Goal: Task Accomplishment & Management: Use online tool/utility

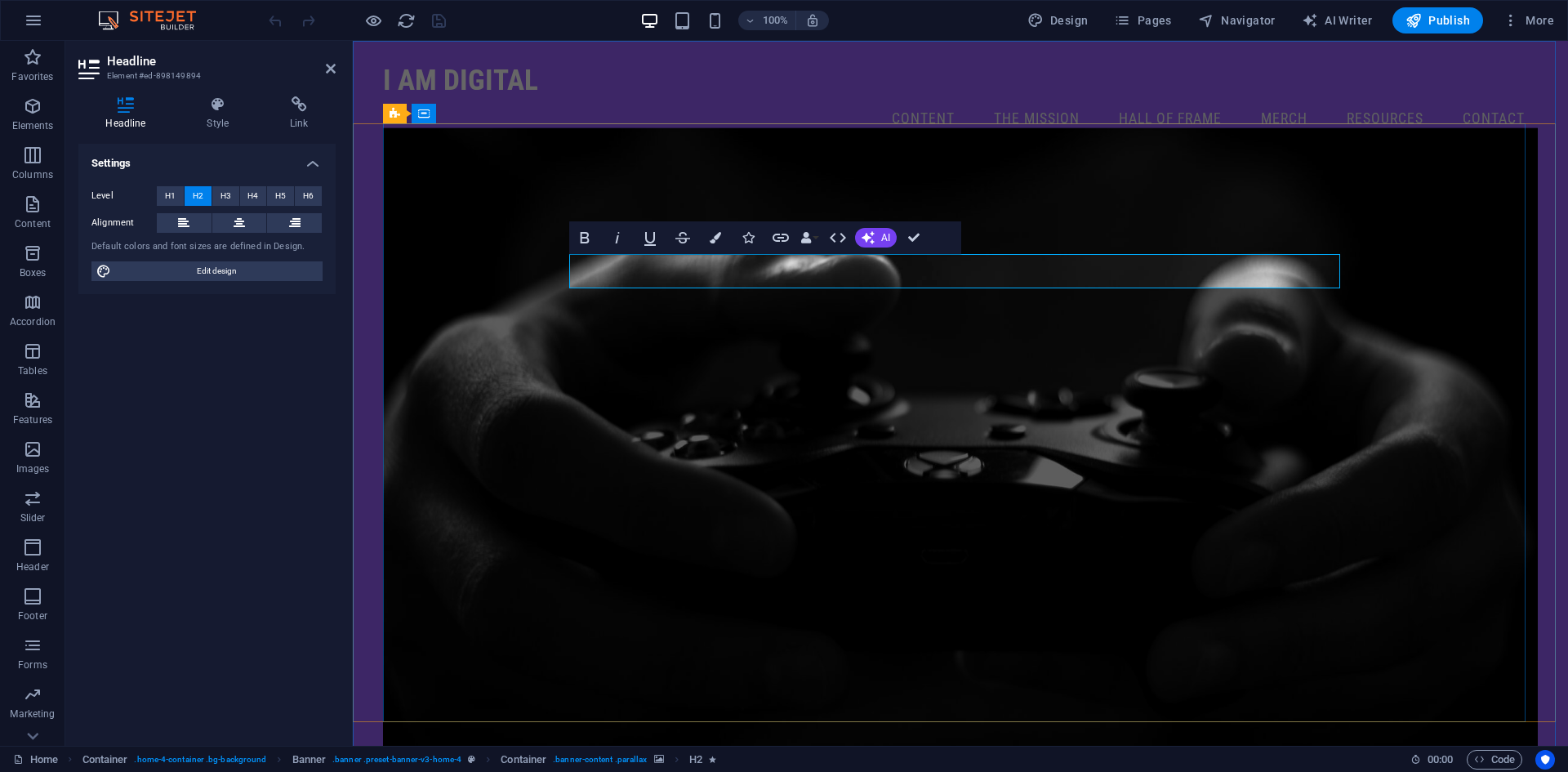
drag, startPoint x: 924, startPoint y: 269, endPoint x: 1139, endPoint y: 266, distance: 215.0
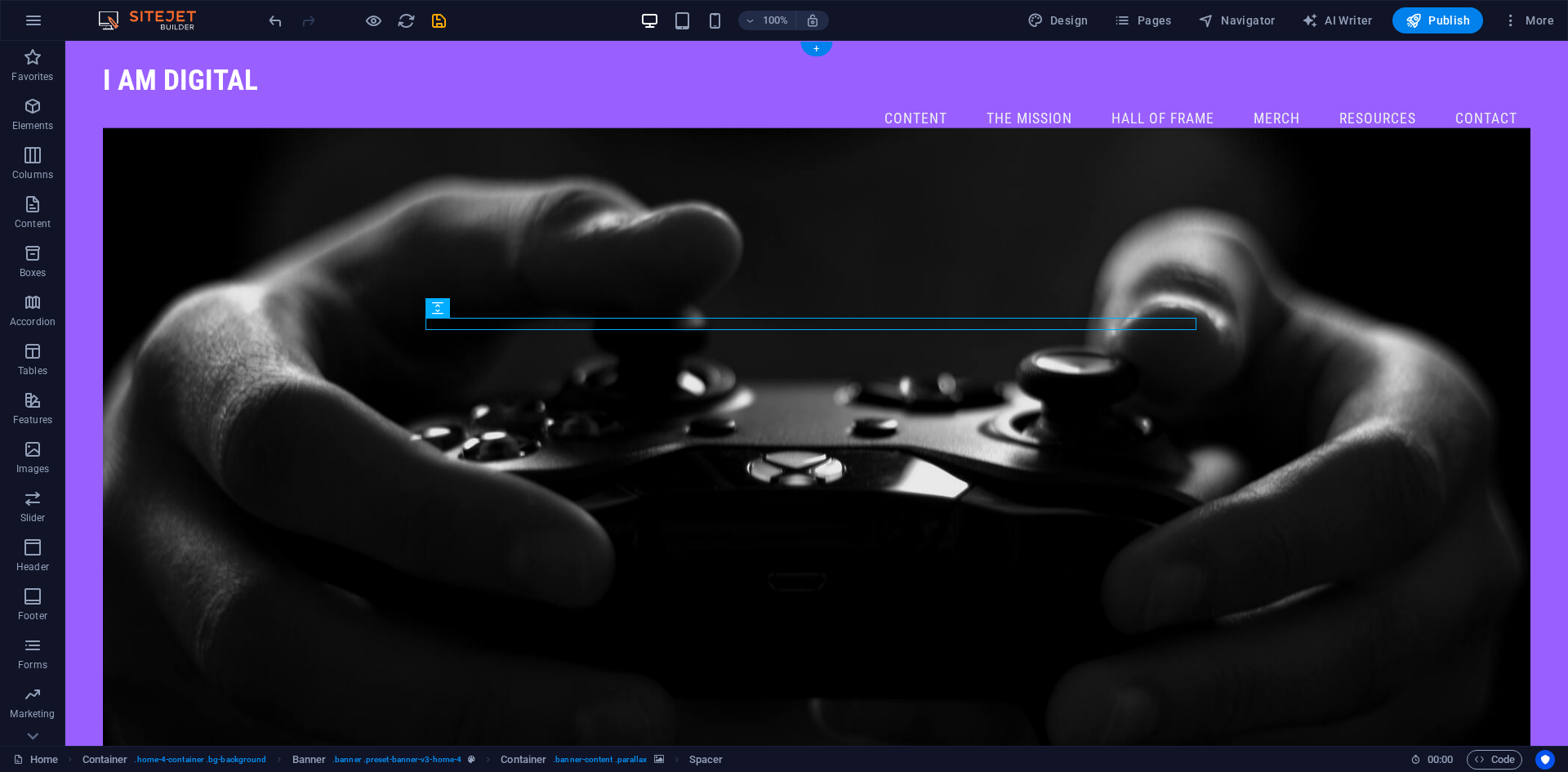
click at [1344, 338] on figure at bounding box center [816, 448] width 1427 height 642
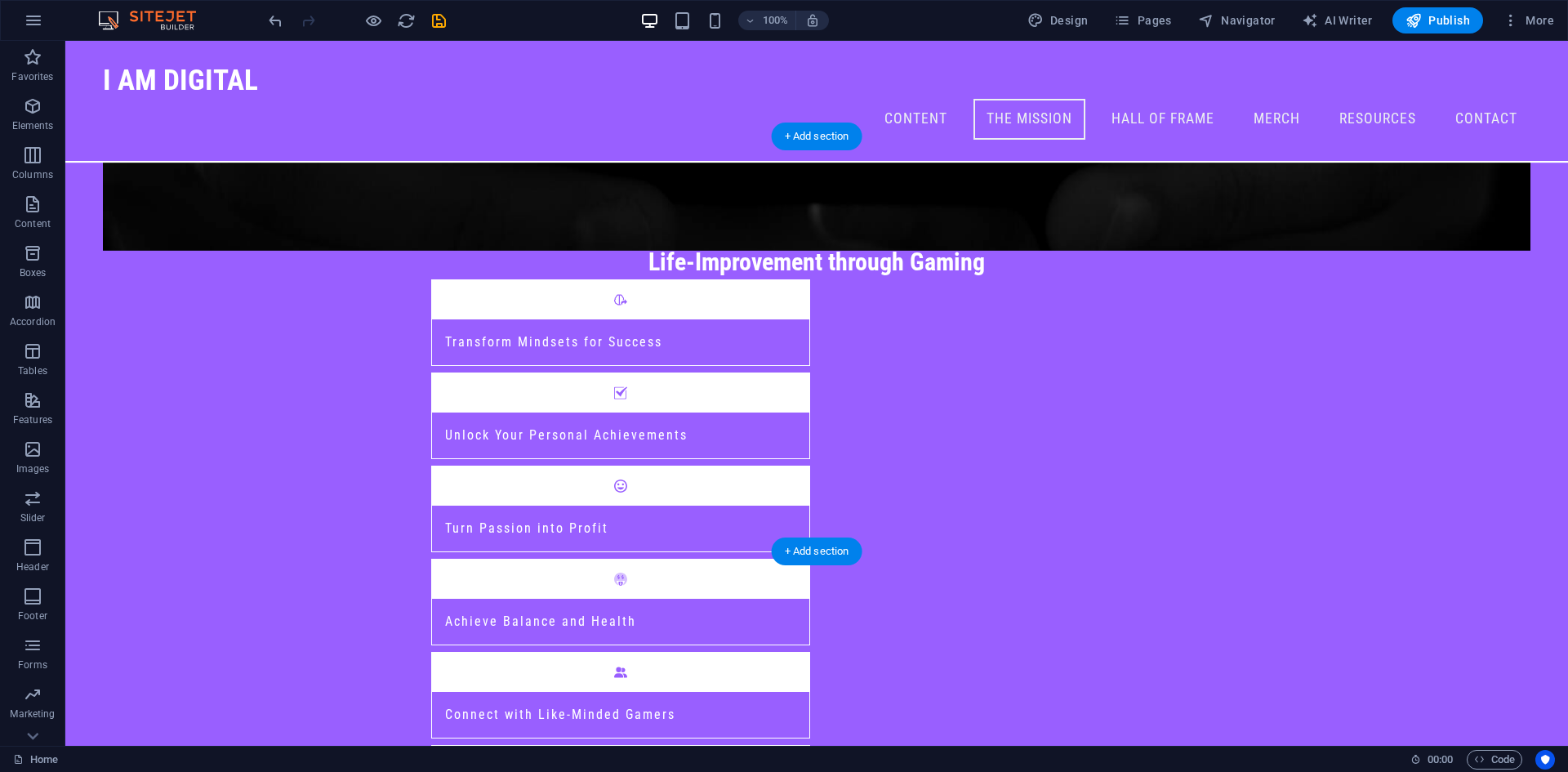
scroll to position [571, 0]
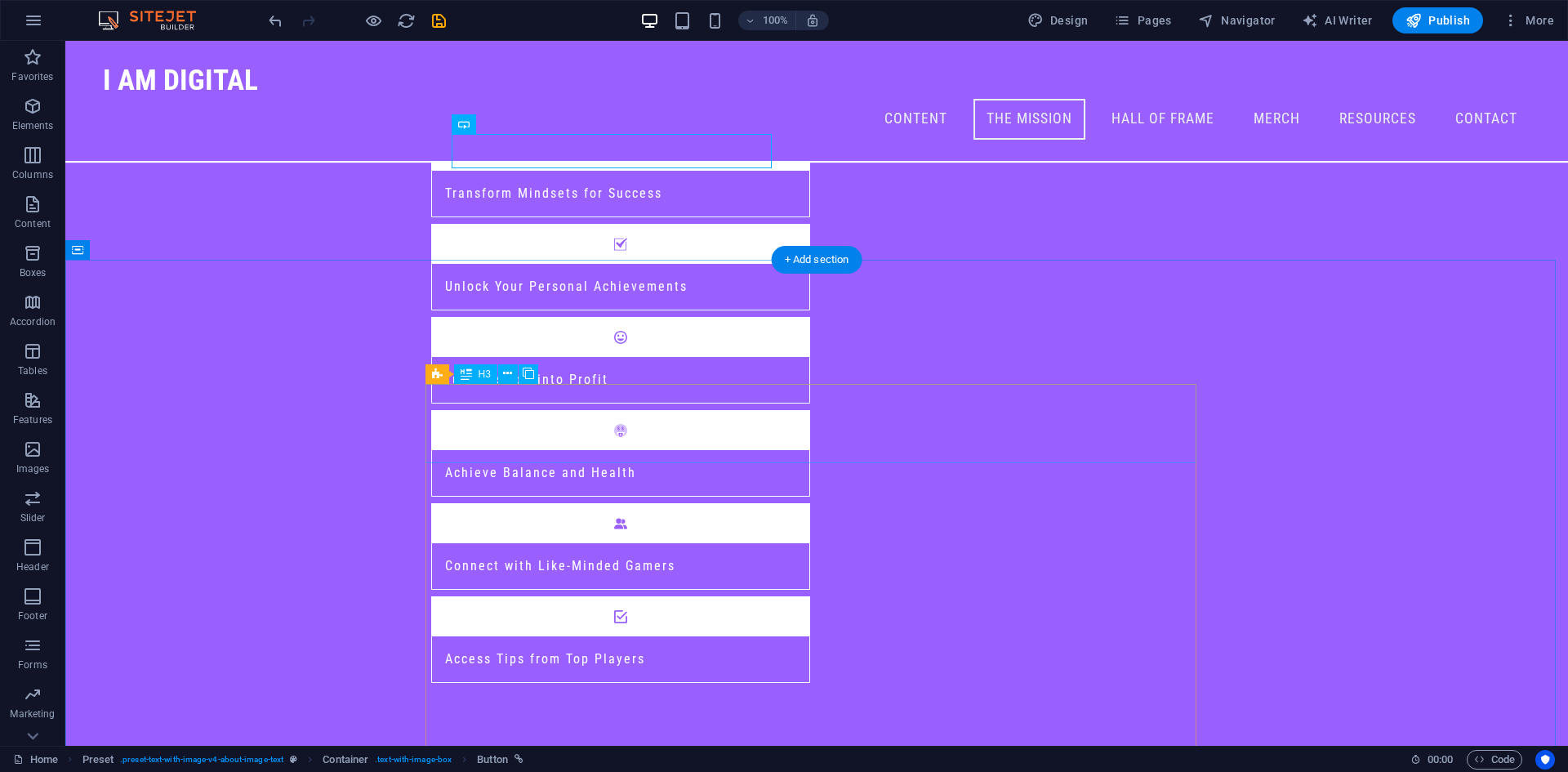
scroll to position [898, 0]
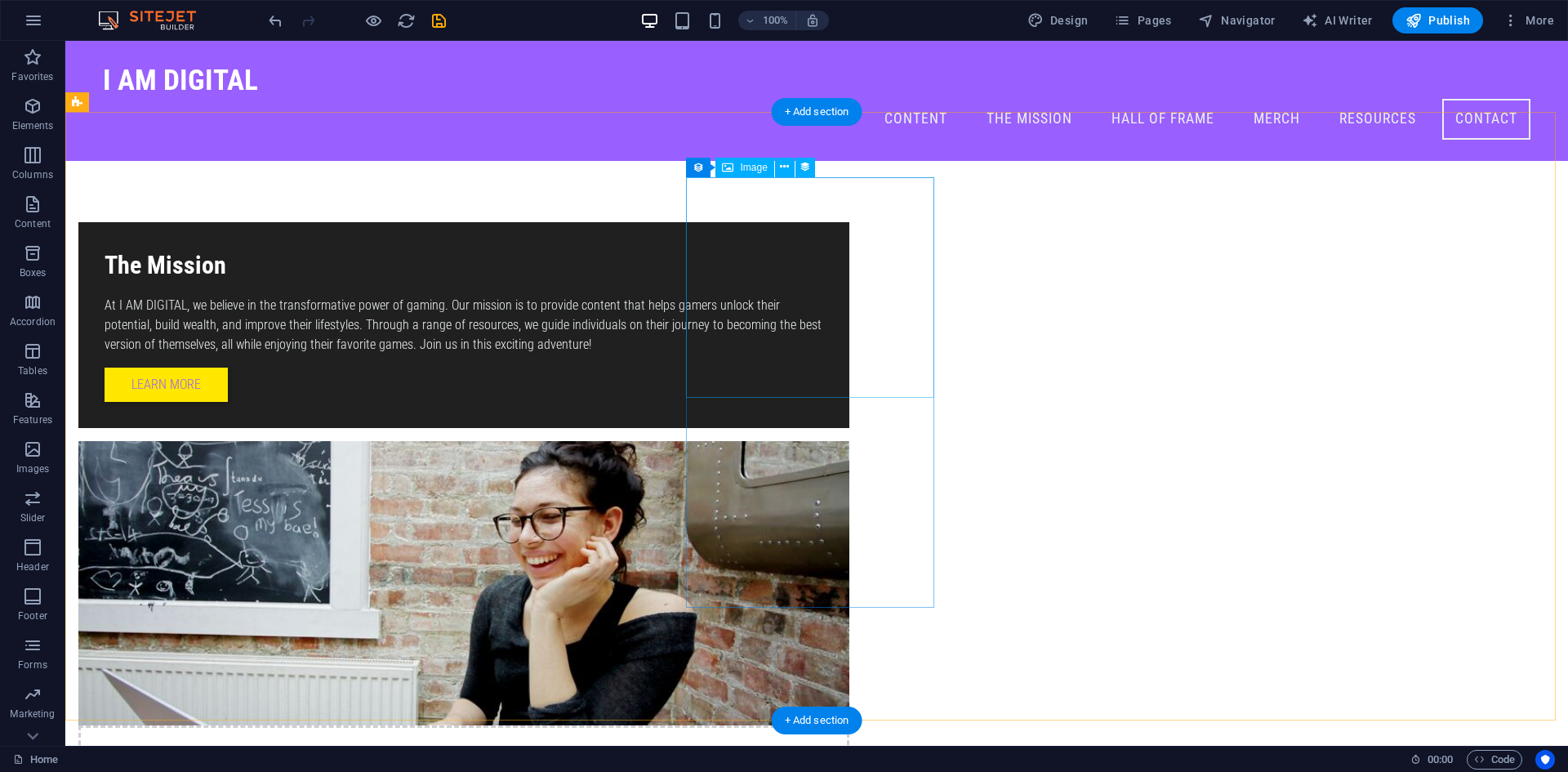
scroll to position [1960, 0]
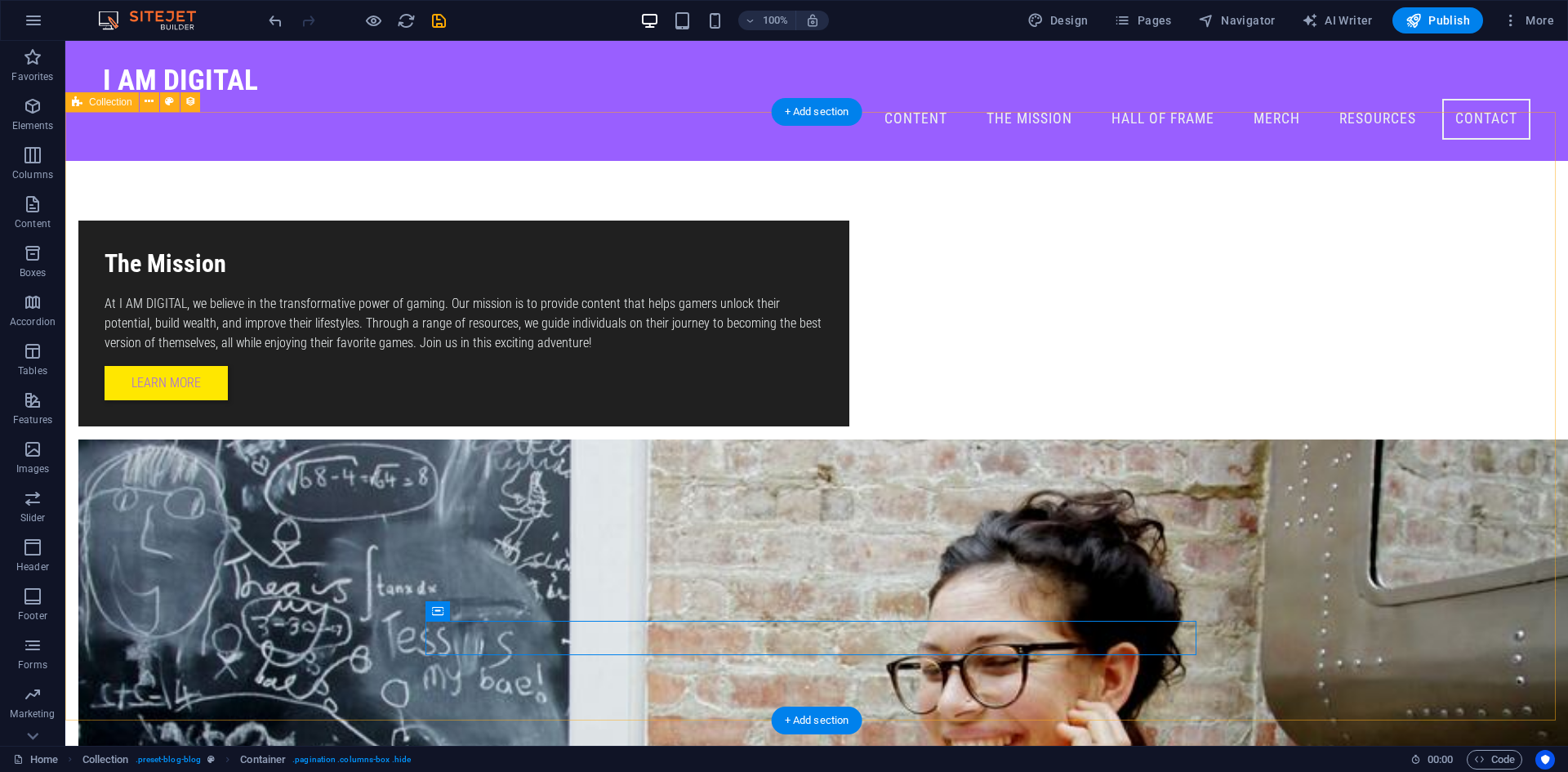
select select "columns.publishing_date_DESC"
select select "columns.status"
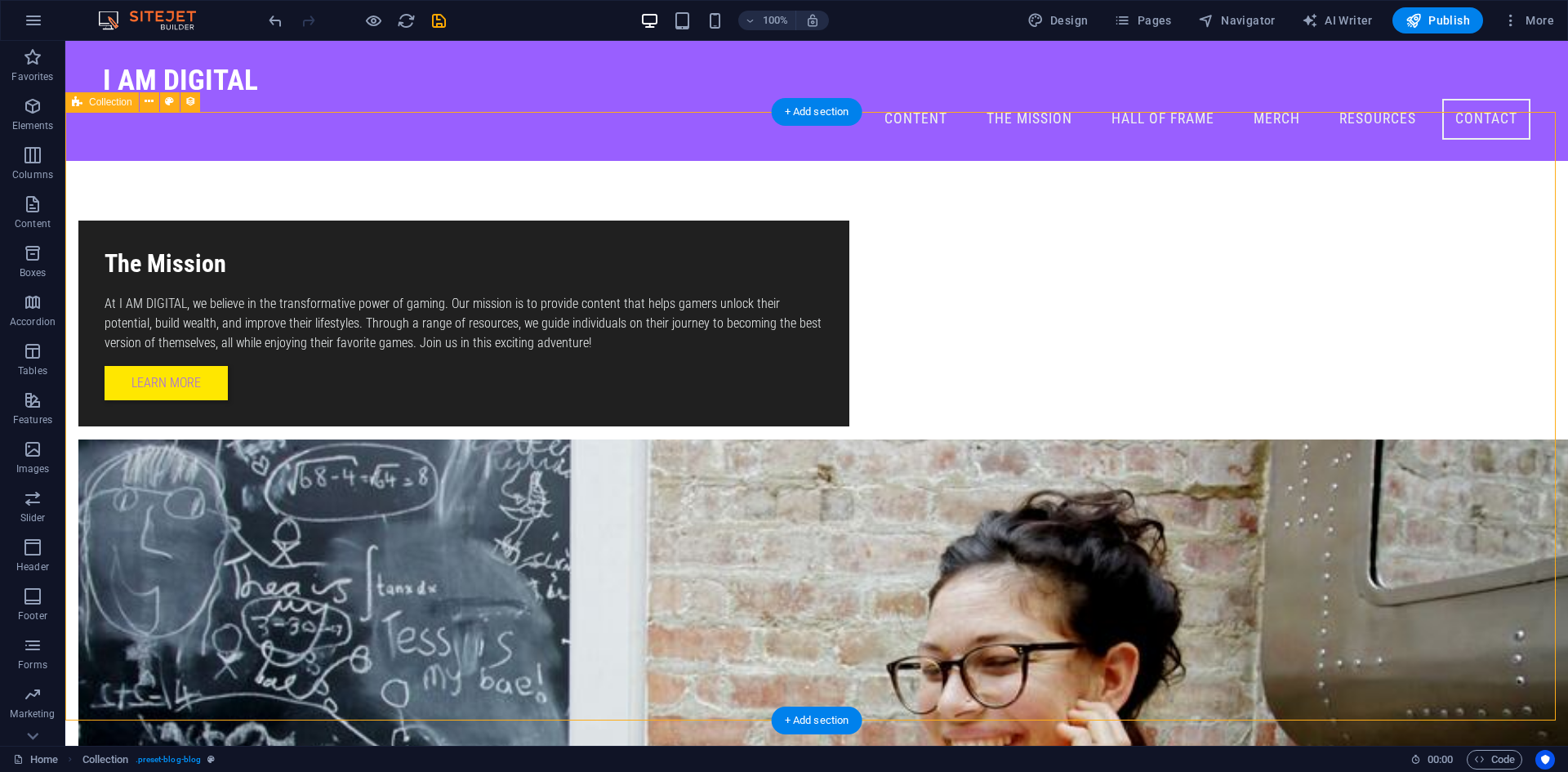
select select "columns.publishing_date"
select select "past"
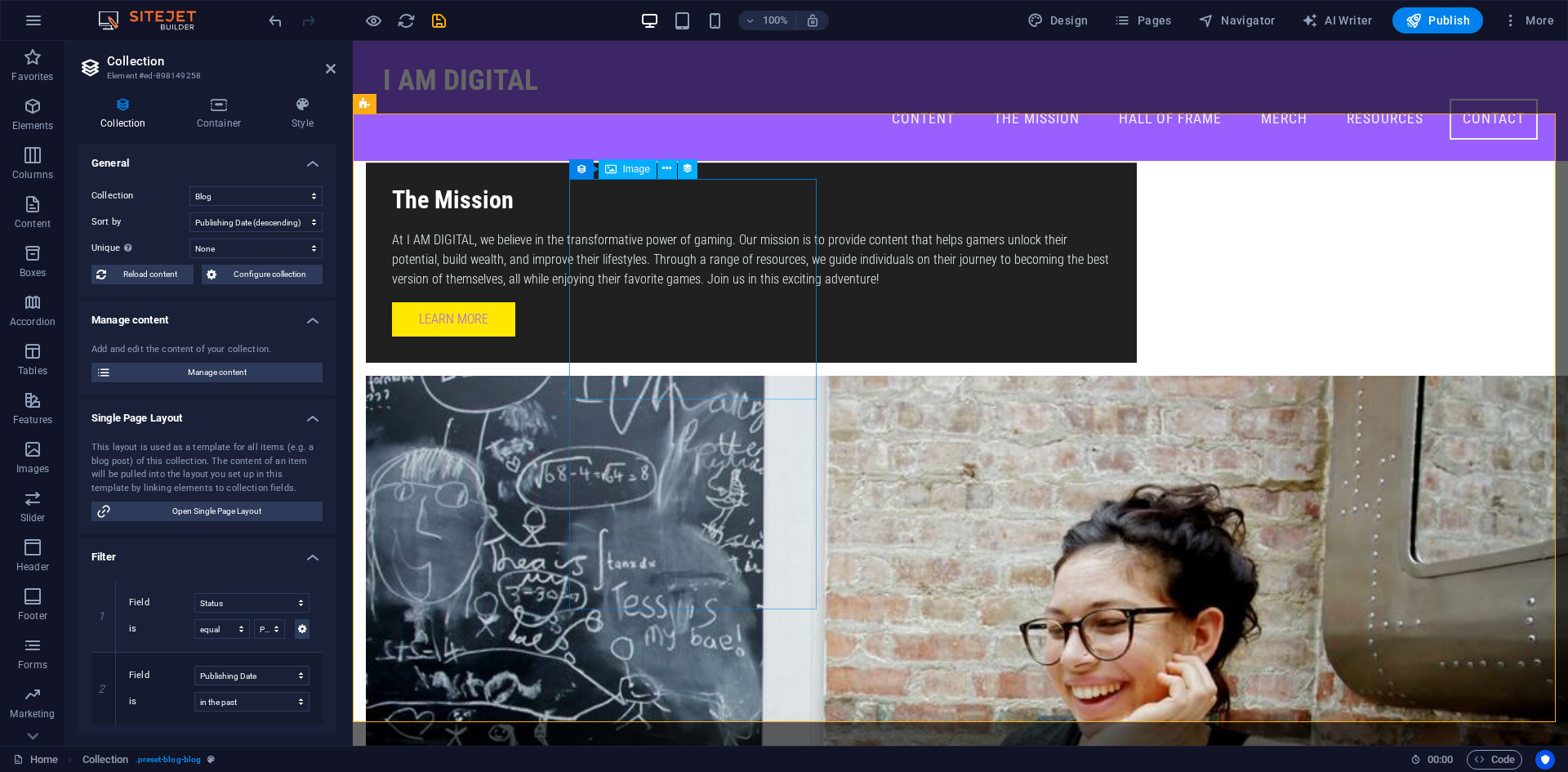
scroll to position [1715, 0]
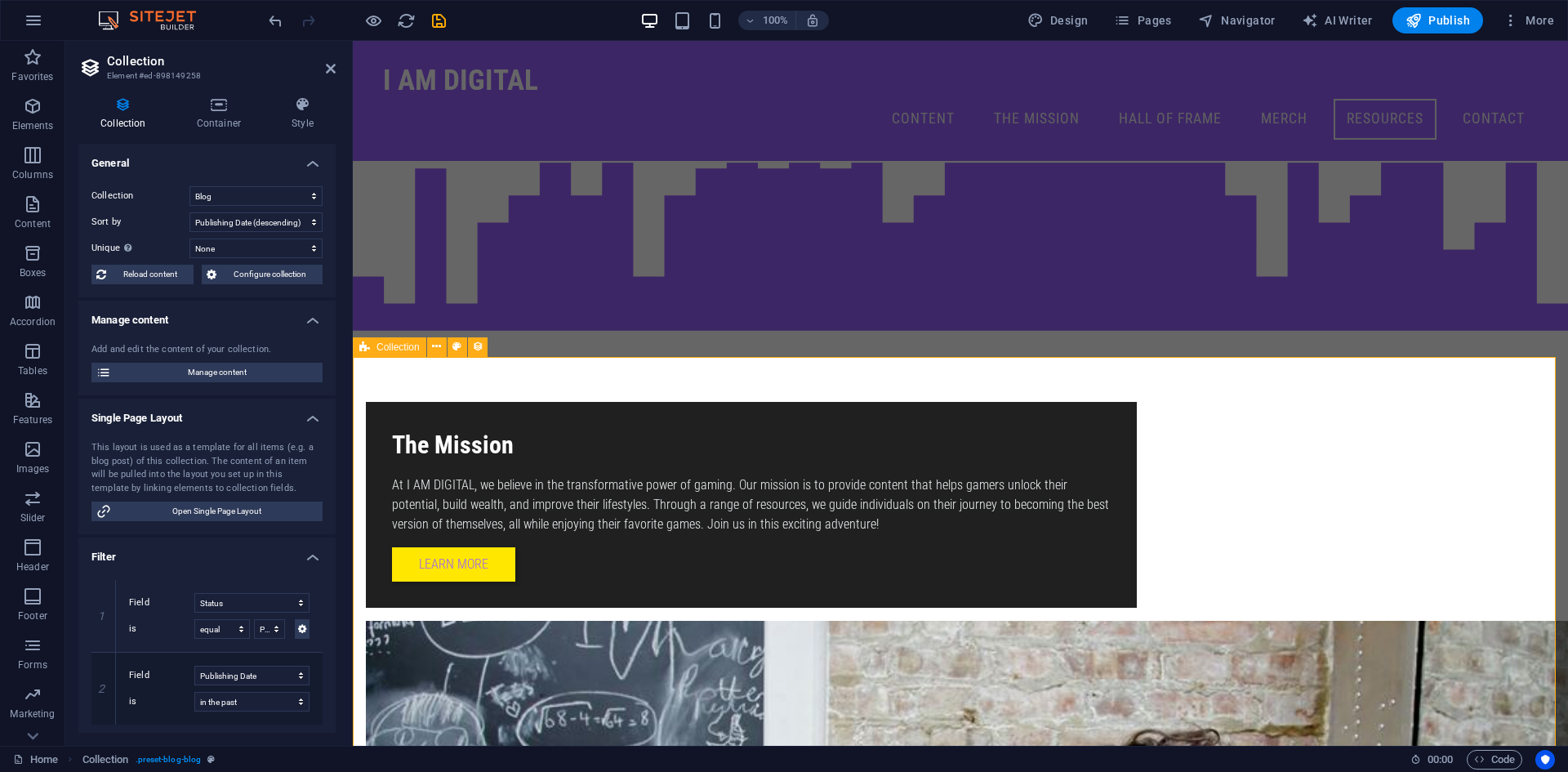
click at [220, 374] on span "Manage content" at bounding box center [217, 372] width 202 height 19
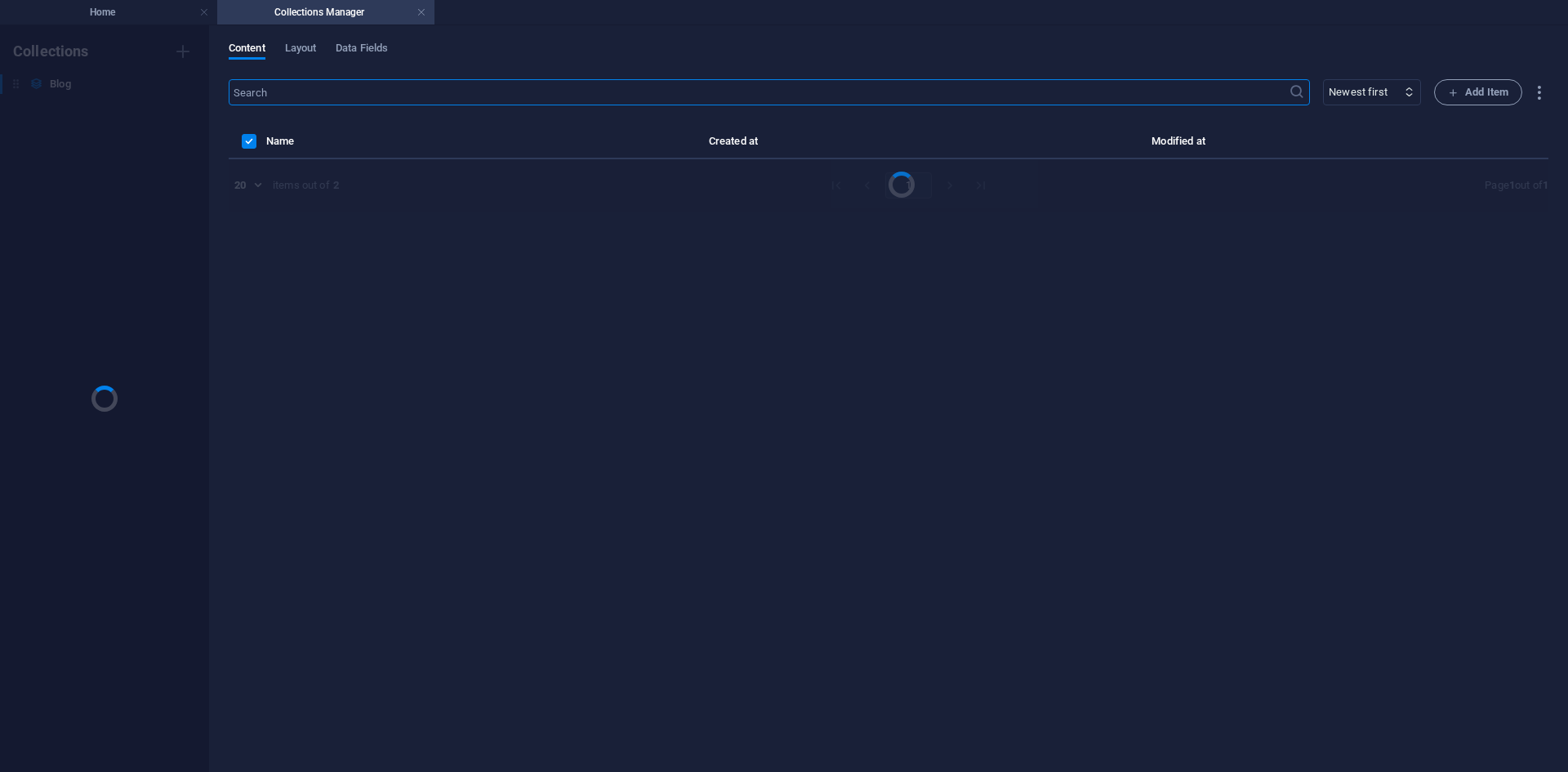
scroll to position [0, 0]
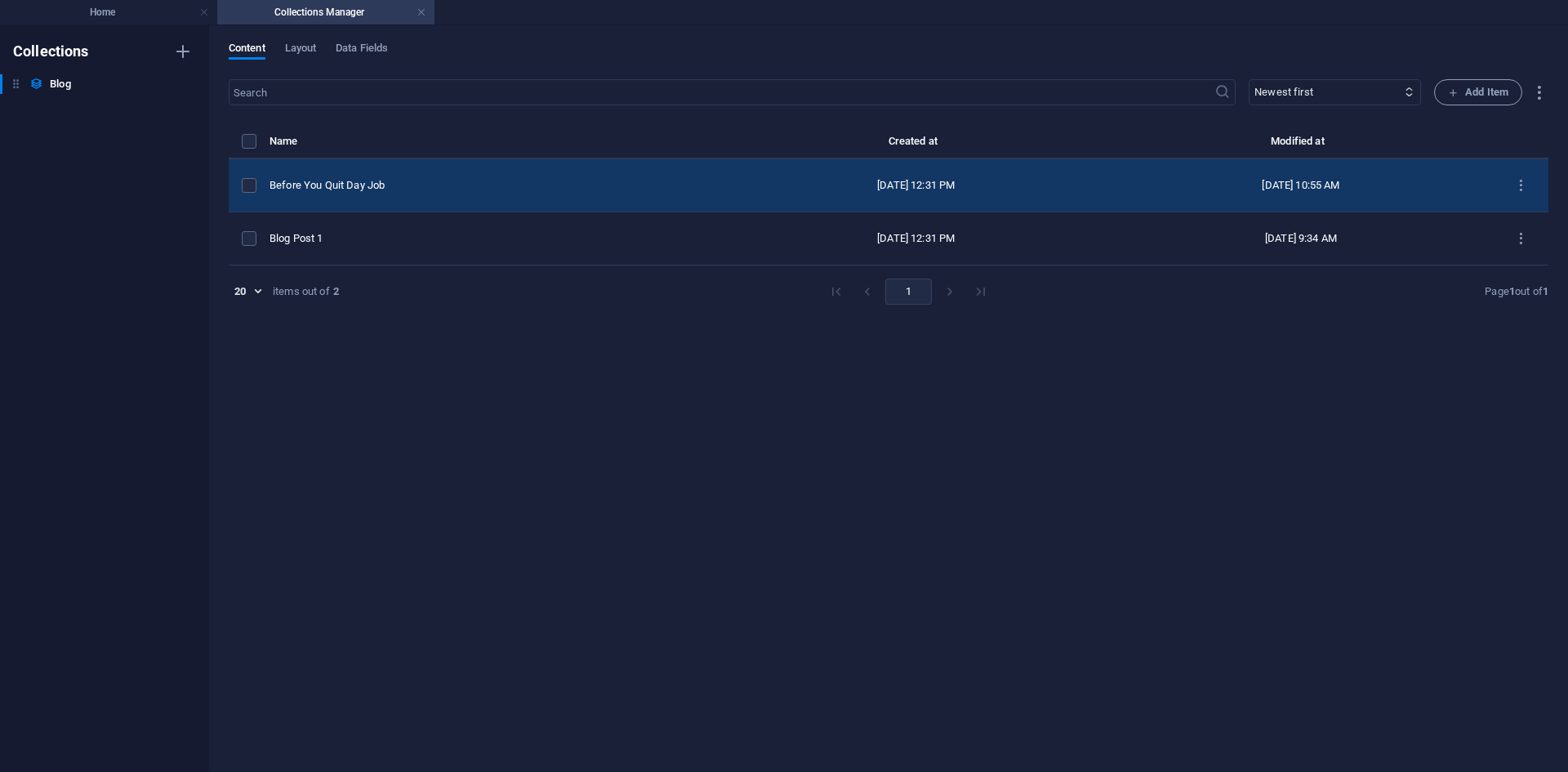
click at [358, 179] on div "Before You Quit Day Job" at bounding box center [490, 185] width 441 height 15
select select "Category 2"
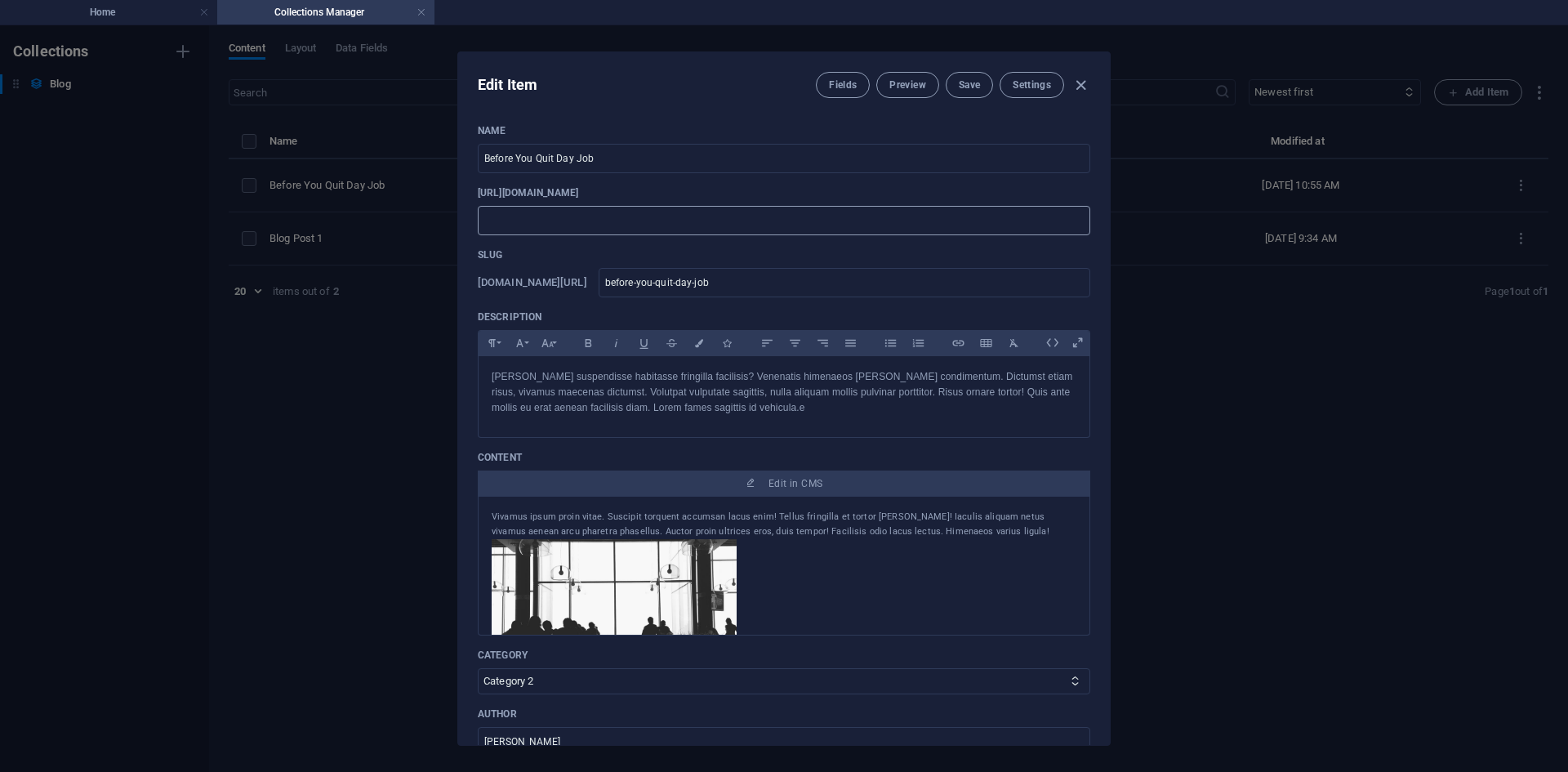
click at [616, 207] on input "text" at bounding box center [784, 220] width 612 height 29
click at [928, 191] on p "https://www.youtube.com/watch?v=Rh7u_cbAiZc&list=RDRh7u_cbAiZc&start_radio=1&pp…" at bounding box center [784, 192] width 612 height 13
click at [985, 189] on p "https://www.youtube.com/watch?v=Rh7u_cbAiZc&list=RDRh7u_cbAiZc&start_radio=1&pp…" at bounding box center [784, 192] width 612 height 13
click at [811, 226] on input "text" at bounding box center [784, 220] width 612 height 29
paste input "telematics"
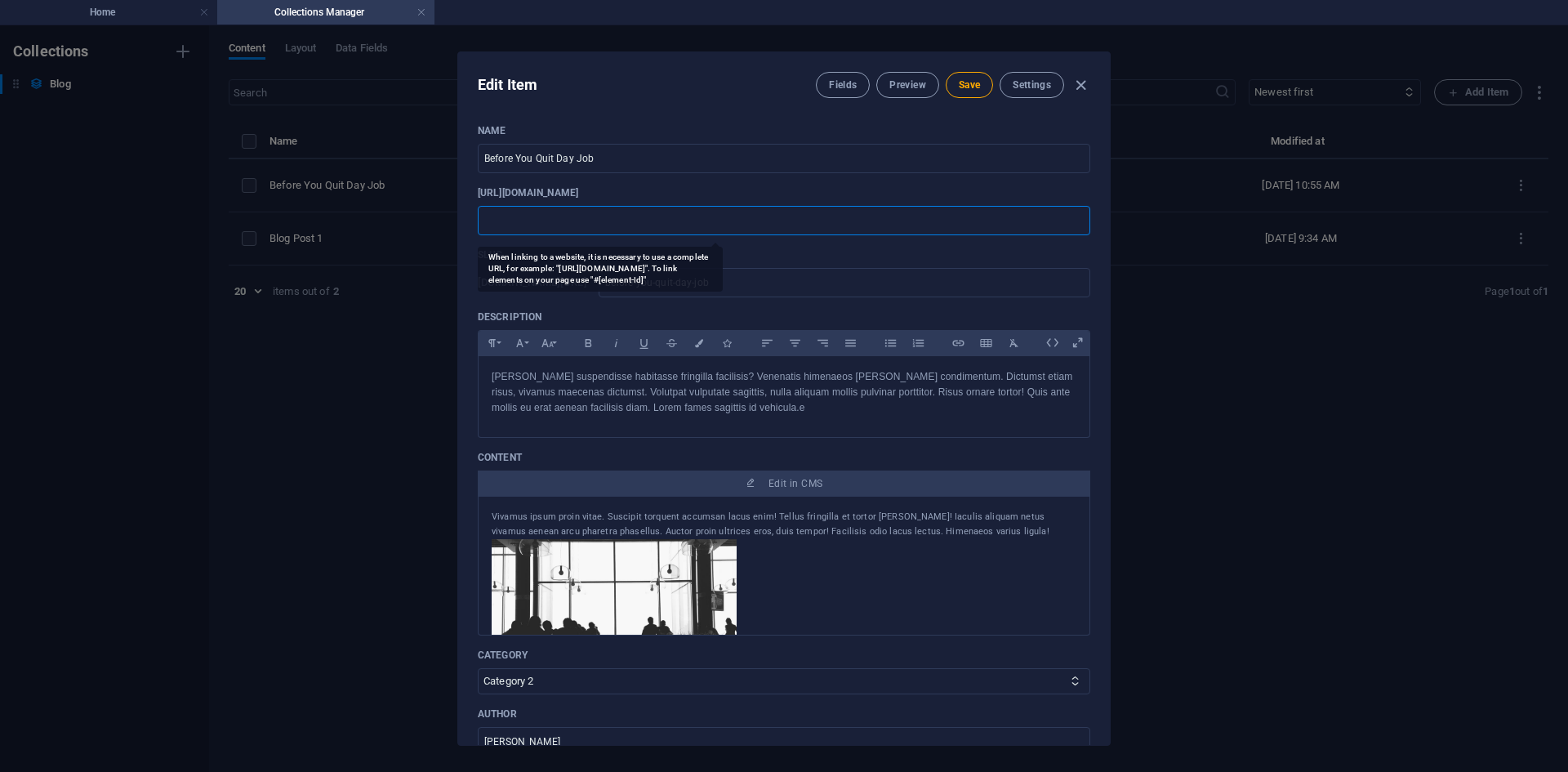
type input "telematics"
drag, startPoint x: 1018, startPoint y: 186, endPoint x: 462, endPoint y: 195, distance: 556.1
click at [462, 195] on div "Name Before You Quit Day Job ​ https://www.youtube.com/watch?v=Rh7u_cbAiZc&list…" at bounding box center [784, 428] width 652 height 633
copy p "https://www.youtube.com/watch?v=Rh7u_cbAiZc&list=RDRh7u_cbAiZc&start_radio=1&pp…"
click at [560, 225] on input "text" at bounding box center [784, 220] width 612 height 29
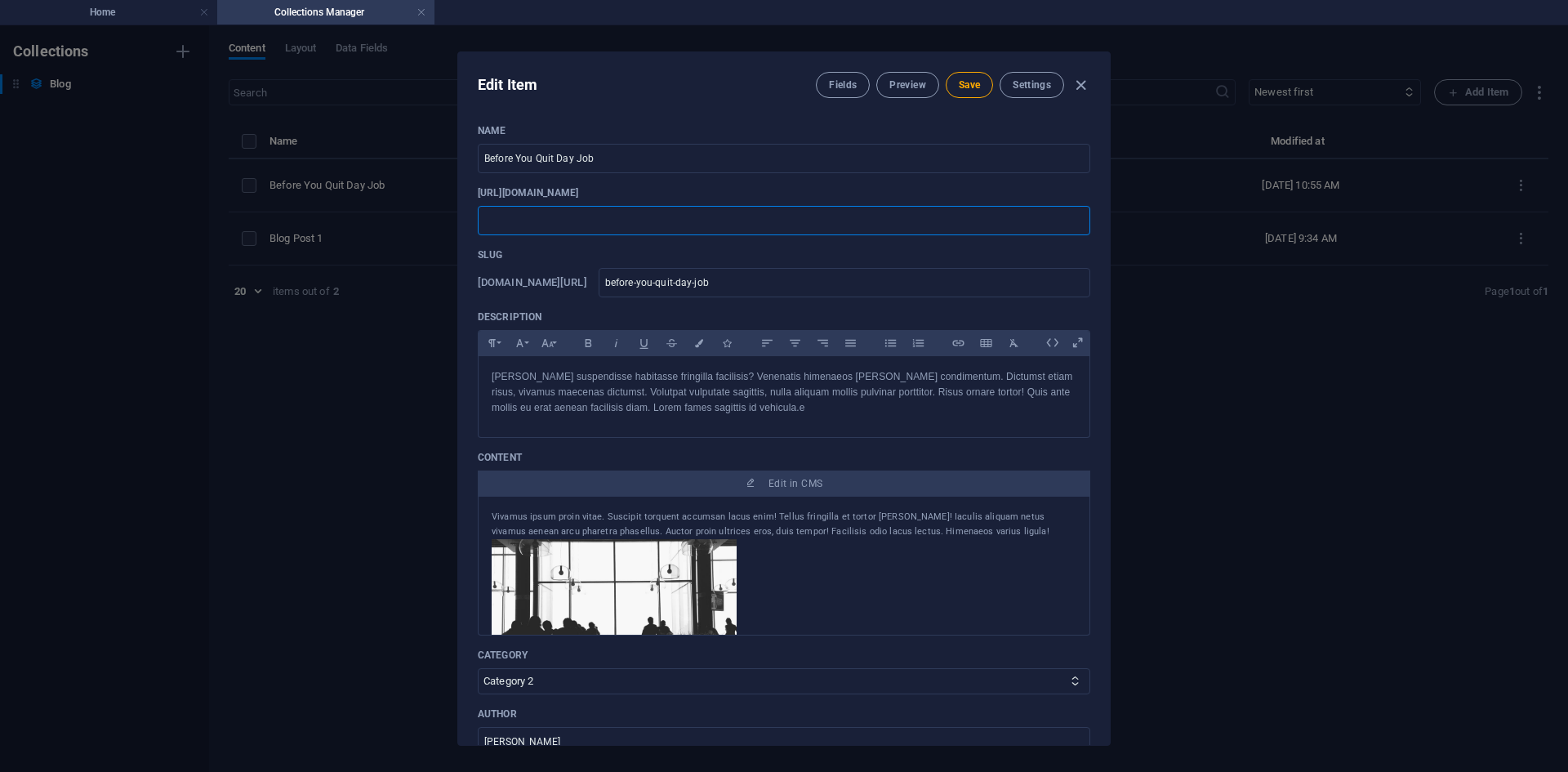
paste input "https://www.youtube.com/watch?v=Rh7u_cbAiZc&list=RDRh7u_cbAiZc&start_radio=1&pp…"
type input "https://www.youtube.com/watch?v=Rh7u_cbAiZc&list=RDRh7u_cbAiZc&start_radio=1&pp…"
click at [981, 85] on button "Save" at bounding box center [969, 84] width 48 height 26
click at [1077, 83] on icon "button" at bounding box center [1080, 84] width 18 height 18
type input "2025-09-02"
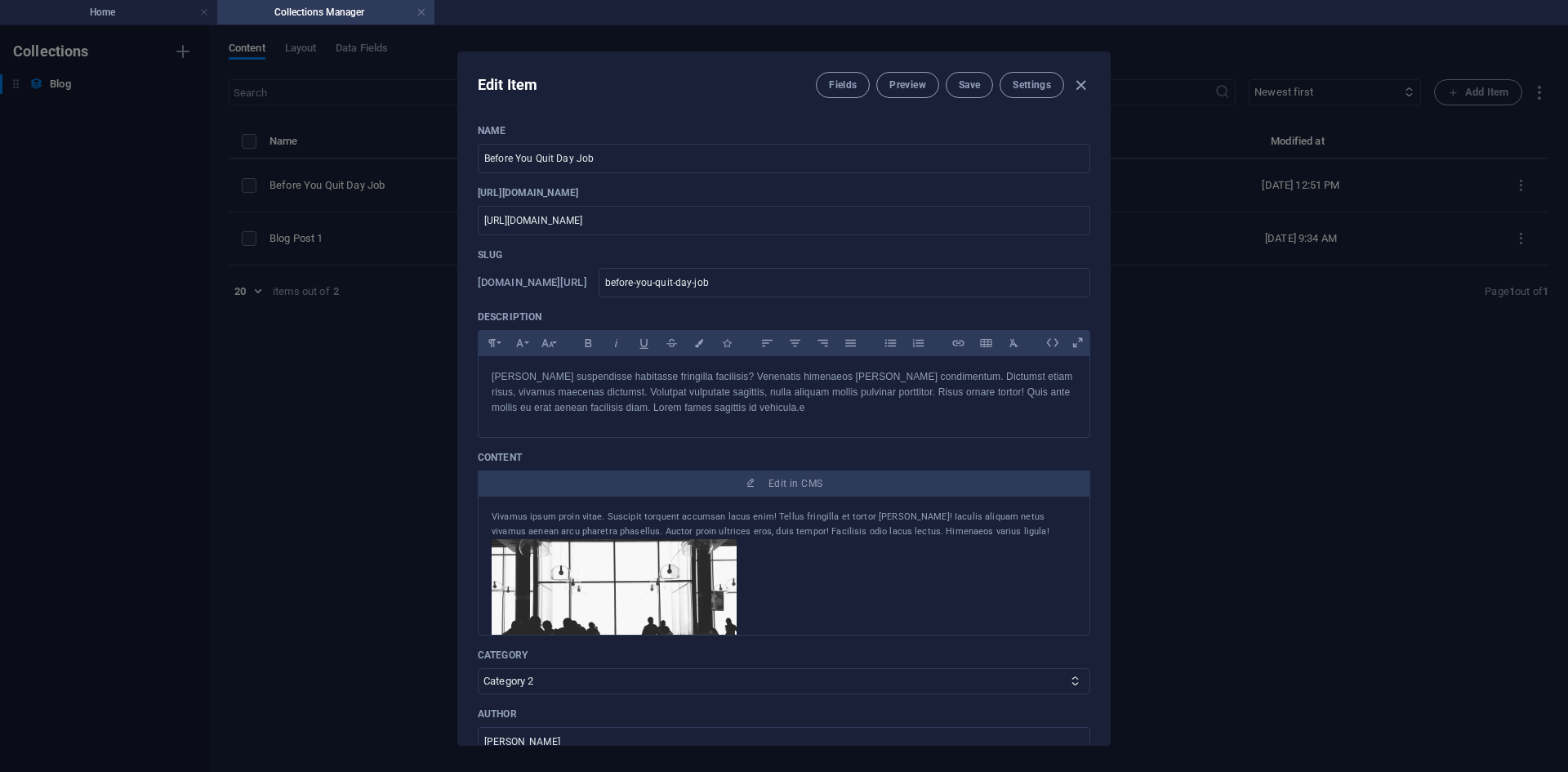
type input "before-you-quit-day-job"
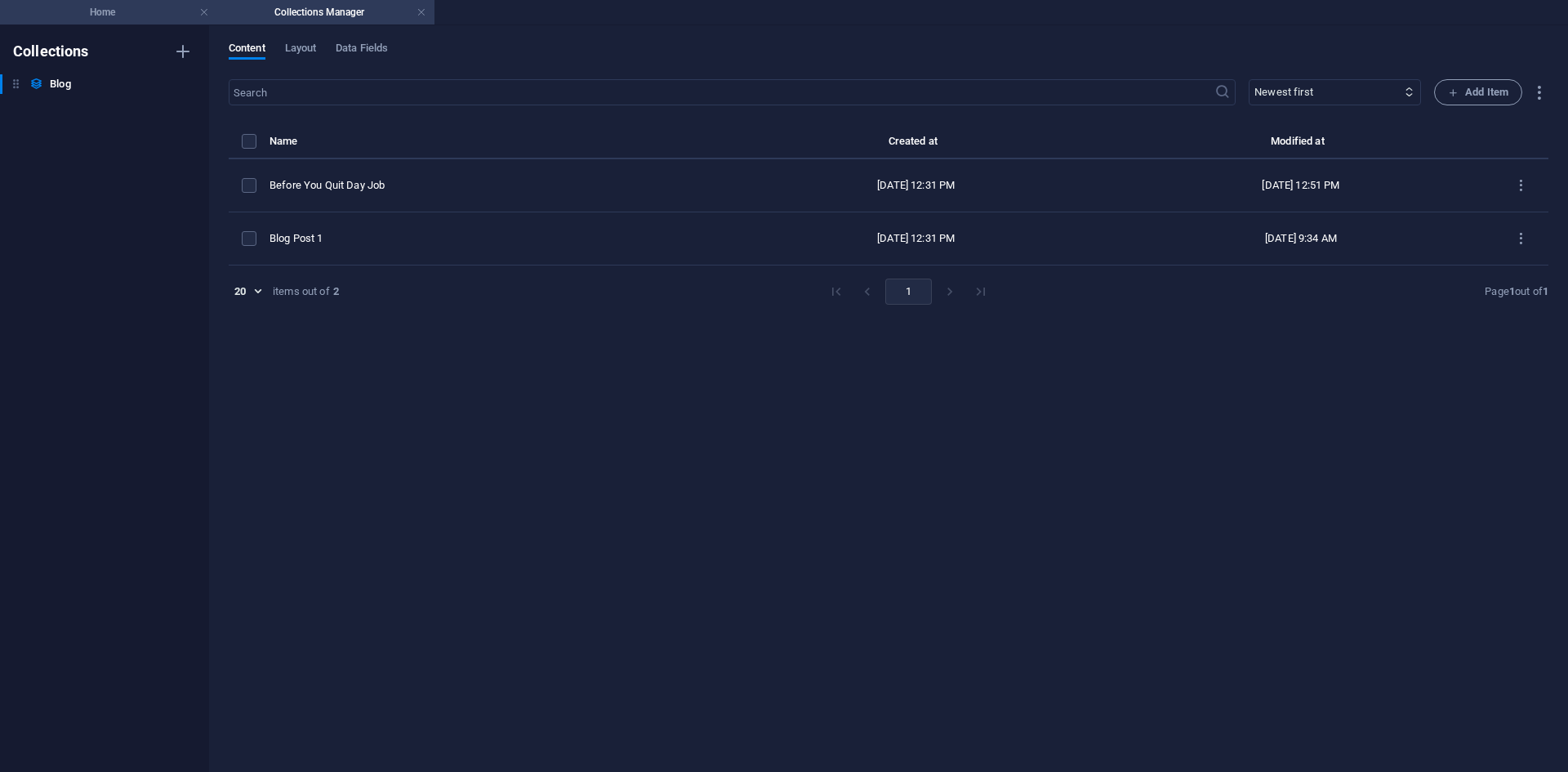
click at [142, 18] on h4 "Home" at bounding box center [109, 12] width 217 height 18
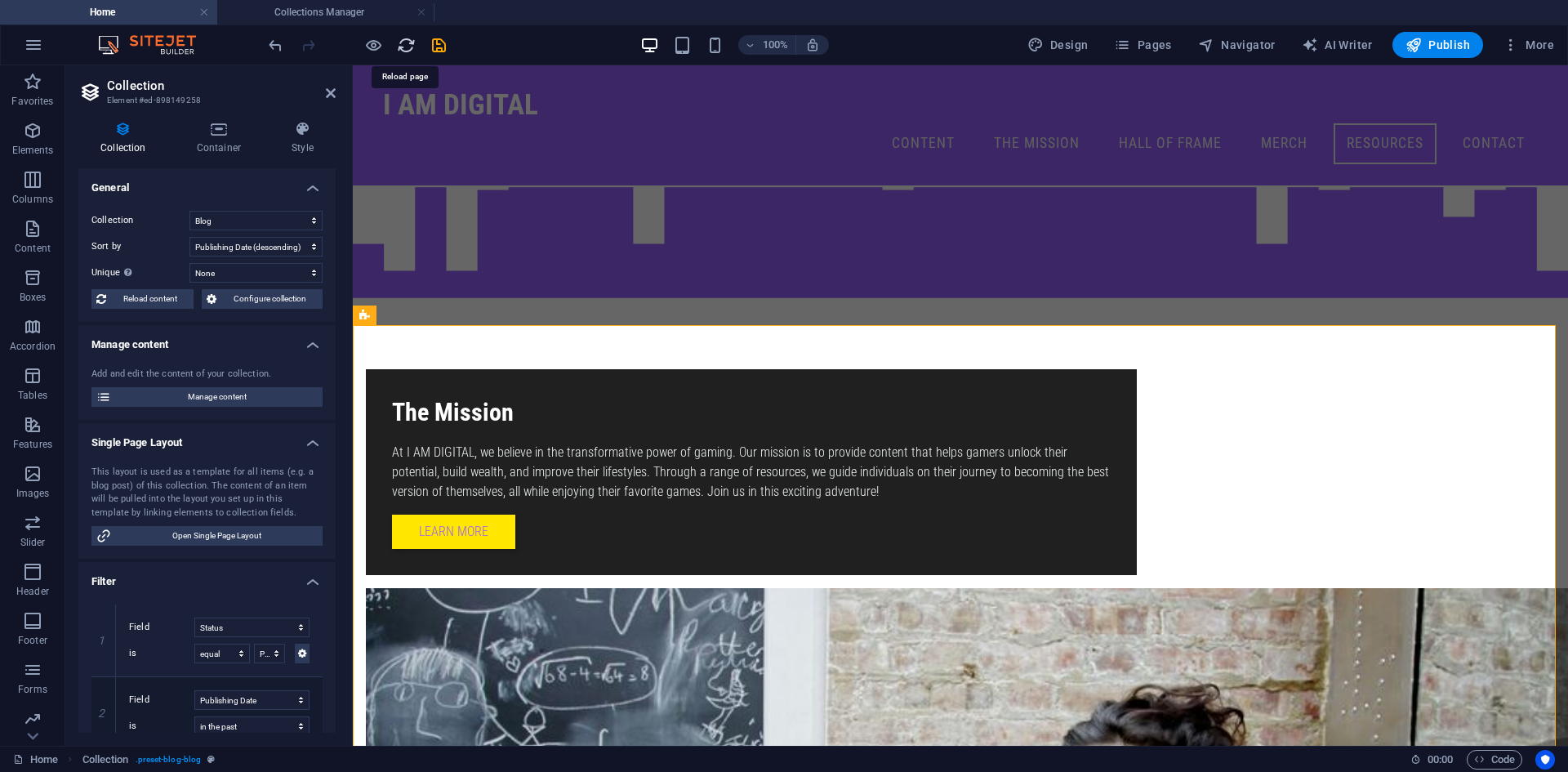
click at [409, 43] on icon "reload" at bounding box center [405, 45] width 18 height 18
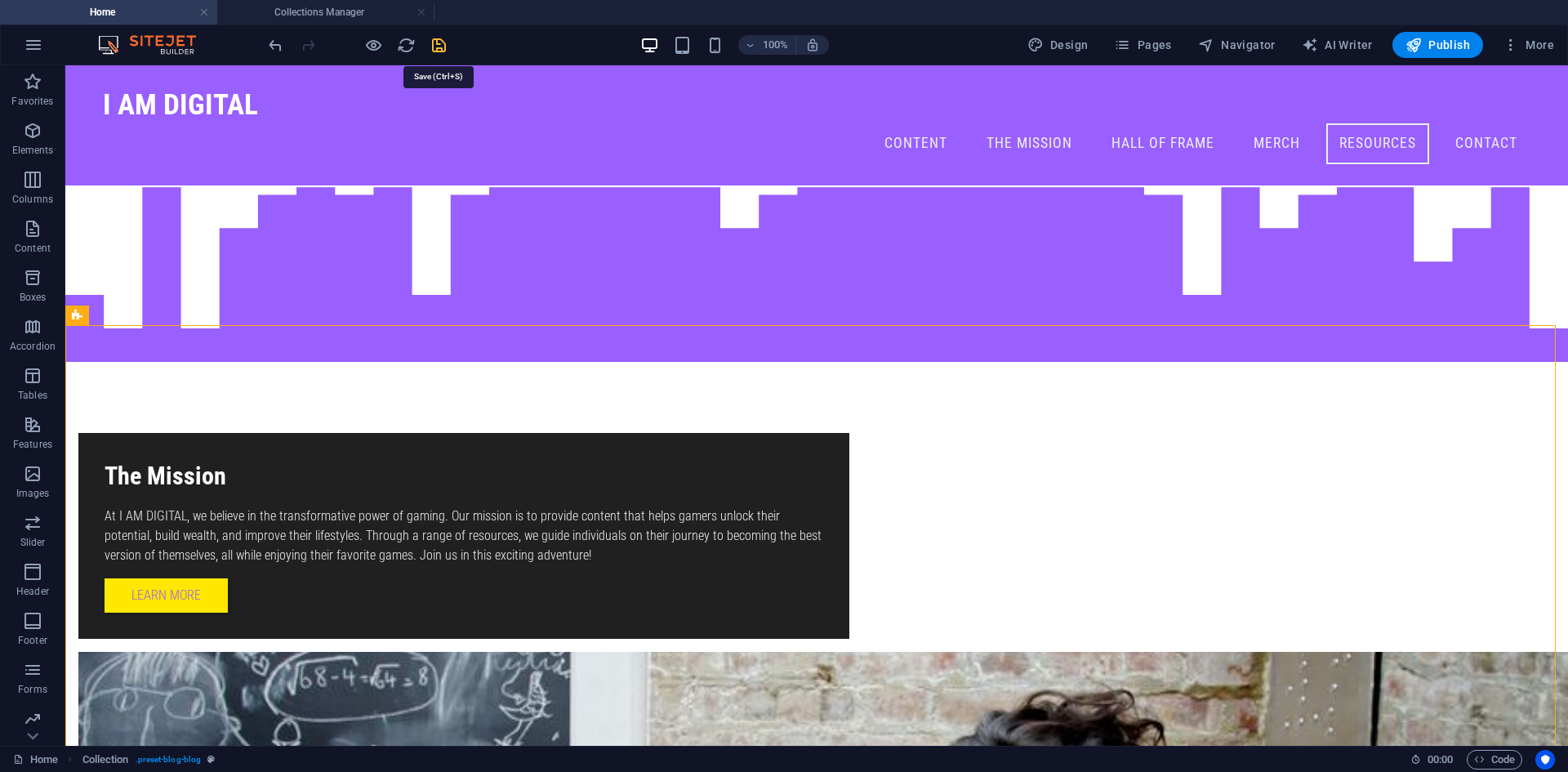
click at [435, 47] on icon "save" at bounding box center [438, 45] width 18 height 18
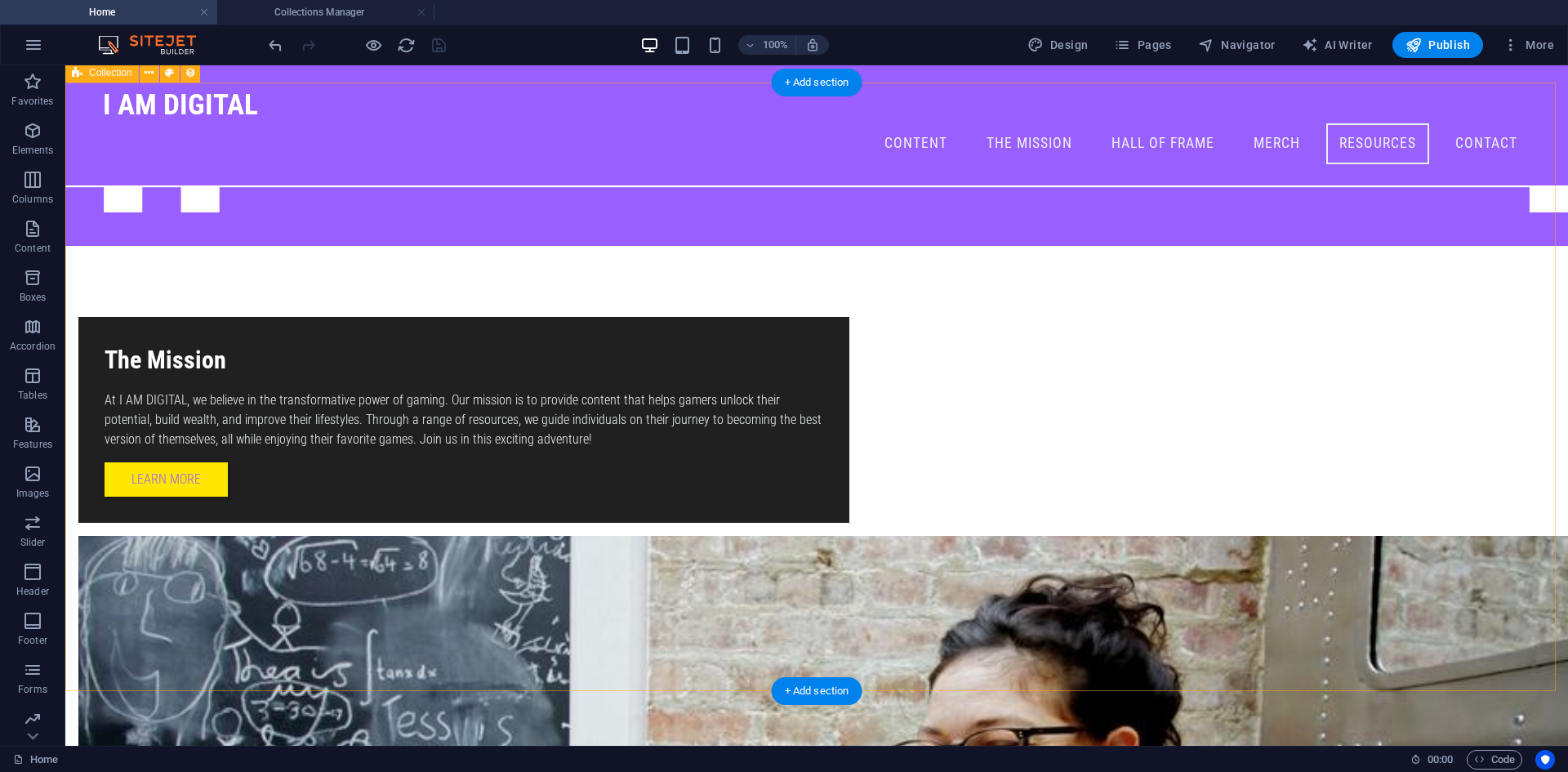
scroll to position [1995, 0]
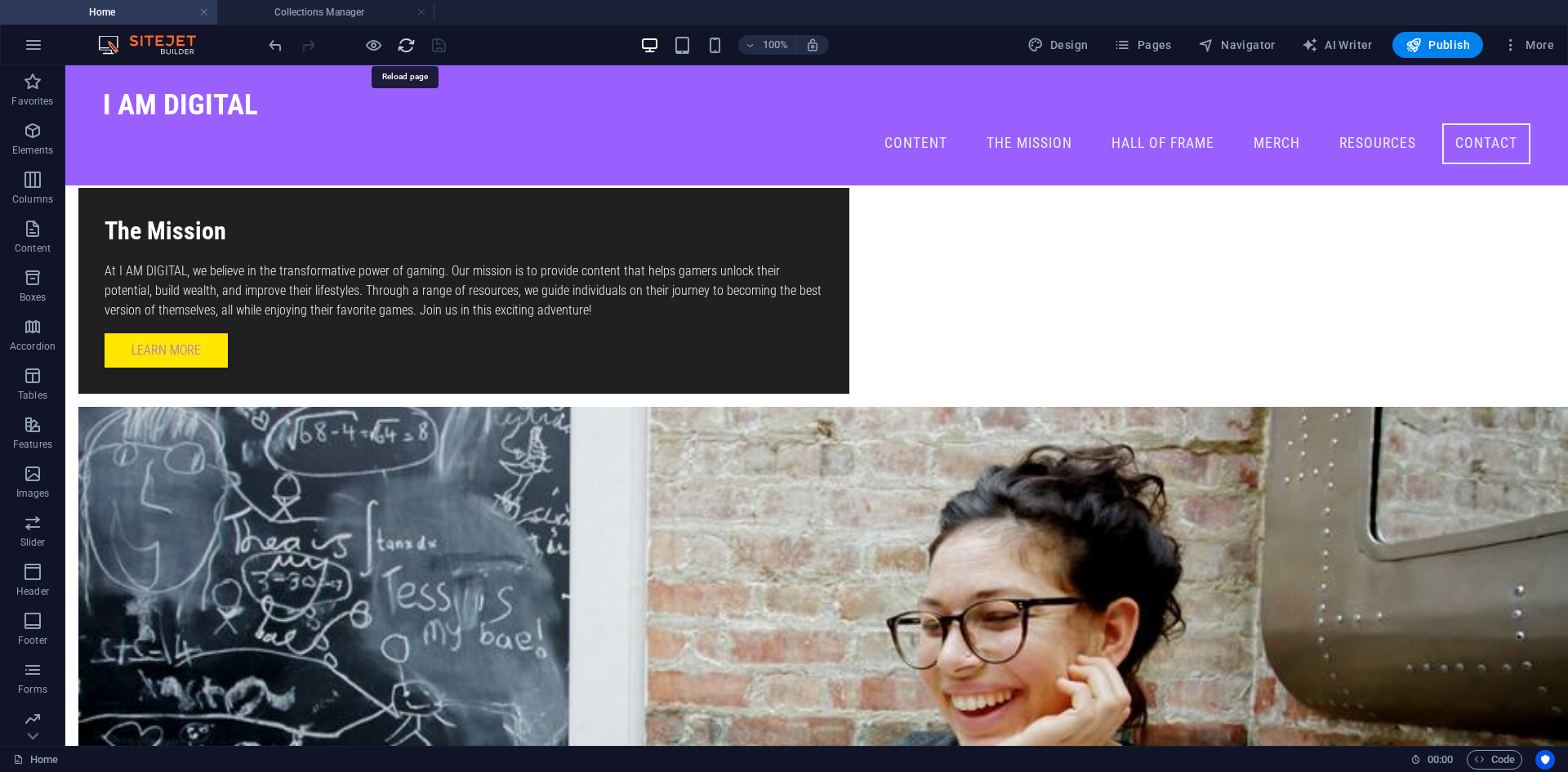
click at [405, 45] on icon "reload" at bounding box center [405, 45] width 18 height 18
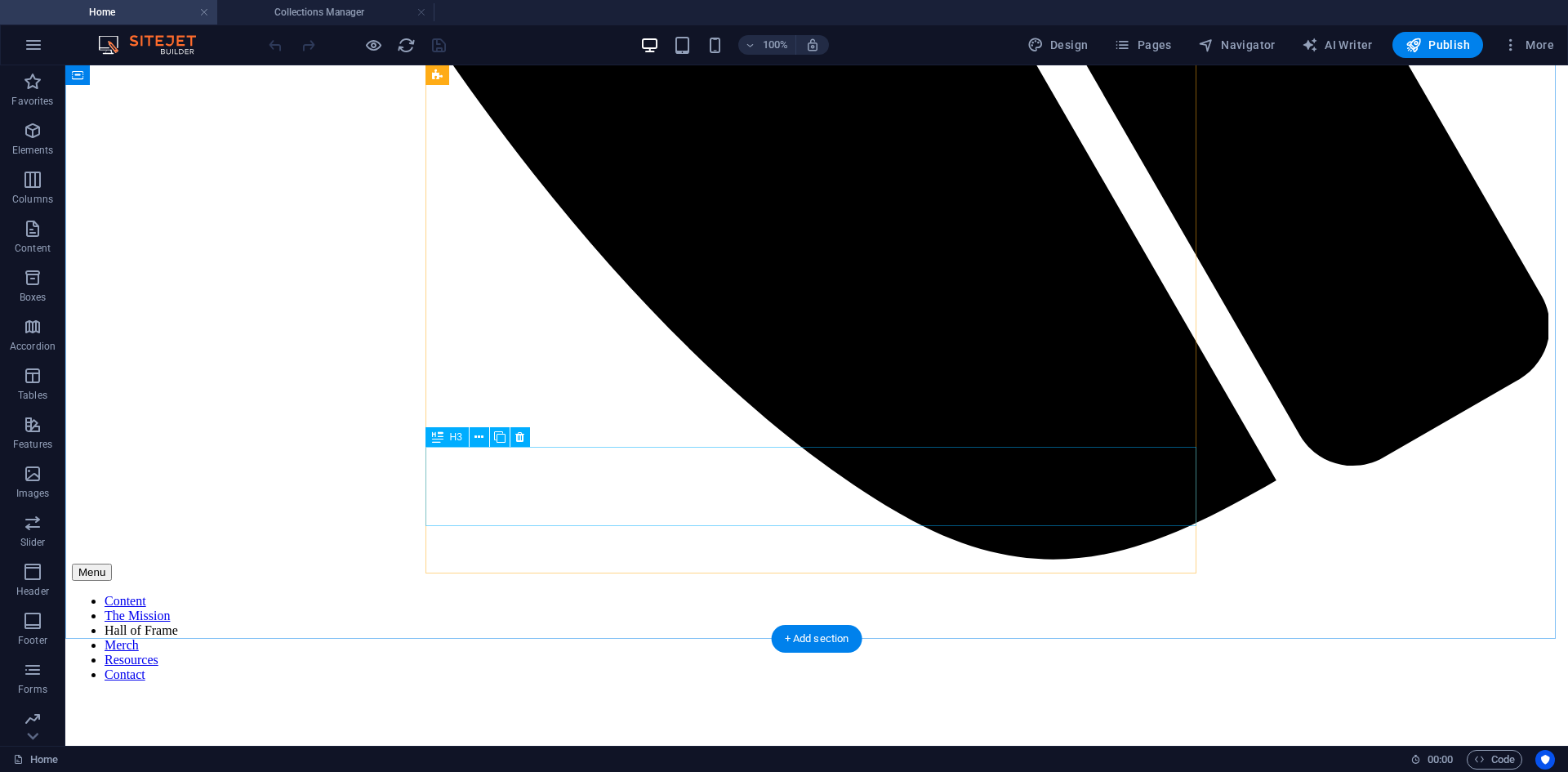
scroll to position [2042, 0]
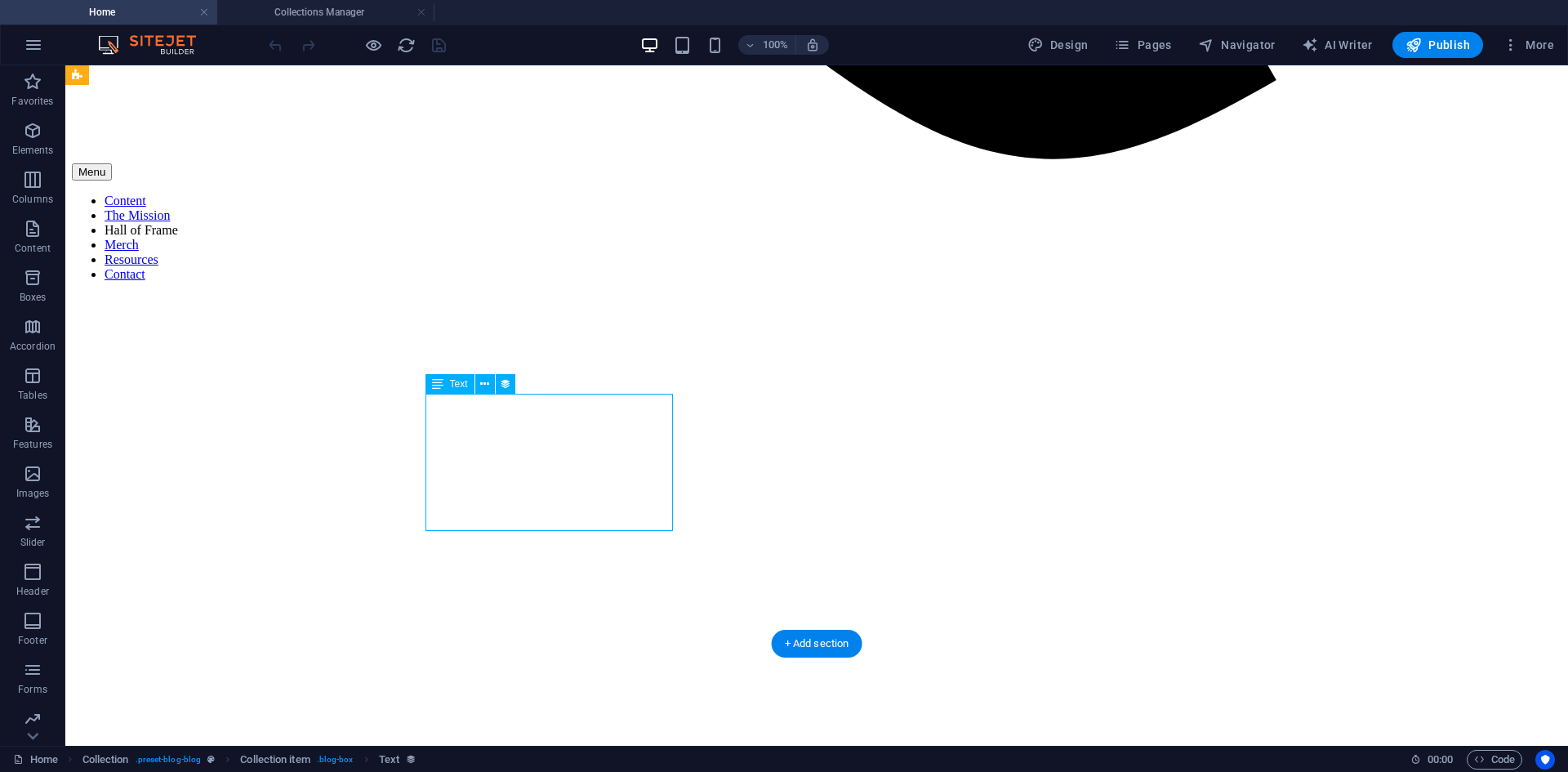
scroll to position [1878, 0]
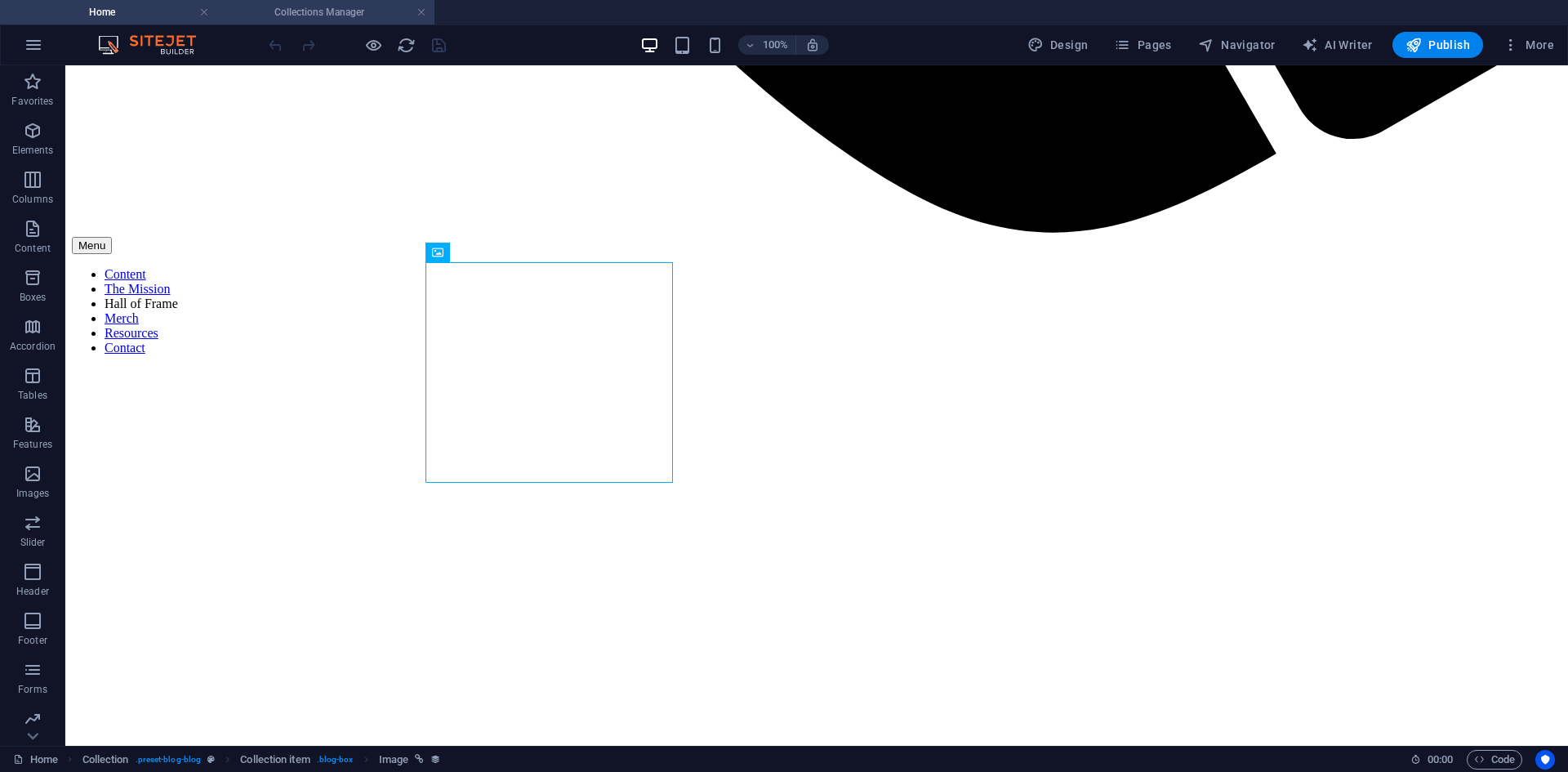
click at [317, 14] on h4 "Collections Manager" at bounding box center [326, 12] width 217 height 18
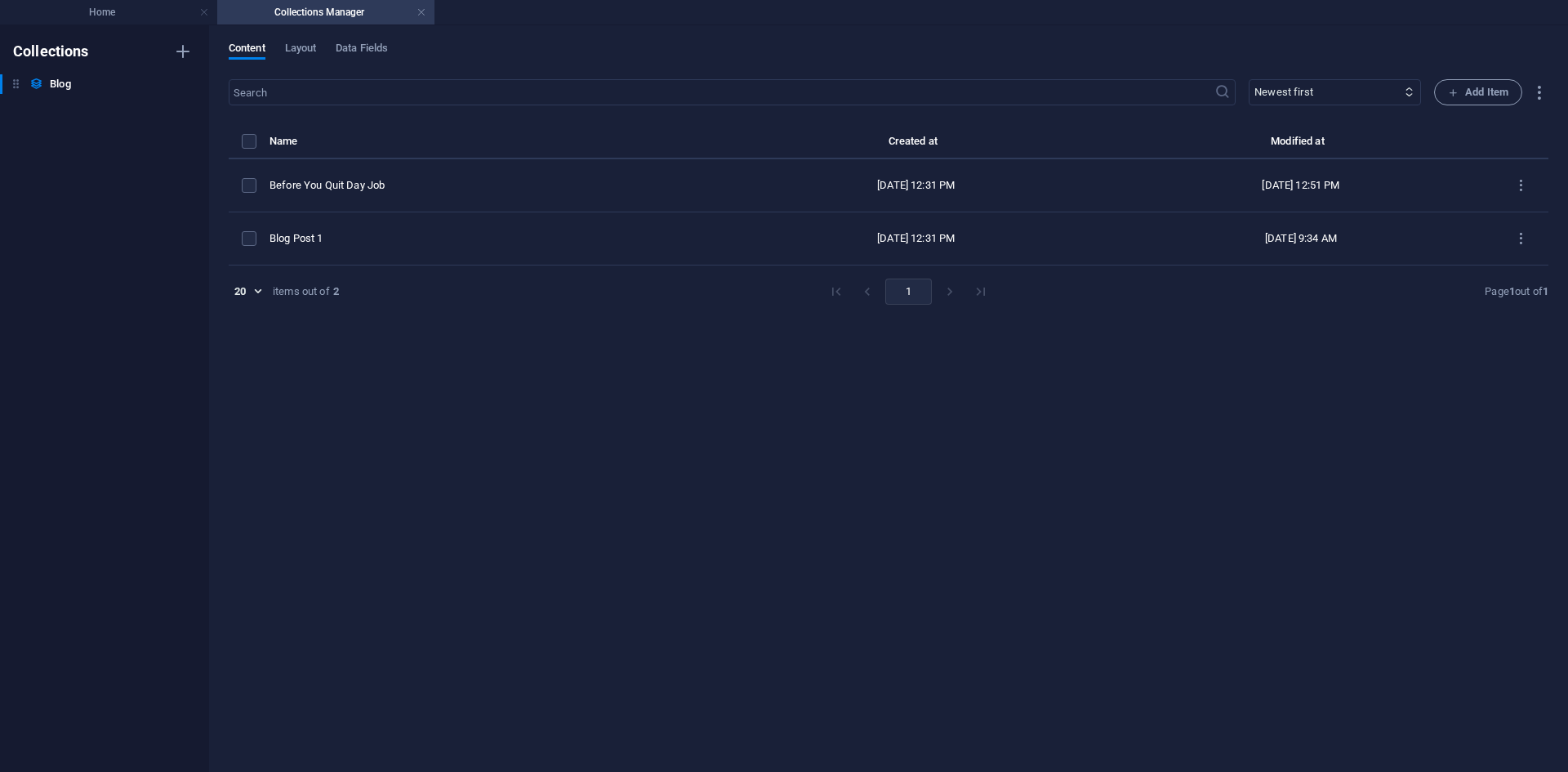
scroll to position [0, 0]
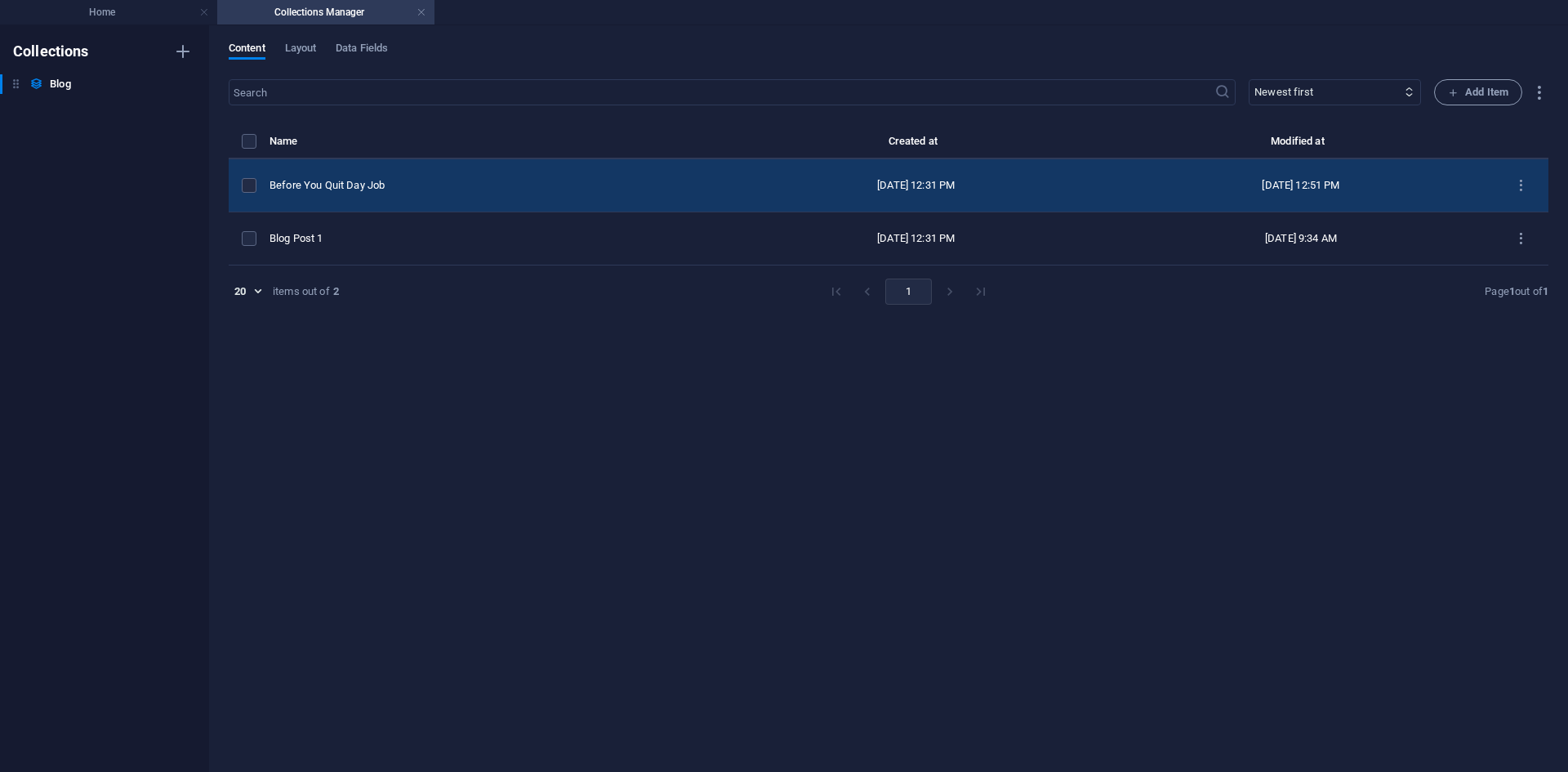
click at [528, 176] on td "Before You Quit Day Job" at bounding box center [496, 185] width 454 height 53
select select "Category 2"
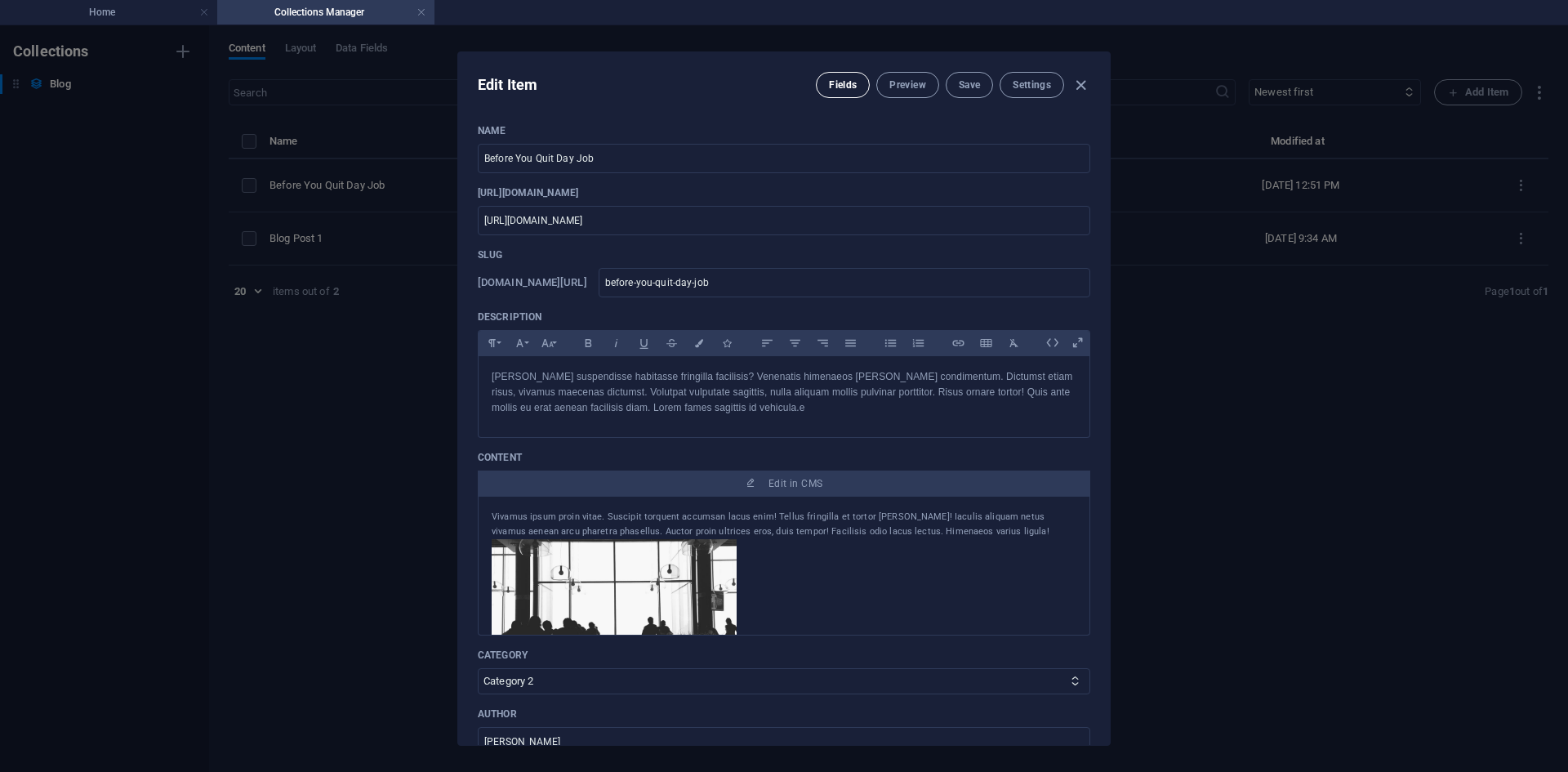
click at [855, 88] on button "Fields" at bounding box center [843, 84] width 54 height 26
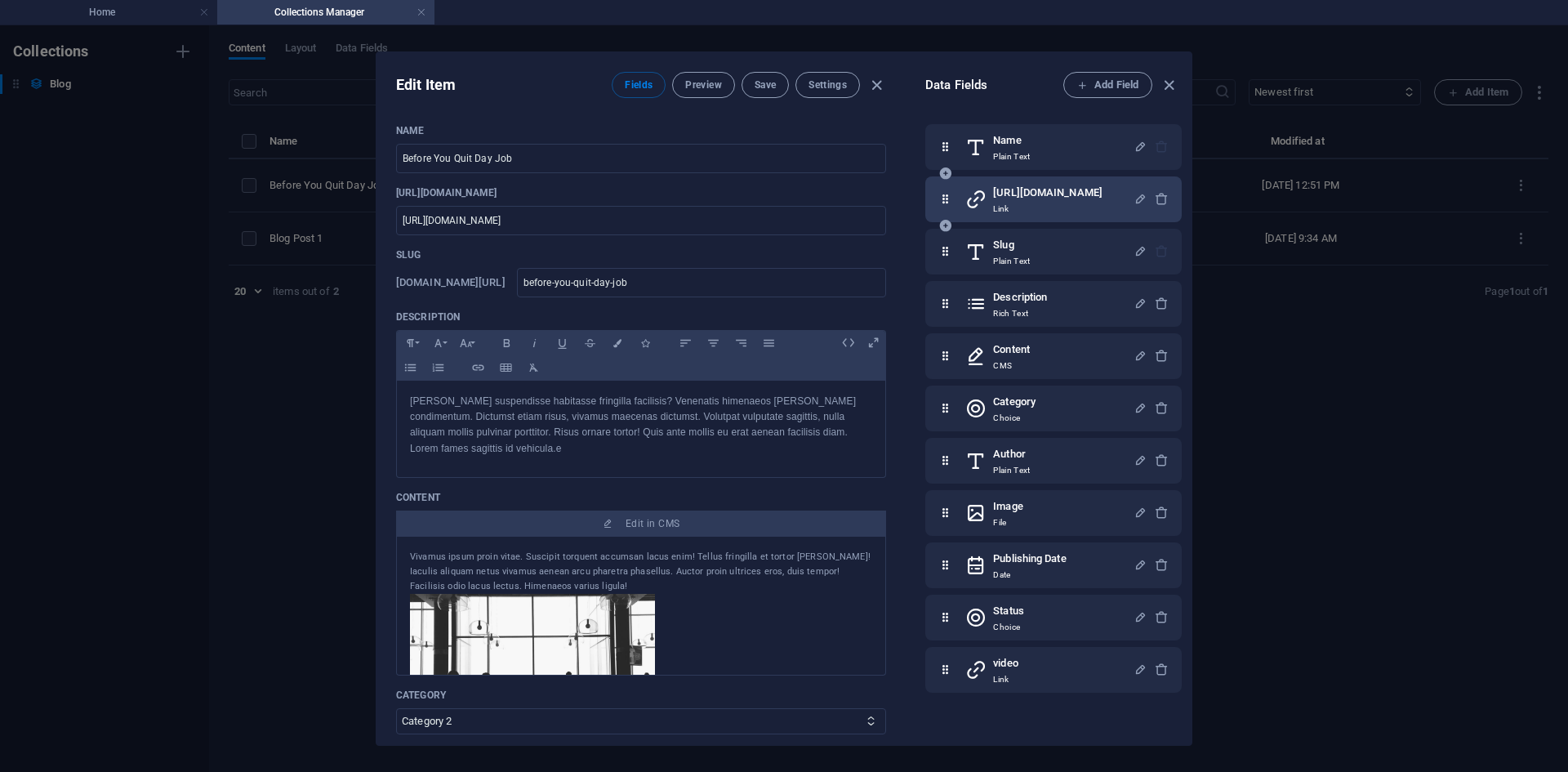
click at [1022, 203] on h6 "https://www.youtube.com/watch?v=Rh7u_cbAiZc&list=RDRh7u_cbAiZc&start_radio=1&pp…" at bounding box center [1047, 193] width 110 height 19
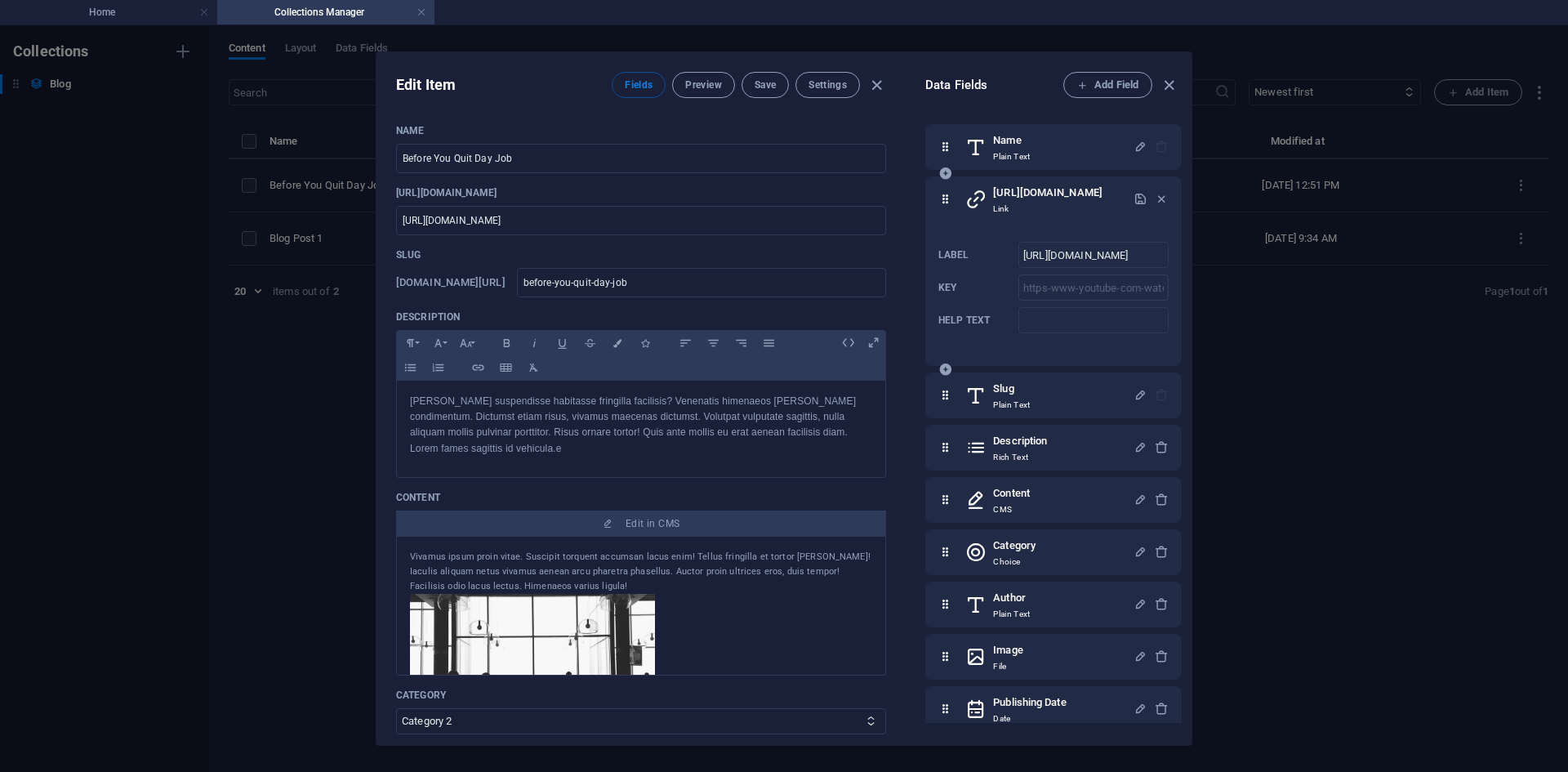
drag, startPoint x: 1030, startPoint y: 193, endPoint x: 936, endPoint y: 216, distance: 96.8
click at [936, 216] on div "https://www.youtube.com/watch?v=Rh7u_cbAiZc&list=RDRh7u_cbAiZc&start_radio=1&pp…" at bounding box center [1053, 271] width 256 height 189
click at [951, 209] on icon at bounding box center [944, 200] width 14 height 33
click at [1103, 201] on h6 "https://www.youtube.com/watch?v=Rh7u_cbAiZc&list=RDRh7u_cbAiZc&start_radio=1&pp…" at bounding box center [1047, 193] width 110 height 19
click at [1103, 194] on h6 "https://www.youtube.com/watch?v=Rh7u_cbAiZc&list=RDRh7u_cbAiZc&start_radio=1&pp…" at bounding box center [1047, 193] width 110 height 19
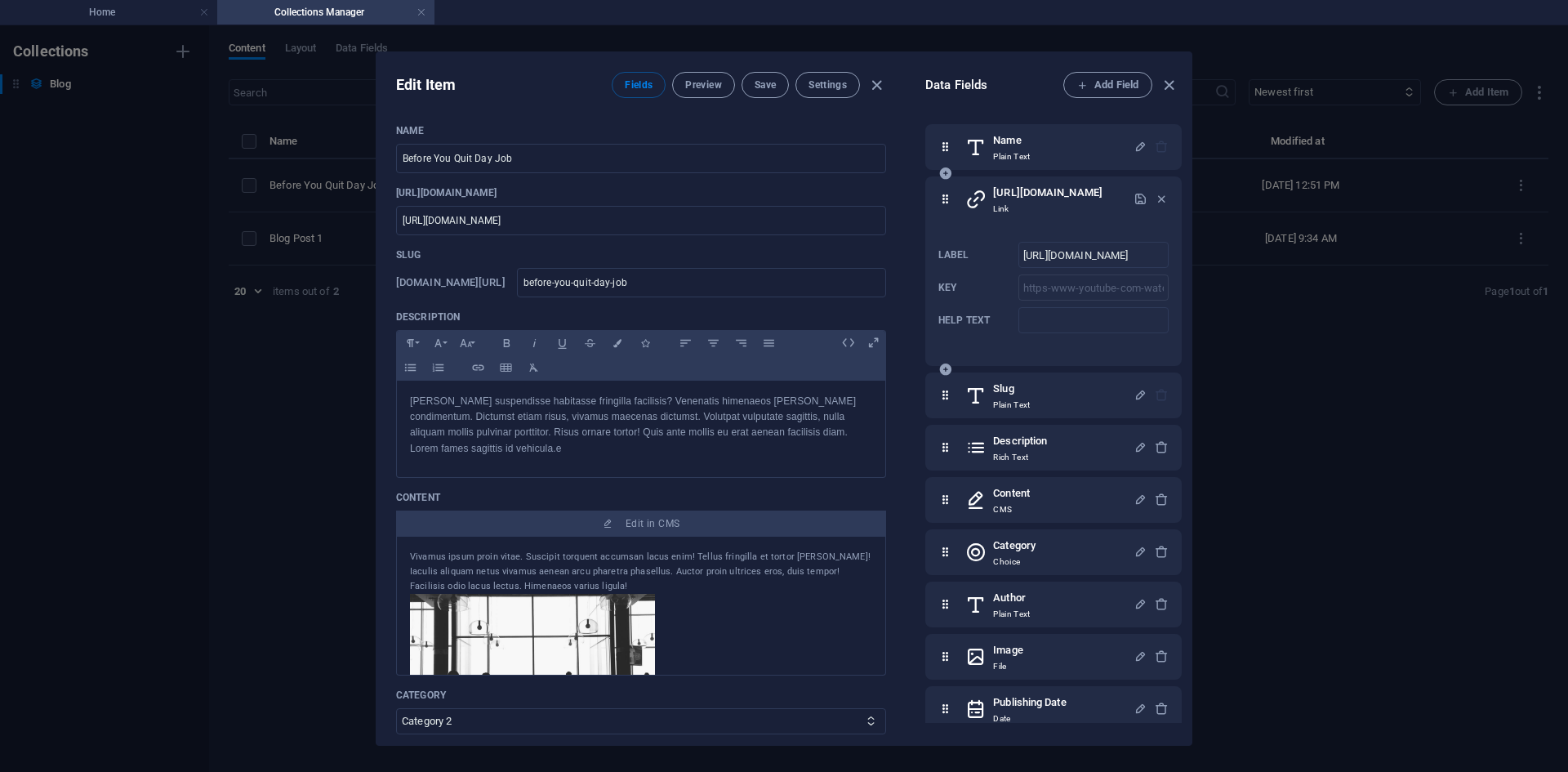
click at [1103, 198] on h6 "https://www.youtube.com/watch?v=Rh7u_cbAiZc&list=RDRh7u_cbAiZc&start_radio=1&pp…" at bounding box center [1047, 193] width 110 height 19
drag, startPoint x: 1036, startPoint y: 218, endPoint x: 966, endPoint y: 184, distance: 77.8
click at [966, 184] on div "https://www.youtube.com/watch?v=Rh7u_cbAiZc&list=RDRh7u_cbAiZc&start_radio=1&pp…" at bounding box center [1048, 200] width 168 height 33
click at [937, 203] on div "https://www.youtube.com/watch?v=Rh7u_cbAiZc&list=RDRh7u_cbAiZc&start_radio=1&pp…" at bounding box center [1053, 271] width 256 height 189
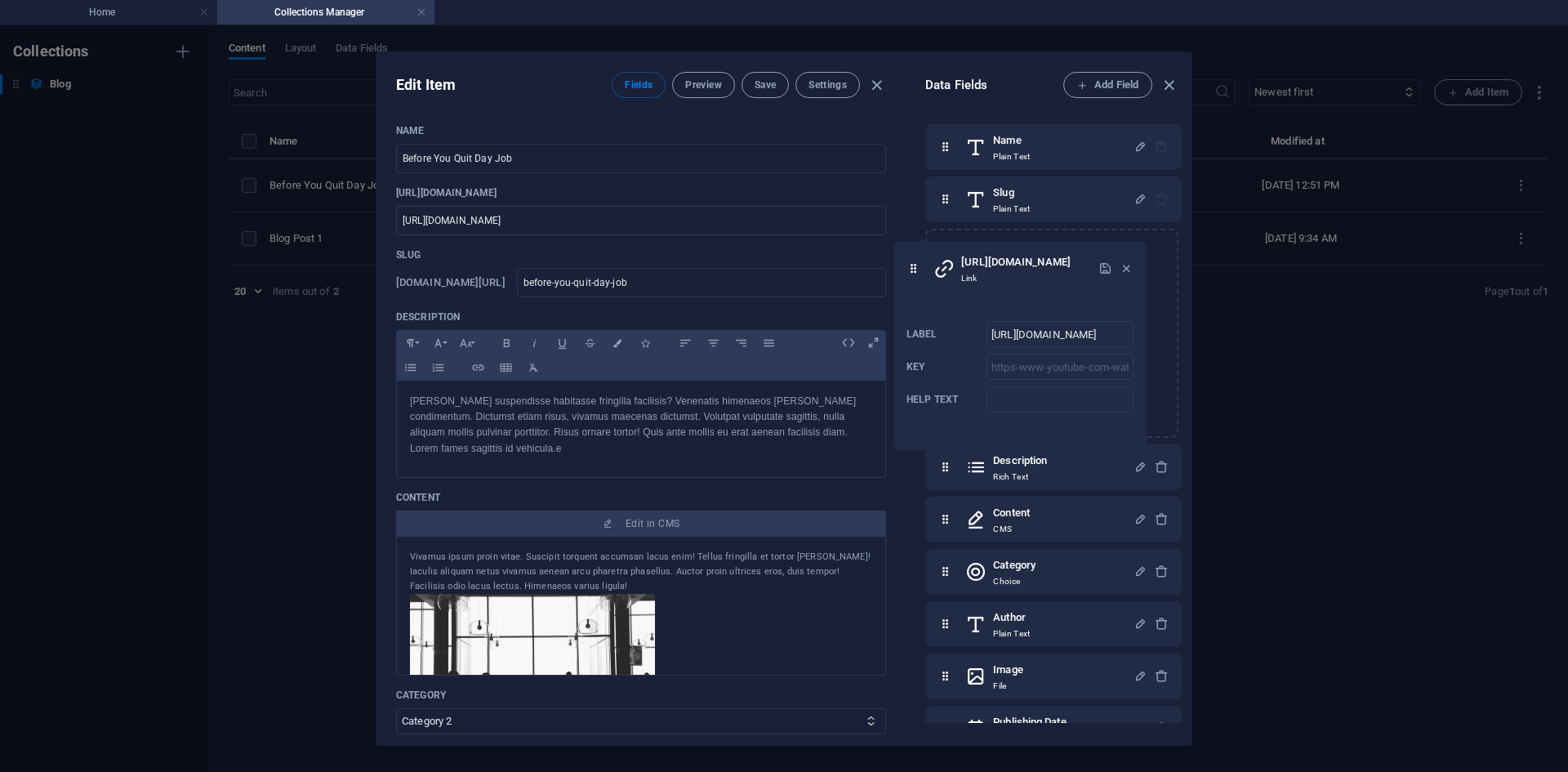
drag, startPoint x: 943, startPoint y: 204, endPoint x: 908, endPoint y: 274, distance: 78.3
click at [908, 274] on div "Data Fields Add Field Name Plain Text https://www.youtube.com/watch?v=Rh7u_cbAi…" at bounding box center [1048, 399] width 286 height 692
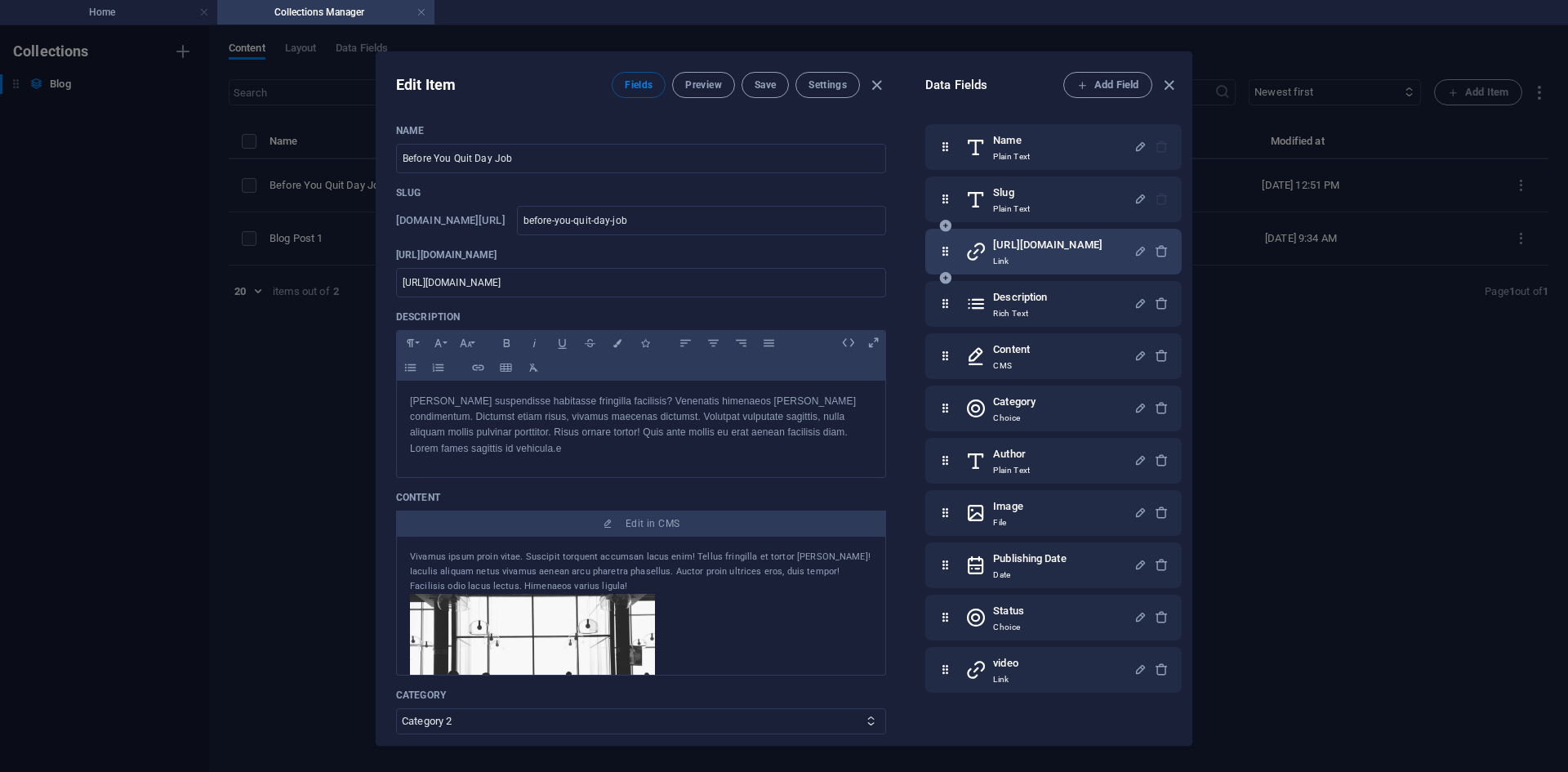
scroll to position [8, 0]
drag, startPoint x: 1016, startPoint y: 249, endPoint x: 1042, endPoint y: 245, distance: 26.3
click at [1042, 245] on h6 "https://www.youtube.com/watch?v=Rh7u_cbAiZc&list=RDRh7u_cbAiZc&start_radio=1&pp…" at bounding box center [1047, 244] width 110 height 19
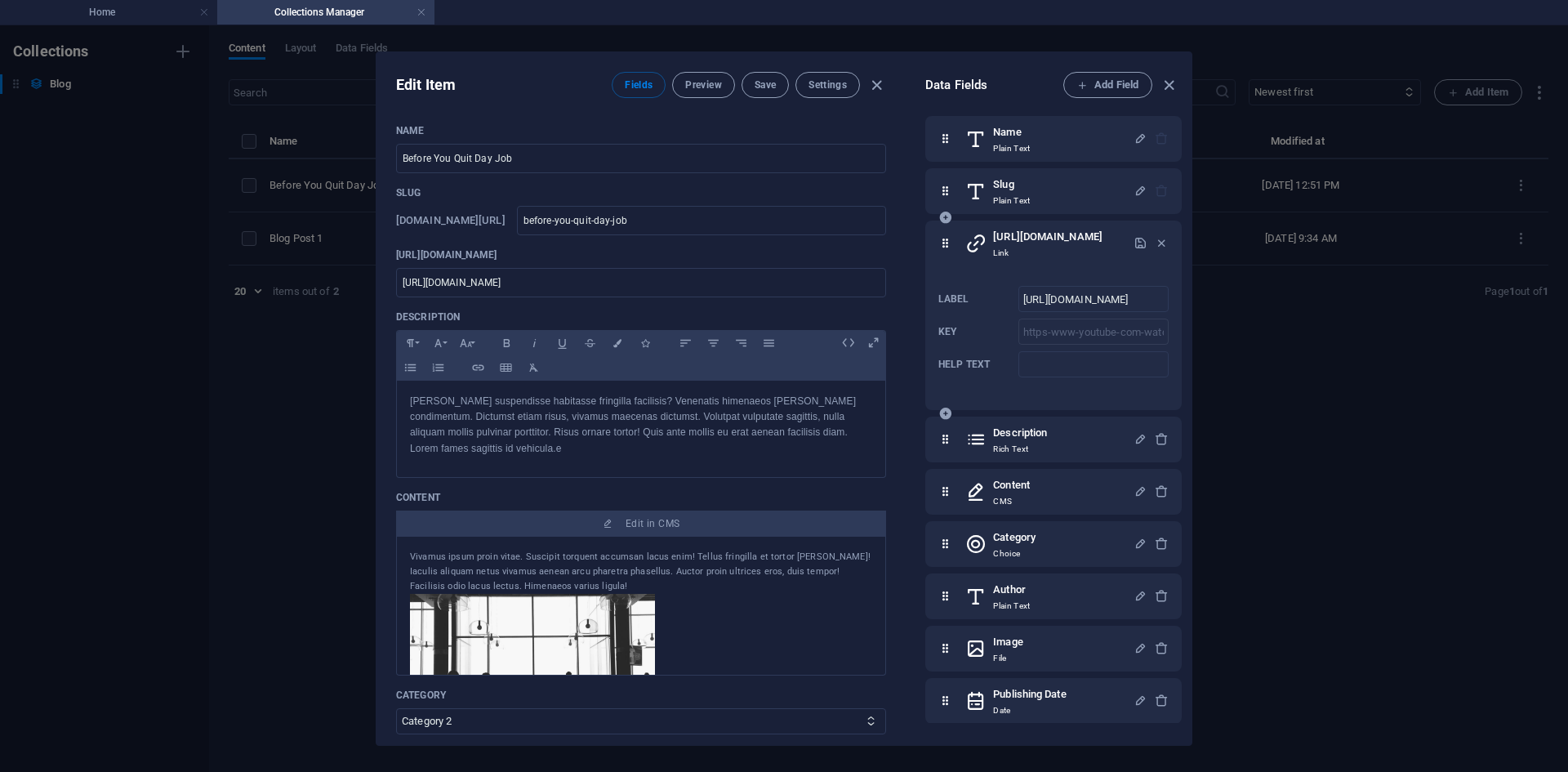
click at [947, 247] on icon at bounding box center [944, 243] width 14 height 33
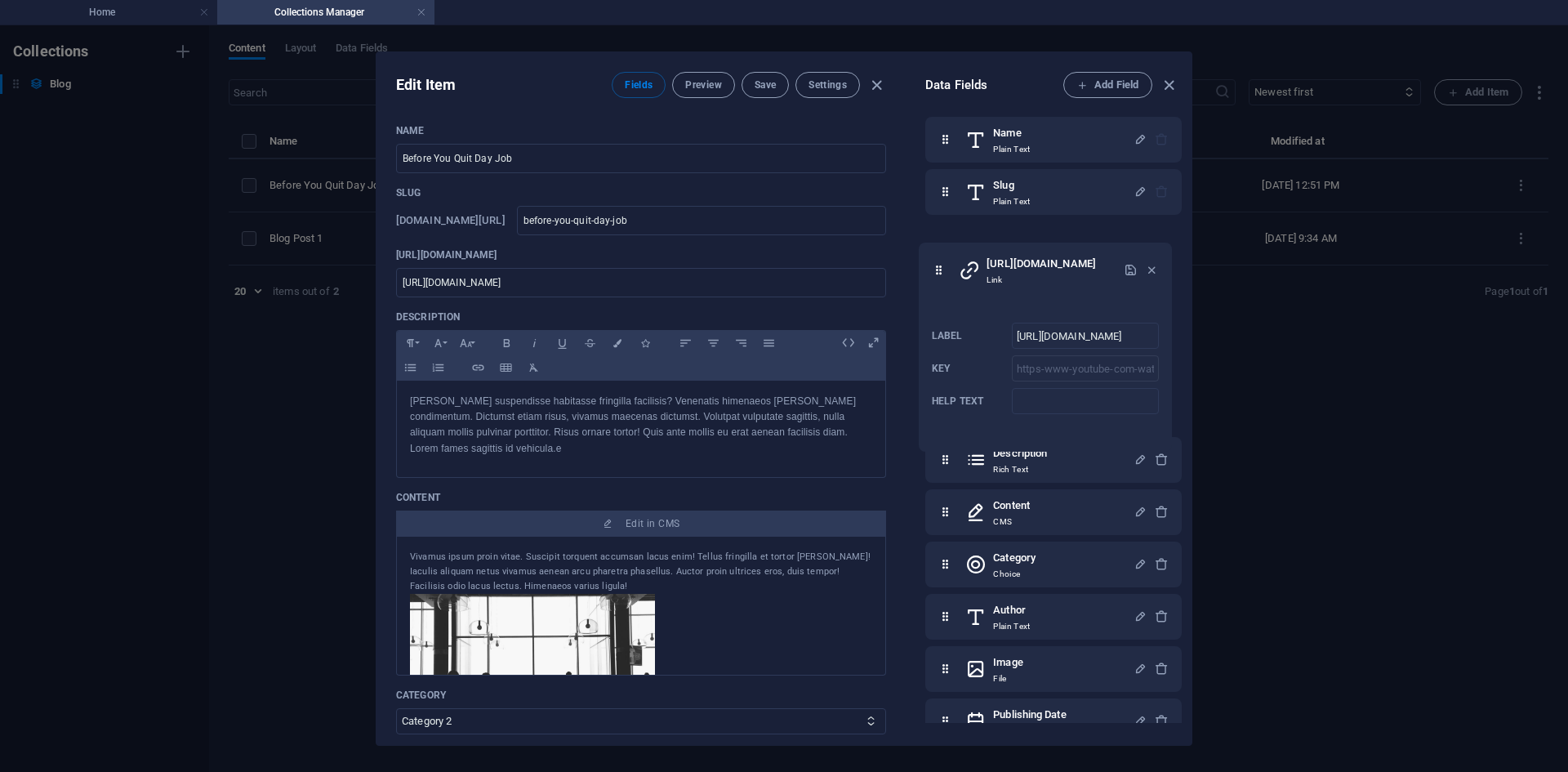
drag, startPoint x: 946, startPoint y: 250, endPoint x: 938, endPoint y: 276, distance: 27.2
click at [938, 276] on div "Name Plain Text Slug Plain Text https://www.youtube.com/watch?v=Rh7u_cbAiZc&lis…" at bounding box center [1053, 374] width 256 height 516
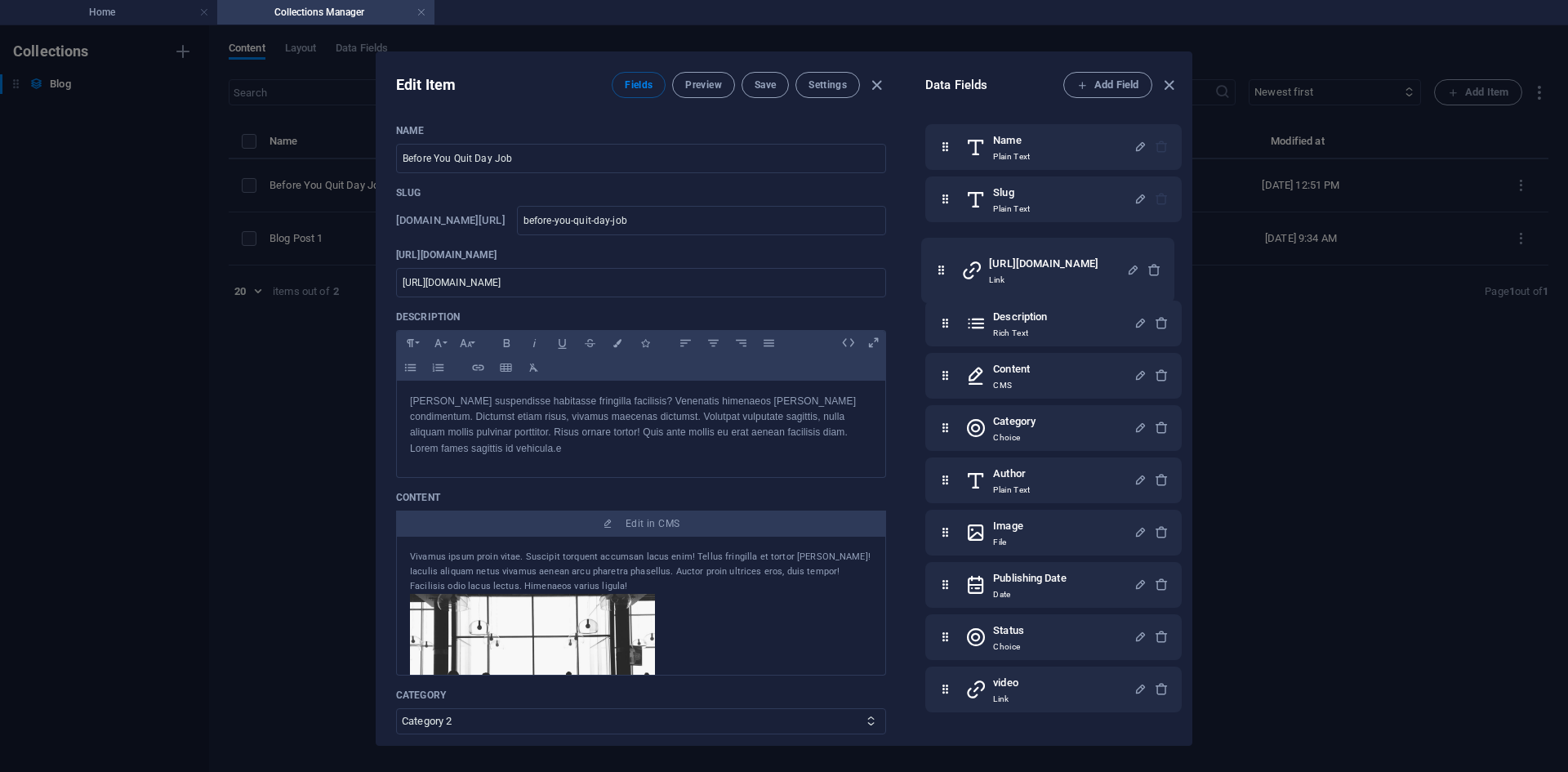
scroll to position [0, 0]
drag, startPoint x: 944, startPoint y: 267, endPoint x: 938, endPoint y: 286, distance: 19.9
click at [935, 286] on div "Name Plain Text Slug Plain Text https://www.youtube.com/watch?v=Rh7u_cbAiZc&lis…" at bounding box center [1053, 382] width 256 height 516
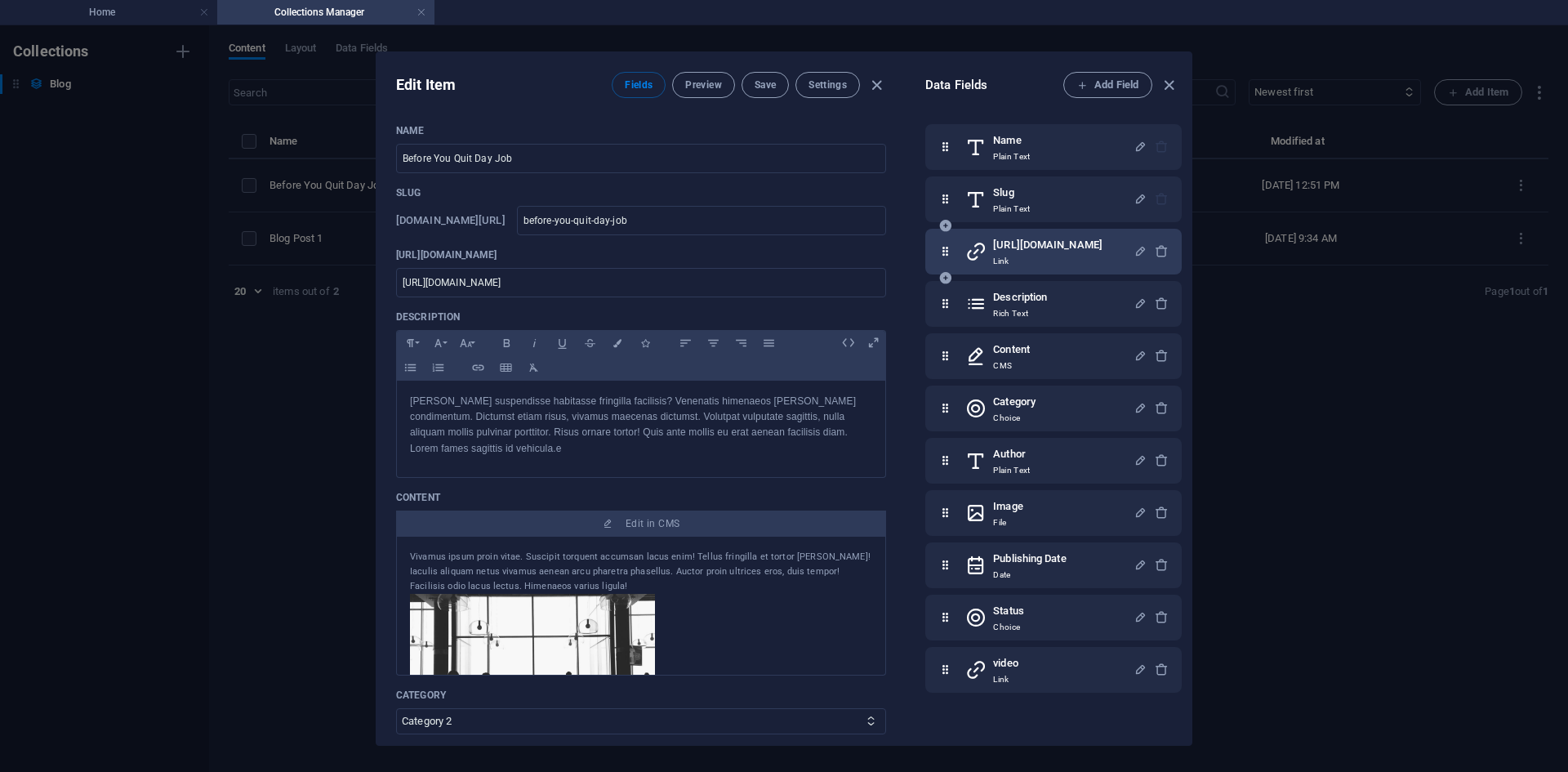
drag, startPoint x: 1325, startPoint y: 257, endPoint x: 1128, endPoint y: 257, distance: 197.0
click at [1323, 257] on div "Edit Item Fields Preview Save Settings Name Before You Quit Day Job ​ Slug www.…" at bounding box center [784, 399] width 1568 height 747
type input "2025-09-02"
type input "before-you-quit-day-job"
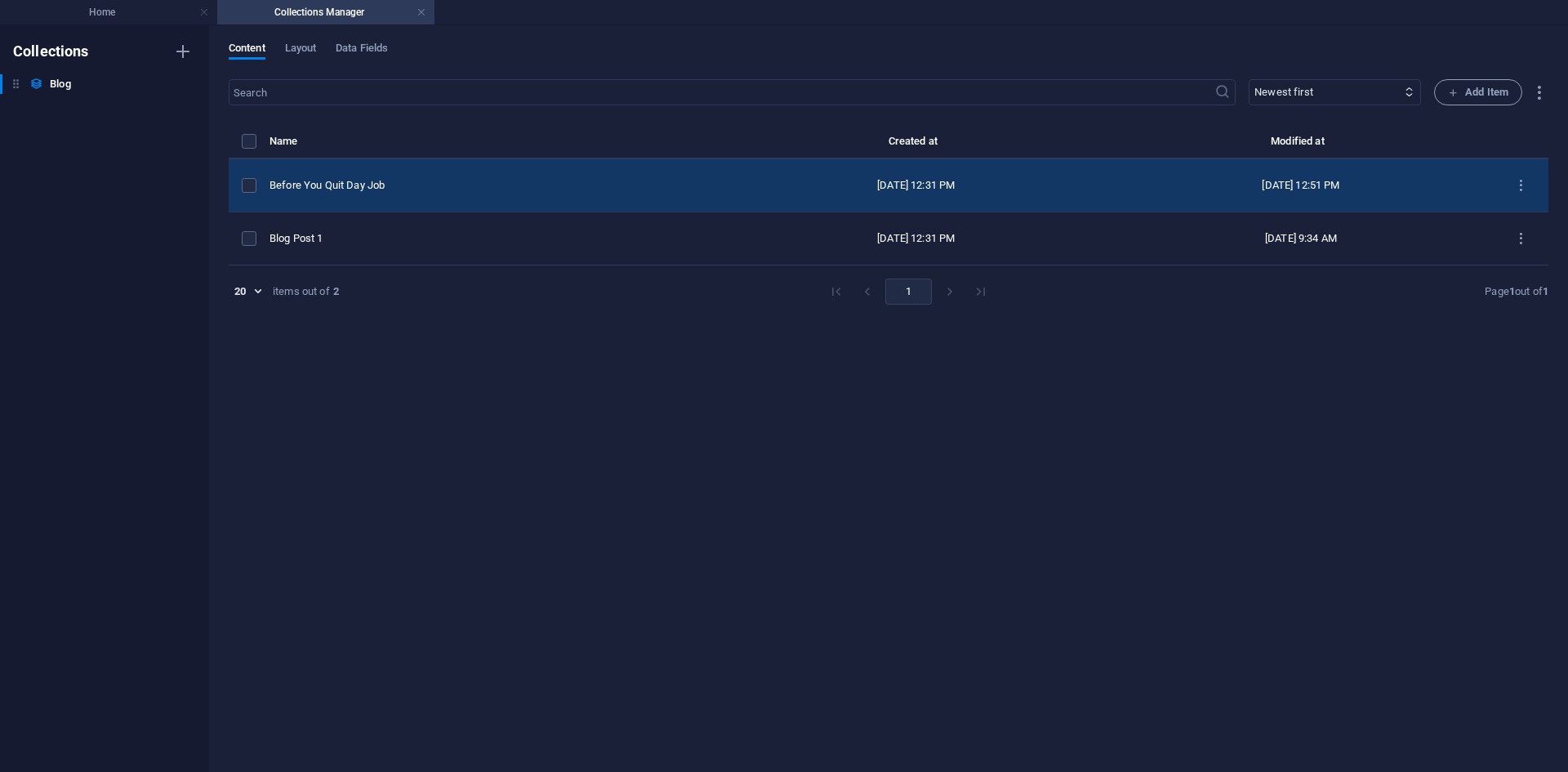
click at [526, 176] on td "Before You Quit Day Job" at bounding box center [496, 185] width 454 height 53
select select "Category 2"
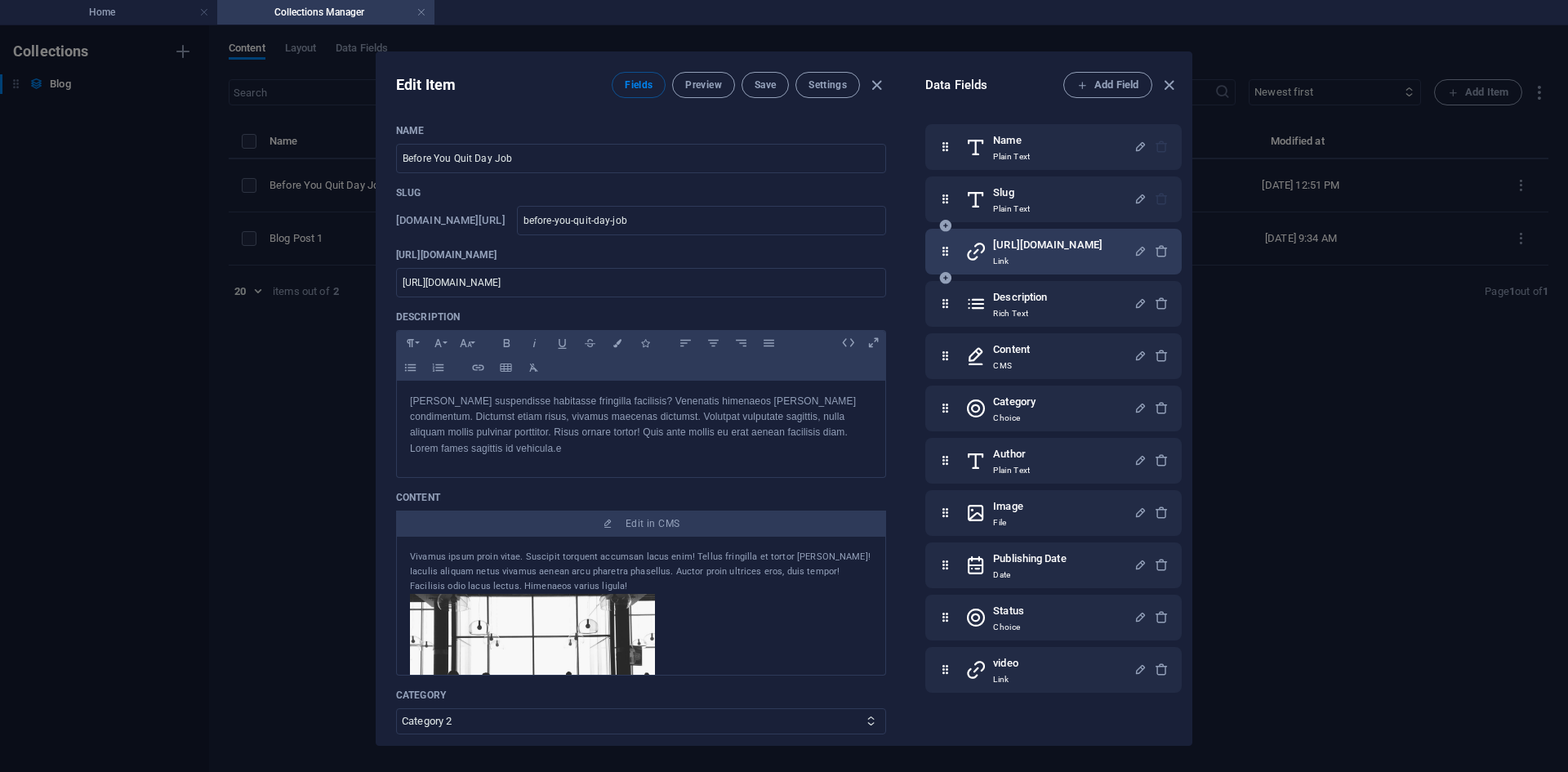
drag, startPoint x: 1162, startPoint y: 258, endPoint x: 1145, endPoint y: 237, distance: 27.0
click at [1103, 241] on h6 "https://www.youtube.com/watch?v=Rh7u_cbAiZc&list=RDRh7u_cbAiZc&start_radio=1&pp…" at bounding box center [1047, 244] width 110 height 19
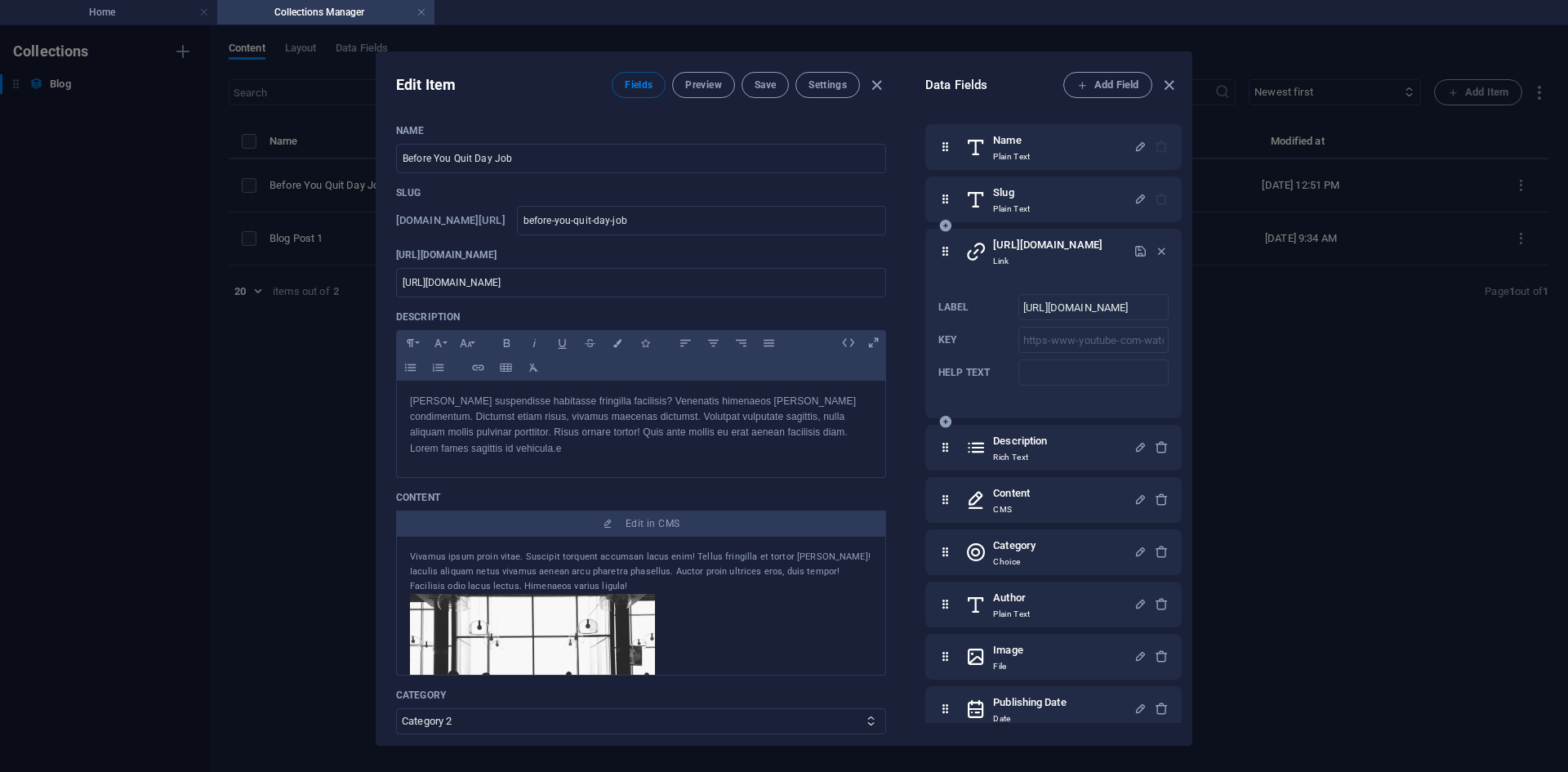
click at [1103, 255] on h6 "https://www.youtube.com/watch?v=Rh7u_cbAiZc&list=RDRh7u_cbAiZc&start_radio=1&pp…" at bounding box center [1047, 244] width 110 height 19
click at [1055, 255] on h6 "https://www.youtube.com/watch?v=Rh7u_cbAiZc&list=RDRh7u_cbAiZc&start_radio=1&pp…" at bounding box center [1047, 244] width 110 height 19
click at [1030, 208] on p "Plain Text" at bounding box center [1011, 209] width 37 height 13
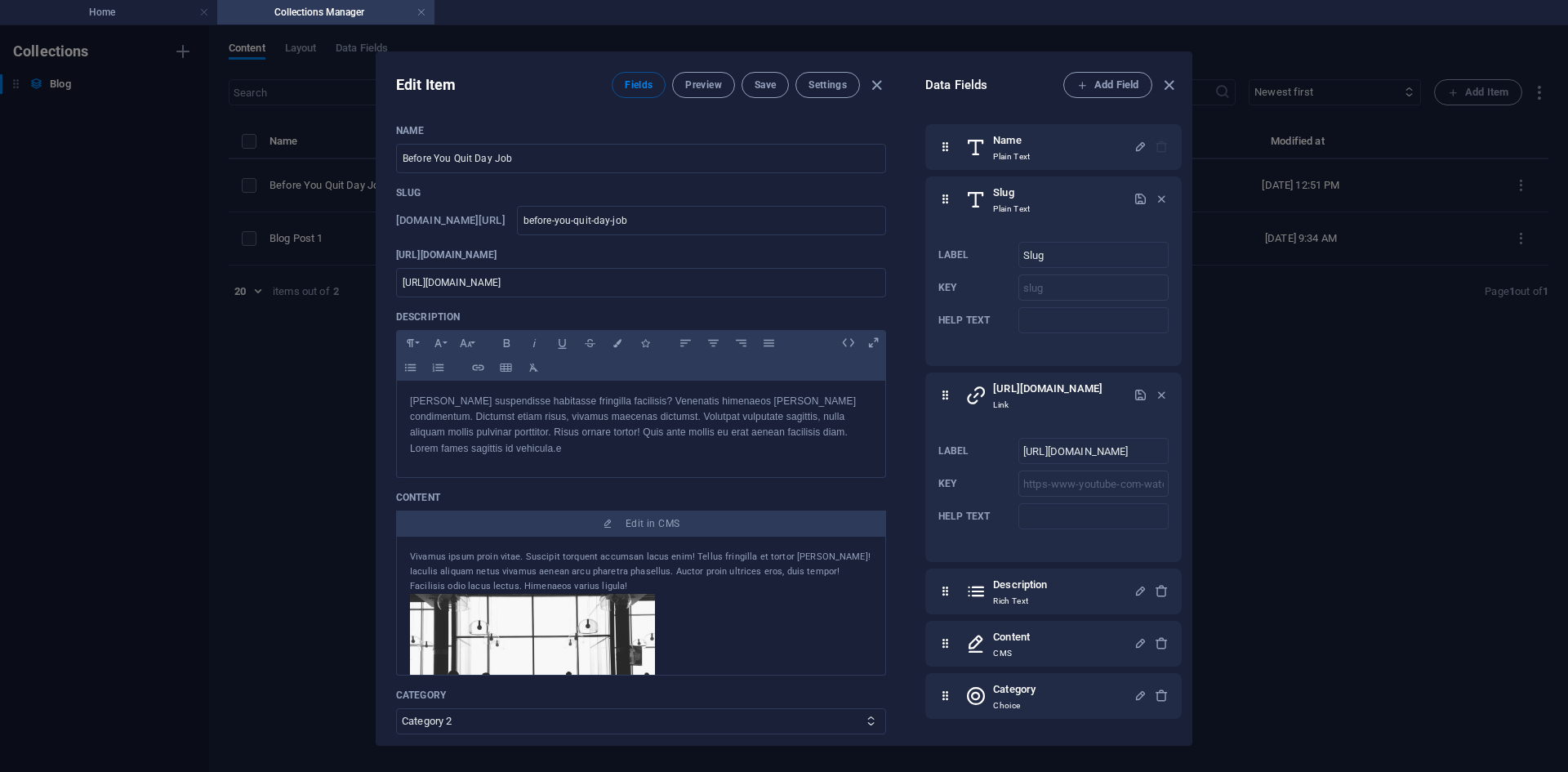
click at [1000, 370] on div "Name Plain Text Slug Plain Text Label Slug ​ Key slug ​ Help text ​ https://www…" at bounding box center [1053, 552] width 256 height 855
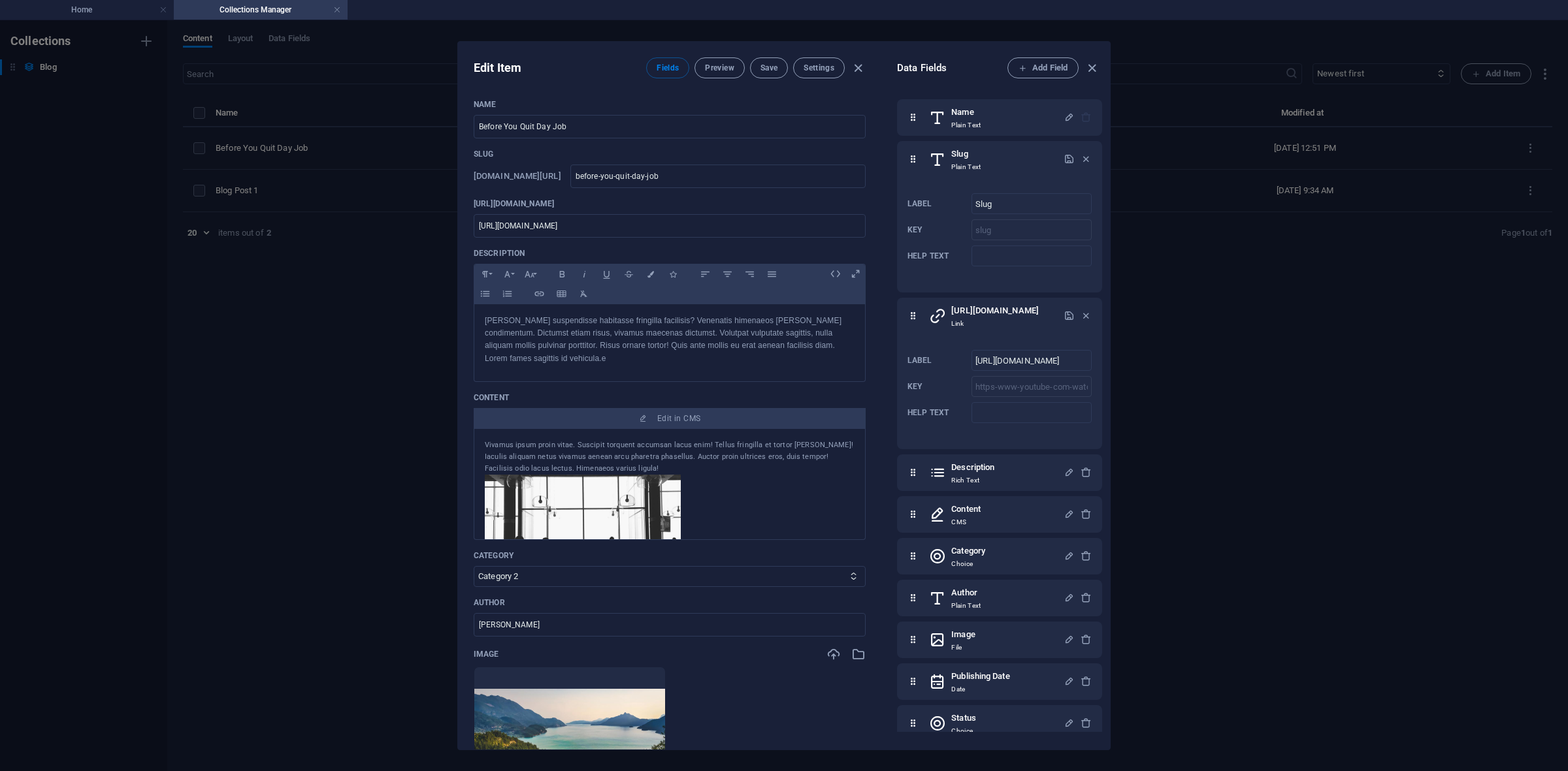
drag, startPoint x: 964, startPoint y: 325, endPoint x: 887, endPoint y: 333, distance: 77.4
click at [887, 333] on div "Data Fields Add Field Name Plain Text Slug Plain Text Label Slug ​ Key slug ​ H…" at bounding box center [995, 396] width 229 height 708
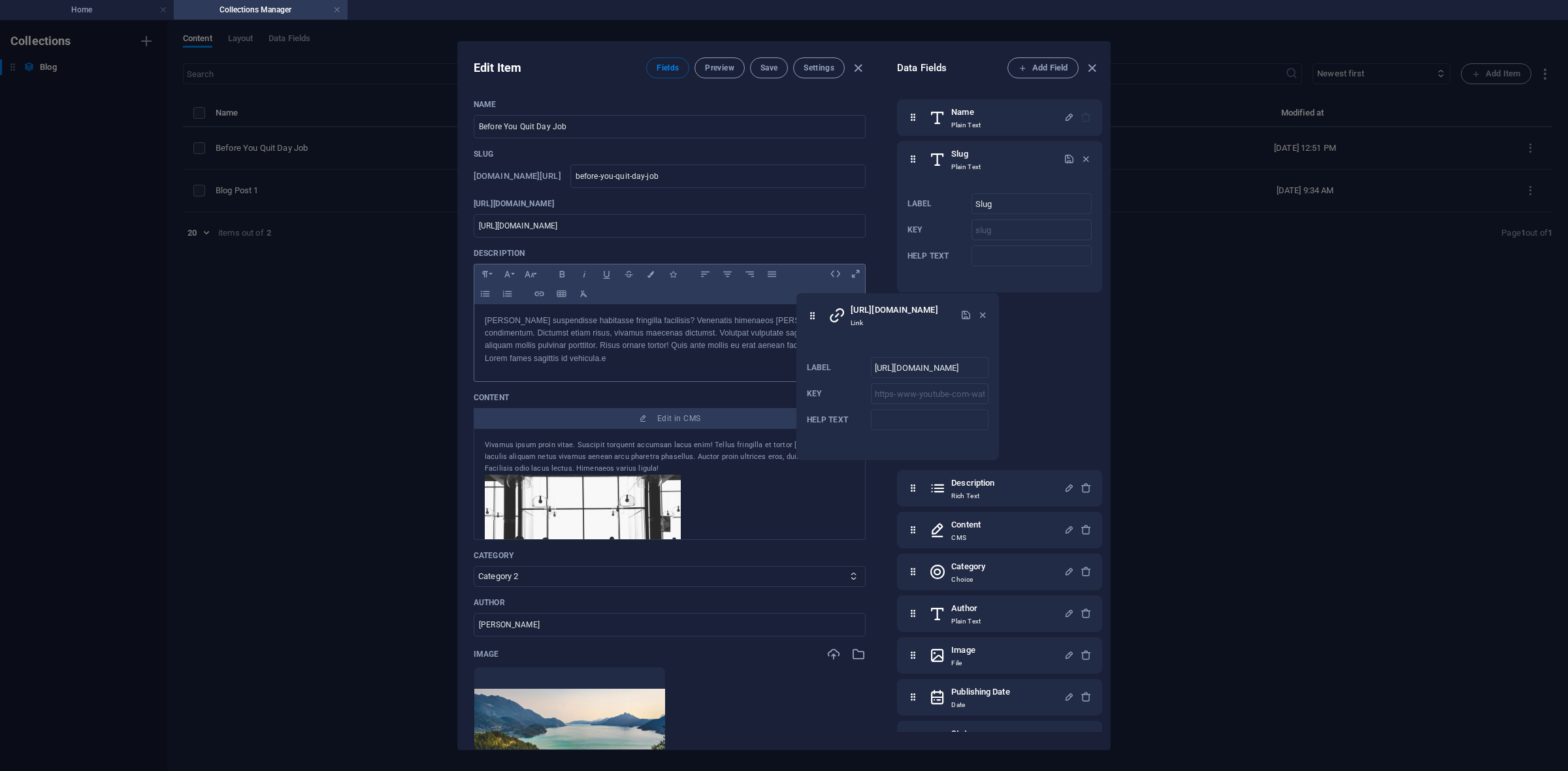
drag, startPoint x: 912, startPoint y: 325, endPoint x: 808, endPoint y: 320, distance: 104.1
click at [808, 320] on div "Edit Item Fields Preview Save Settings Name Before You Quit Day Job ​ Slug www.…" at bounding box center [784, 396] width 652 height 708
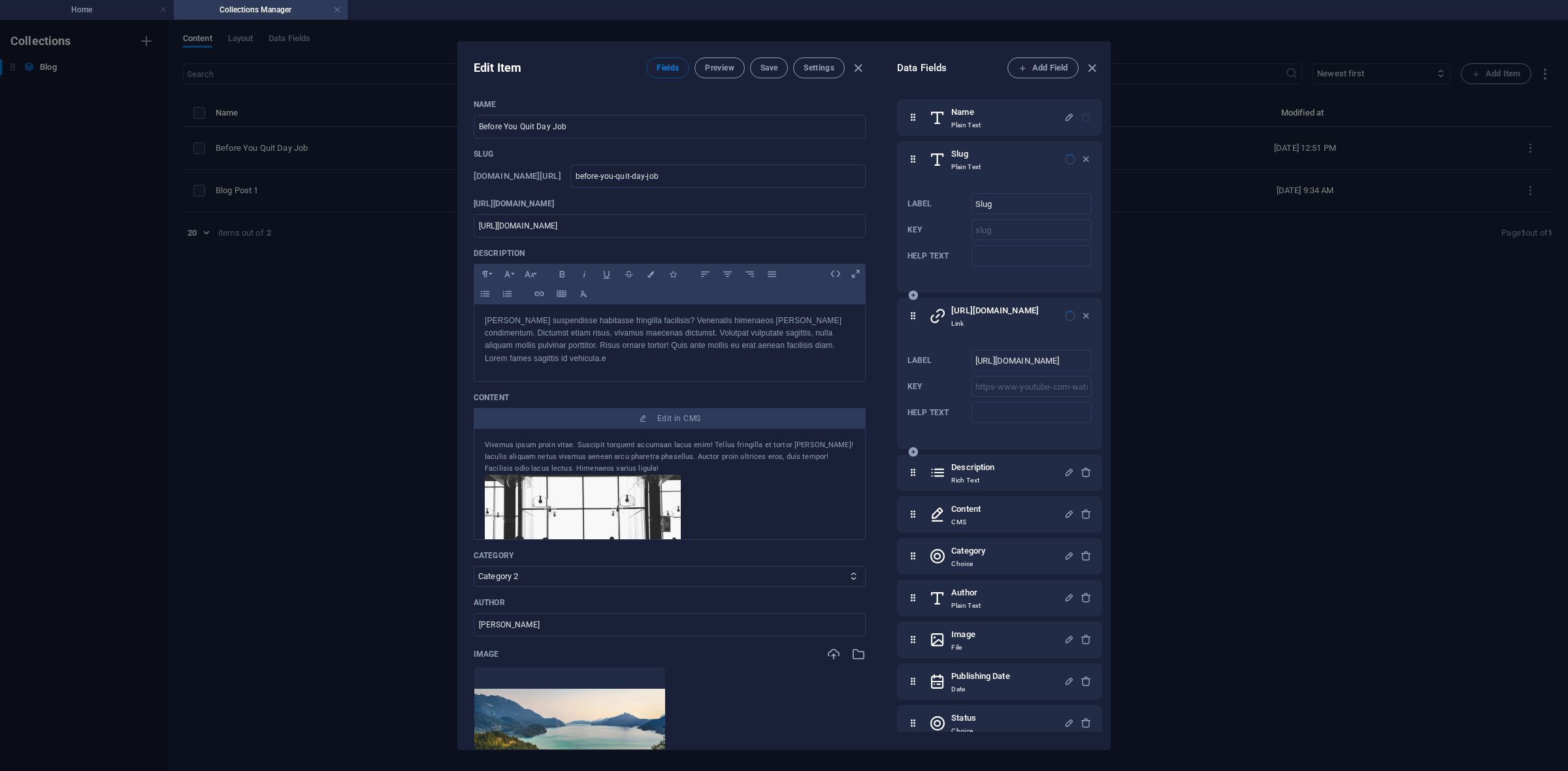
click at [1047, 321] on div "Name Plain Text Slug Plain Text Label Slug ​ Key slug ​ Help text ​ https://www…" at bounding box center [999, 441] width 205 height 684
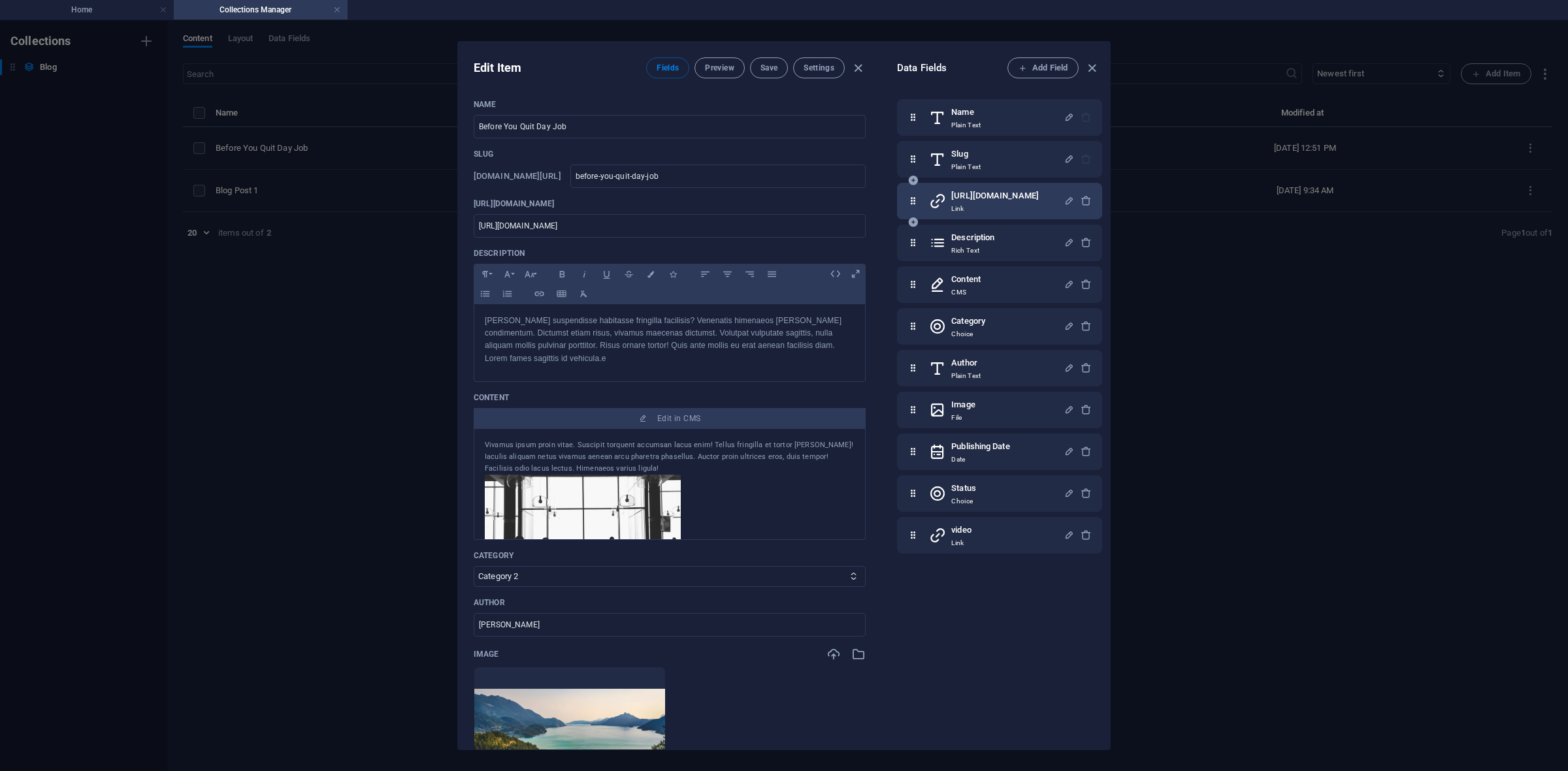
click at [1039, 204] on h6 "https://www.youtube.com/watch?v=Rh7u_cbAiZc&list=RDRh7u_cbAiZc&start_radio=1&pp…" at bounding box center [995, 195] width 88 height 16
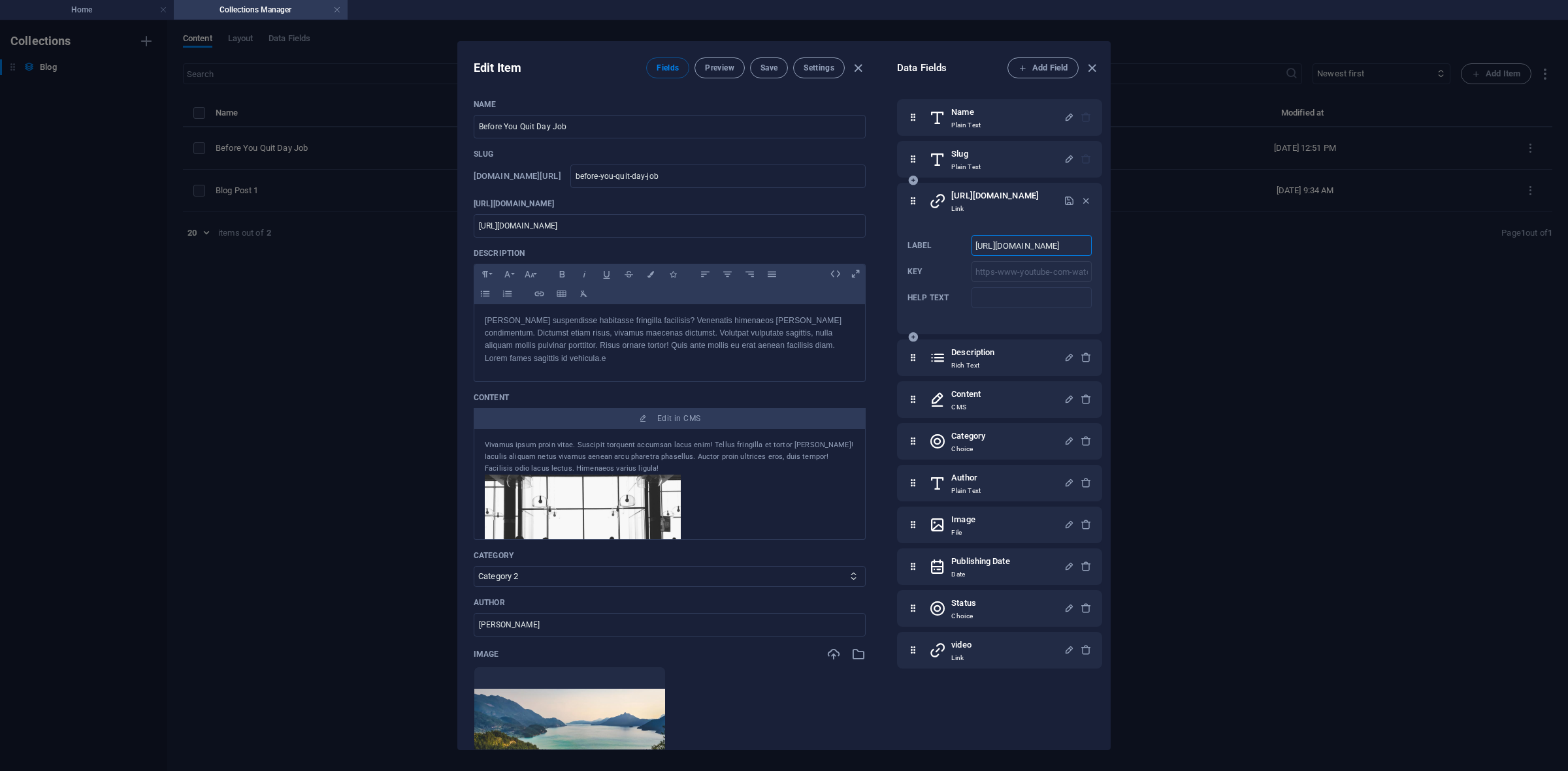
click at [1018, 256] on input "https://www.youtube.com/watch?v=Rh7u_cbAiZc&list=RDRh7u_cbAiZc&start_radio=1&pp…" at bounding box center [1031, 245] width 120 height 21
click at [1004, 308] on input "Help text" at bounding box center [1031, 297] width 120 height 21
type input "e"
click at [985, 256] on input "Label" at bounding box center [1031, 245] width 120 height 21
type input "e"
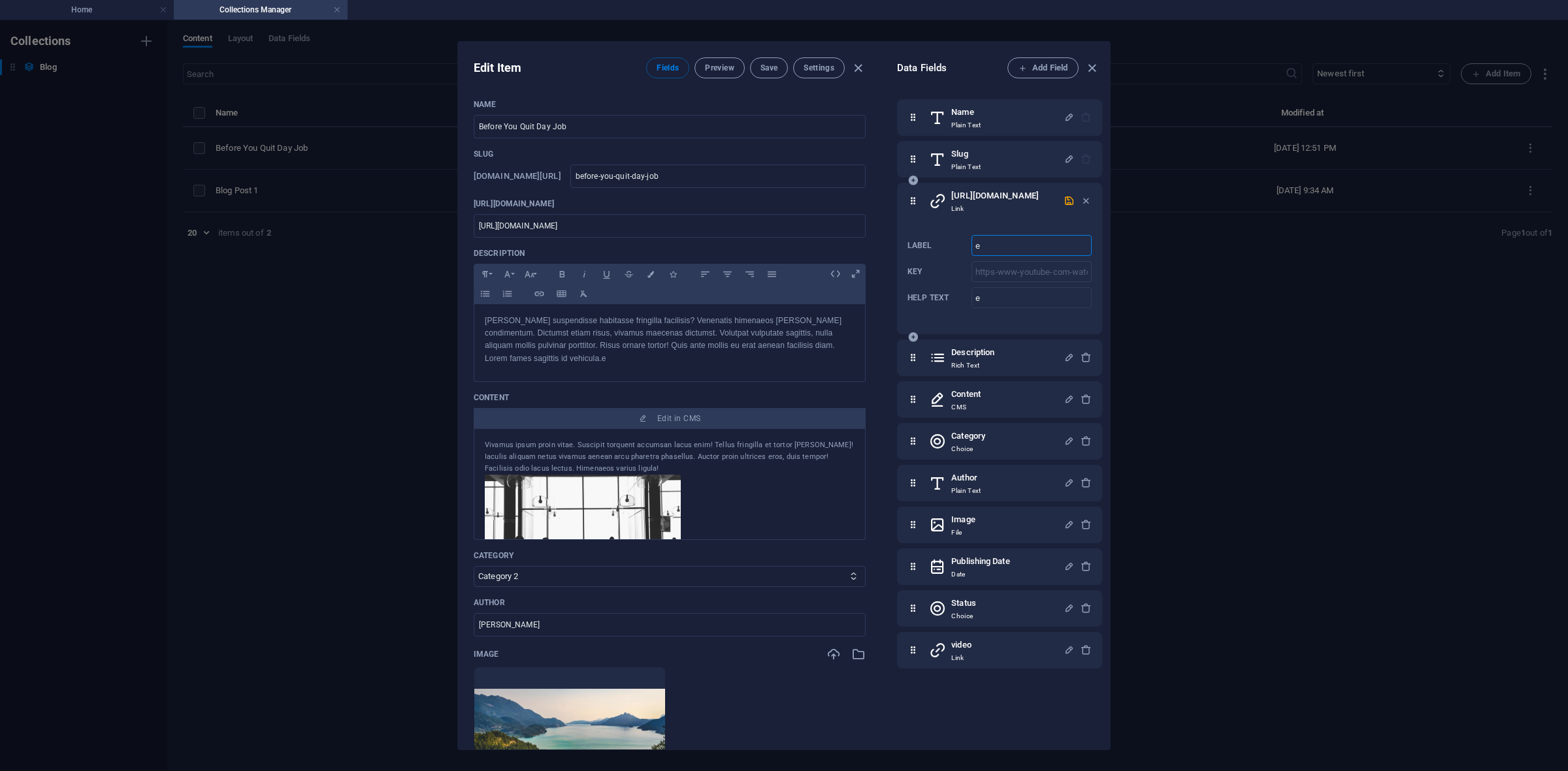
click at [936, 277] on p "Key" at bounding box center [936, 271] width 59 height 10
click at [909, 210] on icon at bounding box center [912, 201] width 11 height 26
click at [1008, 256] on input "e" at bounding box center [1031, 245] width 120 height 21
click at [1039, 201] on h6 "https://www.youtube.com/watch?v=Rh7u_cbAiZc&list=RDRh7u_cbAiZc&start_radio=1&pp…" at bounding box center [995, 195] width 88 height 16
drag, startPoint x: 985, startPoint y: 214, endPoint x: 973, endPoint y: 240, distance: 28.6
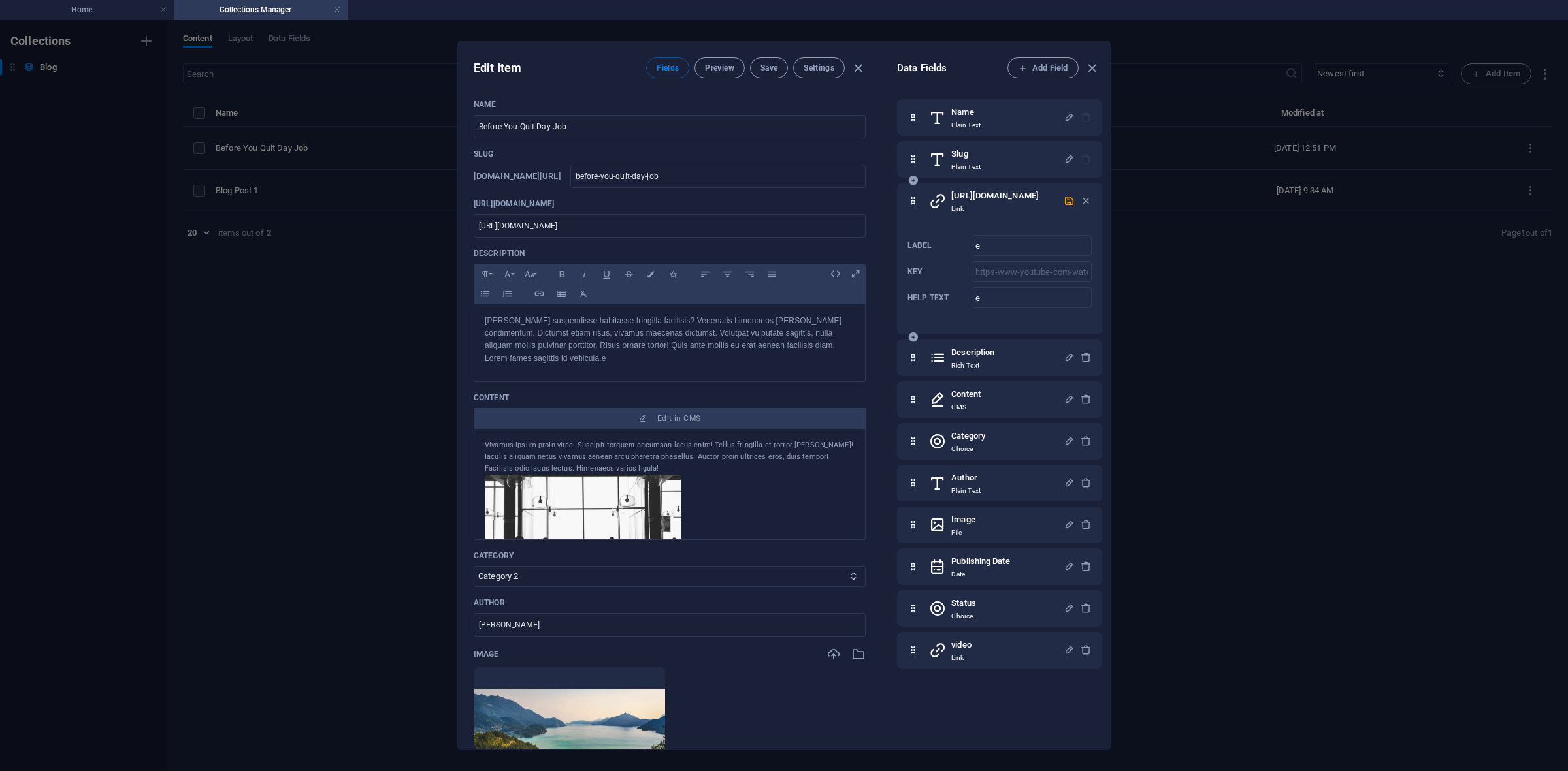
click at [973, 240] on div "https://www.youtube.com/watch?v=Rh7u_cbAiZc&list=RDRh7u_cbAiZc&start_radio=1&pp…" at bounding box center [999, 258] width 205 height 151
drag, startPoint x: 944, startPoint y: 206, endPoint x: 905, endPoint y: 202, distance: 39.2
click at [942, 206] on icon at bounding box center [937, 201] width 17 height 26
click at [906, 202] on div "https://www.youtube.com/watch?v=Rh7u_cbAiZc&list=RDRh7u_cbAiZc&start_radio=1&pp…" at bounding box center [999, 258] width 205 height 151
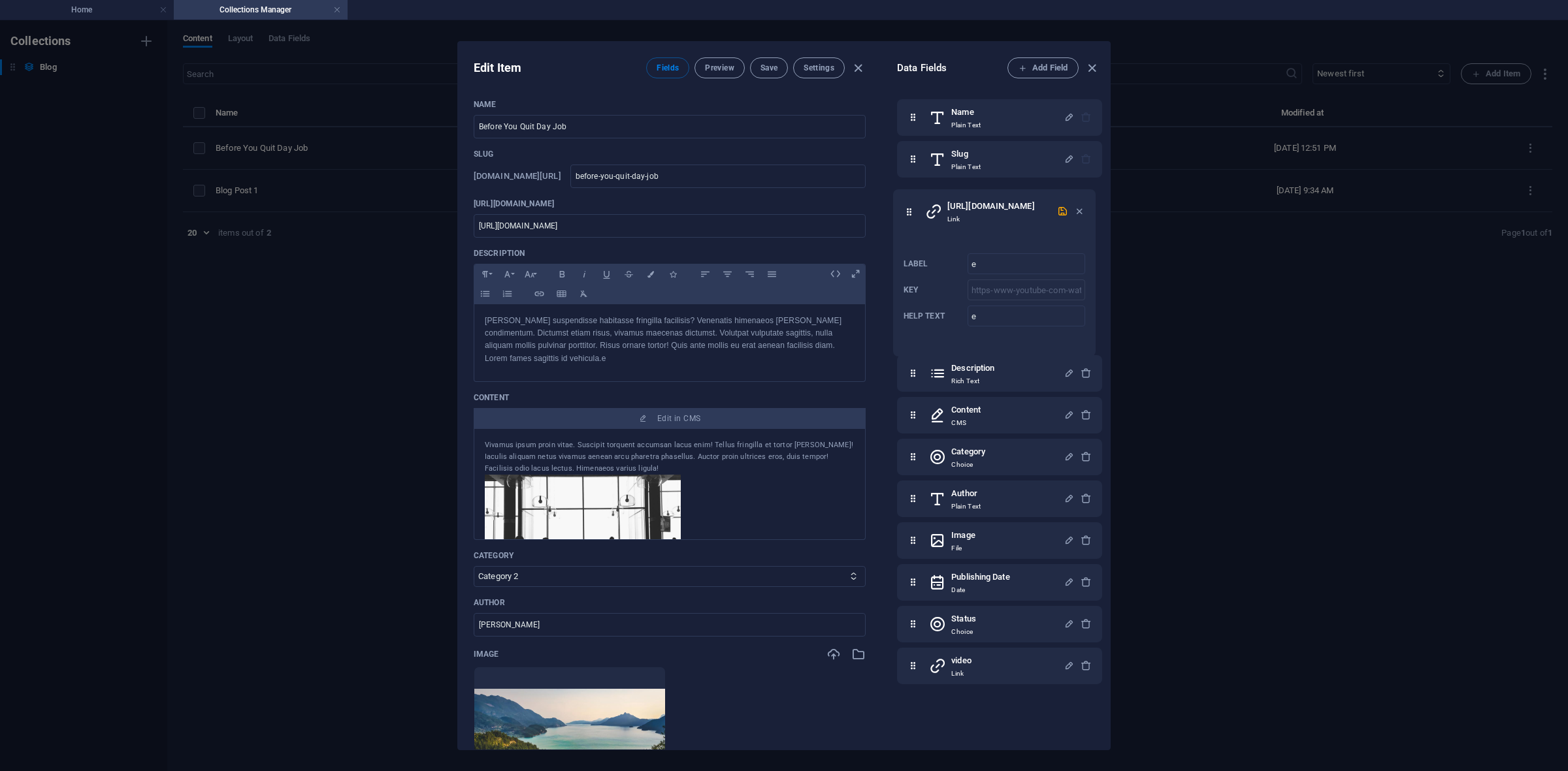
drag, startPoint x: 910, startPoint y: 207, endPoint x: 899, endPoint y: 223, distance: 19.4
click at [899, 223] on div "Name Plain Text Slug Plain Text https://www.youtube.com/watch?v=Rh7u_cbAiZc&lis…" at bounding box center [999, 306] width 205 height 413
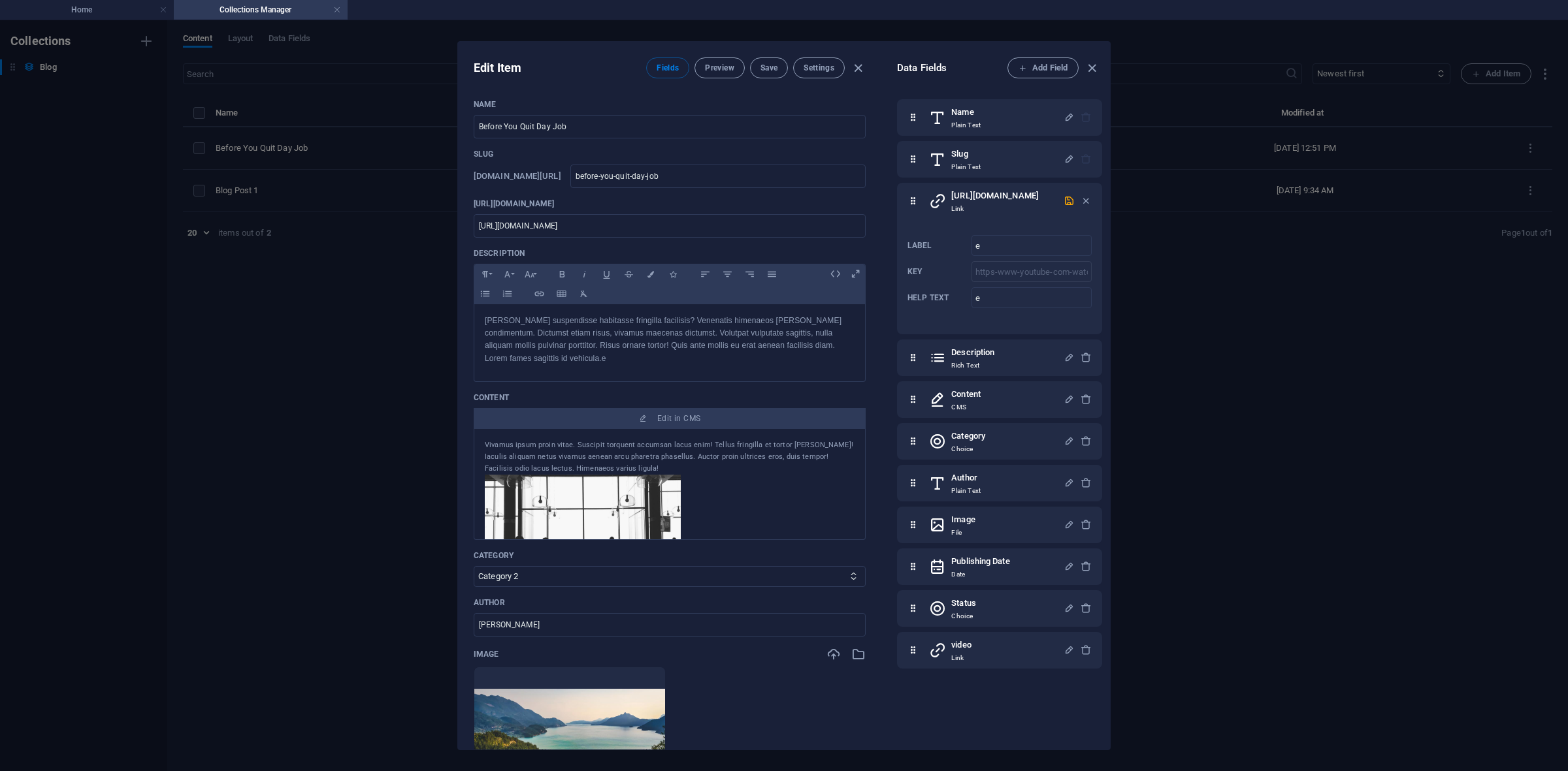
drag, startPoint x: 913, startPoint y: 211, endPoint x: 909, endPoint y: 238, distance: 27.3
click at [908, 238] on div "Name Plain Text Slug Plain Text https://www.youtube.com/watch?v=Rh7u_cbAiZc&lis…" at bounding box center [999, 384] width 205 height 569
drag, startPoint x: 913, startPoint y: 222, endPoint x: 910, endPoint y: 230, distance: 8.5
click at [910, 230] on div "Name Plain Text Slug Plain Text https://www.youtube.com/watch?v=Rh7u_cbAiZc&lis…" at bounding box center [999, 384] width 205 height 569
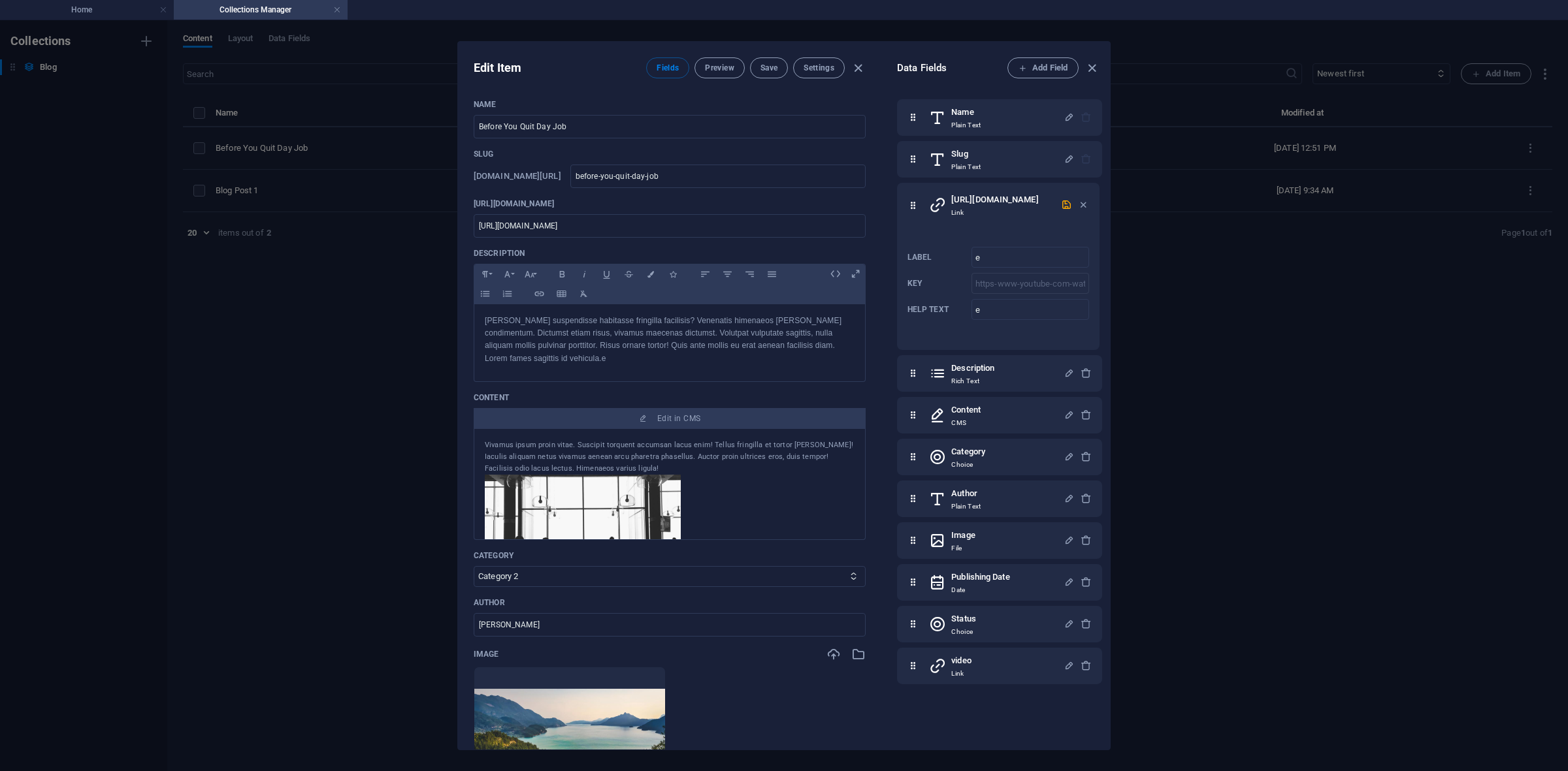
click at [1202, 205] on div "Edit Item Fields Preview Save Settings Name Before You Quit Day Job ​ Slug www.…" at bounding box center [784, 396] width 1568 height 751
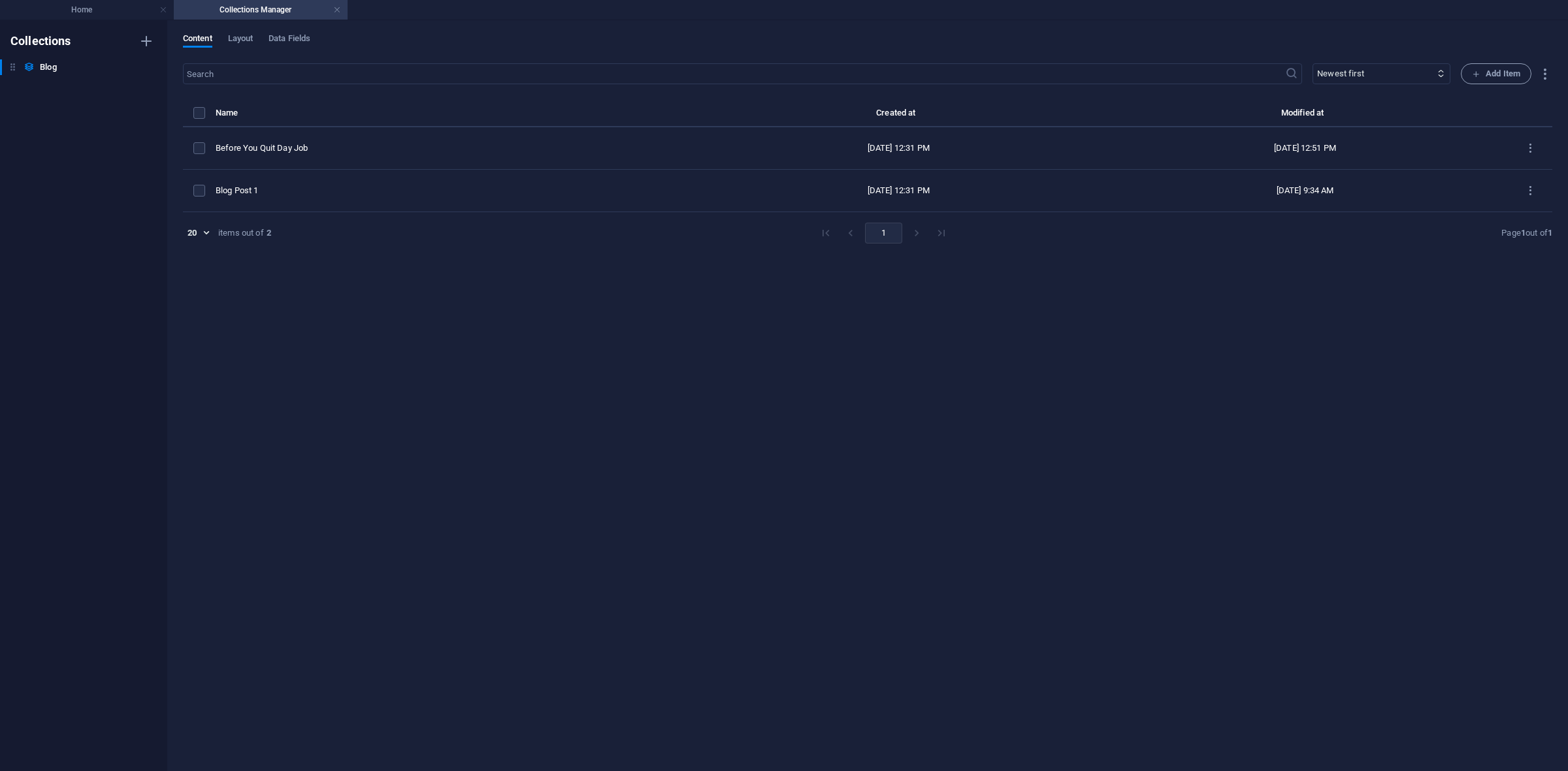
type input "2025-09-02"
type input "before-you-quit-day-job"
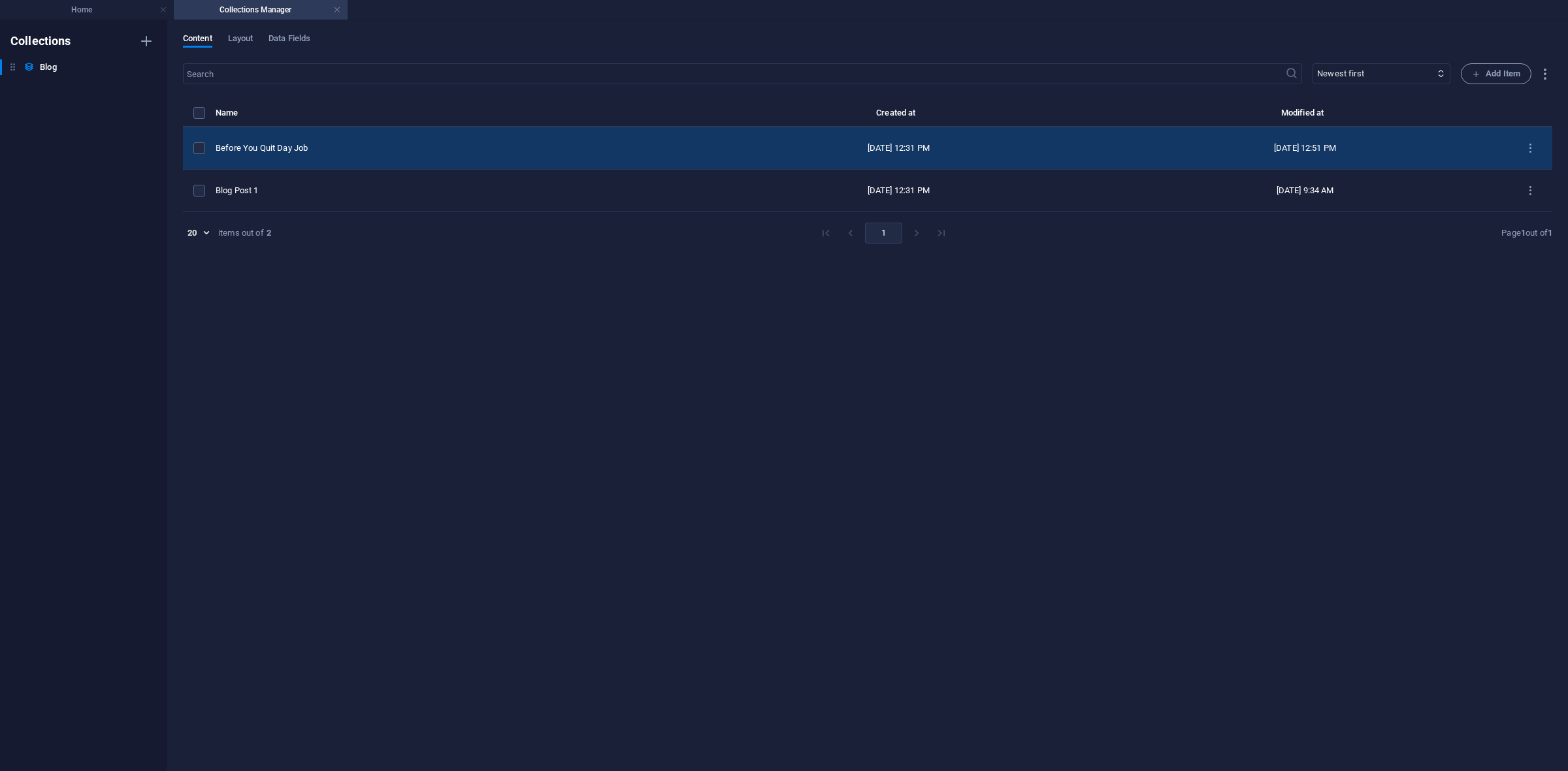
click at [334, 133] on td "Before You Quit Day Job" at bounding box center [455, 148] width 479 height 43
select select "Category 2"
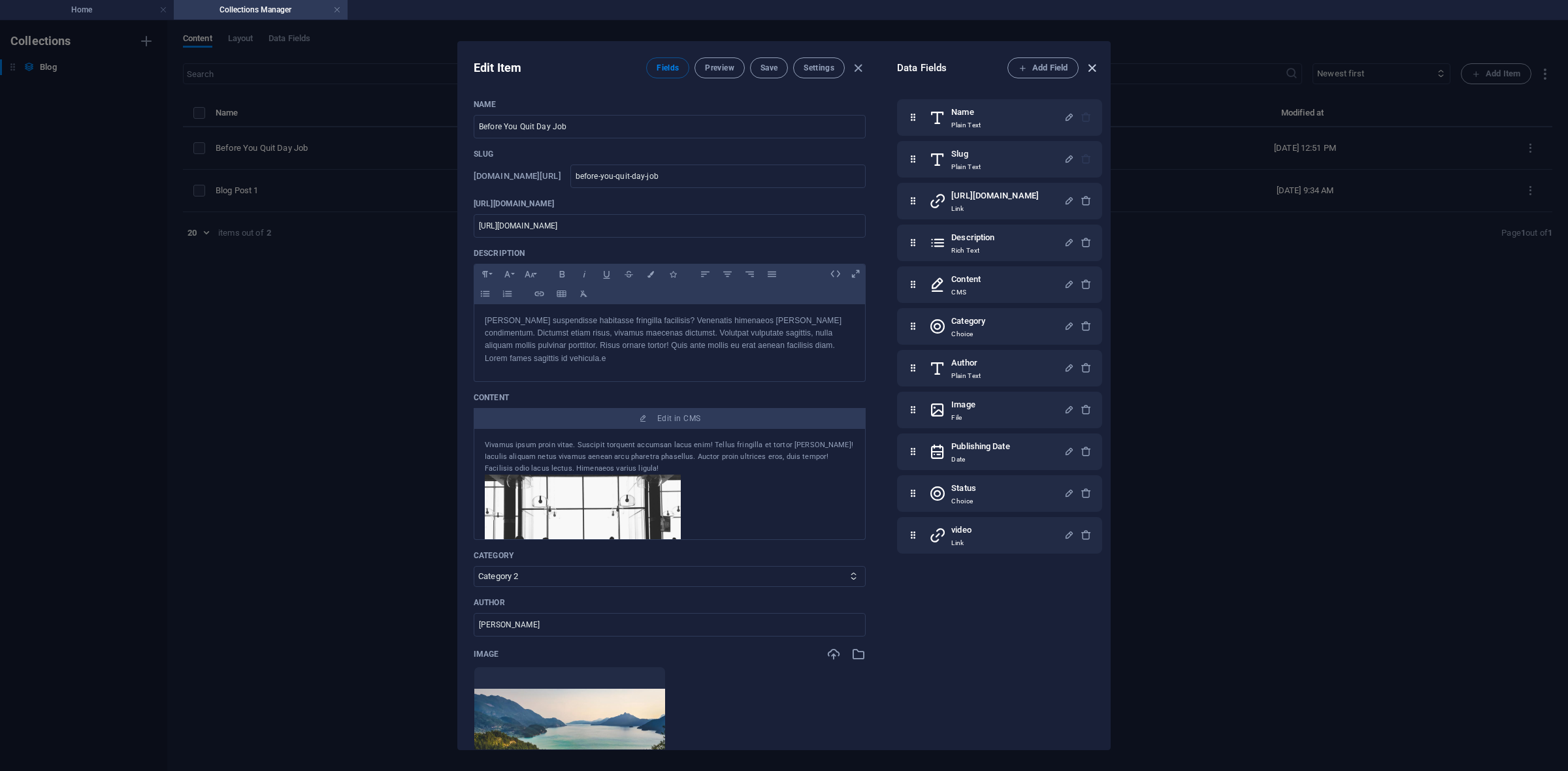
click at [1096, 67] on icon "button" at bounding box center [1092, 67] width 15 height 15
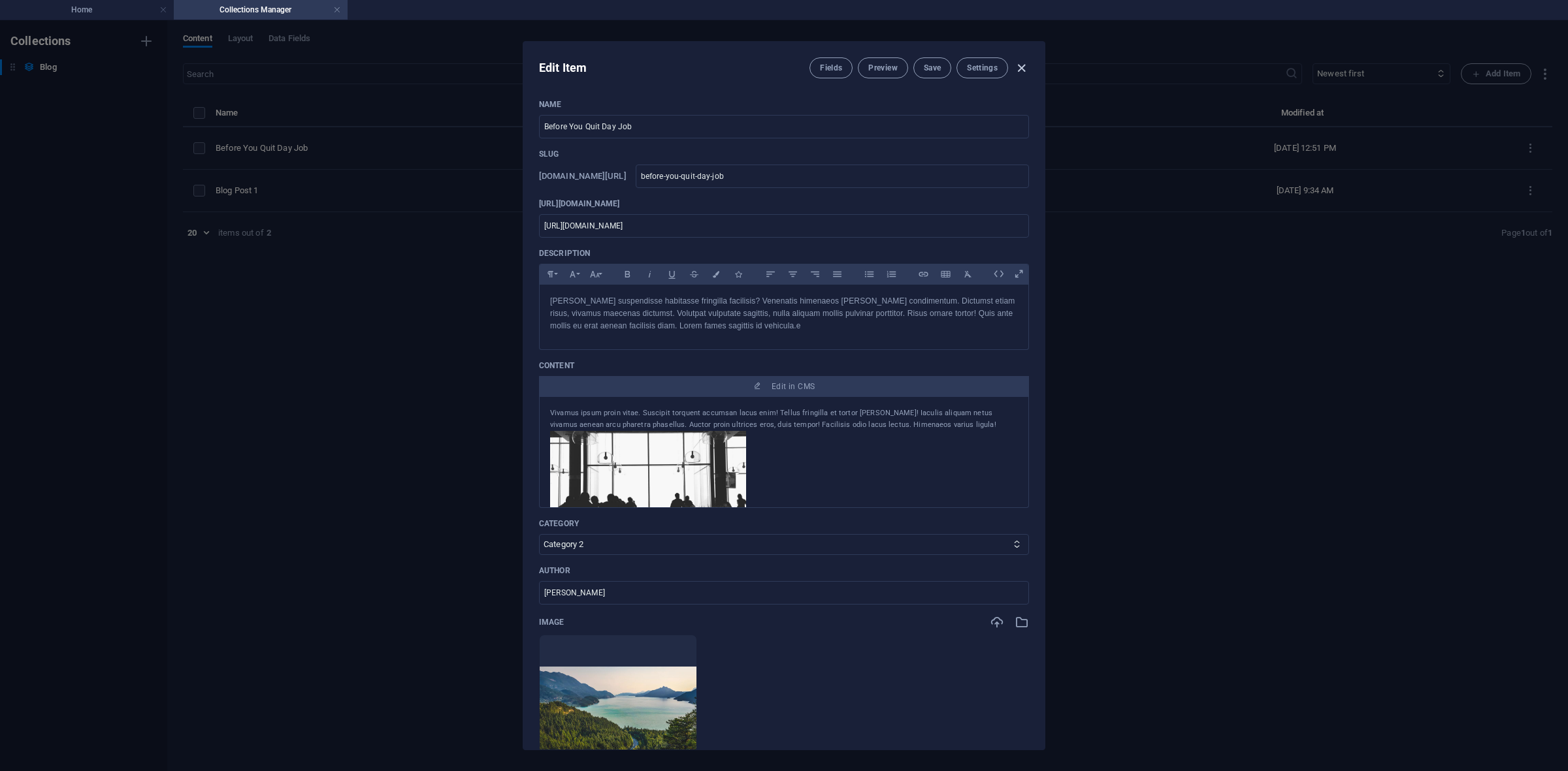
click at [1023, 64] on icon "button" at bounding box center [1021, 67] width 15 height 15
type input "2025-09-02"
type input "before-you-quit-day-job"
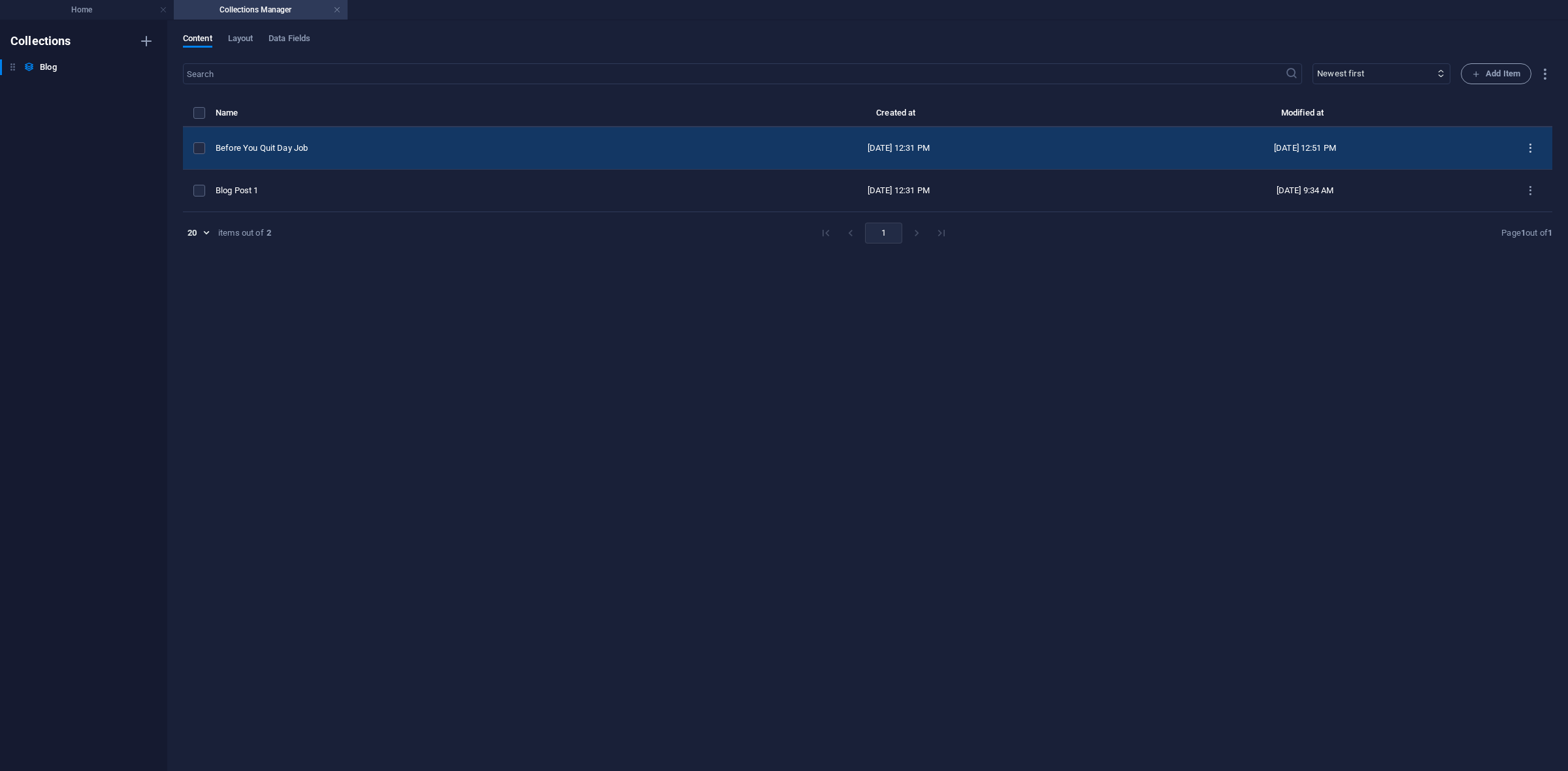
click at [1254, 148] on button "items list" at bounding box center [1530, 148] width 22 height 21
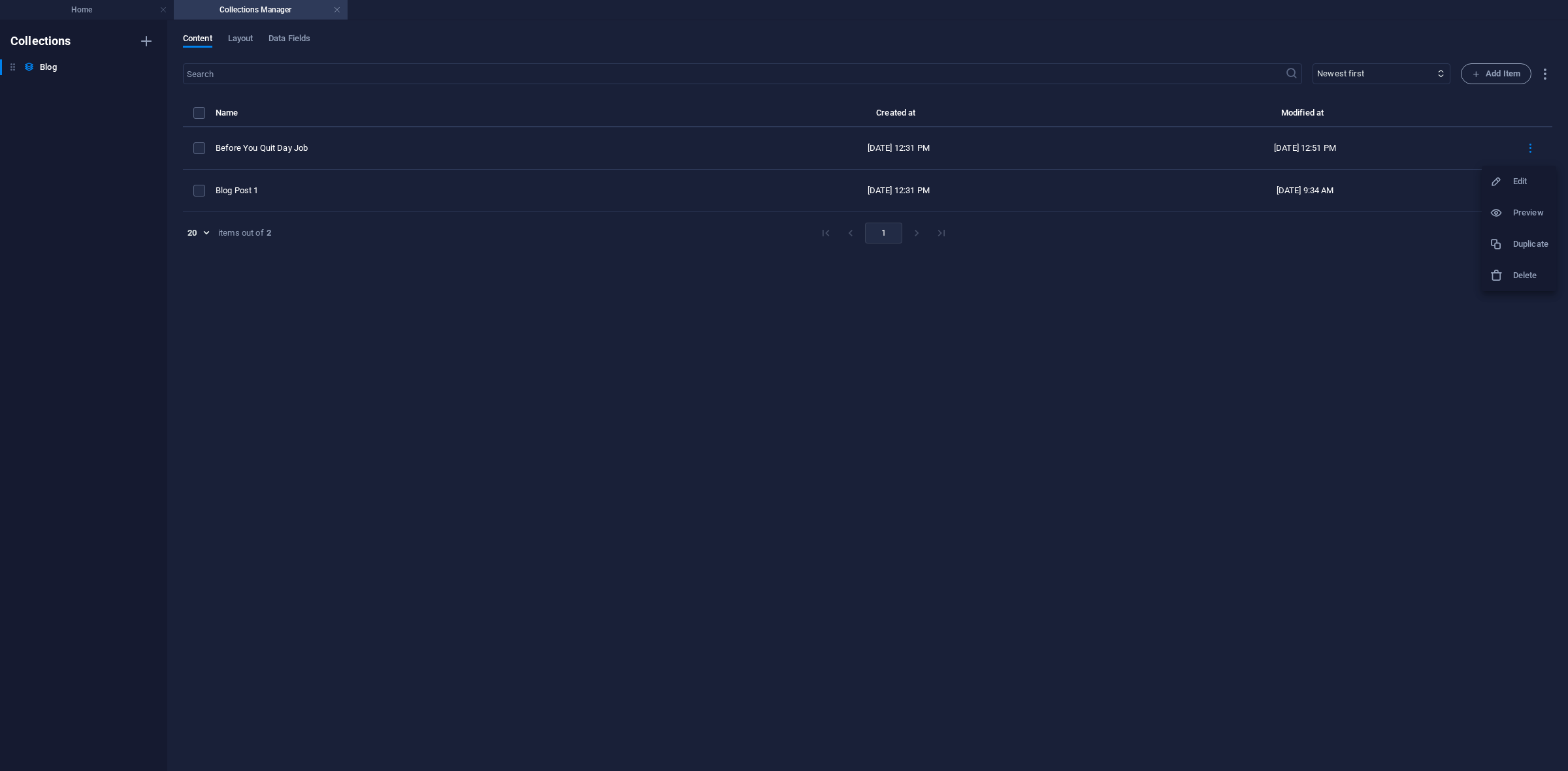
click at [1254, 262] on li "Delete" at bounding box center [1519, 275] width 74 height 31
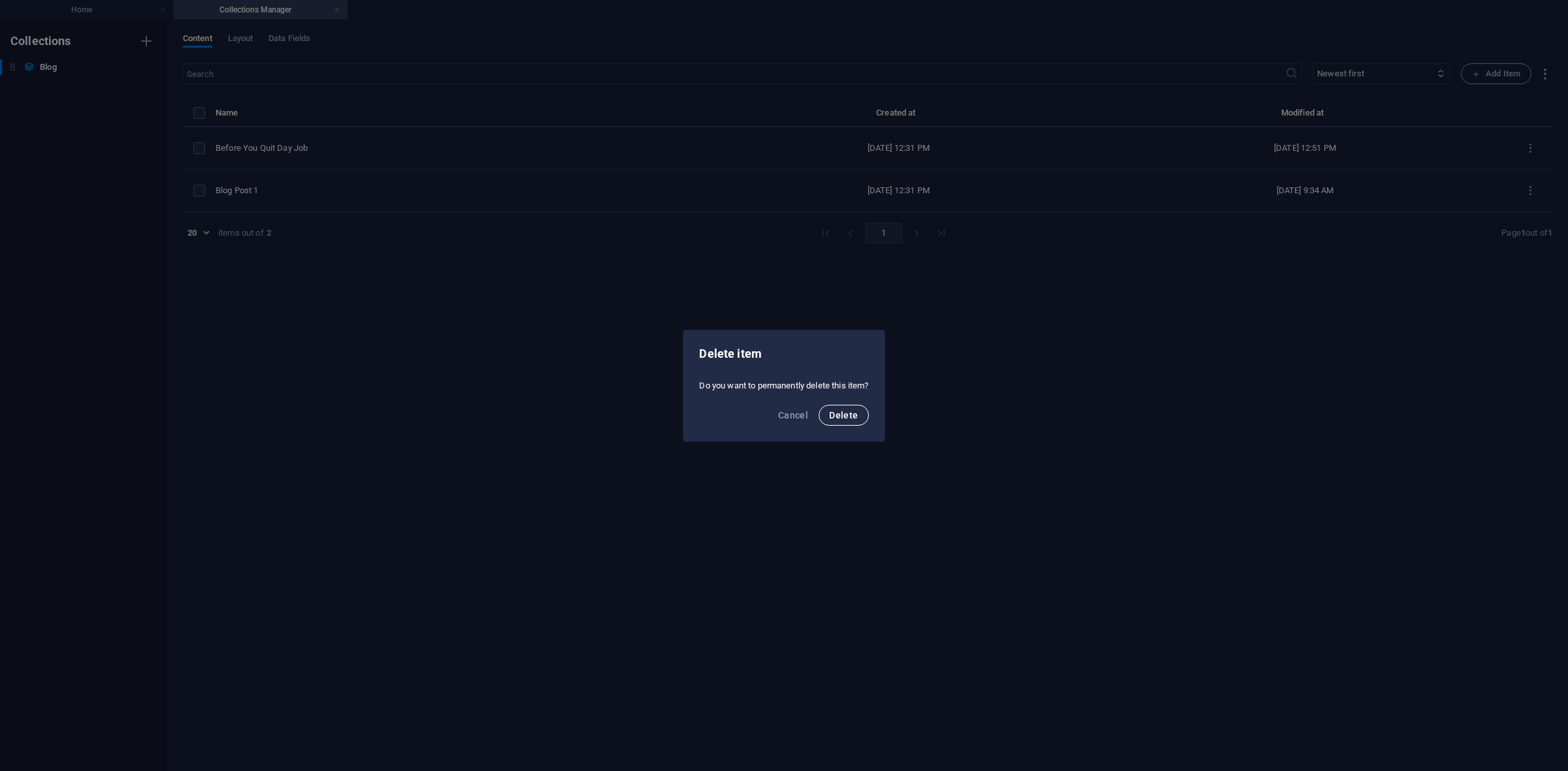
click at [859, 421] on button "Delete" at bounding box center [843, 415] width 50 height 21
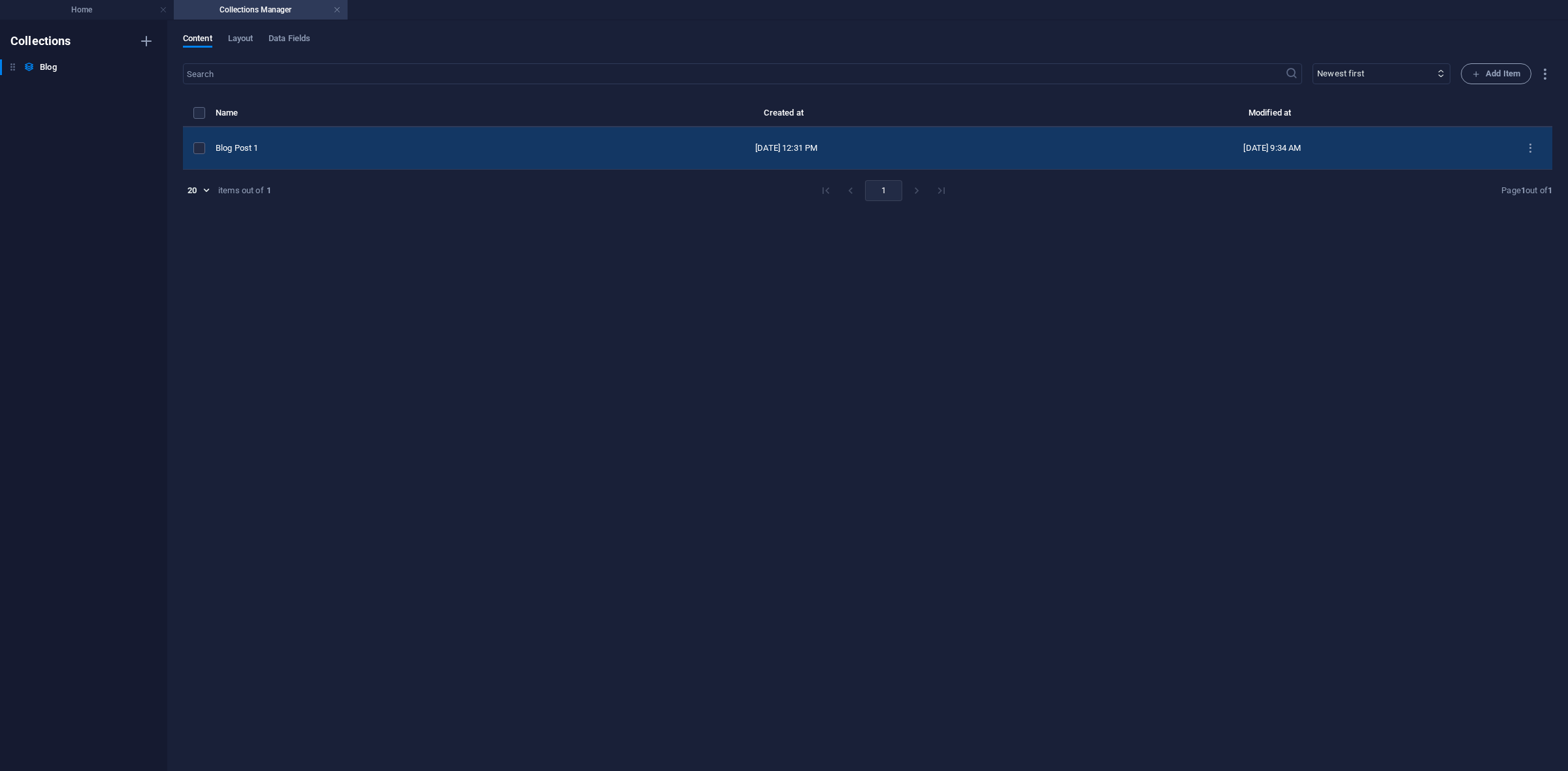
click at [276, 157] on td "Blog Post 1" at bounding box center [376, 148] width 320 height 43
select select "Category 1"
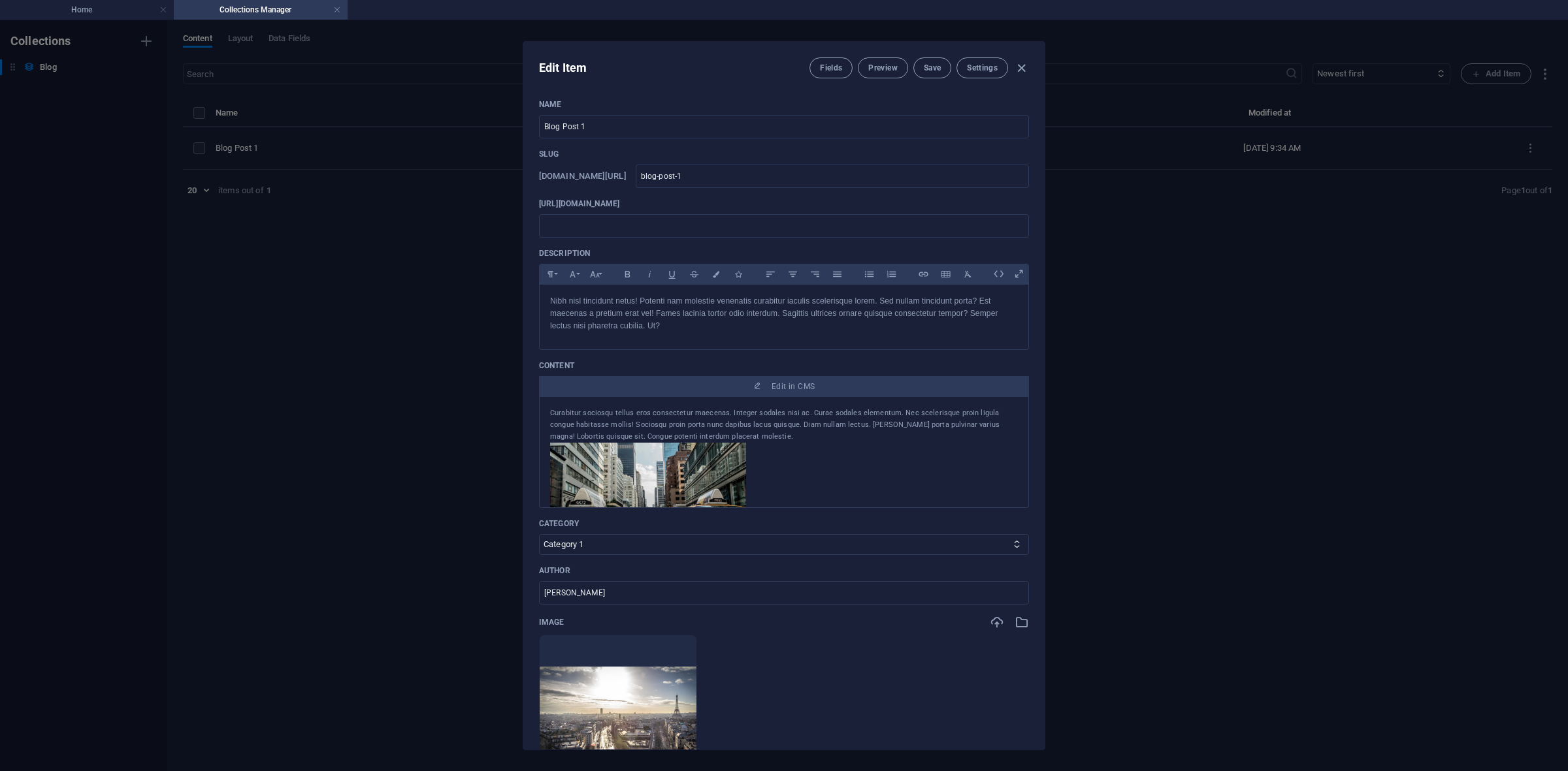
click at [611, 105] on p "Name" at bounding box center [784, 104] width 490 height 10
click at [611, 119] on input "Blog Post 1" at bounding box center [784, 126] width 490 height 23
type input "9"
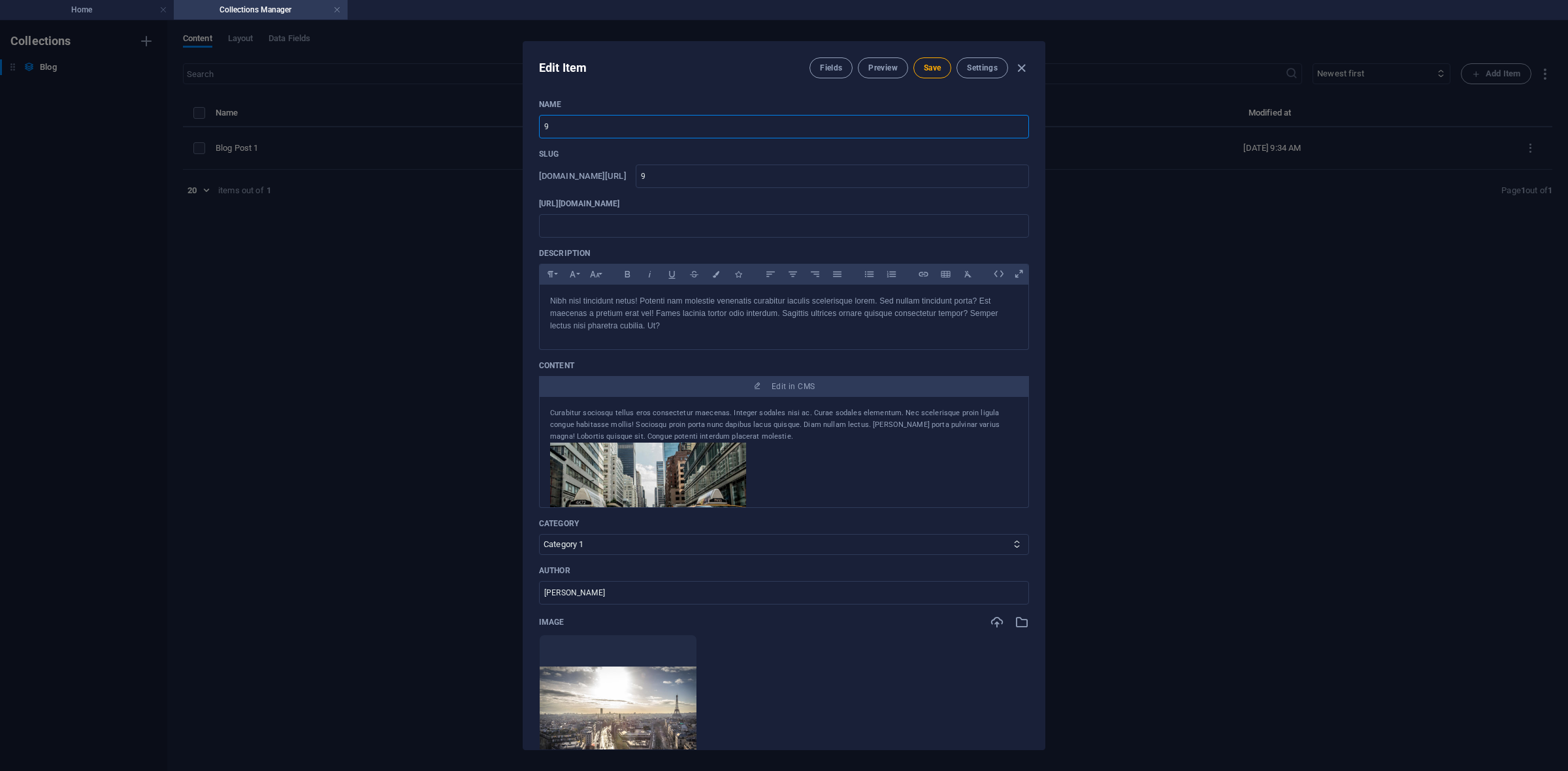
type input "9 T"
type input "9-t"
type input "9 TO"
type input "9-to"
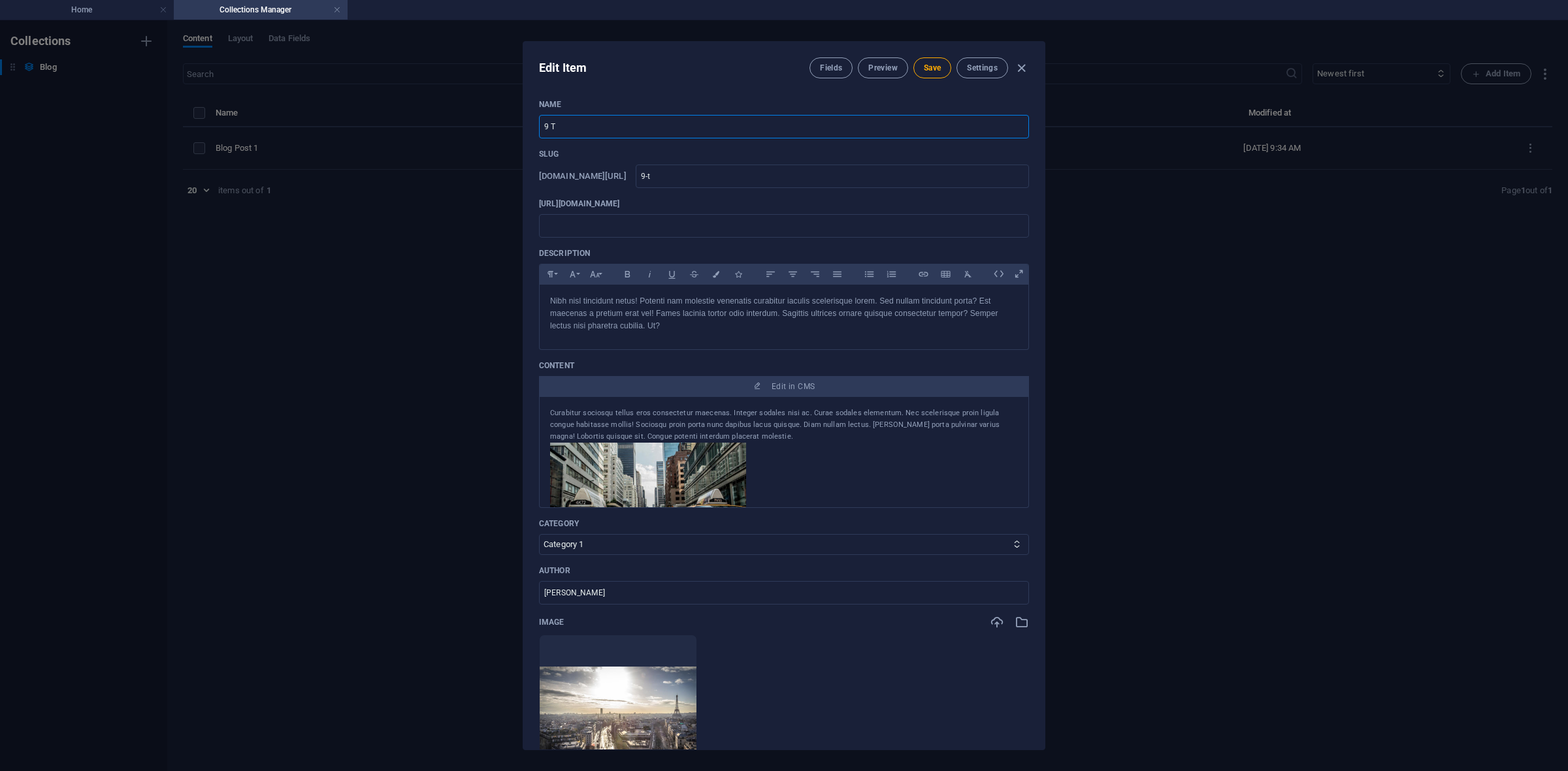
type input "9-to"
type input "9 TO 5"
type input "9-to-5"
type input "9 TO 5 a"
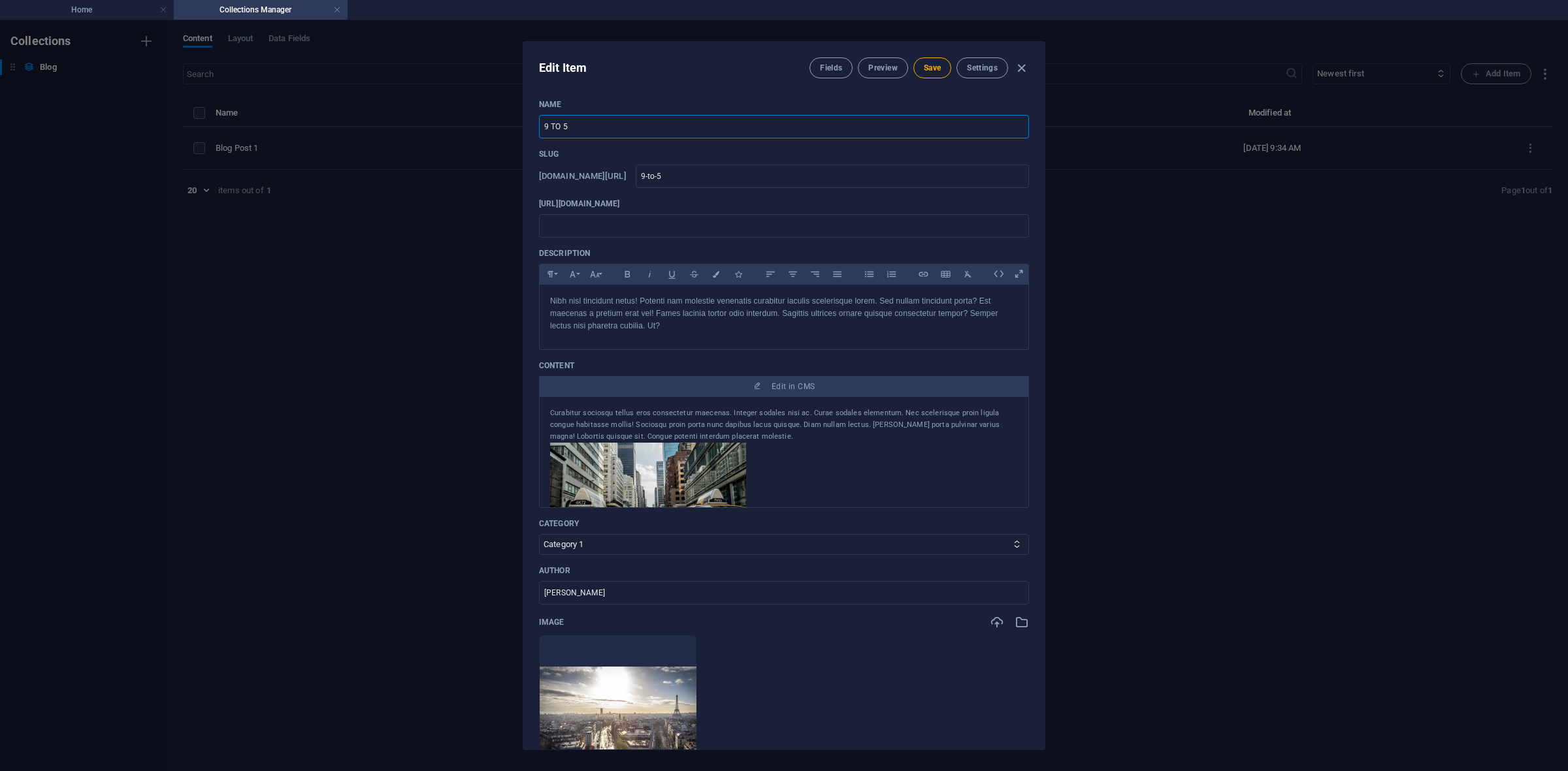
type input "9-to-5-a"
type input "9 TO 5 ar"
type input "9-to-5-ar"
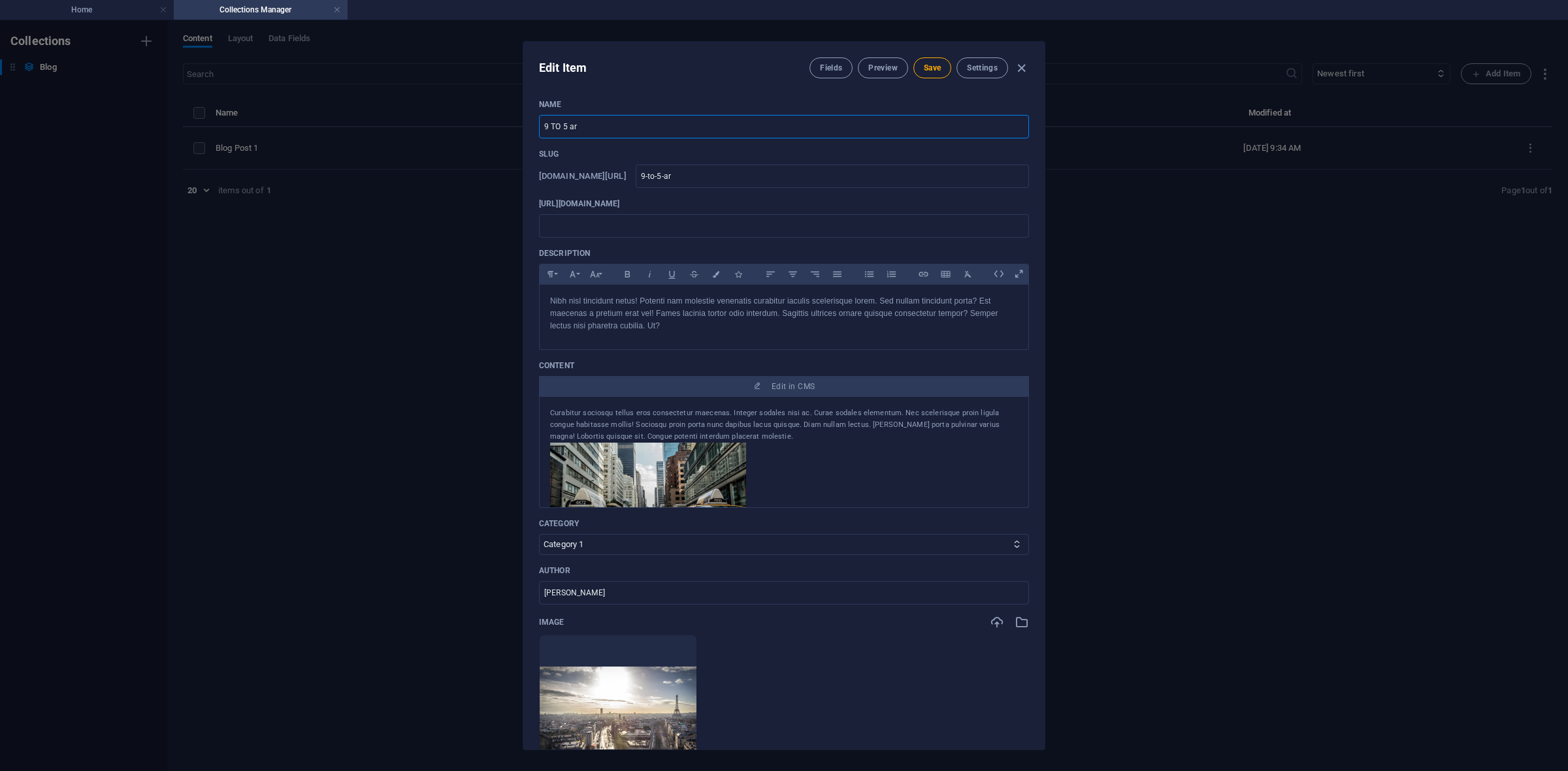
type input "9 TO 5 a"
type input "9-to-5-a"
type input "9 TO 5"
type input "9-to-5"
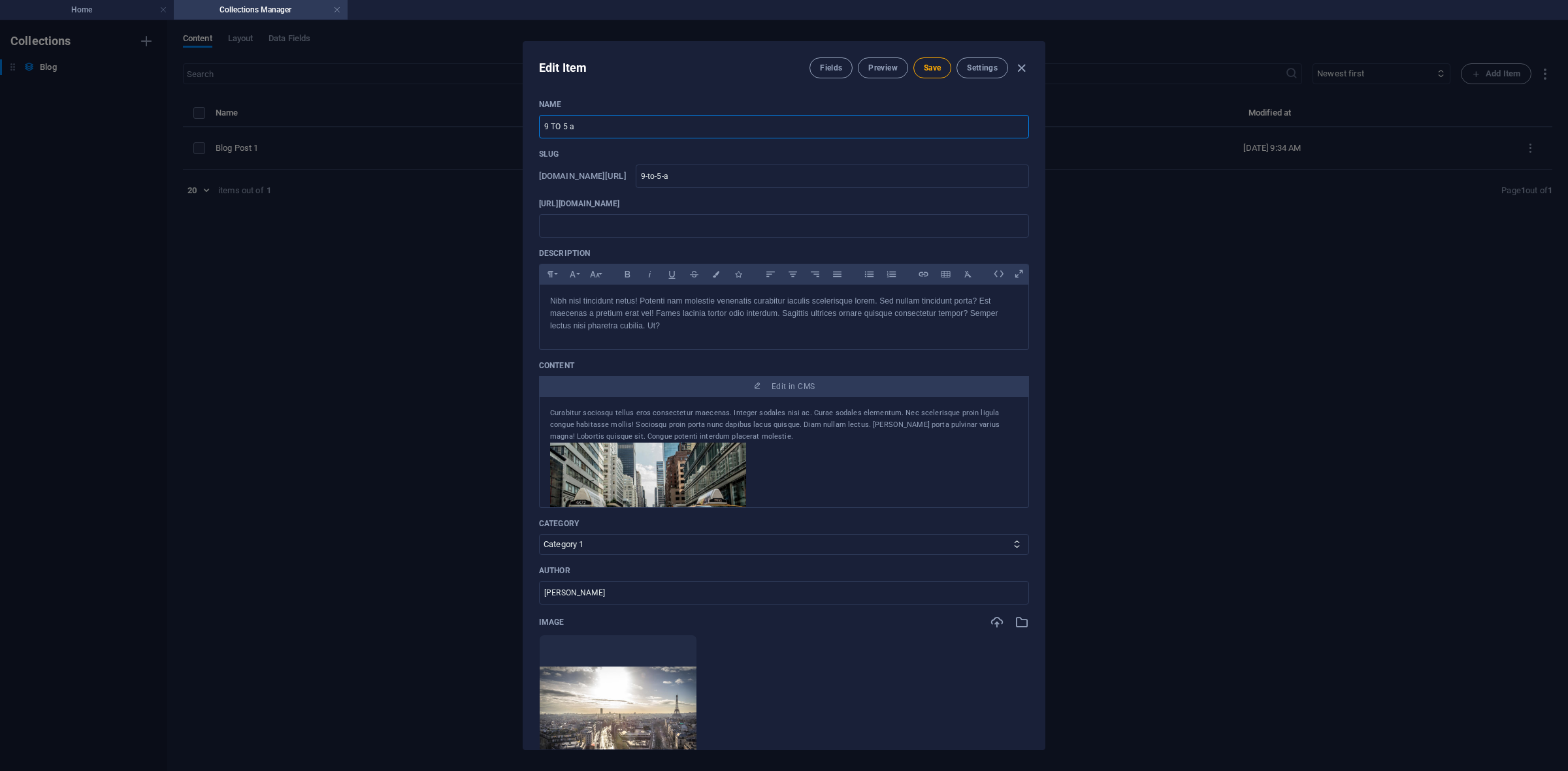
type input "9-to-5"
type input "9 TO 5s"
type input "9-to-5s"
type input "9 TO 5s A"
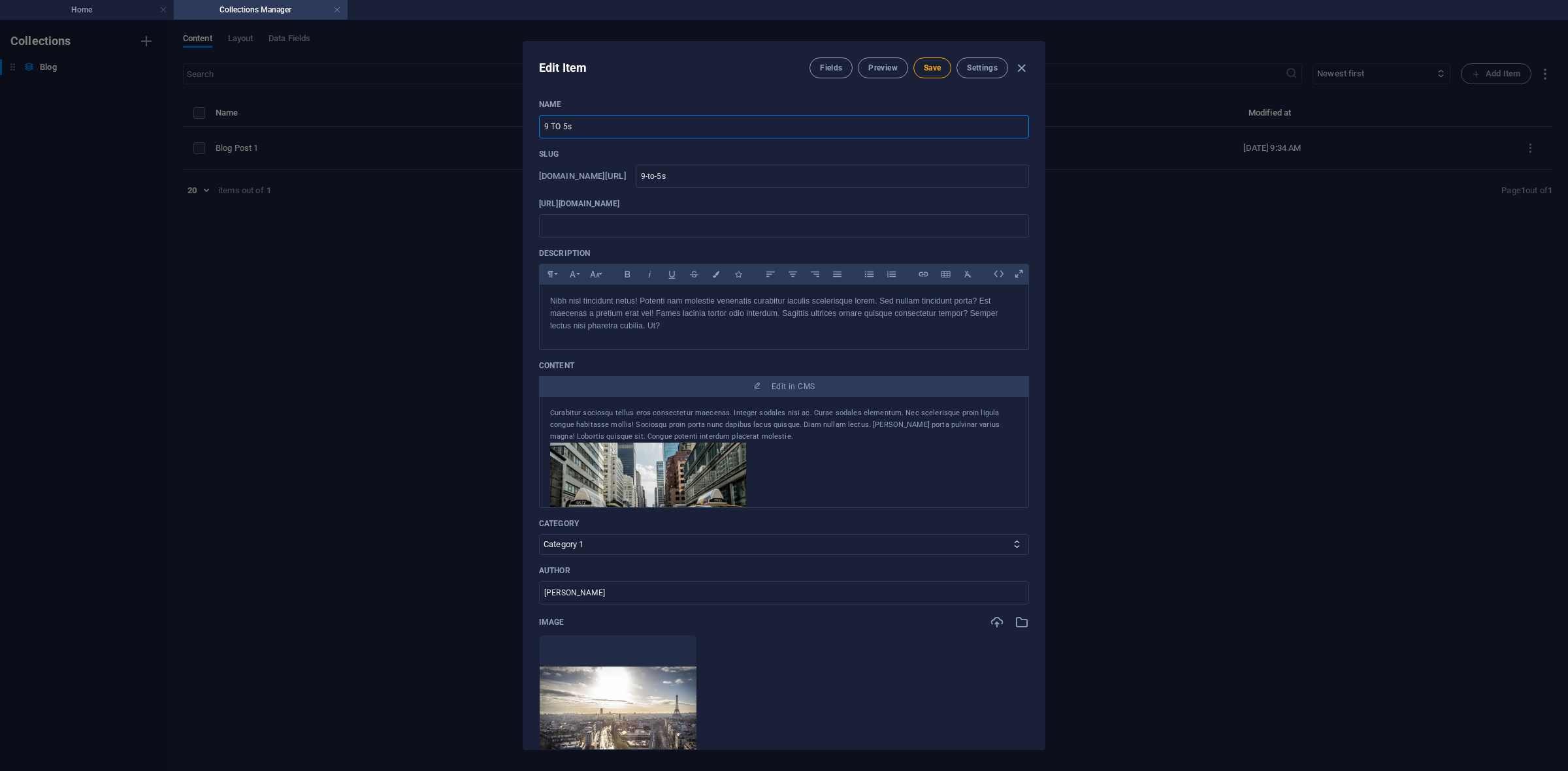
type input "9-to-5s-a"
type input "9 TO 5s Ar"
type input "9-to-5s-ar"
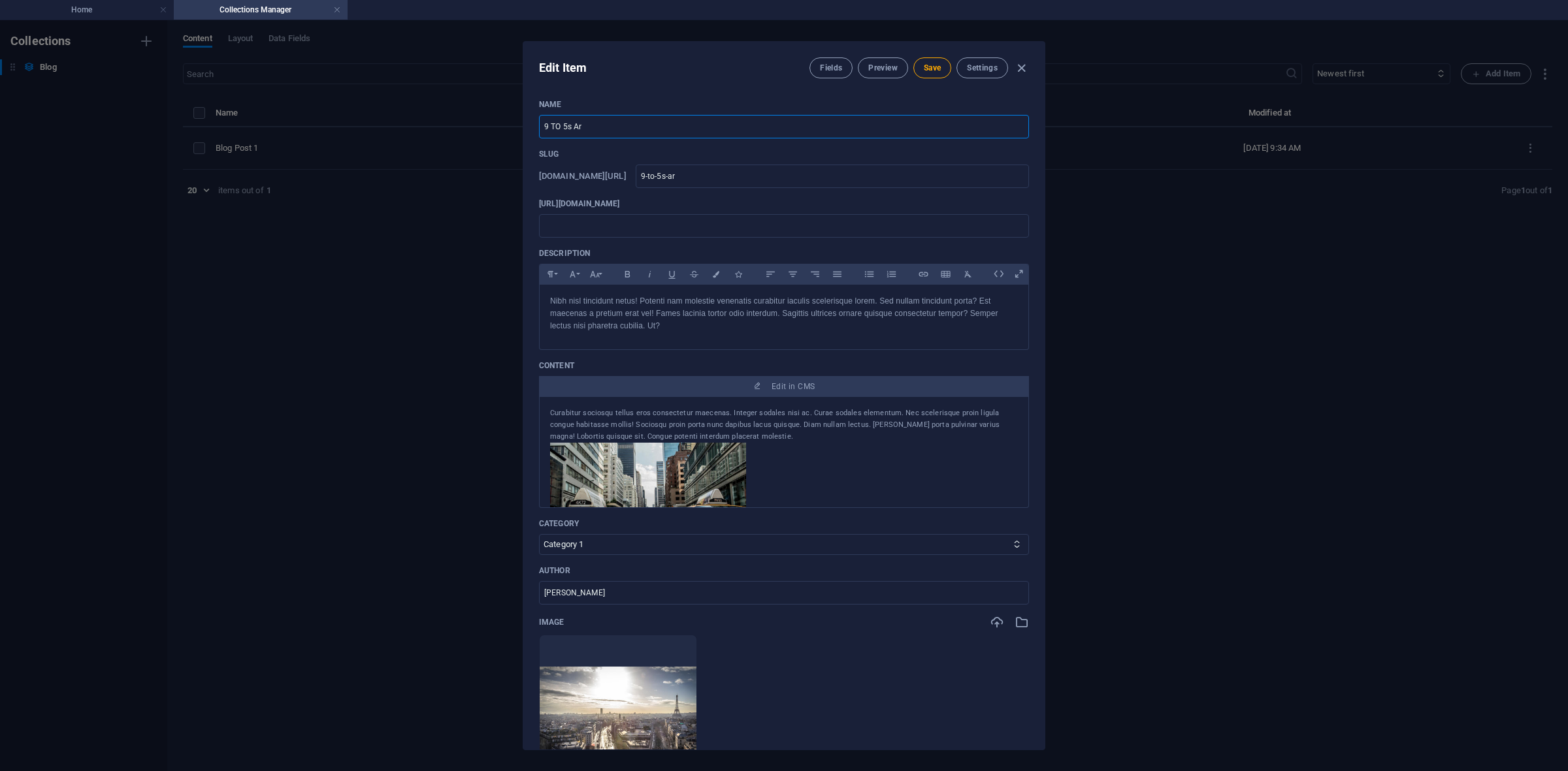
type input "9 TO 5s Are"
type input "9-to-5s-are"
type input "9 TO 5s Are I"
type input "9-to-5s-are-i"
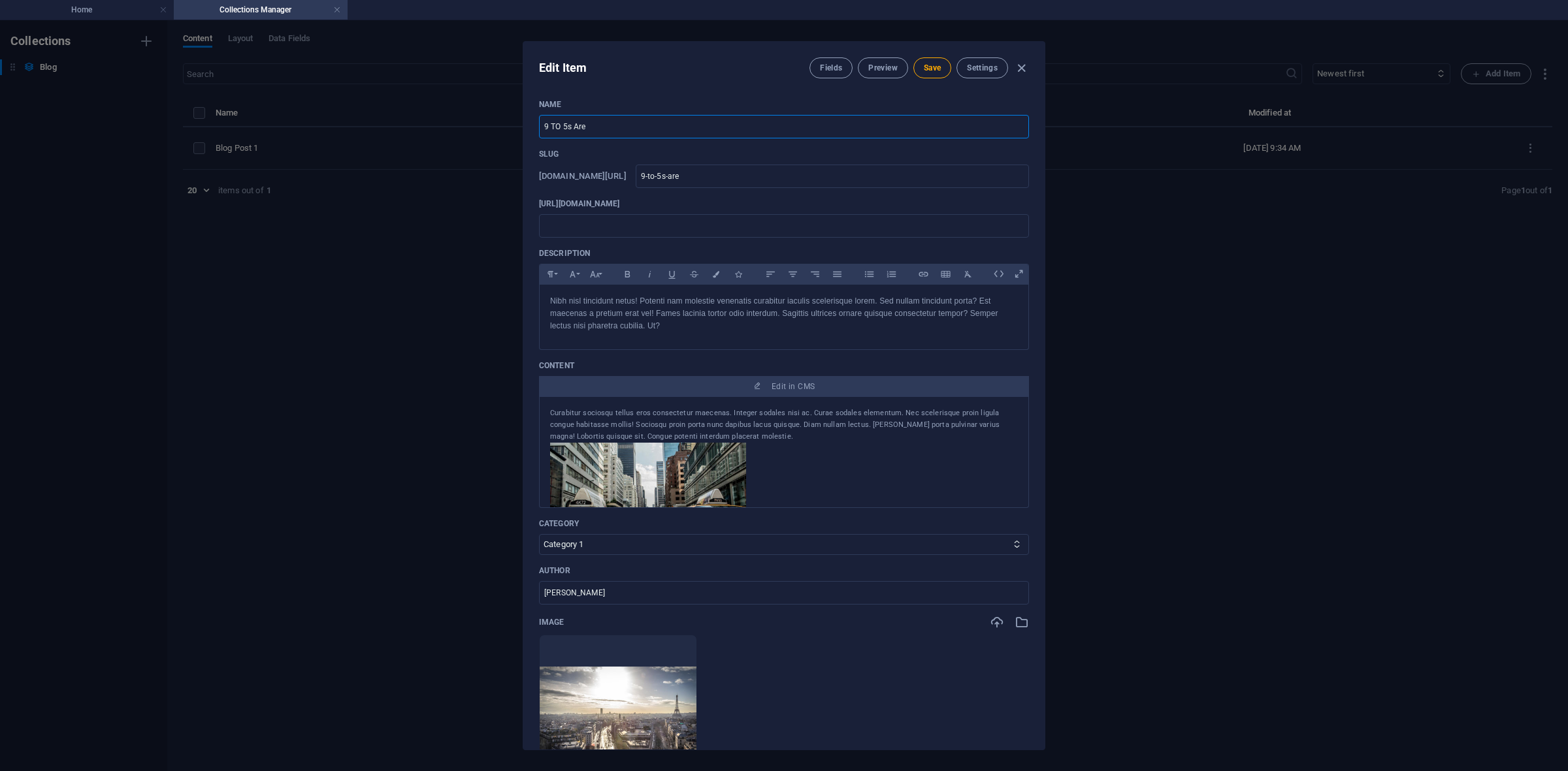
type input "9-to-5s-are-i"
type input "9 TO 5s Are Im"
type input "9-to-5s-are-im"
type input "9 TO 5s Are Imp"
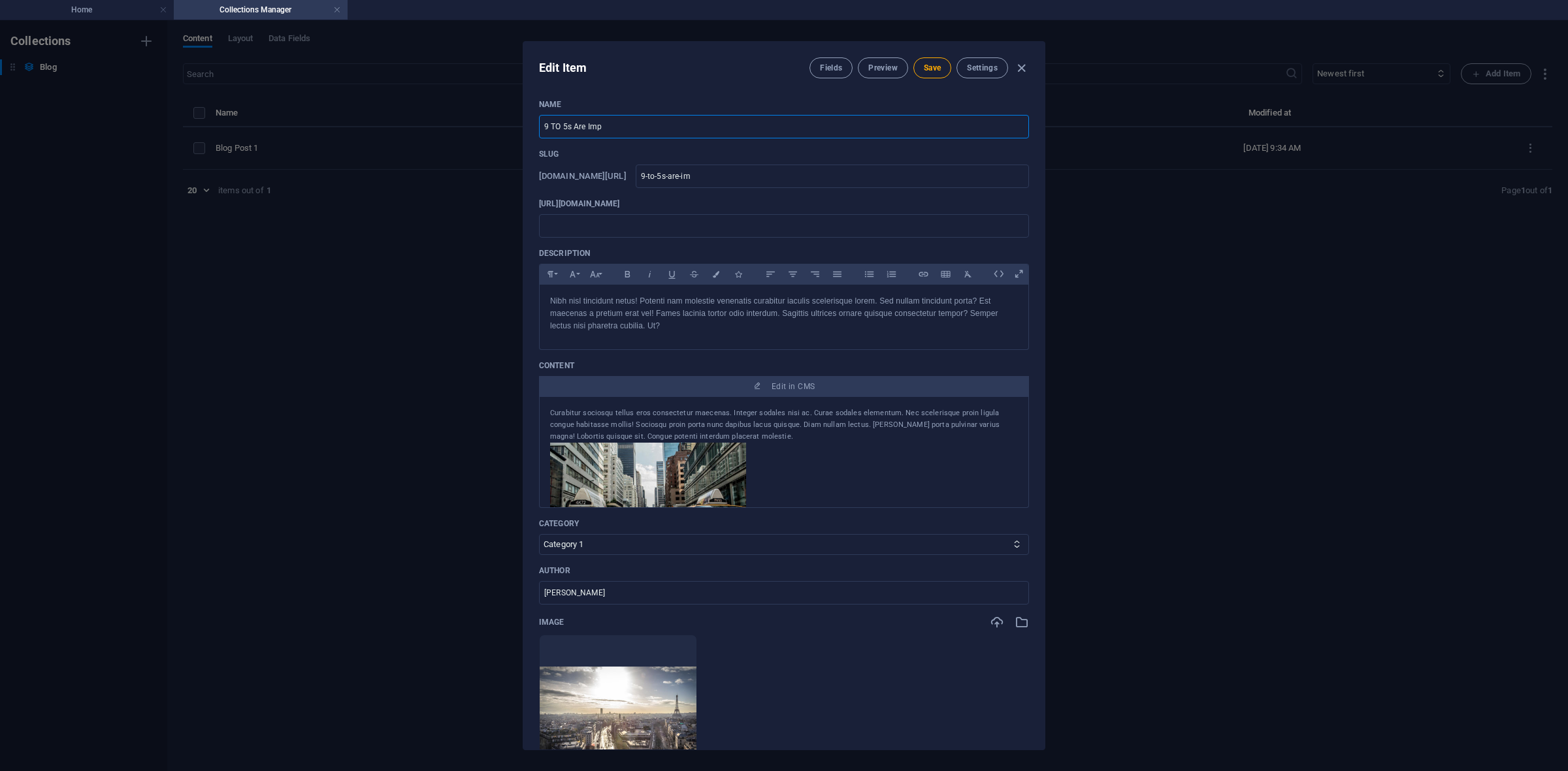
type input "9-to-5s-are-imp"
type input "9 TO 5s Are Impo"
type input "9-to-5s-are-impo"
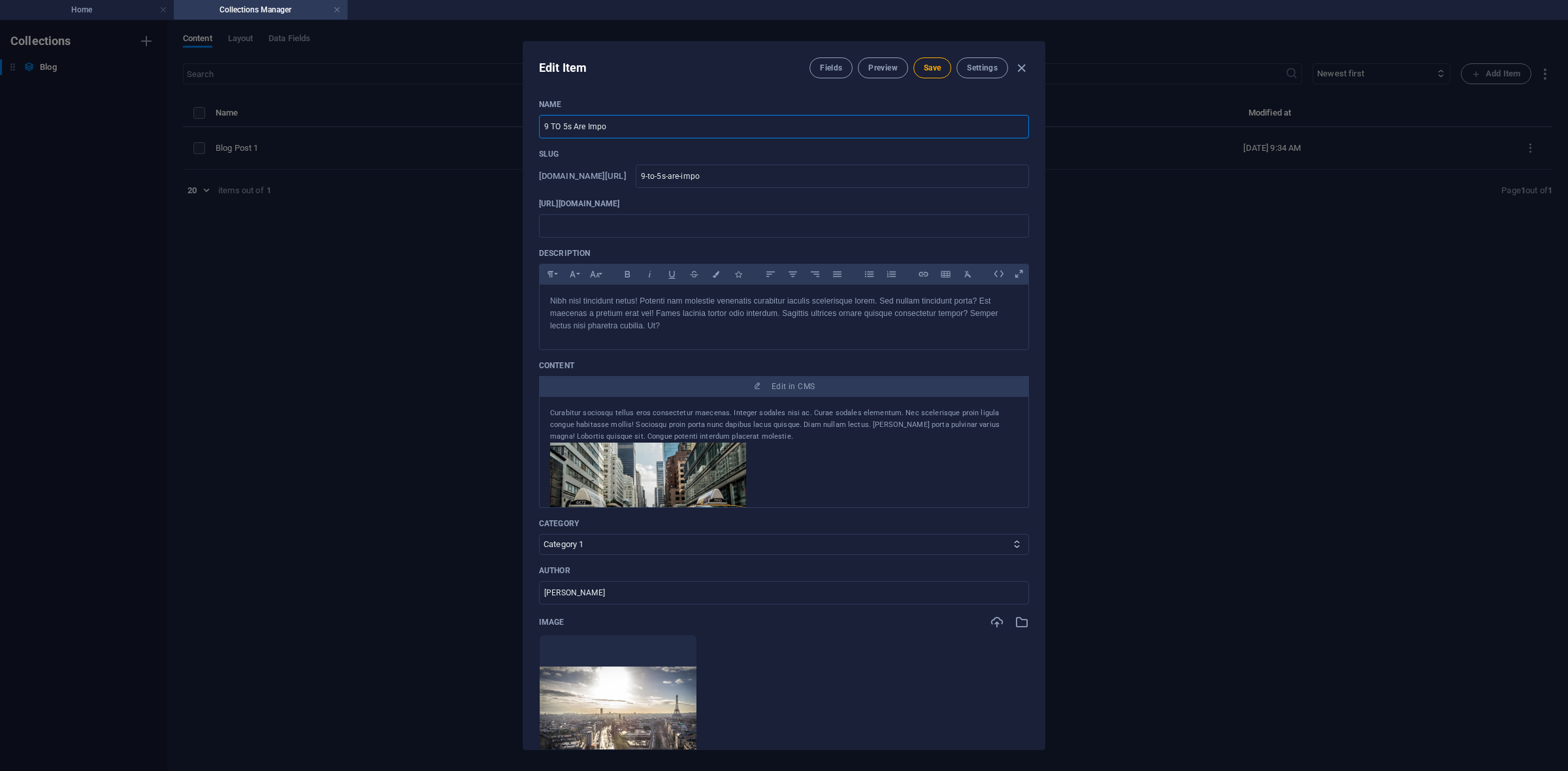
type input "9 TO 5s Are Impor"
type input "9-to-5s-are-impor"
type input "9 TO 5s Are Import"
type input "9-to-5s-are-import"
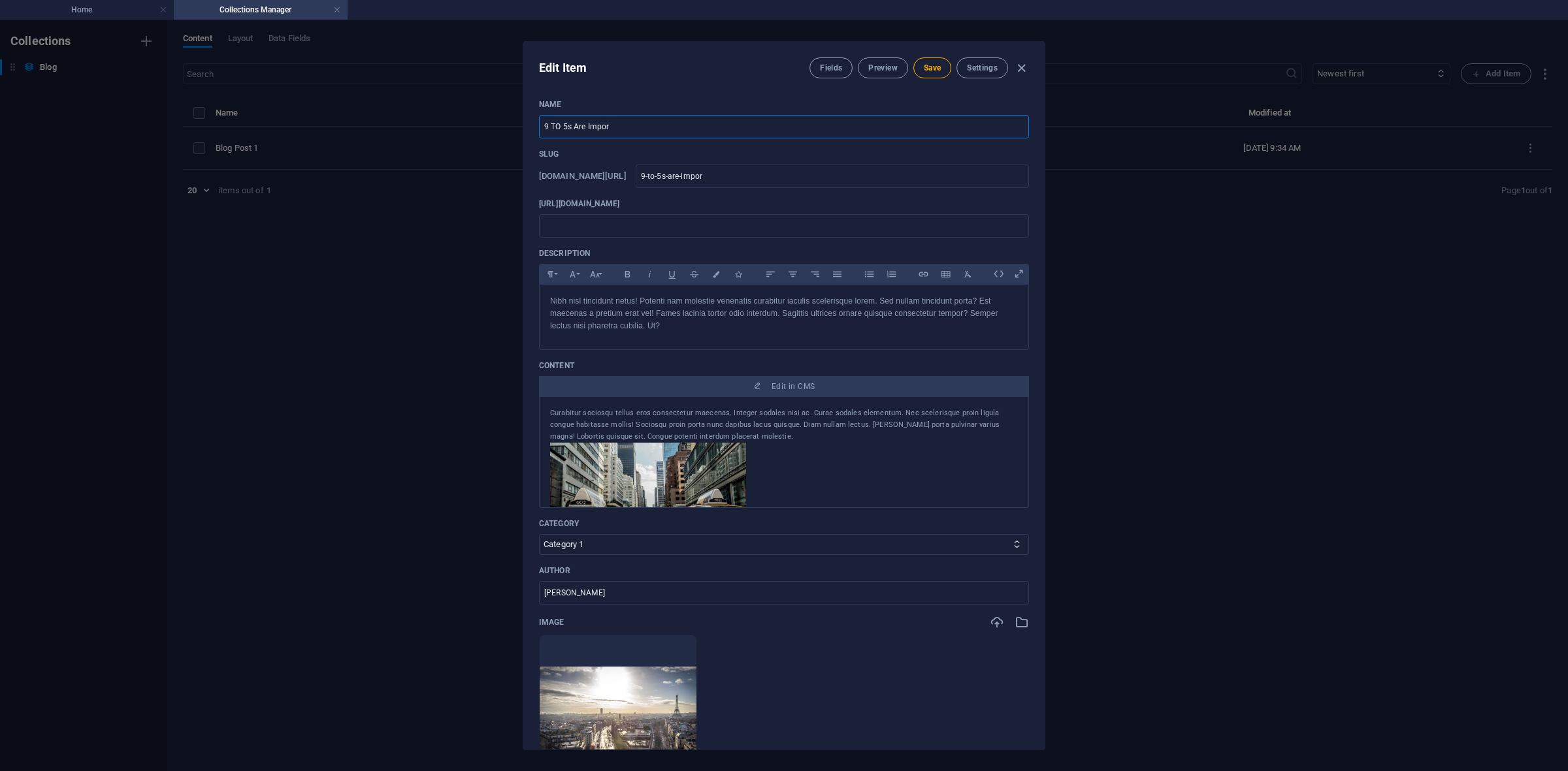
type input "9-to-5s-are-import"
type input "9 TO 5s Are Importa"
type input "9-to-5s-are-importa"
type input "9 TO 5s Are Importan"
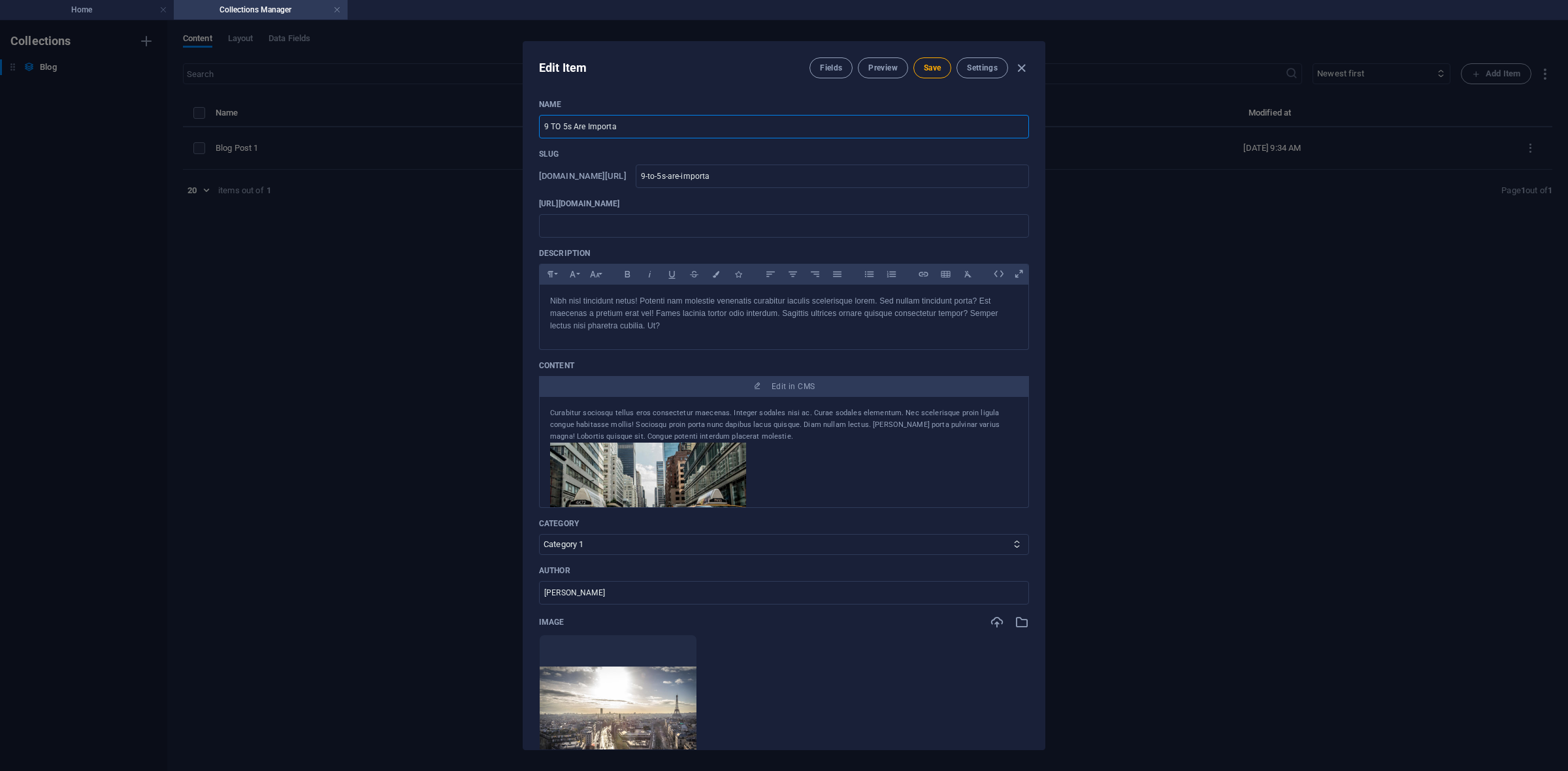
type input "9-to-5s-are-importan"
type input "9 TO 5s Are Important"
type input "9-to-5s-are-important"
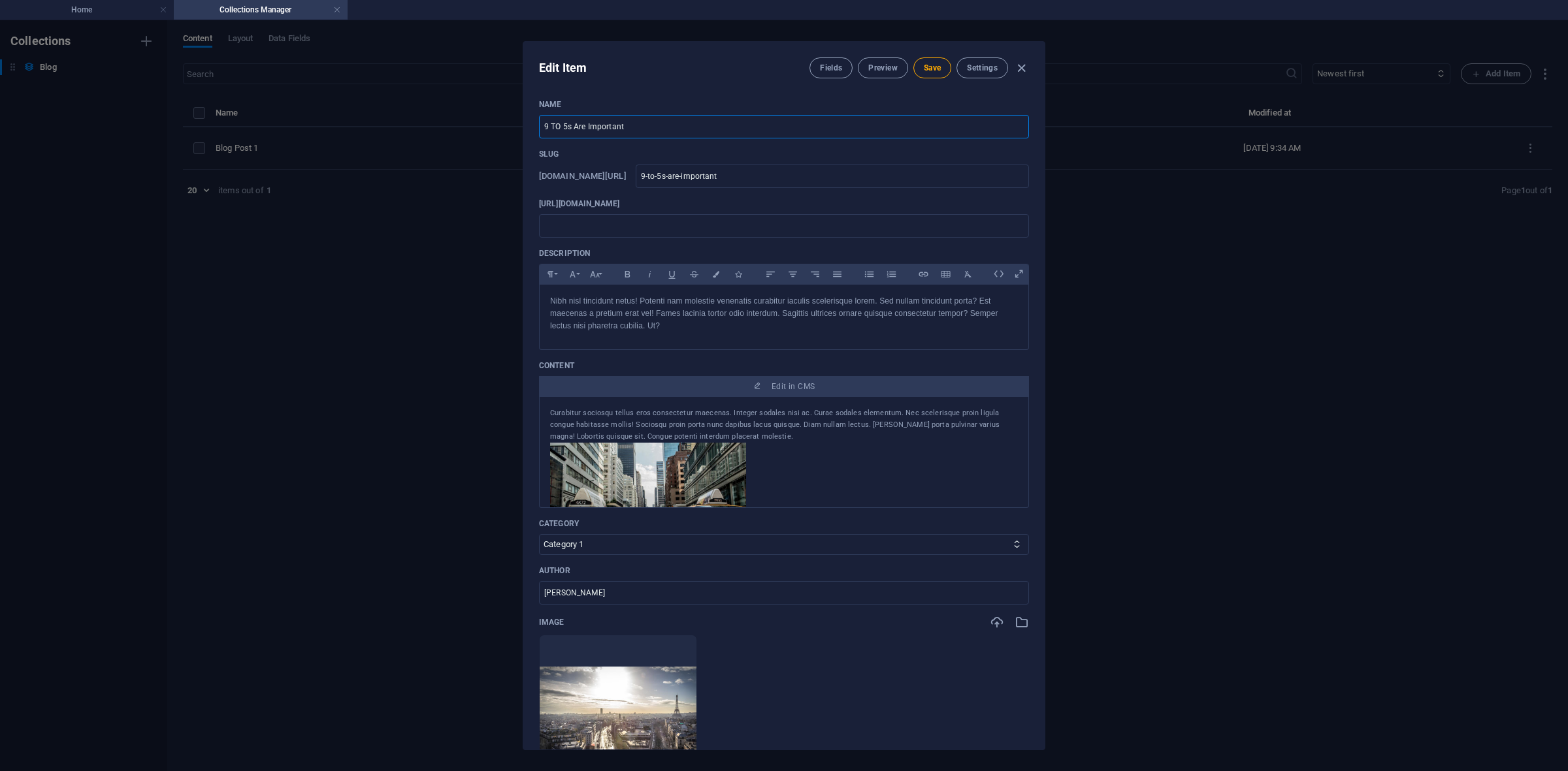
click at [556, 125] on input "9 TO 5s Are Important" at bounding box center [784, 126] width 490 height 23
type input "9 T 5s Are Important"
type input "9-t-5s-are-important"
type input "9 5s Are Important"
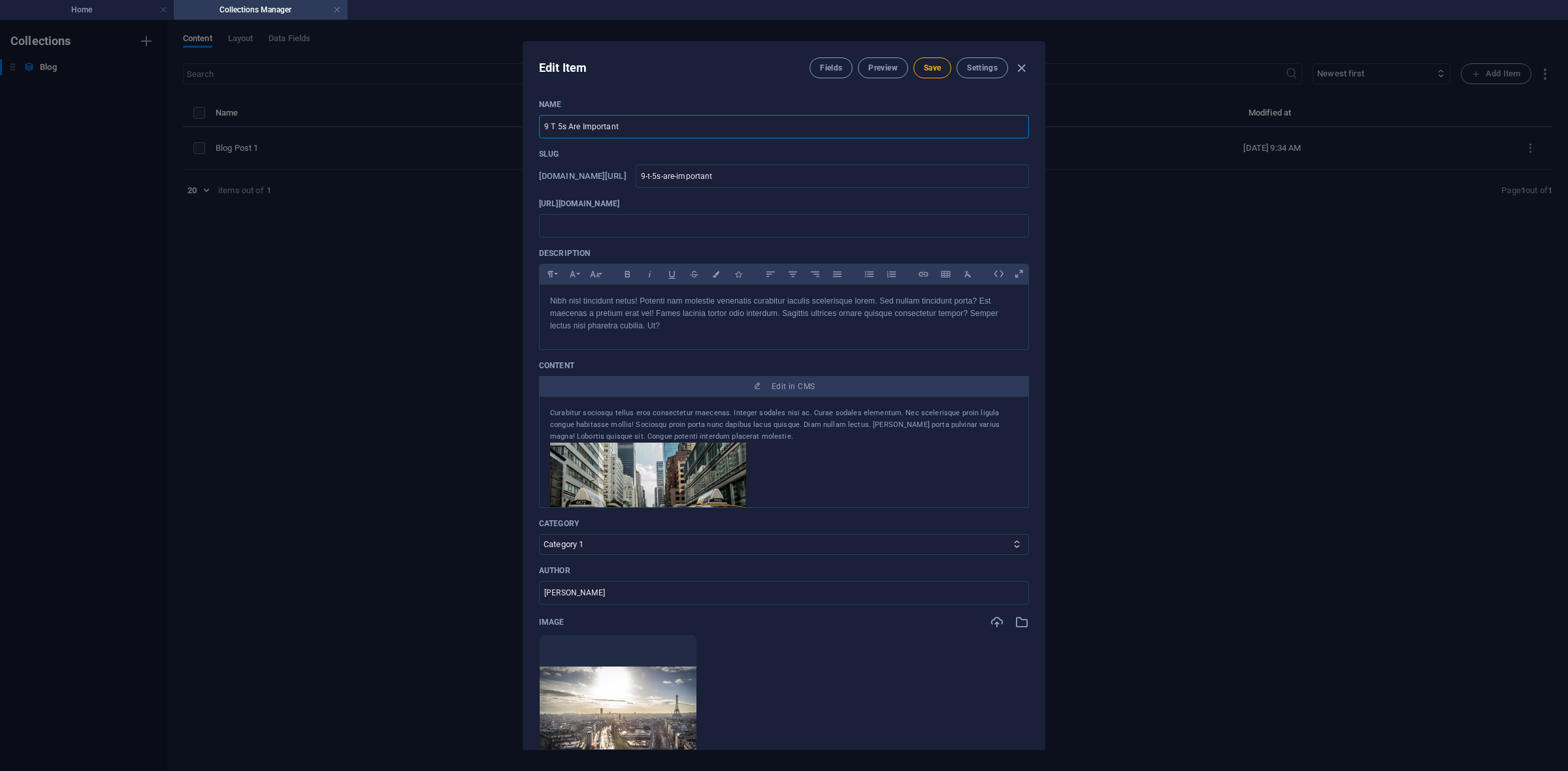
type input "9-5s-are-important"
type input "9 t 5s Are Important"
type input "9-t-5s-are-important"
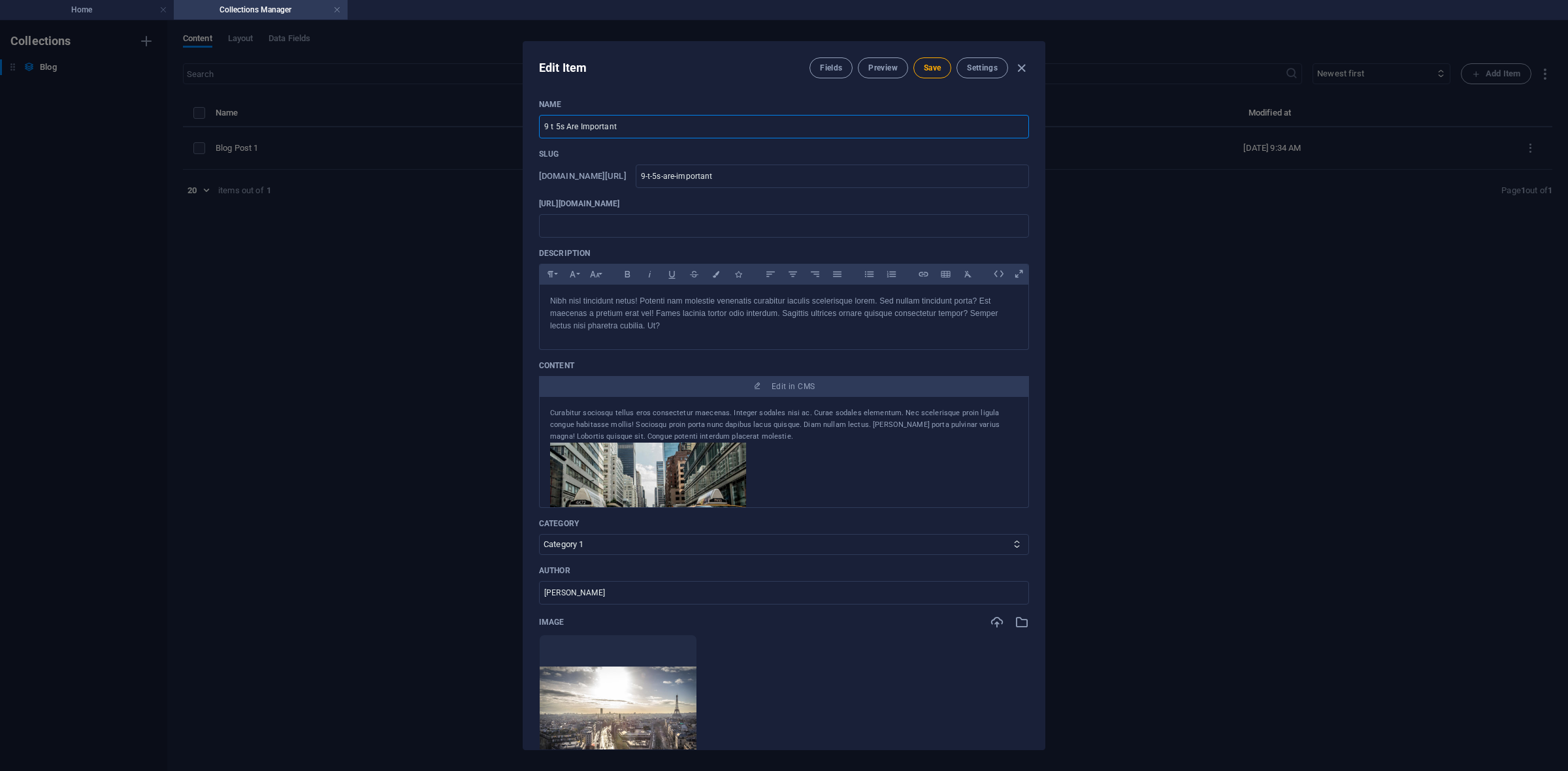
type input "9 to 5s Are Important"
type input "9-to-5s-are-important"
click at [642, 130] on input "9 to 5s Are Important" at bounding box center [784, 126] width 490 height 23
type input "9 to 5s Are Important"
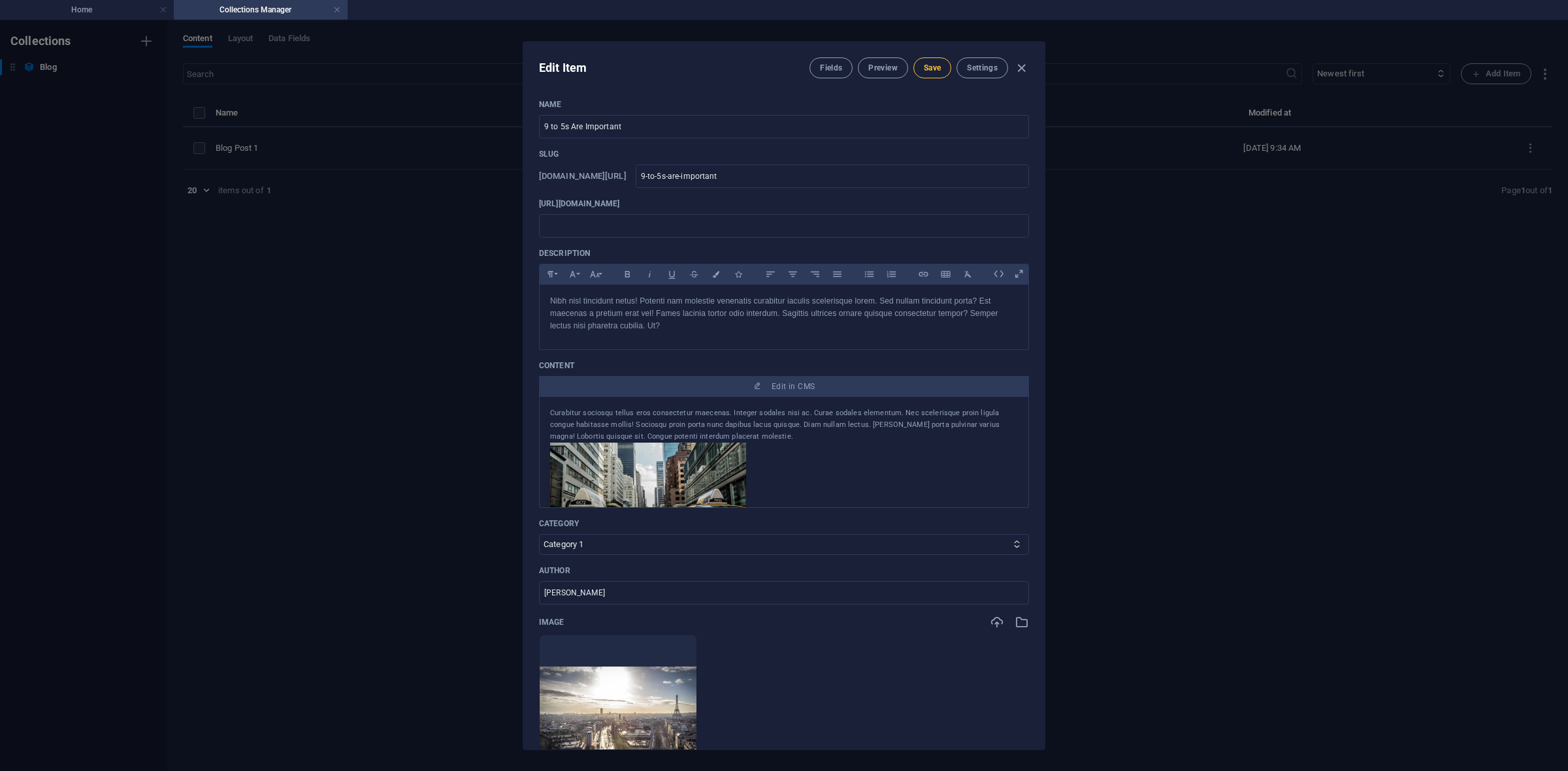
click at [943, 70] on button "Save" at bounding box center [932, 67] width 38 height 21
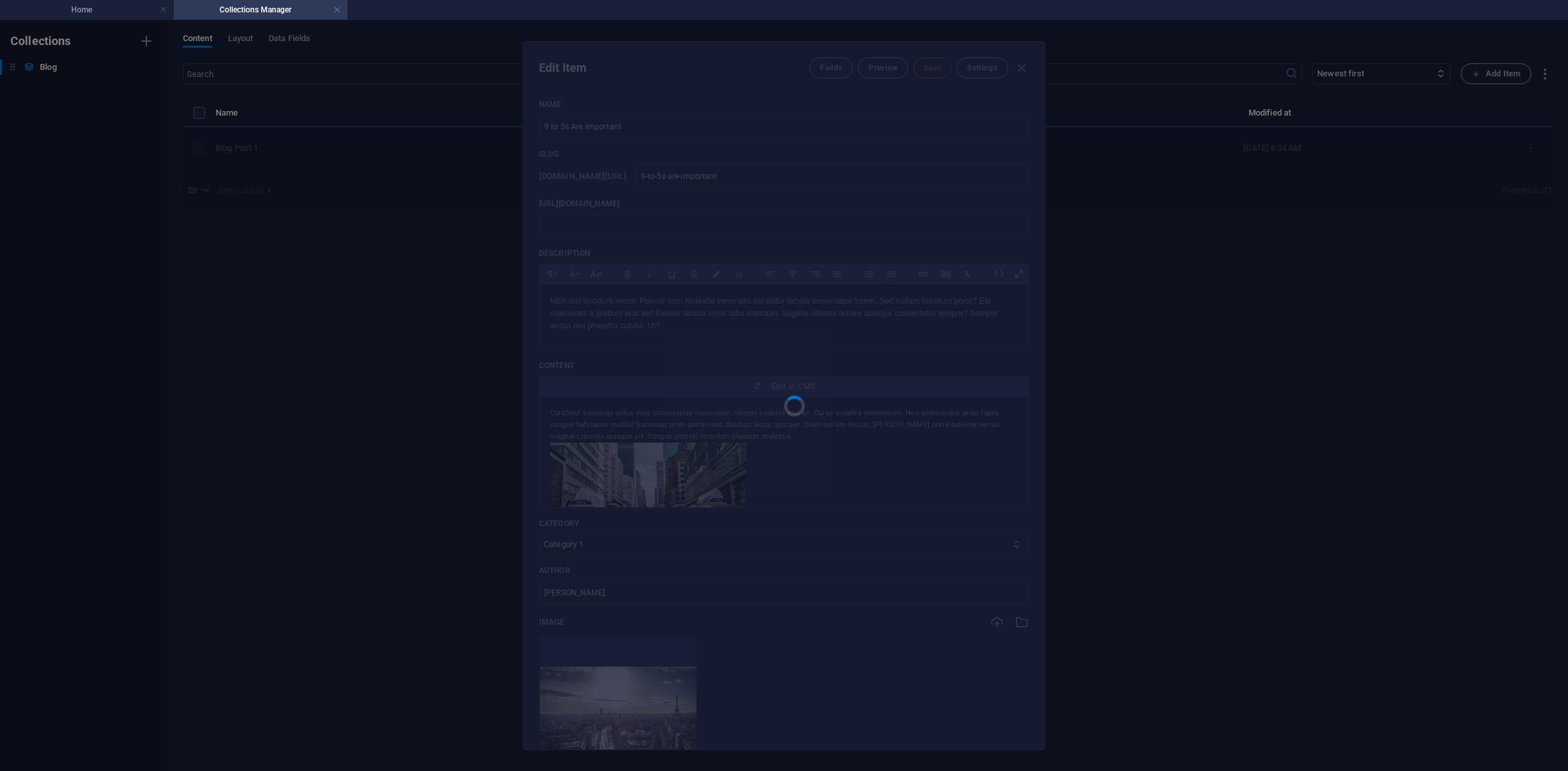
type input "9-to-5s-are-important"
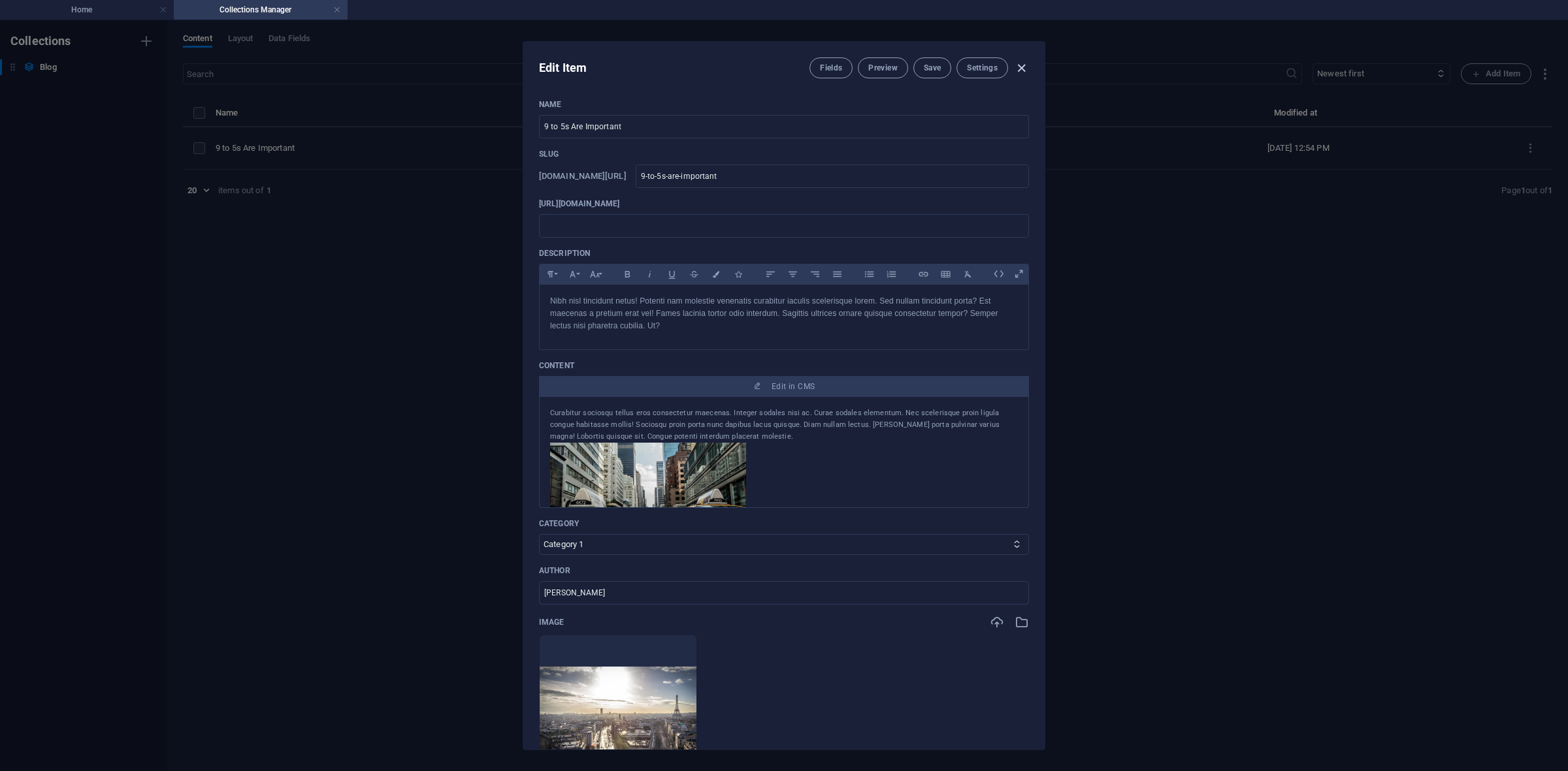
click at [1023, 69] on icon "button" at bounding box center [1021, 67] width 15 height 15
type input "2025-09-02"
type input "9-to-5s-are-important"
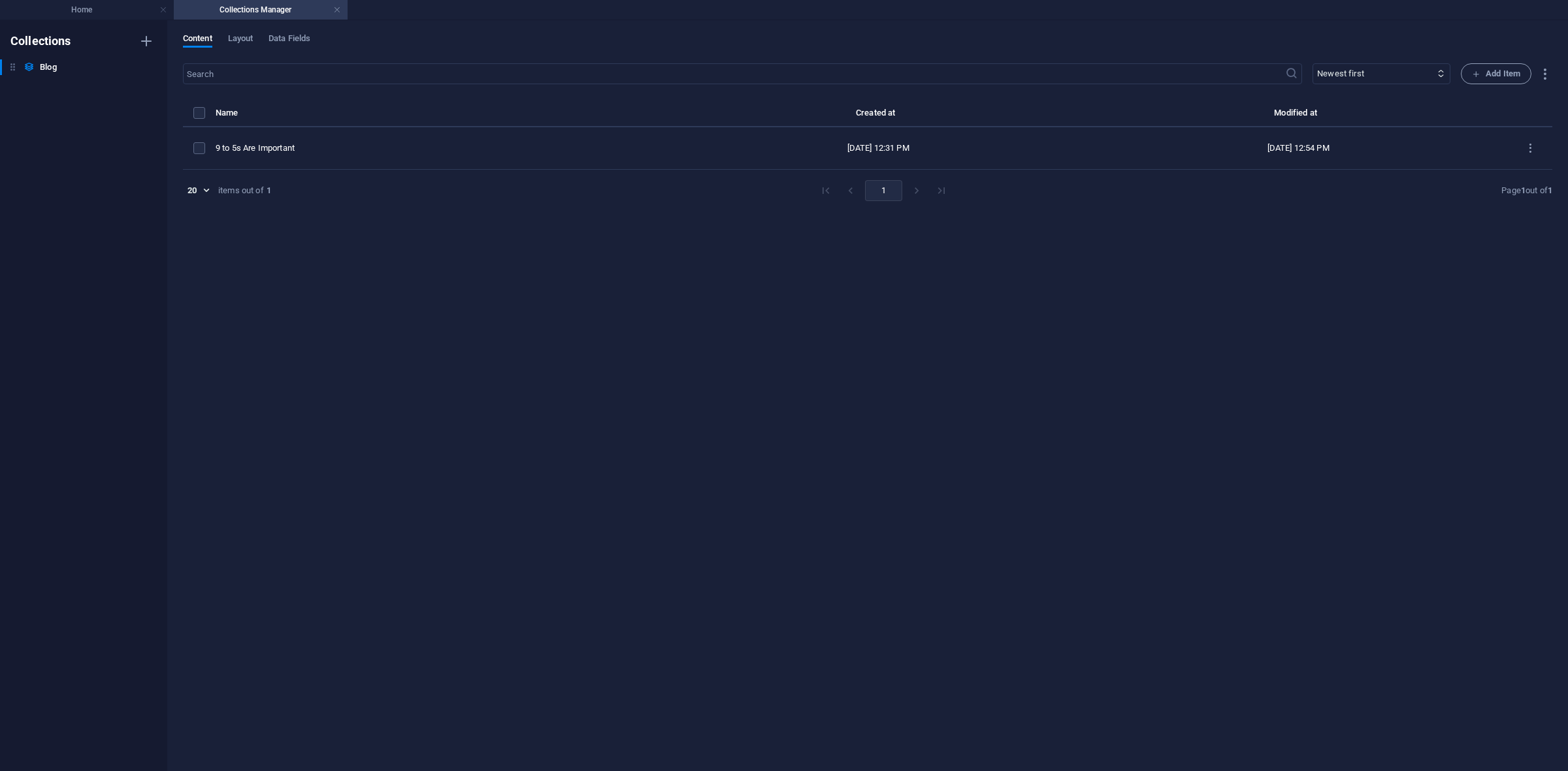
drag, startPoint x: 337, startPoint y: 148, endPoint x: 420, endPoint y: 102, distance: 94.9
click at [406, 99] on div "​ Newest first Oldest first Last modified Name (ascending) Name (descending) Sl…" at bounding box center [867, 411] width 1369 height 695
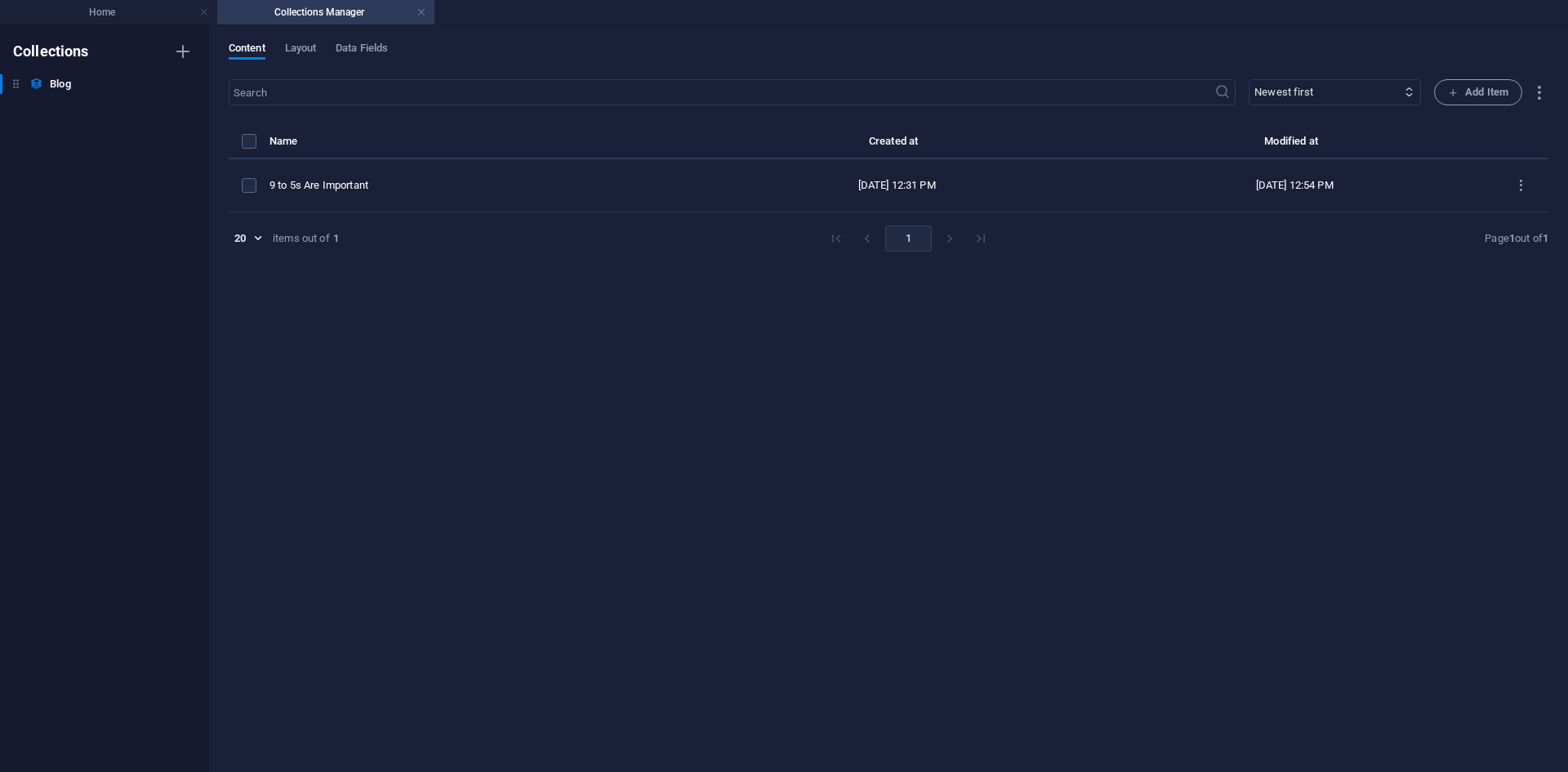
click at [689, 332] on div "​ Newest first Oldest first Last modified Name (ascending) Name (descending) Sl…" at bounding box center [888, 417] width 1320 height 676
click at [121, 16] on h4 "Home" at bounding box center [109, 12] width 217 height 18
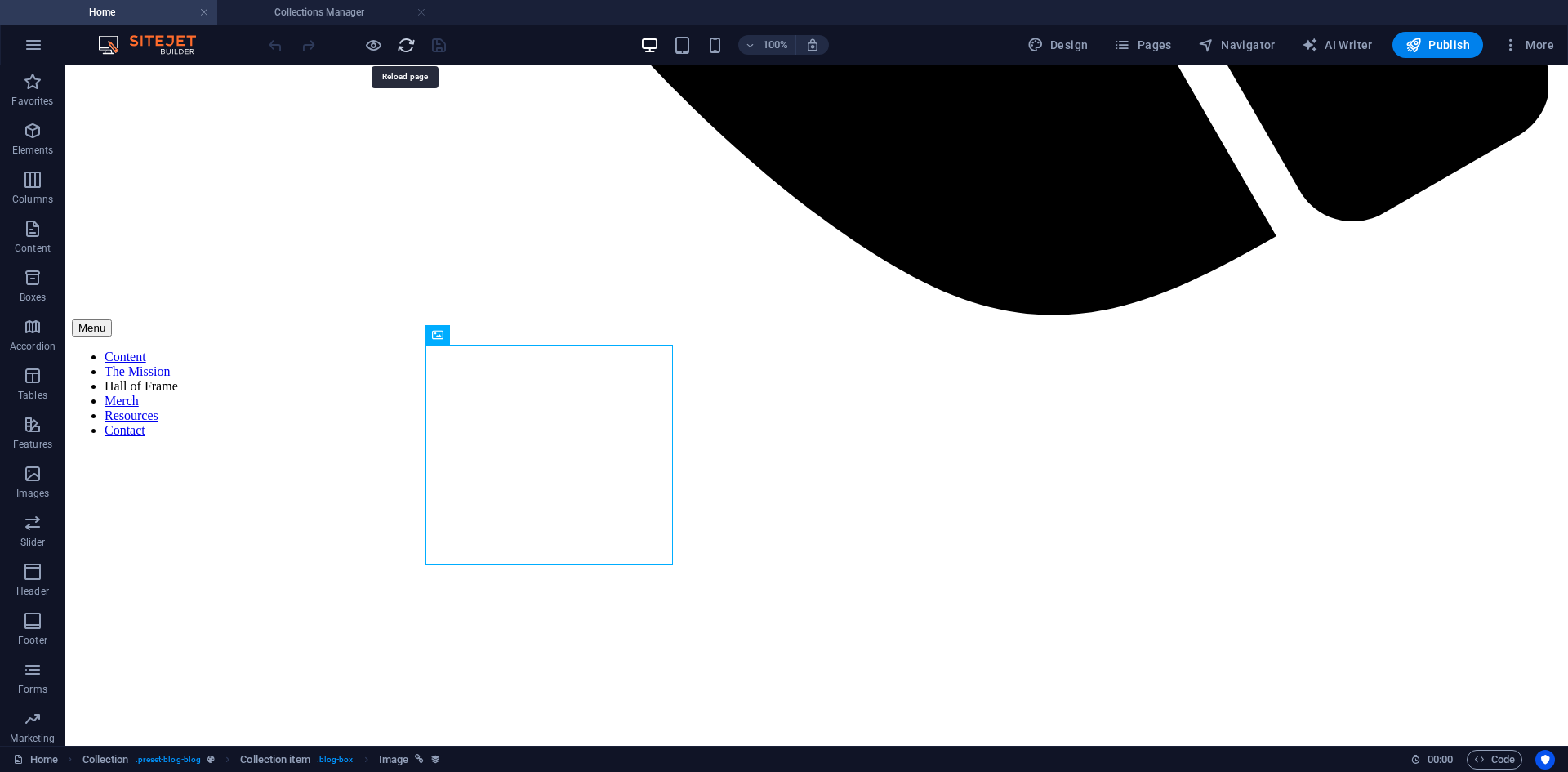
click at [404, 49] on icon "reload" at bounding box center [405, 45] width 18 height 18
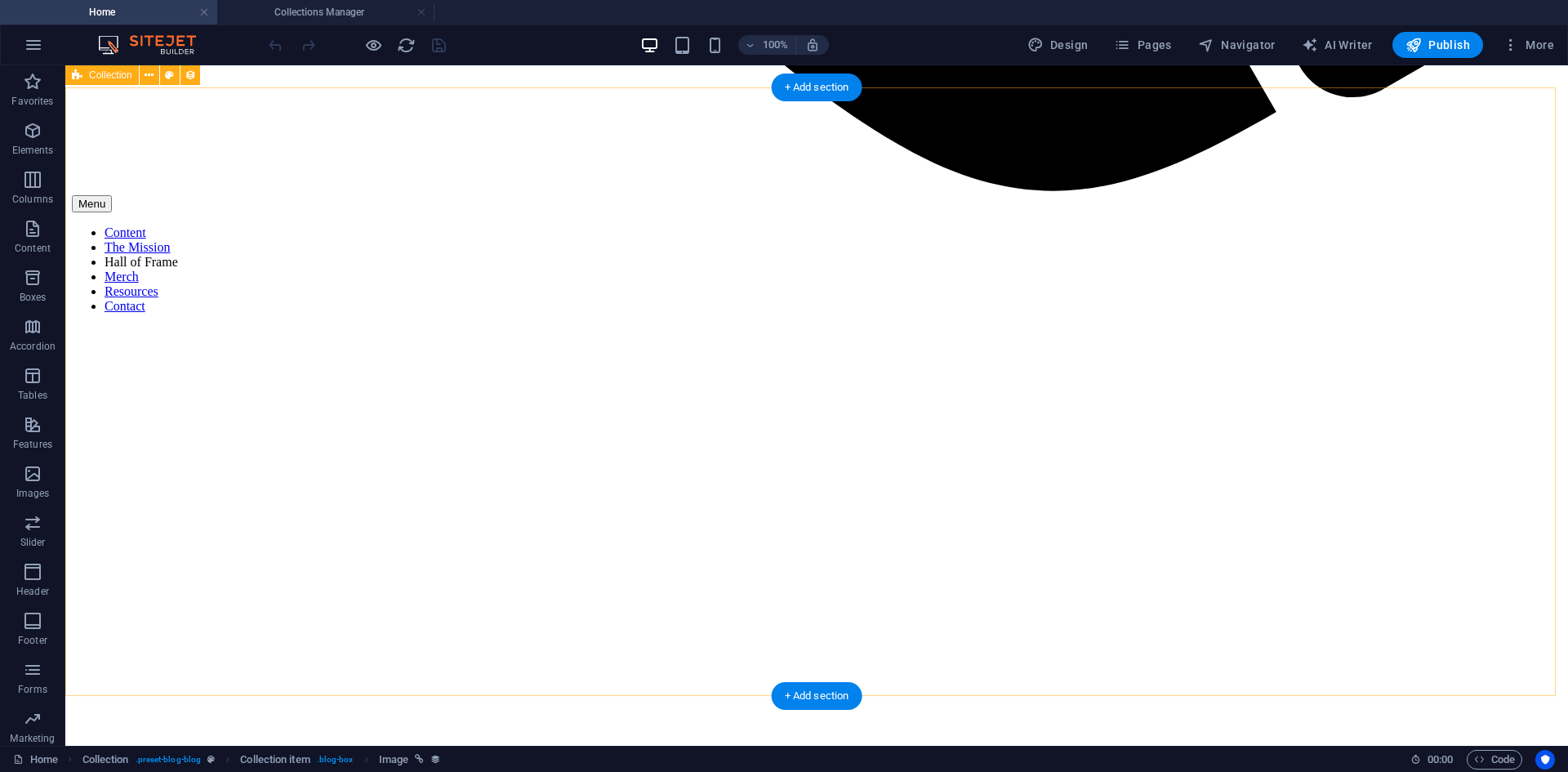
scroll to position [1715, 0]
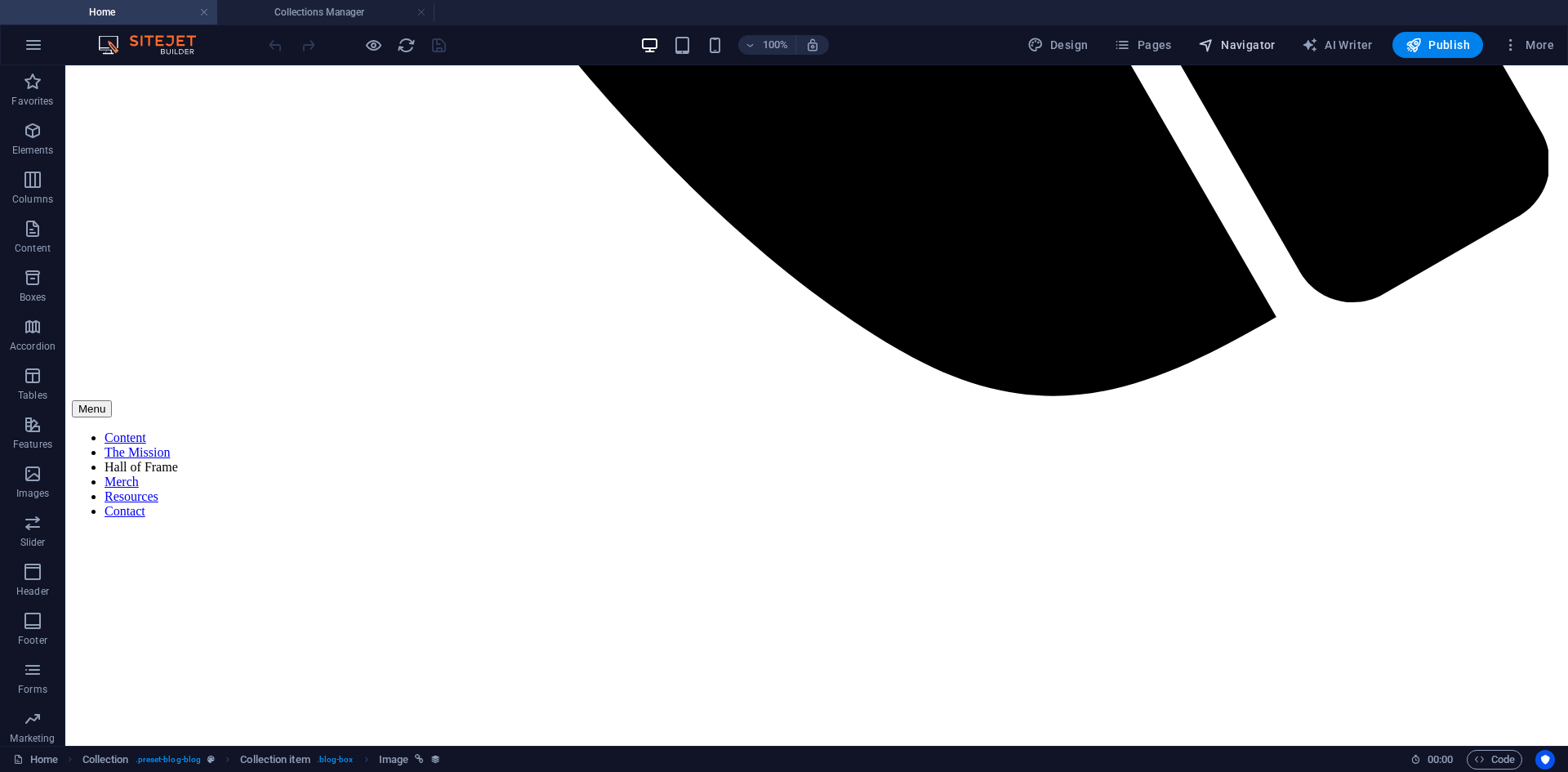
click at [1214, 40] on icon "button" at bounding box center [1205, 45] width 16 height 16
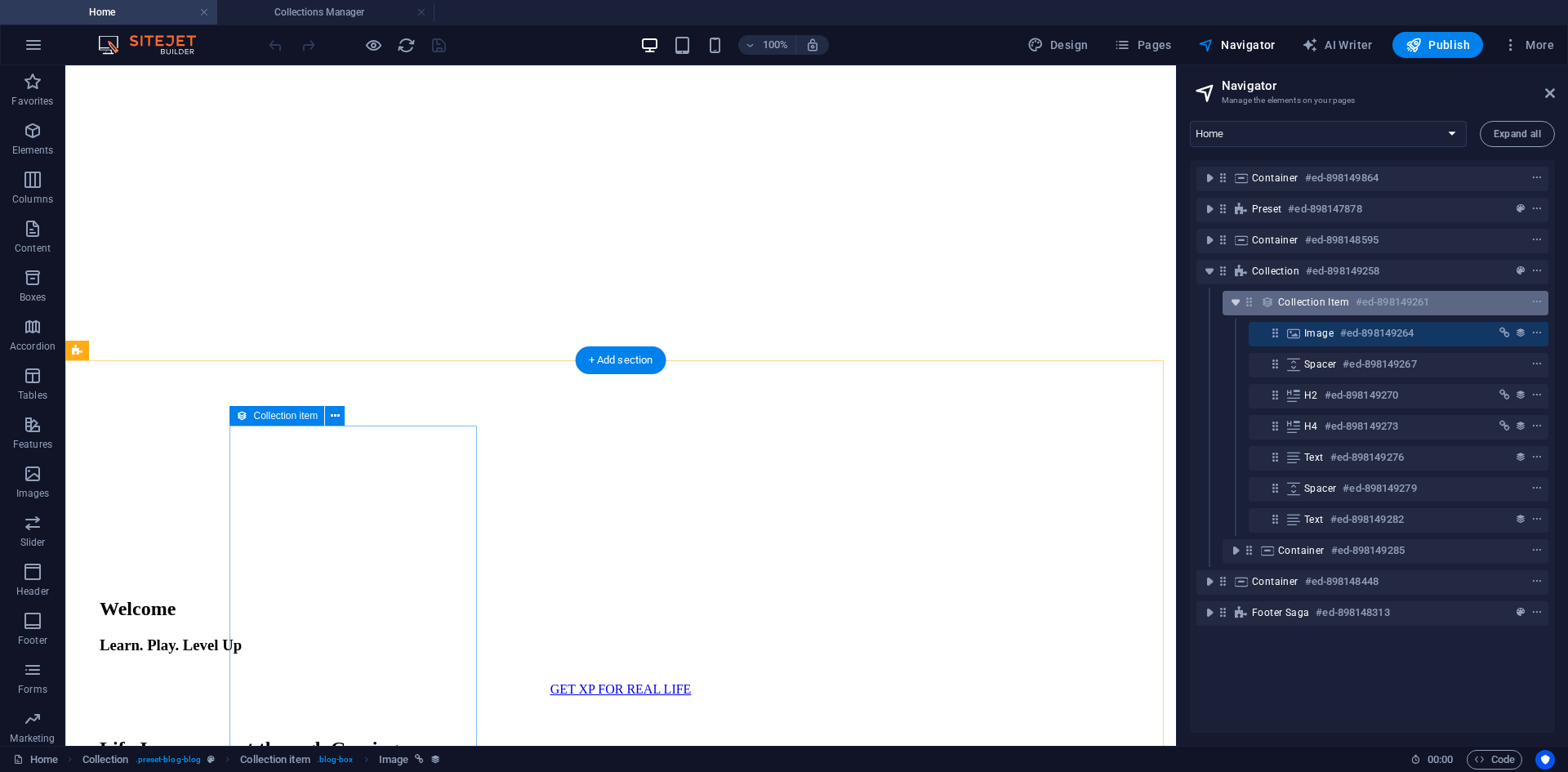
click at [1239, 302] on icon "toggle-expand" at bounding box center [1234, 302] width 16 height 16
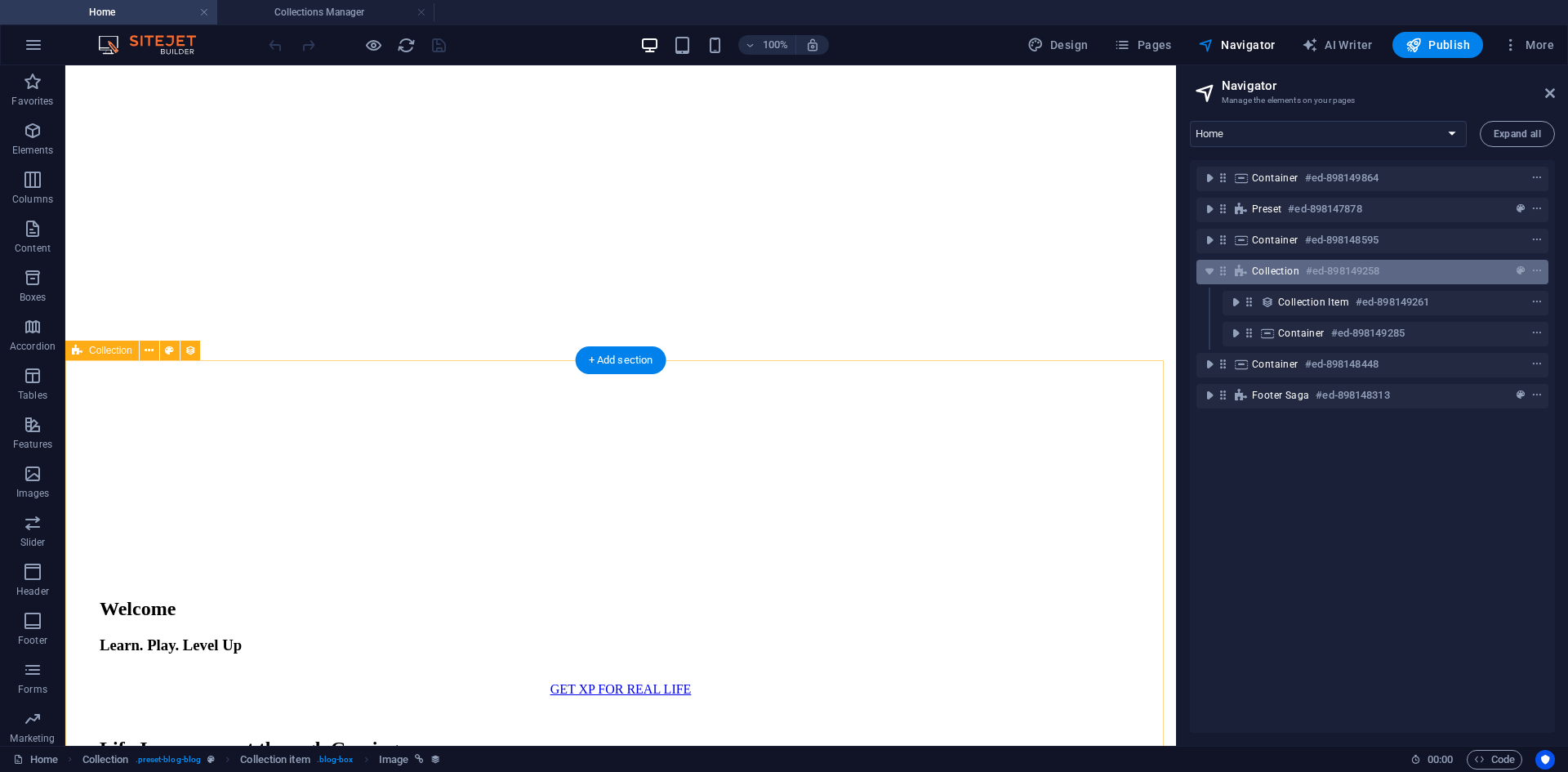
click at [1255, 269] on span "Collection" at bounding box center [1275, 271] width 48 height 13
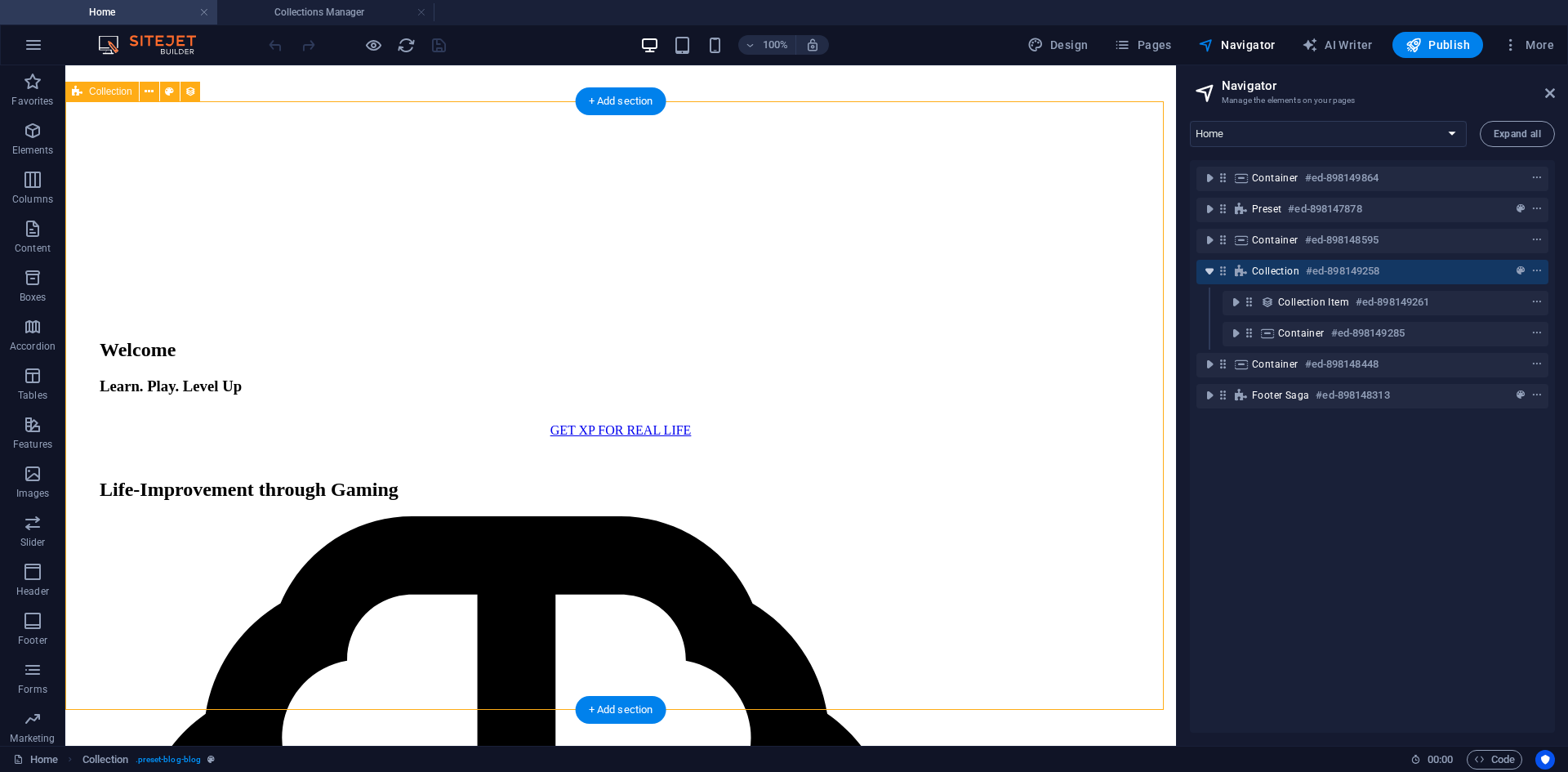
click at [1206, 270] on icon "toggle-expand" at bounding box center [1208, 271] width 16 height 16
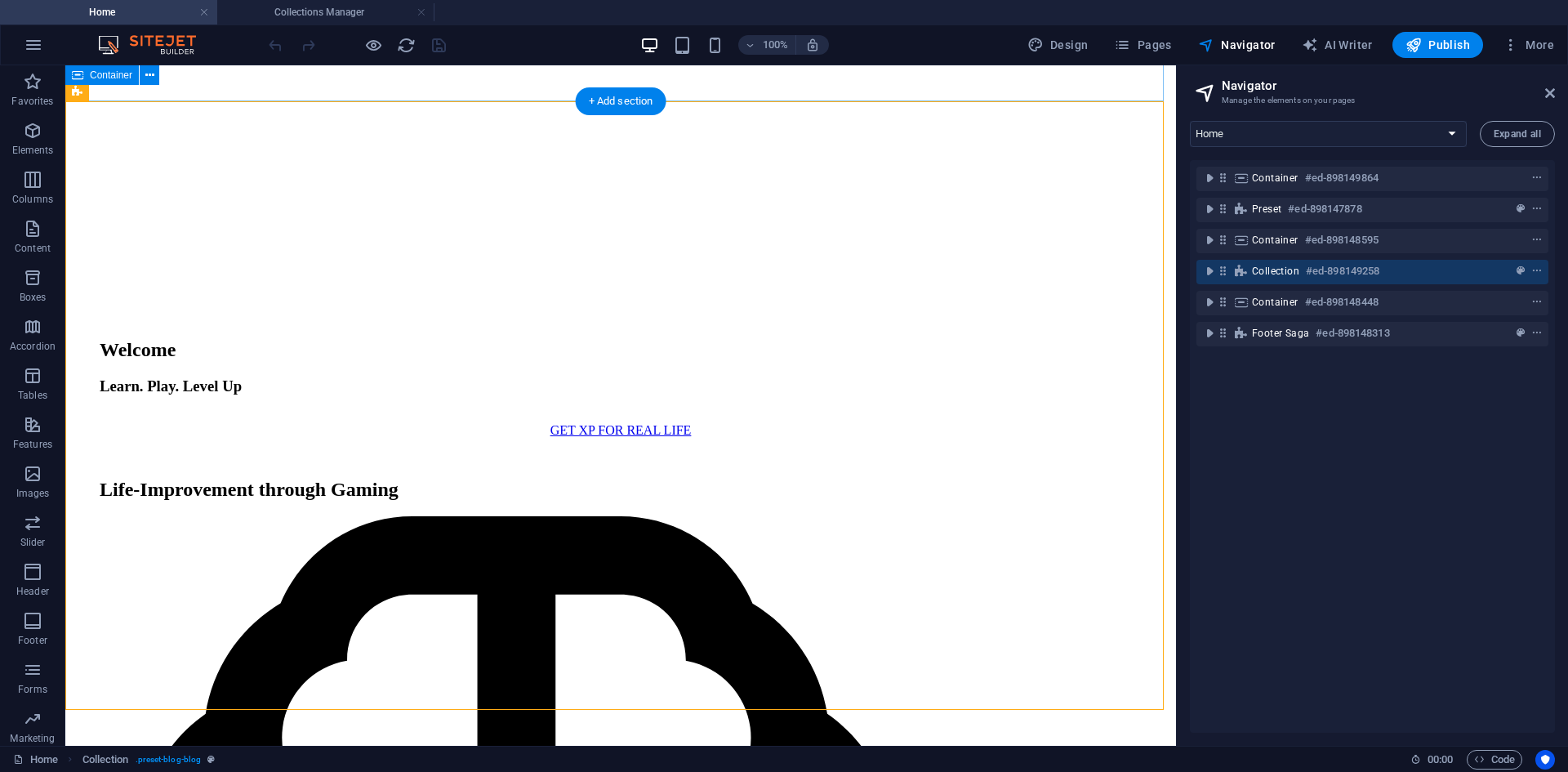
drag, startPoint x: 1266, startPoint y: 269, endPoint x: 1237, endPoint y: 266, distance: 29.2
click at [1270, 235] on div "Container #ed-898149864 Preset #ed-898147878 Container #ed-898148595 Collection…" at bounding box center [1372, 446] width 365 height 572
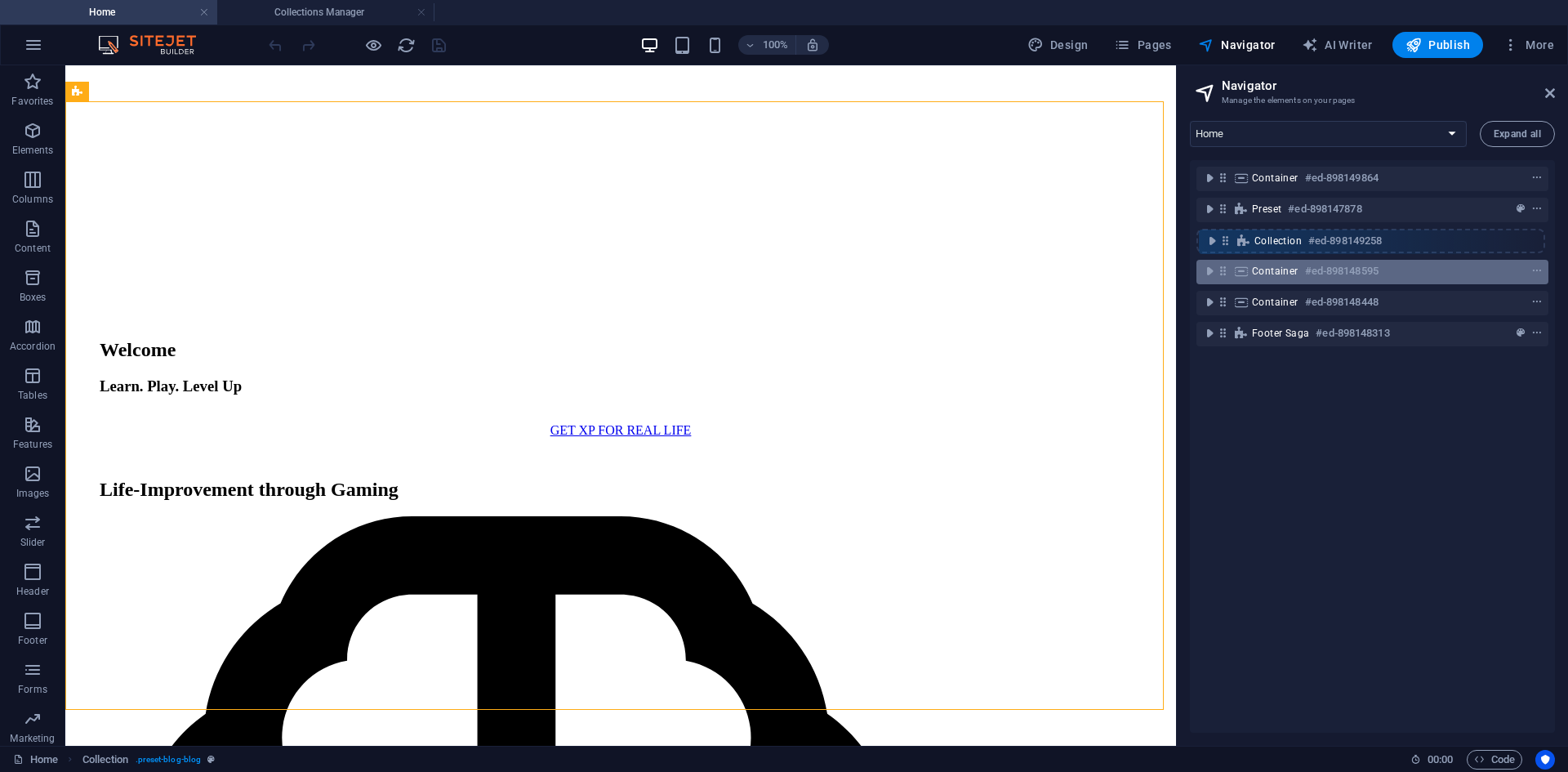
drag, startPoint x: 1224, startPoint y: 267, endPoint x: 1227, endPoint y: 235, distance: 32.1
click at [1227, 232] on div "Container #ed-898149864 Preset #ed-898147878 Container #ed-898148595 Collection…" at bounding box center [1372, 446] width 365 height 572
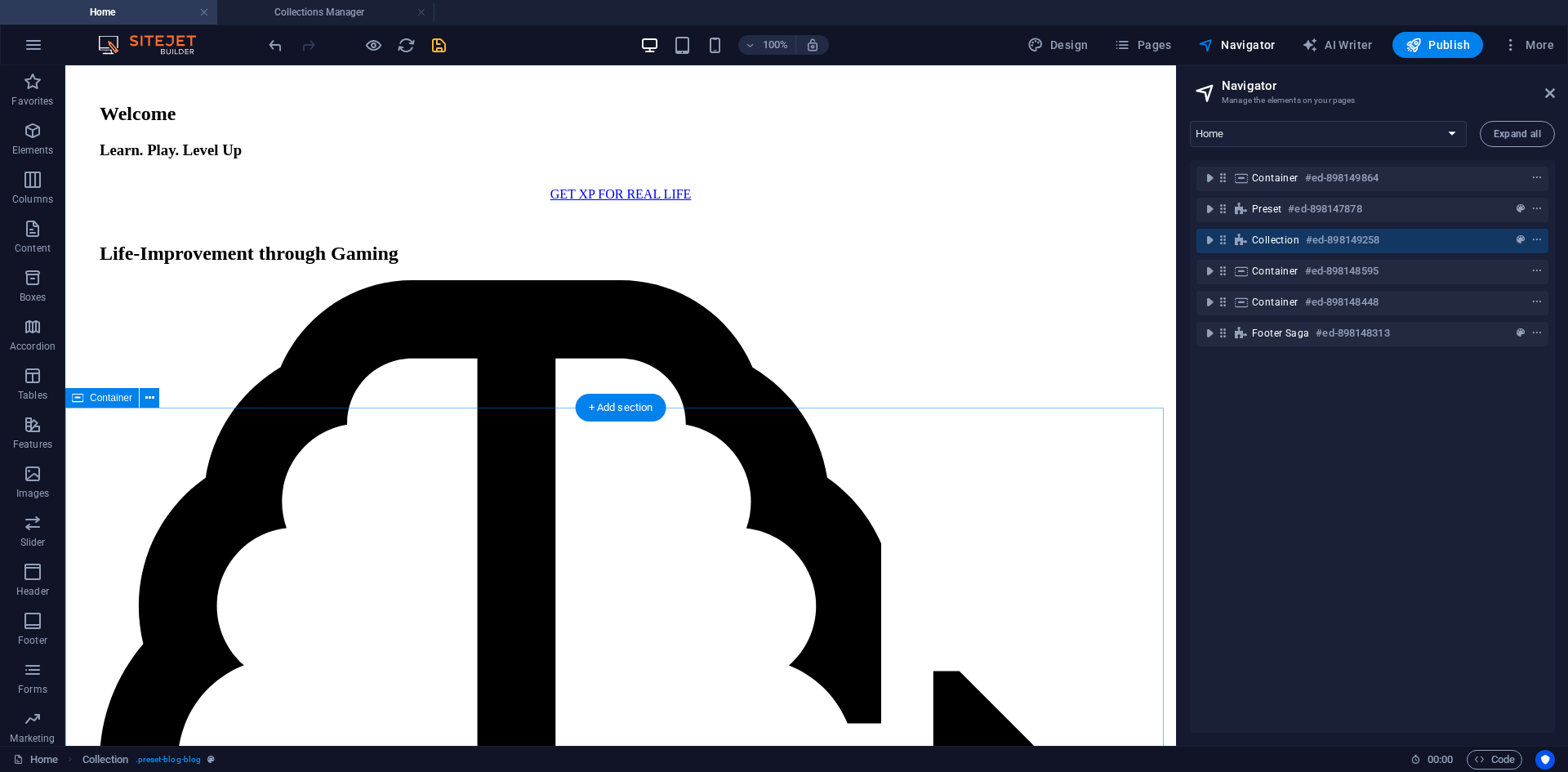
scroll to position [2658, 0]
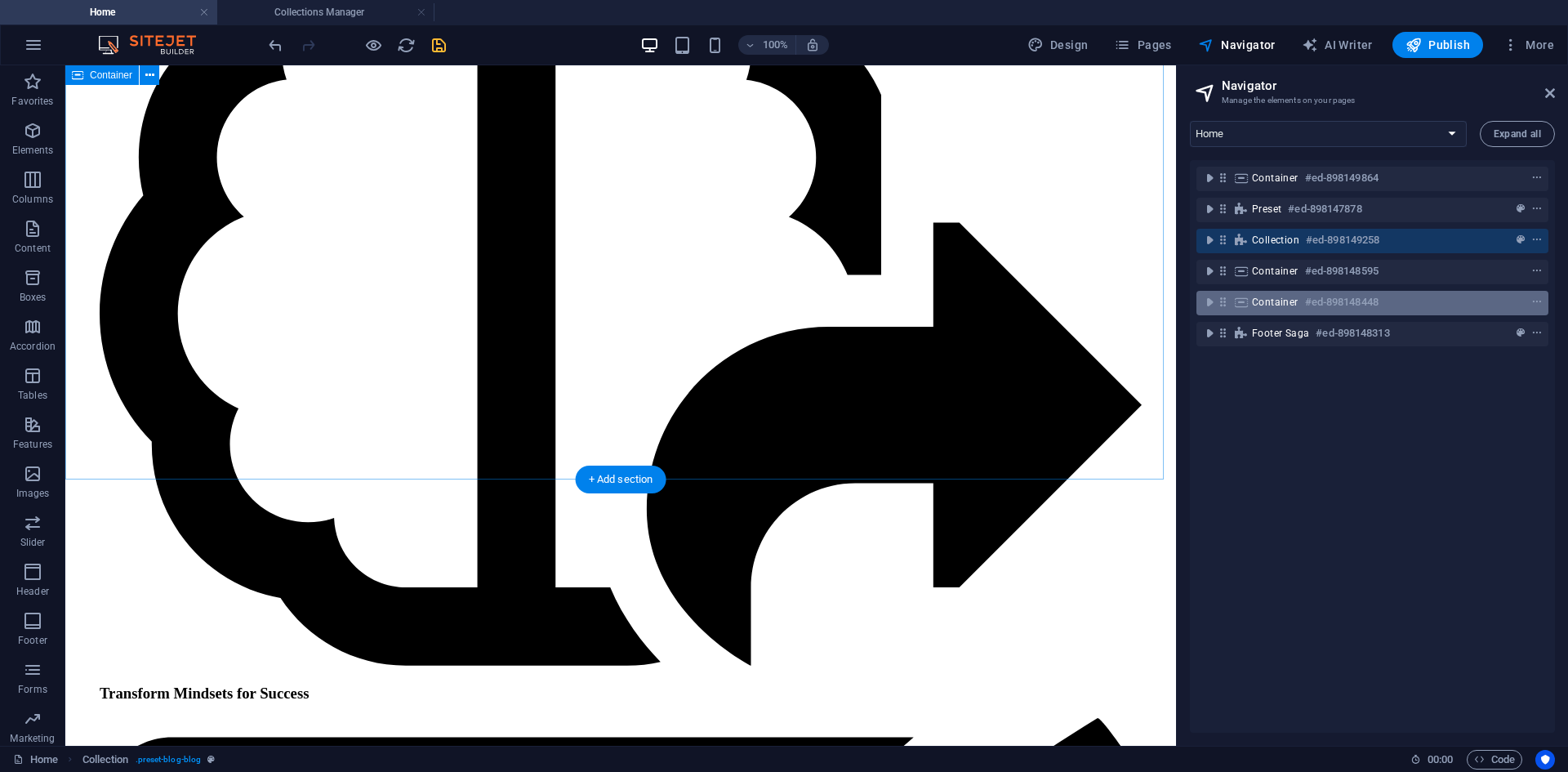
click at [1262, 301] on span "Container" at bounding box center [1275, 302] width 47 height 13
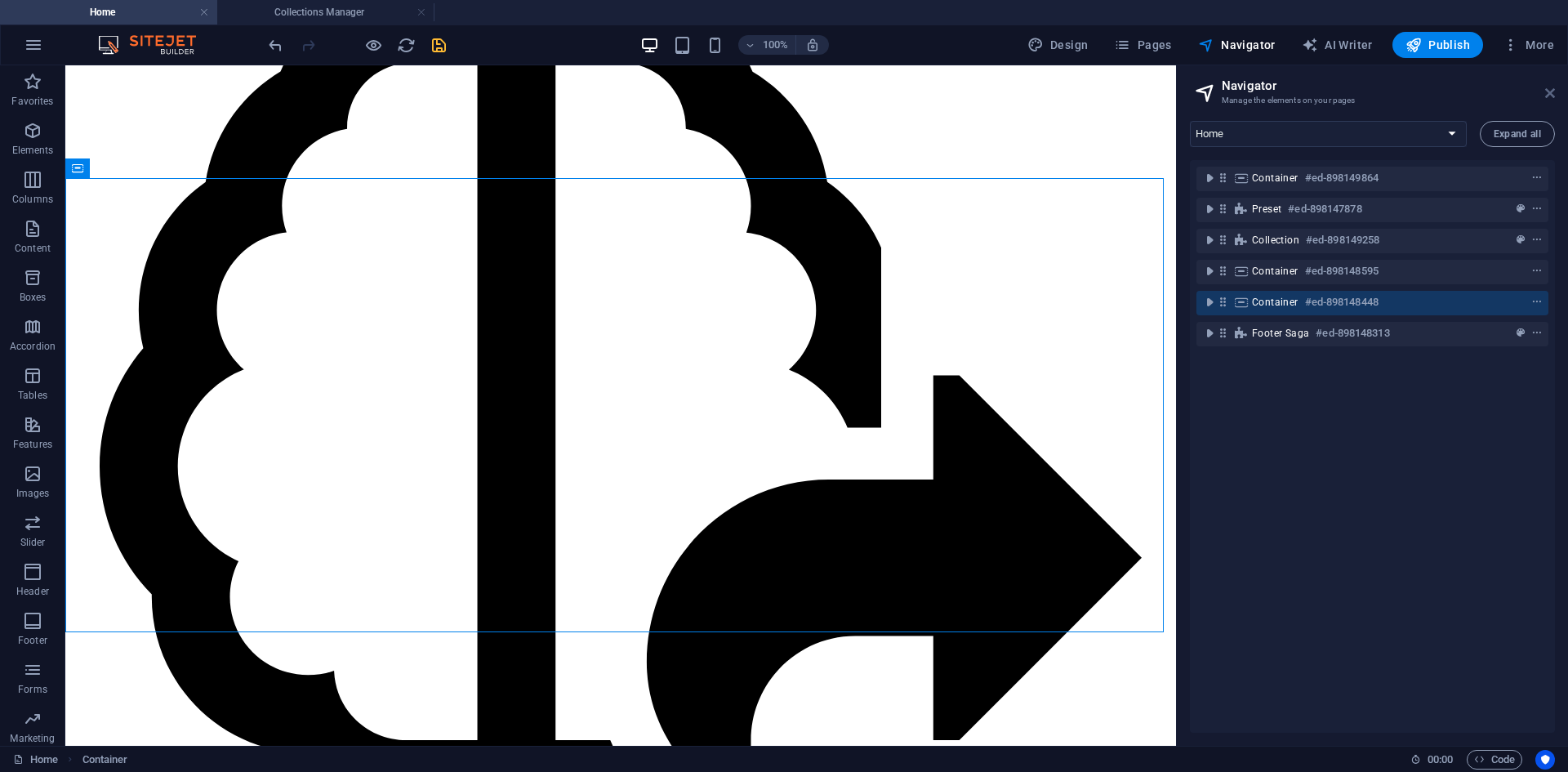
click at [1547, 86] on icon at bounding box center [1550, 92] width 10 height 13
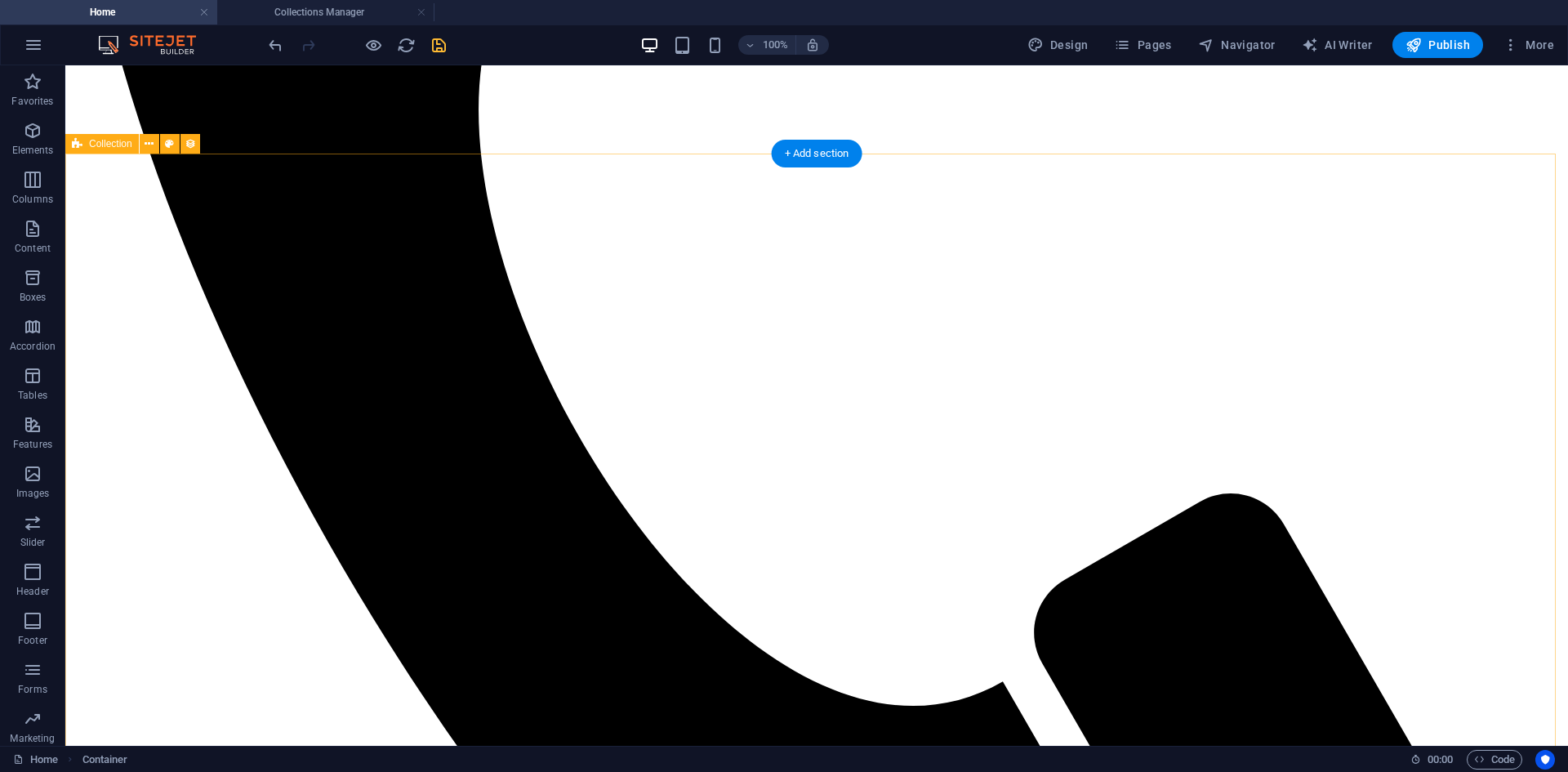
scroll to position [980, 0]
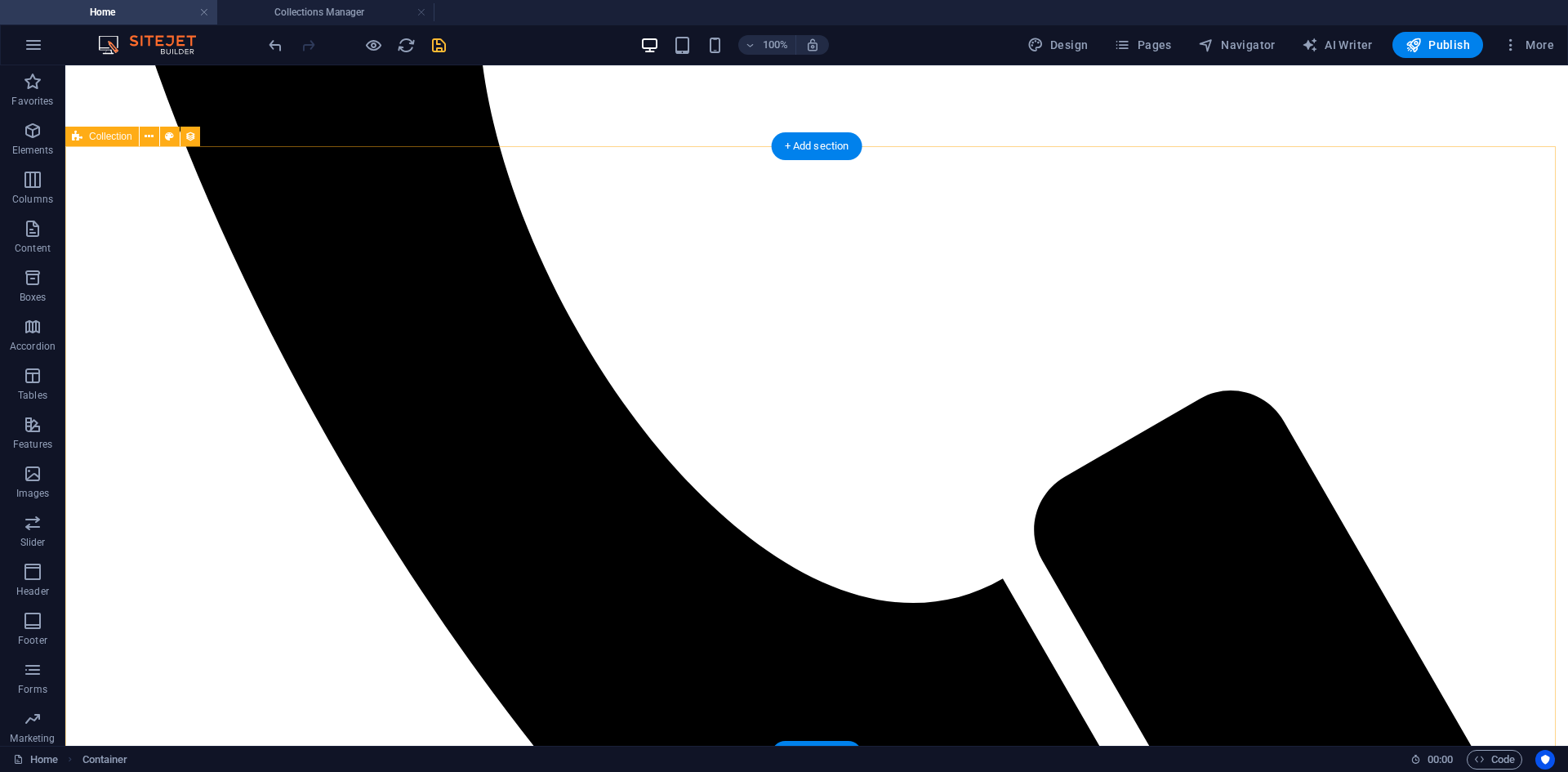
select select "columns.publishing_date_DESC"
select select "columns.status"
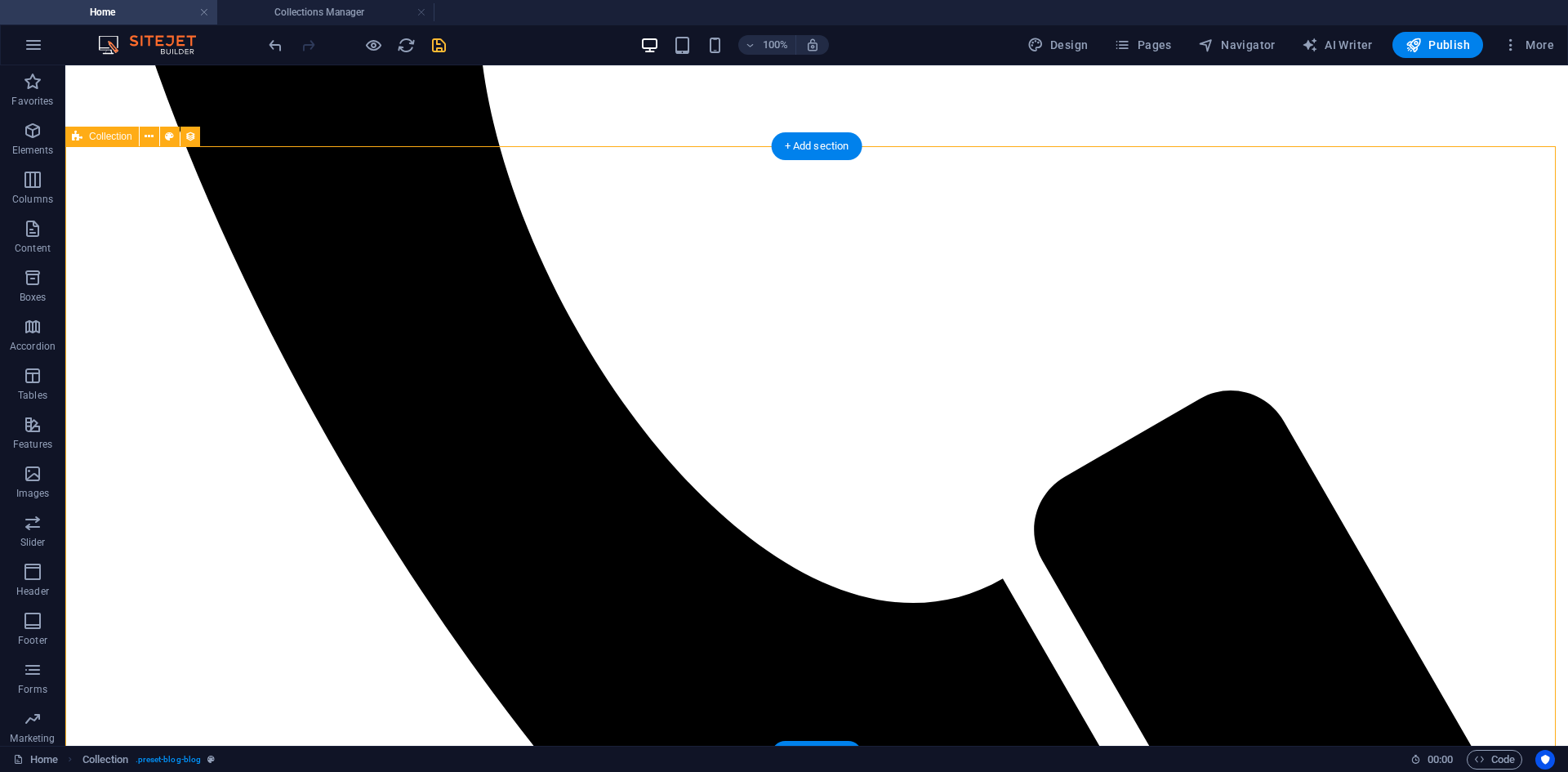
select select "columns.publishing_date"
select select "past"
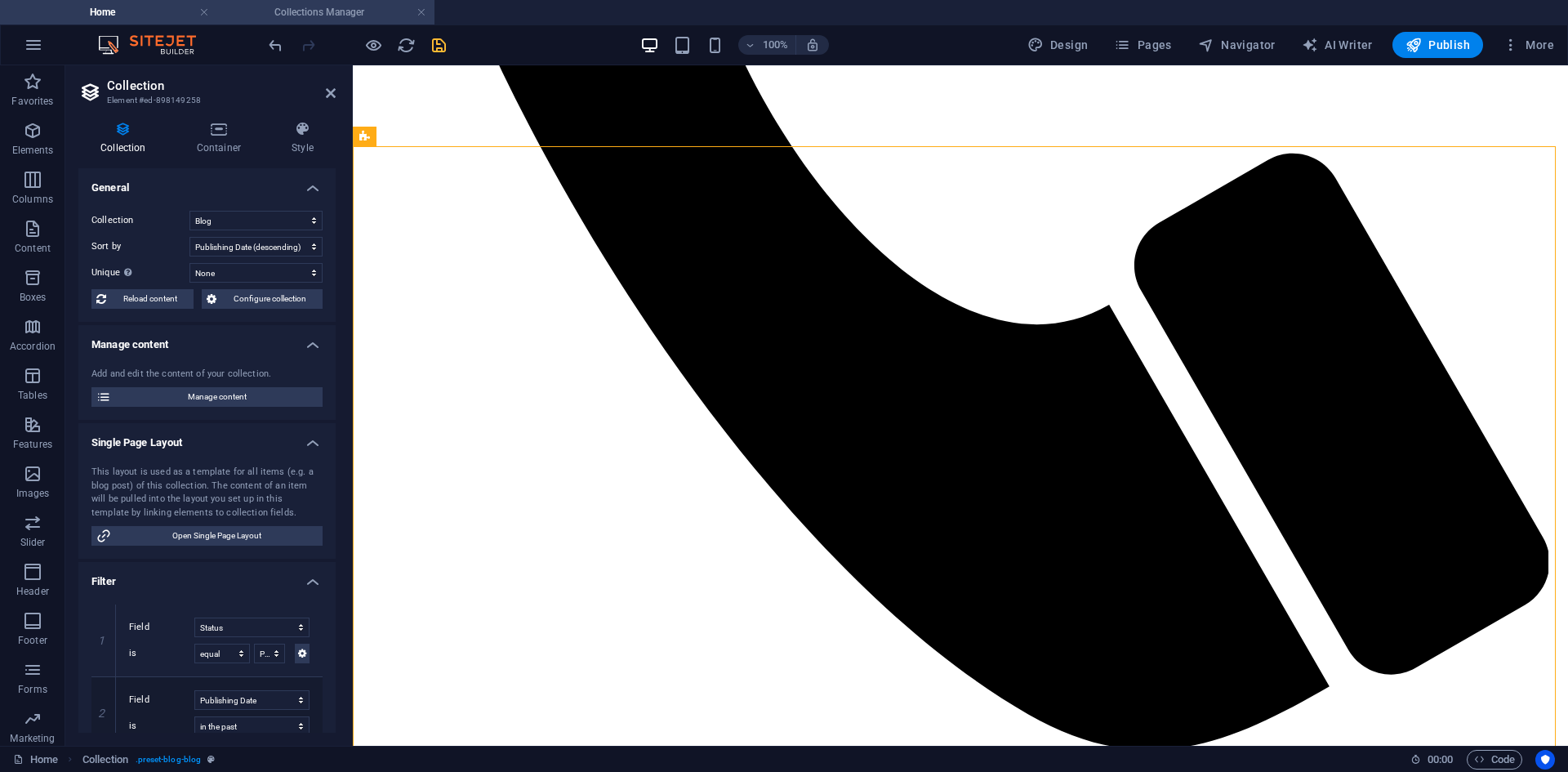
click at [309, 9] on h4 "Collections Manager" at bounding box center [326, 12] width 217 height 18
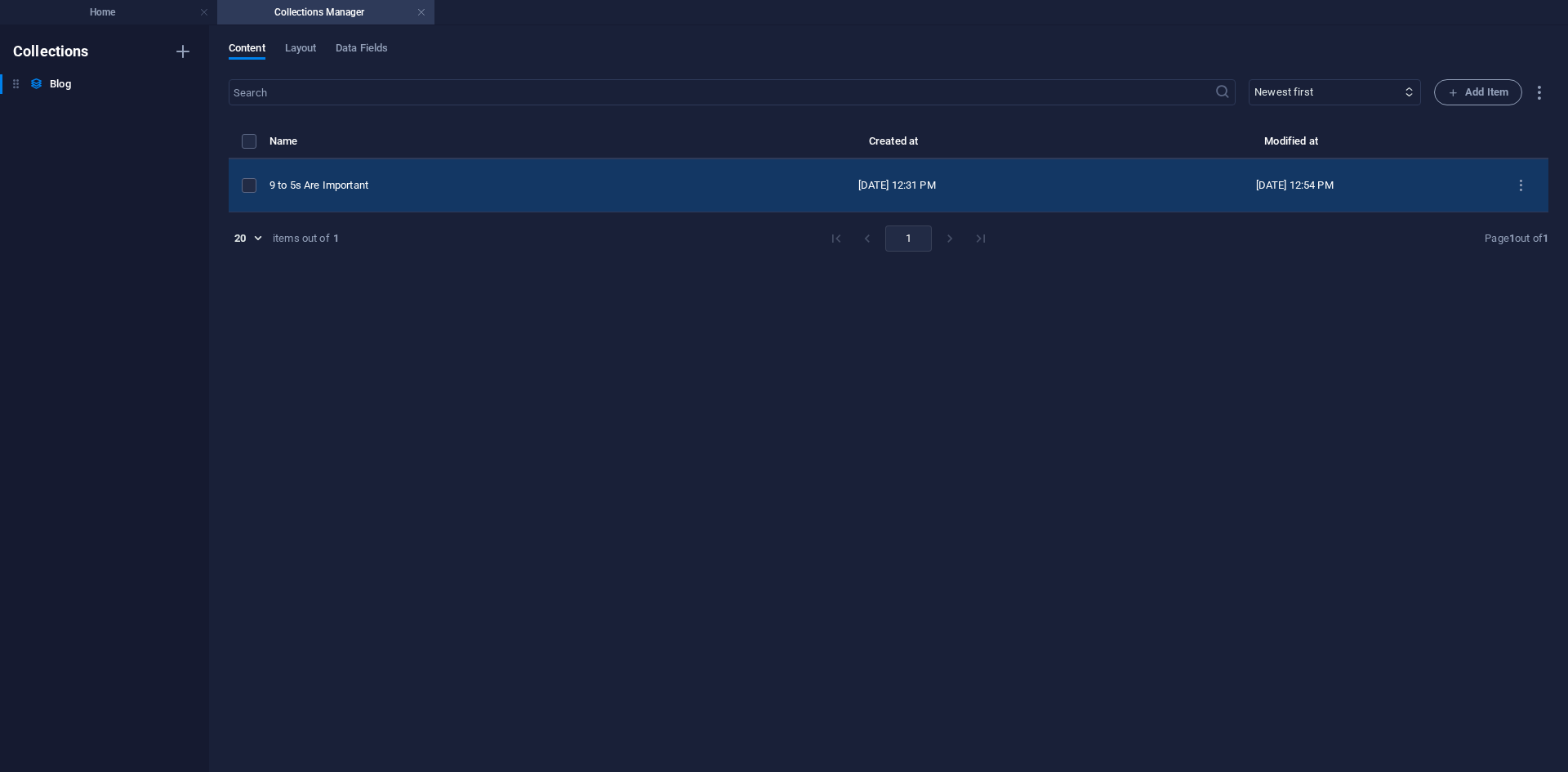
click at [402, 184] on div "9 to 5s Are Important" at bounding box center [477, 185] width 416 height 15
select select "Category 1"
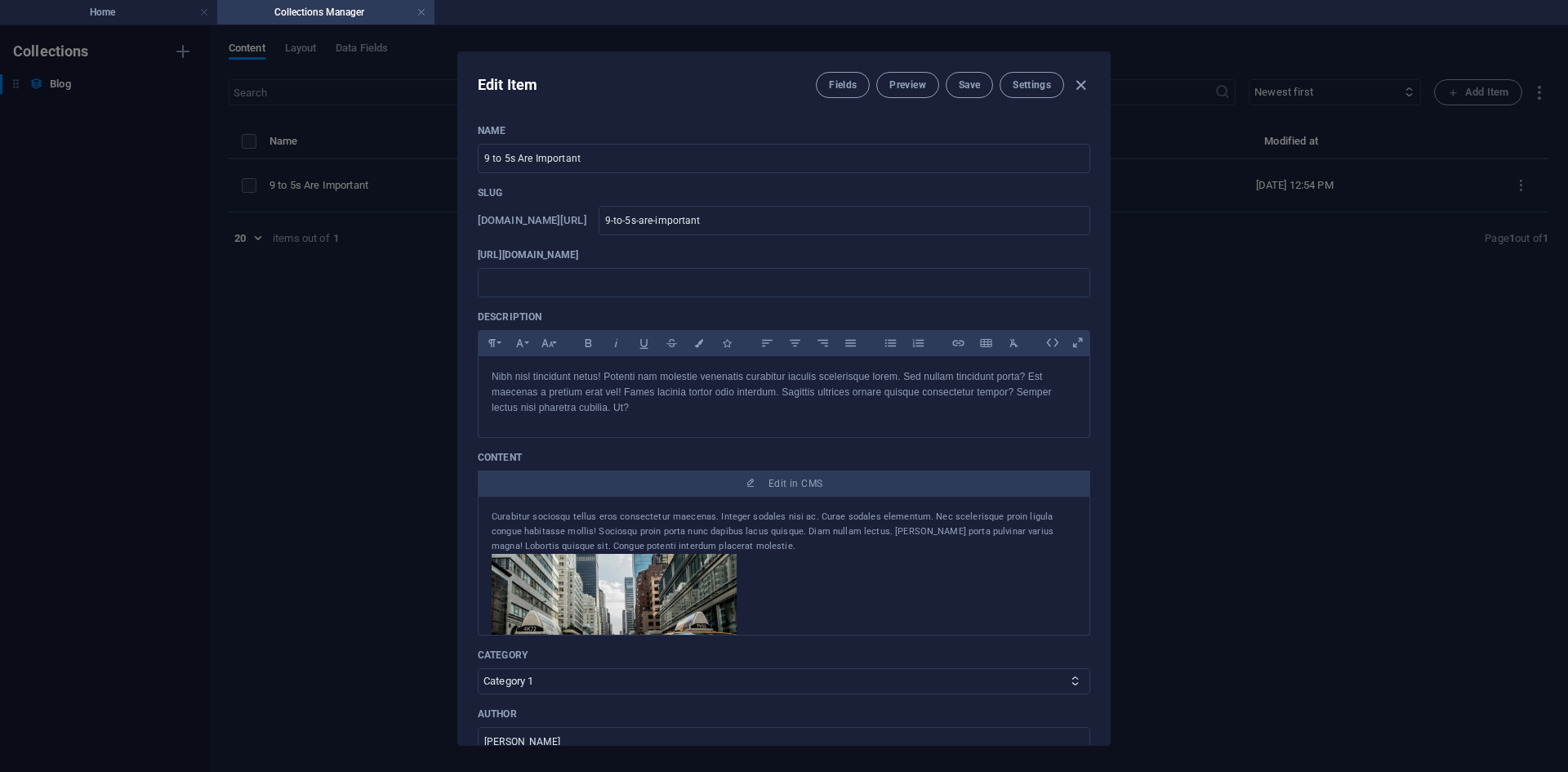
click at [811, 83] on div "Edit Item Fields Preview Save Settings" at bounding box center [784, 81] width 652 height 59
click at [843, 87] on span "Fields" at bounding box center [843, 84] width 28 height 13
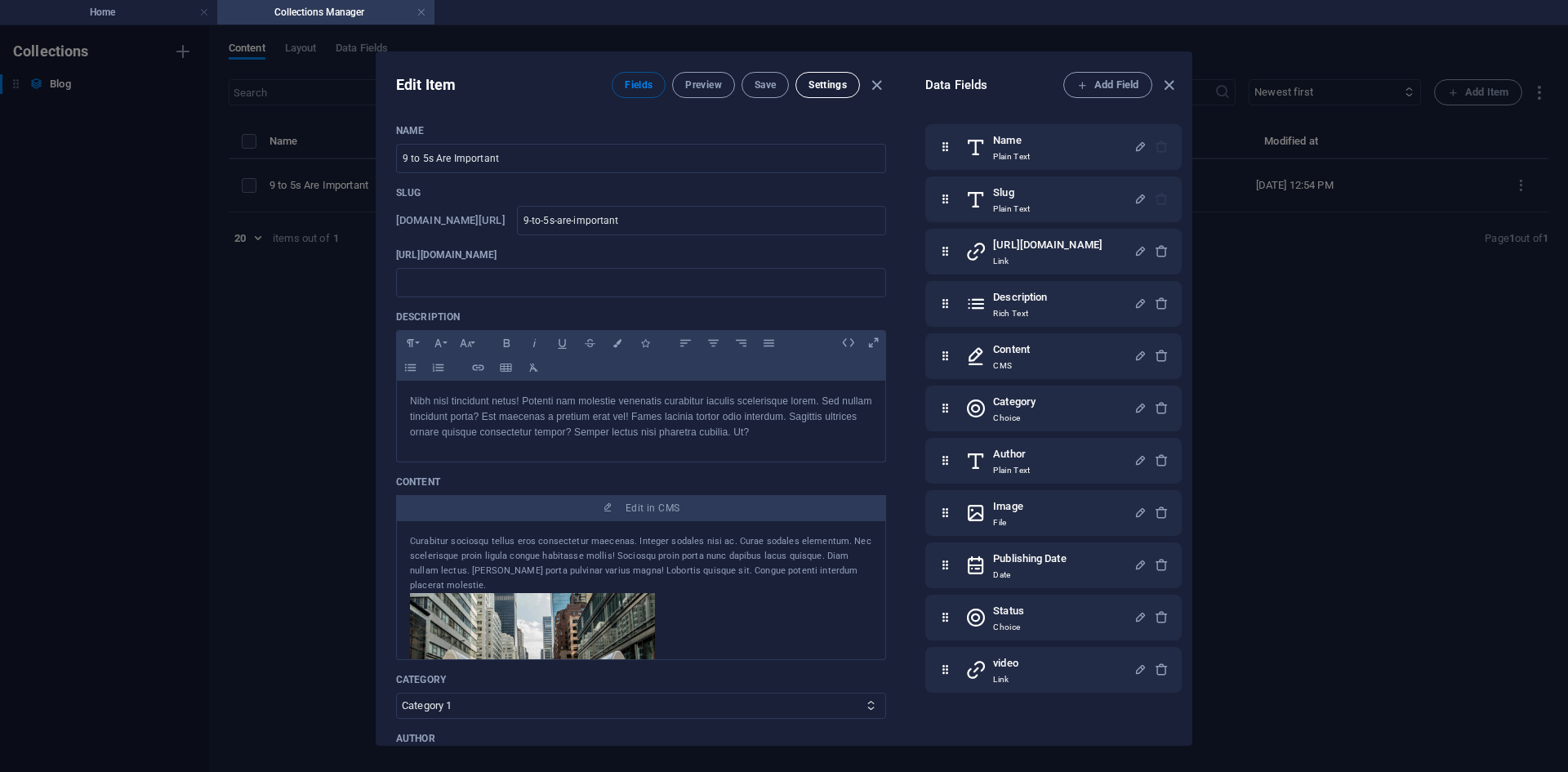
click at [841, 81] on span "Settings" at bounding box center [828, 84] width 39 height 13
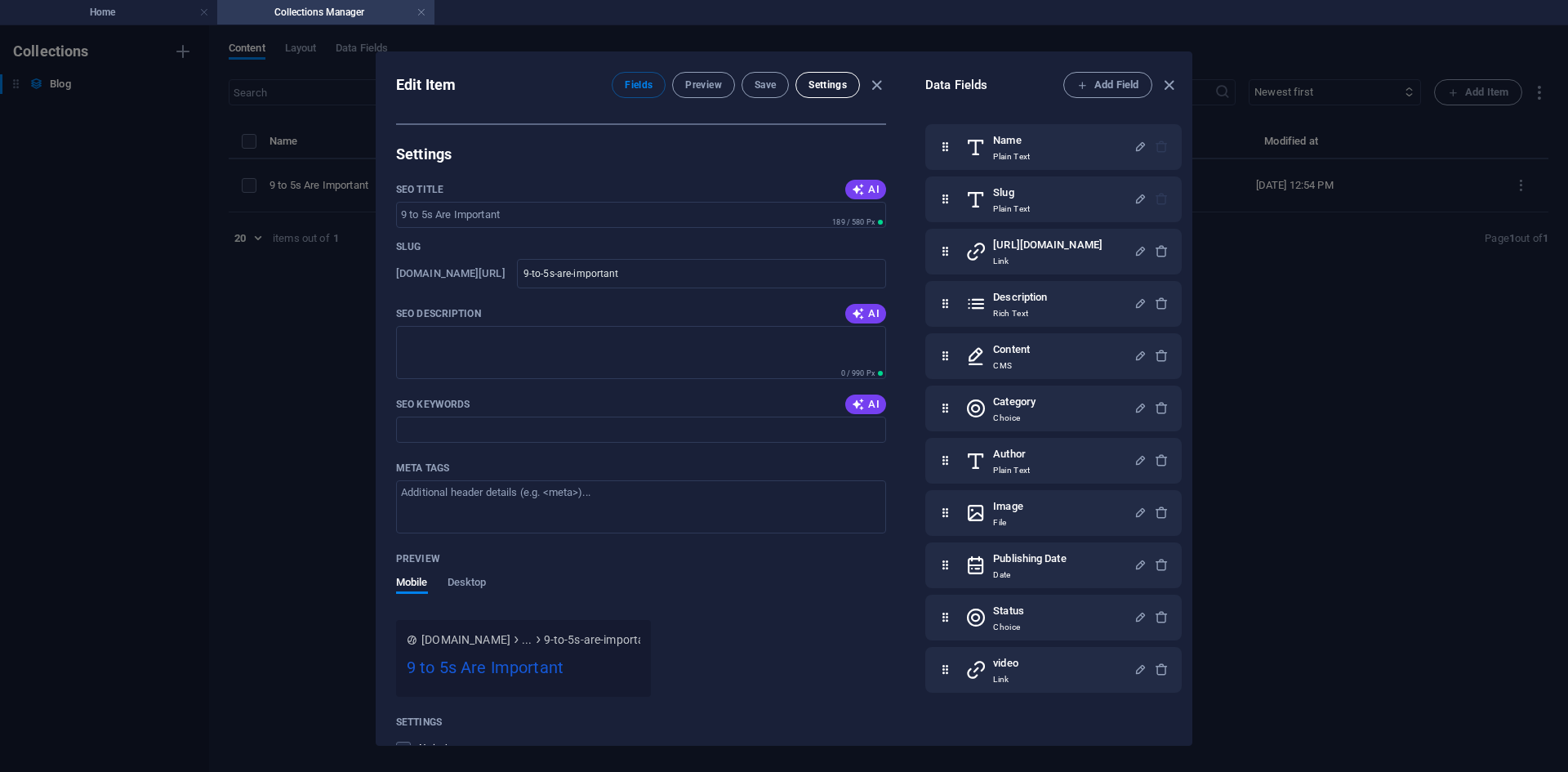
scroll to position [1212, 0]
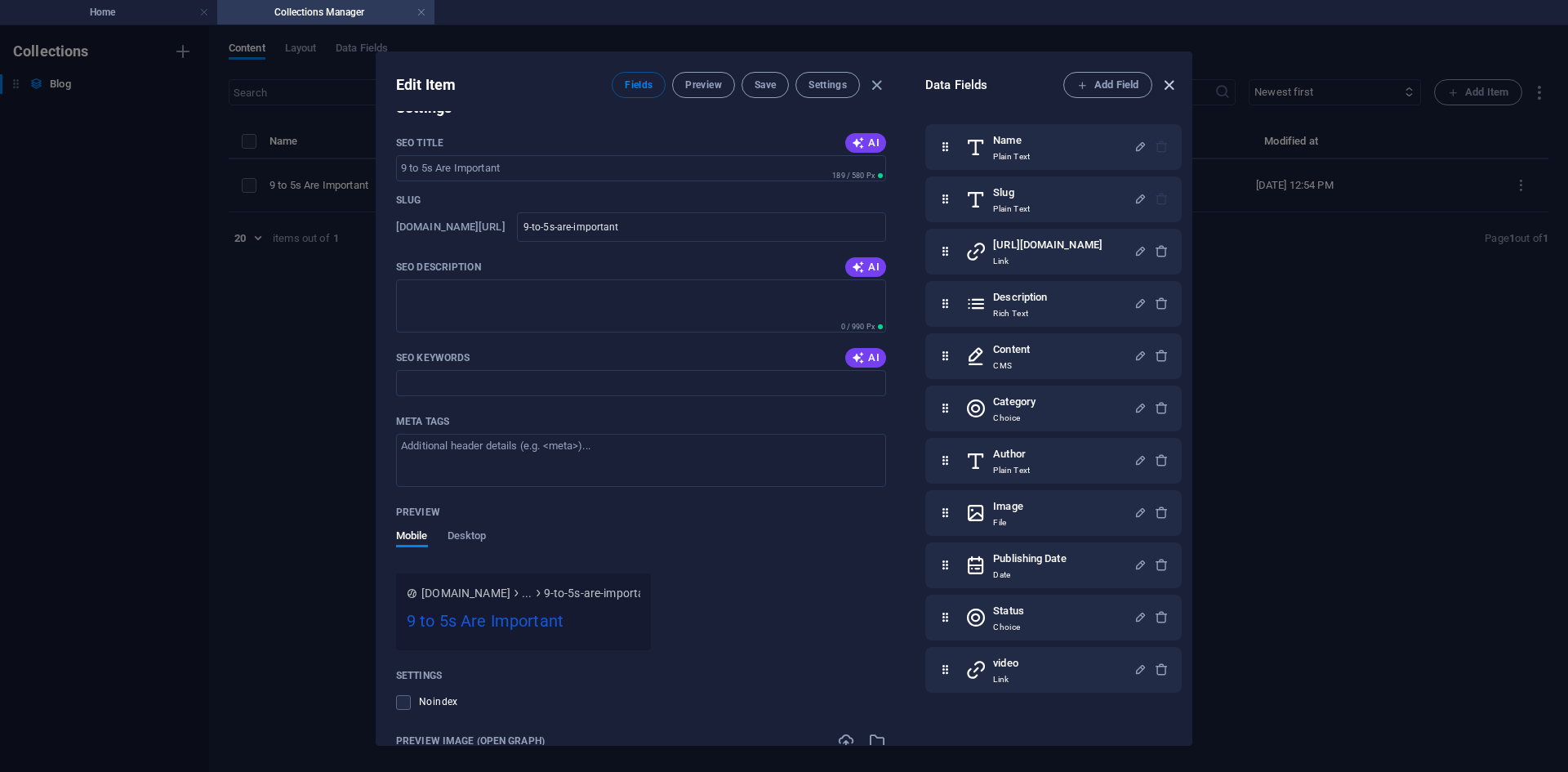
click at [1175, 86] on icon "button" at bounding box center [1168, 84] width 18 height 18
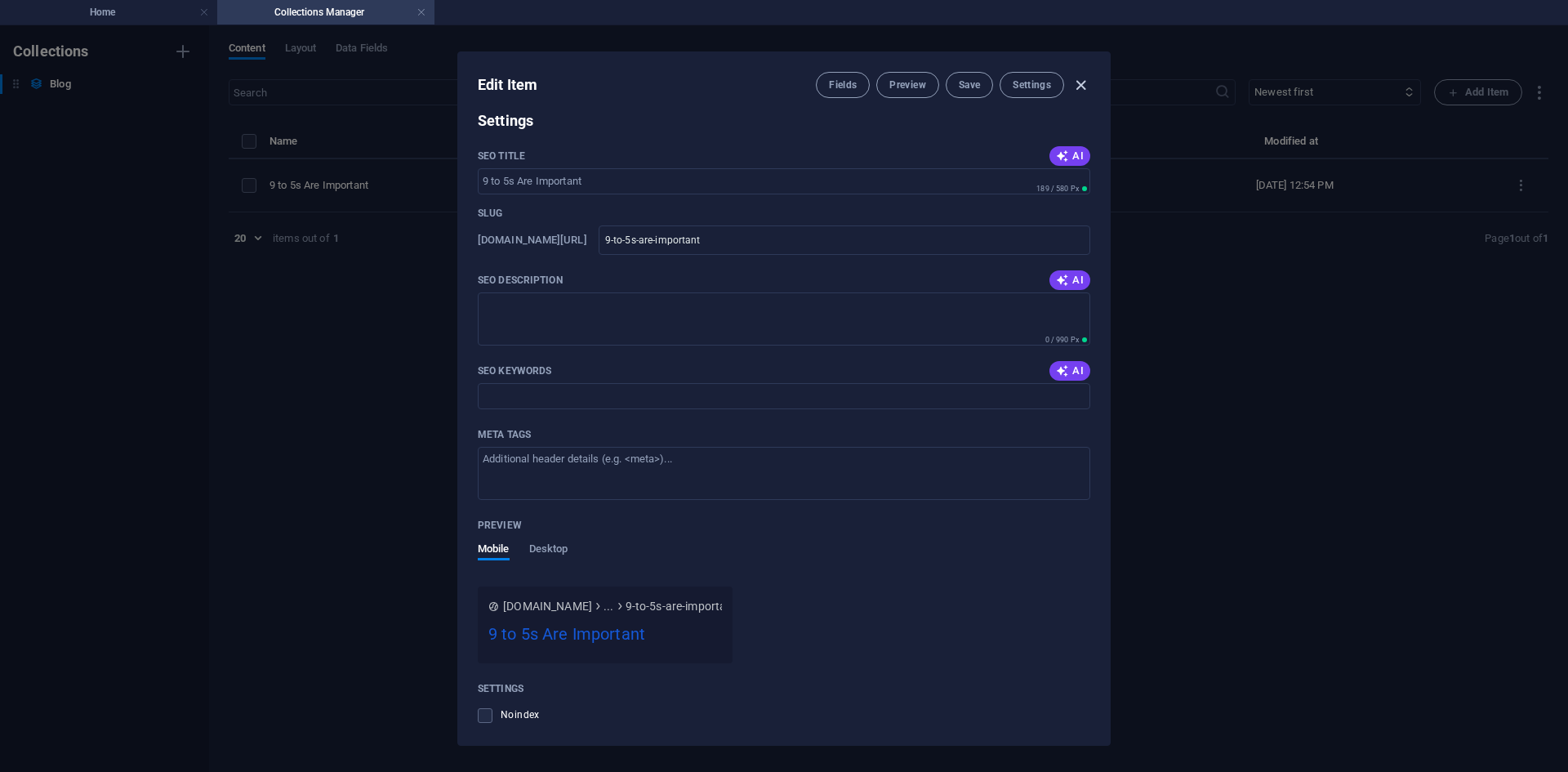
click at [1088, 82] on icon "button" at bounding box center [1080, 84] width 18 height 18
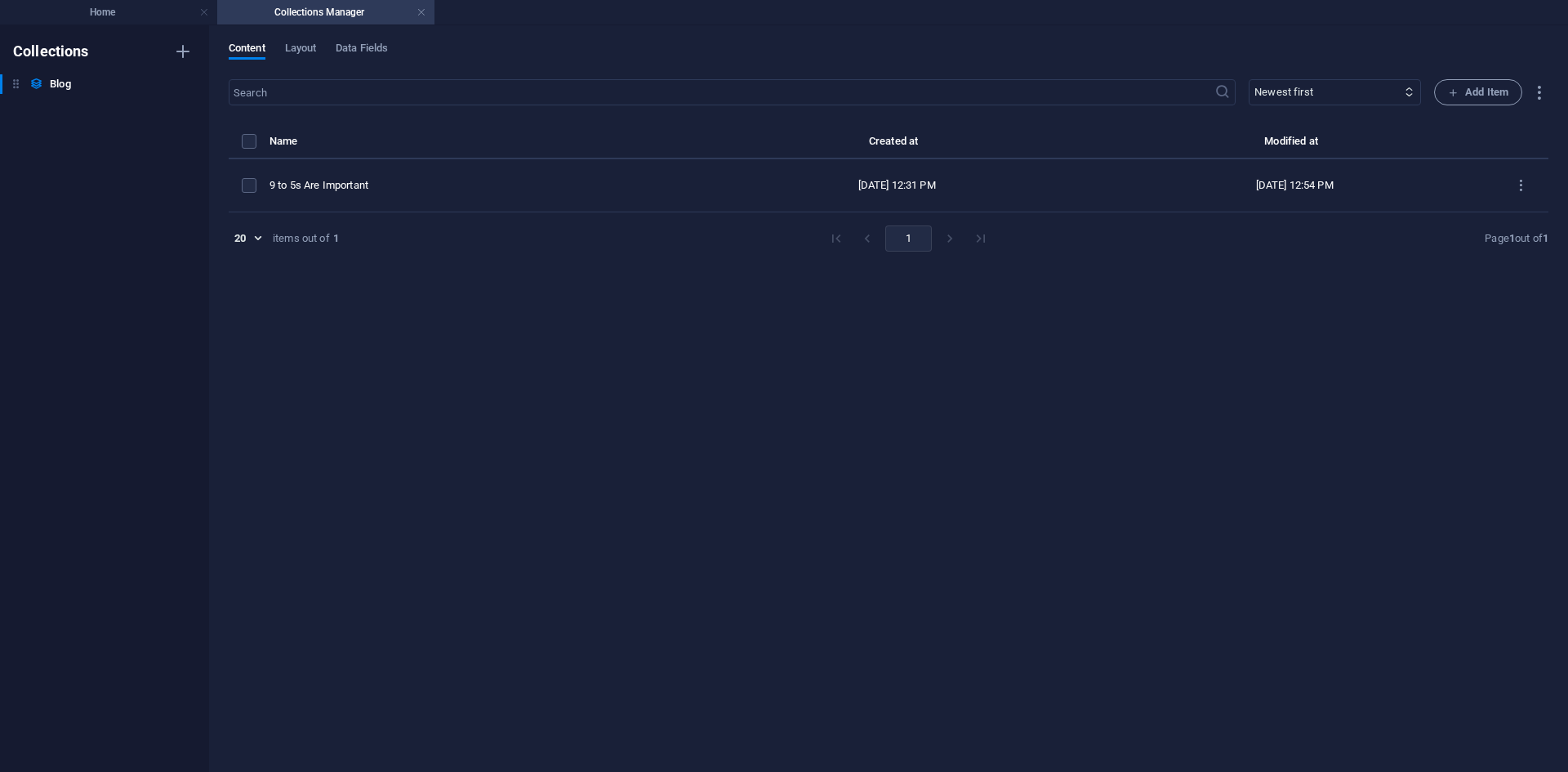
type input "2025-09-02"
type input "9-to-5s-are-important"
click at [178, 85] on icon "button" at bounding box center [183, 84] width 12 height 12
click at [307, 44] on div at bounding box center [784, 386] width 1568 height 772
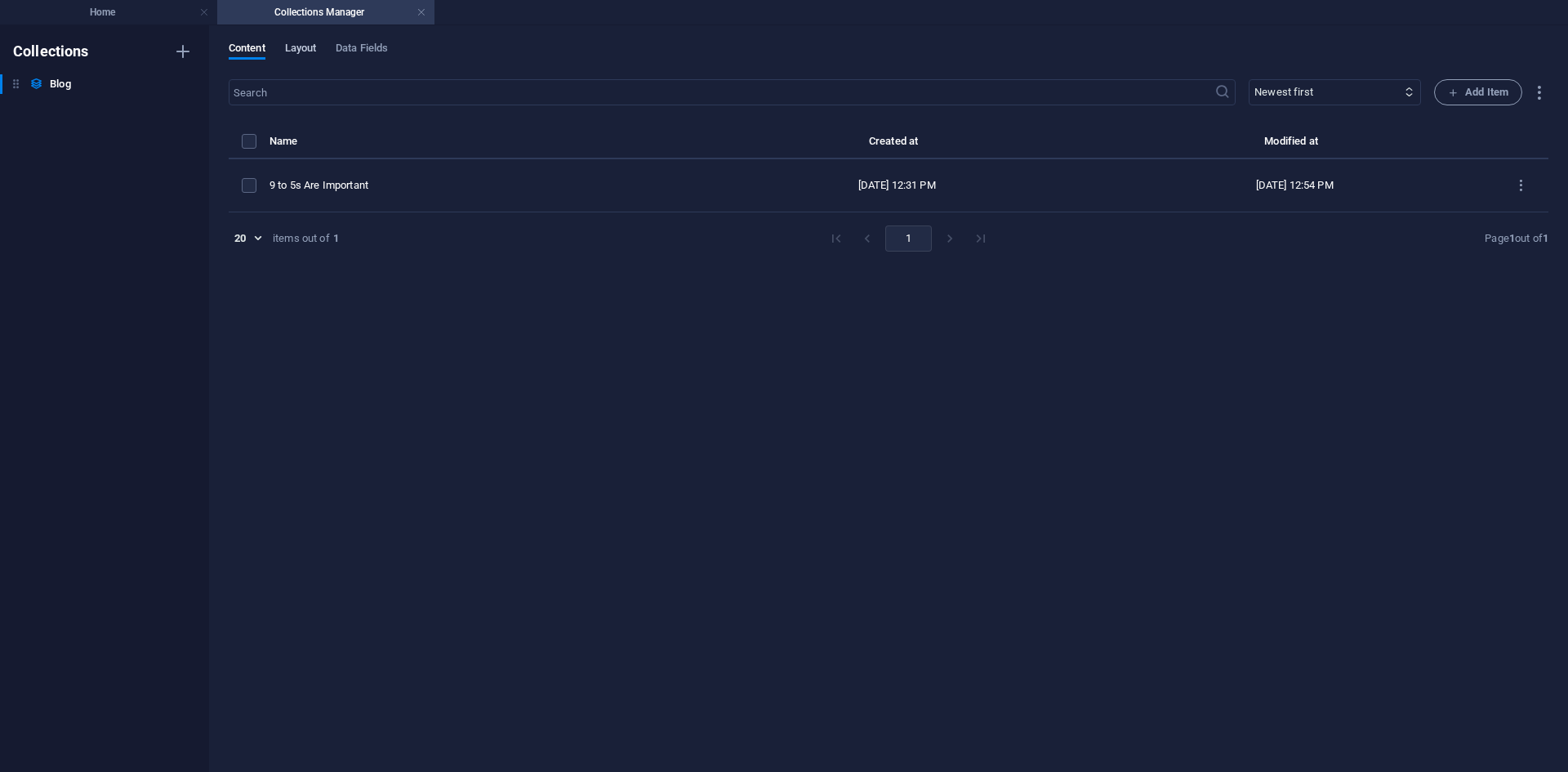
click at [310, 54] on span "Layout" at bounding box center [301, 50] width 32 height 23
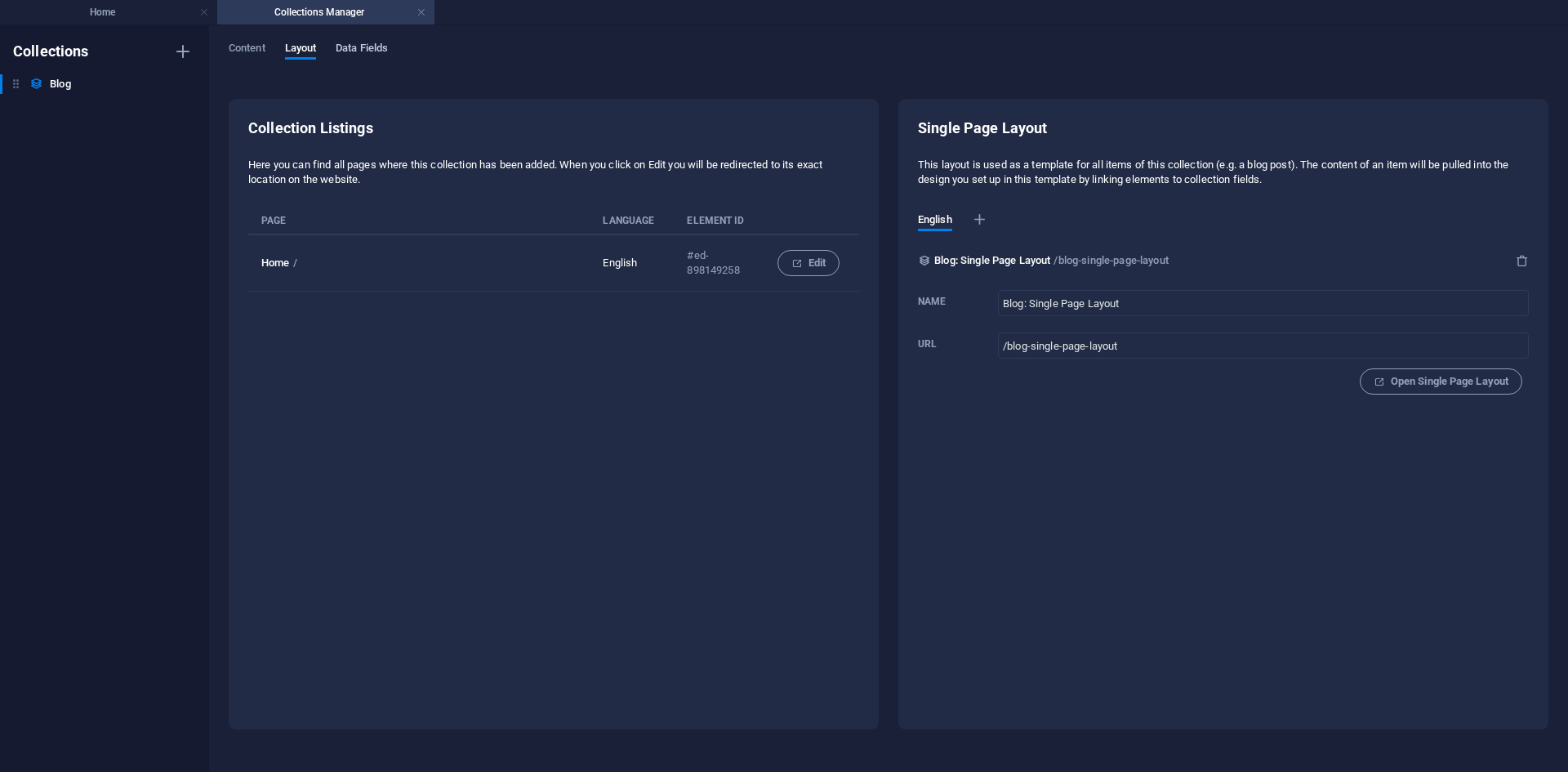
click at [345, 44] on span "Data Fields" at bounding box center [362, 50] width 52 height 23
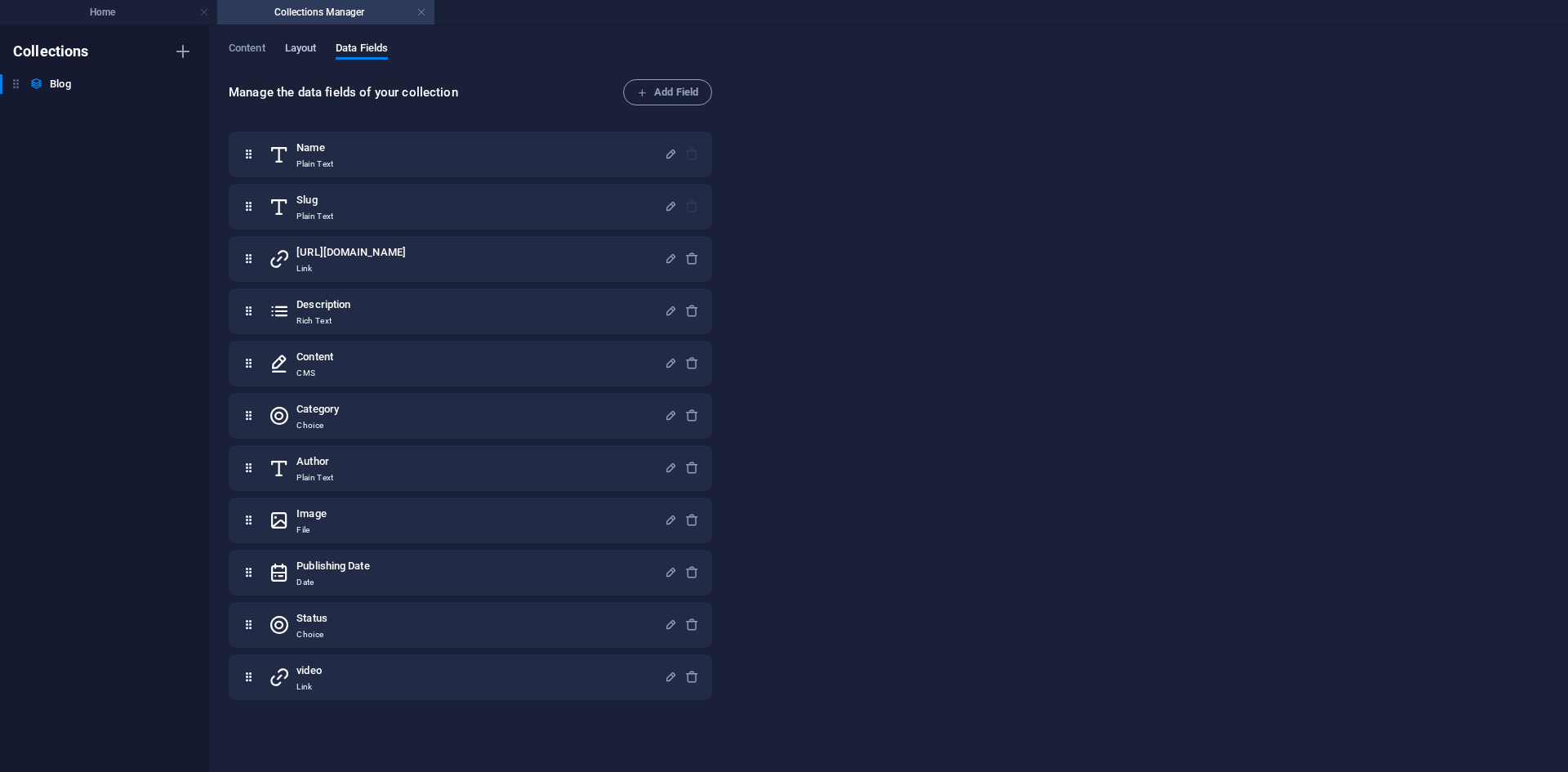
click at [300, 50] on span "Layout" at bounding box center [301, 50] width 32 height 23
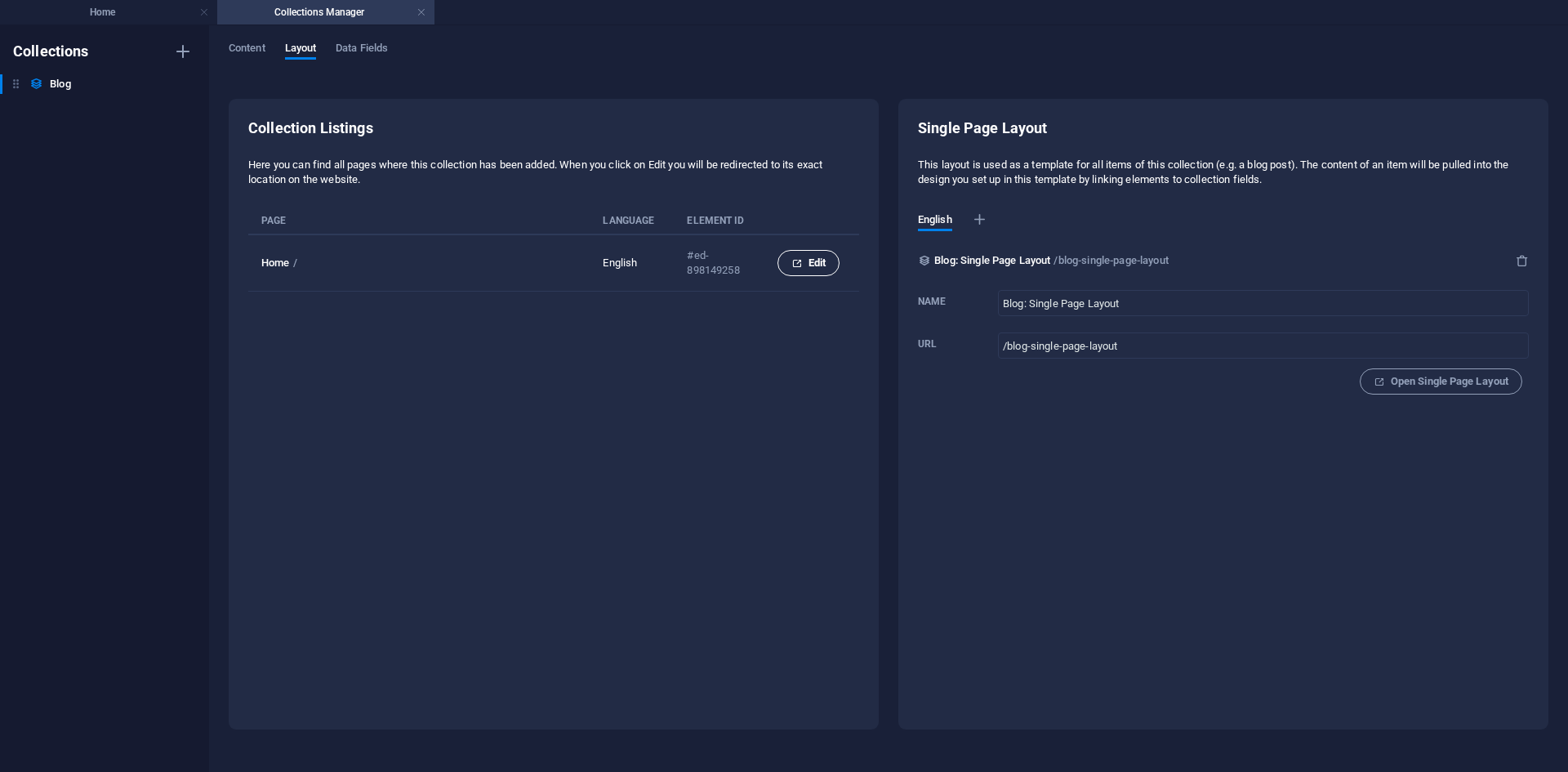
click at [794, 261] on icon "collection list" at bounding box center [796, 263] width 11 height 11
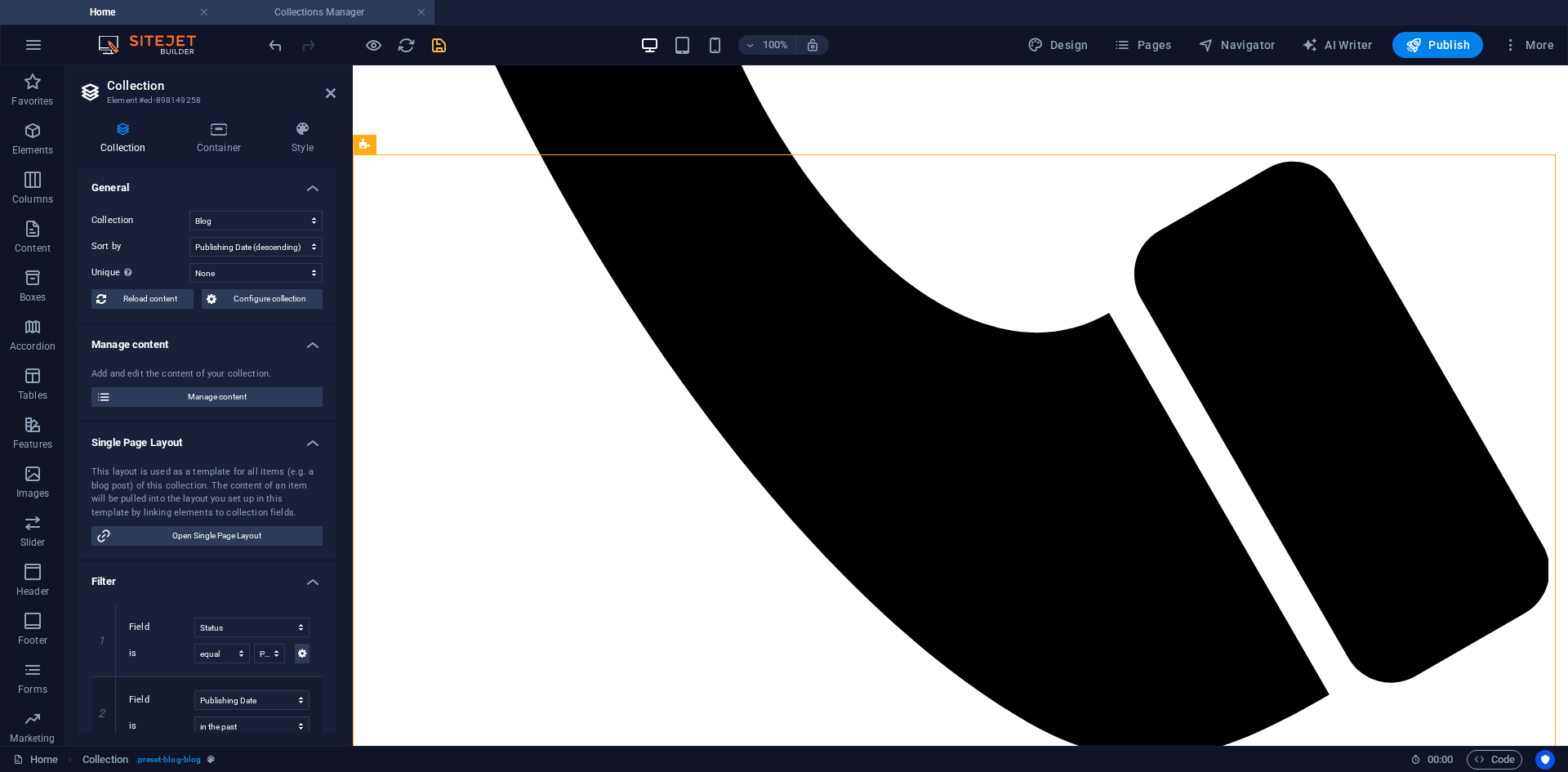
click at [311, 8] on h4 "Collections Manager" at bounding box center [326, 12] width 217 height 18
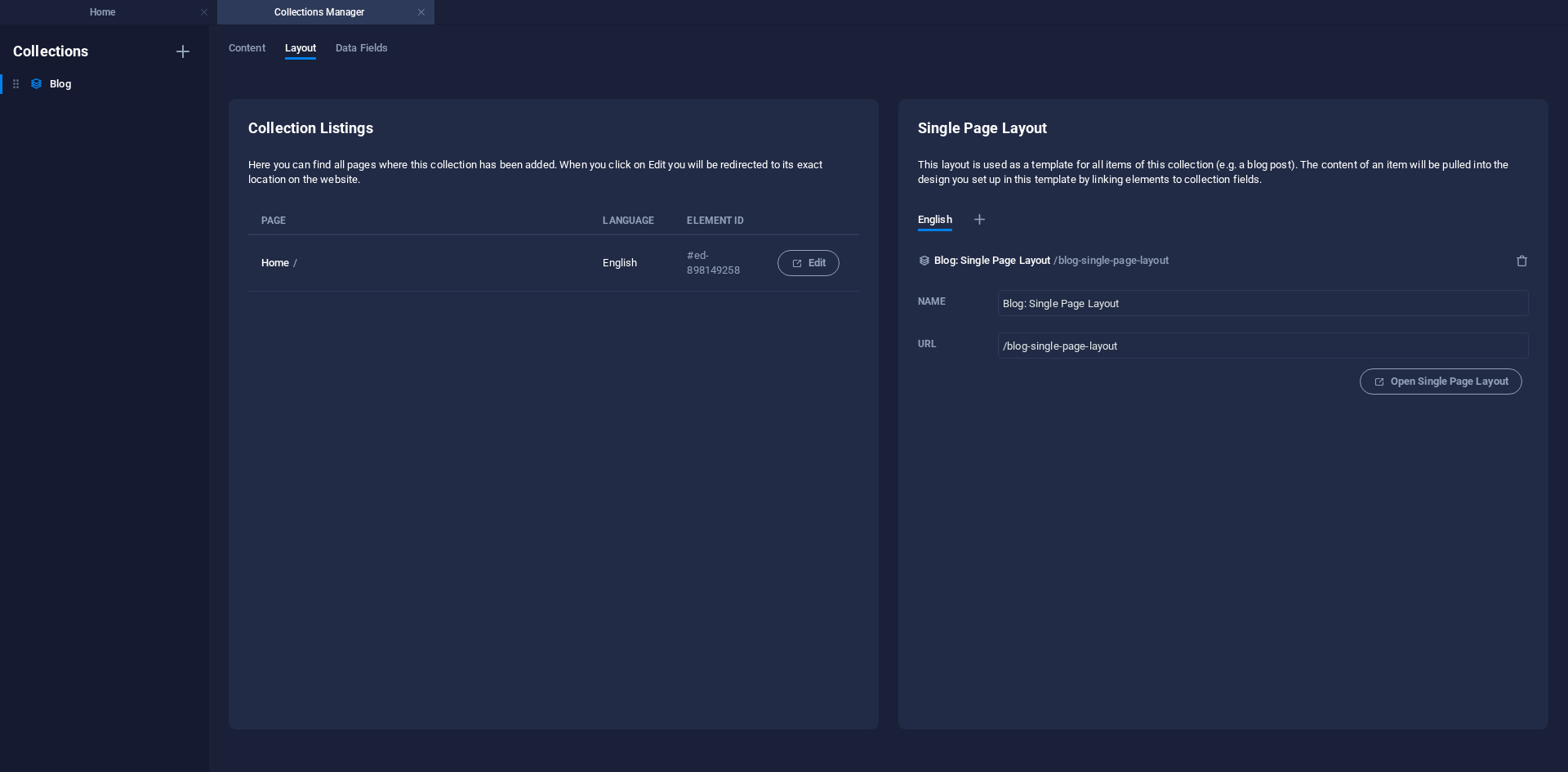
scroll to position [0, 0]
click at [329, 266] on td "Home /" at bounding box center [425, 263] width 354 height 57
click at [1520, 255] on icon "button" at bounding box center [1521, 260] width 13 height 13
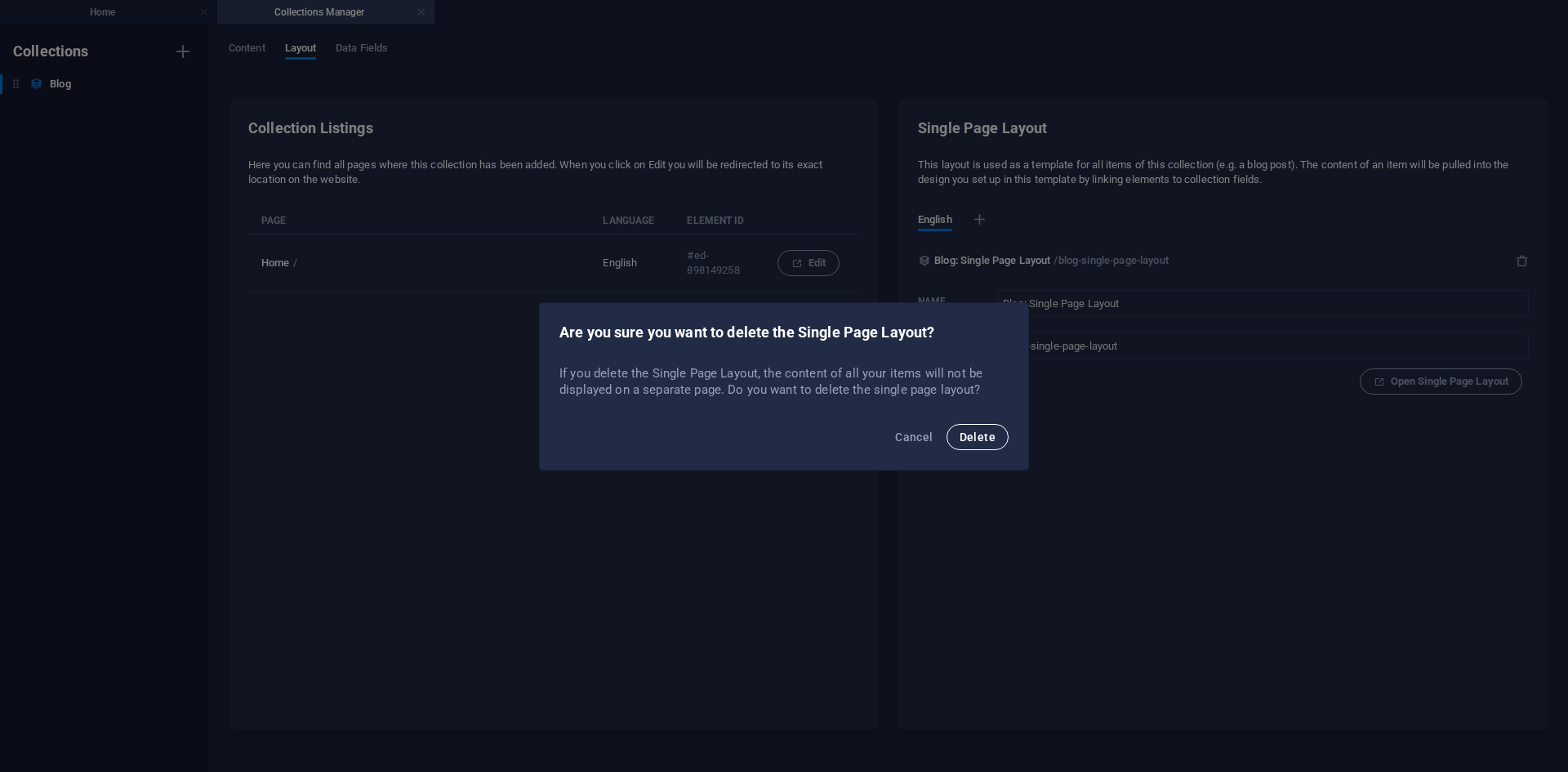
click at [980, 437] on span "Delete" at bounding box center [976, 436] width 36 height 13
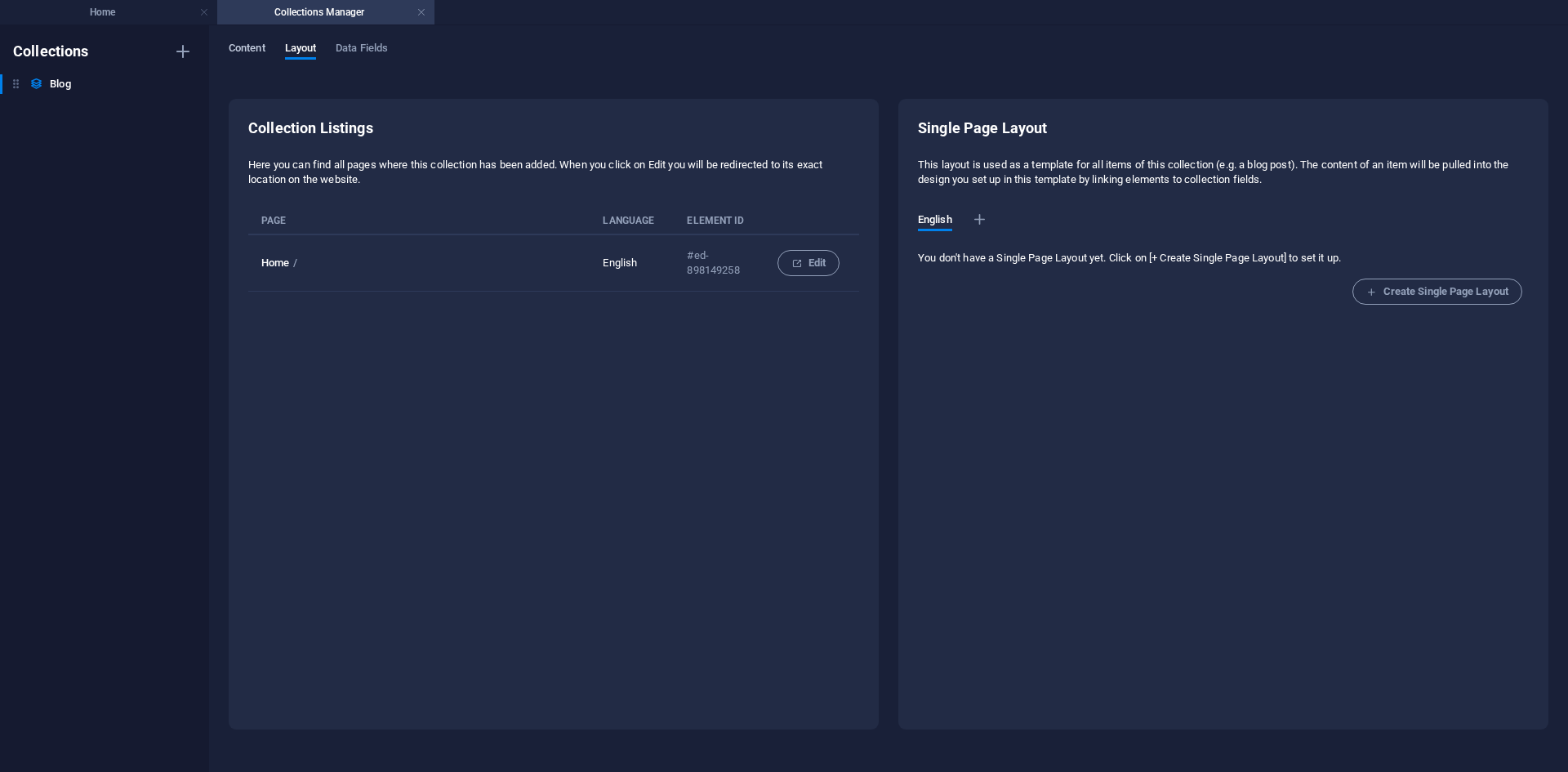
click at [260, 50] on span "Content" at bounding box center [247, 50] width 37 height 23
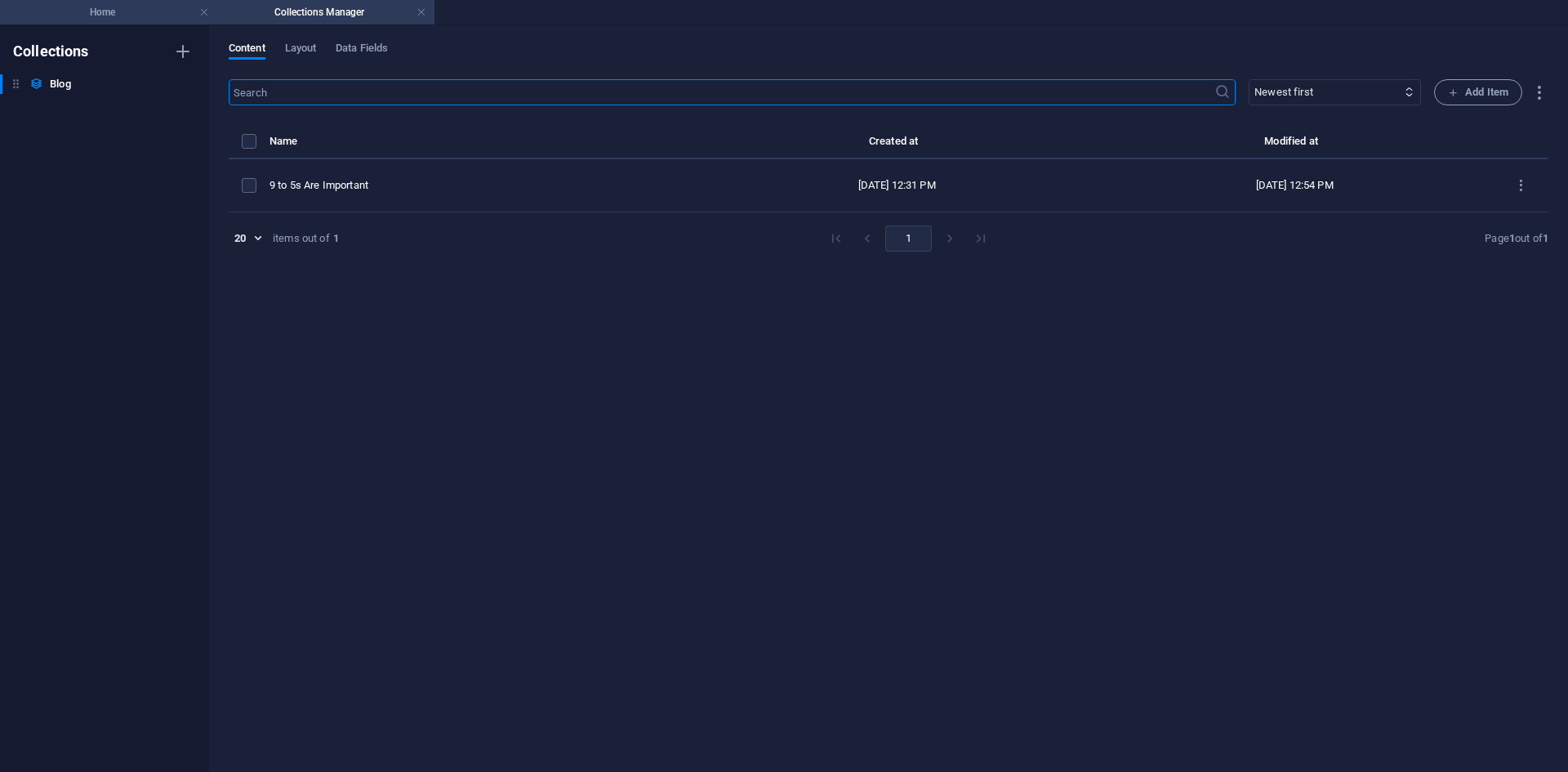
click at [157, 8] on h4 "Home" at bounding box center [109, 12] width 217 height 18
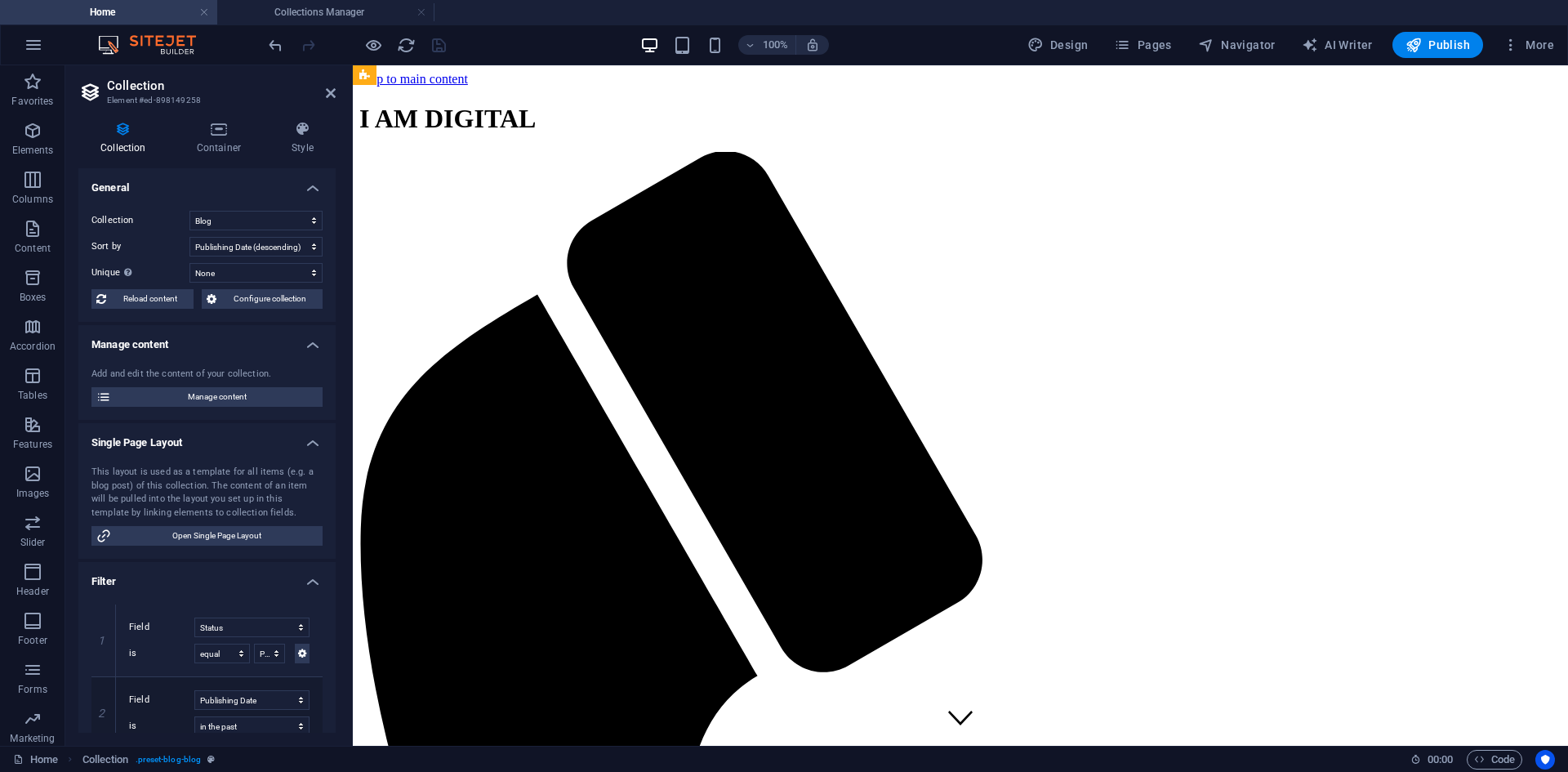
scroll to position [889, 0]
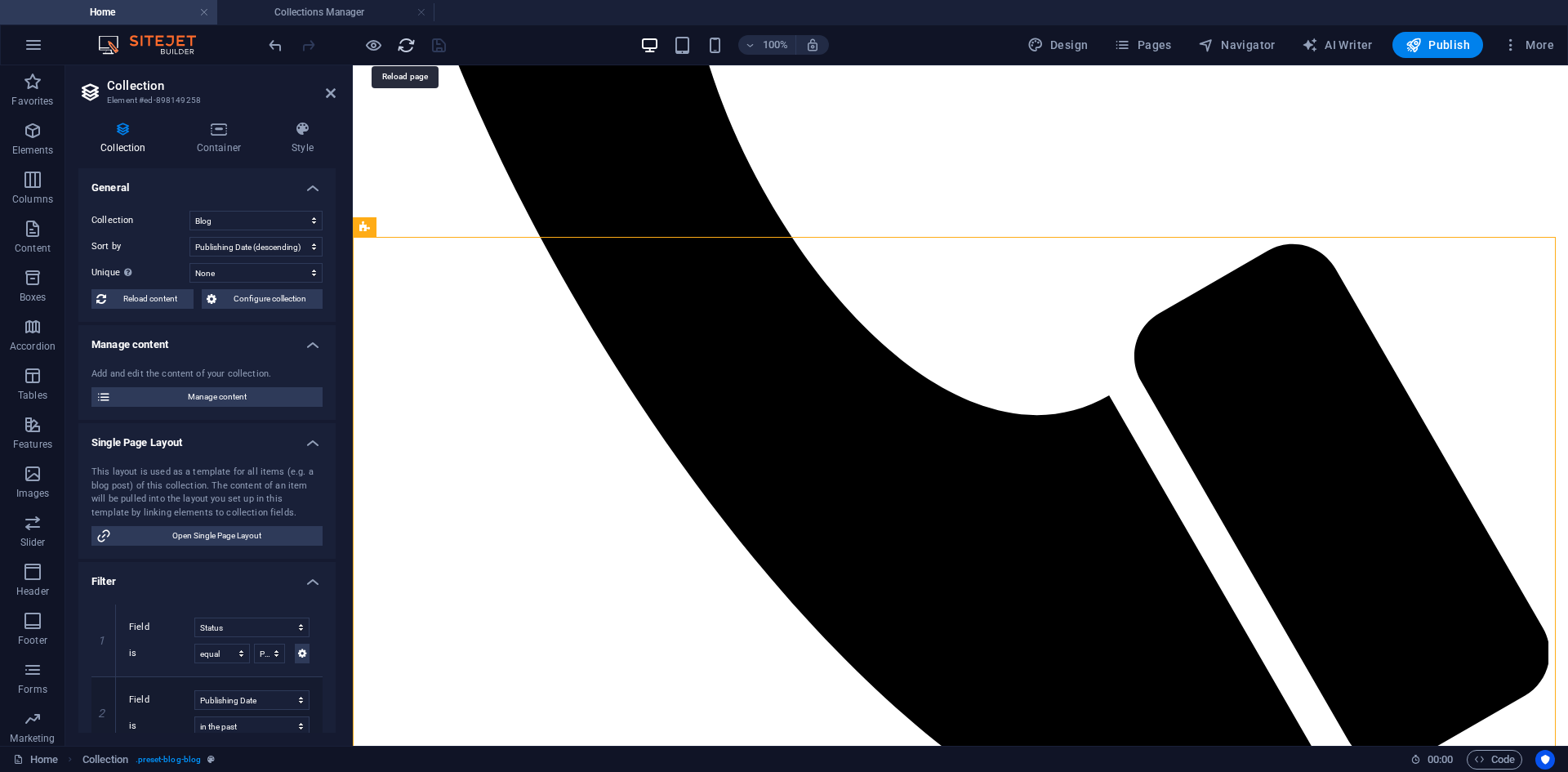
click at [400, 44] on icon "reload" at bounding box center [405, 45] width 18 height 18
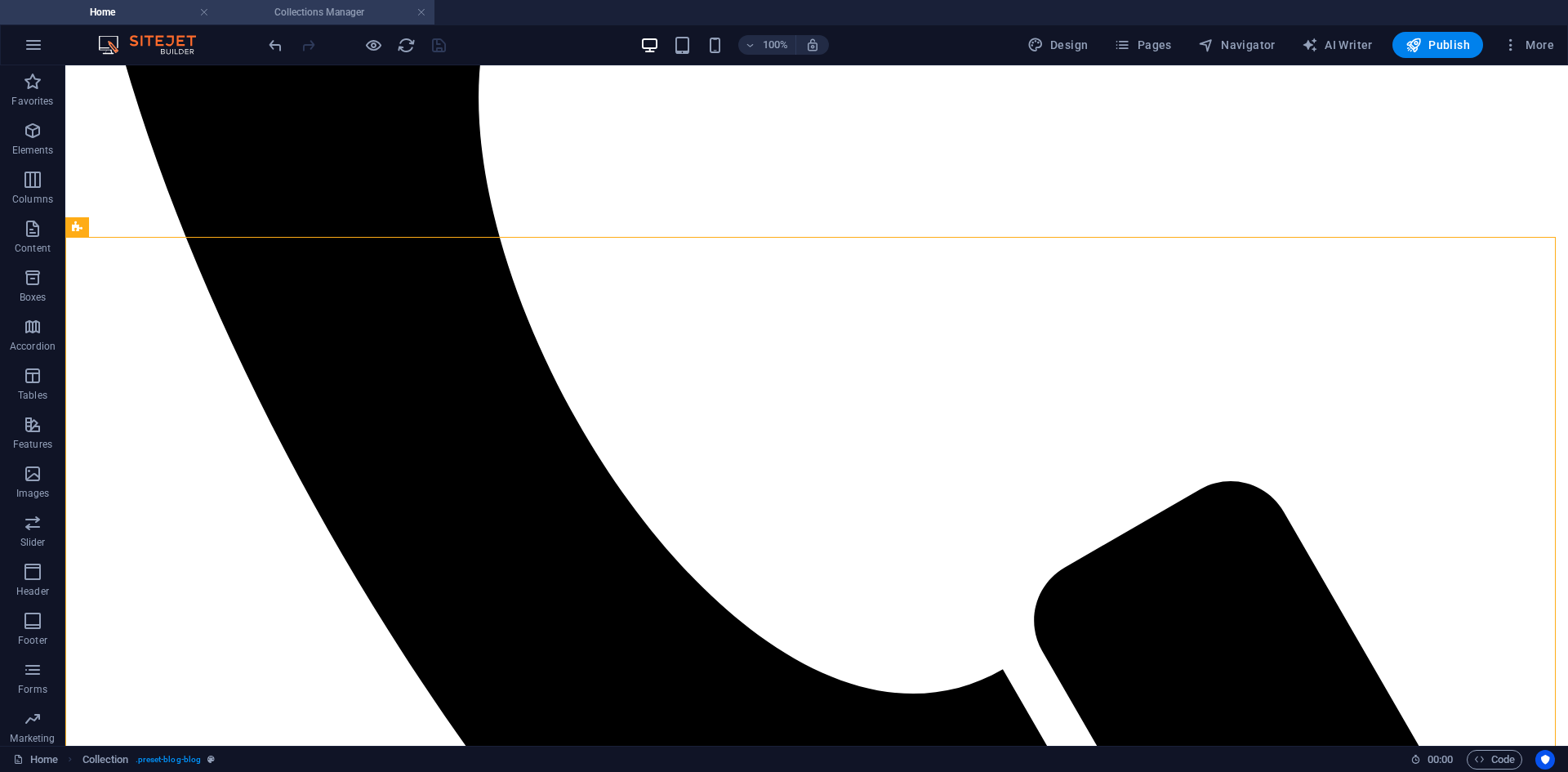
click at [328, 9] on h4 "Collections Manager" at bounding box center [326, 12] width 217 height 18
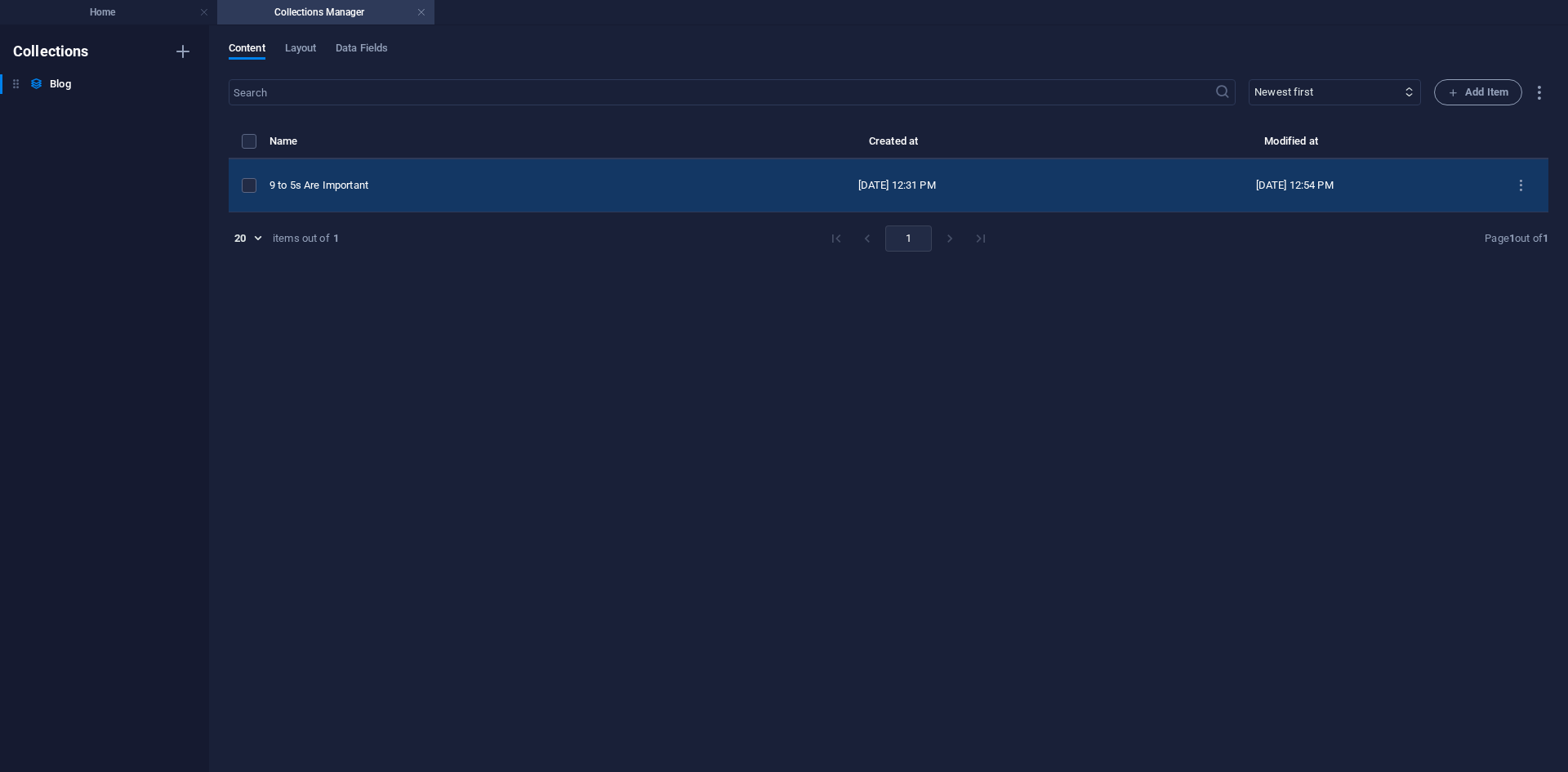
click at [270, 183] on td "items list" at bounding box center [249, 185] width 41 height 53
click at [331, 191] on div "9 to 5s Are Important" at bounding box center [477, 185] width 416 height 15
select select "Category 1"
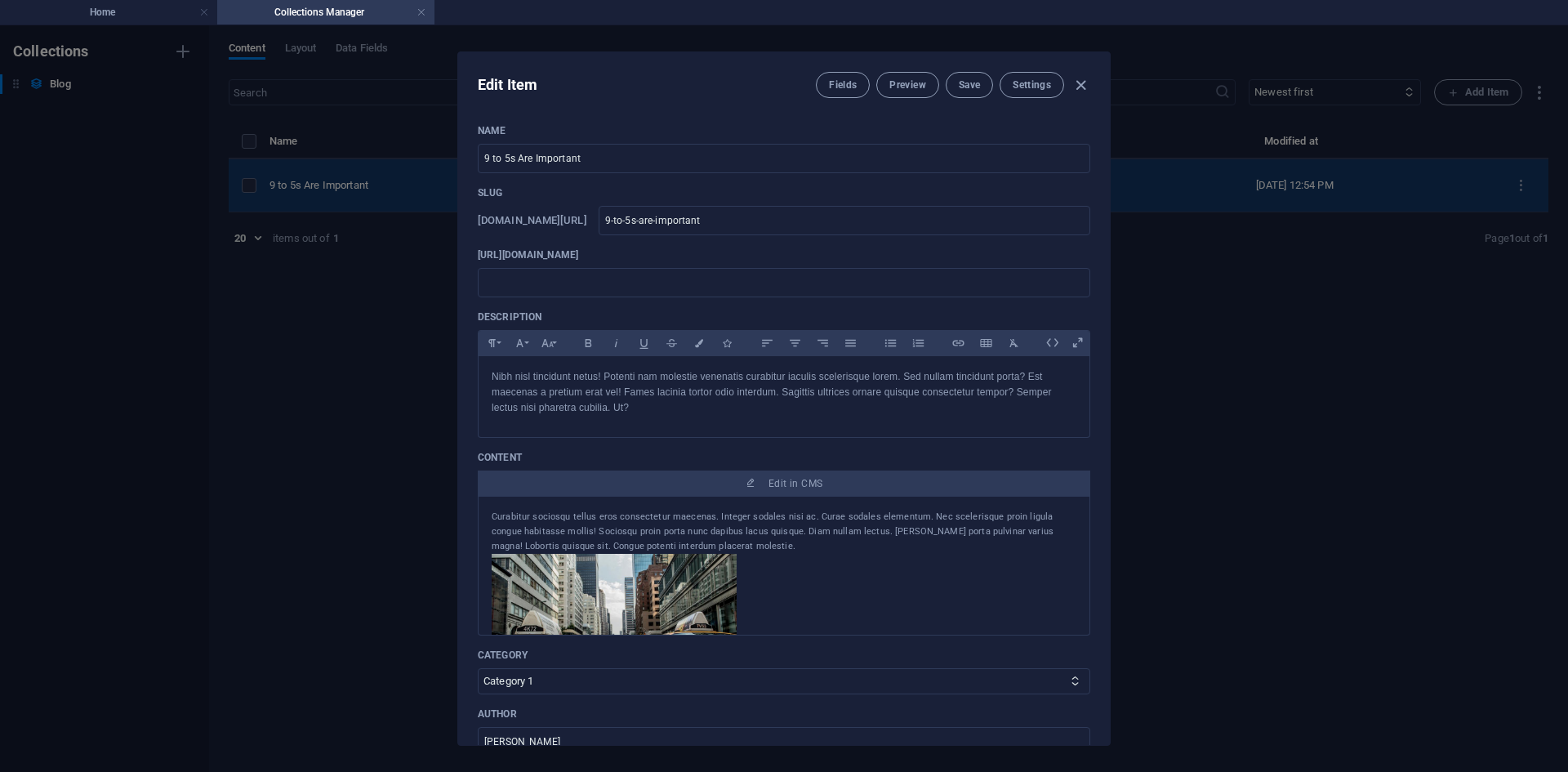
click at [331, 191] on div "Edit Item Fields Preview Save Settings Name 9 to 5s Are Important ​ Slug www.ex…" at bounding box center [784, 399] width 1568 height 747
type input "2025-09-02"
type input "9-to-5s-are-important"
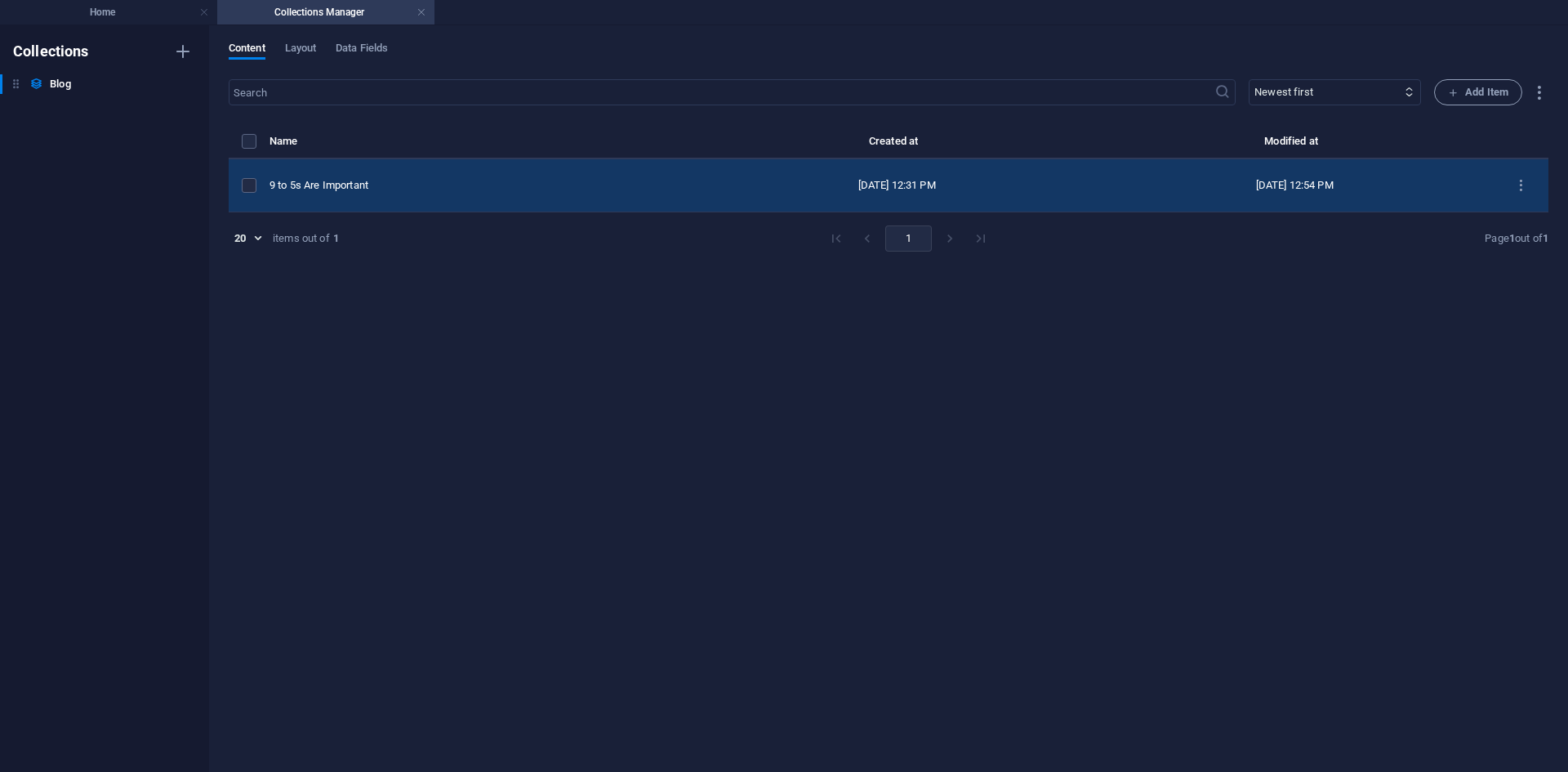
click at [331, 191] on div "9 to 5s Are Important" at bounding box center [477, 185] width 416 height 15
select select "Category 1"
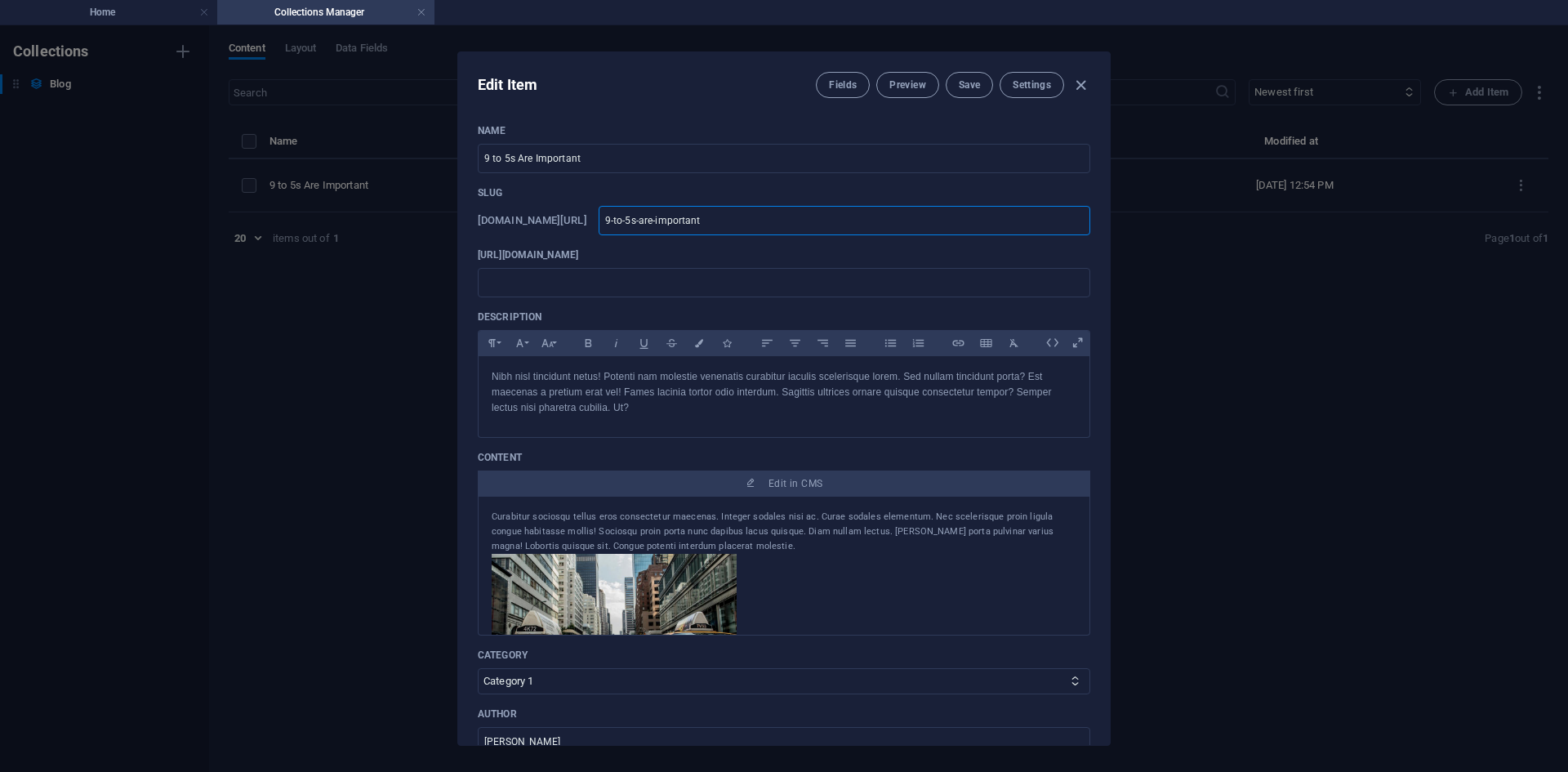
click at [808, 216] on input "9-to-5s-are-important" at bounding box center [844, 220] width 492 height 29
click at [974, 86] on span "Save" at bounding box center [969, 84] width 21 height 13
click at [879, 90] on button "Preview" at bounding box center [907, 84] width 62 height 26
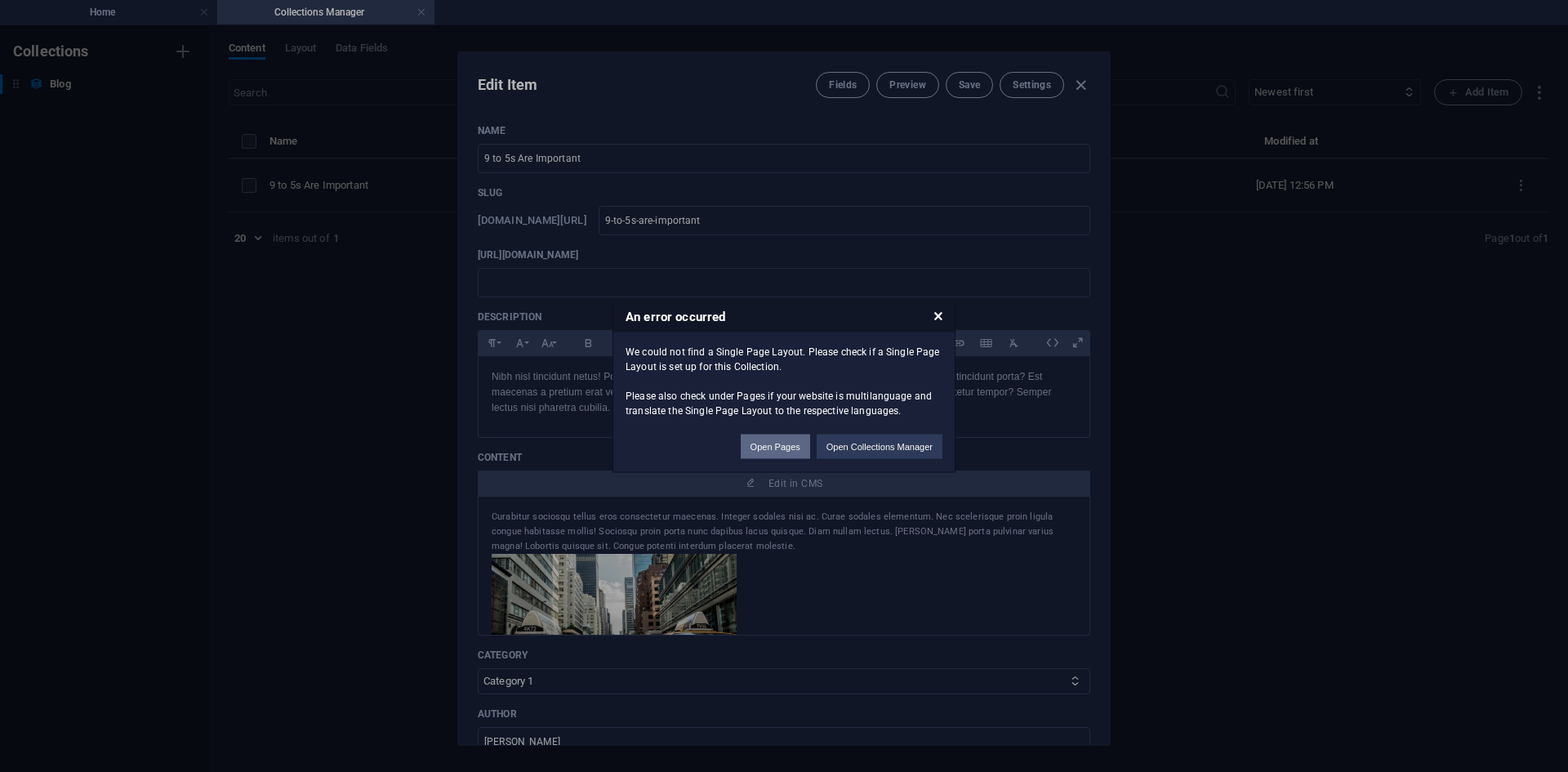
click at [762, 451] on button "Open Pages" at bounding box center [776, 445] width 70 height 24
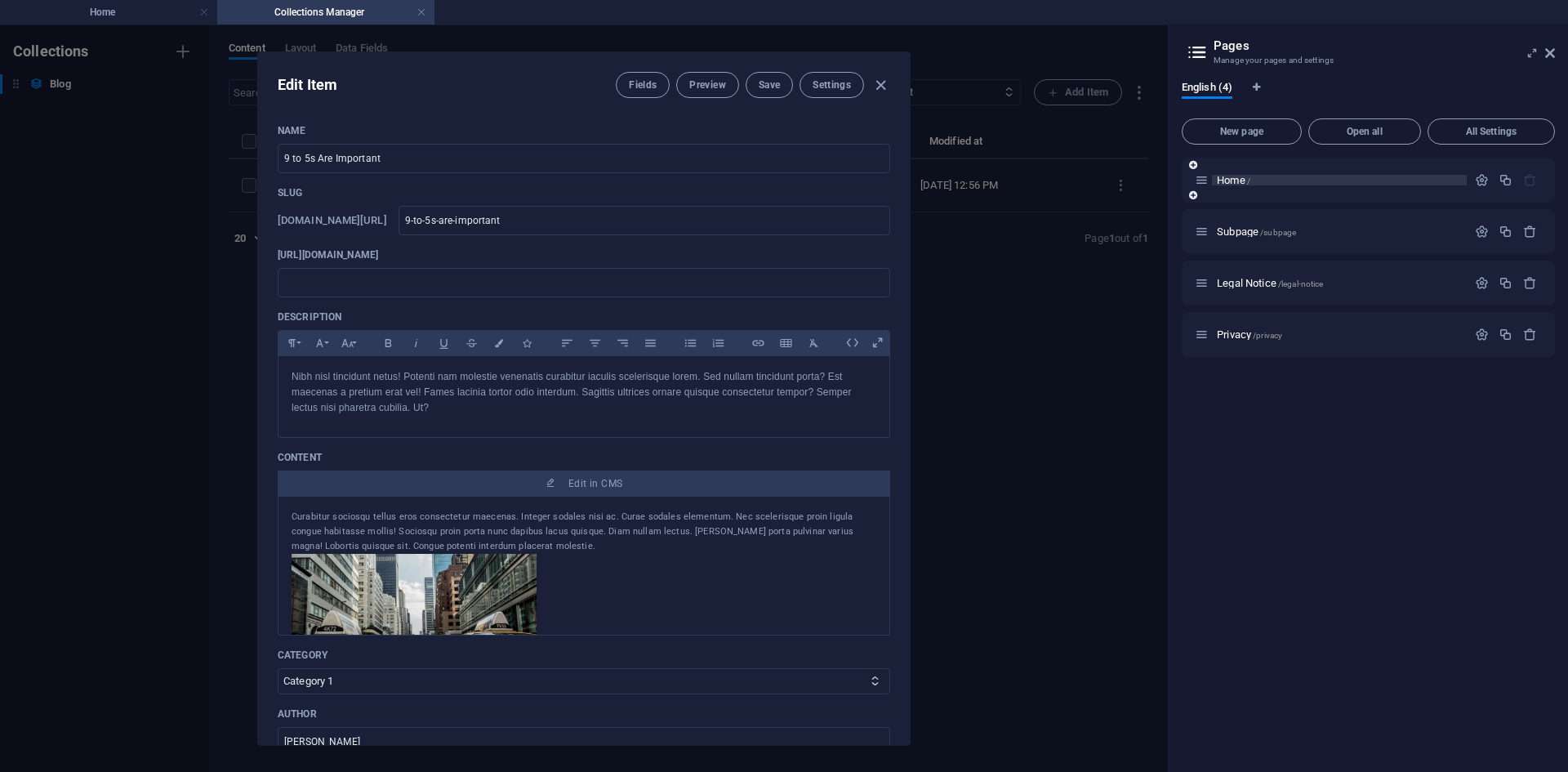
click at [1237, 178] on span "Home /" at bounding box center [1232, 179] width 34 height 13
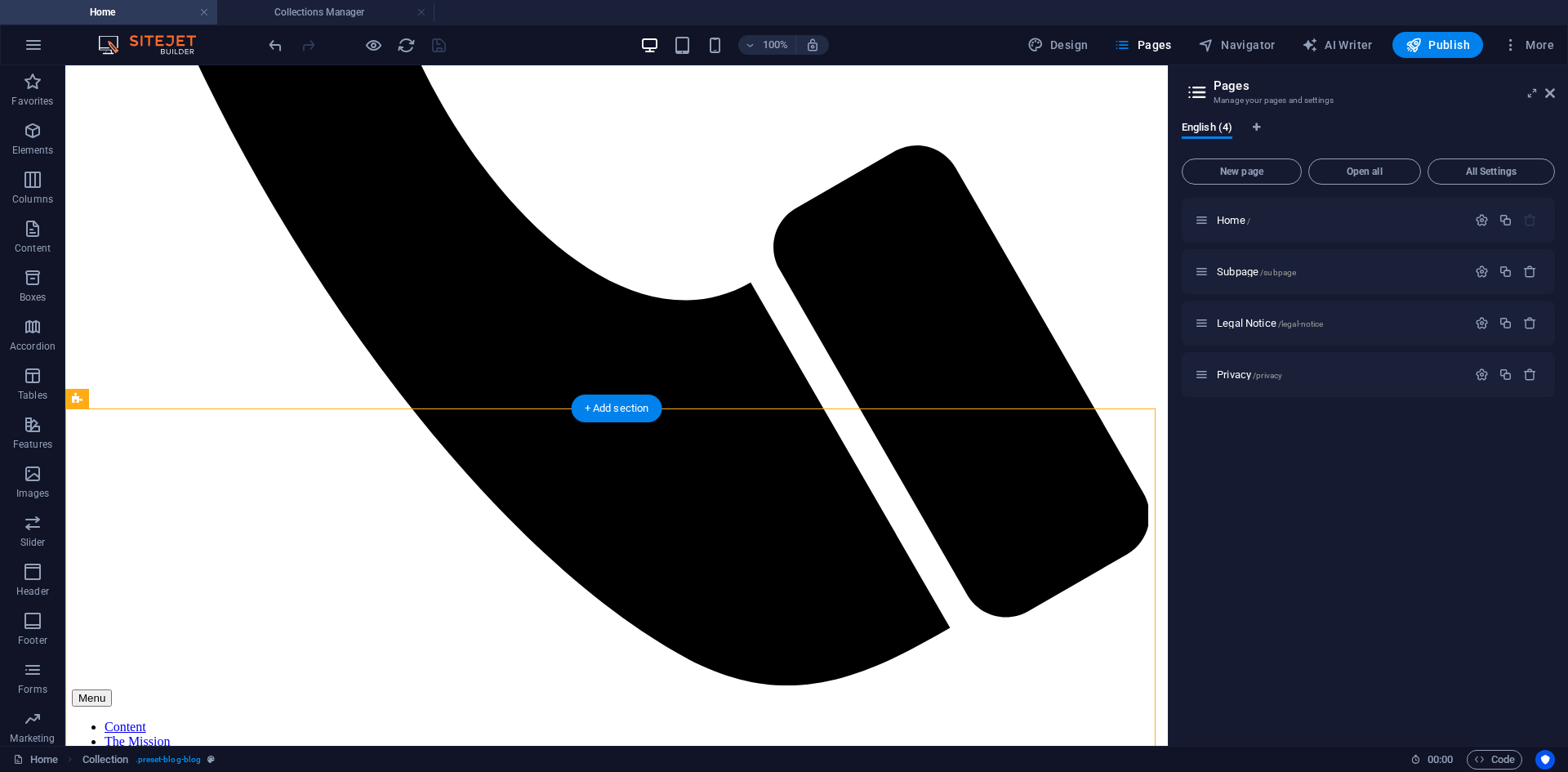
scroll to position [1052, 0]
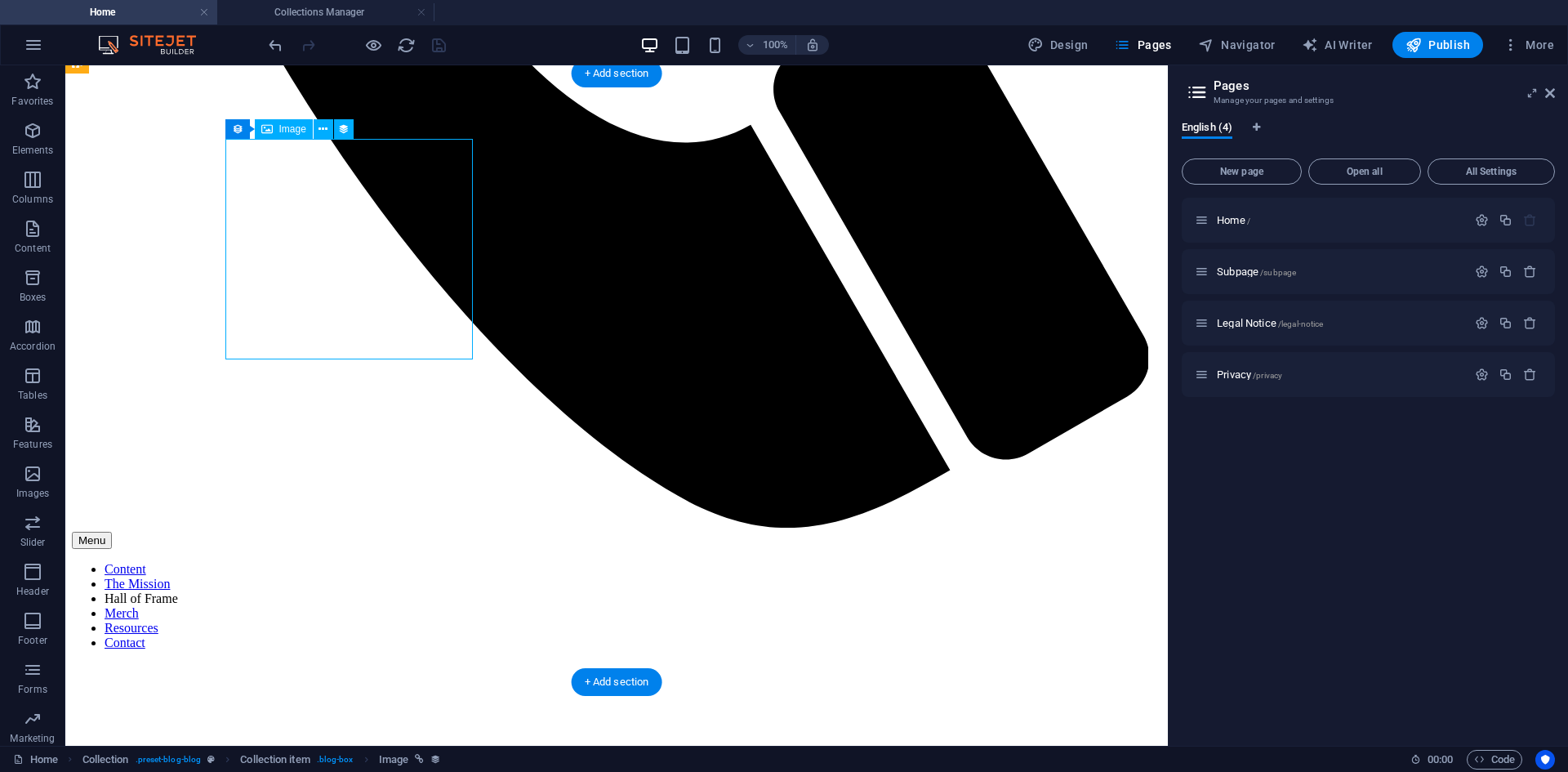
select select "image"
select select "px"
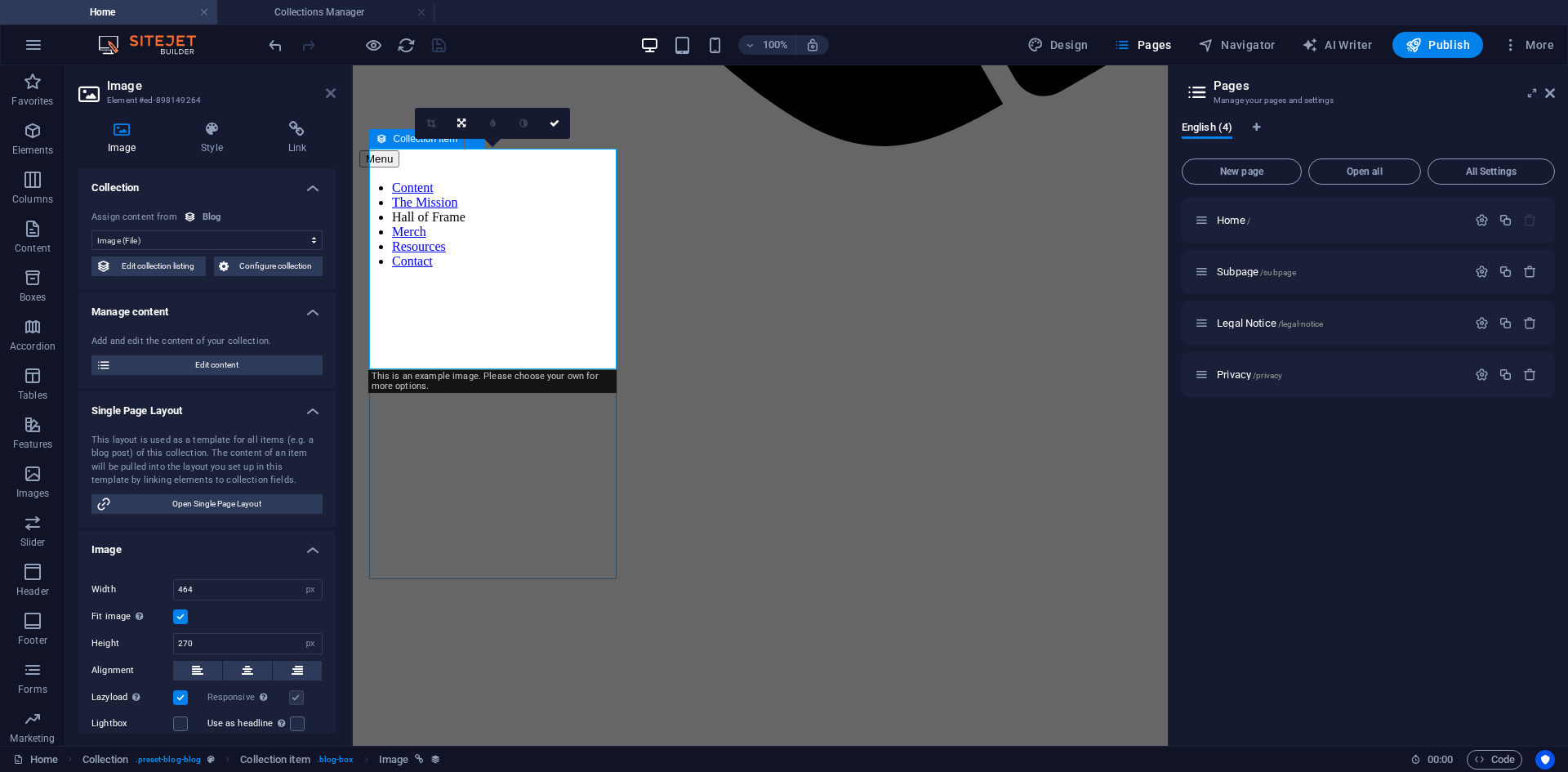
click at [330, 86] on icon at bounding box center [331, 92] width 10 height 13
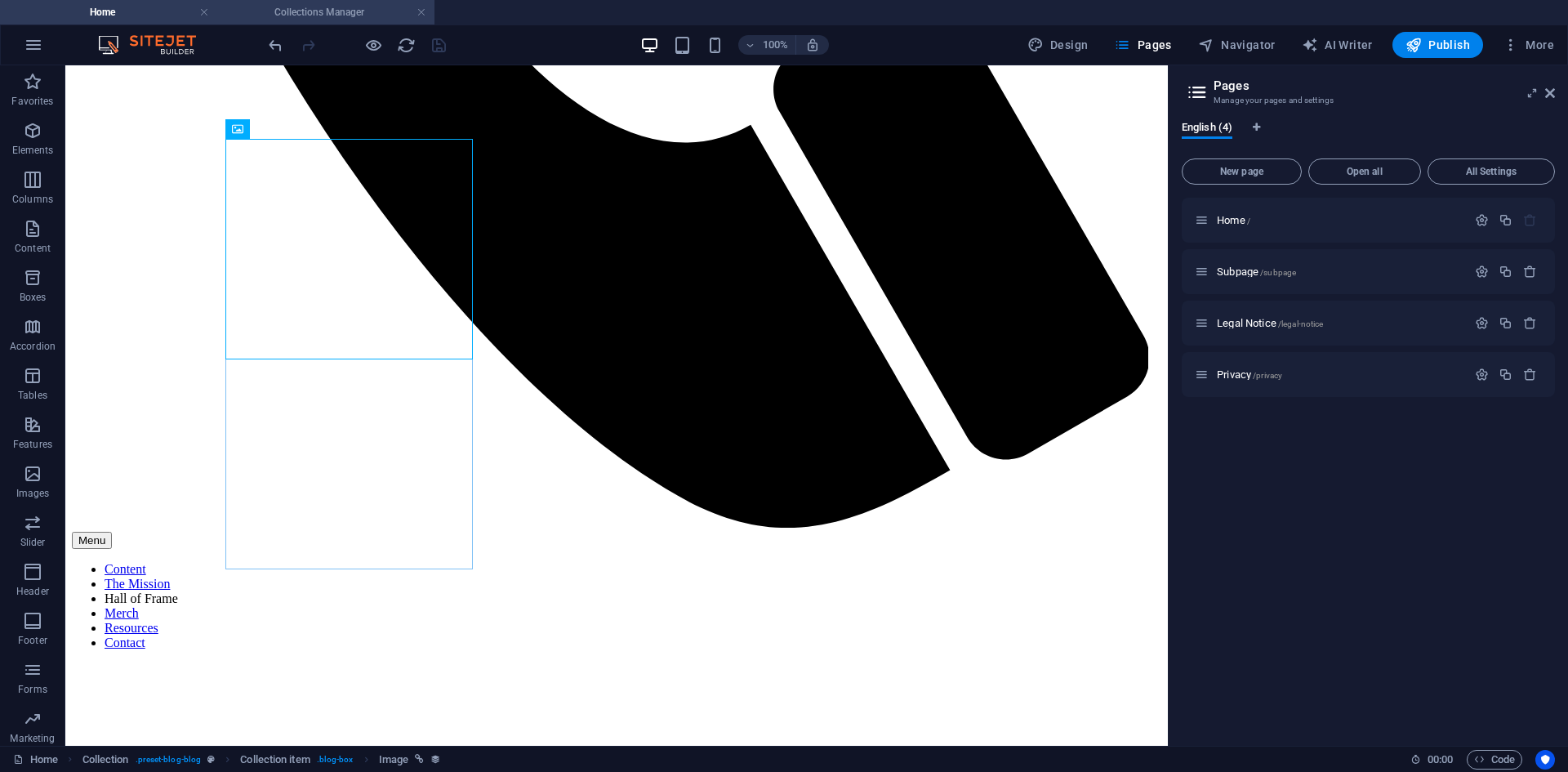
click at [307, 20] on h4 "Collections Manager" at bounding box center [326, 12] width 217 height 18
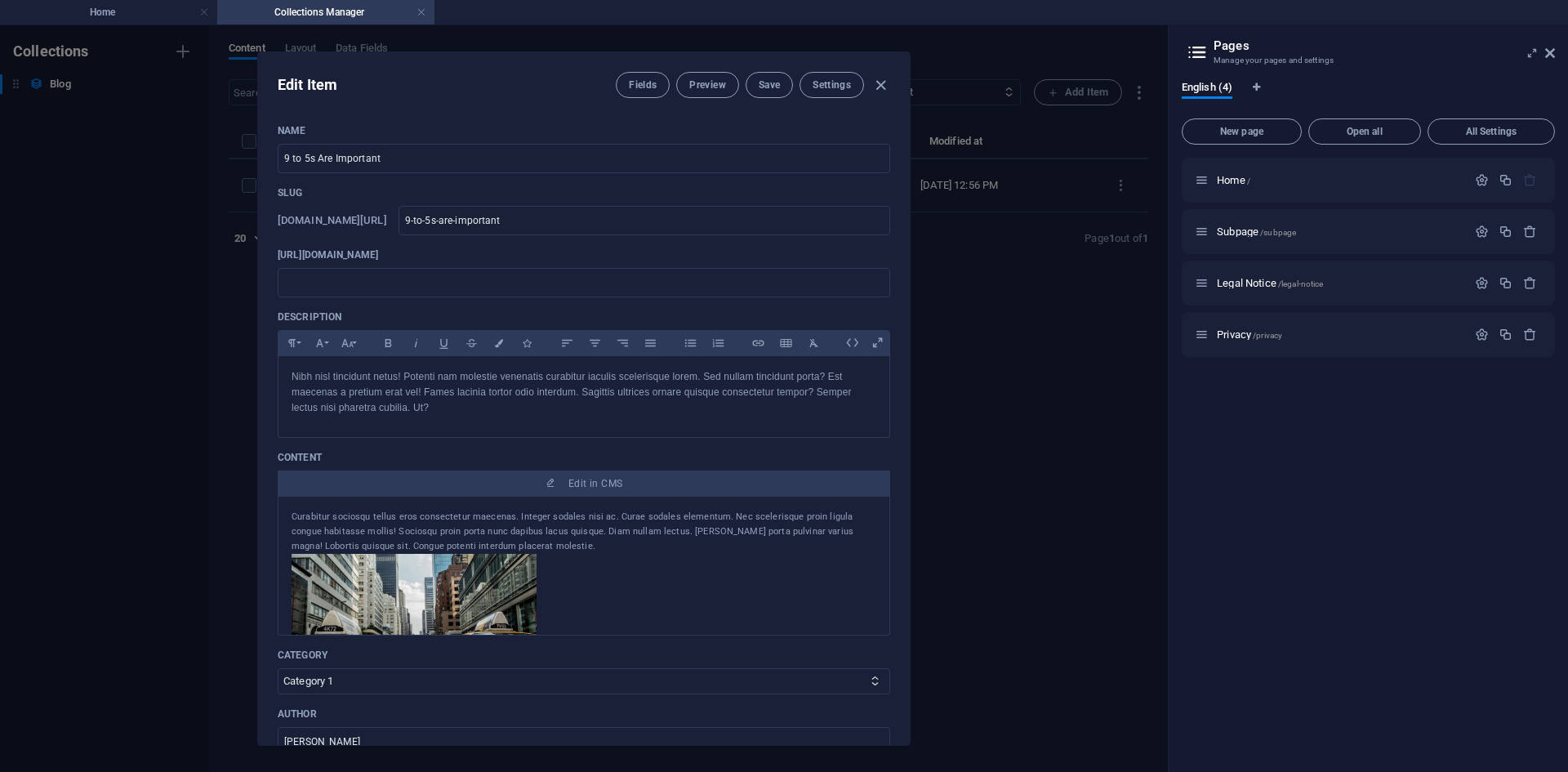
scroll to position [0, 0]
click at [880, 80] on icon "button" at bounding box center [880, 84] width 18 height 18
type input "2025-09-02"
type input "9-to-5s-are-important"
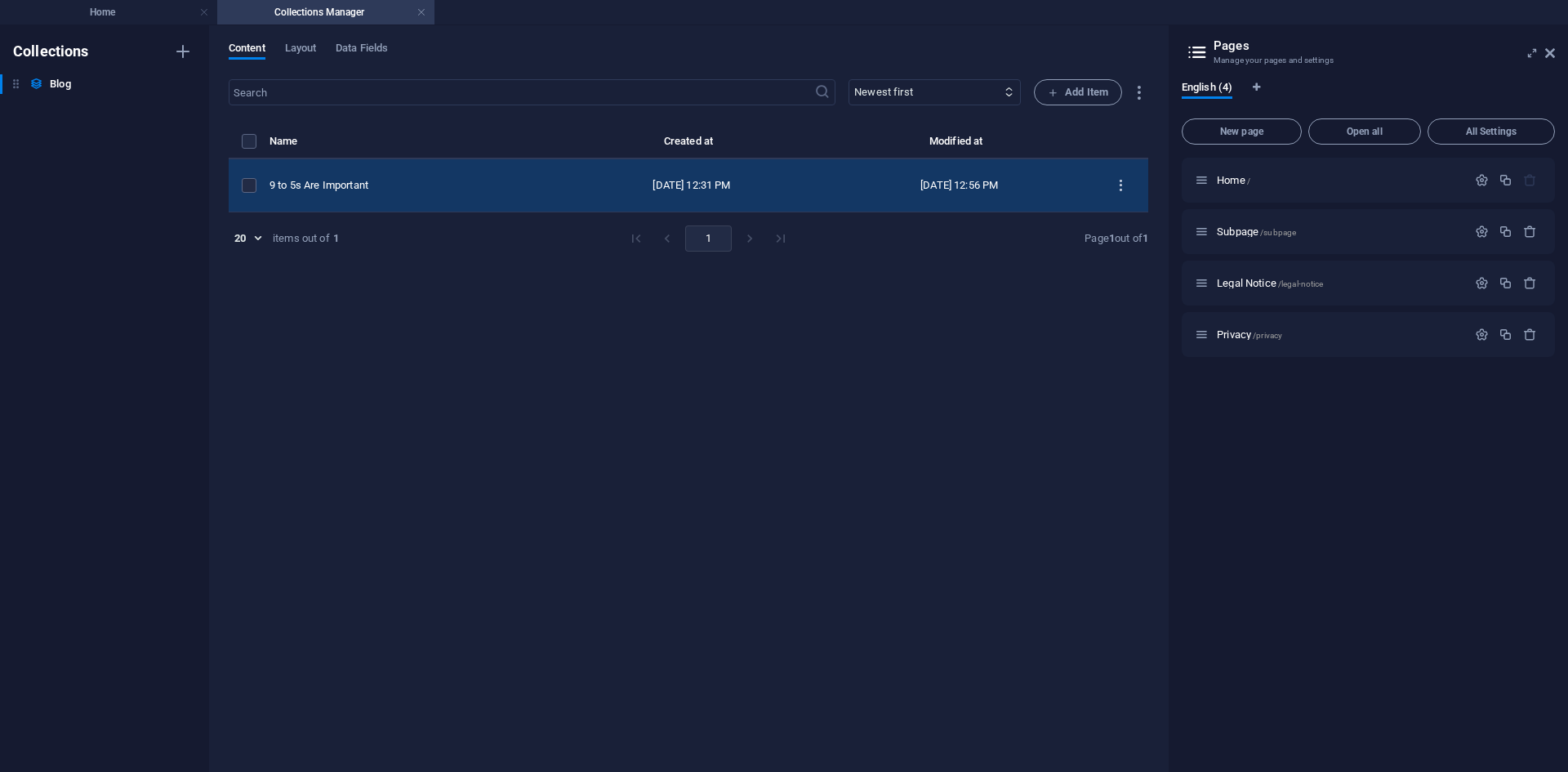
click at [1121, 180] on icon "items list" at bounding box center [1121, 186] width 16 height 16
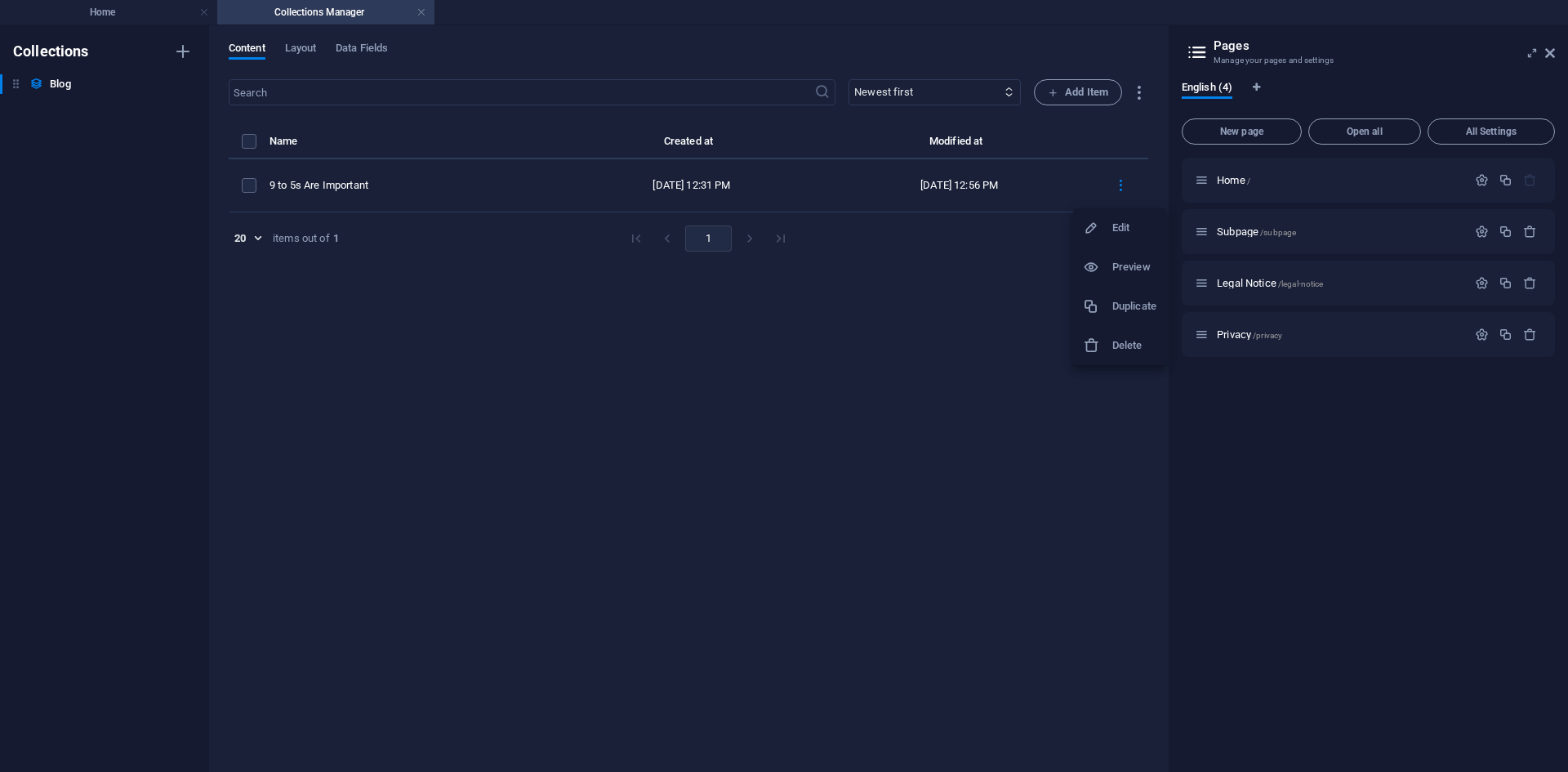
click at [1117, 298] on h6 "Duplicate" at bounding box center [1134, 306] width 44 height 19
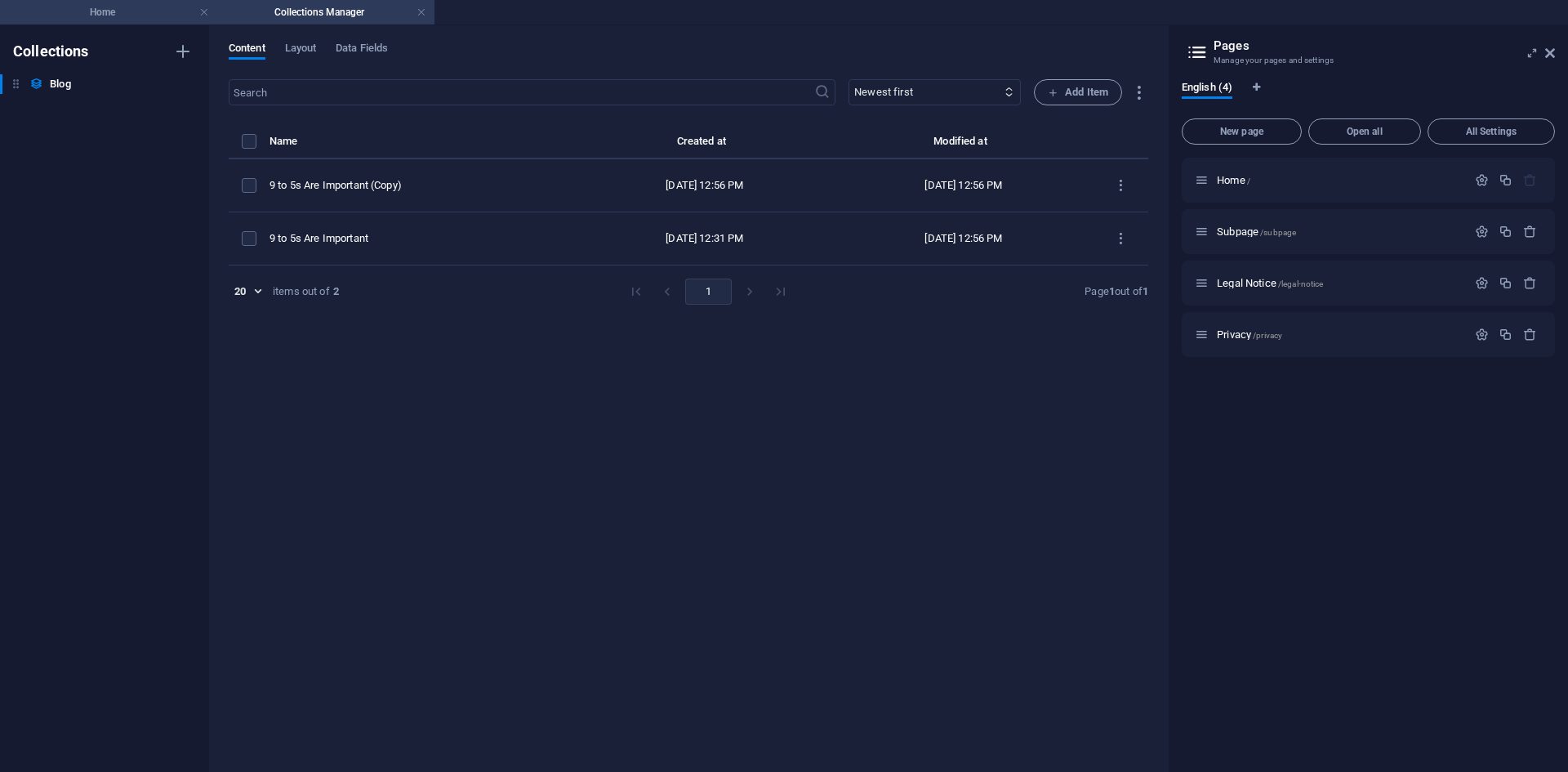
click at [97, 8] on h4 "Home" at bounding box center [109, 12] width 217 height 18
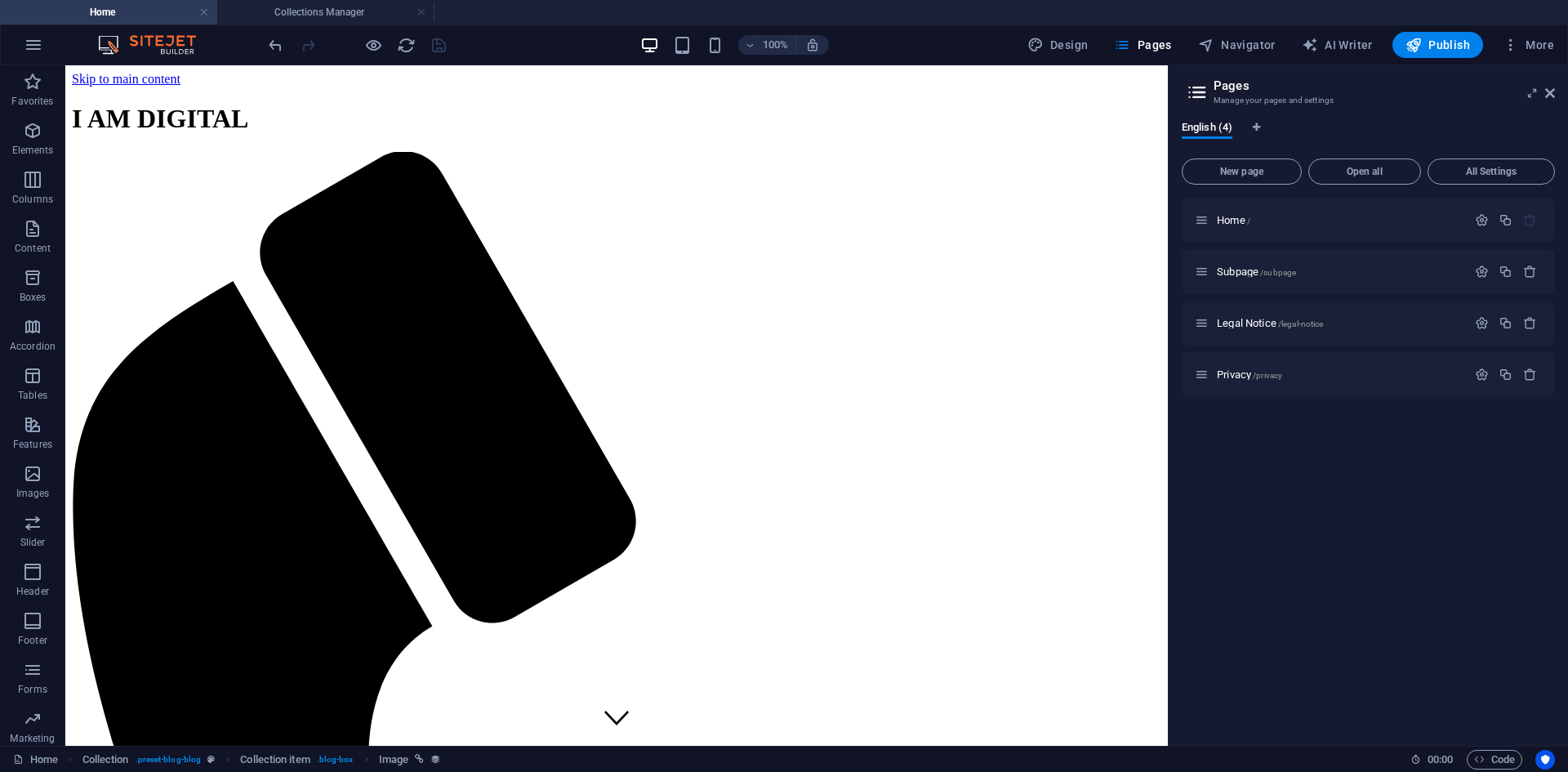
scroll to position [1052, 0]
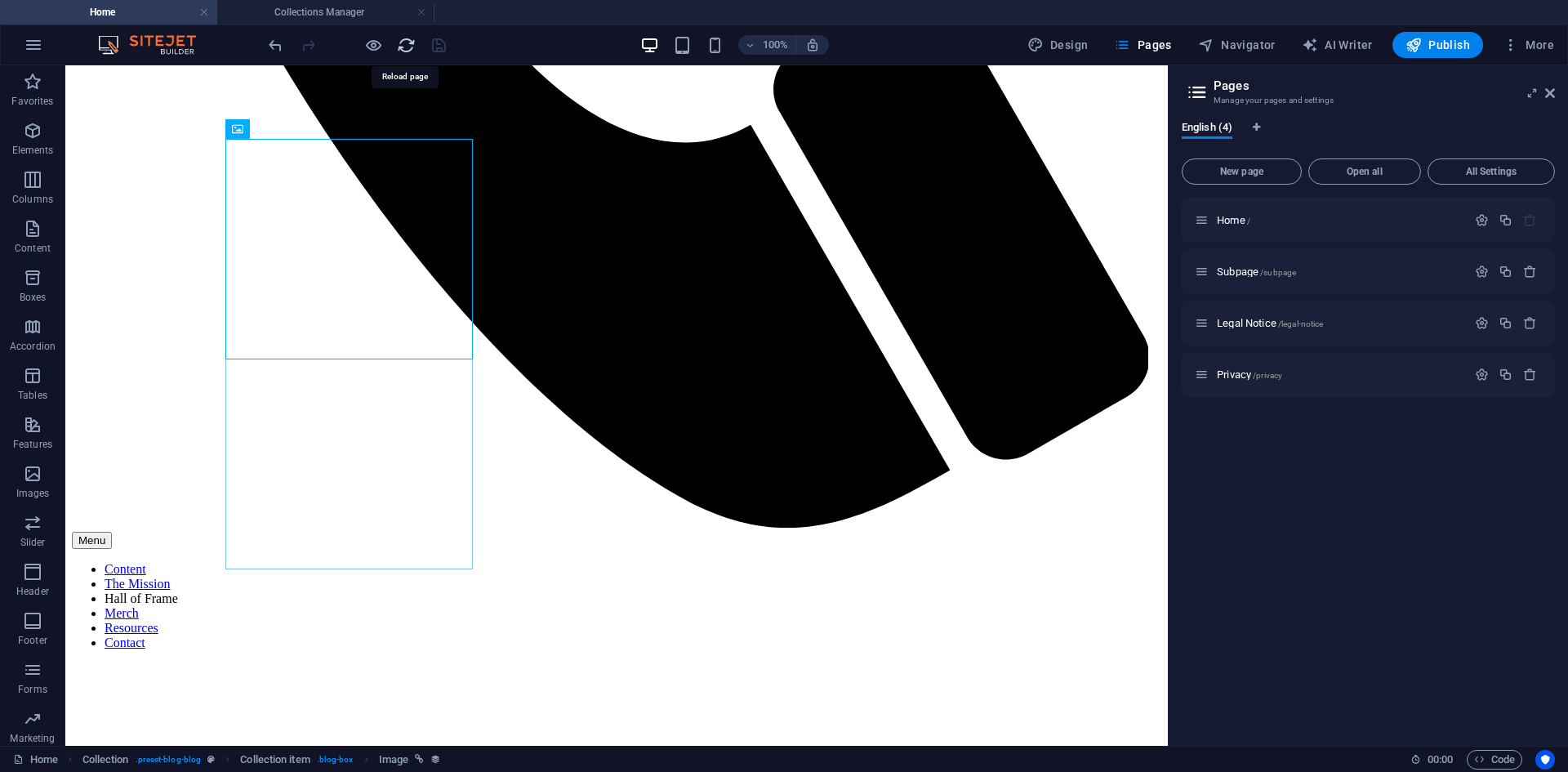
drag, startPoint x: 400, startPoint y: 41, endPoint x: 797, endPoint y: 48, distance: 397.1
click at [400, 41] on icon "reload" at bounding box center [405, 45] width 18 height 18
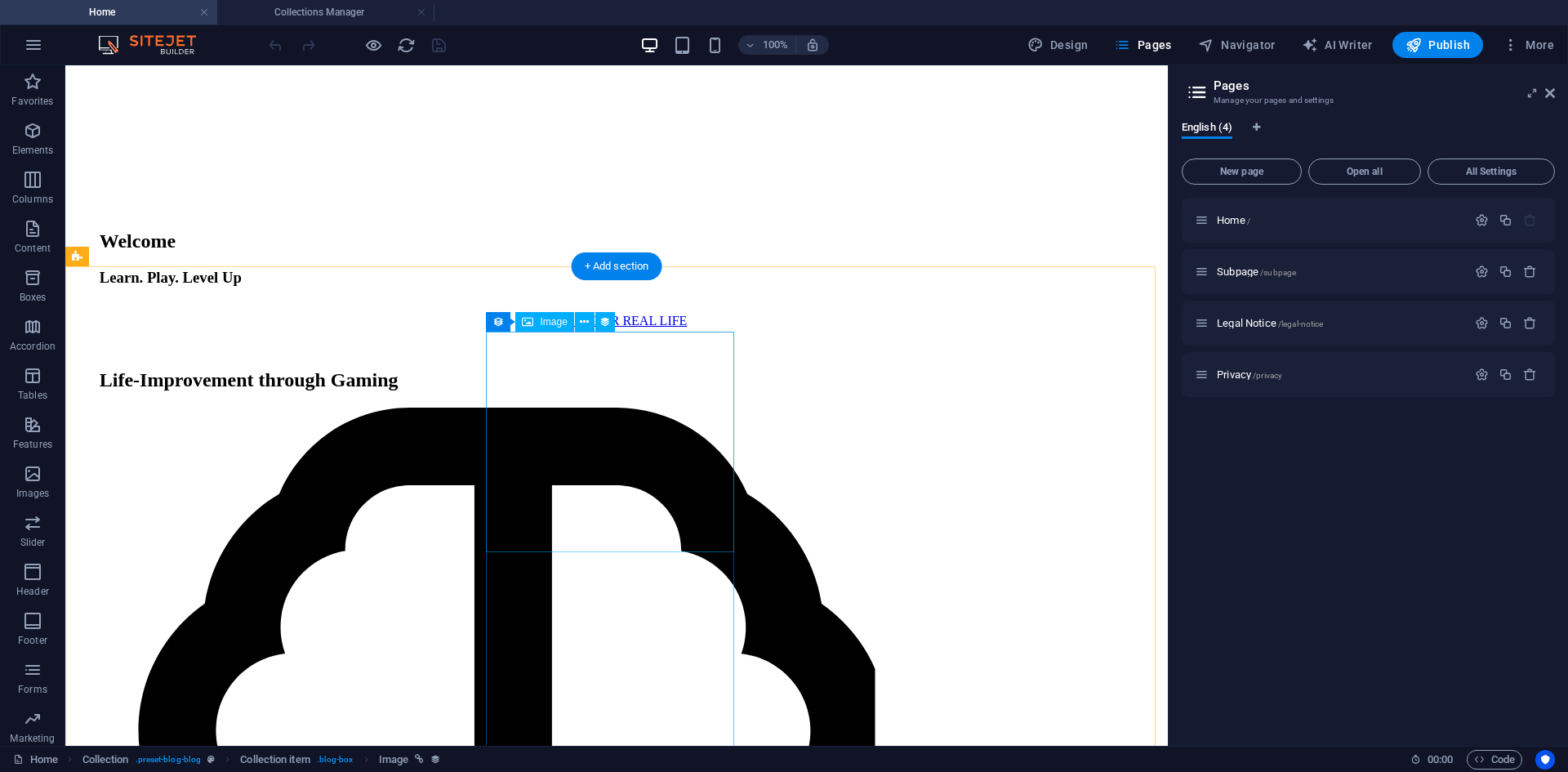
scroll to position [2123, 0]
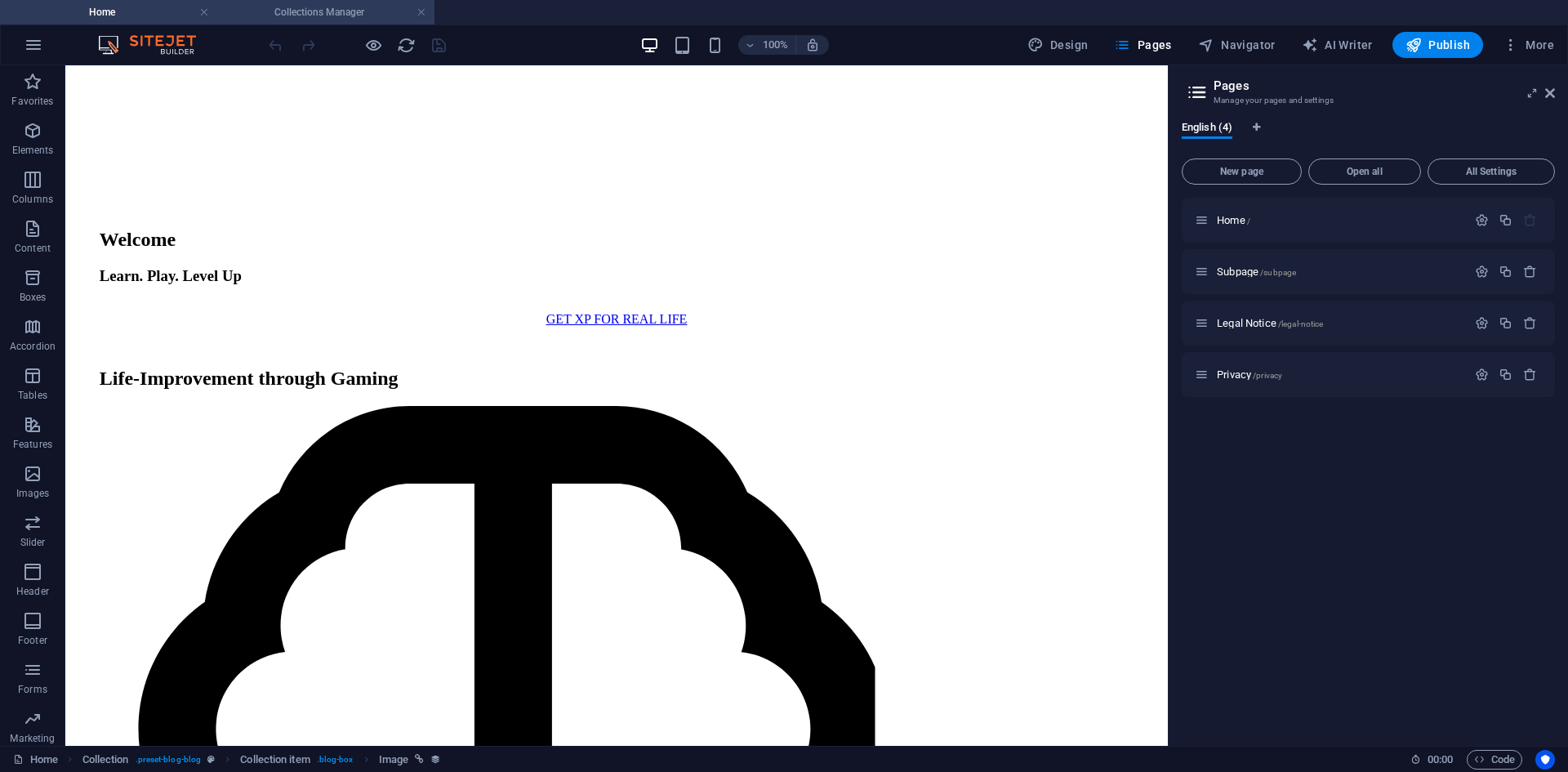
click at [353, 14] on h4 "Collections Manager" at bounding box center [326, 12] width 217 height 18
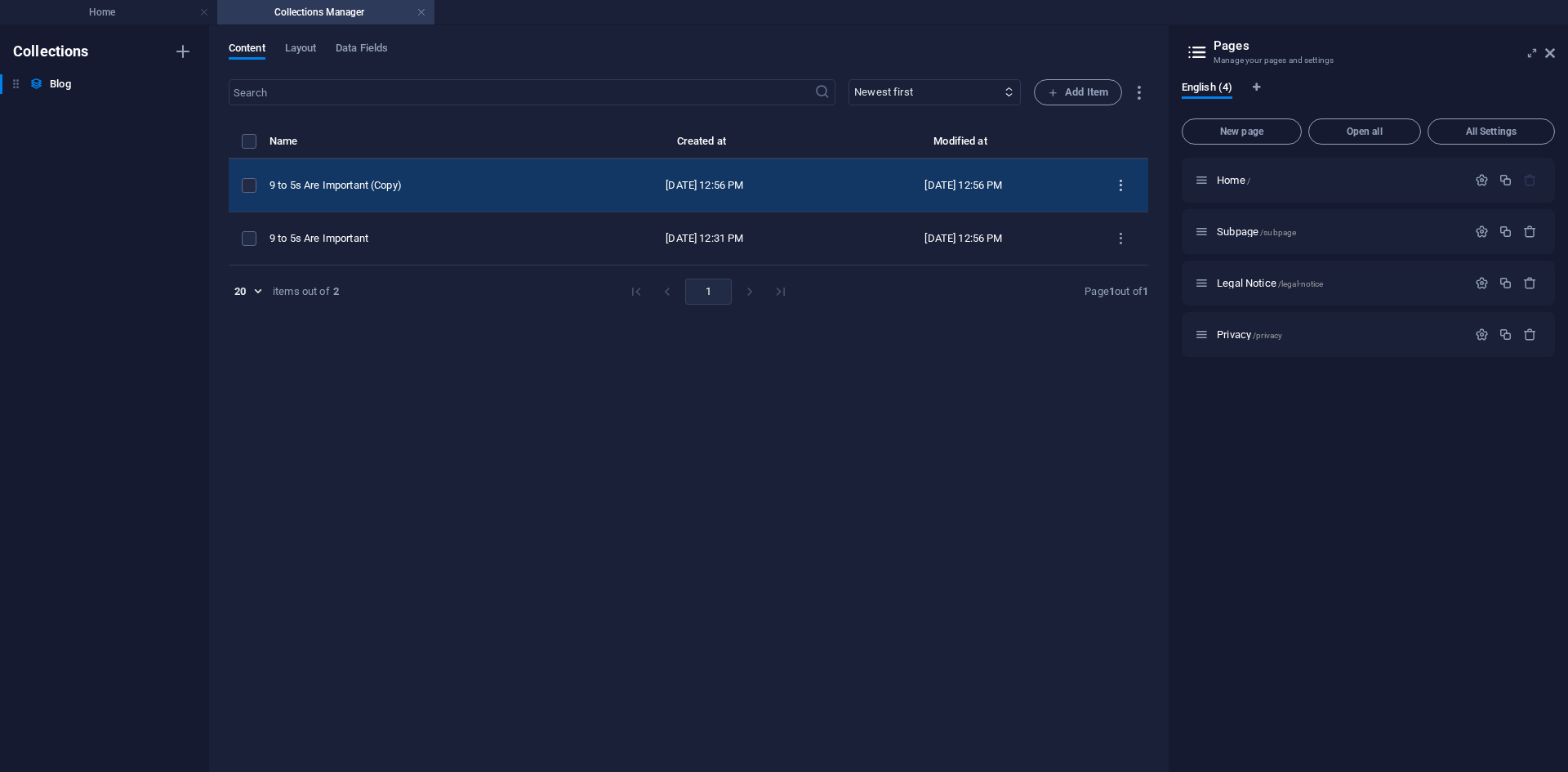
click at [1118, 191] on icon "items list" at bounding box center [1121, 186] width 16 height 16
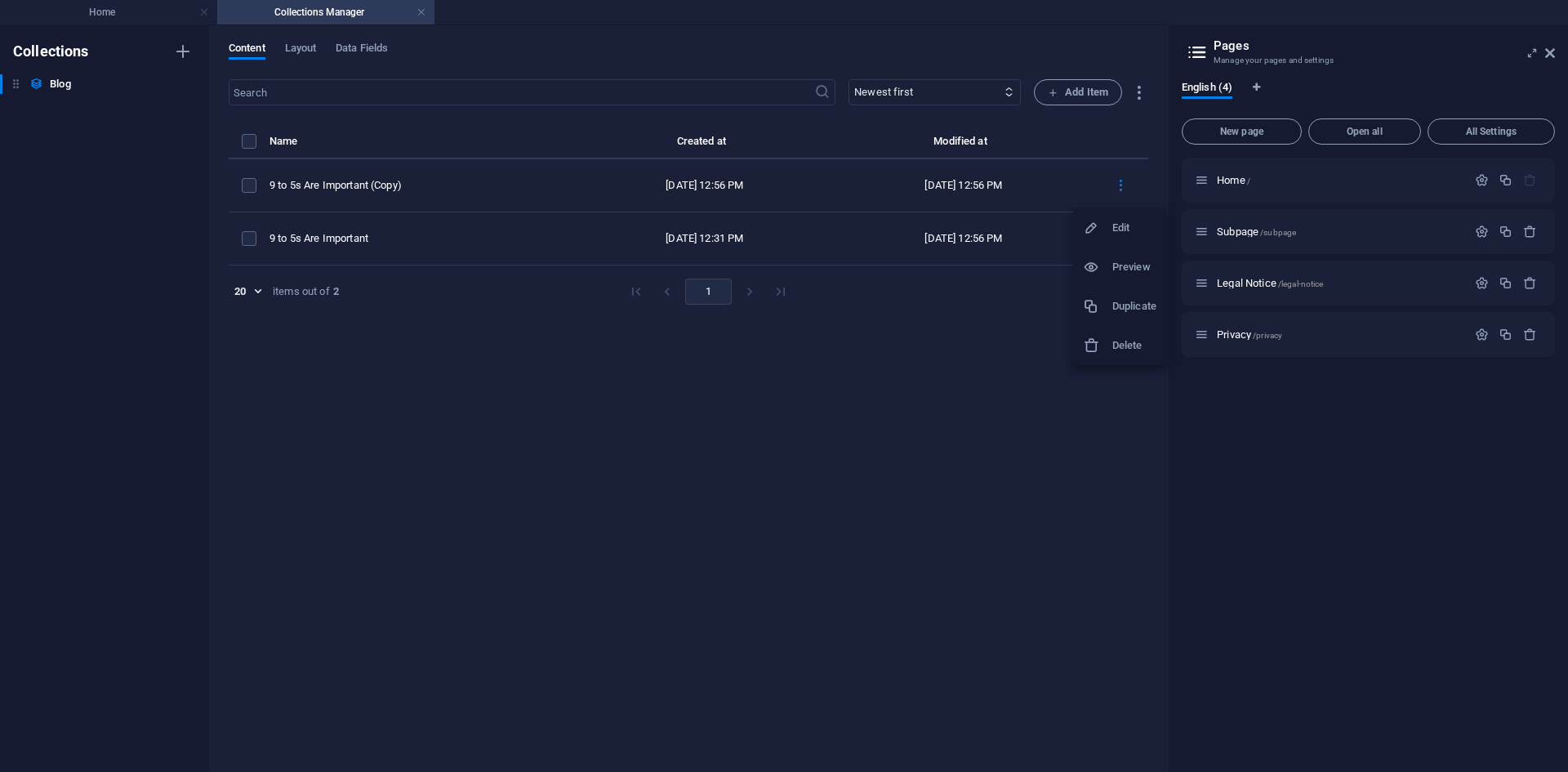
click at [1117, 230] on h6 "Edit" at bounding box center [1134, 228] width 44 height 19
select select "Category 1"
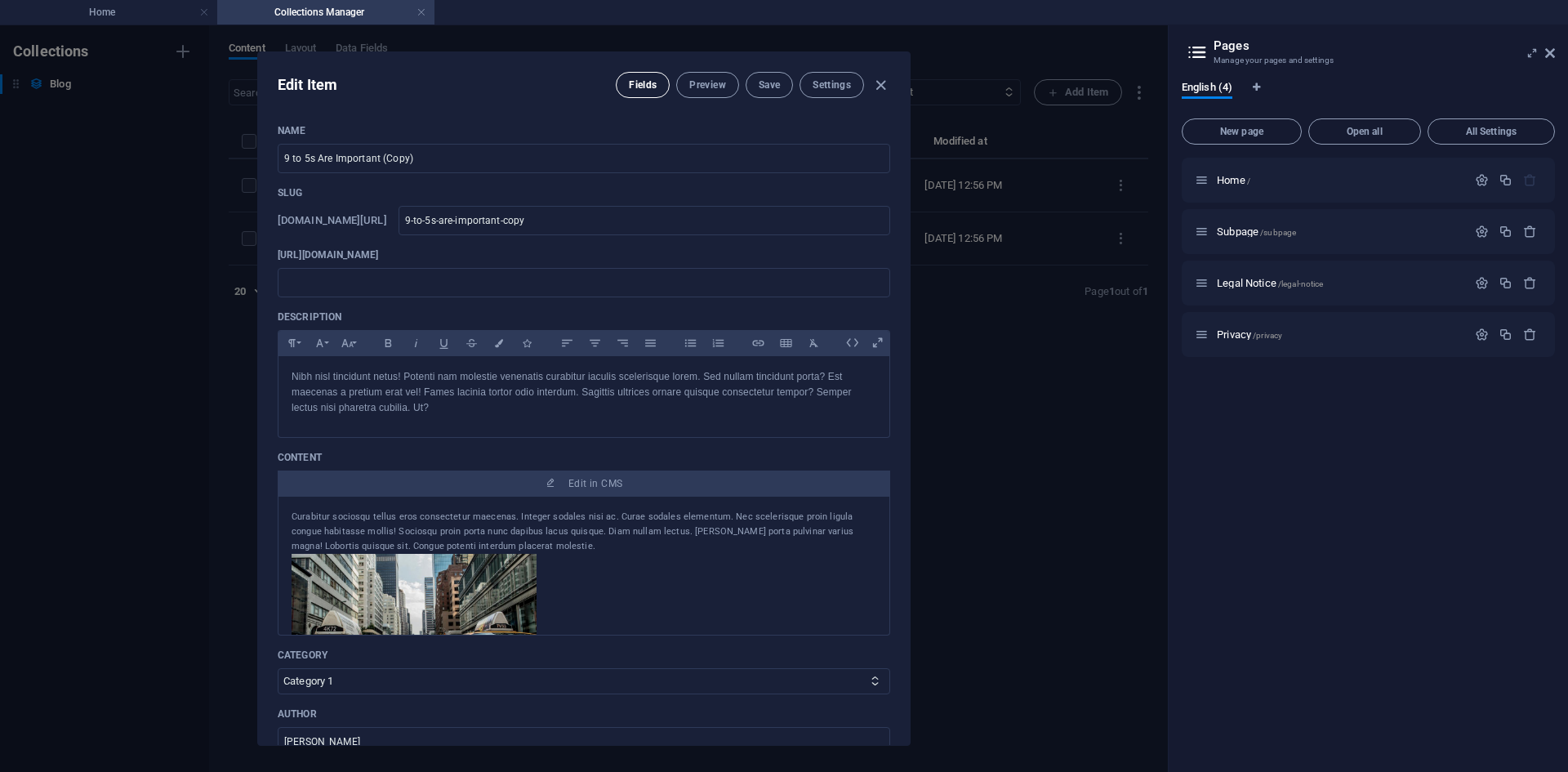
click at [633, 86] on span "Fields" at bounding box center [642, 84] width 28 height 13
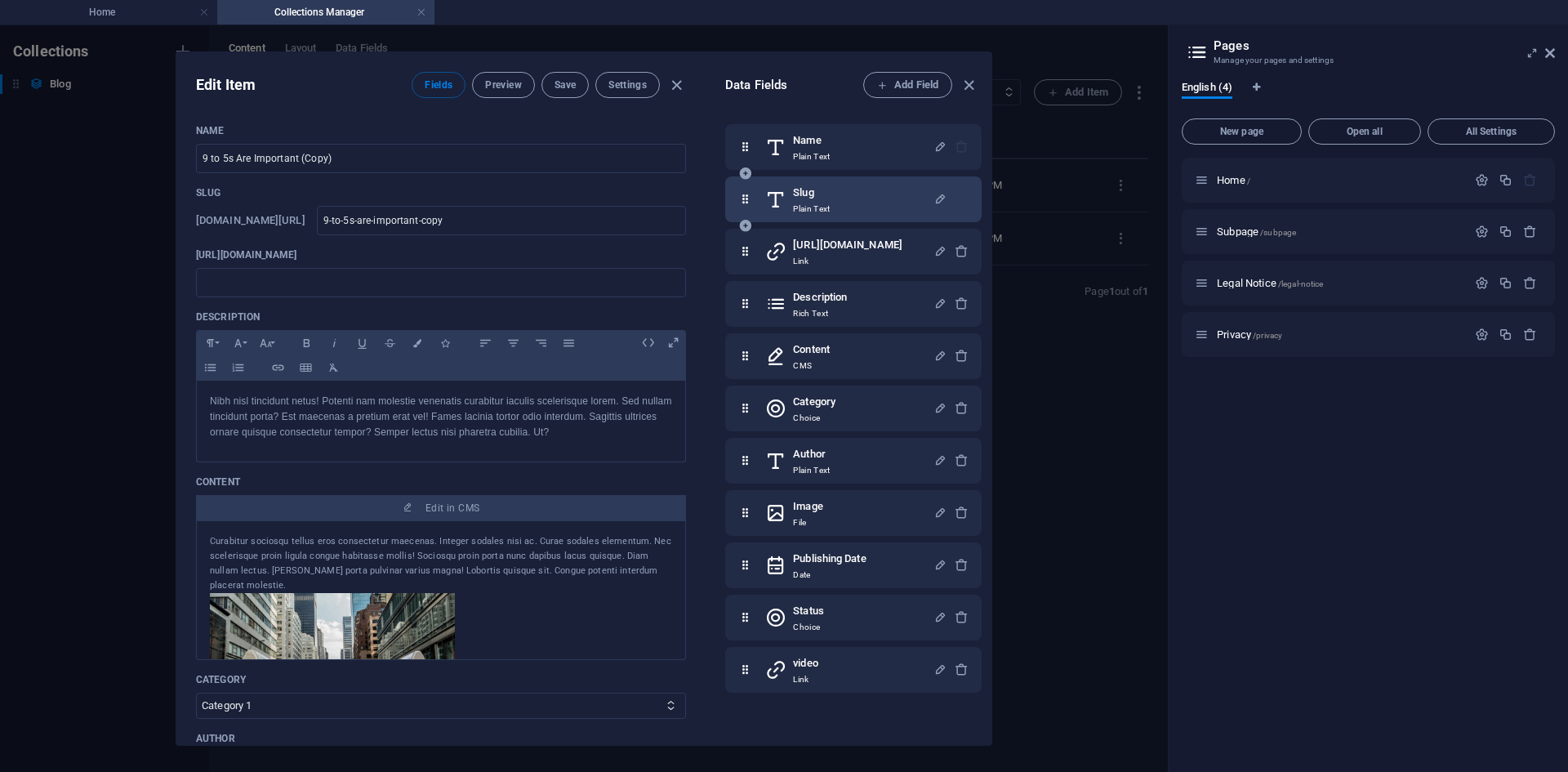
click at [957, 209] on div at bounding box center [950, 200] width 35 height 33
drag, startPoint x: 741, startPoint y: 199, endPoint x: 740, endPoint y: 190, distance: 9.1
click at [740, 191] on div "Name Plain Text Slug Plain Text https://www.youtube.com/watch?v=Rh7u_cbAiZc&lis…" at bounding box center [853, 382] width 256 height 516
click at [962, 80] on icon "button" at bounding box center [968, 84] width 18 height 18
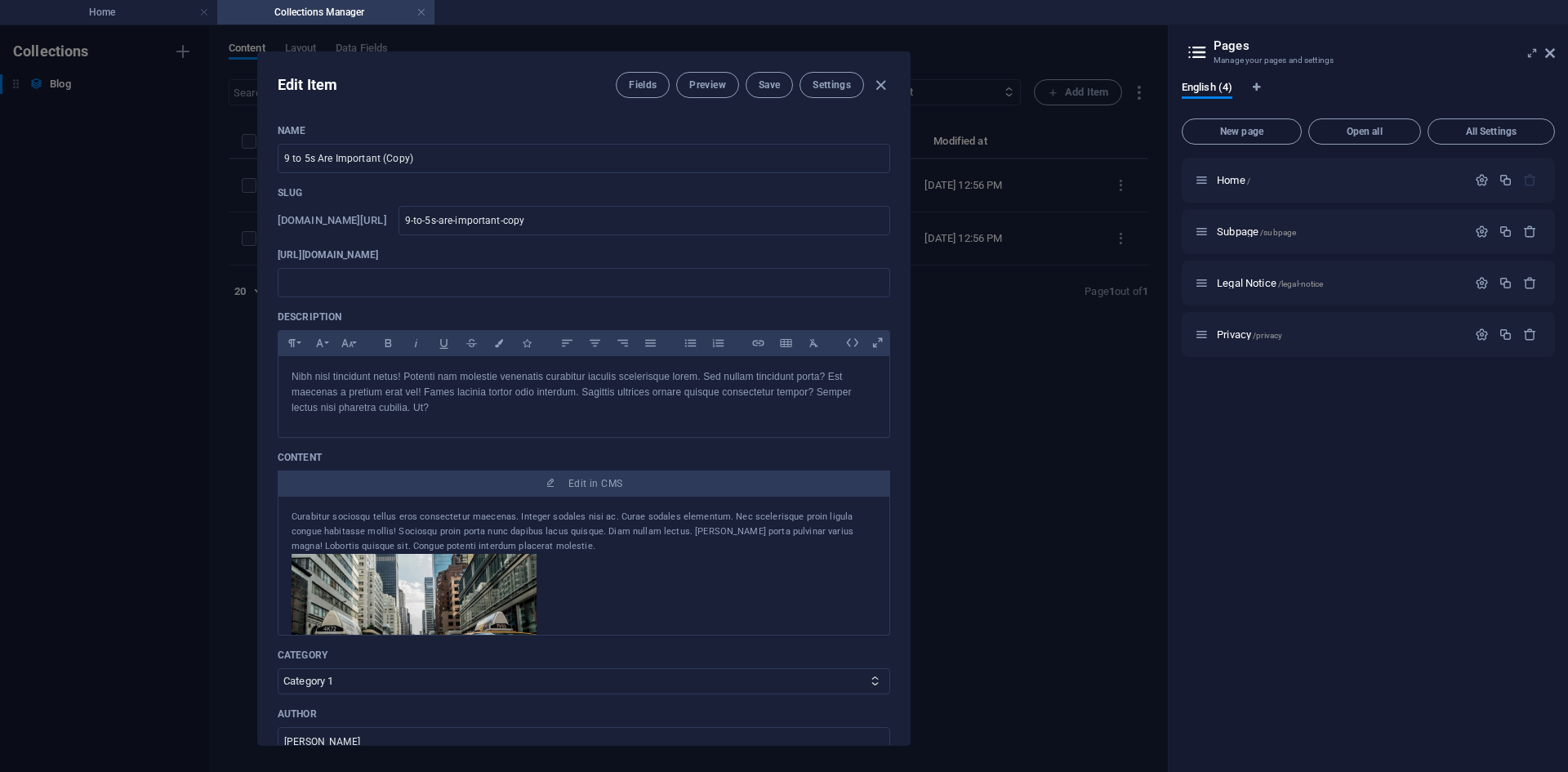
drag, startPoint x: 880, startPoint y: 88, endPoint x: 832, endPoint y: 103, distance: 50.3
click at [880, 88] on icon "button" at bounding box center [880, 84] width 18 height 18
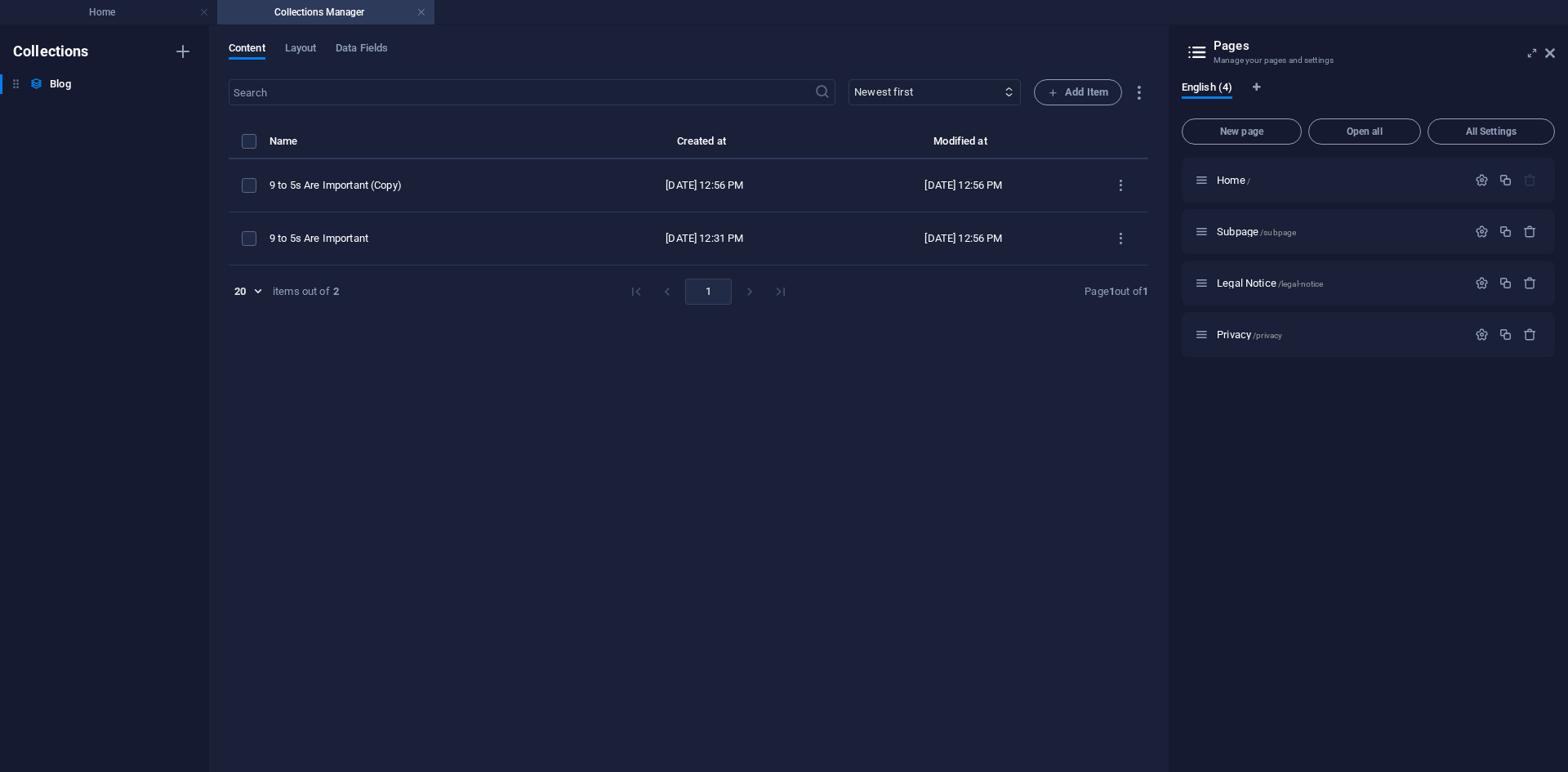
type input "2025-09-02"
type input "9-to-5s-are-important-copy"
click at [317, 46] on span "Layout" at bounding box center [301, 50] width 32 height 23
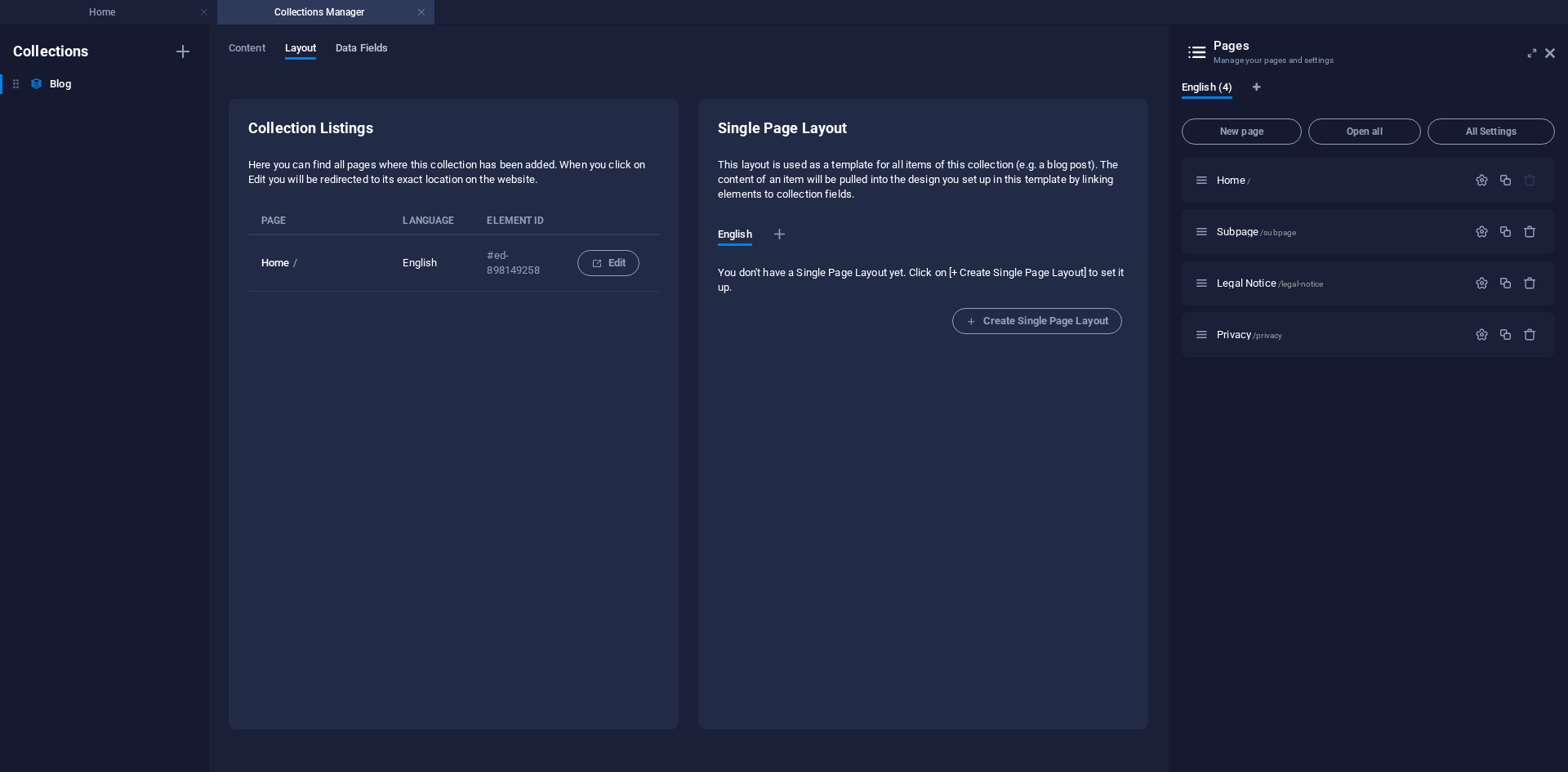
click at [368, 50] on span "Data Fields" at bounding box center [362, 50] width 52 height 23
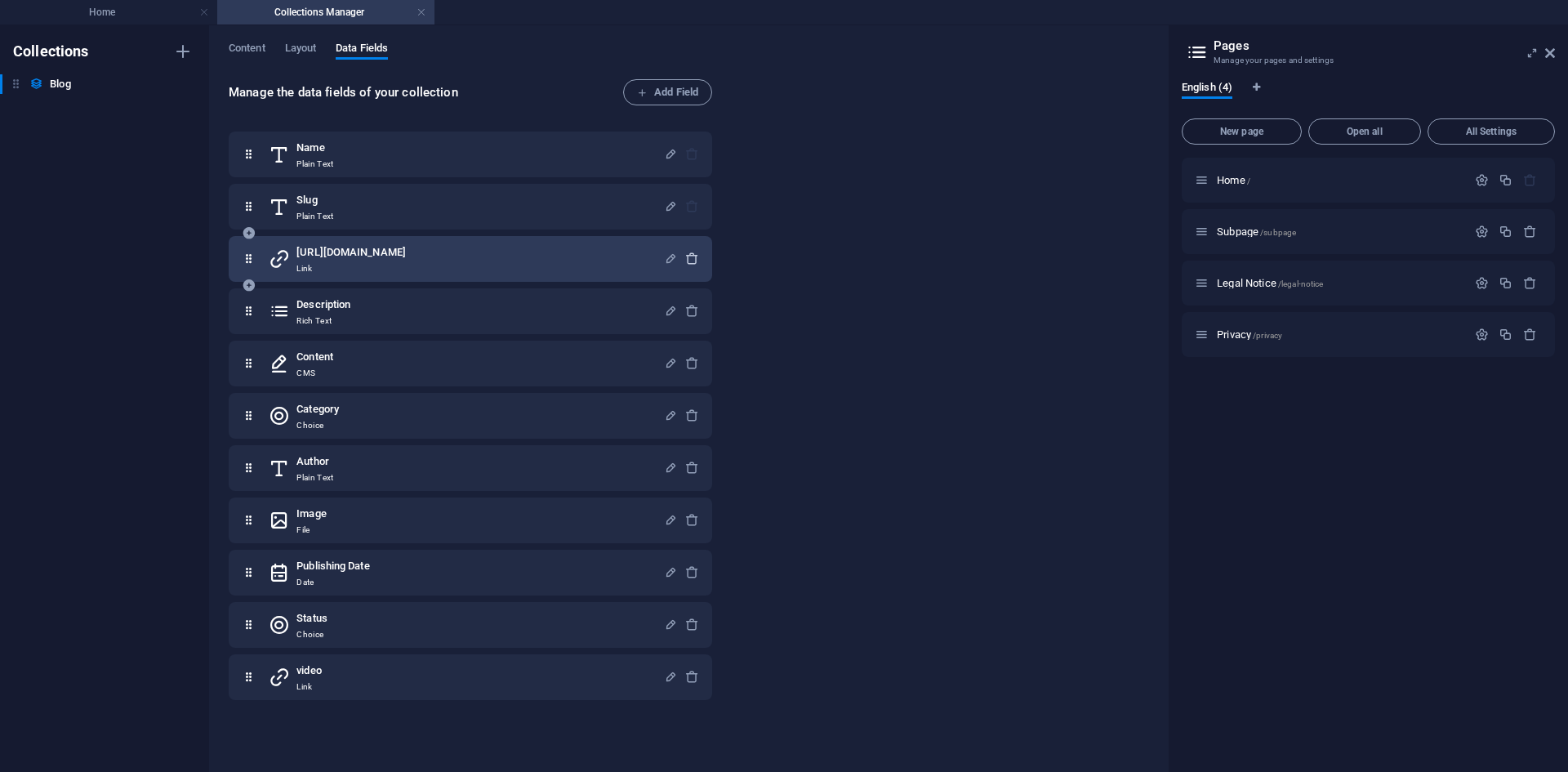
click at [686, 266] on icon "button" at bounding box center [691, 258] width 14 height 14
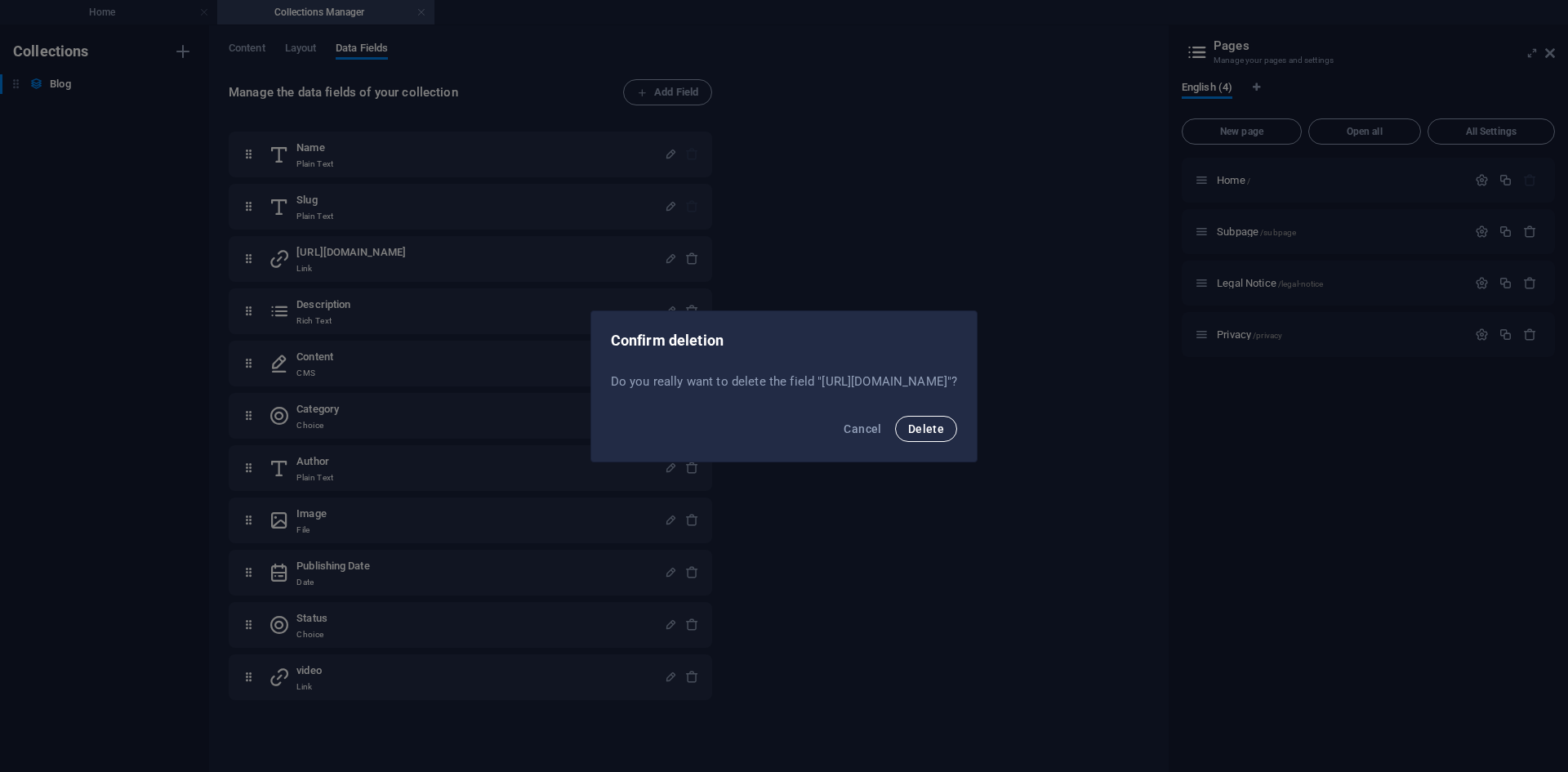
click at [957, 427] on button "Delete" at bounding box center [926, 429] width 62 height 26
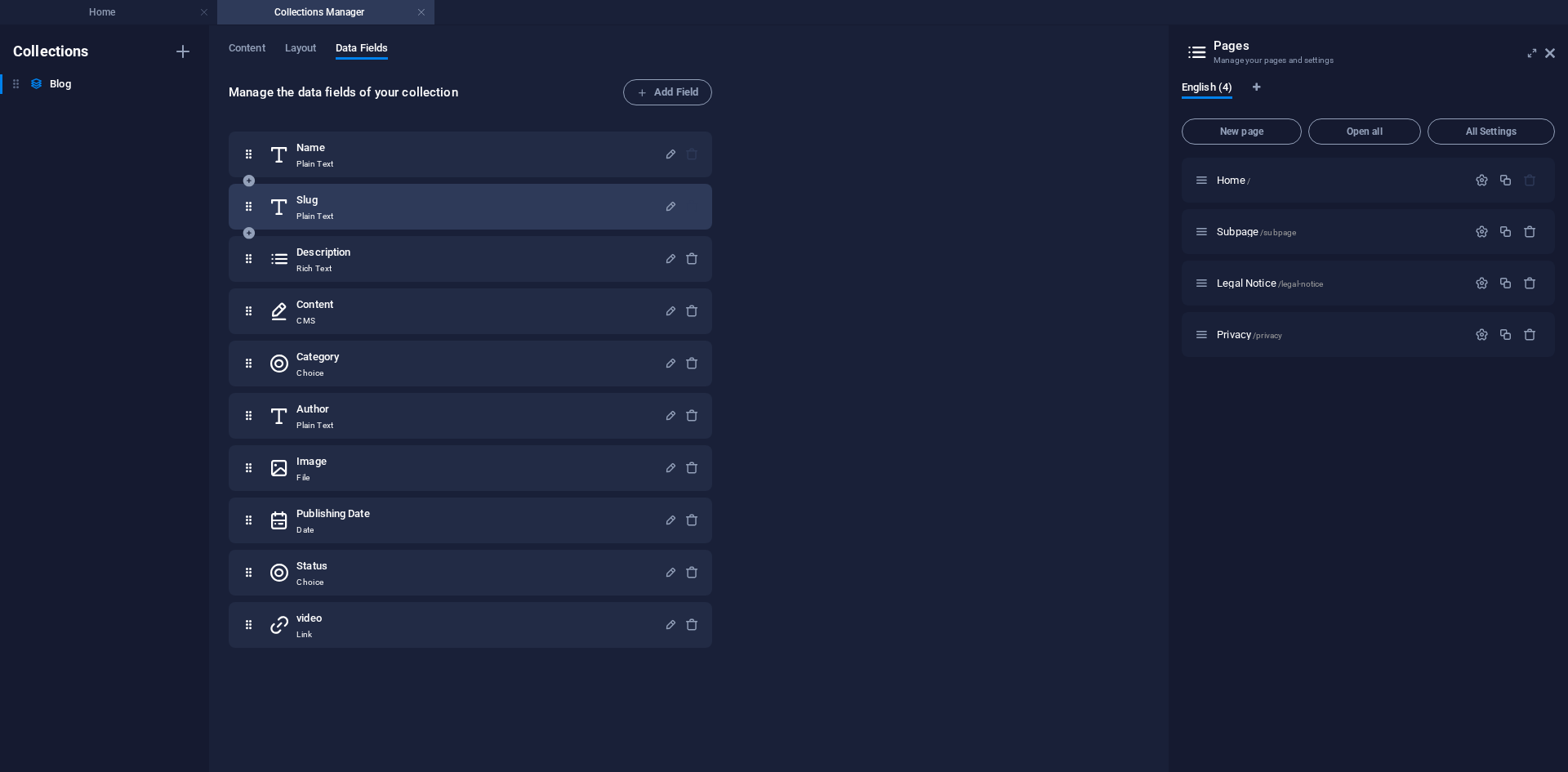
drag, startPoint x: 668, startPoint y: 204, endPoint x: 687, endPoint y: 194, distance: 21.5
click at [691, 191] on div at bounding box center [681, 207] width 35 height 33
click at [667, 203] on icon "button" at bounding box center [670, 206] width 14 height 14
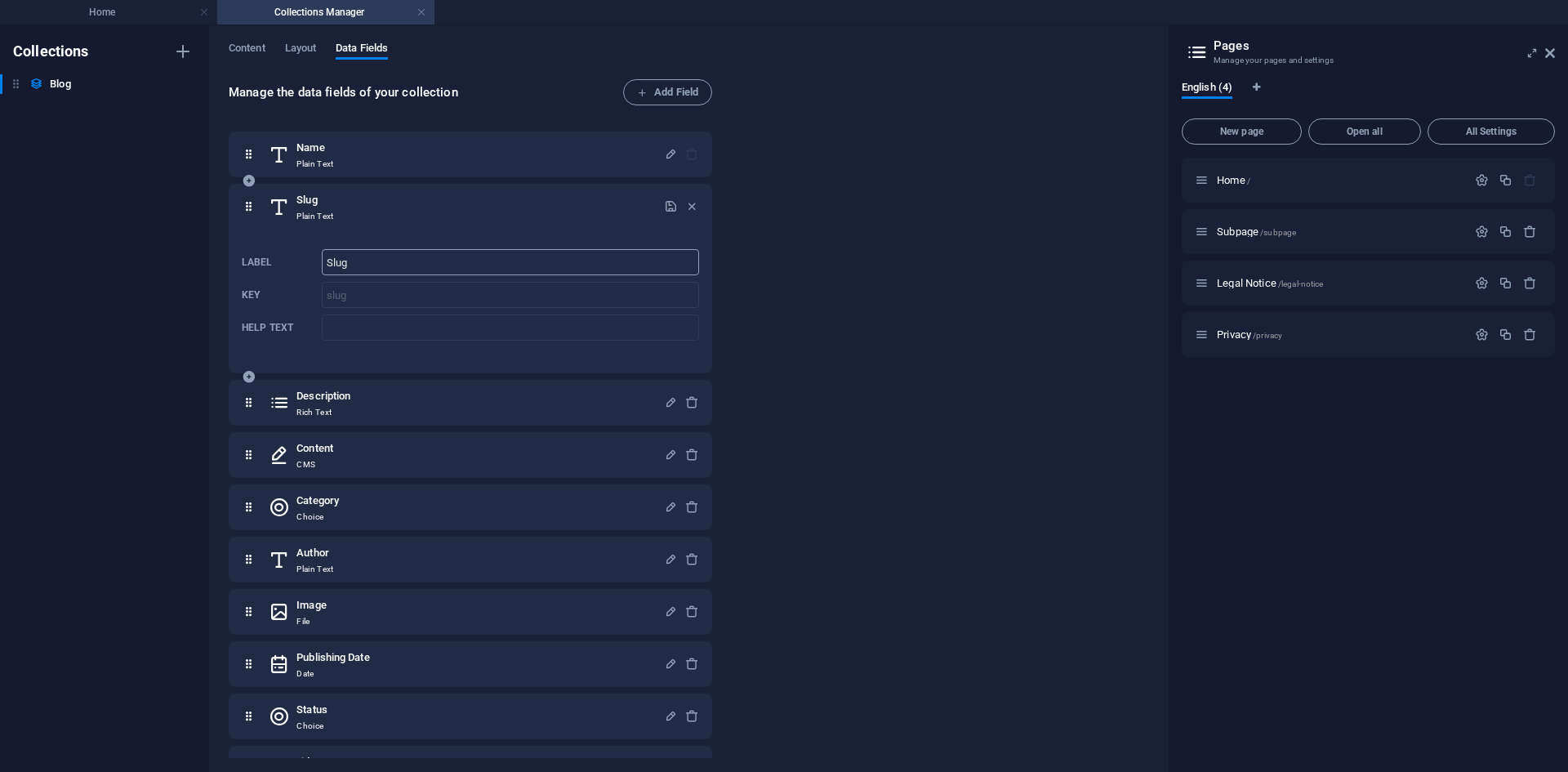
click at [380, 261] on input "Slug" at bounding box center [510, 262] width 377 height 26
click at [237, 193] on div "Slug Plain Text Label Slug ​ Key slug ​ Help text ​" at bounding box center [470, 277] width 483 height 189
click at [254, 209] on icon at bounding box center [248, 207] width 14 height 33
click at [364, 334] on input "Help text" at bounding box center [510, 327] width 377 height 26
click at [303, 54] on span "Layout" at bounding box center [301, 50] width 32 height 23
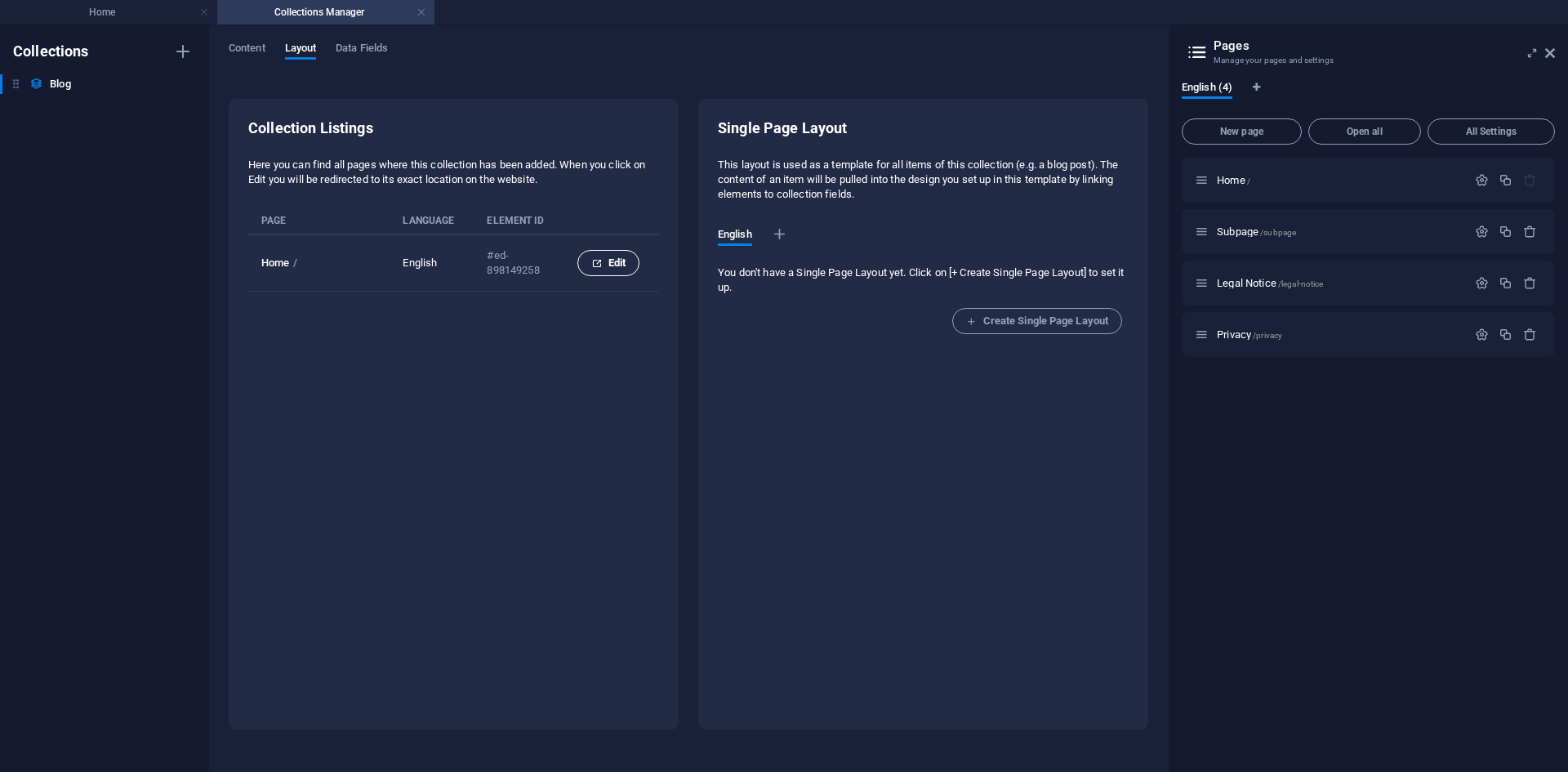
click at [610, 268] on span "Edit" at bounding box center [608, 263] width 34 height 19
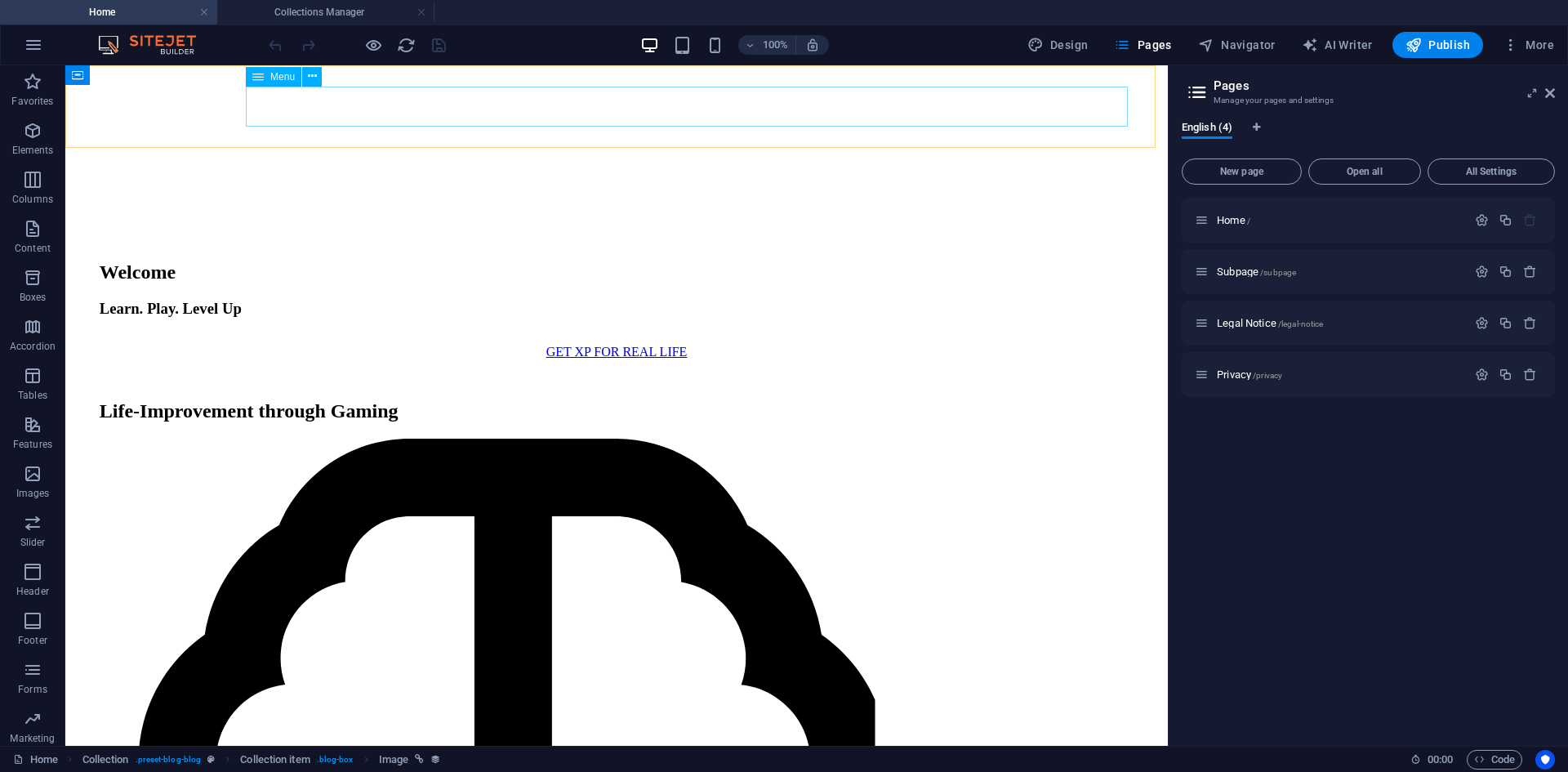
scroll to position [1920, 0]
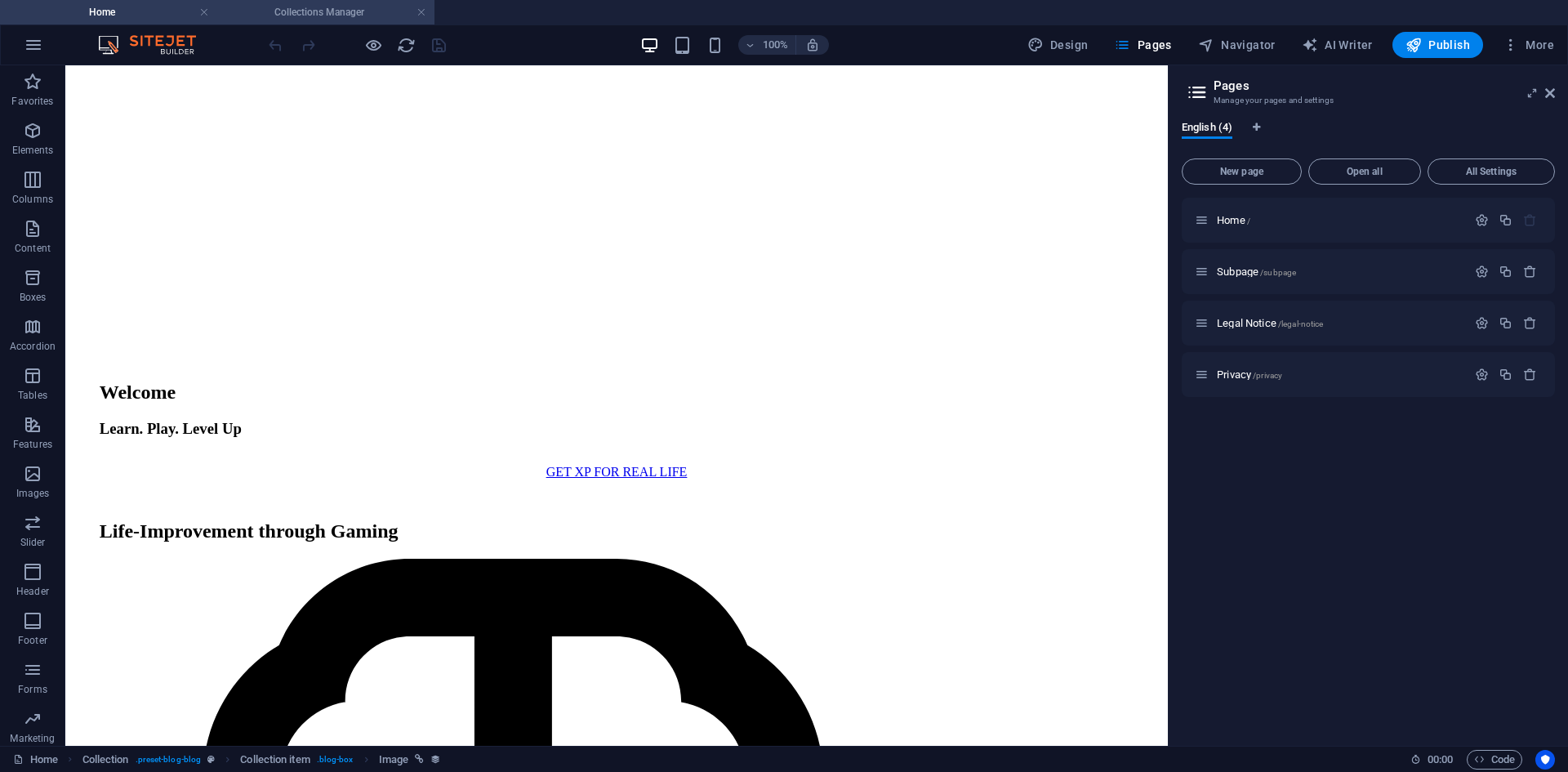
click at [338, 16] on h4 "Collections Manager" at bounding box center [326, 12] width 217 height 18
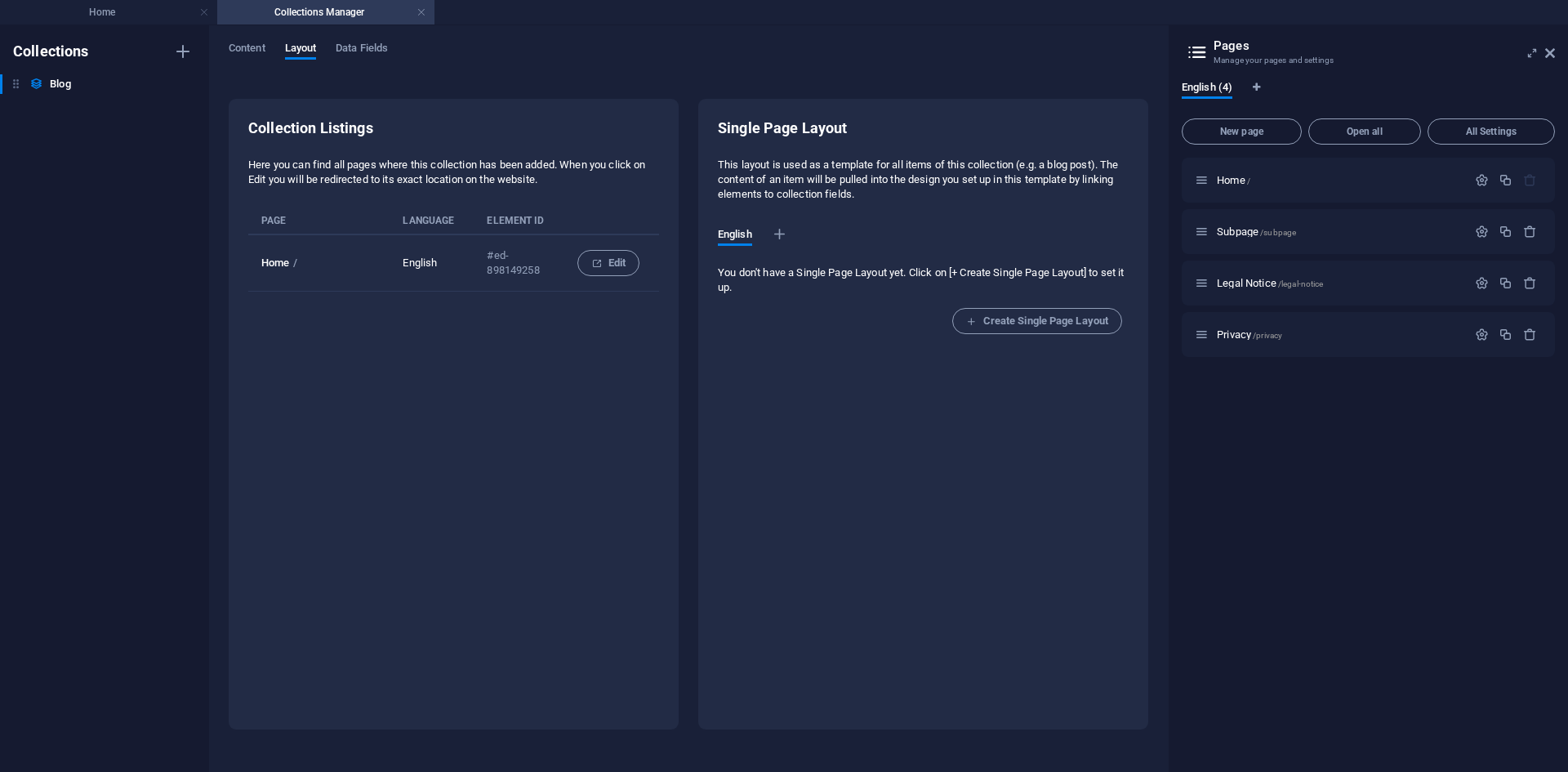
click at [360, 236] on td "Home /" at bounding box center [325, 263] width 154 height 57
click at [354, 51] on span "Data Fields" at bounding box center [362, 50] width 52 height 23
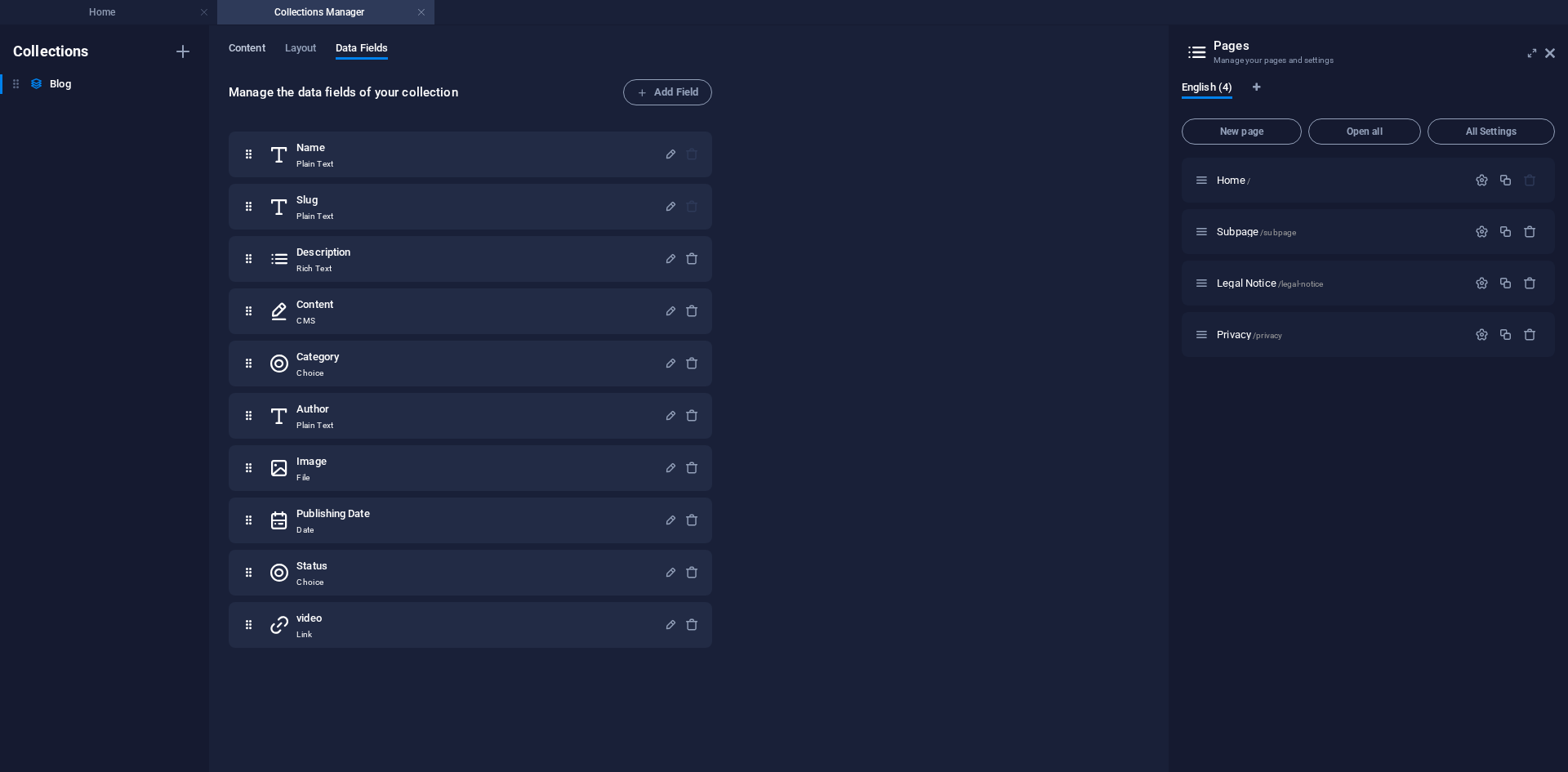
click at [236, 50] on span "Content" at bounding box center [247, 50] width 37 height 23
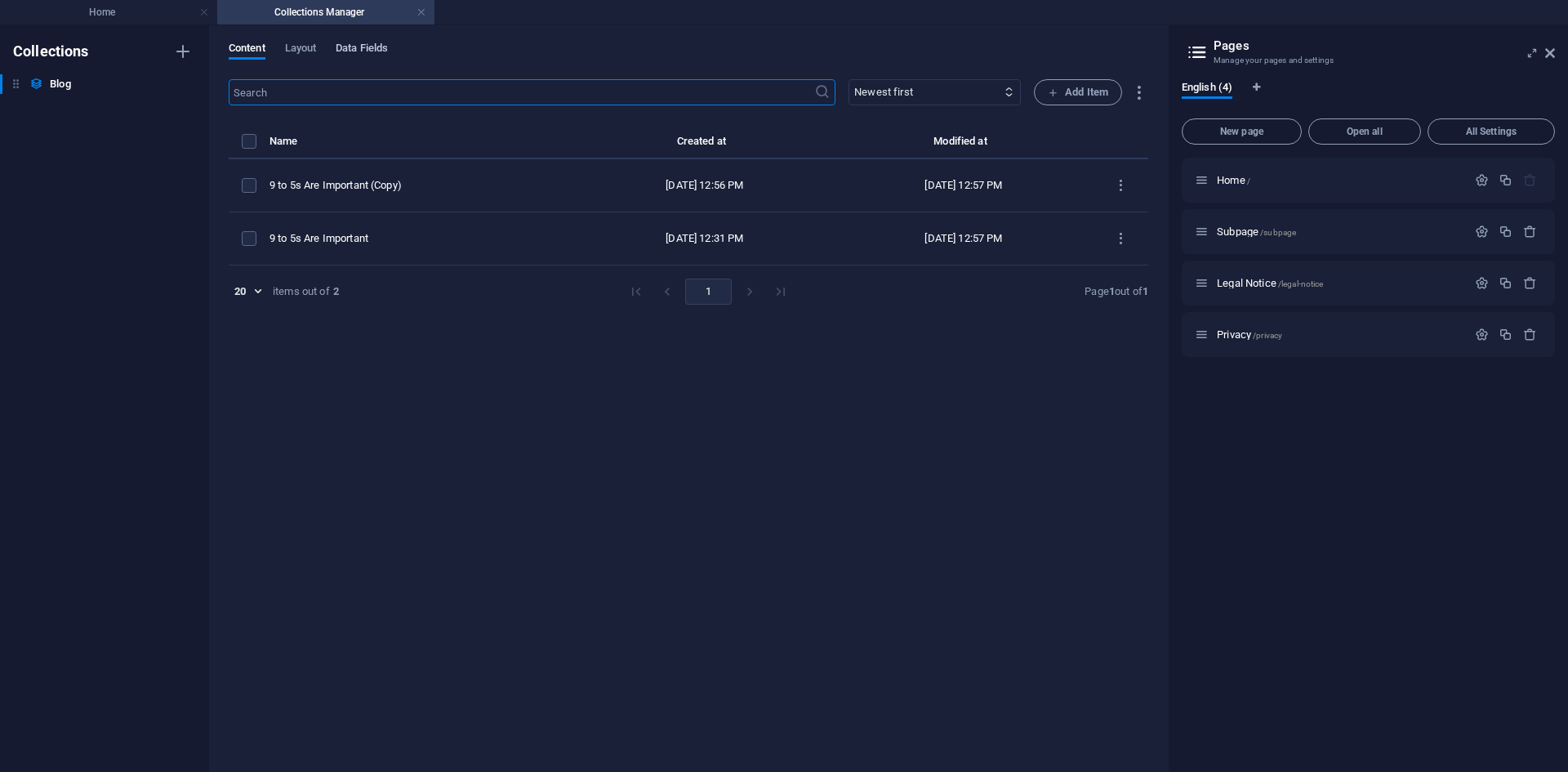
click at [357, 49] on span "Data Fields" at bounding box center [362, 50] width 52 height 23
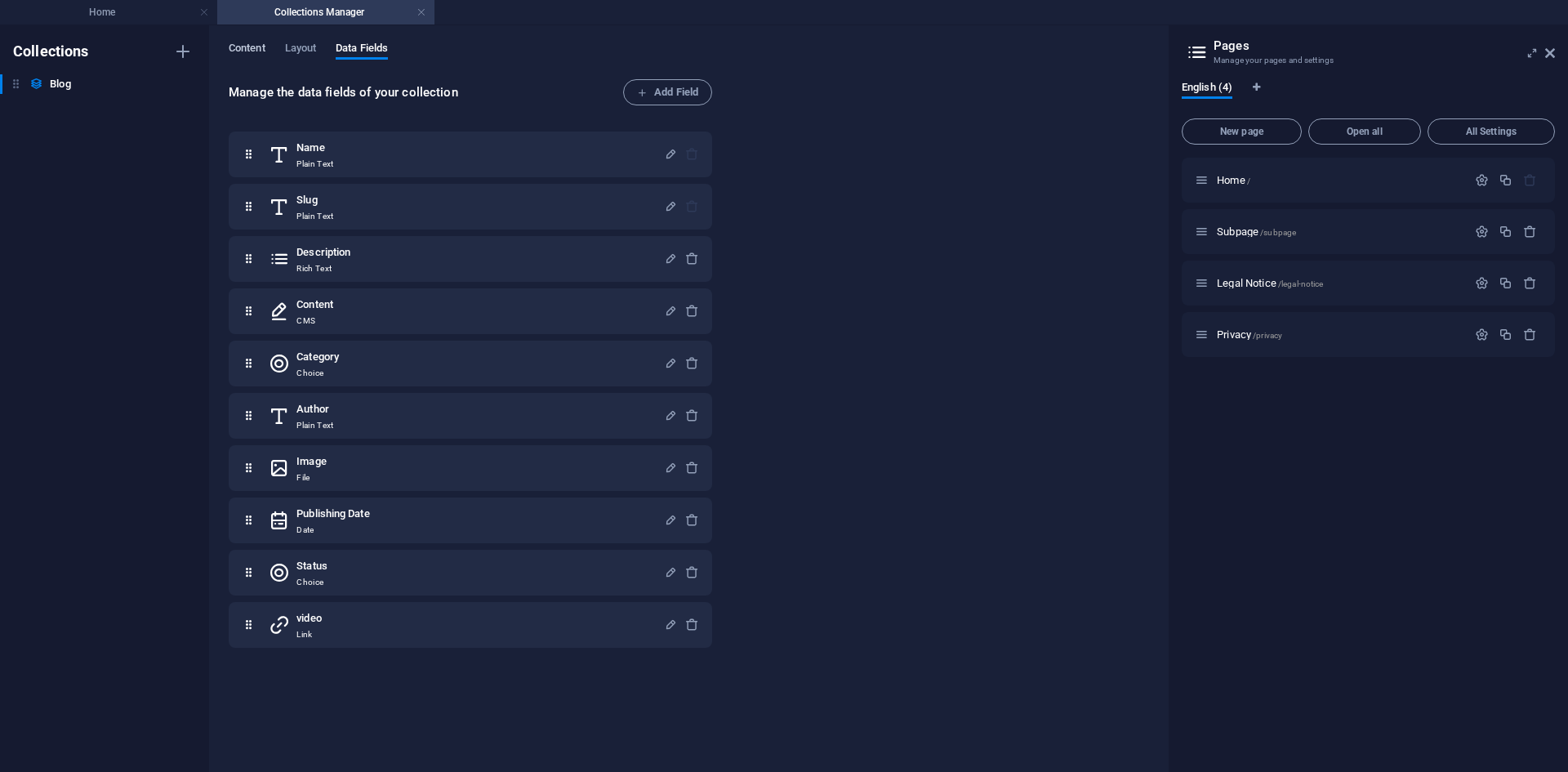
click at [253, 47] on span "Content" at bounding box center [247, 50] width 37 height 23
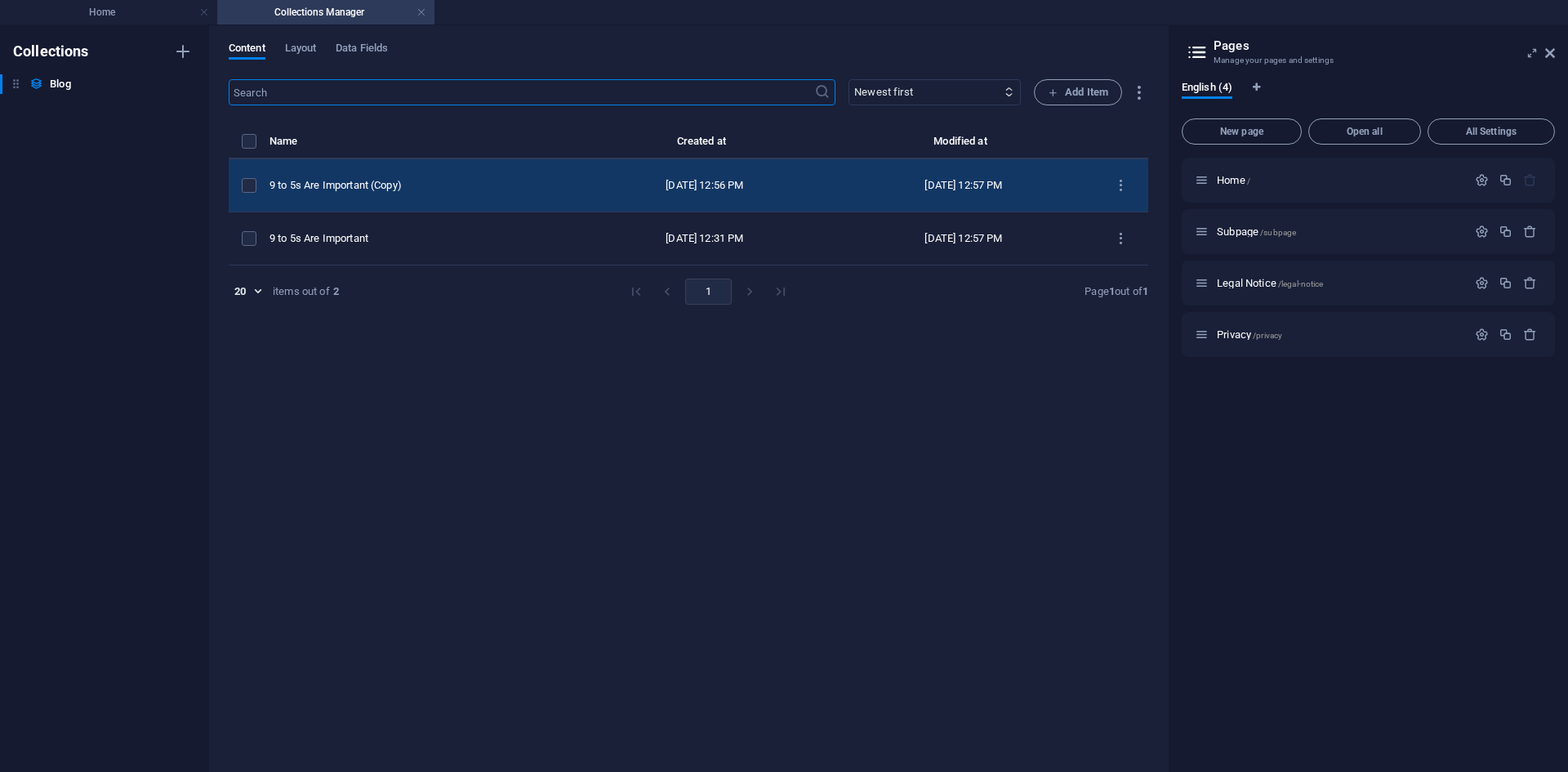
click at [332, 182] on div "9 to 5s Are Important (Copy)" at bounding box center [415, 185] width 292 height 15
select select "Category 1"
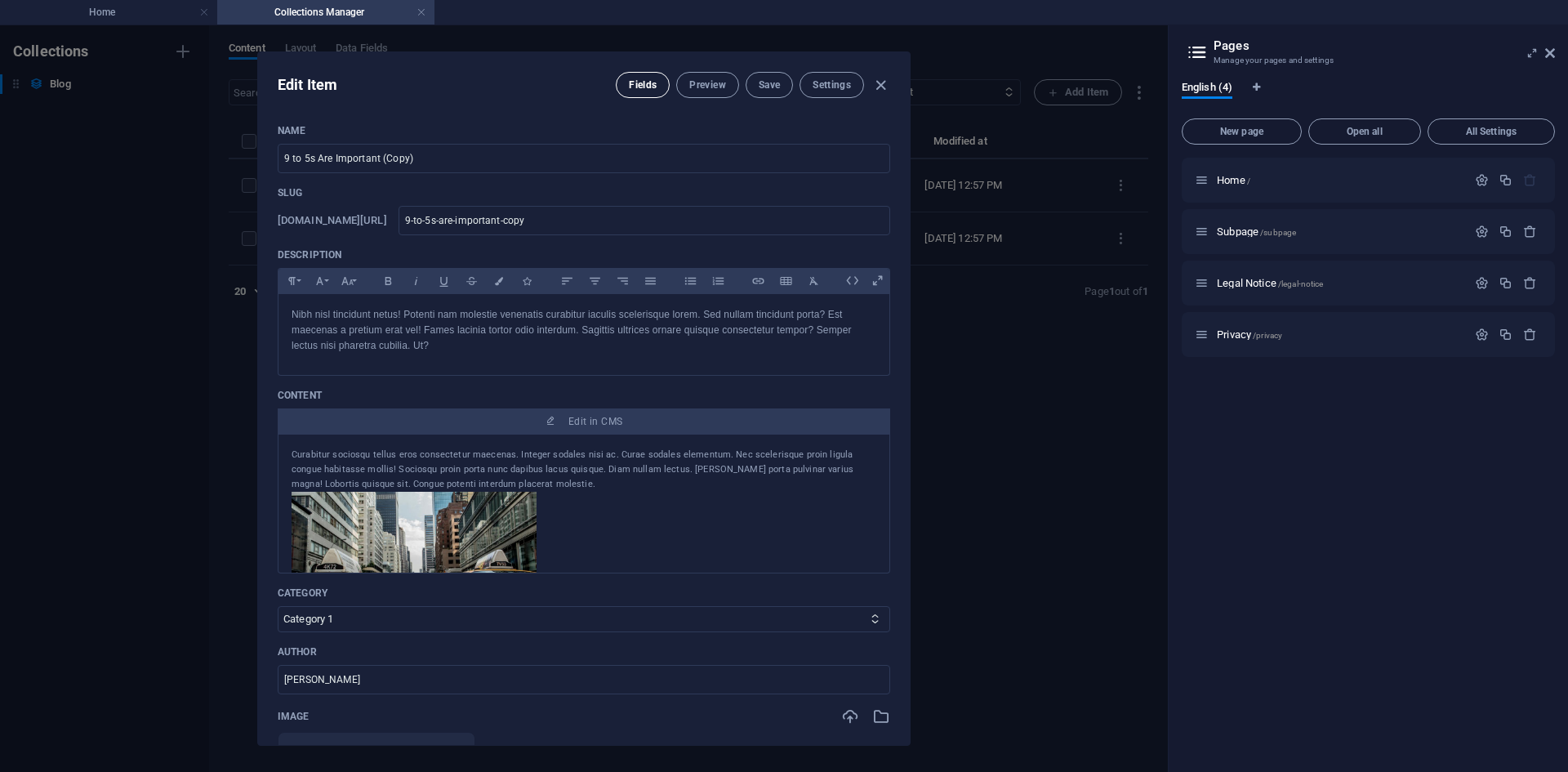
click at [655, 85] on button "Fields" at bounding box center [643, 84] width 54 height 26
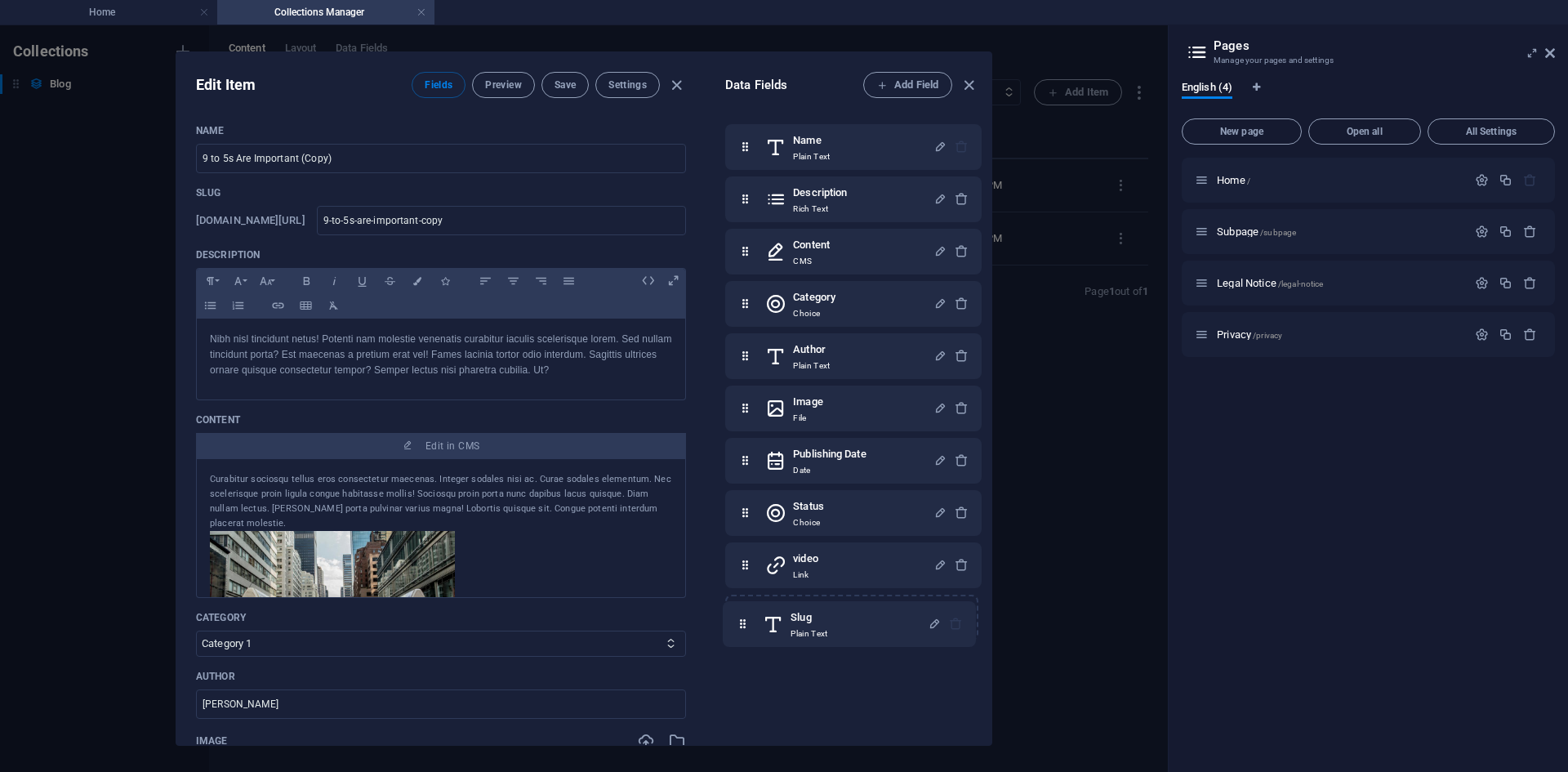
drag, startPoint x: 745, startPoint y: 200, endPoint x: 743, endPoint y: 633, distance: 433.0
click at [743, 633] on div "Name Plain Text Slug Plain Text Description Rich Text Content CMS Category Choi…" at bounding box center [853, 382] width 256 height 516
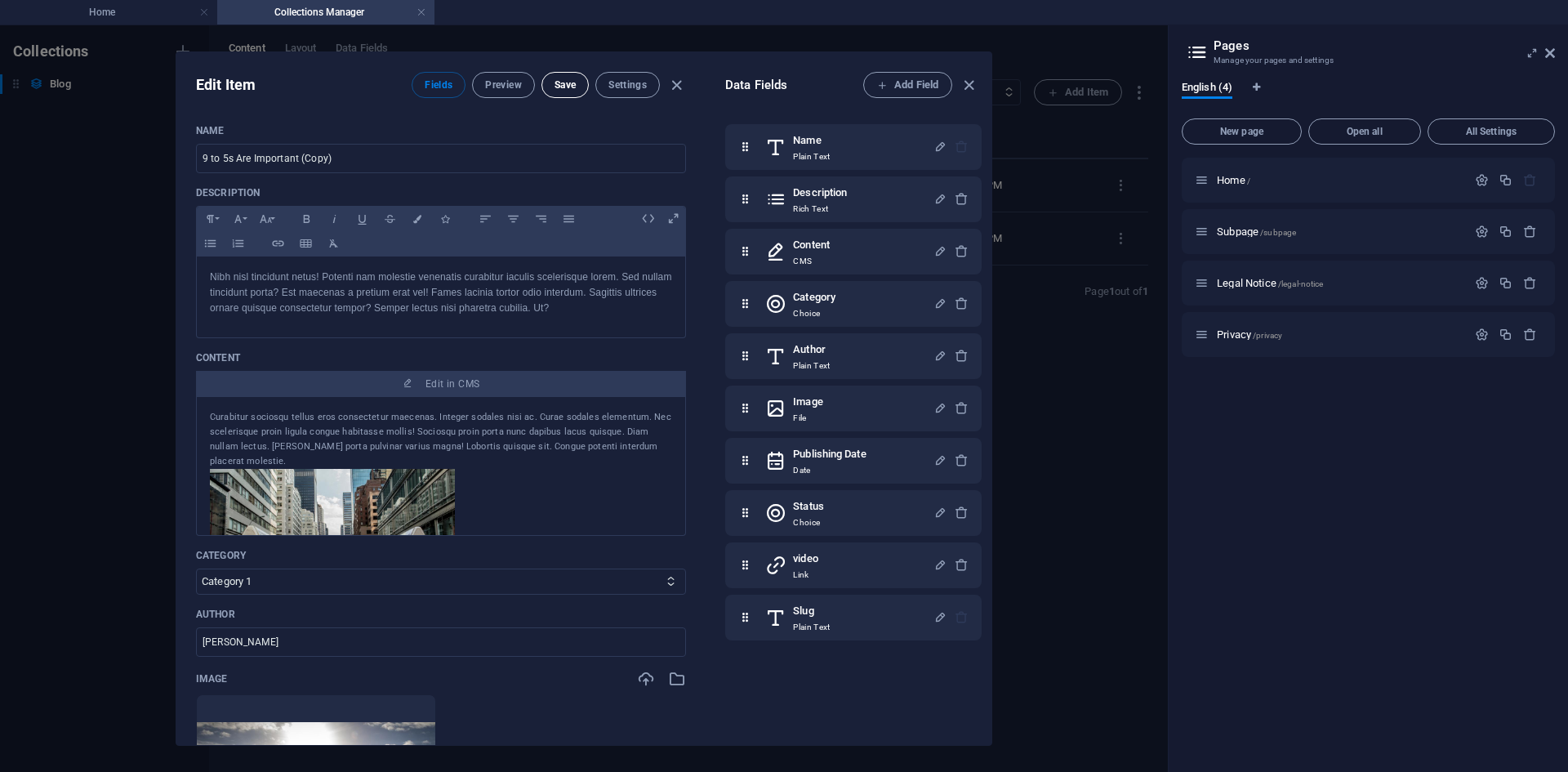
click at [572, 84] on span "Save" at bounding box center [565, 84] width 21 height 13
click at [121, 16] on h4 "Home" at bounding box center [109, 12] width 217 height 18
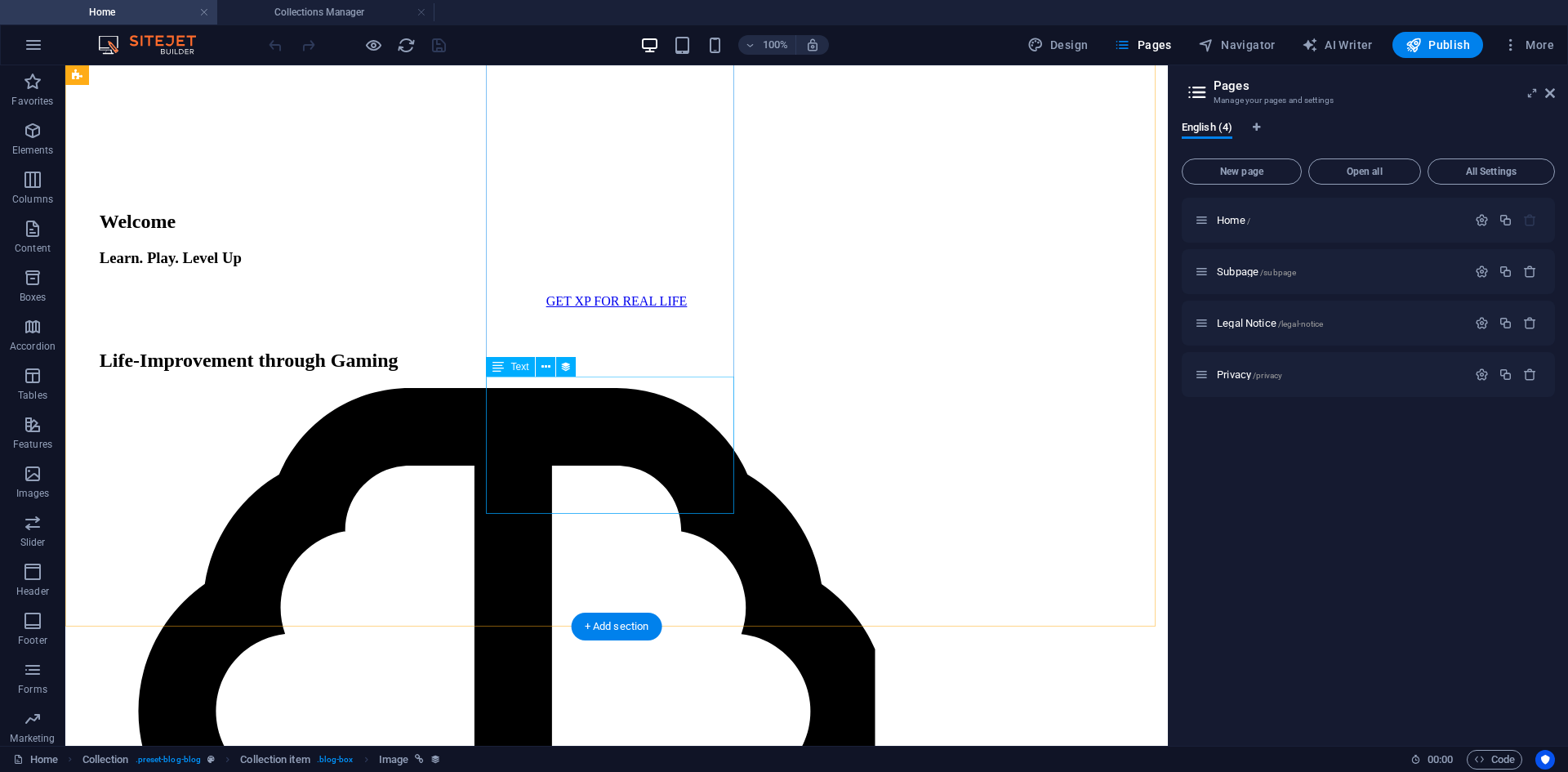
scroll to position [2083, 0]
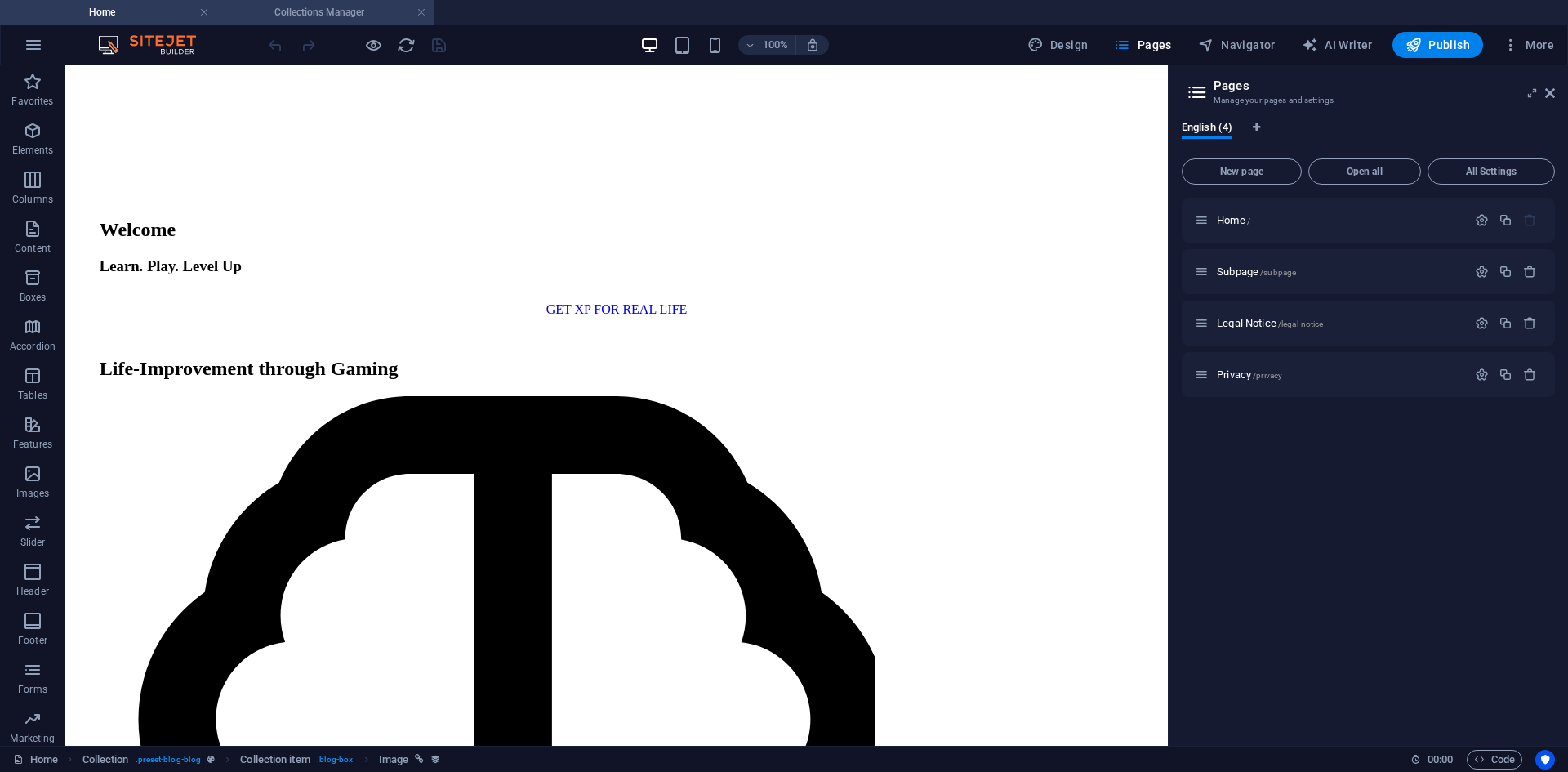
click at [273, 8] on h4 "Collections Manager" at bounding box center [326, 12] width 217 height 18
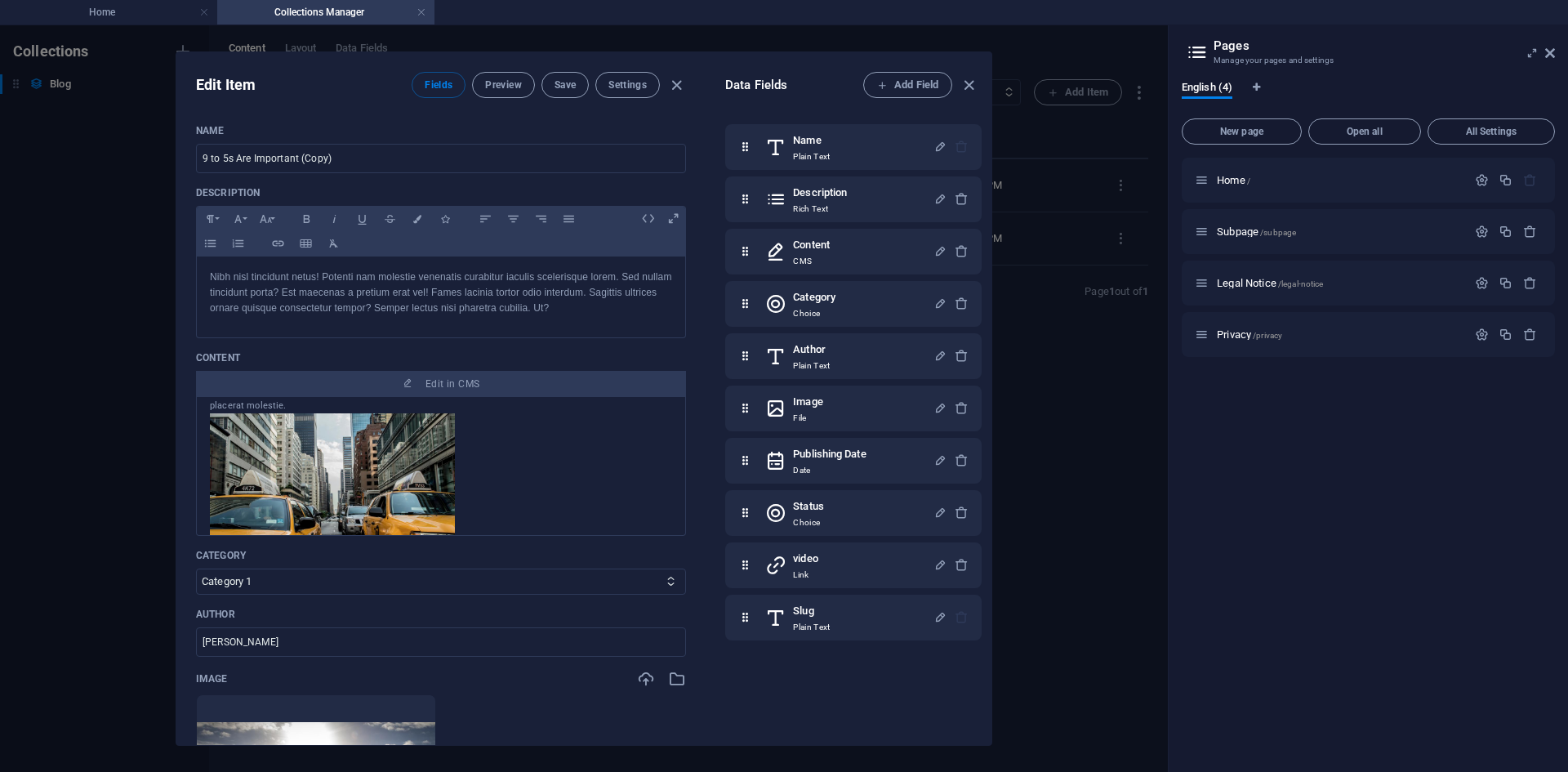
scroll to position [81, 0]
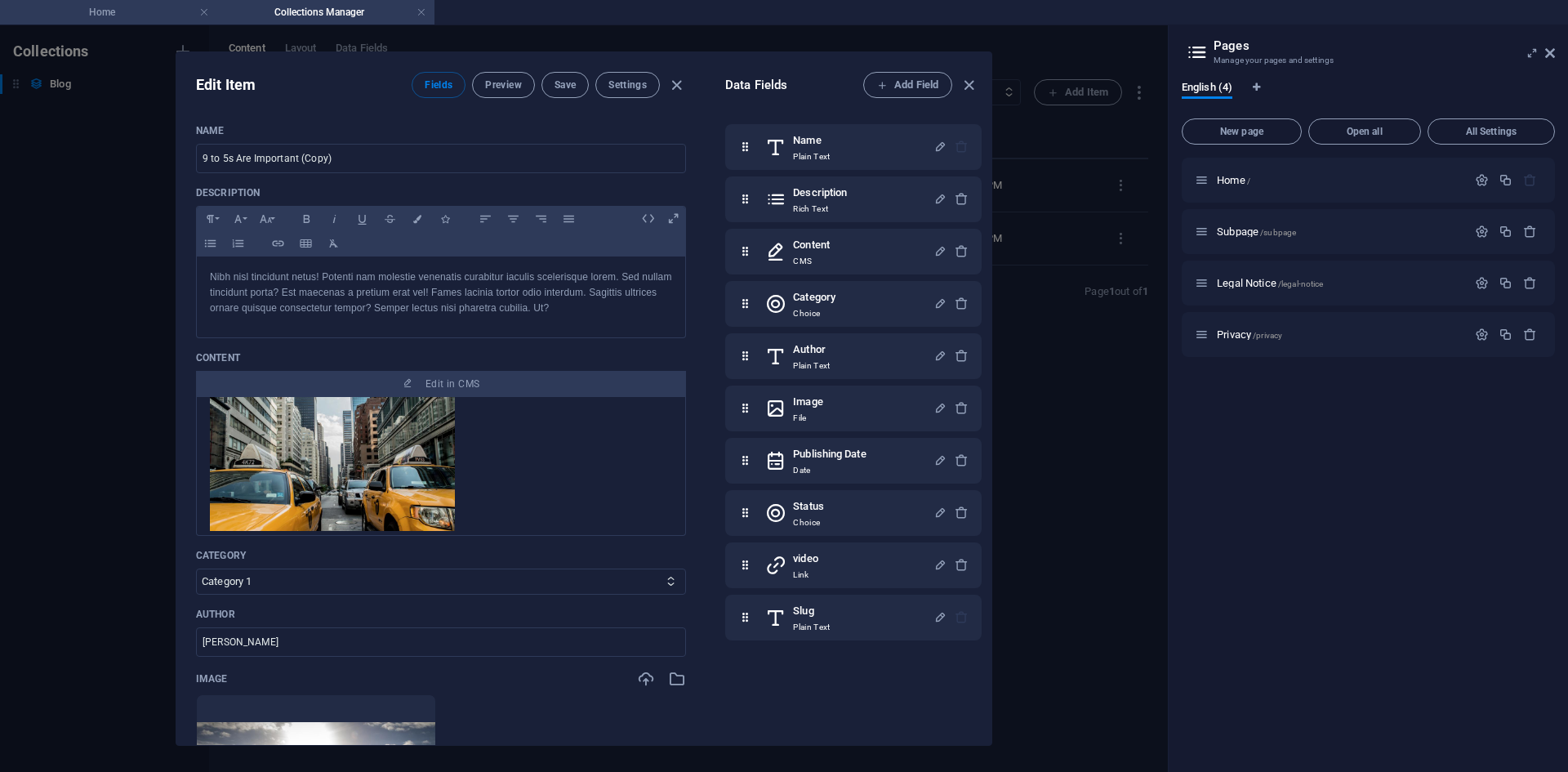
click at [133, 13] on h4 "Home" at bounding box center [109, 12] width 217 height 18
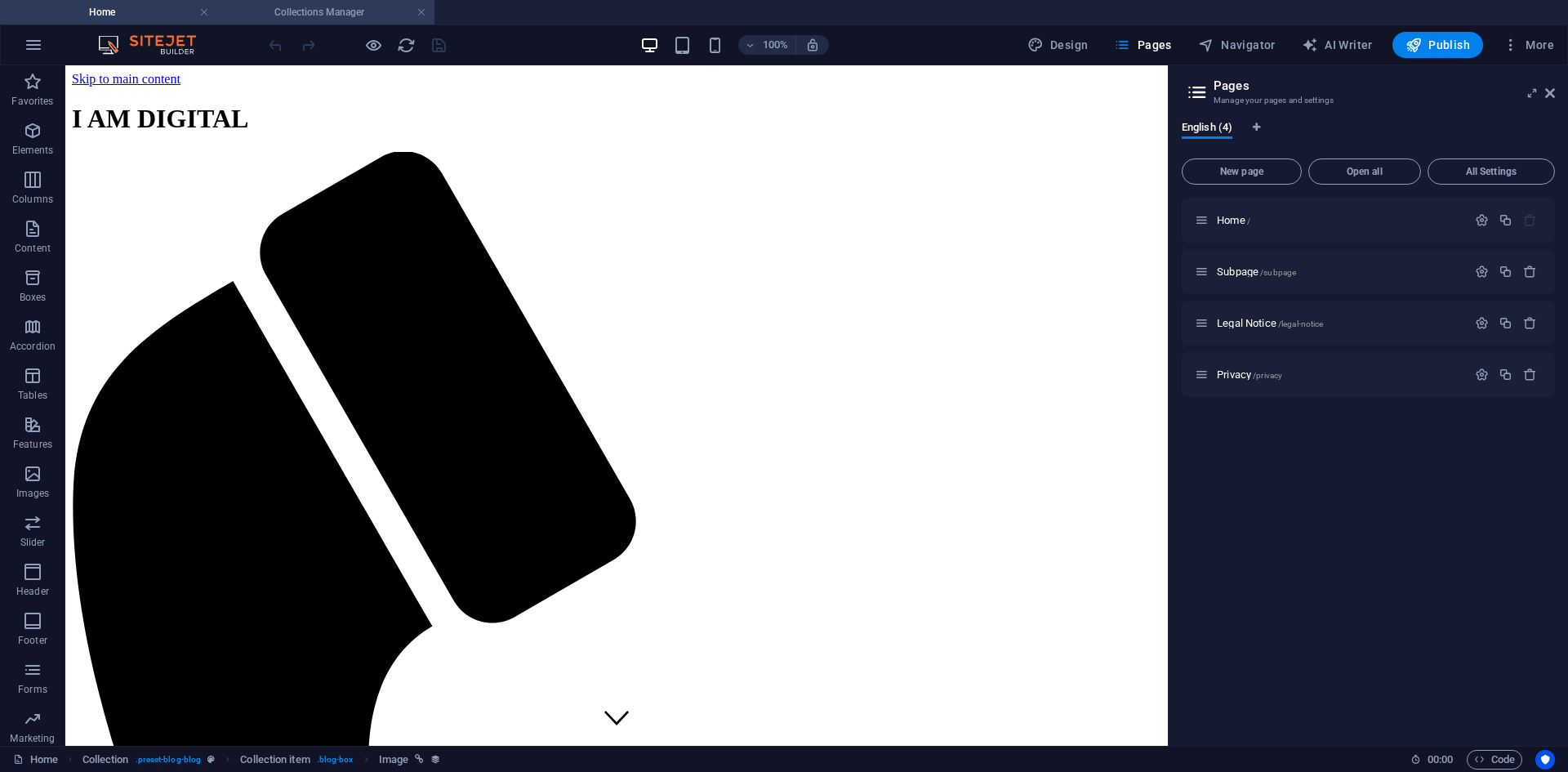
scroll to position [2001, 0]
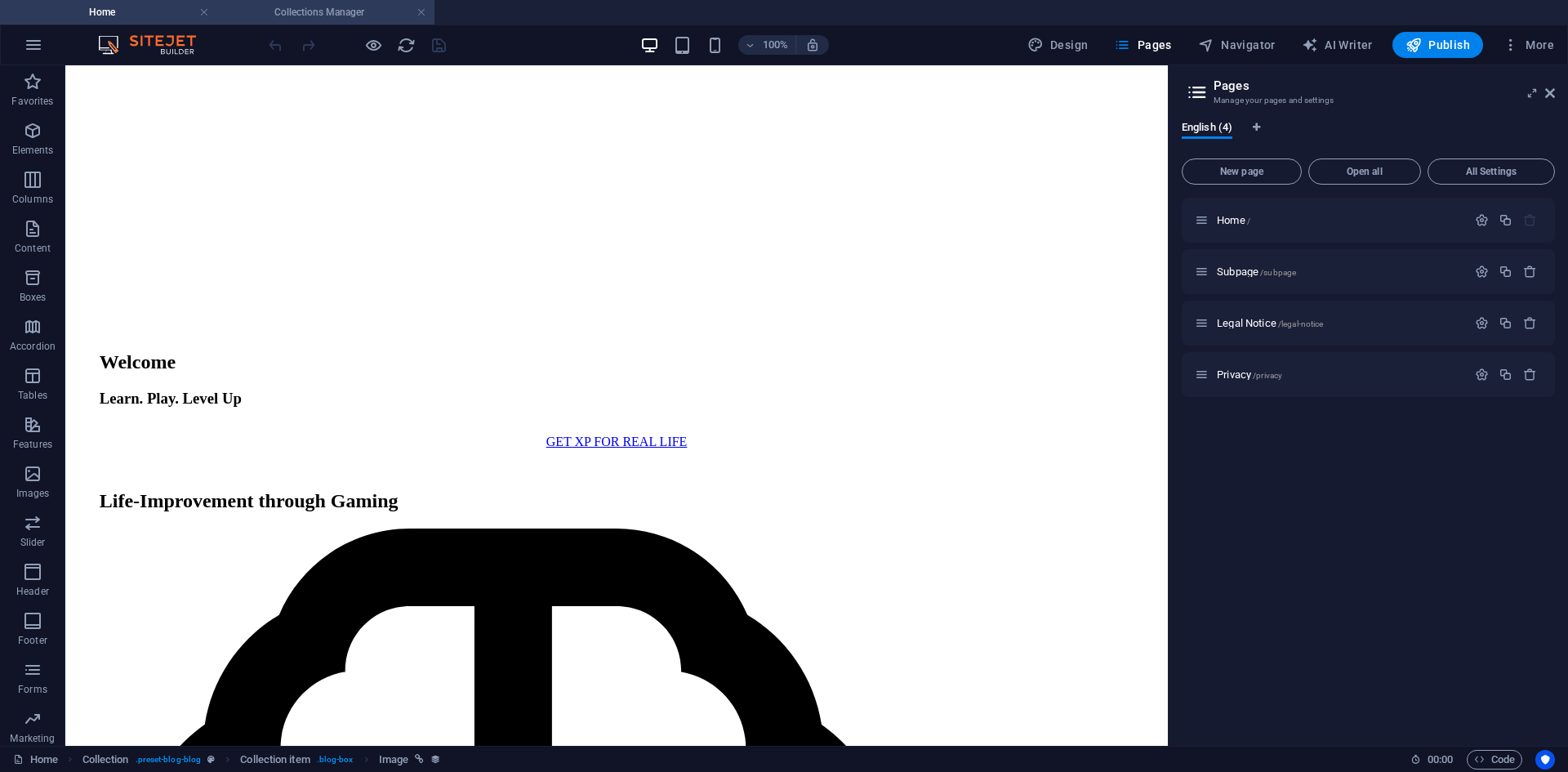
click at [293, 11] on h4 "Collections Manager" at bounding box center [326, 12] width 217 height 18
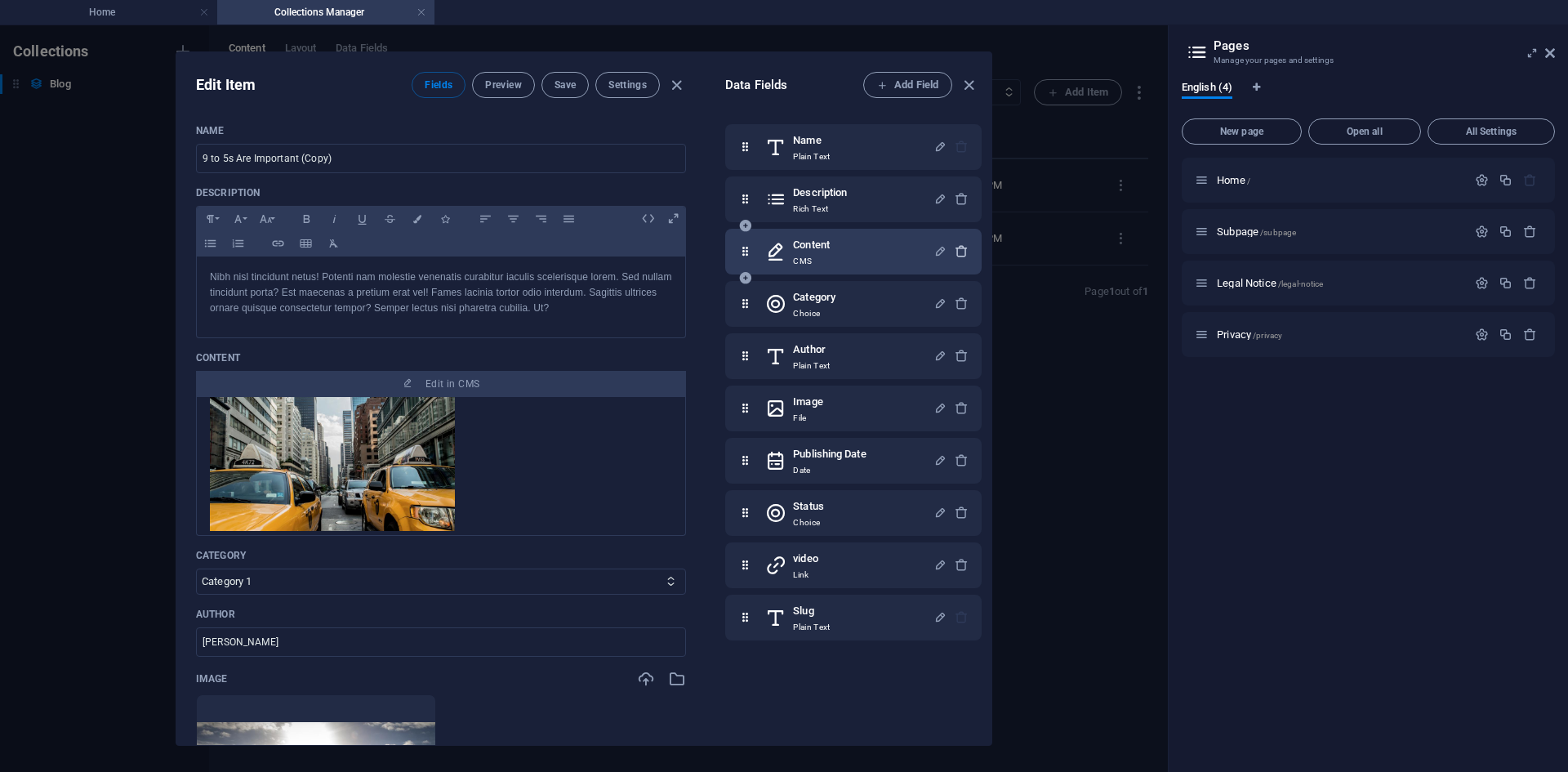
click at [959, 245] on icon "button" at bounding box center [961, 251] width 14 height 14
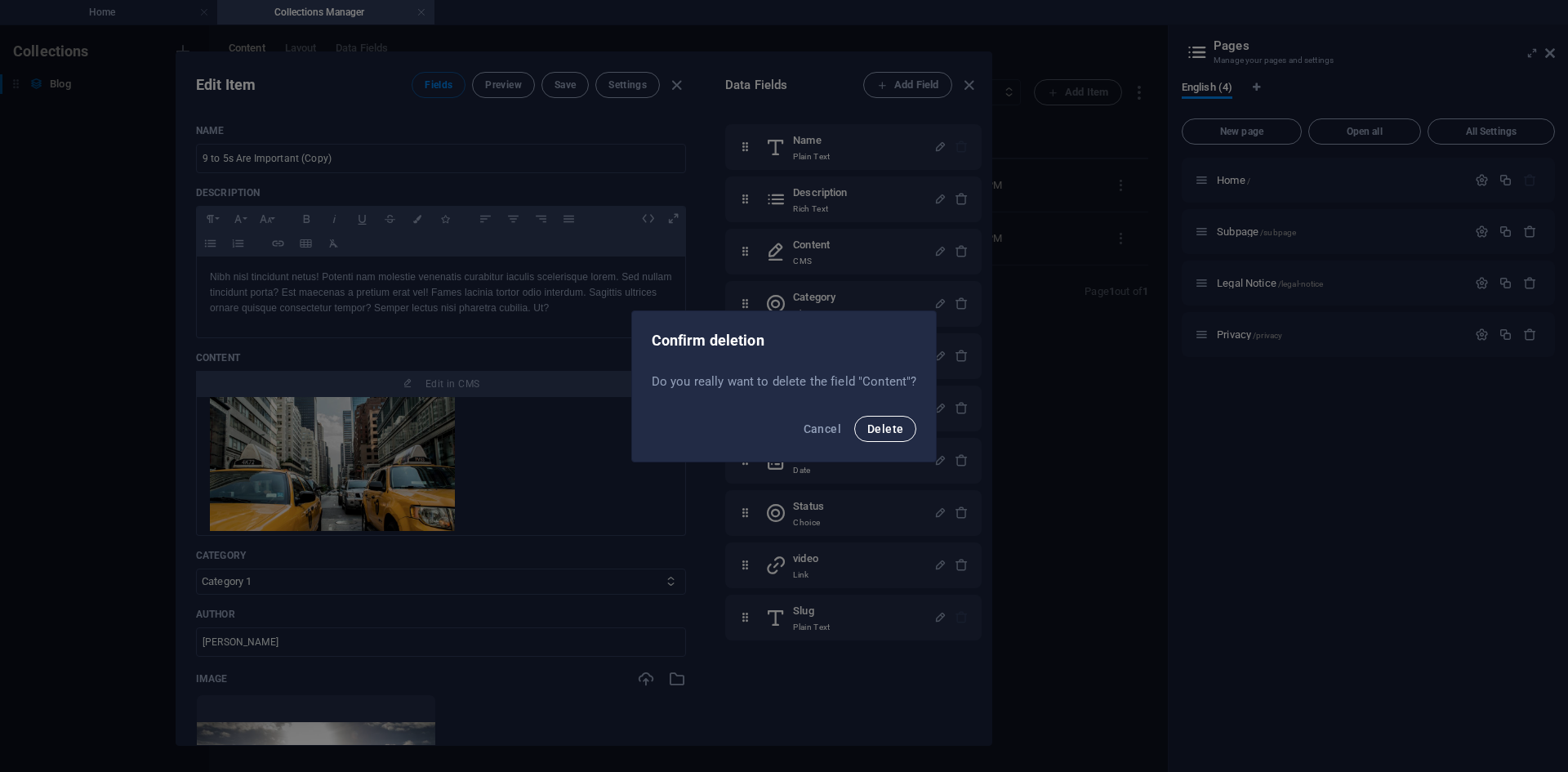
click at [878, 420] on button "Delete" at bounding box center [885, 429] width 62 height 26
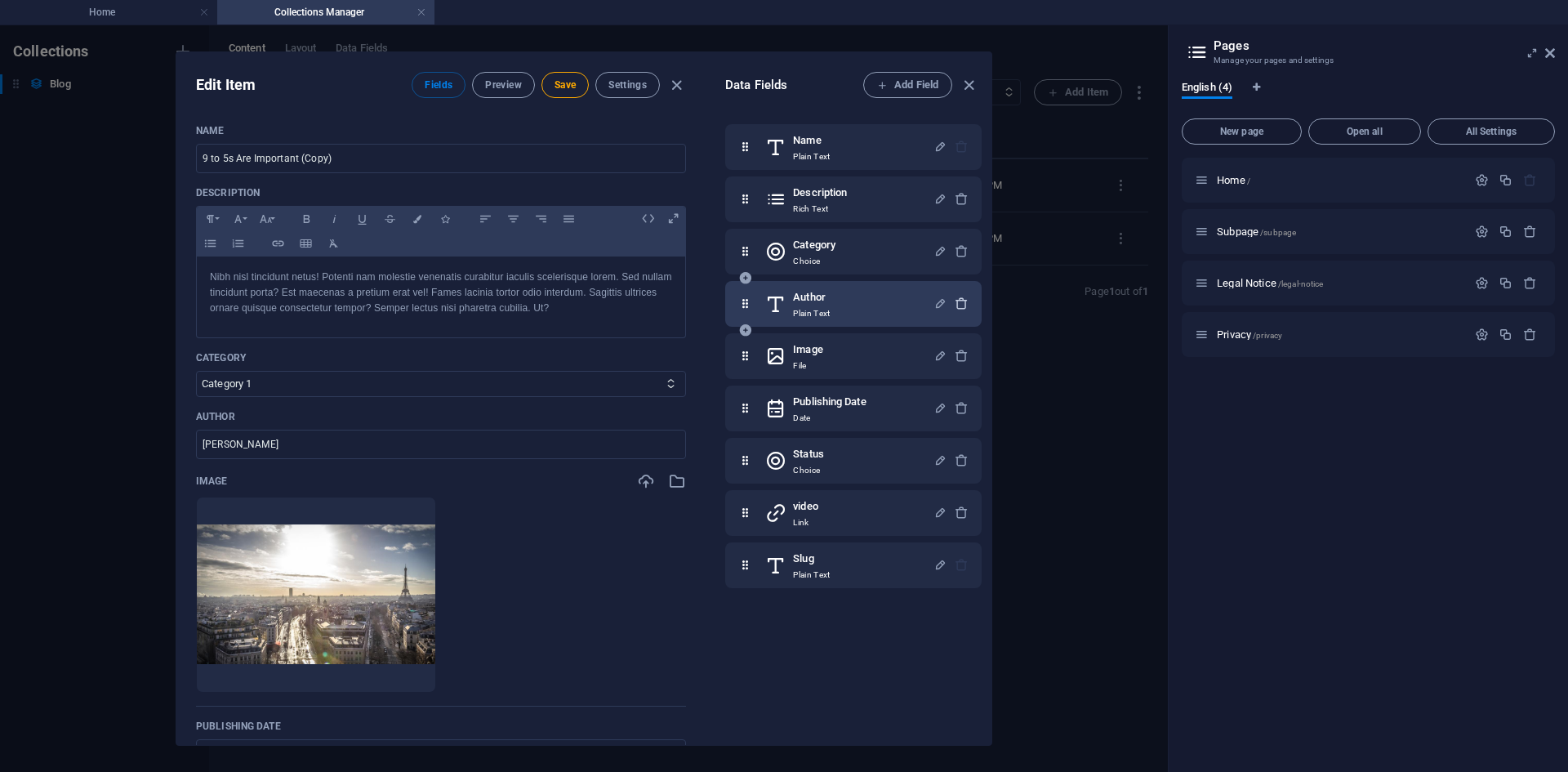
click at [958, 306] on icon "button" at bounding box center [961, 304] width 14 height 14
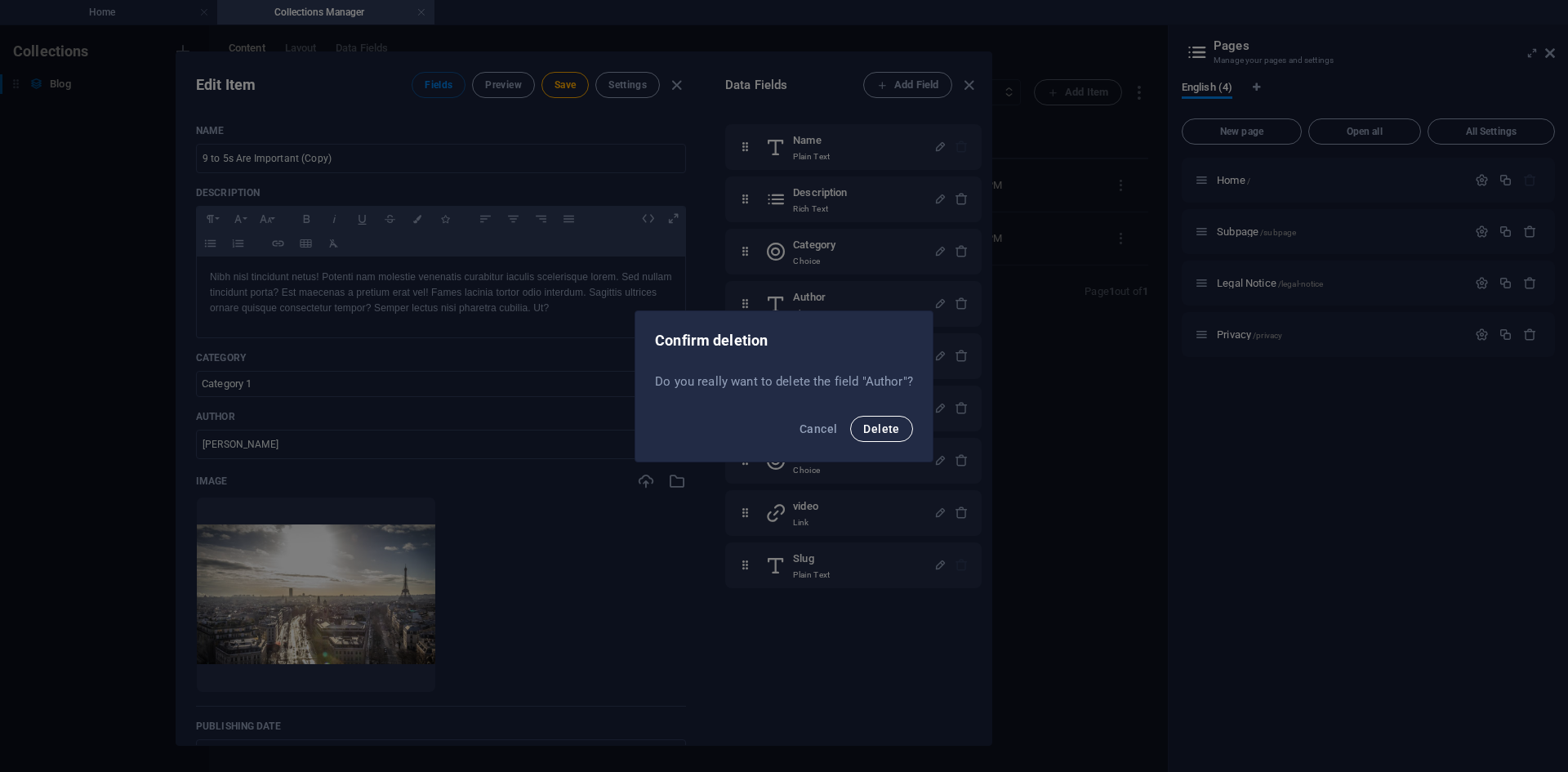
click at [889, 425] on span "Delete" at bounding box center [880, 428] width 36 height 13
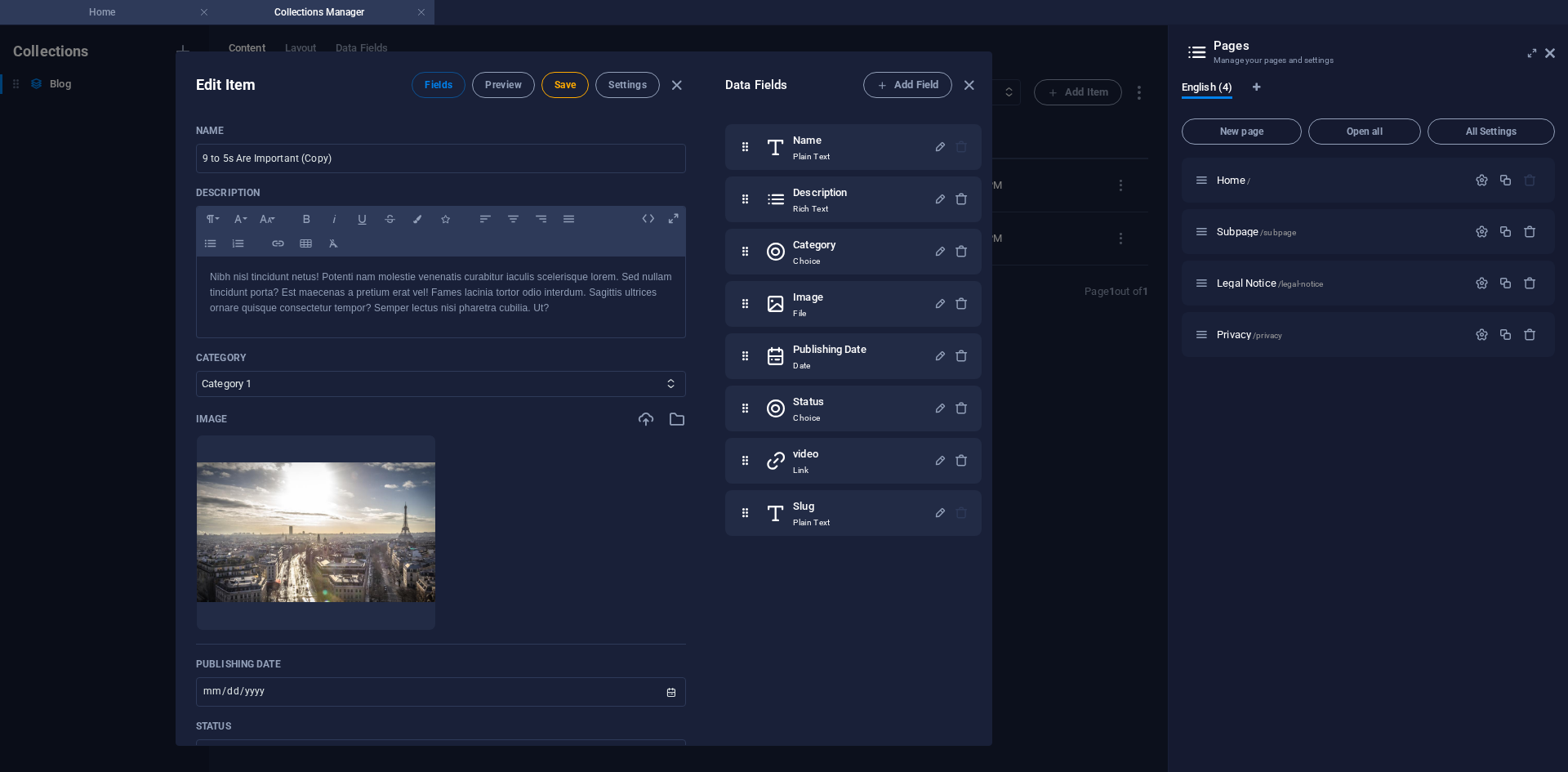
click at [132, 15] on h4 "Home" at bounding box center [109, 12] width 217 height 18
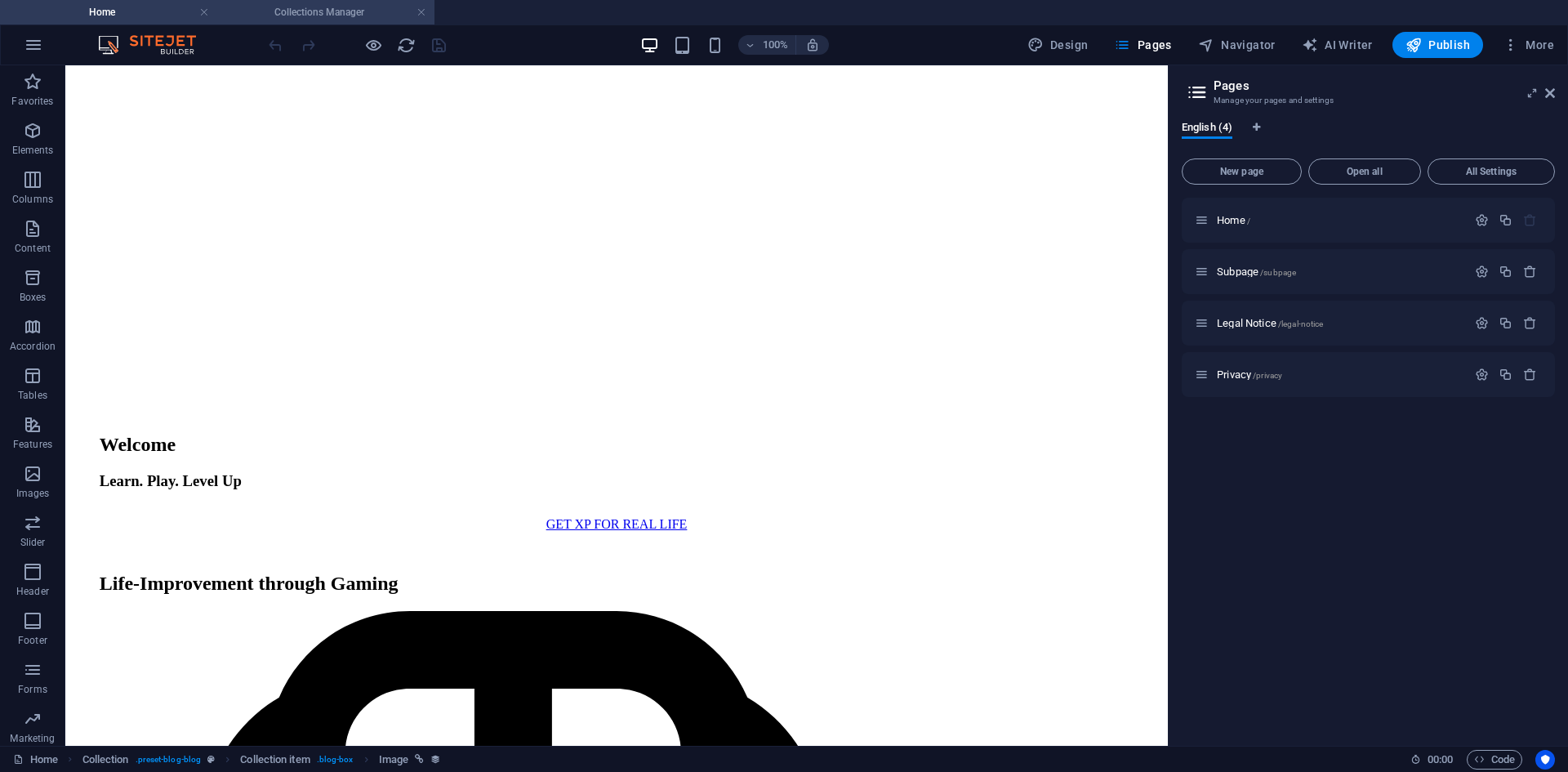
click at [327, 14] on h4 "Collections Manager" at bounding box center [326, 12] width 217 height 18
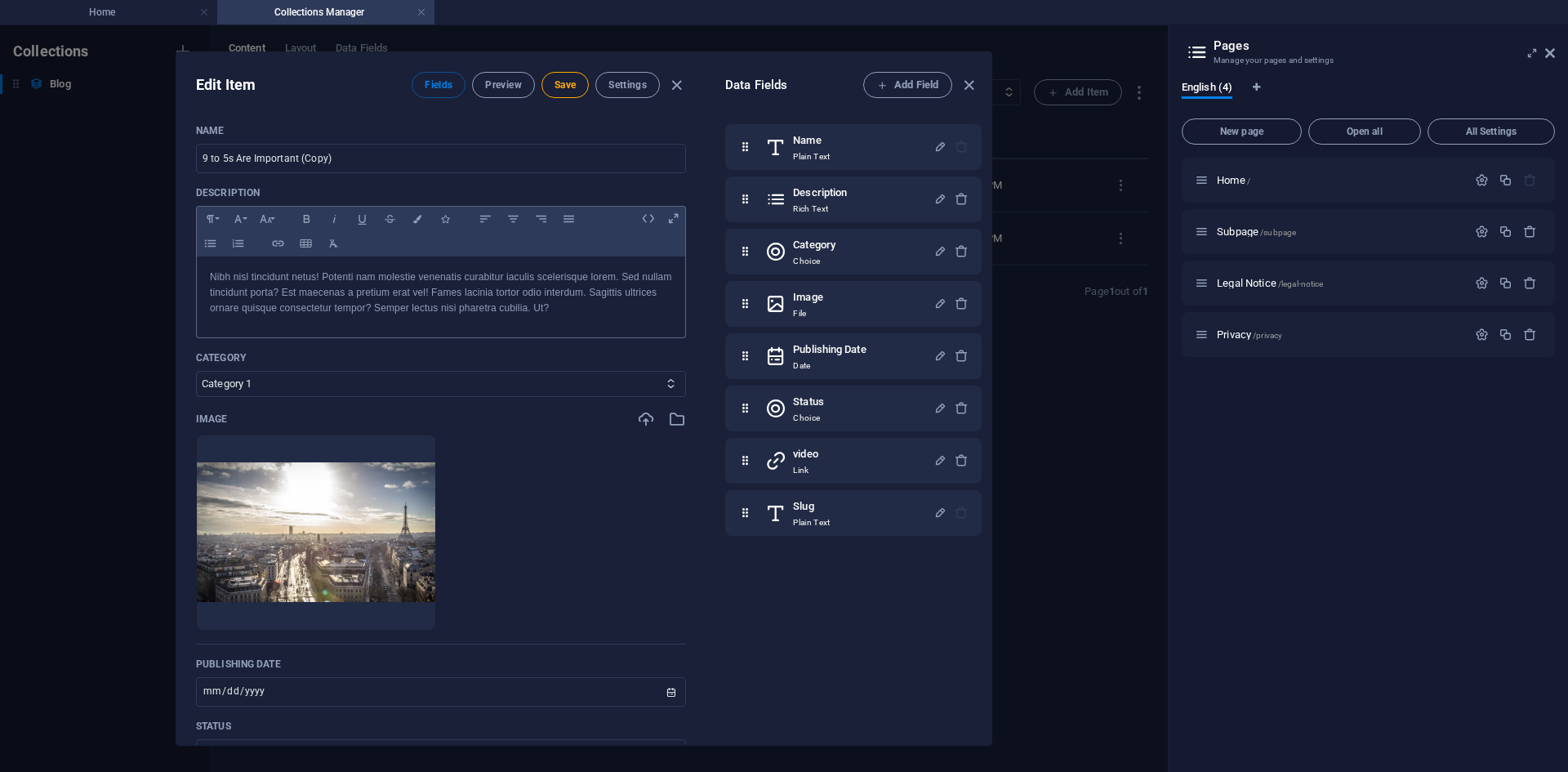
scroll to position [0, 0]
drag, startPoint x: 741, startPoint y: 306, endPoint x: 762, endPoint y: 146, distance: 161.4
click at [762, 146] on div "Name Plain Text Description Rich Text Category Choice Image File Publishing Dat…" at bounding box center [853, 330] width 256 height 411
select select "Category 1"
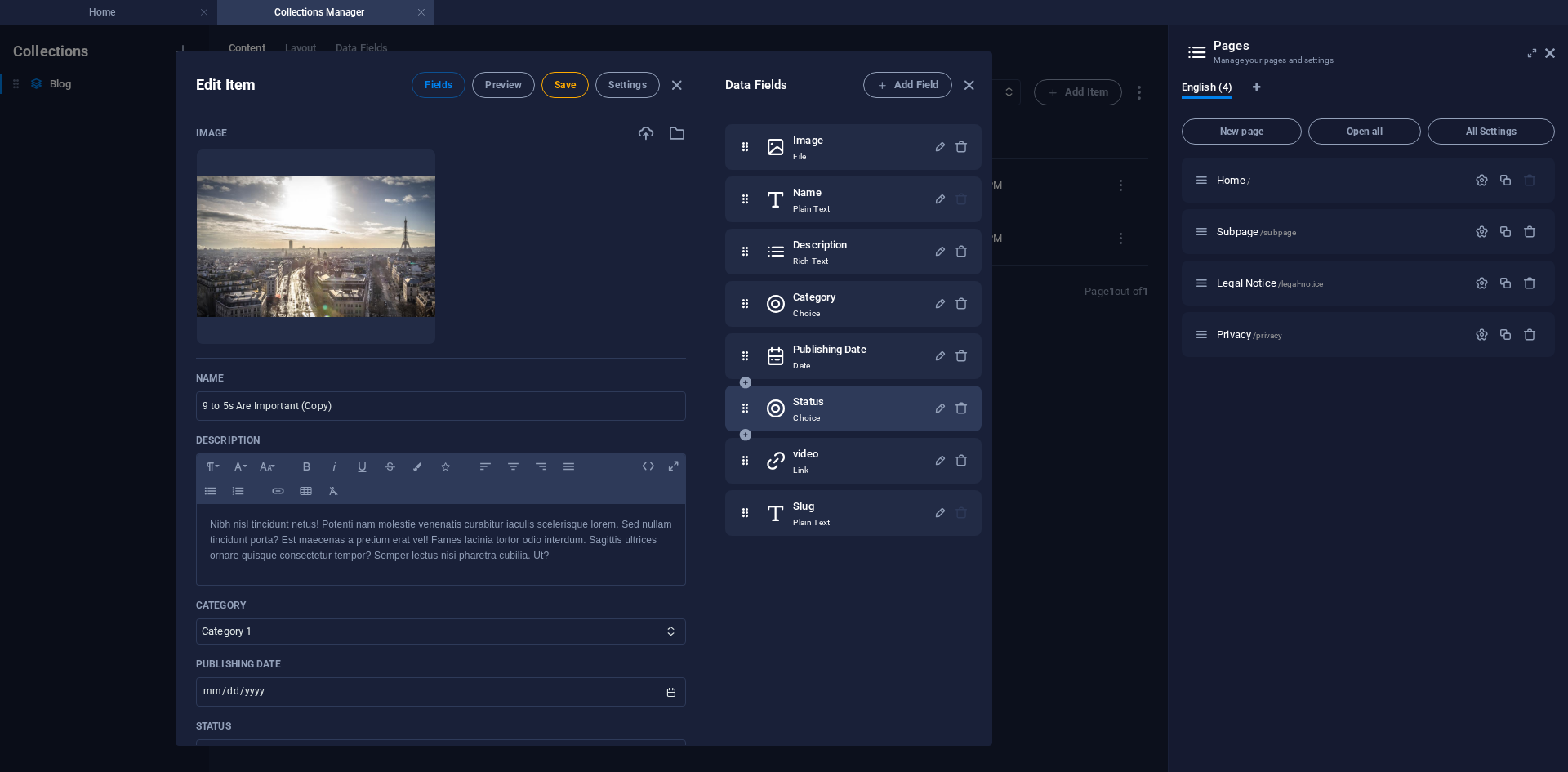
drag, startPoint x: 957, startPoint y: 410, endPoint x: 773, endPoint y: 421, distance: 184.3
click at [773, 421] on div "Status Choice" at bounding box center [852, 408] width 230 height 33
click at [741, 408] on icon at bounding box center [745, 408] width 14 height 33
drag, startPoint x: 744, startPoint y: 466, endPoint x: 752, endPoint y: 305, distance: 161.2
click at [752, 305] on div "Image File Name Plain Text Description Rich Text Category Choice Publishing Dat…" at bounding box center [853, 330] width 256 height 411
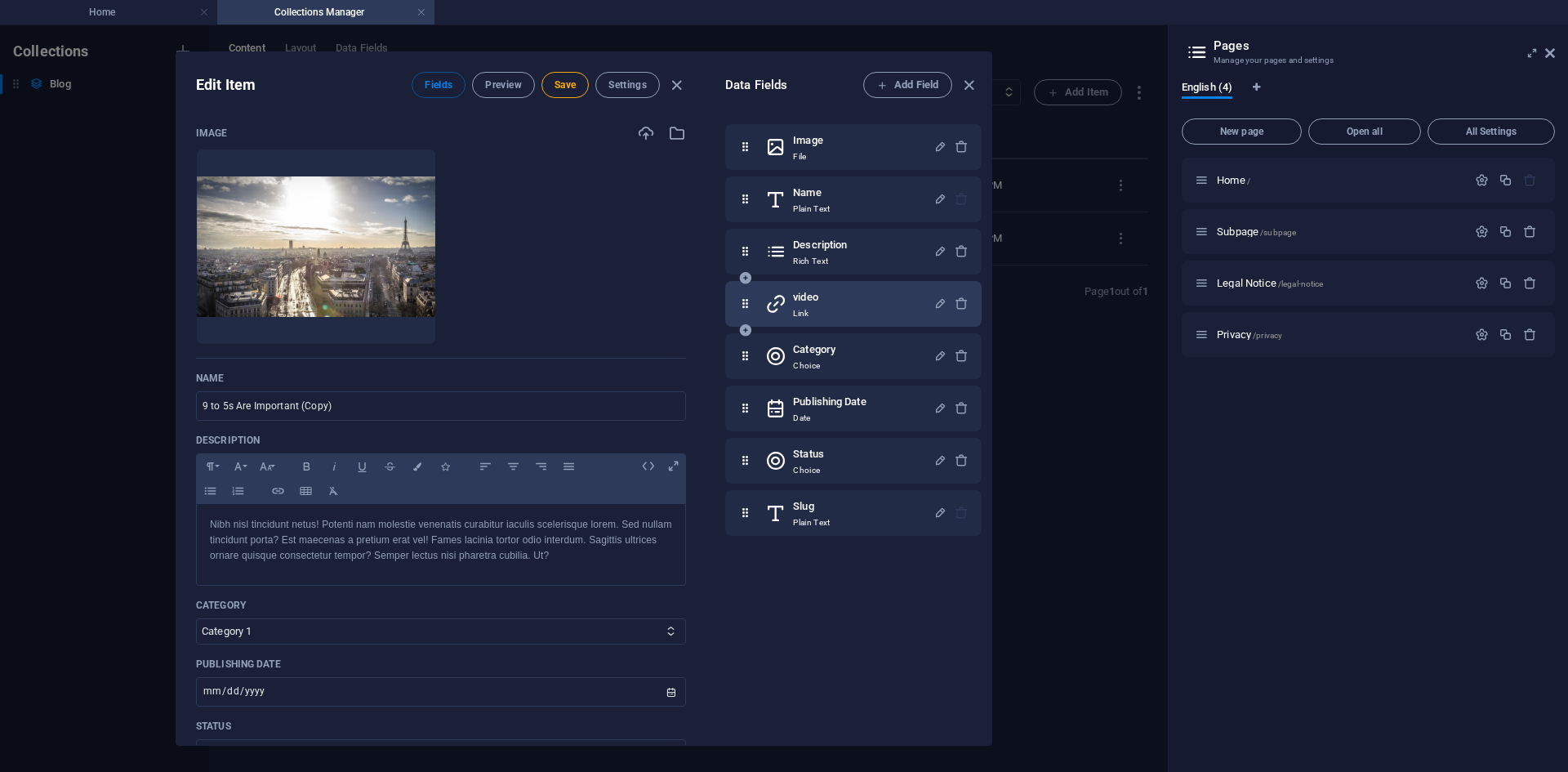
select select "Category 1"
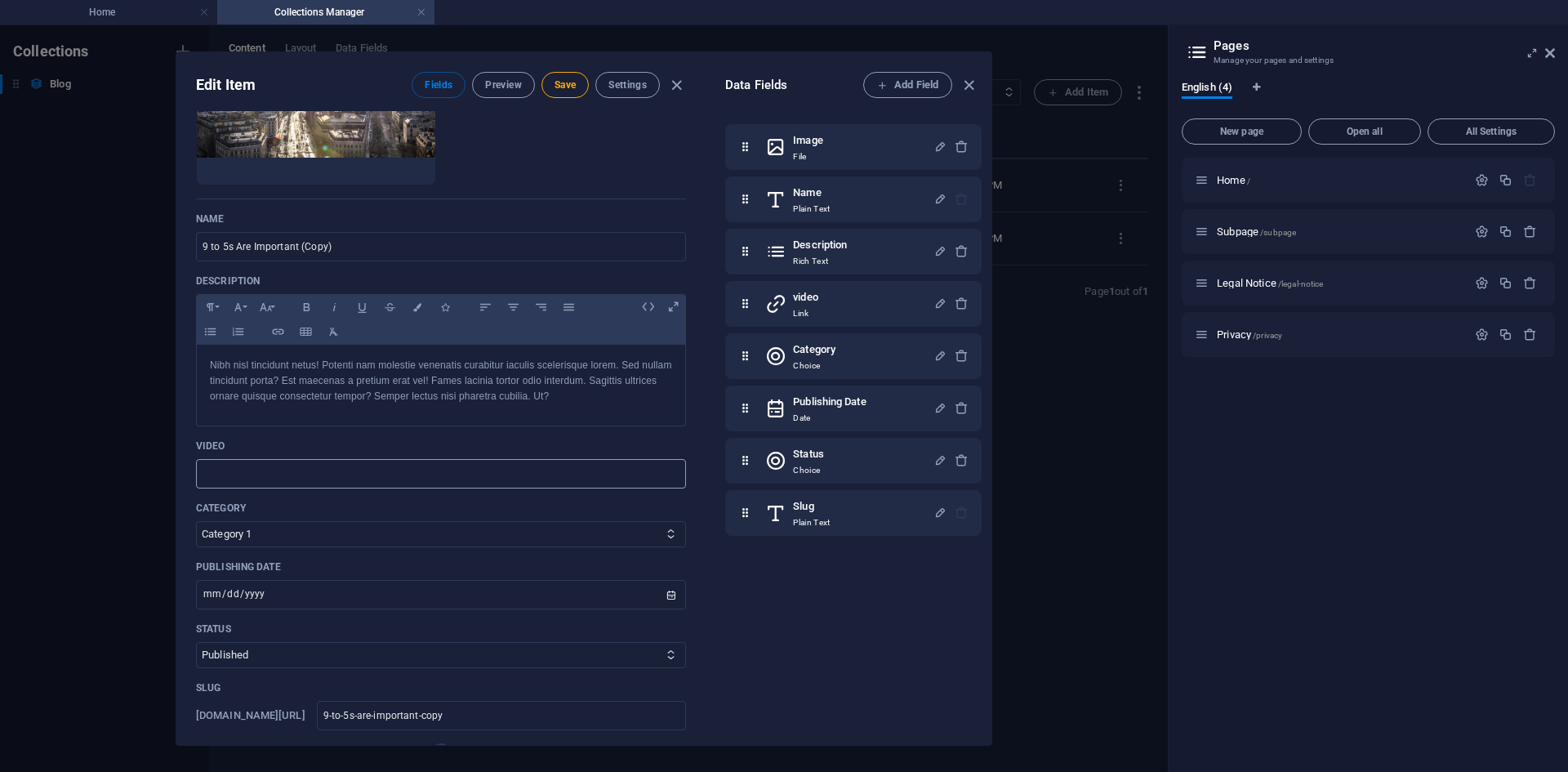
scroll to position [163, 0]
click at [793, 305] on h6 "video" at bounding box center [805, 297] width 24 height 19
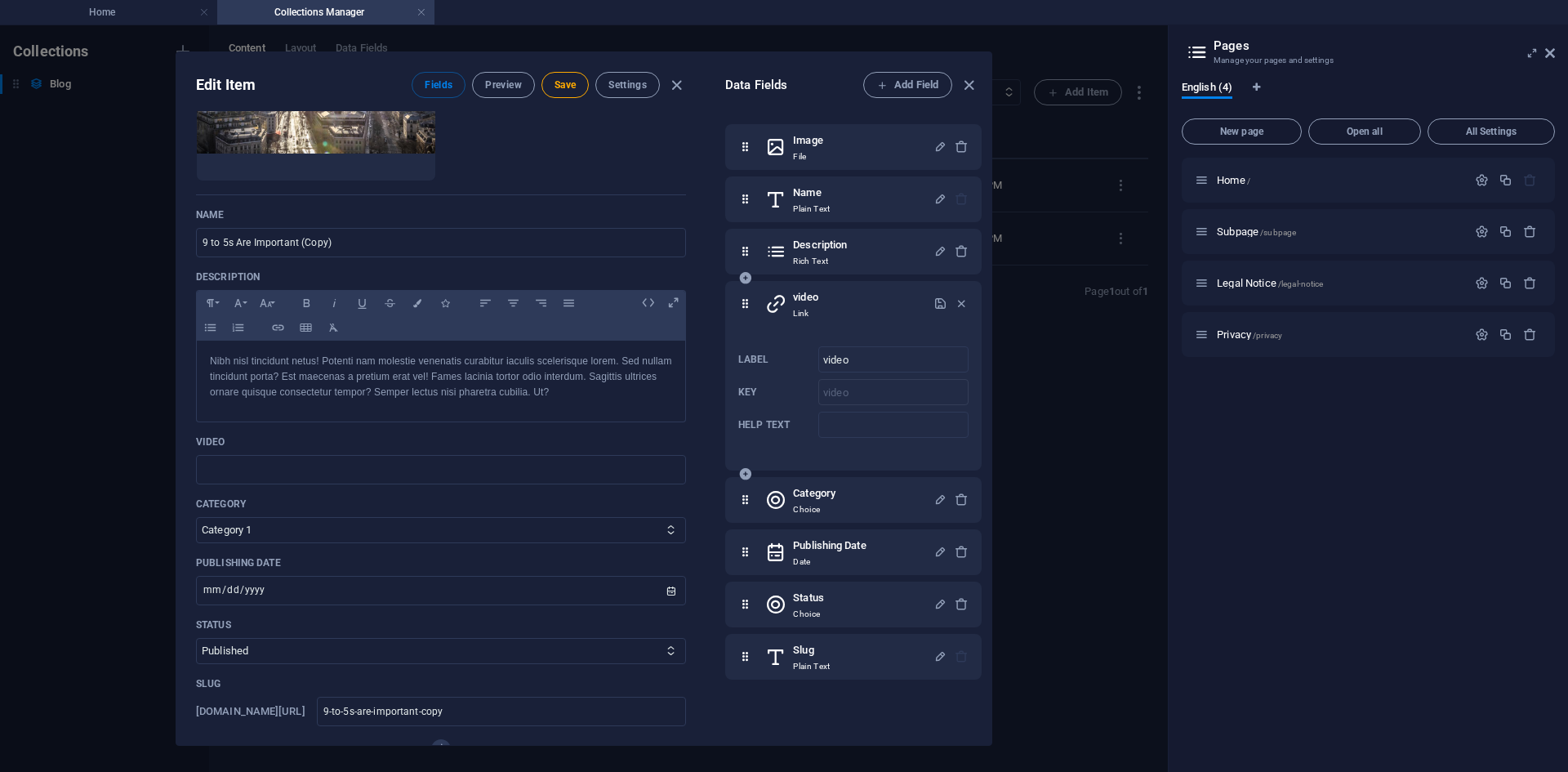
click at [865, 408] on div "Label video ​ Key video ​ Help text ​" at bounding box center [852, 392] width 230 height 105
click at [937, 306] on icon "button" at bounding box center [940, 304] width 14 height 14
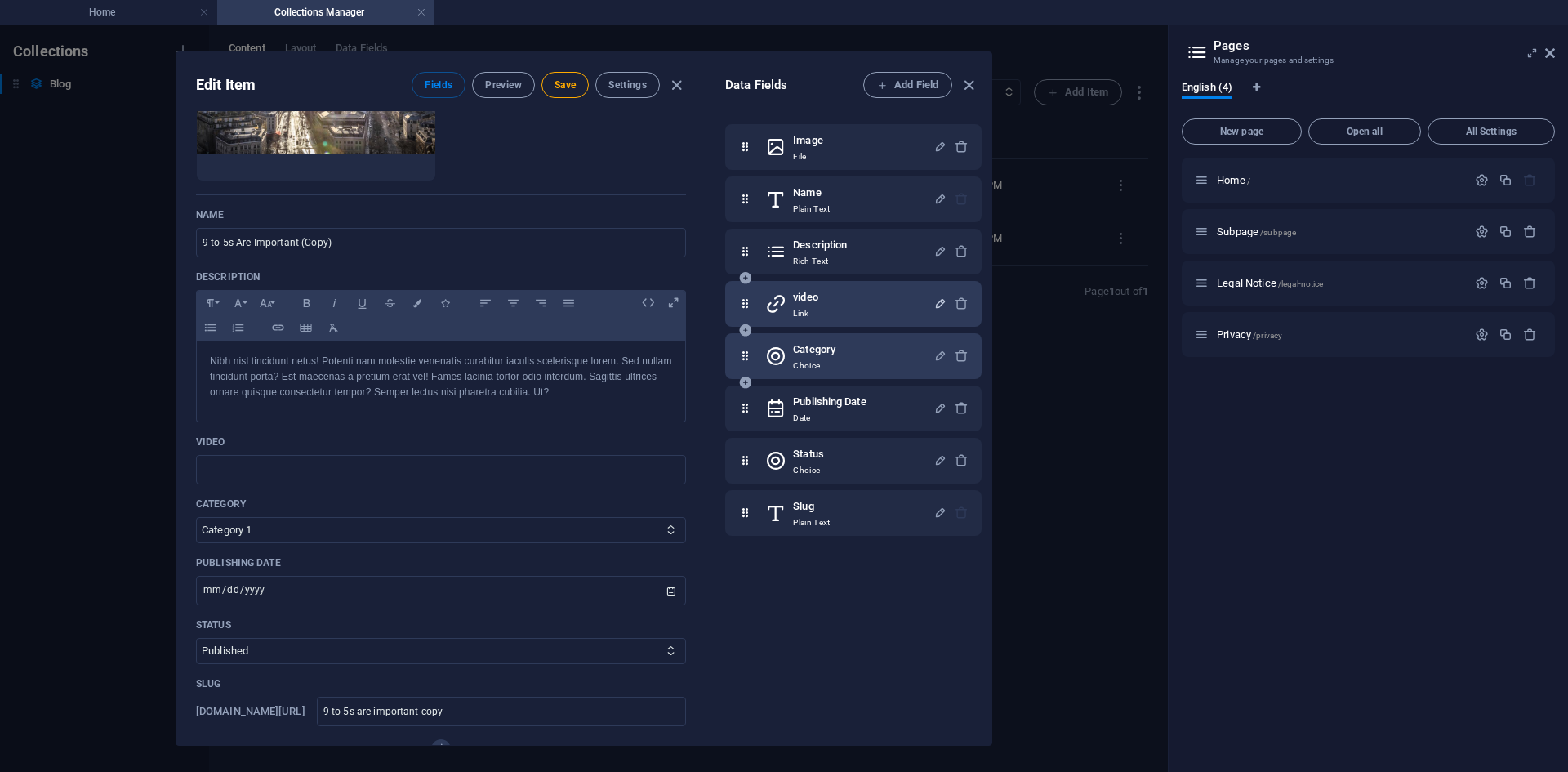
click at [880, 358] on div "Category Choice" at bounding box center [848, 356] width 168 height 33
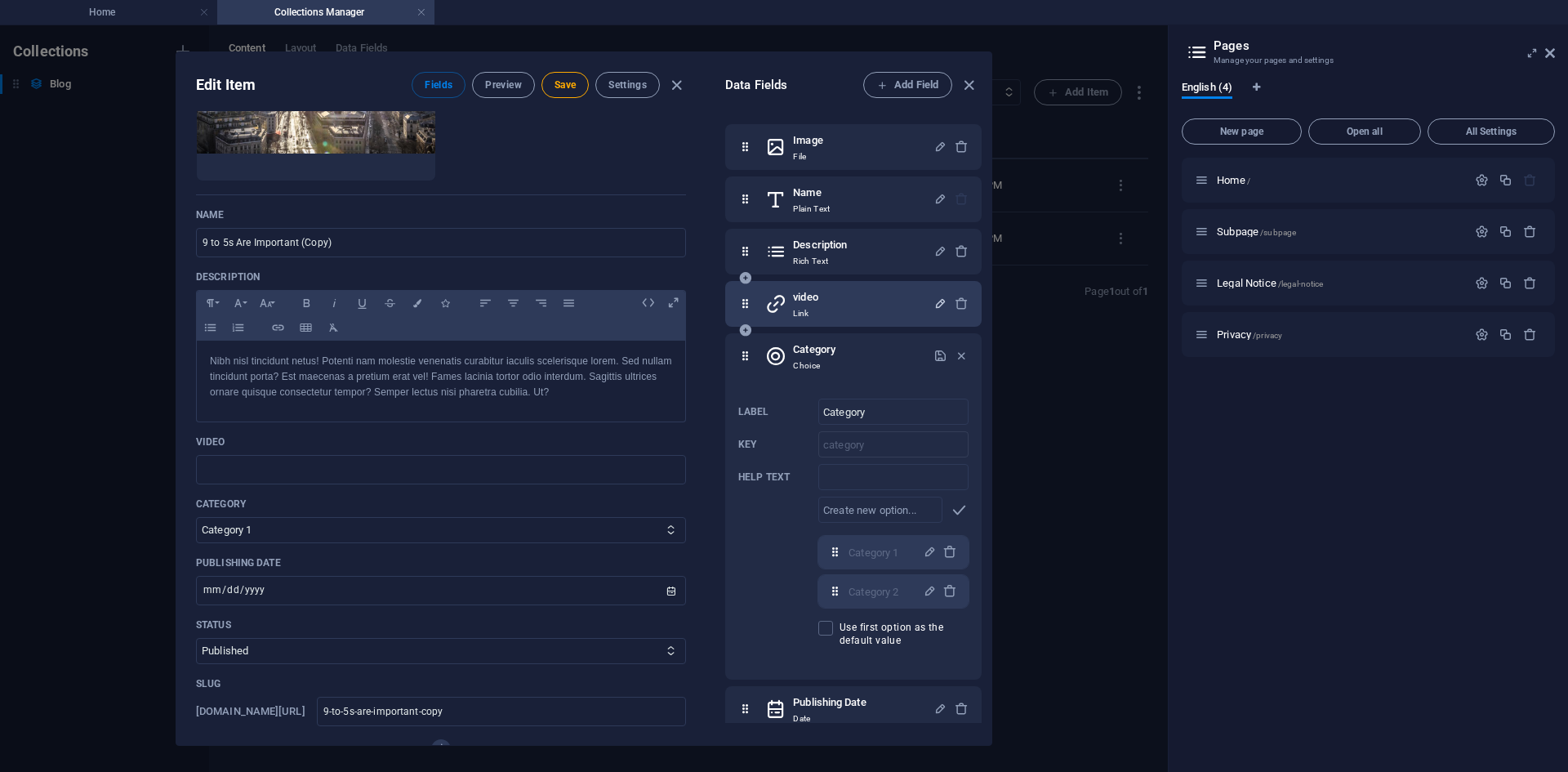
click at [802, 300] on h6 "video" at bounding box center [805, 297] width 24 height 19
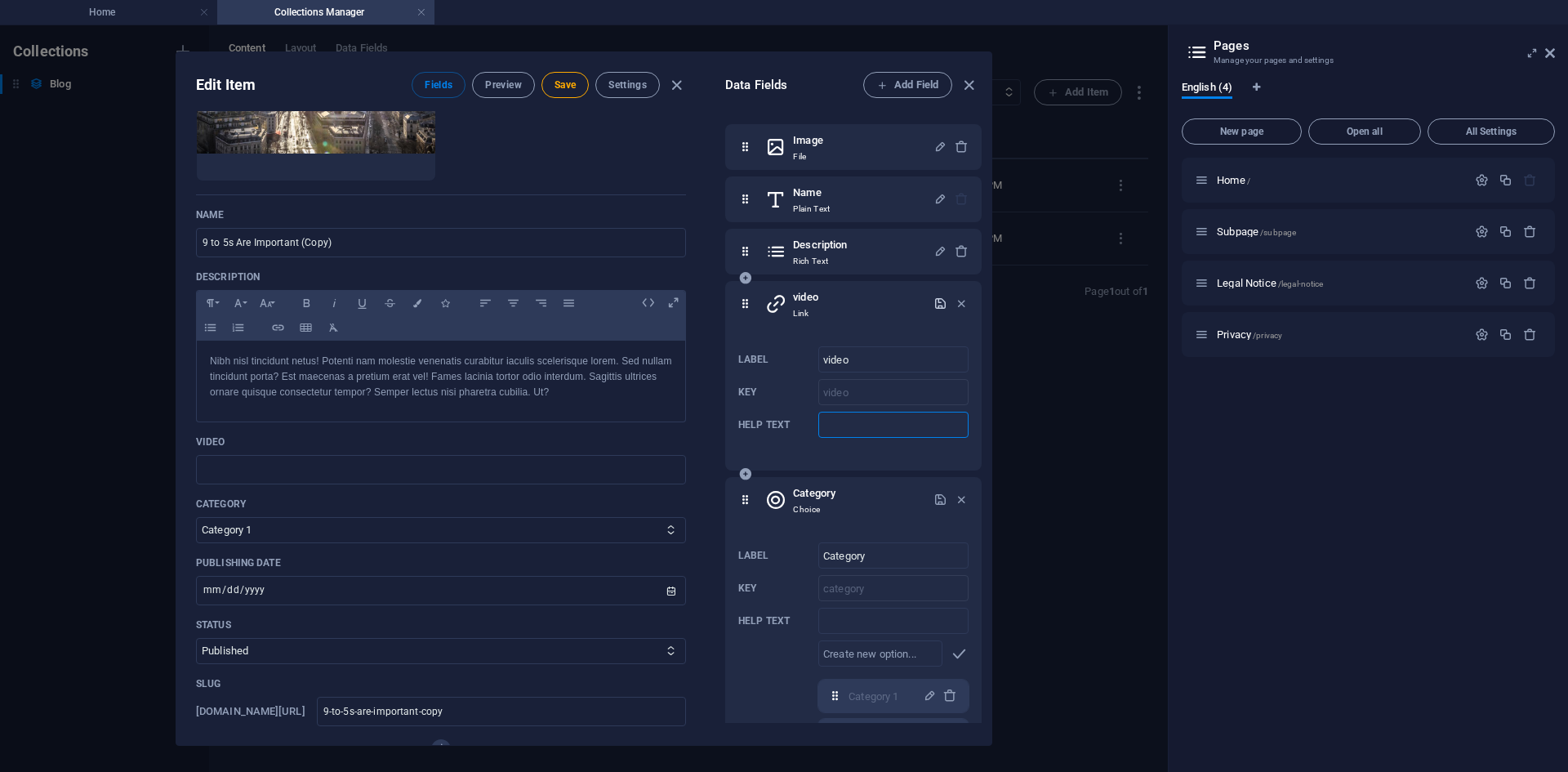
click at [849, 434] on input "Help text" at bounding box center [893, 424] width 150 height 26
click at [938, 304] on icon "button" at bounding box center [940, 304] width 14 height 14
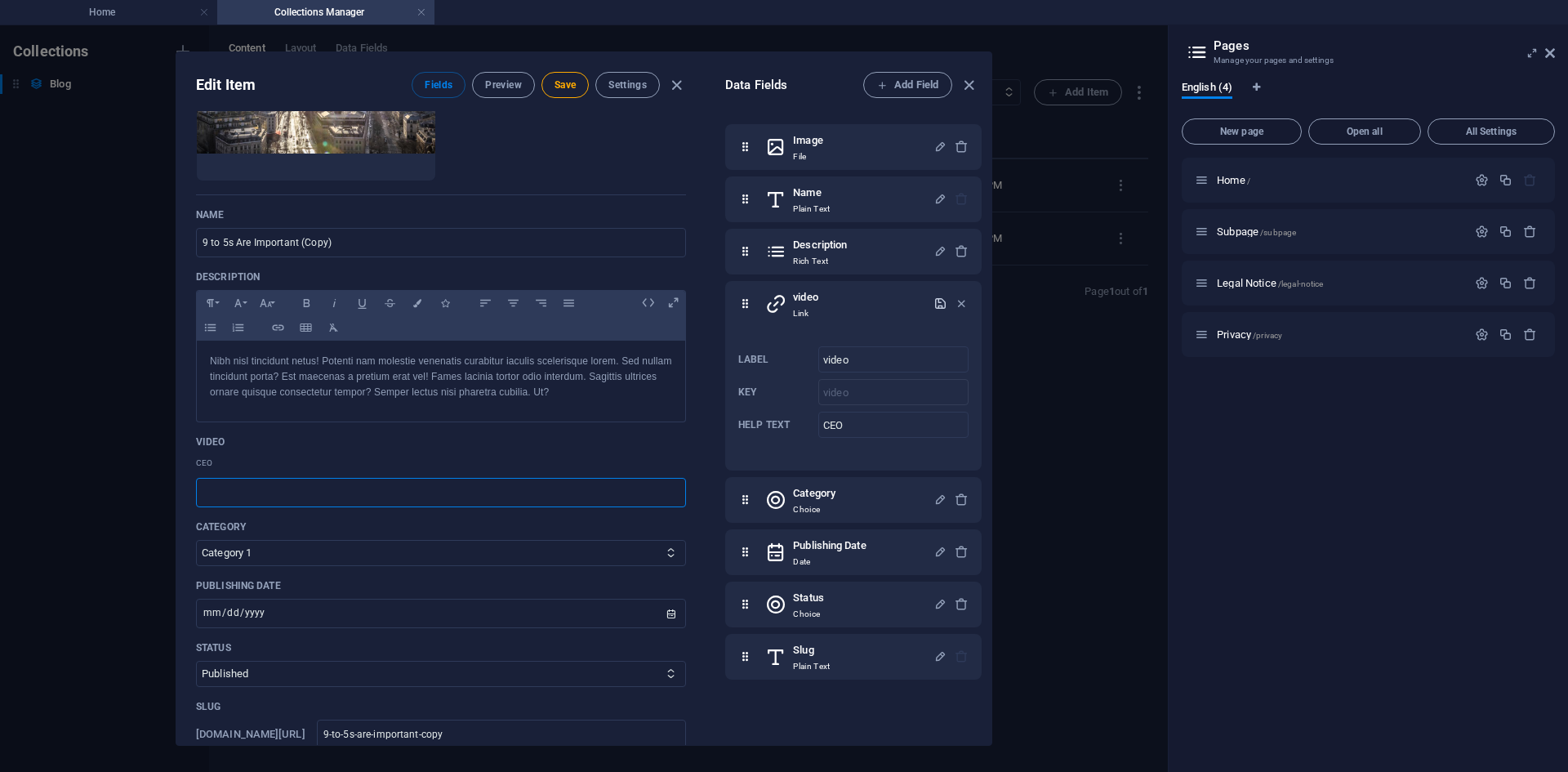
click at [354, 483] on input "text" at bounding box center [440, 493] width 490 height 29
click at [886, 419] on input "CEO" at bounding box center [893, 424] width 150 height 26
type input "C"
click at [936, 297] on icon "button" at bounding box center [940, 304] width 14 height 14
click at [287, 478] on input "text" at bounding box center [440, 469] width 490 height 29
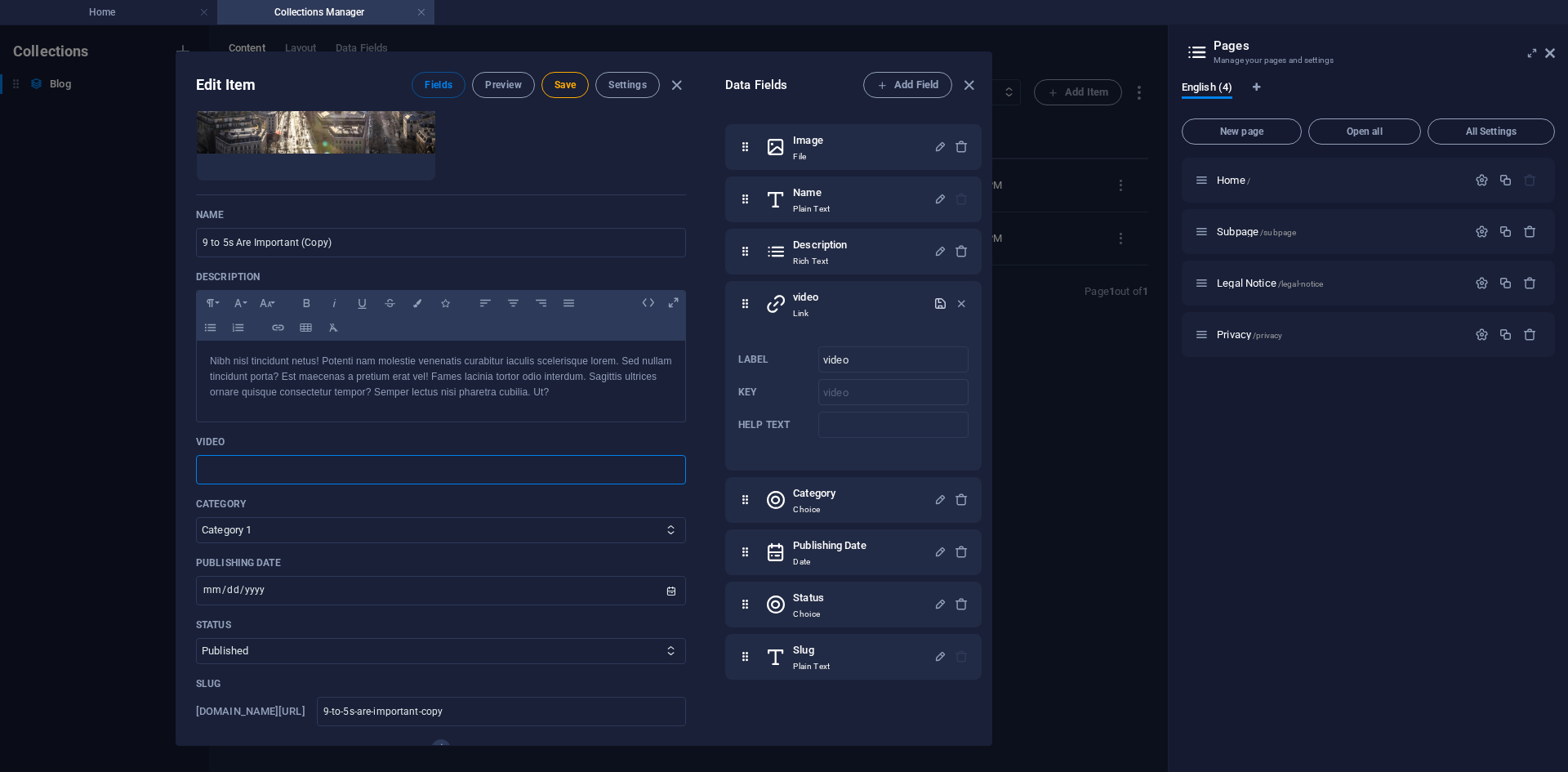
paste input "https://www.youtube.com/watch?v=n43EEfXKeIo"
type input "https://www.youtube.com/watch?v=n43EEfXKeIo"
click at [570, 83] on span "Save" at bounding box center [565, 84] width 21 height 13
drag, startPoint x: 974, startPoint y: 81, endPoint x: 602, endPoint y: 65, distance: 372.3
click at [974, 81] on icon "button" at bounding box center [968, 84] width 18 height 18
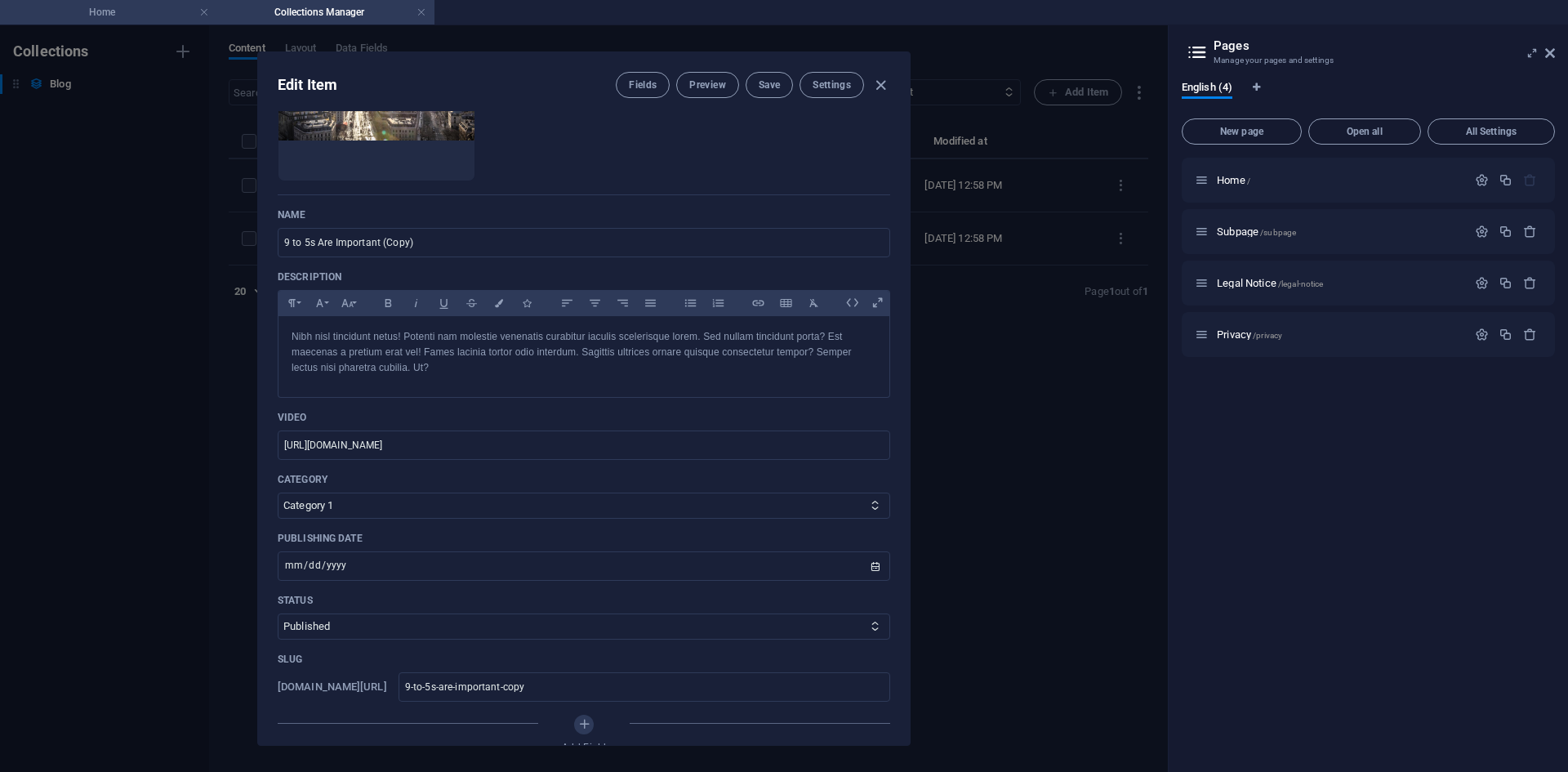
click at [132, 13] on h4 "Home" at bounding box center [109, 12] width 217 height 18
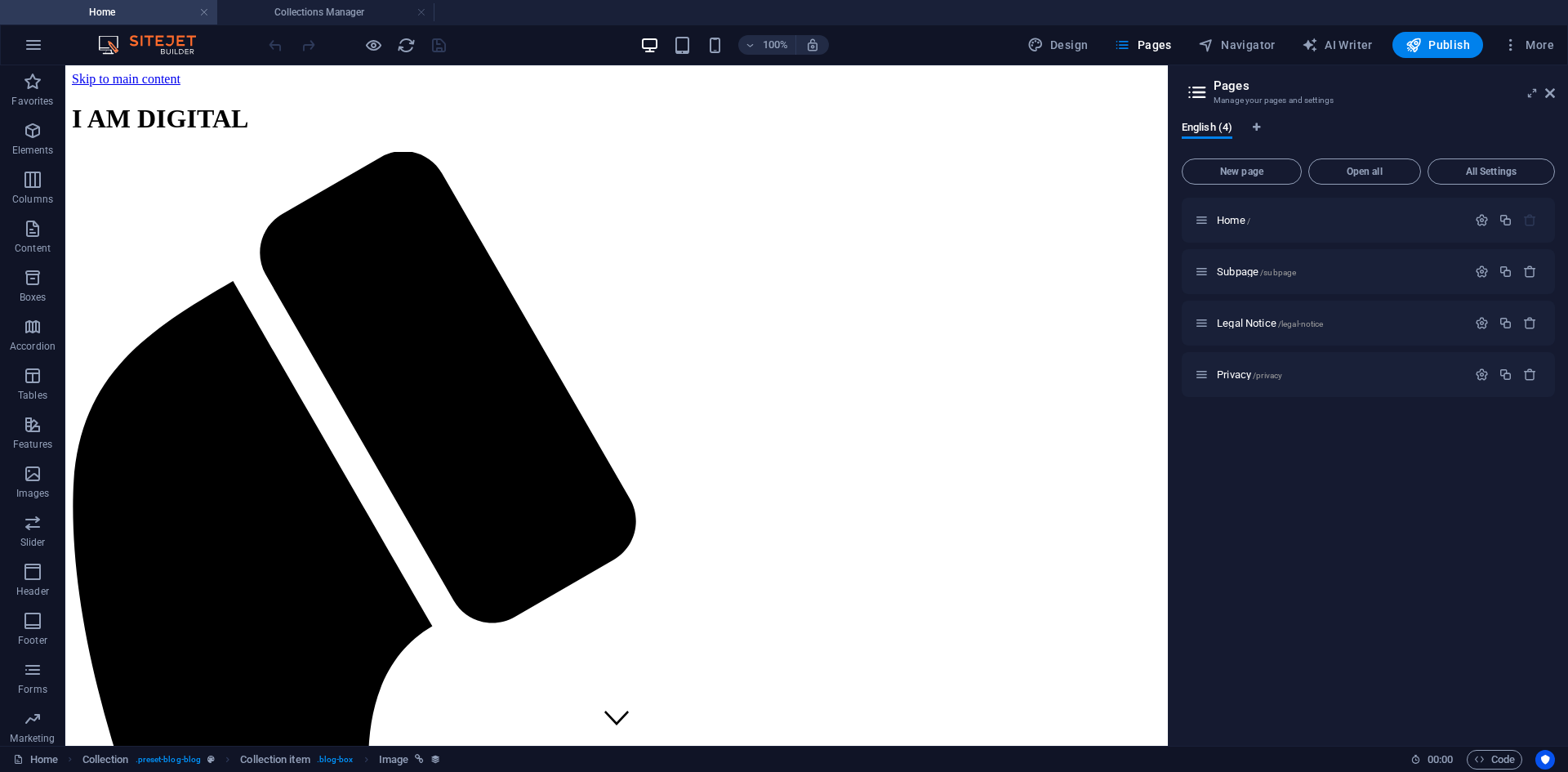
scroll to position [1836, 0]
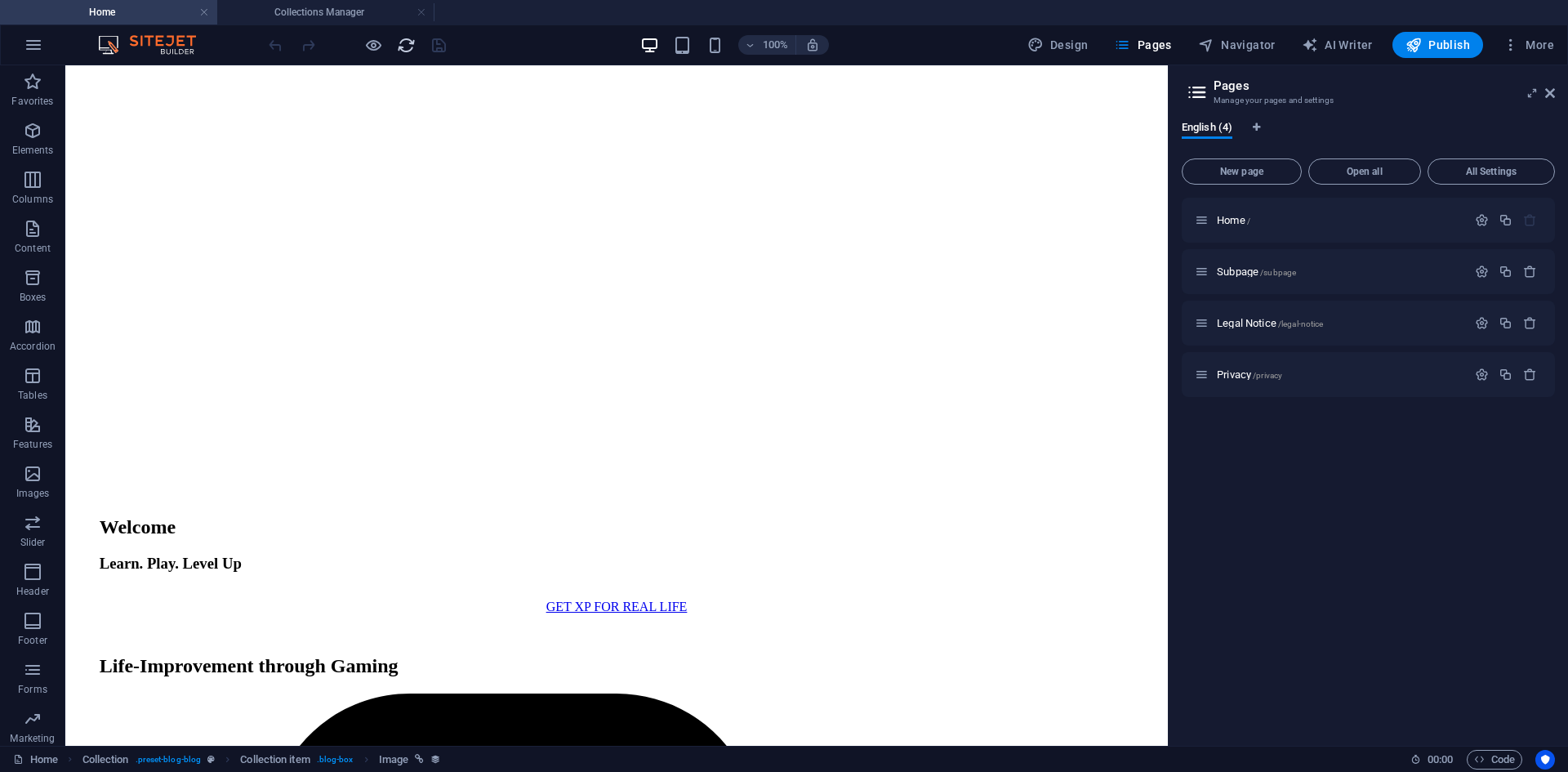
click at [408, 47] on icon "reload" at bounding box center [405, 45] width 18 height 18
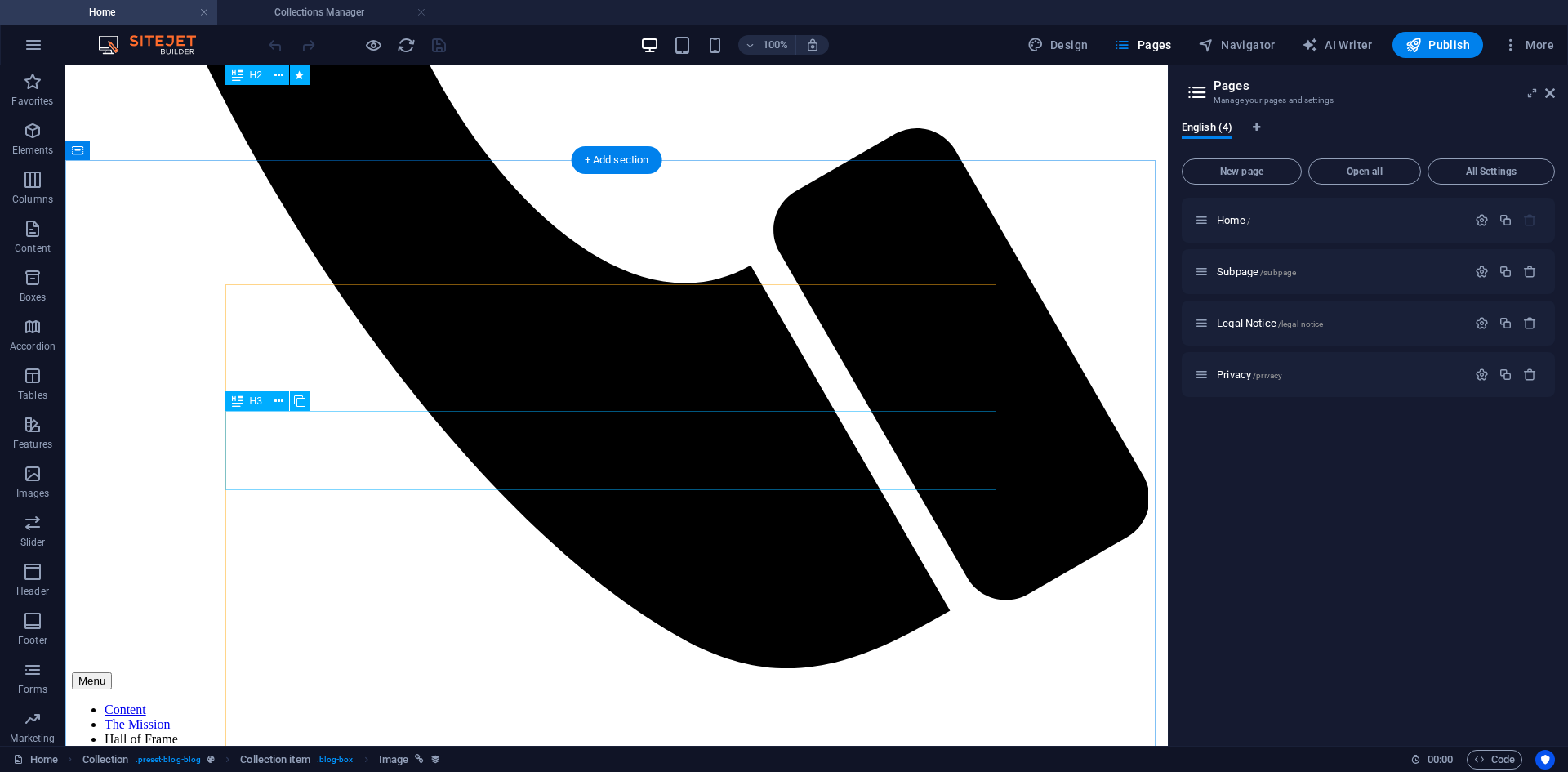
scroll to position [1225, 0]
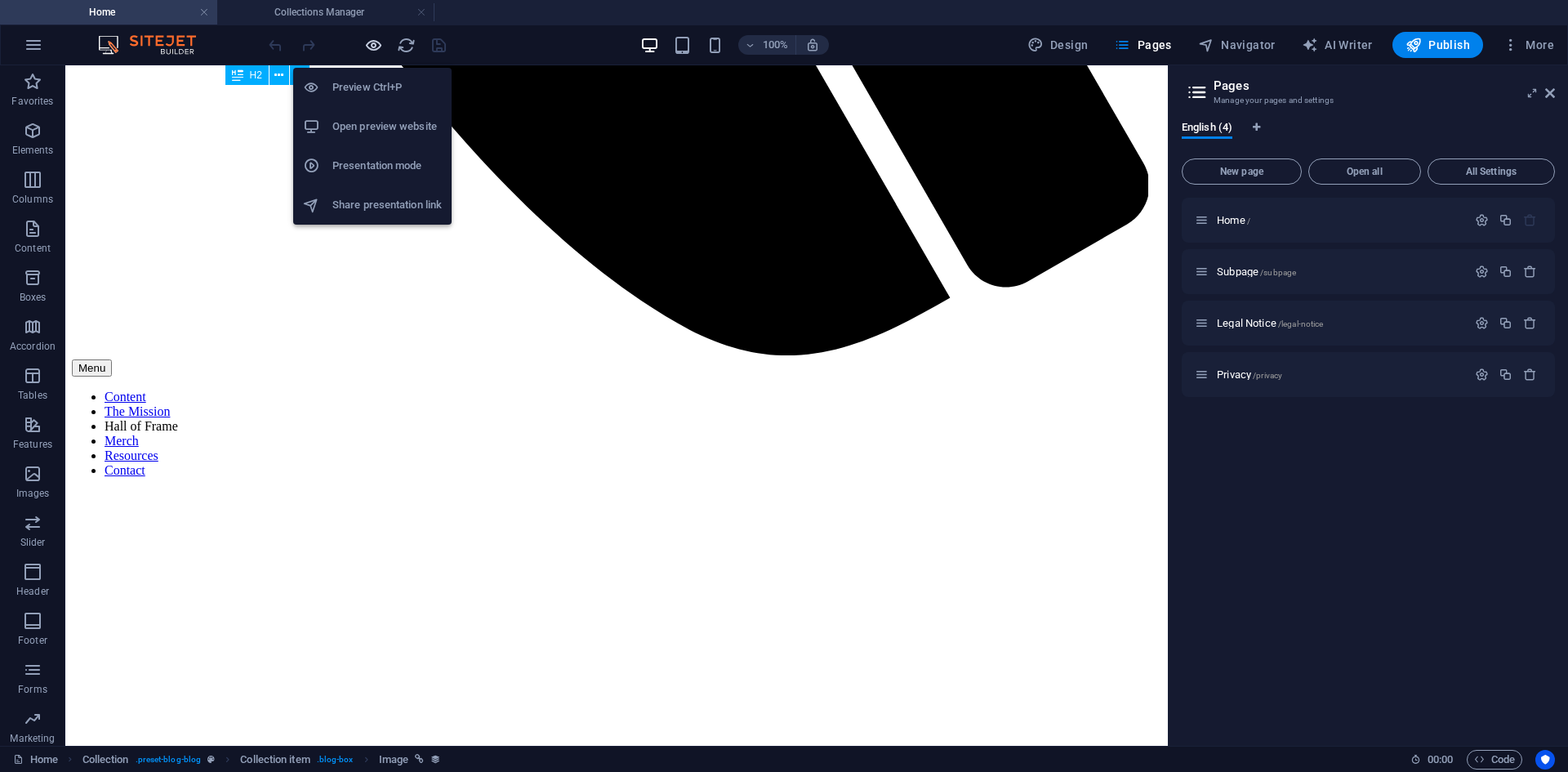
click at [374, 49] on icon "button" at bounding box center [373, 45] width 18 height 18
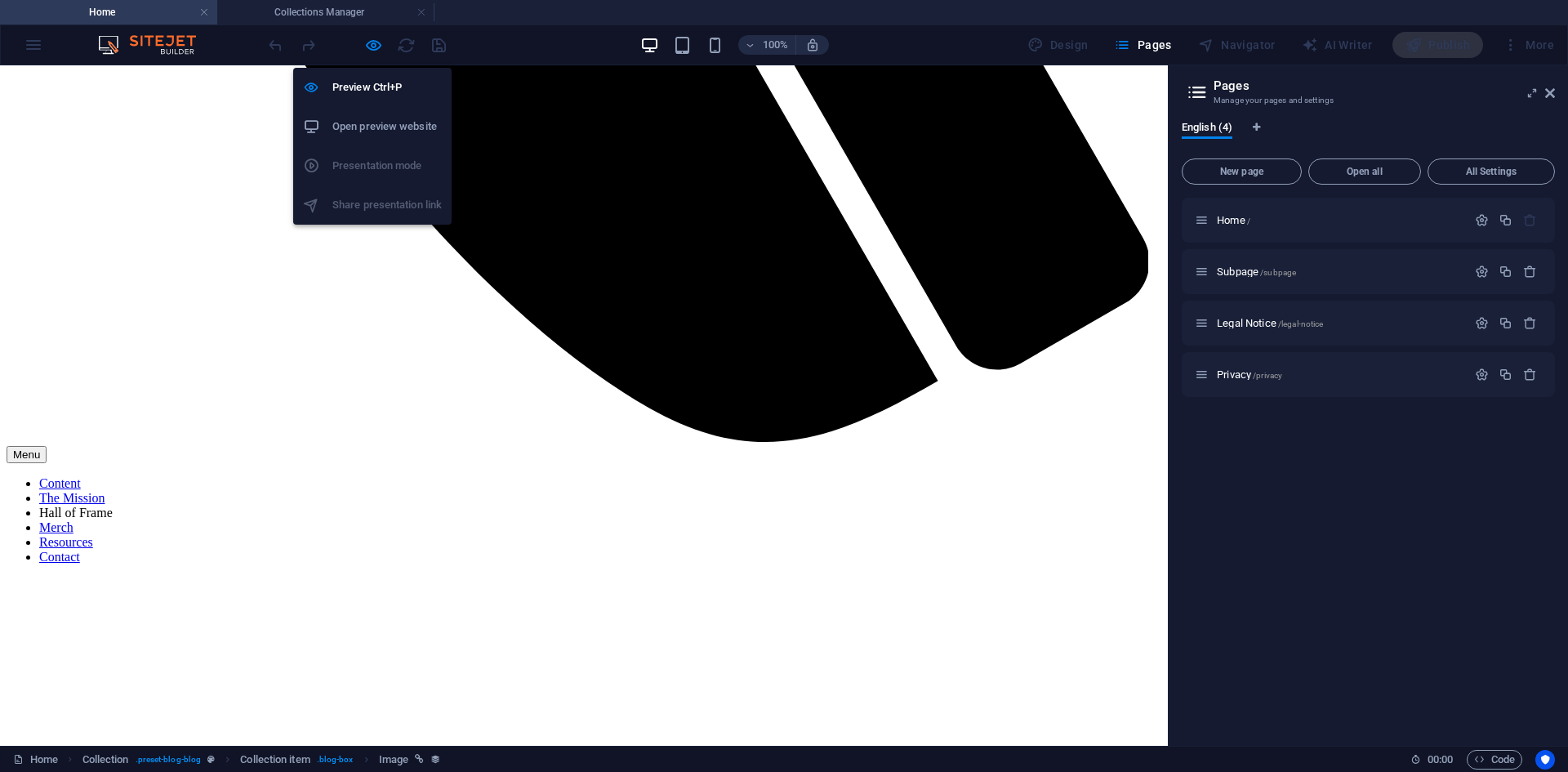
click at [372, 112] on li "Open preview website" at bounding box center [371, 126] width 158 height 39
click at [370, 38] on icon "button" at bounding box center [373, 45] width 18 height 18
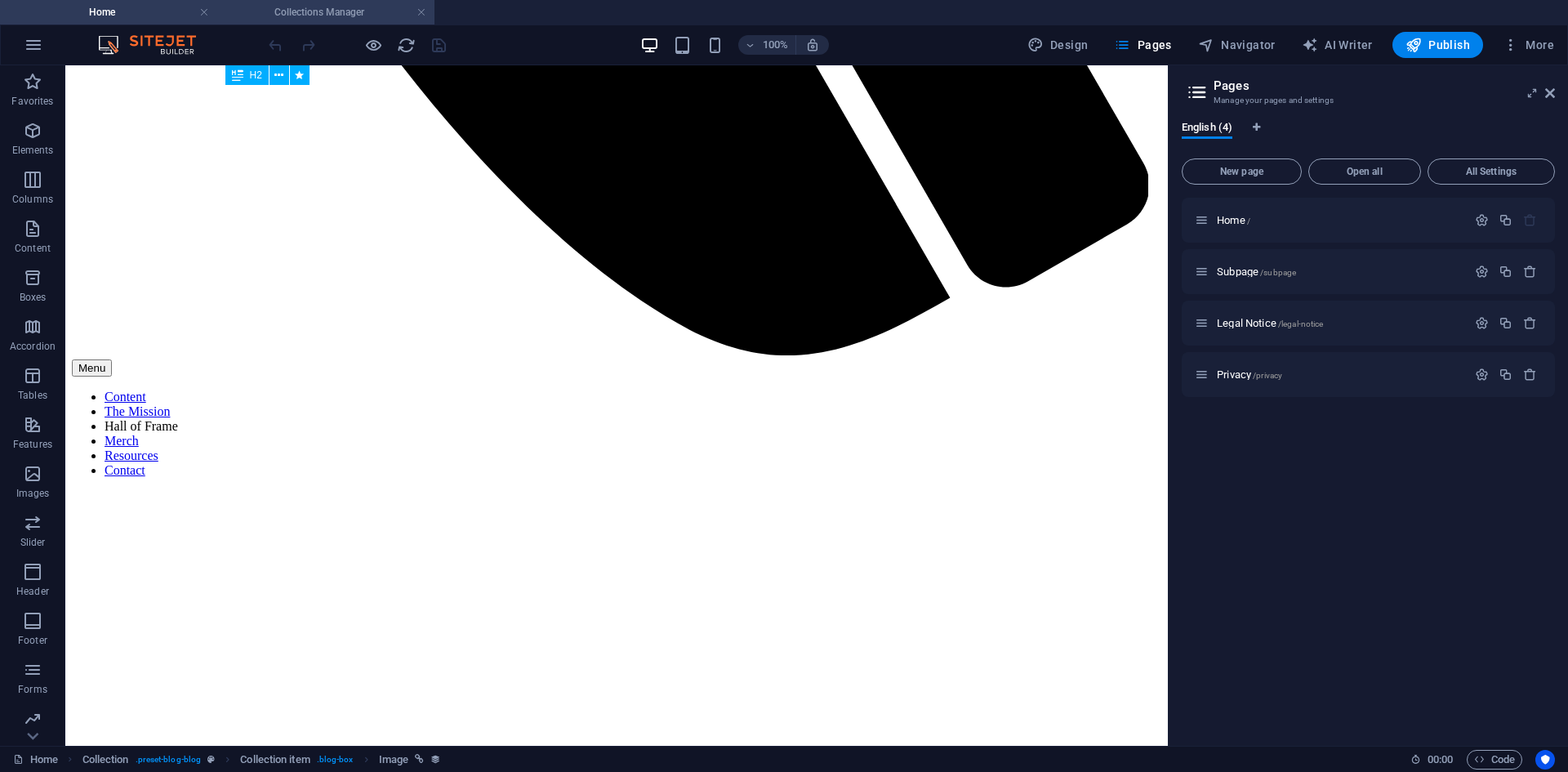
click at [296, 8] on h4 "Collections Manager" at bounding box center [326, 12] width 217 height 18
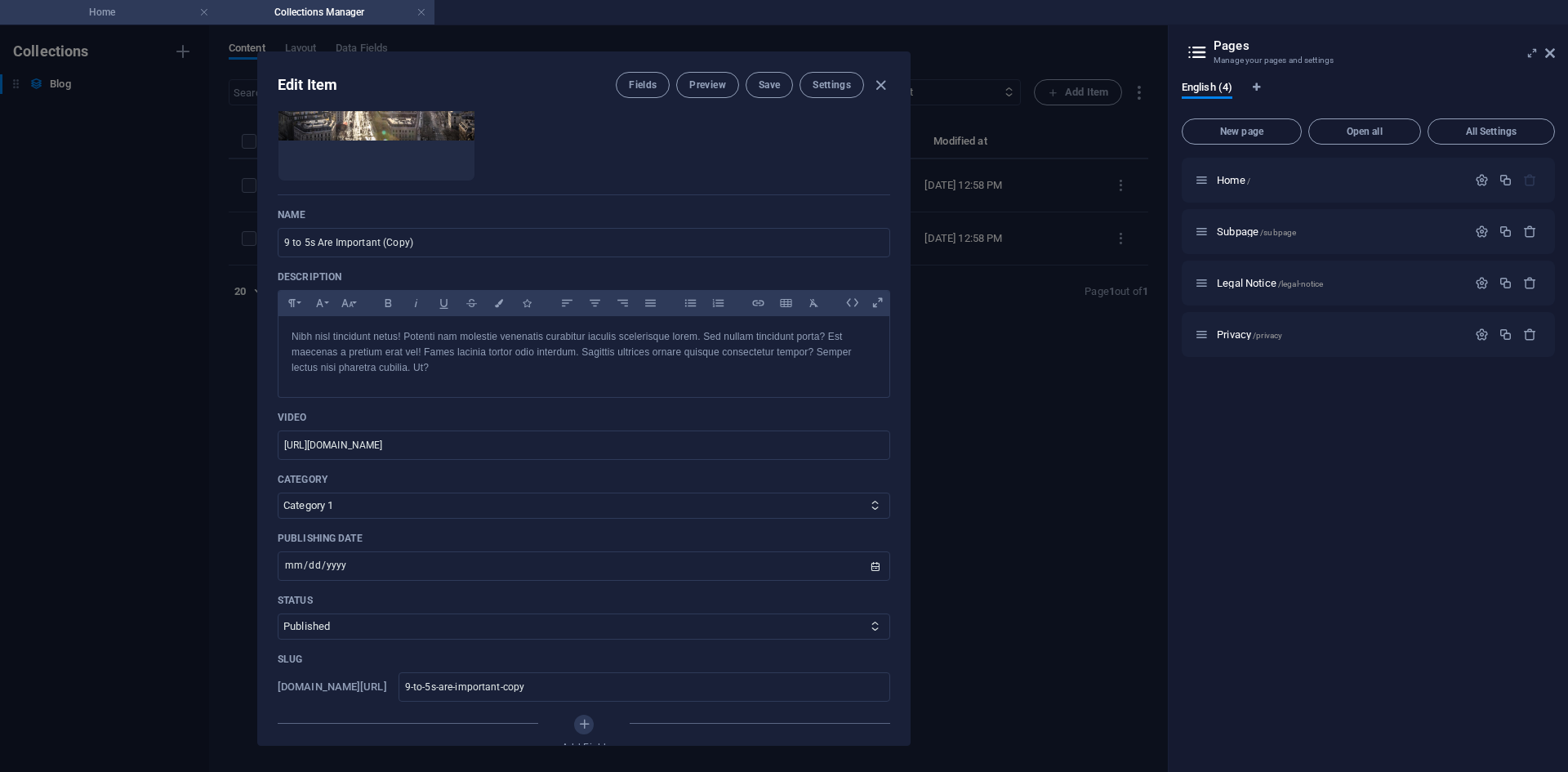
click at [152, 10] on h4 "Home" at bounding box center [109, 12] width 217 height 18
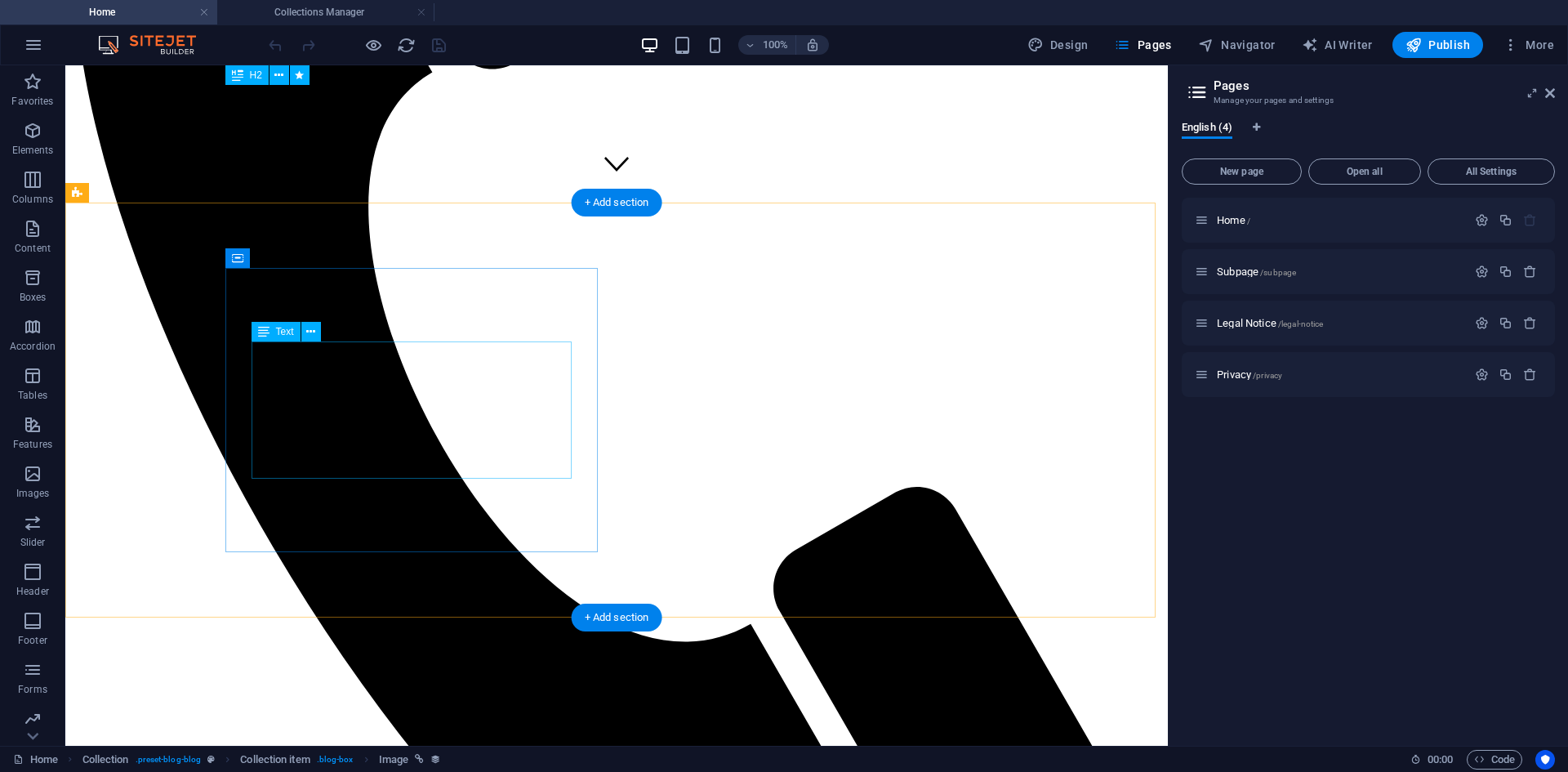
scroll to position [244, 0]
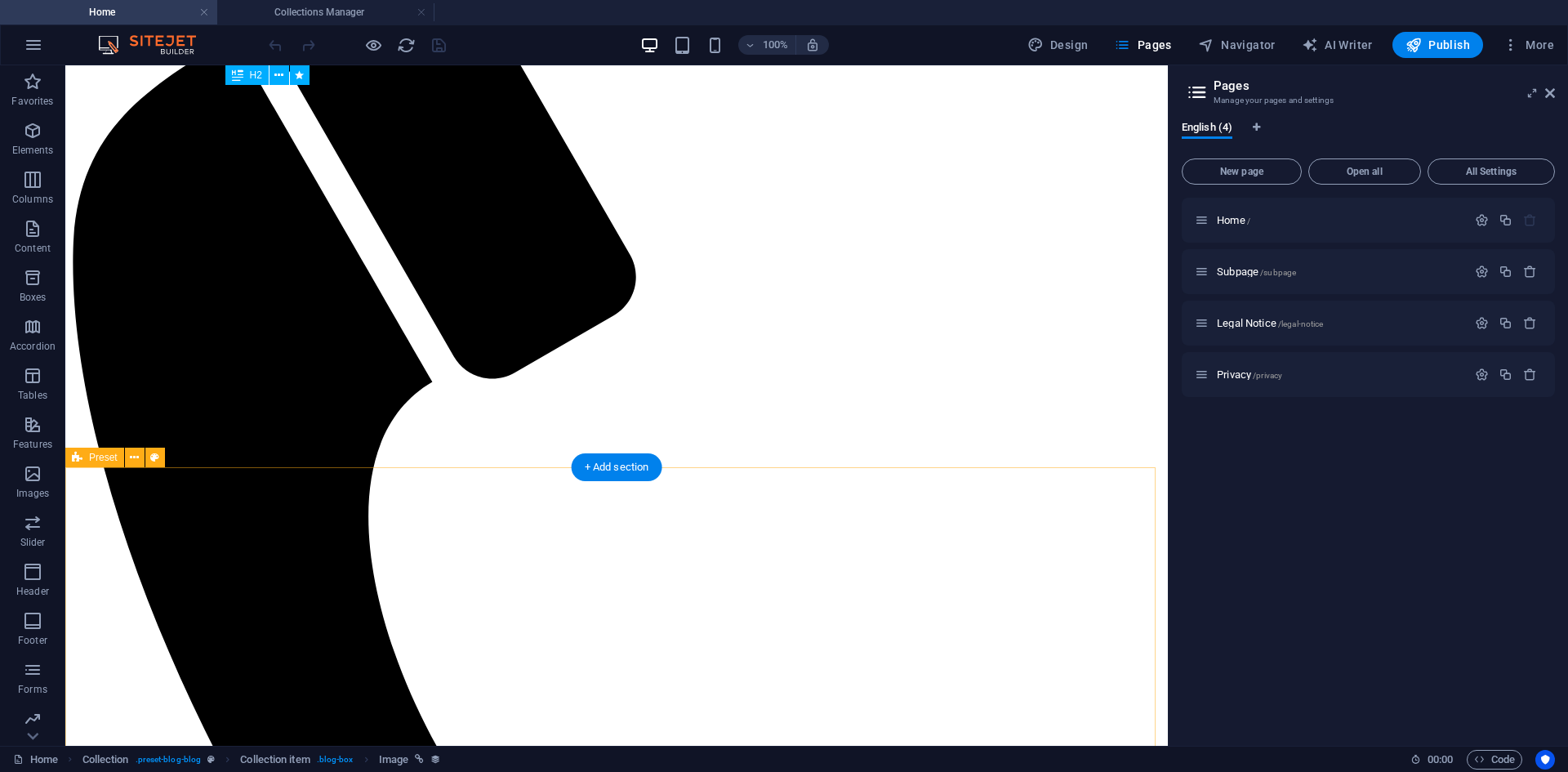
click at [648, 467] on div "+ Add section" at bounding box center [616, 466] width 90 height 28
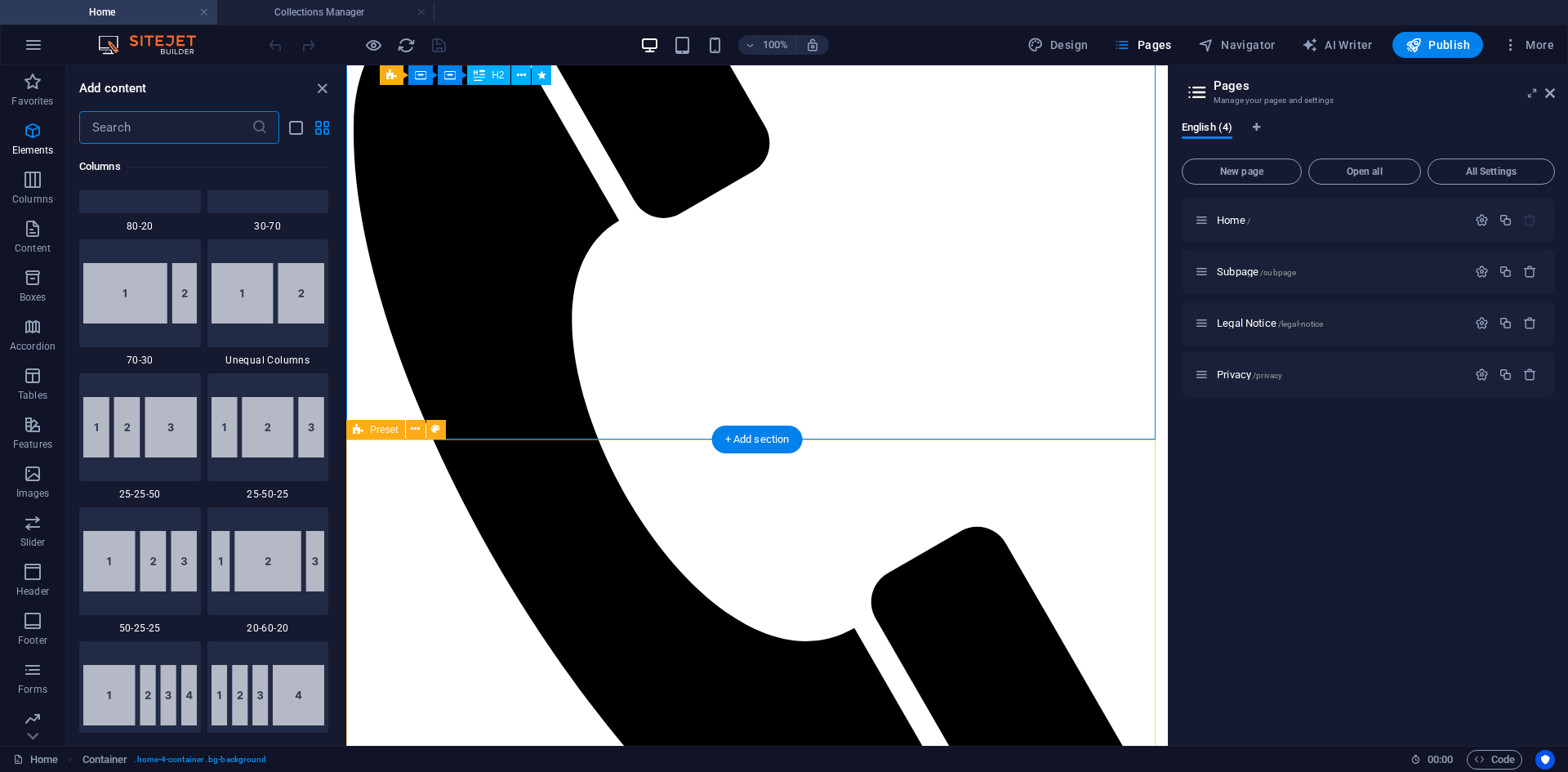
scroll to position [2857, 0]
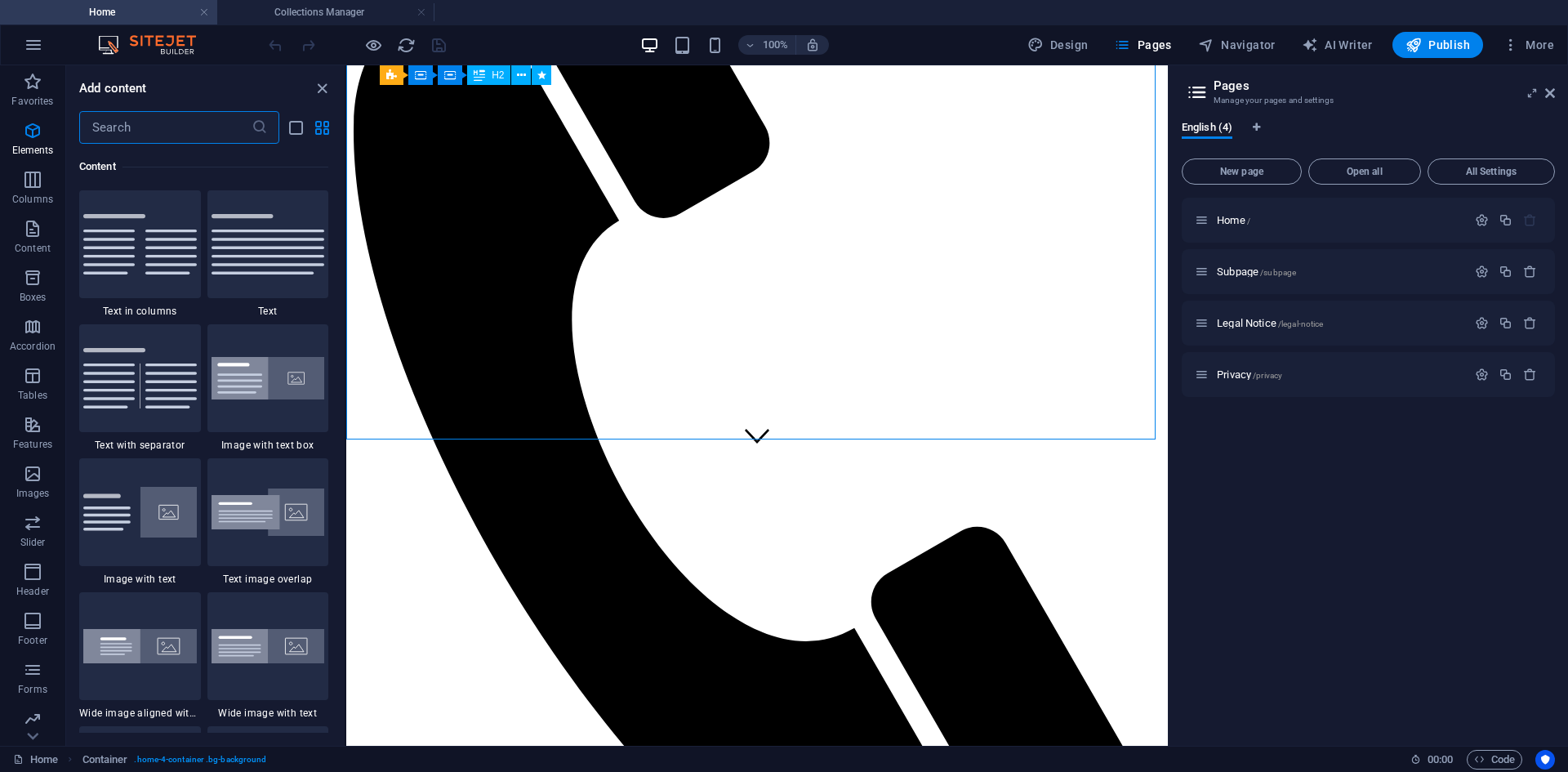
click at [160, 131] on input "text" at bounding box center [166, 128] width 173 height 33
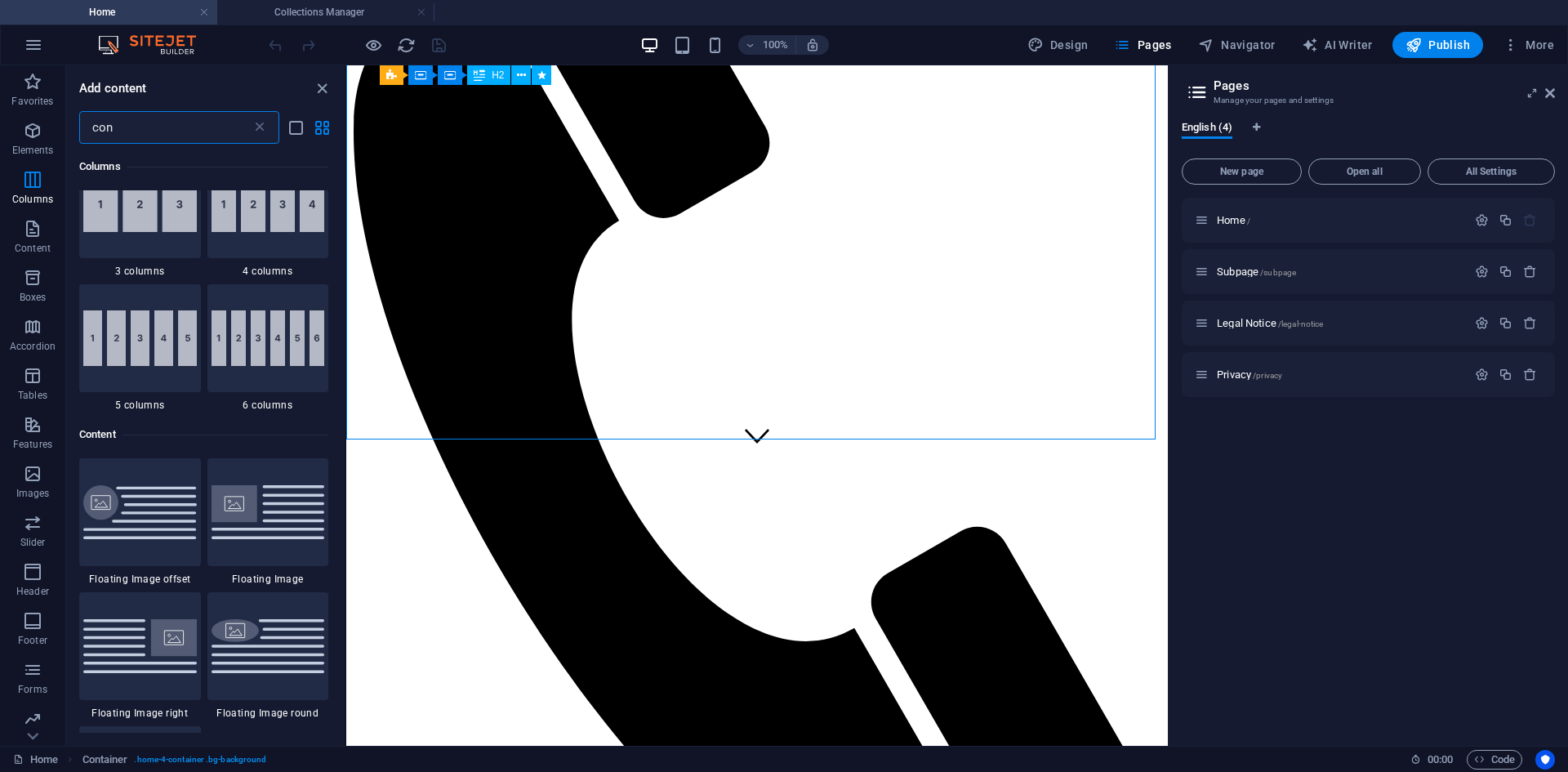
scroll to position [436, 0]
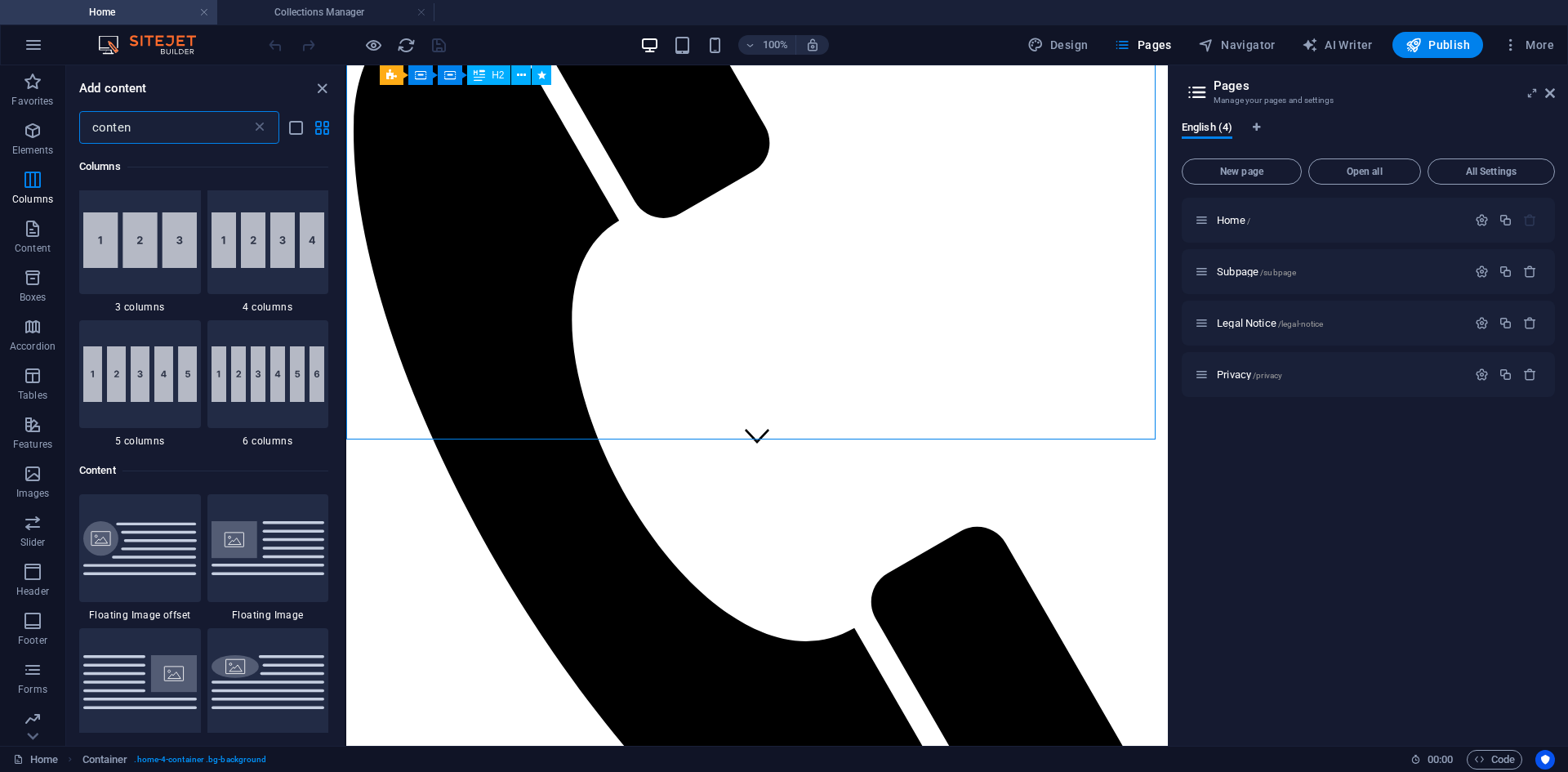
type input "content"
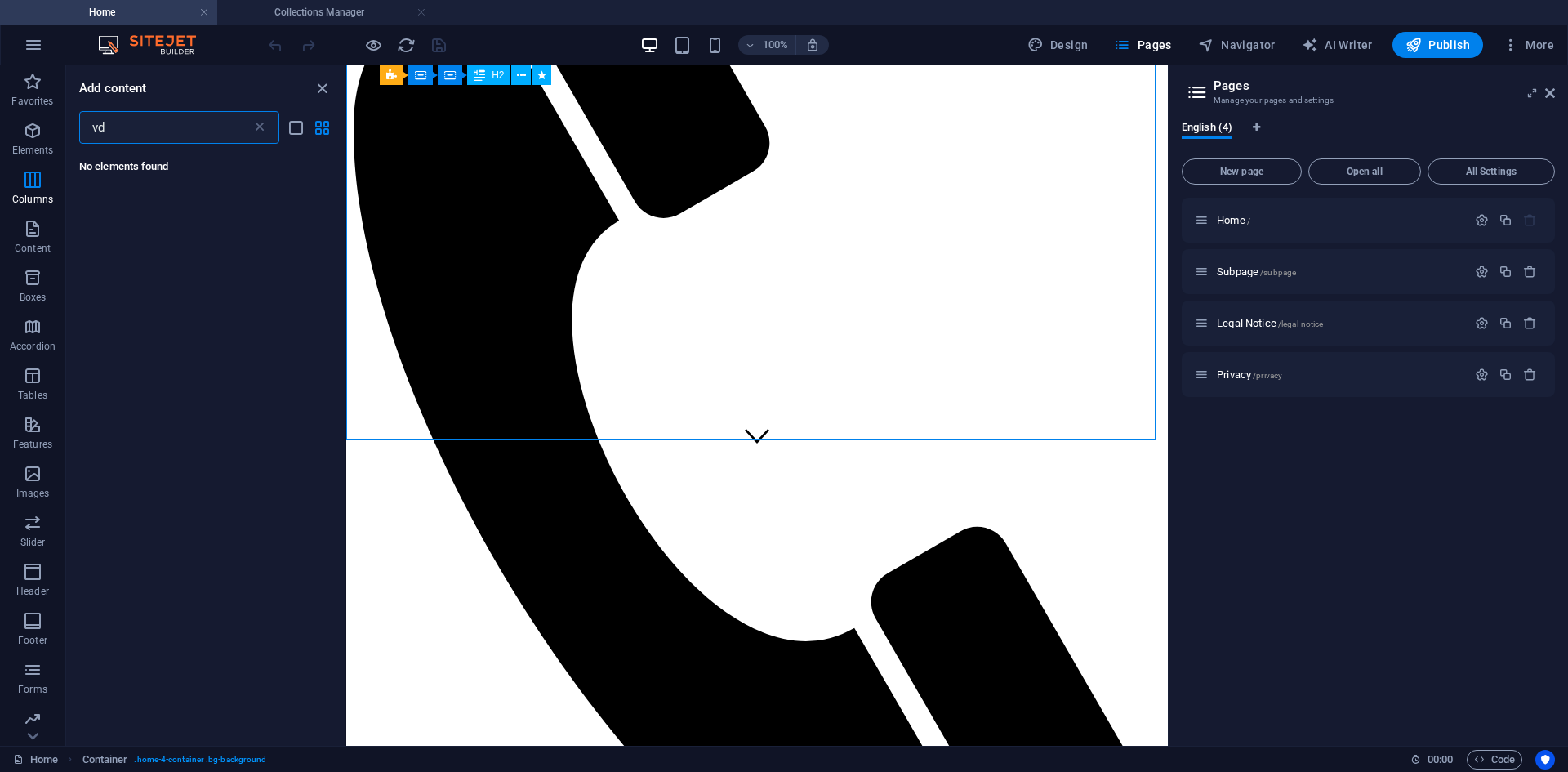
scroll to position [0, 0]
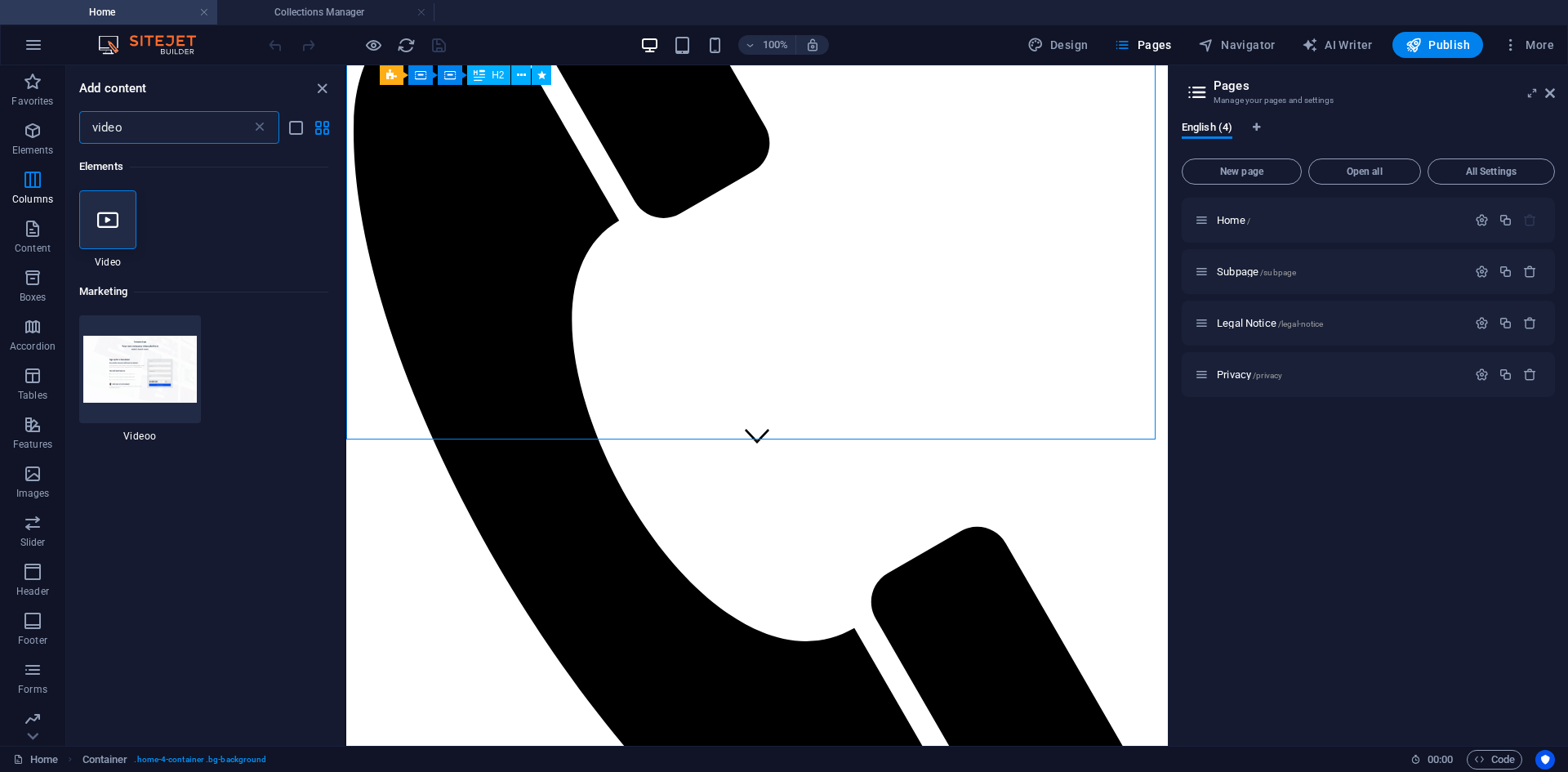
type input "videos"
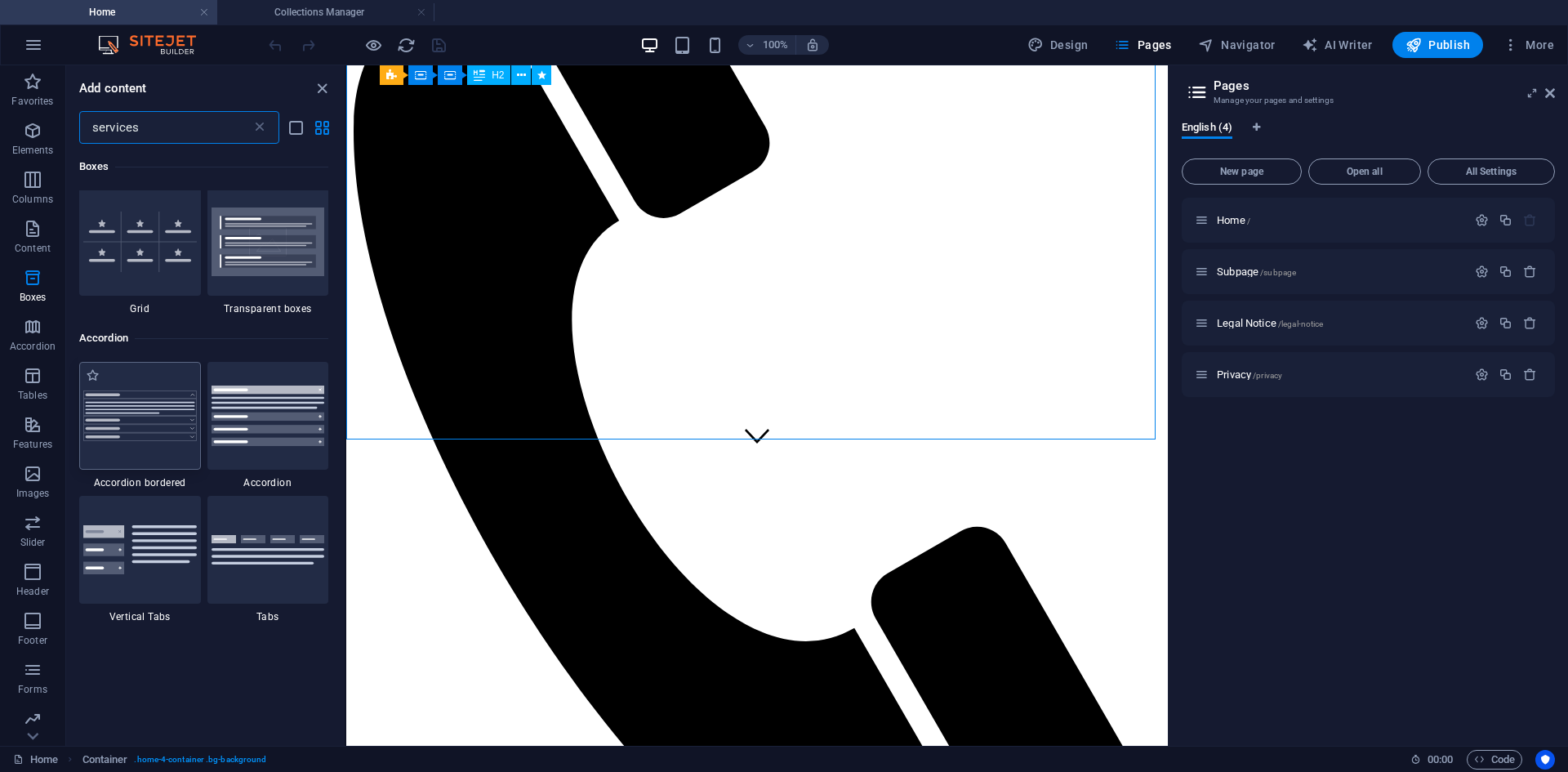
scroll to position [245, 0]
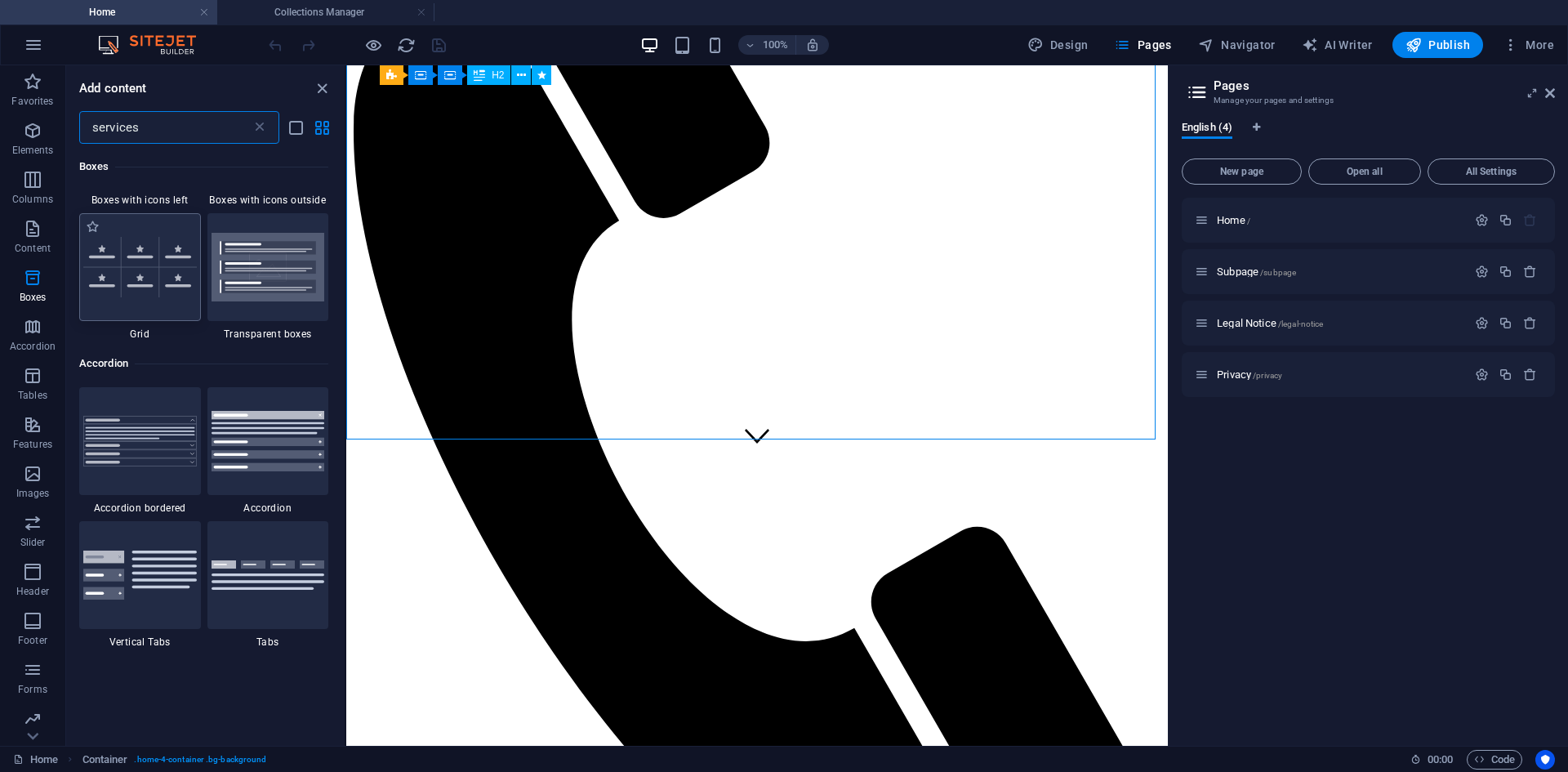
type input "services"
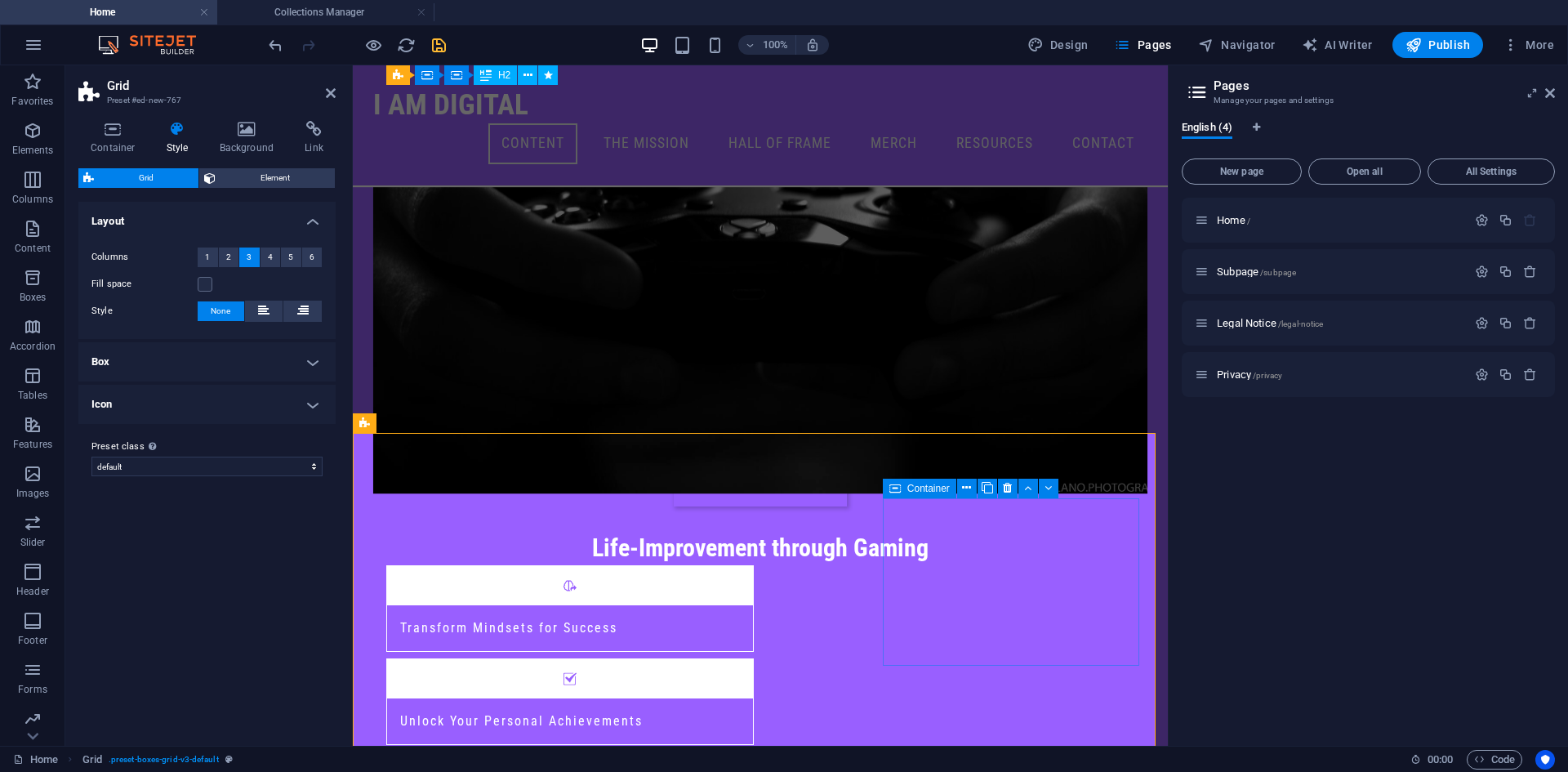
scroll to position [527, 0]
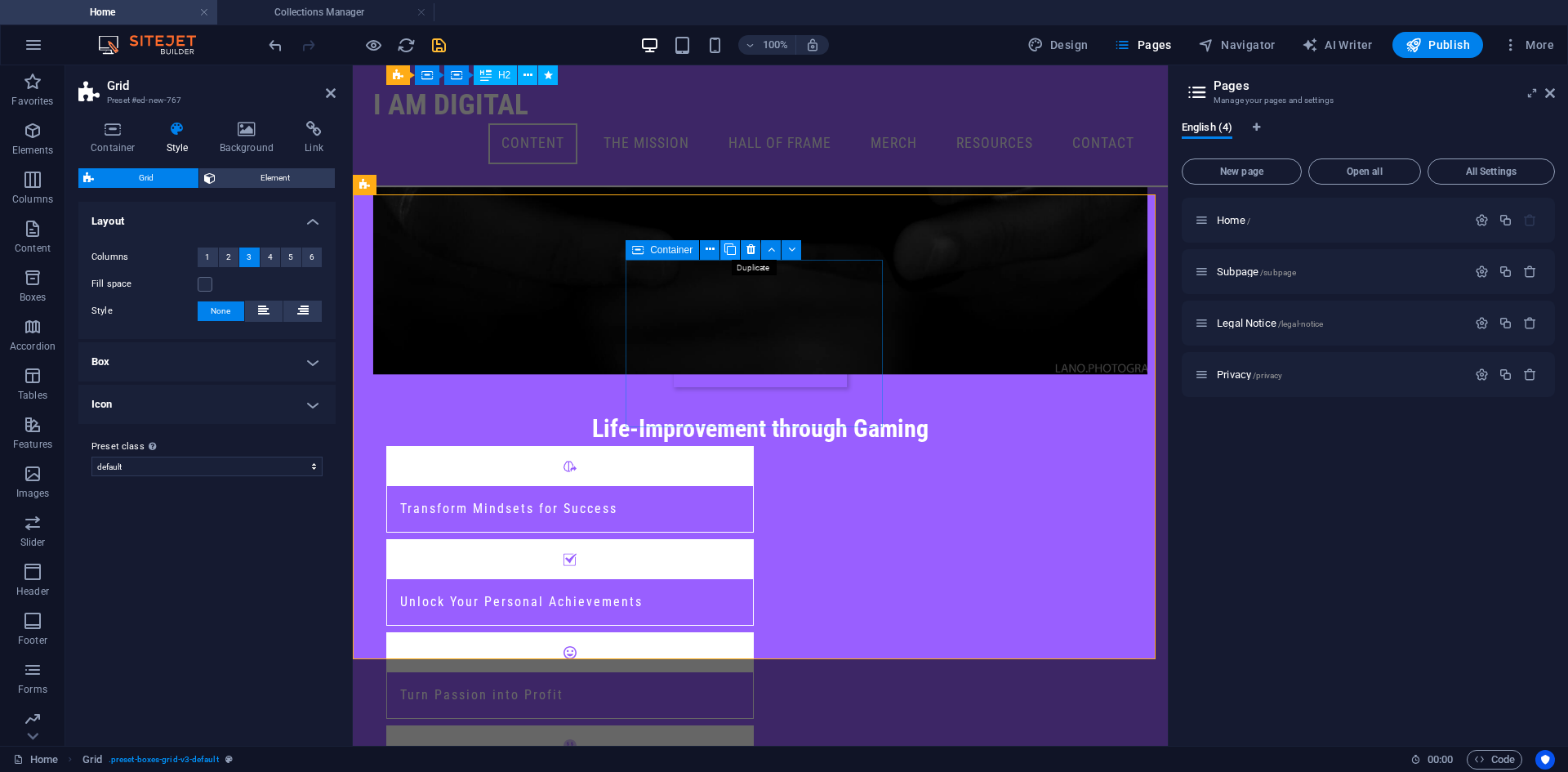
click at [730, 247] on icon at bounding box center [730, 249] width 12 height 17
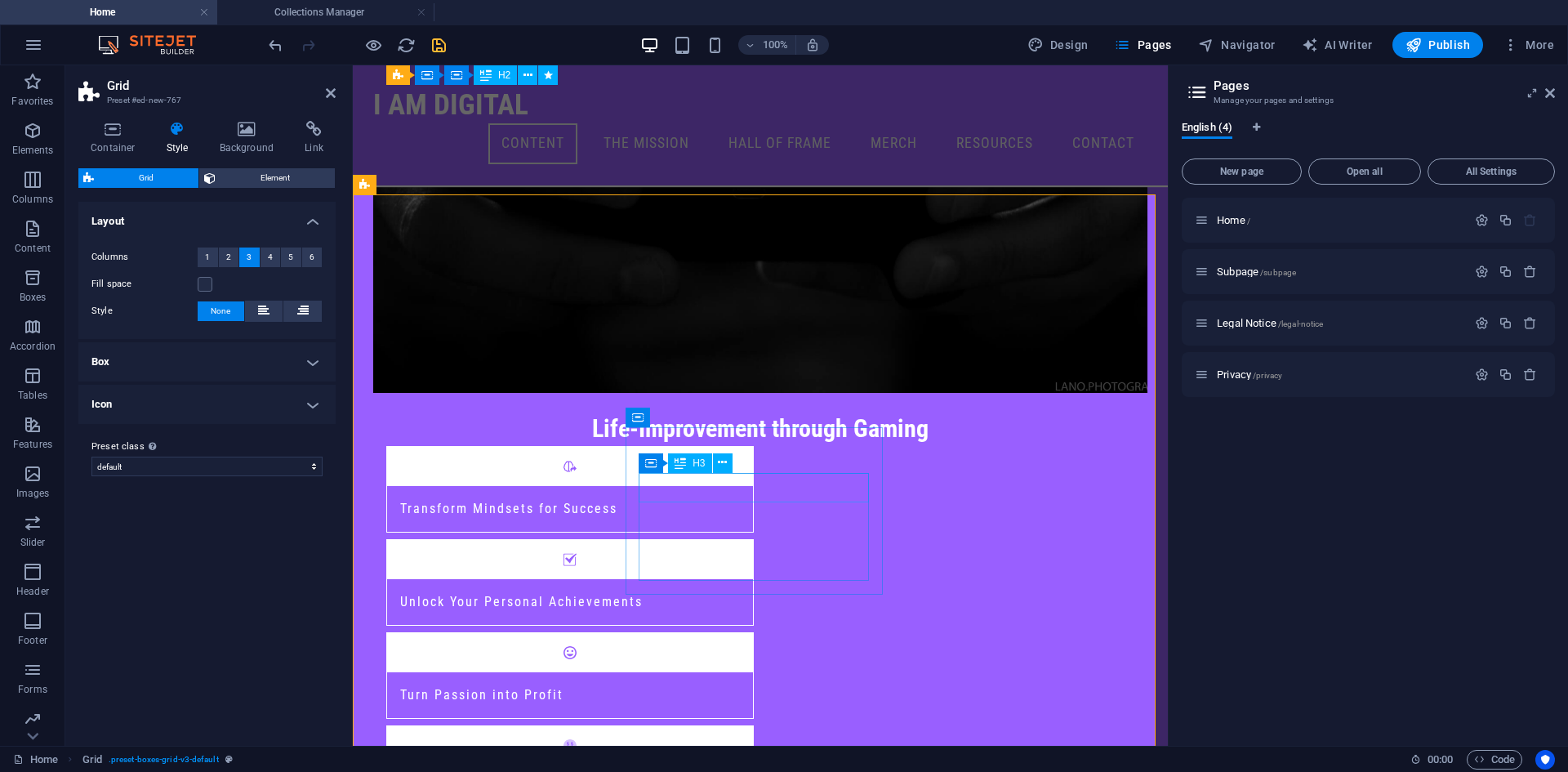
scroll to position [690, 0]
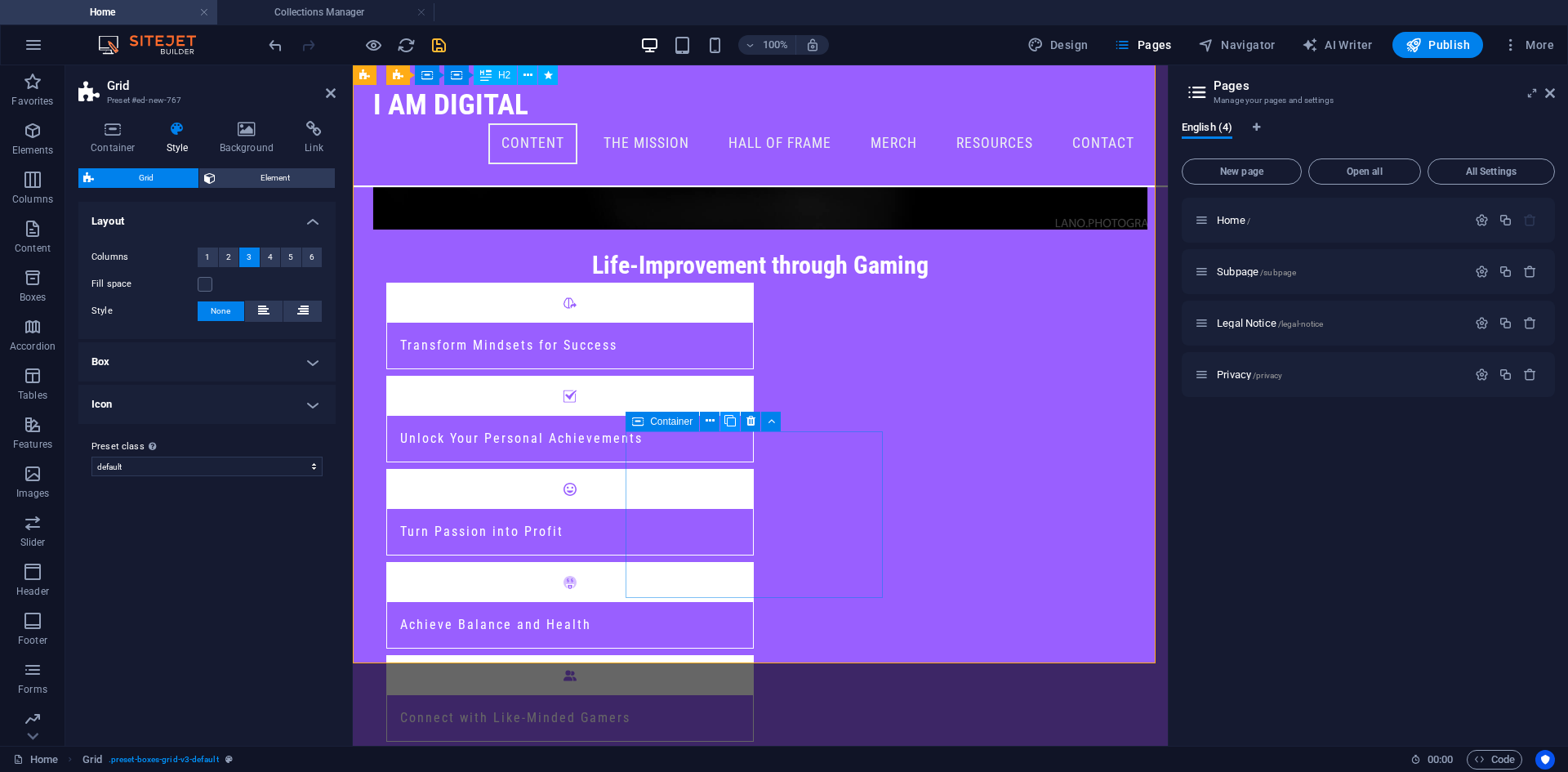
click at [728, 416] on icon at bounding box center [730, 421] width 12 height 17
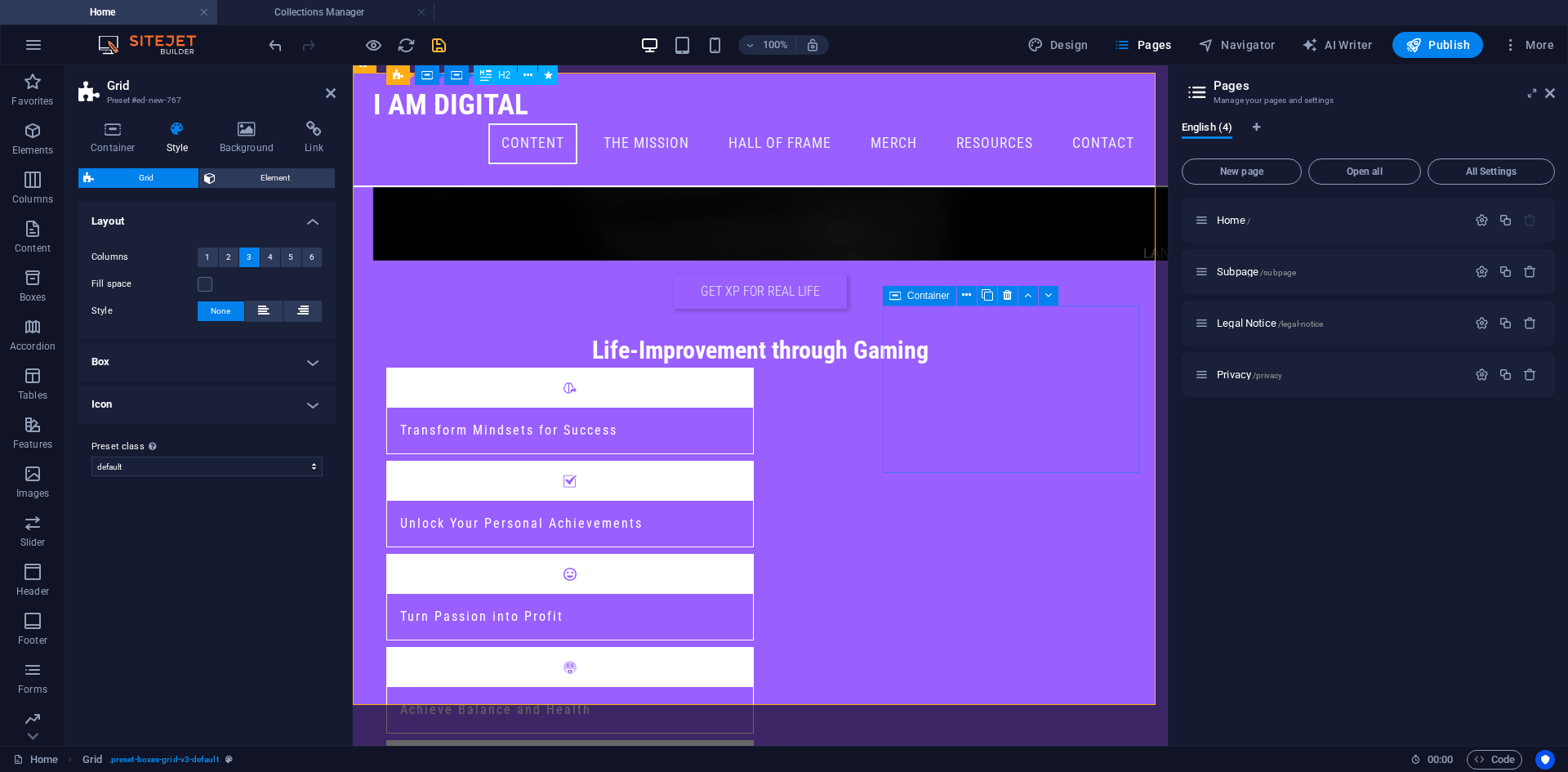
scroll to position [527, 0]
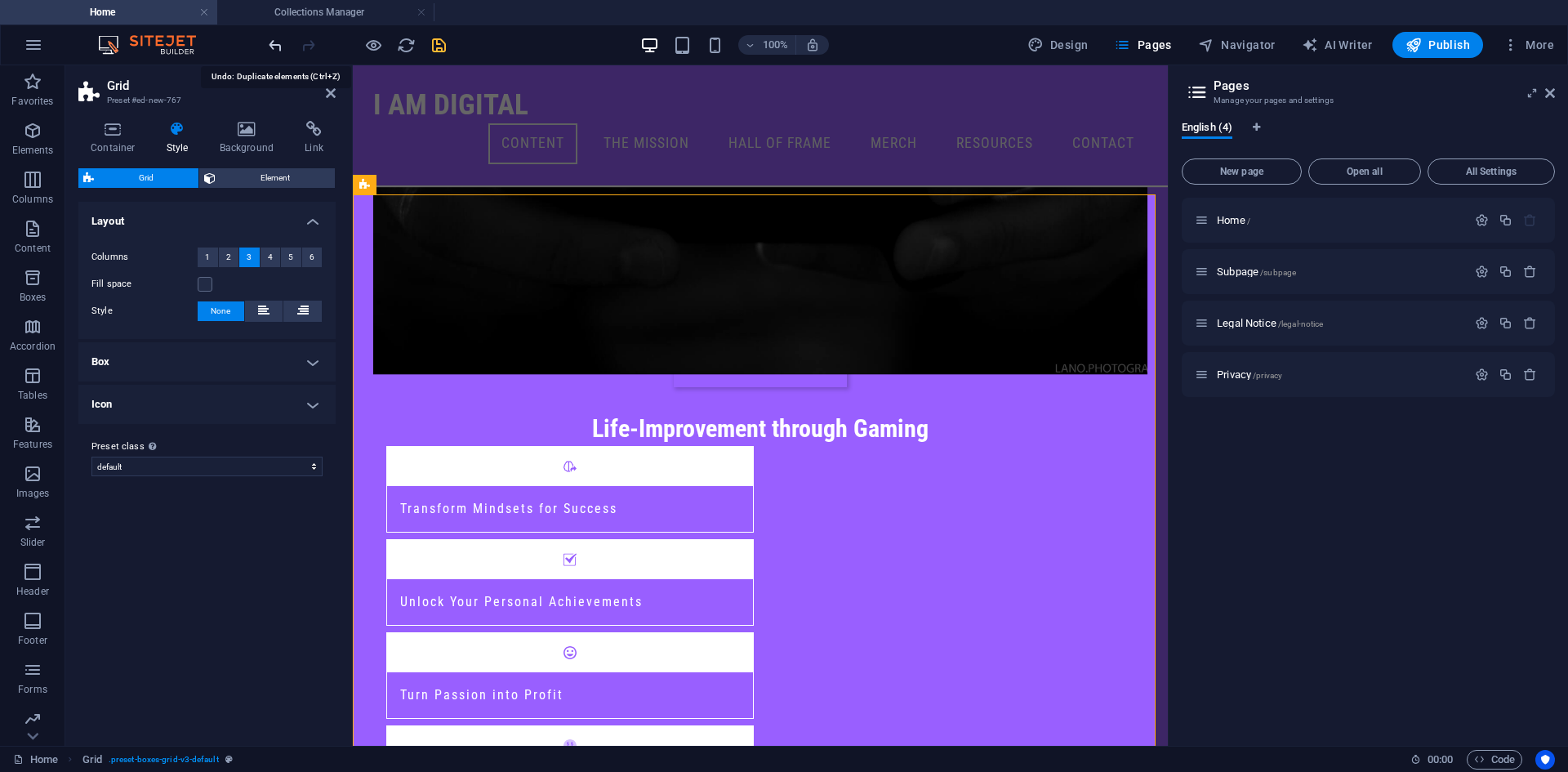
click at [276, 42] on icon "undo" at bounding box center [274, 45] width 18 height 18
click at [277, 48] on icon "undo" at bounding box center [274, 45] width 18 height 18
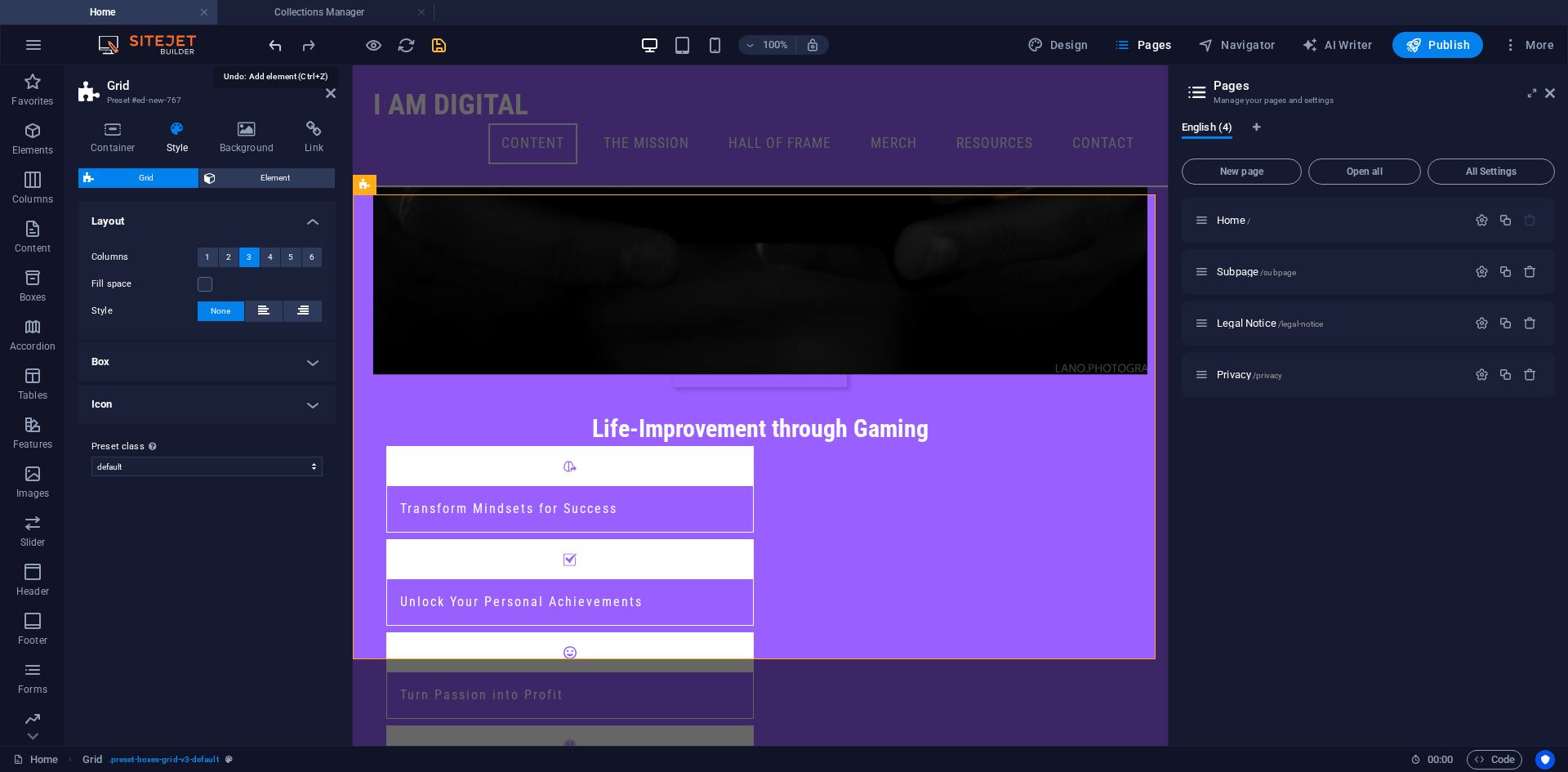
click at [277, 48] on icon "undo" at bounding box center [274, 45] width 18 height 18
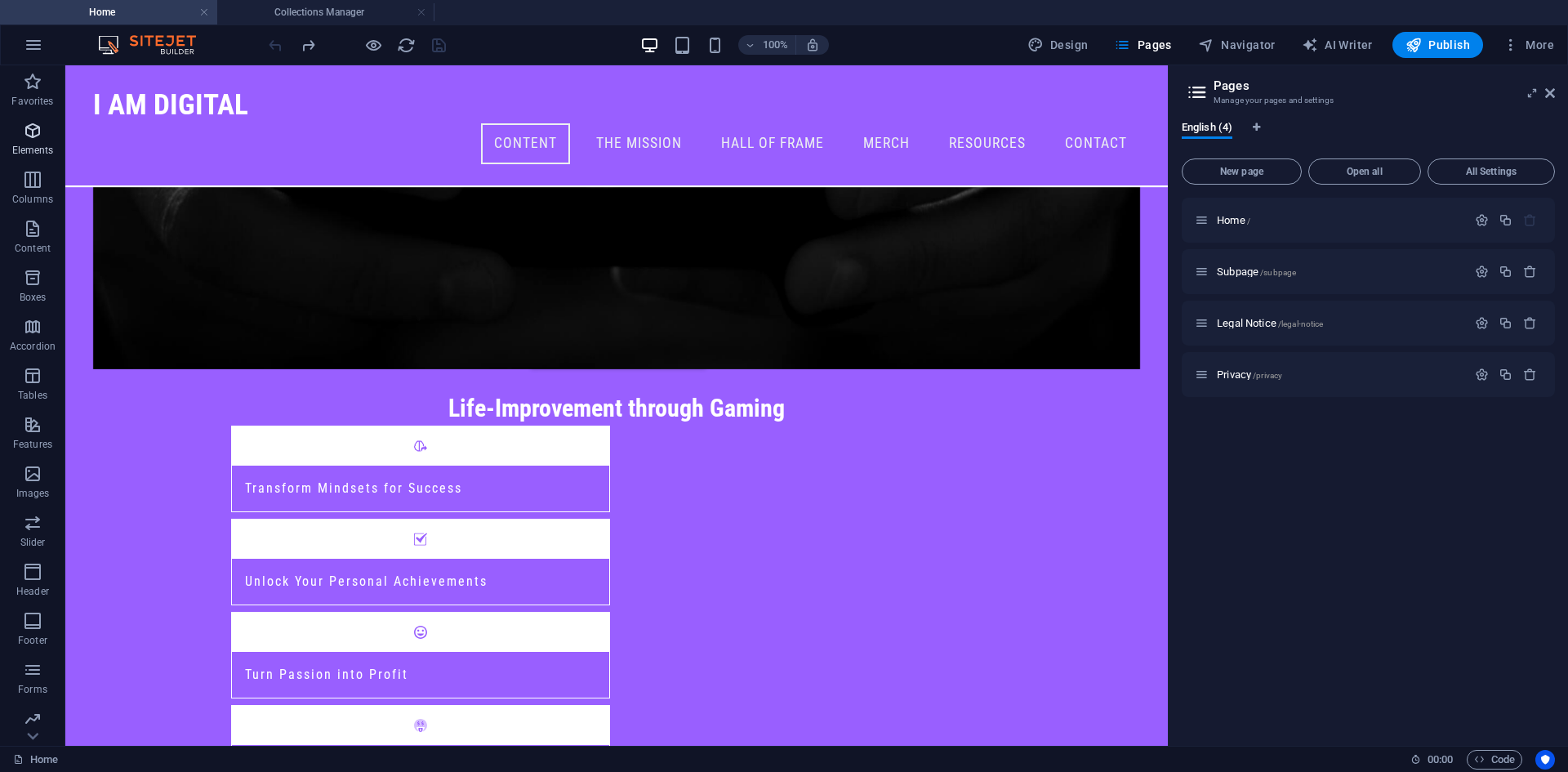
click at [30, 119] on button "Elements" at bounding box center [32, 139] width 65 height 49
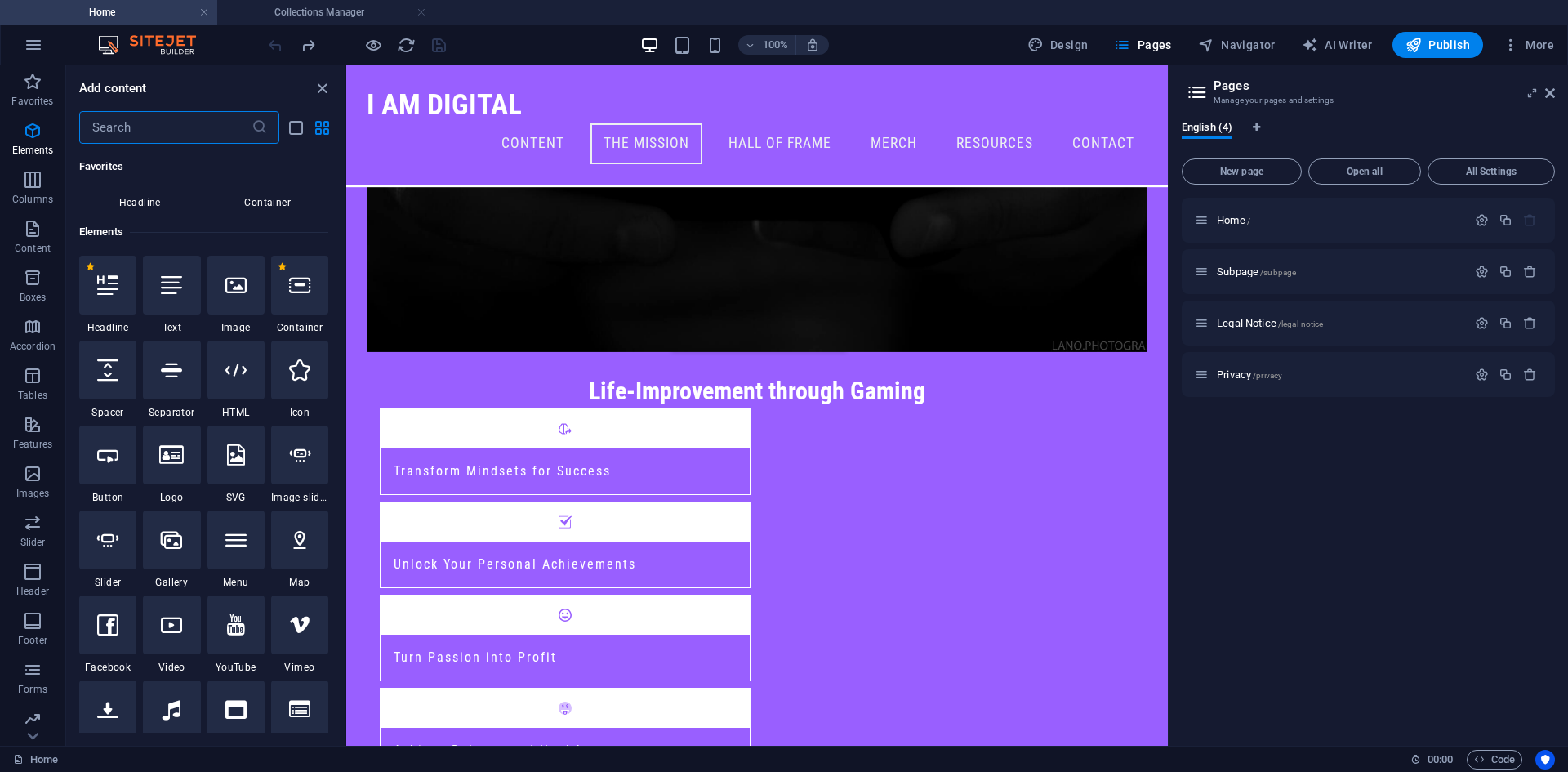
scroll to position [168, 0]
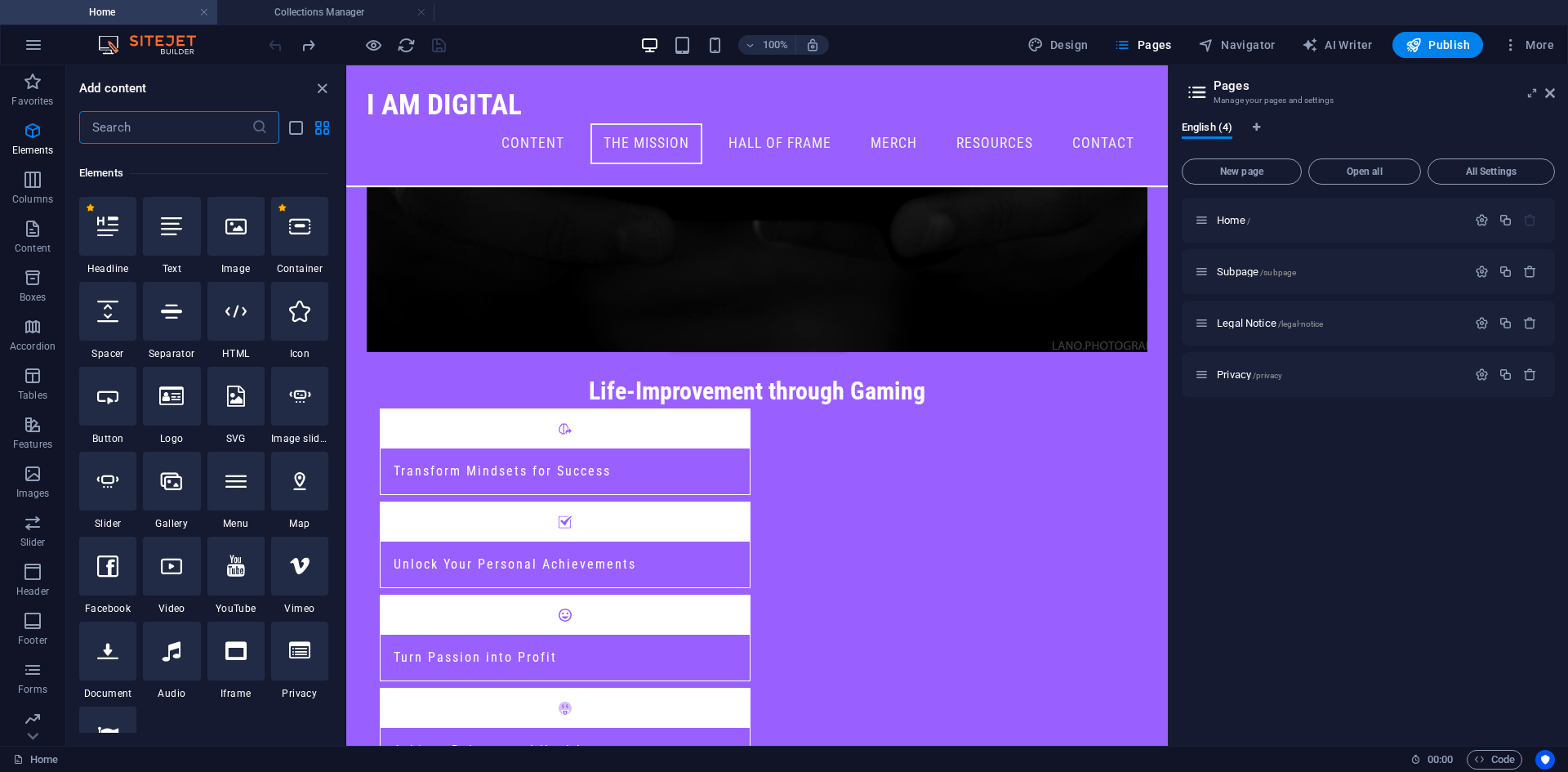
click at [163, 124] on input "text" at bounding box center [166, 128] width 173 height 33
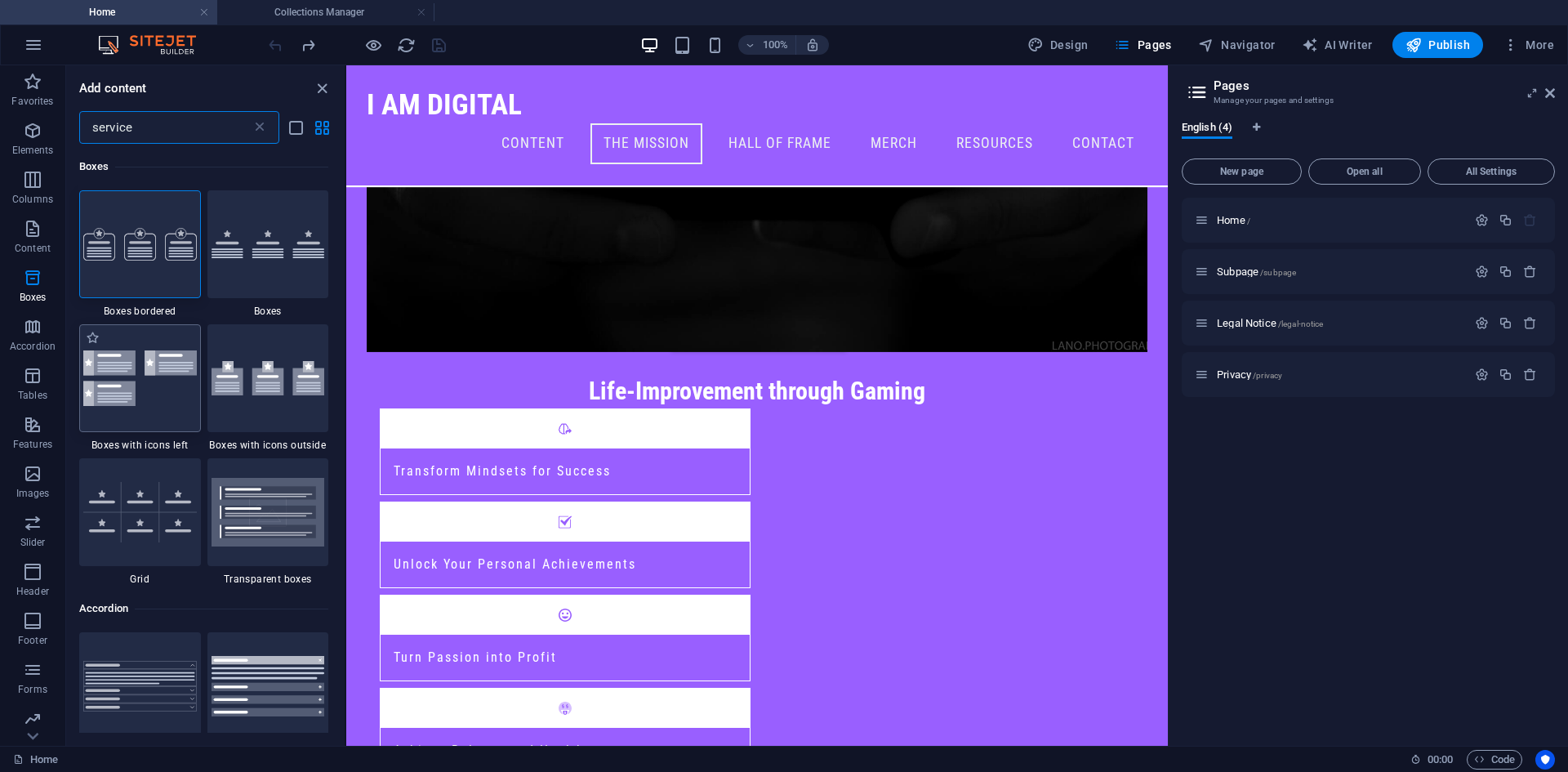
type input "service"
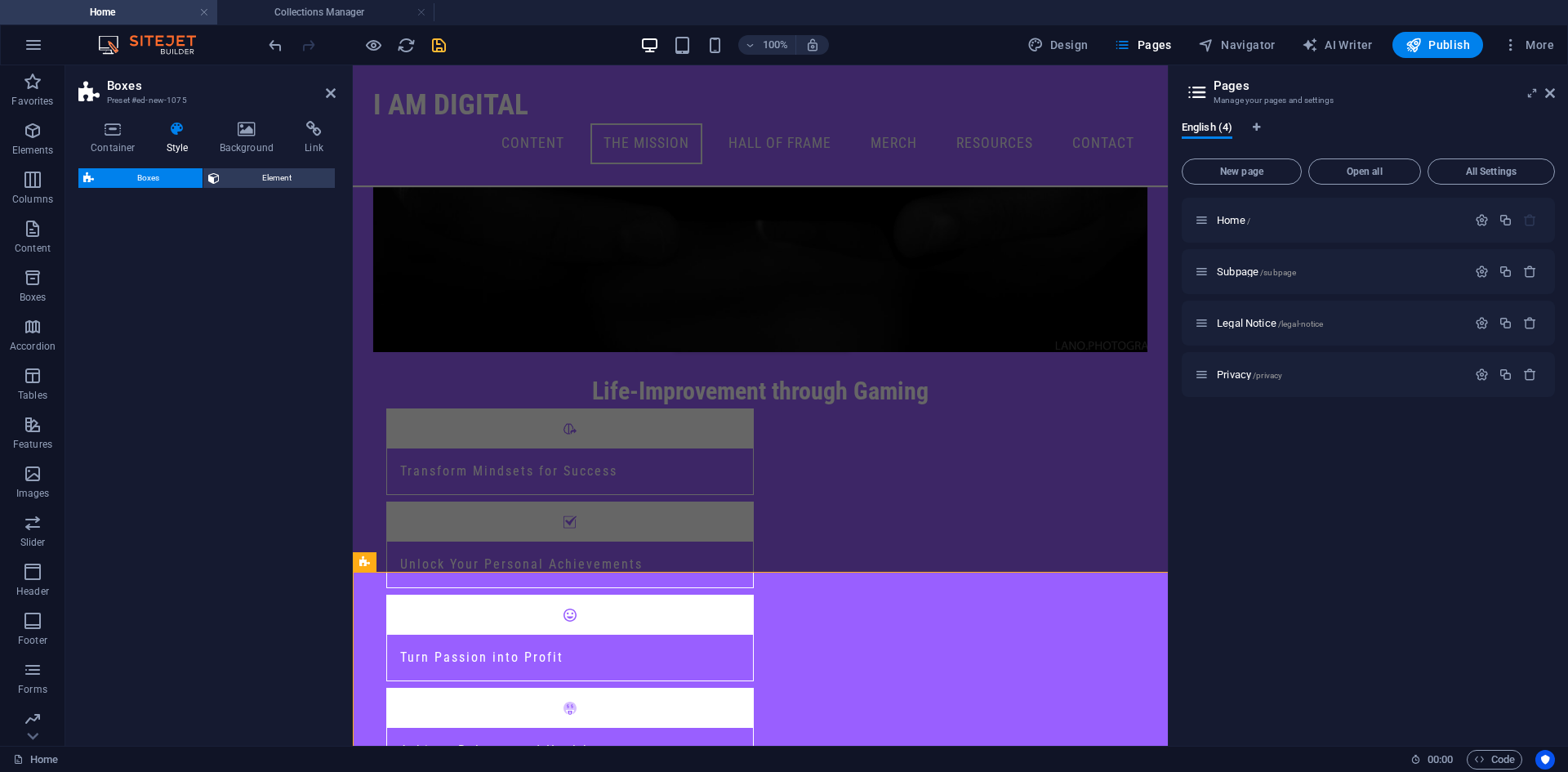
select select "rem"
select select "preset-boxes-v3-icons-left"
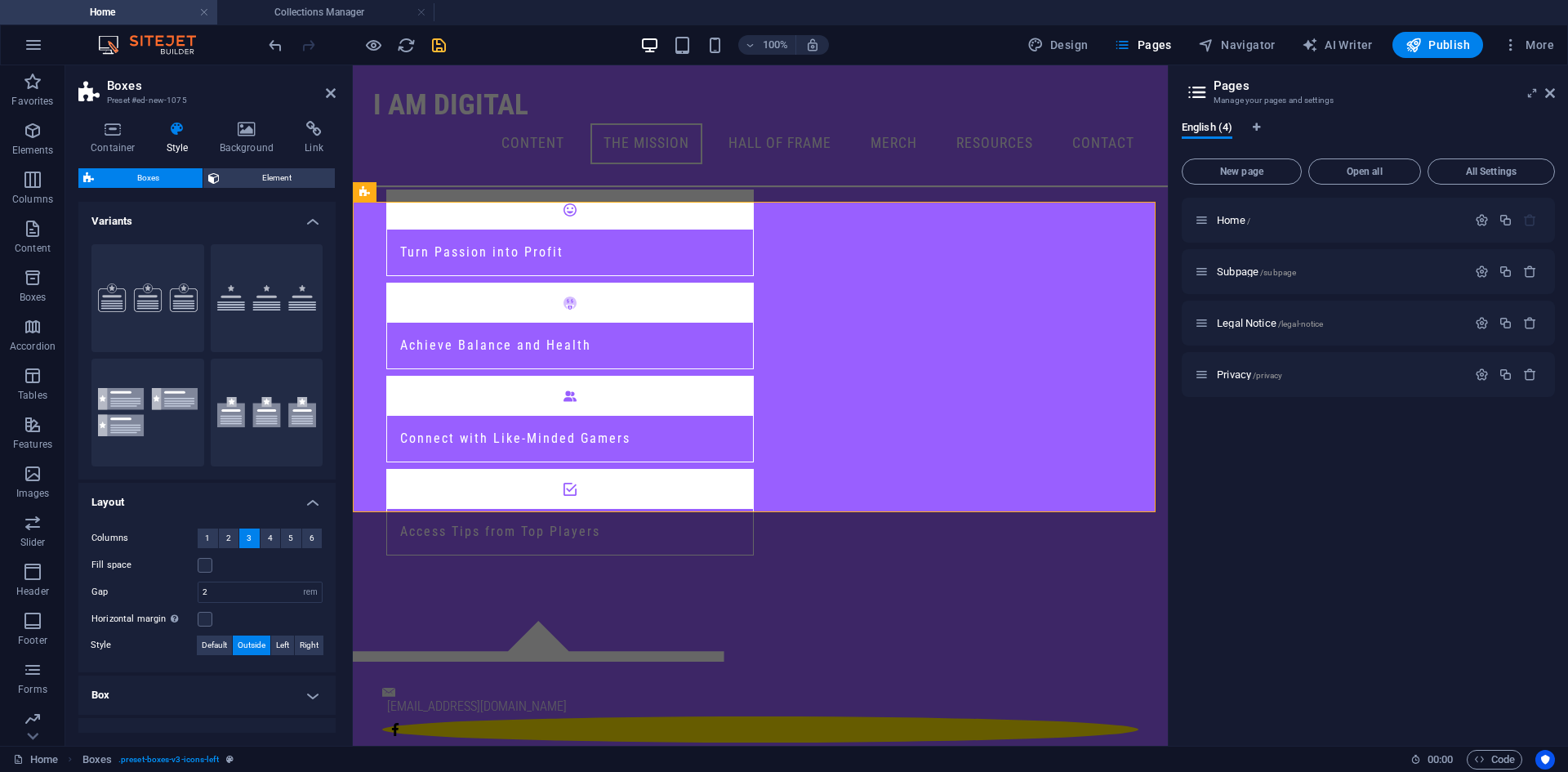
scroll to position [973, 0]
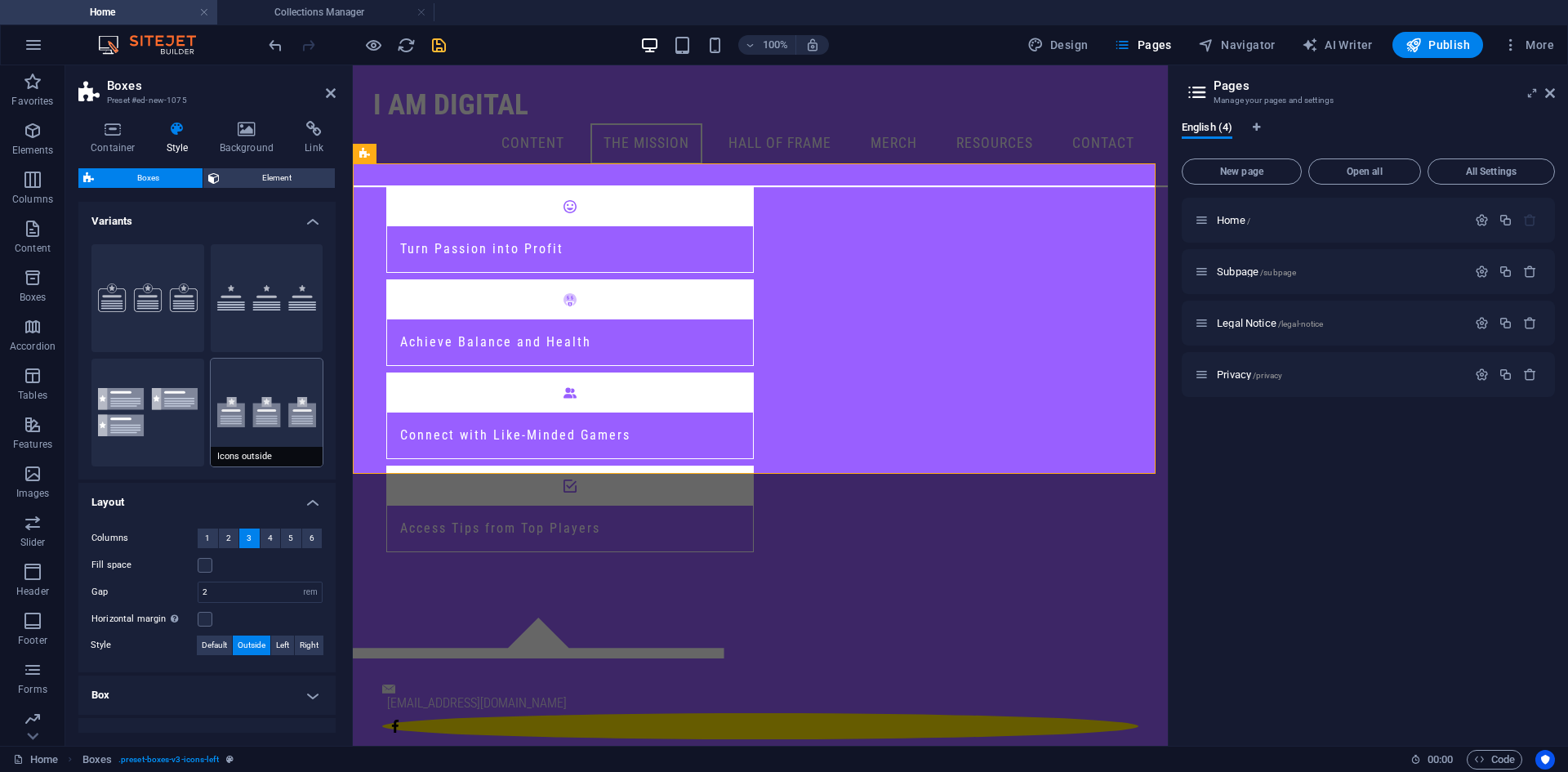
click at [271, 406] on button "Icons outside" at bounding box center [267, 412] width 112 height 108
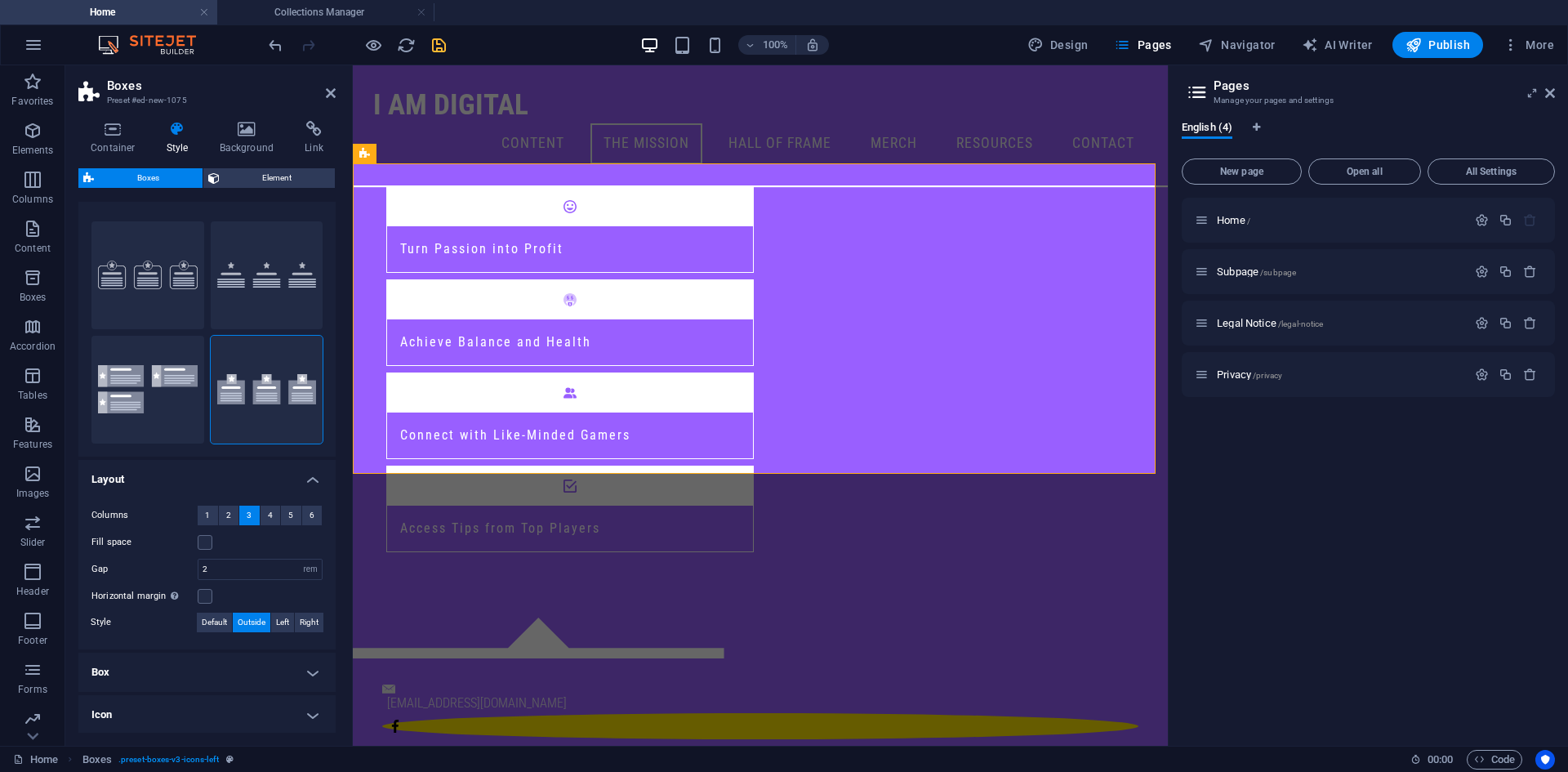
scroll to position [0, 0]
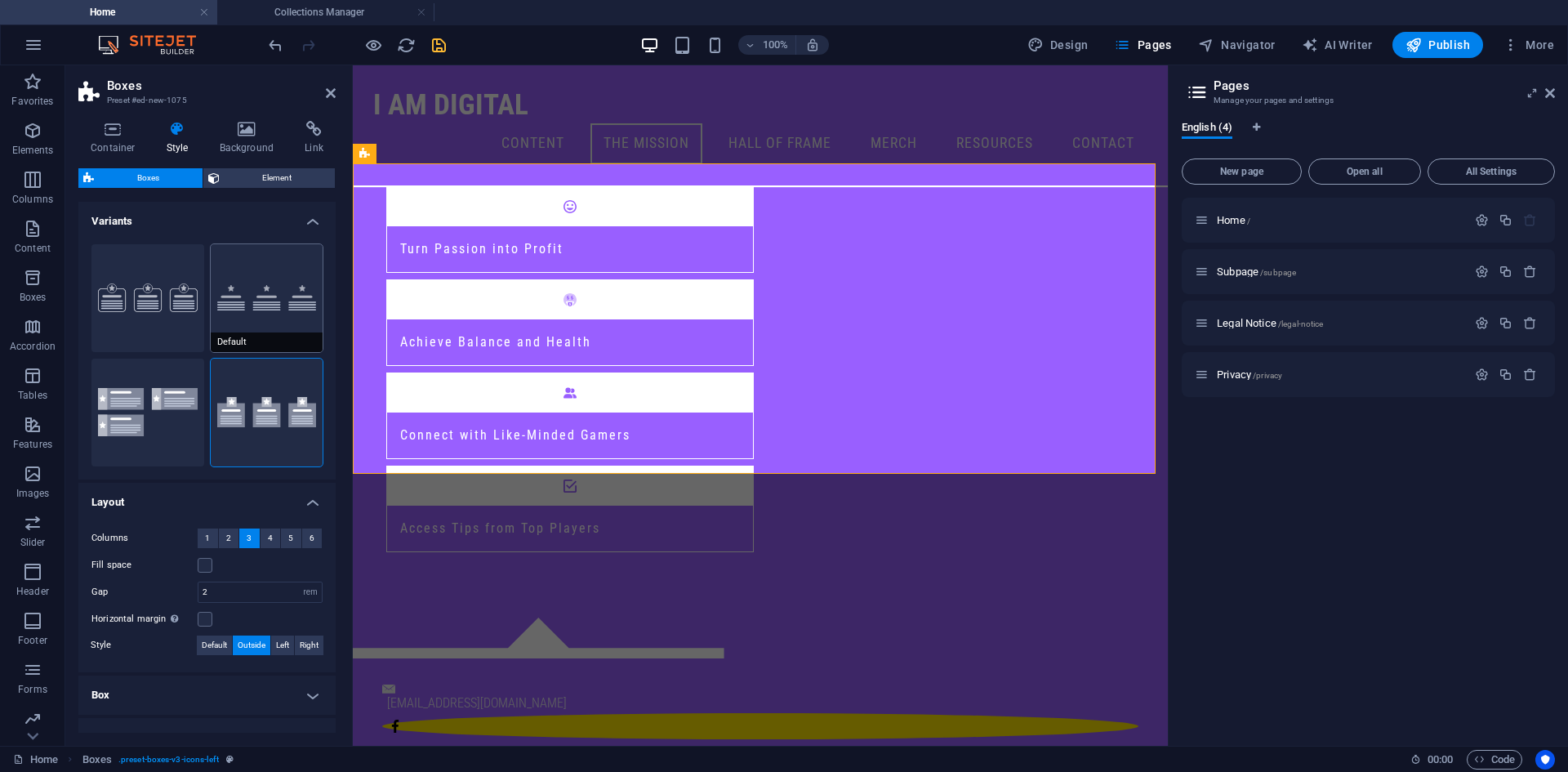
click at [242, 308] on button "Default" at bounding box center [267, 298] width 112 height 108
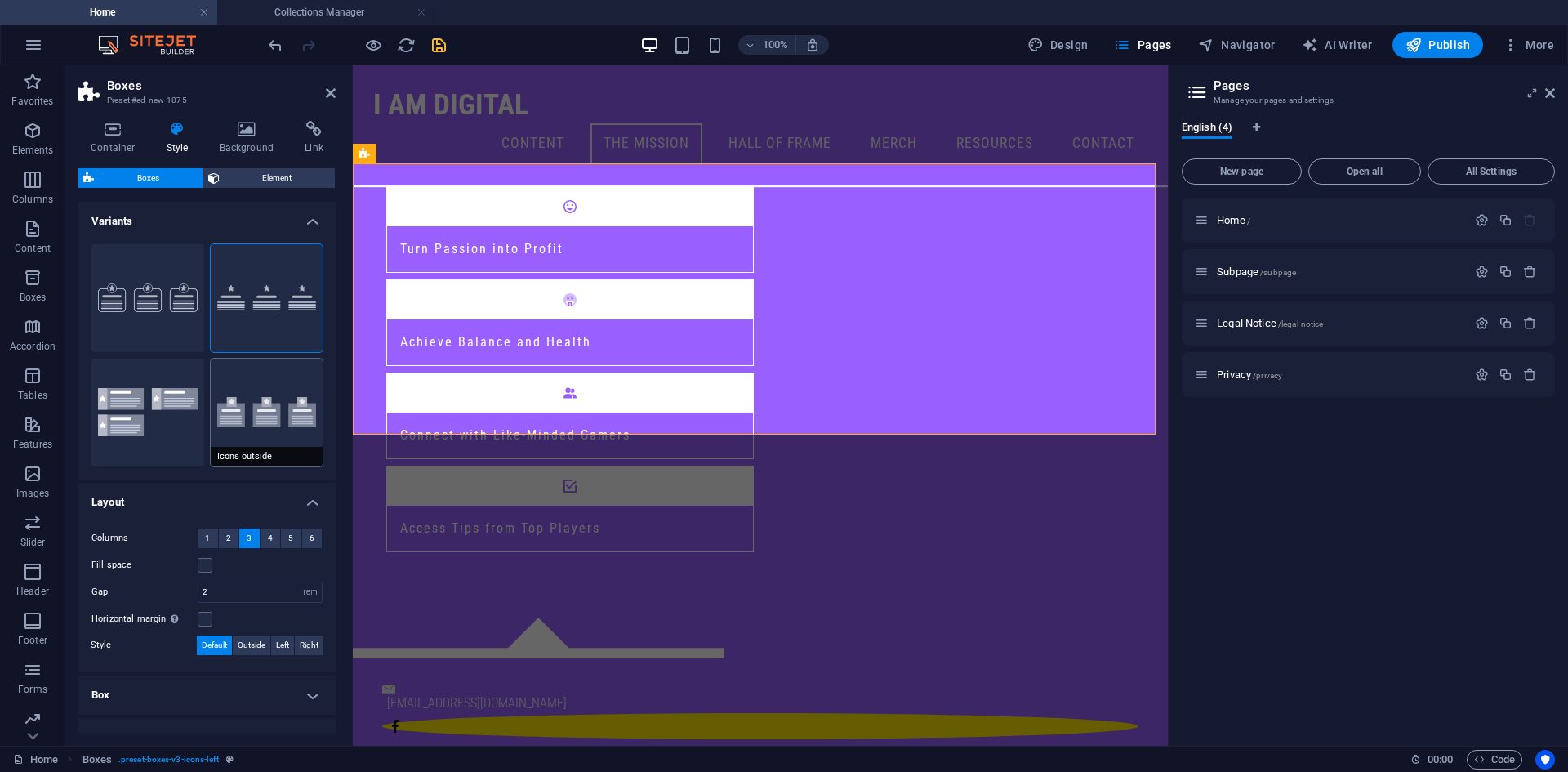
click at [218, 389] on button "Icons outside" at bounding box center [267, 412] width 112 height 108
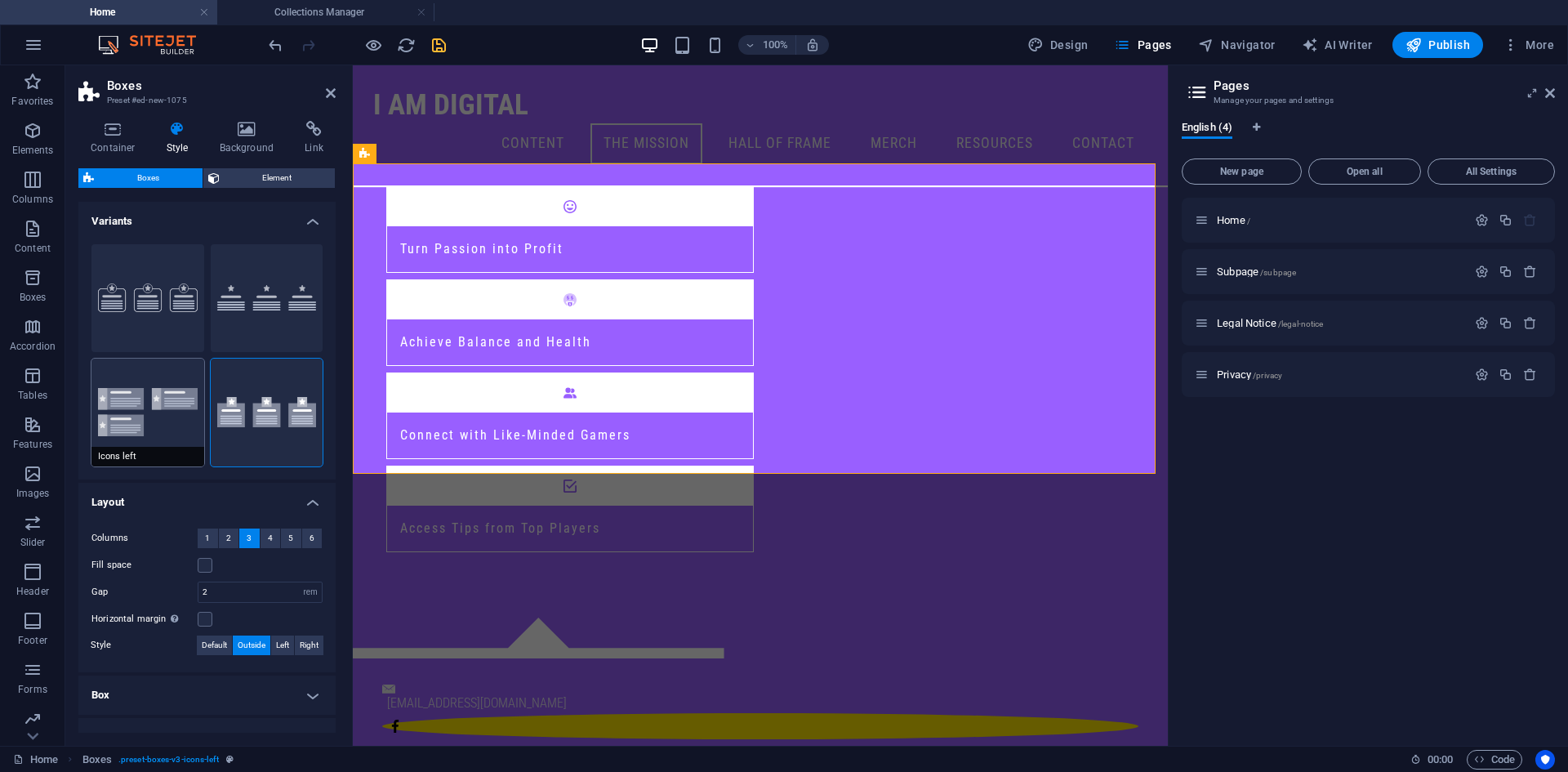
click at [96, 400] on button "Icons left" at bounding box center [147, 412] width 112 height 108
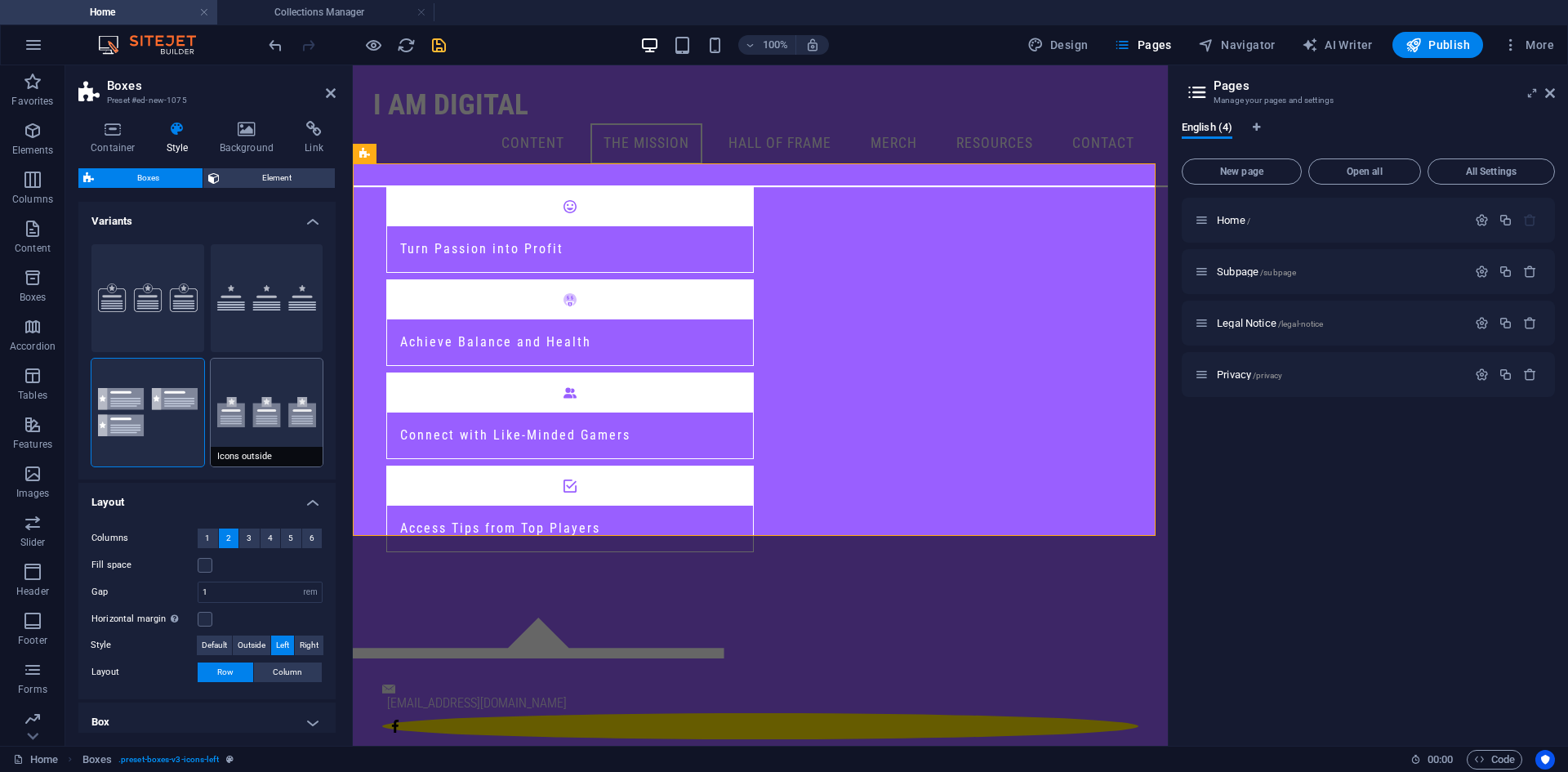
click at [256, 413] on button "Icons outside" at bounding box center [267, 412] width 112 height 108
type input "2"
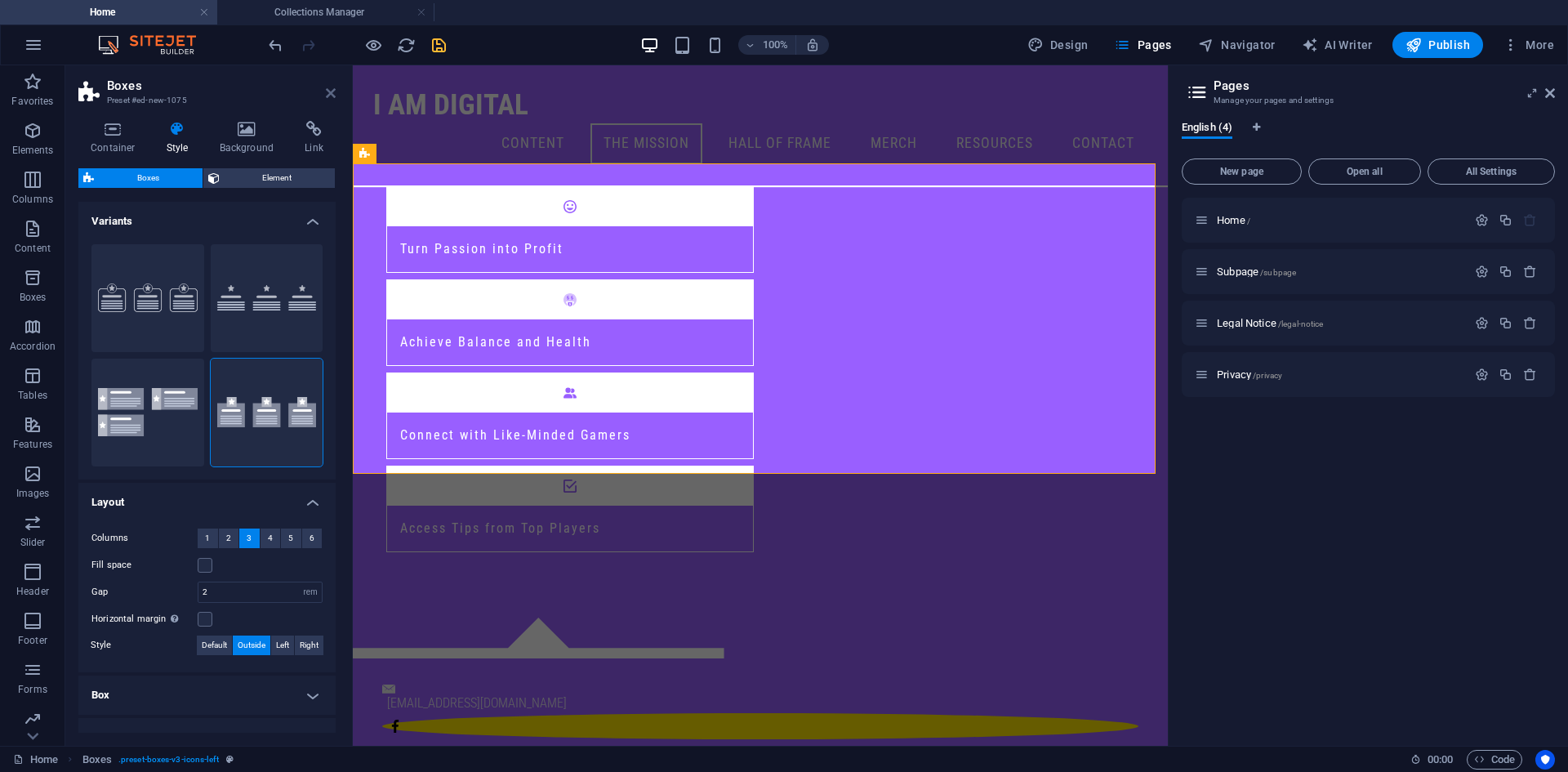
click at [329, 89] on icon at bounding box center [331, 92] width 10 height 13
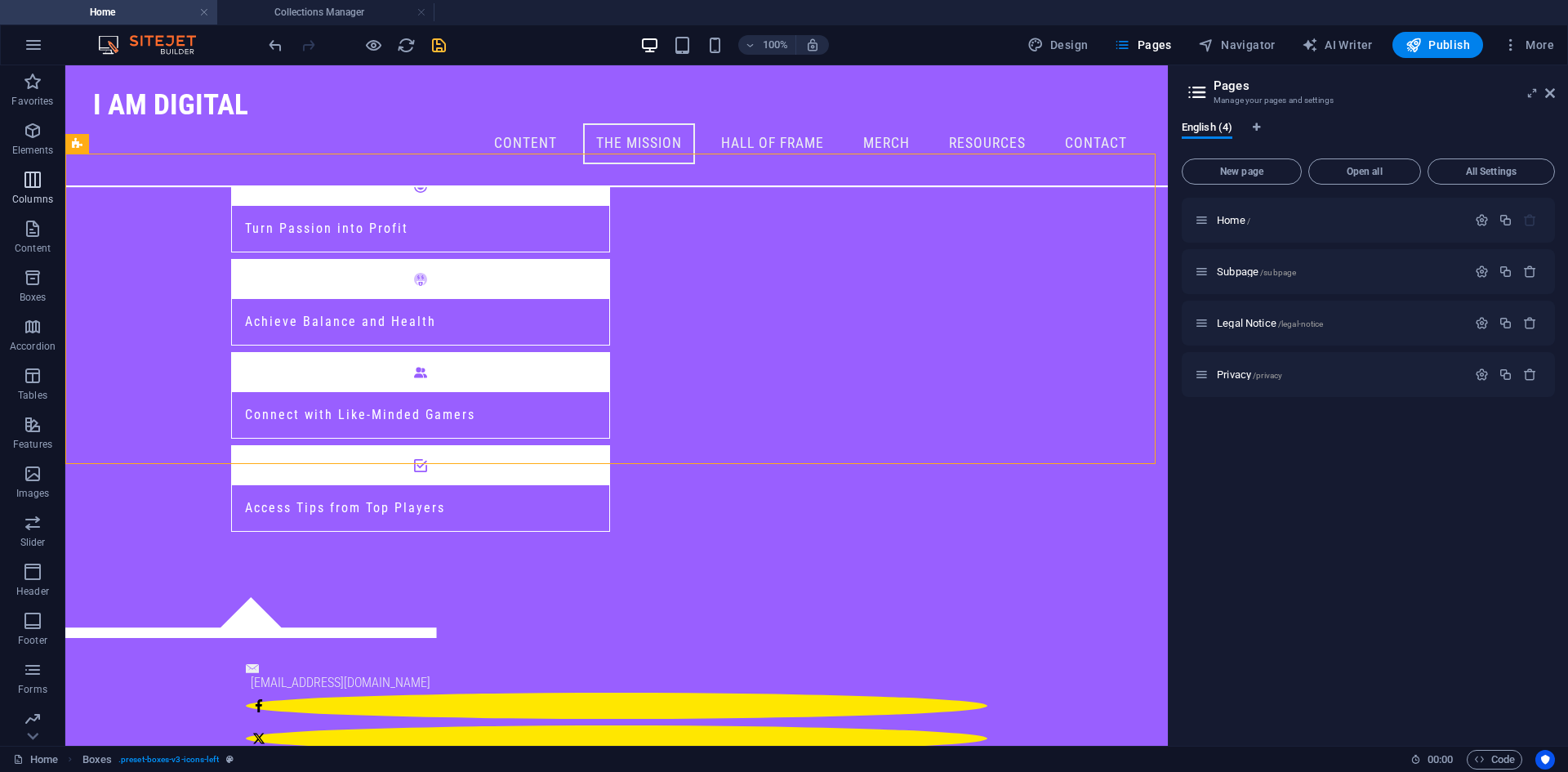
click at [23, 190] on span "Columns" at bounding box center [32, 189] width 65 height 39
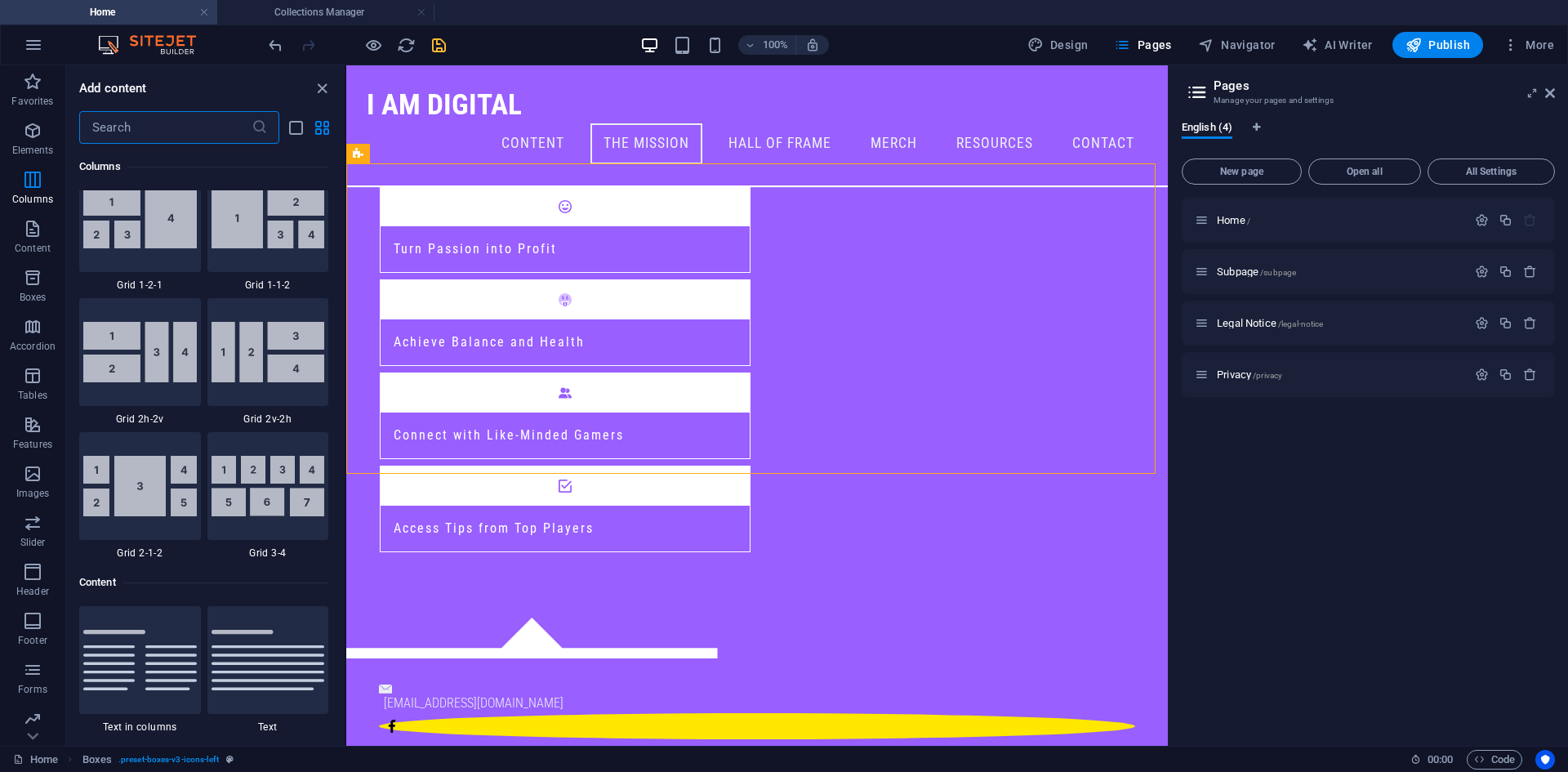
scroll to position [2197, 0]
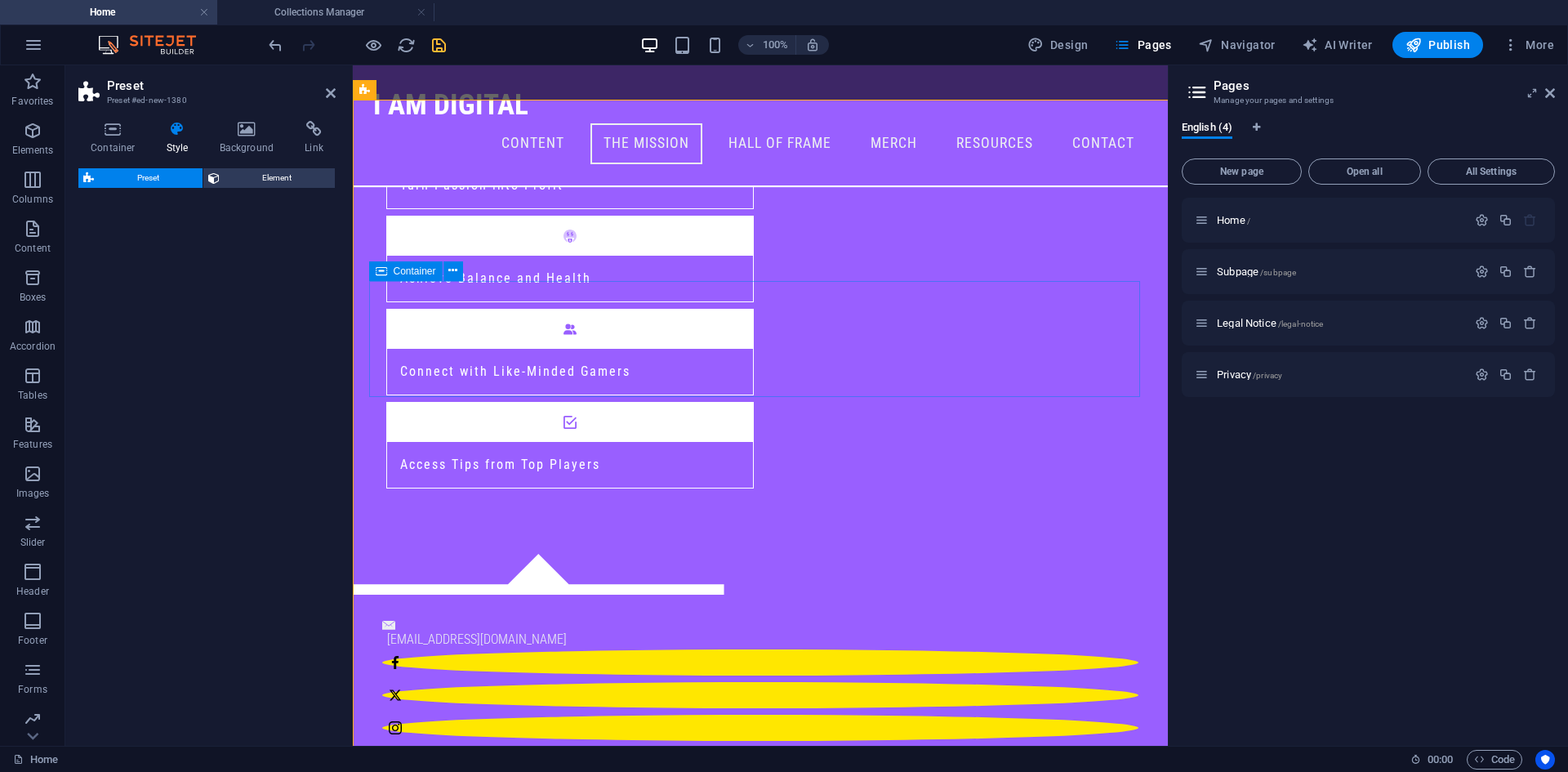
select select "rem"
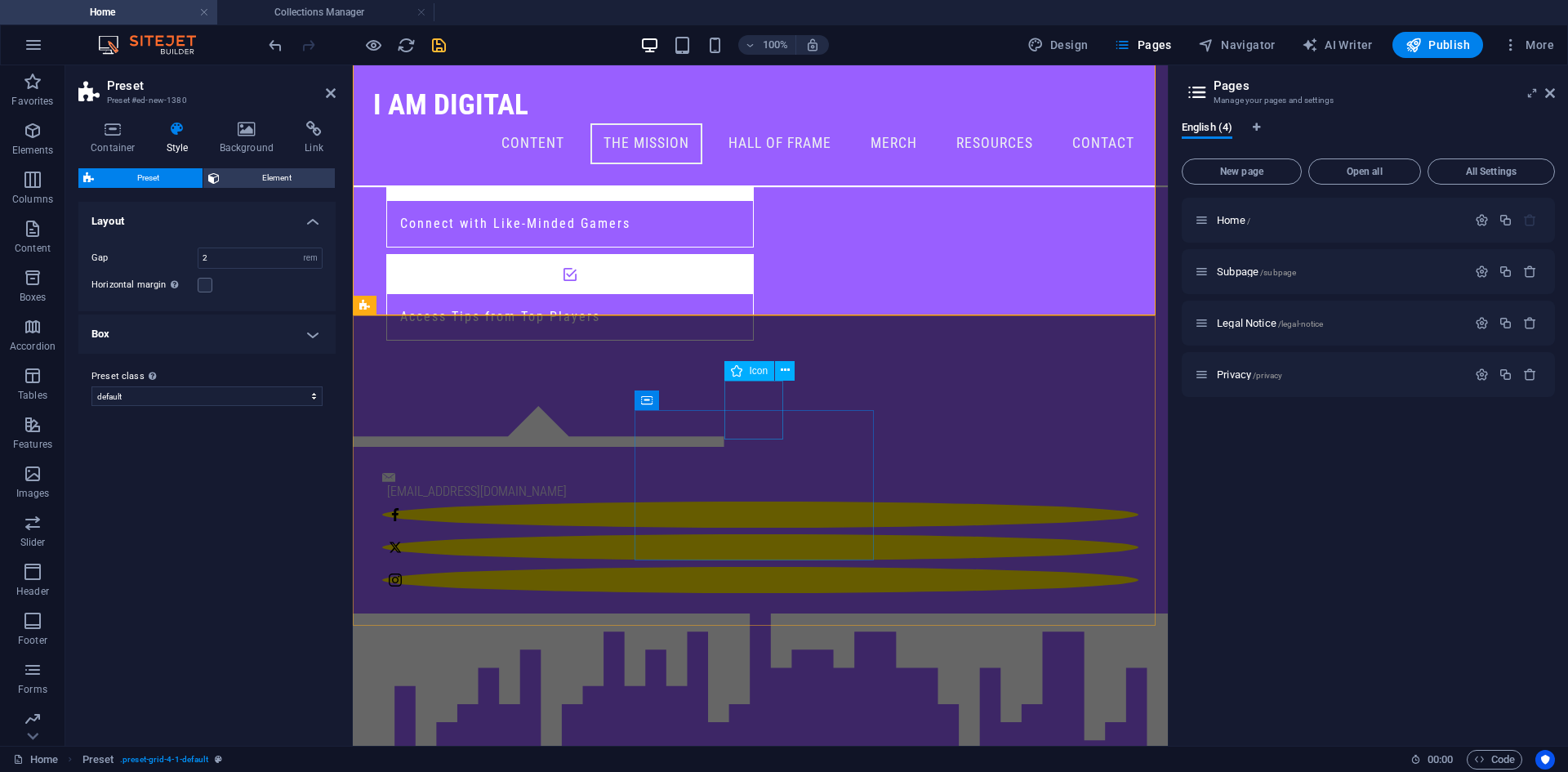
scroll to position [954, 0]
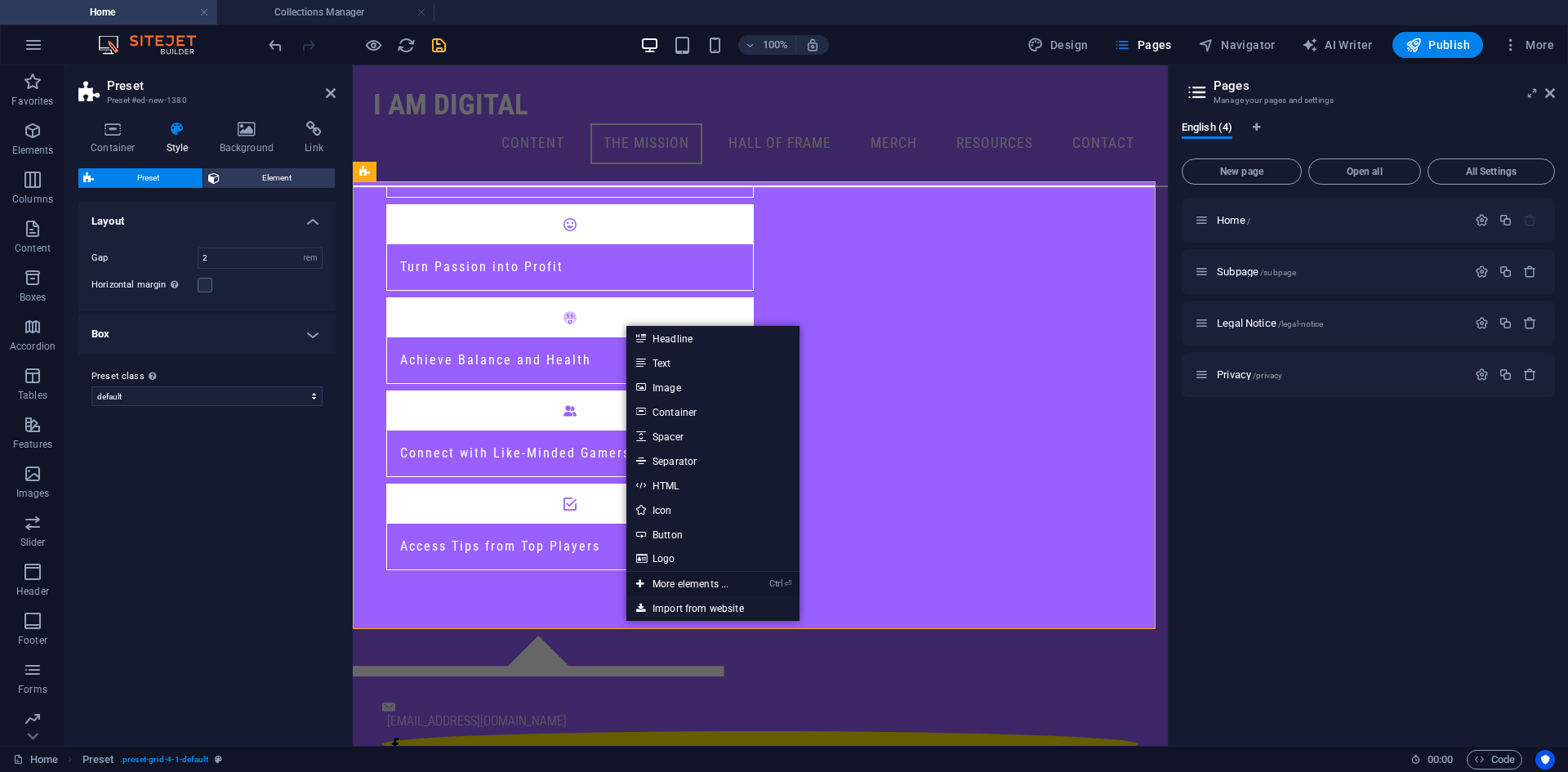
click at [685, 581] on link "Ctrl ⏎ More elements ..." at bounding box center [682, 583] width 112 height 24
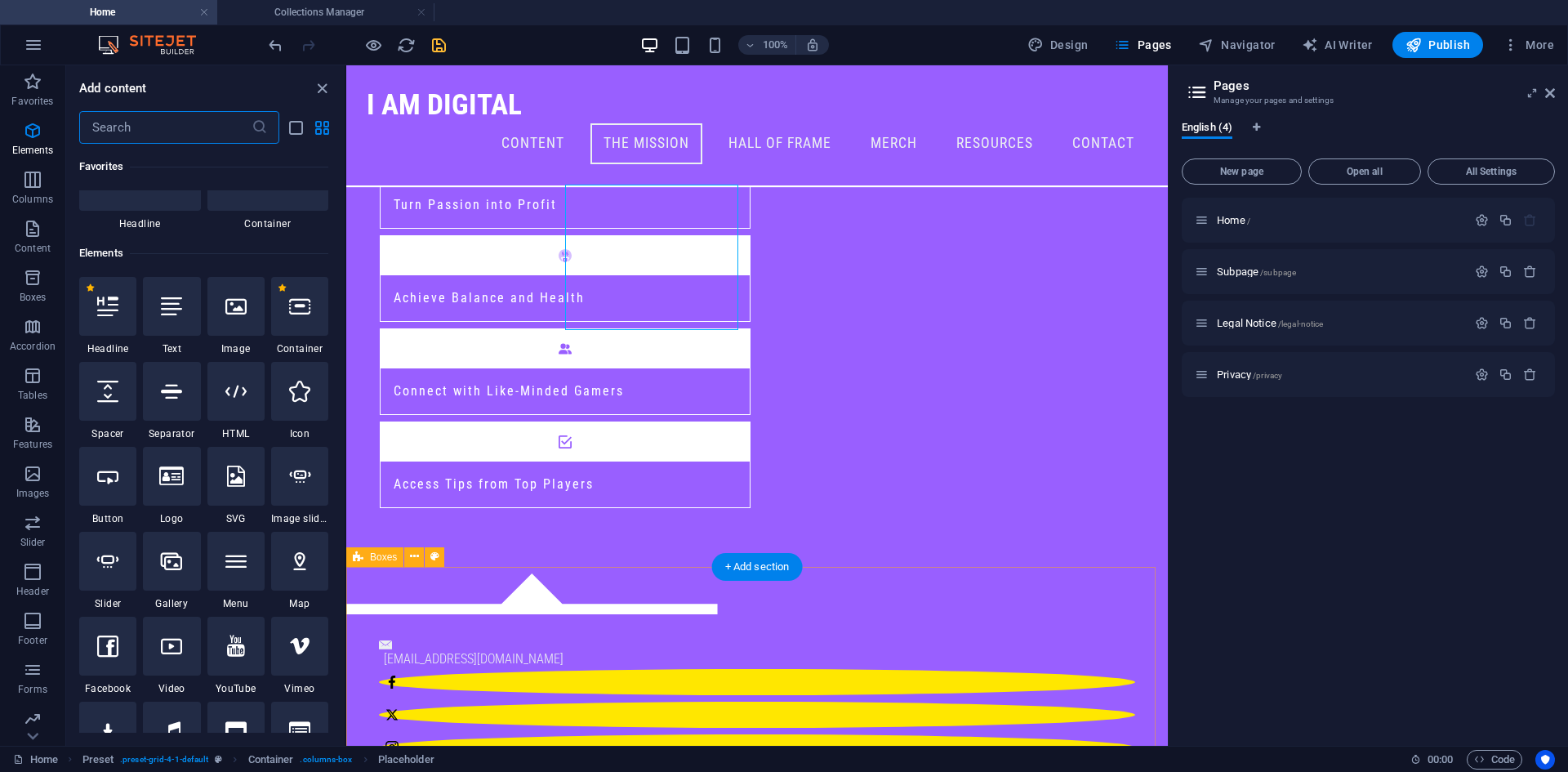
scroll to position [174, 0]
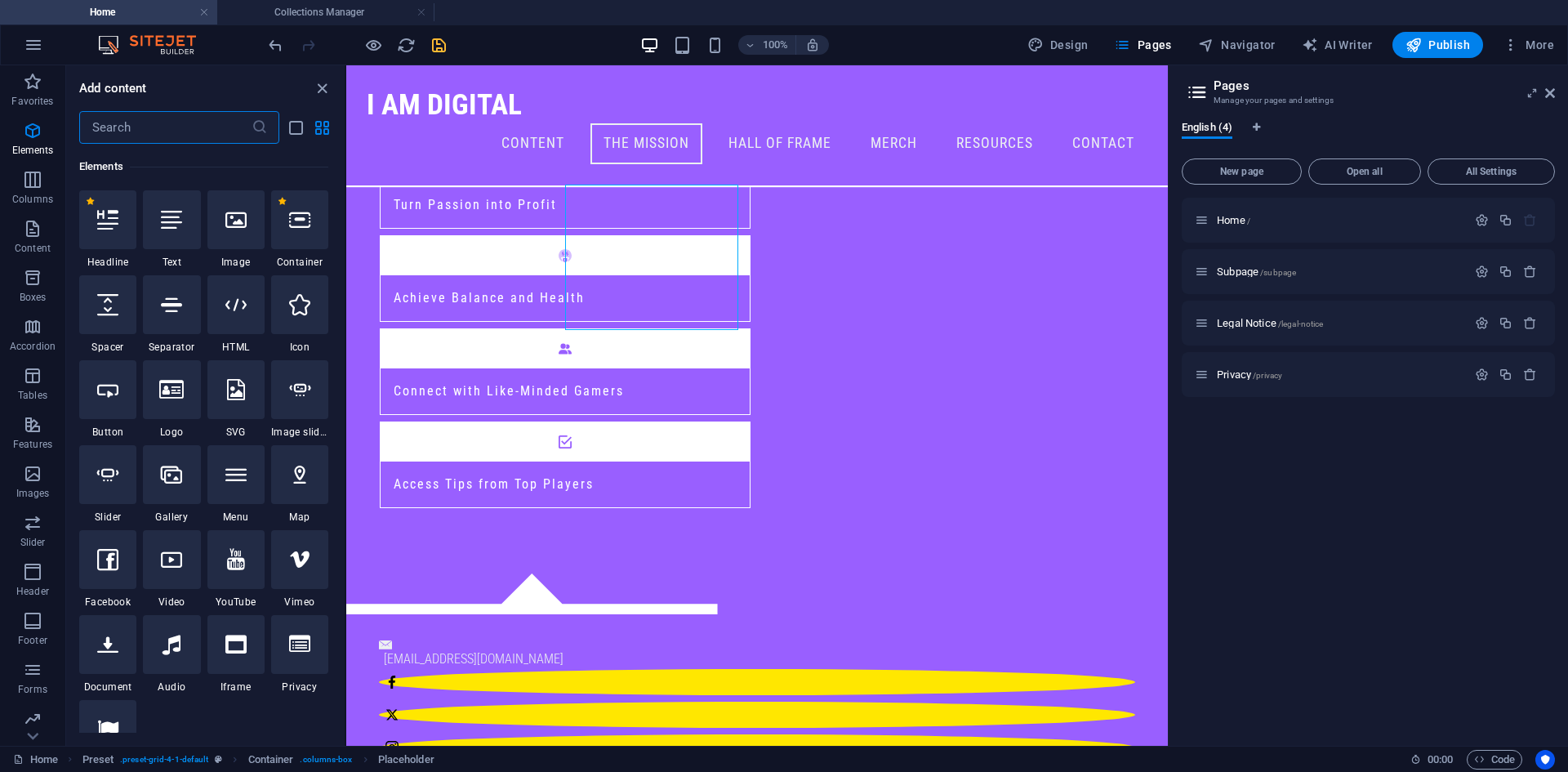
click at [173, 136] on input "text" at bounding box center [166, 128] width 173 height 33
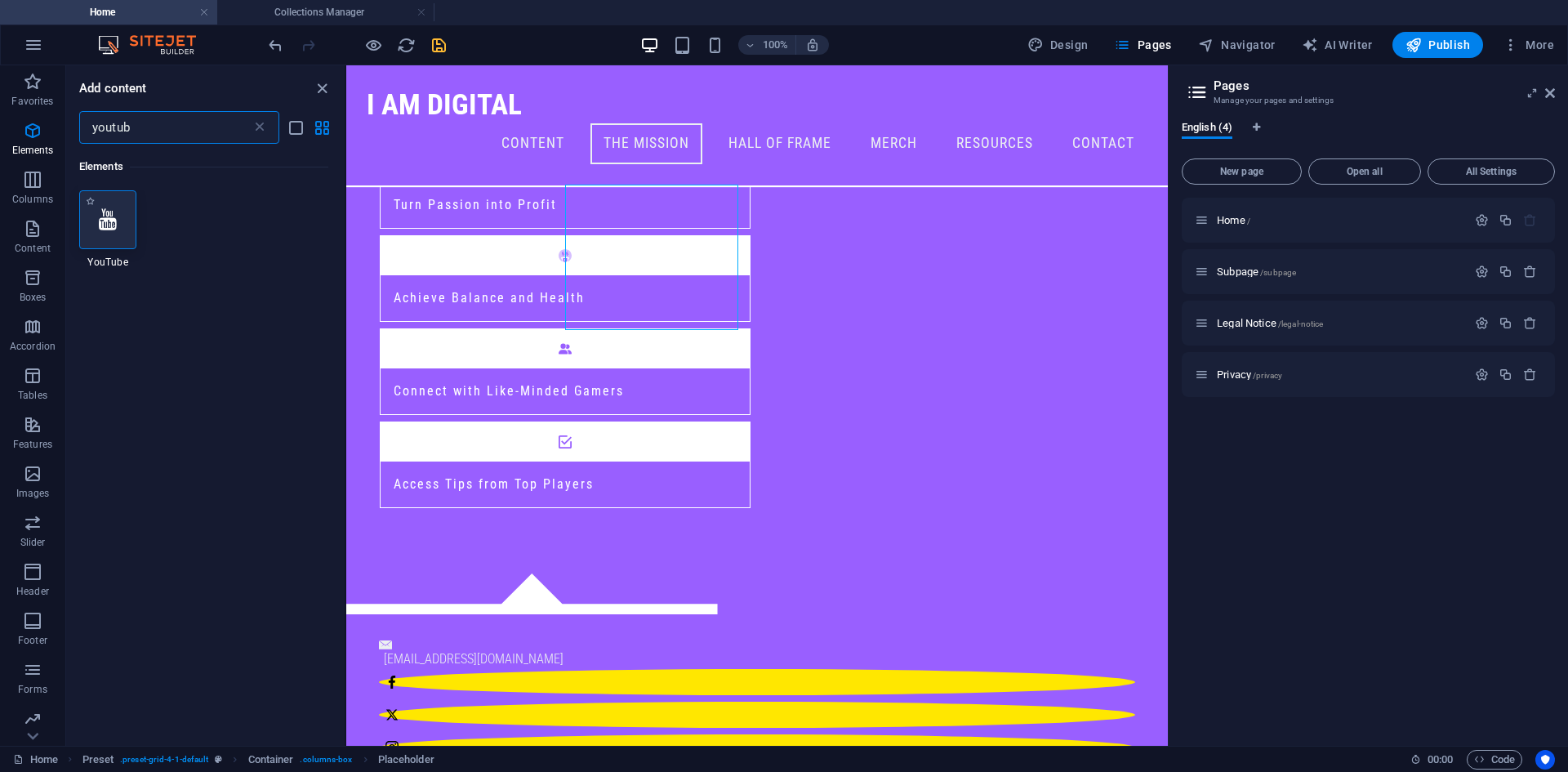
type input "youtub"
select select "ar16_9"
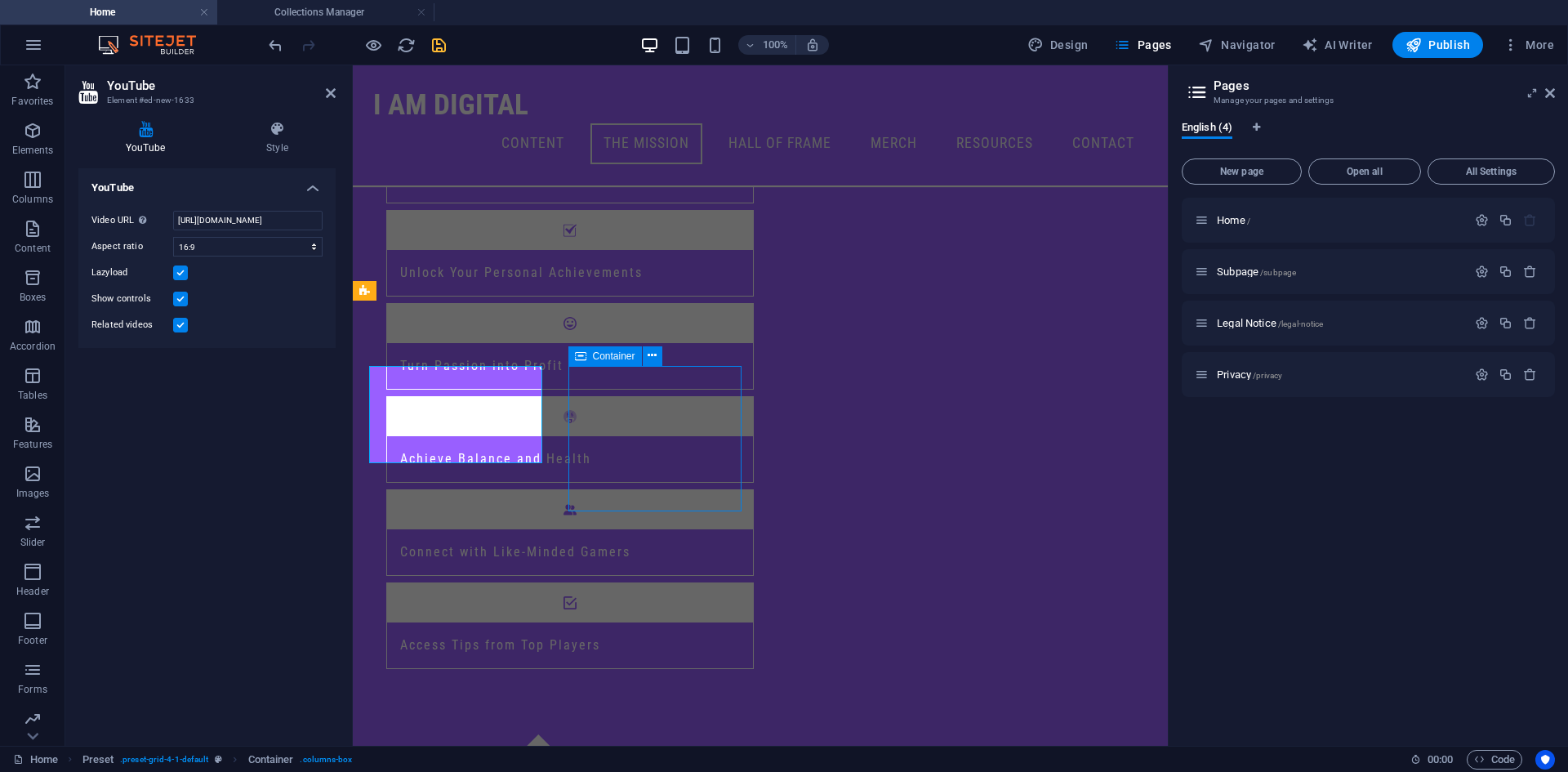
scroll to position [762, 0]
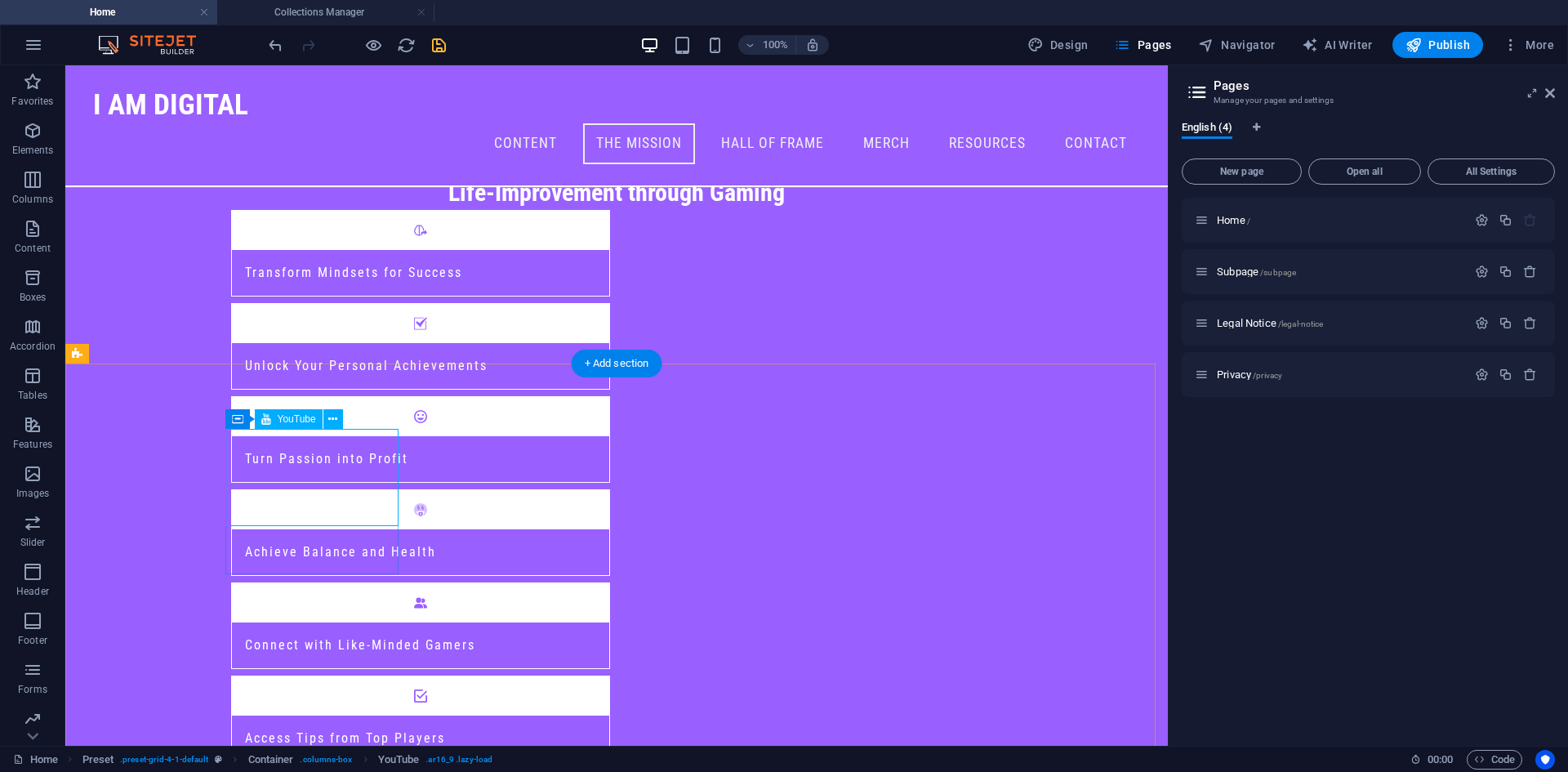
scroll to position [835, 0]
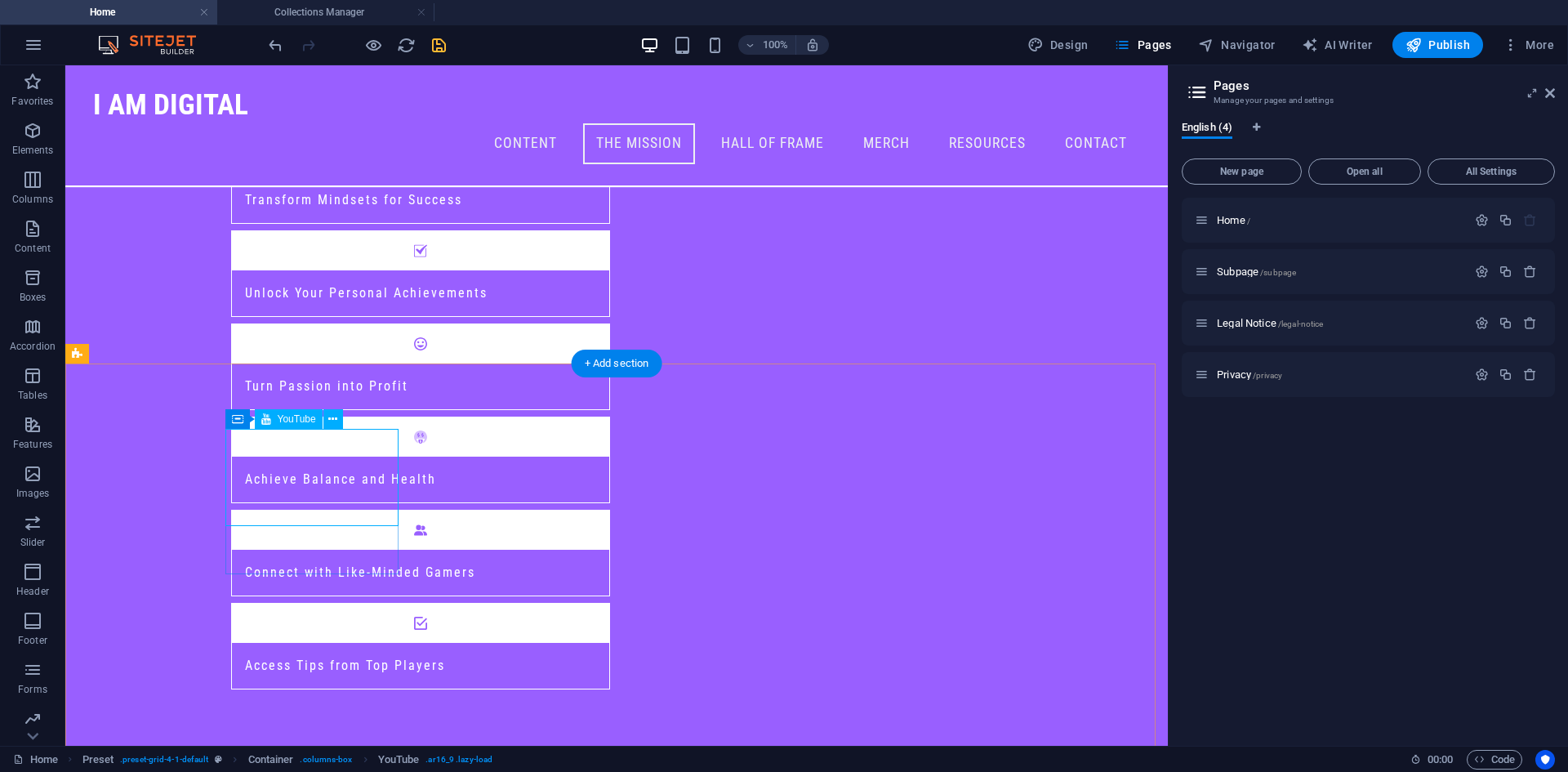
select select "ar16_9"
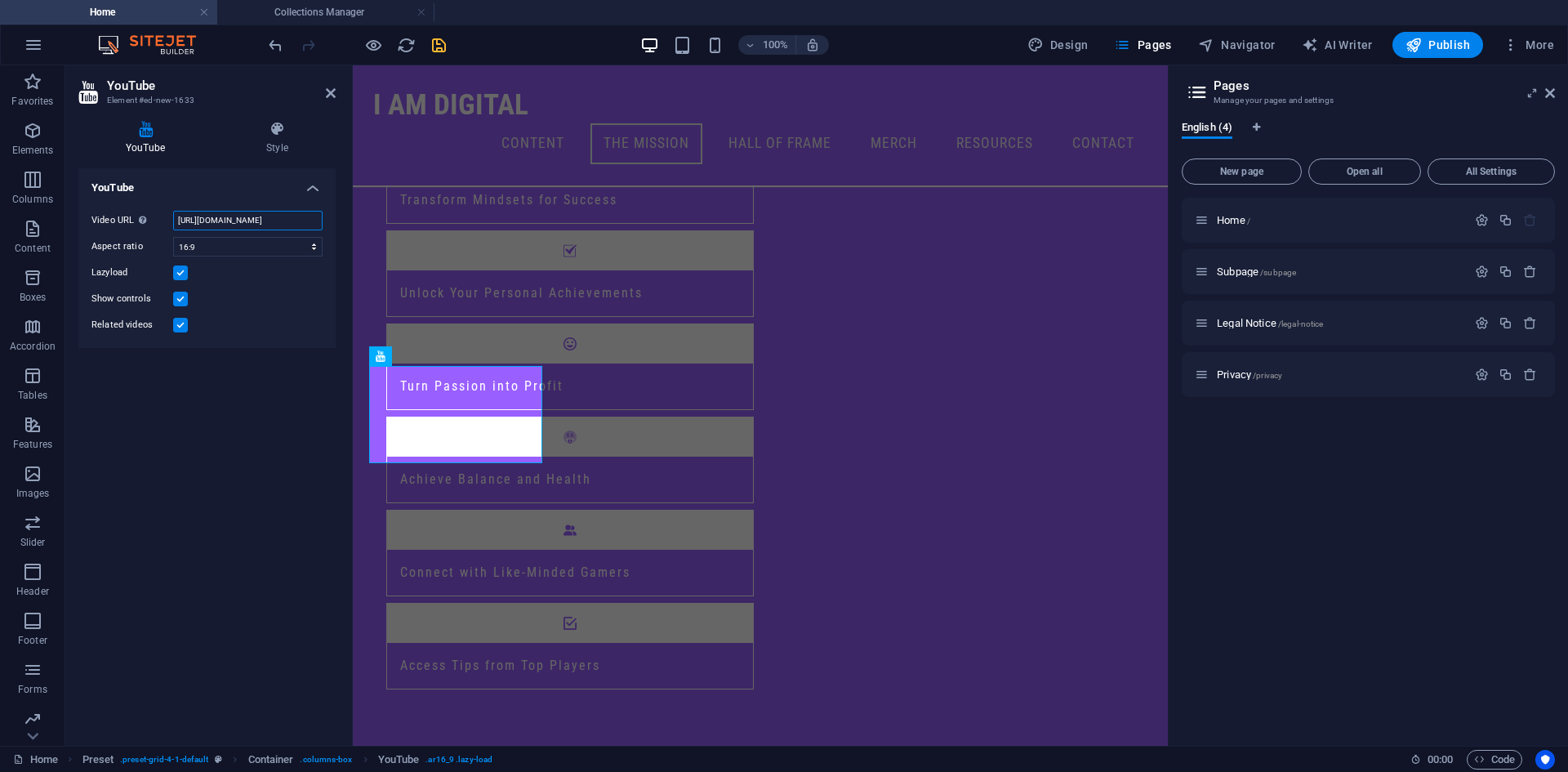
click at [213, 218] on input "https://www.youtube.com/watch?v=hnoviHgPHkY" at bounding box center [247, 220] width 149 height 19
paste input "n43EEfXKeIo"
type input "https://www.youtube.com/watch?v=n43EEfXKeIo"
click at [265, 389] on div "YouTube Video URL Insert (or paste) a video URL. https://www.youtube.com/watch?…" at bounding box center [207, 450] width 257 height 564
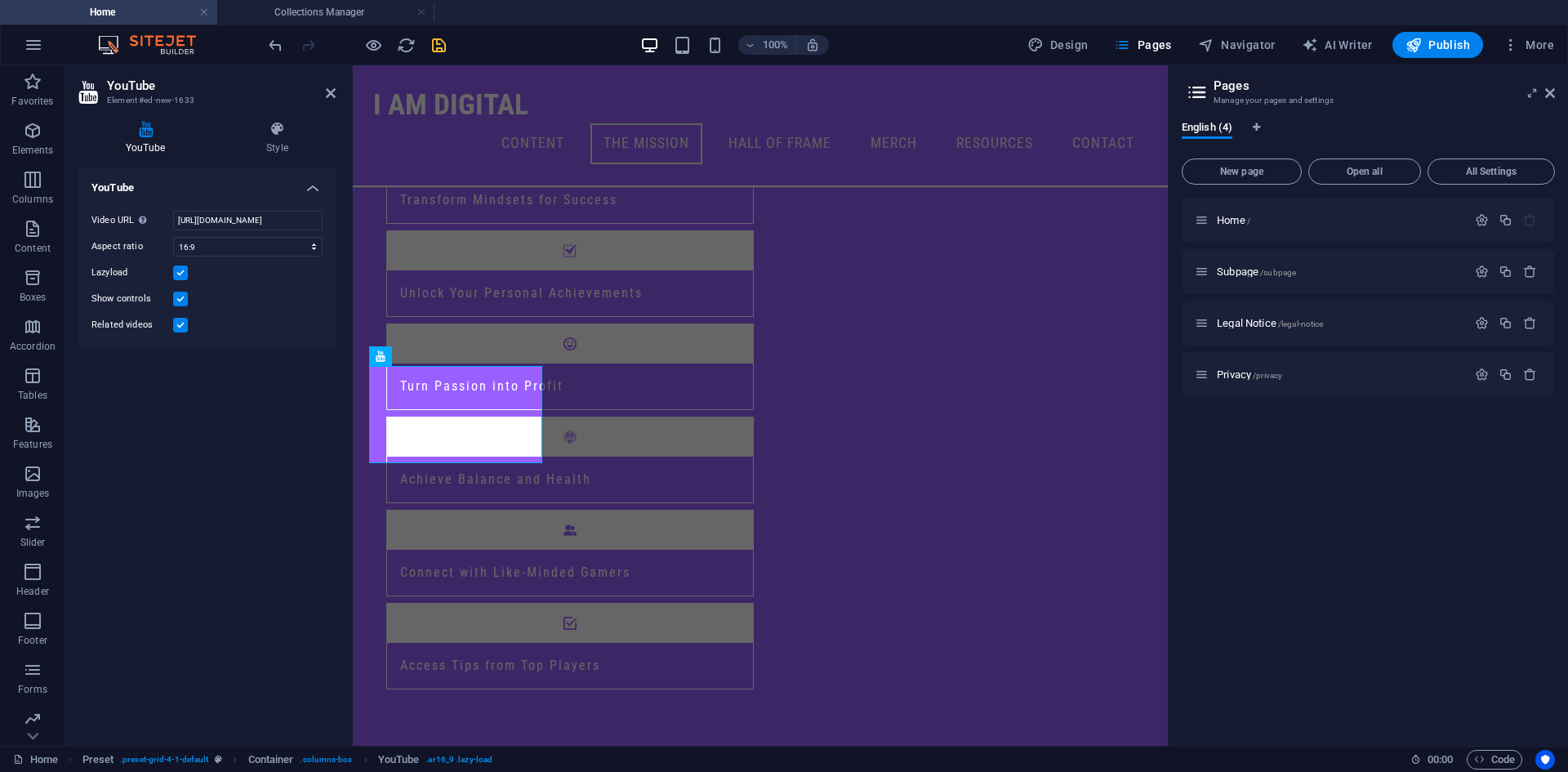
scroll to position [0, 0]
click at [519, 346] on button at bounding box center [514, 356] width 19 height 19
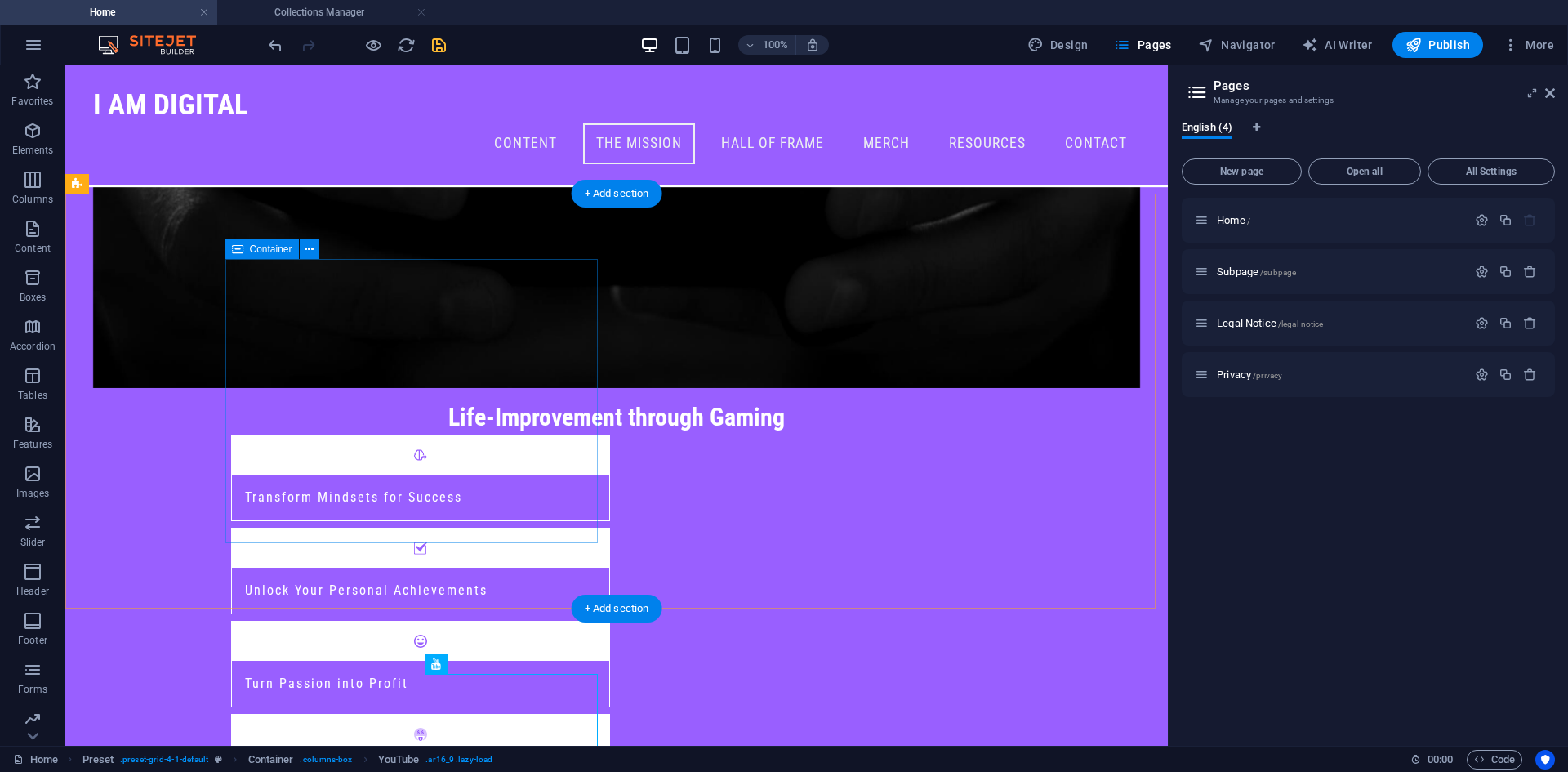
scroll to position [926, 0]
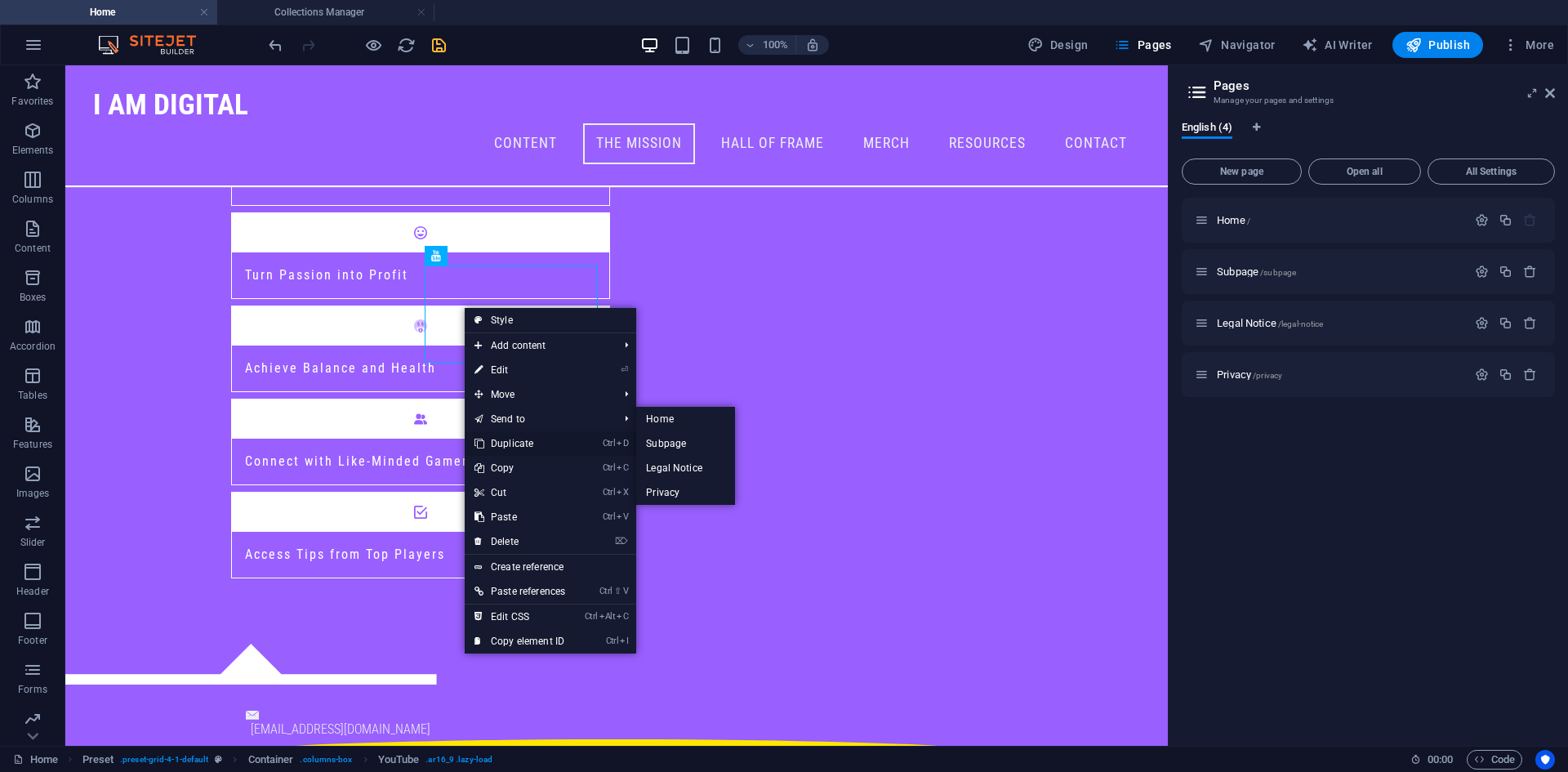
click at [510, 441] on link "Ctrl D Duplicate" at bounding box center [520, 443] width 111 height 24
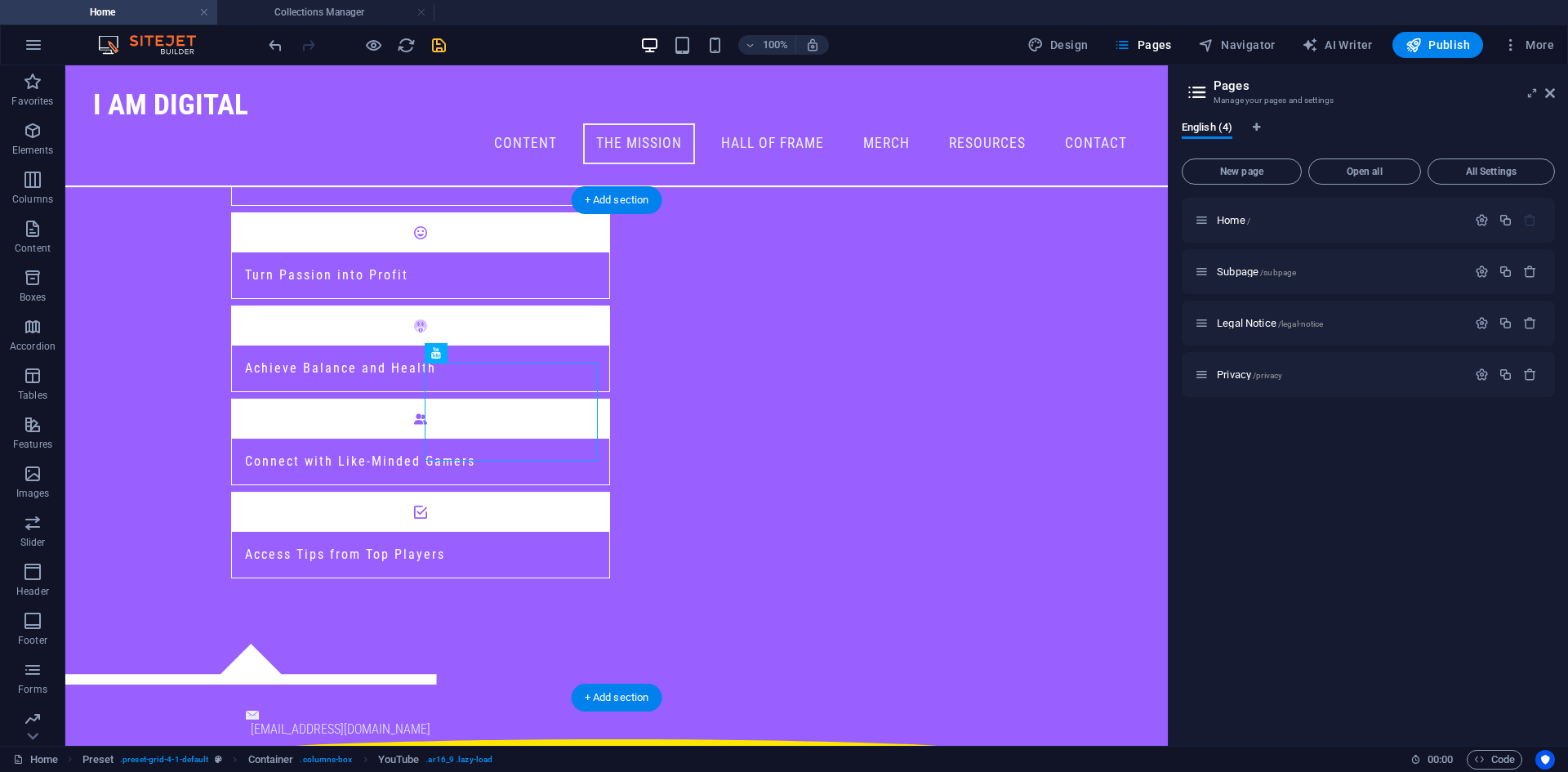
drag, startPoint x: 437, startPoint y: 371, endPoint x: 328, endPoint y: 325, distance: 118.3
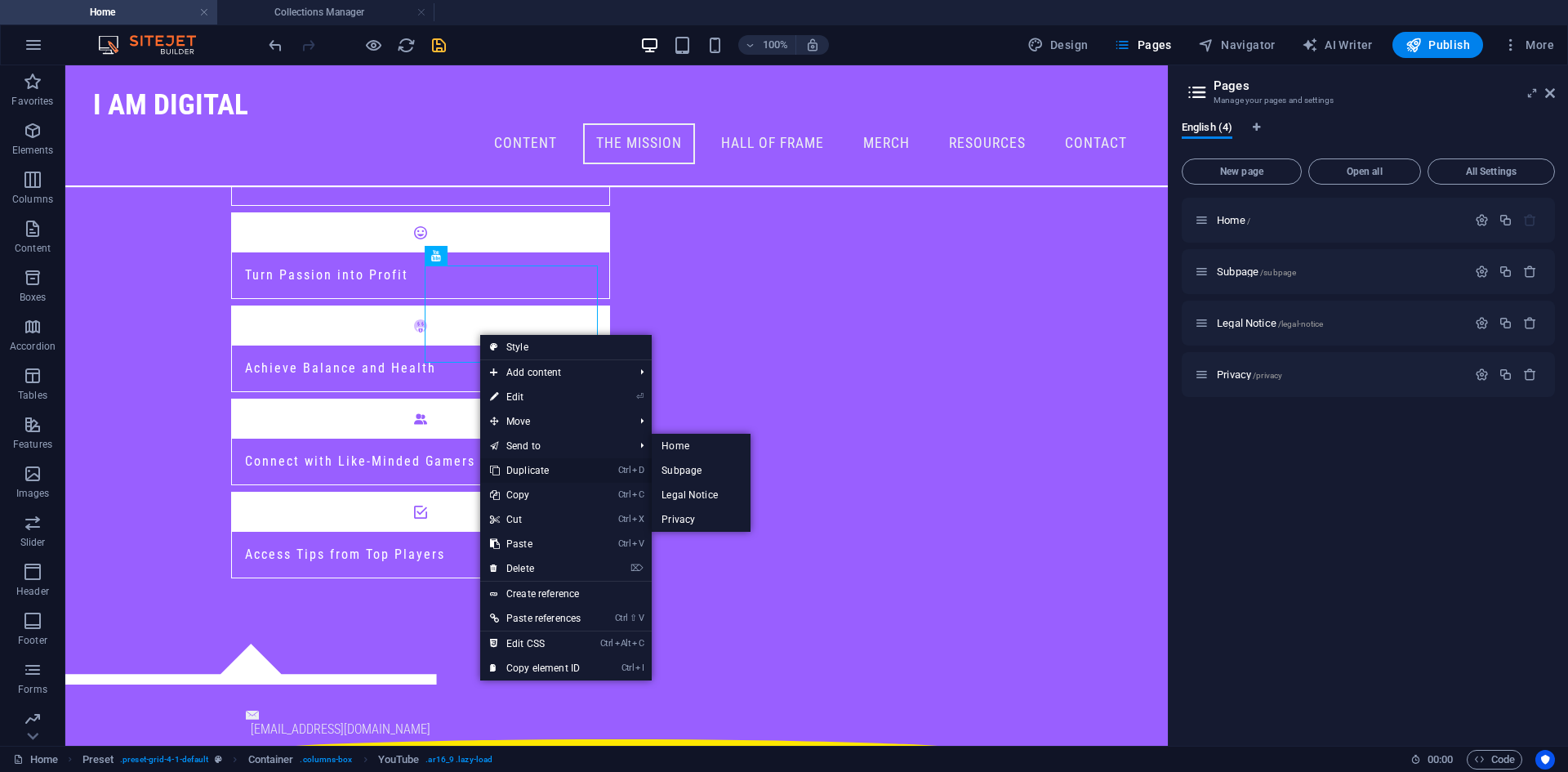
drag, startPoint x: 529, startPoint y: 473, endPoint x: 436, endPoint y: 299, distance: 197.3
click at [529, 473] on link "Ctrl D Duplicate" at bounding box center [535, 469] width 111 height 24
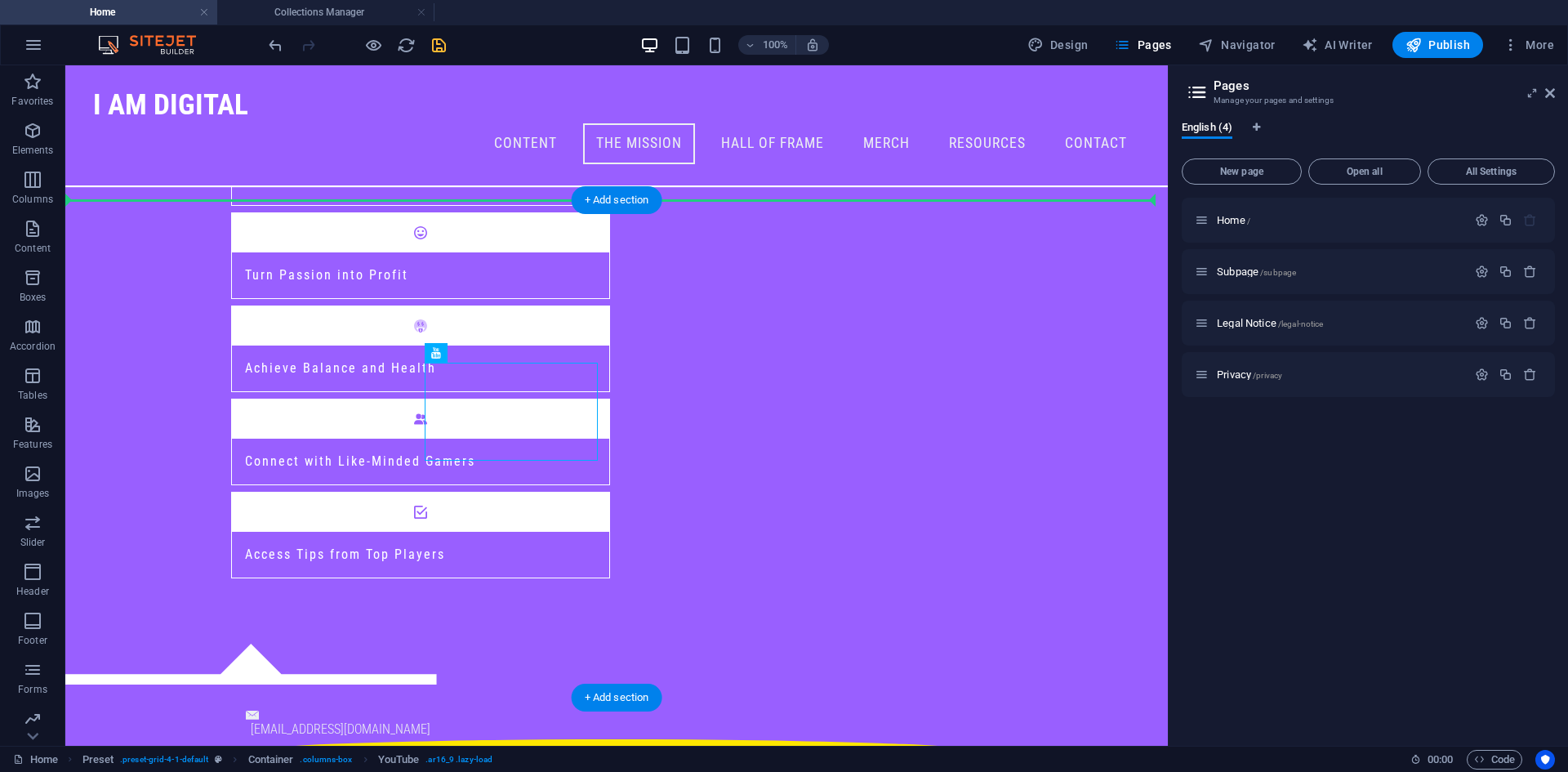
drag, startPoint x: 489, startPoint y: 409, endPoint x: 772, endPoint y: 353, distance: 288.5
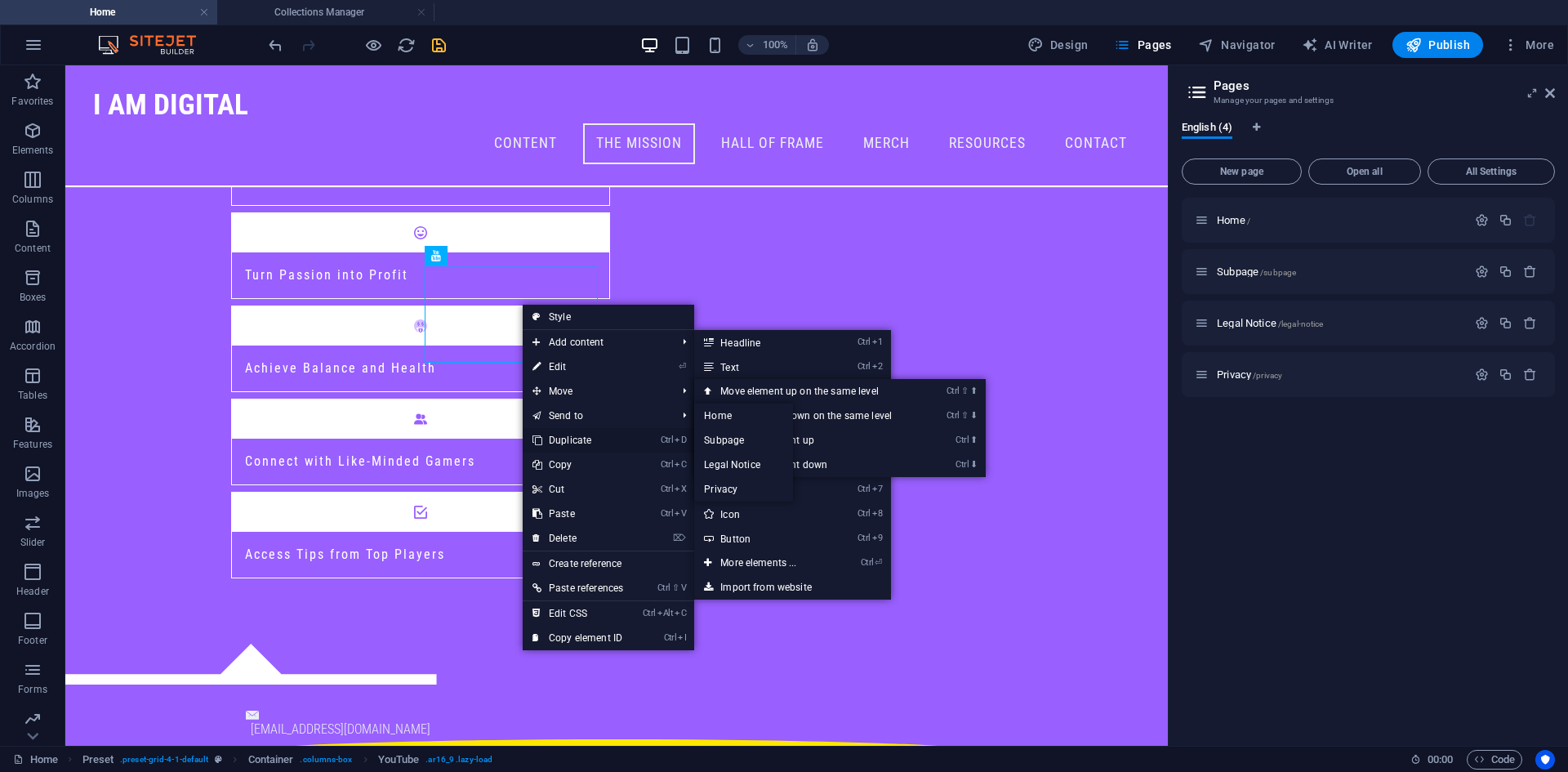
click at [578, 439] on link "Ctrl D Duplicate" at bounding box center [578, 439] width 111 height 24
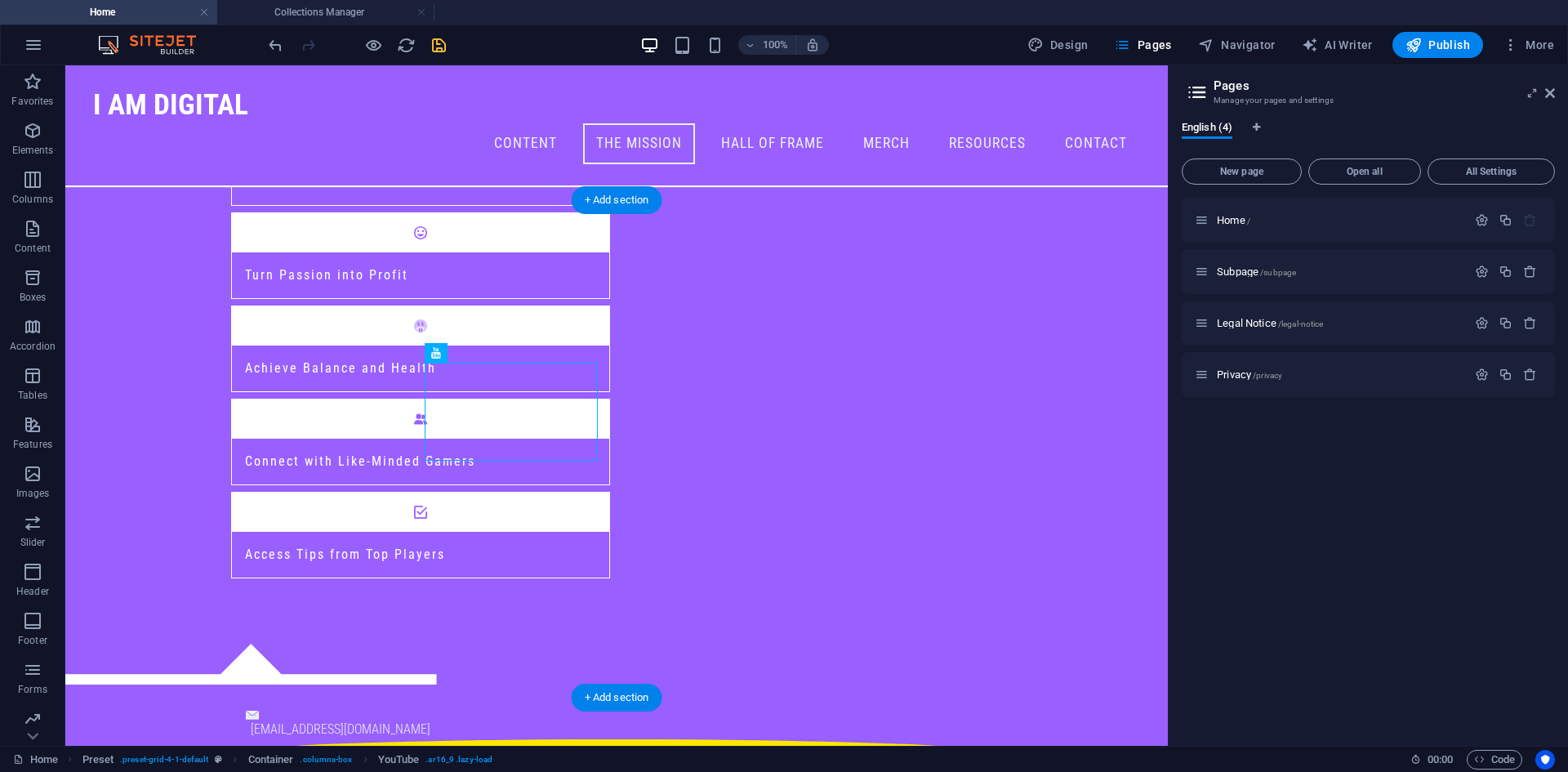
drag, startPoint x: 487, startPoint y: 408, endPoint x: 481, endPoint y: 541, distance: 133.1
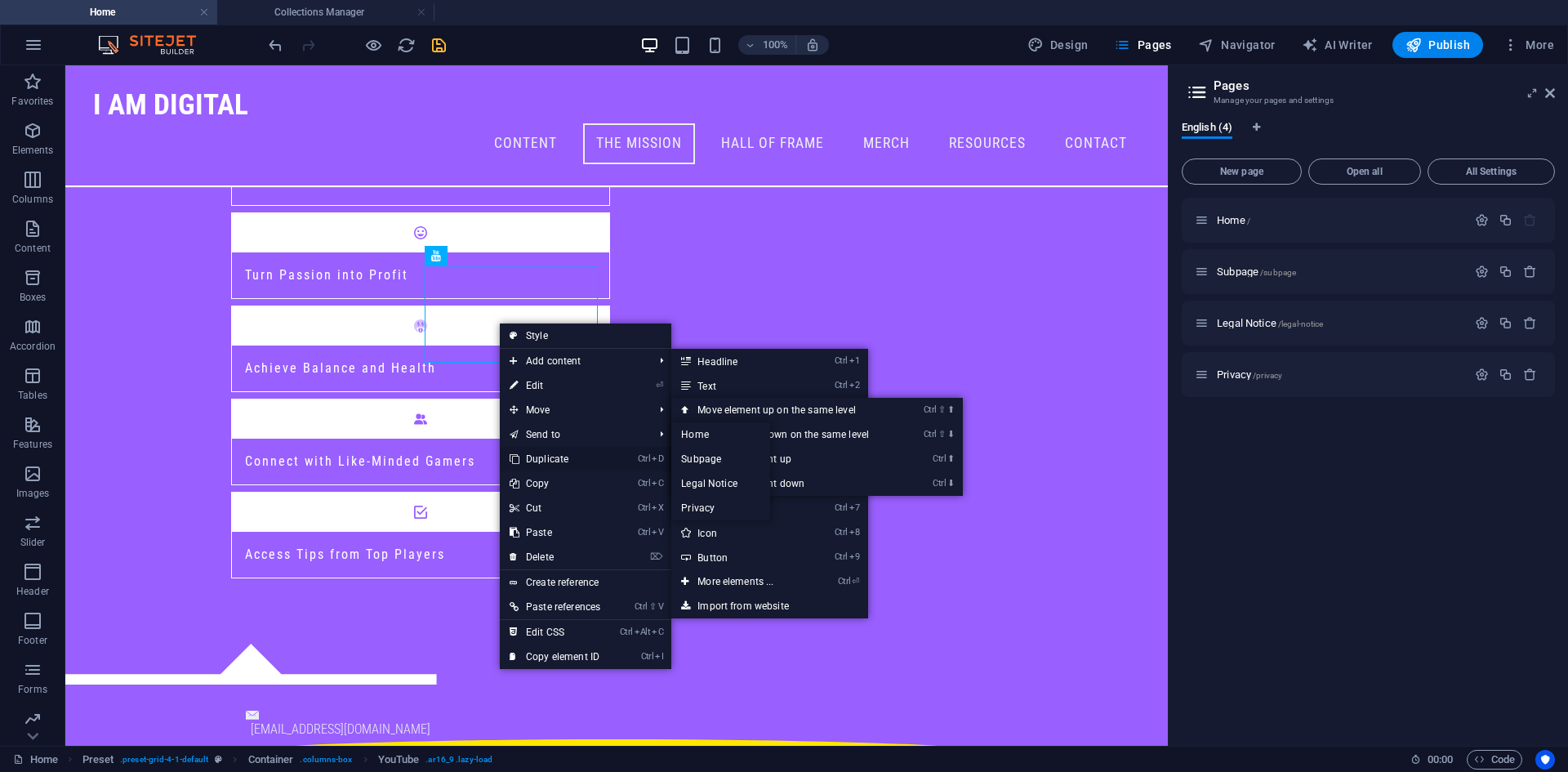
click at [553, 460] on link "Ctrl D Duplicate" at bounding box center [555, 459] width 111 height 24
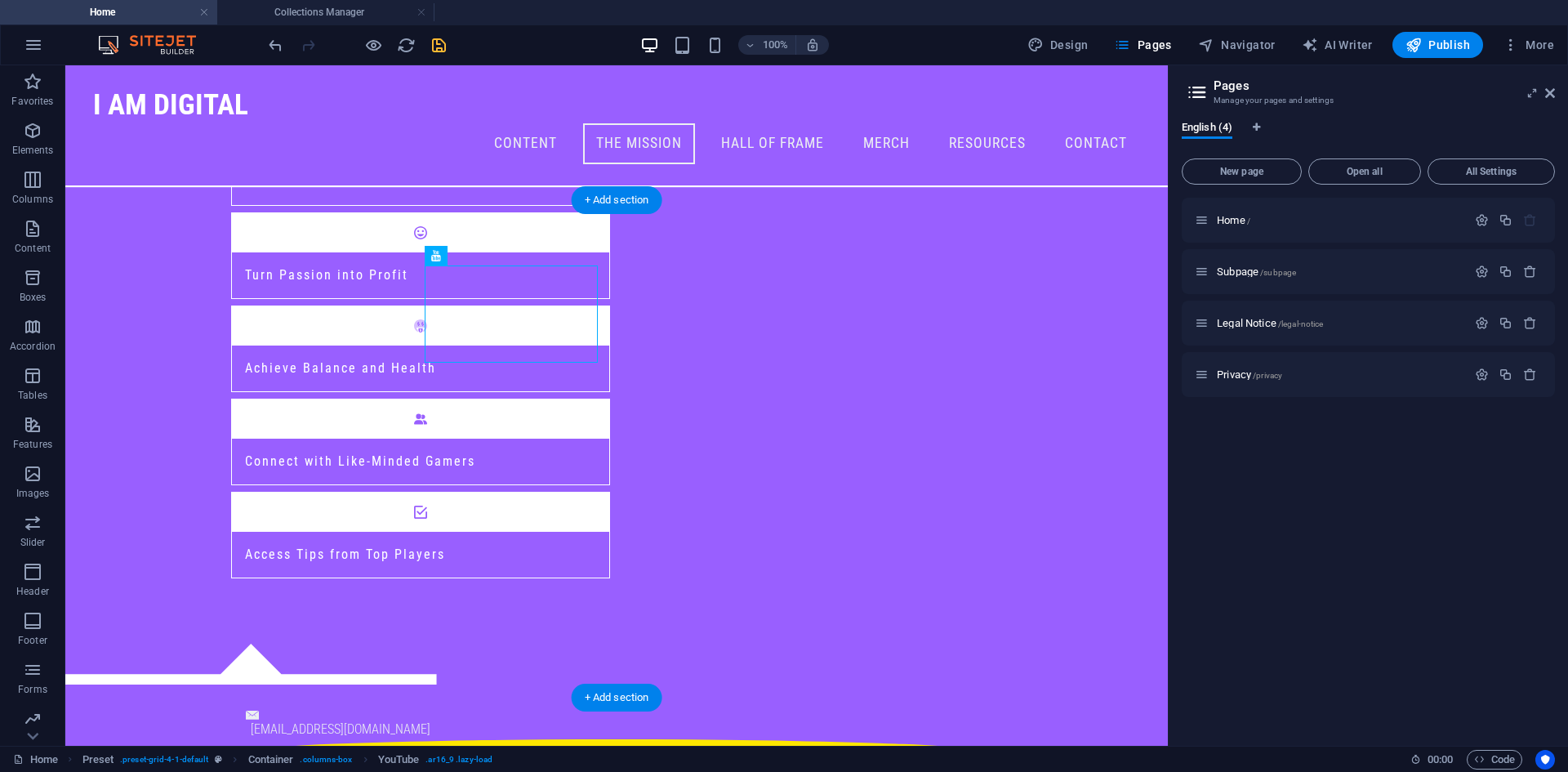
drag, startPoint x: 474, startPoint y: 310, endPoint x: 302, endPoint y: 522, distance: 273.0
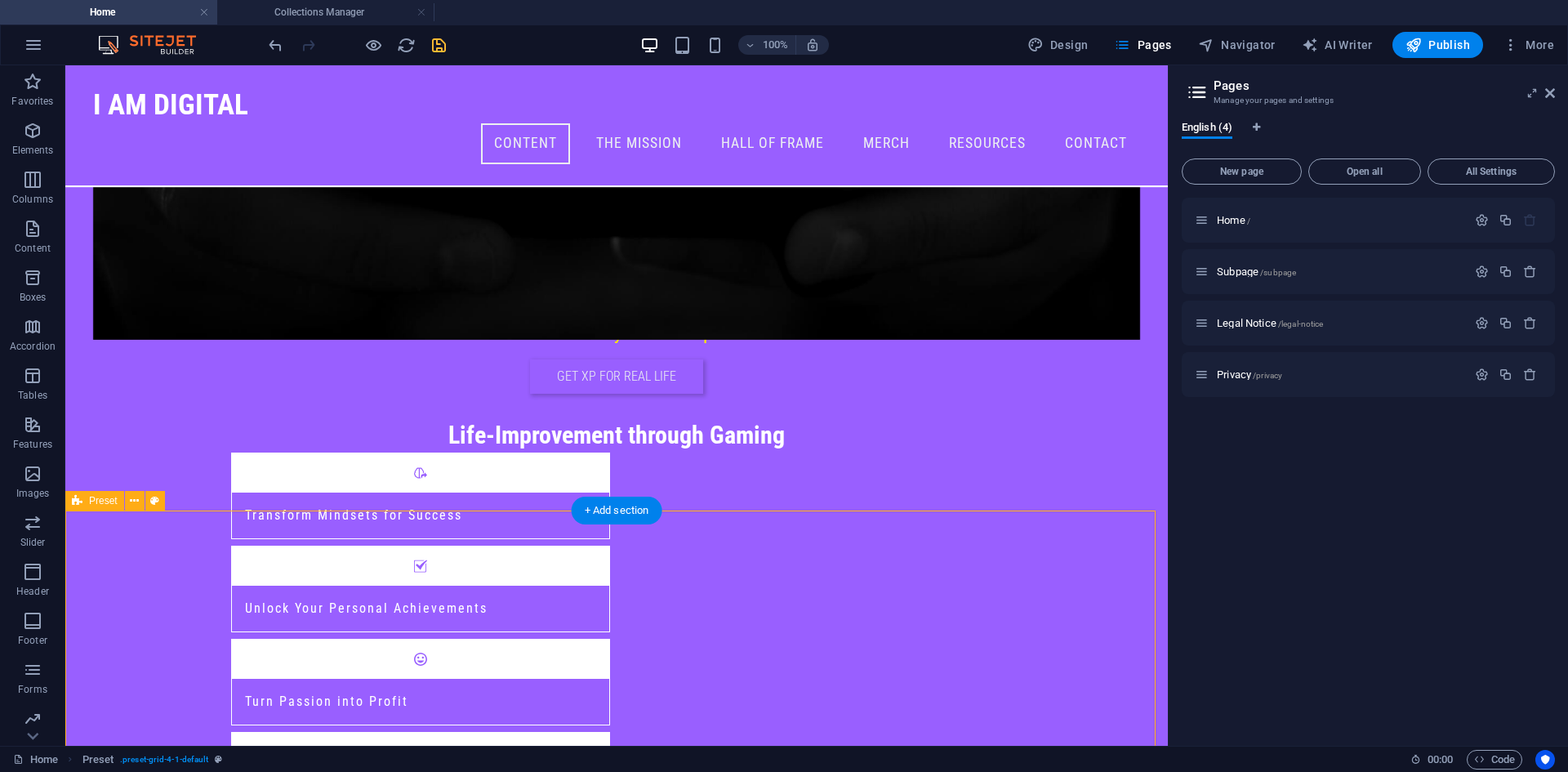
scroll to position [762, 0]
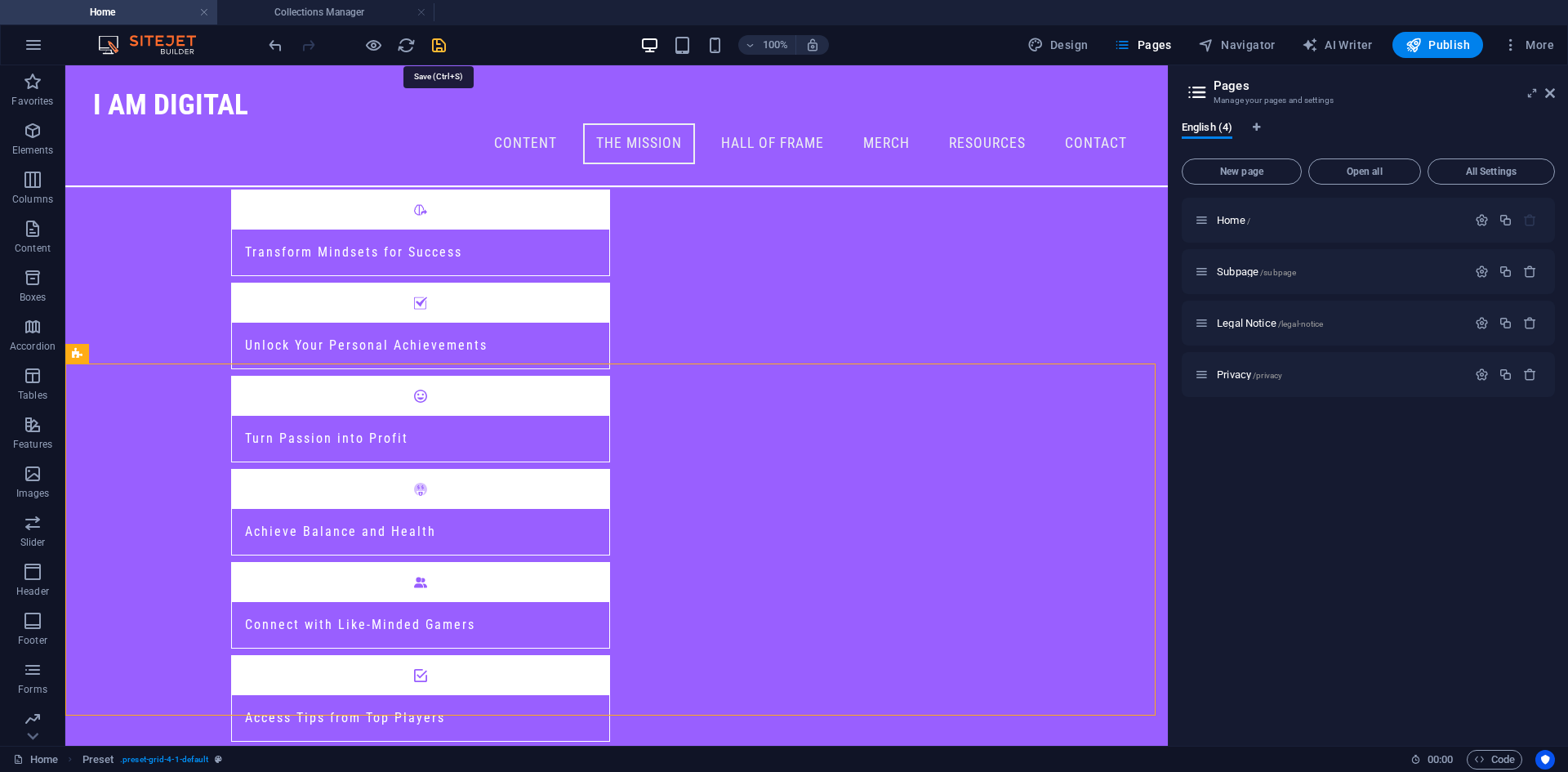
click at [433, 48] on icon "save" at bounding box center [438, 45] width 18 height 18
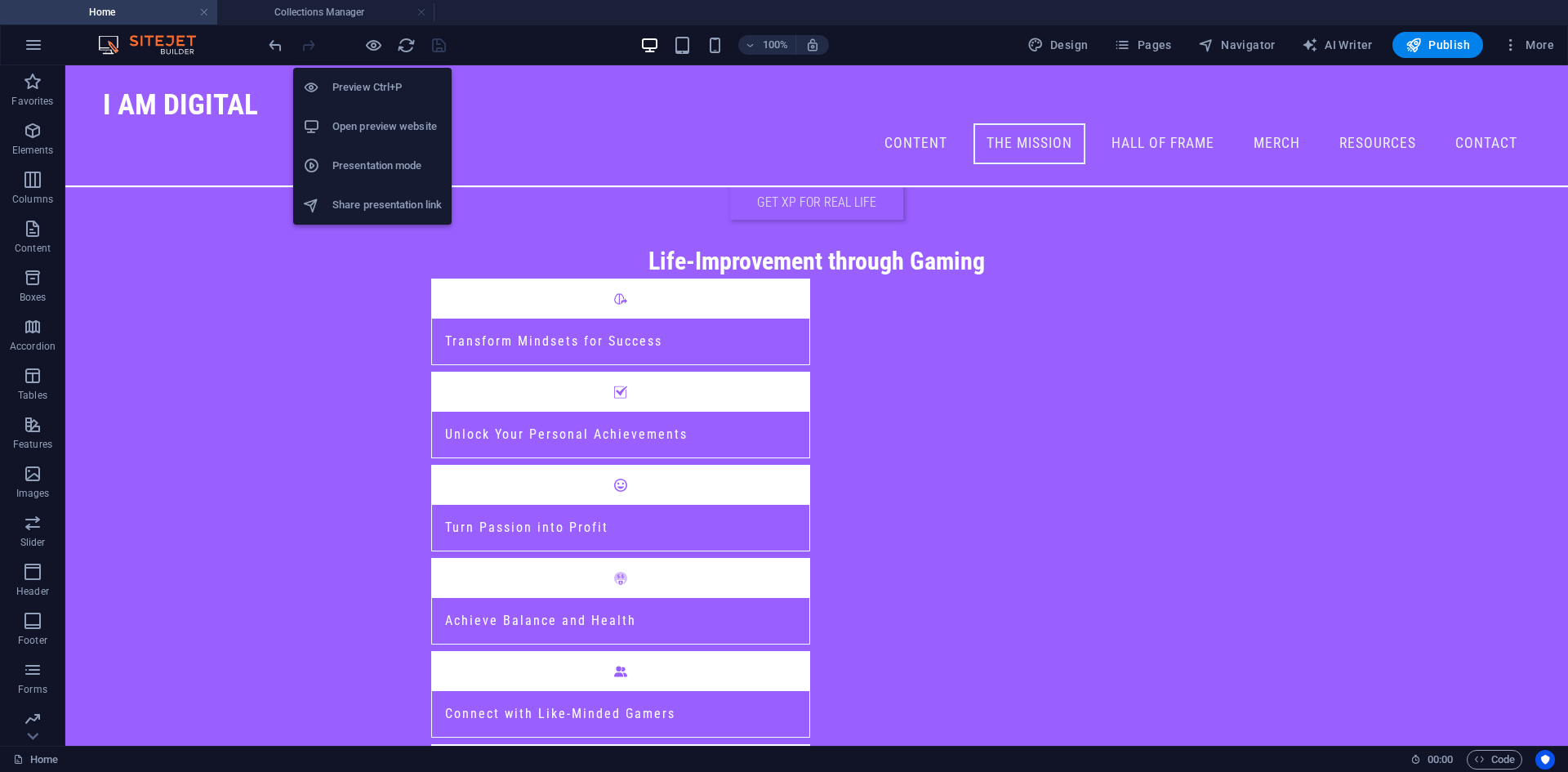
click at [359, 127] on h6 "Open preview website" at bounding box center [387, 126] width 110 height 19
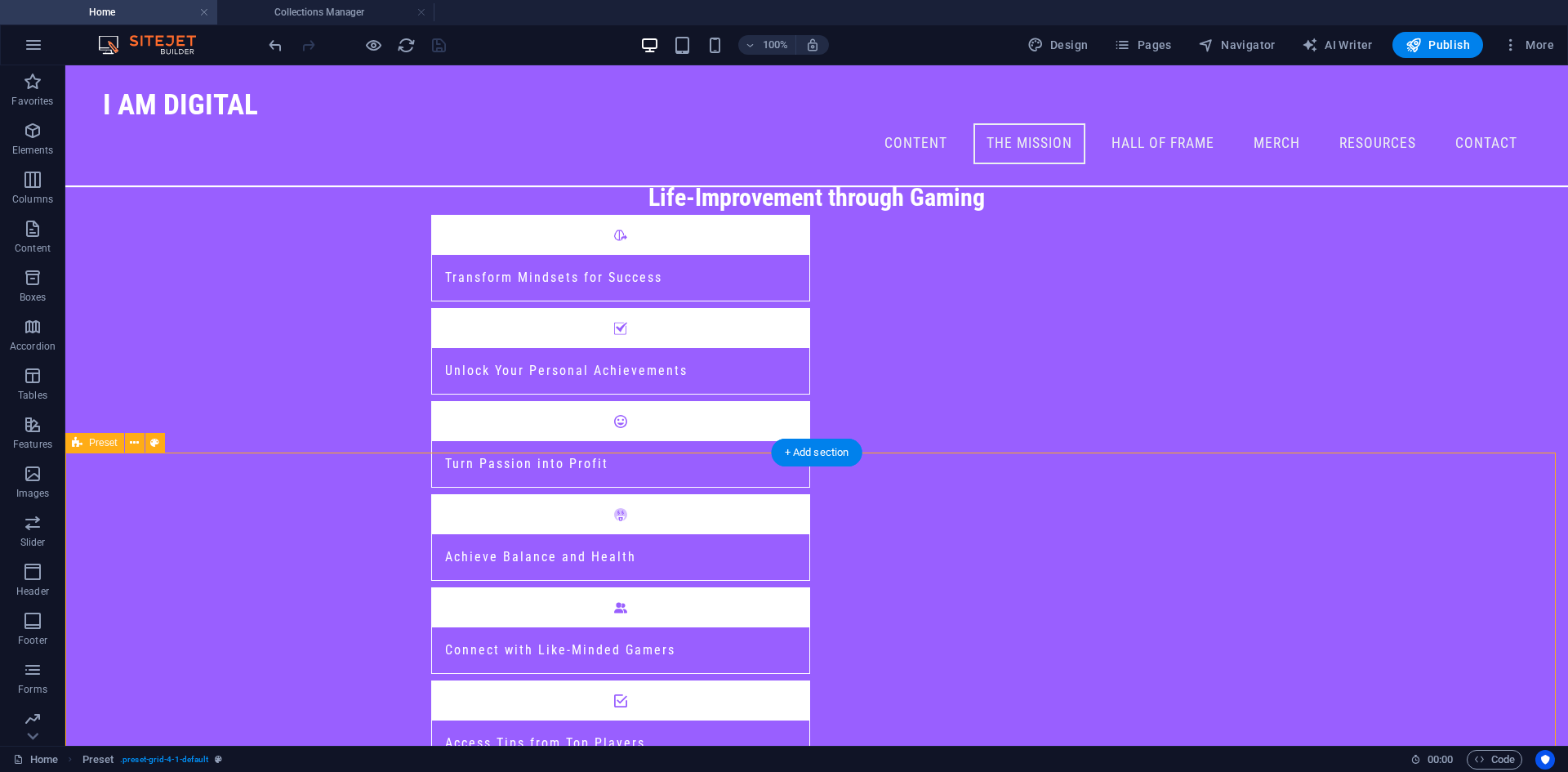
select select "rem"
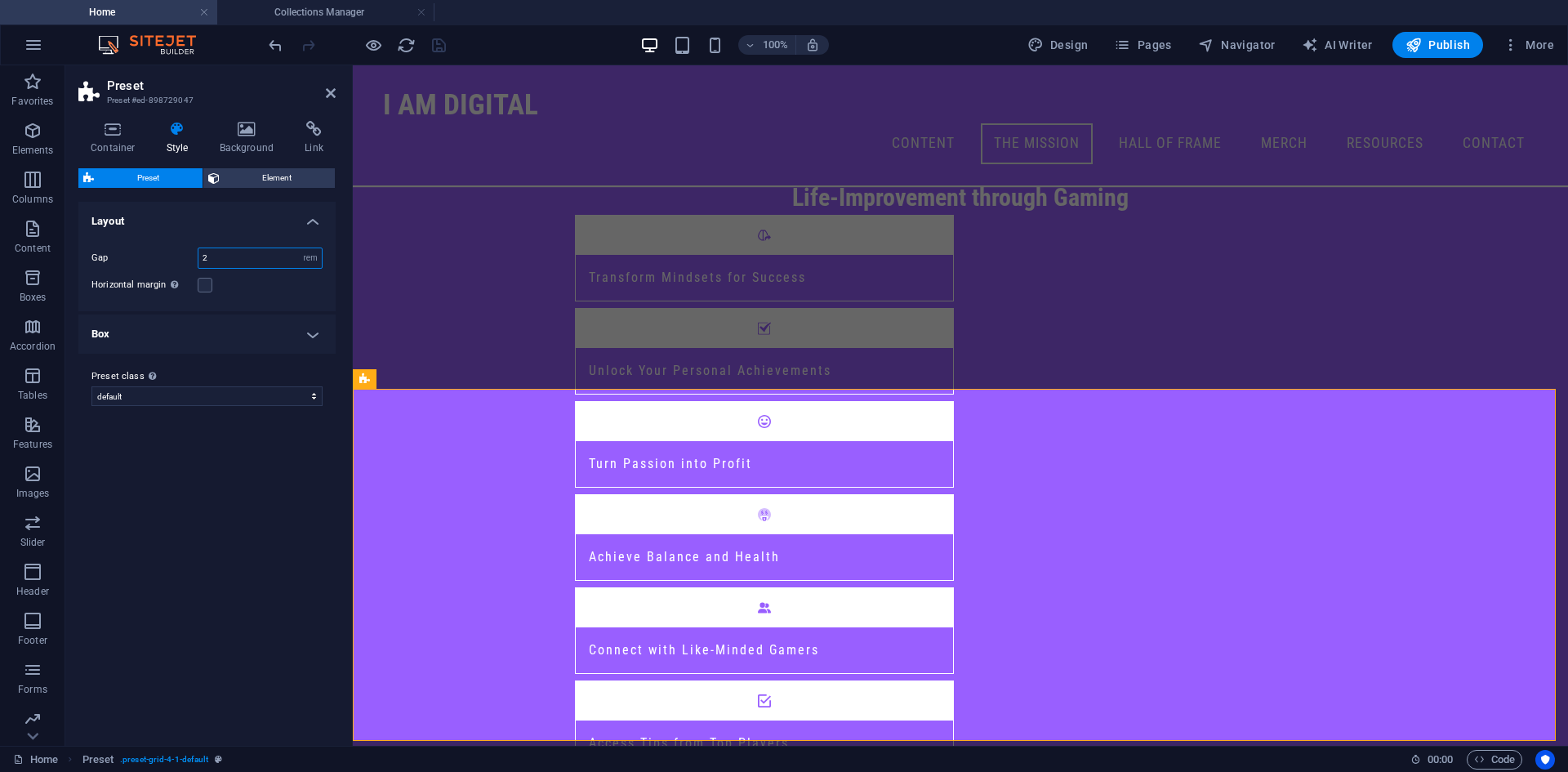
drag, startPoint x: 216, startPoint y: 261, endPoint x: 195, endPoint y: 261, distance: 21.0
click at [195, 261] on div "Gap 2 px rem % vw vh" at bounding box center [207, 258] width 231 height 21
click at [209, 280] on label at bounding box center [205, 284] width 15 height 15
click at [0, 0] on input "Horizontal margin Only if the containers "Content width" is not set to "Default"" at bounding box center [0, 0] width 0 height 0
click at [204, 285] on label at bounding box center [205, 284] width 15 height 15
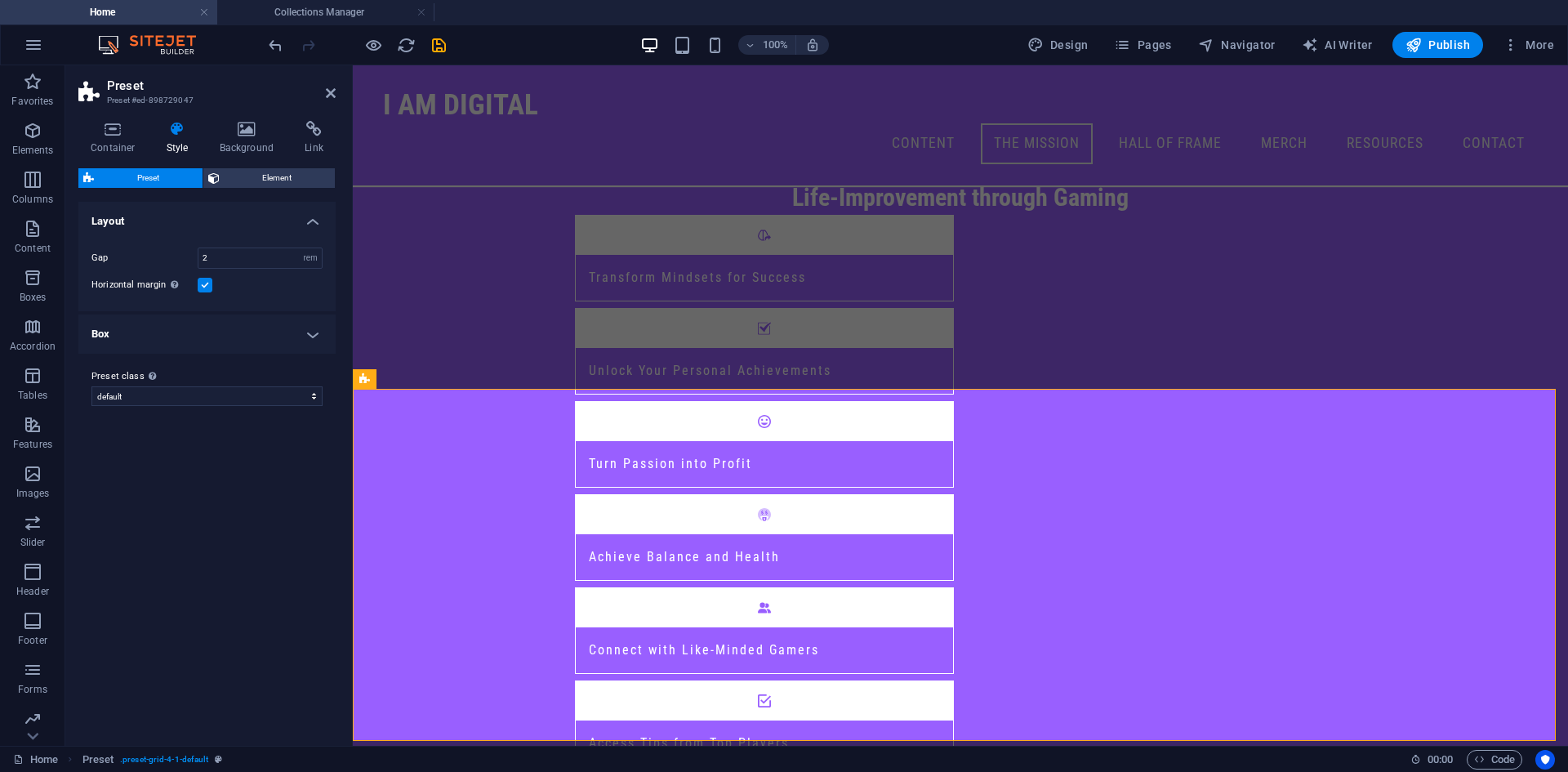
click at [0, 0] on input "Horizontal margin Only if the containers "Content width" is not set to "Default"" at bounding box center [0, 0] width 0 height 0
click at [183, 324] on h4 "Box" at bounding box center [207, 334] width 257 height 39
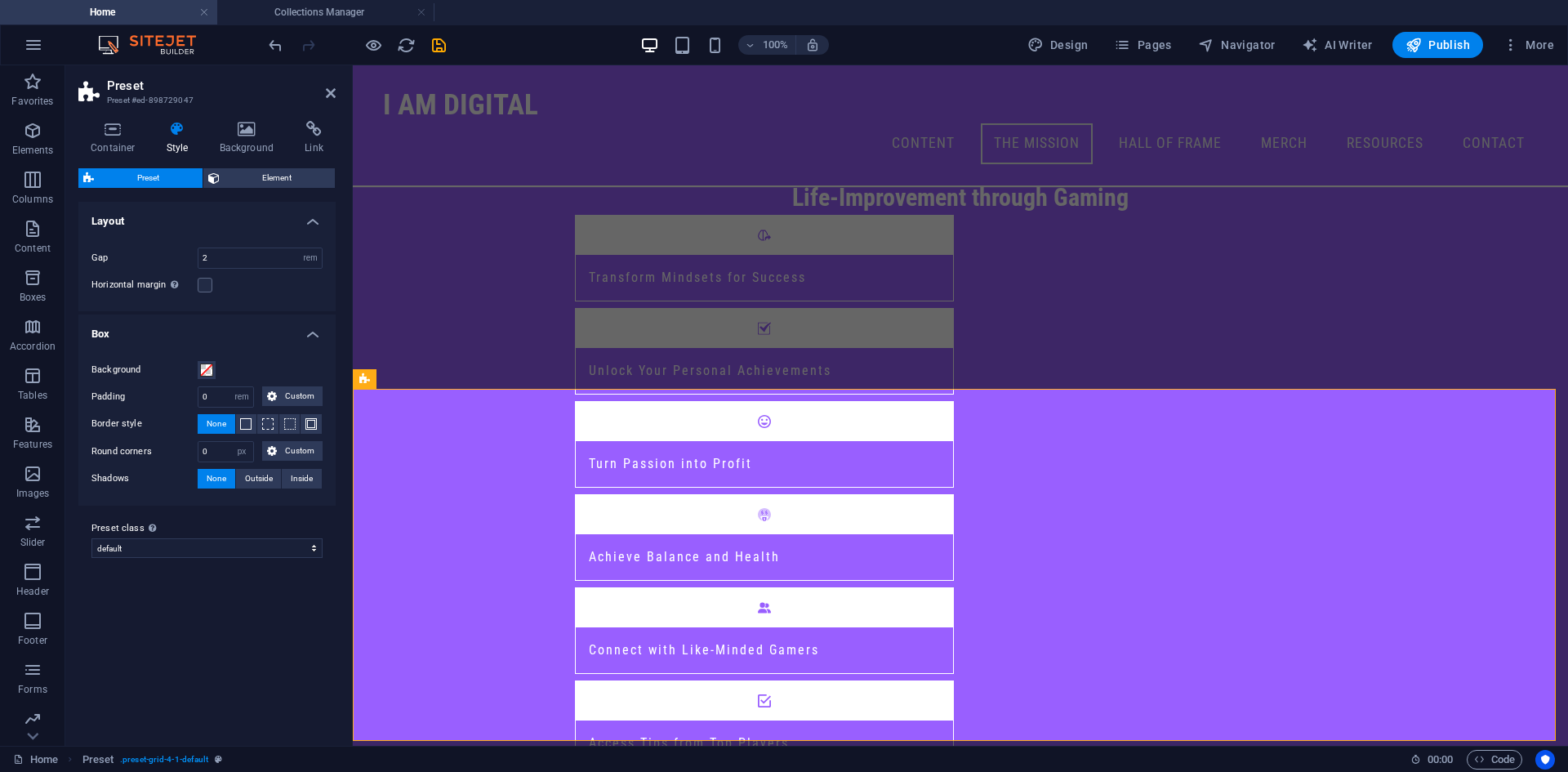
click at [198, 323] on h4 "Box" at bounding box center [207, 329] width 257 height 29
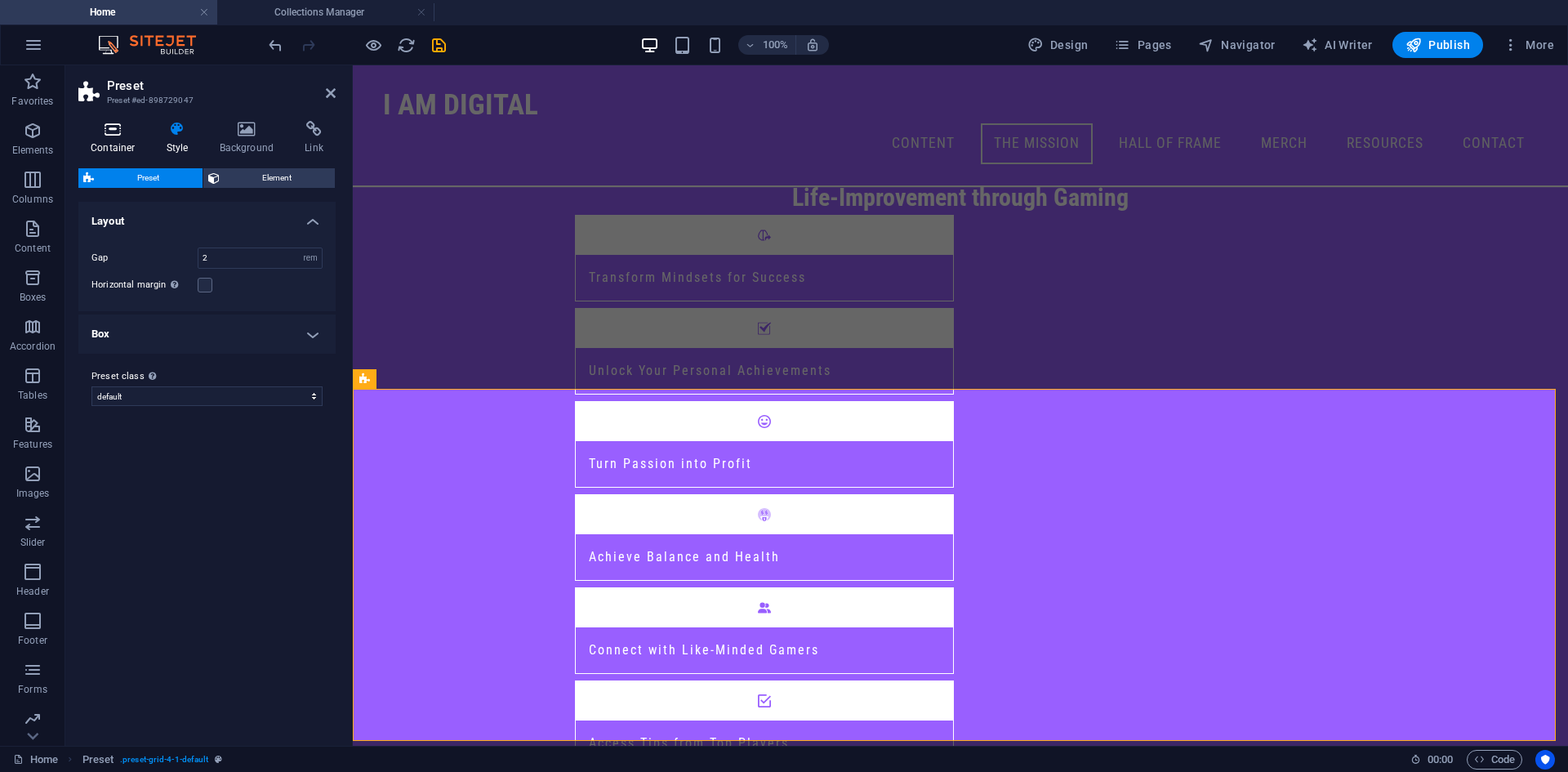
click at [113, 127] on icon at bounding box center [113, 129] width 70 height 16
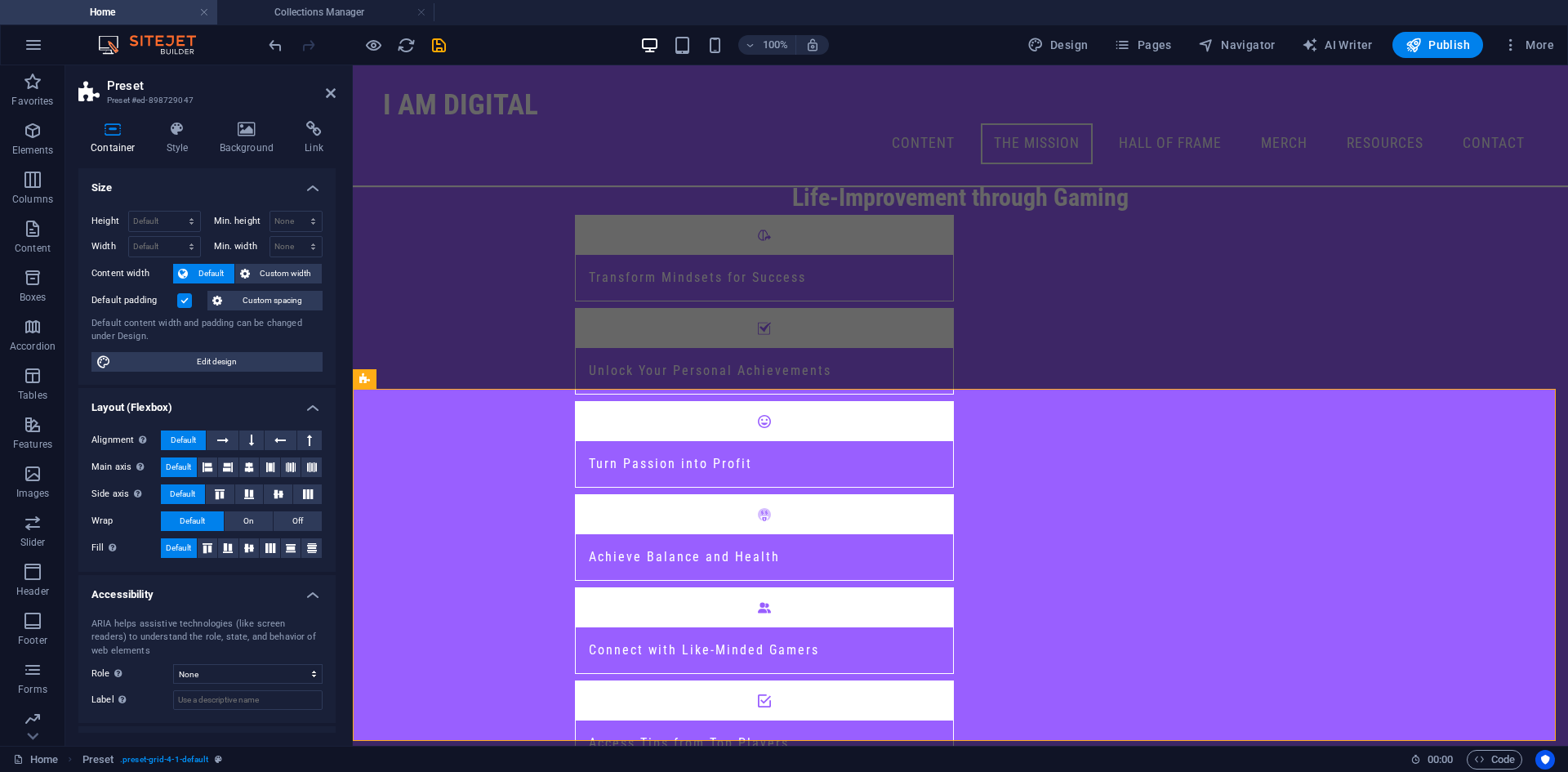
click at [183, 301] on label at bounding box center [184, 300] width 15 height 15
click at [0, 0] on input "Default padding" at bounding box center [0, 0] width 0 height 0
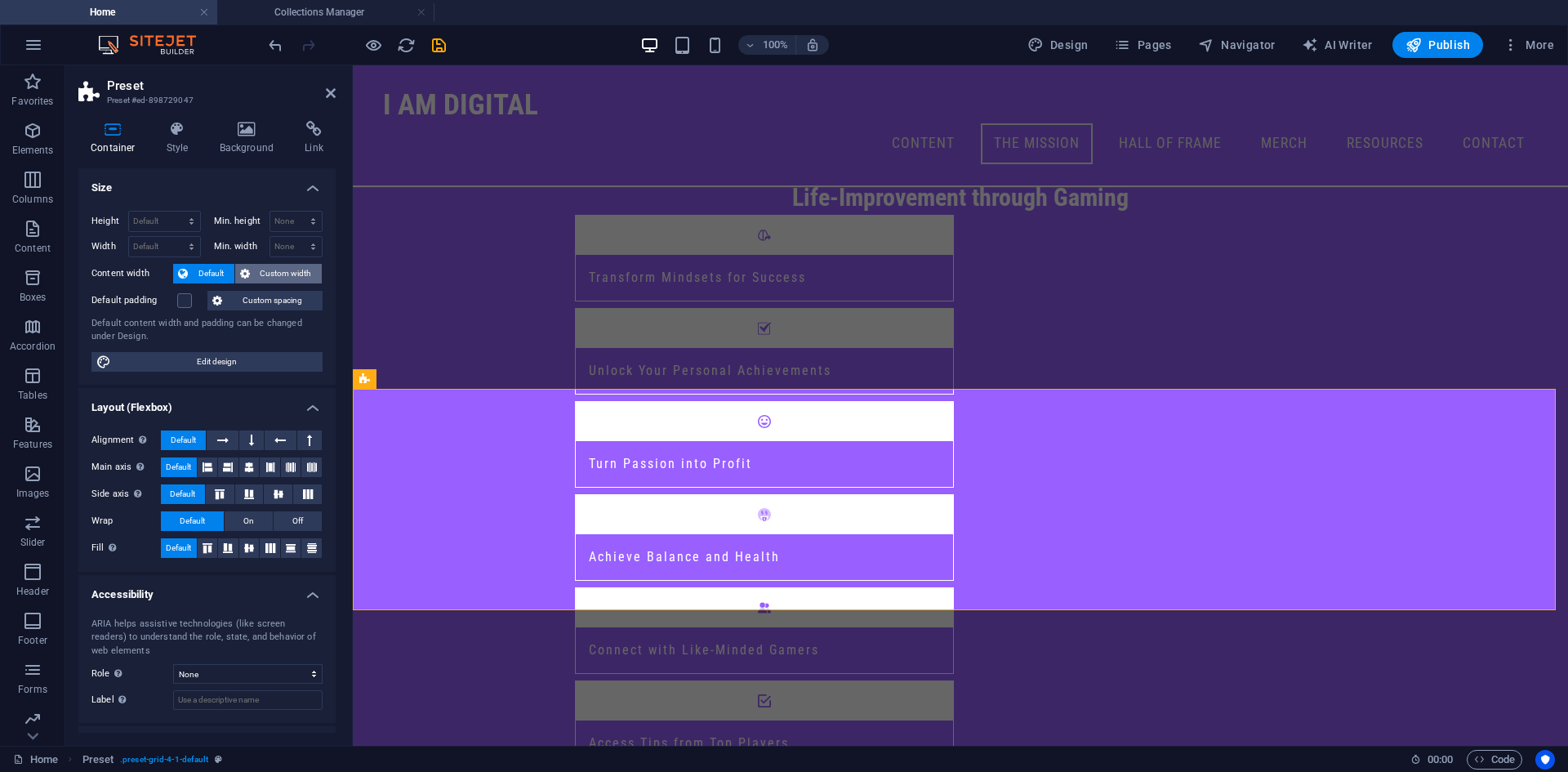
click at [277, 278] on span "Custom width" at bounding box center [286, 273] width 63 height 19
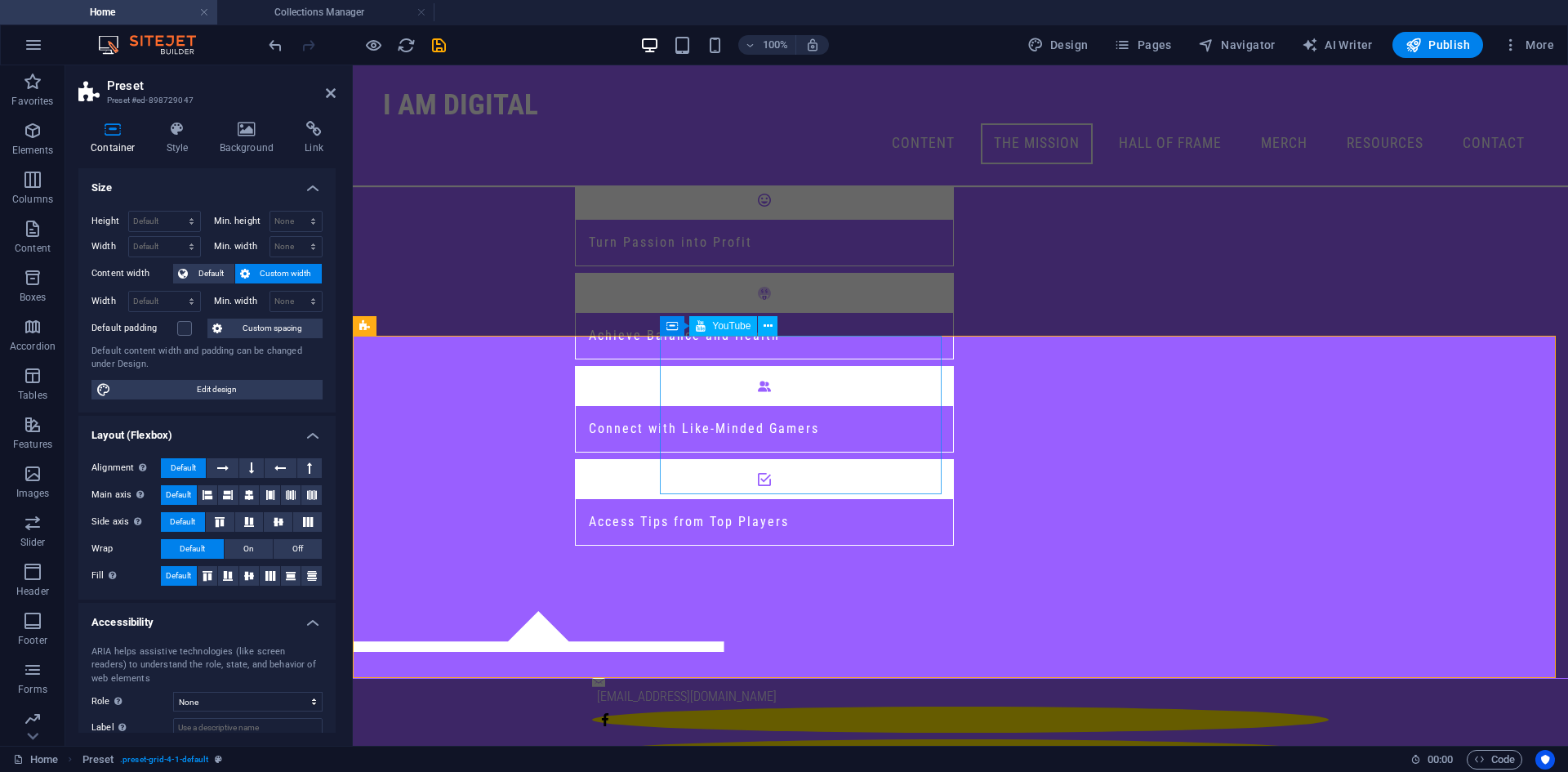
scroll to position [982, 0]
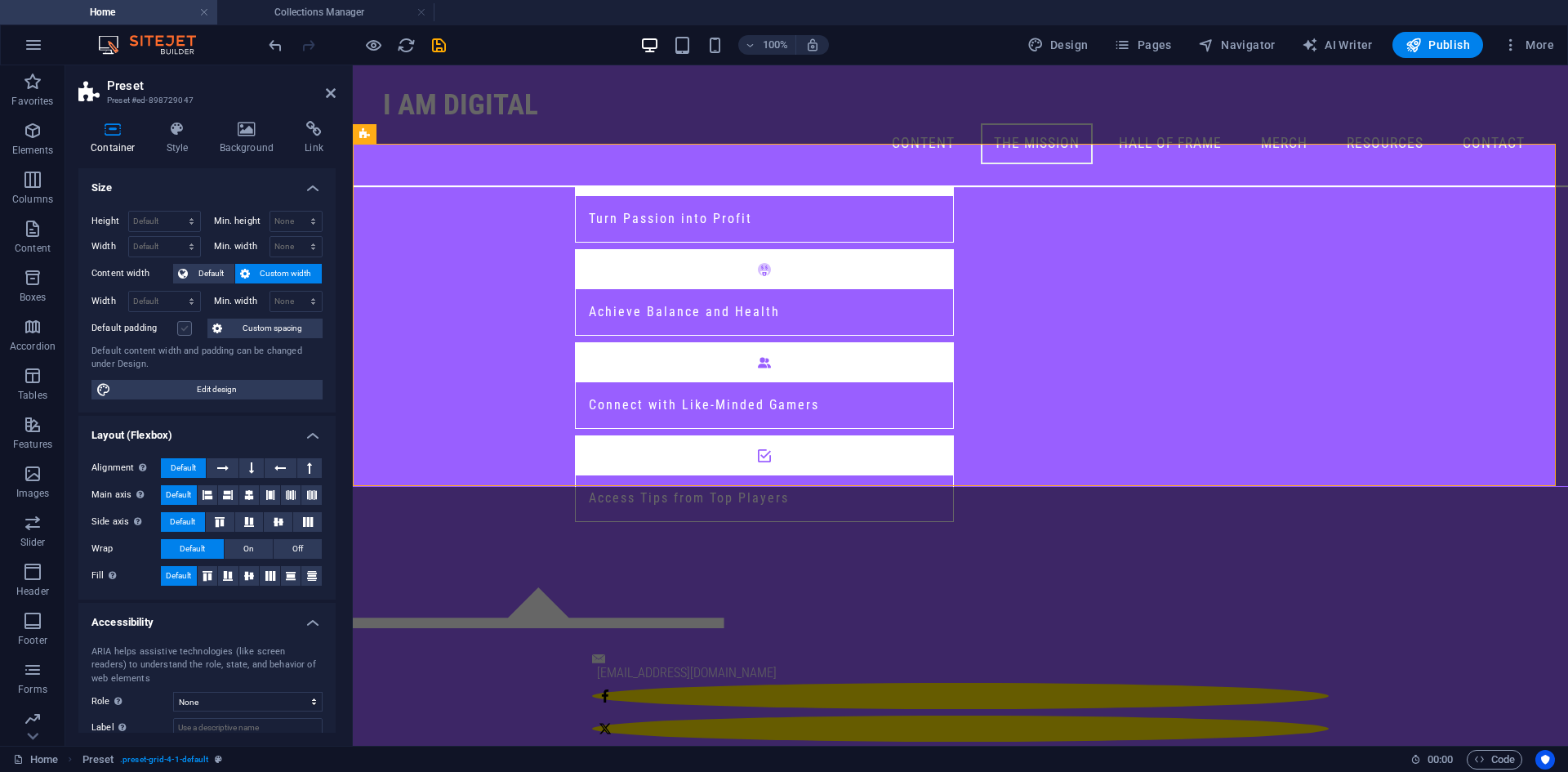
click at [186, 328] on label at bounding box center [184, 328] width 15 height 15
click at [0, 0] on input "Default padding" at bounding box center [0, 0] width 0 height 0
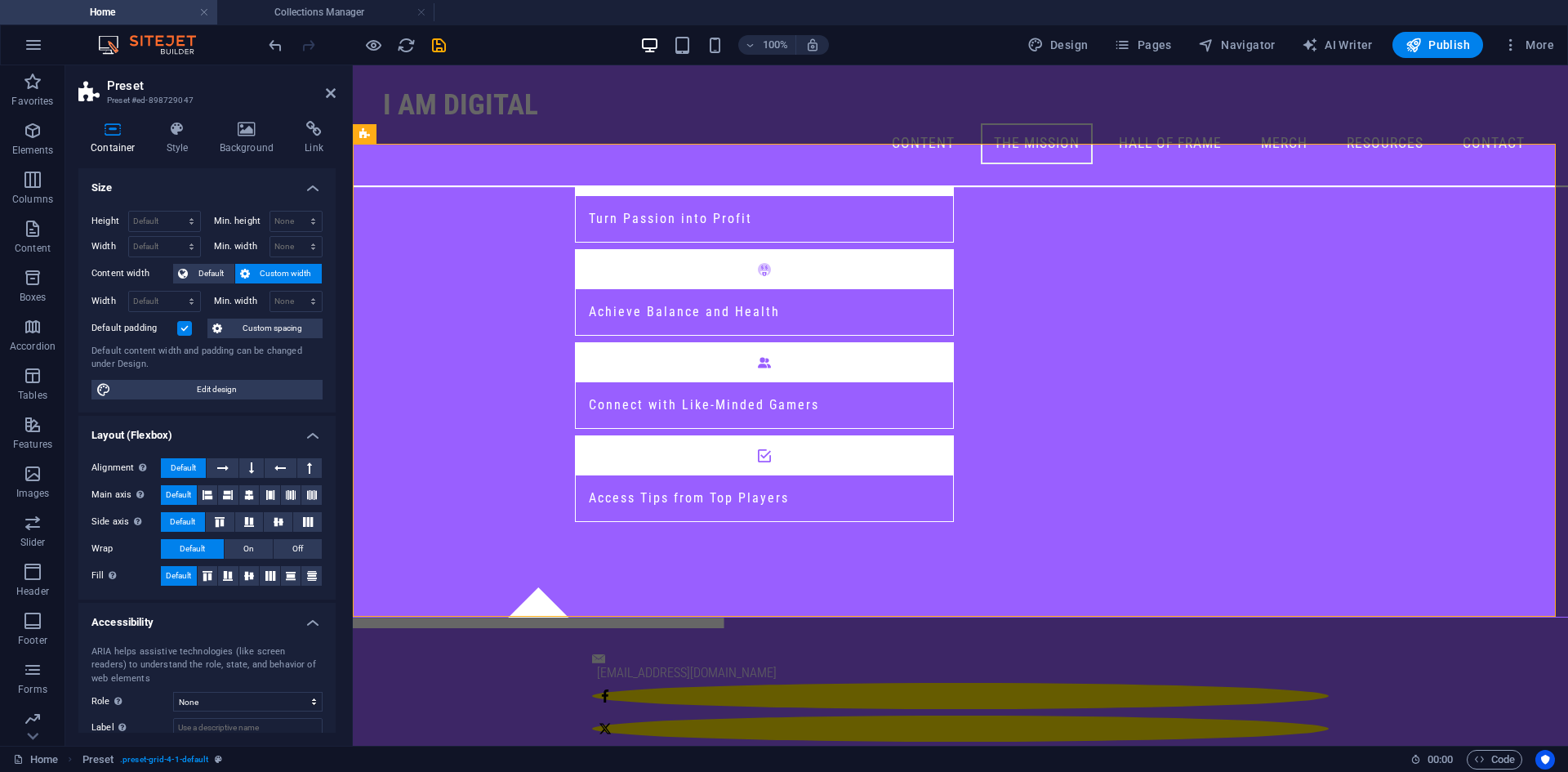
click at [434, 49] on icon "save" at bounding box center [438, 45] width 18 height 18
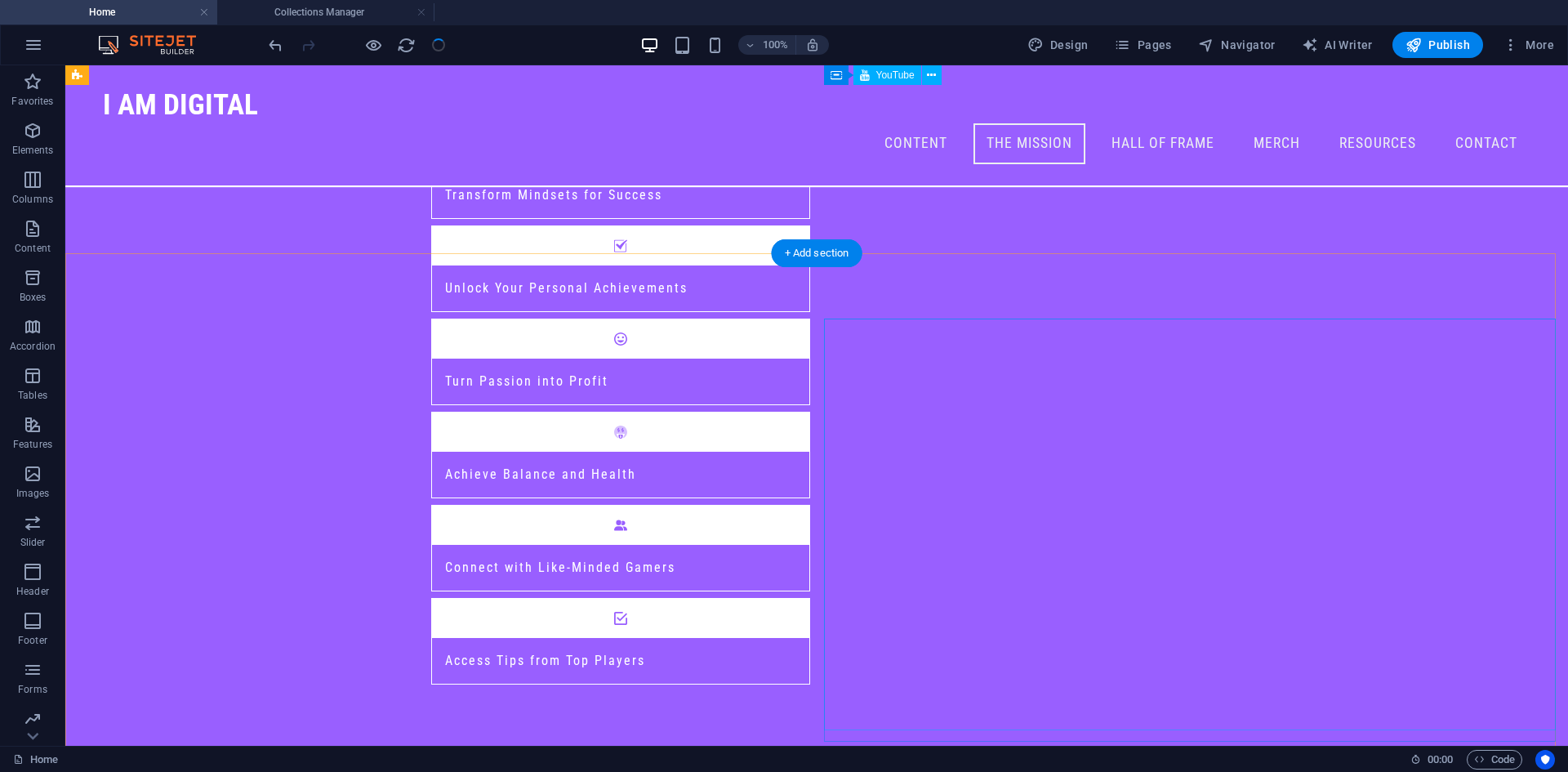
scroll to position [819, 0]
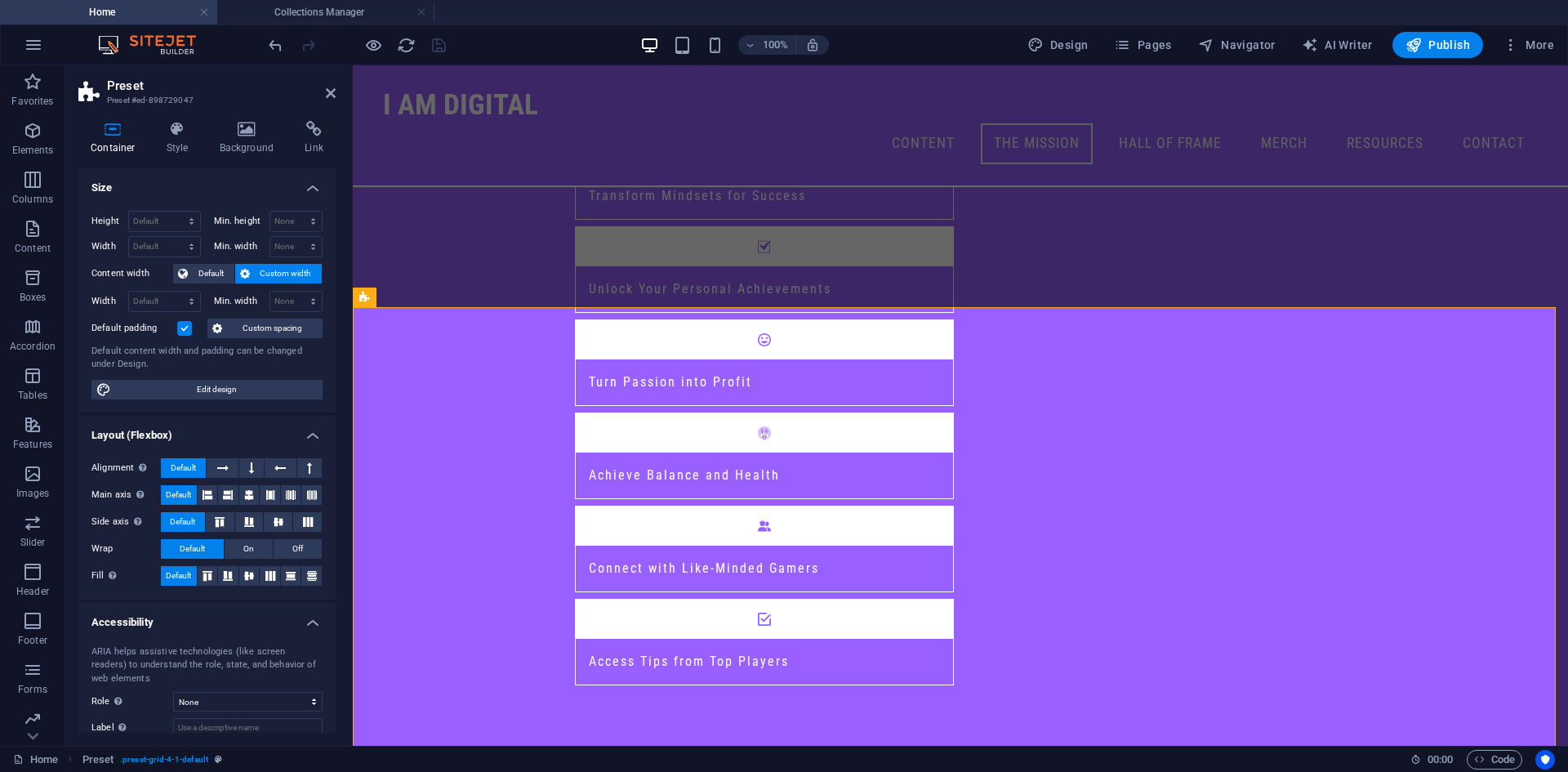
click at [186, 326] on label at bounding box center [184, 328] width 15 height 15
click at [0, 0] on input "Default padding" at bounding box center [0, 0] width 0 height 0
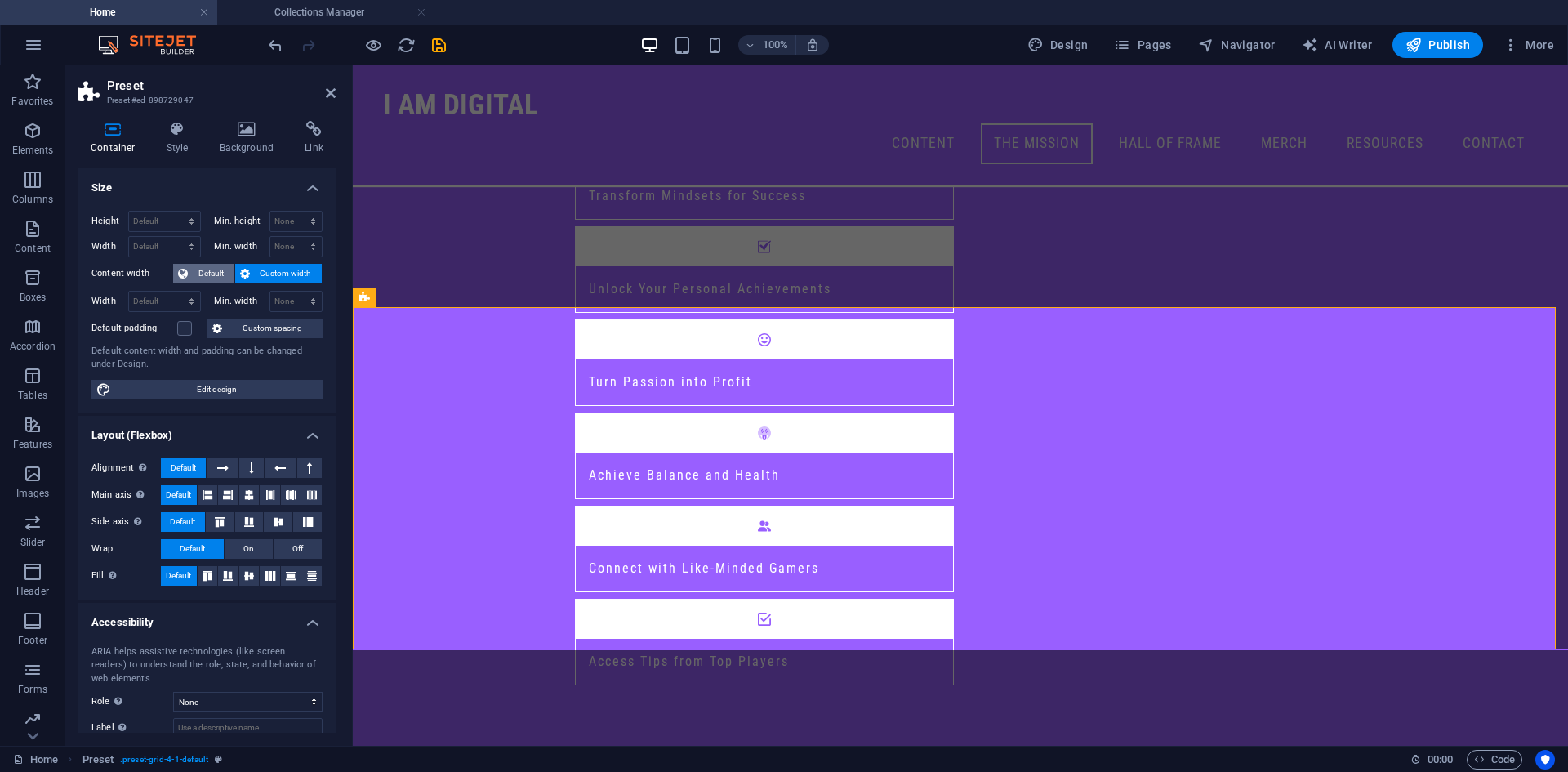
click at [204, 276] on span "Default" at bounding box center [211, 273] width 37 height 19
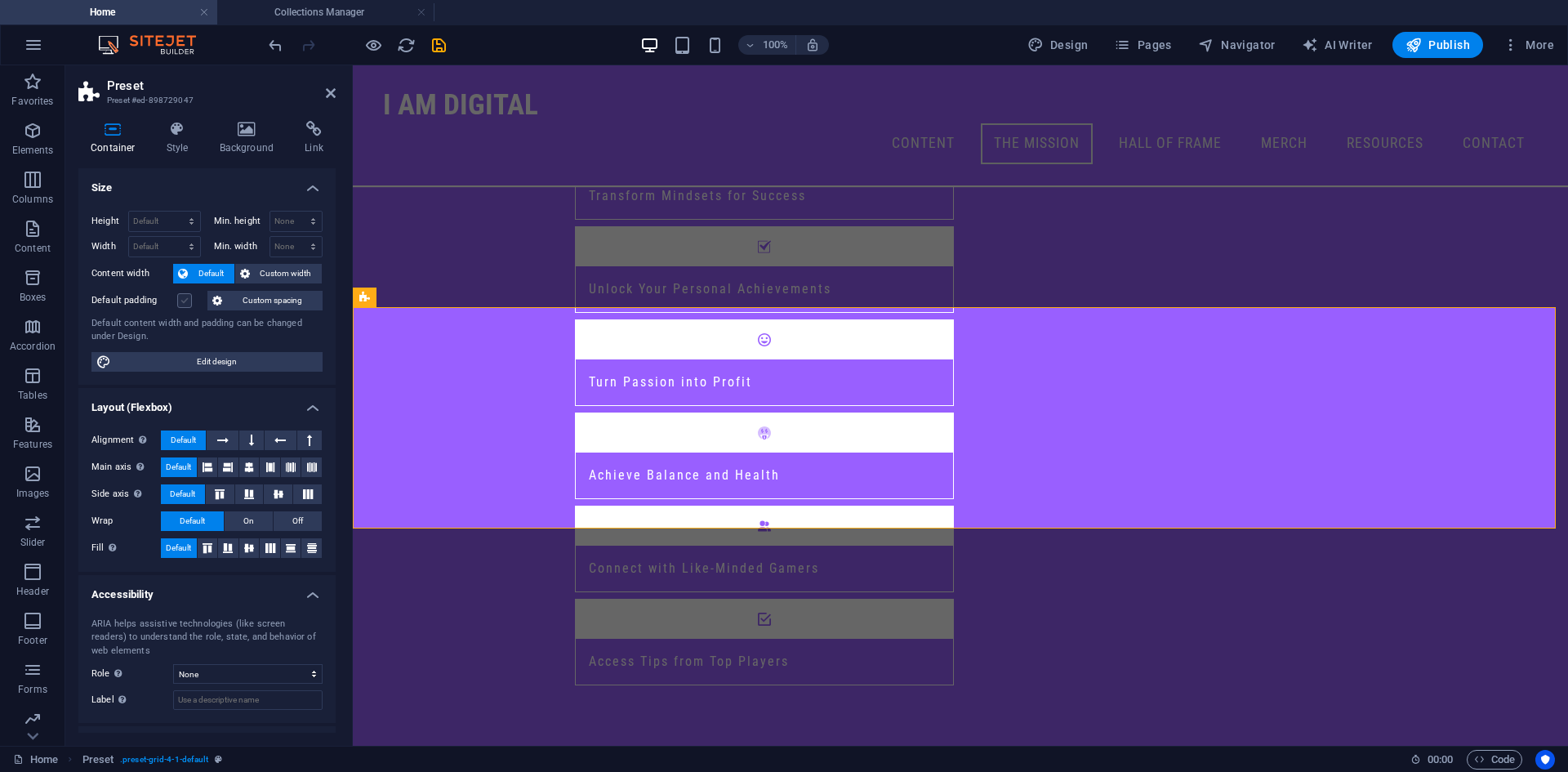
click at [178, 306] on label at bounding box center [184, 300] width 15 height 15
click at [0, 0] on input "Default padding" at bounding box center [0, 0] width 0 height 0
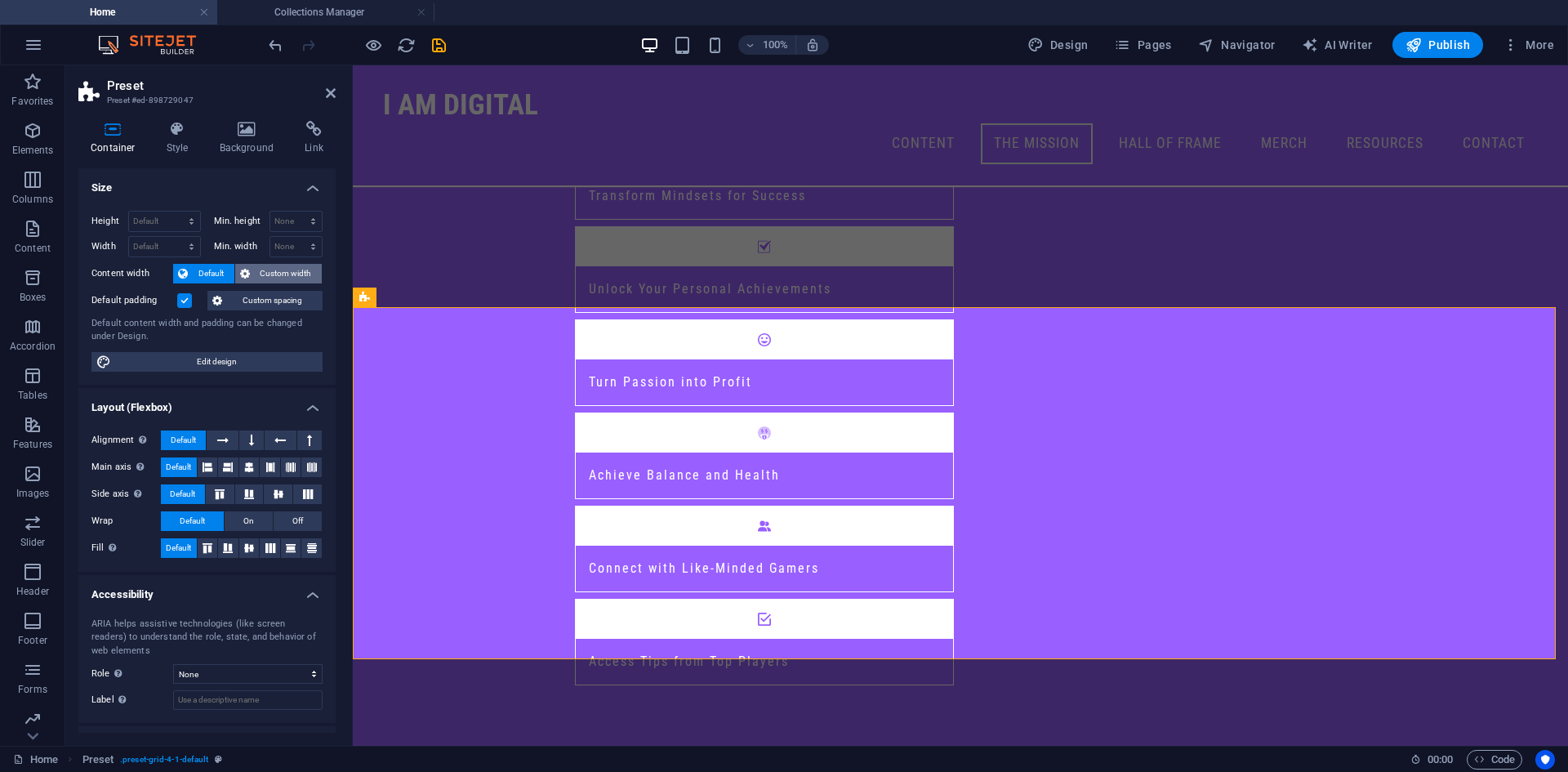
click at [270, 273] on span "Custom width" at bounding box center [286, 273] width 63 height 19
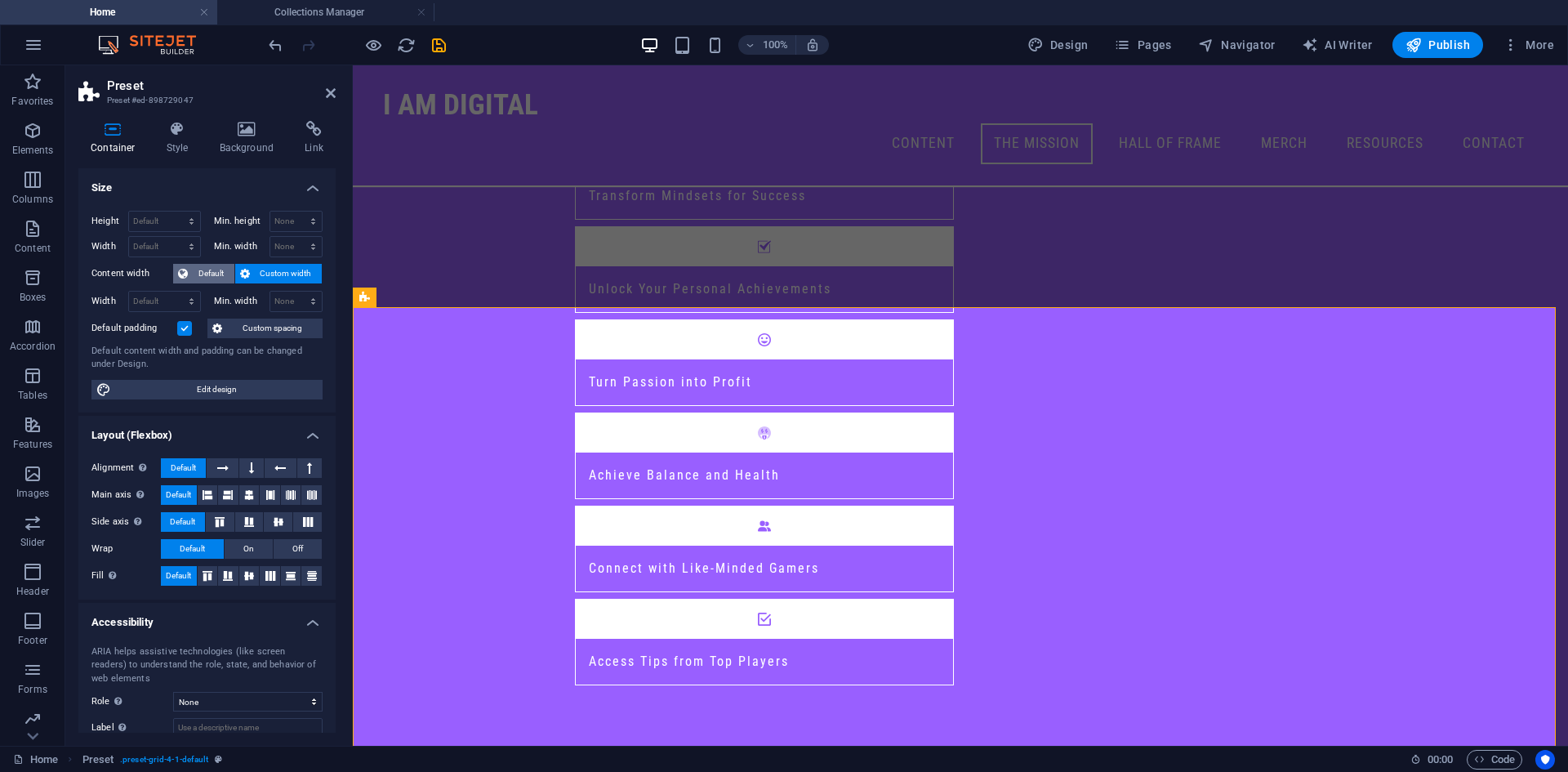
click at [214, 275] on span "Default" at bounding box center [211, 273] width 37 height 19
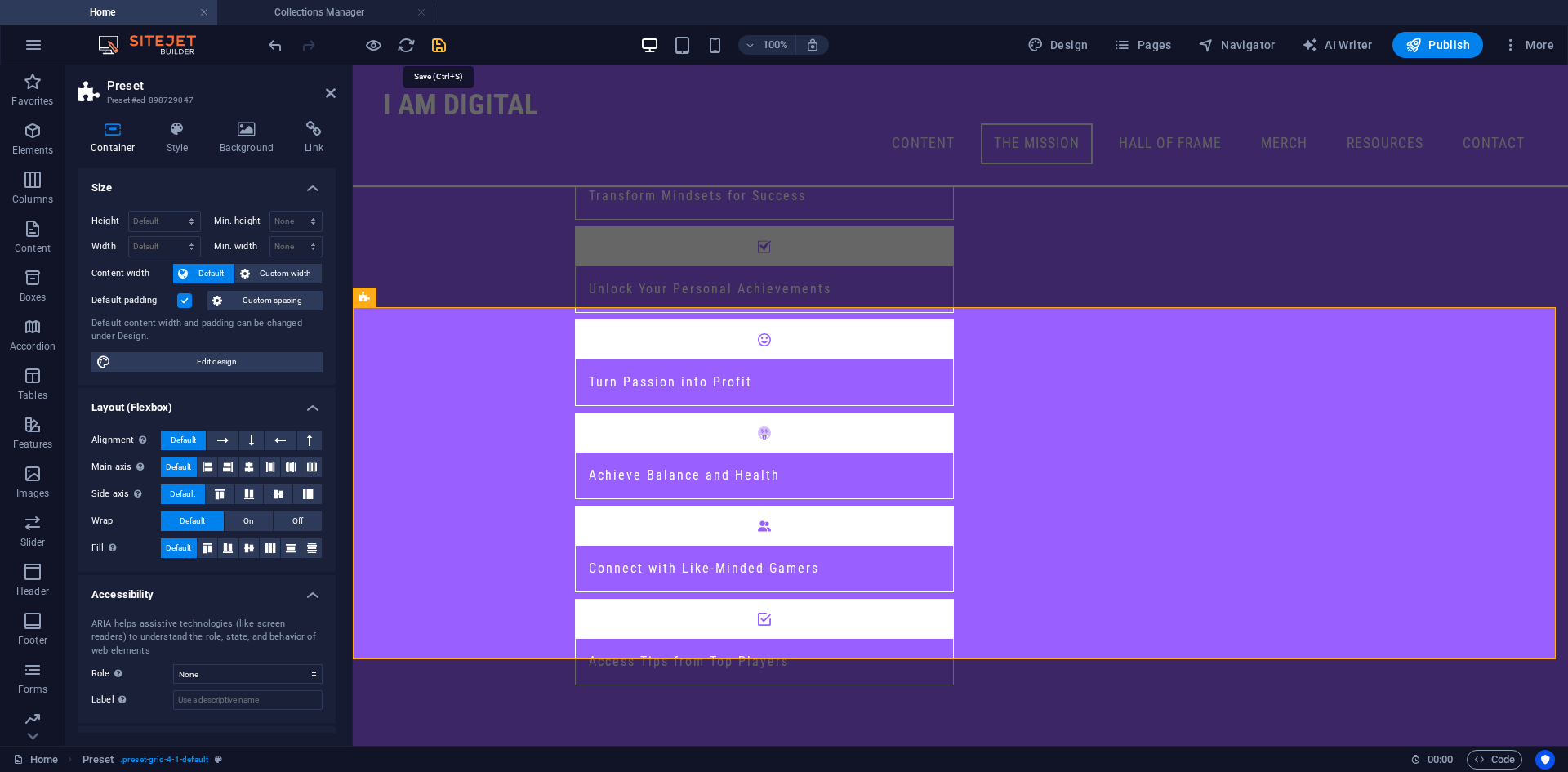
click at [433, 43] on icon "save" at bounding box center [438, 45] width 18 height 18
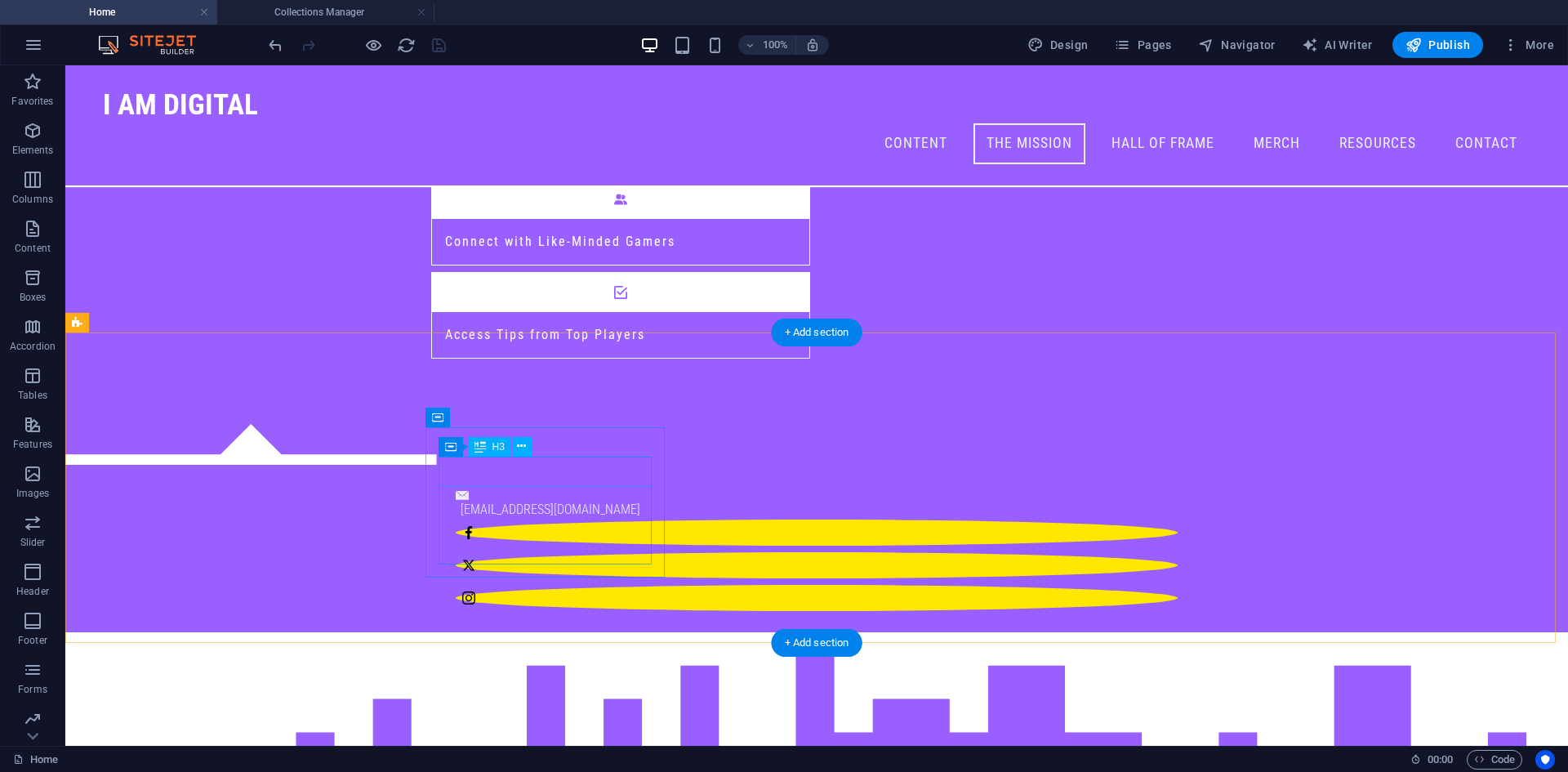
scroll to position [901, 0]
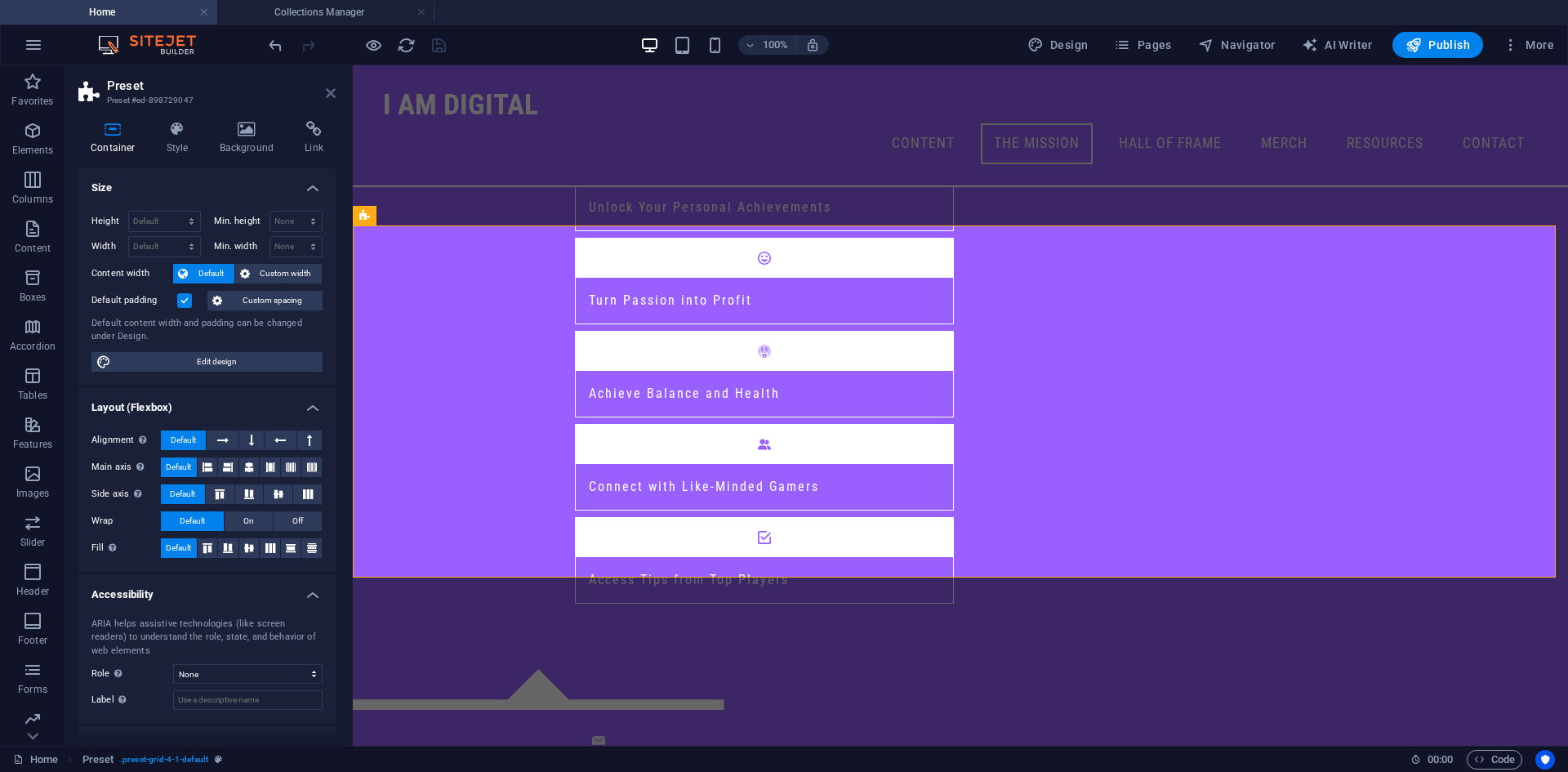
click at [328, 92] on icon at bounding box center [331, 92] width 10 height 13
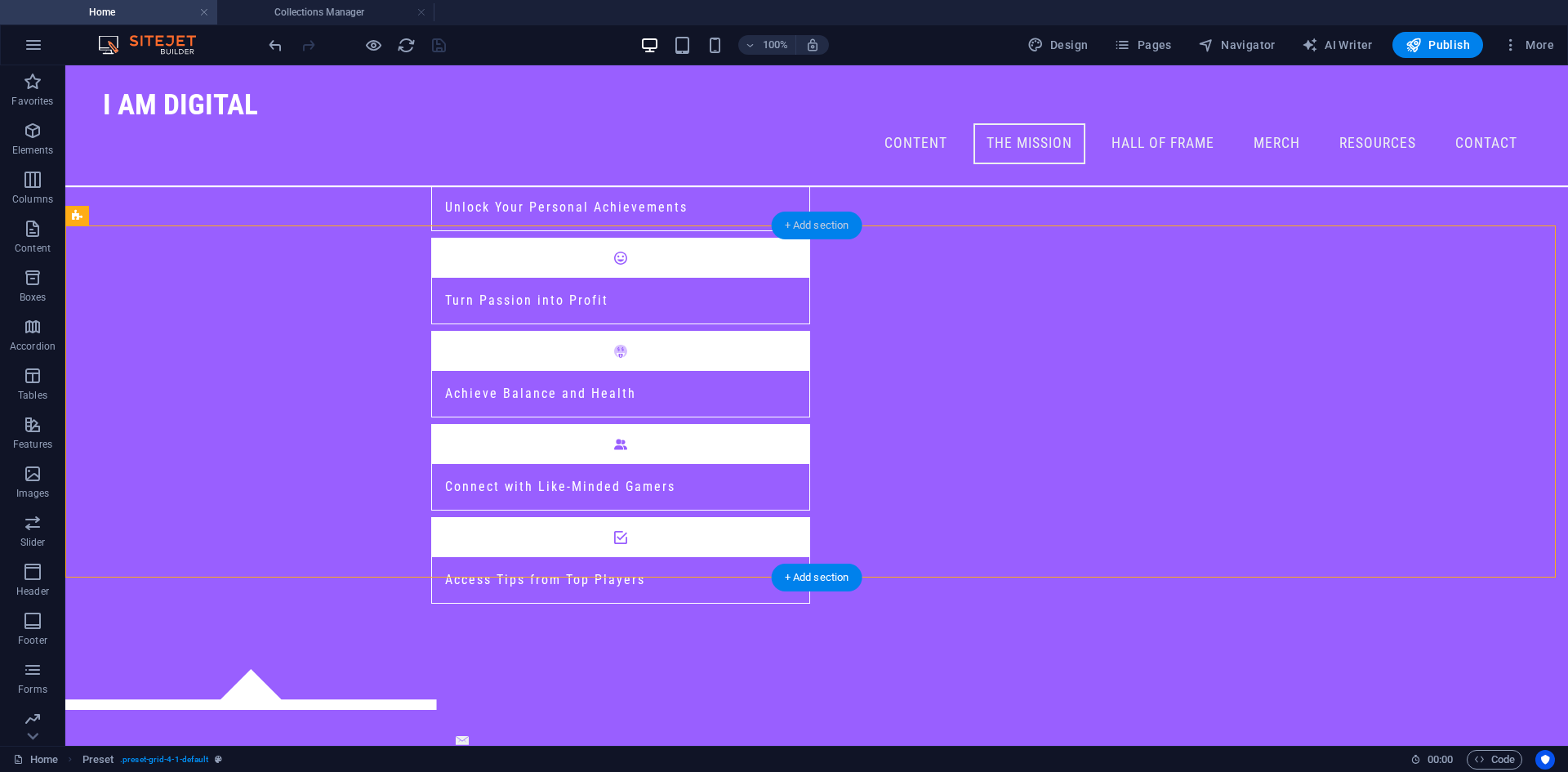
click at [829, 230] on div "+ Add section" at bounding box center [816, 225] width 90 height 28
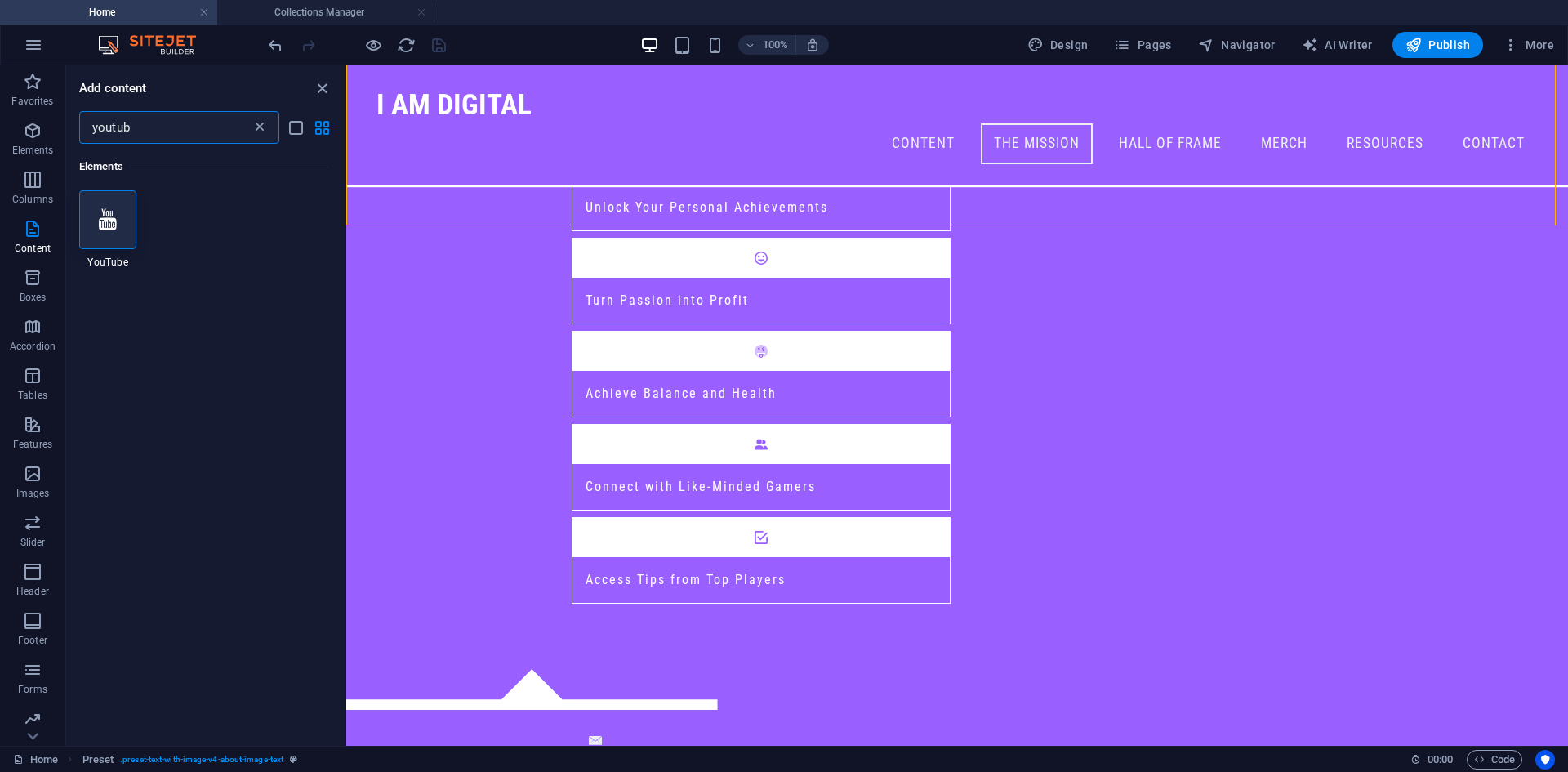
click at [256, 126] on icon at bounding box center [259, 127] width 16 height 16
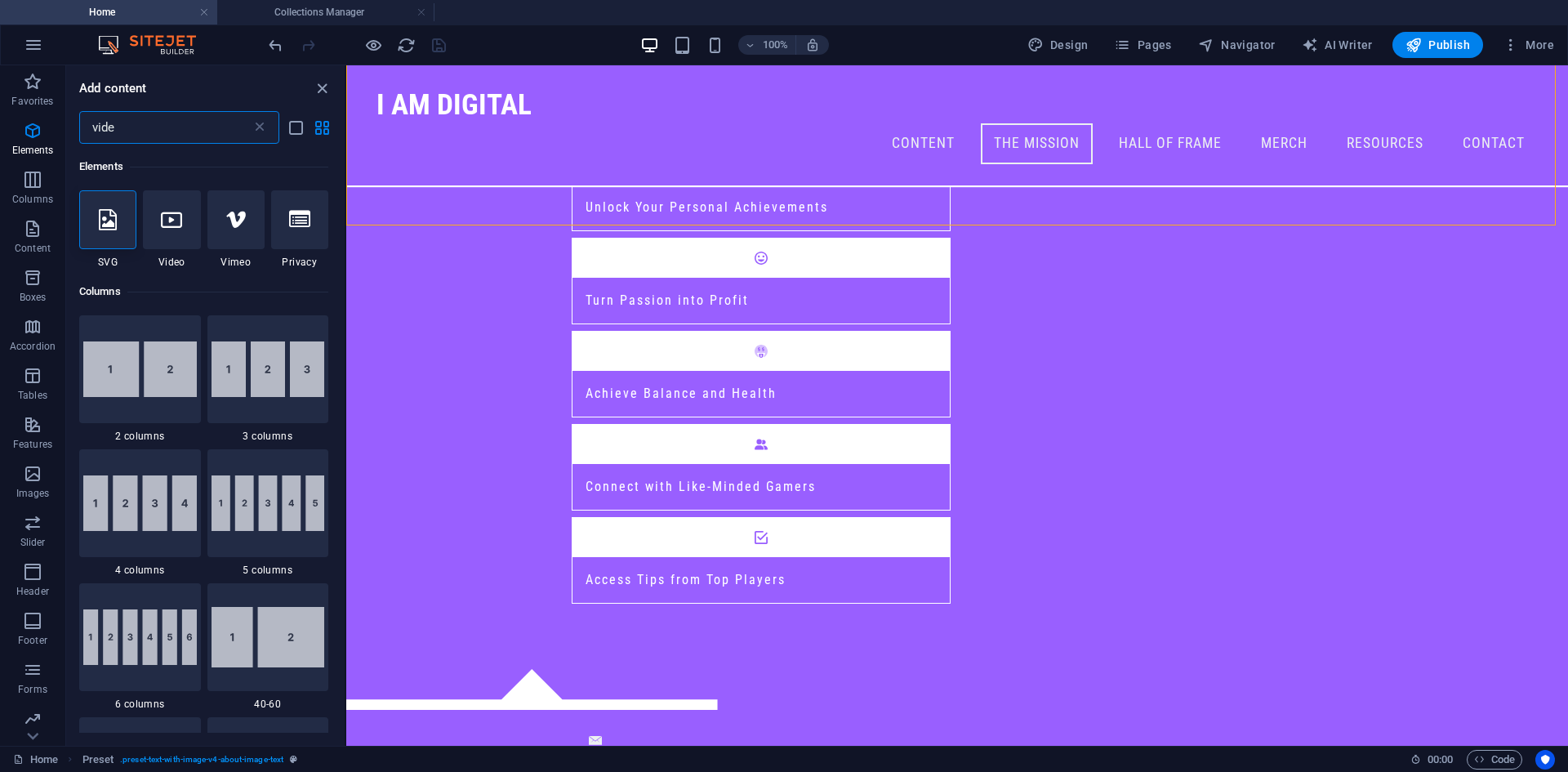
type input "video"
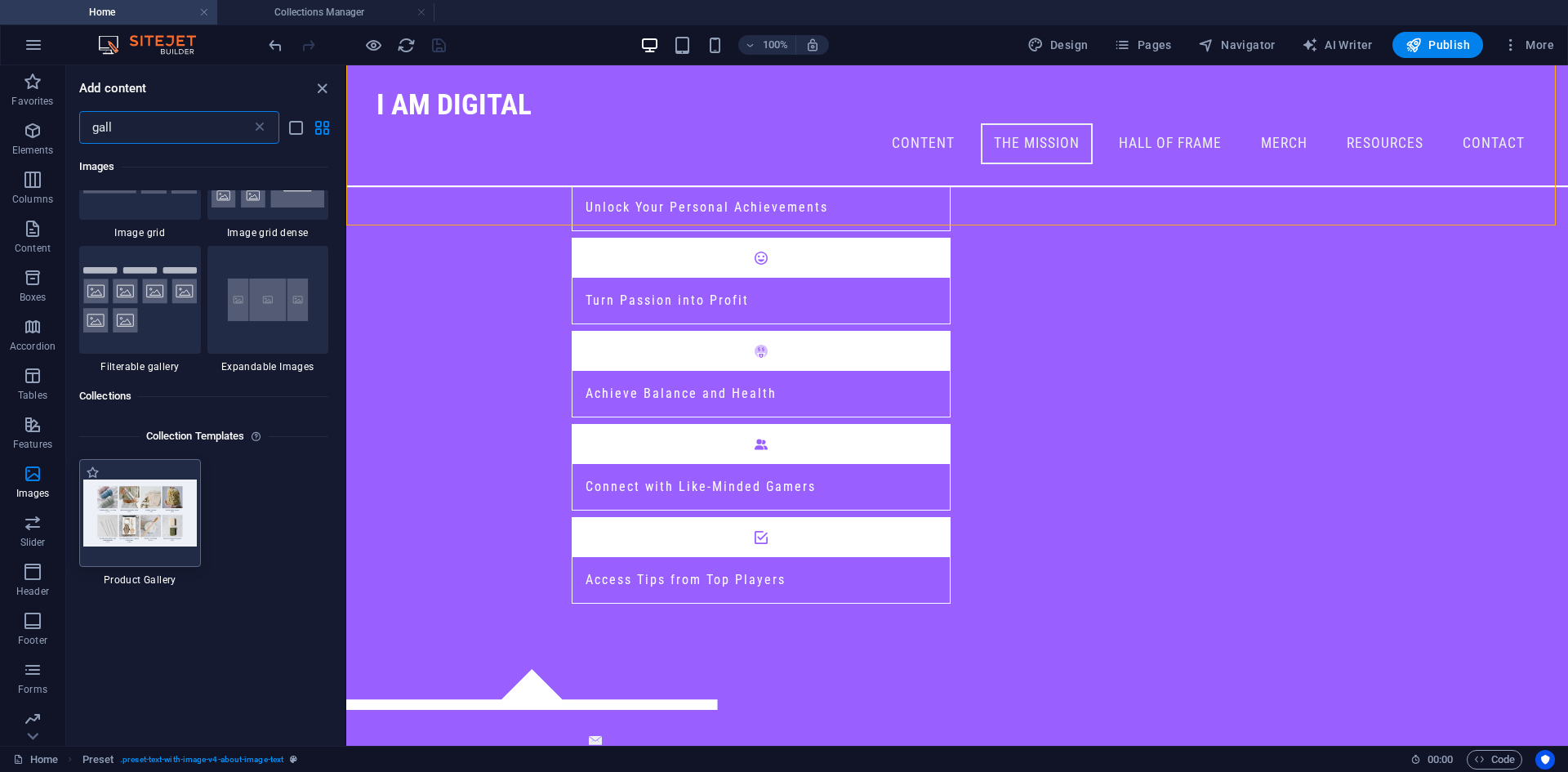
scroll to position [490, 0]
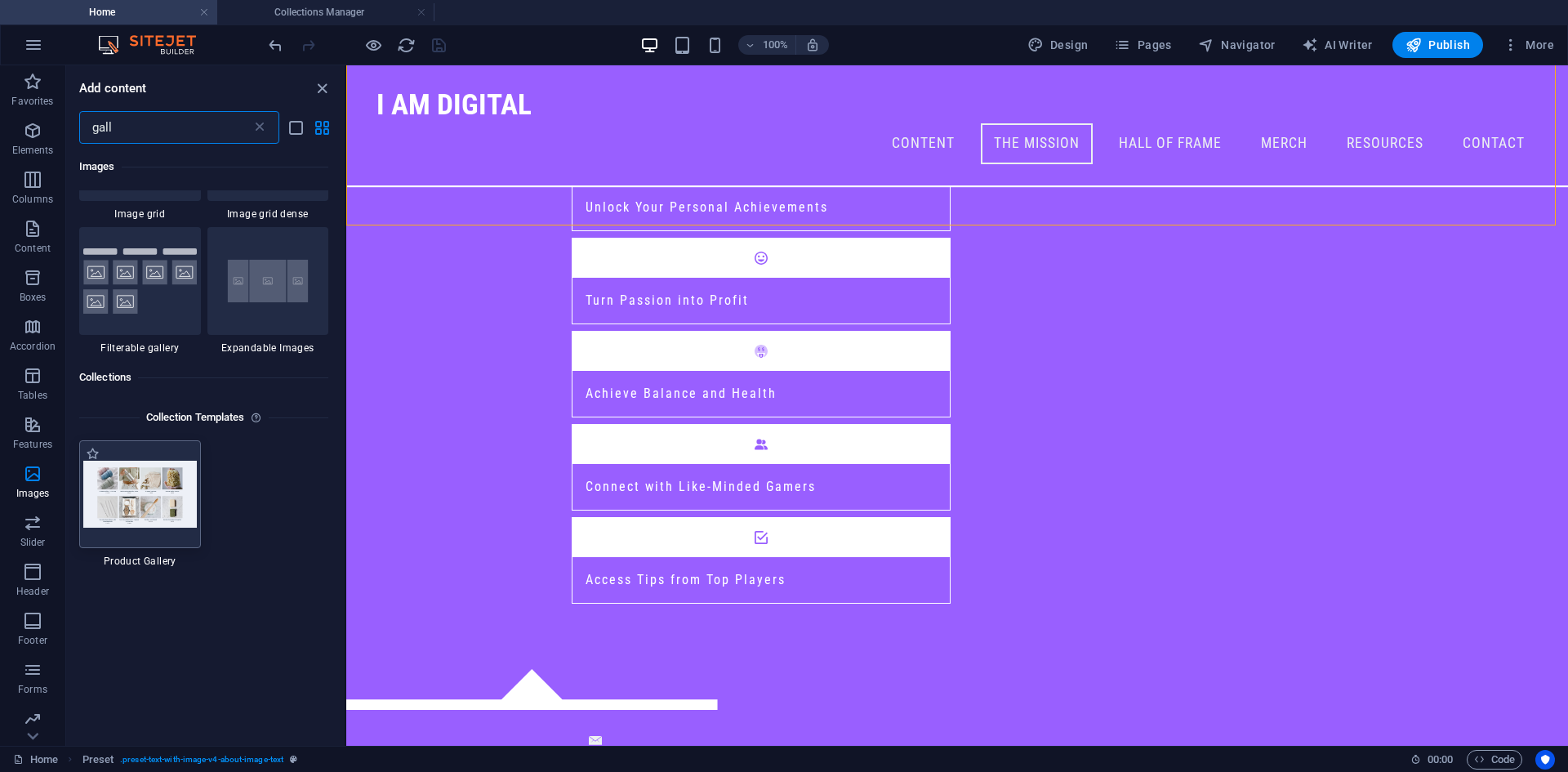
type input "gall"
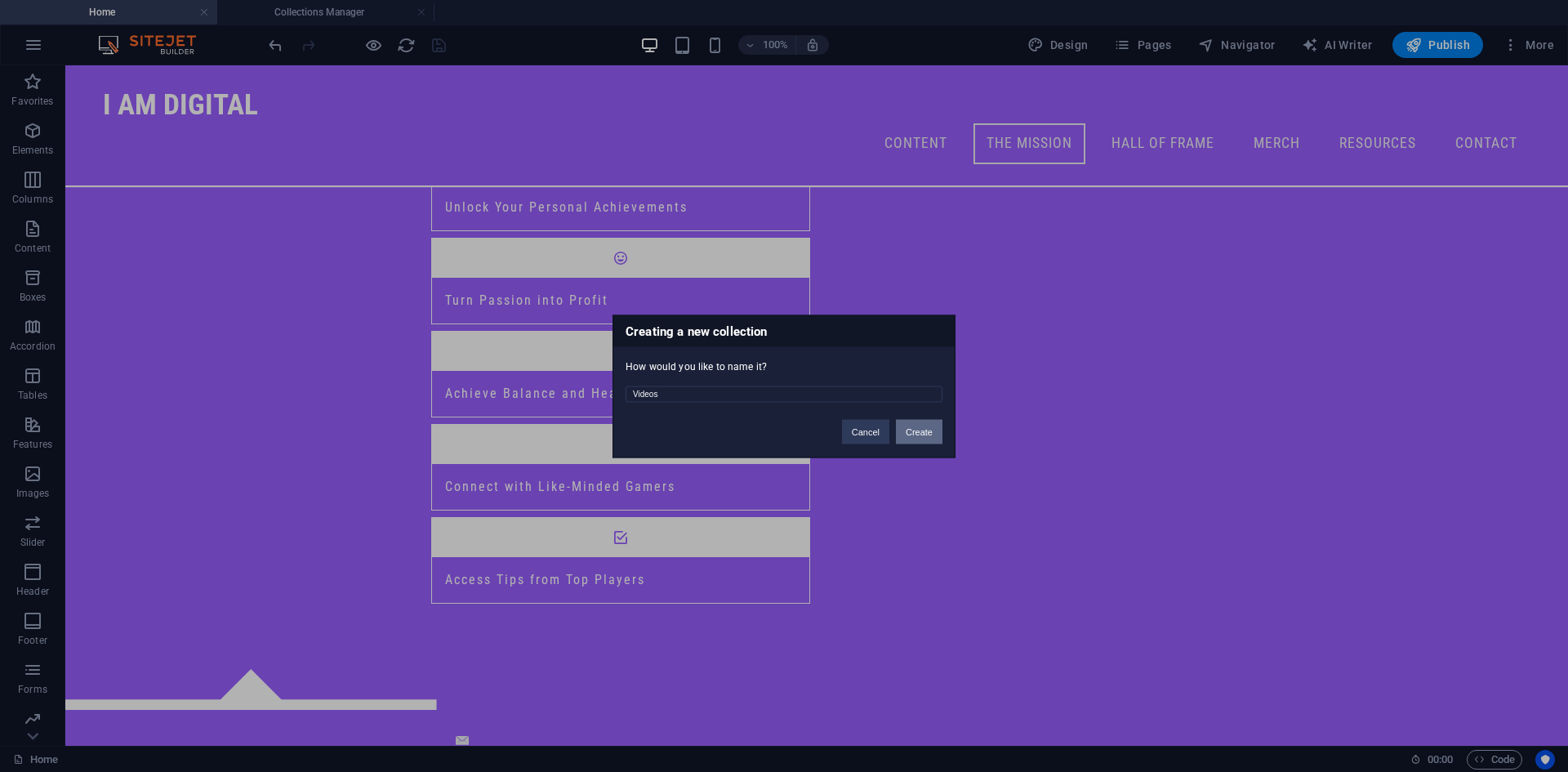
type input "Videos"
click at [920, 434] on button "Create" at bounding box center [919, 431] width 47 height 24
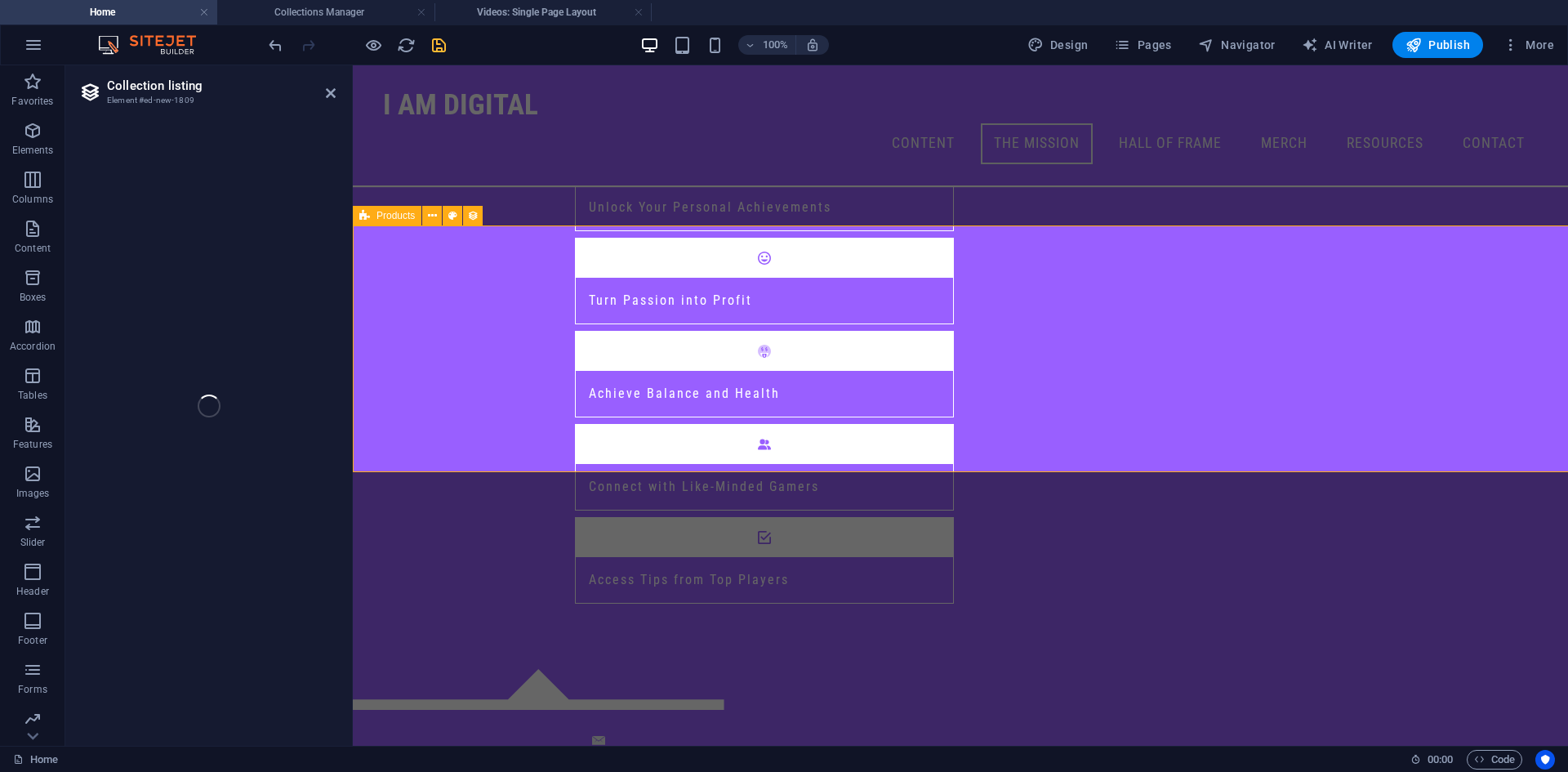
select select "68b6dcd4b9a67743d50980fc"
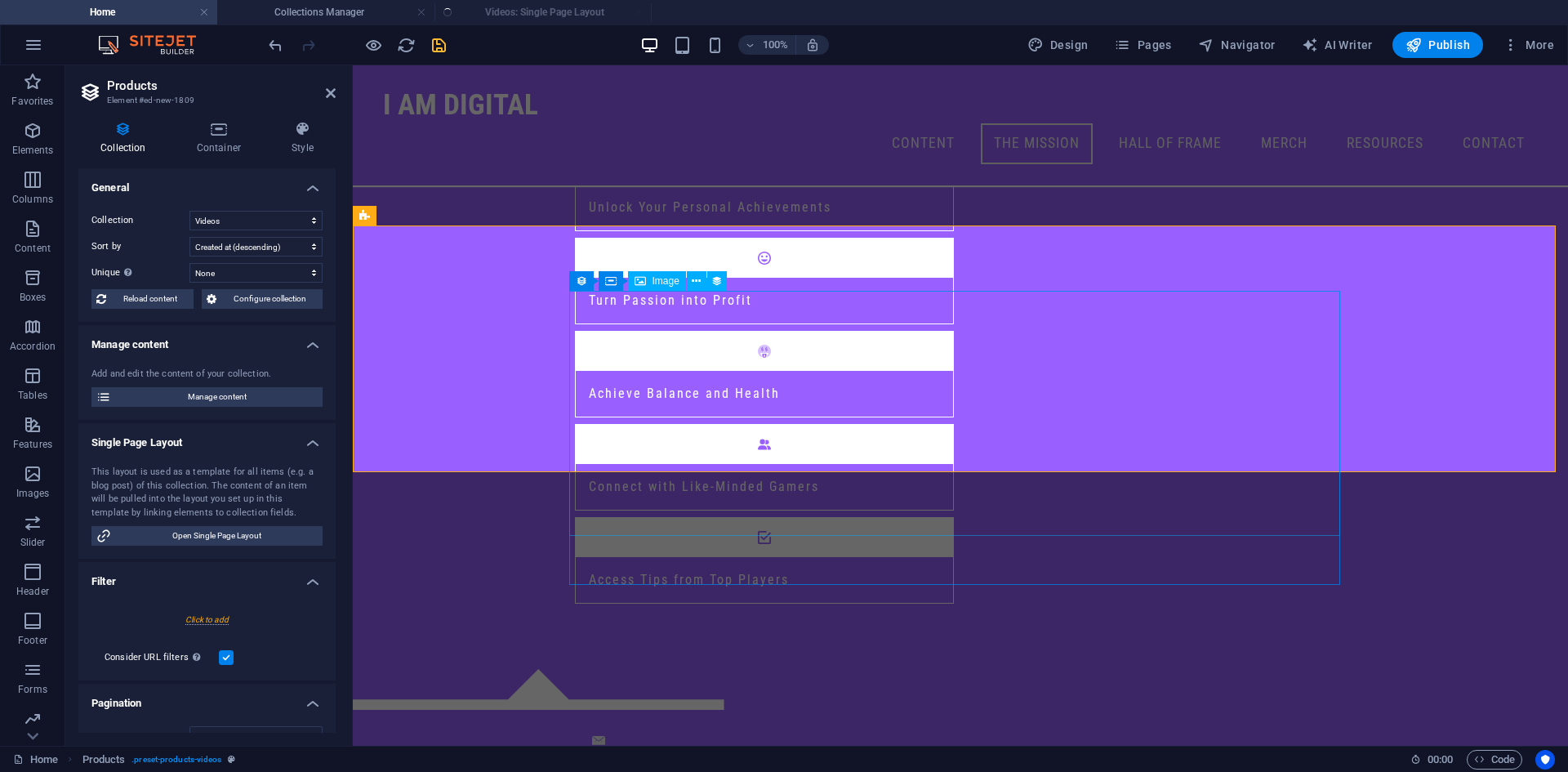
select select "createdAt_DESC"
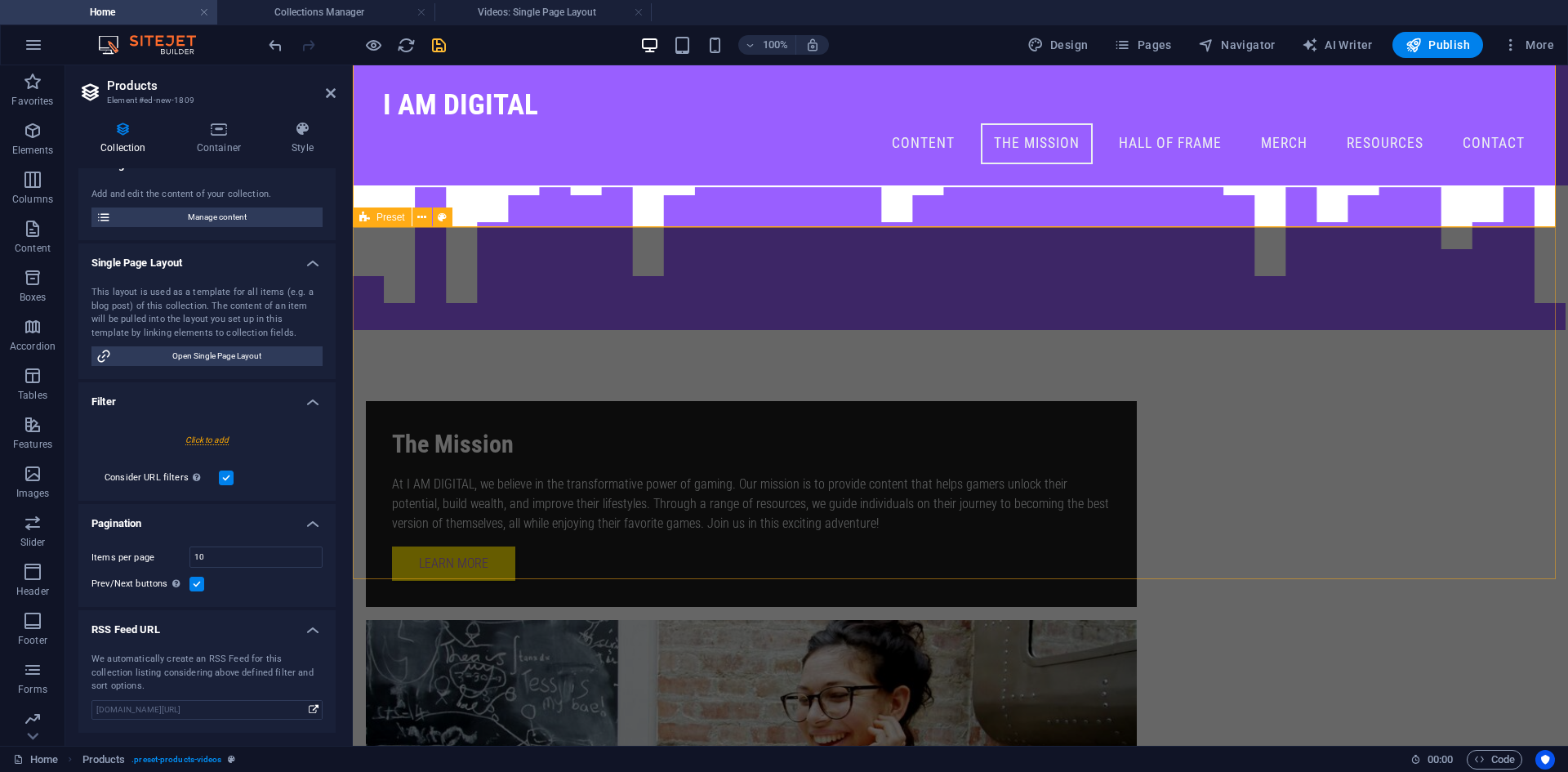
scroll to position [1850, 0]
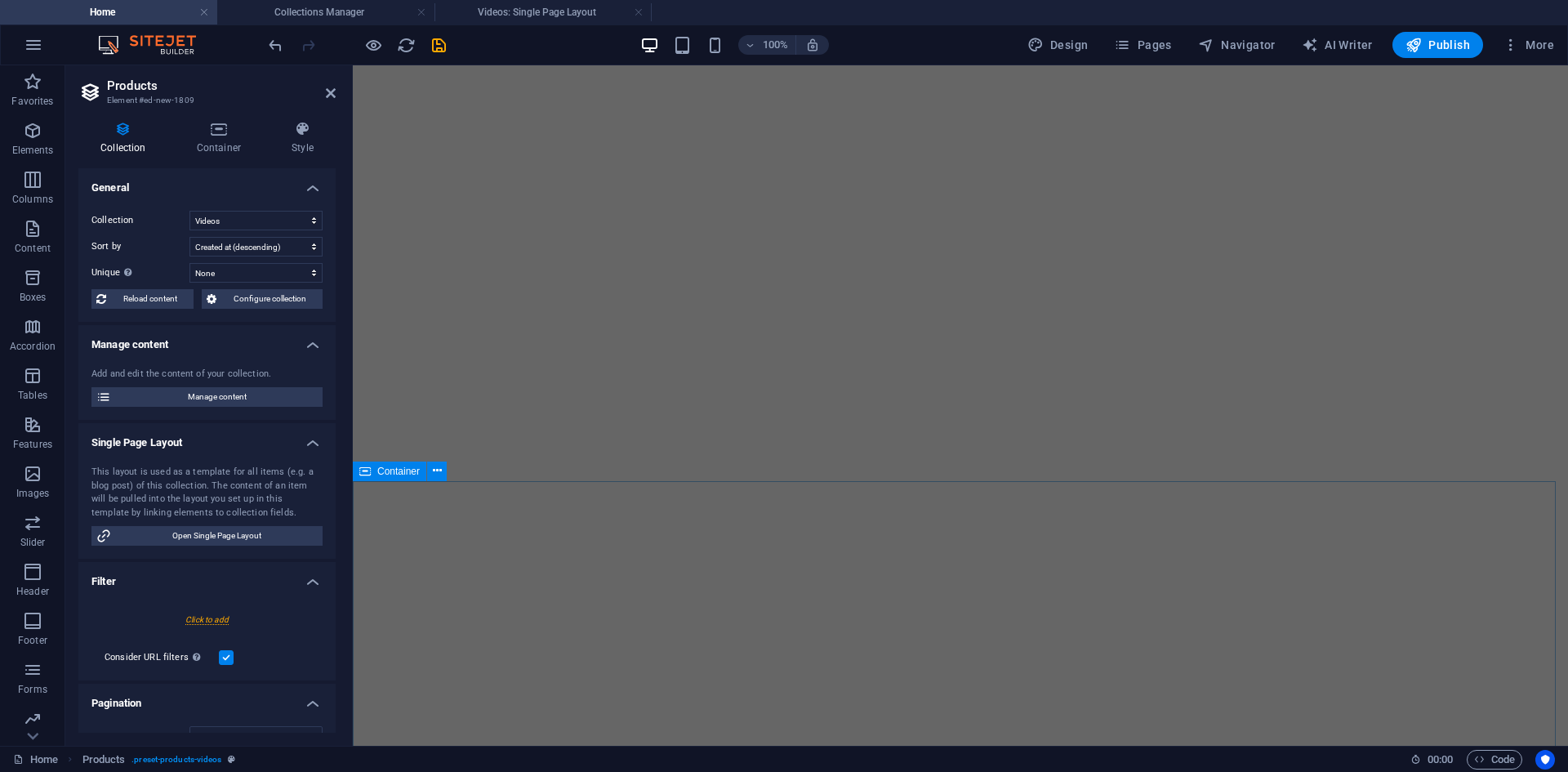
select select "68b6dcd4b9a67743d50980fc"
select select "createdAt_DESC"
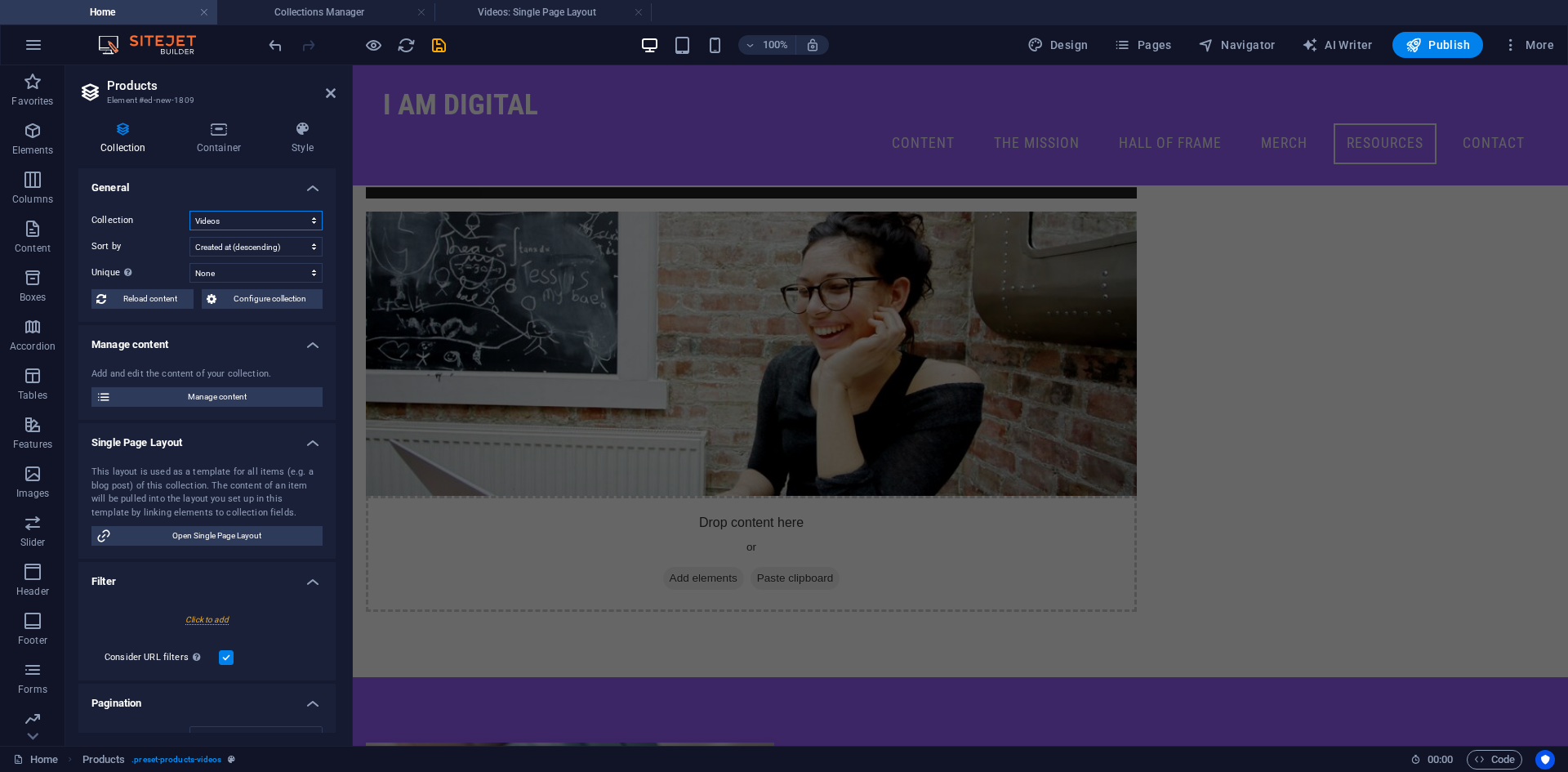
click at [214, 219] on select "Blog Videos" at bounding box center [255, 220] width 133 height 19
click at [225, 214] on select "Blog Videos" at bounding box center [255, 220] width 133 height 19
click at [243, 250] on select "Created at (ascending) Created at (descending) Updated at (ascending) Updated a…" at bounding box center [255, 246] width 133 height 19
click at [240, 237] on select "Created at (ascending) Created at (descending) Updated at (ascending) Updated a…" at bounding box center [255, 246] width 133 height 19
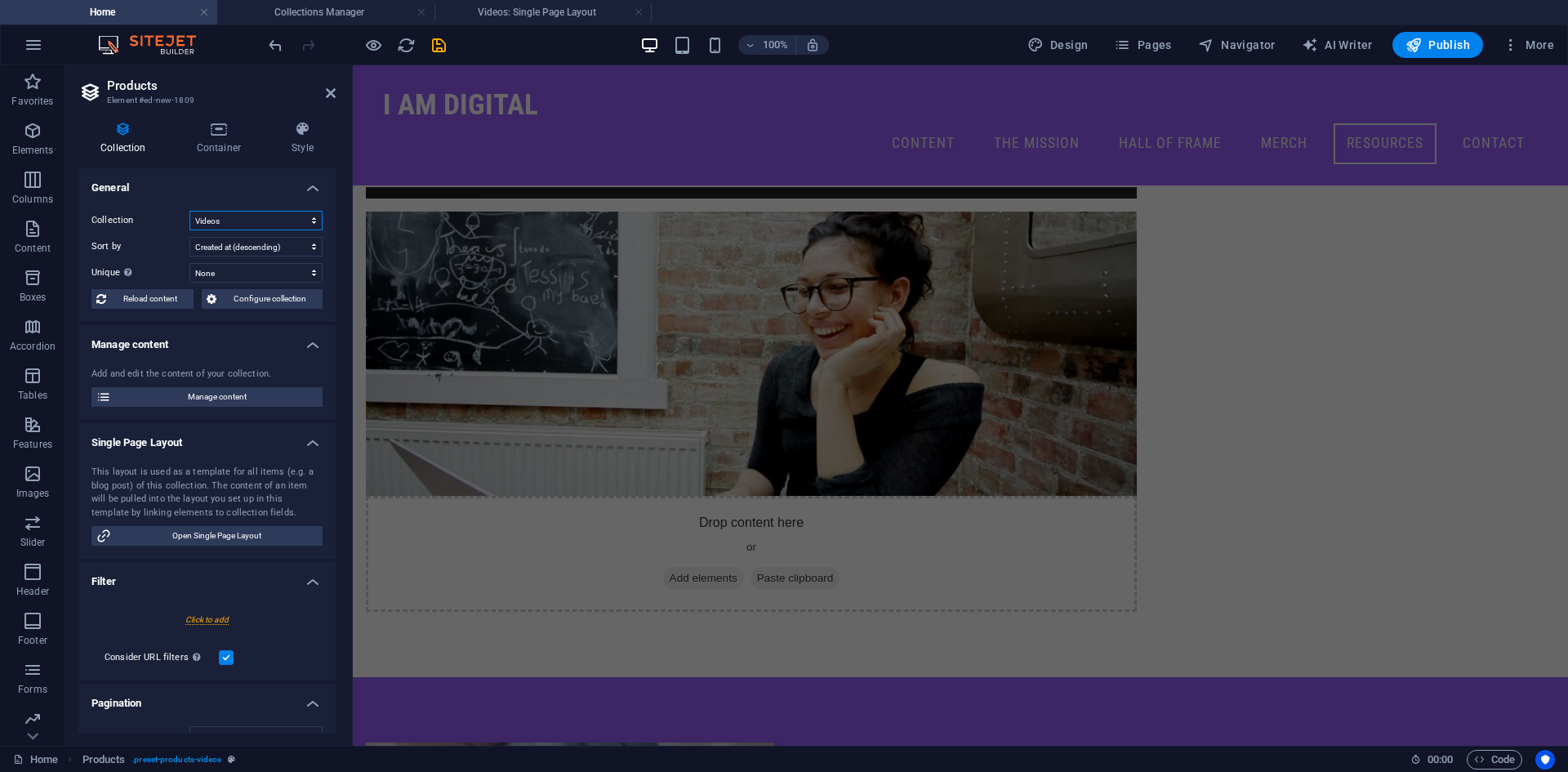
click at [240, 225] on select "Blog Videos" at bounding box center [255, 220] width 133 height 19
click at [189, 210] on select "Blog Videos" at bounding box center [255, 220] width 133 height 19
select select "68b6dcd4b9a67743d50980fc"
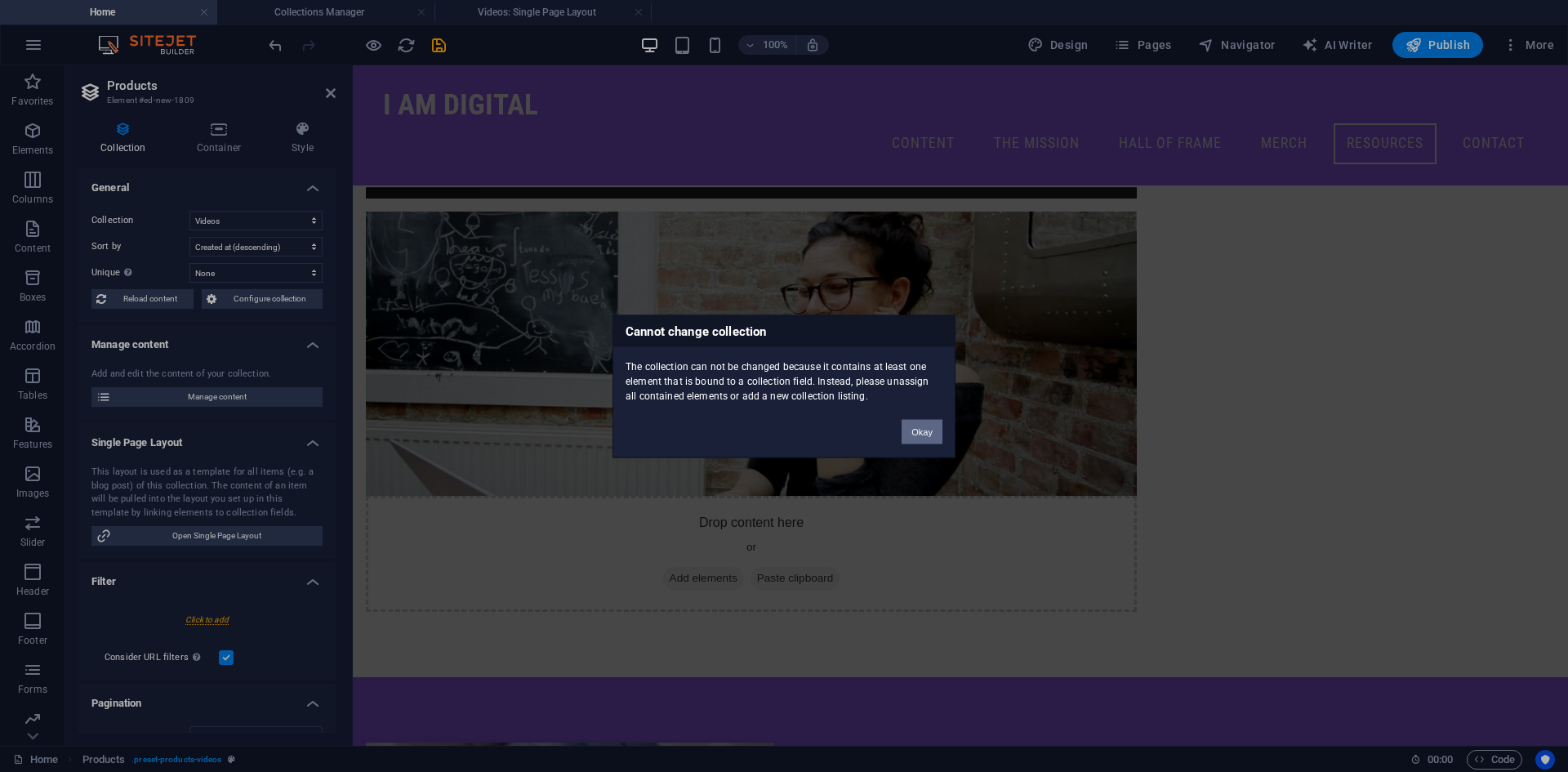
drag, startPoint x: 920, startPoint y: 430, endPoint x: 256, endPoint y: 306, distance: 675.5
click at [920, 430] on button "Okay" at bounding box center [921, 431] width 41 height 24
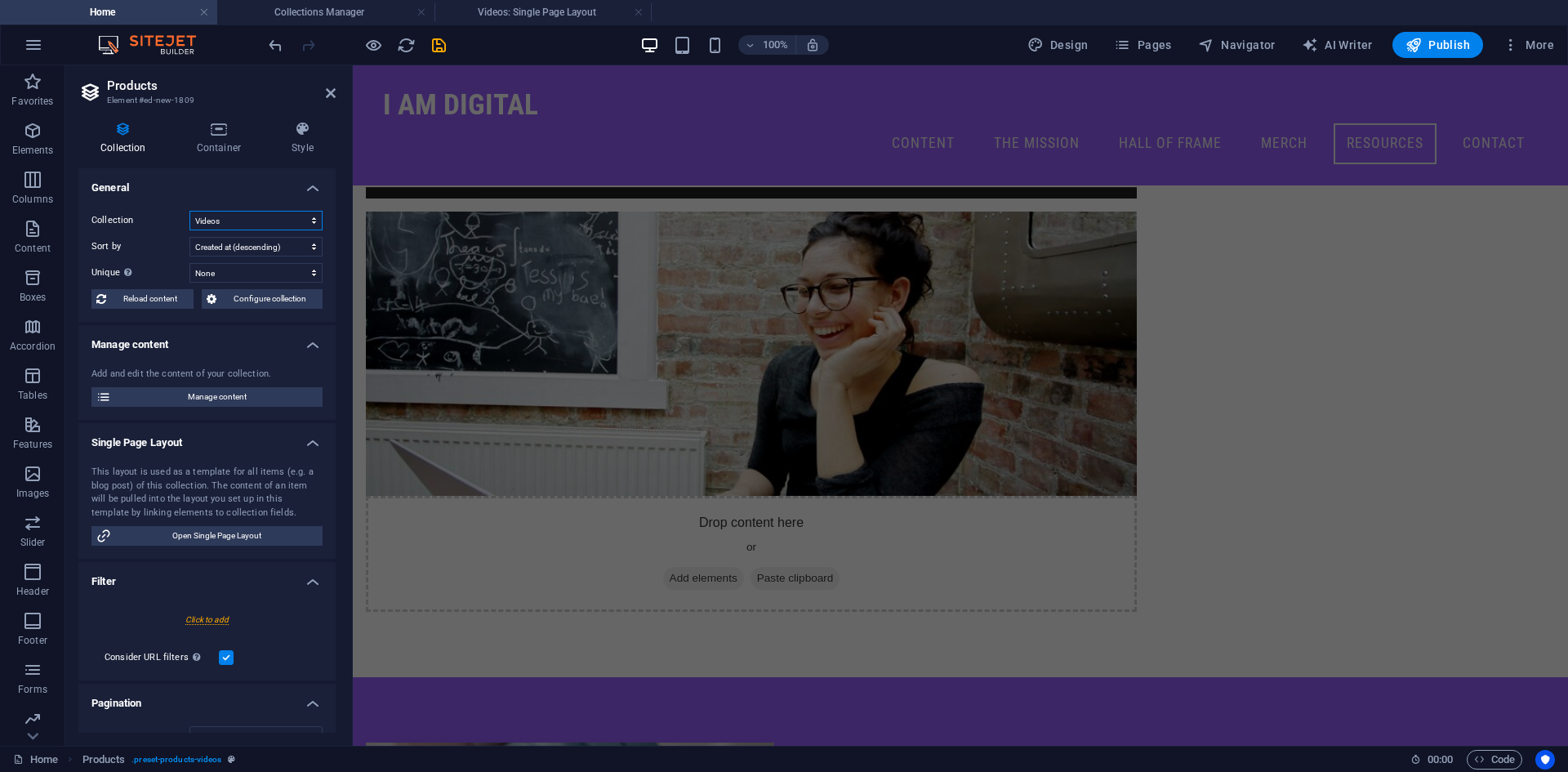
click at [205, 215] on select "Blog Videos" at bounding box center [255, 220] width 133 height 19
click at [207, 215] on select "Blog Videos" at bounding box center [255, 220] width 133 height 19
click at [227, 273] on select "None Name Slug Product image Price Product number Product description Availabil…" at bounding box center [255, 273] width 133 height 19
click at [239, 273] on select "None Name Slug Product image Price Product number Product description Availabil…" at bounding box center [255, 273] width 133 height 19
click at [231, 279] on select "None Name Slug Product image Price Product number Product description Availabil…" at bounding box center [255, 273] width 133 height 19
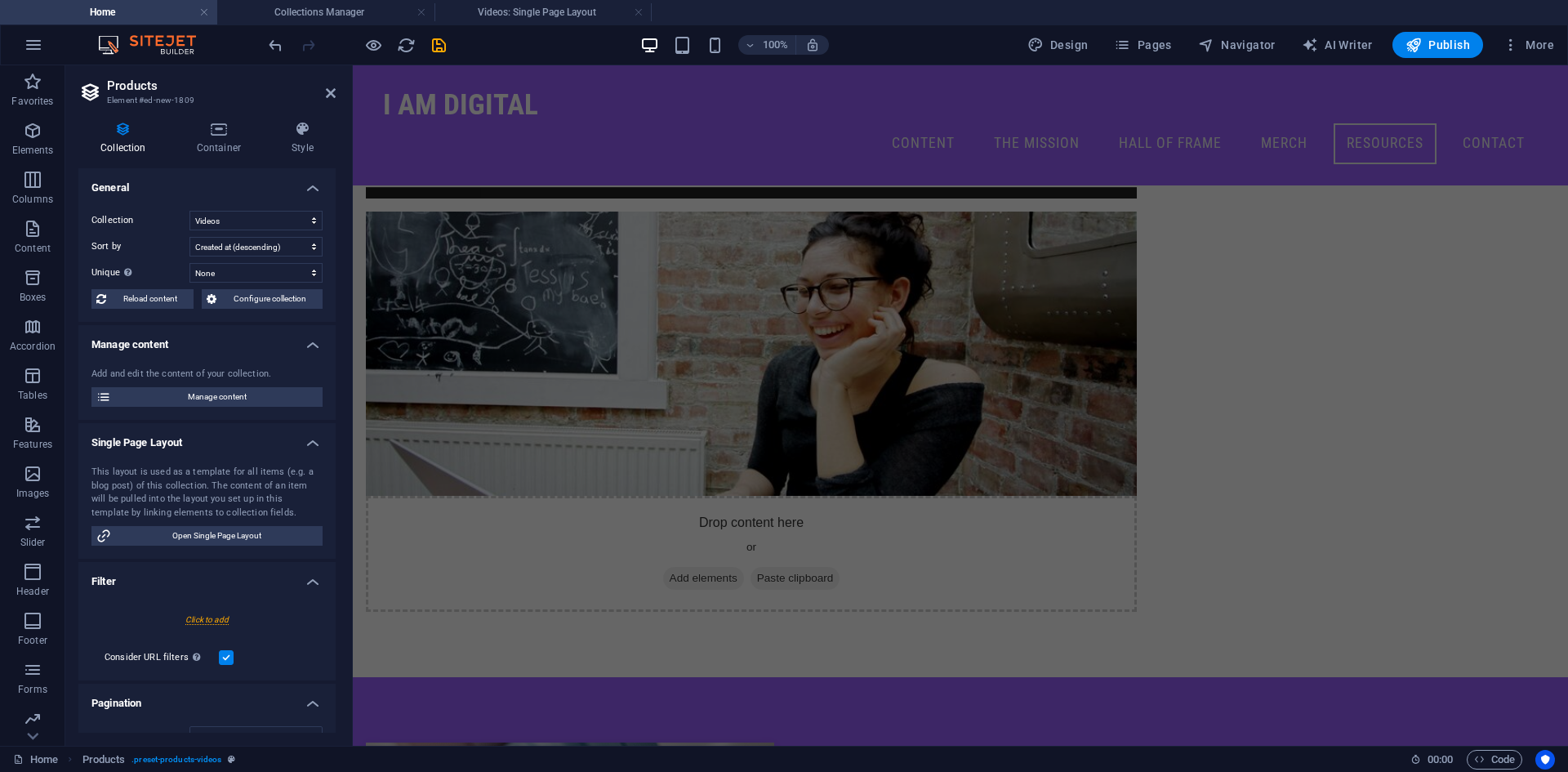
click at [108, 261] on div "Collection Blog Videos Sort by Created at (ascending) Created at (descending) U…" at bounding box center [207, 260] width 257 height 124
click at [231, 299] on span "Configure collection" at bounding box center [269, 299] width 96 height 19
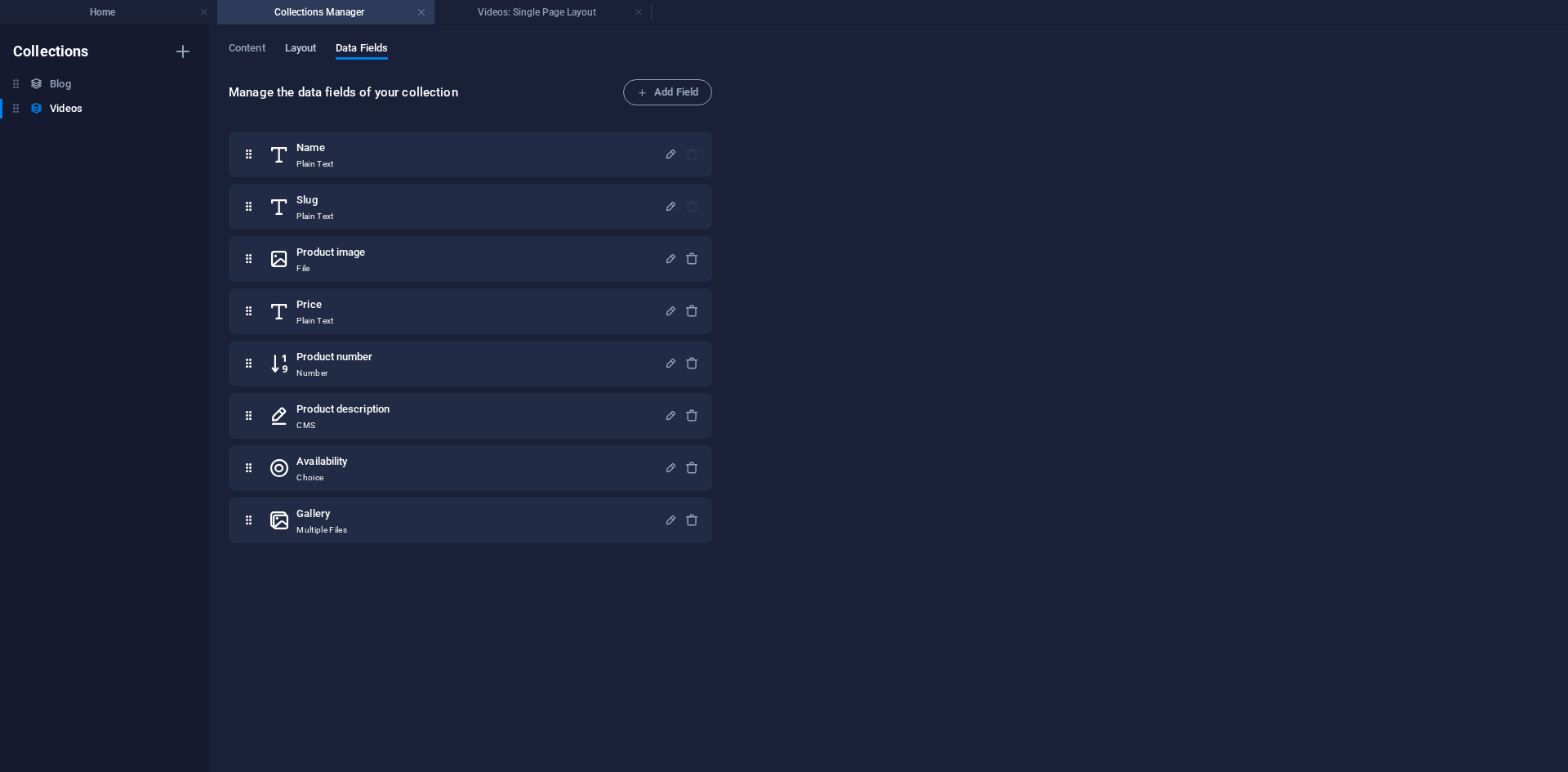
click at [296, 48] on span "Layout" at bounding box center [301, 50] width 32 height 23
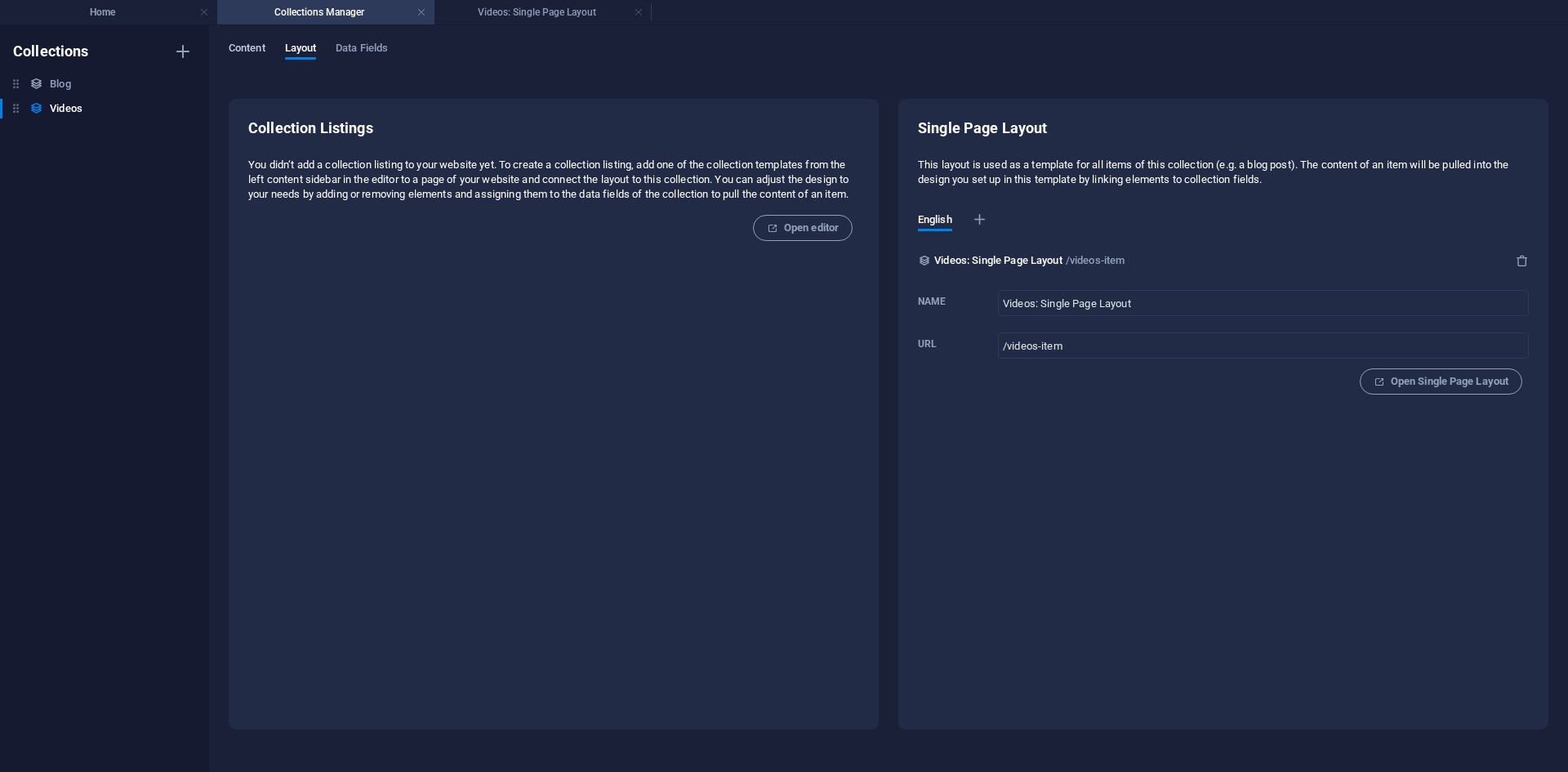
click at [257, 50] on span "Content" at bounding box center [247, 50] width 37 height 23
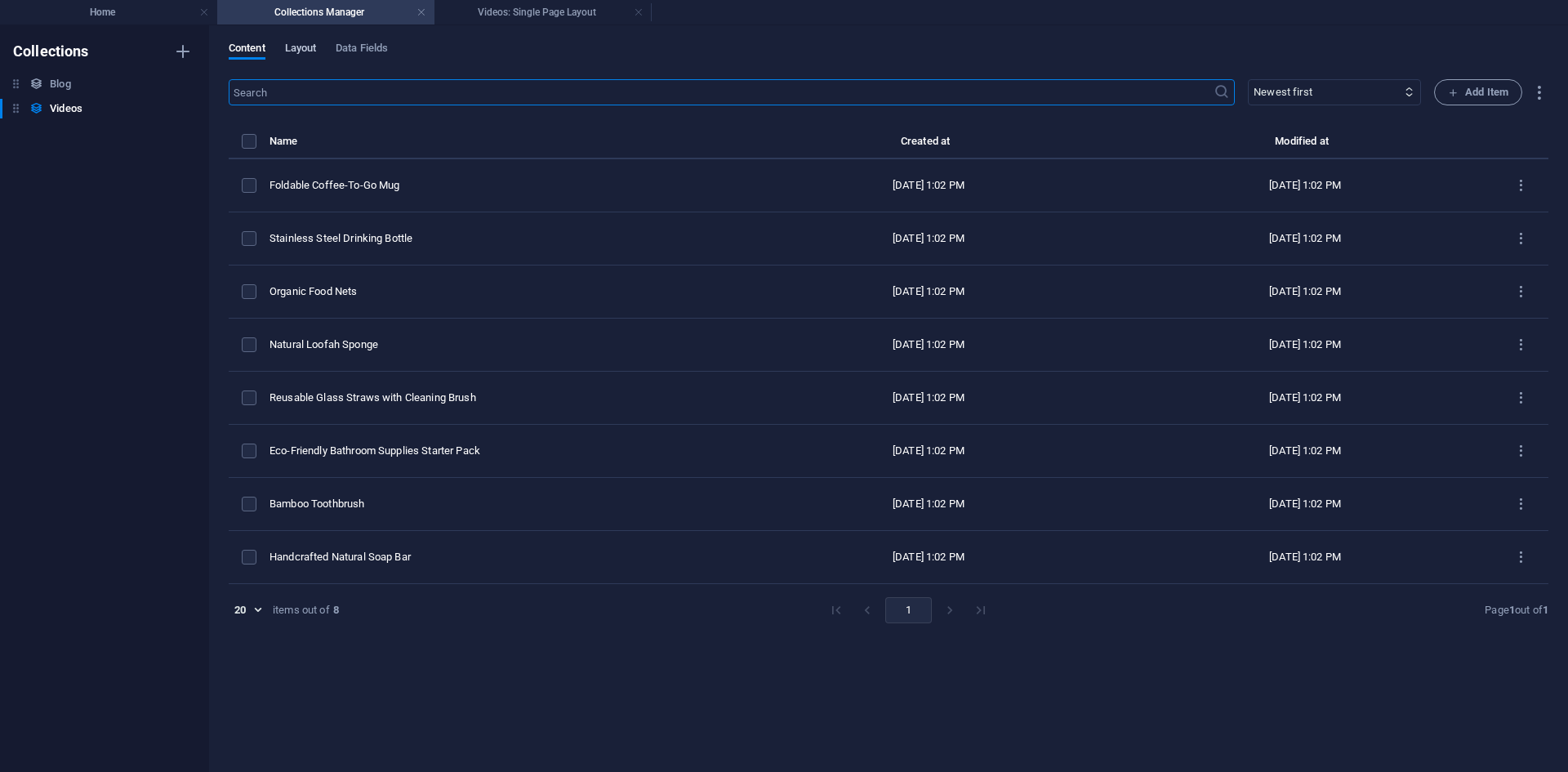
click at [297, 54] on span "Layout" at bounding box center [301, 50] width 32 height 23
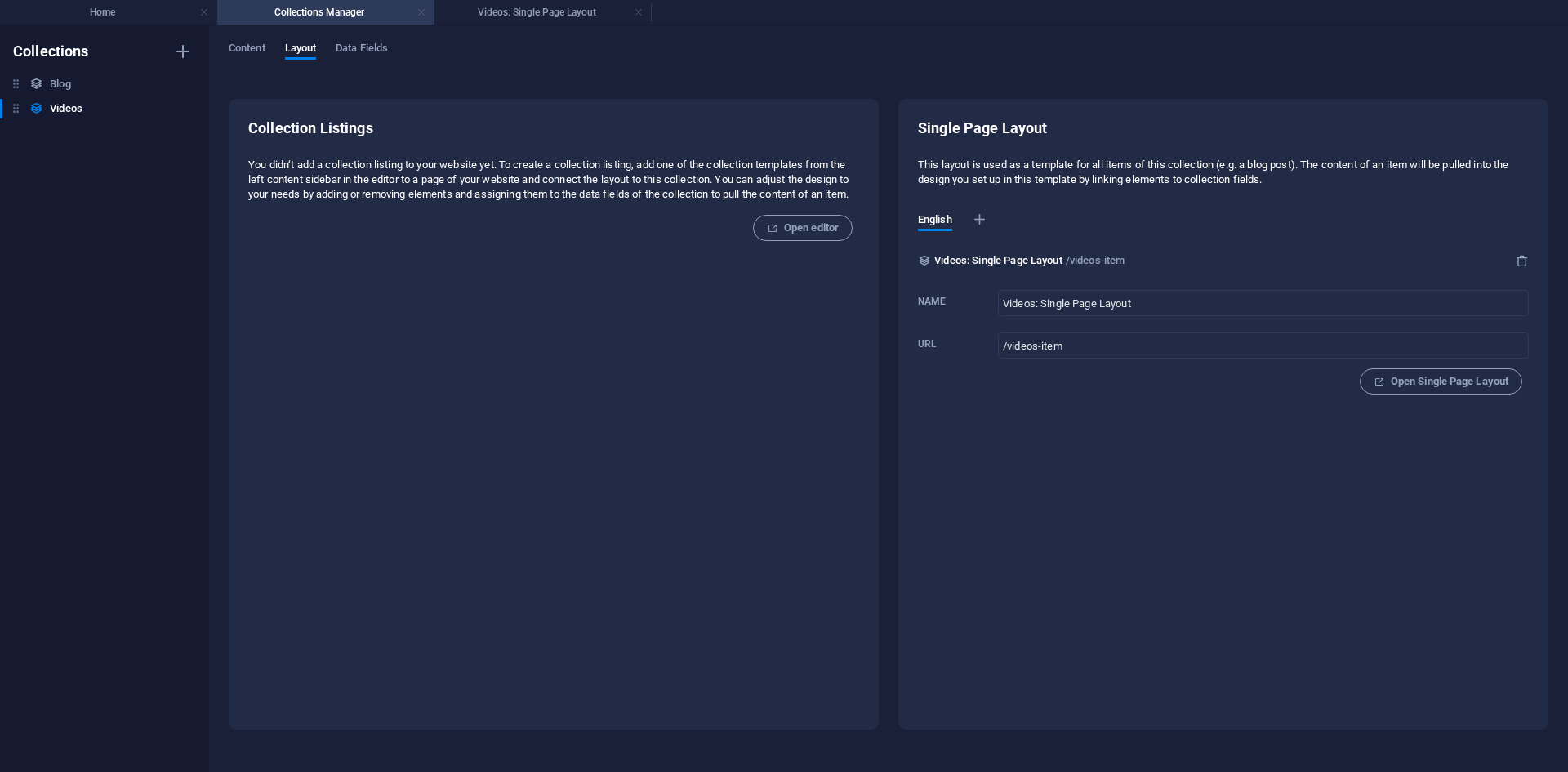
click at [421, 12] on link at bounding box center [421, 13] width 10 height 16
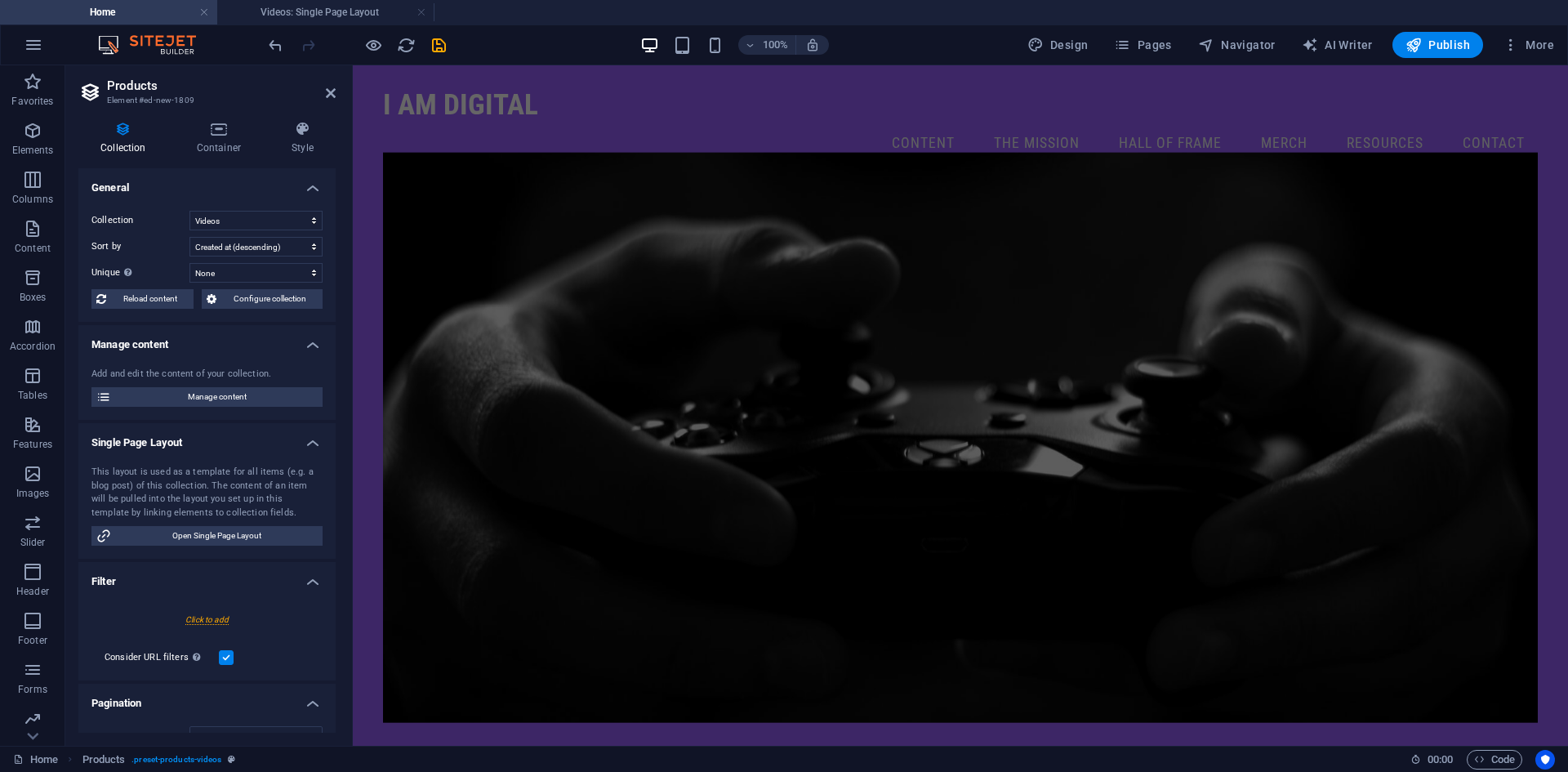
scroll to position [2043, 0]
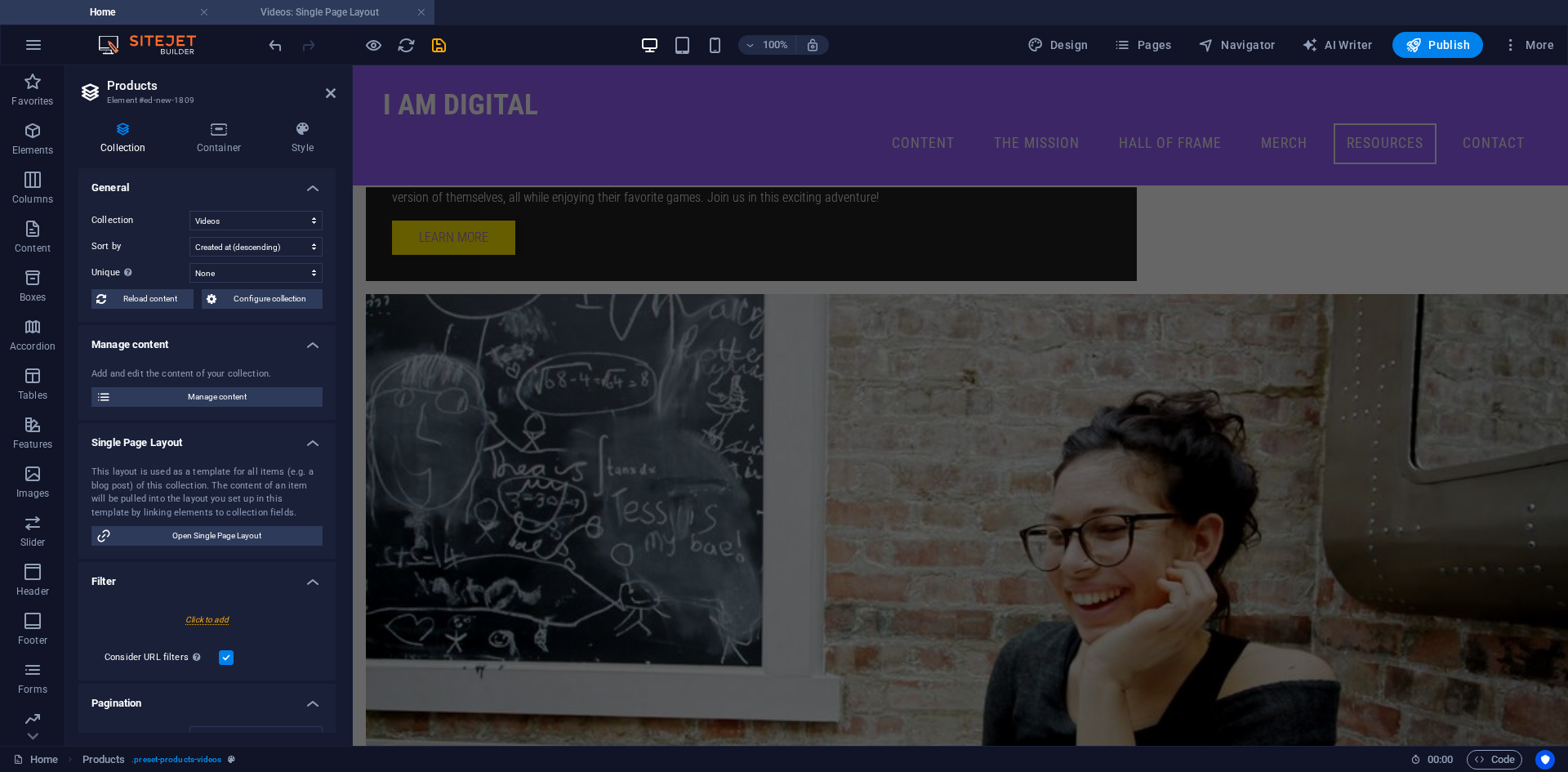
click at [355, 4] on h4 "Videos: Single Page Layout" at bounding box center [326, 12] width 217 height 18
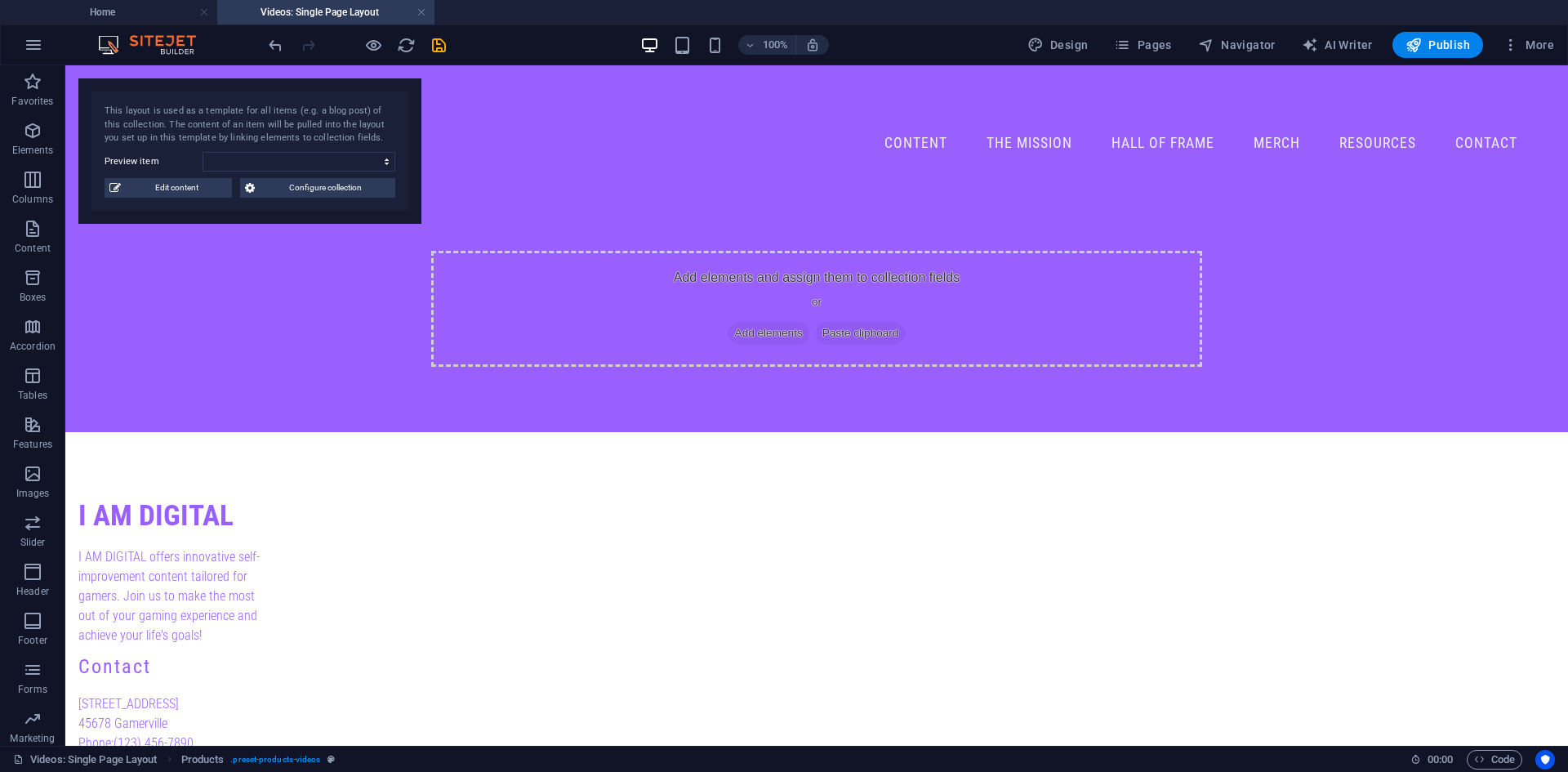
scroll to position [0, 0]
click at [415, 10] on h4 "Videos: Single Page Layout" at bounding box center [326, 12] width 217 height 18
click at [422, 11] on link at bounding box center [421, 13] width 10 height 16
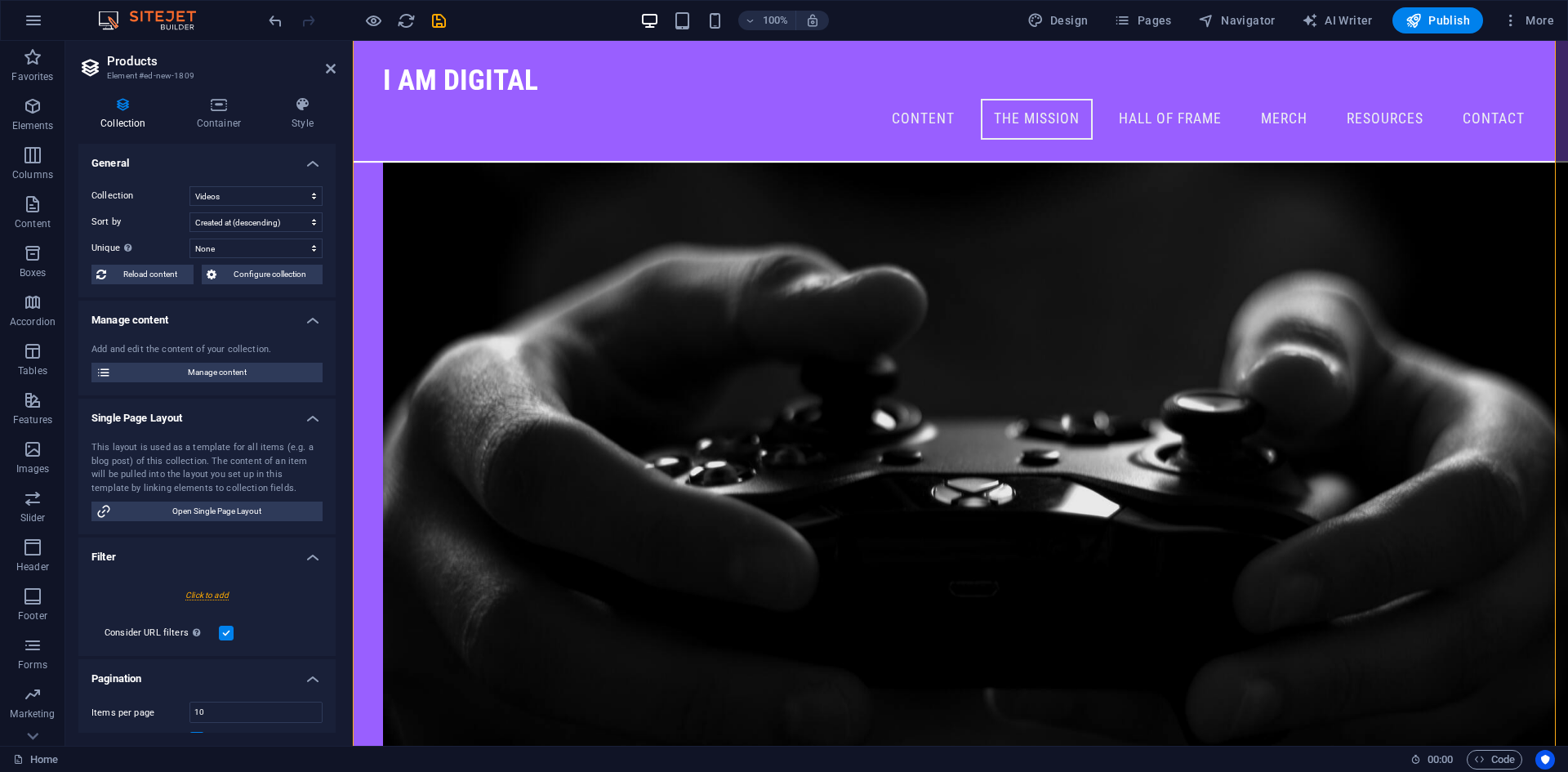
scroll to position [1139, 0]
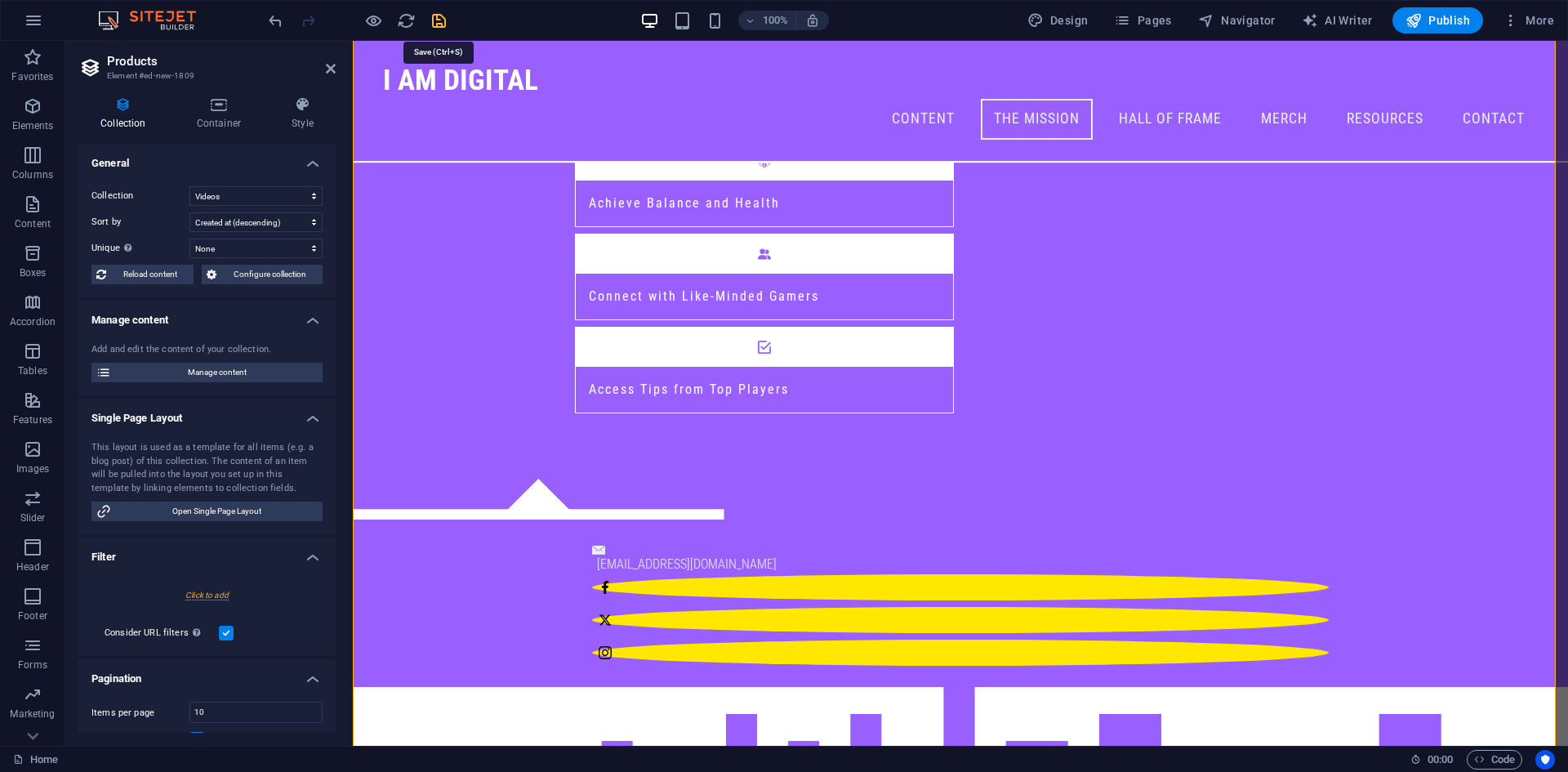
drag, startPoint x: 438, startPoint y: 22, endPoint x: 547, endPoint y: 245, distance: 248.2
click at [438, 21] on icon "save" at bounding box center [438, 20] width 18 height 18
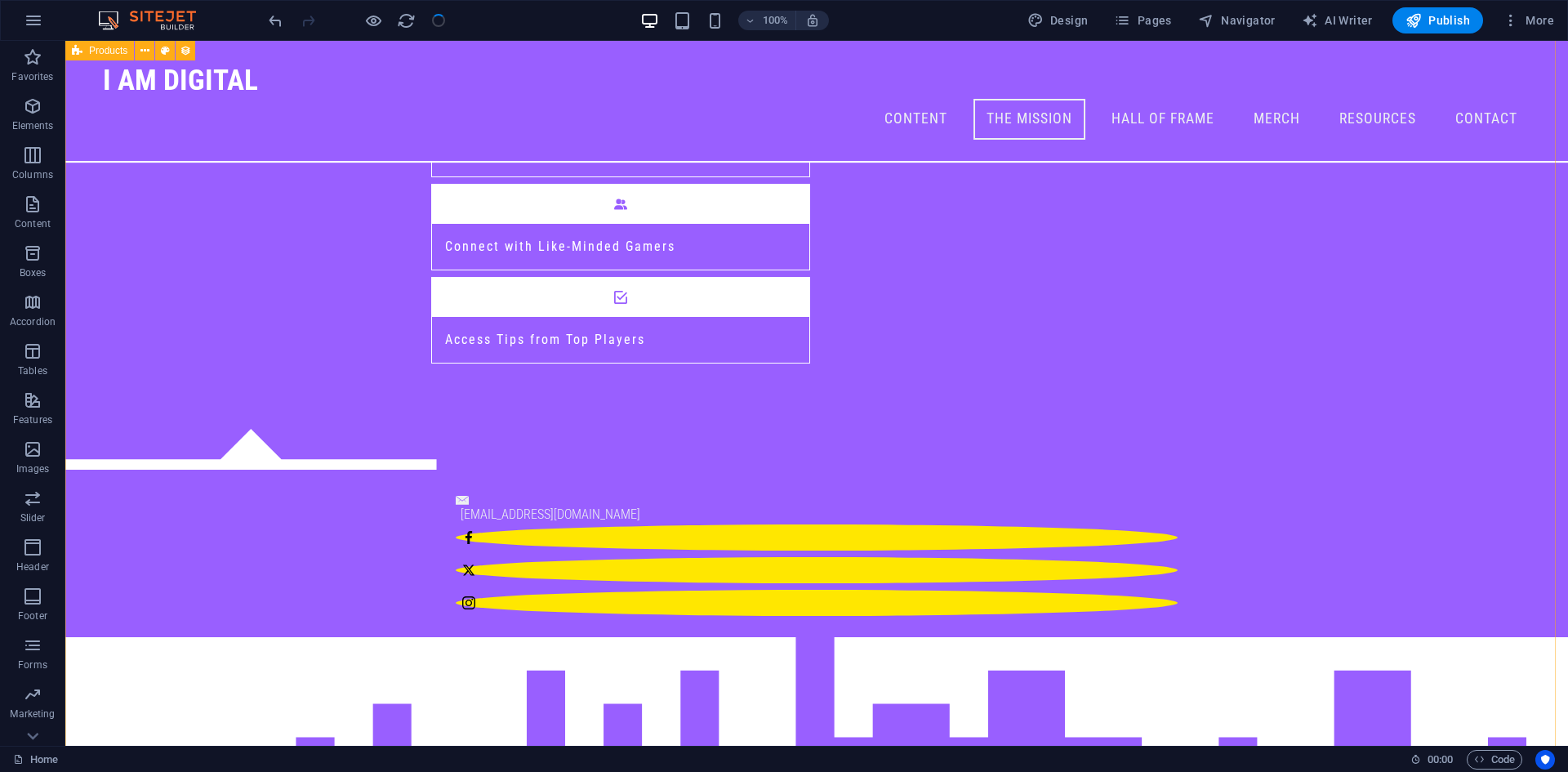
scroll to position [1383, 0]
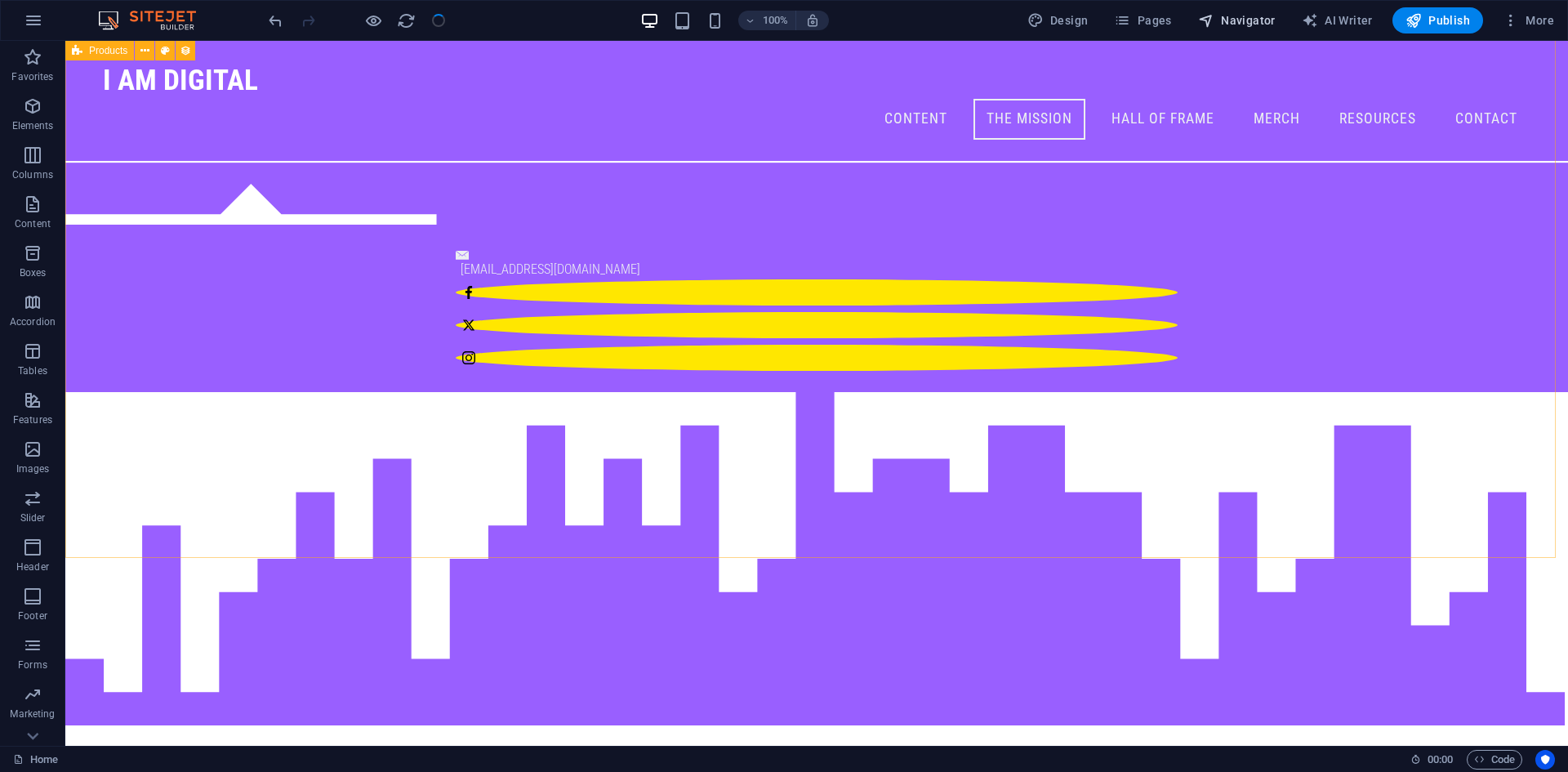
click at [1226, 18] on span "Navigator" at bounding box center [1236, 20] width 78 height 16
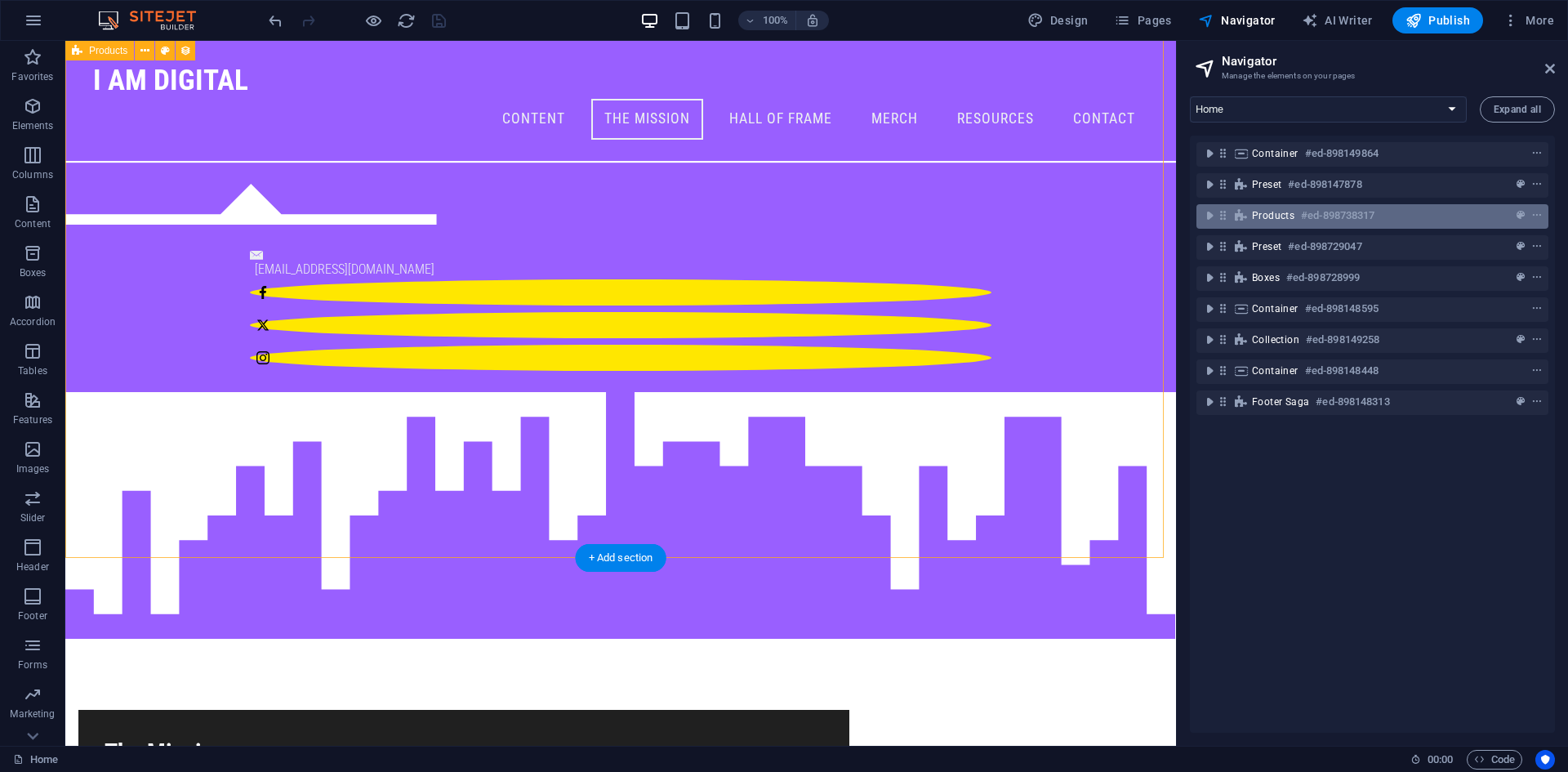
click at [1267, 218] on span "Products" at bounding box center [1273, 215] width 43 height 13
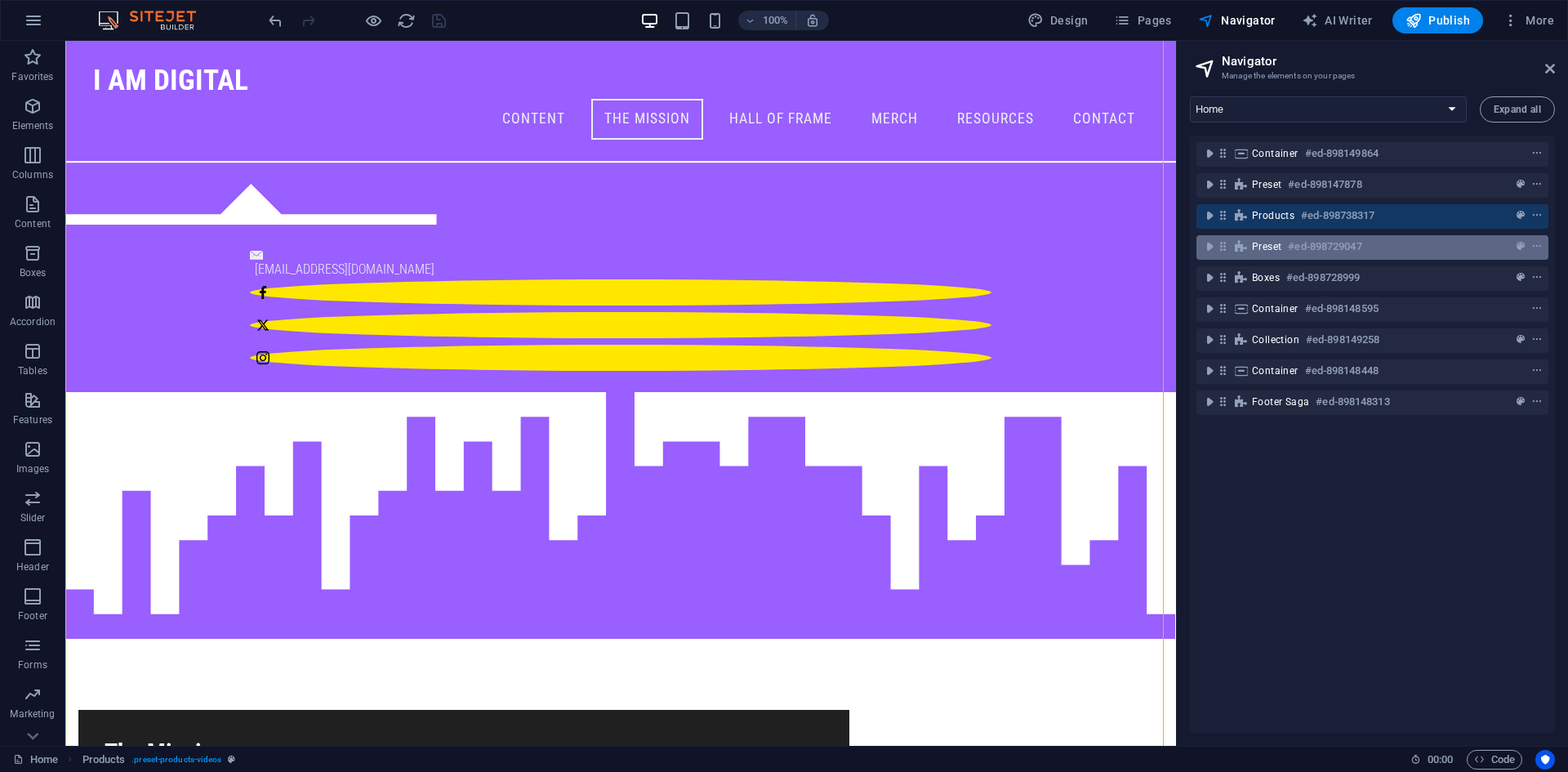
scroll to position [1139, 0]
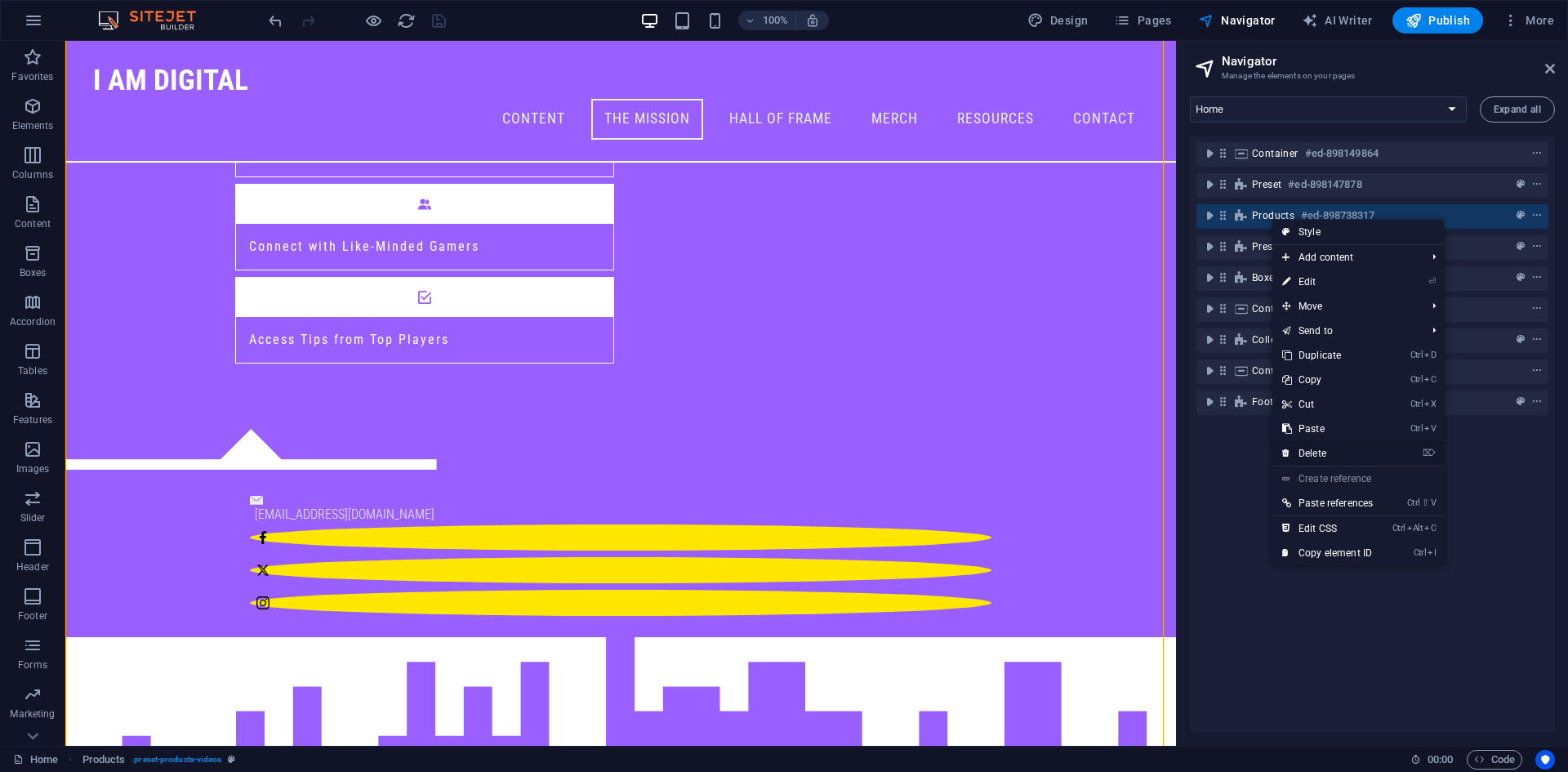
click at [1328, 454] on link "⌦ Delete" at bounding box center [1328, 453] width 111 height 24
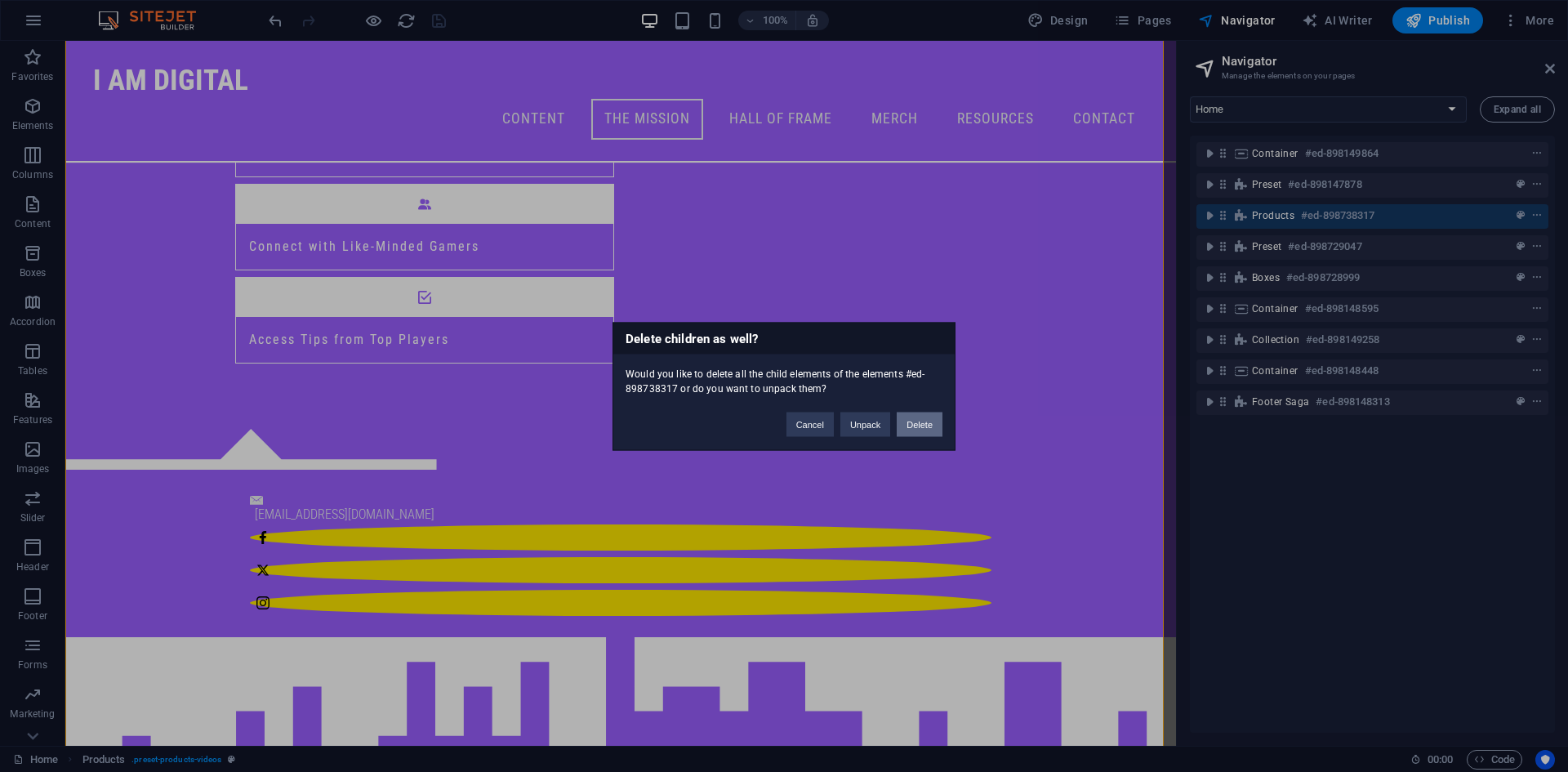
click at [912, 426] on button "Delete" at bounding box center [918, 423] width 46 height 24
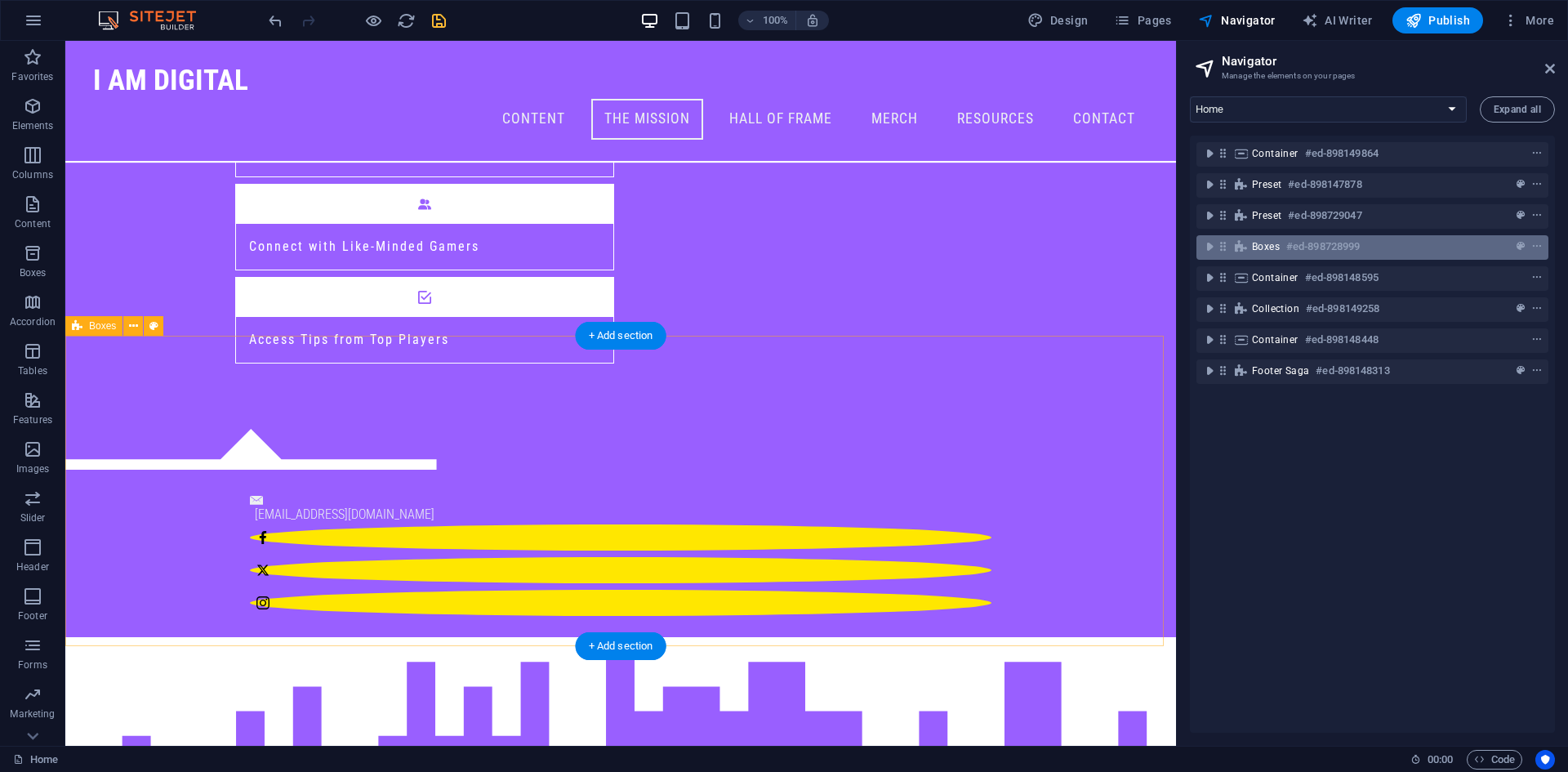
click at [1310, 246] on h6 "#ed-898728999" at bounding box center [1323, 246] width 74 height 19
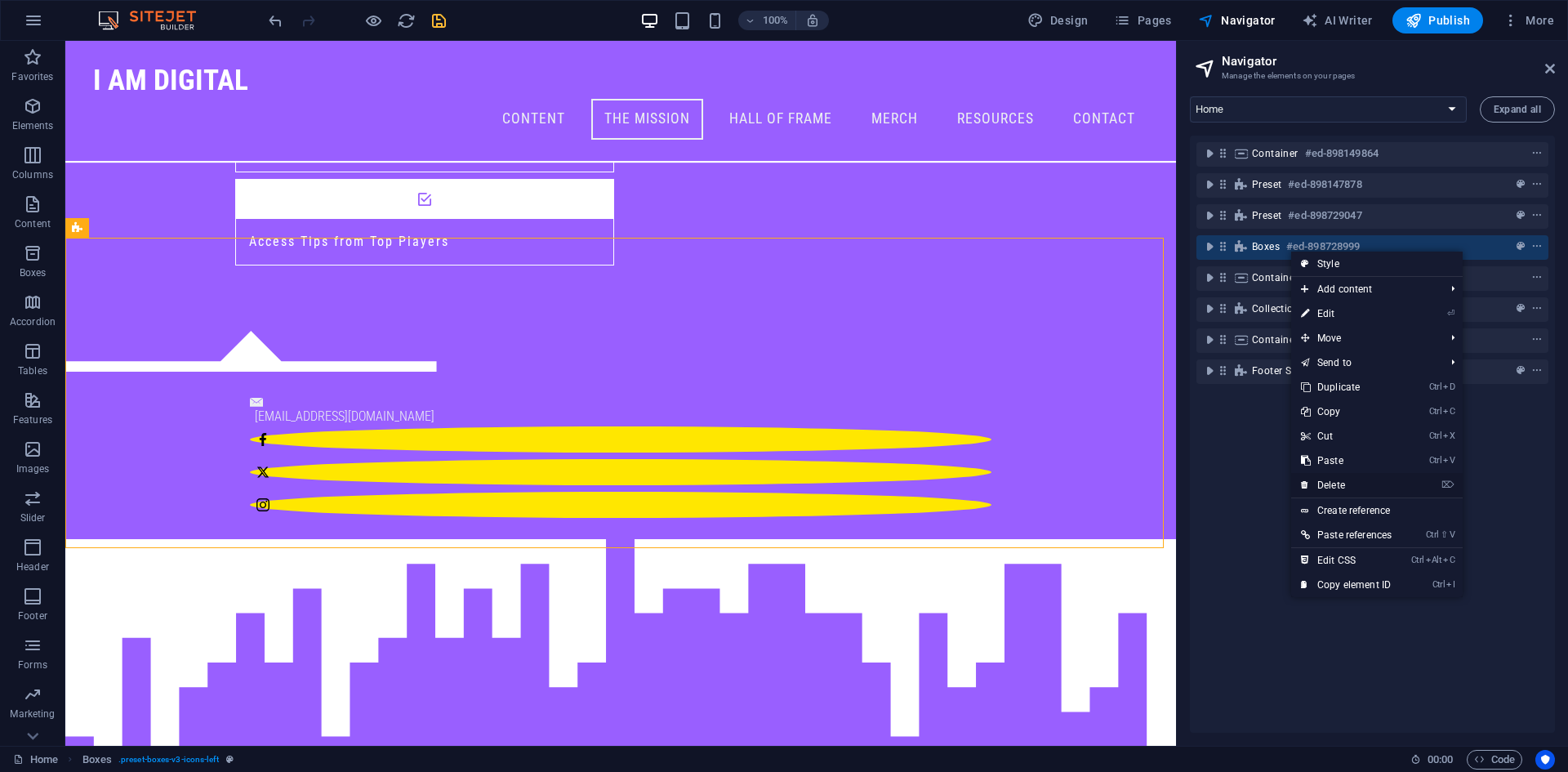
click at [1343, 482] on link "⌦ Delete" at bounding box center [1346, 484] width 111 height 24
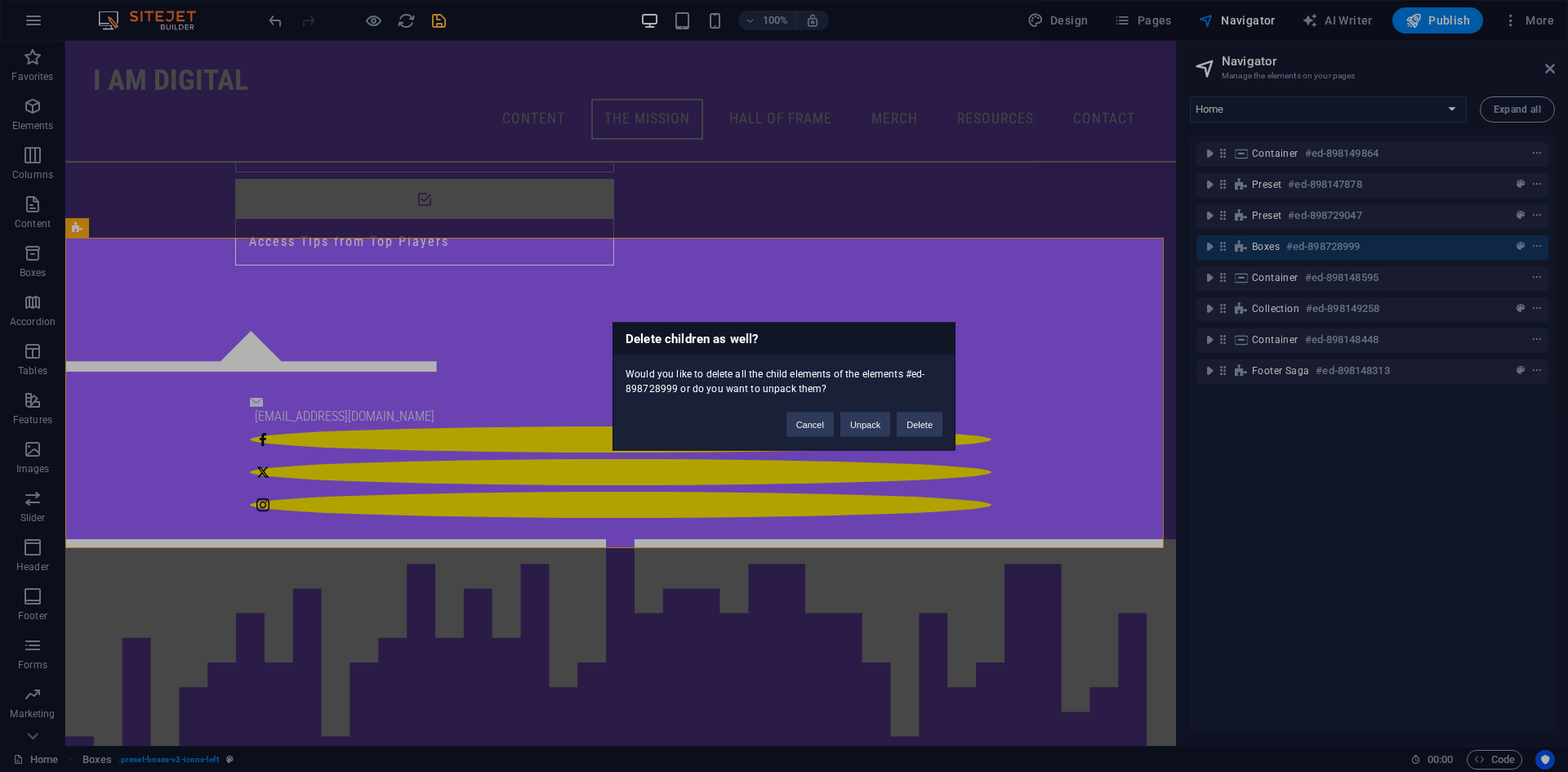
click at [906, 405] on div "Cancel Unpack Delete" at bounding box center [864, 415] width 180 height 42
click at [909, 415] on button "Delete" at bounding box center [918, 423] width 46 height 24
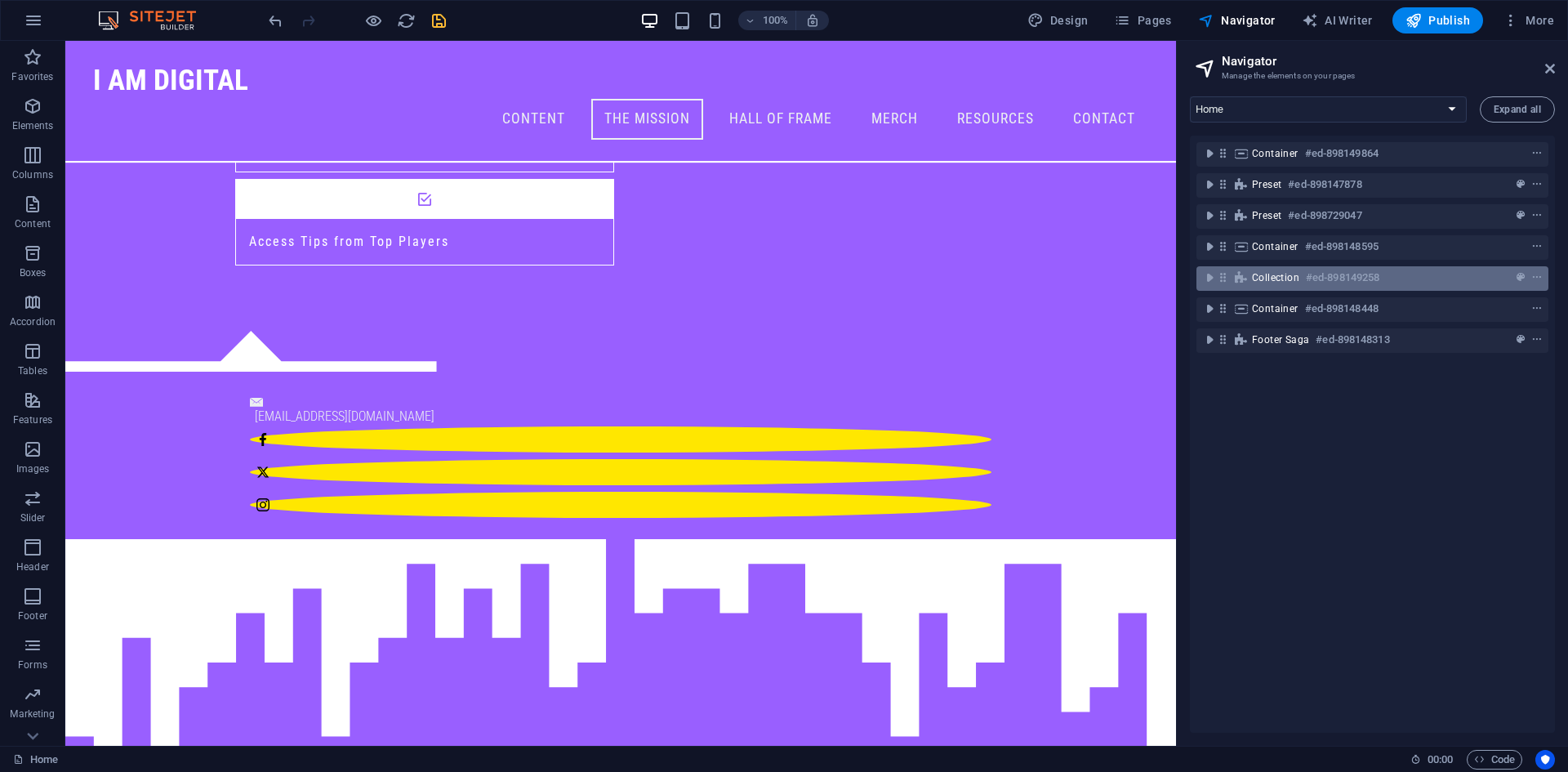
click at [1291, 280] on span "Collection" at bounding box center [1275, 277] width 48 height 13
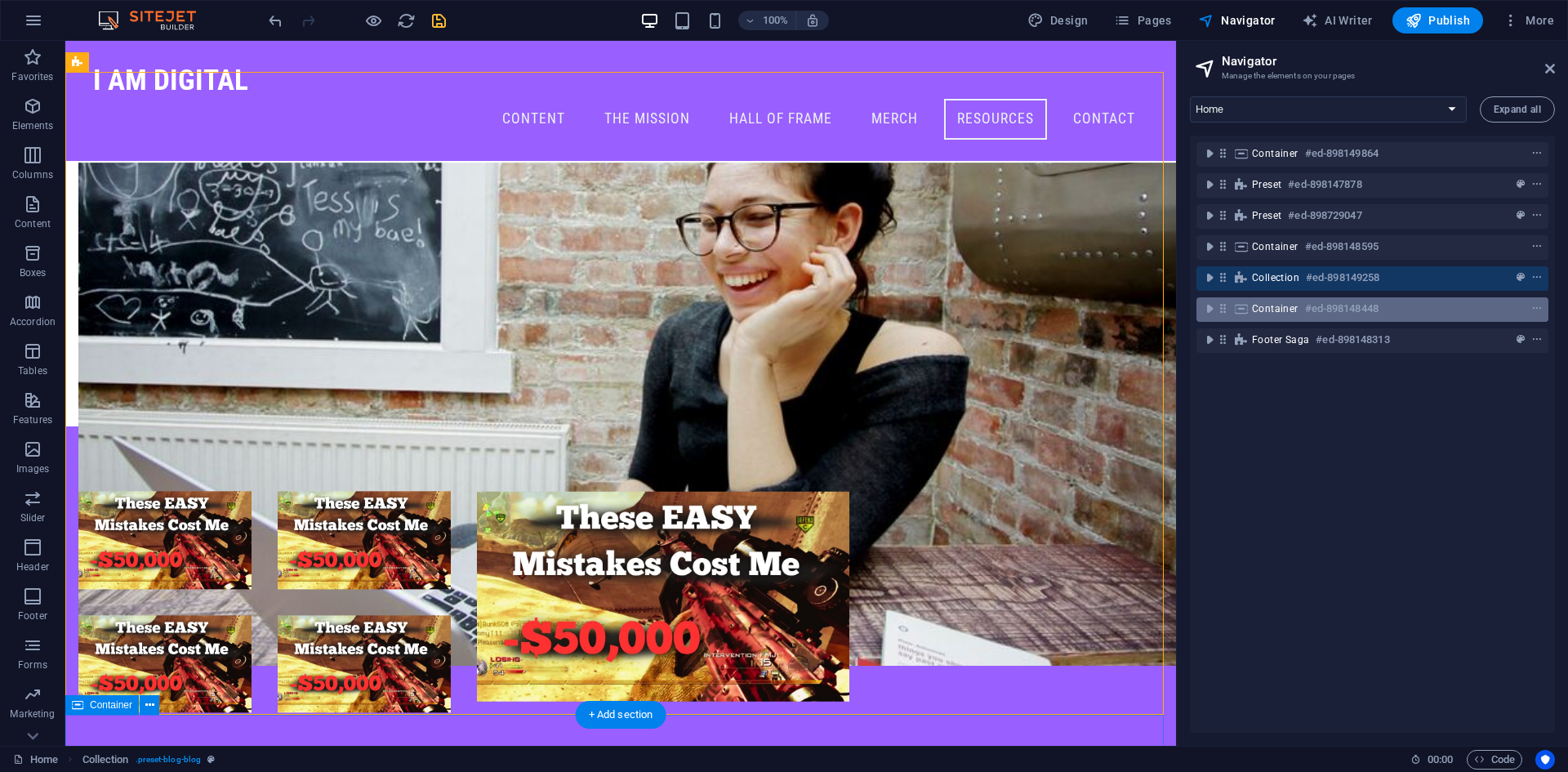
click at [1296, 314] on span "Container" at bounding box center [1275, 308] width 47 height 13
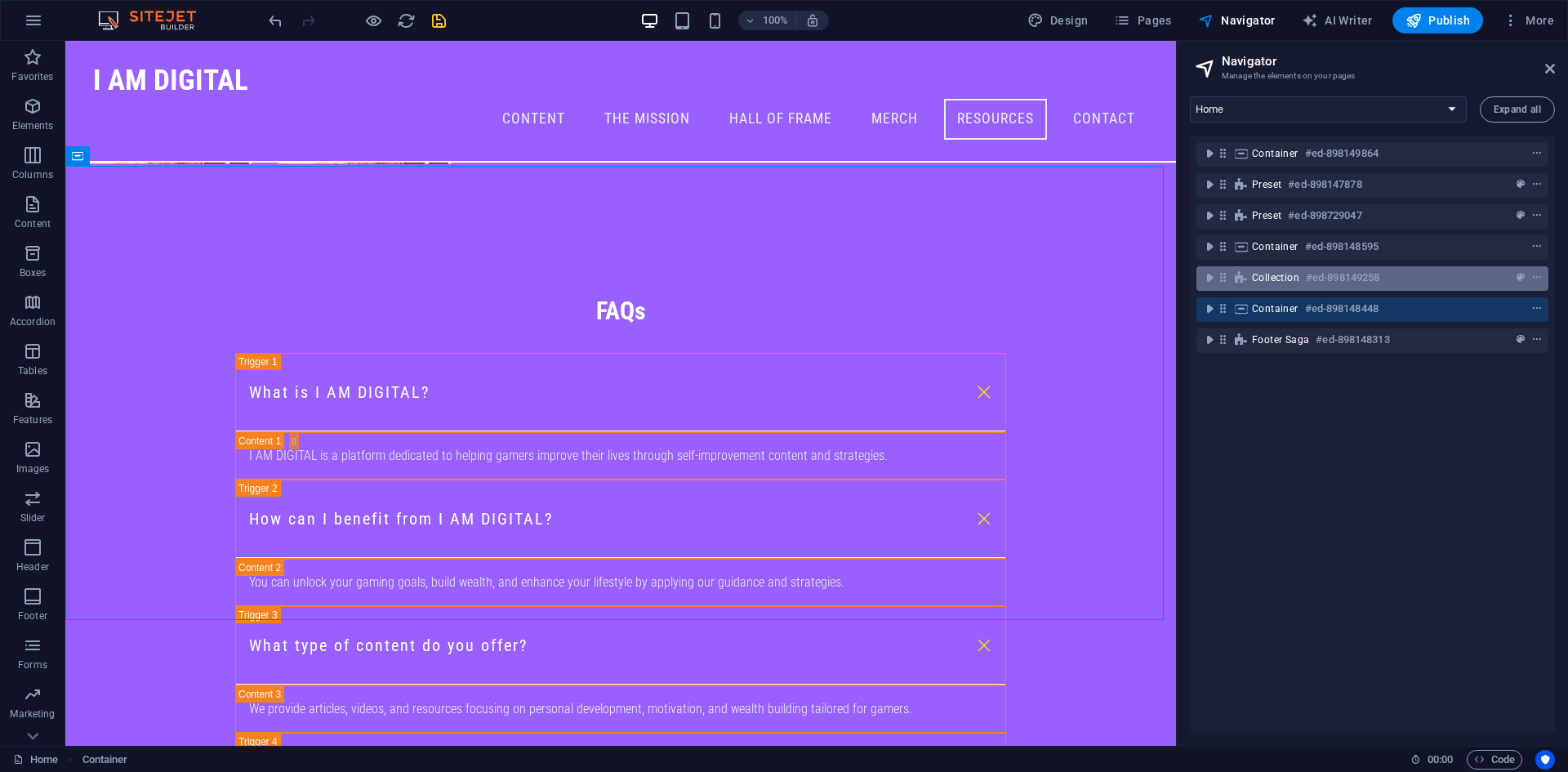
click at [1282, 280] on span "Collection" at bounding box center [1275, 277] width 48 height 13
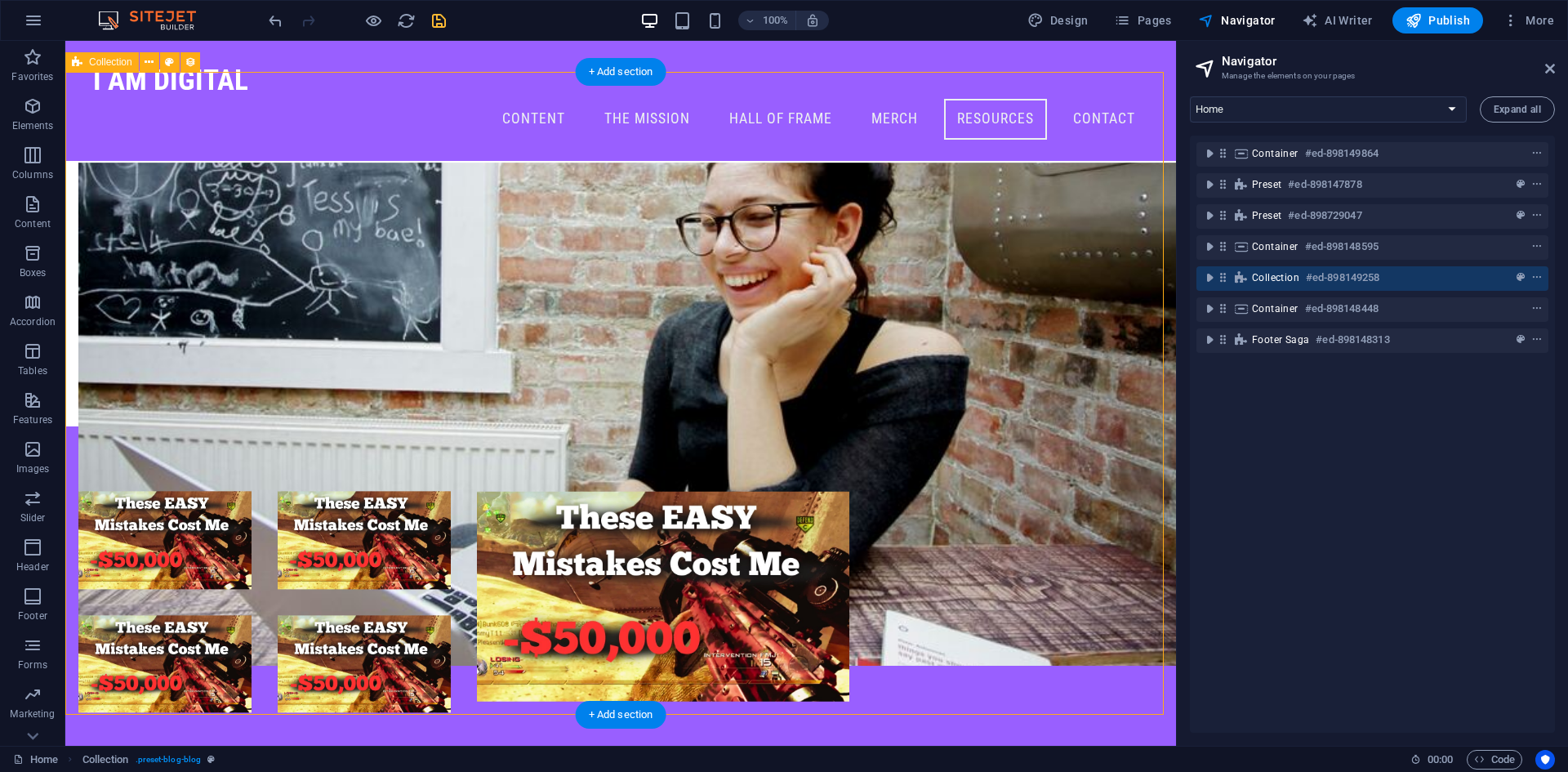
select select "columns.publishing_date_DESC"
select select "columns.status"
select select "columns.publishing_date"
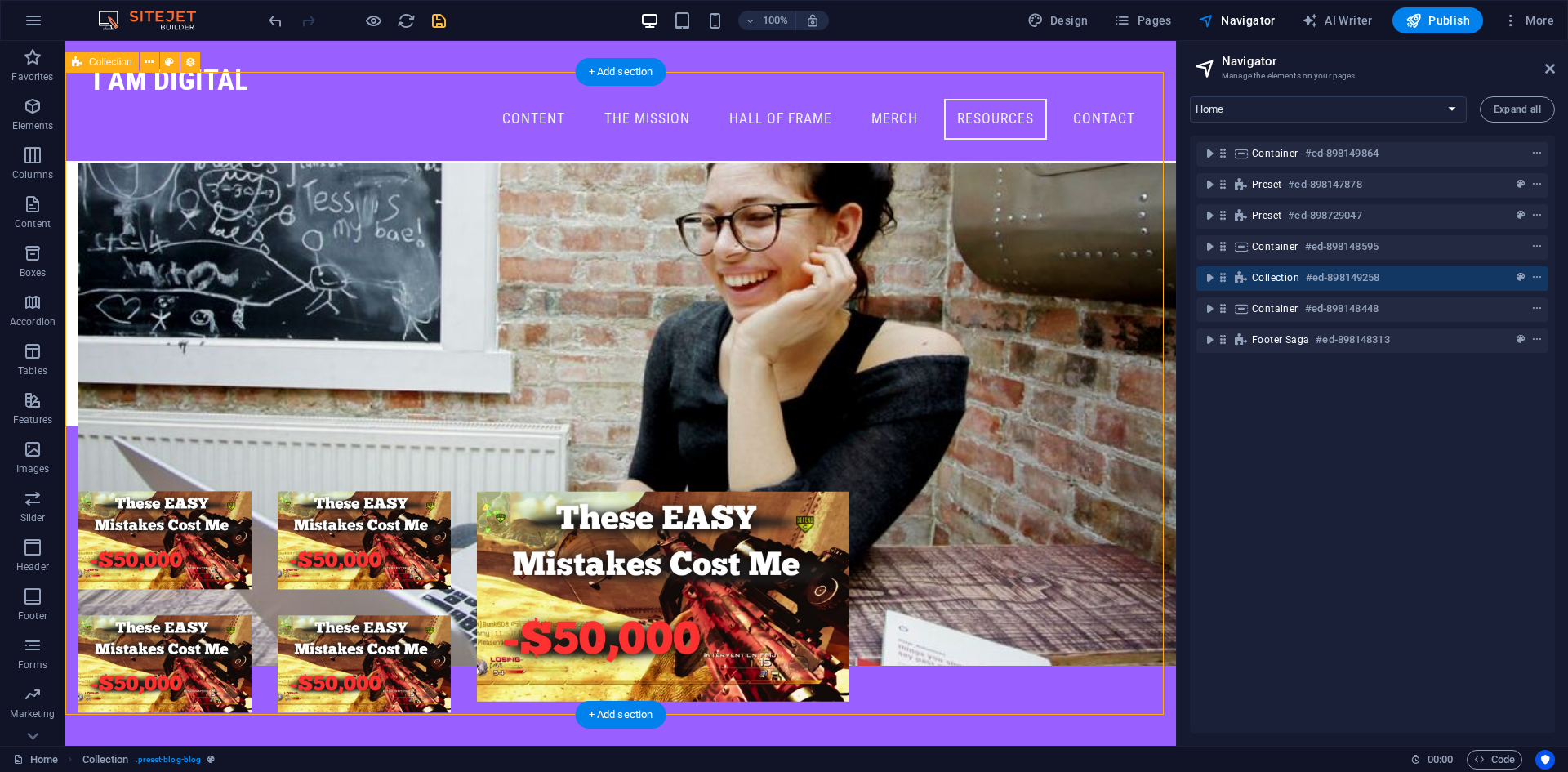
select select "past"
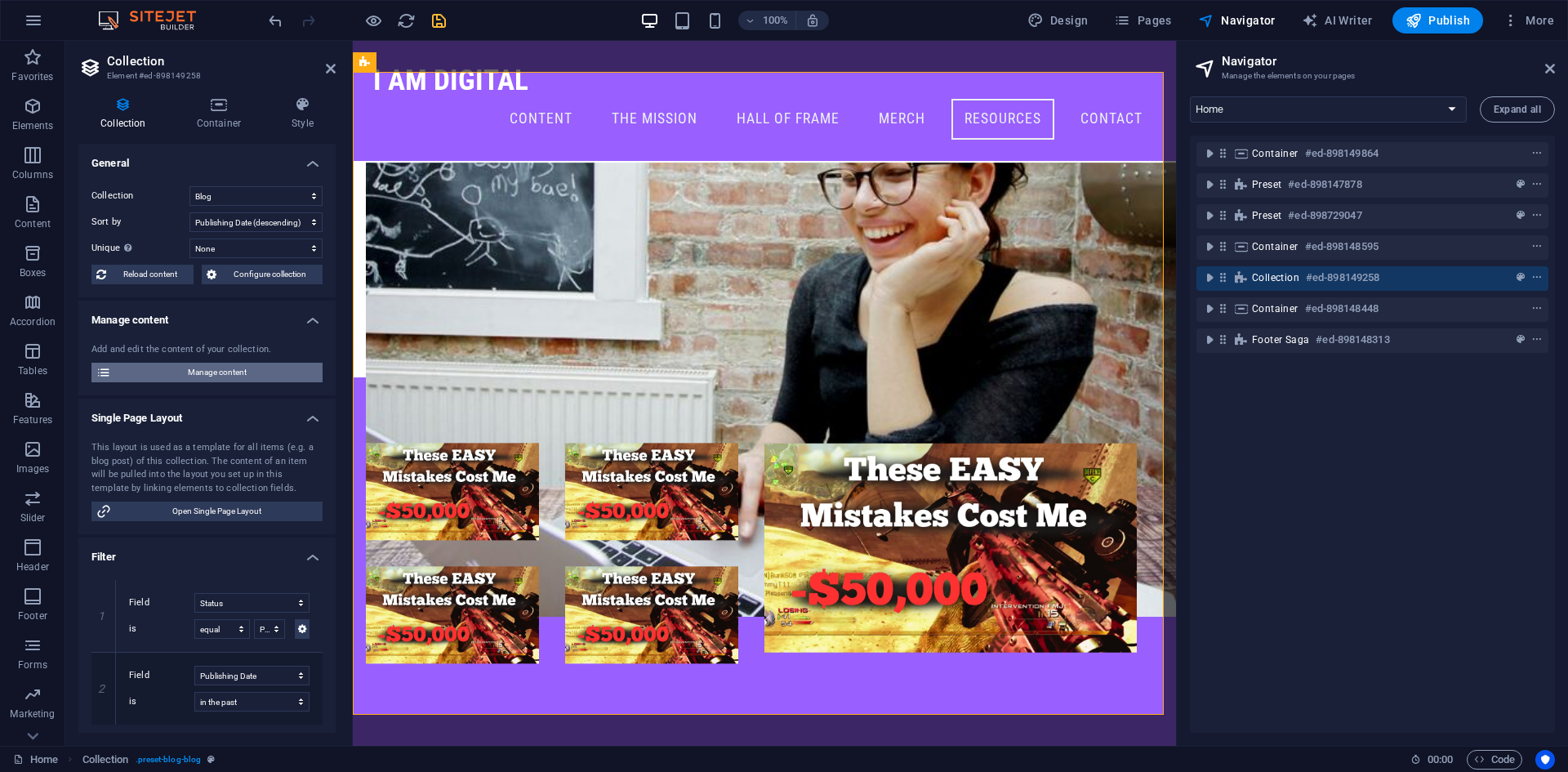
click at [211, 363] on span "Manage content" at bounding box center [217, 372] width 202 height 19
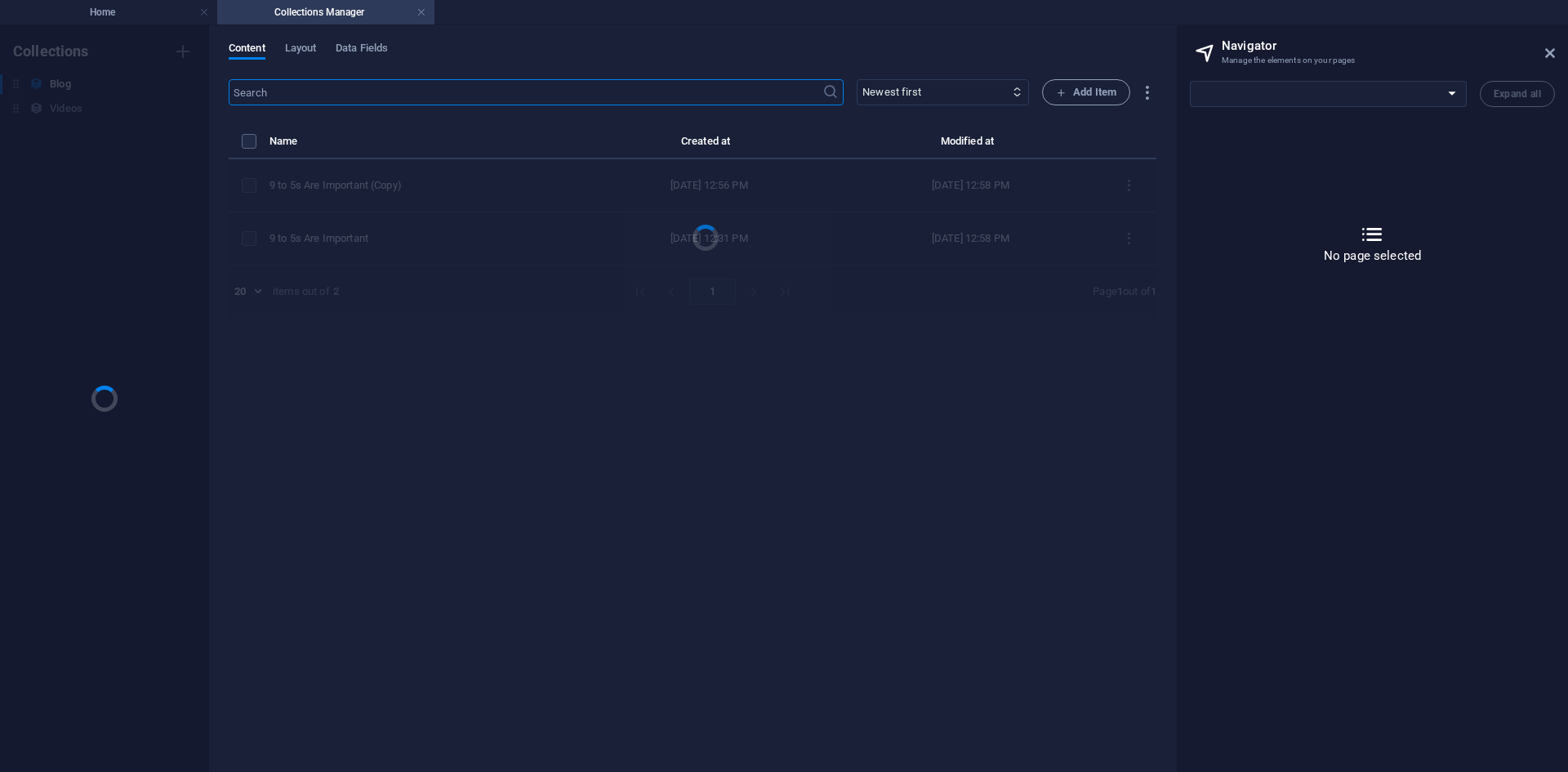
scroll to position [0, 0]
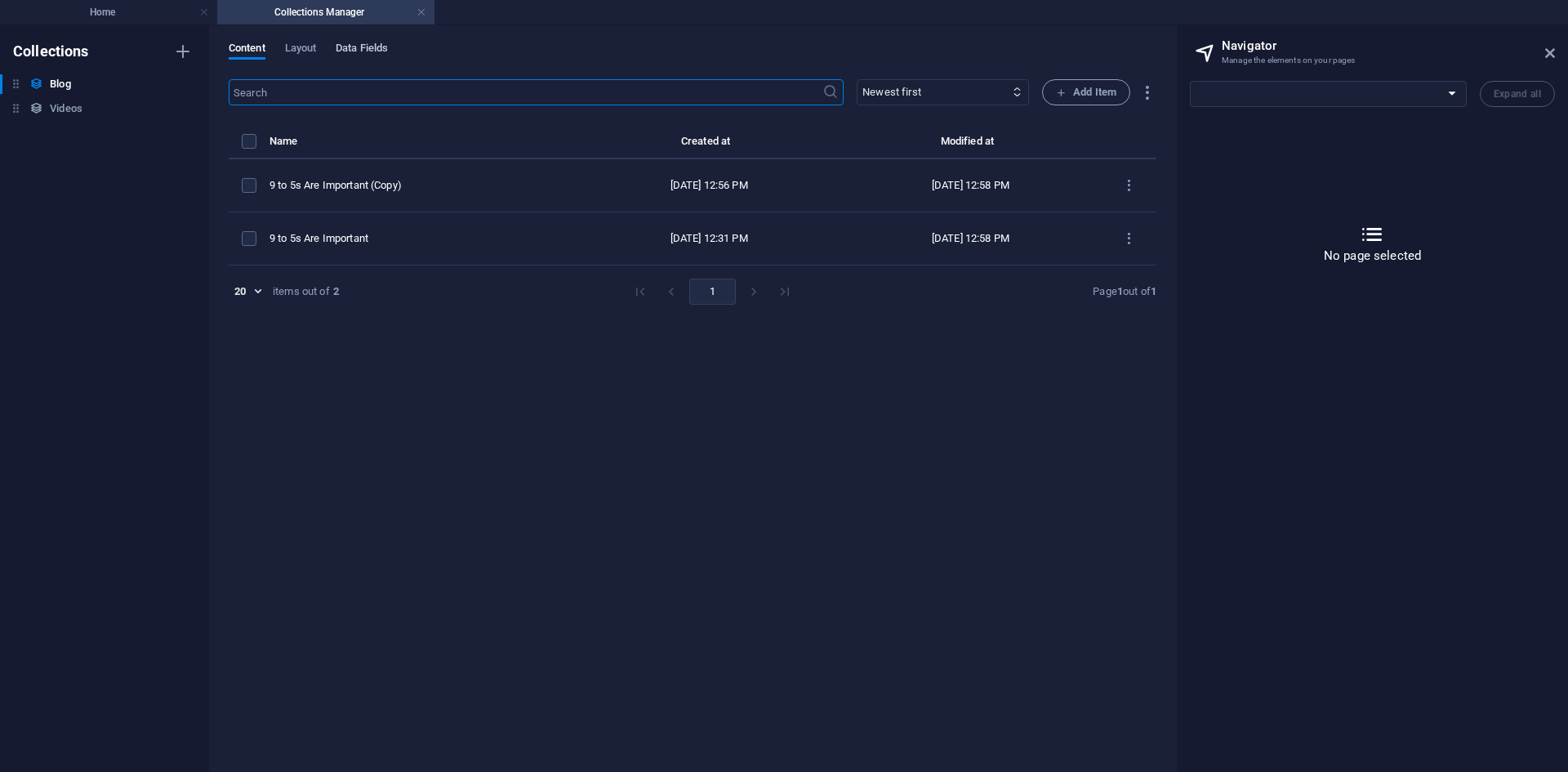
click at [353, 52] on span "Data Fields" at bounding box center [362, 50] width 52 height 23
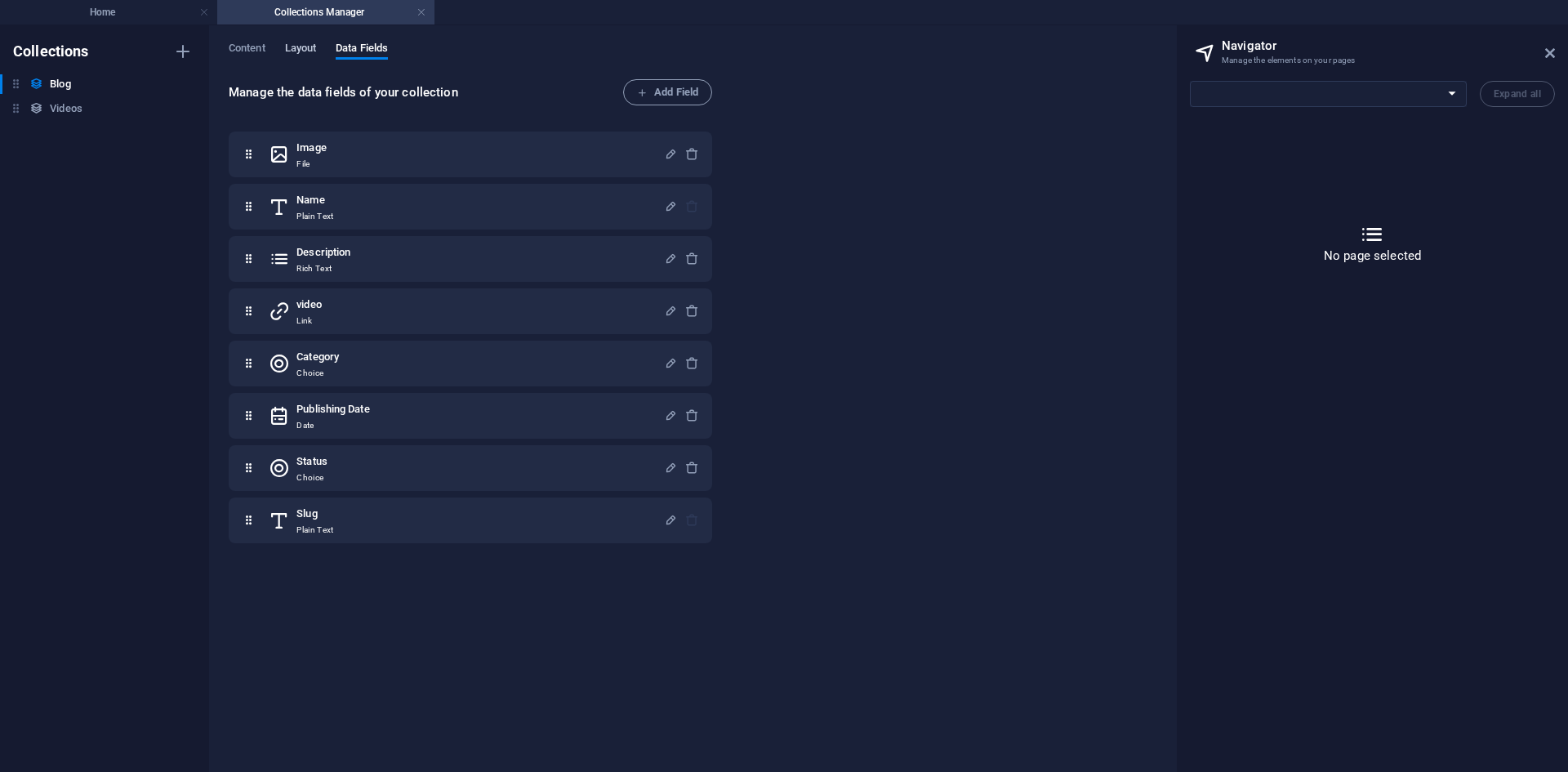
click at [297, 47] on span "Layout" at bounding box center [301, 50] width 32 height 23
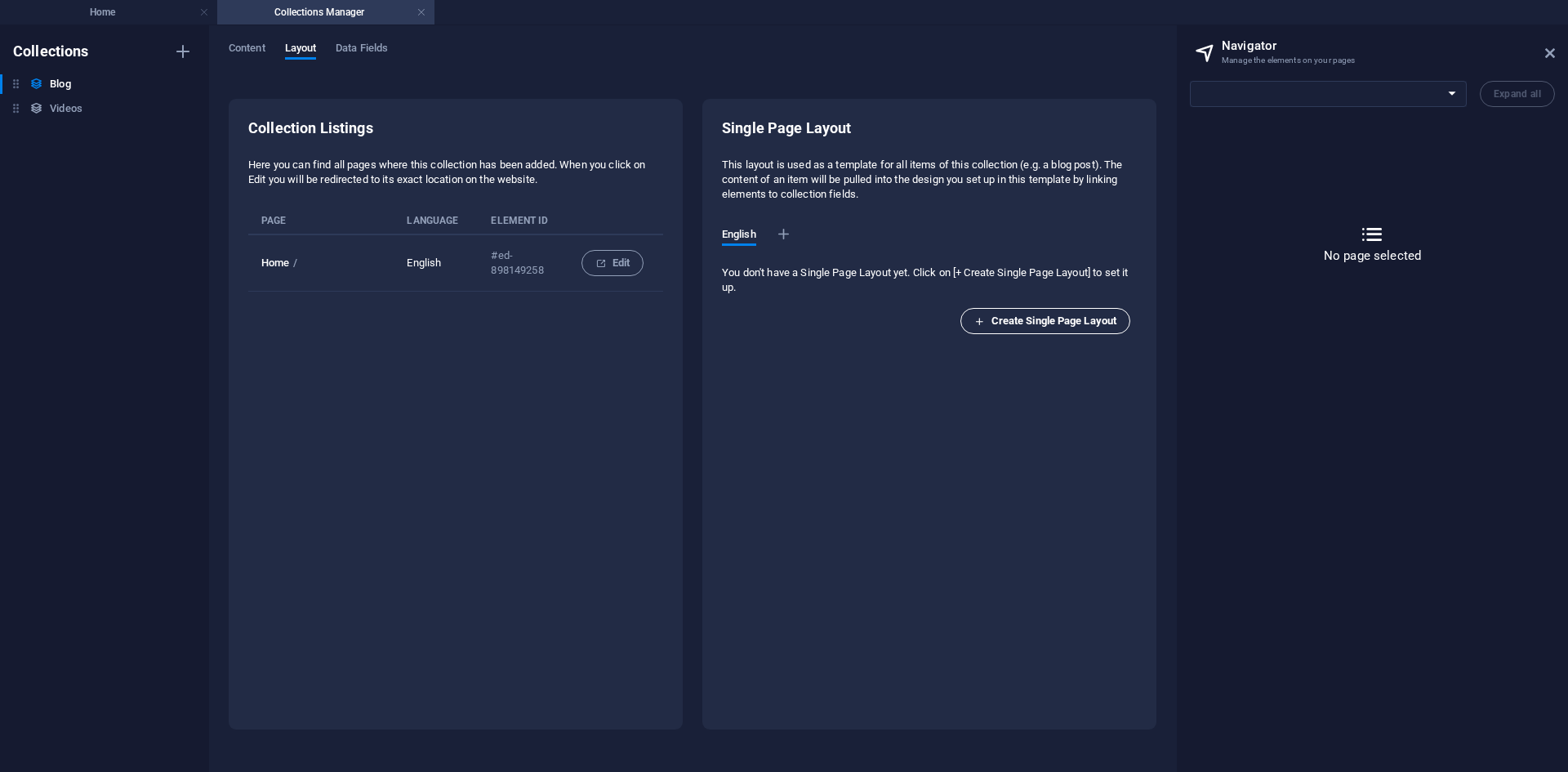
click at [1023, 326] on span "Create Single Page Layout" at bounding box center [1044, 321] width 142 height 19
select select "16905162-en"
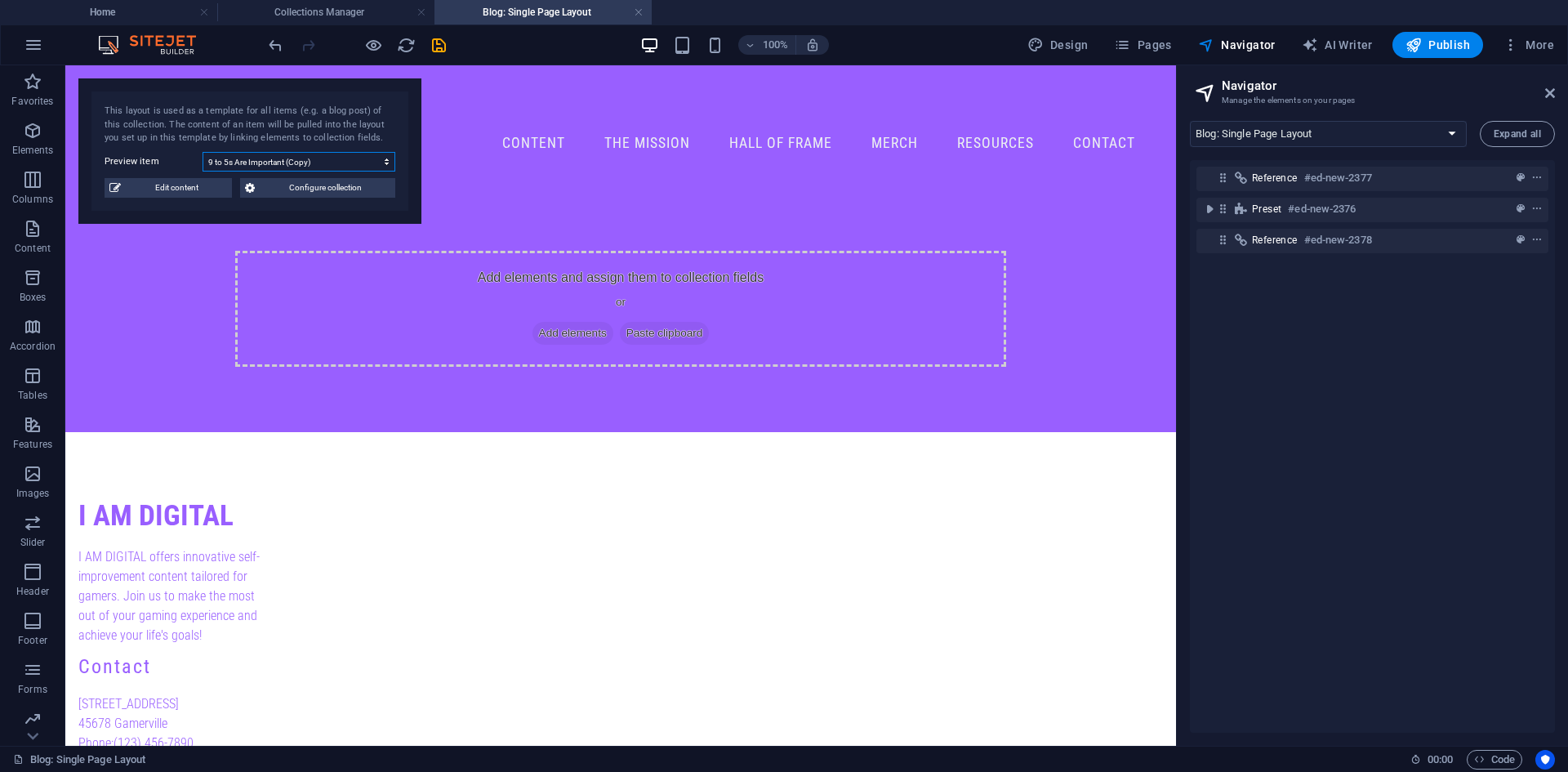
click at [234, 162] on select "9 to 5s Are Important (Copy) 9 to 5s Are Important" at bounding box center [299, 162] width 193 height 19
select select "68b6ac27424fbd820a0030f0"
click at [203, 152] on select "9 to 5s Are Important (Copy) 9 to 5s Are Important" at bounding box center [299, 162] width 193 height 19
click at [182, 188] on span "Edit content" at bounding box center [176, 188] width 101 height 19
select select
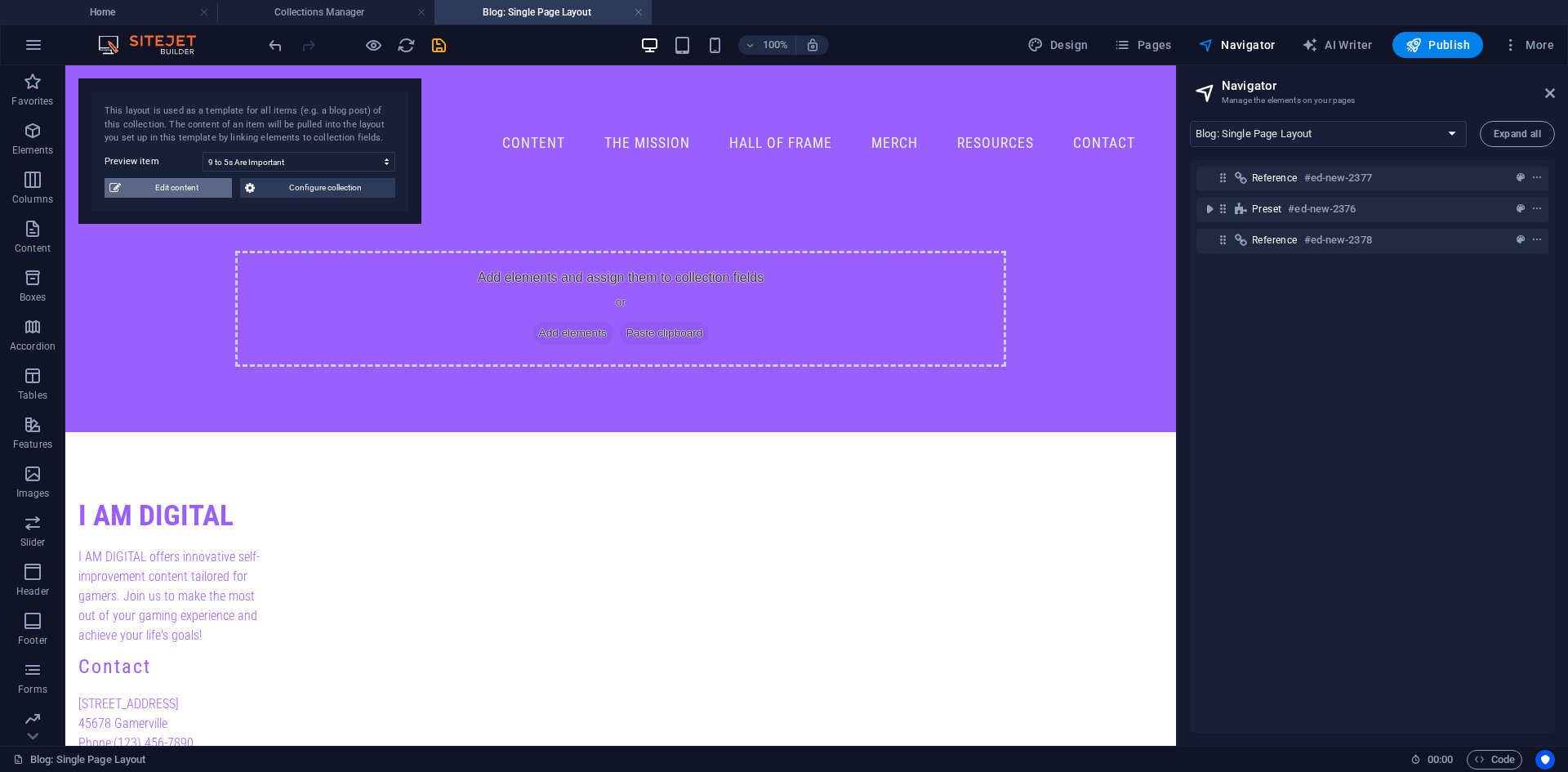
select select "Category 1"
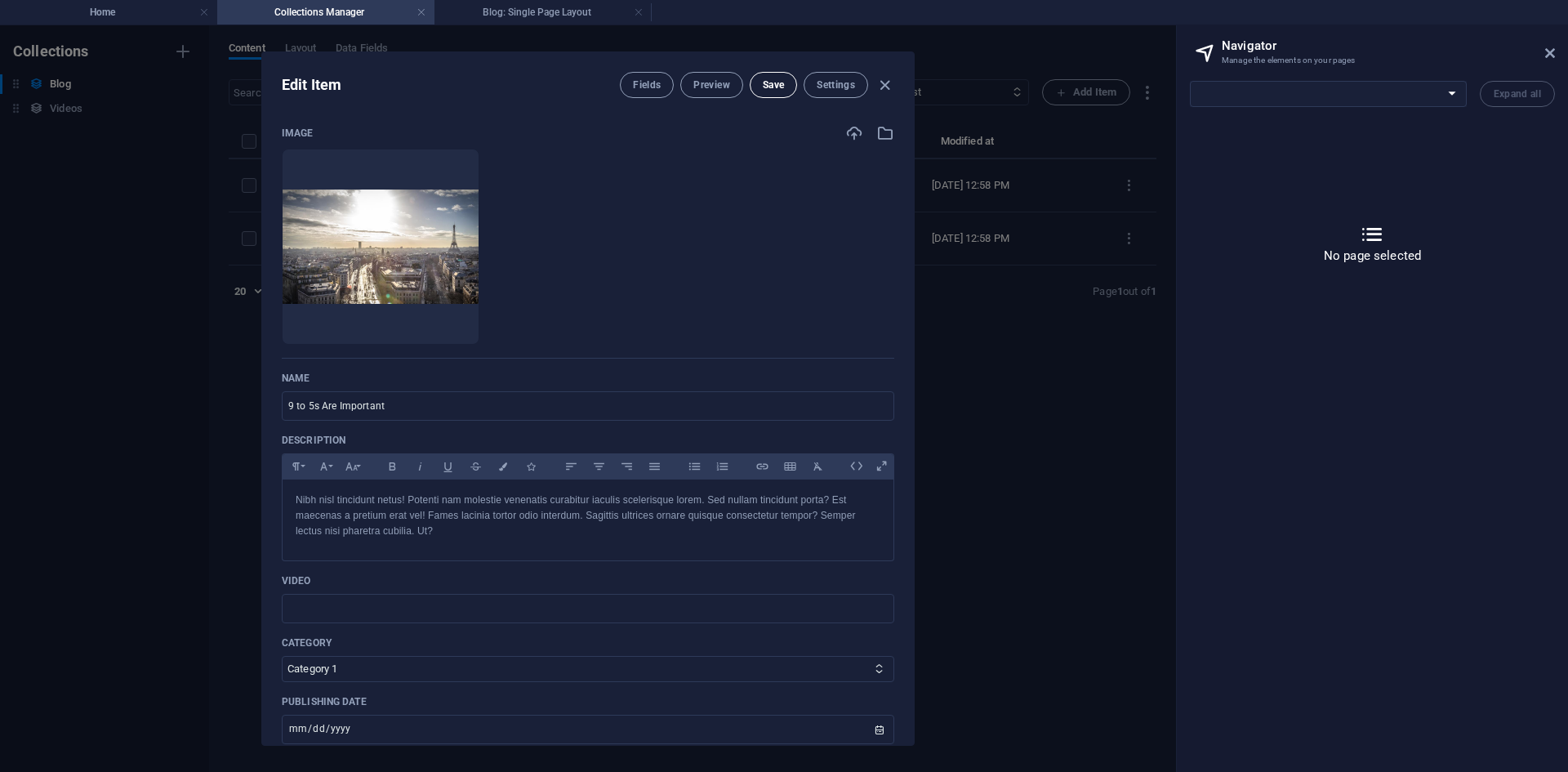
click at [781, 90] on span "Save" at bounding box center [773, 84] width 21 height 13
click at [770, 84] on span "Save" at bounding box center [773, 84] width 21 height 13
click at [880, 86] on icon "button" at bounding box center [884, 84] width 18 height 18
type input "2025-09-02"
type input "9-to-5s-are-important"
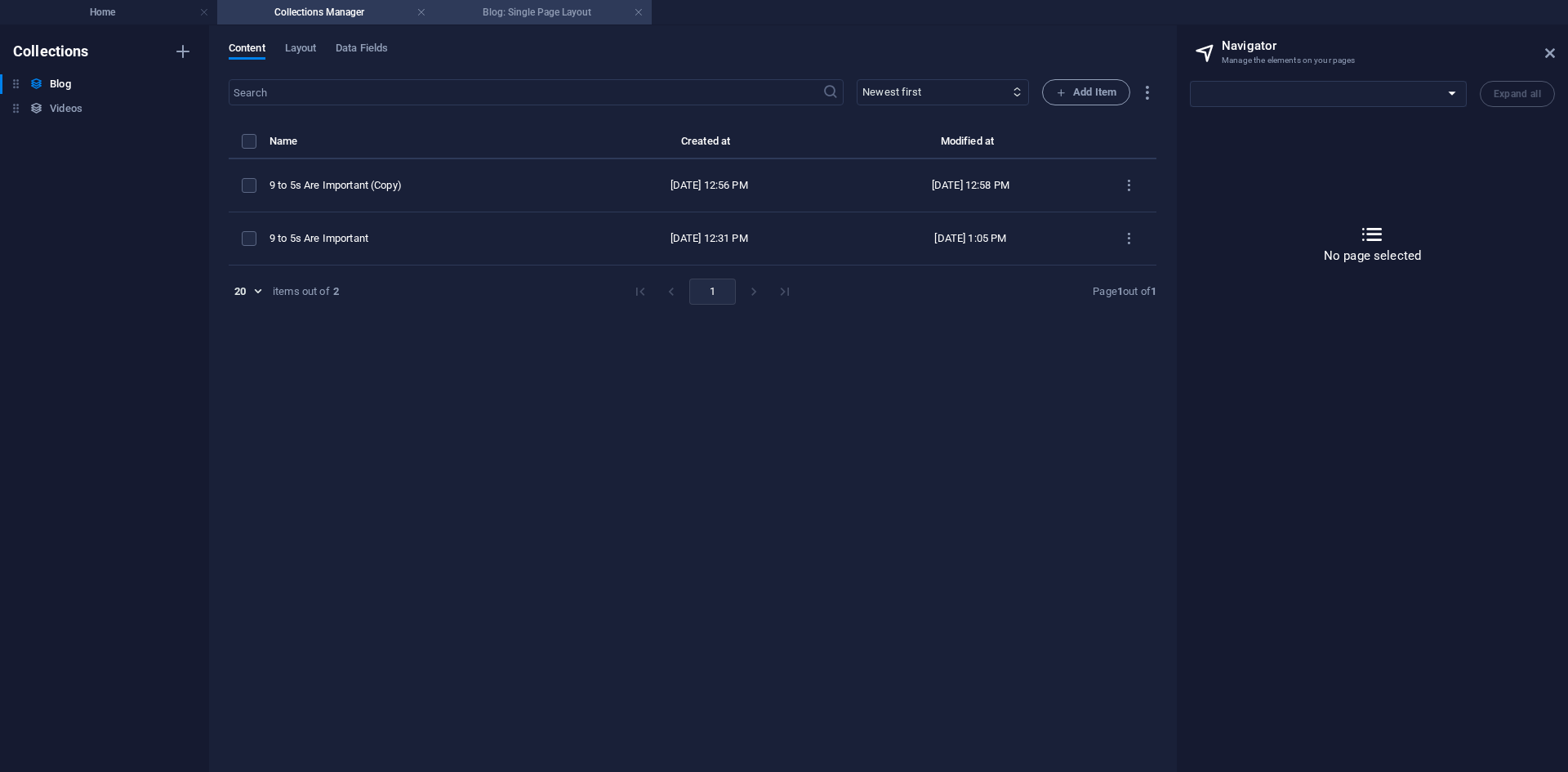
click at [518, 15] on h4 "Blog: Single Page Layout" at bounding box center [543, 12] width 217 height 18
select select "16905162-en"
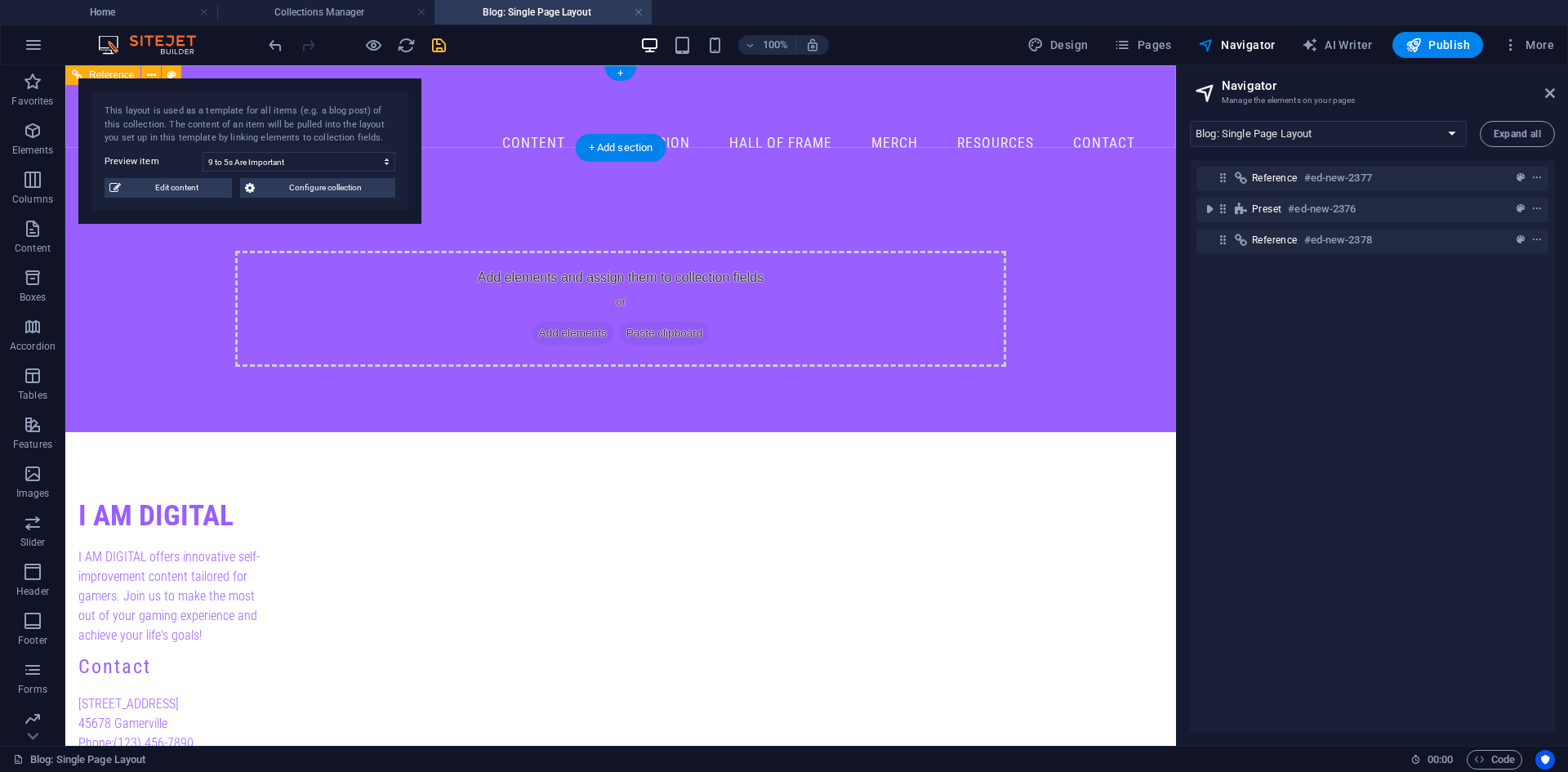
click at [447, 44] on div "100% Design Pages Navigator AI Writer Publish More" at bounding box center [912, 45] width 1295 height 26
click at [441, 47] on icon "save" at bounding box center [438, 45] width 18 height 18
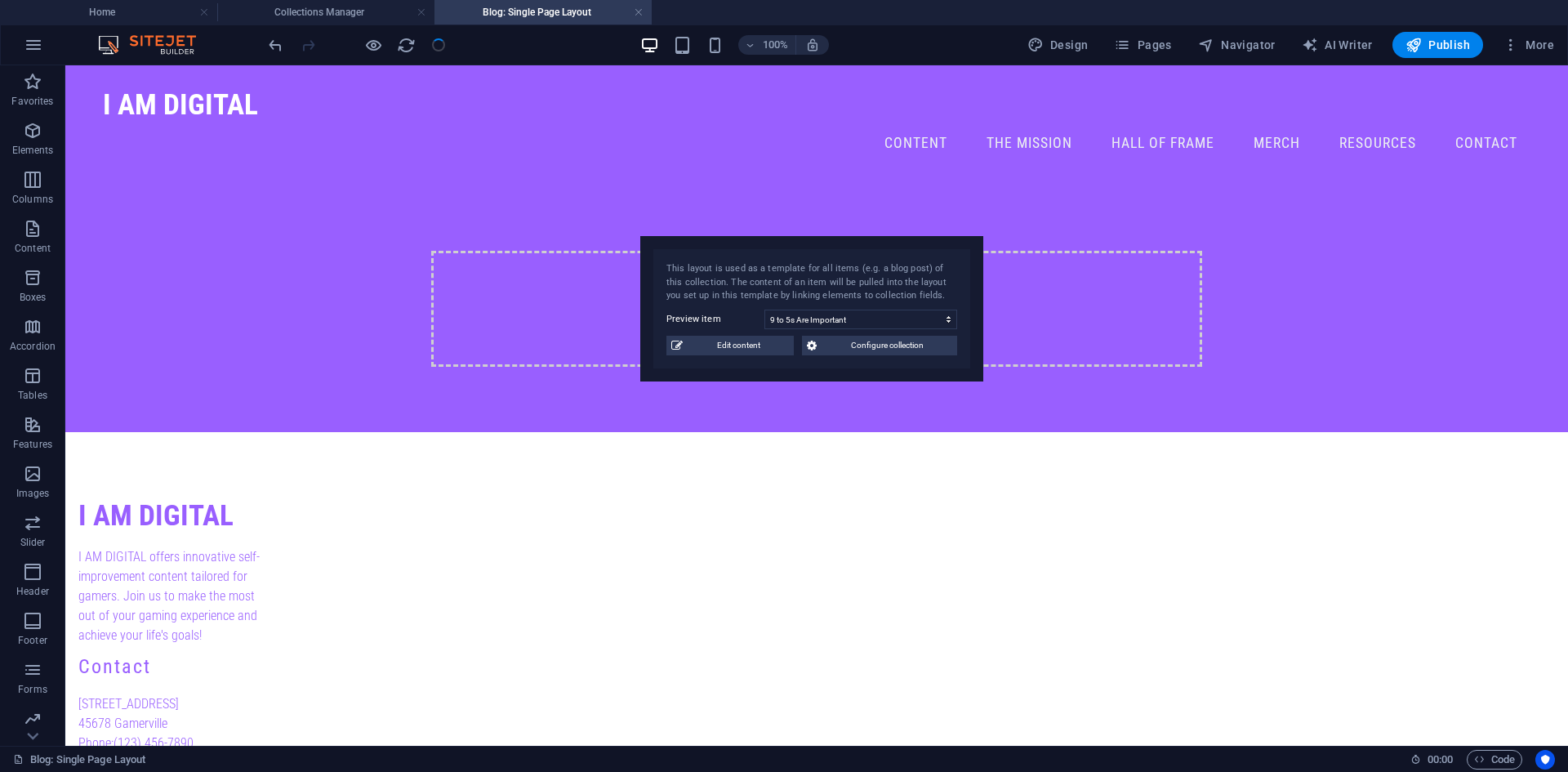
drag, startPoint x: 241, startPoint y: 119, endPoint x: 800, endPoint y: 273, distance: 579.8
click at [802, 273] on div "This layout is used as a template for all items (e.g. a blog post) of this coll…" at bounding box center [812, 282] width 291 height 41
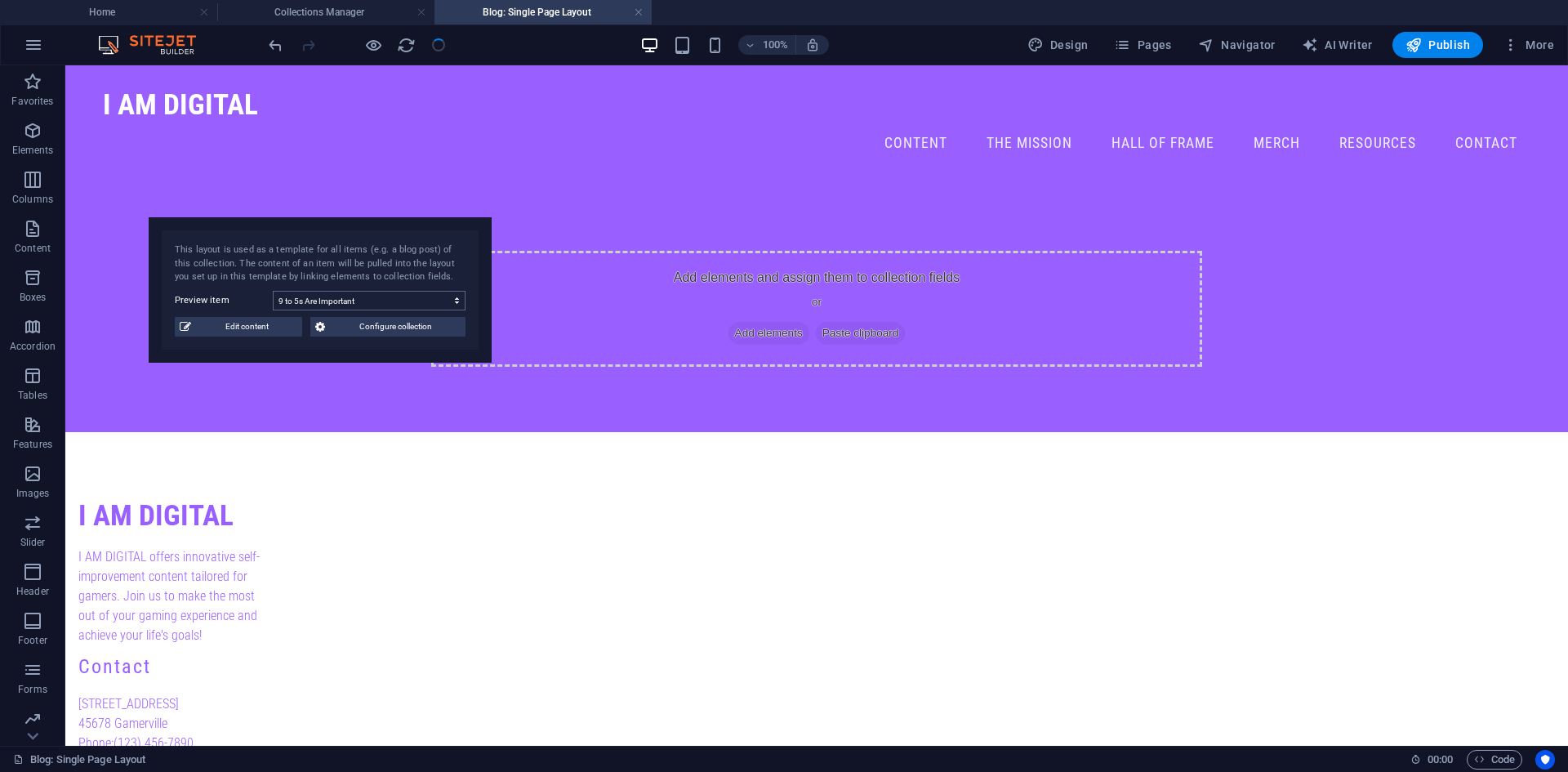
drag, startPoint x: 717, startPoint y: 307, endPoint x: 310, endPoint y: 294, distance: 407.2
click at [286, 251] on div "This layout is used as a template for all items (e.g. a blog post) of this coll…" at bounding box center [320, 264] width 291 height 41
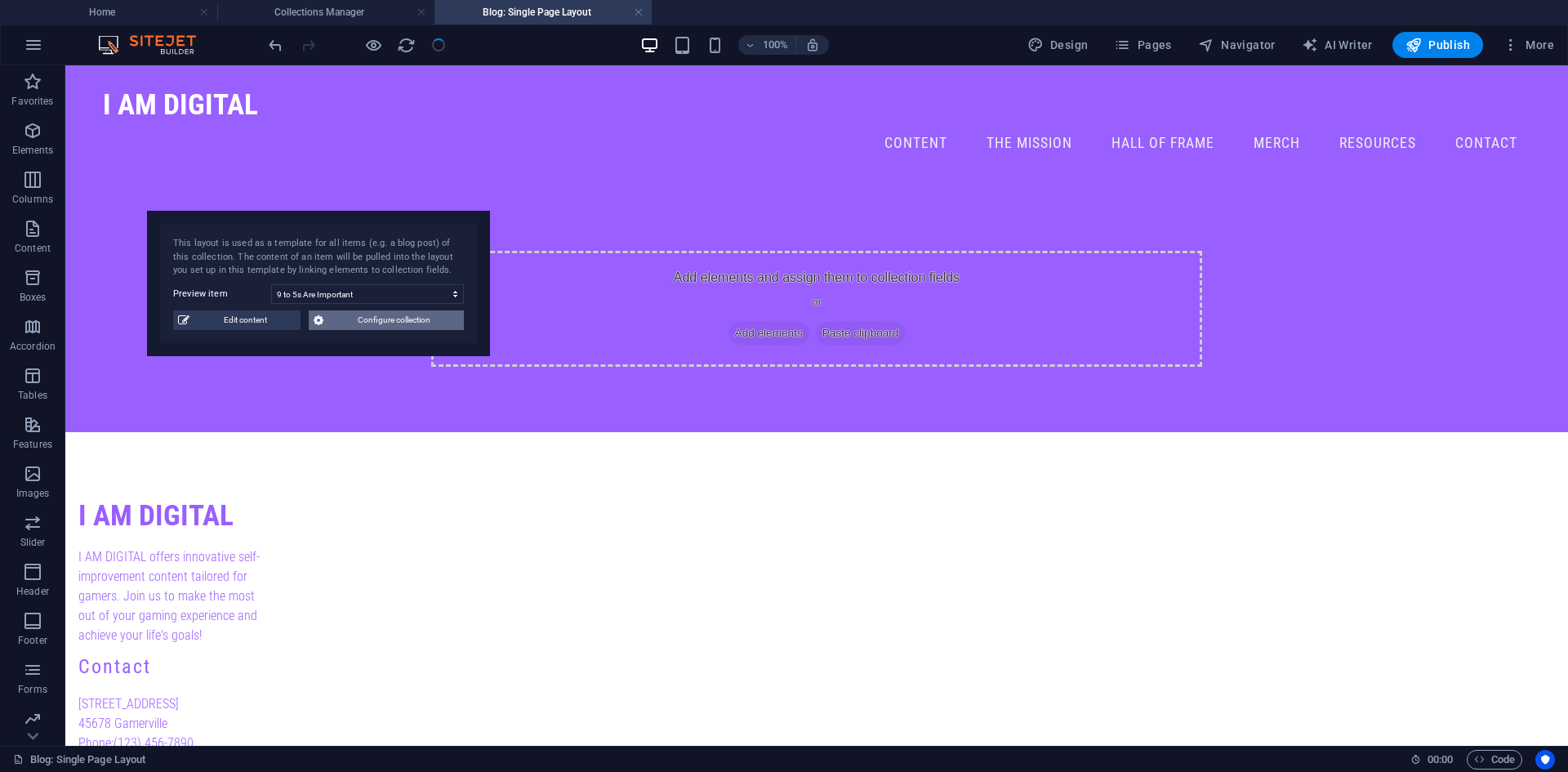
click at [395, 320] on span "Configure collection" at bounding box center [393, 320] width 131 height 19
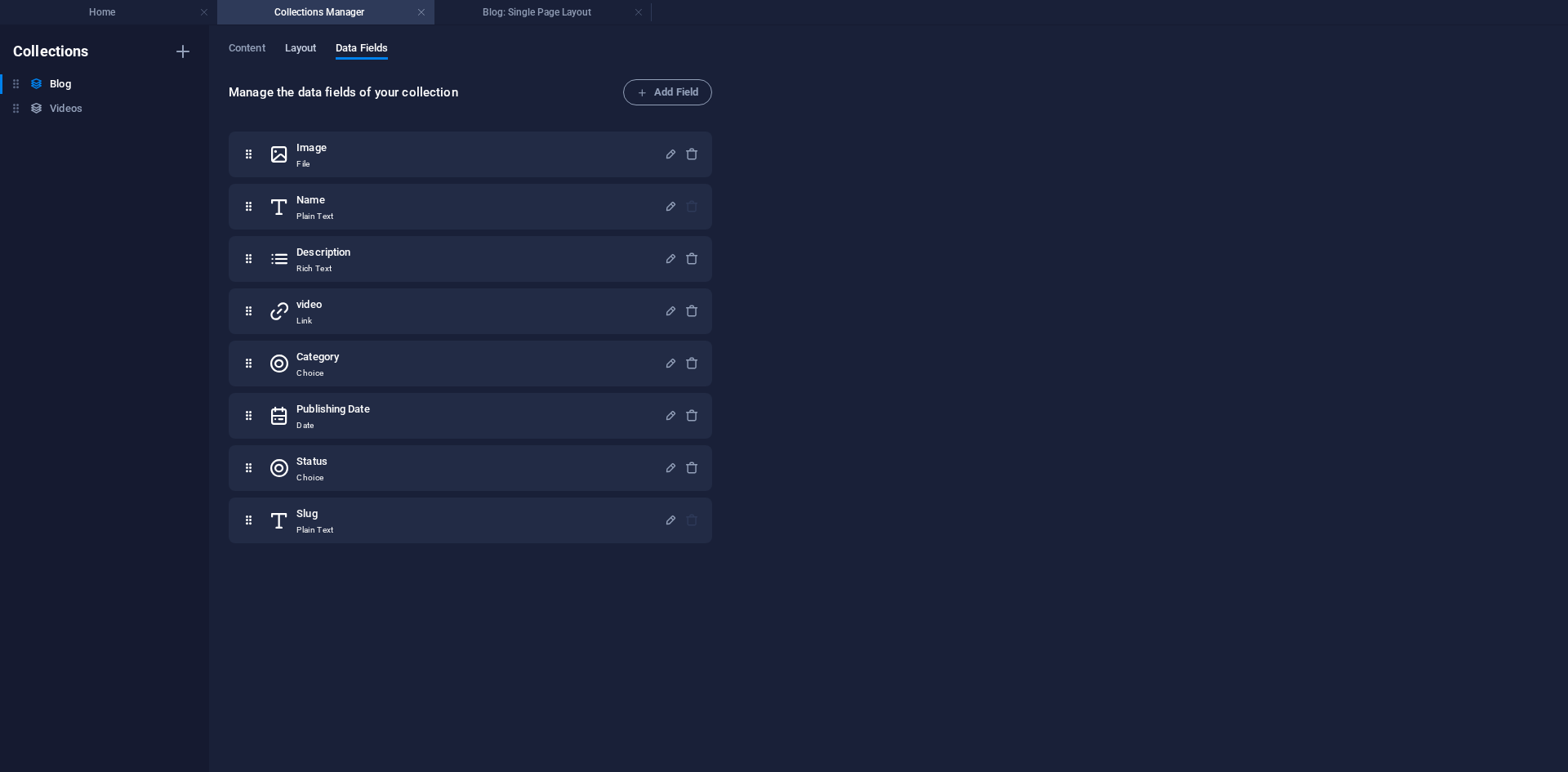
click at [293, 55] on span "Layout" at bounding box center [301, 50] width 32 height 23
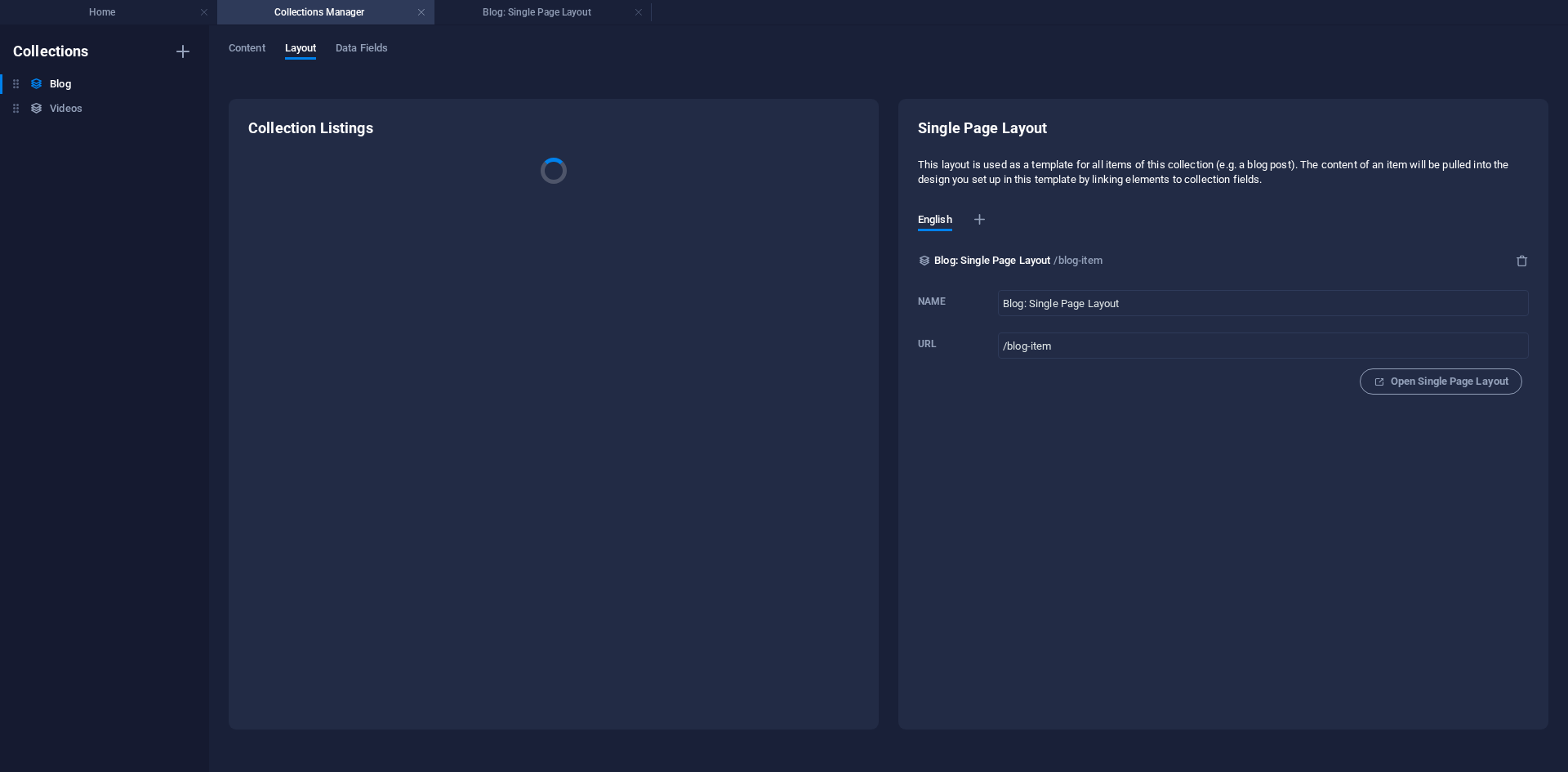
click at [272, 55] on div "Content Layout Data Fields" at bounding box center [888, 57] width 1320 height 31
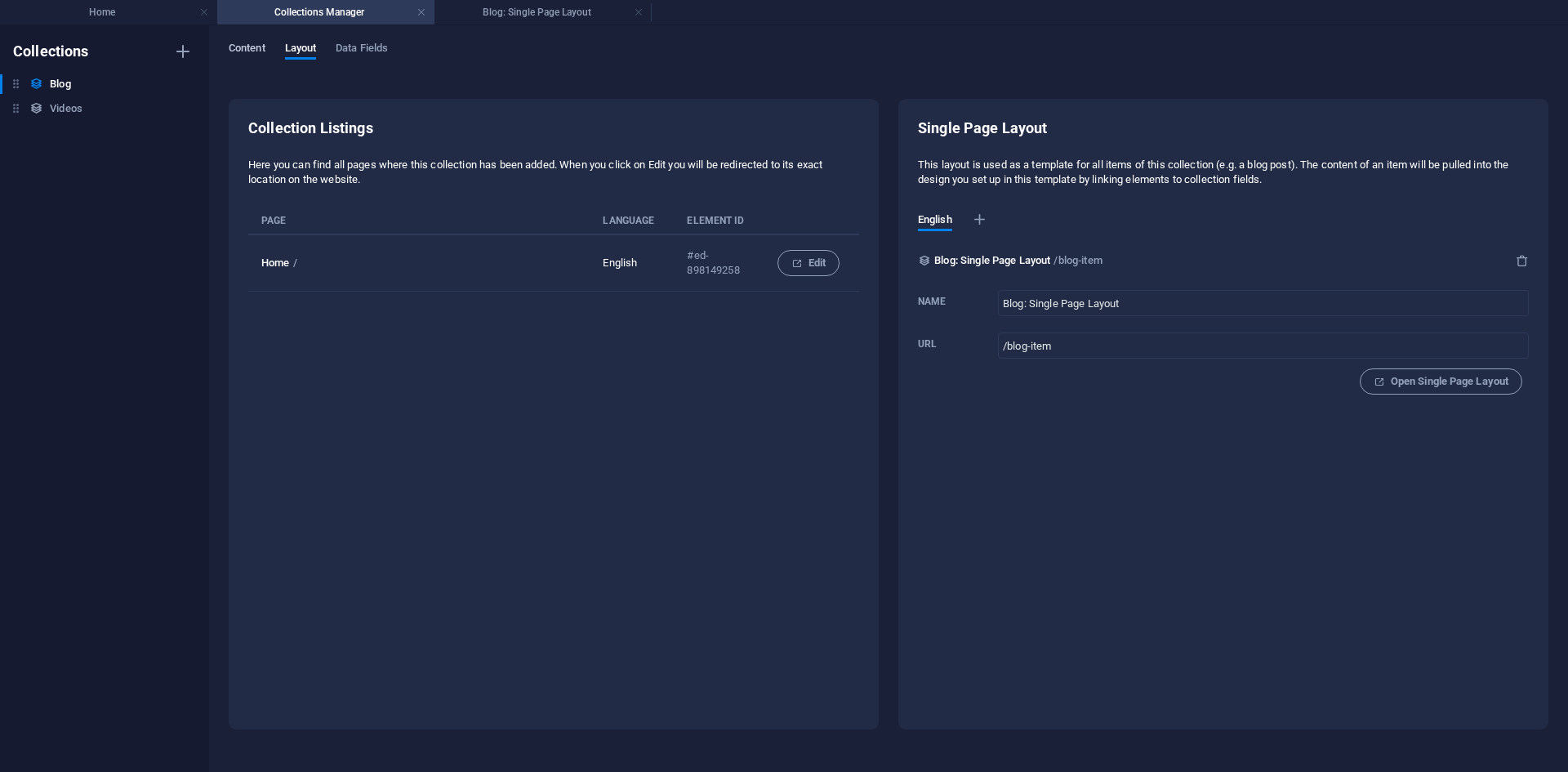
click at [261, 50] on span "Content" at bounding box center [247, 50] width 37 height 23
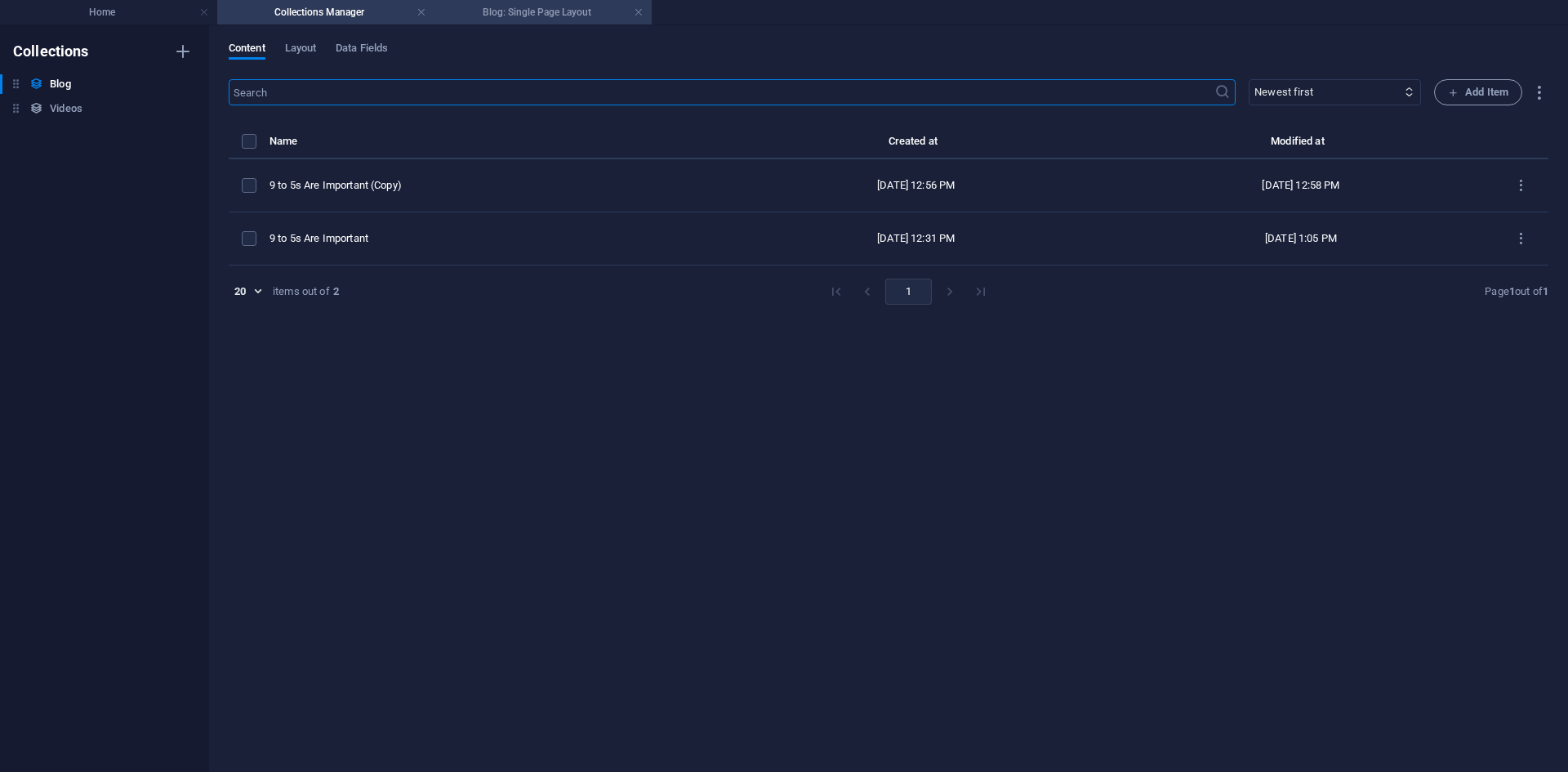
click at [500, 16] on h4 "Blog: Single Page Layout" at bounding box center [543, 12] width 217 height 18
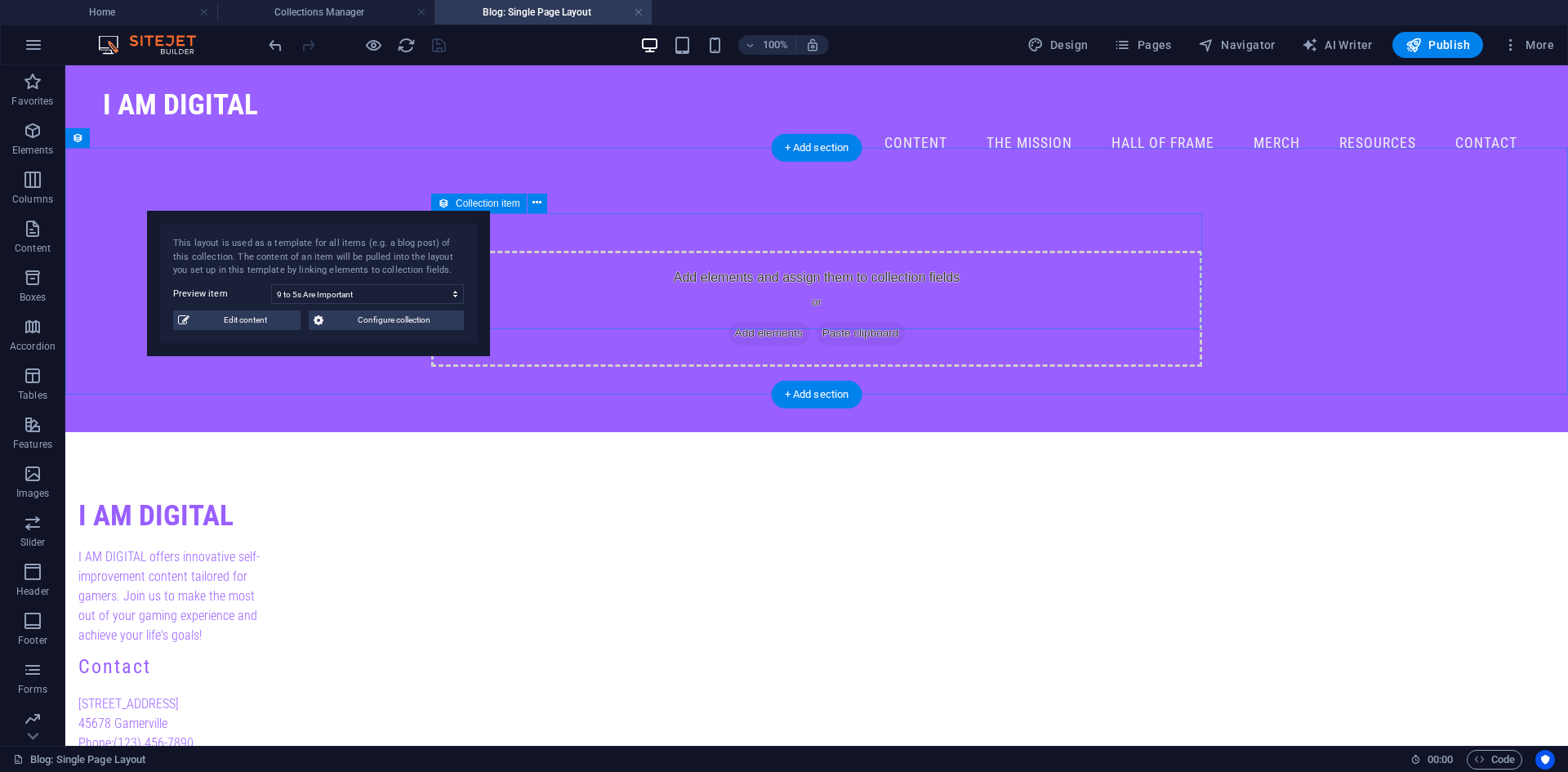
click at [685, 250] on div "Add elements and assign them to collection fields or Add elements Paste clipboa…" at bounding box center [816, 308] width 771 height 116
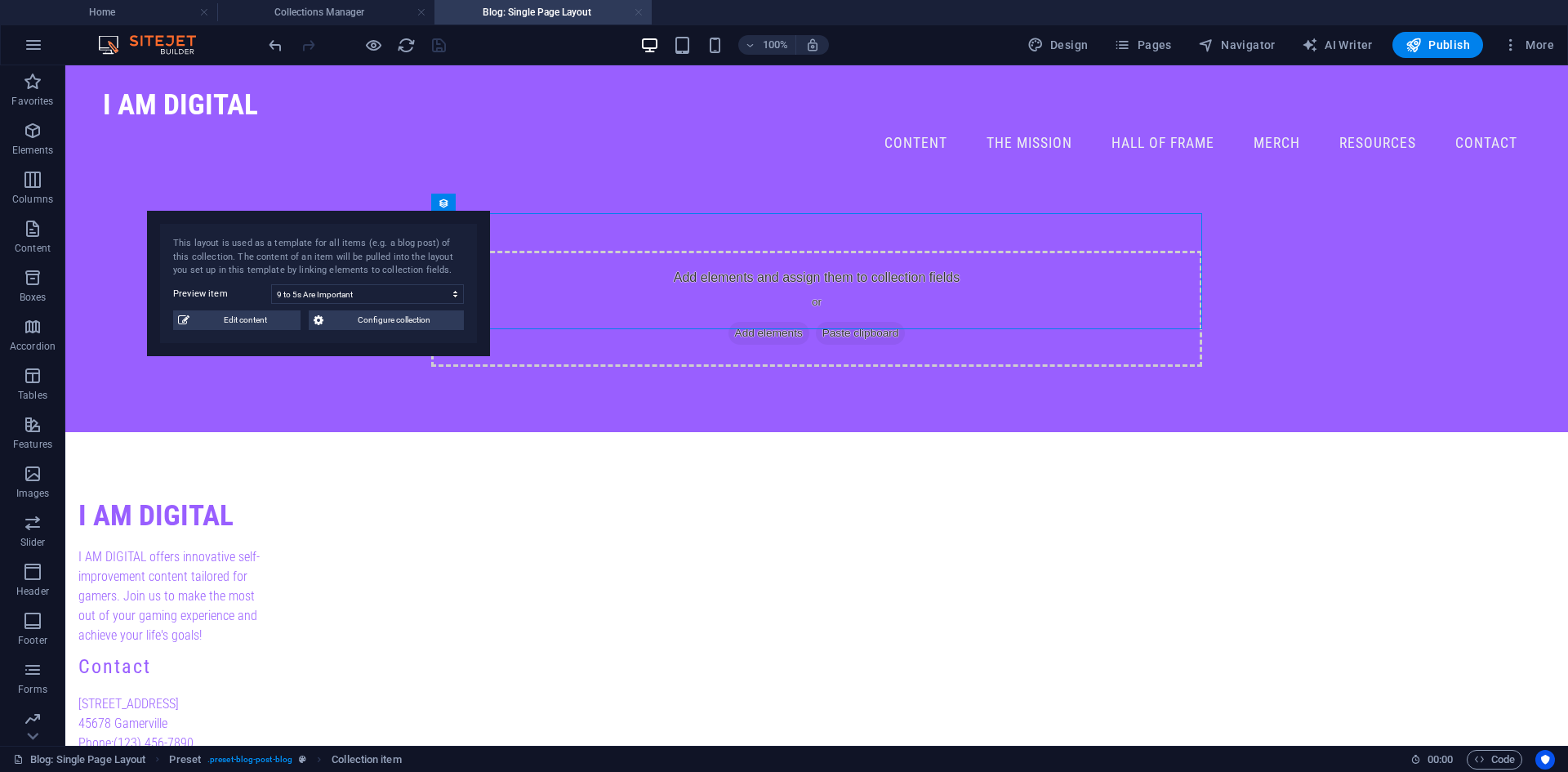
click at [638, 13] on link at bounding box center [638, 13] width 10 height 16
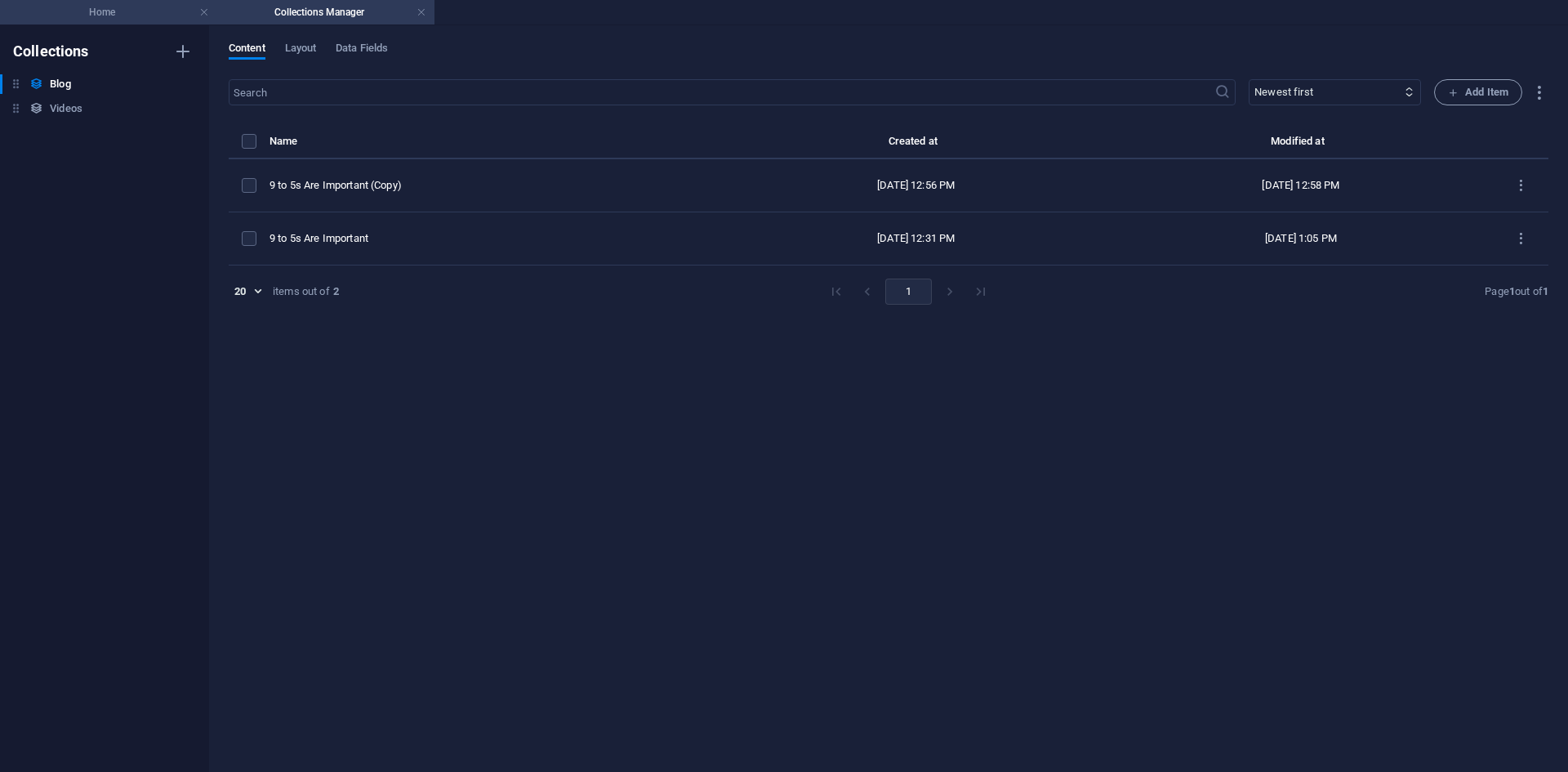
click at [132, 5] on h4 "Home" at bounding box center [109, 12] width 217 height 18
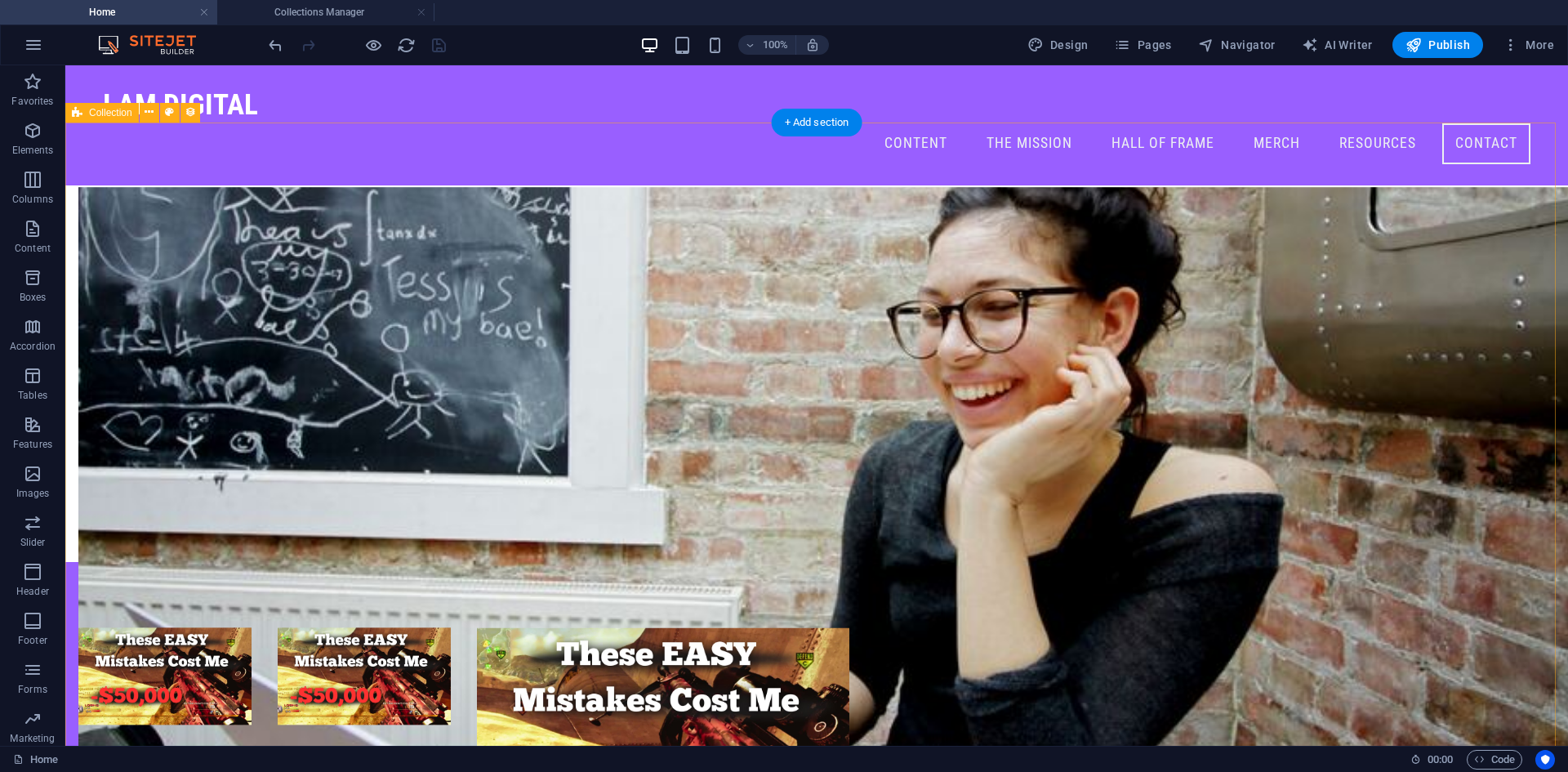
select select "columns.publishing_date_DESC"
select select "columns.status"
select select "columns.publishing_date"
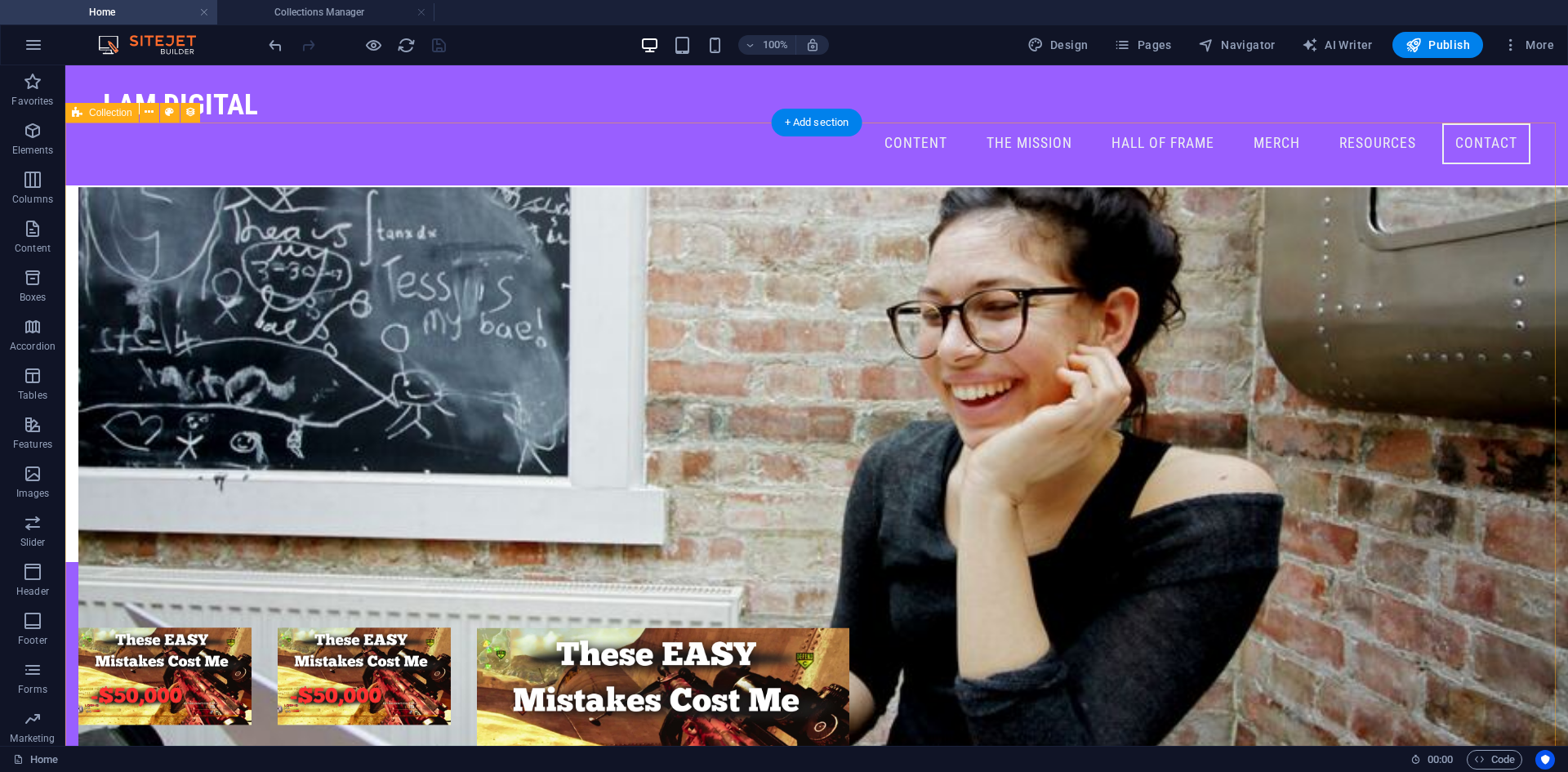
select select "past"
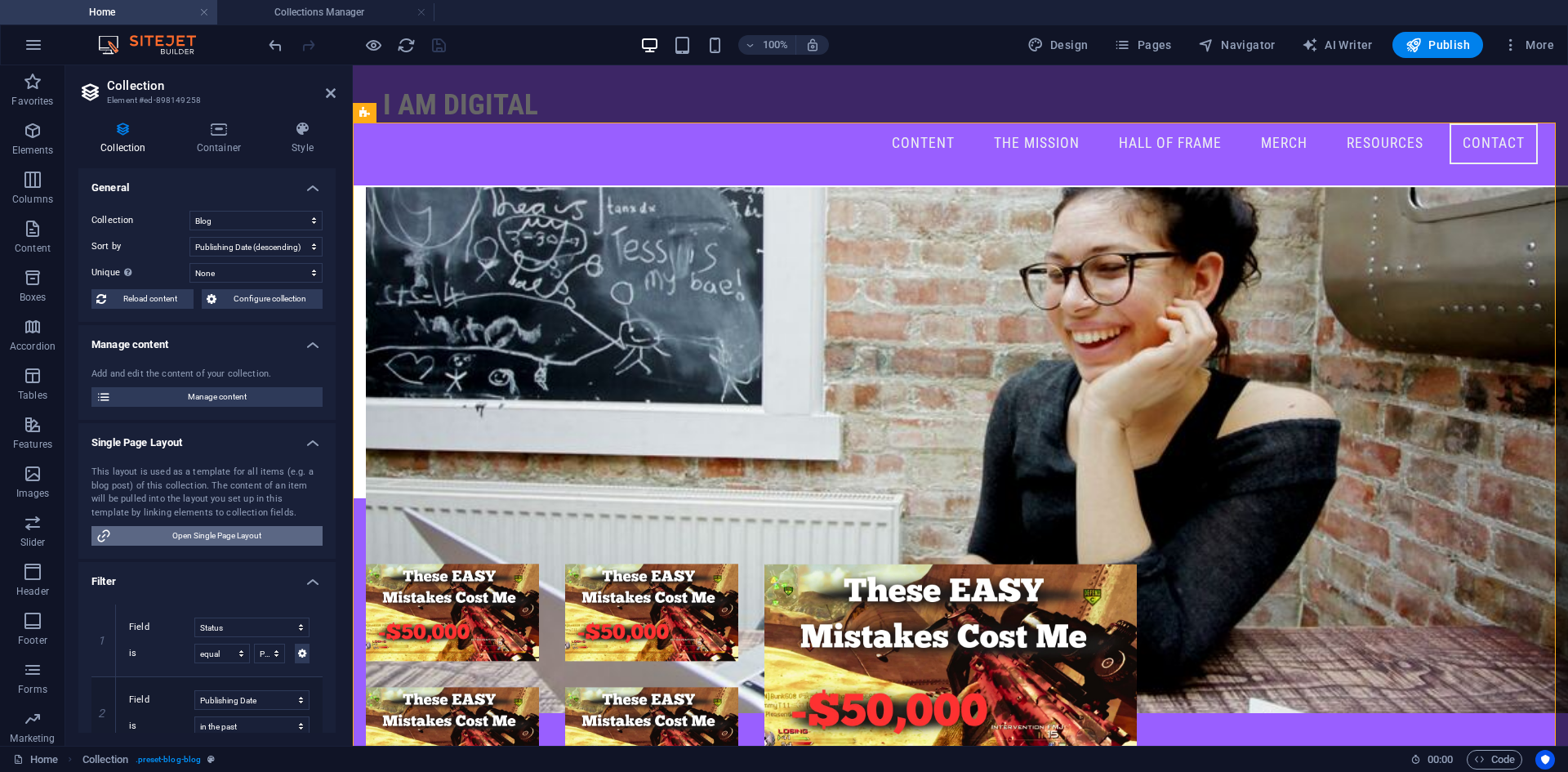
click at [210, 534] on span "Open Single Page Layout" at bounding box center [217, 535] width 202 height 19
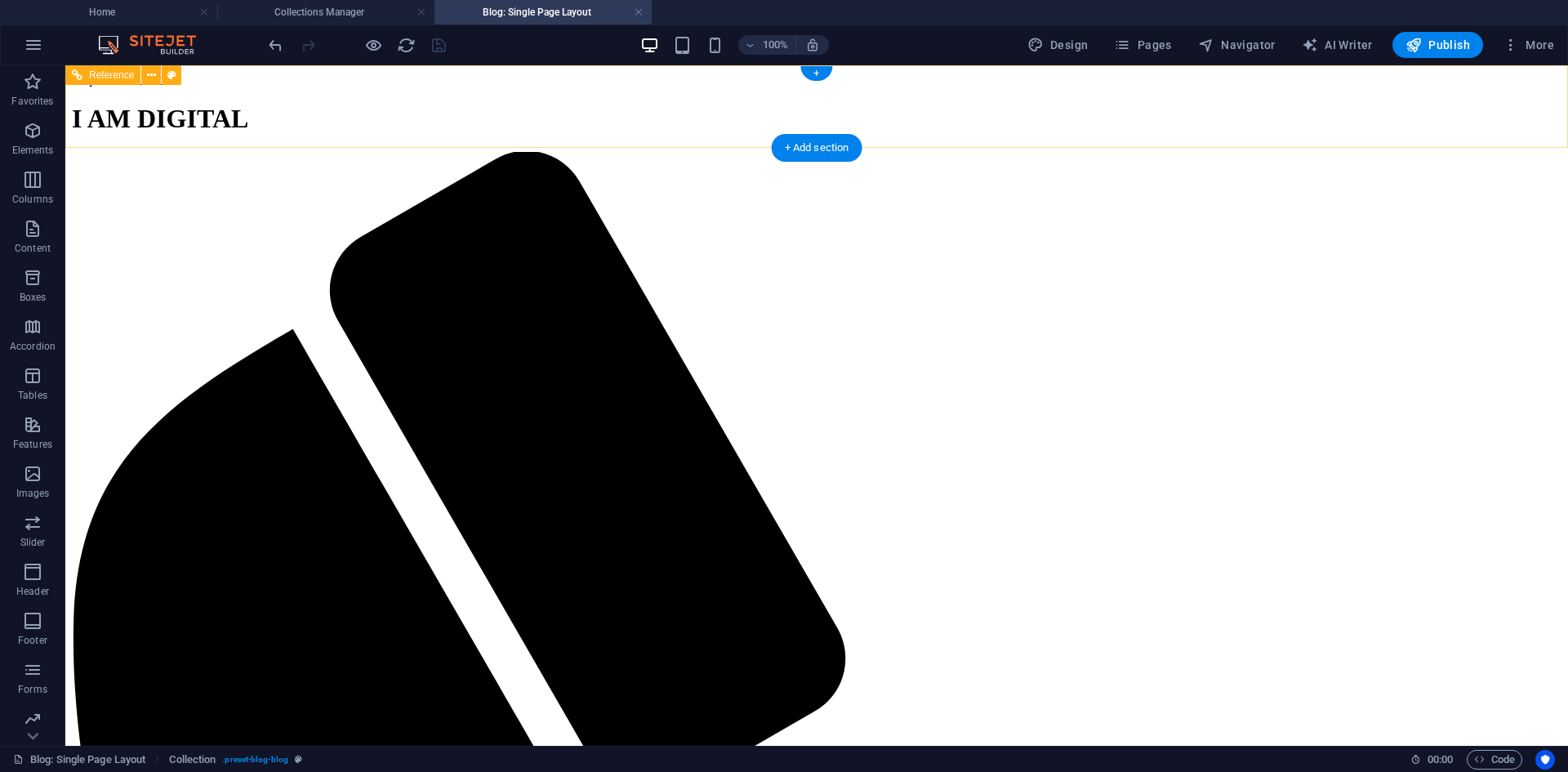
scroll to position [0, 0]
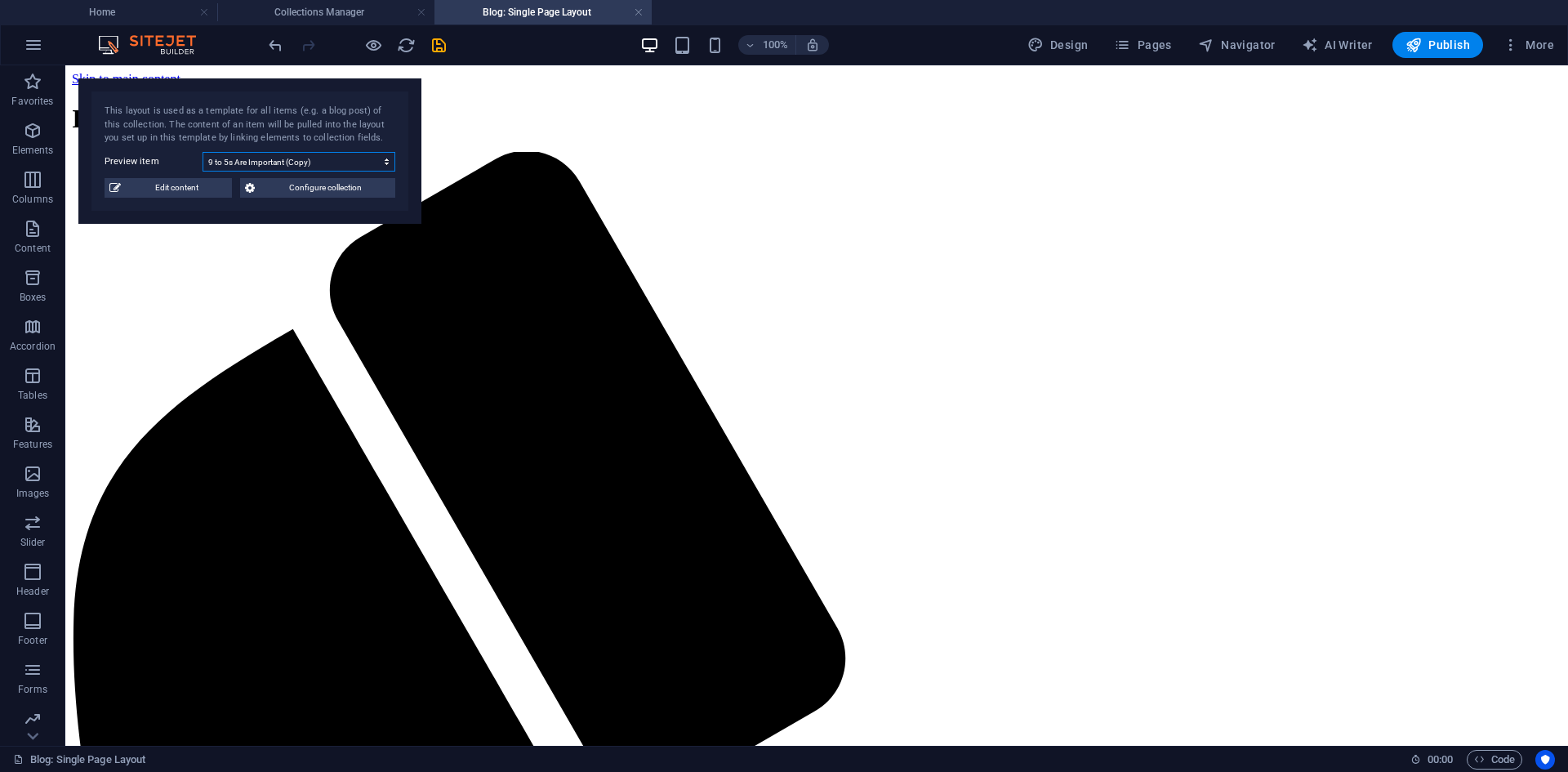
click at [245, 159] on select "9 to 5s Are Important (Copy) 9 to 5s Are Important" at bounding box center [299, 162] width 193 height 19
click at [203, 152] on select "9 to 5s Are Important (Copy) 9 to 5s Are Important" at bounding box center [299, 162] width 193 height 19
click at [347, 16] on h4 "Collections Manager" at bounding box center [326, 12] width 217 height 18
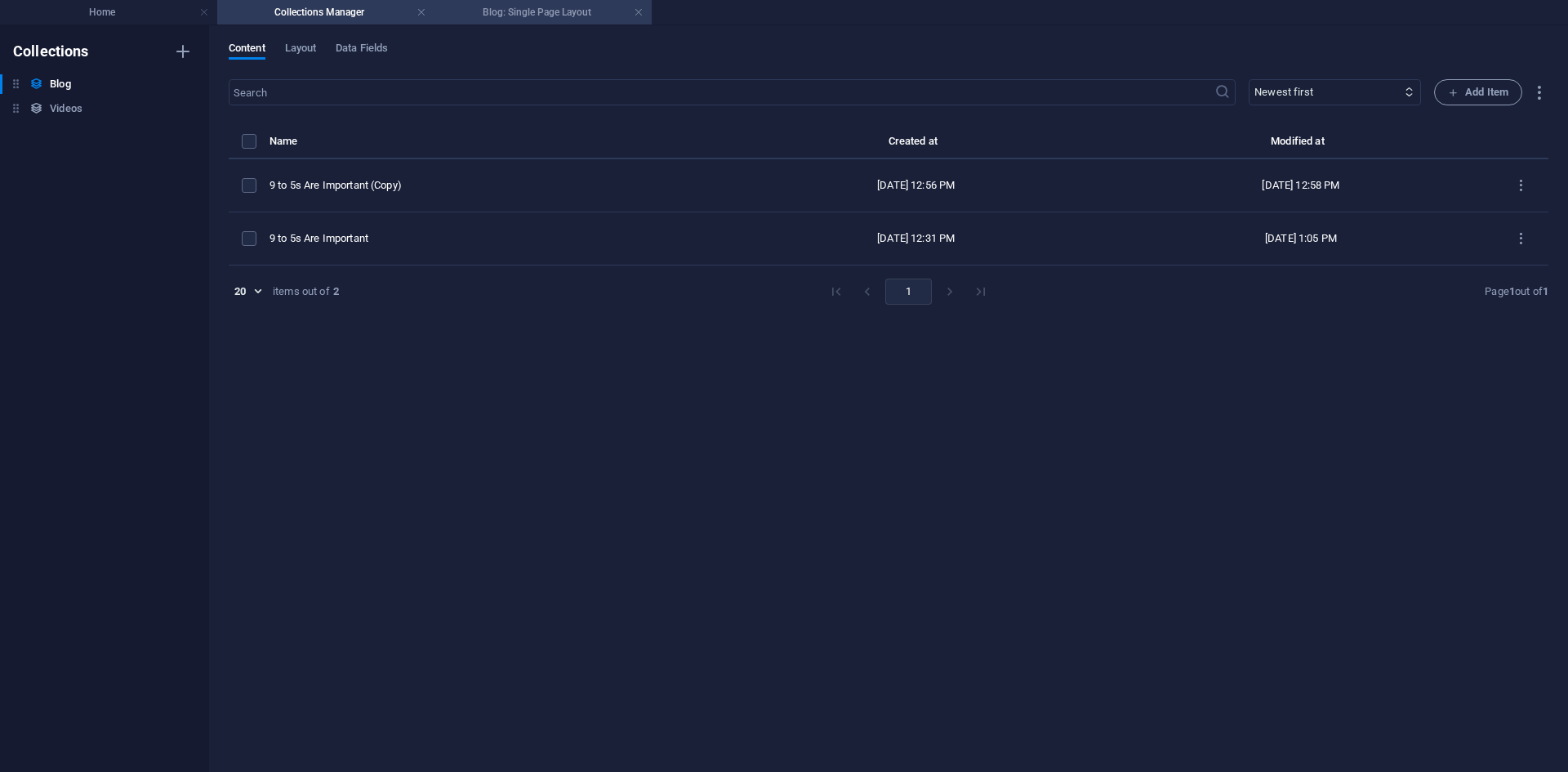
click at [523, 10] on h4 "Blog: Single Page Layout" at bounding box center [543, 12] width 217 height 18
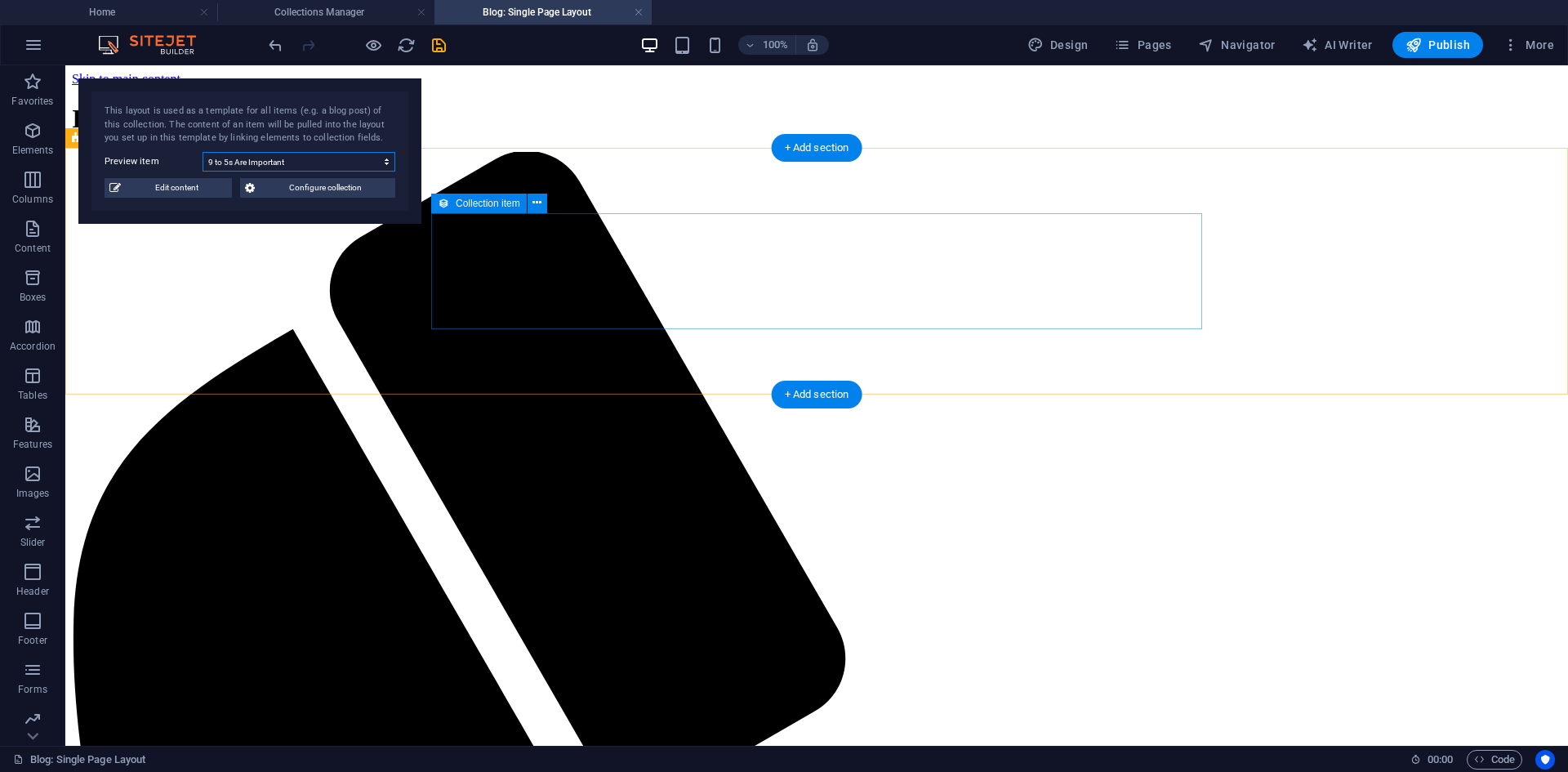
drag, startPoint x: 306, startPoint y: 226, endPoint x: 768, endPoint y: 290, distance: 466.4
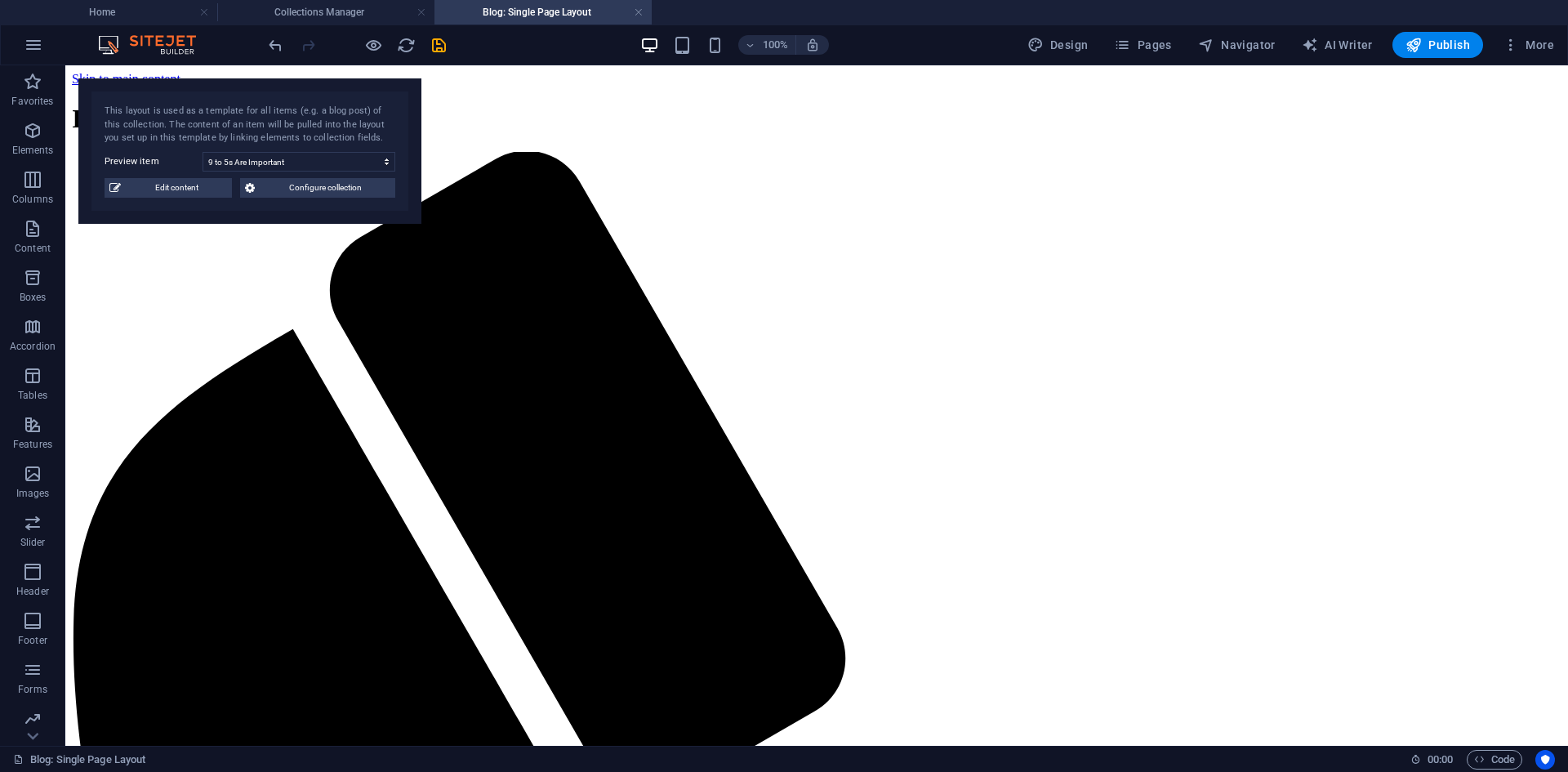
click at [125, 164] on label "Preview item" at bounding box center [153, 162] width 98 height 19
click at [203, 164] on select "9 to 5s Are Important (Copy) 9 to 5s Are Important" at bounding box center [299, 162] width 193 height 19
click at [328, 161] on select "9 to 5s Are Important (Copy) 9 to 5s Are Important" at bounding box center [299, 162] width 193 height 19
click at [203, 152] on select "9 to 5s Are Important (Copy) 9 to 5s Are Important" at bounding box center [299, 162] width 193 height 19
click at [306, 152] on select "9 to 5s Are Important (Copy) 9 to 5s Are Important" at bounding box center [299, 162] width 193 height 19
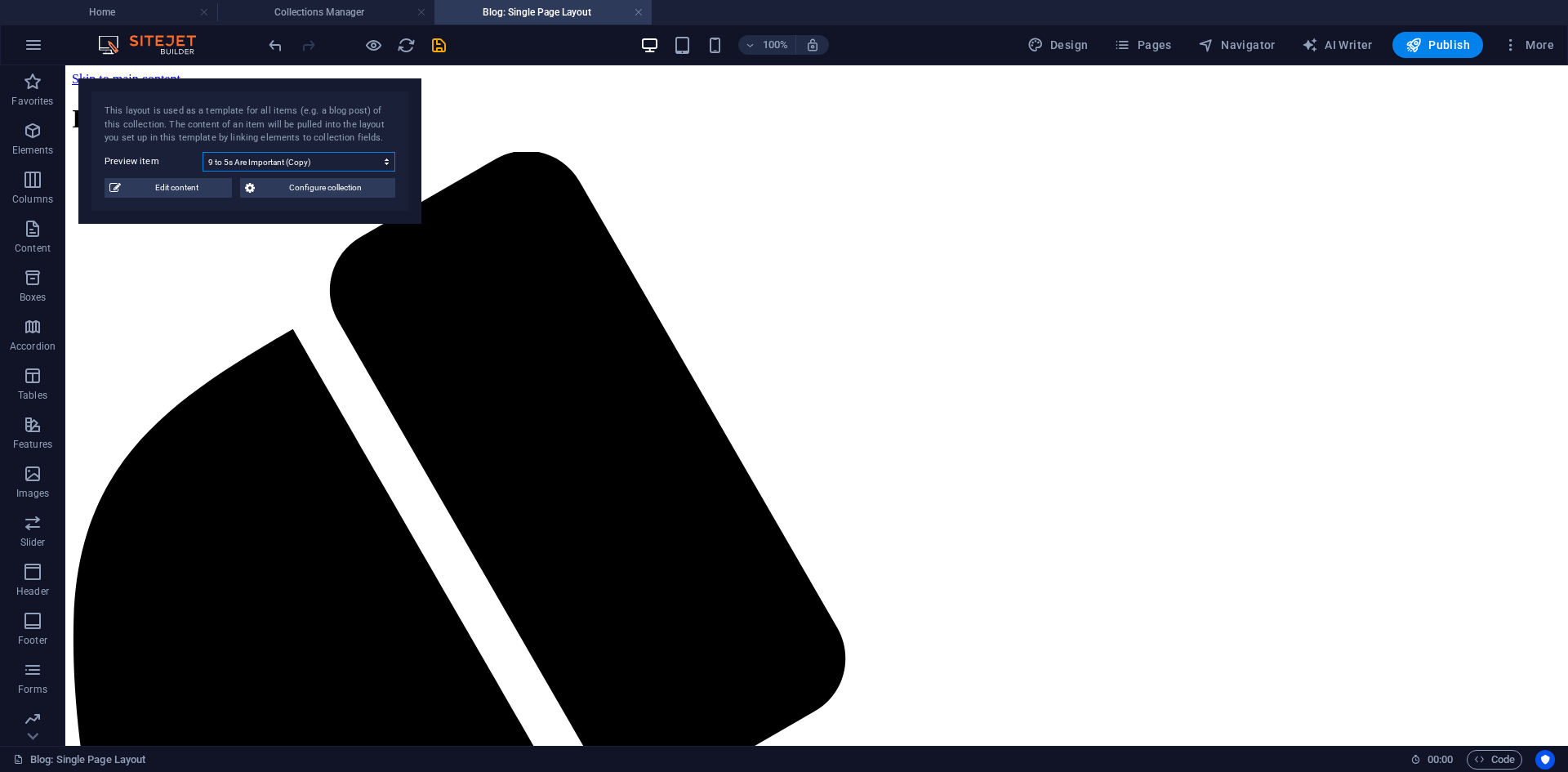
select select "68b6ac27424fbd820a0030f0"
click at [203, 152] on select "9 to 5s Are Important (Copy) 9 to 5s Are Important" at bounding box center [299, 162] width 193 height 19
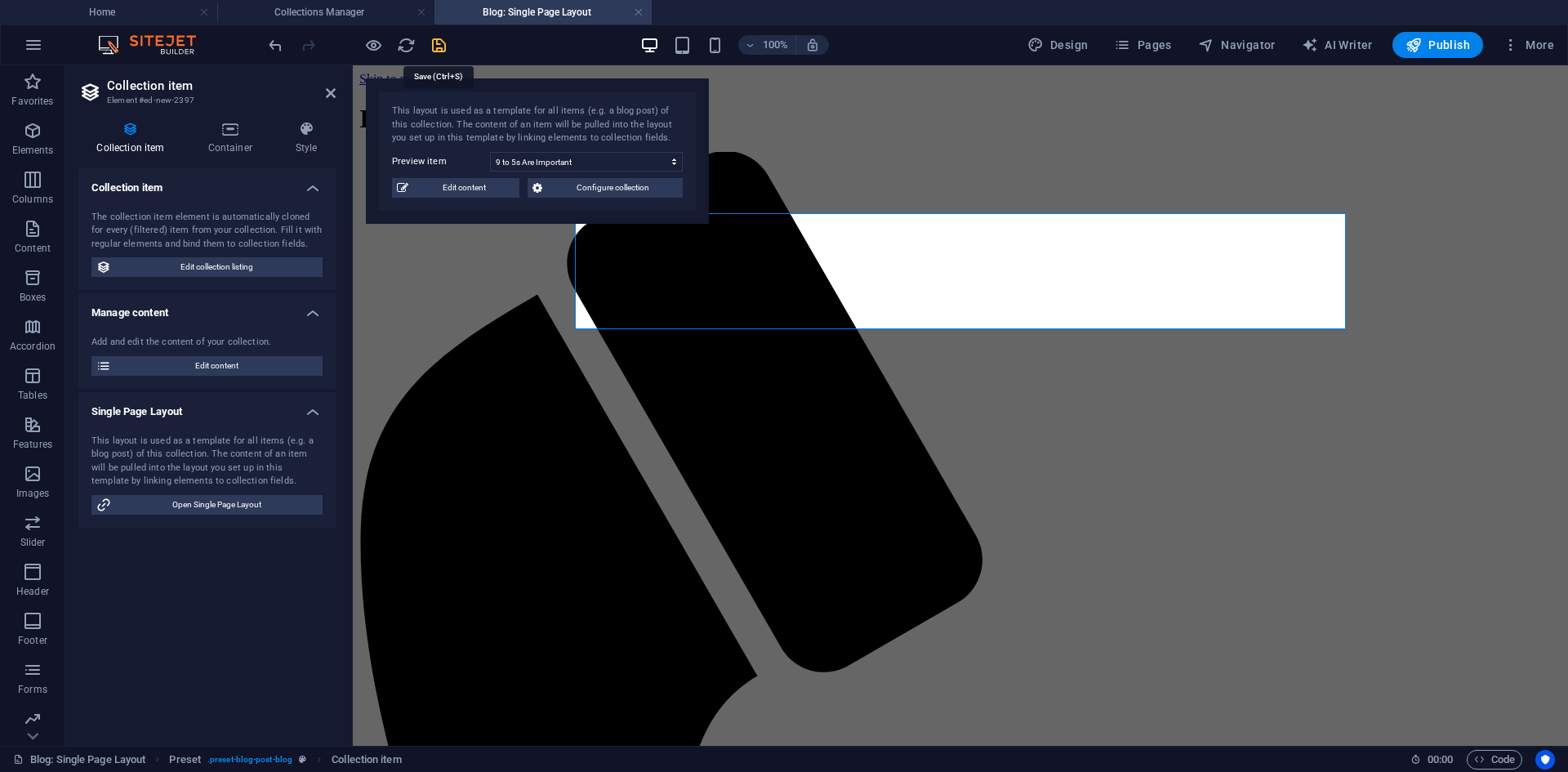
click at [440, 49] on icon "save" at bounding box center [438, 45] width 18 height 18
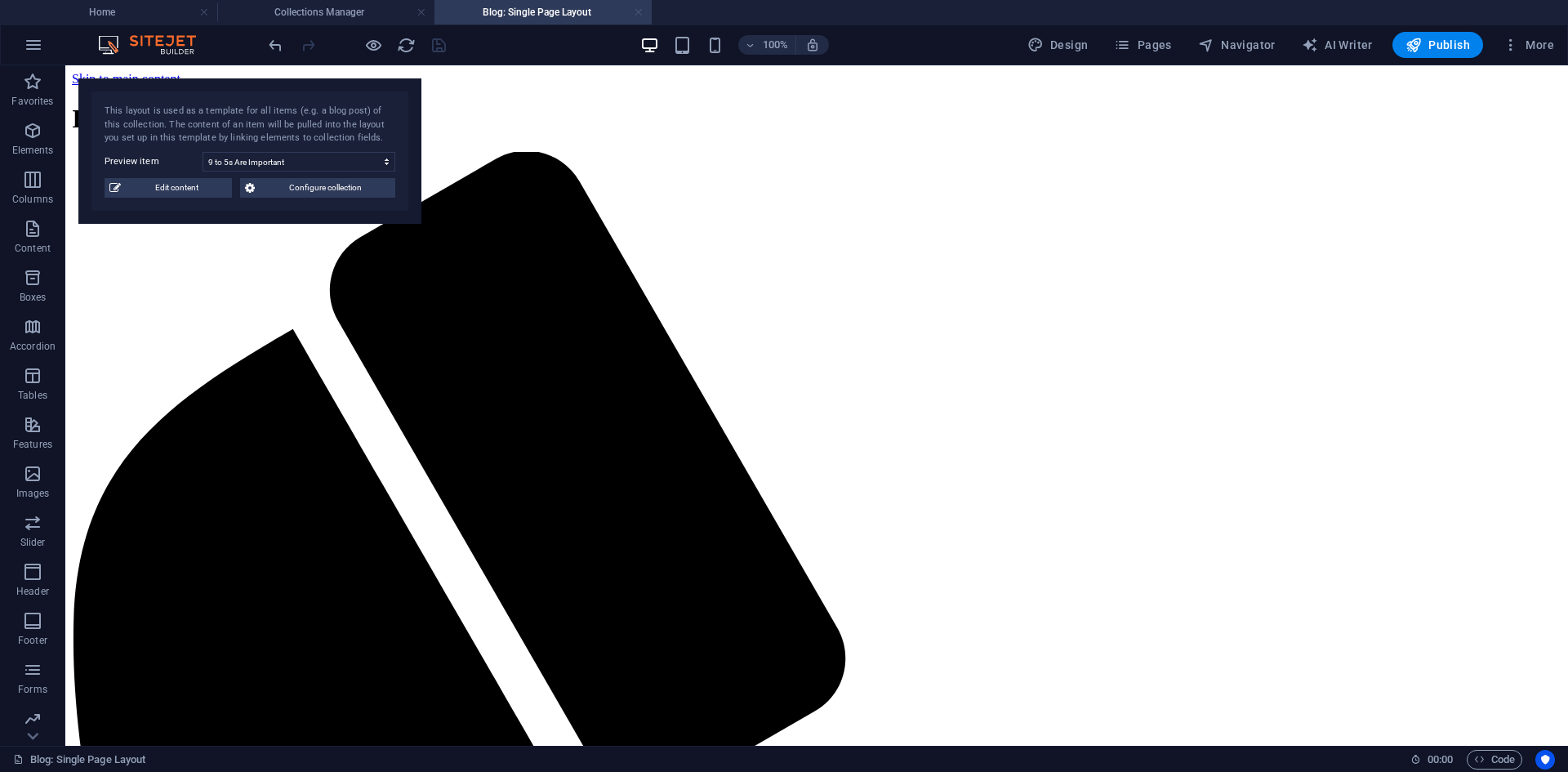
click at [640, 14] on link at bounding box center [638, 13] width 10 height 16
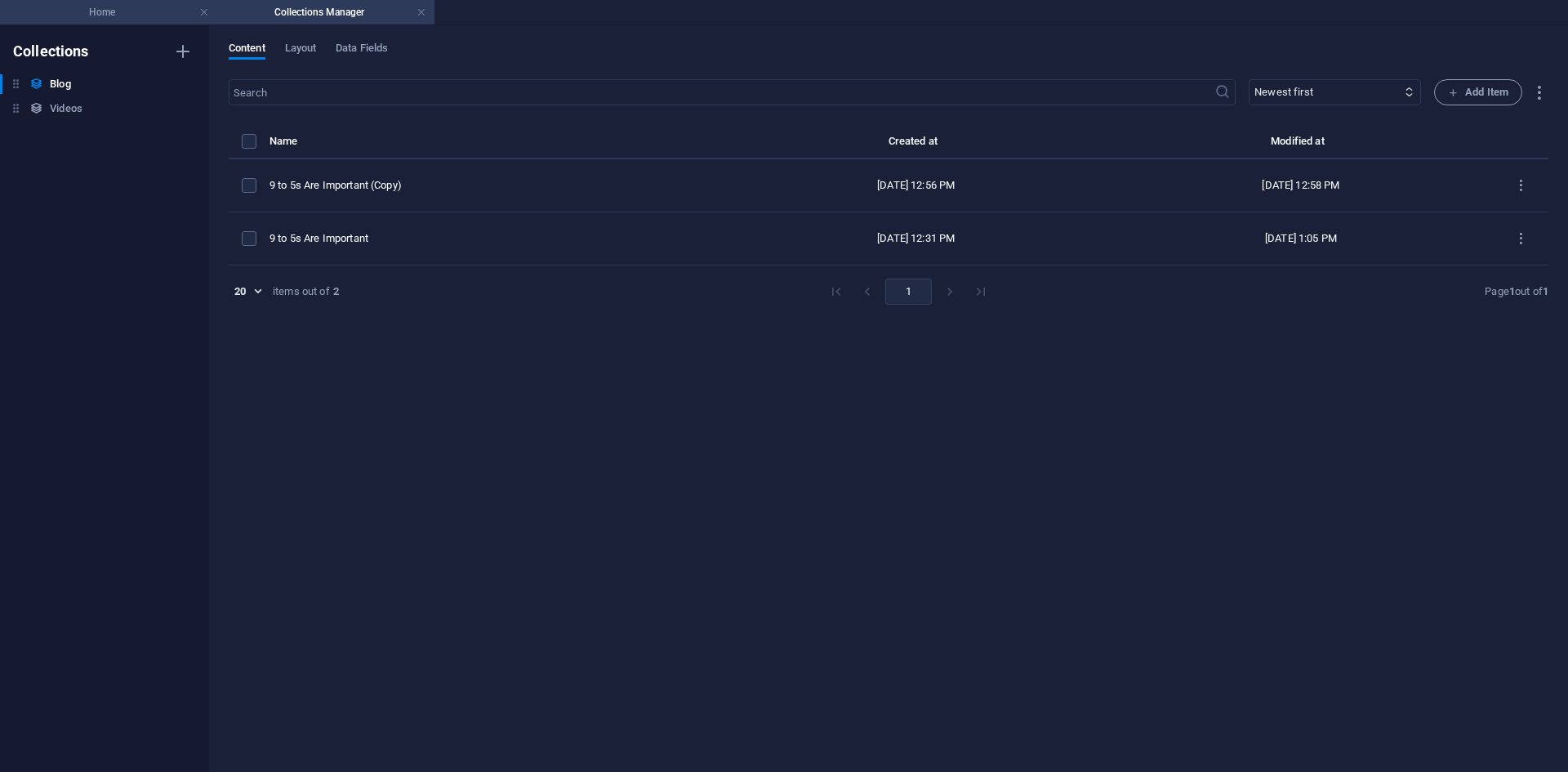
click at [120, 14] on h4 "Home" at bounding box center [109, 12] width 217 height 18
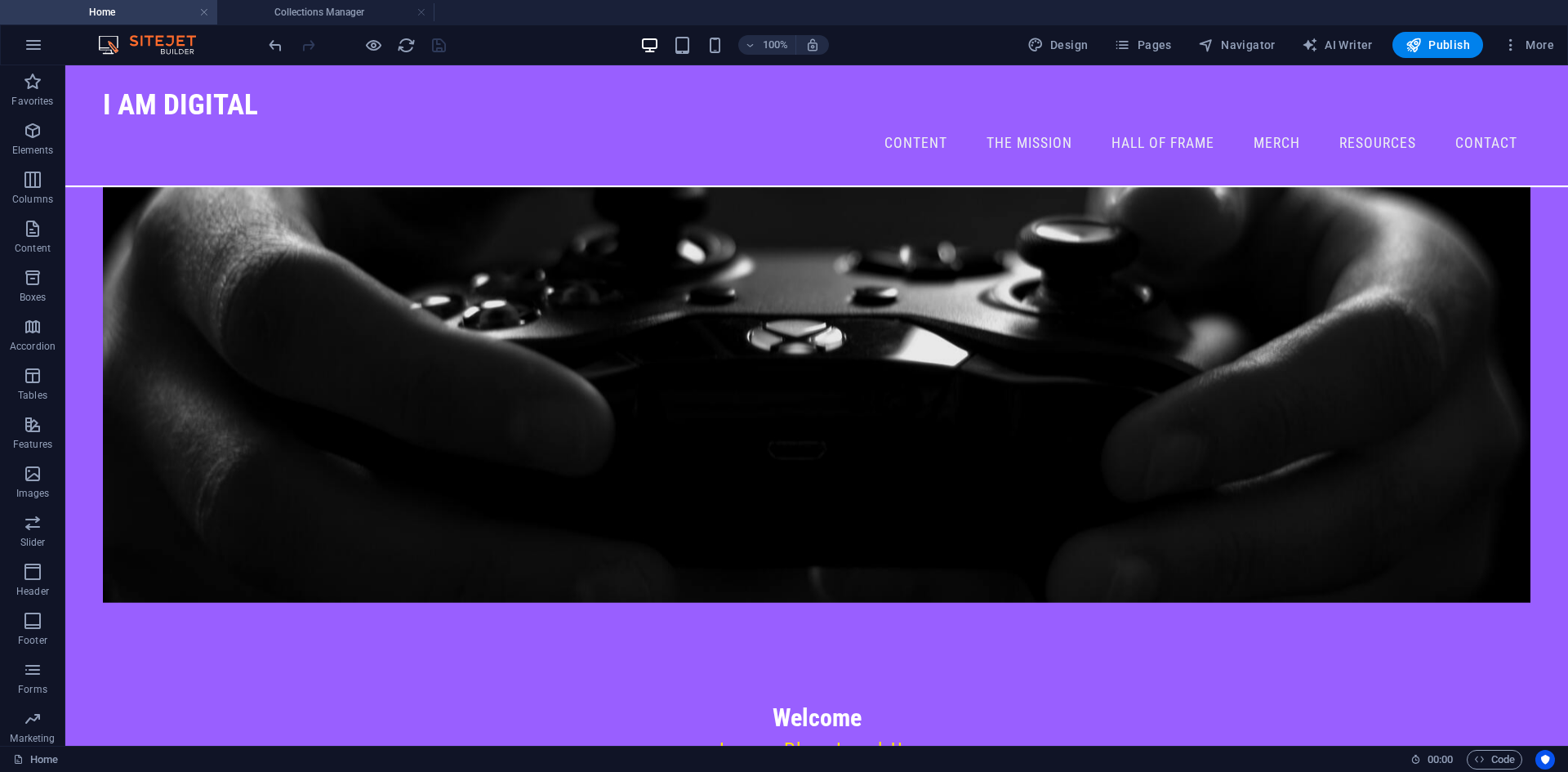
scroll to position [2278, 0]
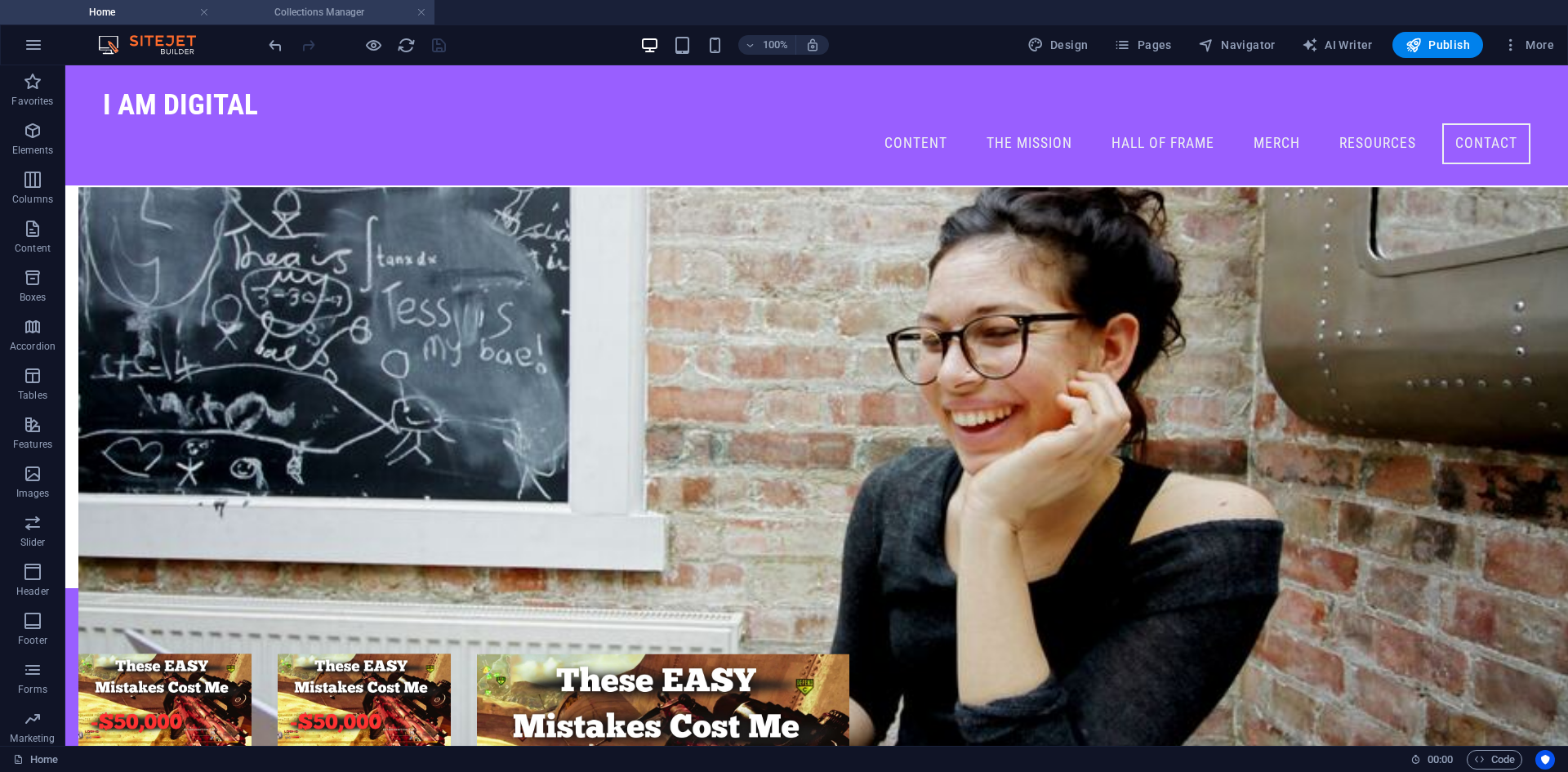
click at [279, 10] on h4 "Collections Manager" at bounding box center [326, 12] width 217 height 18
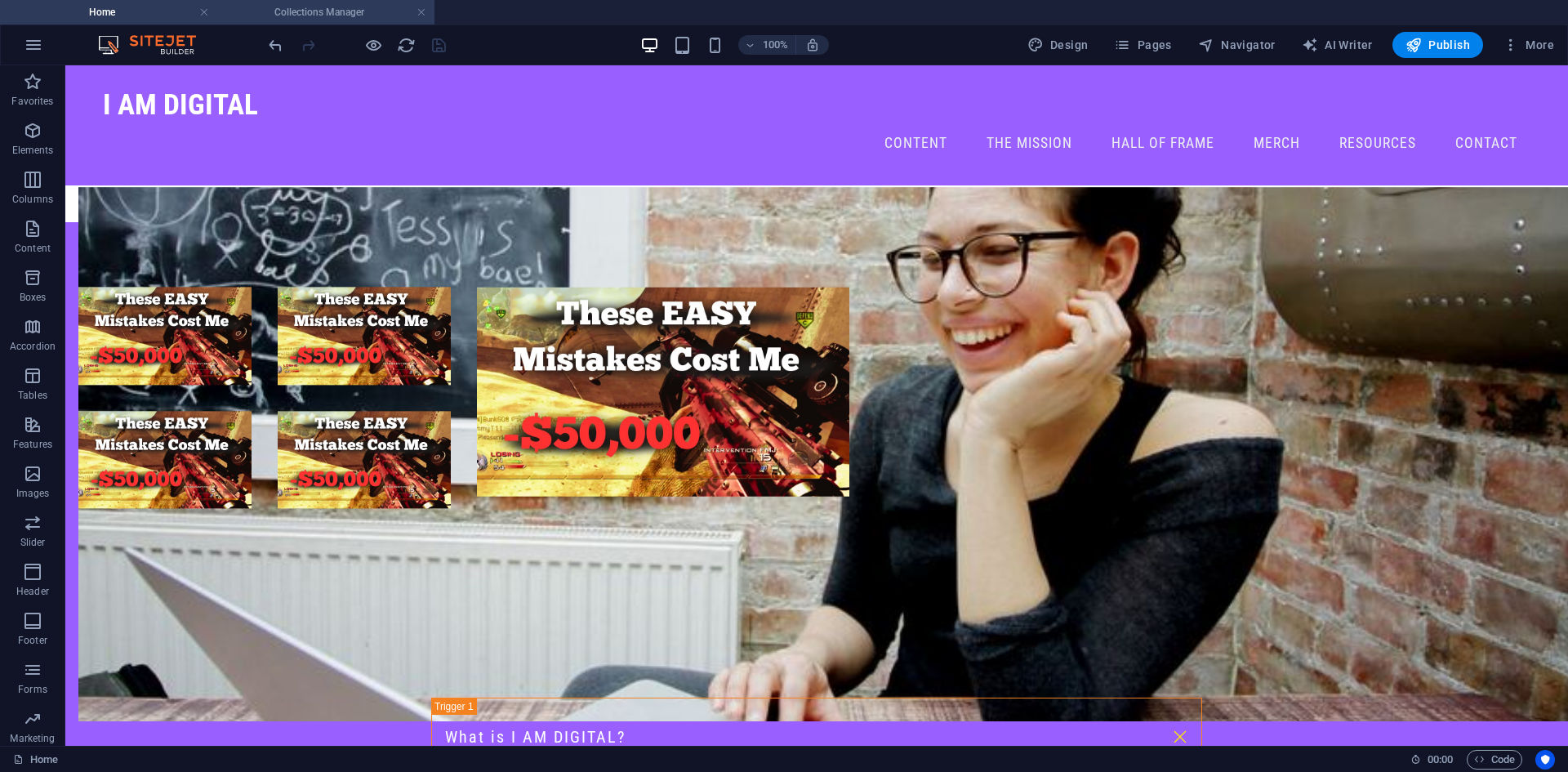
scroll to position [0, 0]
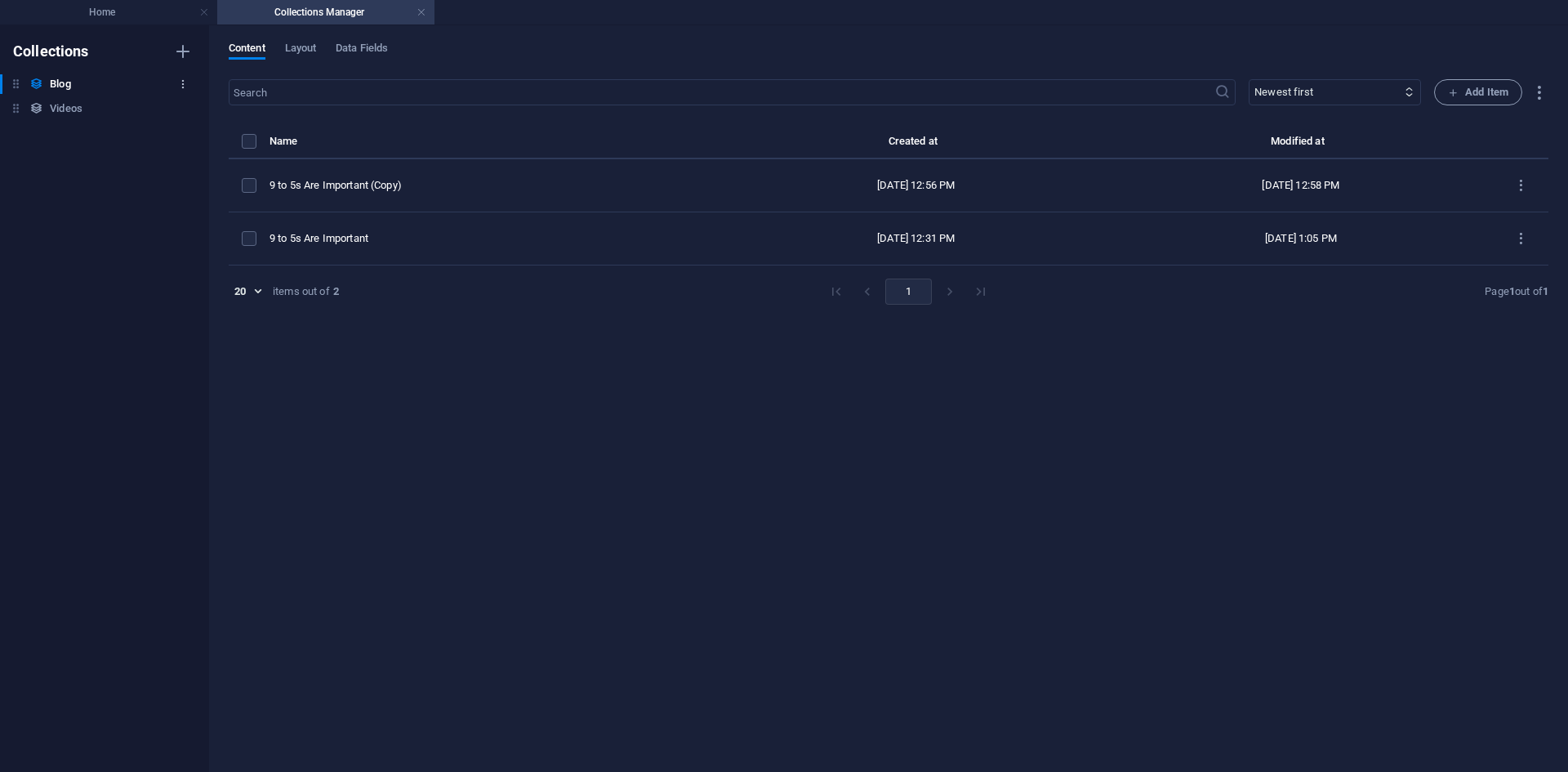
click at [183, 81] on icon "button" at bounding box center [183, 84] width 12 height 12
click at [181, 184] on li "Delete" at bounding box center [182, 195] width 93 height 39
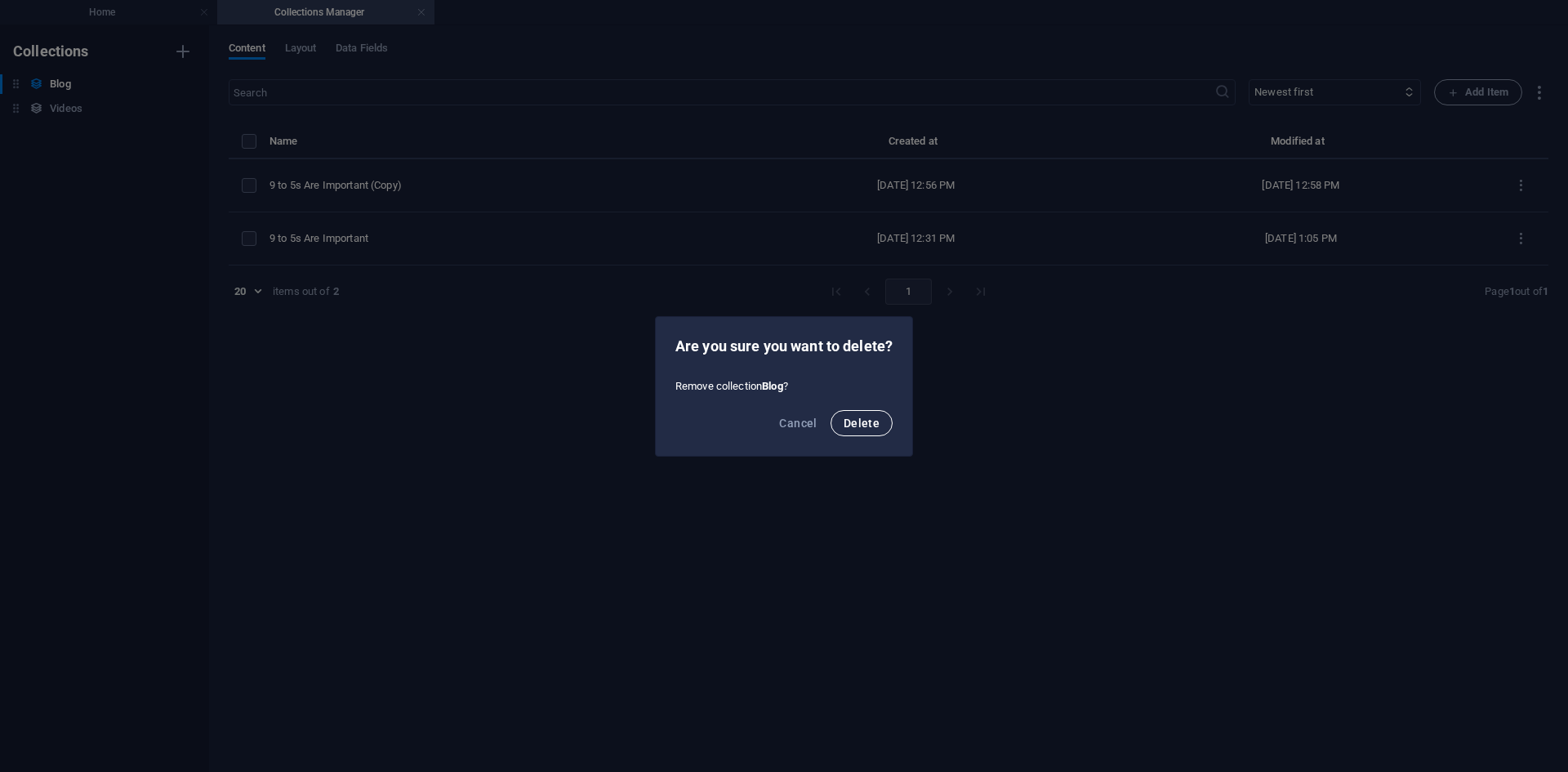
click at [842, 414] on button "Delete" at bounding box center [861, 423] width 62 height 26
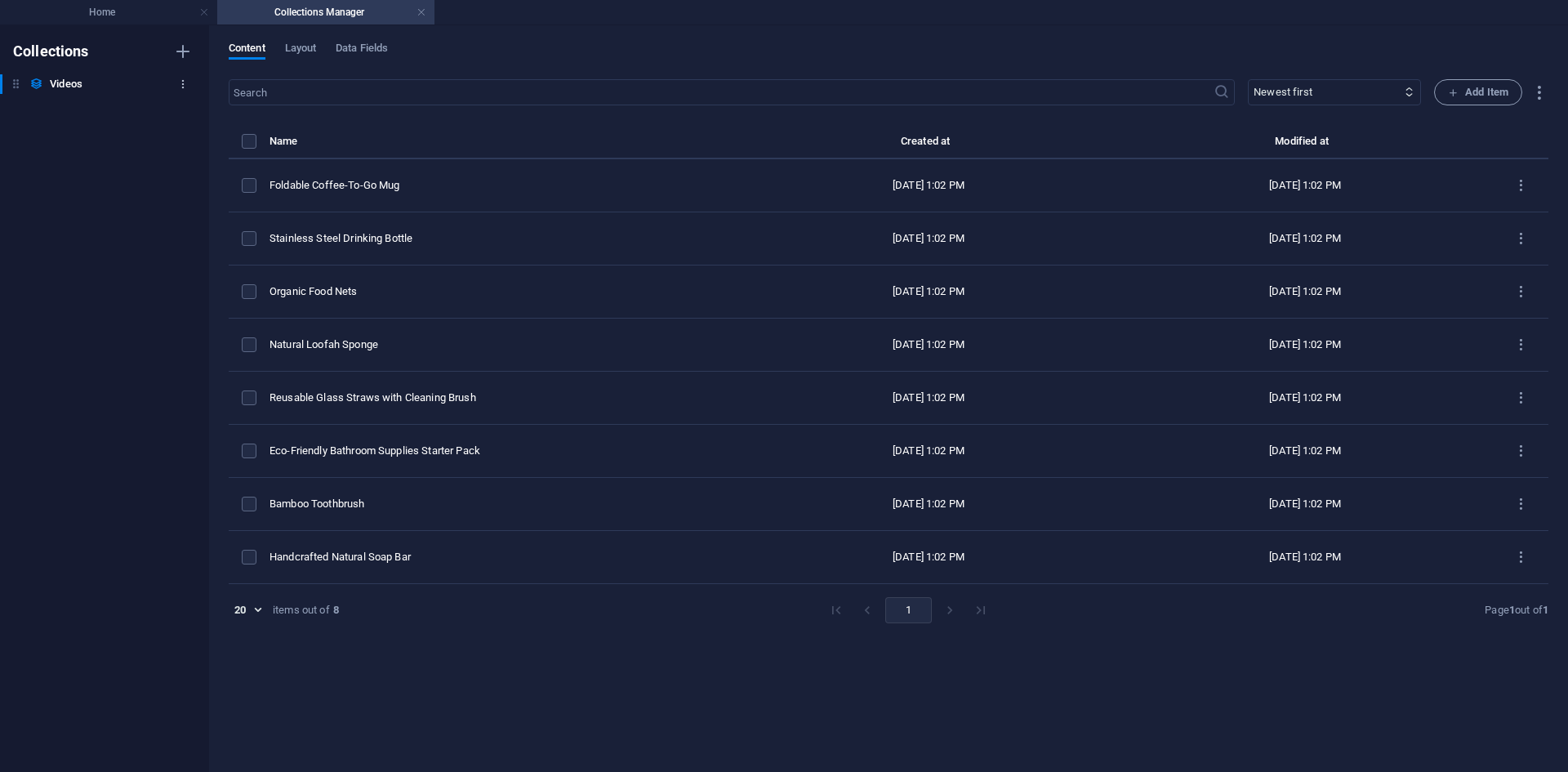
click at [181, 89] on icon "button" at bounding box center [183, 84] width 12 height 12
click at [178, 192] on h6 "Delete" at bounding box center [196, 195] width 44 height 19
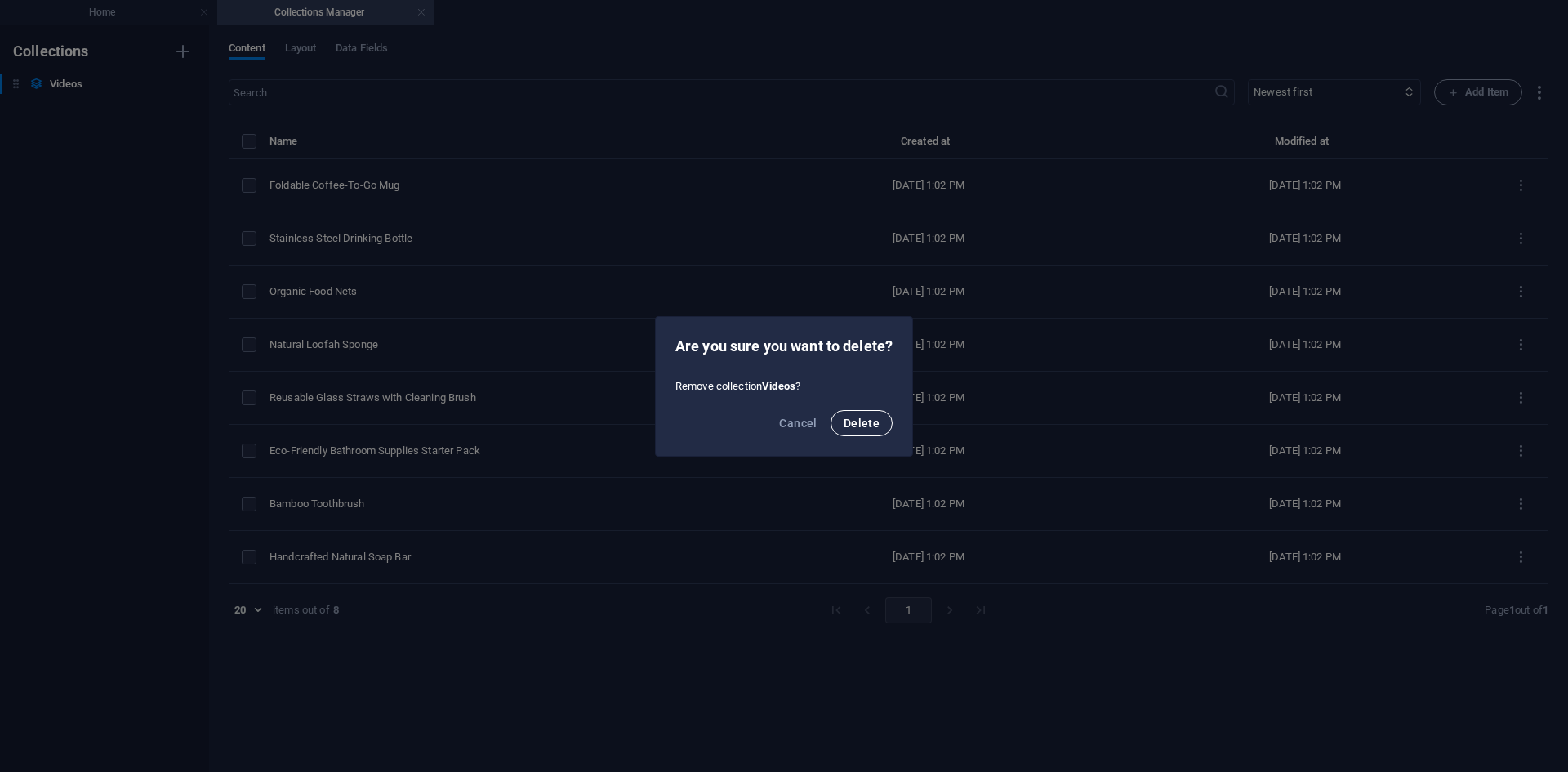
click at [864, 410] on button "Delete" at bounding box center [861, 423] width 62 height 26
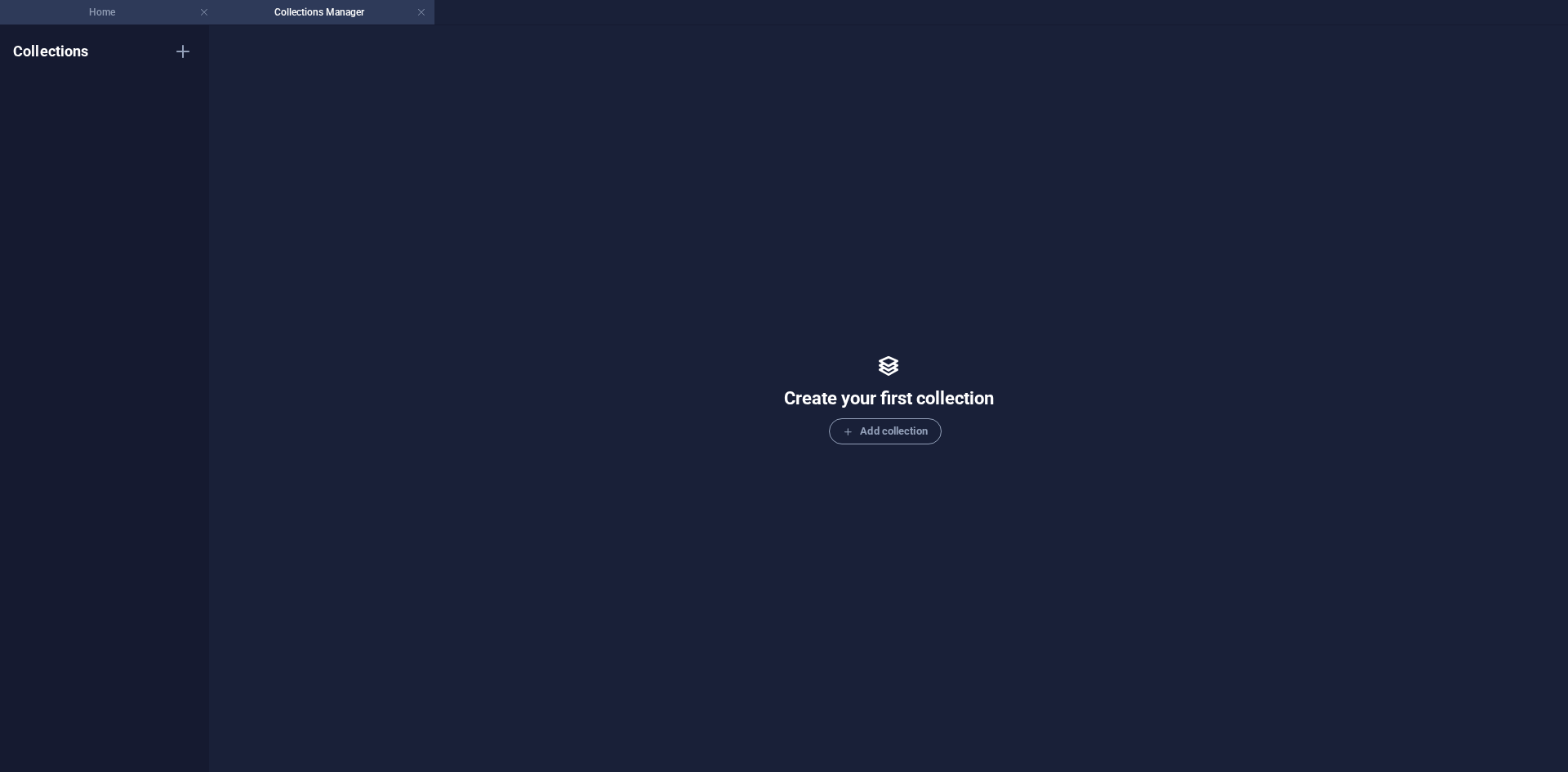
click at [133, 12] on h4 "Home" at bounding box center [109, 12] width 217 height 18
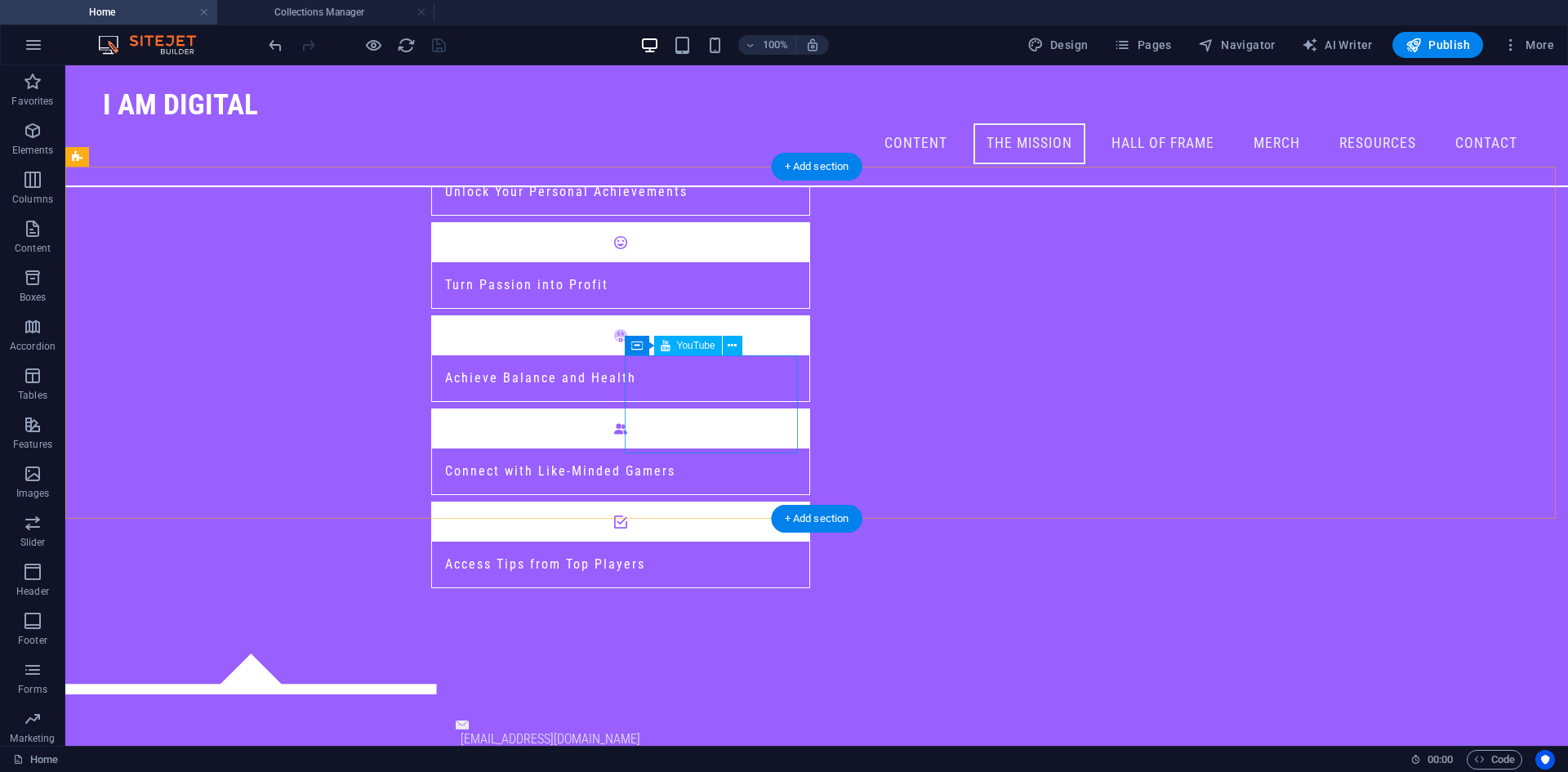
scroll to position [889, 0]
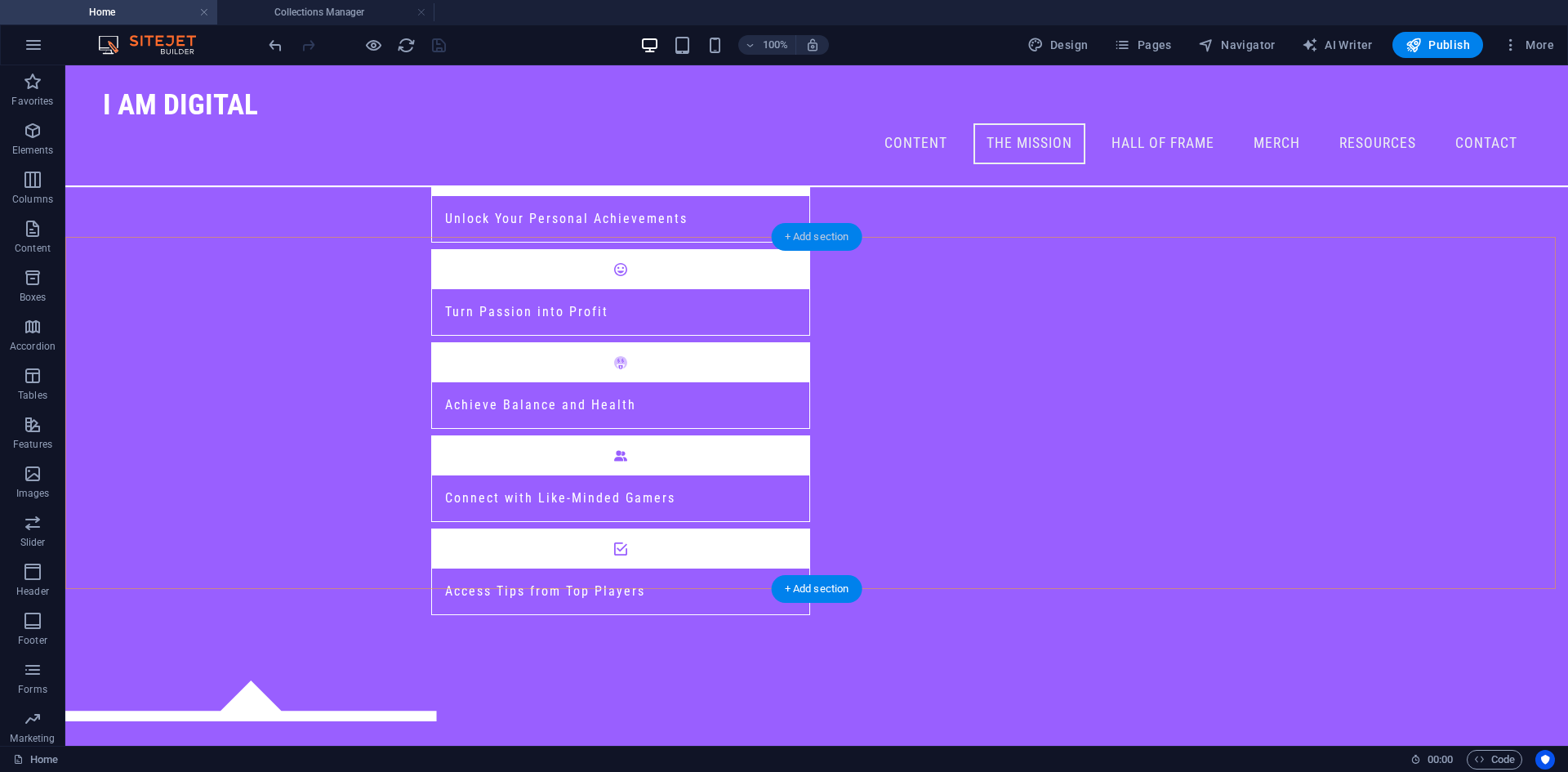
click at [825, 240] on div "+ Add section" at bounding box center [816, 237] width 90 height 28
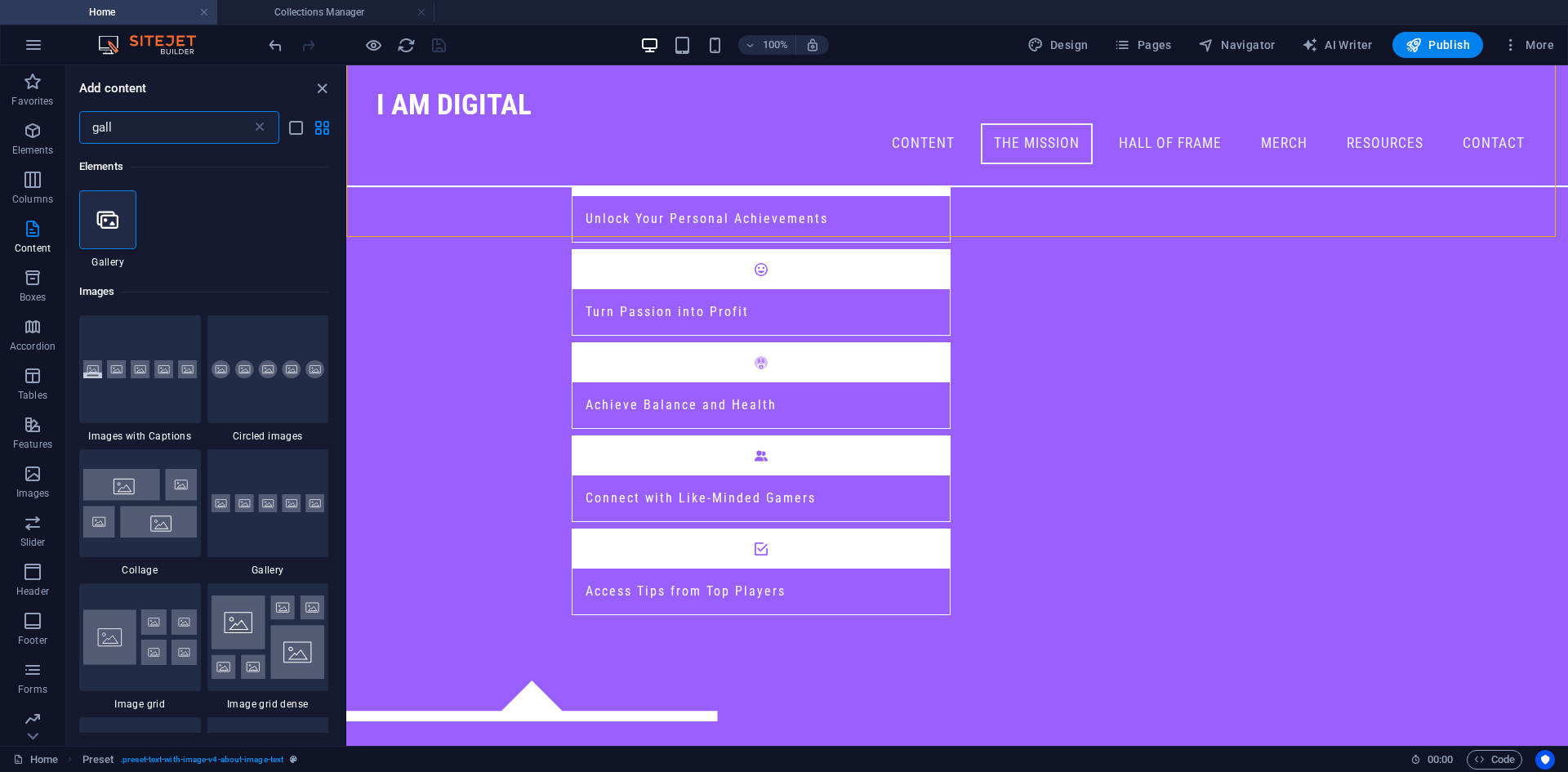
drag, startPoint x: 186, startPoint y: 119, endPoint x: 166, endPoint y: 123, distance: 20.4
click at [185, 119] on input "gall" at bounding box center [166, 128] width 173 height 33
drag, startPoint x: 166, startPoint y: 123, endPoint x: 47, endPoint y: 132, distance: 119.3
click at [47, 132] on div "Favorites Elements Columns Content Boxes Accordion Tables Features Images Slide…" at bounding box center [173, 404] width 346 height 680
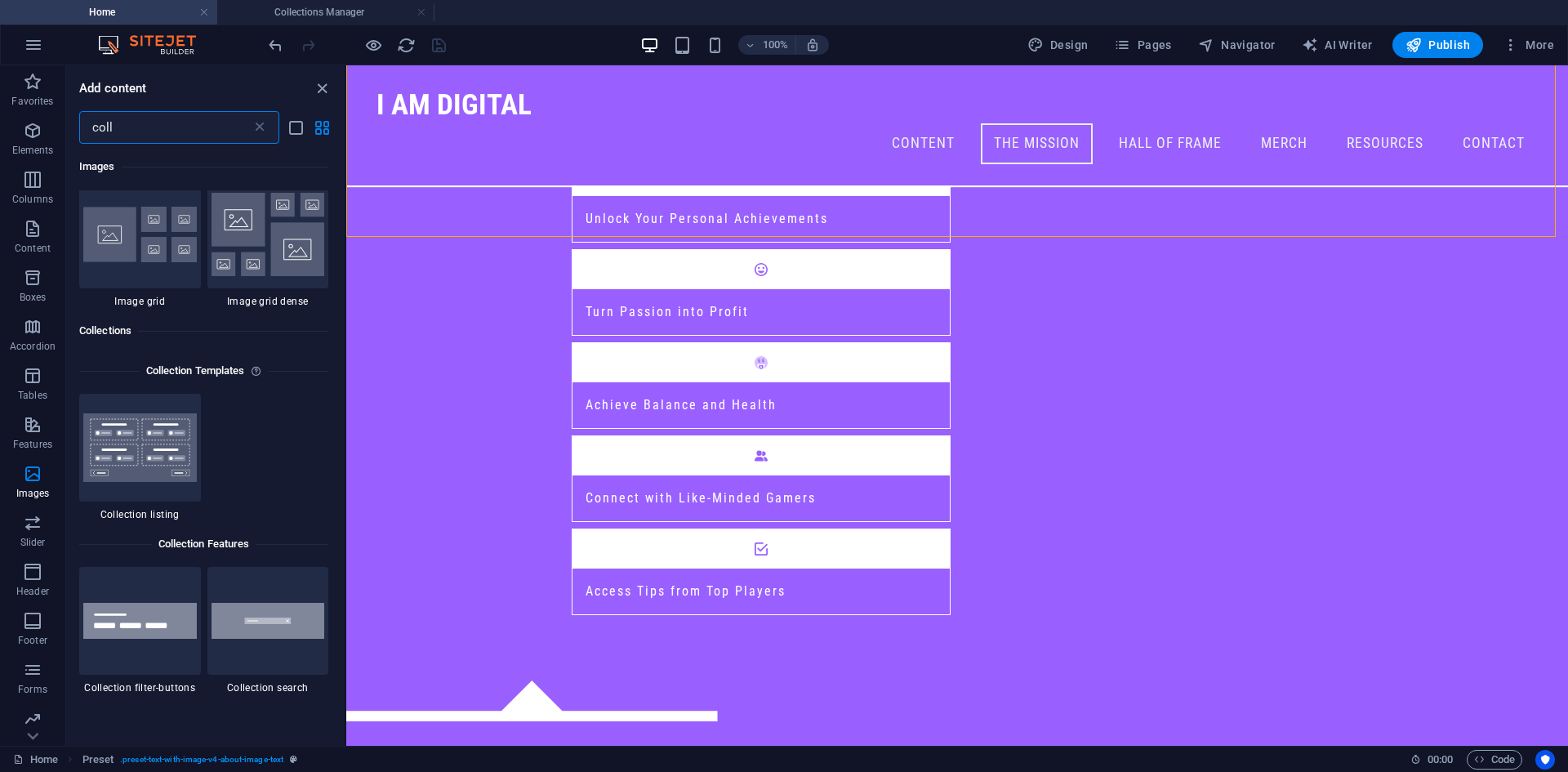
scroll to position [276, 0]
type input "coll"
drag, startPoint x: 260, startPoint y: 124, endPoint x: 315, endPoint y: 177, distance: 76.4
click at [261, 124] on icon at bounding box center [259, 127] width 16 height 16
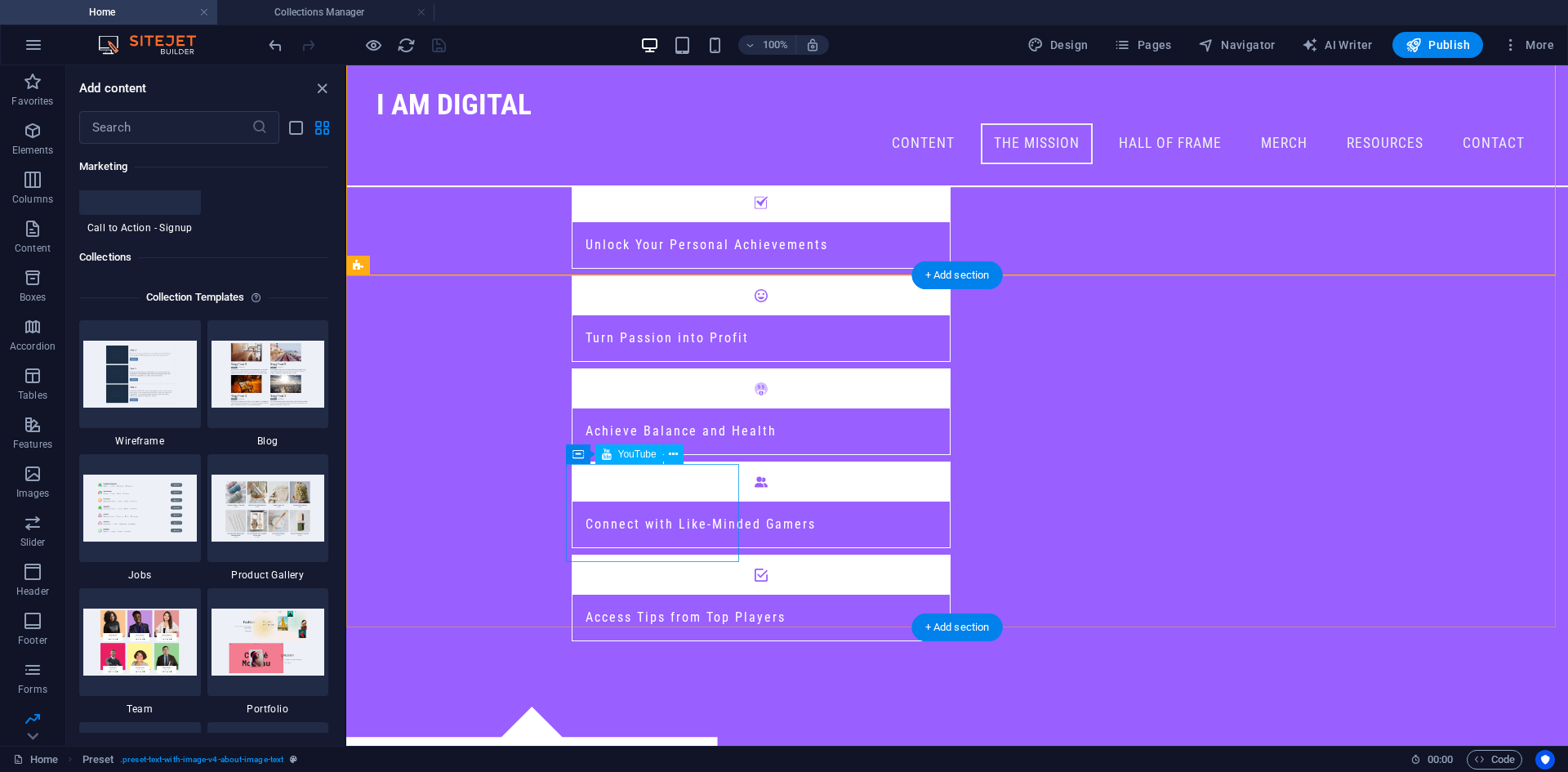
scroll to position [889, 0]
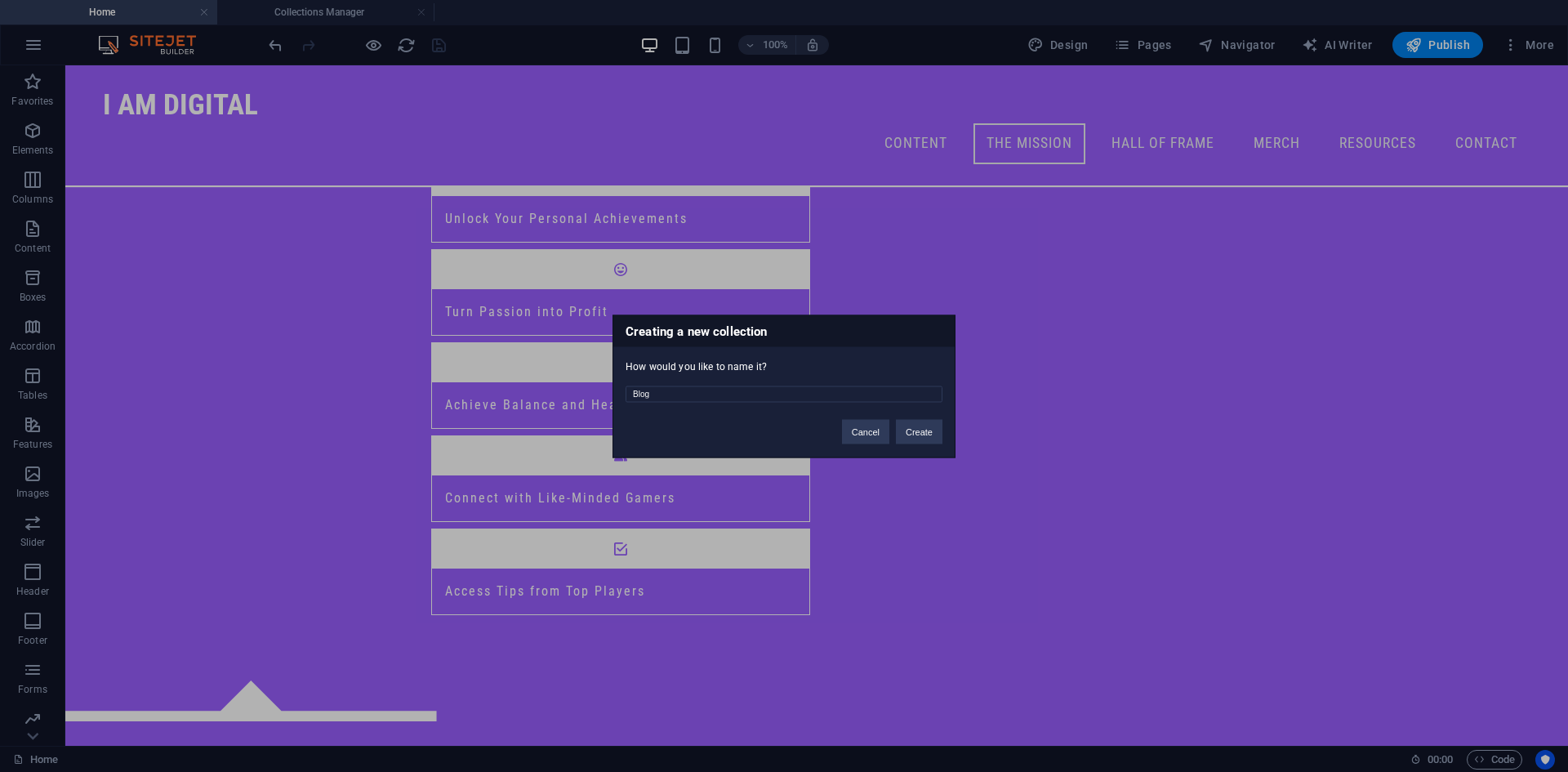
drag, startPoint x: 791, startPoint y: 396, endPoint x: 550, endPoint y: 390, distance: 241.1
click at [573, 394] on div "Creating a new collection How would you like to name it? Blog Cancel Create" at bounding box center [784, 386] width 1568 height 772
type input "Videos"
click at [921, 427] on button "Create" at bounding box center [919, 431] width 47 height 24
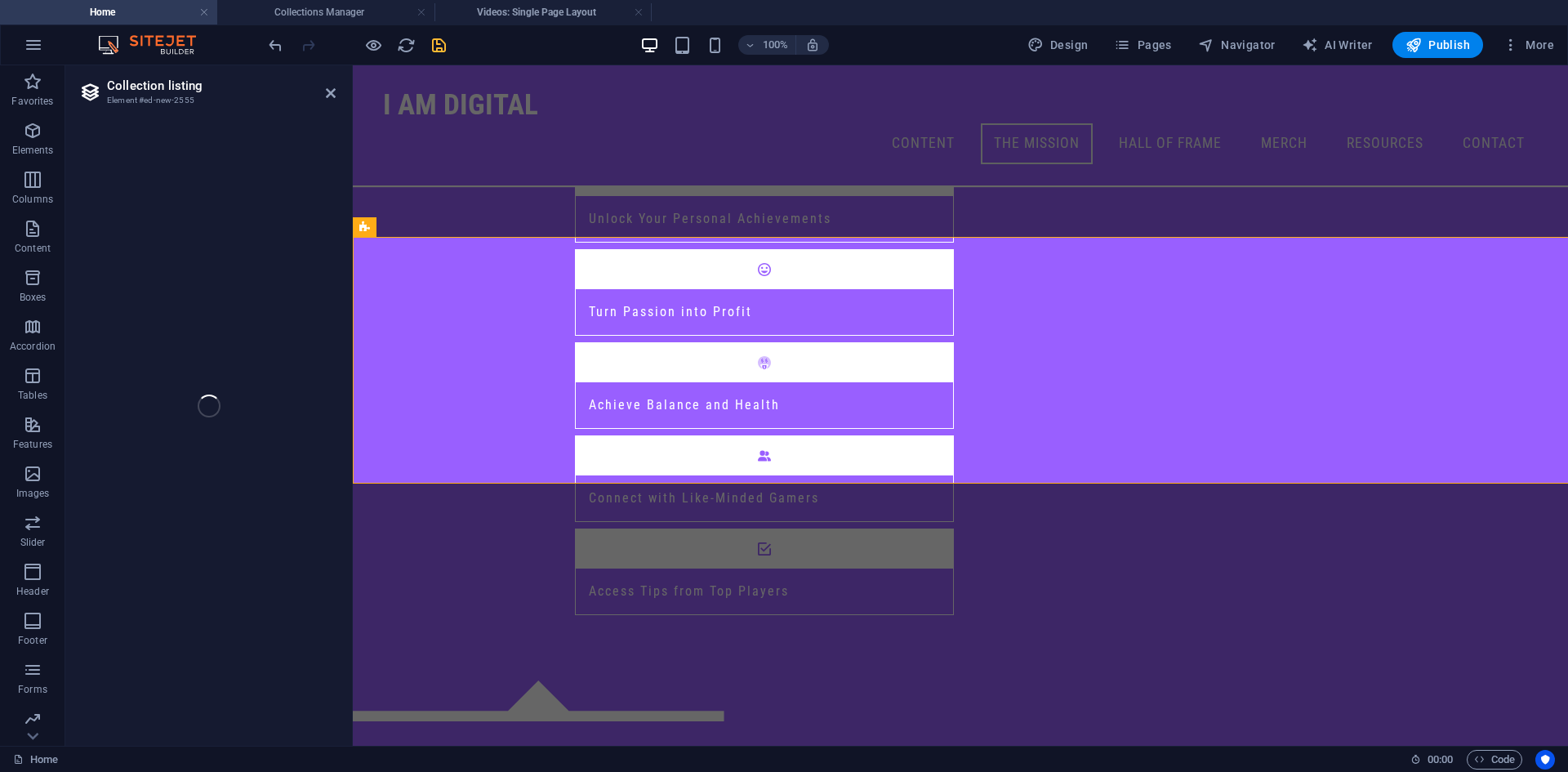
select select
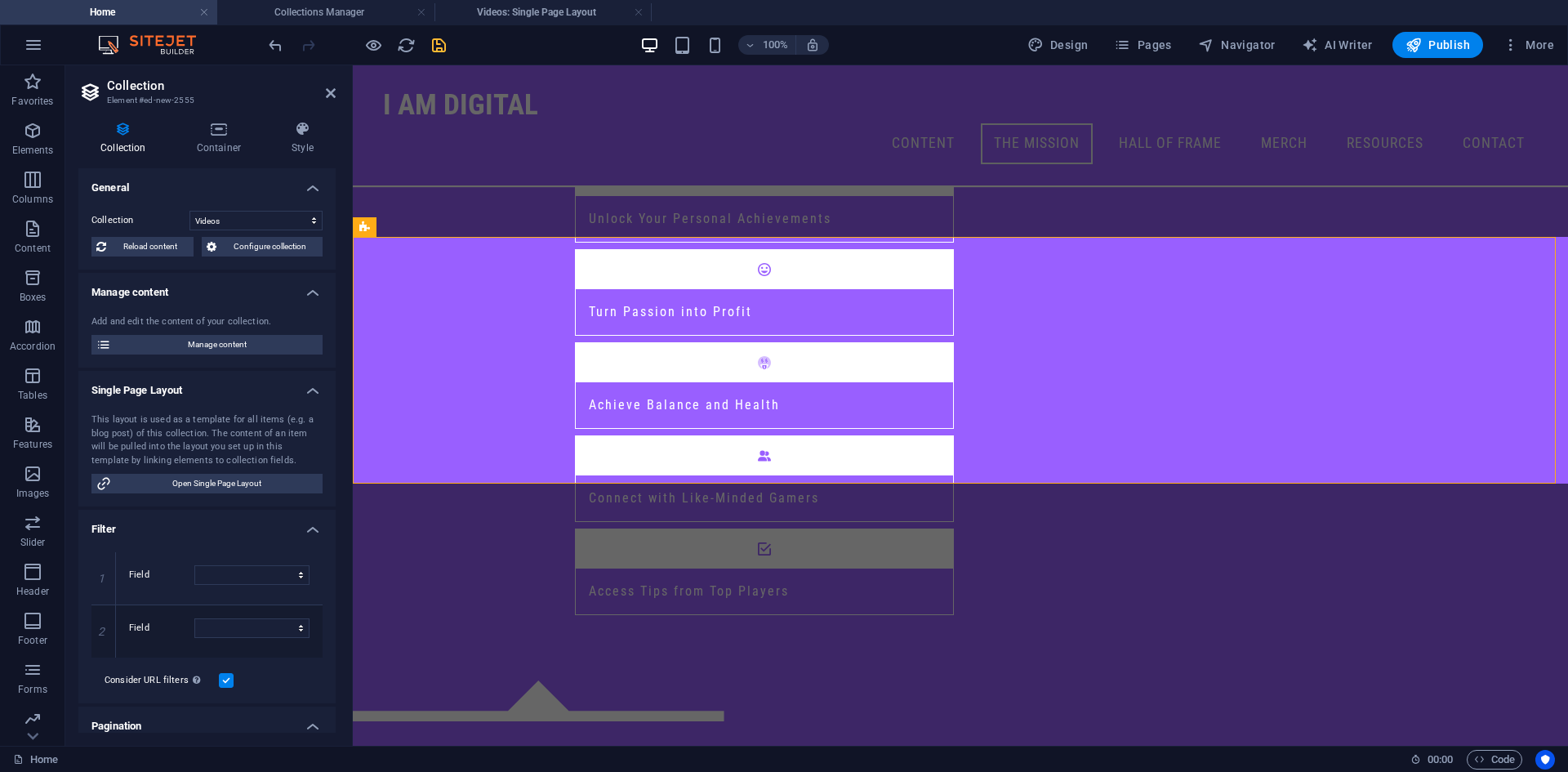
select select "columns.status"
select select "columns.publishing_date"
select select "past"
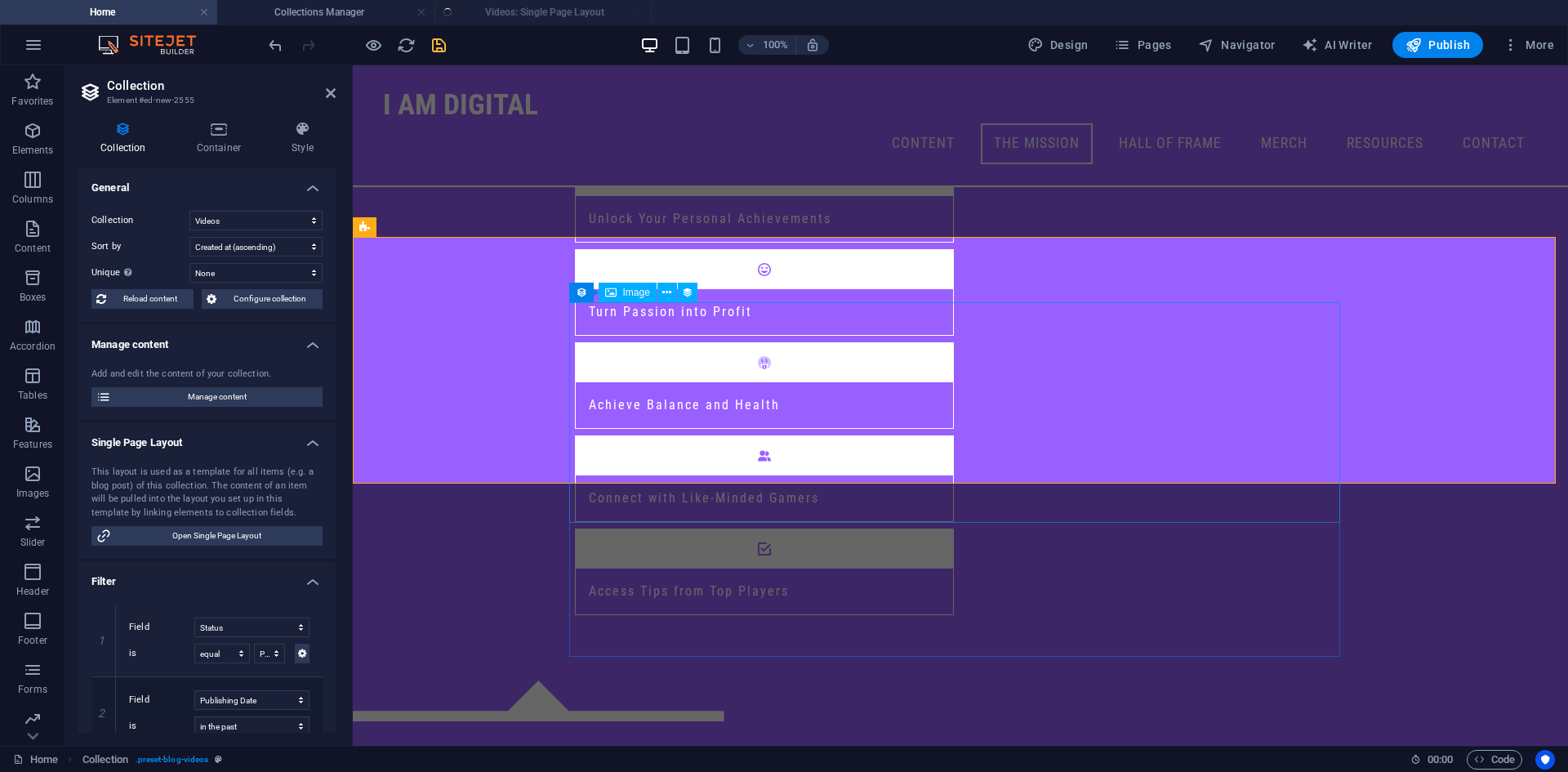
select select "columns.publishing_date_DESC"
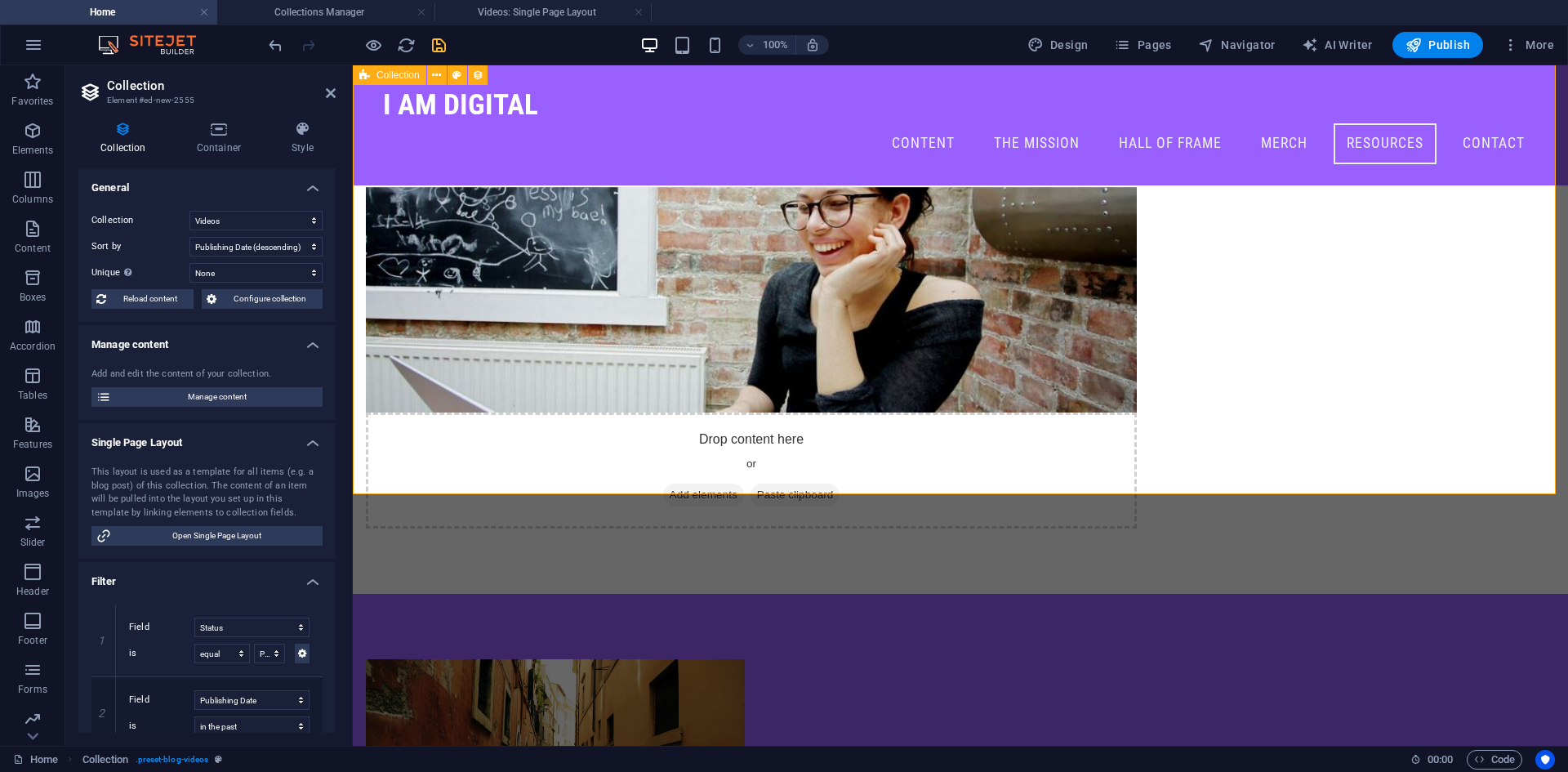
scroll to position [2277, 0]
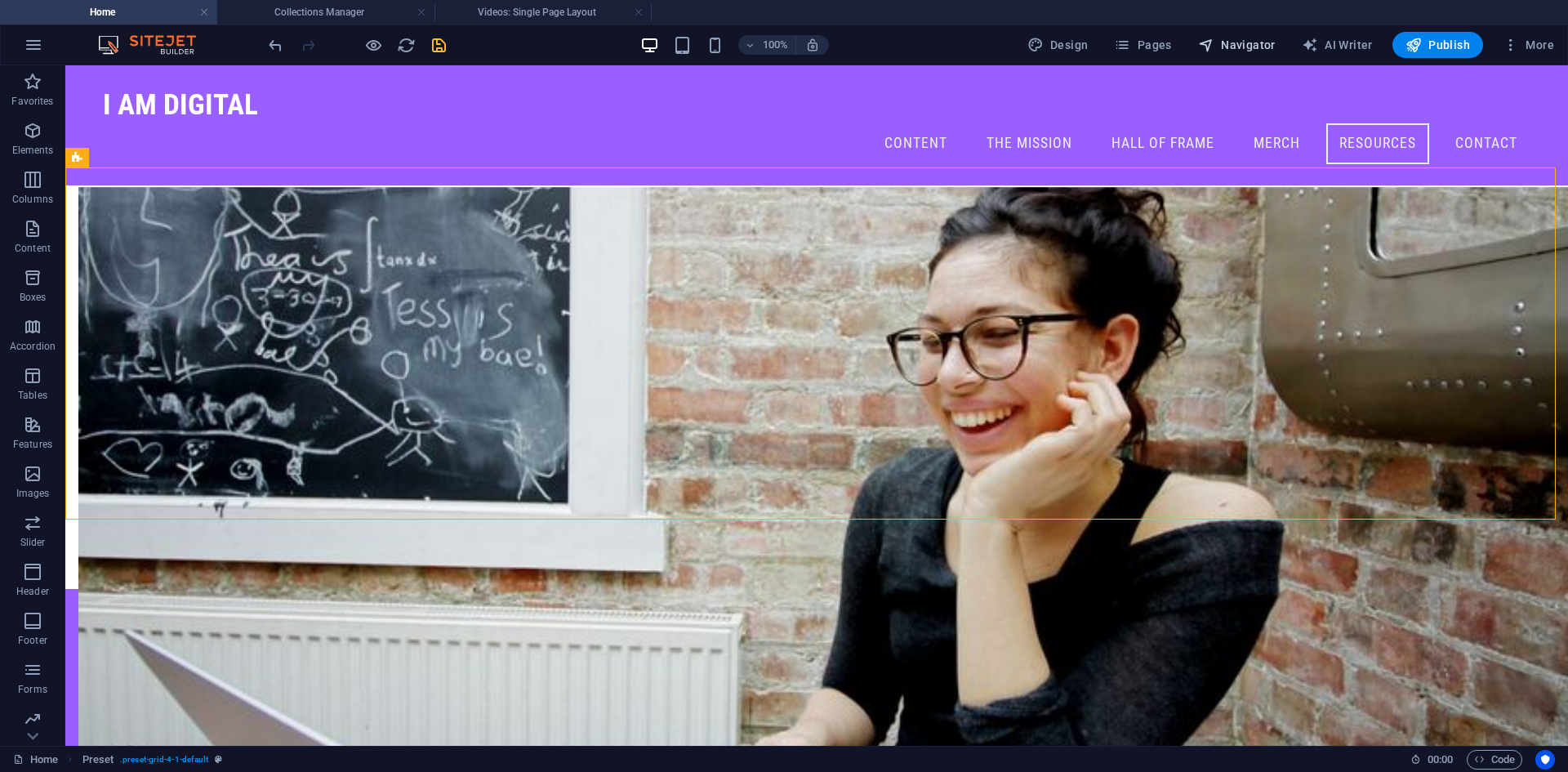
drag, startPoint x: 1234, startPoint y: 45, endPoint x: 1062, endPoint y: 58, distance: 172.5
click at [1234, 45] on span "Navigator" at bounding box center [1236, 45] width 78 height 16
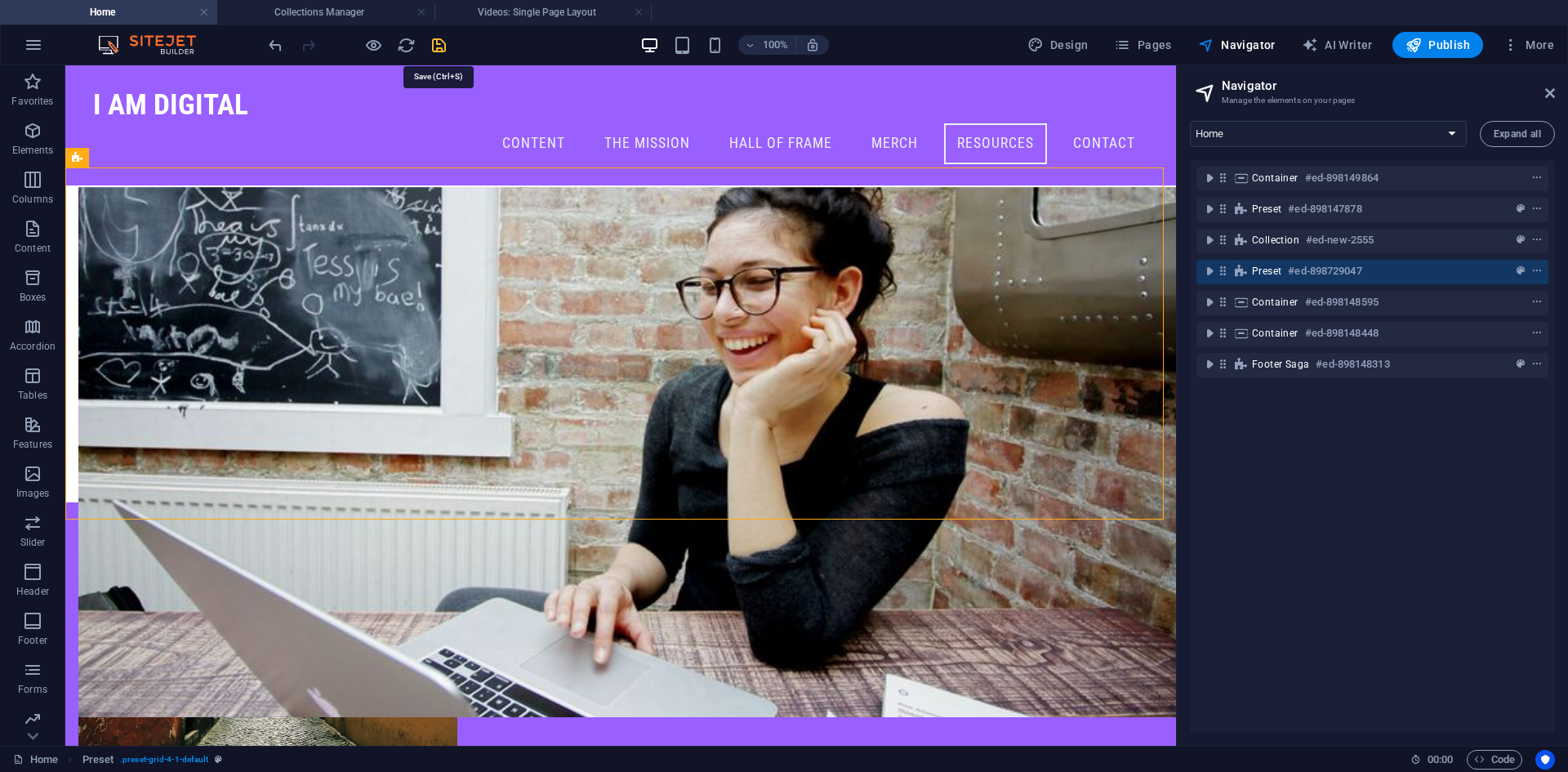
click at [440, 40] on icon "save" at bounding box center [438, 45] width 18 height 18
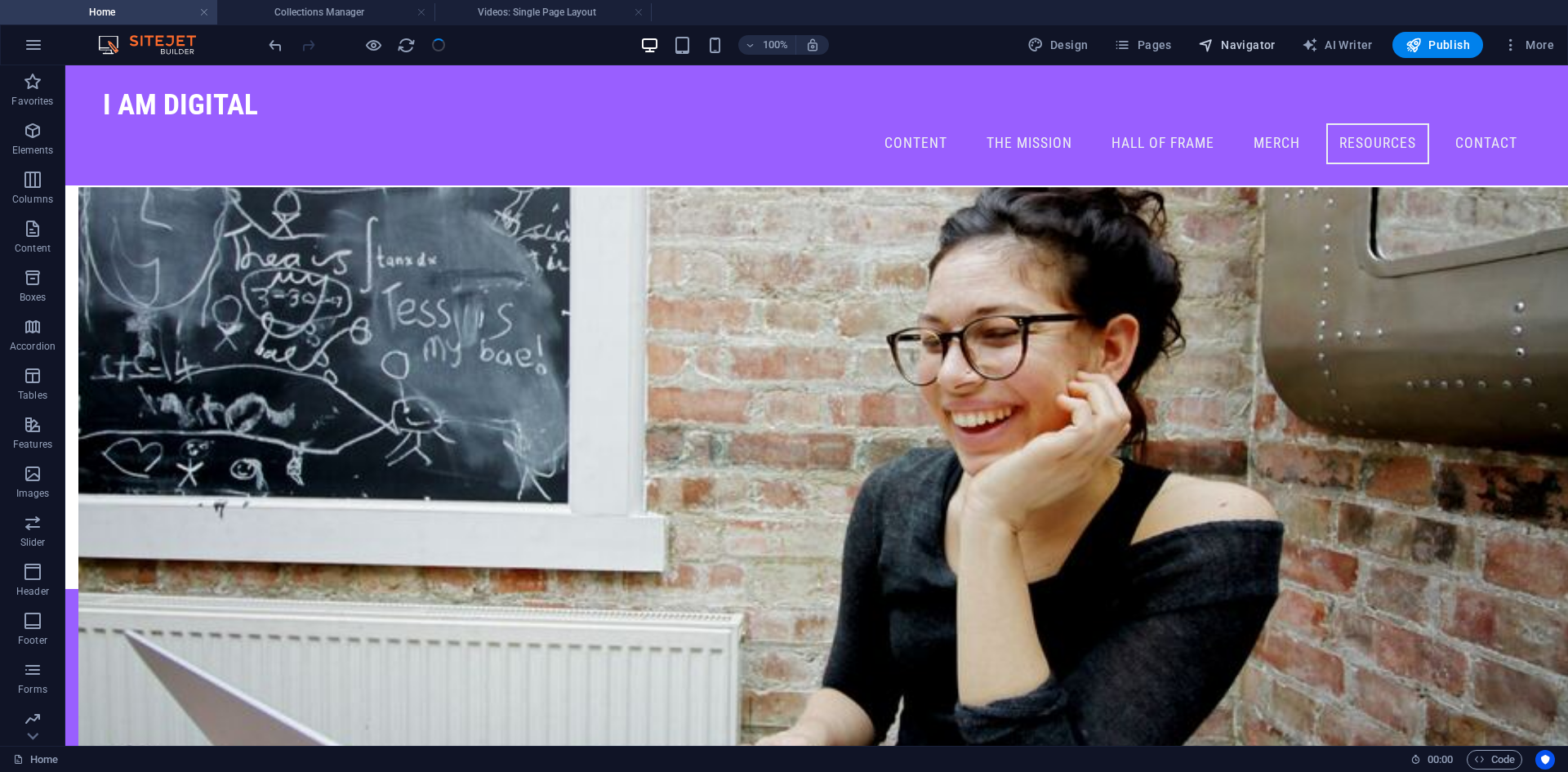
click at [1242, 40] on span "Navigator" at bounding box center [1236, 45] width 78 height 16
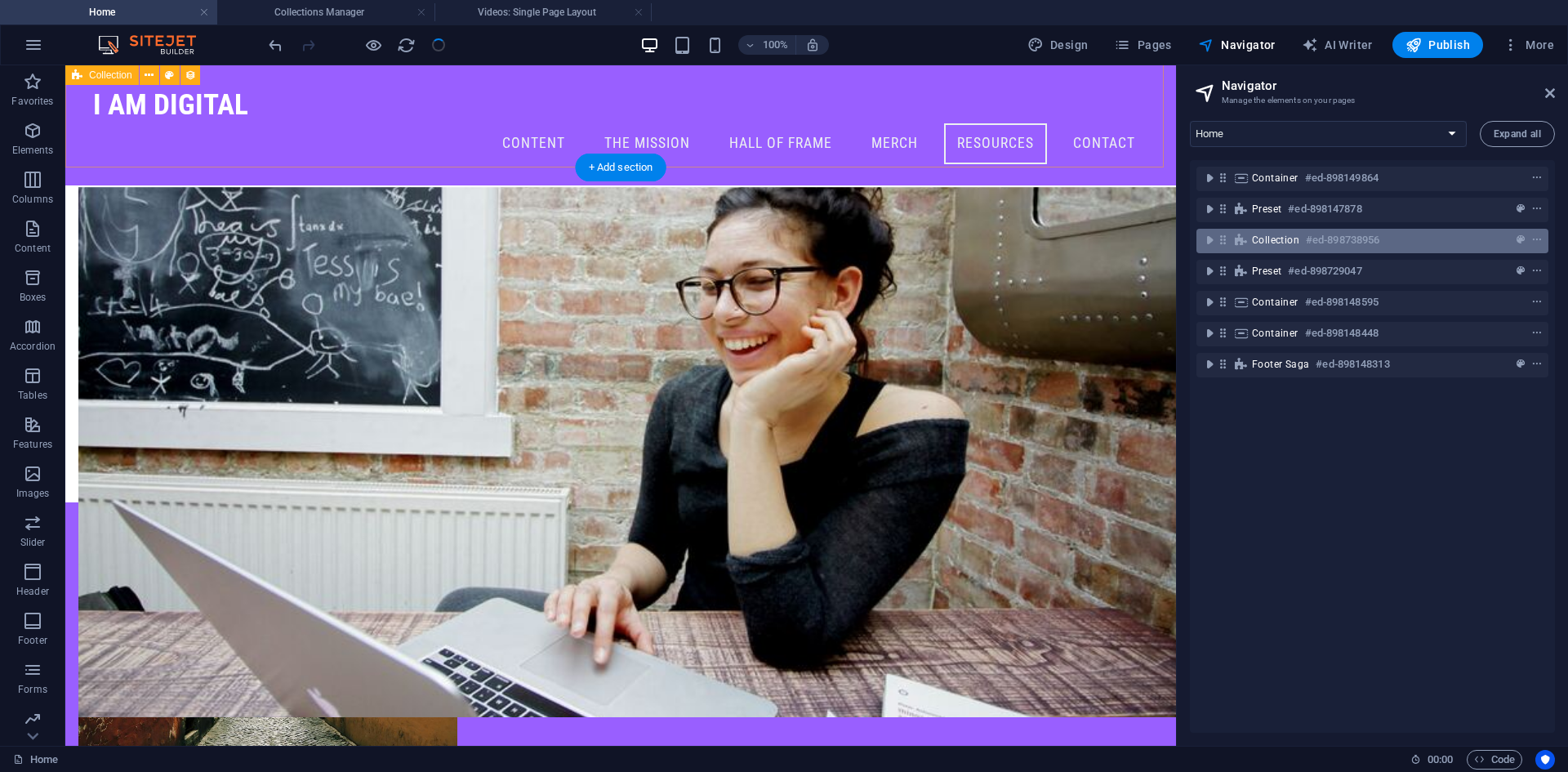
click at [1291, 246] on div "Collection #ed-898738956" at bounding box center [1359, 240] width 214 height 19
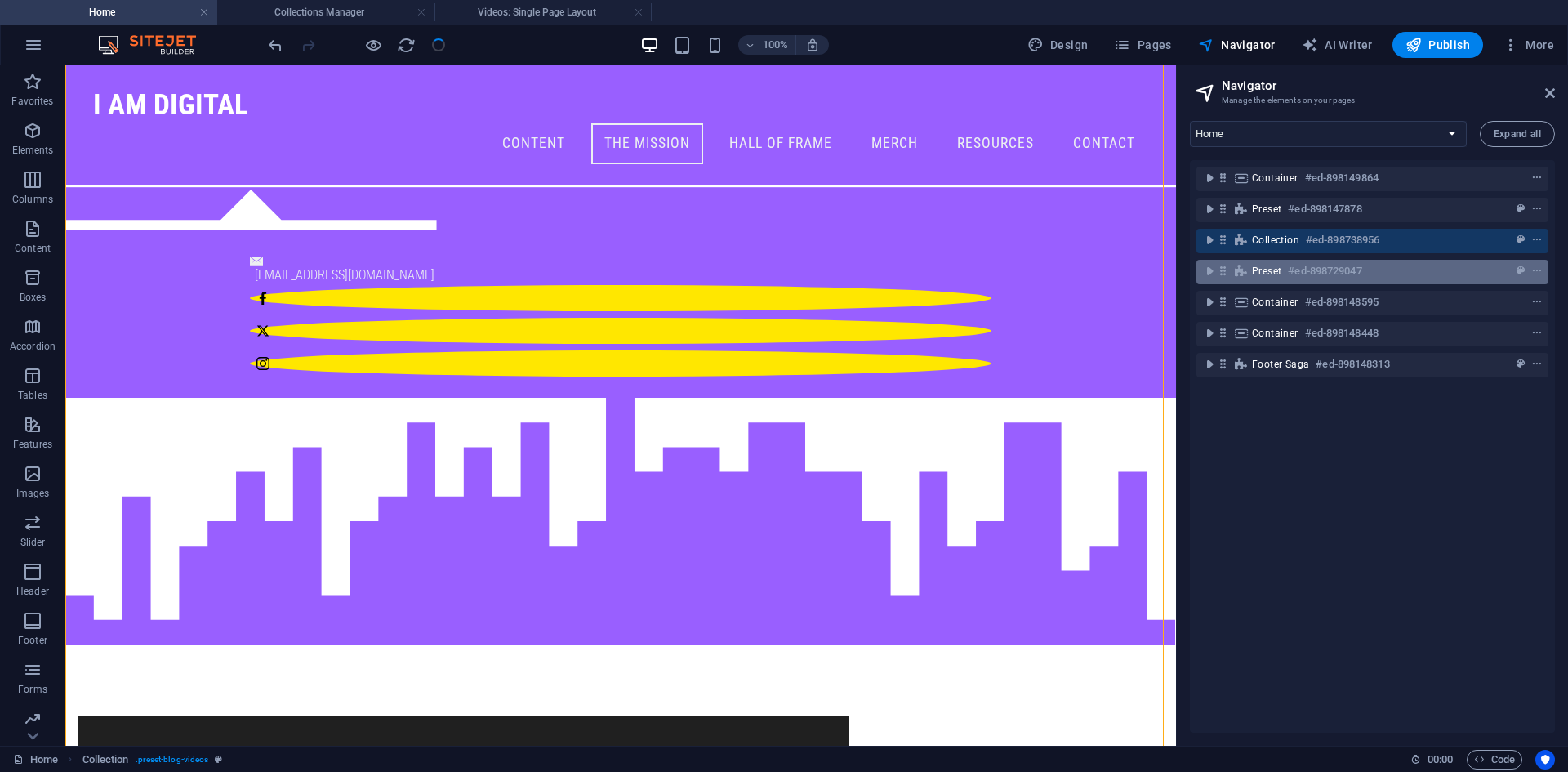
click at [1289, 273] on h6 "#ed-898729047" at bounding box center [1325, 271] width 74 height 19
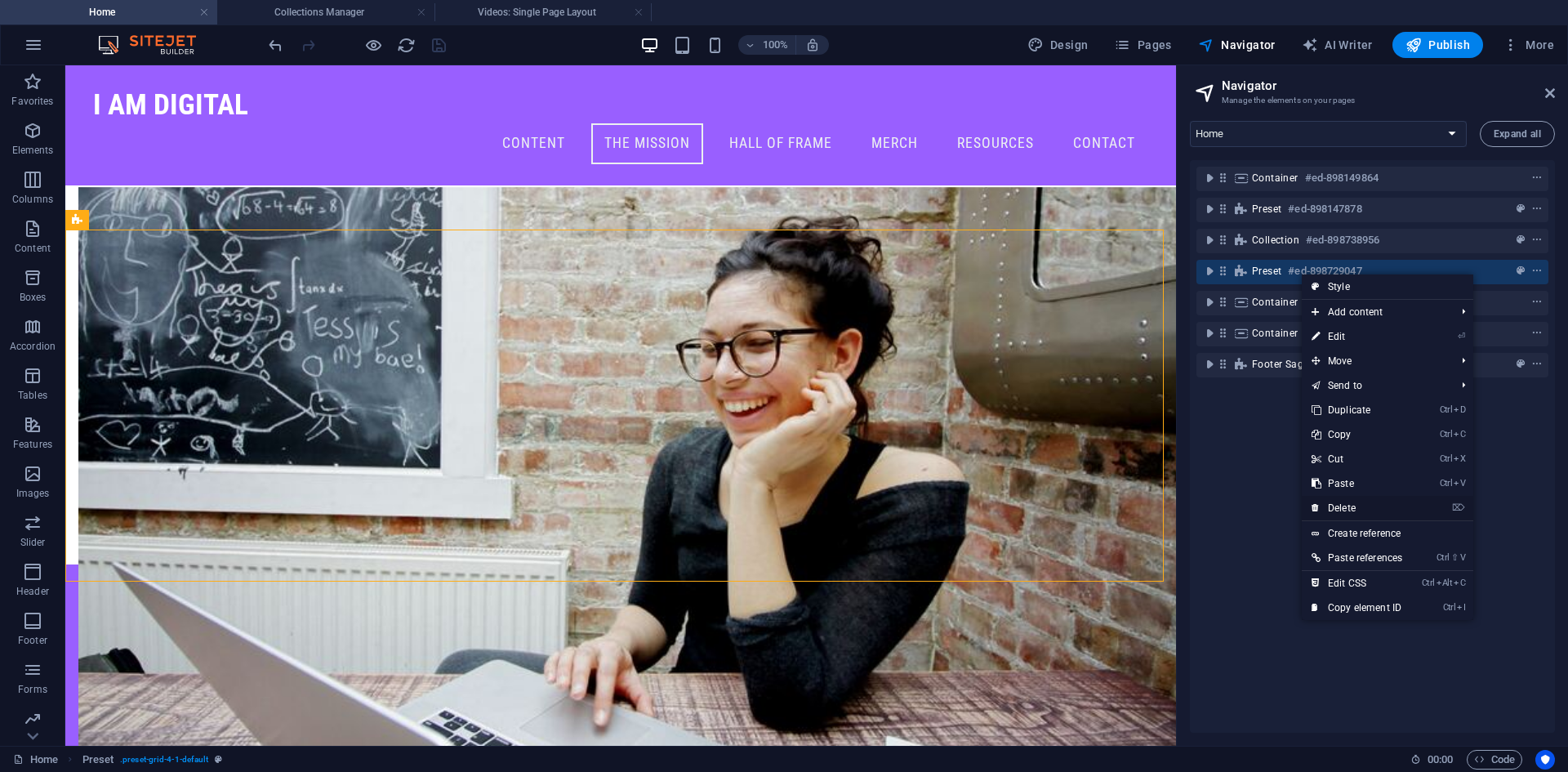
click at [1340, 503] on link "⌦ Delete" at bounding box center [1357, 507] width 111 height 24
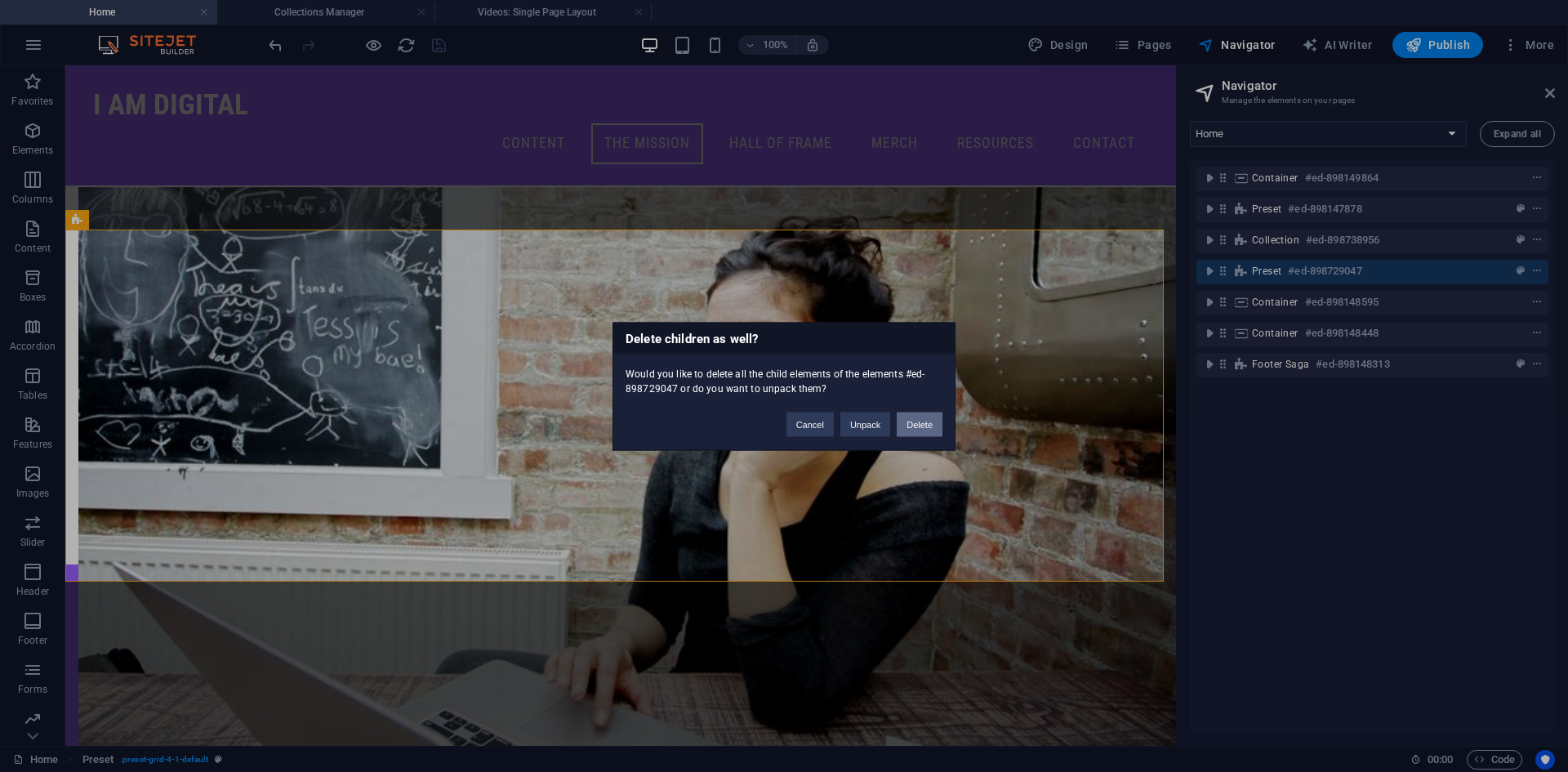
click at [912, 426] on button "Delete" at bounding box center [918, 423] width 46 height 24
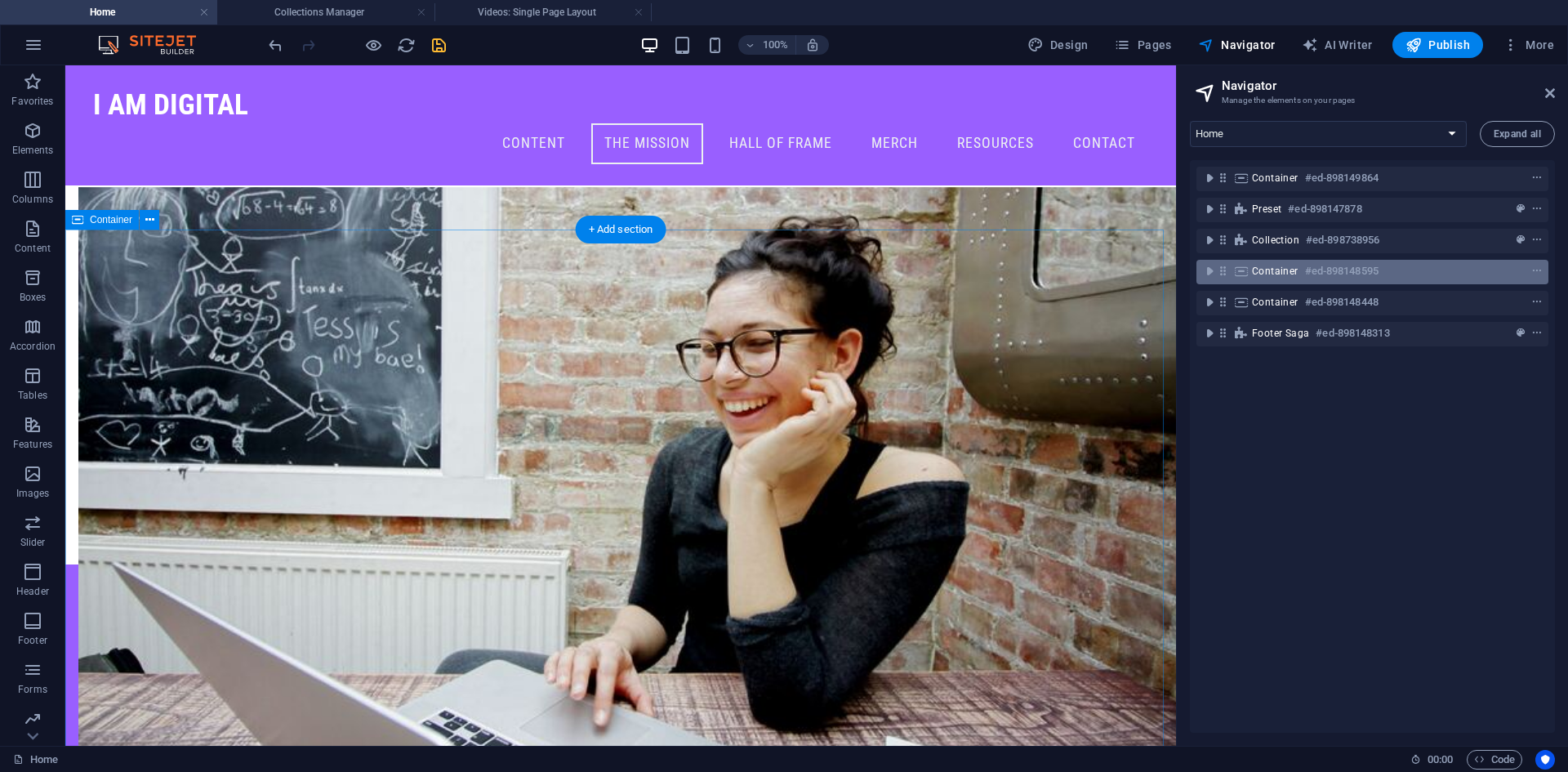
click at [1304, 268] on h6 "#ed-898148595" at bounding box center [1341, 271] width 74 height 19
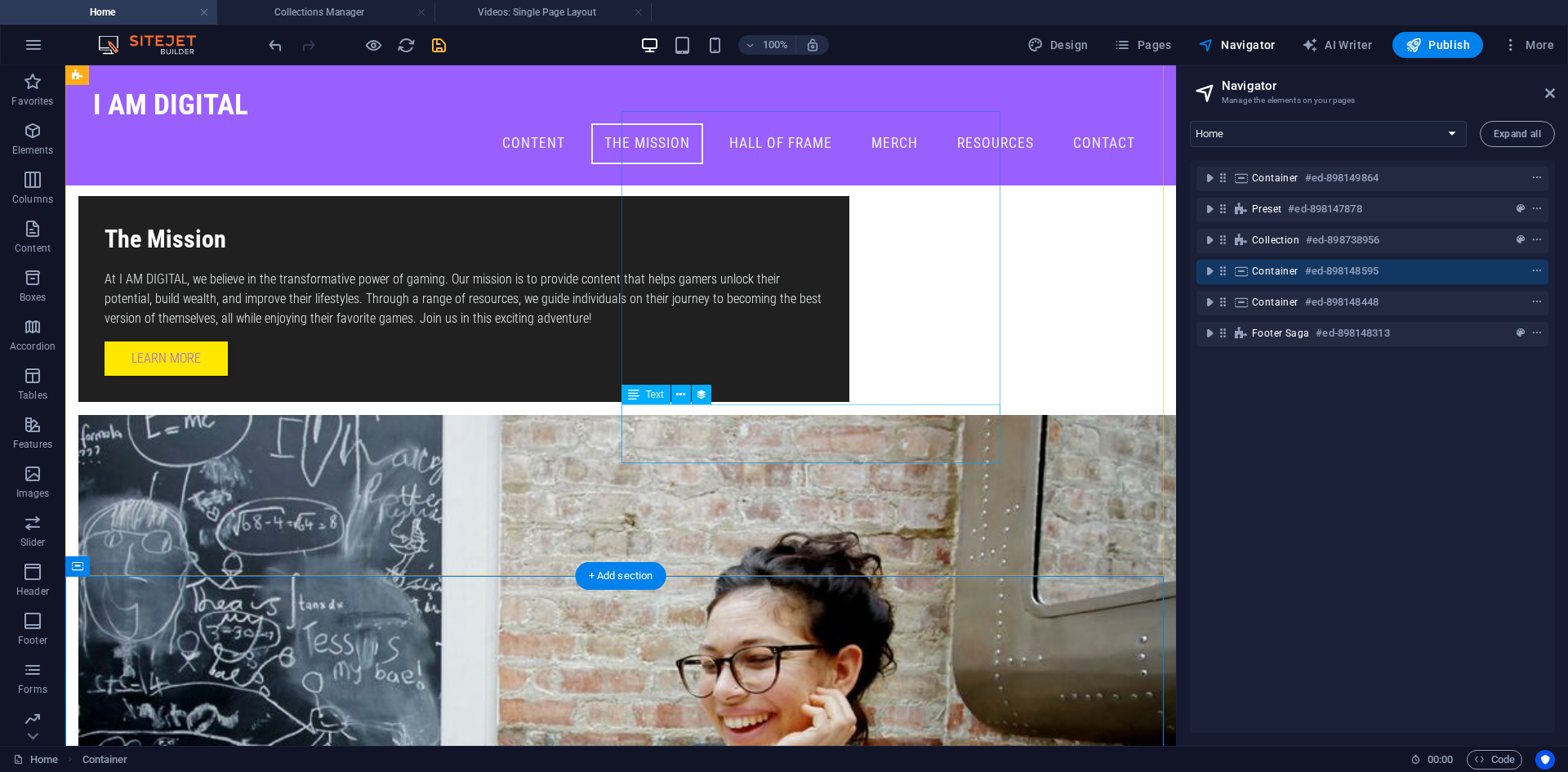
scroll to position [1861, 0]
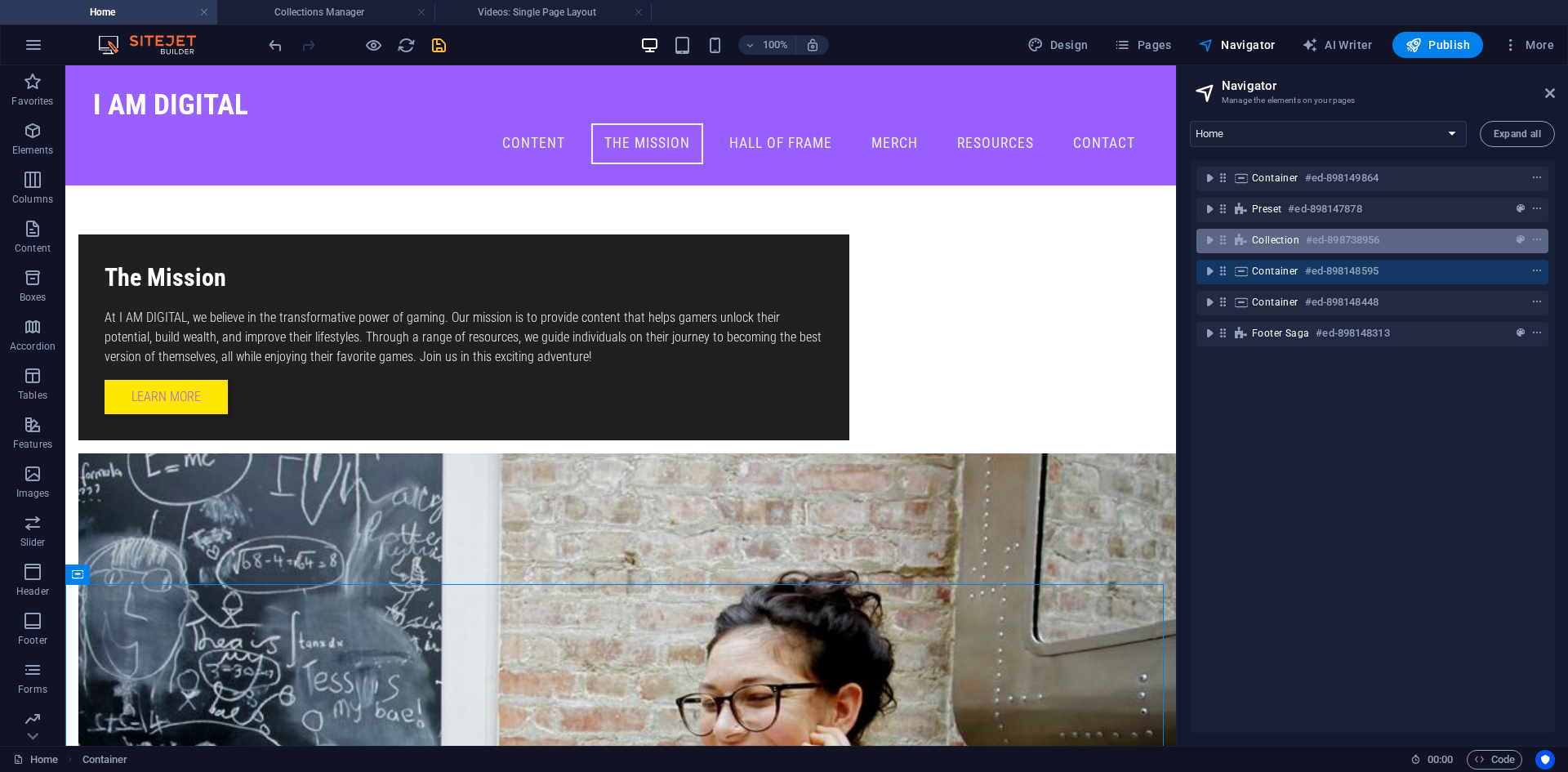
click at [1325, 227] on div "Collection #ed-898738956" at bounding box center [1371, 241] width 352 height 31
click at [1320, 241] on h6 "#ed-898738956" at bounding box center [1342, 240] width 74 height 19
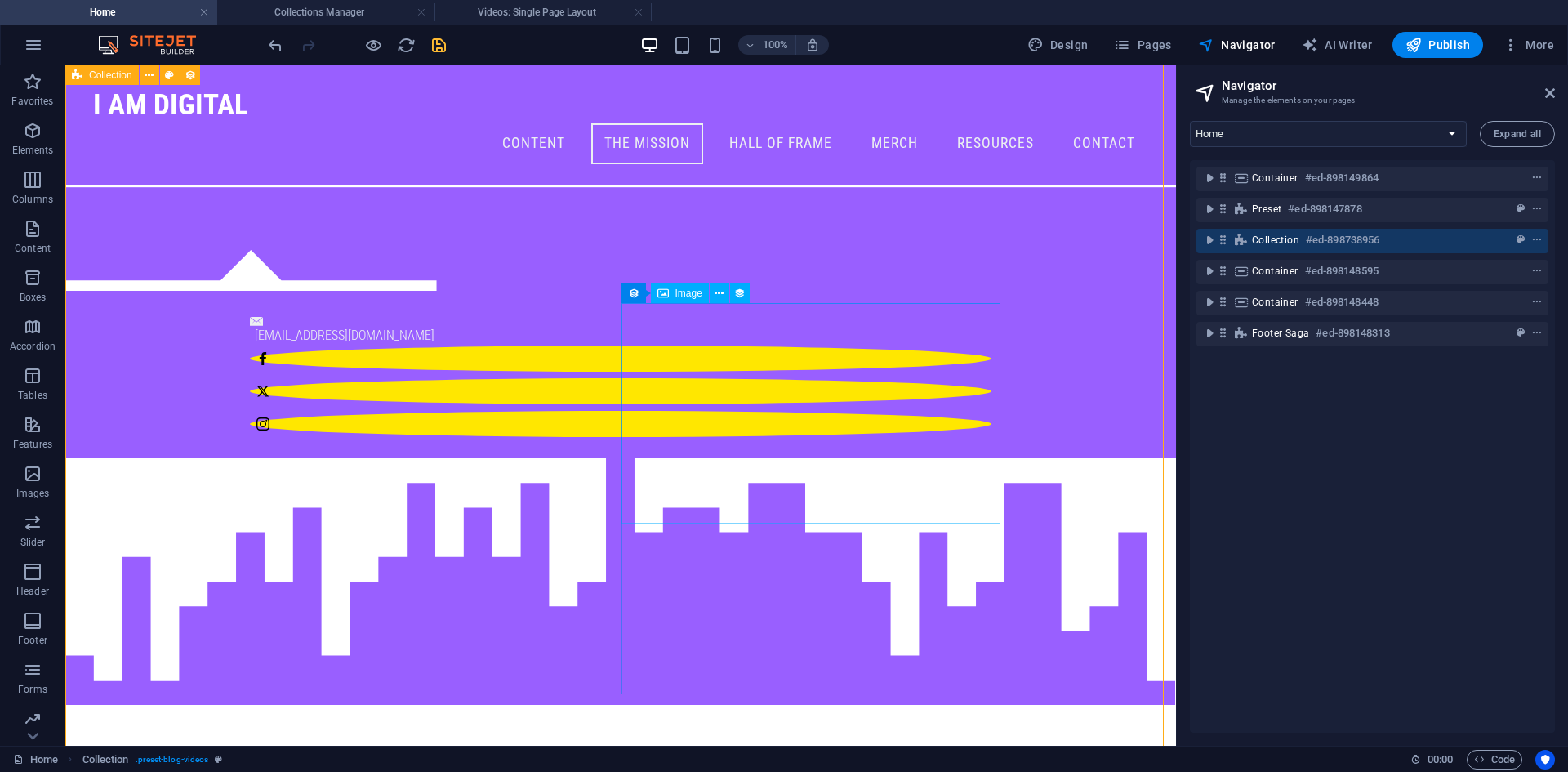
scroll to position [1216, 0]
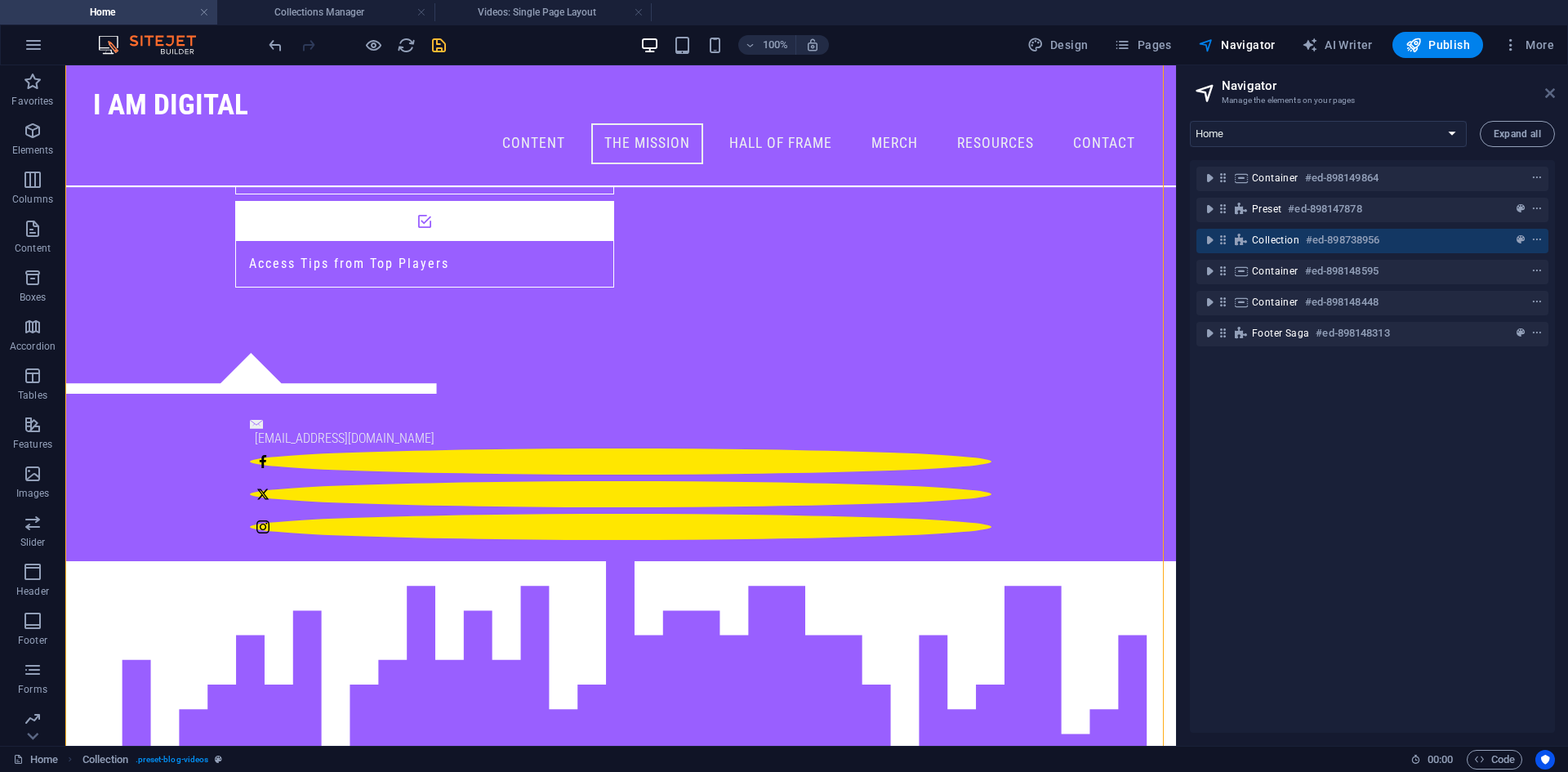
click at [1547, 92] on icon at bounding box center [1550, 92] width 10 height 13
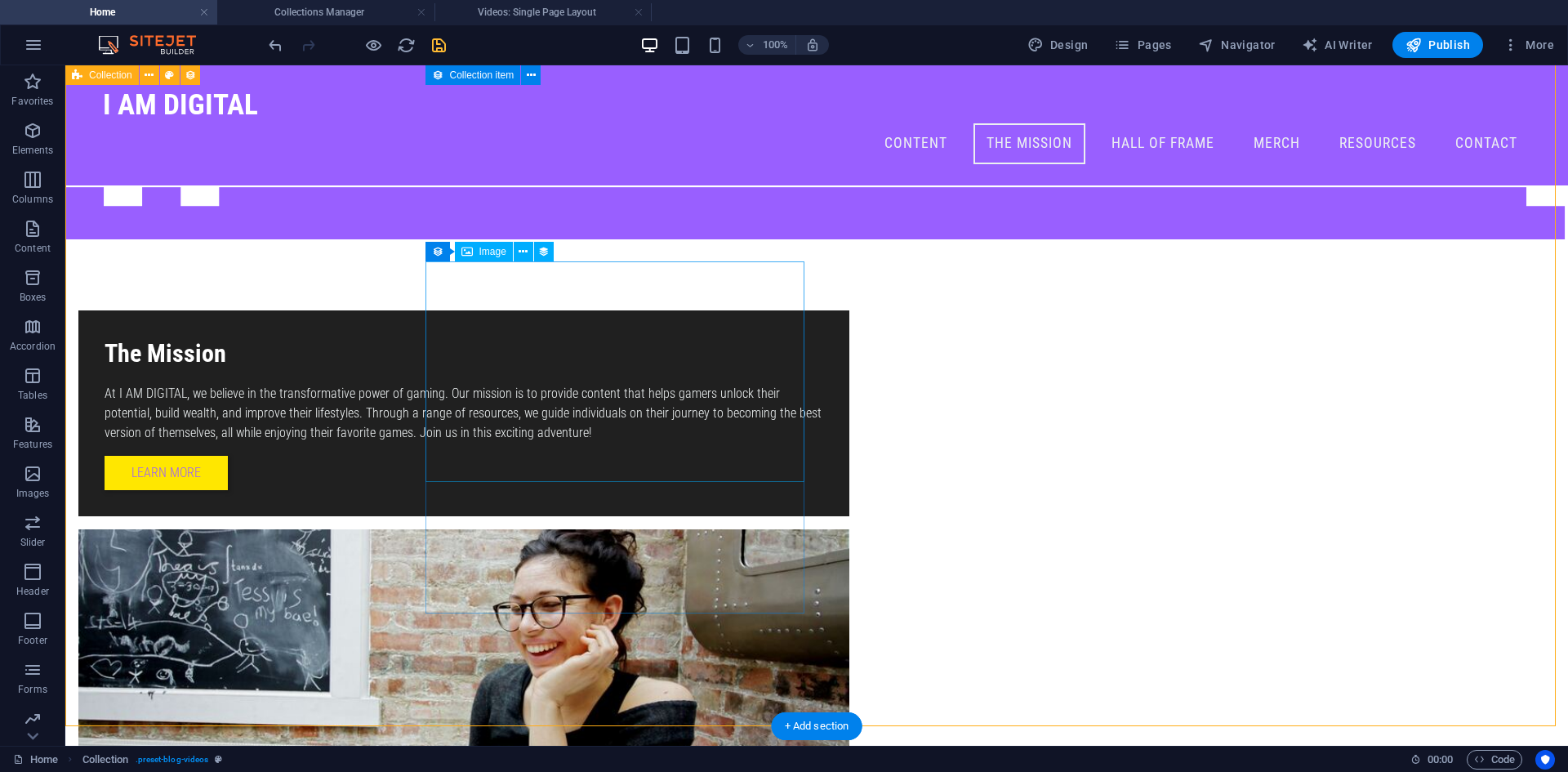
scroll to position [1951, 0]
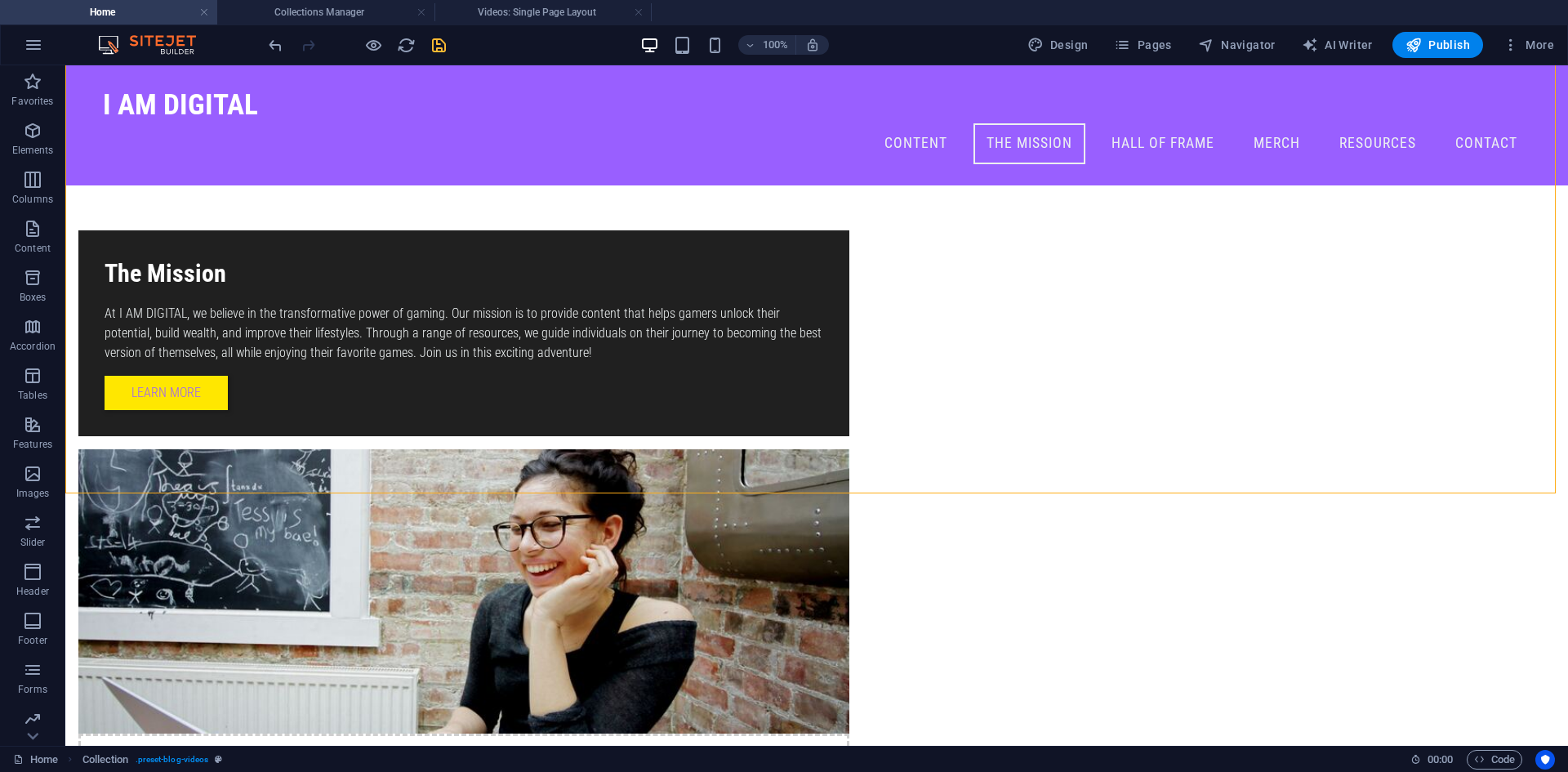
click at [432, 34] on div at bounding box center [357, 45] width 183 height 26
click at [438, 42] on icon "save" at bounding box center [438, 45] width 18 height 18
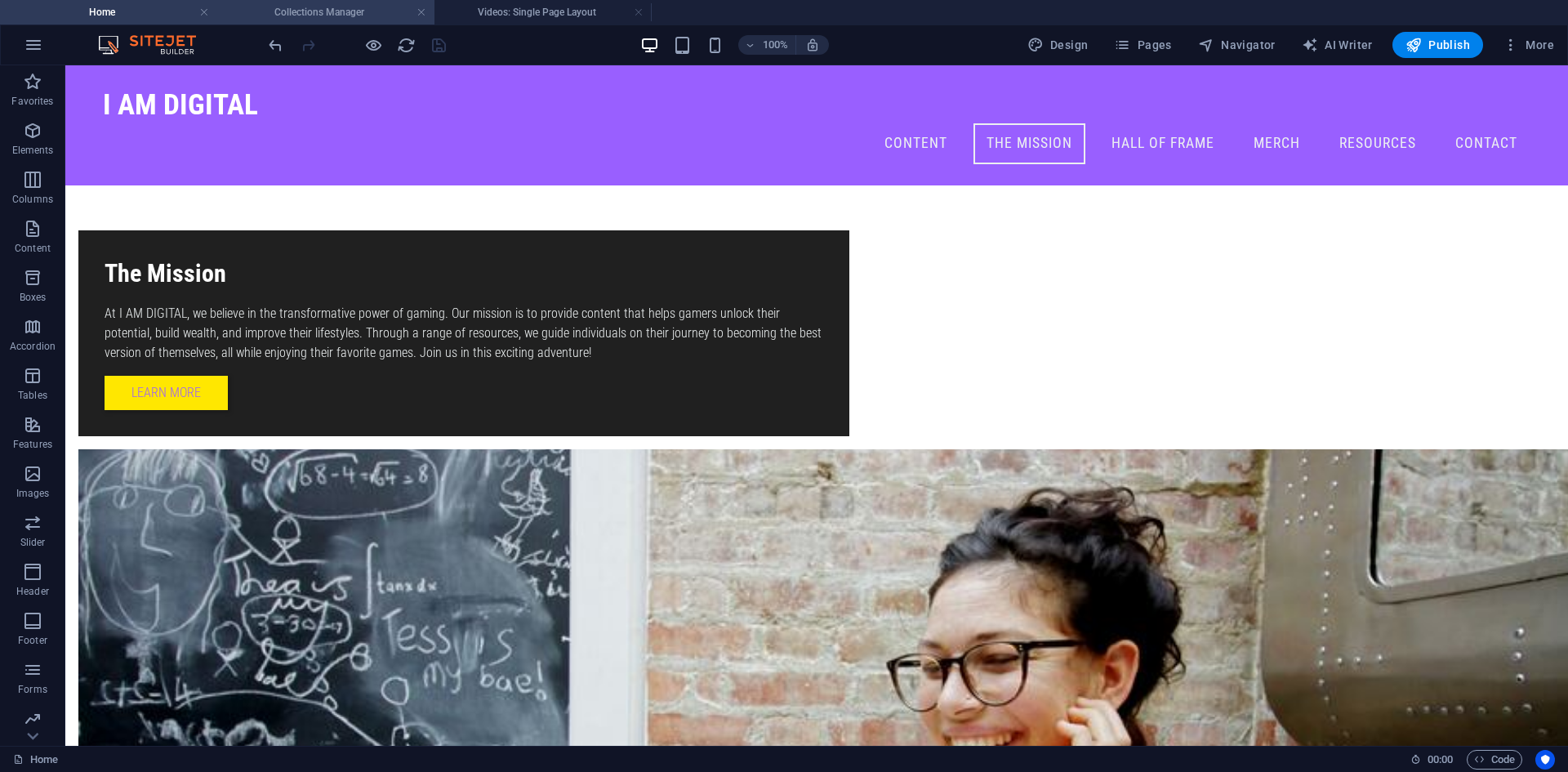
click at [335, 10] on h4 "Collections Manager" at bounding box center [326, 12] width 217 height 18
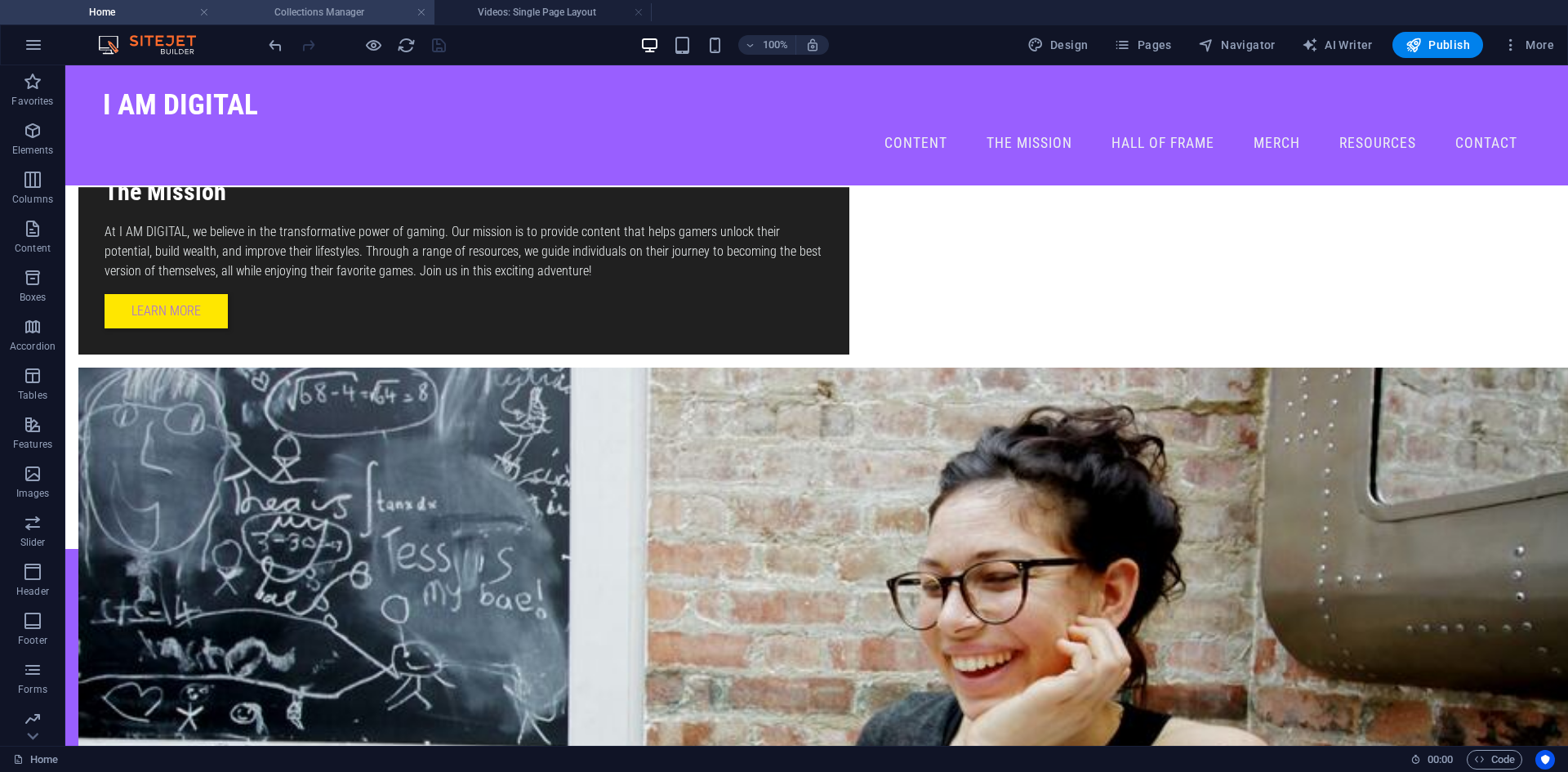
scroll to position [0, 0]
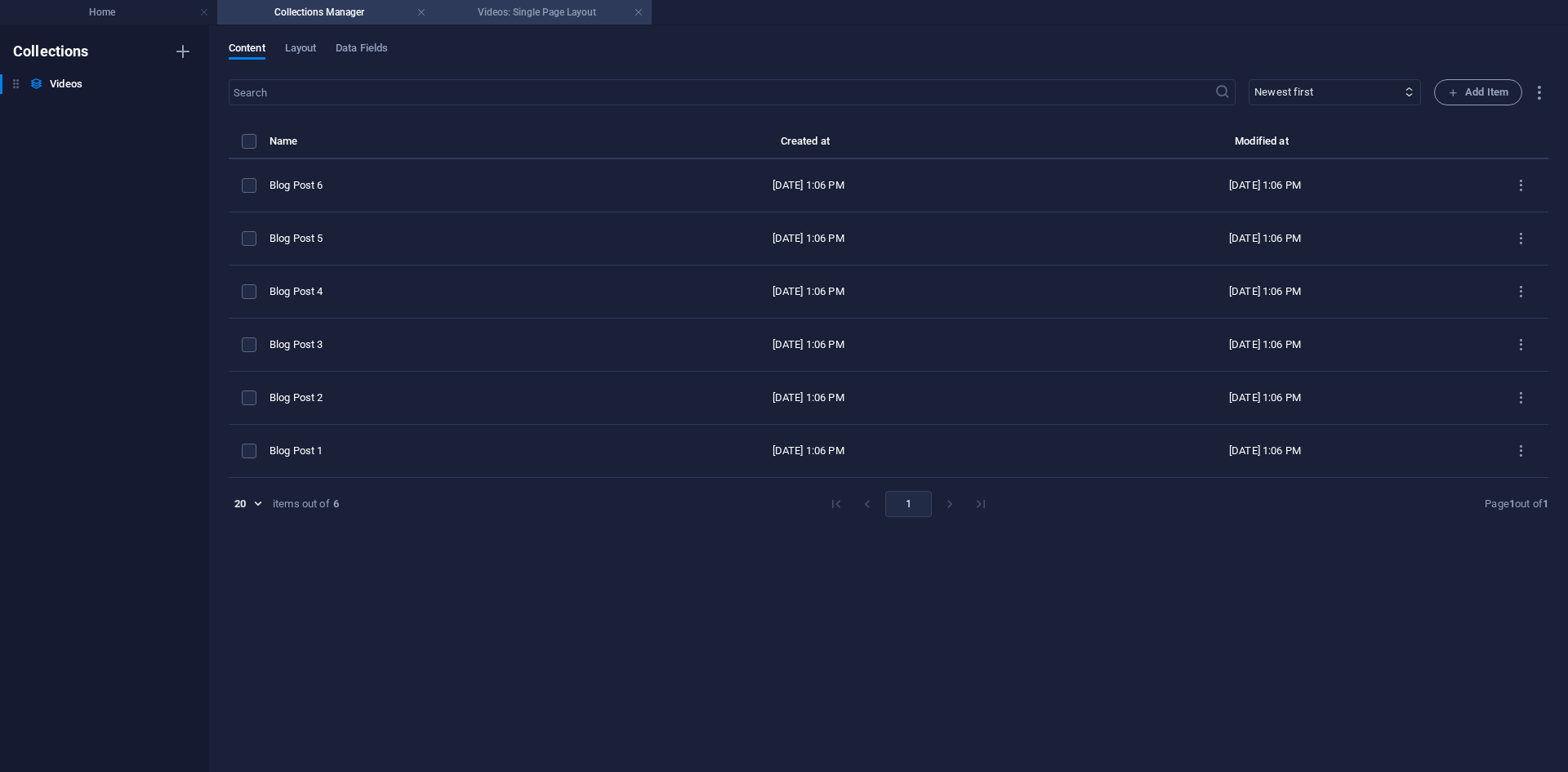
click at [592, 16] on h4 "Videos: Single Page Layout" at bounding box center [543, 12] width 217 height 18
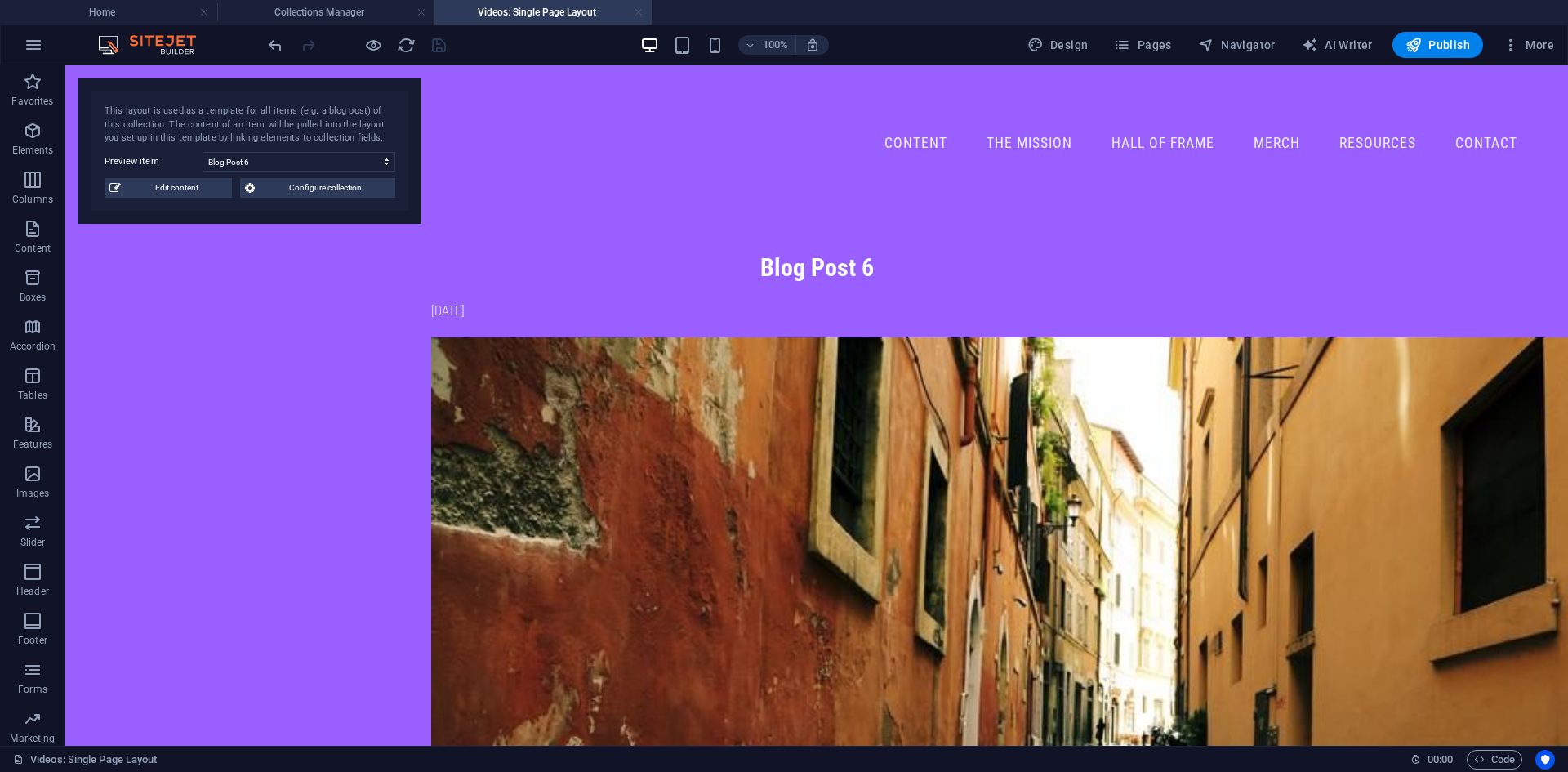
click at [635, 15] on link at bounding box center [638, 13] width 10 height 16
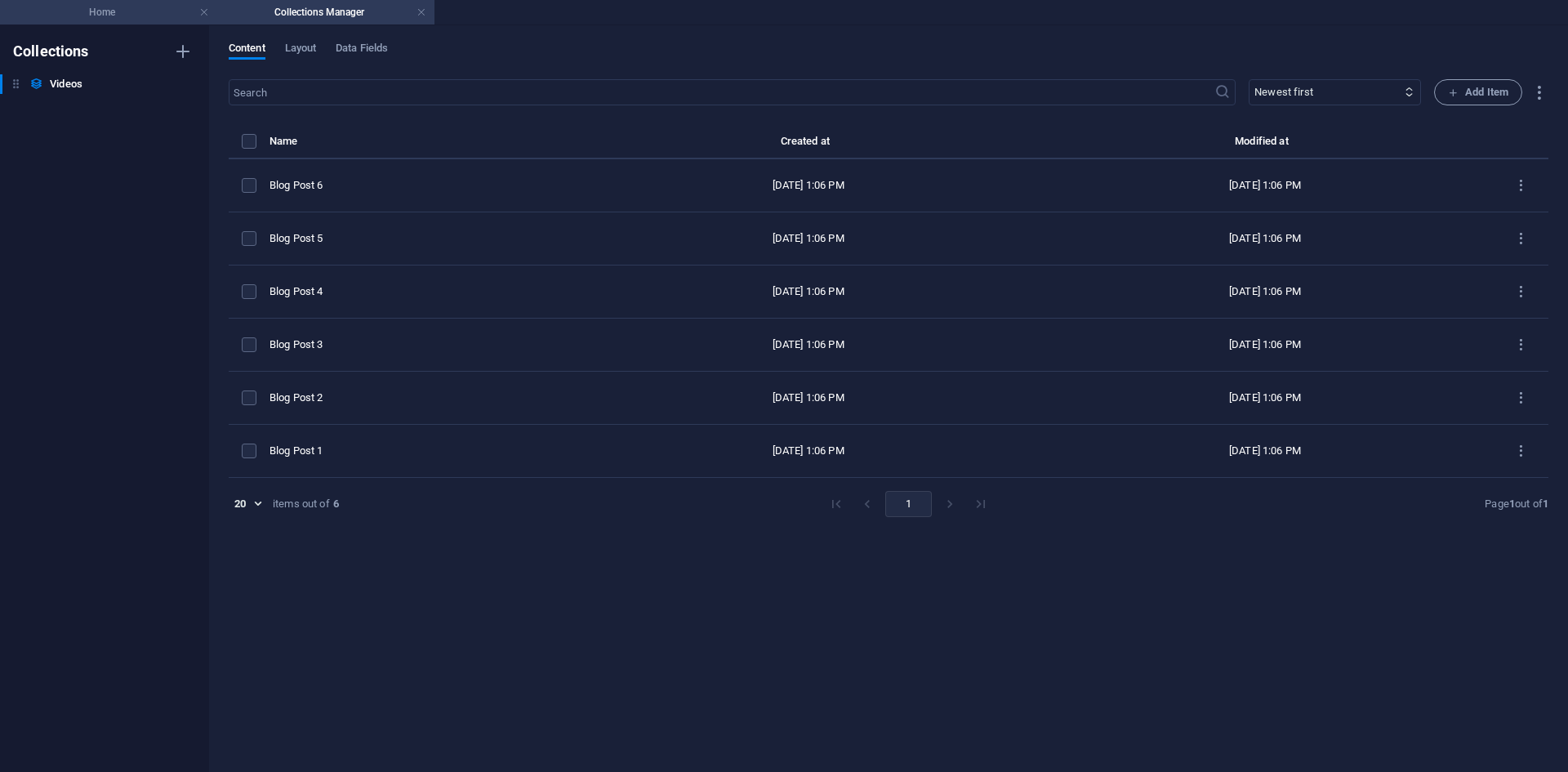
click at [137, 6] on h4 "Home" at bounding box center [109, 12] width 217 height 18
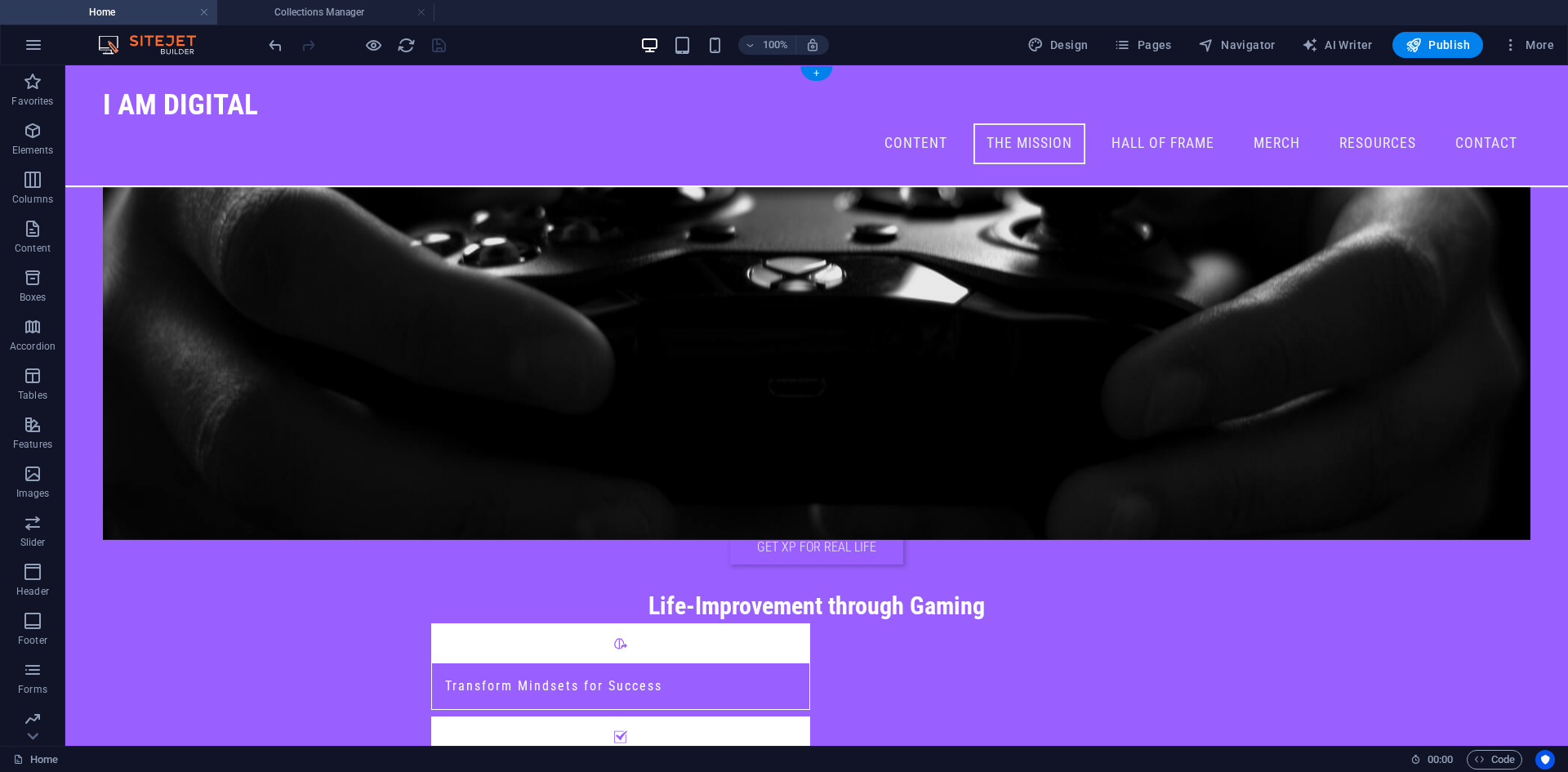
scroll to position [490, 0]
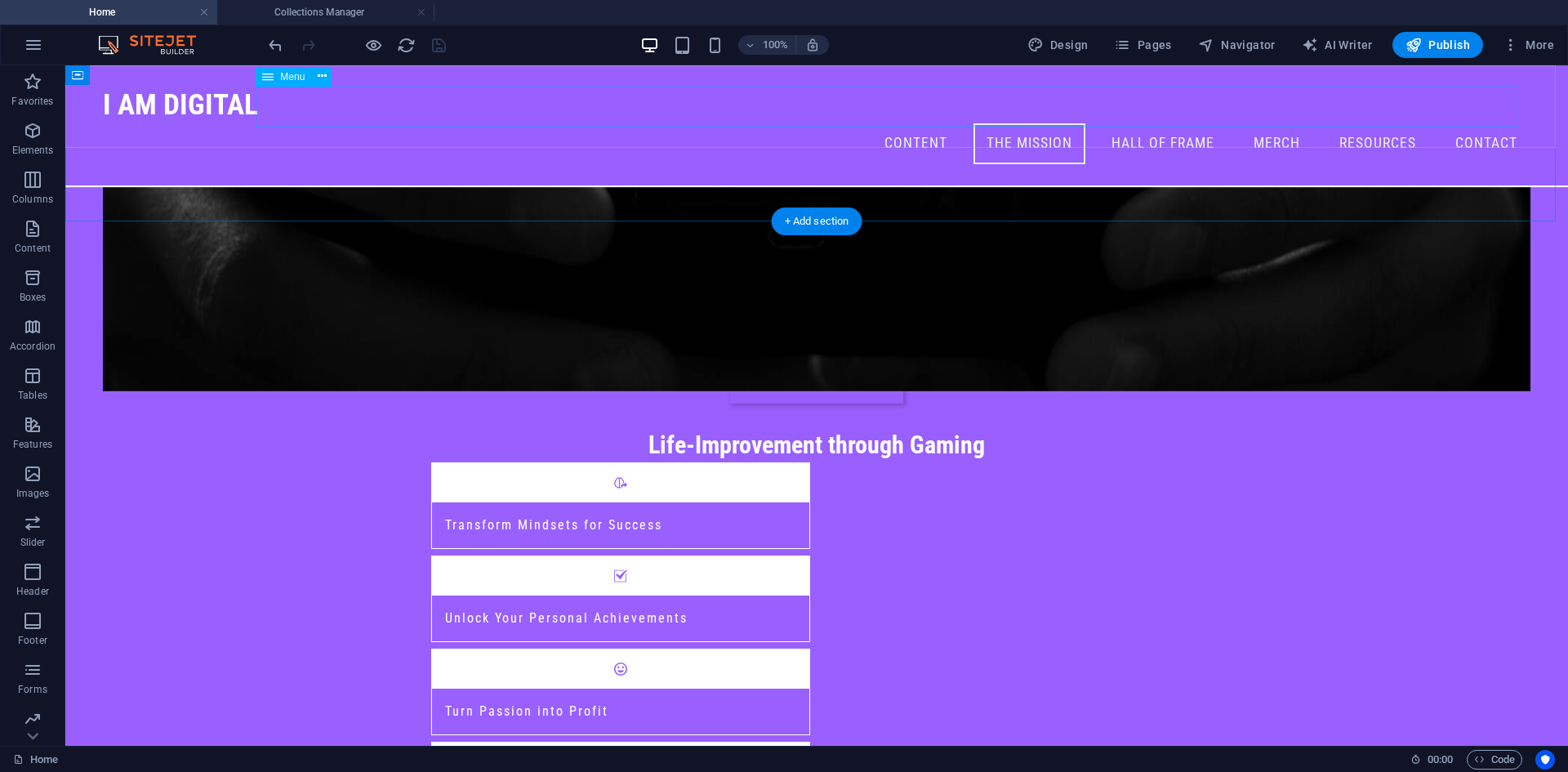
click at [1227, 123] on nav "Content The Mission Hall of Frame Merch Resources Contact" at bounding box center [816, 144] width 1427 height 41
select select
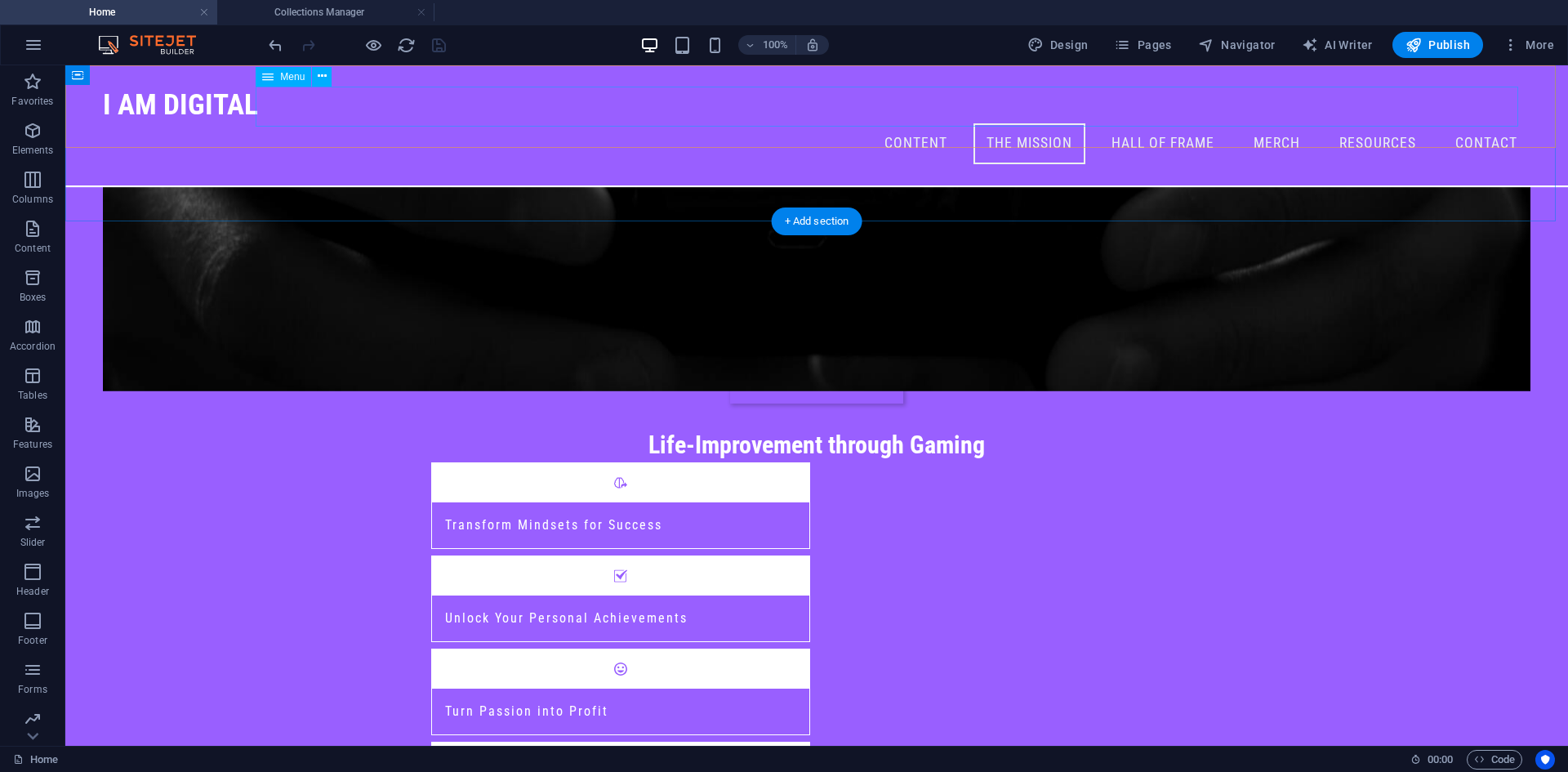
select select
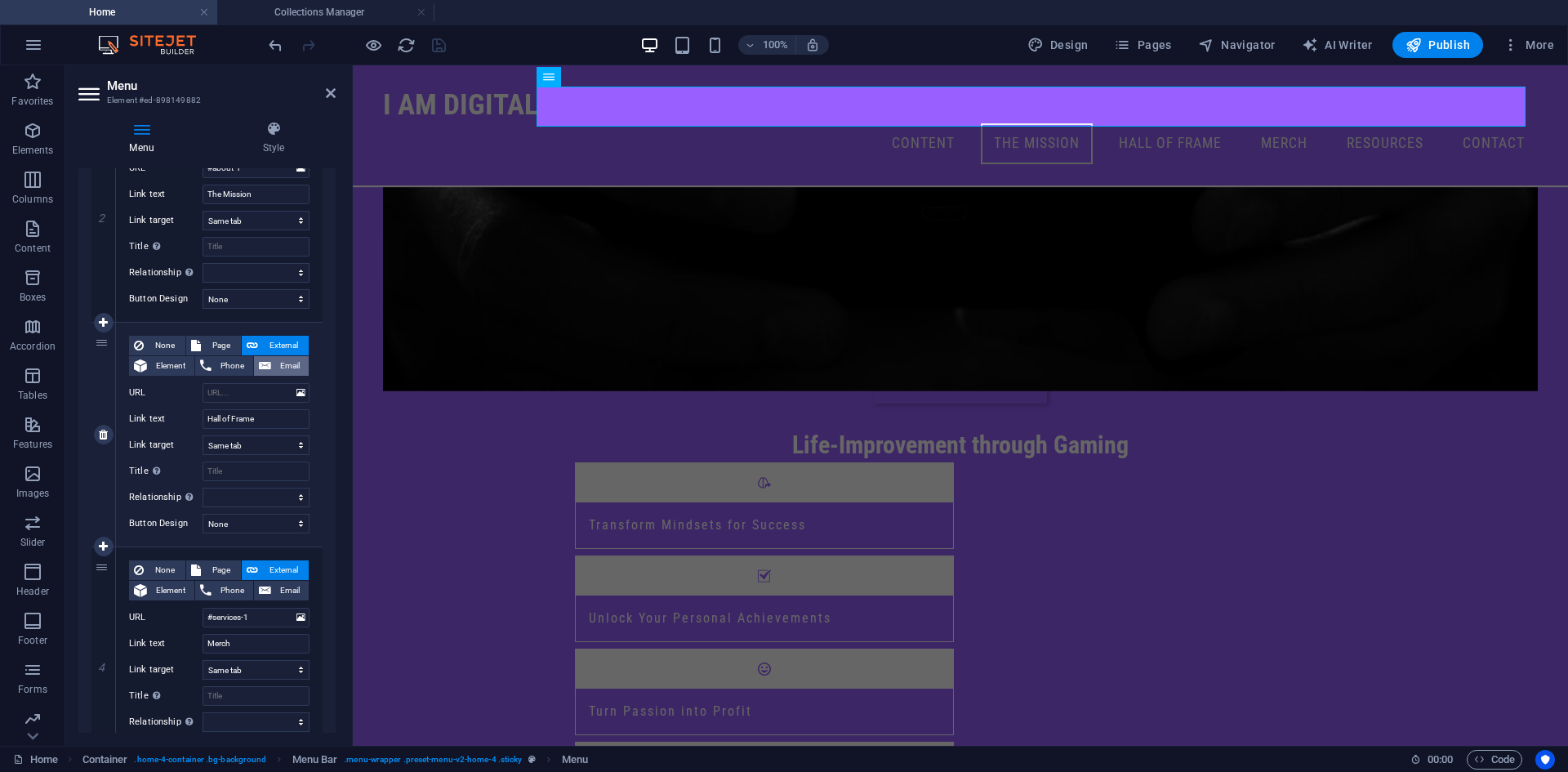
scroll to position [654, 0]
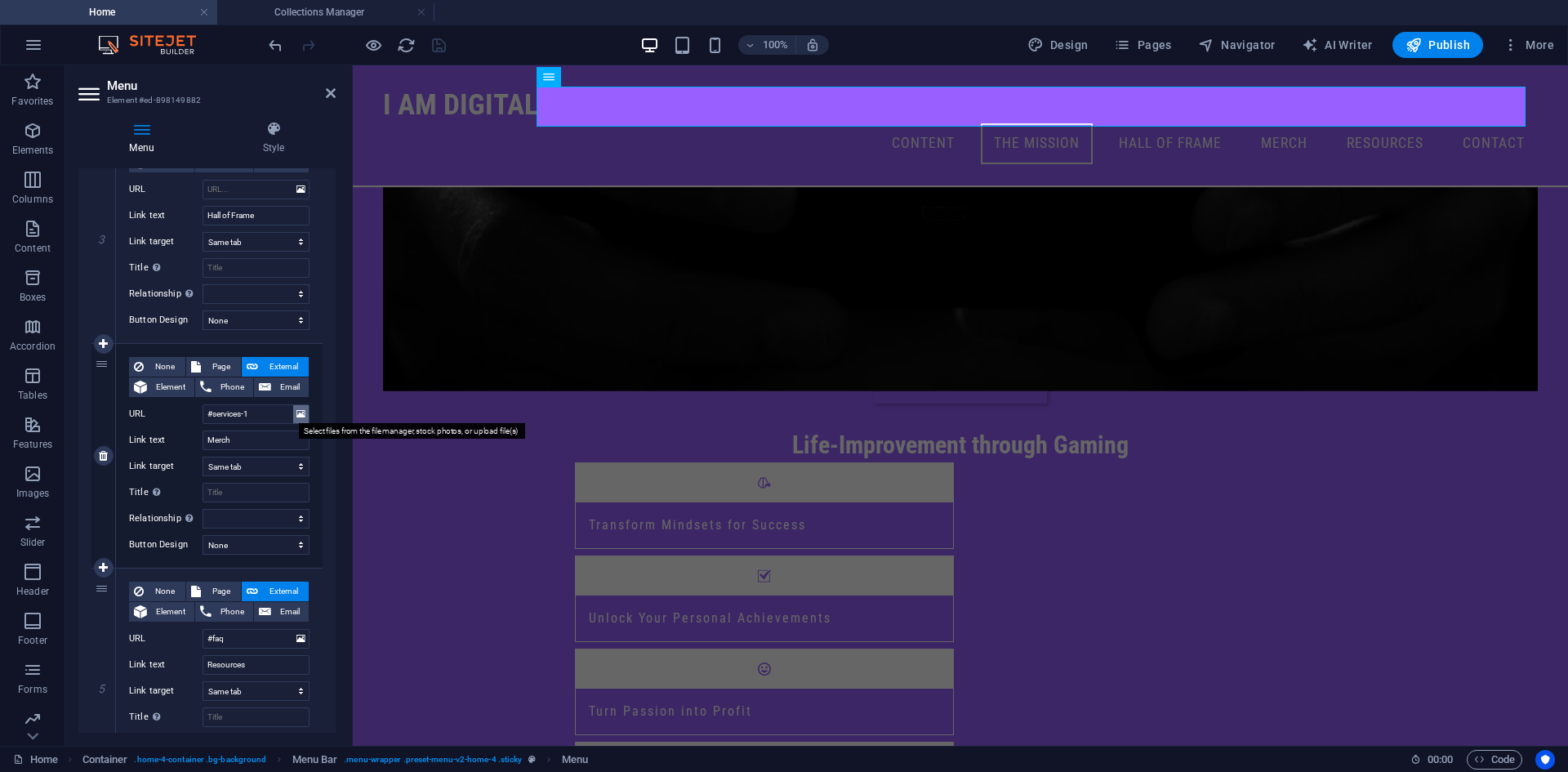
click at [297, 416] on icon at bounding box center [301, 414] width 9 height 18
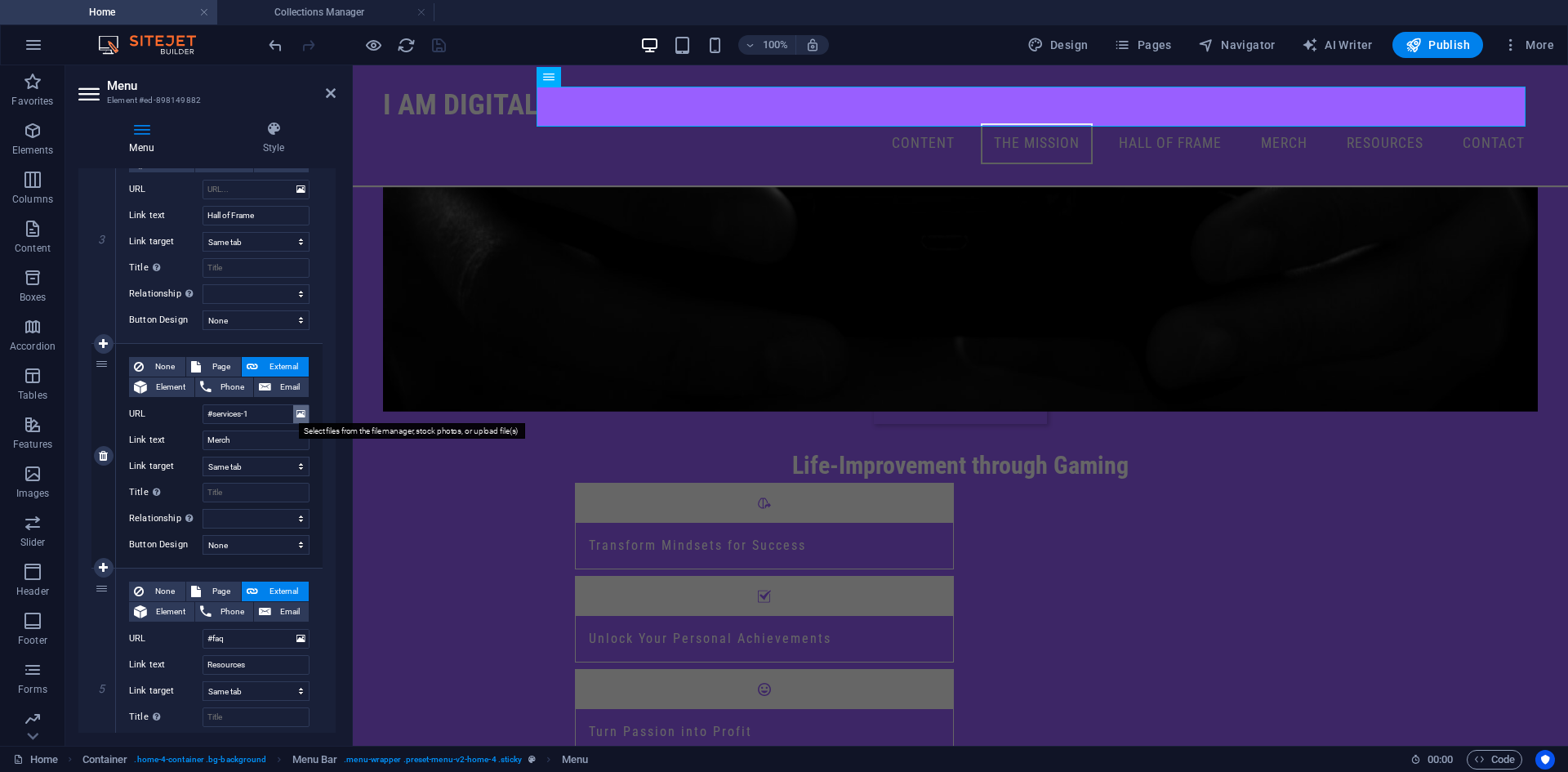
scroll to position [528, 0]
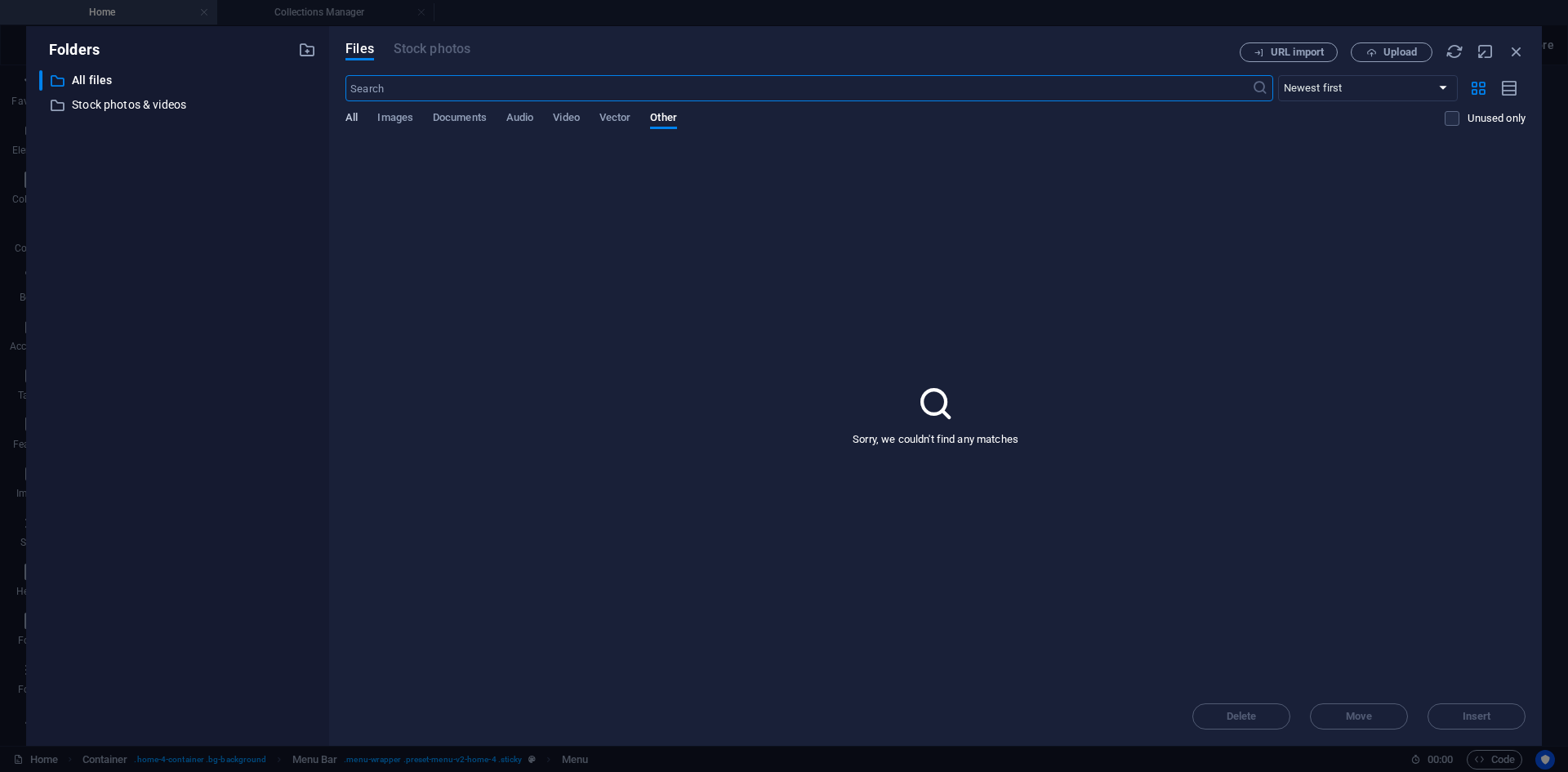
click at [352, 118] on span "All" at bounding box center [351, 119] width 13 height 23
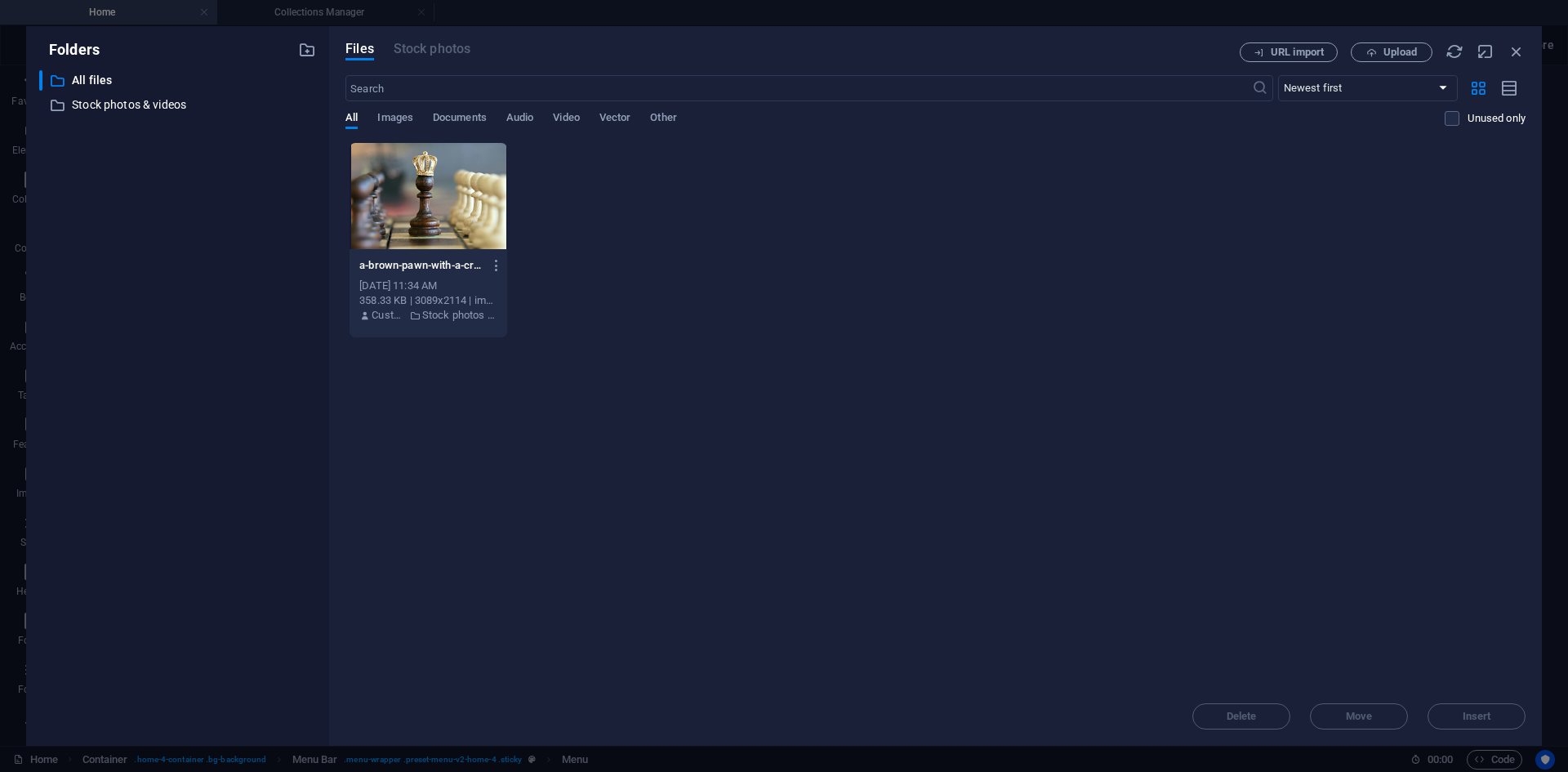
click at [504, 116] on div "All Images Documents Audio Video Vector Other" at bounding box center [894, 127] width 1099 height 31
click at [456, 116] on span "Documents" at bounding box center [460, 119] width 54 height 23
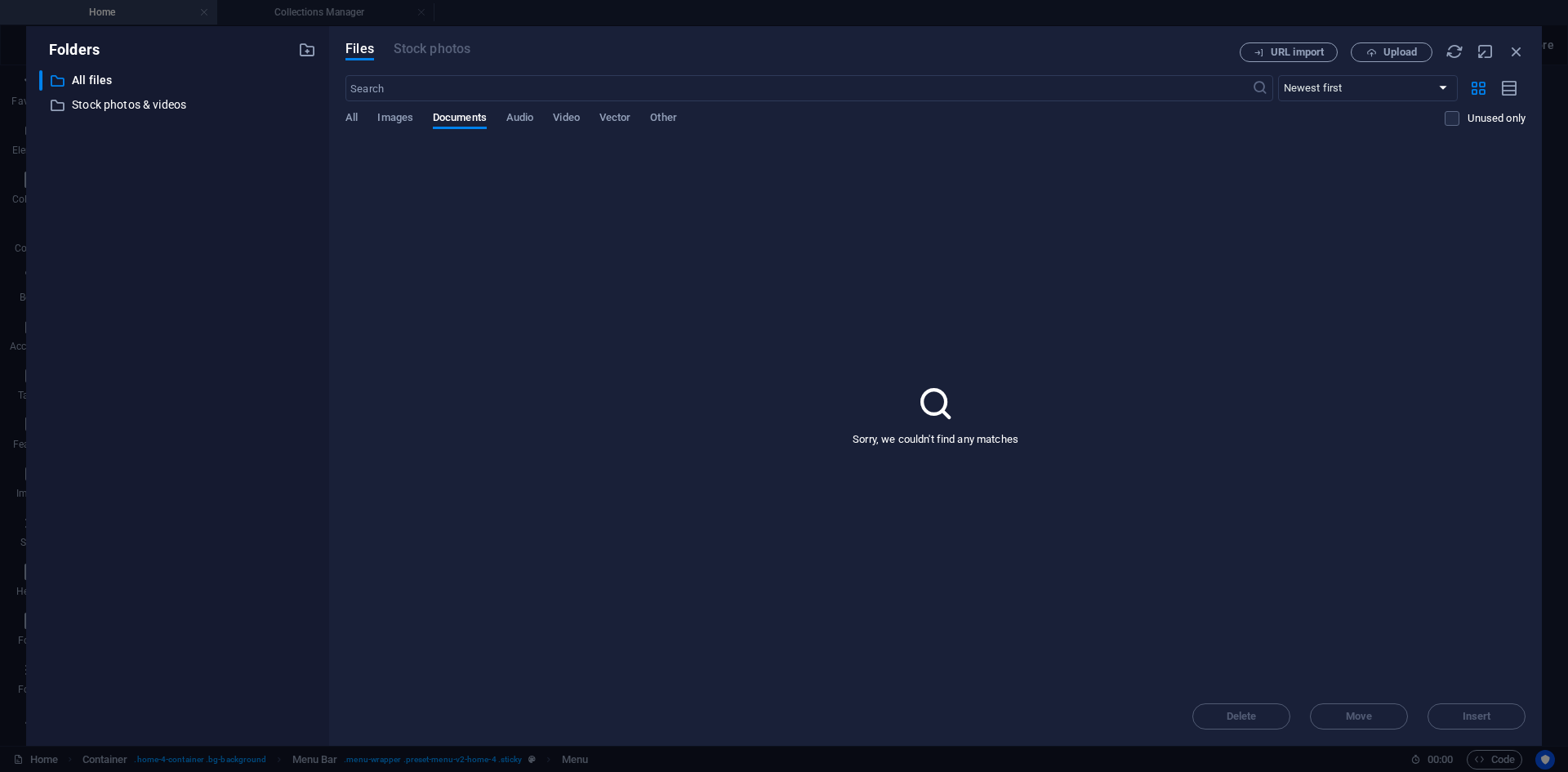
click at [540, 113] on div "All Images Documents Audio Video Vector Other" at bounding box center [894, 127] width 1099 height 31
click at [1519, 53] on icon "button" at bounding box center [1516, 51] width 18 height 18
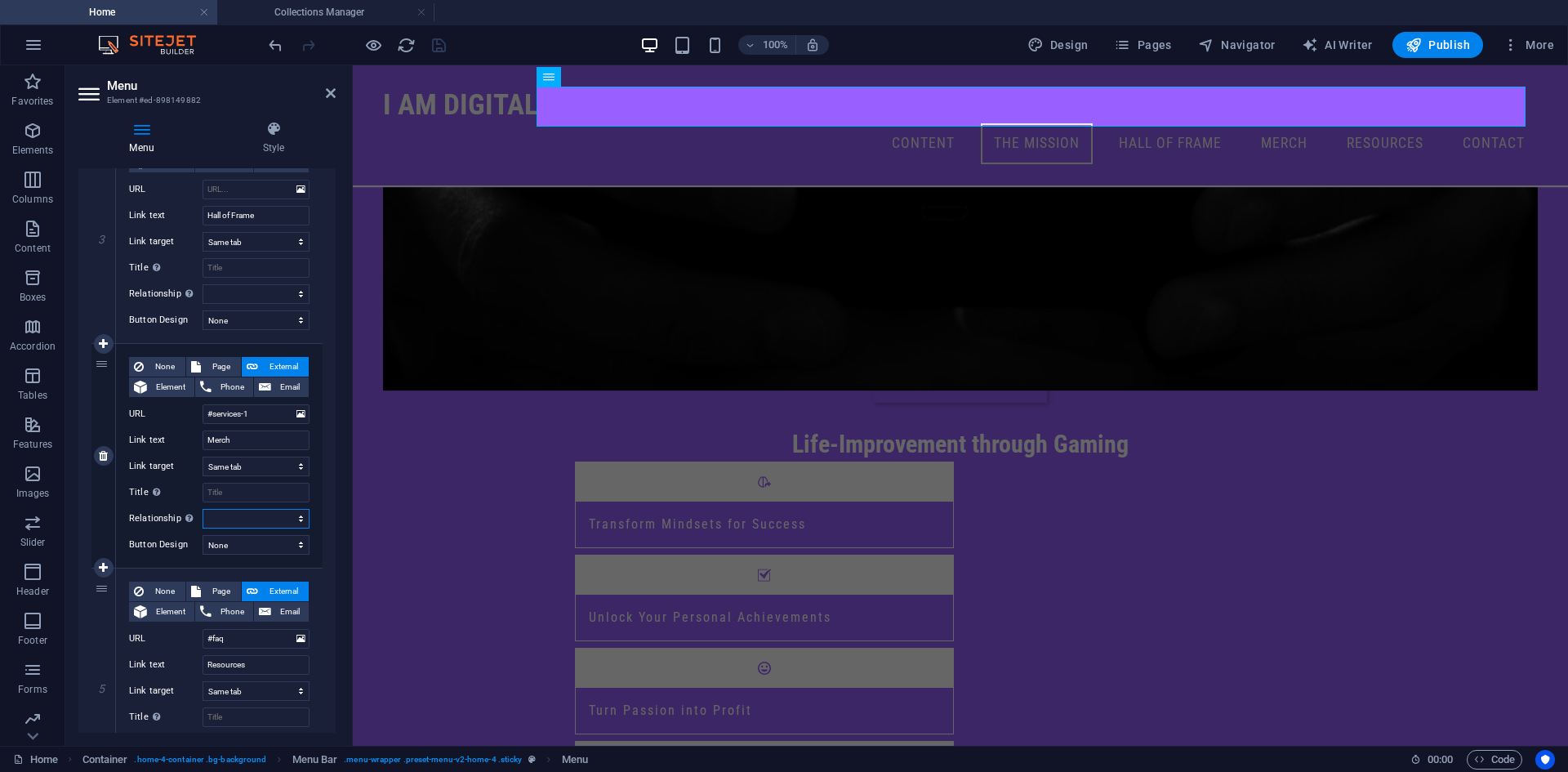
click at [256, 524] on select "alternate author bookmark external help license next nofollow noreferrer noopen…" at bounding box center [256, 519] width 107 height 19
click at [256, 517] on select "alternate author bookmark external help license next nofollow noreferrer noopen…" at bounding box center [256, 519] width 107 height 19
click at [299, 410] on icon at bounding box center [301, 414] width 9 height 18
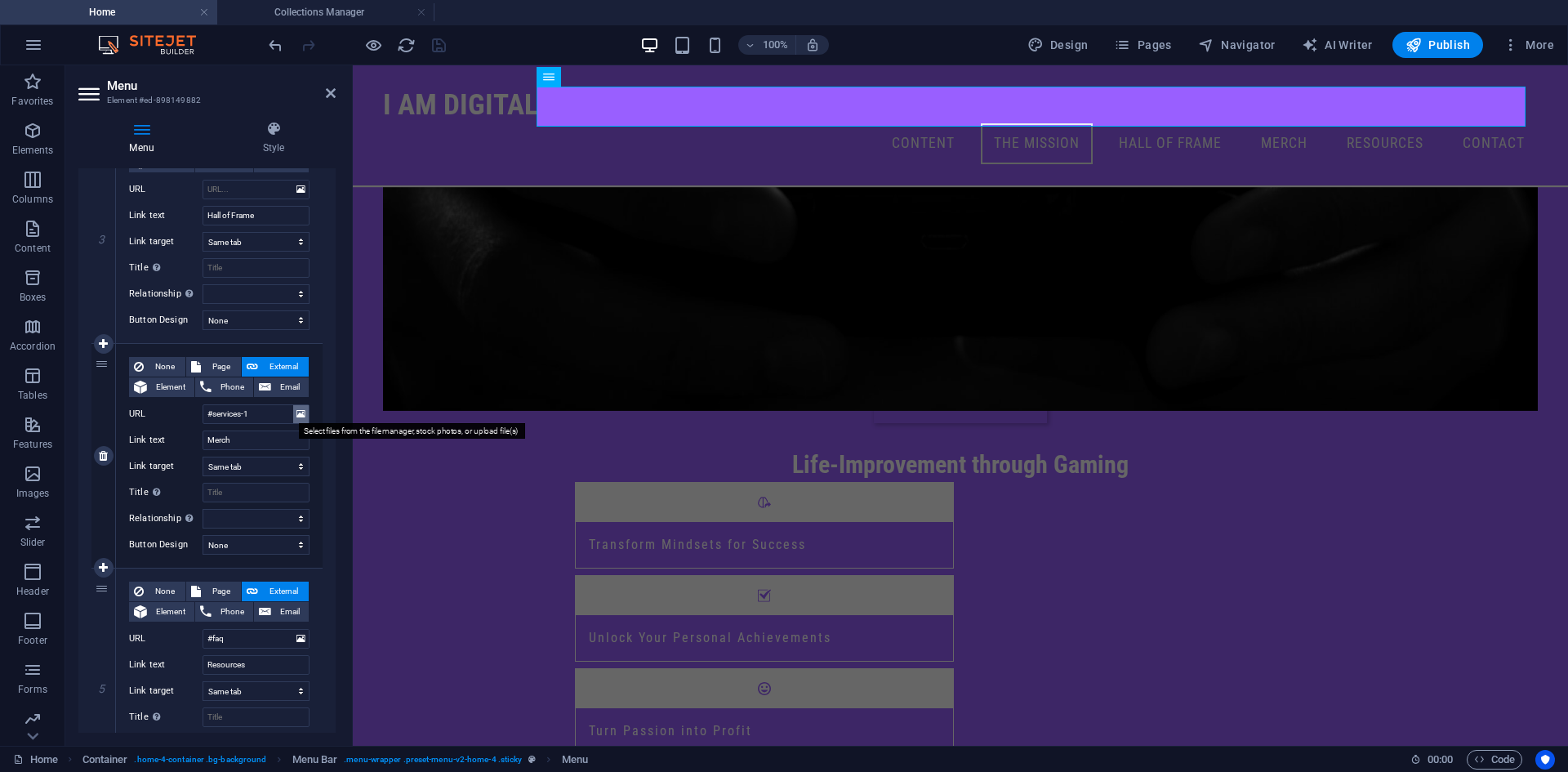
scroll to position [529, 0]
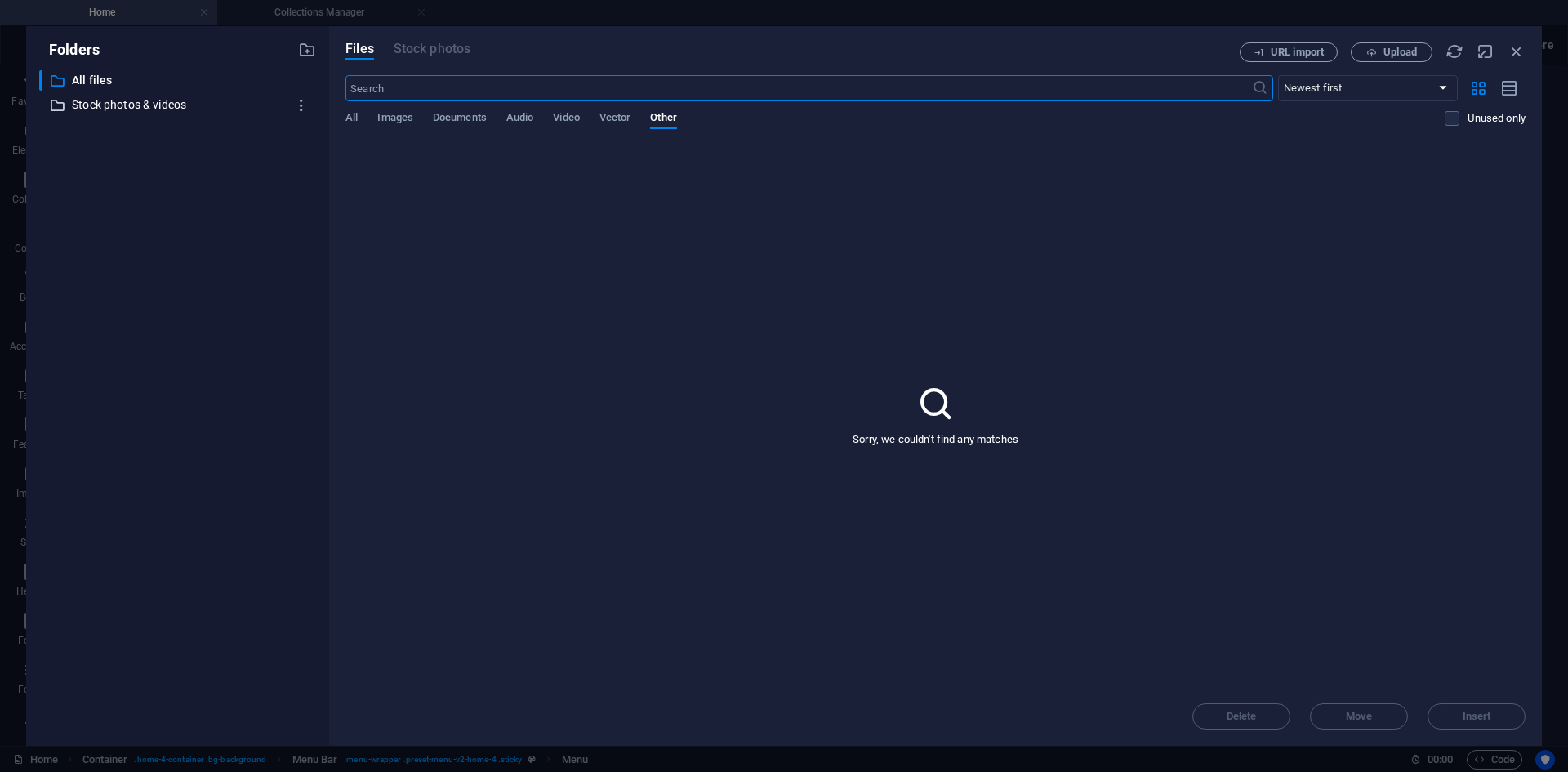
click at [159, 111] on p "Stock photos & videos" at bounding box center [178, 105] width 214 height 18
click at [112, 106] on p "Stock photos & videos" at bounding box center [178, 105] width 214 height 18
click at [1514, 45] on icon "button" at bounding box center [1516, 51] width 18 height 18
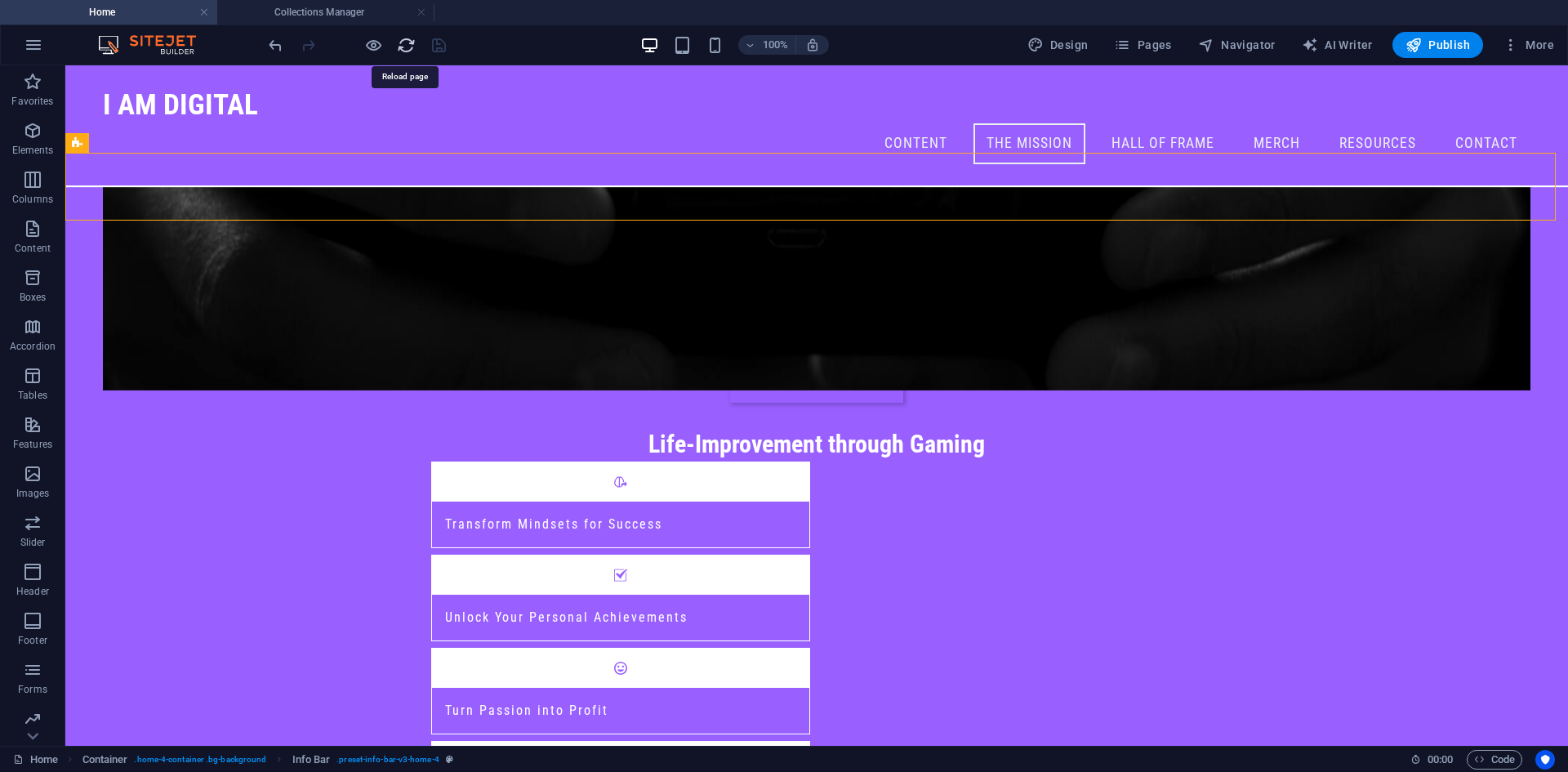
click at [403, 42] on icon "reload" at bounding box center [405, 45] width 18 height 18
click at [400, 44] on icon "reload" at bounding box center [405, 45] width 18 height 18
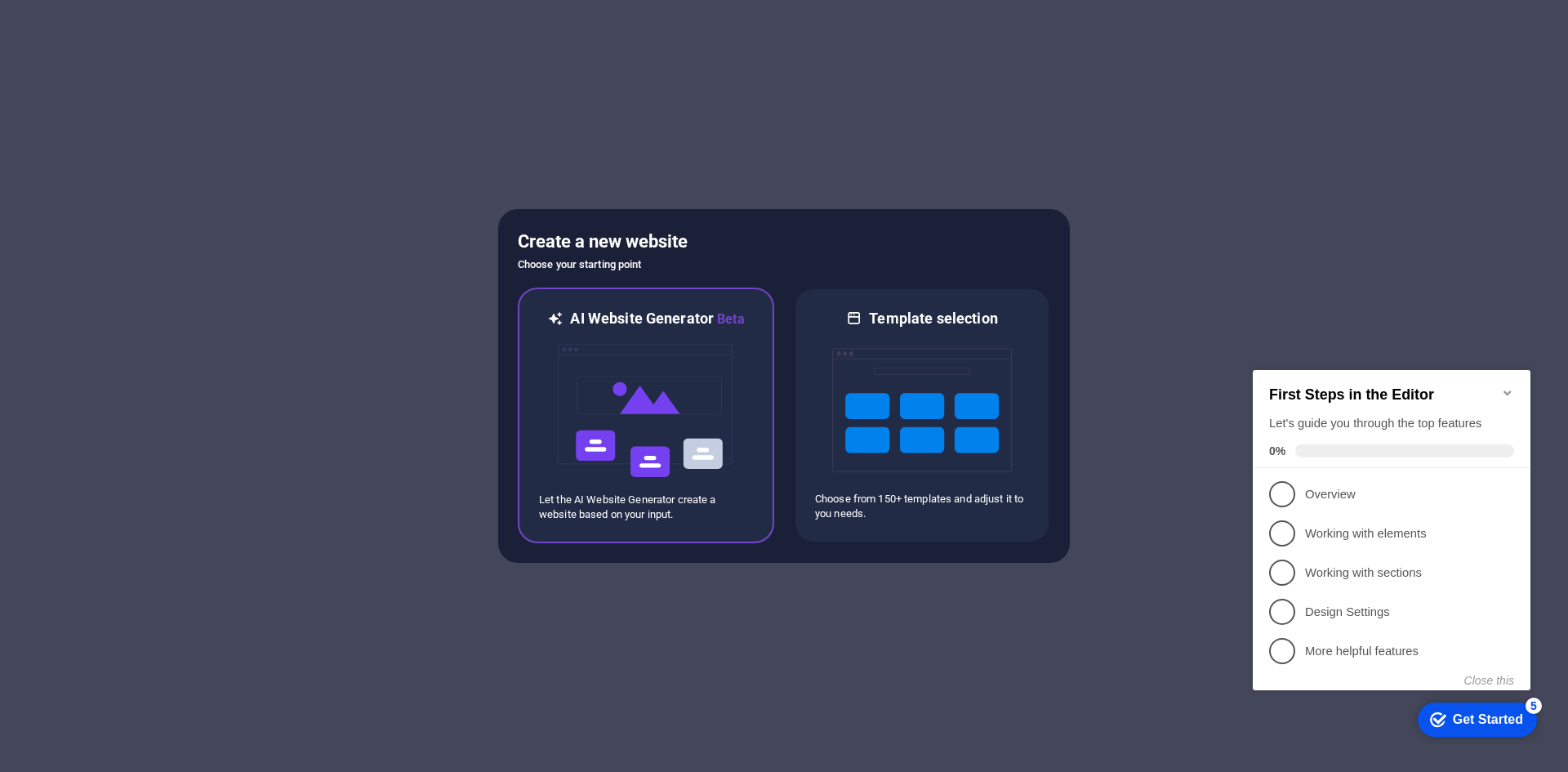
click at [672, 396] on img at bounding box center [645, 410] width 179 height 163
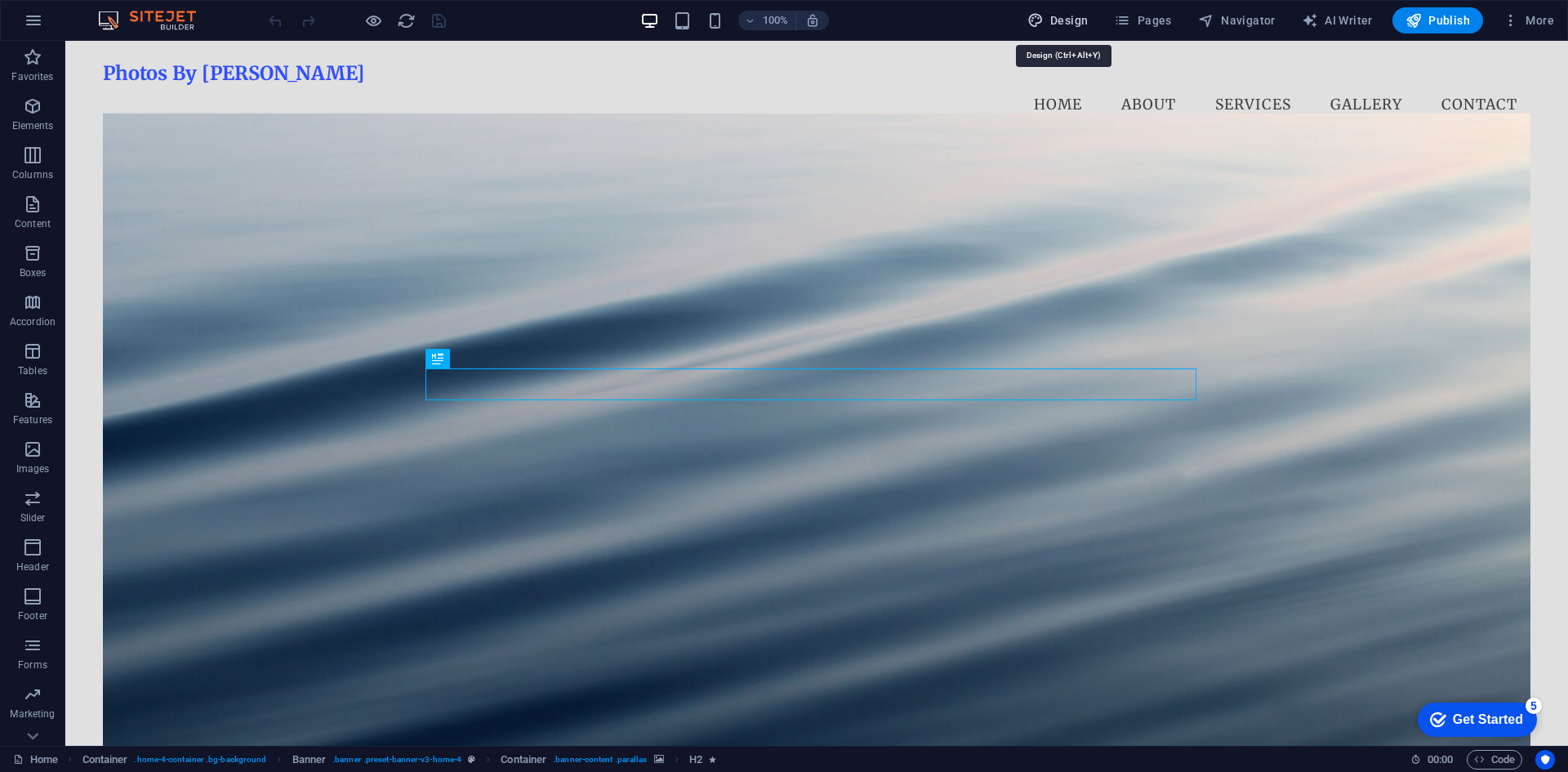
click at [1066, 22] on span "Design" at bounding box center [1057, 20] width 61 height 16
select select "px"
select select "200"
select select "px"
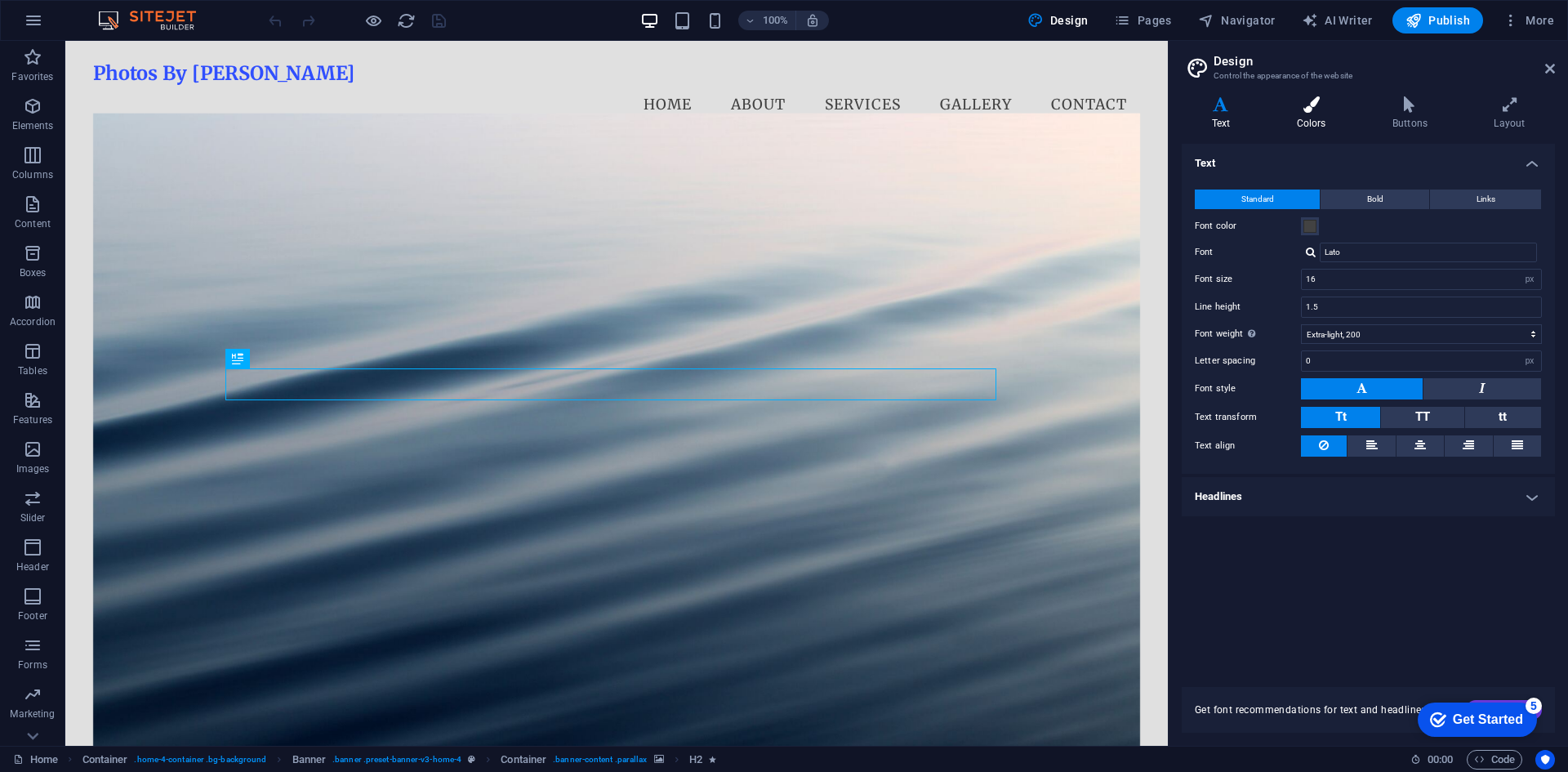
click at [1293, 112] on h4 "Colors" at bounding box center [1314, 113] width 96 height 34
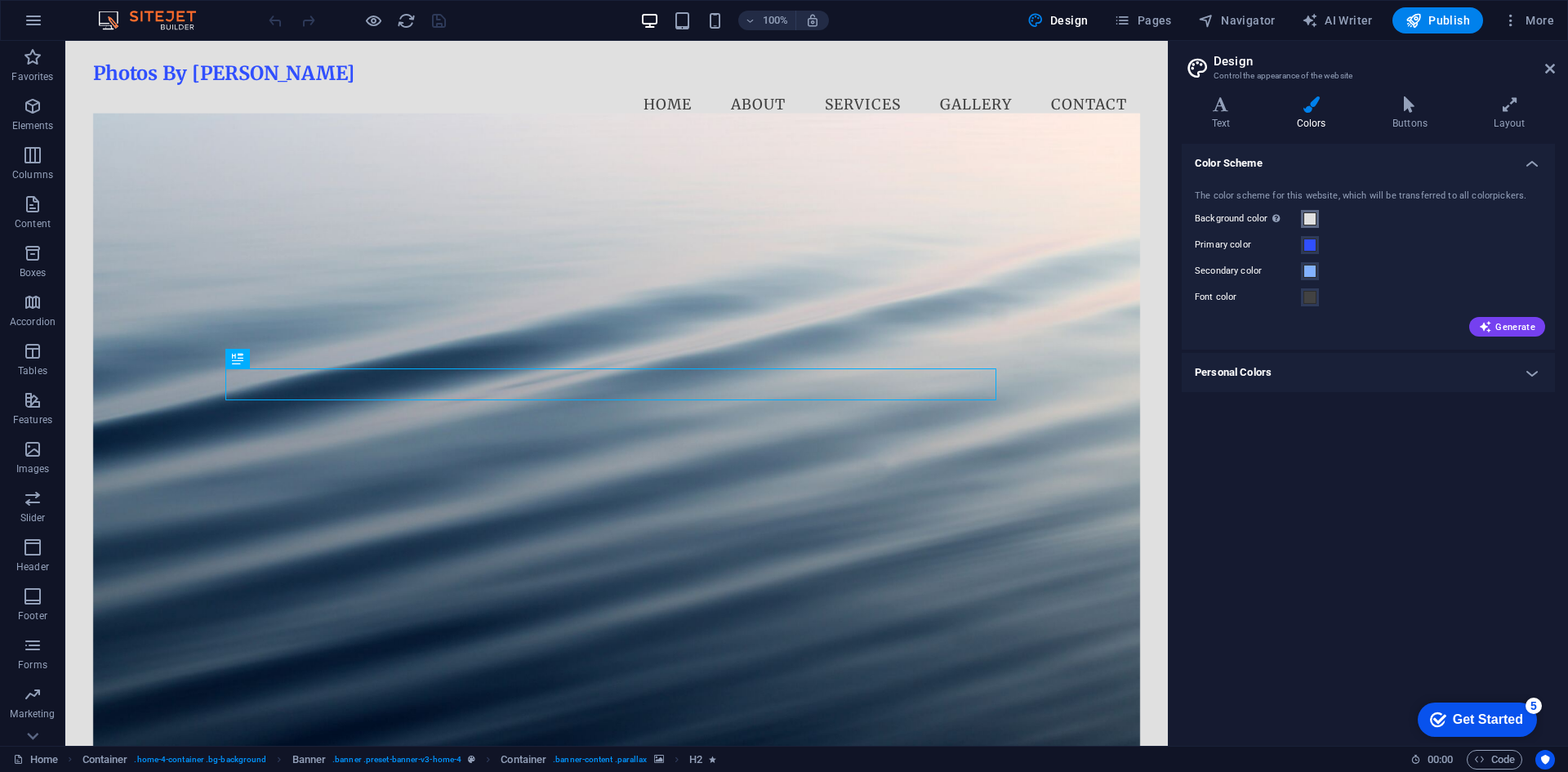
click at [1312, 219] on span at bounding box center [1309, 218] width 13 height 13
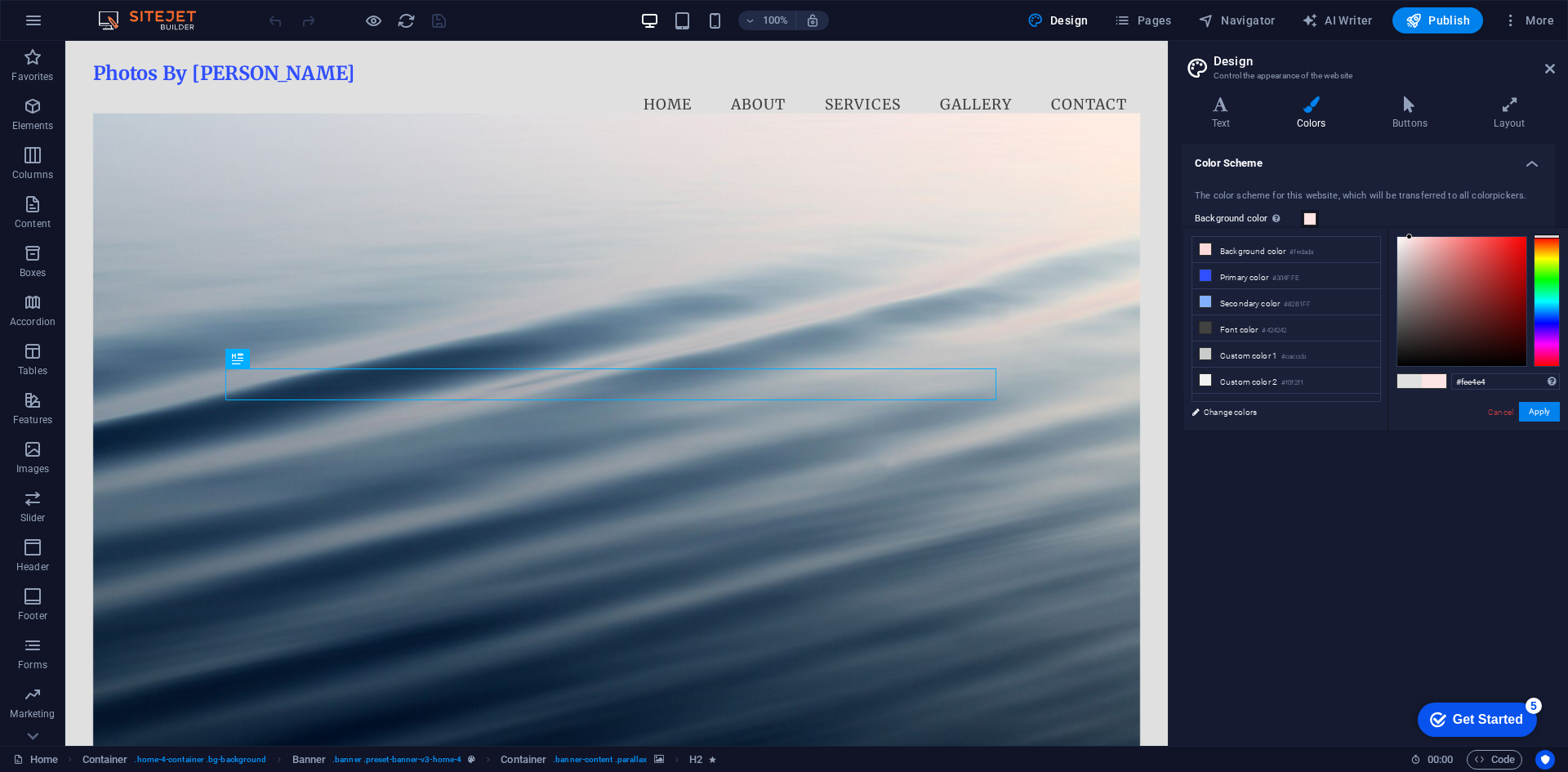
drag, startPoint x: 1426, startPoint y: 239, endPoint x: 1409, endPoint y: 237, distance: 17.1
click at [1409, 237] on div at bounding box center [1461, 301] width 129 height 129
click at [1542, 418] on button "Apply" at bounding box center [1539, 411] width 41 height 19
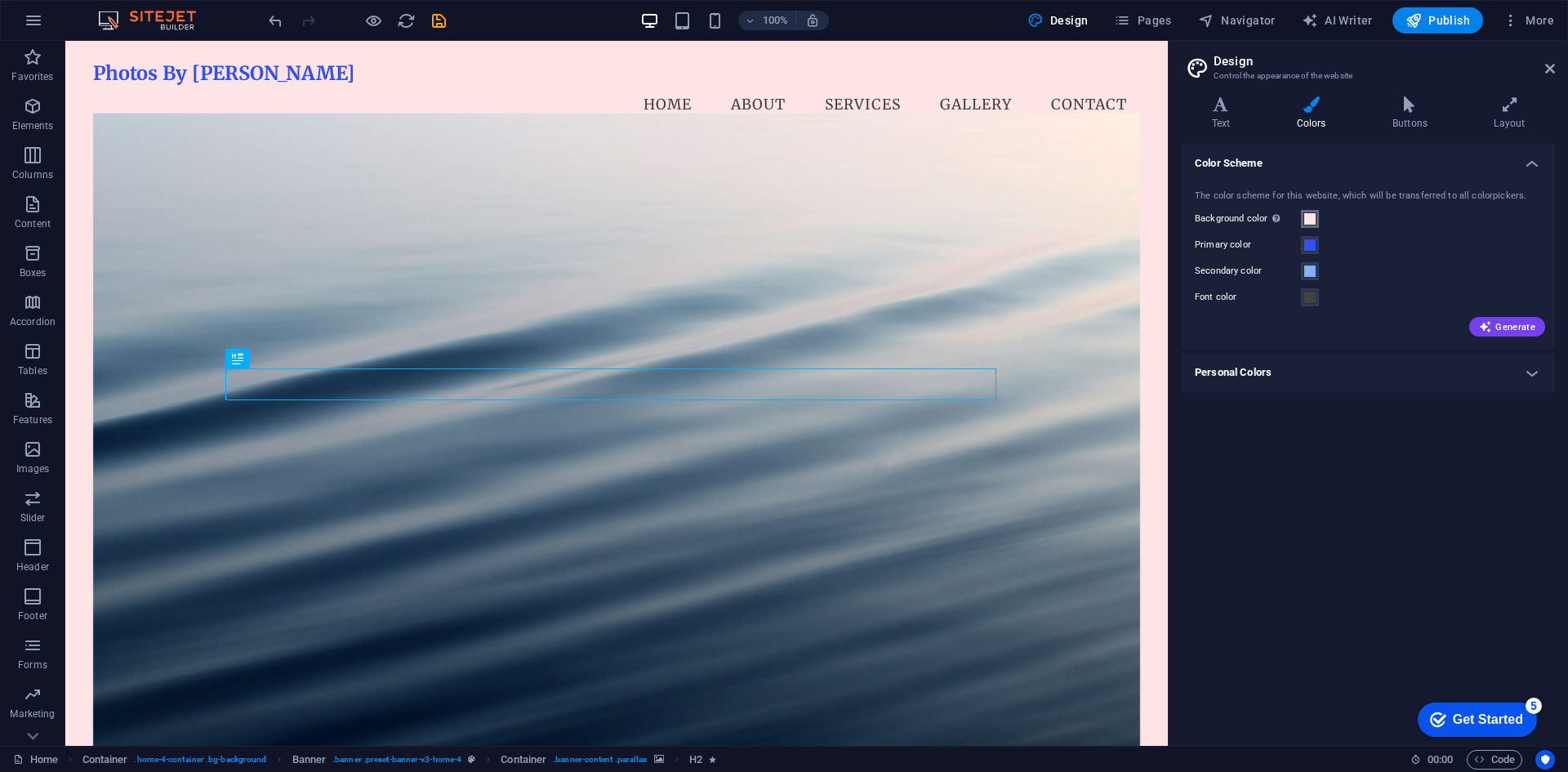
click at [1310, 218] on span at bounding box center [1309, 218] width 13 height 13
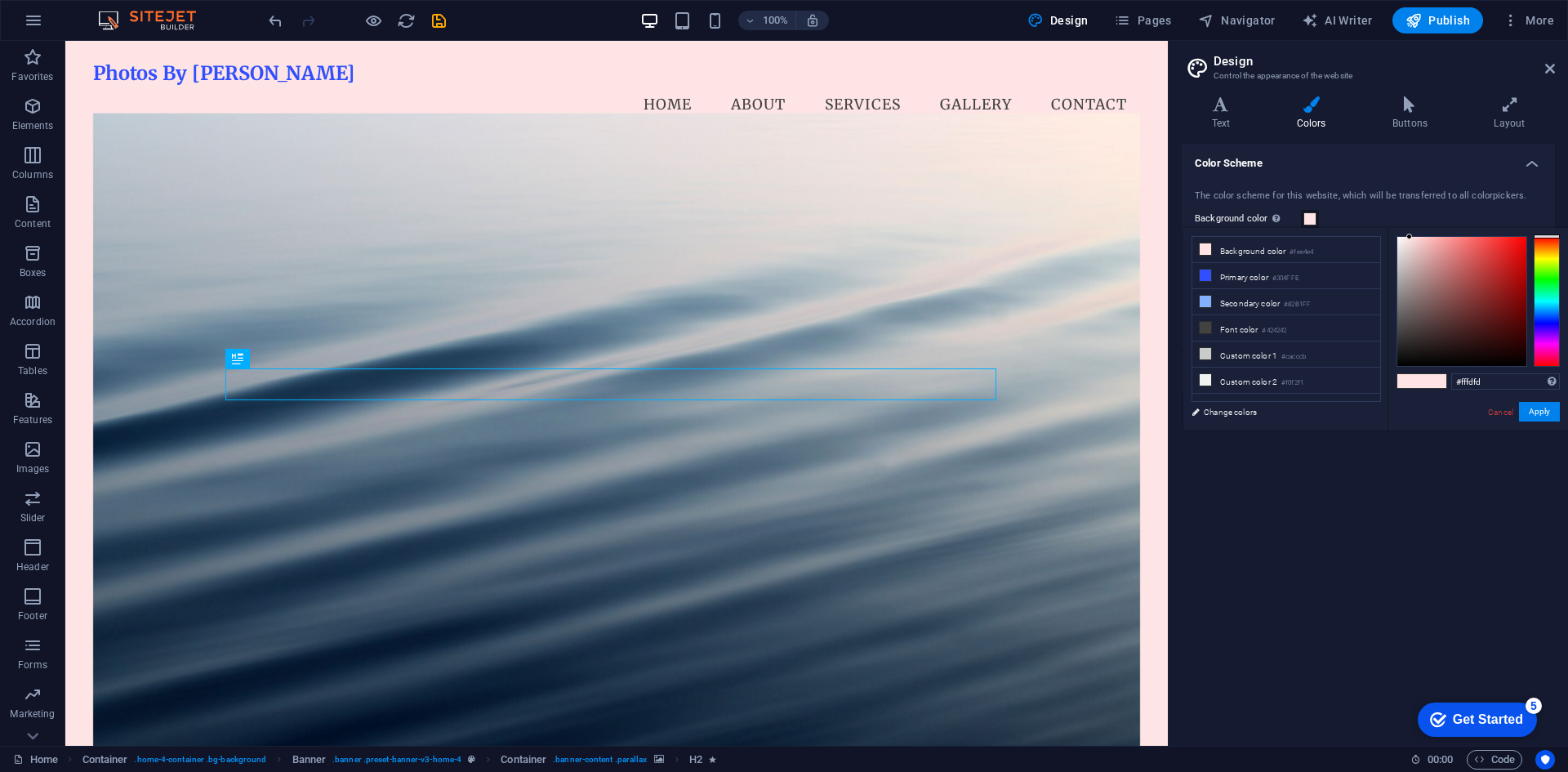
type input "#ffffff"
drag, startPoint x: 1403, startPoint y: 229, endPoint x: 1391, endPoint y: 225, distance: 12.6
click at [1391, 225] on body "Photos By [PERSON_NAME] Home Favorites Elements Columns Content Boxes Accordion…" at bounding box center [784, 386] width 1568 height 772
click at [1546, 418] on button "Apply" at bounding box center [1539, 411] width 41 height 19
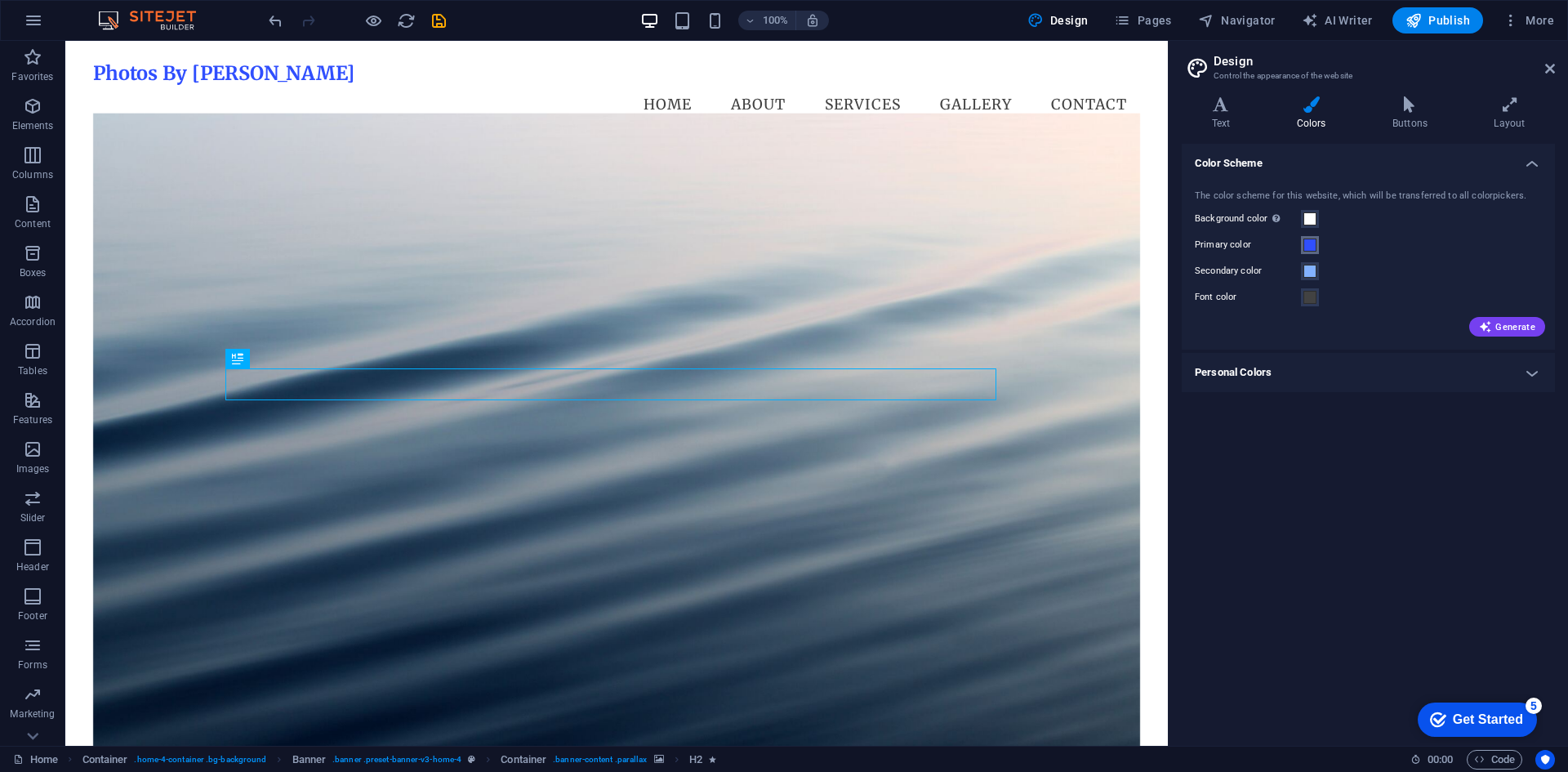
click at [1309, 245] on span at bounding box center [1309, 244] width 13 height 13
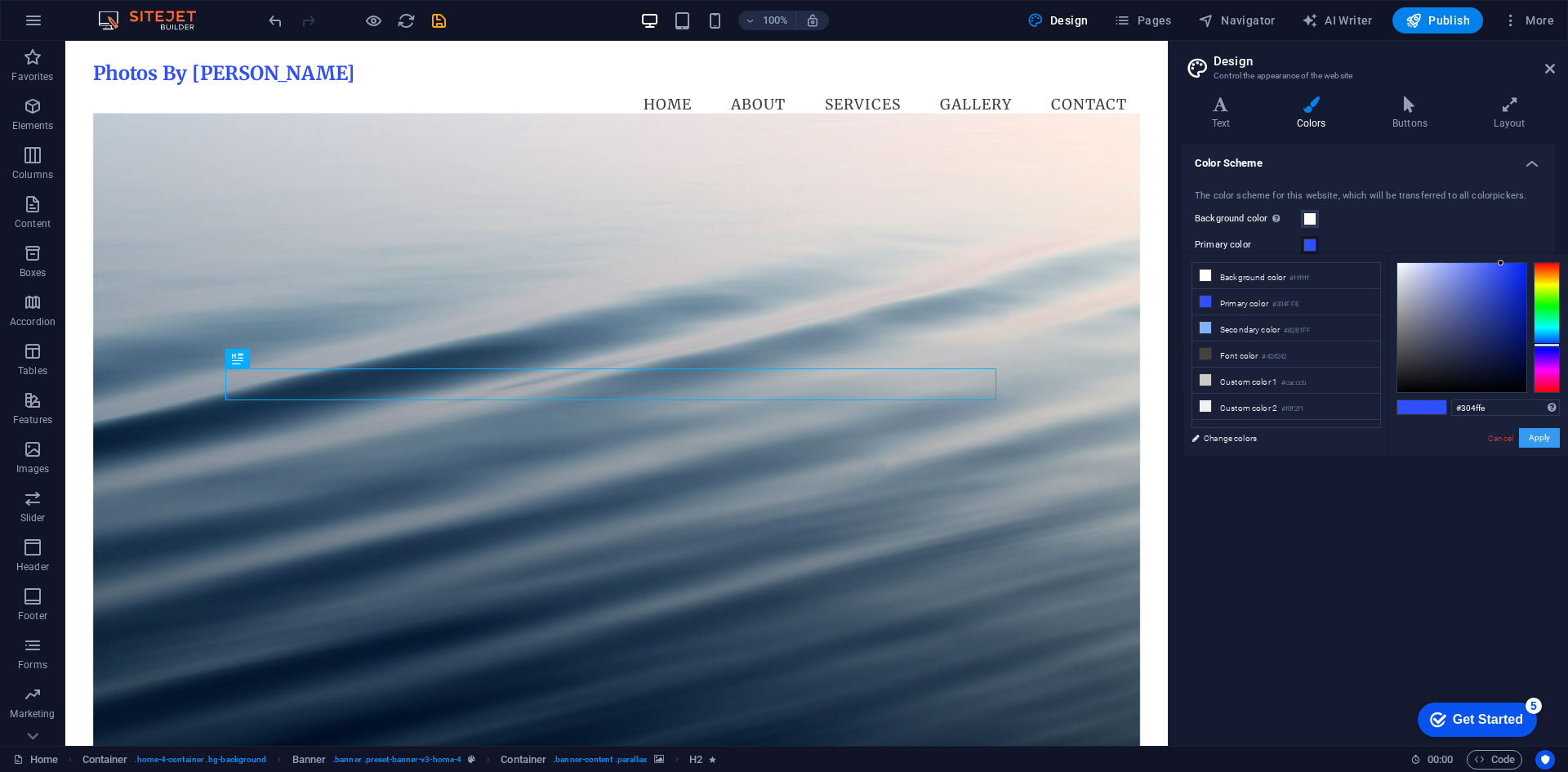
click at [1536, 438] on button "Apply" at bounding box center [1539, 437] width 41 height 19
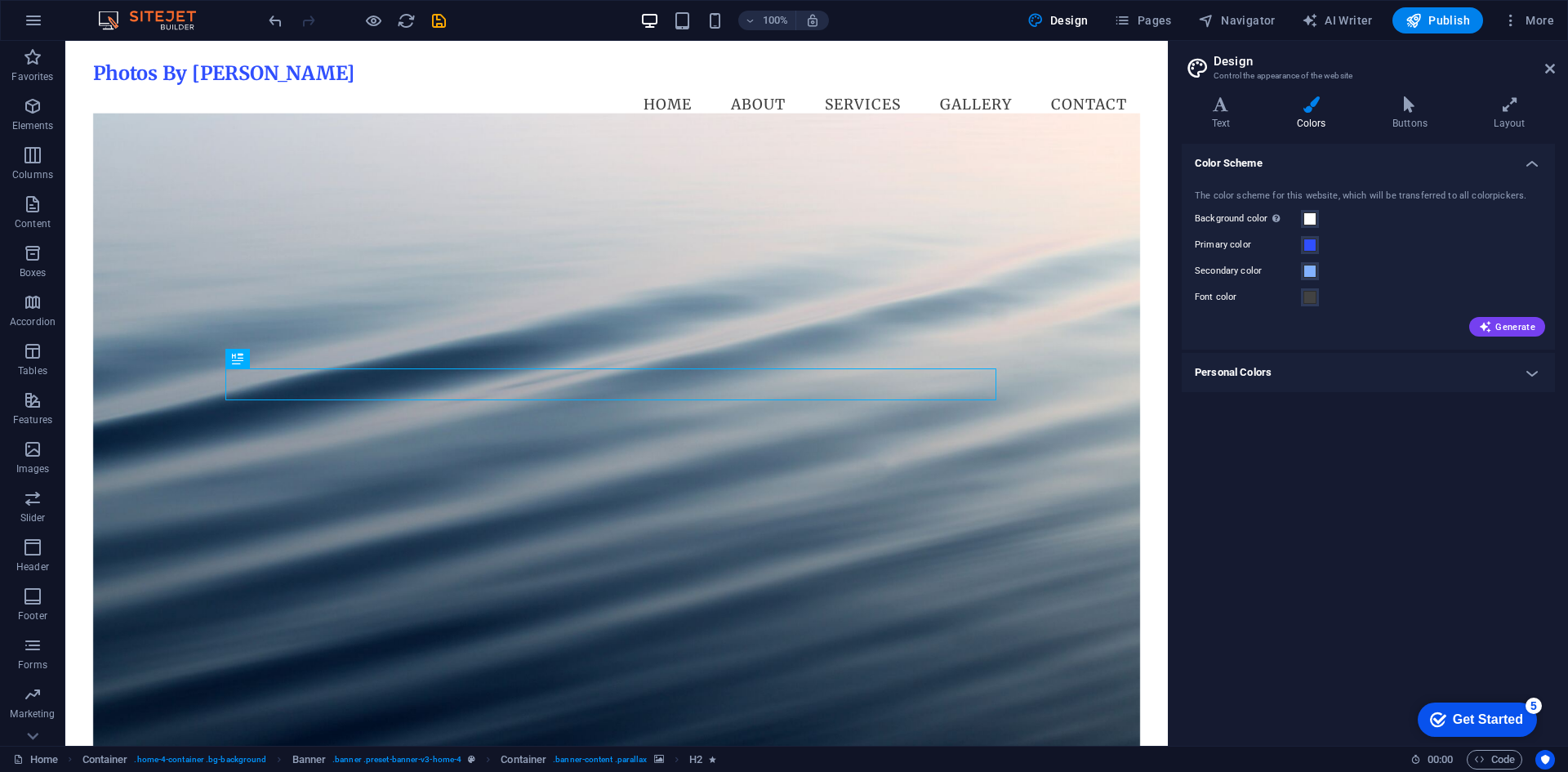
drag, startPoint x: 1345, startPoint y: 280, endPoint x: 1207, endPoint y: 204, distance: 157.5
click at [1207, 204] on div "The color scheme for this website, which will be transferred to all colorpicker…" at bounding box center [1368, 261] width 380 height 177
click at [432, 93] on nav "Home About Services Gallery Contact" at bounding box center [617, 106] width 1047 height 41
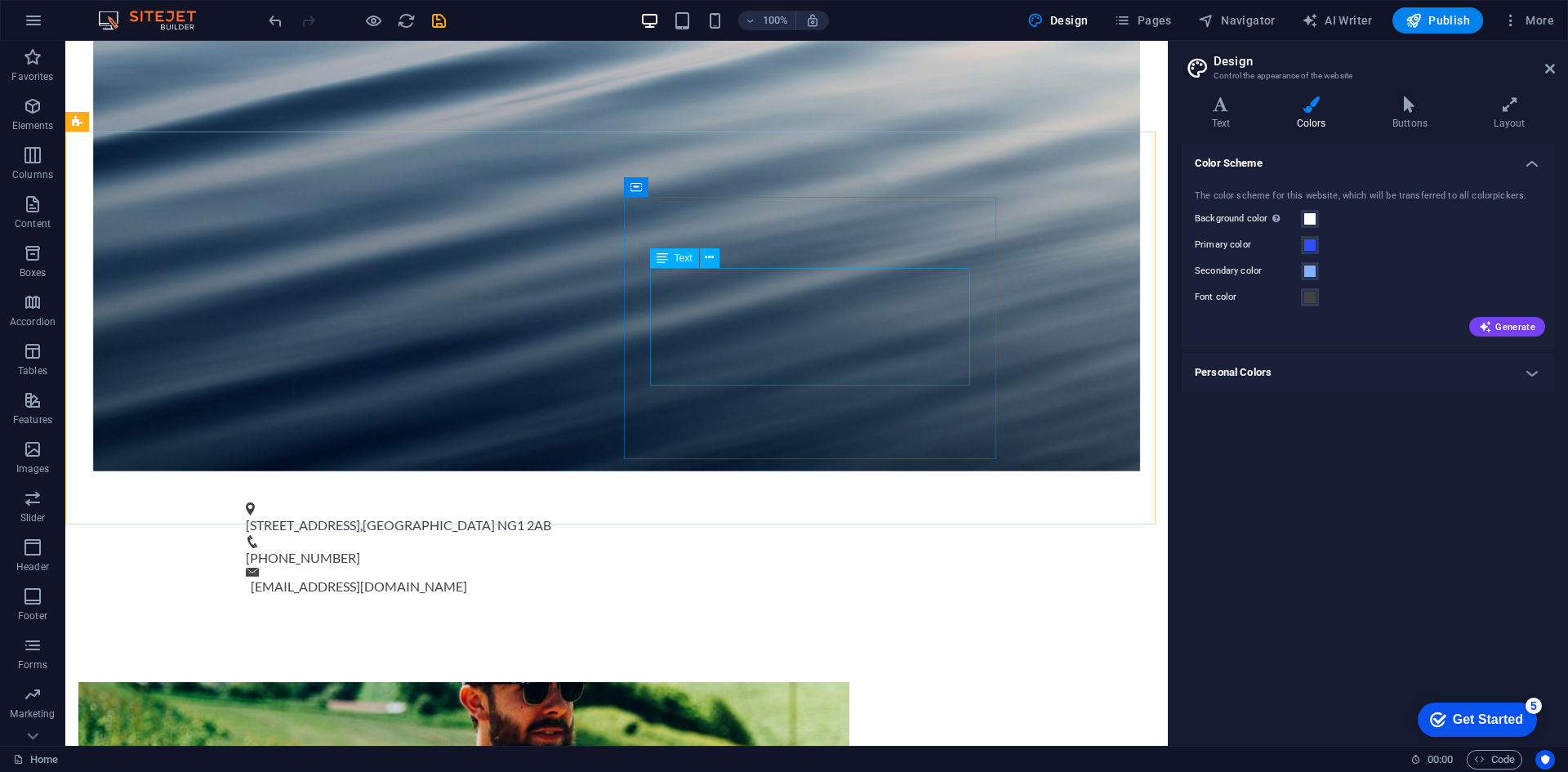
scroll to position [654, 0]
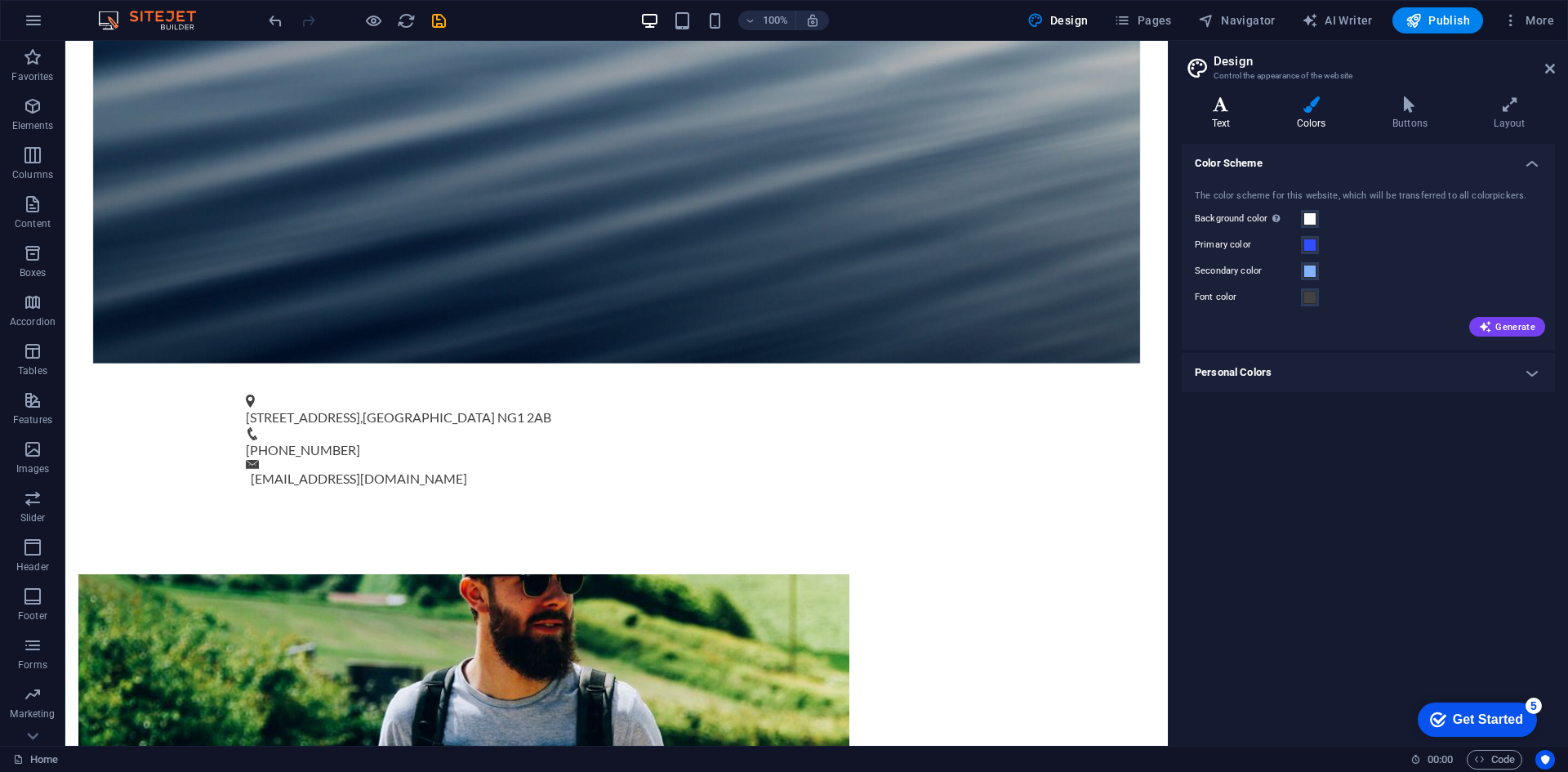
click at [1253, 108] on icon at bounding box center [1220, 104] width 79 height 16
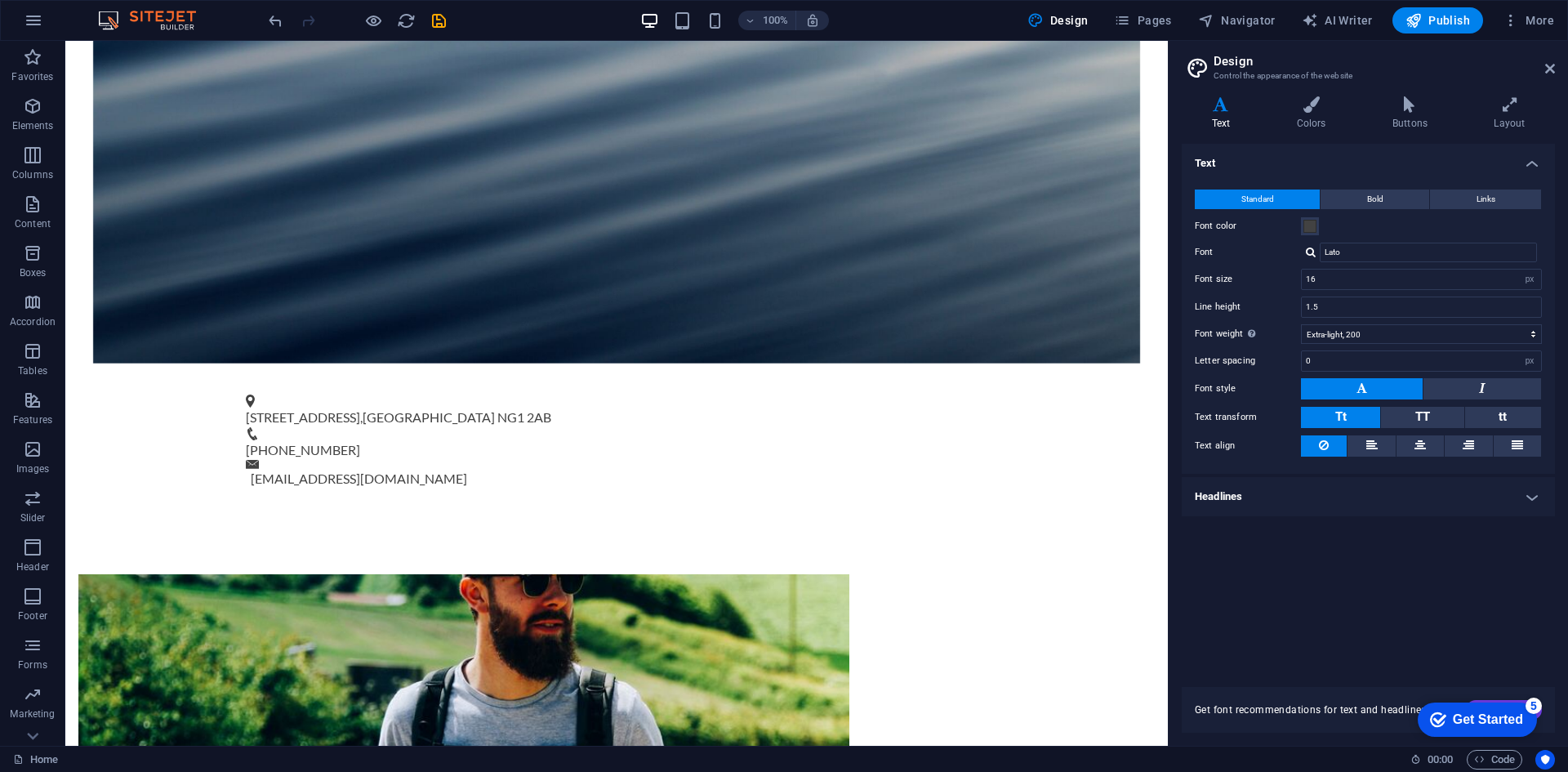
click at [1313, 252] on div at bounding box center [1310, 251] width 10 height 11
click at [1258, 250] on label "Font" at bounding box center [1247, 252] width 106 height 19
click at [1320, 250] on input "Lato" at bounding box center [1428, 252] width 217 height 19
click at [1317, 96] on div "Variants Text Colors Buttons Layout Text Standard Bold Links Font color Font La…" at bounding box center [1368, 414] width 400 height 662
click at [1328, 103] on icon at bounding box center [1311, 104] width 89 height 16
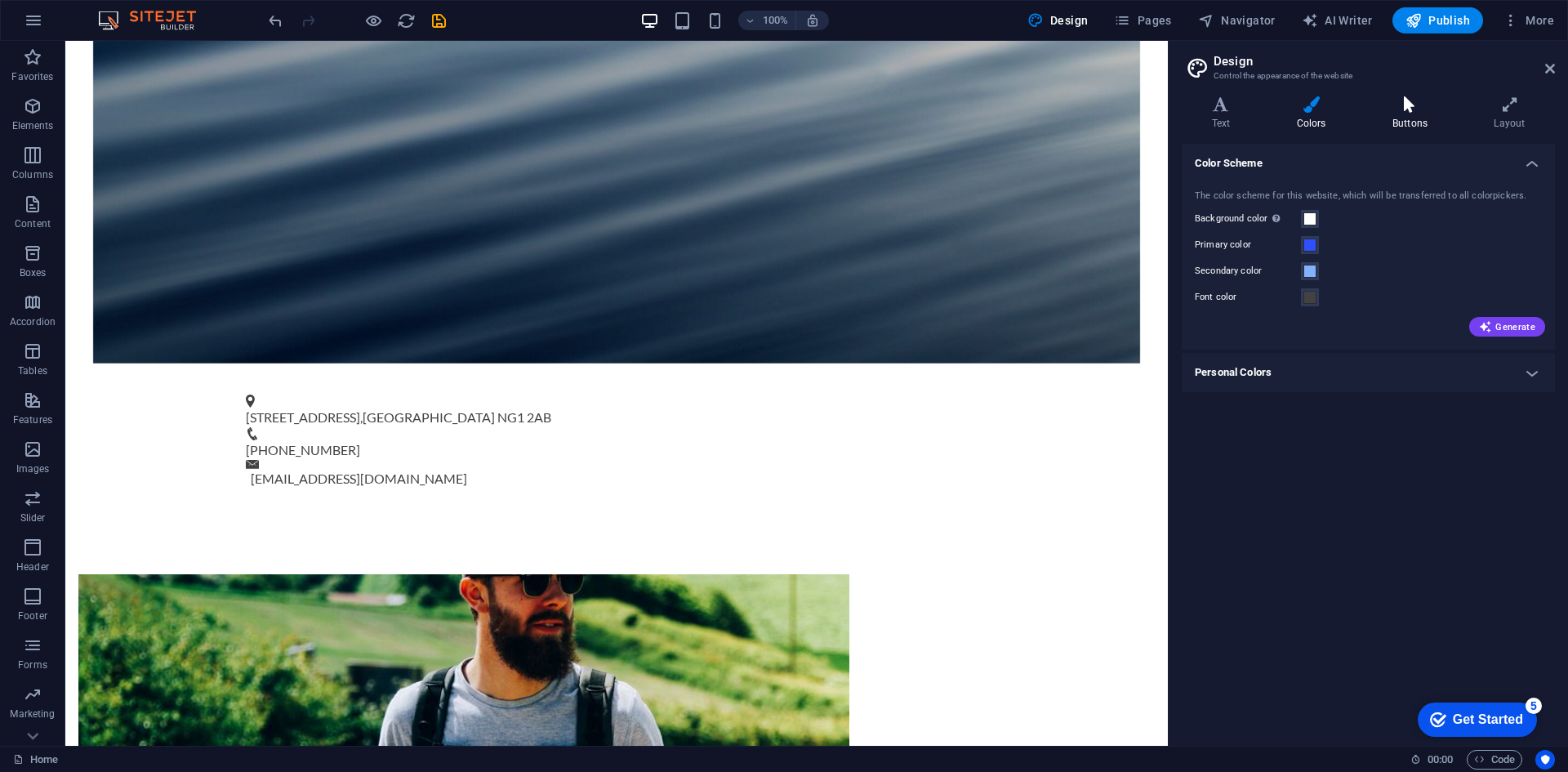
click at [1392, 103] on icon at bounding box center [1409, 104] width 95 height 16
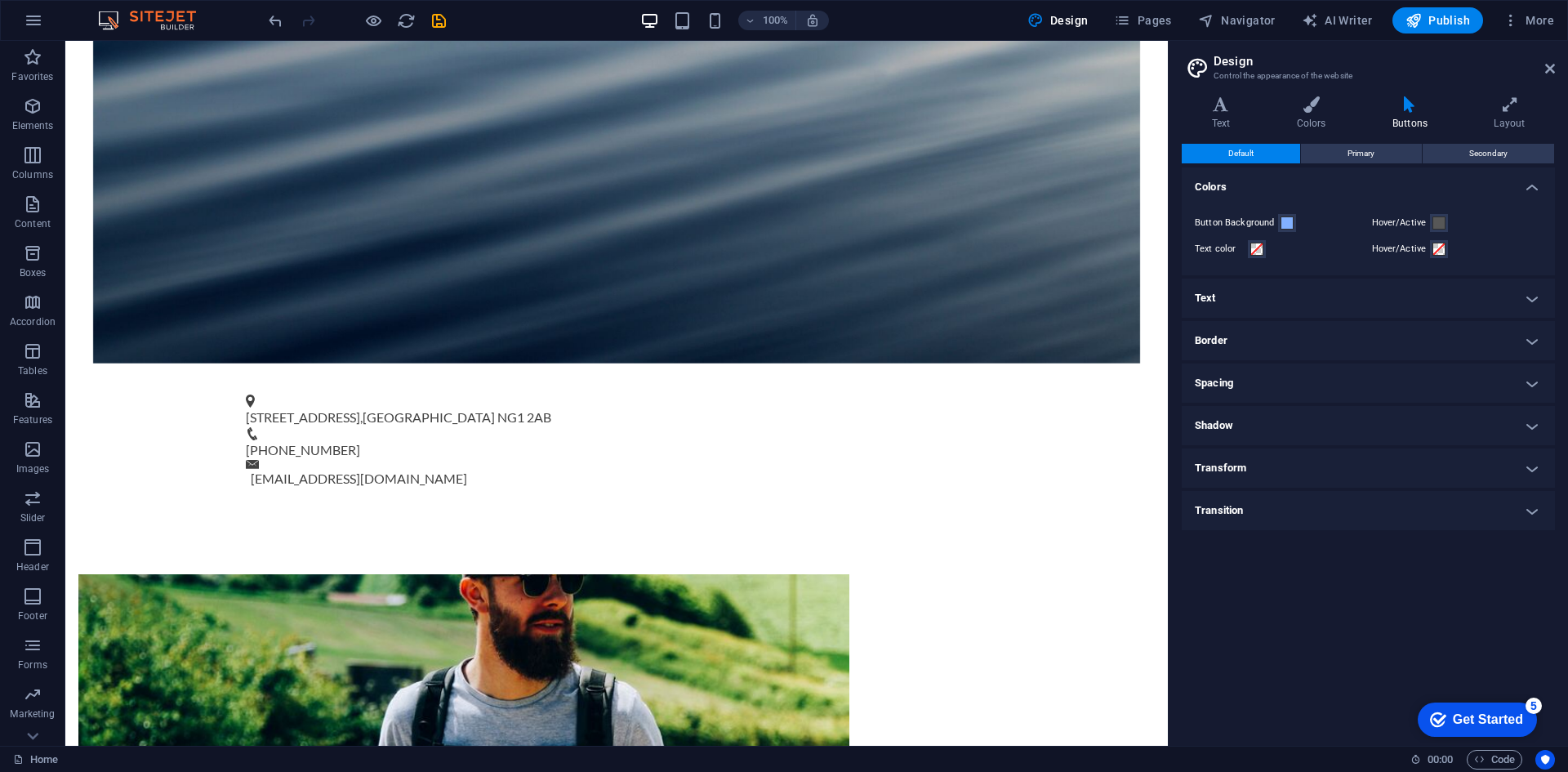
click at [1263, 304] on h4 "Text" at bounding box center [1367, 298] width 373 height 39
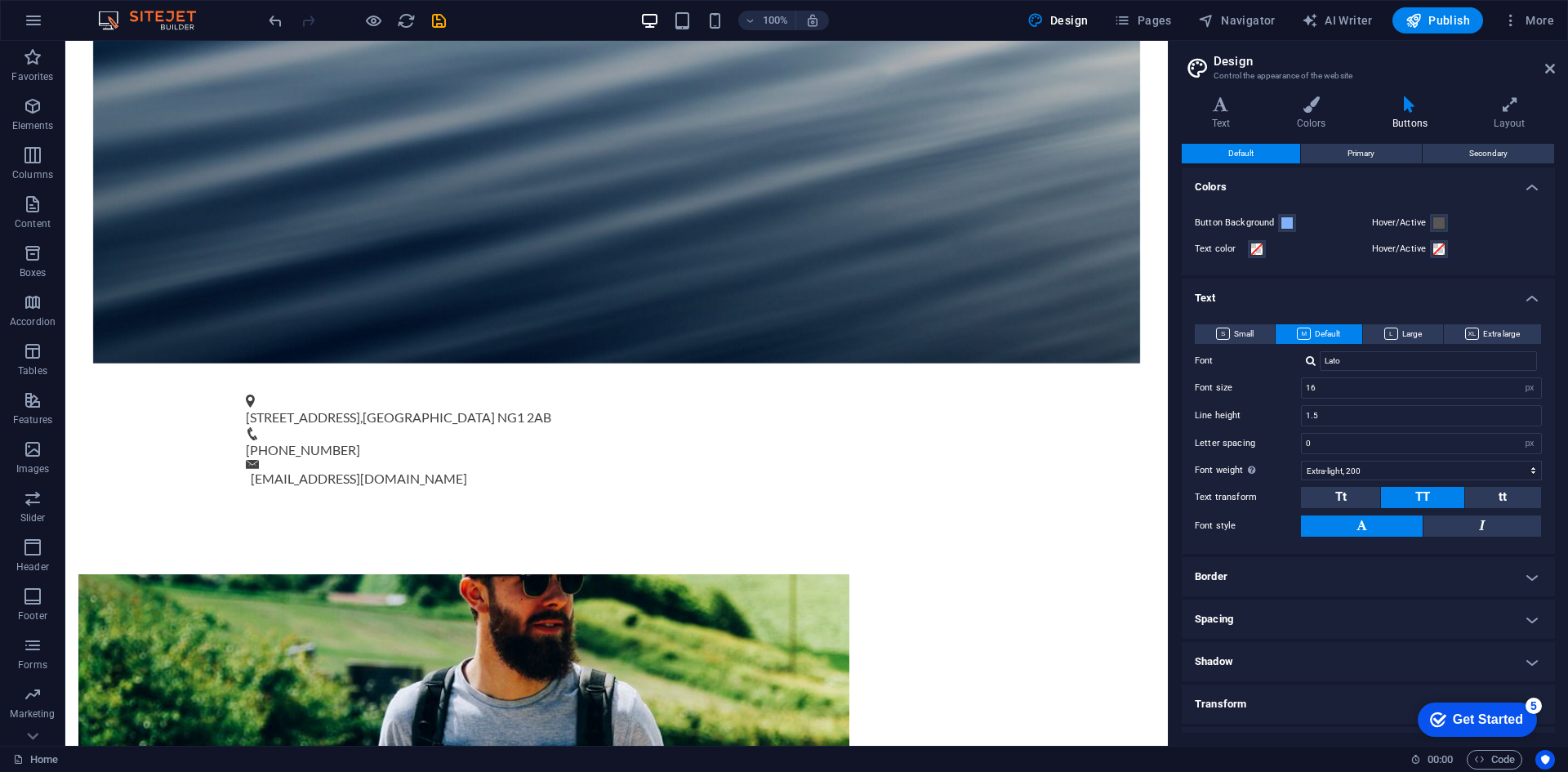
click at [1259, 288] on h4 "Text" at bounding box center [1367, 293] width 373 height 29
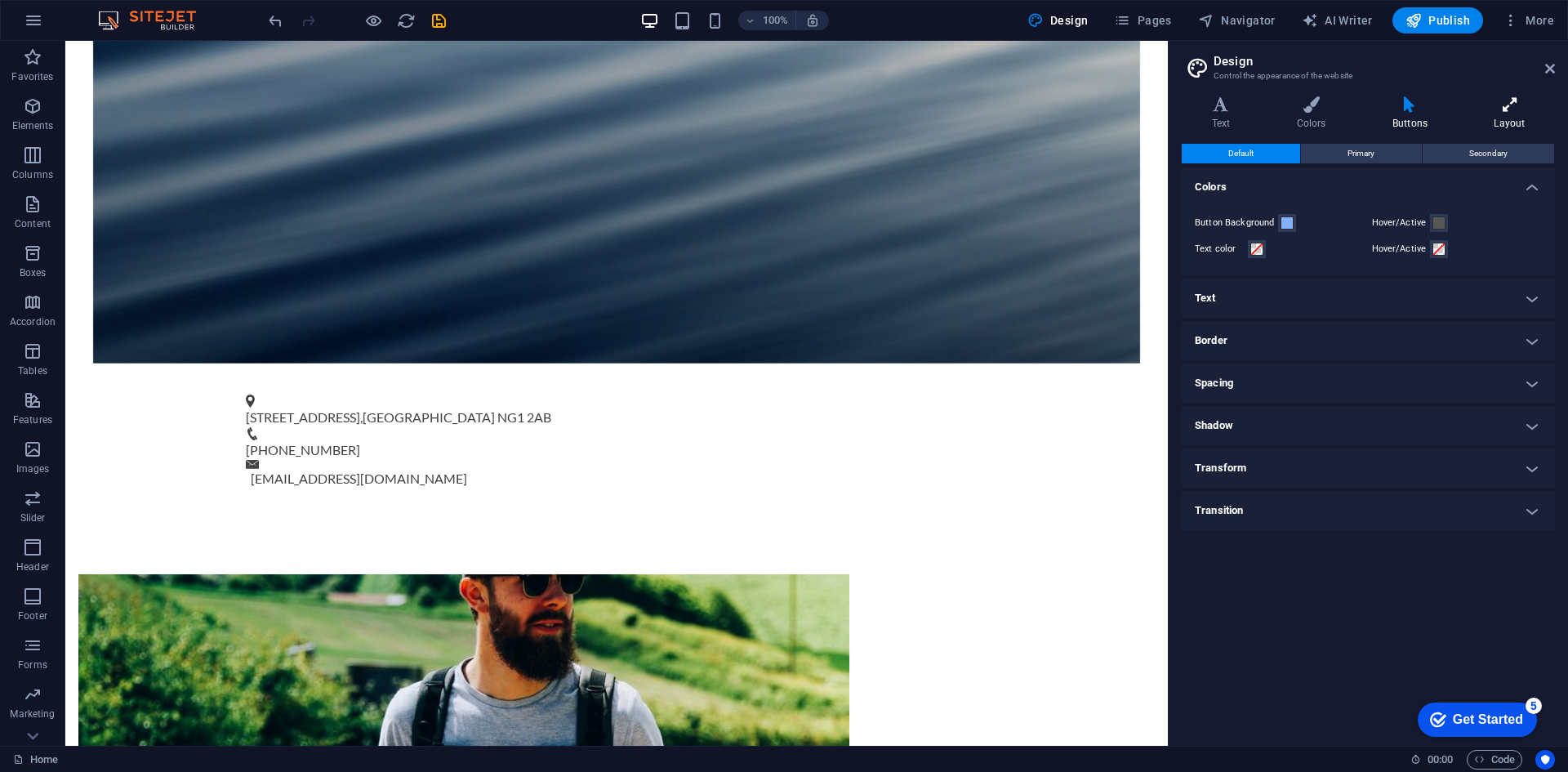
click at [1497, 115] on h4 "Layout" at bounding box center [1509, 113] width 90 height 34
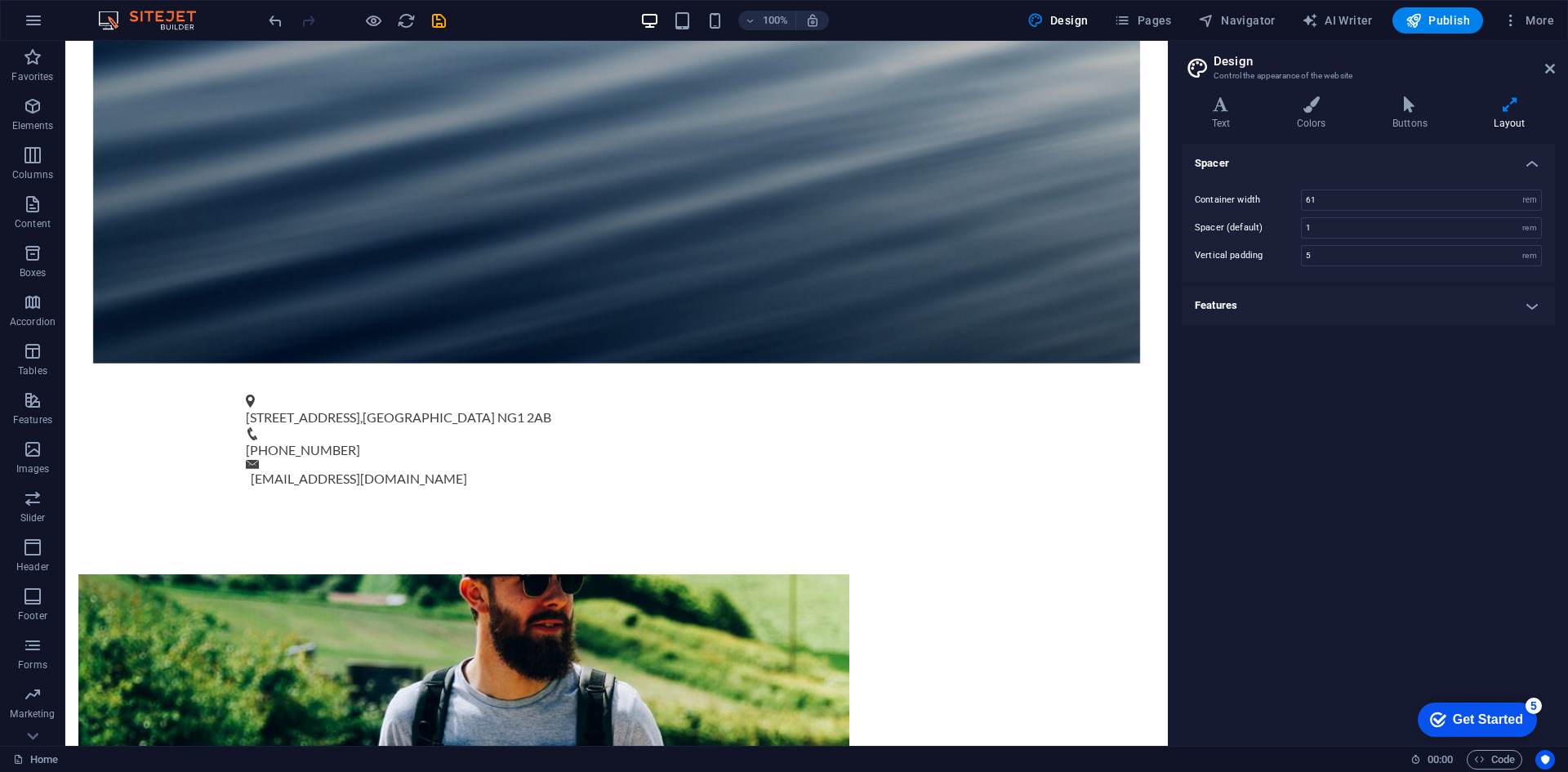
click at [1245, 318] on h4 "Features" at bounding box center [1367, 306] width 373 height 39
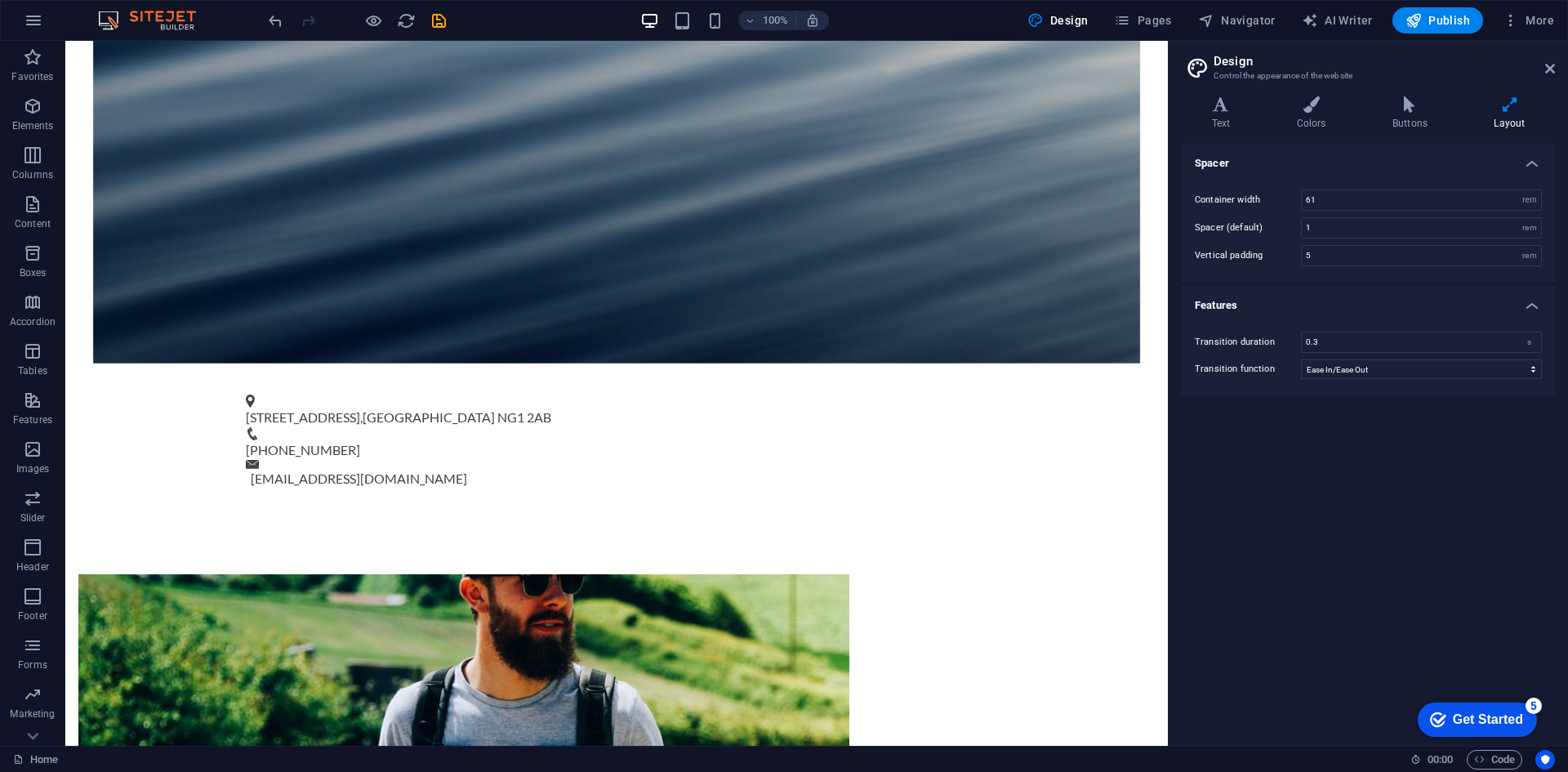
click at [1296, 307] on h4 "Features" at bounding box center [1367, 301] width 373 height 29
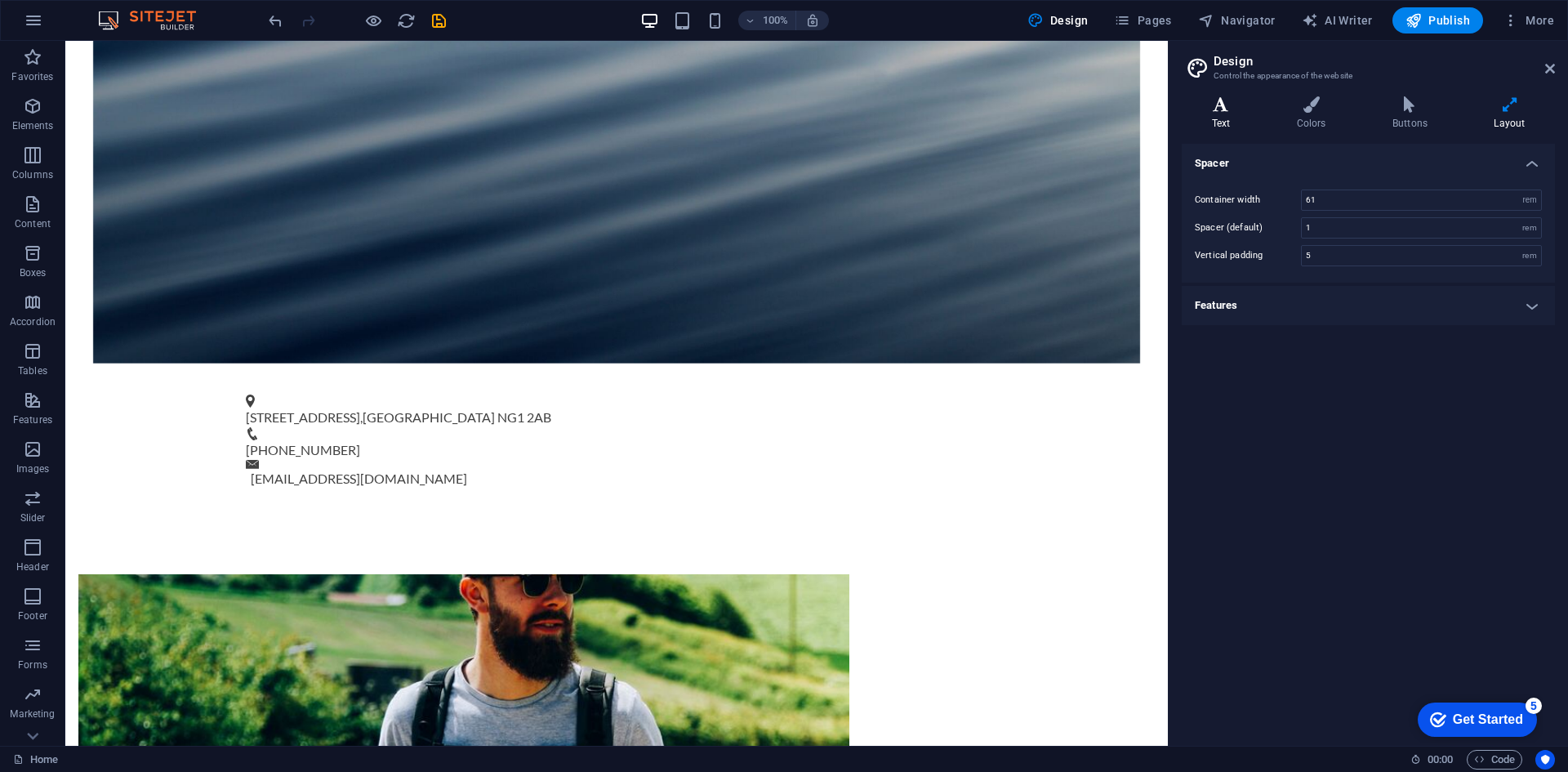
click at [1220, 117] on h4 "Text" at bounding box center [1224, 113] width 85 height 34
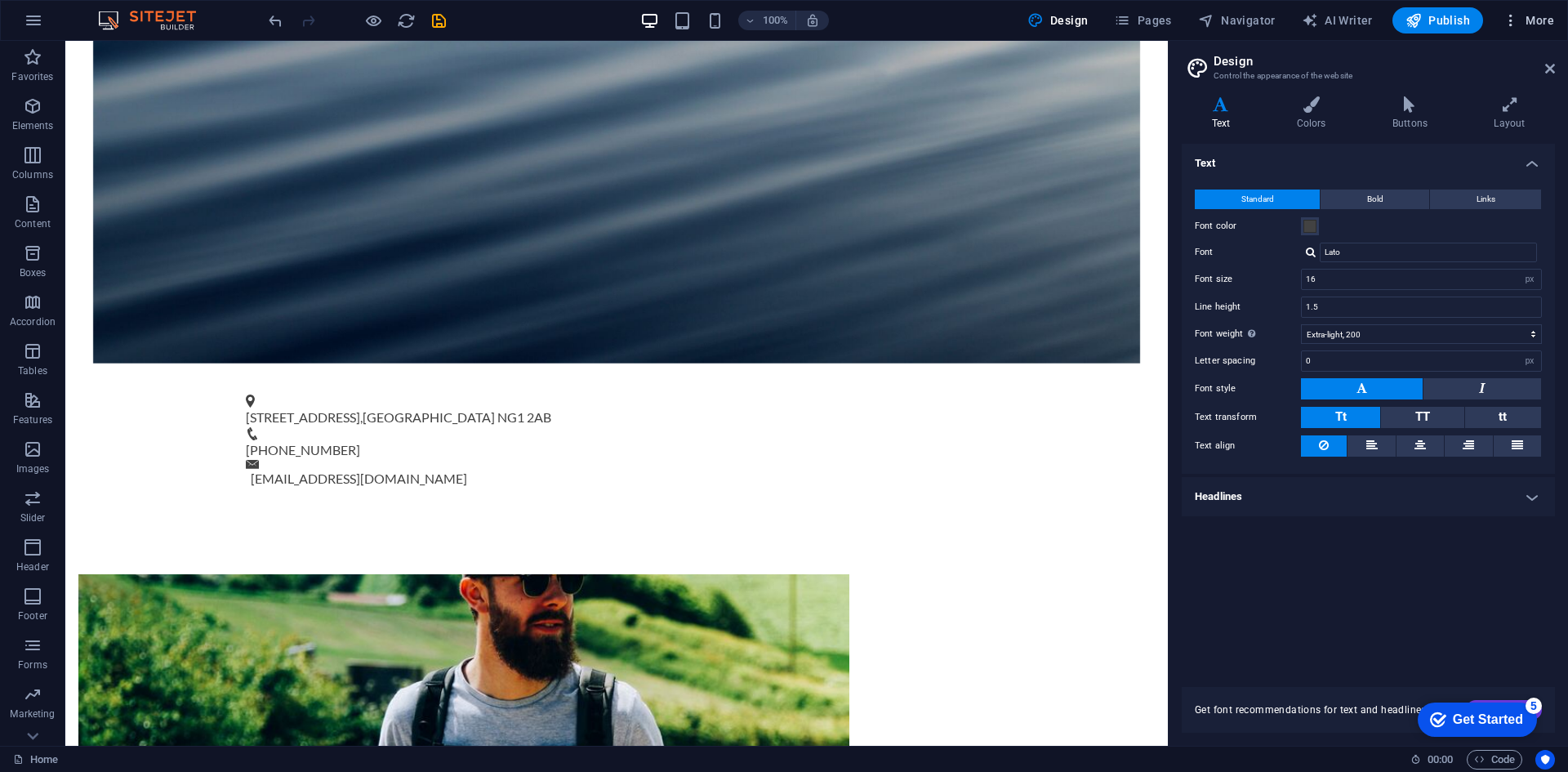
click at [1520, 16] on span "More" at bounding box center [1527, 20] width 51 height 16
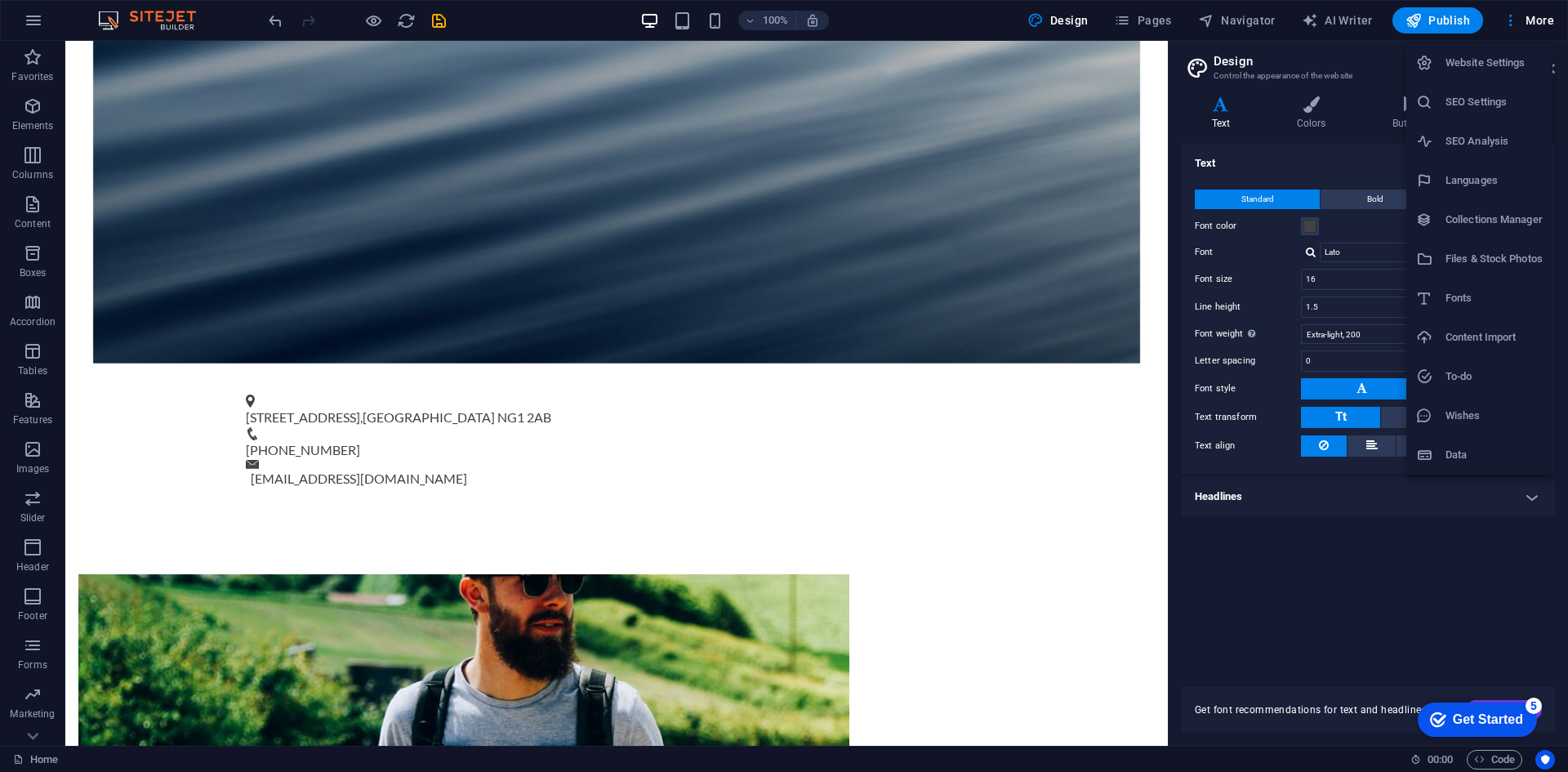
click at [1478, 70] on h6 "Website Settings" at bounding box center [1493, 63] width 97 height 19
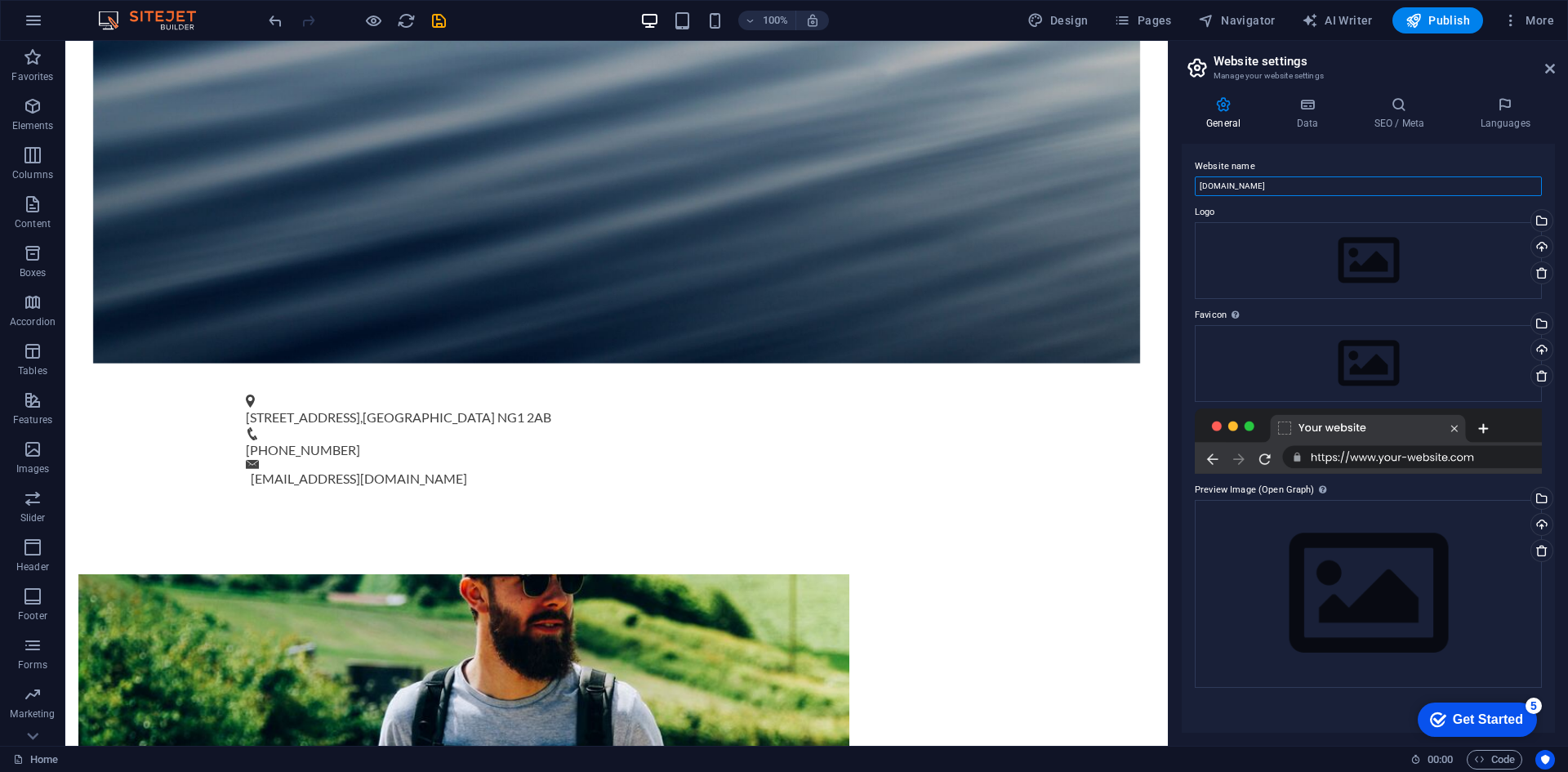
click at [1257, 184] on input "[DOMAIN_NAME]" at bounding box center [1368, 186] width 347 height 19
click at [1296, 99] on icon at bounding box center [1306, 104] width 71 height 16
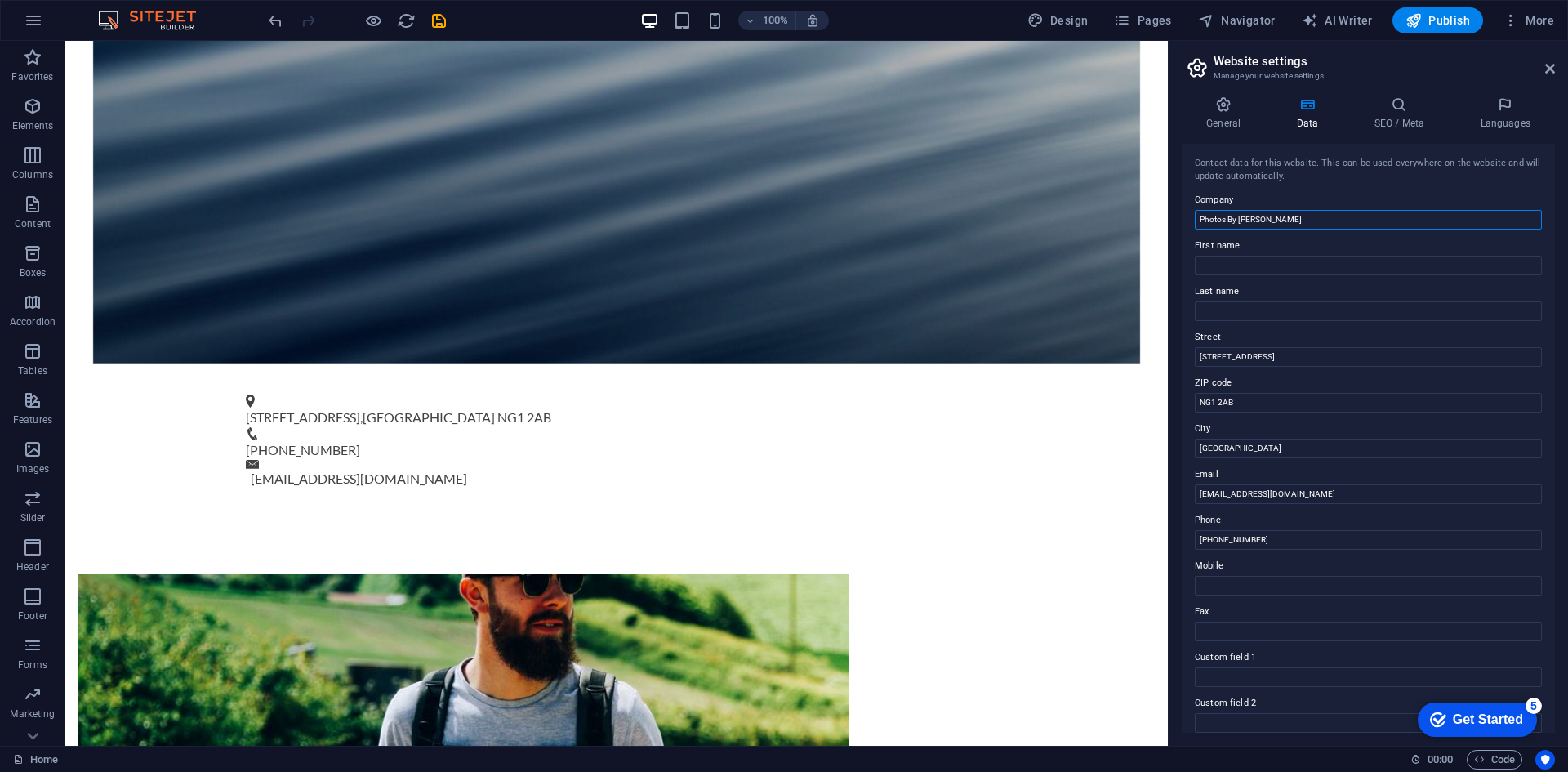
click at [1284, 215] on input "Photos By [PERSON_NAME]" at bounding box center [1368, 219] width 347 height 19
click at [1285, 263] on input "First name" at bounding box center [1368, 266] width 347 height 19
click at [1250, 215] on input "Photos By [PERSON_NAME]" at bounding box center [1368, 219] width 347 height 19
click at [1249, 265] on input "First name" at bounding box center [1368, 266] width 347 height 19
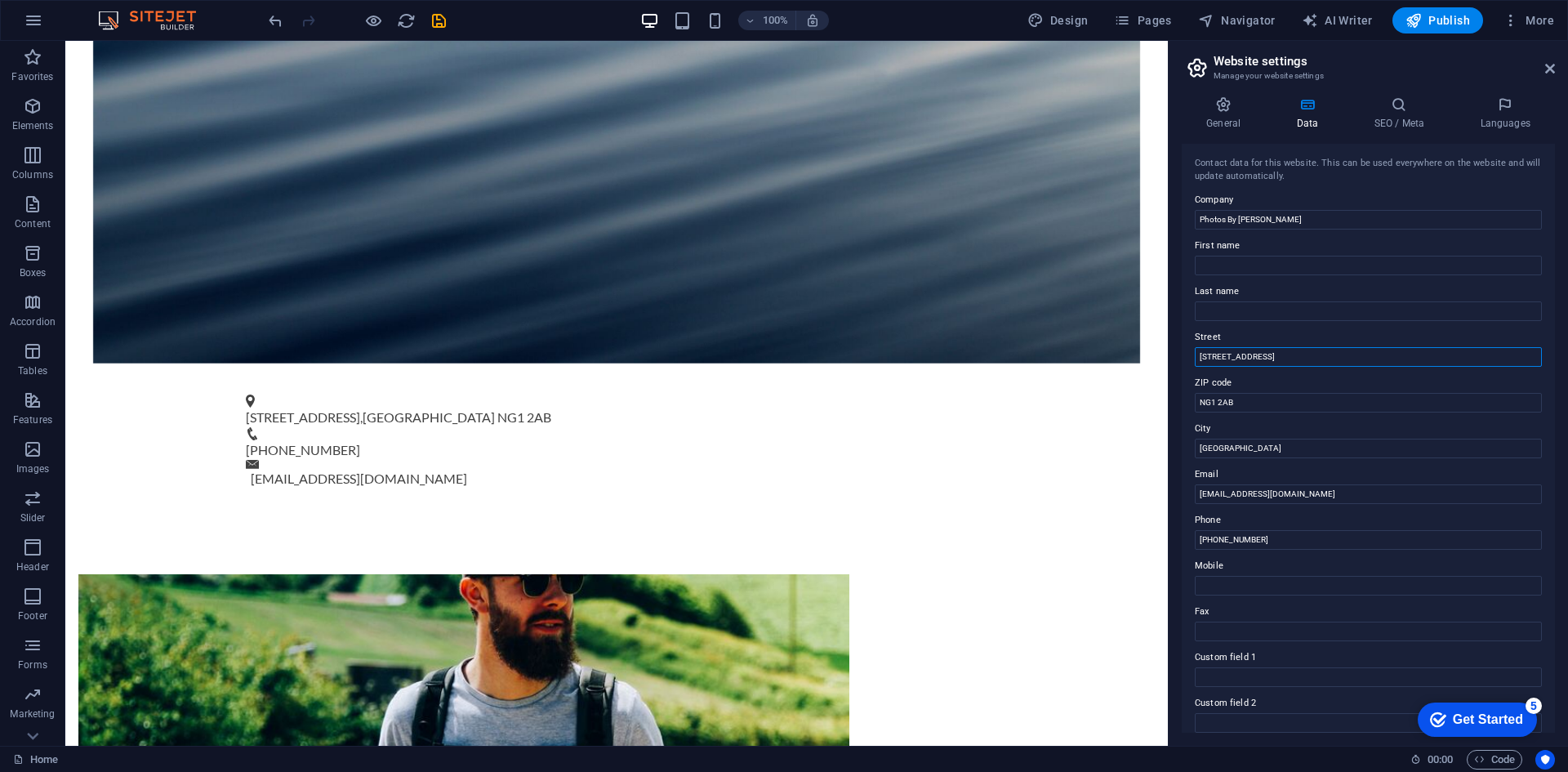
drag, startPoint x: 1280, startPoint y: 349, endPoint x: 1296, endPoint y: 337, distance: 20.0
click at [1281, 349] on input "[STREET_ADDRESS]" at bounding box center [1368, 357] width 347 height 19
click at [1268, 396] on input "NG1 2AB" at bounding box center [1368, 402] width 347 height 19
click at [1256, 427] on label "City" at bounding box center [1368, 429] width 347 height 19
click at [1256, 438] on input "[GEOGRAPHIC_DATA]" at bounding box center [1368, 448] width 347 height 19
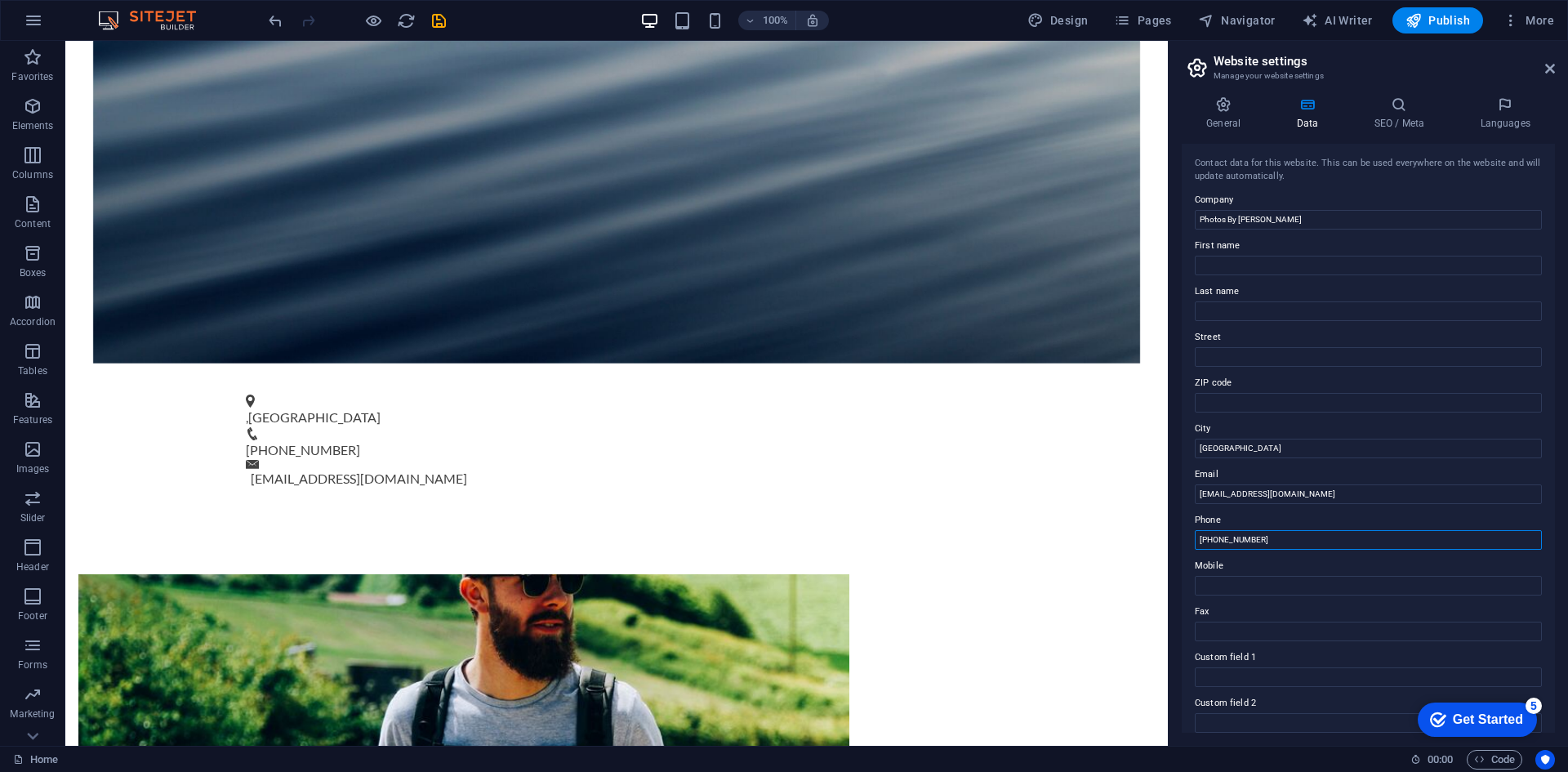
click at [1273, 538] on input "[PHONE_NUMBER]" at bounding box center [1368, 539] width 347 height 19
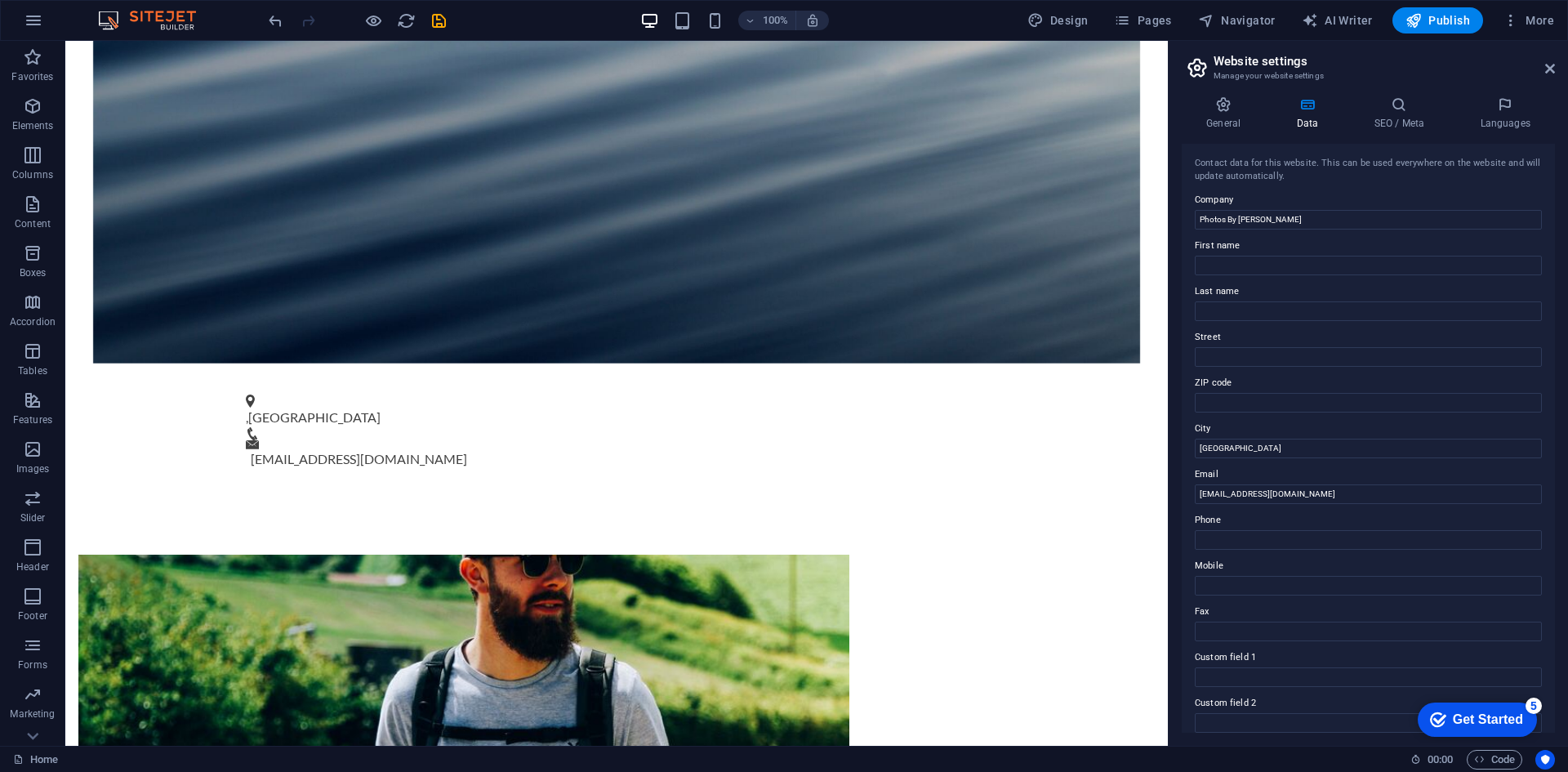
click at [1295, 553] on div "Contact data for this website. This can be used everywhere on the website and w…" at bounding box center [1367, 437] width 373 height 589
click at [1245, 570] on label "Mobile" at bounding box center [1368, 565] width 347 height 19
click at [1245, 576] on input "Mobile" at bounding box center [1368, 586] width 347 height 19
click at [1247, 587] on input "Mobile" at bounding box center [1368, 586] width 347 height 19
click at [1334, 497] on input "[EMAIL_ADDRESS][DOMAIN_NAME]" at bounding box center [1368, 494] width 347 height 19
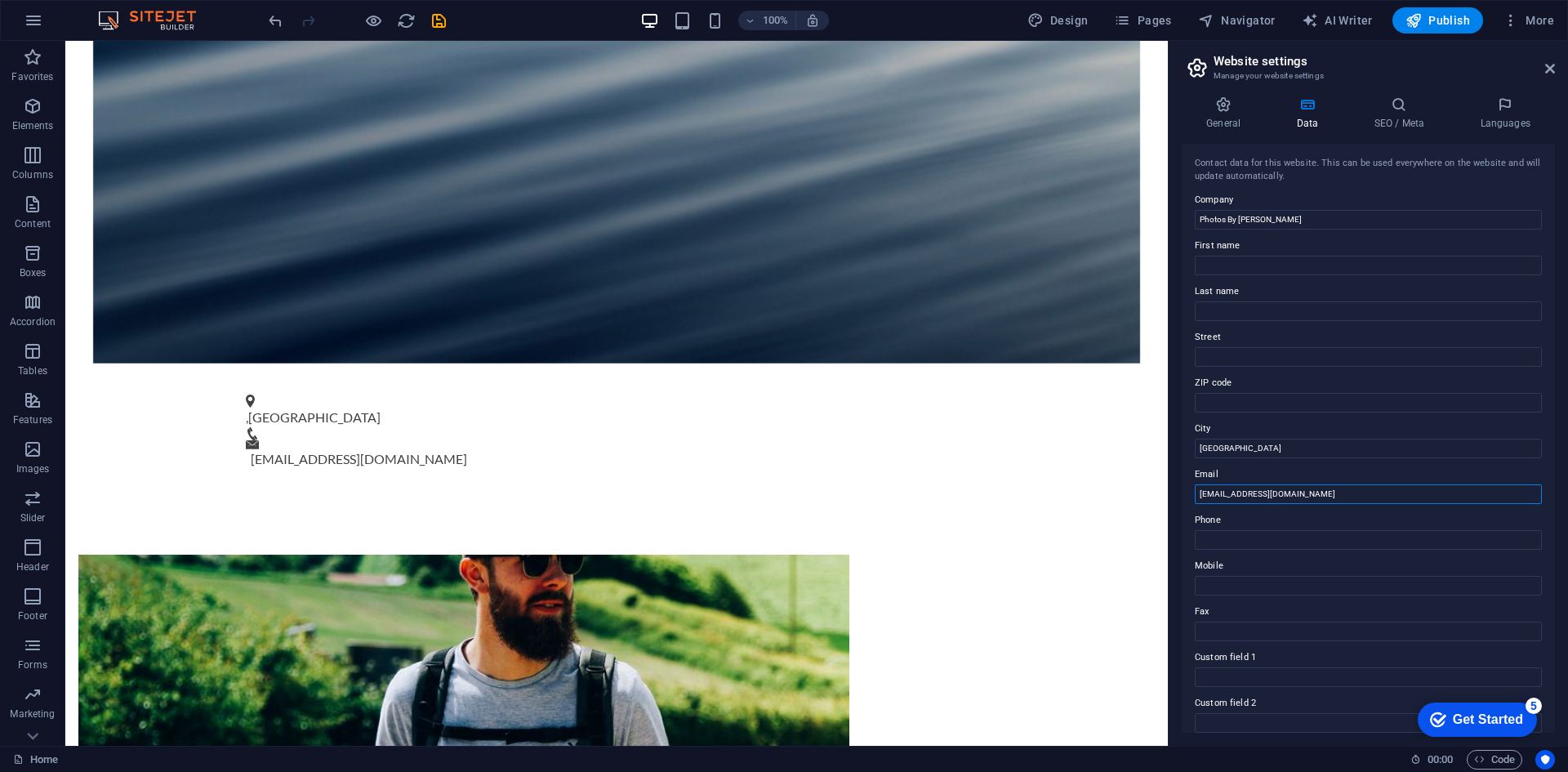
paste input "[EMAIL_ADDRESS]"
type input "[EMAIL_ADDRESS][DOMAIN_NAME]"
click at [1290, 514] on label "Phone" at bounding box center [1368, 520] width 347 height 19
click at [1290, 530] on input "Phone" at bounding box center [1368, 539] width 347 height 19
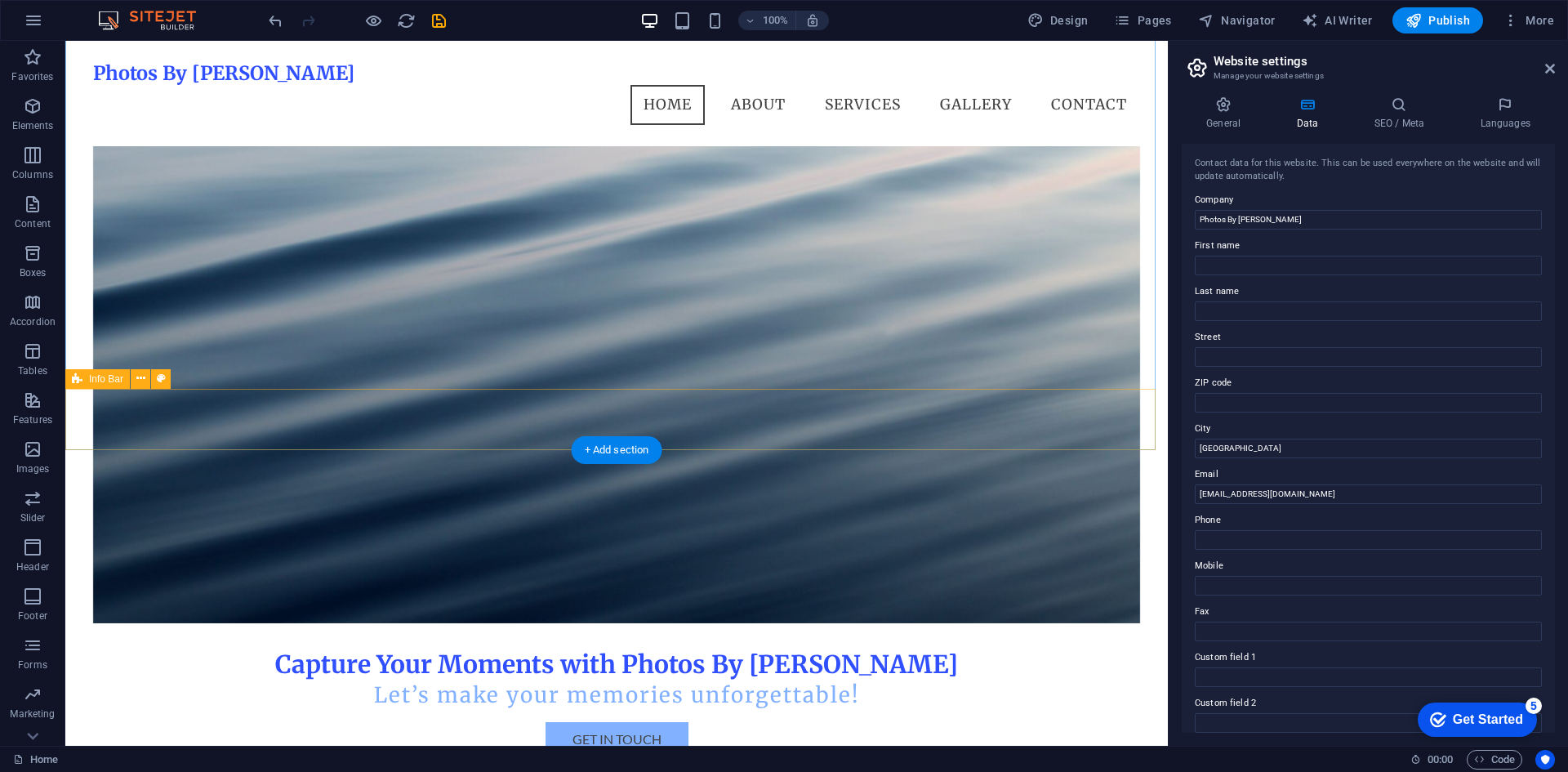
scroll to position [163, 0]
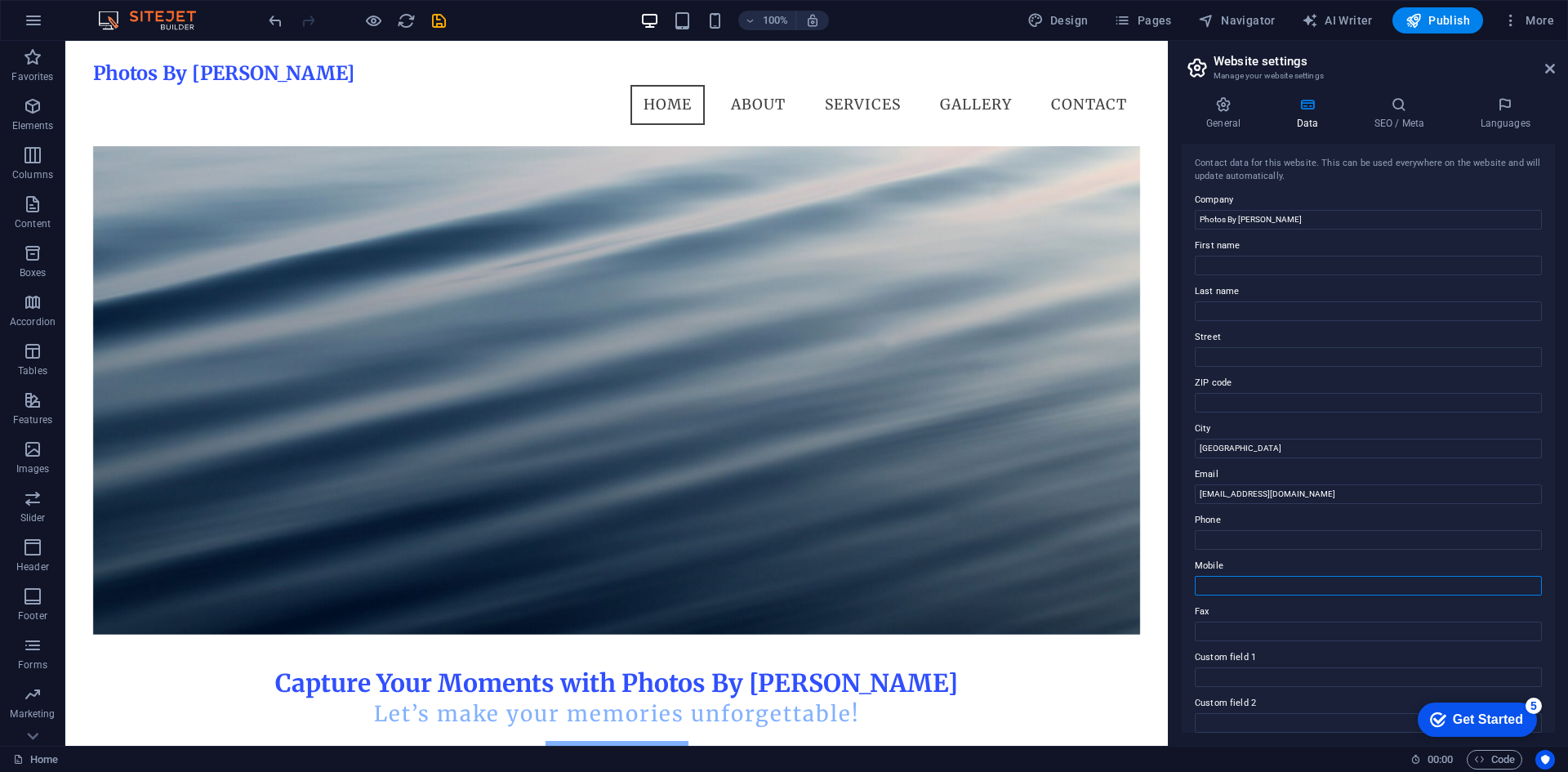
click at [1239, 591] on input "Mobile" at bounding box center [1368, 586] width 347 height 19
click at [443, 20] on icon "save" at bounding box center [438, 20] width 18 height 18
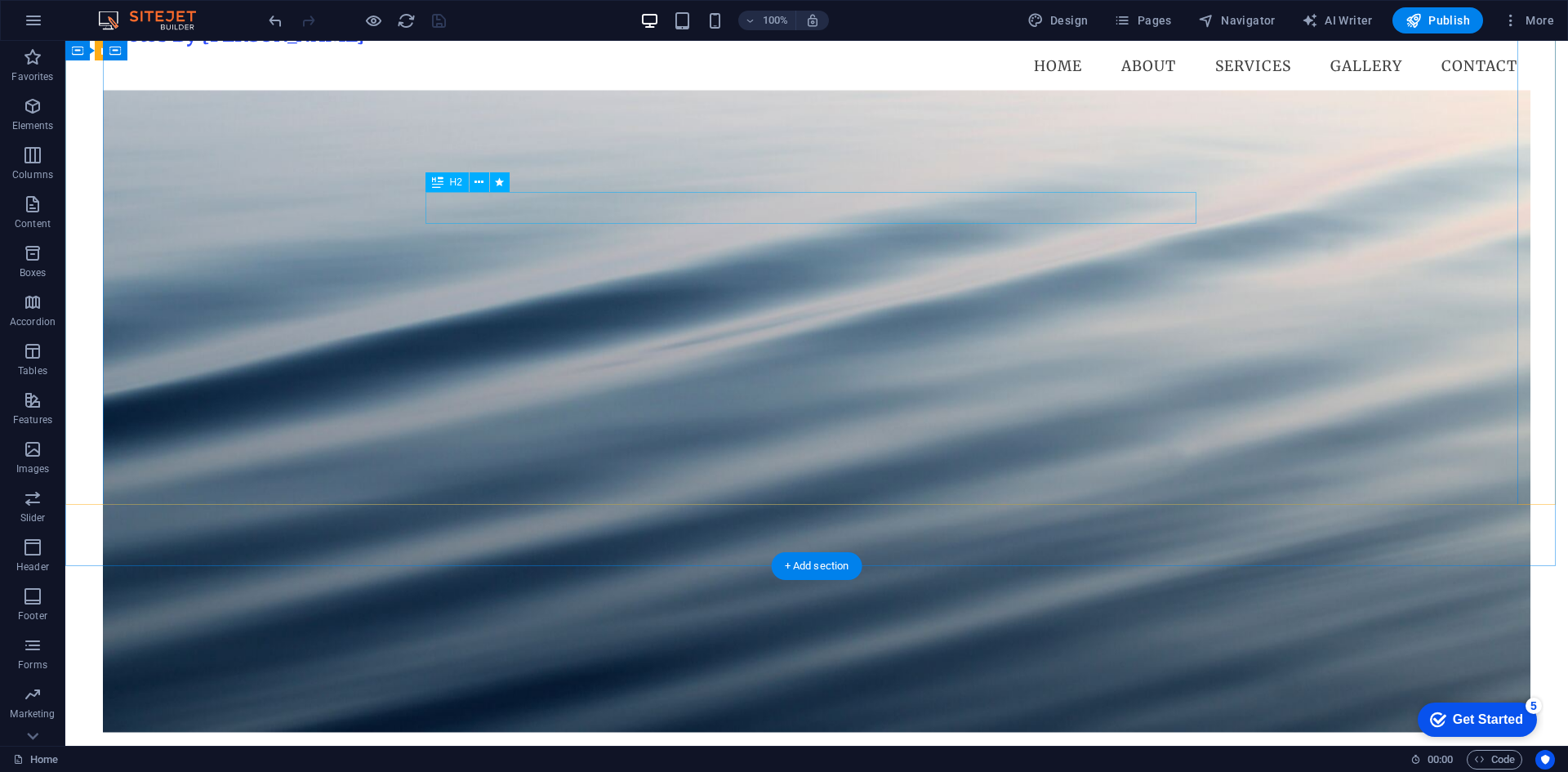
scroll to position [0, 0]
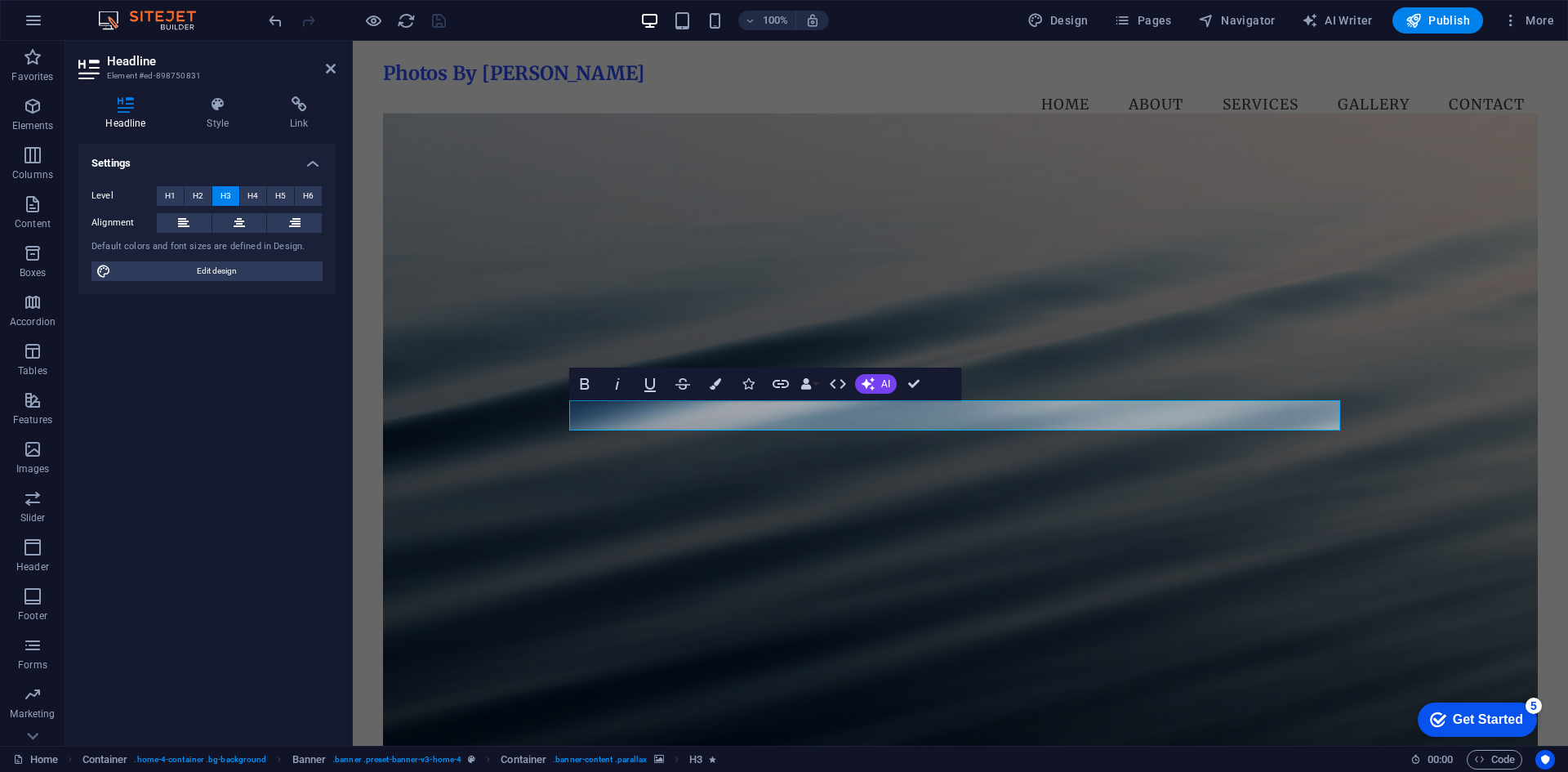
scroll to position [0, 6]
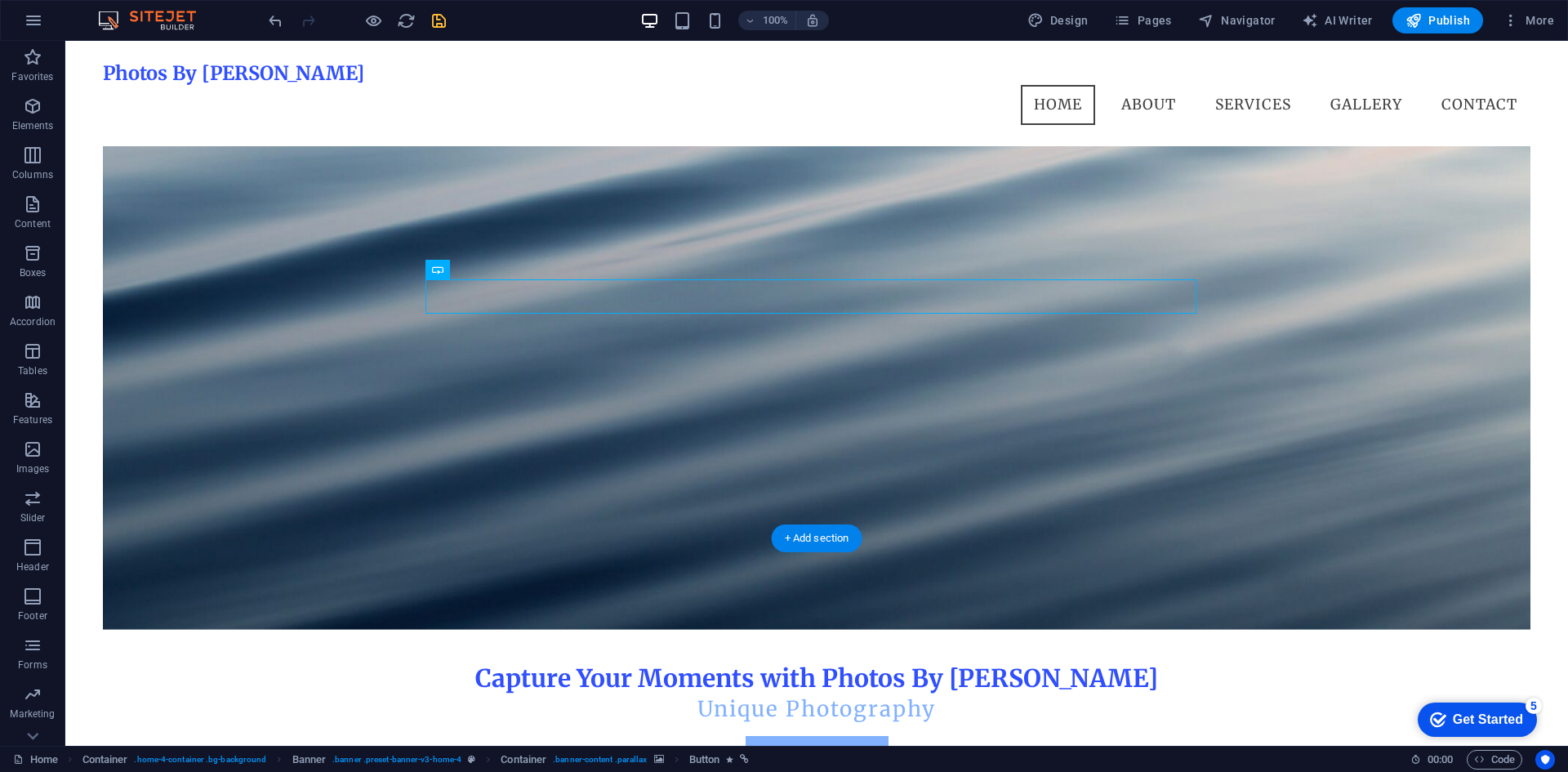
scroll to position [163, 0]
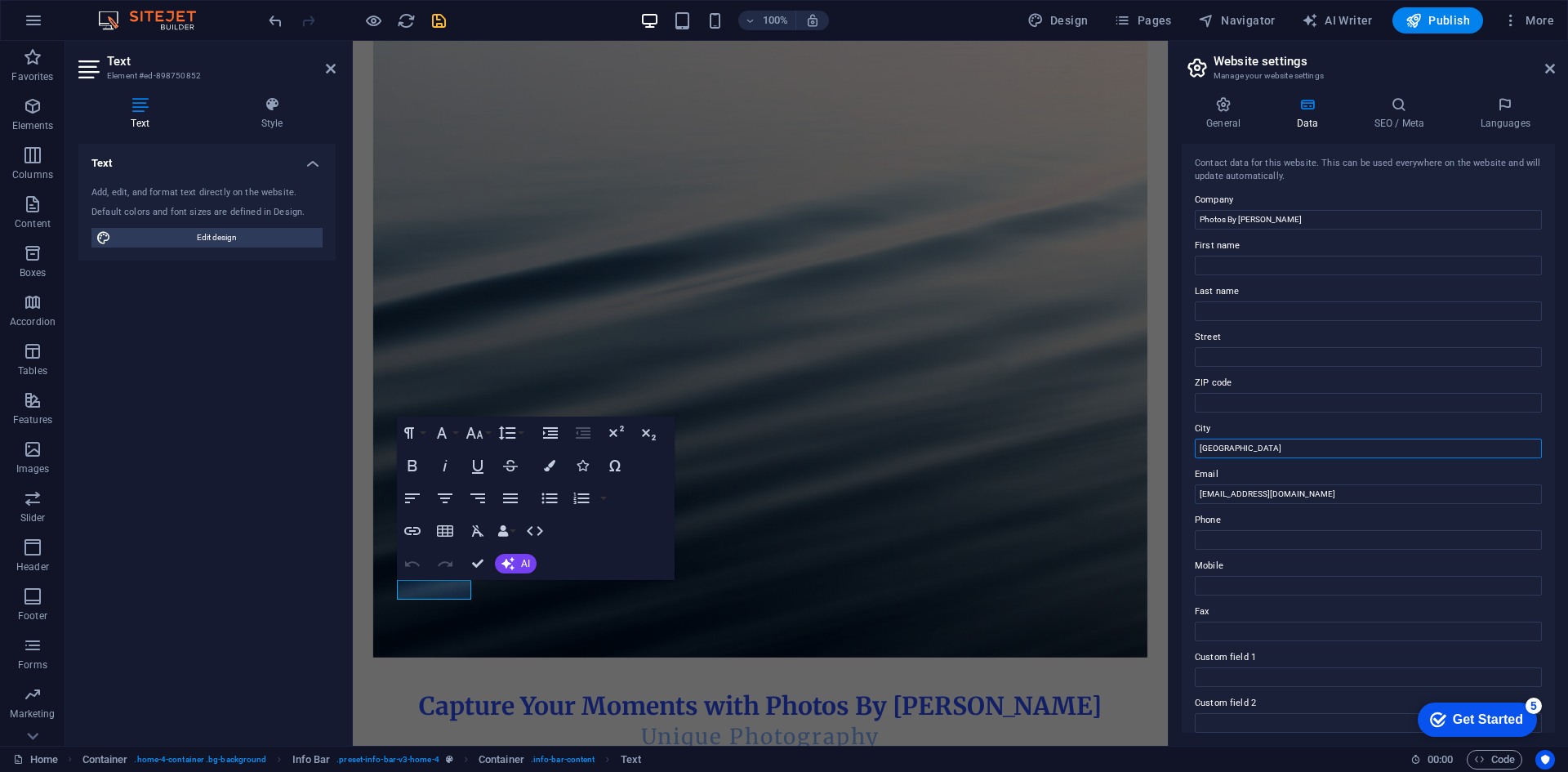
click at [1243, 440] on input "[GEOGRAPHIC_DATA]" at bounding box center [1368, 448] width 347 height 19
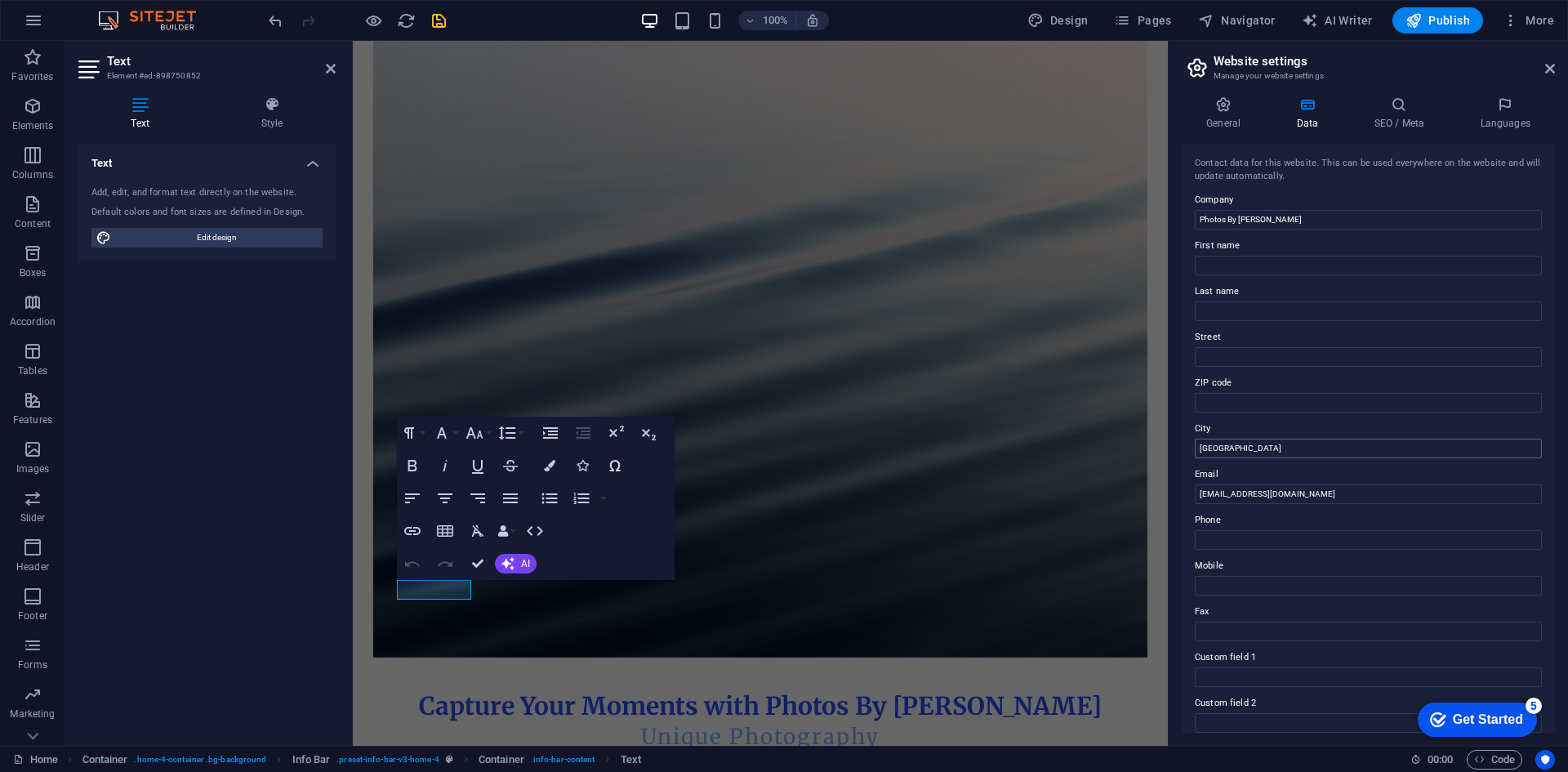
click at [1263, 440] on input "[GEOGRAPHIC_DATA]" at bounding box center [1368, 448] width 347 height 19
type input "Nottingham Based"
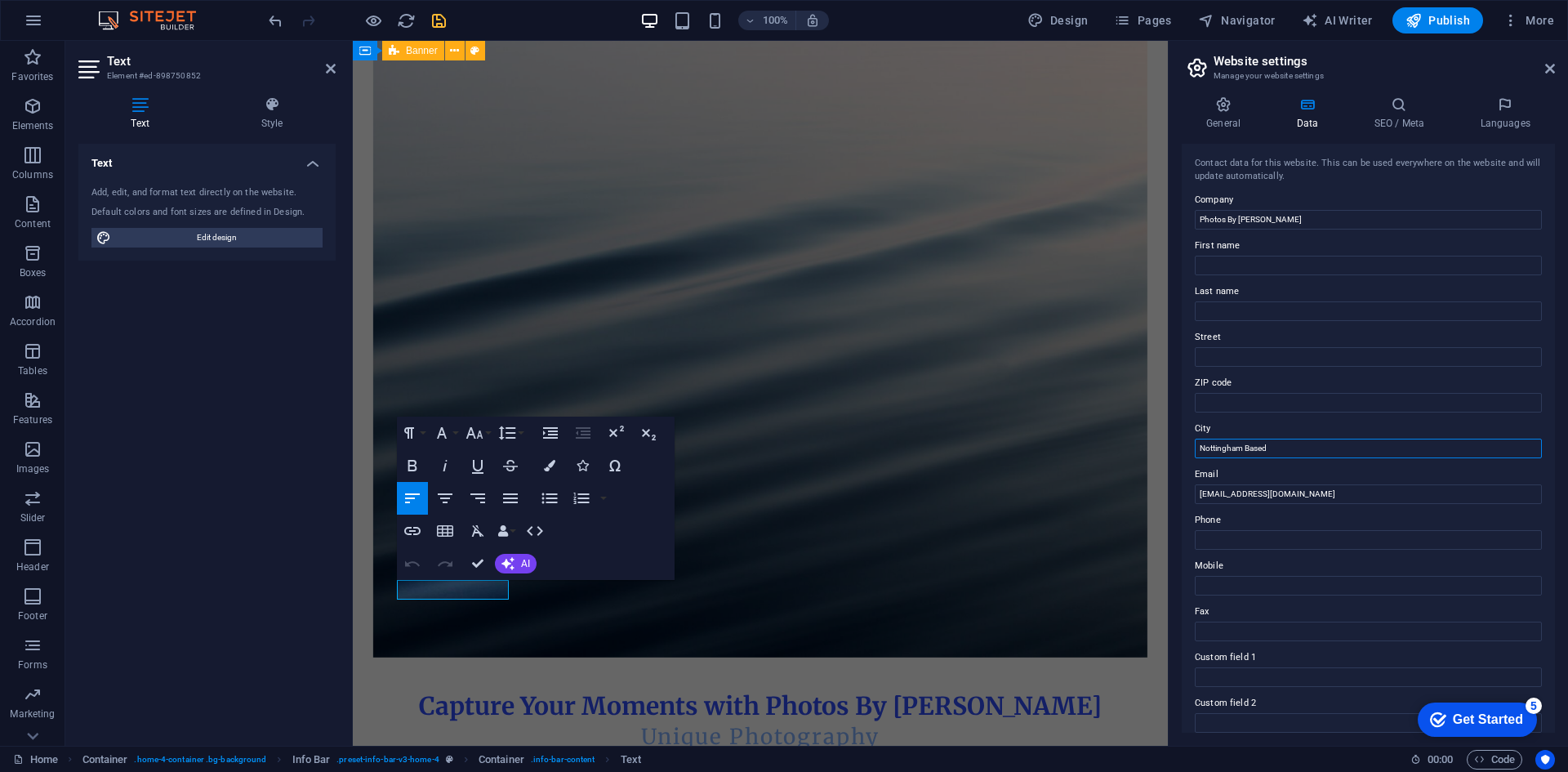
click at [1250, 452] on input "Nottingham Based" at bounding box center [1368, 448] width 347 height 19
click at [1200, 448] on input "Nottingham Based" at bounding box center [1368, 448] width 347 height 19
click at [1232, 16] on span "Navigator" at bounding box center [1236, 20] width 78 height 16
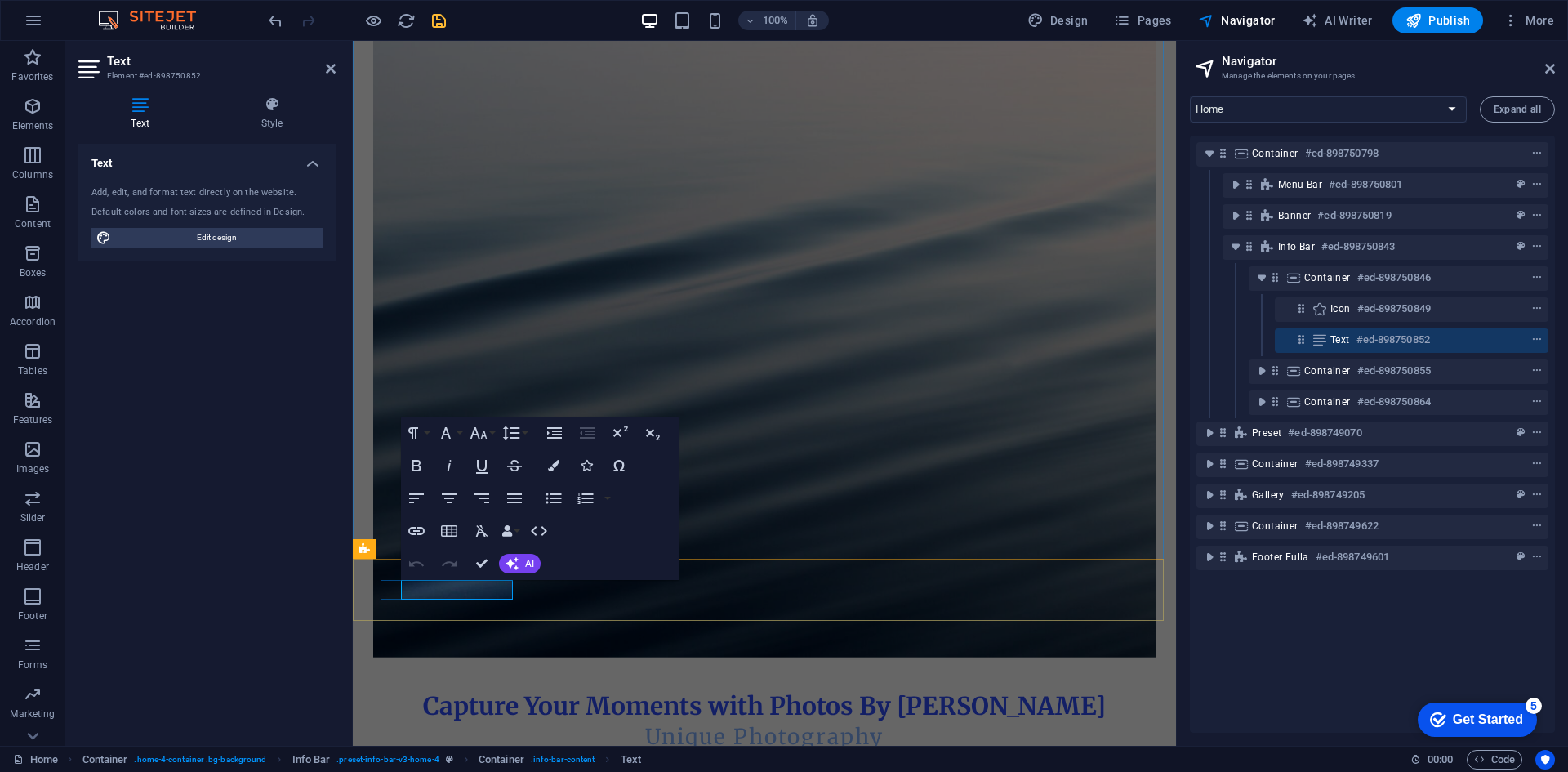
click at [1295, 338] on icon at bounding box center [1300, 339] width 14 height 14
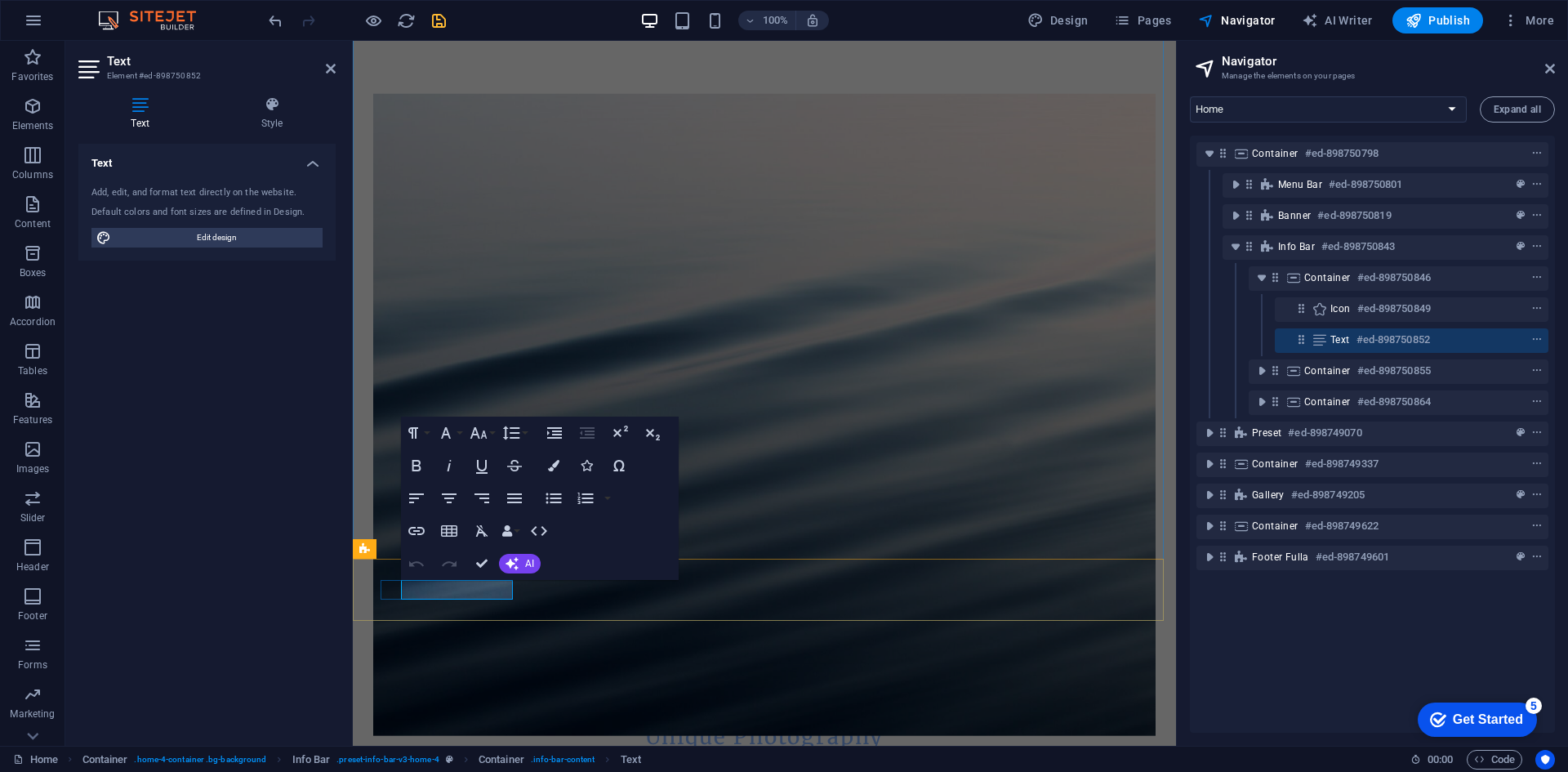
scroll to position [359, 0]
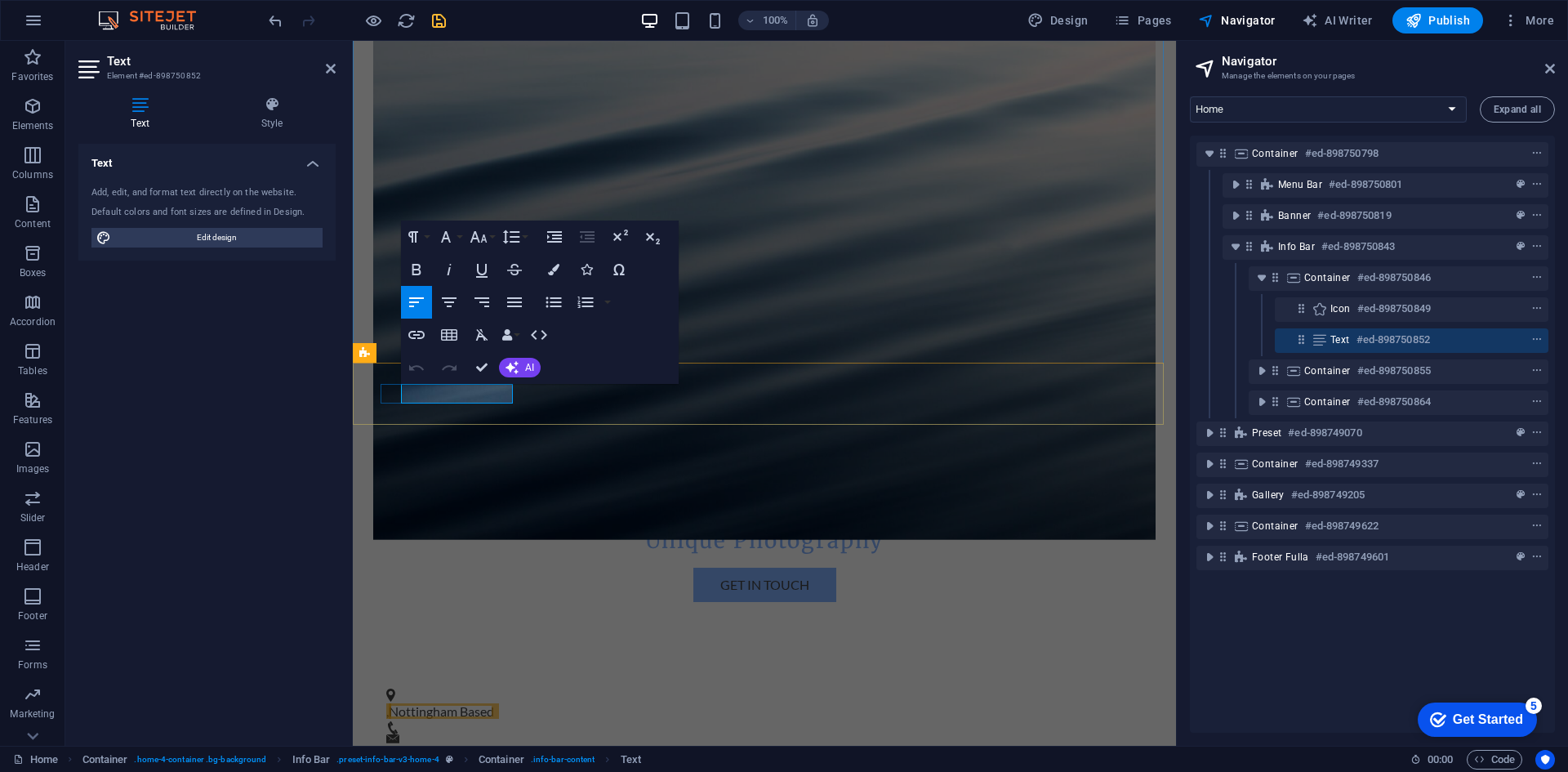
click at [405, 701] on p ", [GEOGRAPHIC_DATA] Based" at bounding box center [757, 711] width 743 height 19
drag, startPoint x: 488, startPoint y: 359, endPoint x: 432, endPoint y: 331, distance: 62.6
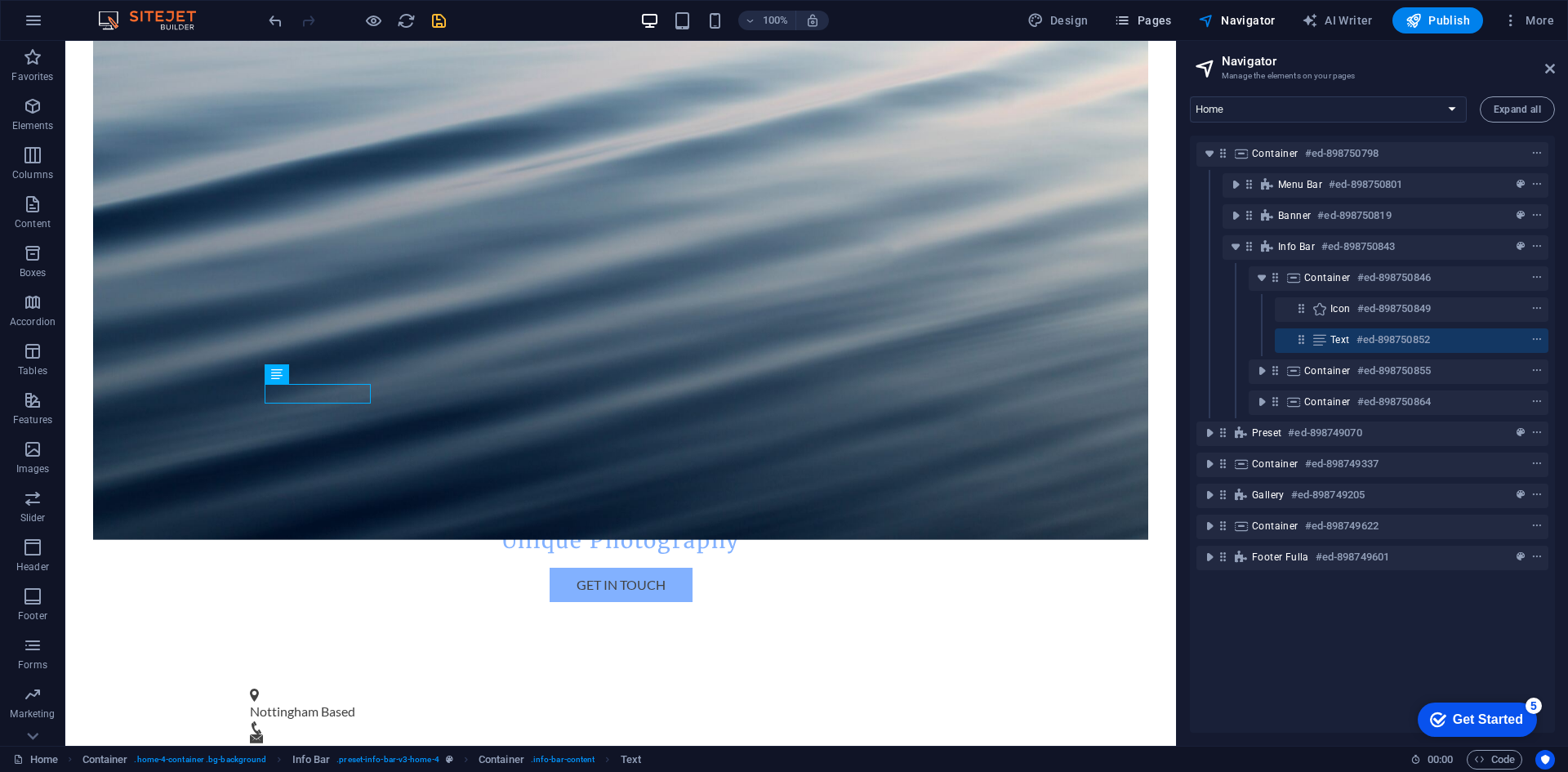
click at [1141, 26] on span "Pages" at bounding box center [1141, 20] width 57 height 16
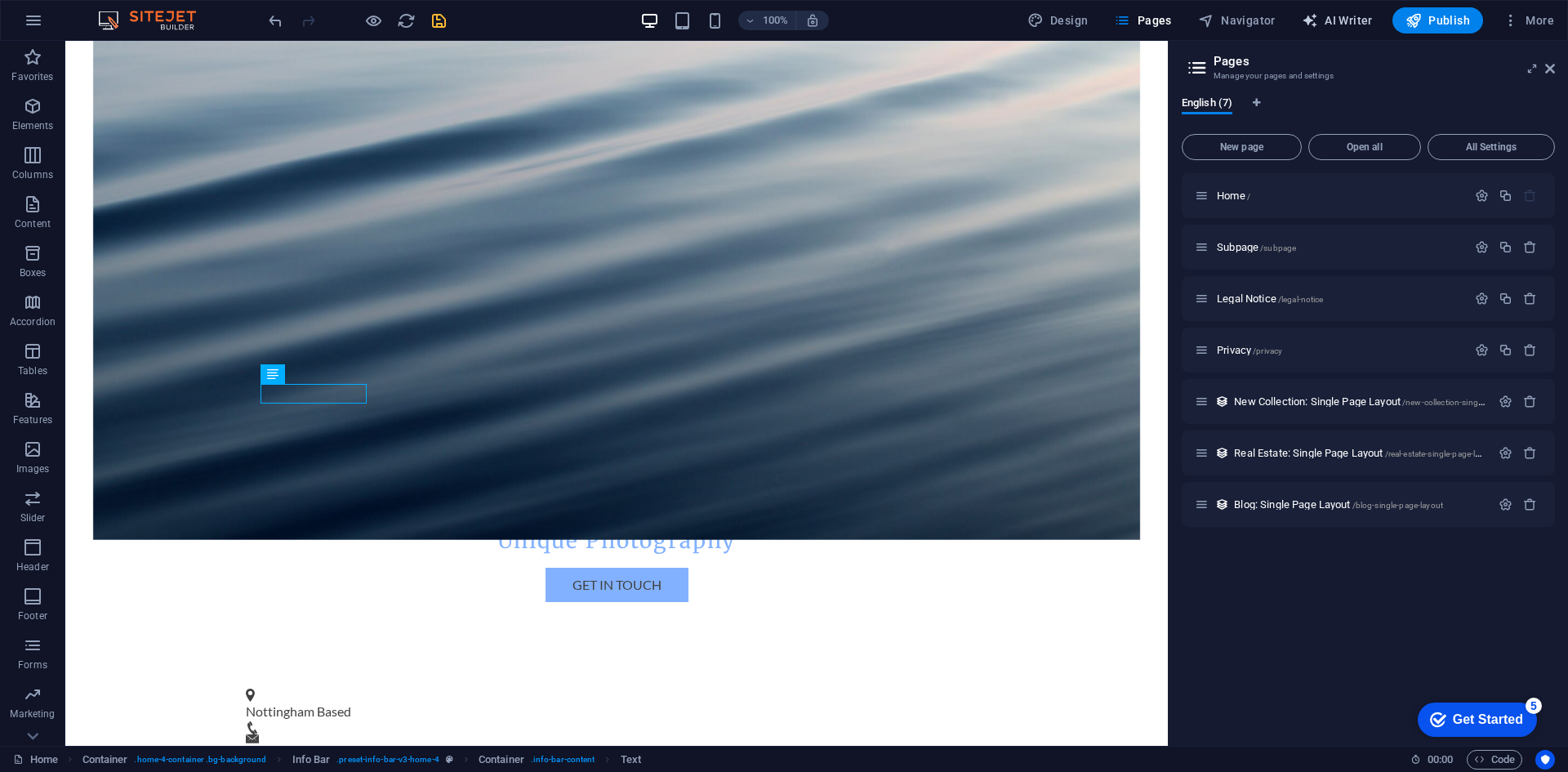
click at [1300, 20] on button "AI Writer" at bounding box center [1336, 20] width 84 height 26
select select "English"
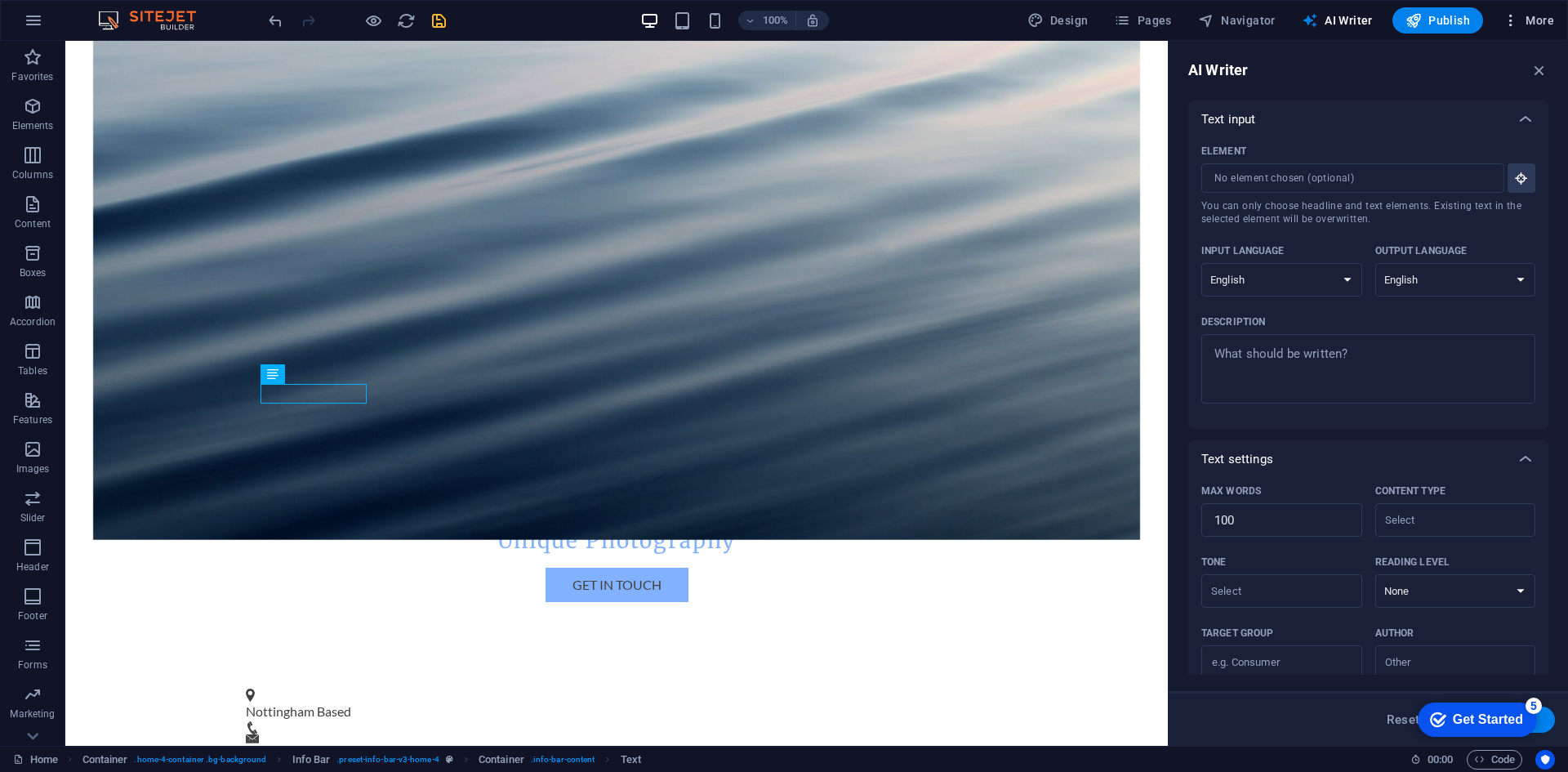
click at [1525, 17] on span "More" at bounding box center [1527, 20] width 51 height 16
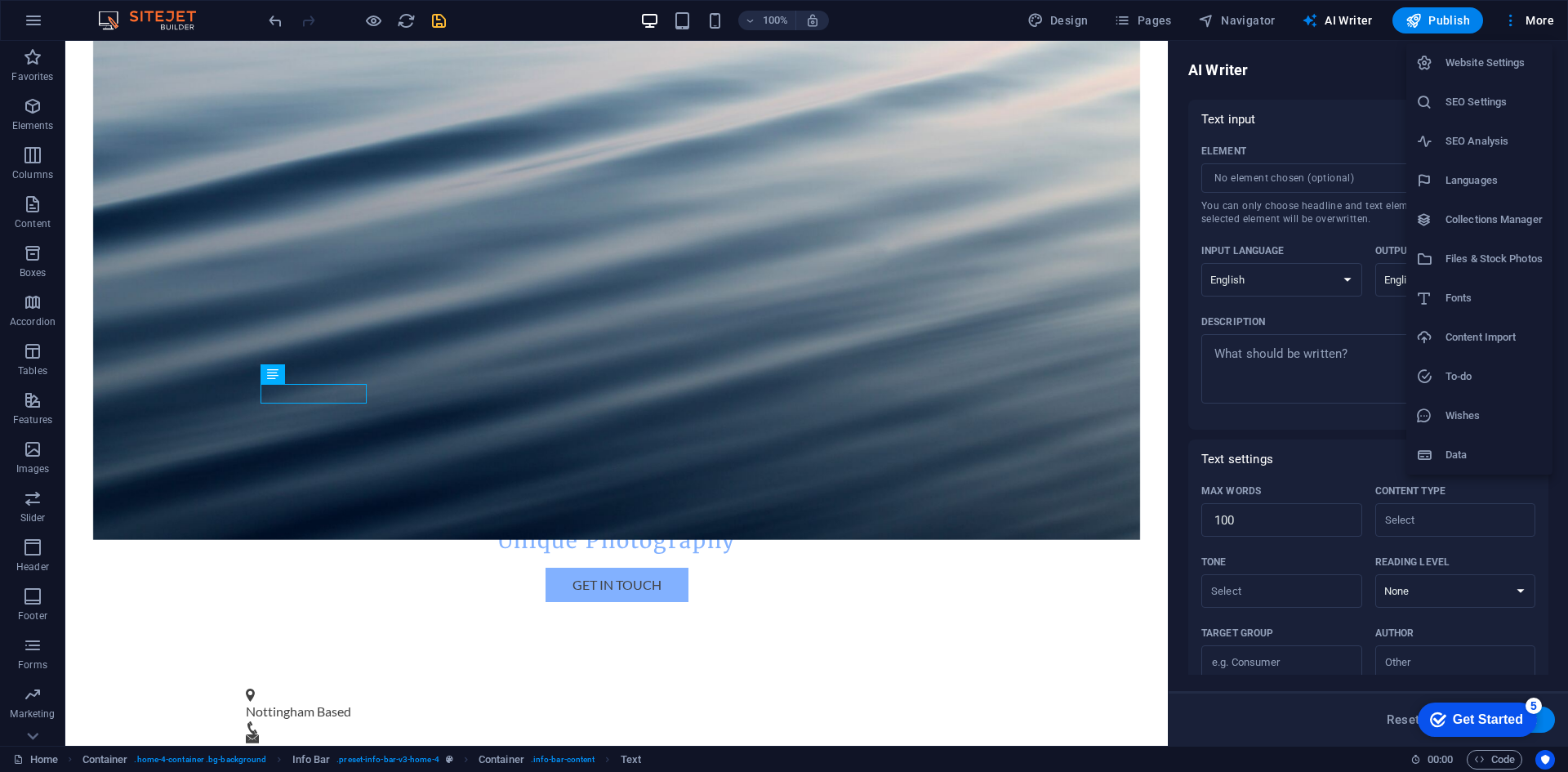
click at [1283, 395] on div at bounding box center [784, 386] width 1568 height 772
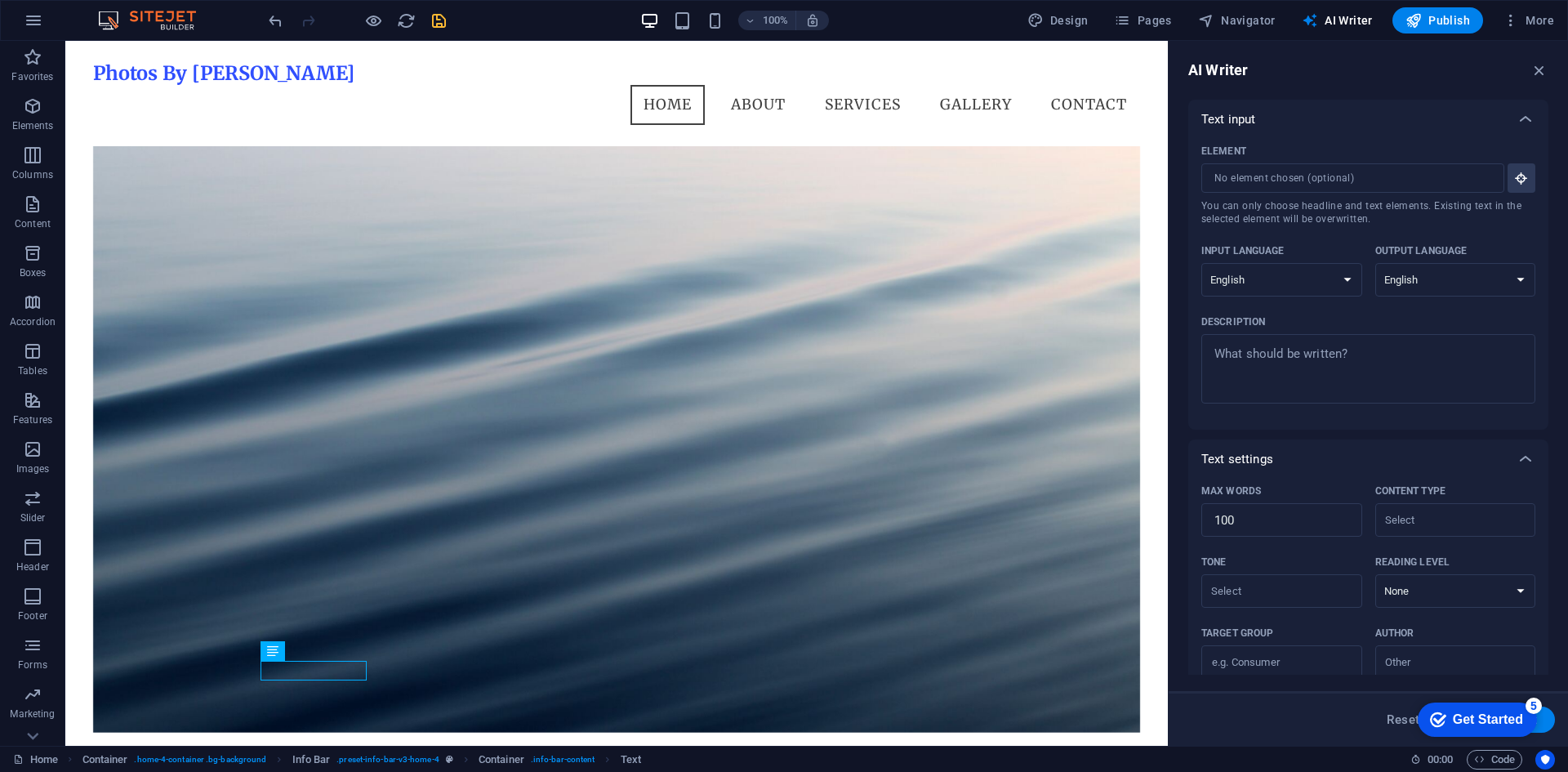
scroll to position [0, 0]
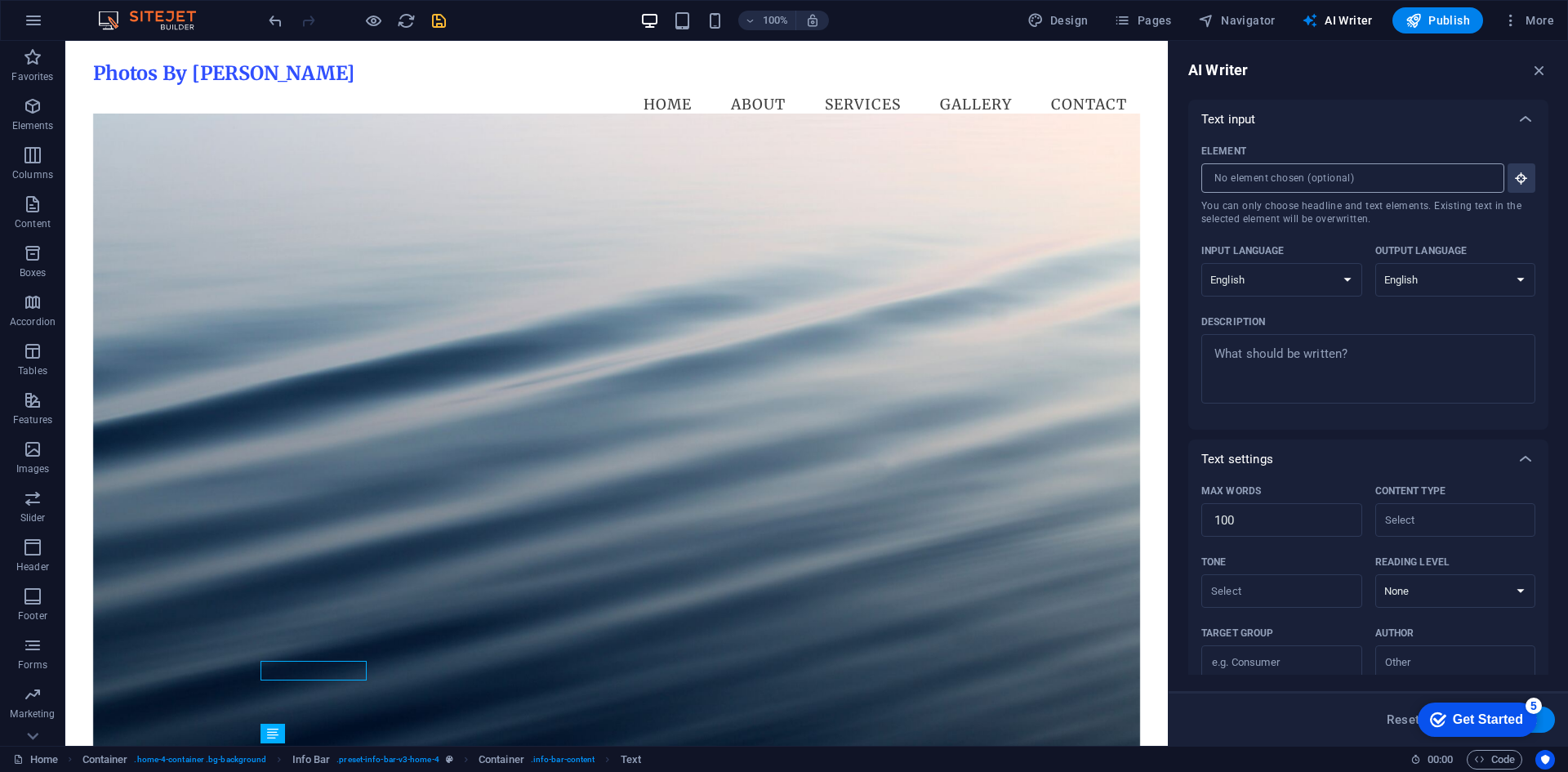
click at [1270, 177] on input "Element ​ You can only choose headline and text elements. Existing text in the …" at bounding box center [1346, 177] width 292 height 29
click at [1282, 119] on div "Text input" at bounding box center [1353, 119] width 304 height 16
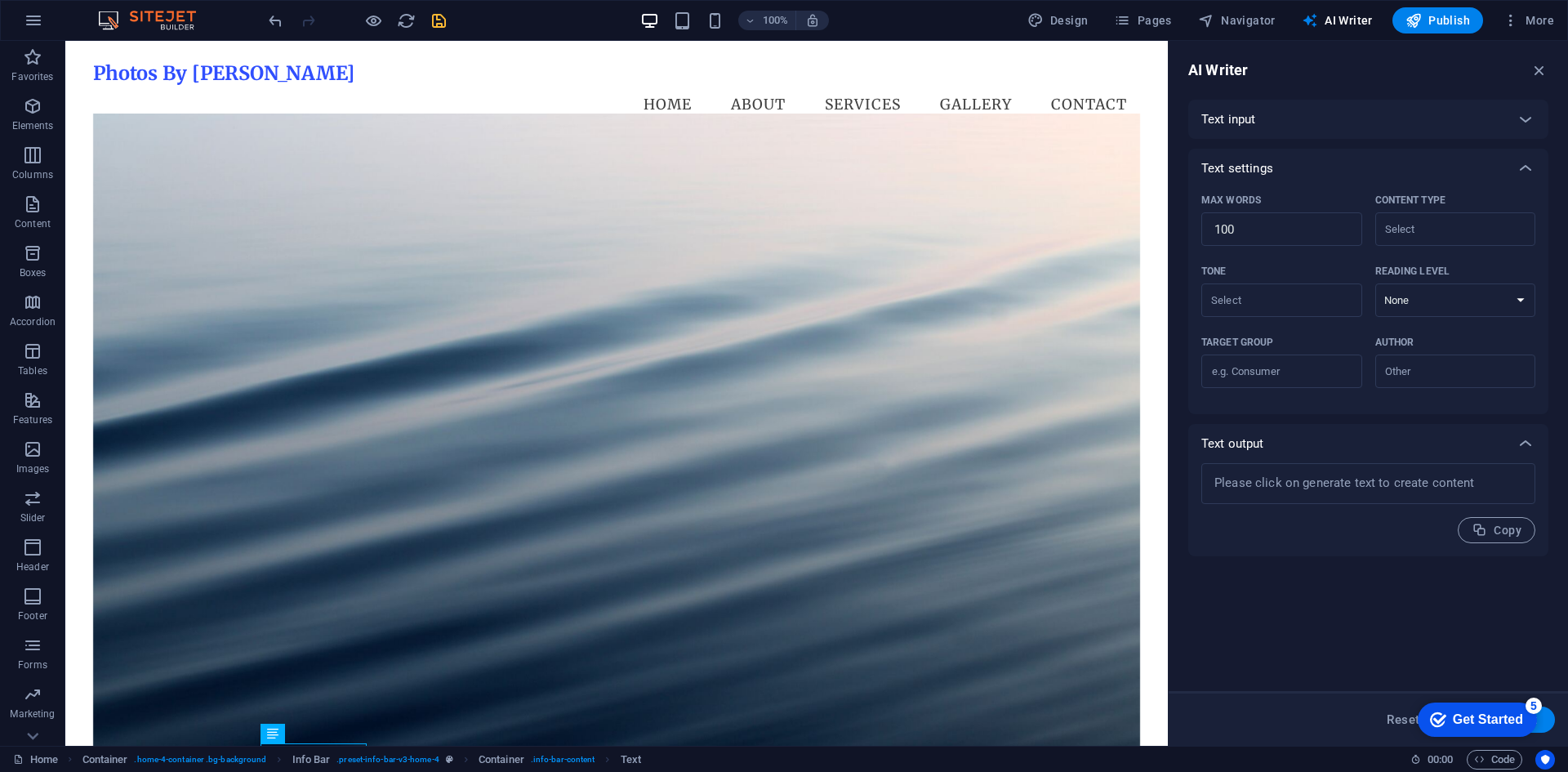
click at [1273, 153] on div "Text settings" at bounding box center [1367, 168] width 360 height 39
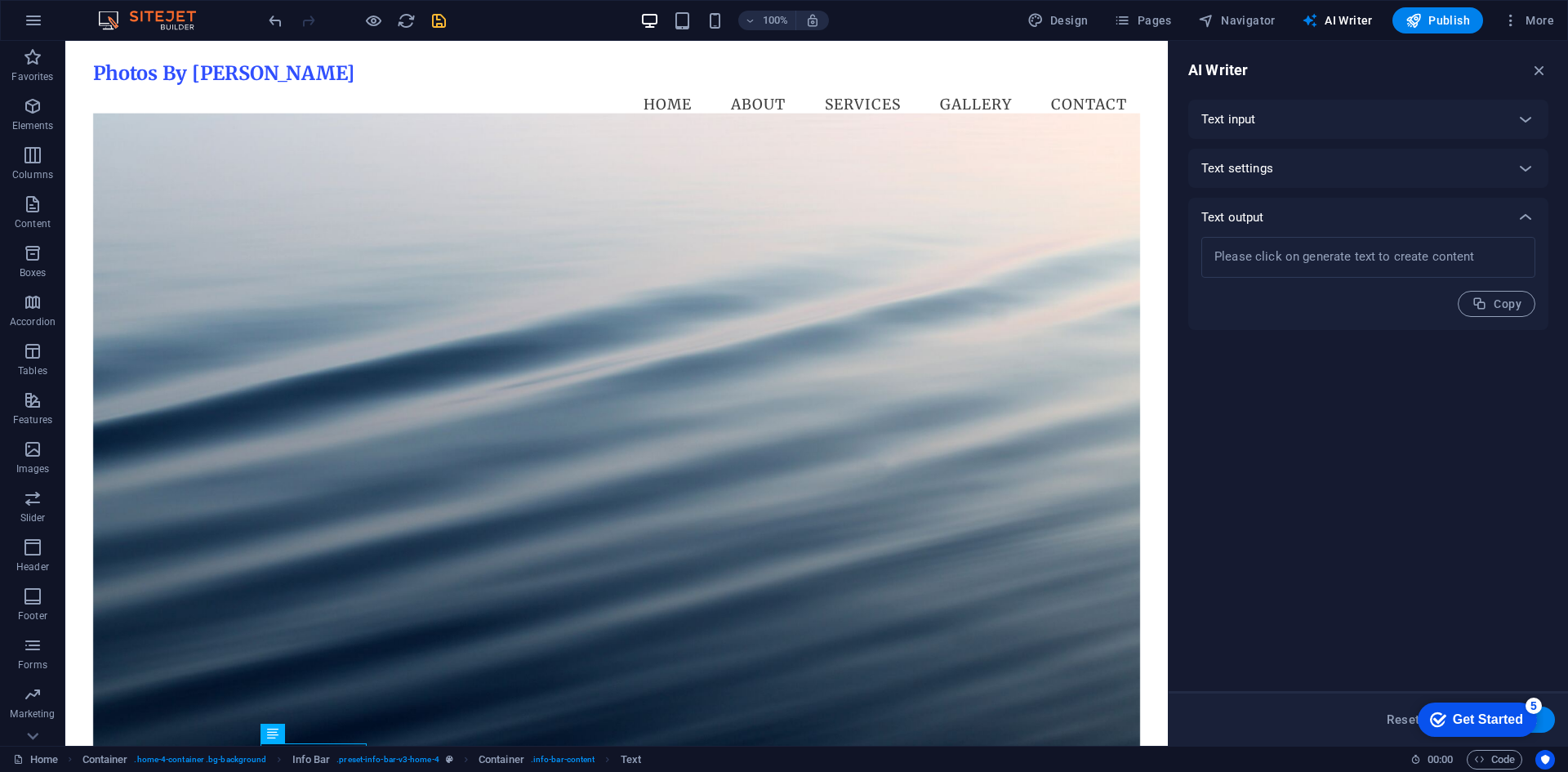
click at [1274, 214] on div "Text output" at bounding box center [1353, 217] width 304 height 16
click at [1471, 718] on div "Get Started" at bounding box center [1488, 719] width 70 height 15
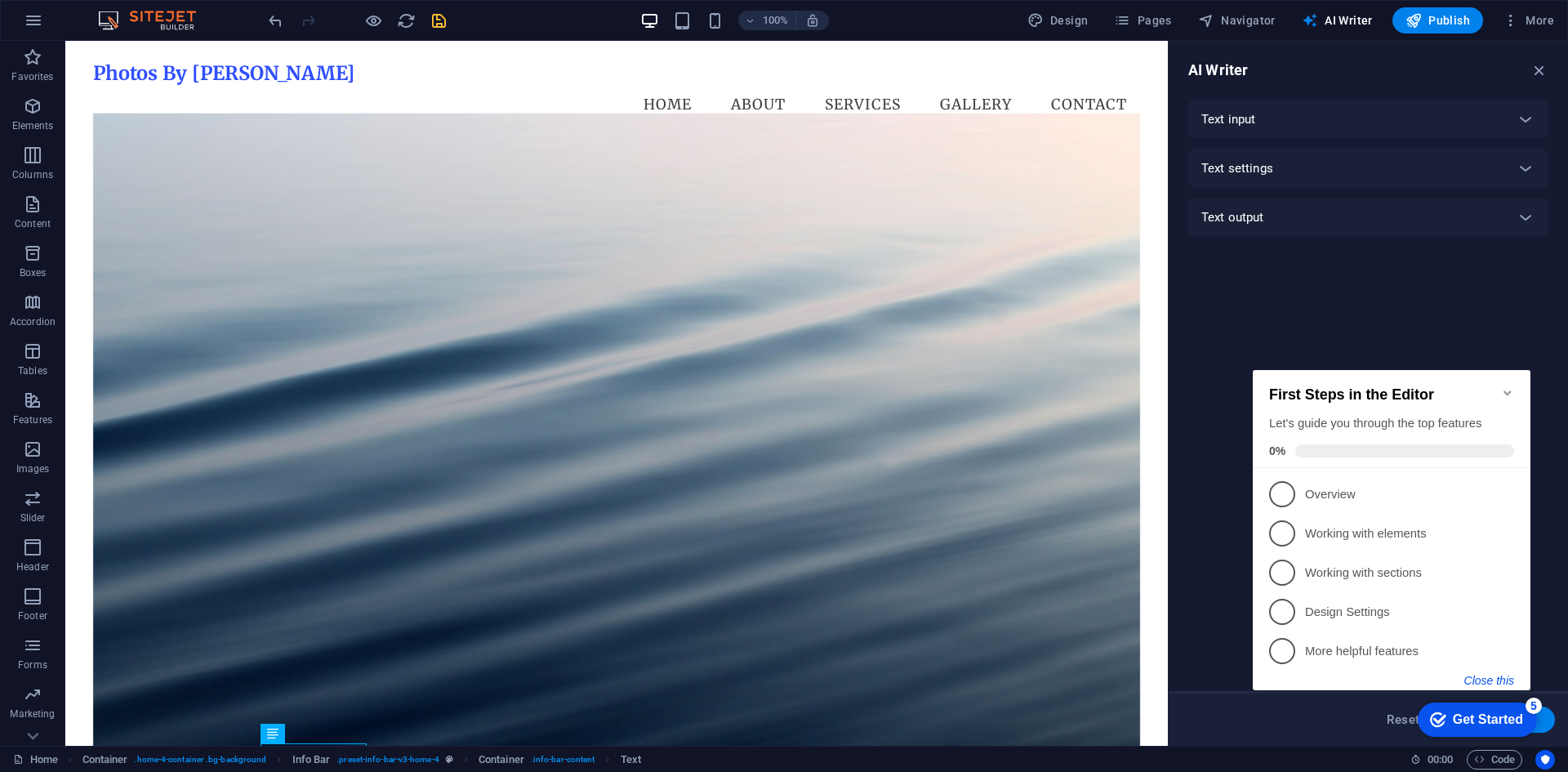
click at [1489, 677] on button "Close this" at bounding box center [1488, 680] width 49 height 13
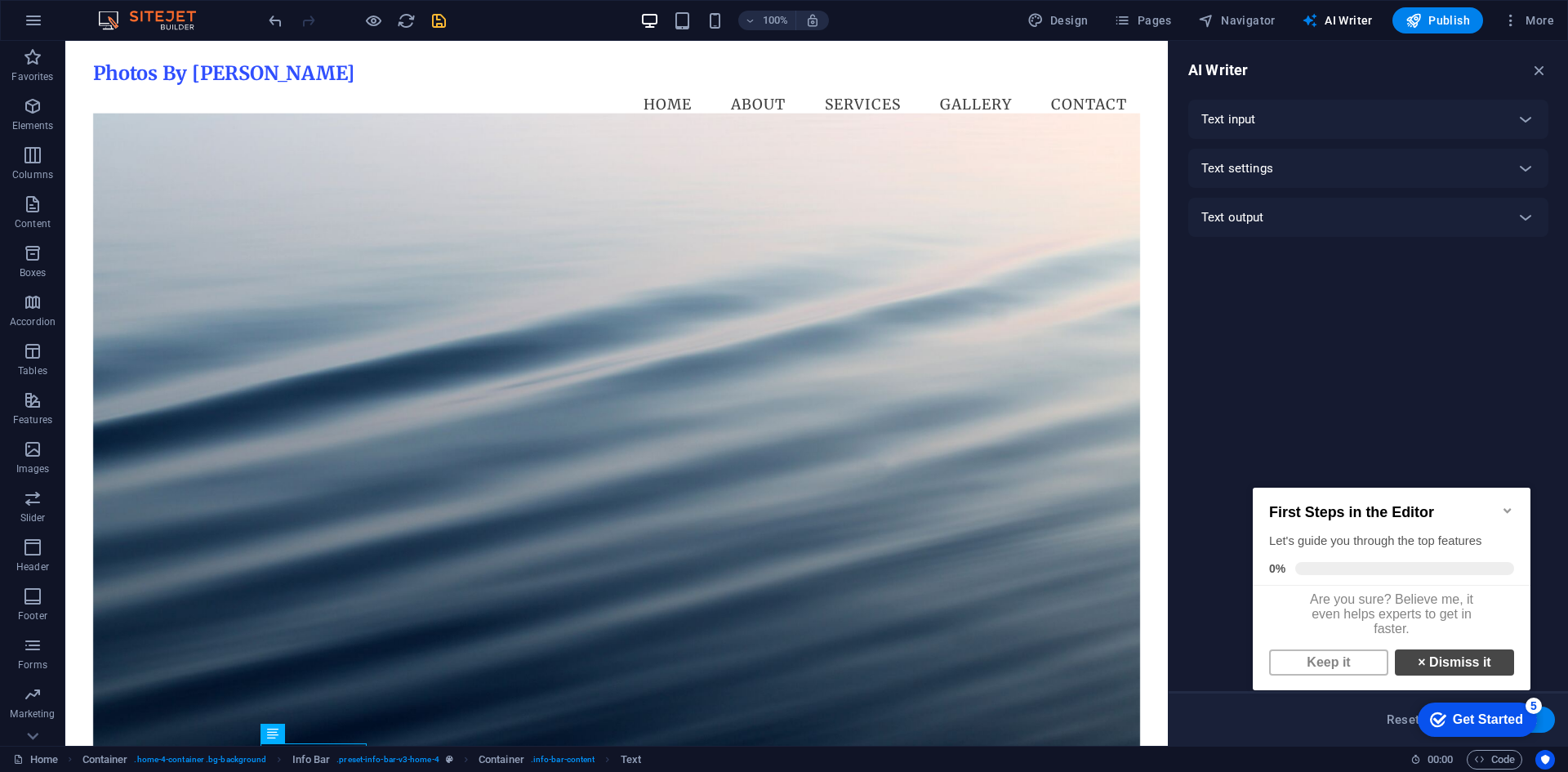
click at [1451, 674] on link "× Dismiss it" at bounding box center [1454, 661] width 119 height 26
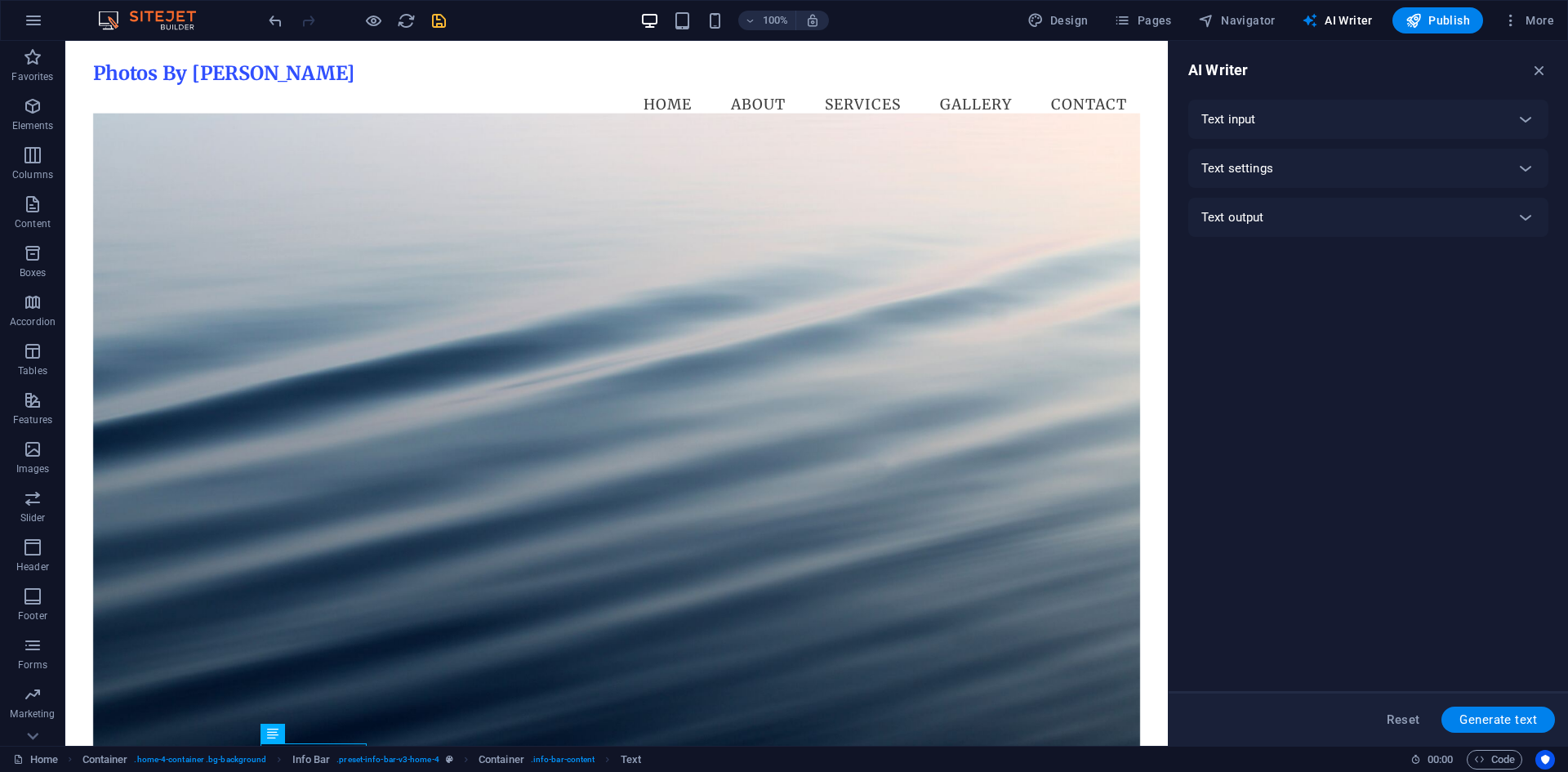
click at [1286, 124] on div "Text input" at bounding box center [1353, 119] width 304 height 16
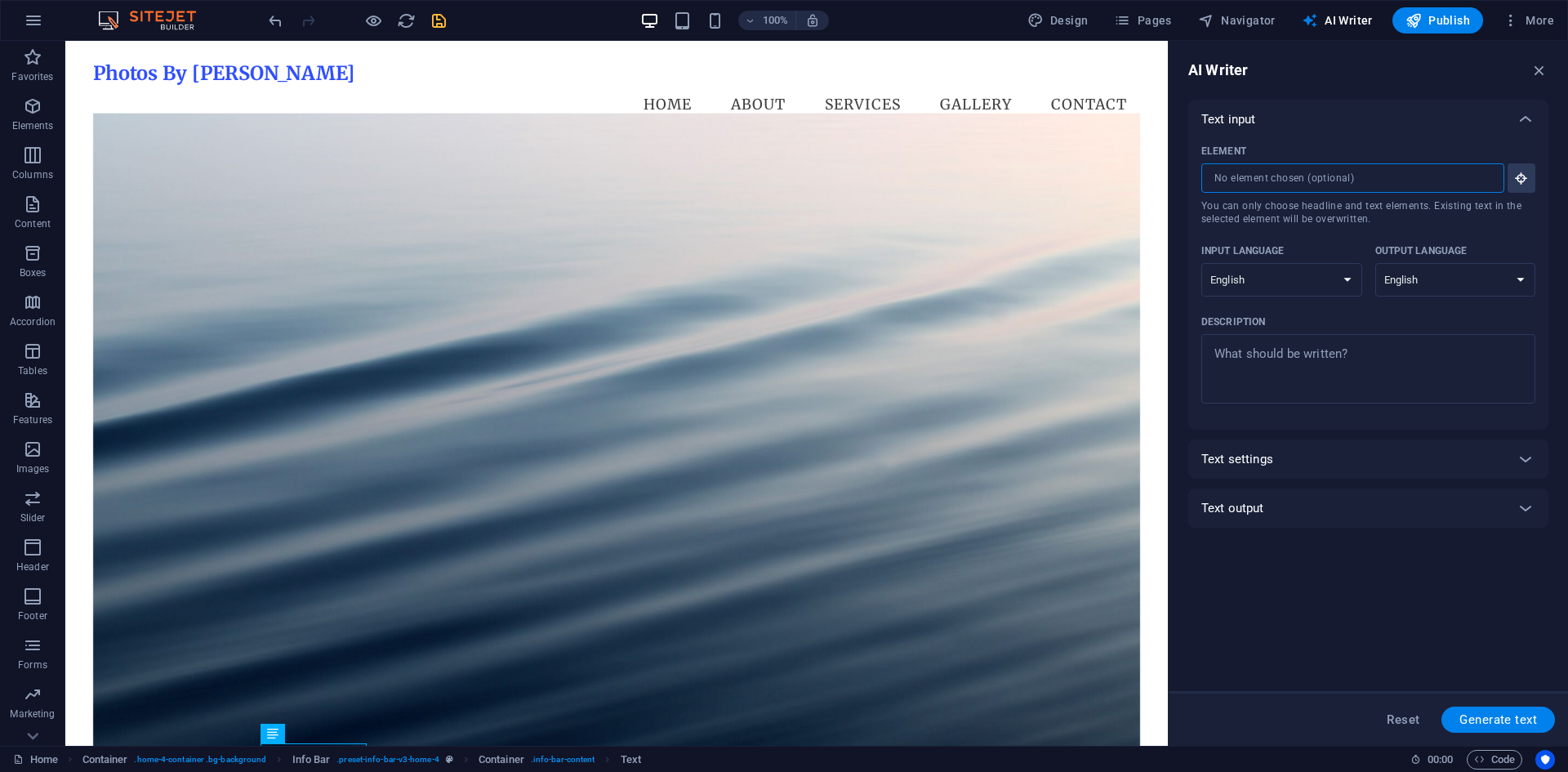
click at [1284, 177] on input "Element ​ You can only choose headline and text elements. Existing text in the …" at bounding box center [1346, 177] width 292 height 29
click at [1516, 20] on icon "button" at bounding box center [1510, 20] width 16 height 16
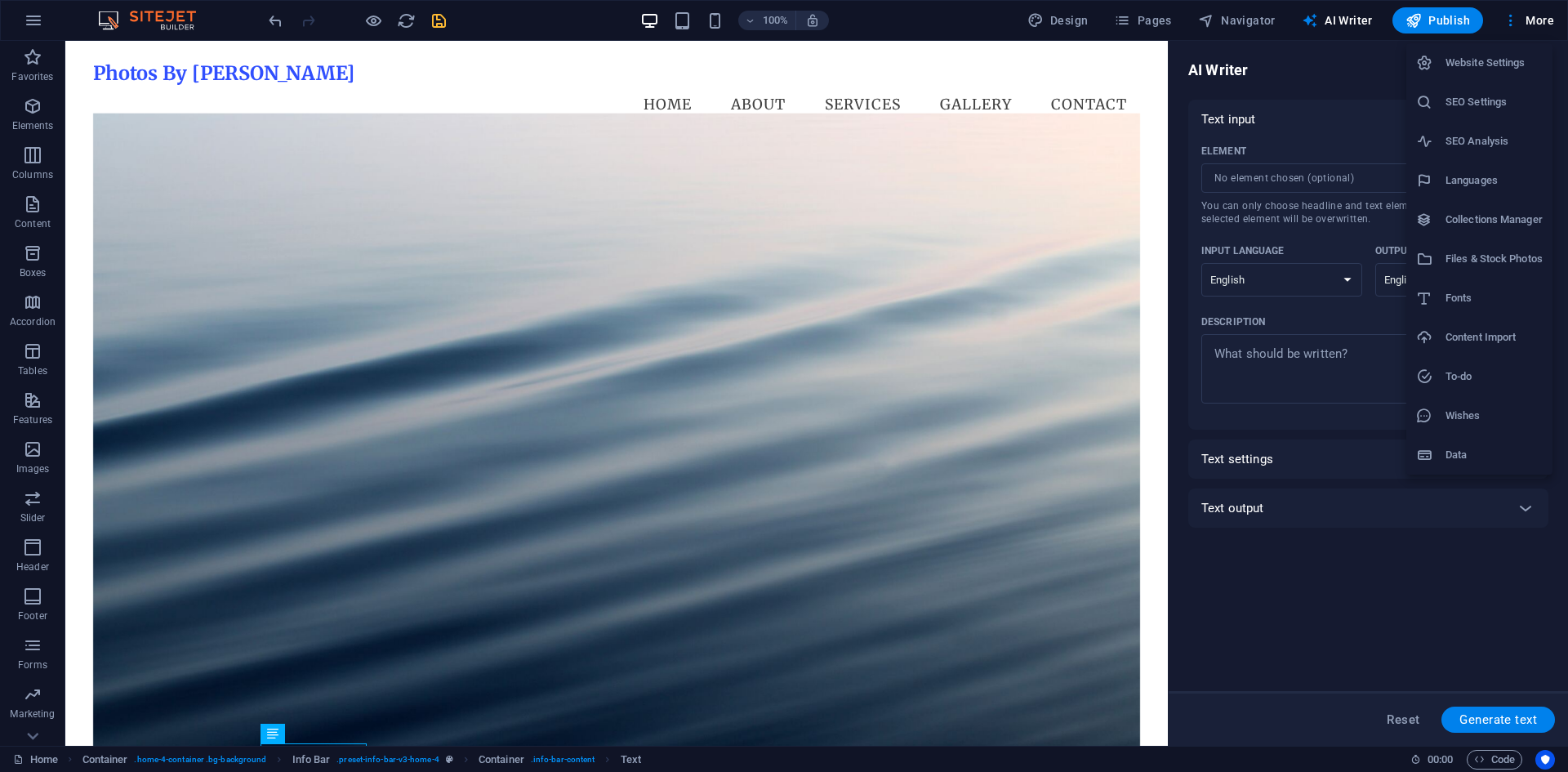
click at [1476, 61] on h6 "Website Settings" at bounding box center [1493, 63] width 97 height 19
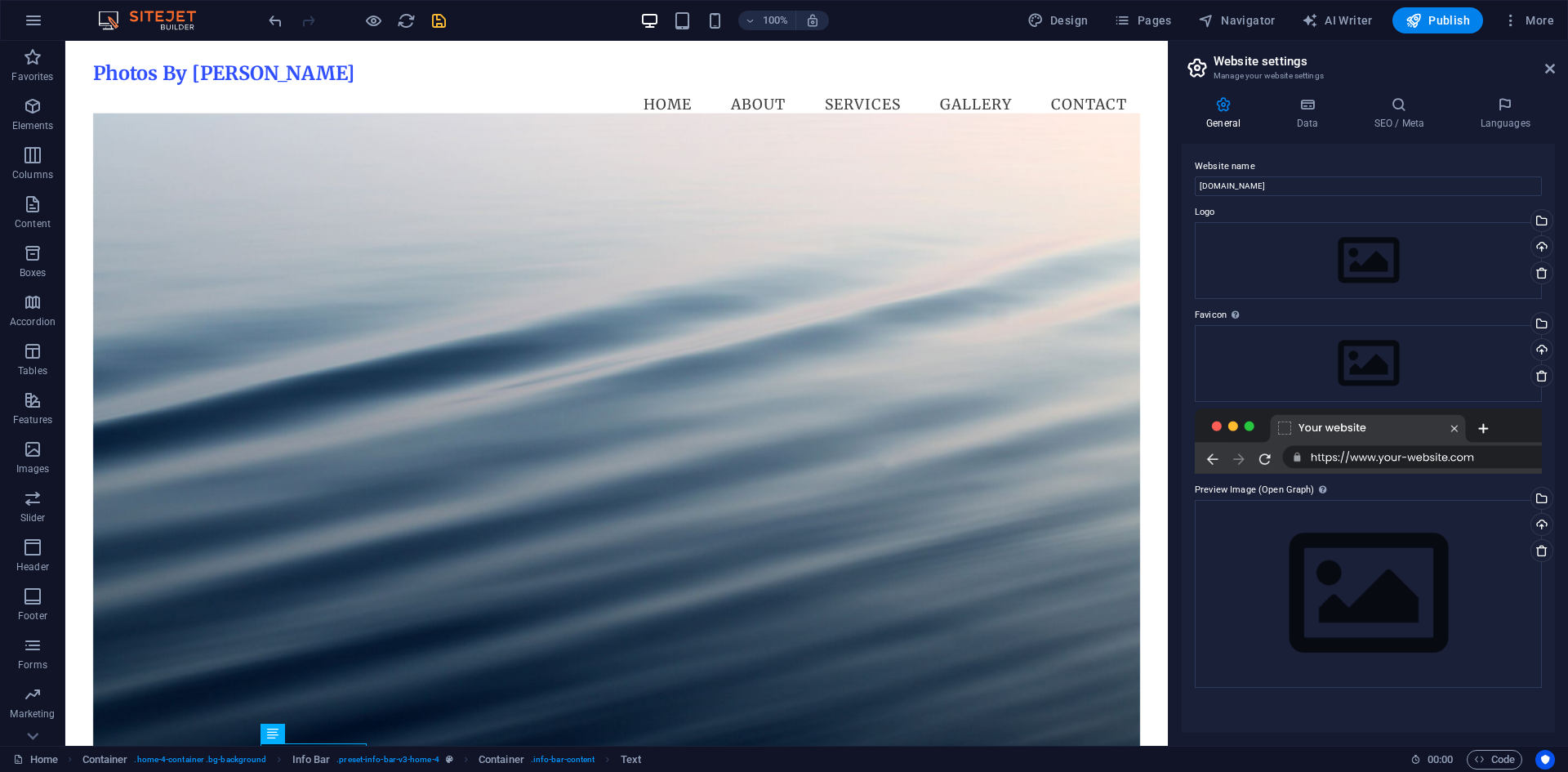
click at [1325, 86] on div "General Data SEO / Meta Languages Website name [PERSON_NAME][DOMAIN_NAME] Logo …" at bounding box center [1368, 414] width 400 height 662
click at [1320, 99] on icon at bounding box center [1306, 104] width 71 height 16
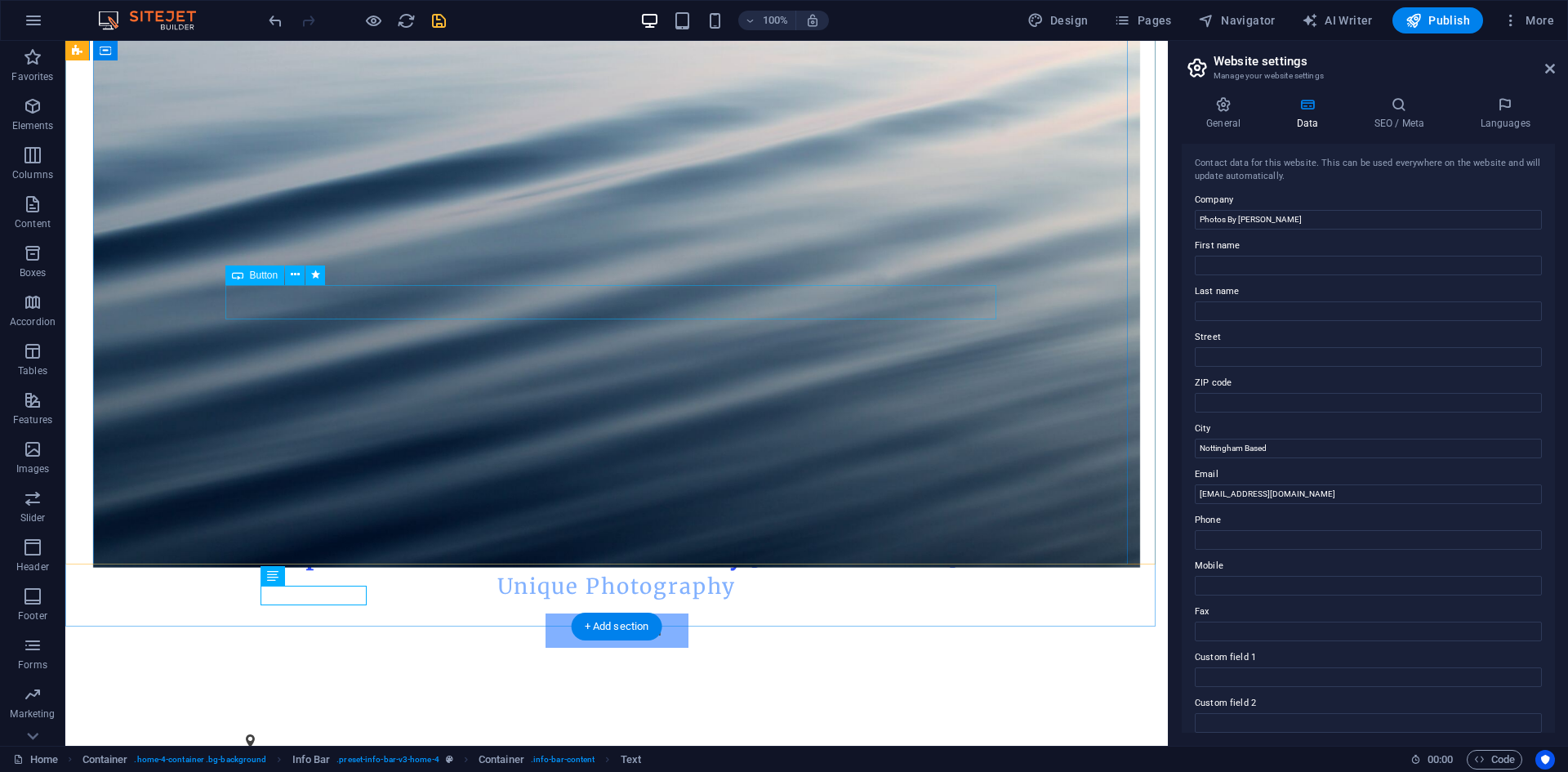
scroll to position [327, 0]
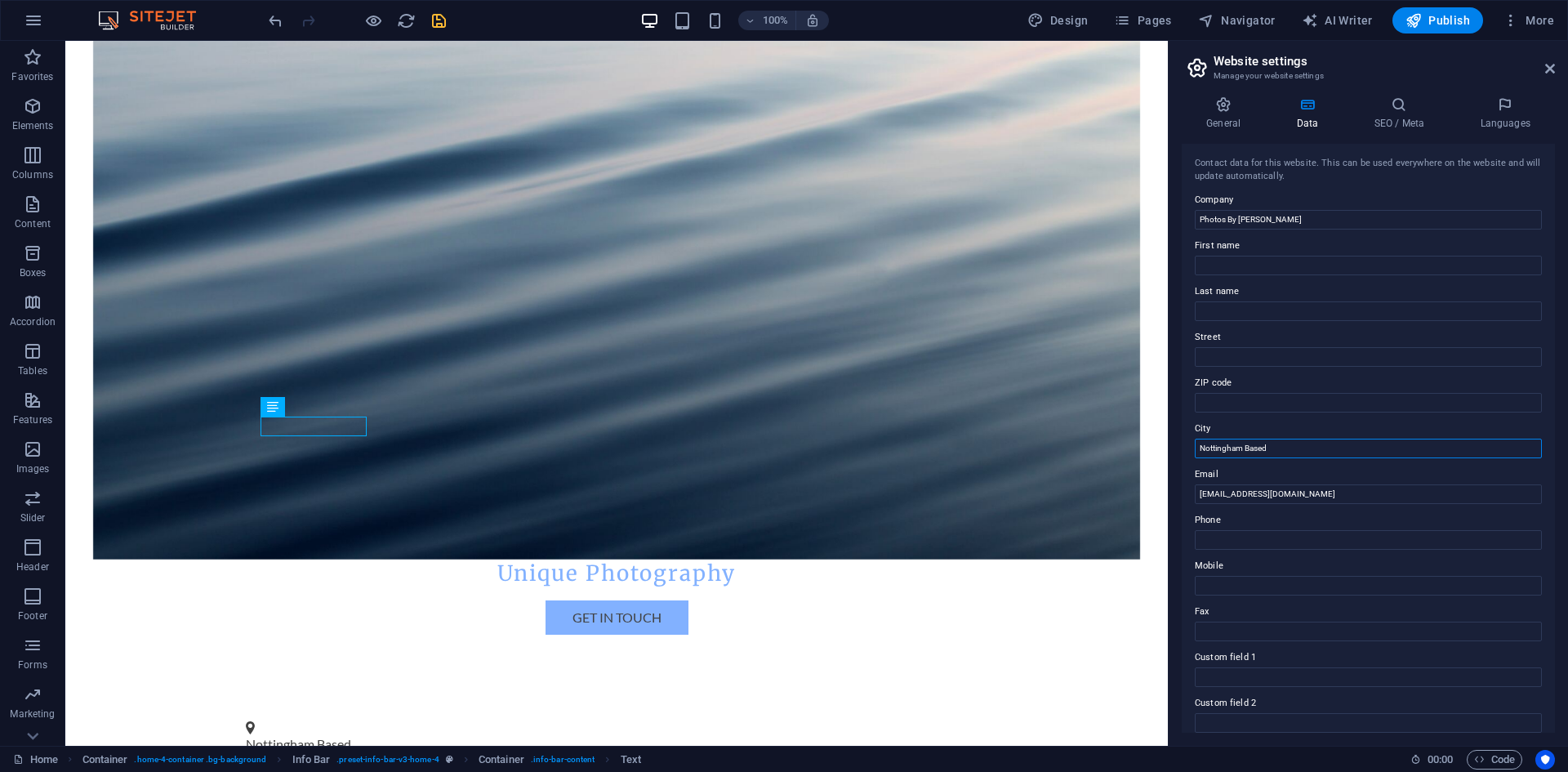
click at [1343, 448] on input "Nottingham Based" at bounding box center [1368, 448] width 347 height 19
click at [1309, 405] on input "ZIP code" at bounding box center [1368, 402] width 347 height 19
click at [1234, 438] on input "Nottingham Basedd" at bounding box center [1368, 448] width 347 height 19
click at [1284, 447] on input "Nottingham Basedd" at bounding box center [1368, 448] width 347 height 19
type input "Nottingham Based"
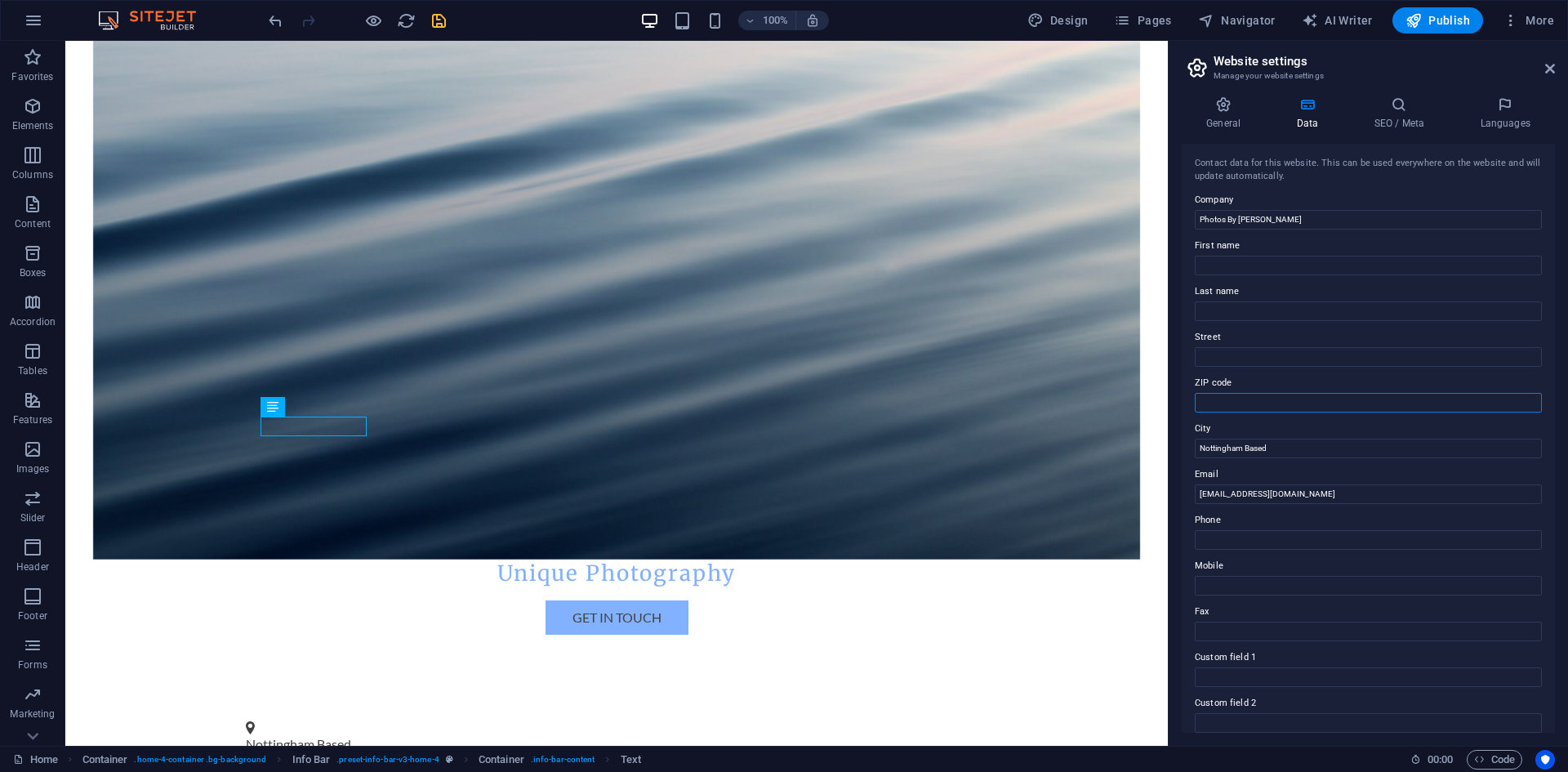
click at [1254, 408] on input "ZIP code" at bounding box center [1368, 402] width 347 height 19
type input "d"
click at [1253, 363] on input "Street" at bounding box center [1368, 357] width 347 height 19
type input "d"
click at [1232, 314] on input "Last name" at bounding box center [1368, 311] width 347 height 19
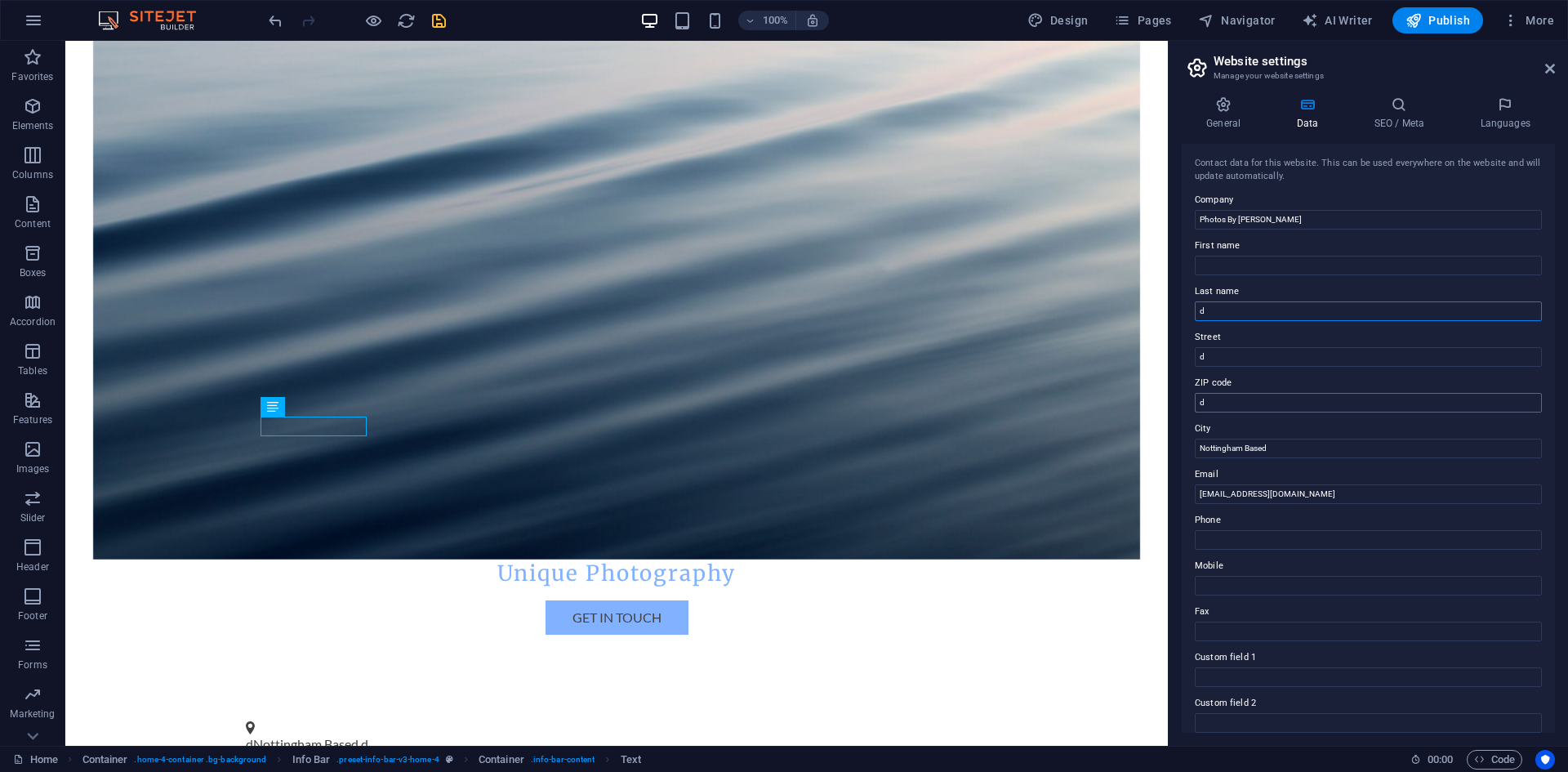
type input "d"
click at [1238, 406] on input "d" at bounding box center [1368, 402] width 347 height 19
click at [1245, 354] on input "d" at bounding box center [1368, 357] width 347 height 19
click at [1233, 317] on input "d" at bounding box center [1368, 311] width 347 height 19
click at [436, 20] on icon "save" at bounding box center [438, 20] width 18 height 18
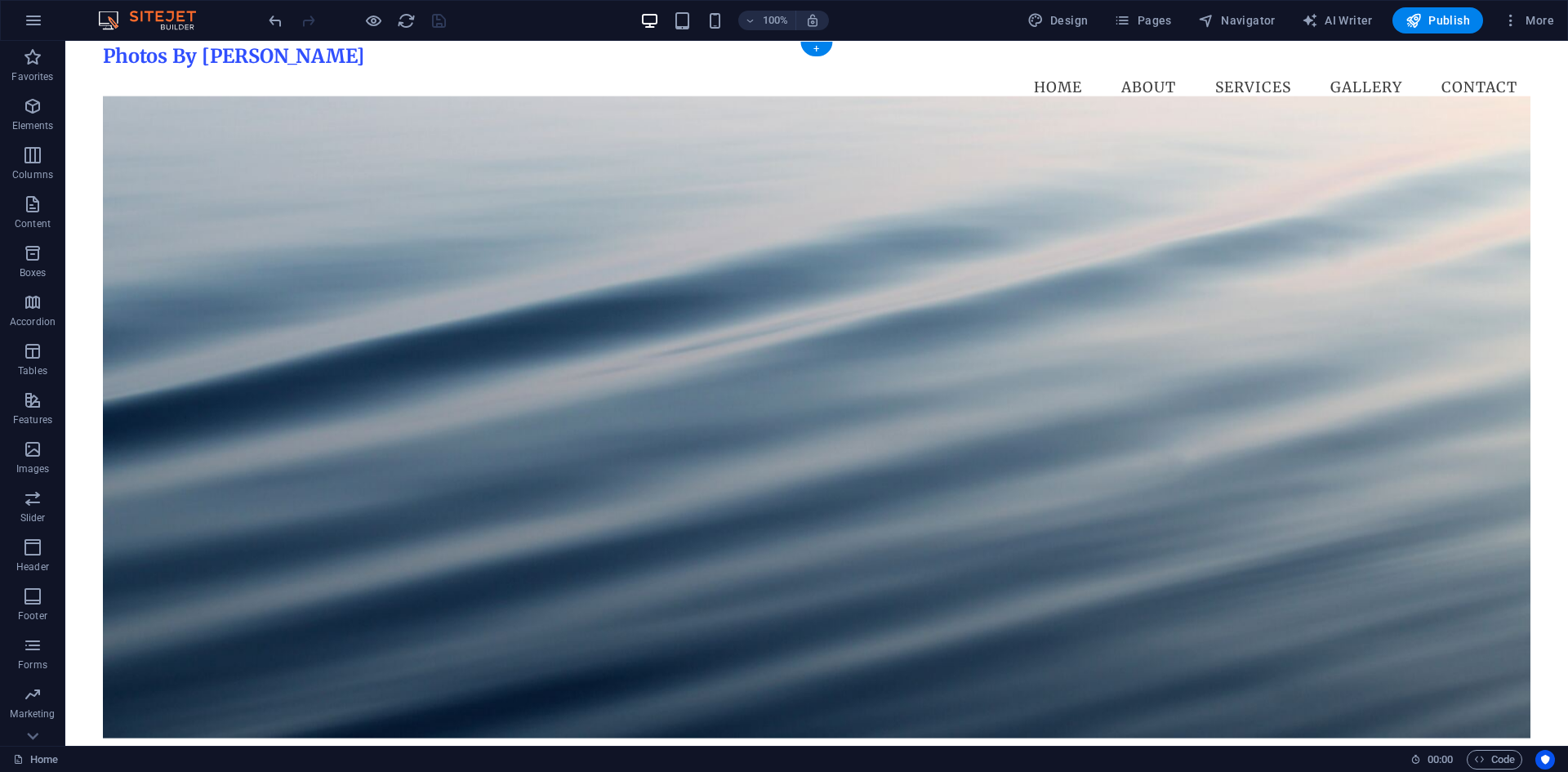
scroll to position [0, 0]
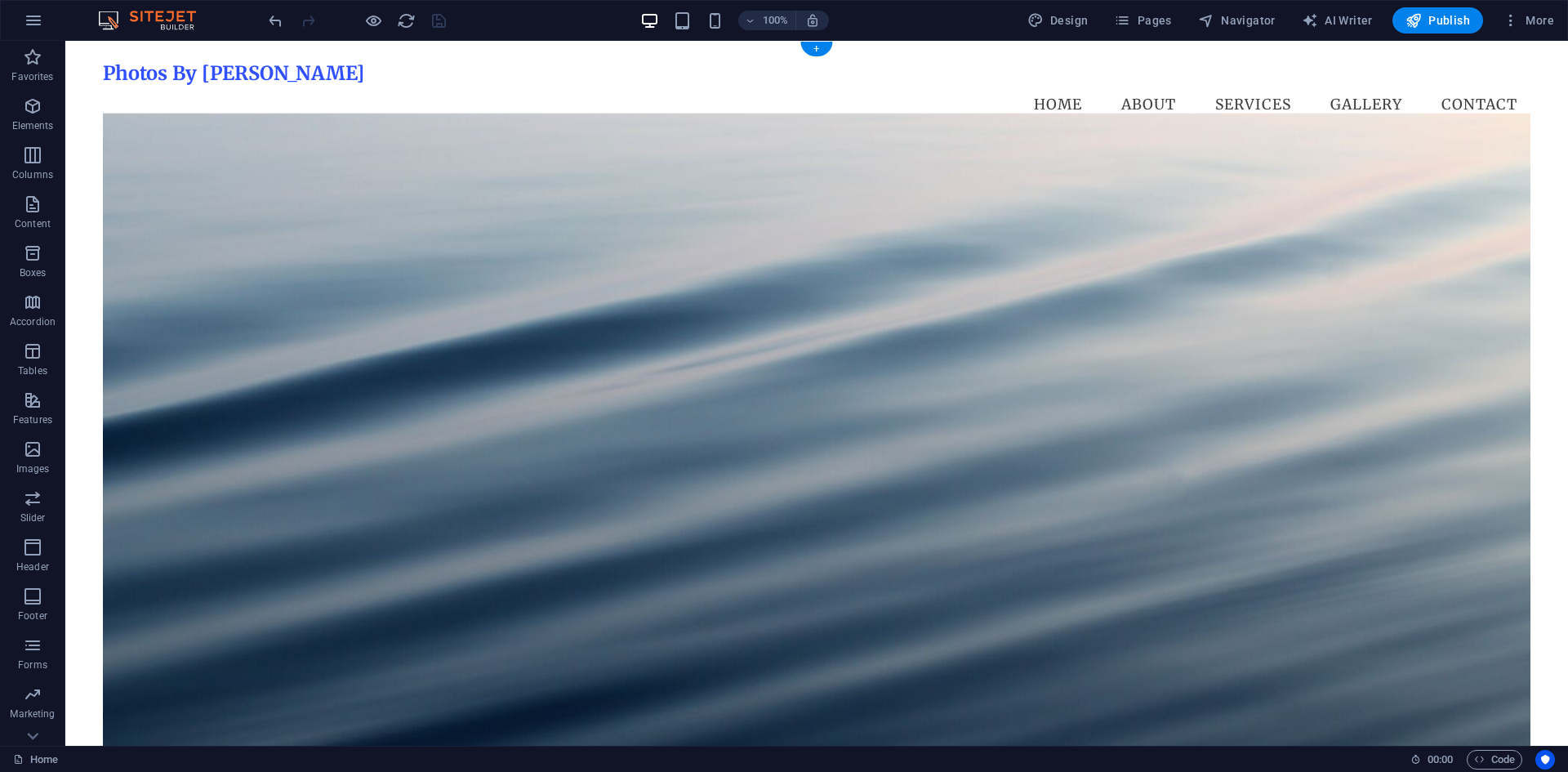
click at [772, 254] on figure at bounding box center [816, 434] width 1427 height 642
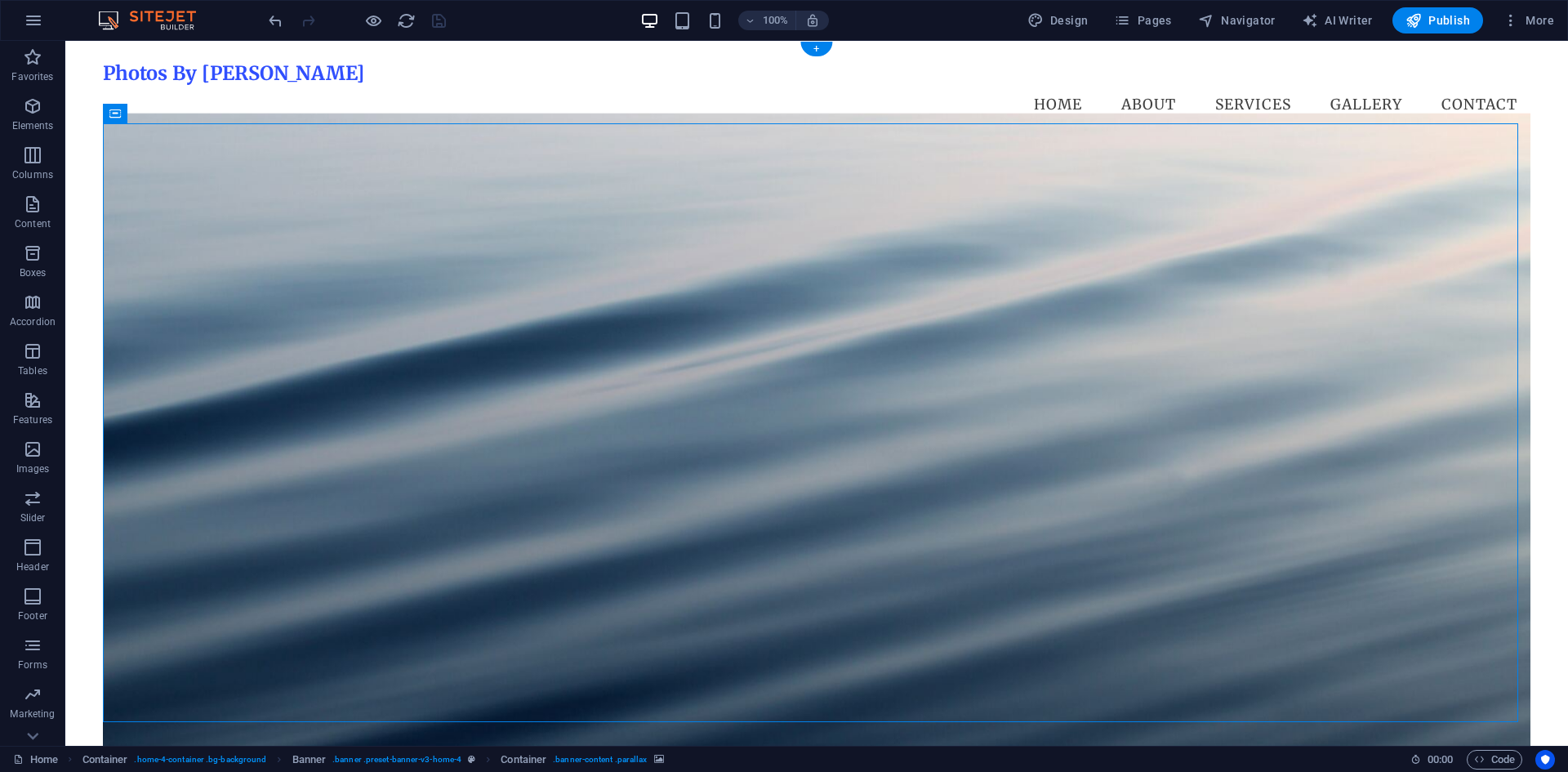
click at [676, 218] on figure at bounding box center [816, 434] width 1427 height 642
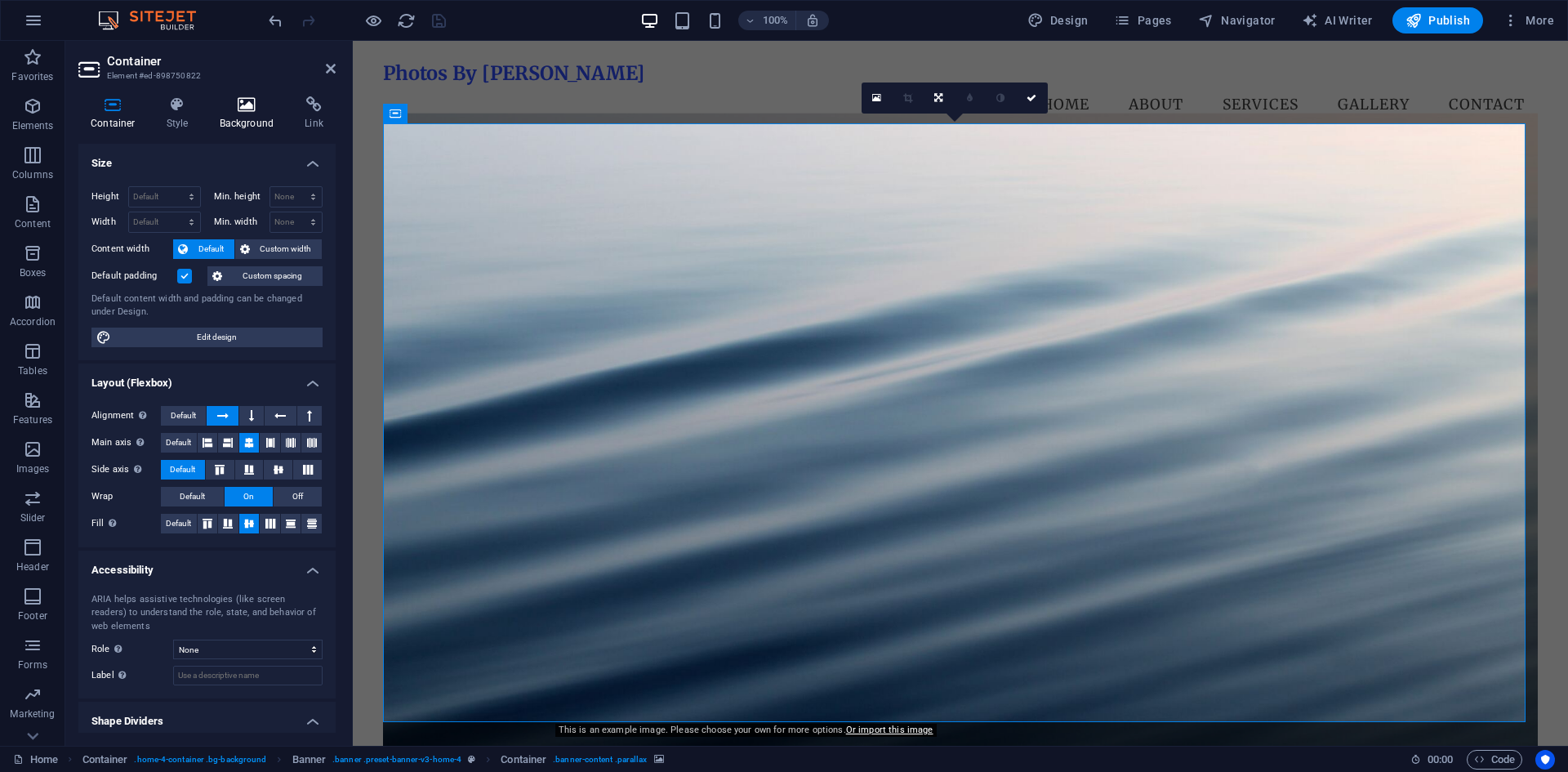
click at [220, 114] on h4 "Background" at bounding box center [250, 113] width 85 height 34
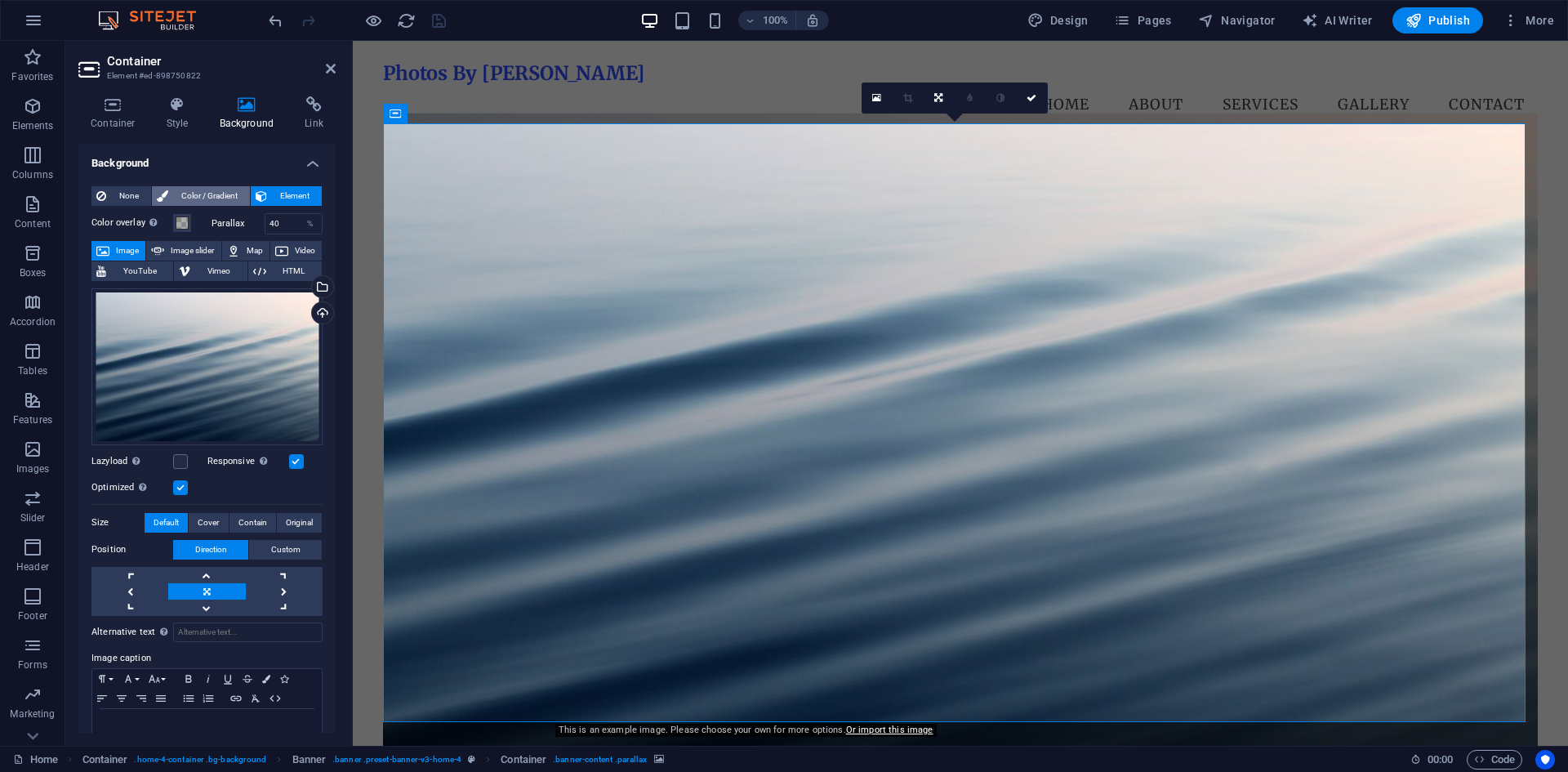
click at [188, 188] on span "Color / Gradient" at bounding box center [208, 196] width 72 height 19
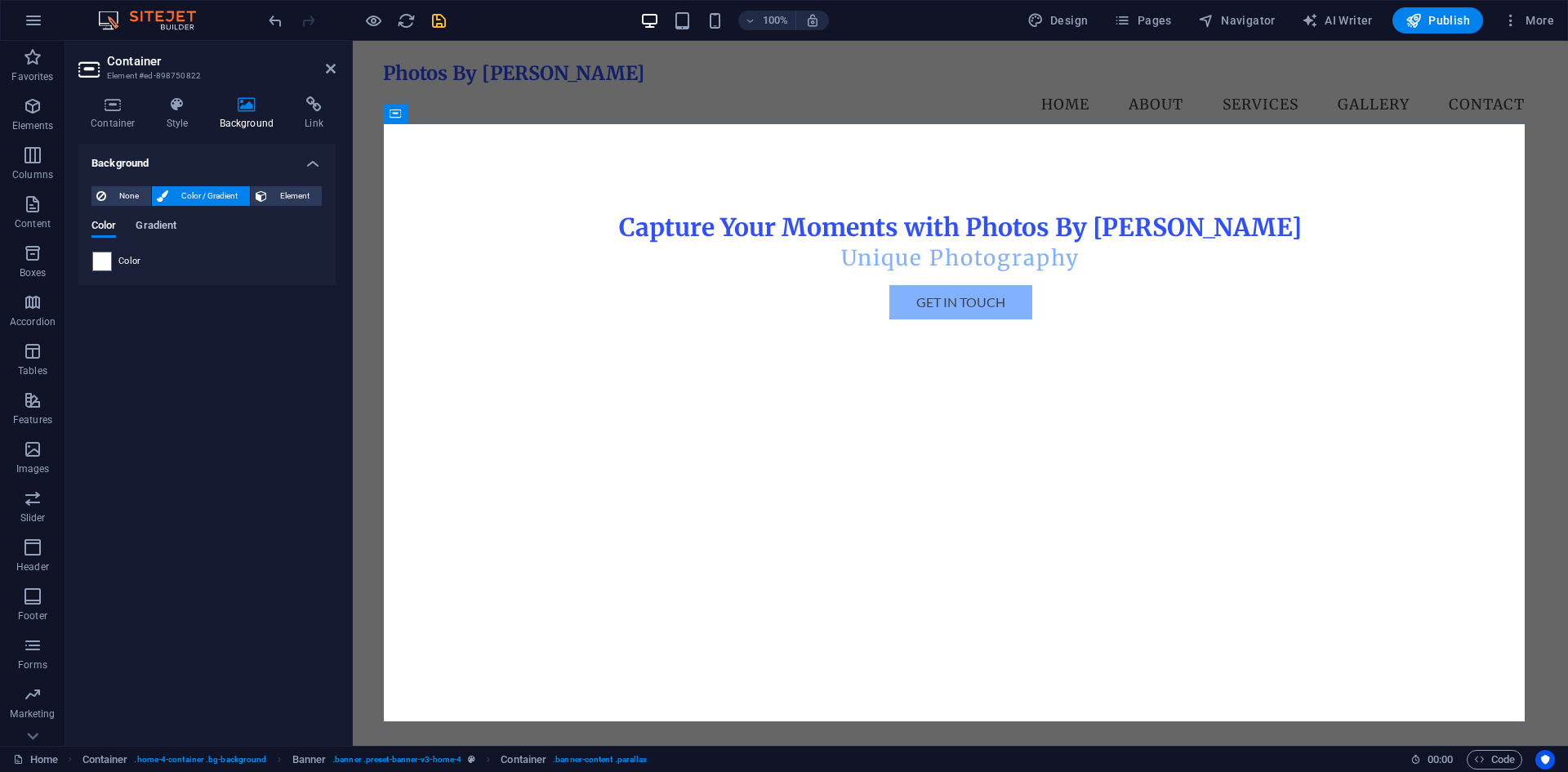
click at [142, 225] on span "Gradient" at bounding box center [156, 227] width 41 height 23
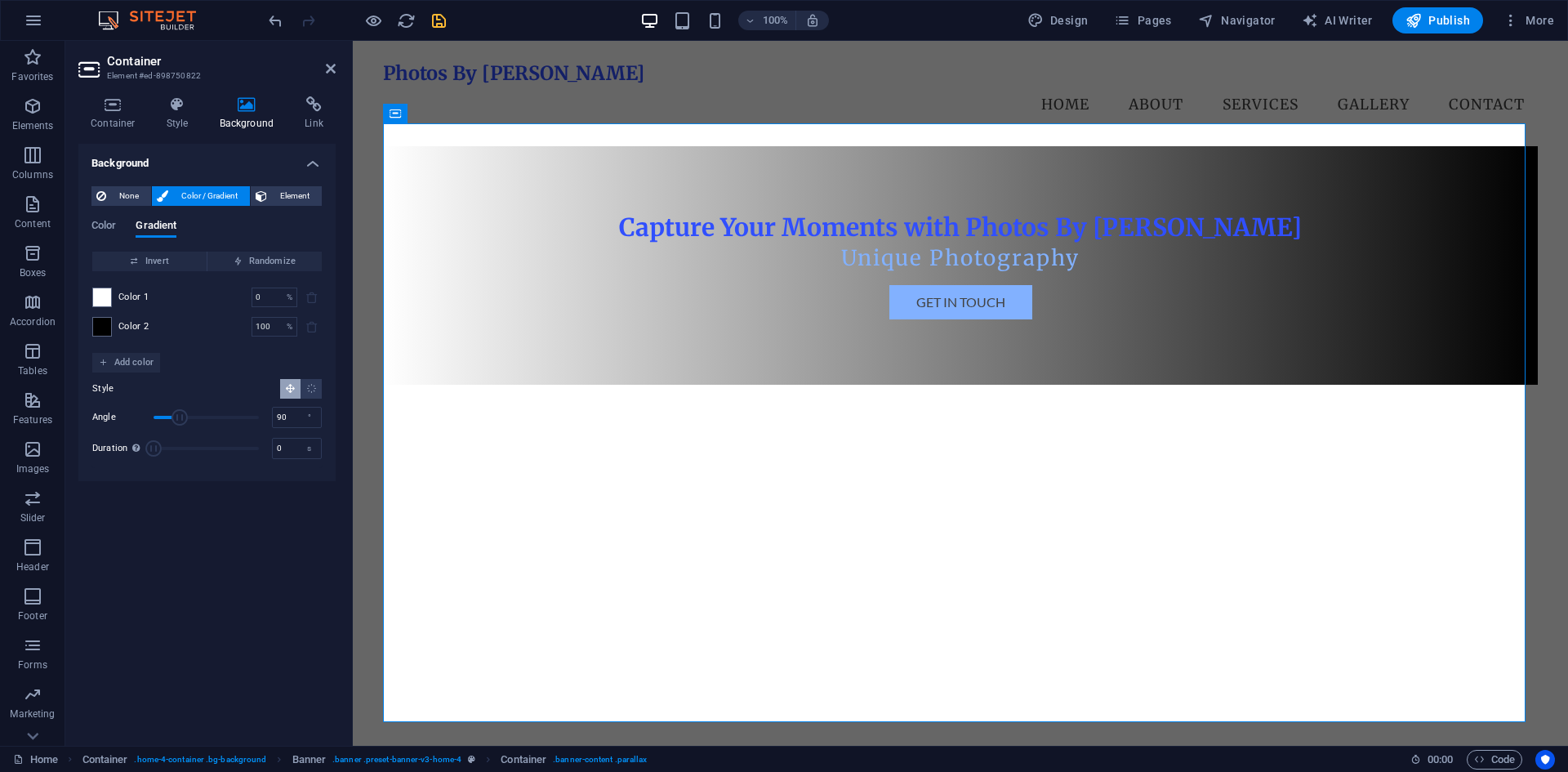
click at [243, 248] on div "Color Gradient" at bounding box center [207, 235] width 231 height 31
click at [245, 259] on span "Randomize" at bounding box center [265, 261] width 101 height 19
type input "46"
type input "214"
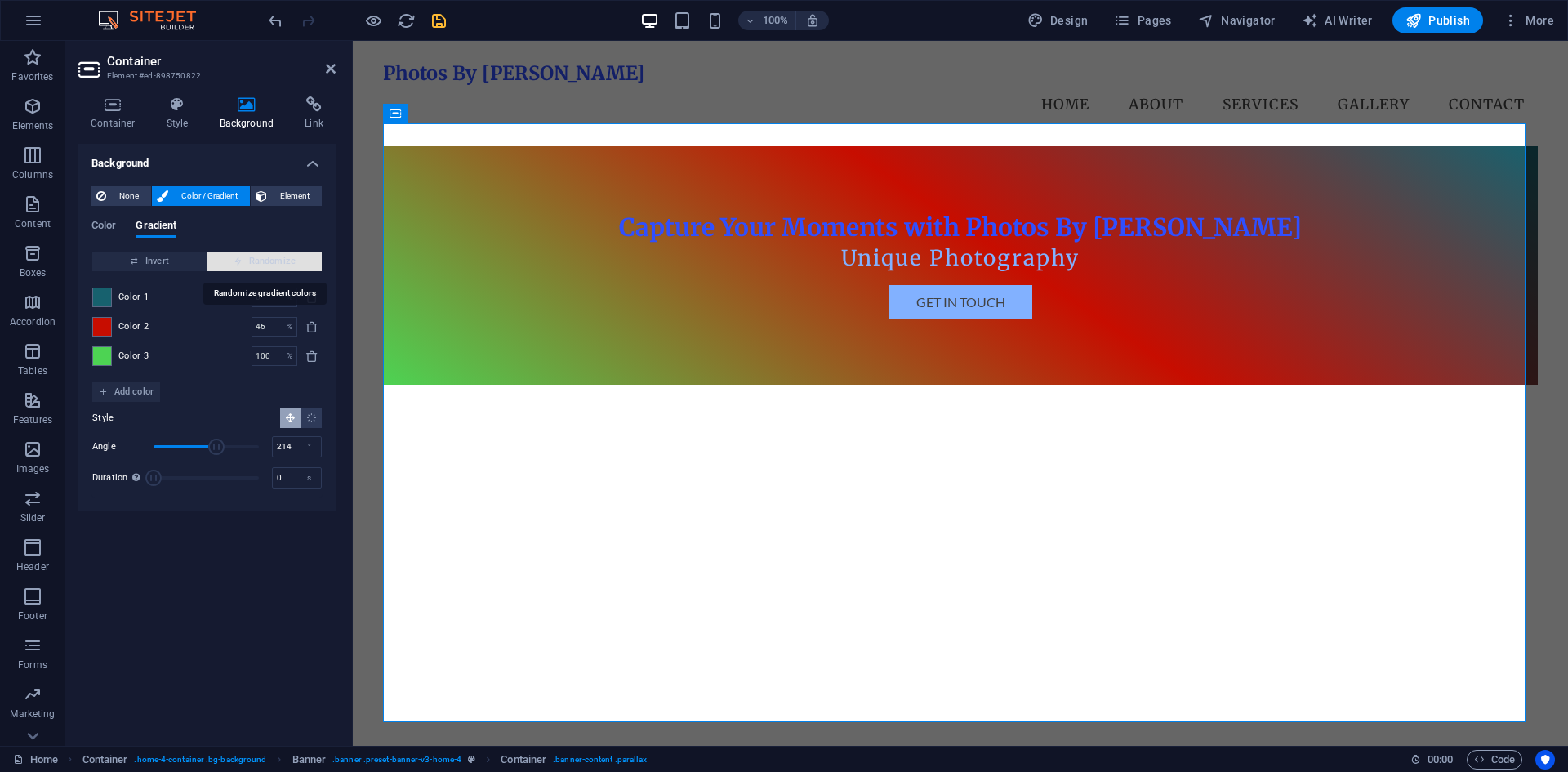
click at [245, 259] on span "Randomize" at bounding box center [265, 261] width 101 height 19
type input "100"
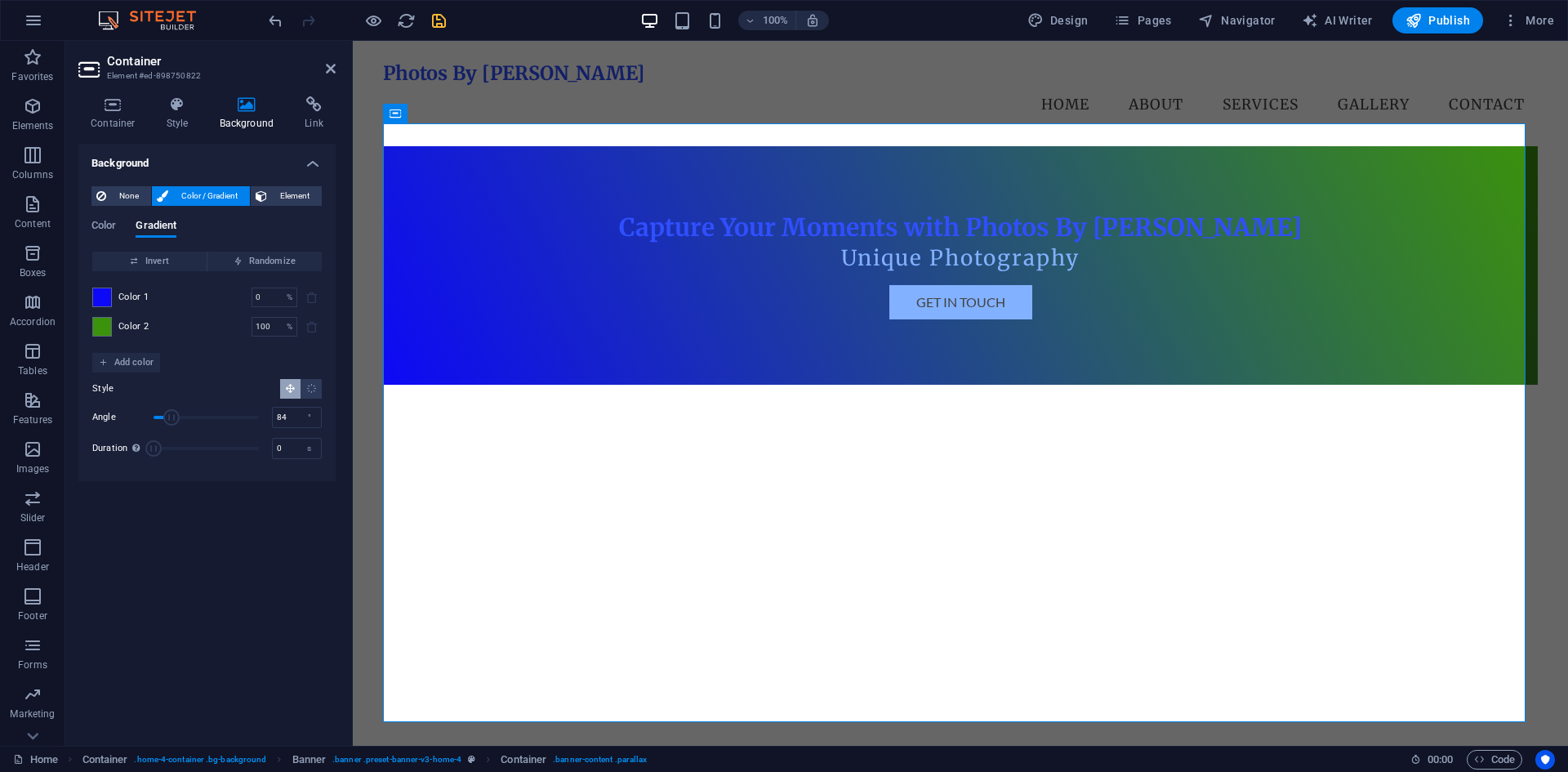
click at [178, 416] on span "Angle" at bounding box center [171, 417] width 16 height 16
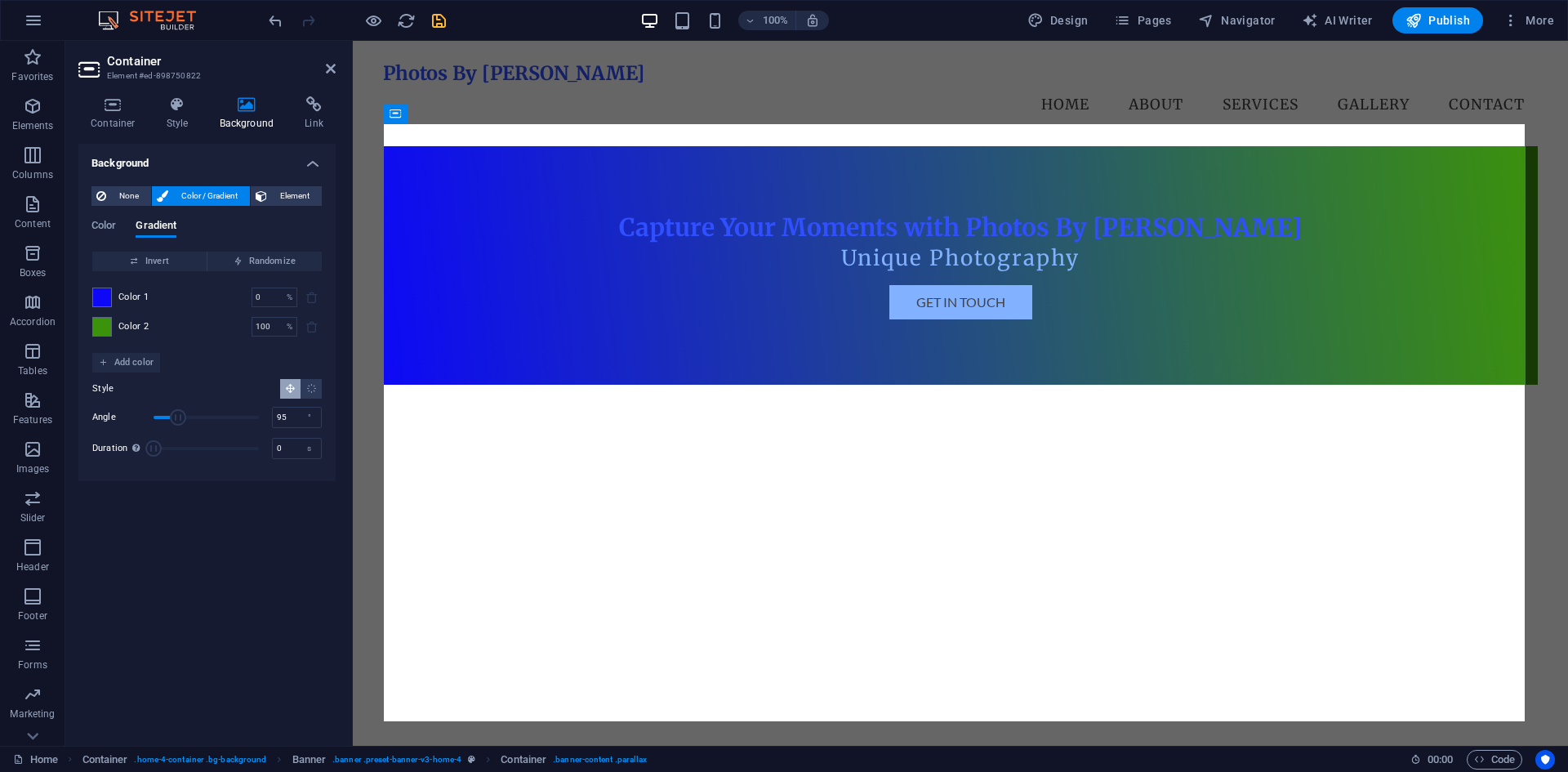
type input "98"
click at [182, 416] on span "Angle" at bounding box center [181, 417] width 16 height 16
click at [256, 264] on span "Randomize" at bounding box center [265, 261] width 101 height 19
type input "15"
type input "166"
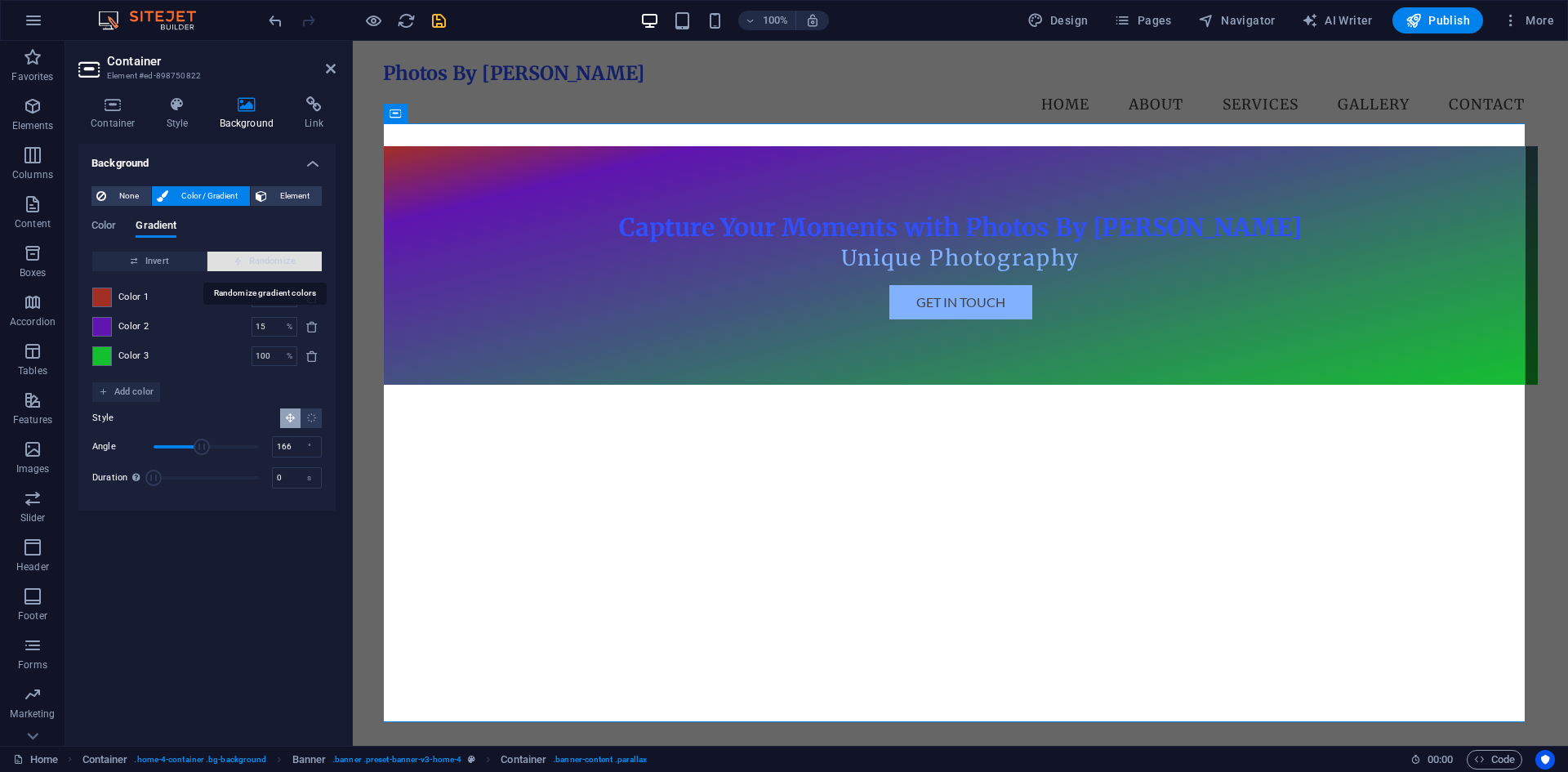
click at [256, 264] on span "Randomize" at bounding box center [265, 261] width 101 height 19
type input "49"
type input "113"
type input "55"
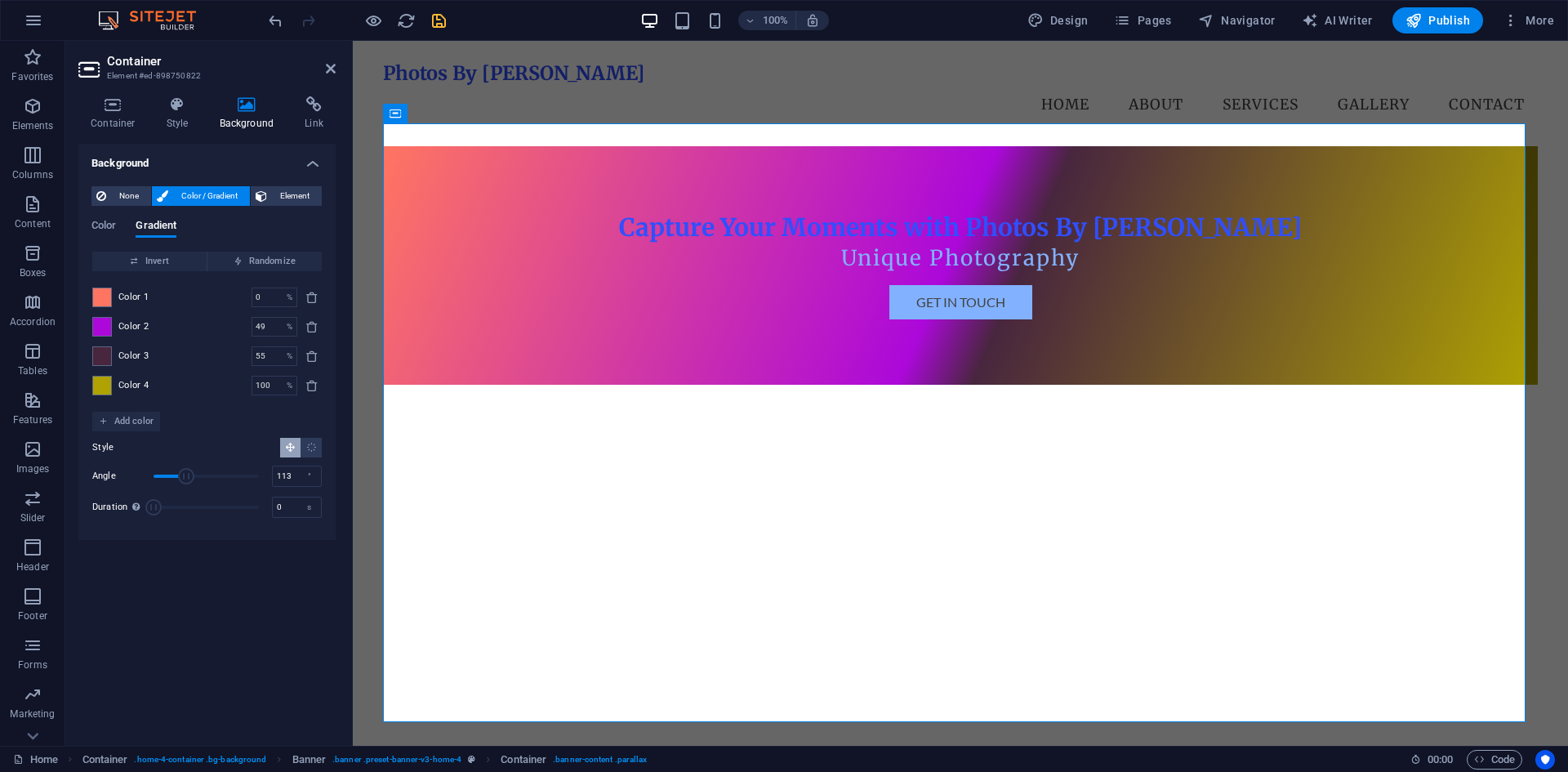
click at [245, 248] on div "Color Gradient" at bounding box center [207, 235] width 231 height 31
click at [248, 265] on span "Randomize" at bounding box center [265, 261] width 101 height 19
type input "22"
type input "101"
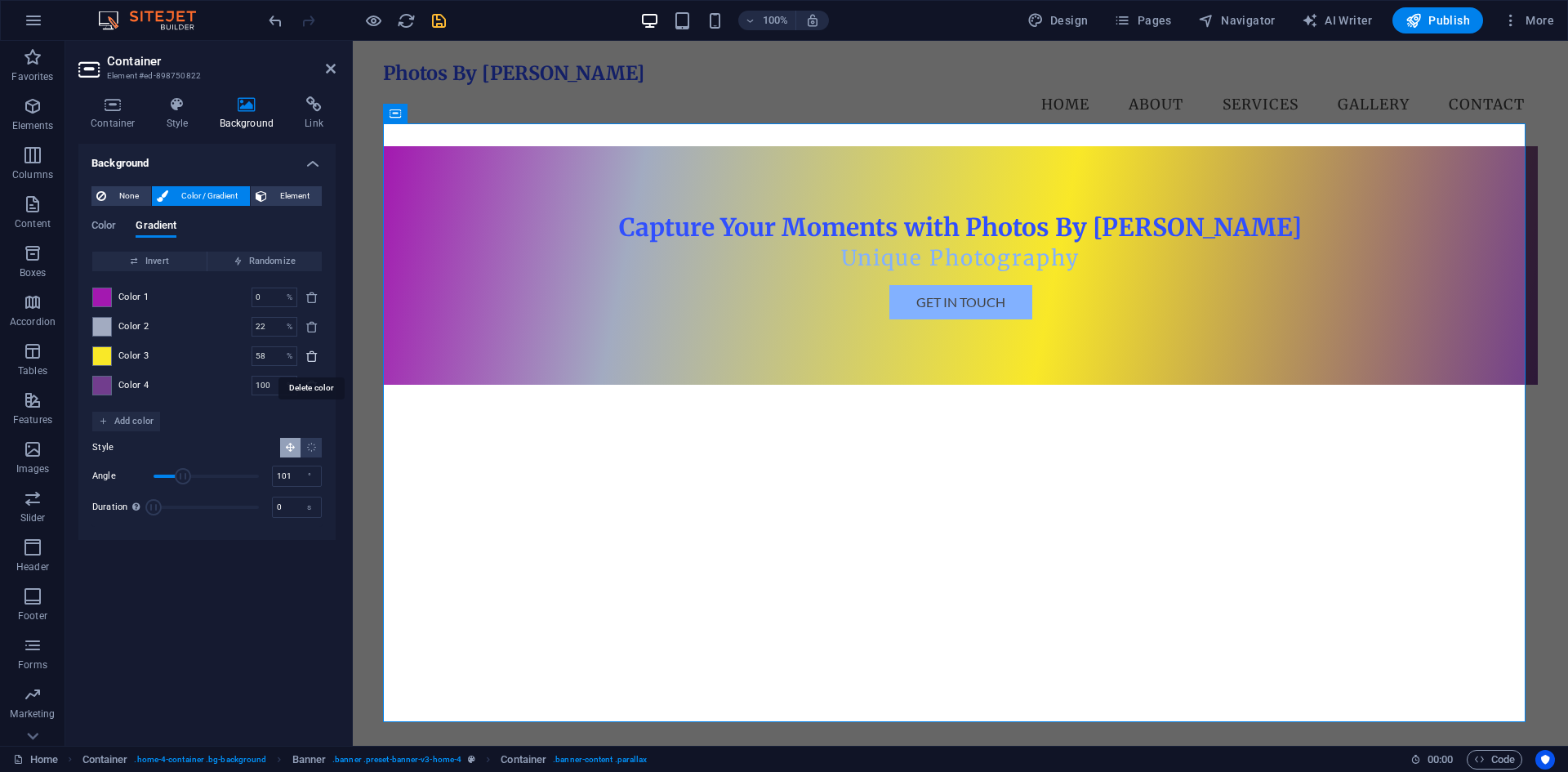
click at [309, 352] on icon "delete" at bounding box center [311, 355] width 13 height 13
type input "100"
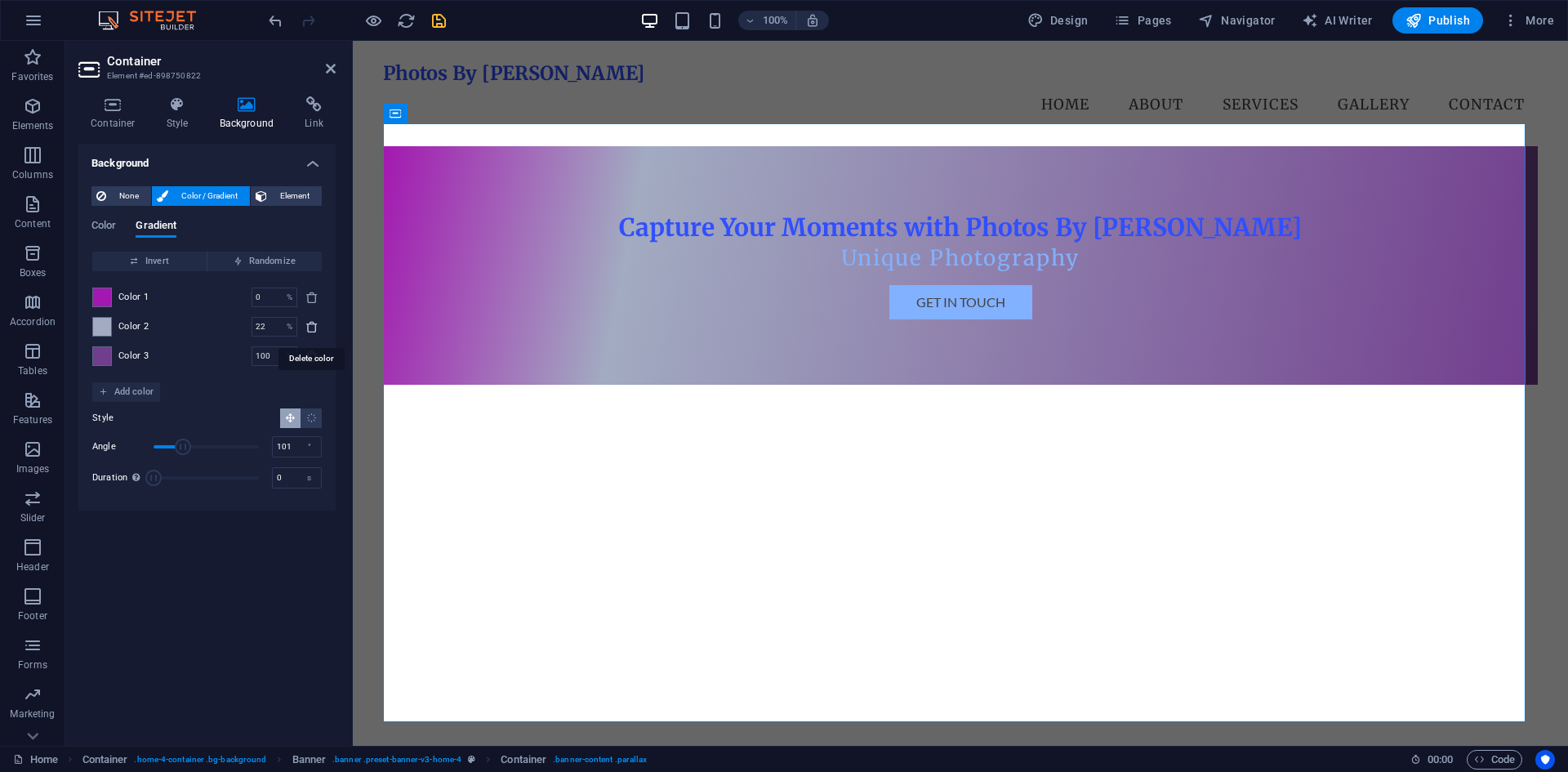
click at [312, 323] on icon "delete" at bounding box center [311, 326] width 13 height 13
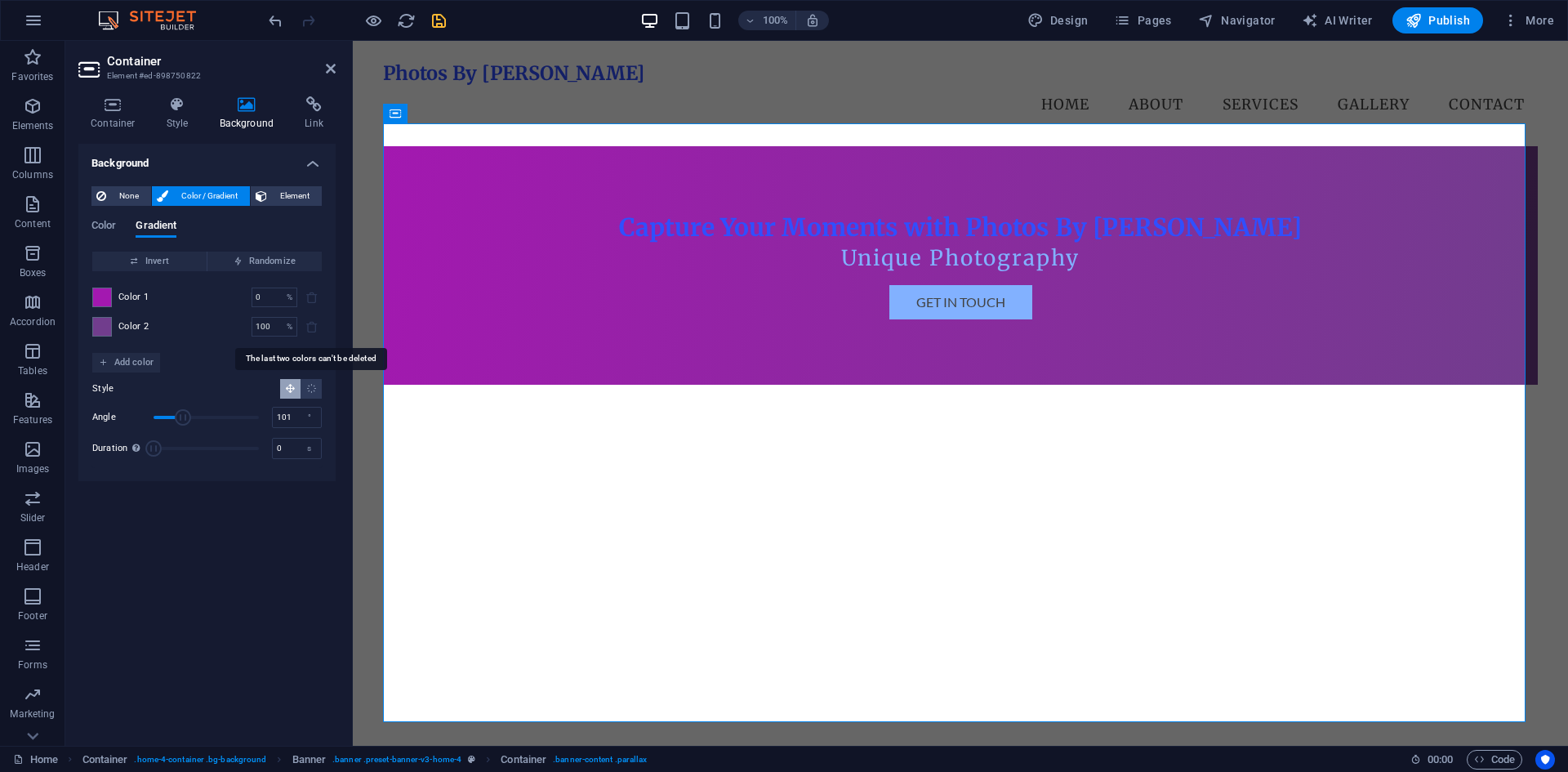
click at [308, 321] on span at bounding box center [312, 327] width 19 height 19
click at [287, 266] on span "Randomize" at bounding box center [265, 261] width 101 height 19
type input "69"
type input "172"
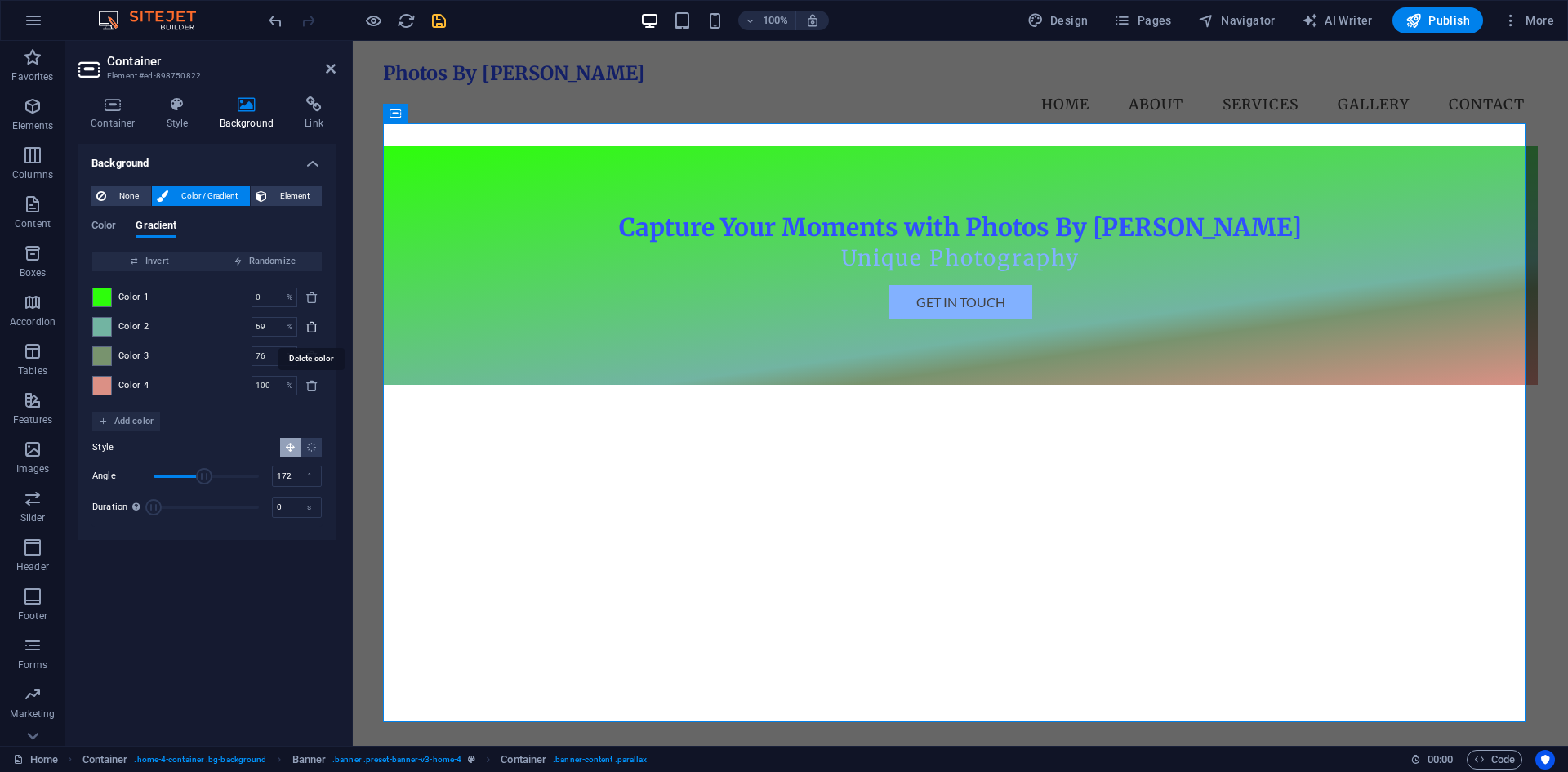
click at [312, 326] on icon "delete" at bounding box center [311, 326] width 13 height 13
type input "76"
type input "100"
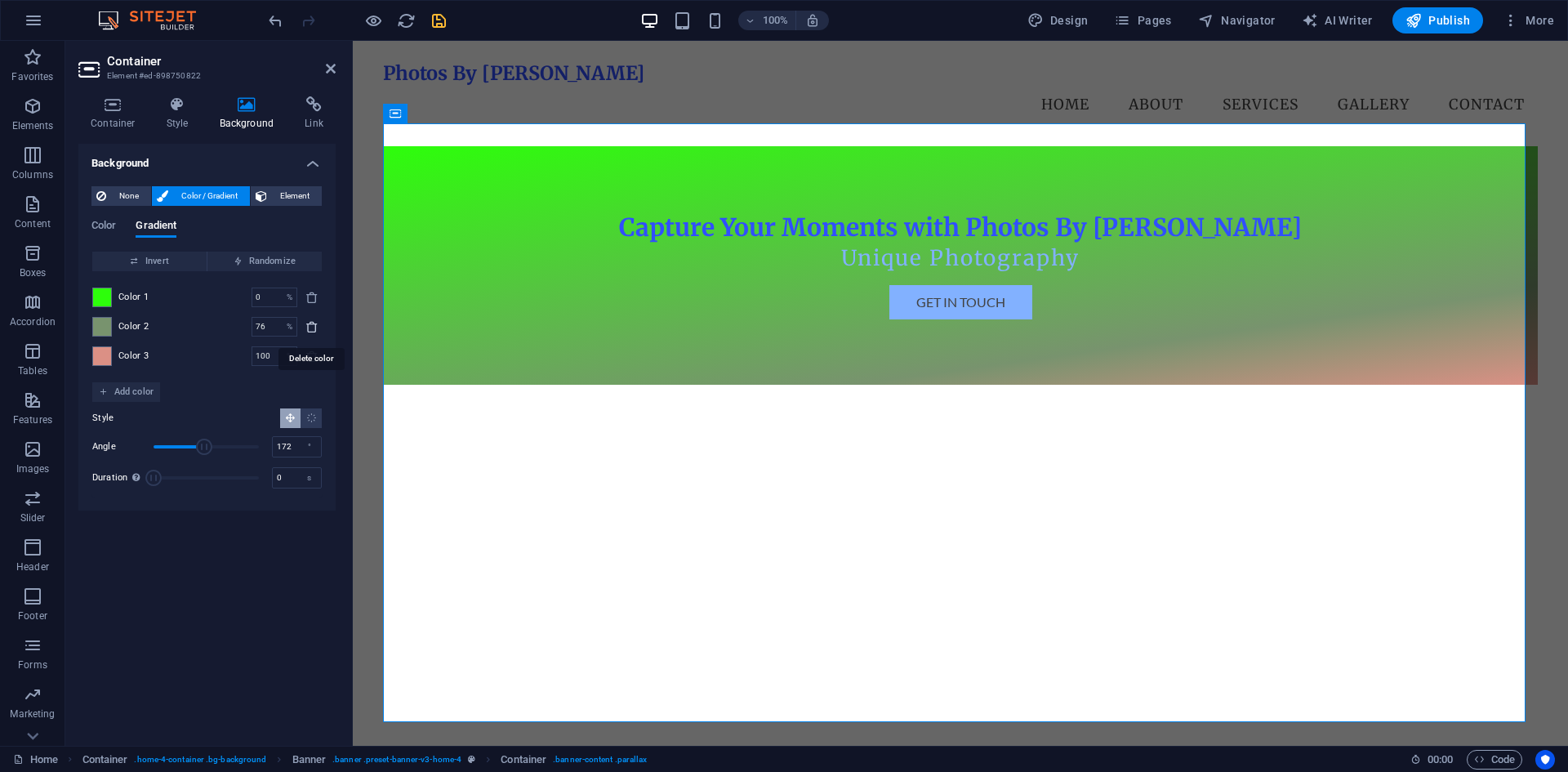
click at [312, 329] on icon "delete" at bounding box center [311, 326] width 13 height 13
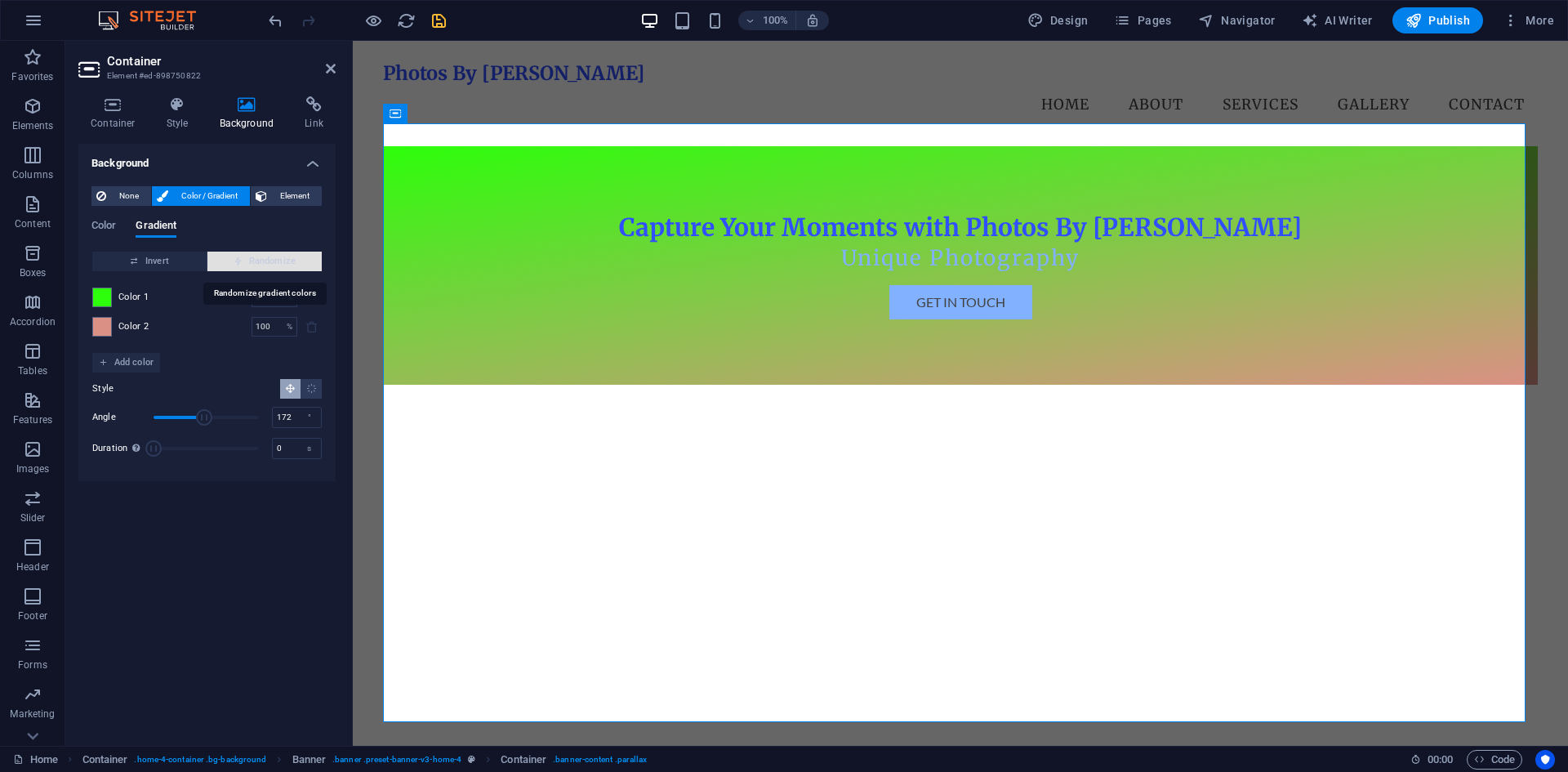
click at [286, 264] on span "Randomize" at bounding box center [265, 261] width 101 height 19
type input "49"
type input "91"
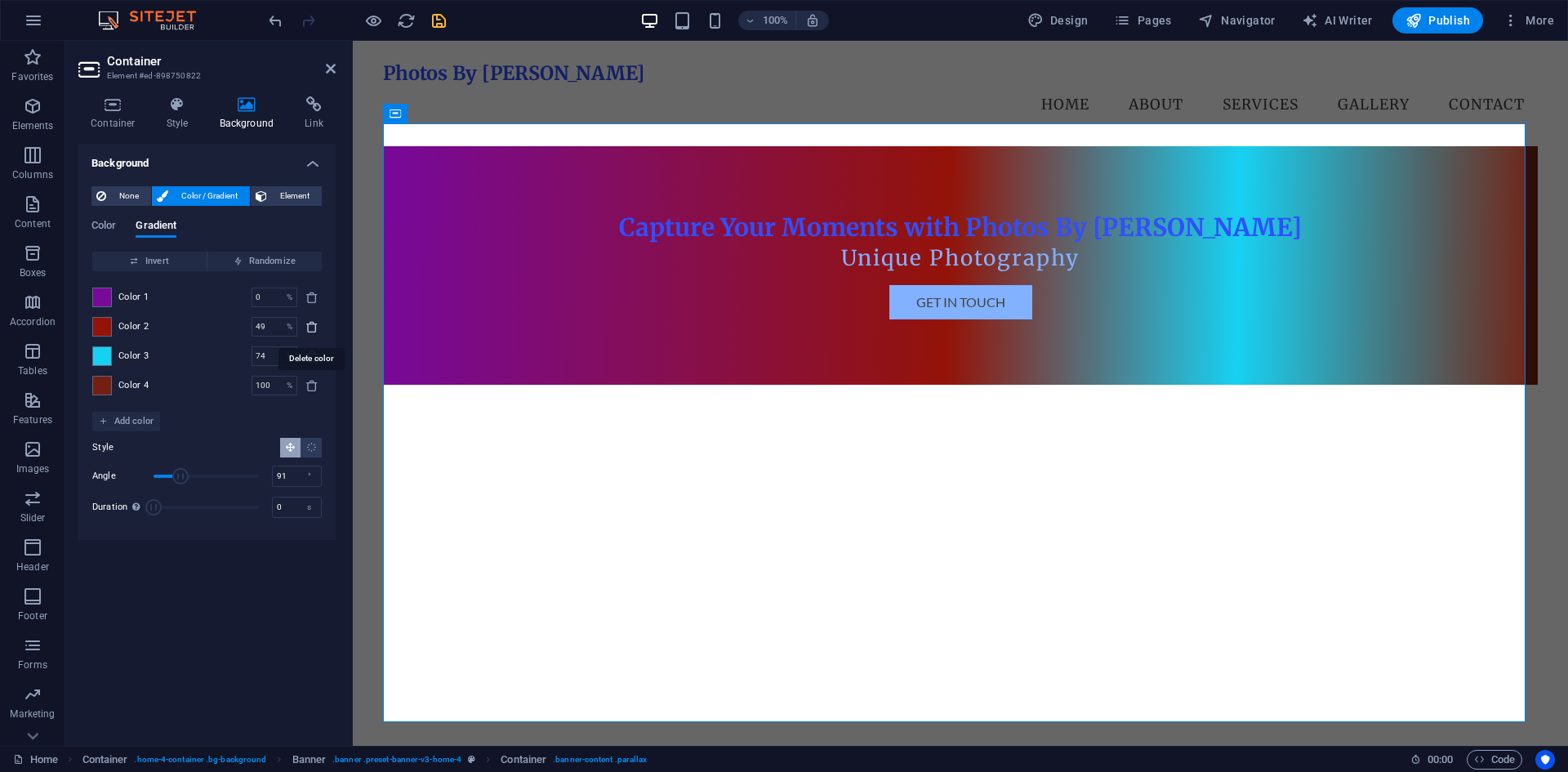
click at [311, 323] on icon "delete" at bounding box center [311, 326] width 13 height 13
type input "74"
type input "100"
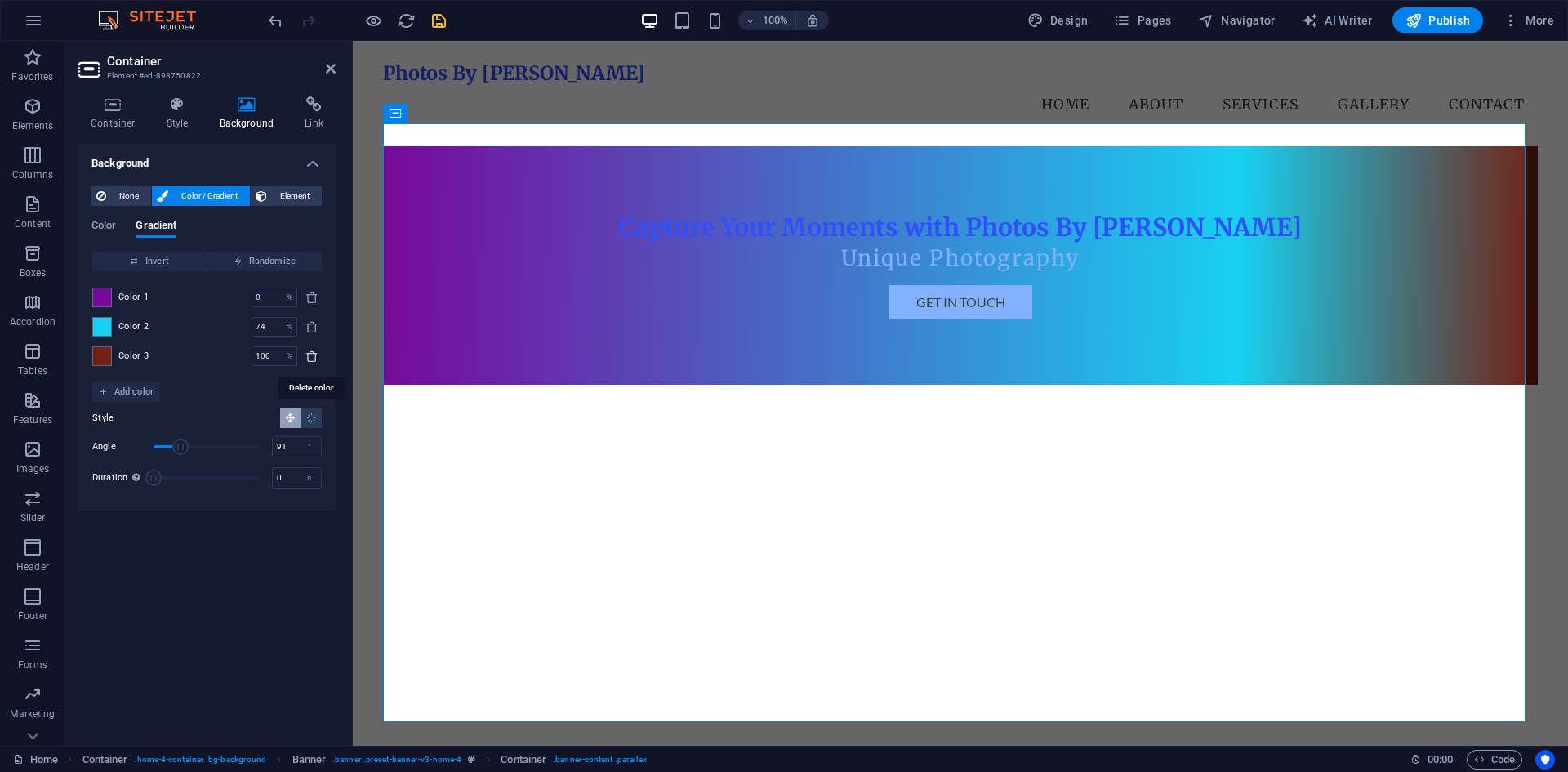
click at [311, 354] on icon "delete" at bounding box center [311, 355] width 13 height 13
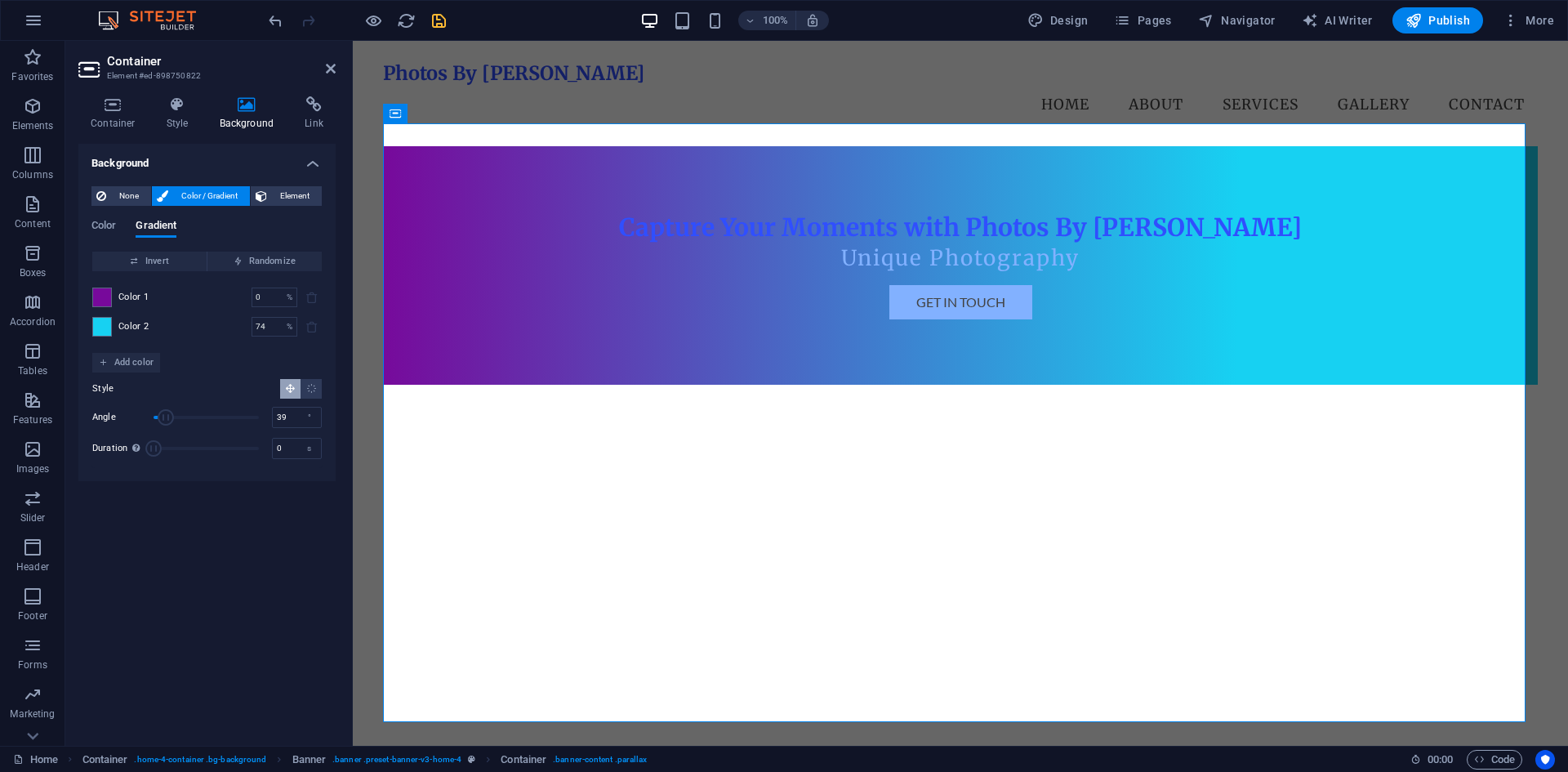
click at [165, 415] on span "Angle" at bounding box center [206, 417] width 106 height 24
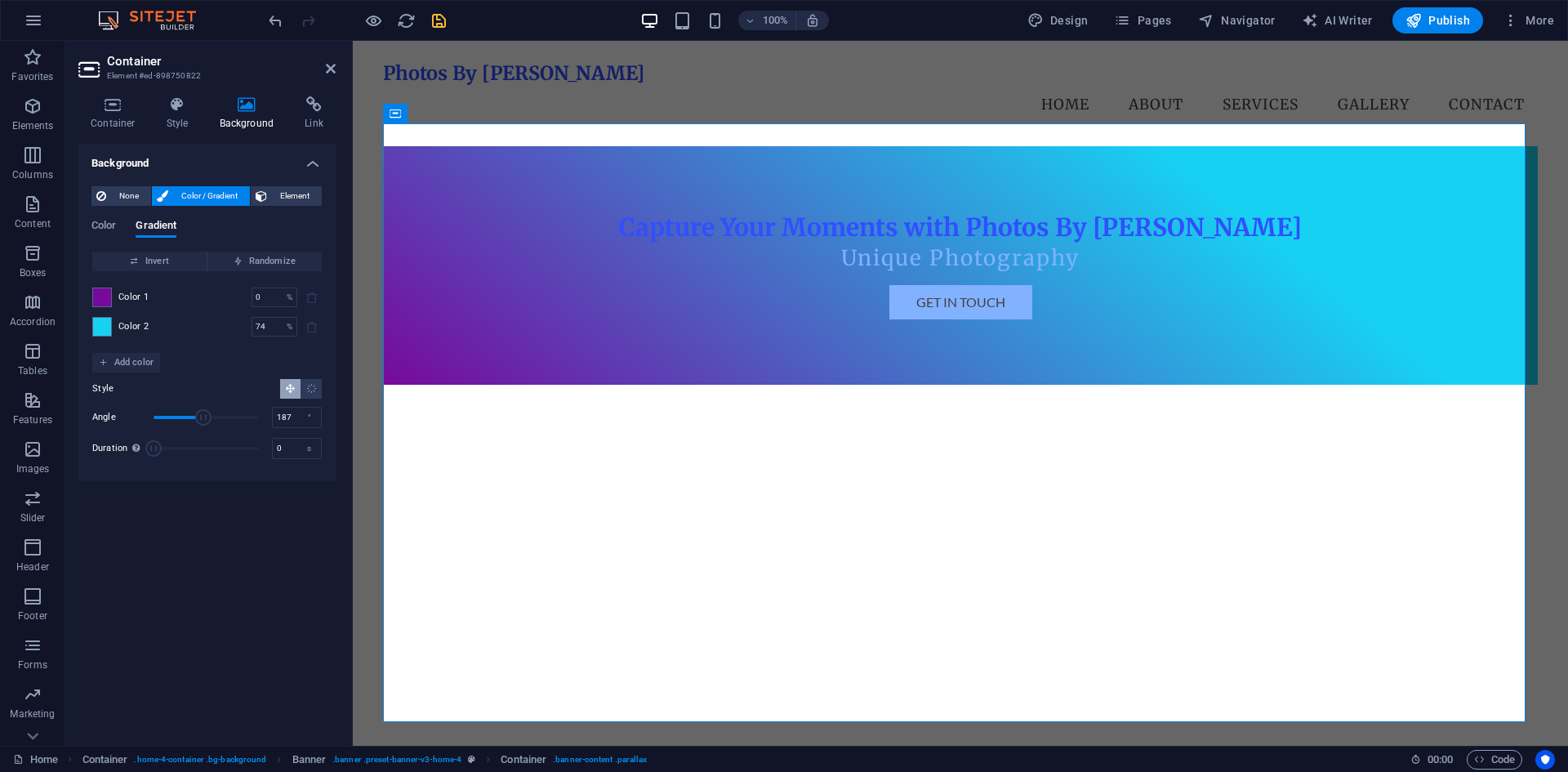
drag, startPoint x: 204, startPoint y: 412, endPoint x: 220, endPoint y: 414, distance: 16.1
click at [209, 412] on span "Angle" at bounding box center [206, 417] width 106 height 24
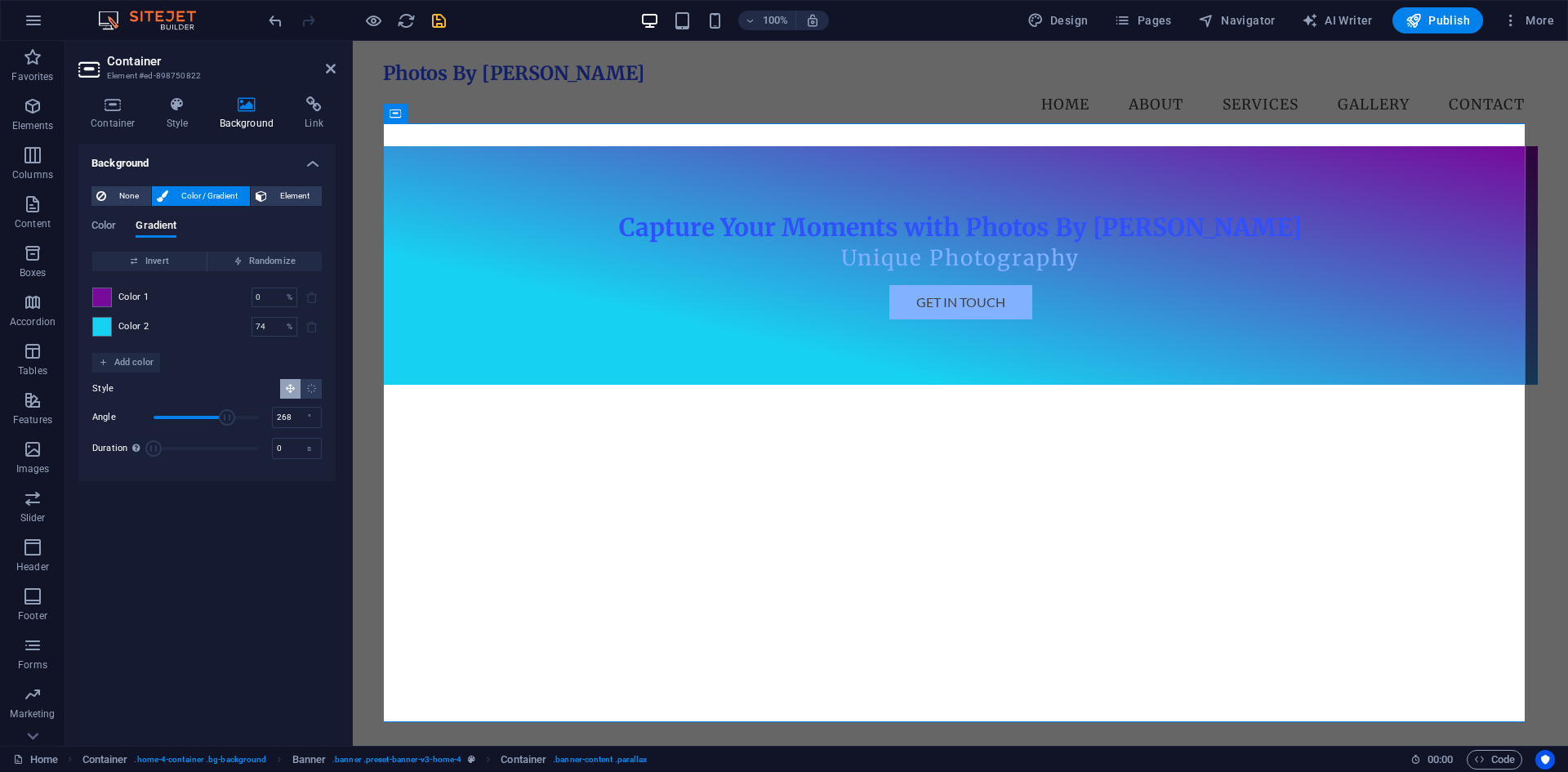
drag, startPoint x: 227, startPoint y: 415, endPoint x: 237, endPoint y: 415, distance: 10.0
click at [233, 415] on span "Angle" at bounding box center [206, 417] width 106 height 24
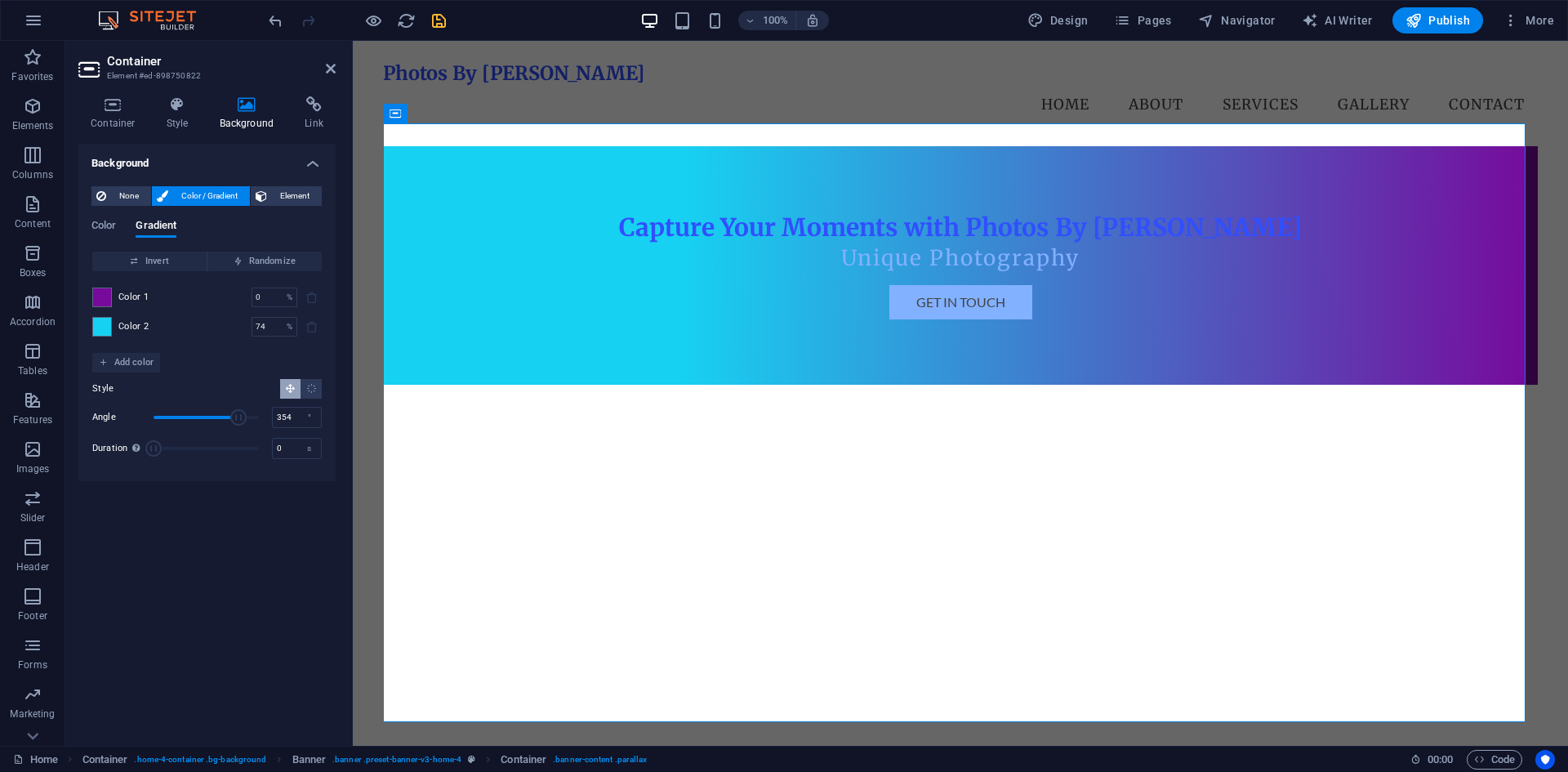
drag, startPoint x: 239, startPoint y: 414, endPoint x: 258, endPoint y: 409, distance: 19.6
click at [246, 409] on span "Angle" at bounding box center [238, 417] width 16 height 16
type input "357"
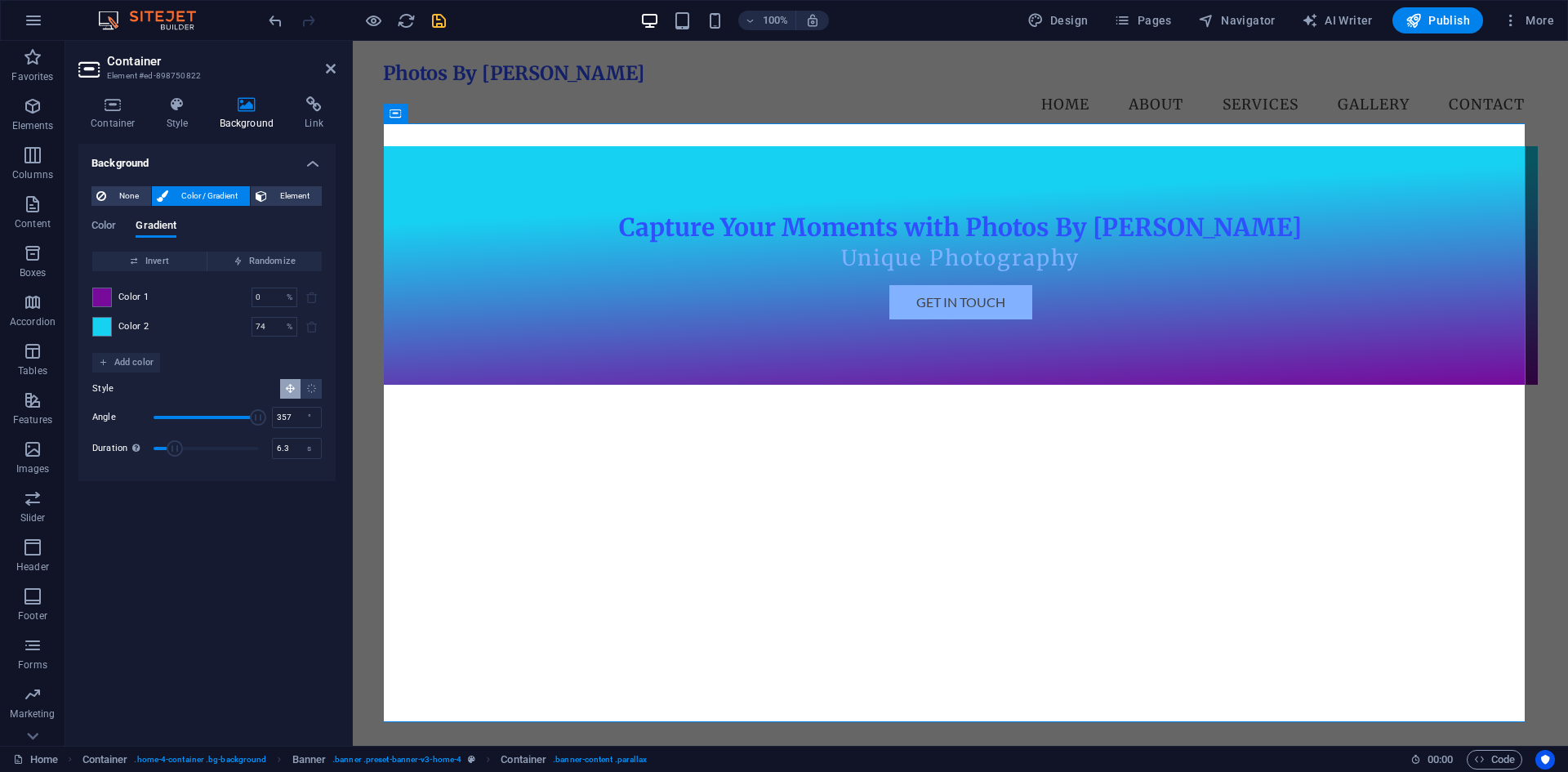
click at [176, 442] on span "Duration" at bounding box center [206, 448] width 106 height 24
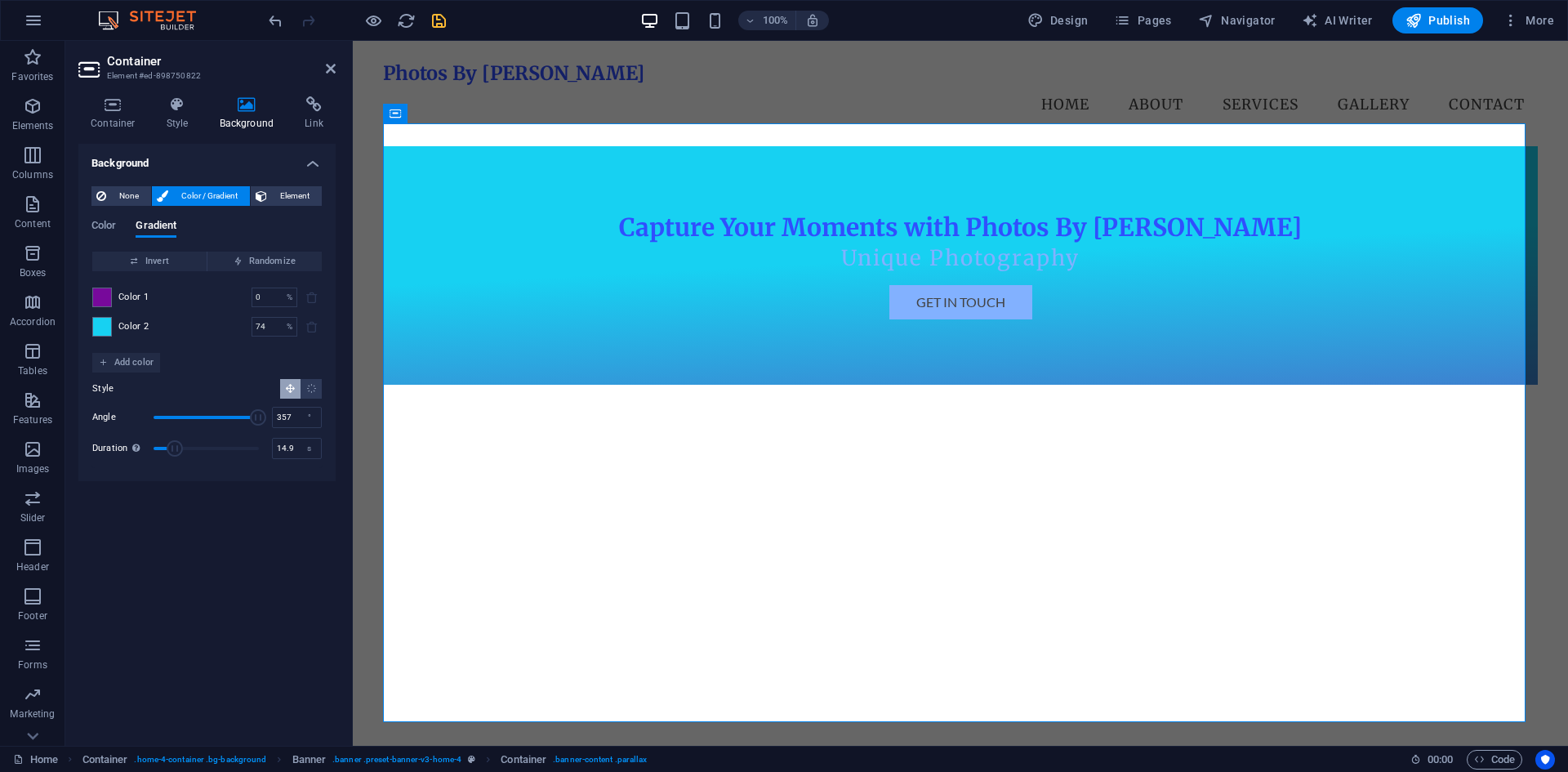
click at [207, 442] on span "Duration" at bounding box center [206, 448] width 106 height 24
click at [211, 441] on span "Duration" at bounding box center [209, 448] width 16 height 16
type input "0"
drag, startPoint x: 186, startPoint y: 446, endPoint x: 147, endPoint y: 447, distance: 39.0
click at [153, 447] on span "Duration" at bounding box center [206, 448] width 106 height 24
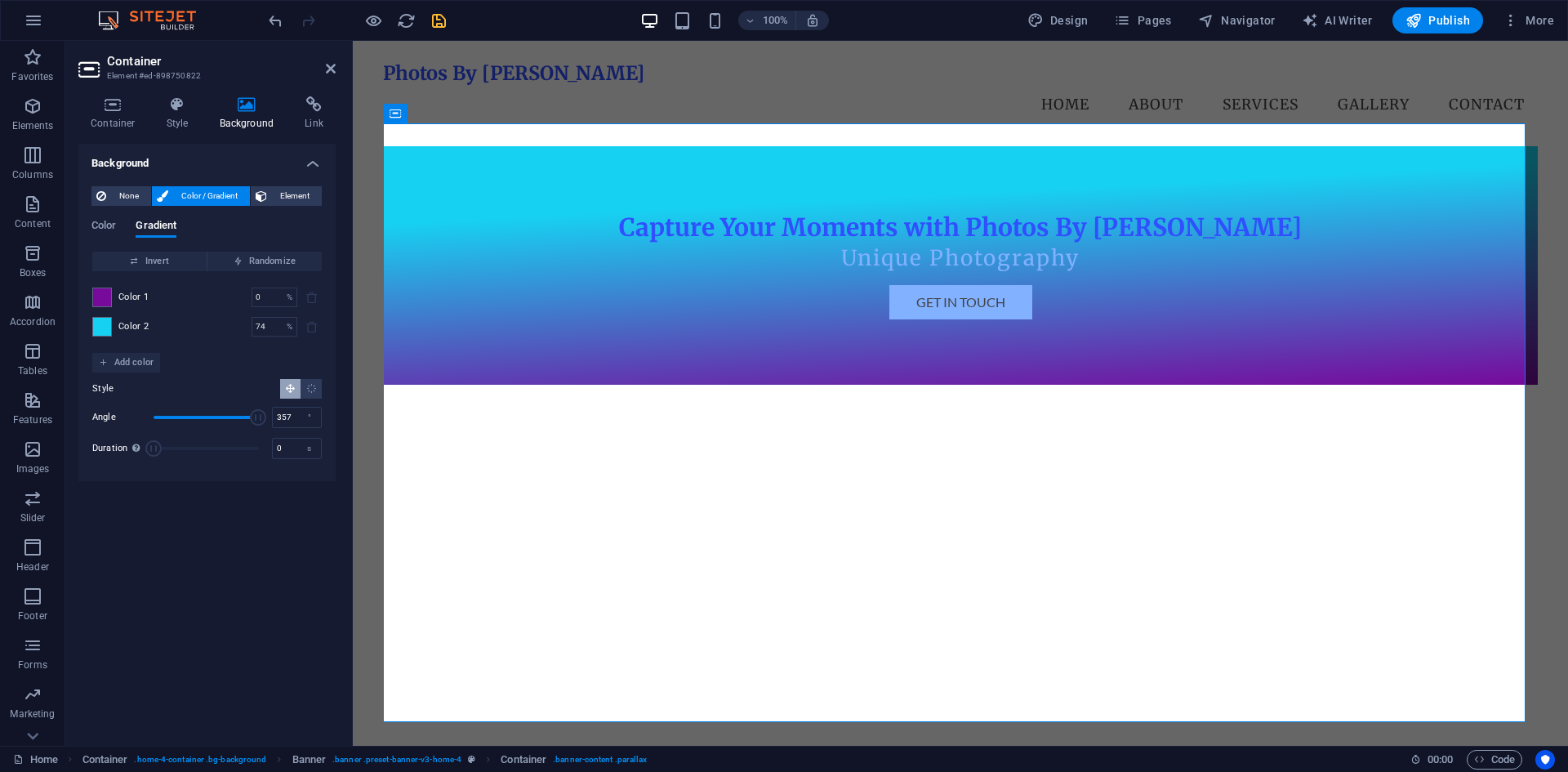
click at [432, 25] on icon "save" at bounding box center [438, 20] width 18 height 18
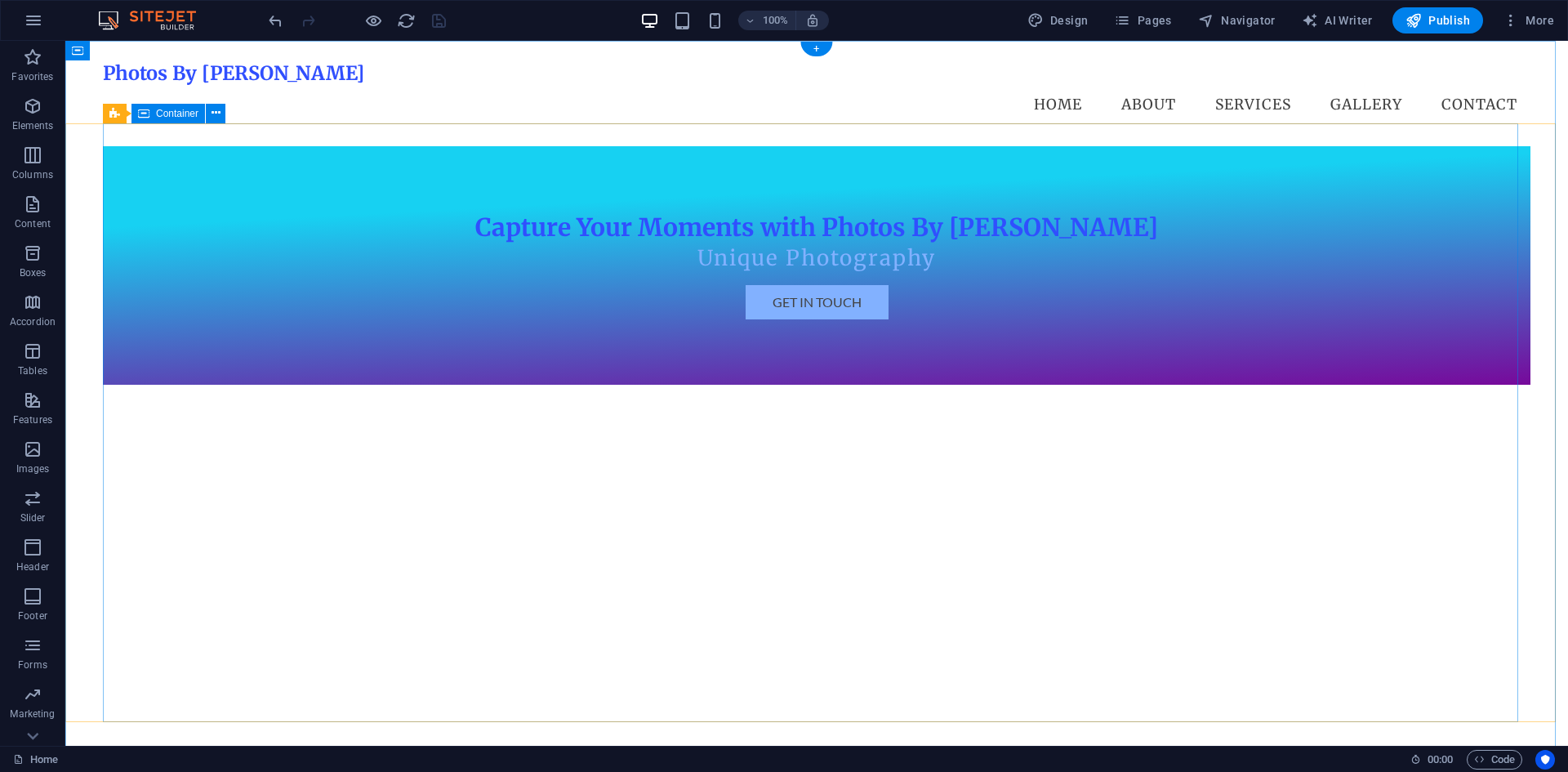
click at [611, 297] on div "Capture Your Moments with Photos By [PERSON_NAME] Unique Photography Get in Tou…" at bounding box center [816, 266] width 1427 height 239
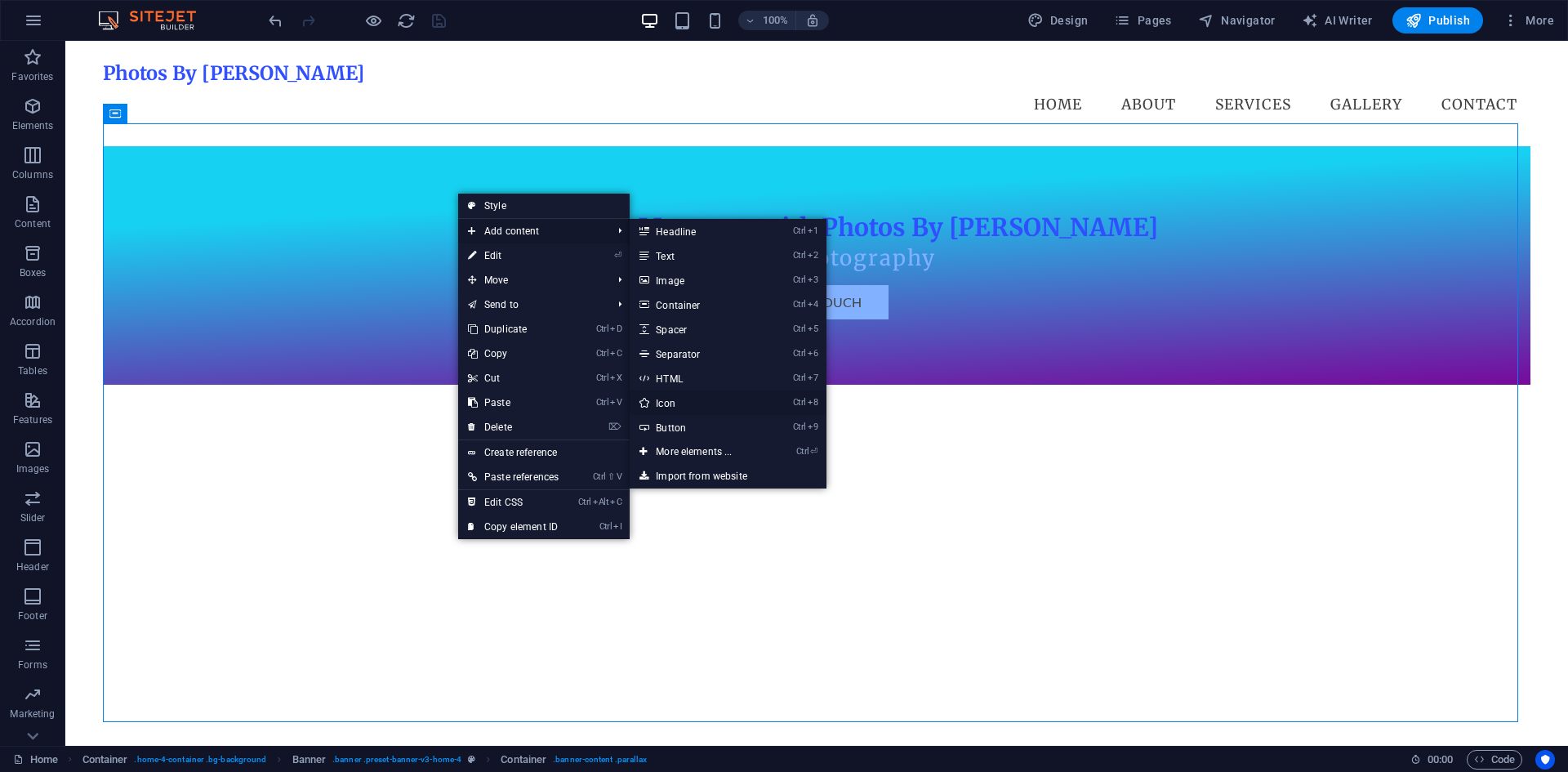
click at [678, 398] on link "Ctrl 8 Icon" at bounding box center [696, 402] width 135 height 24
select select "xMidYMid"
select select "px"
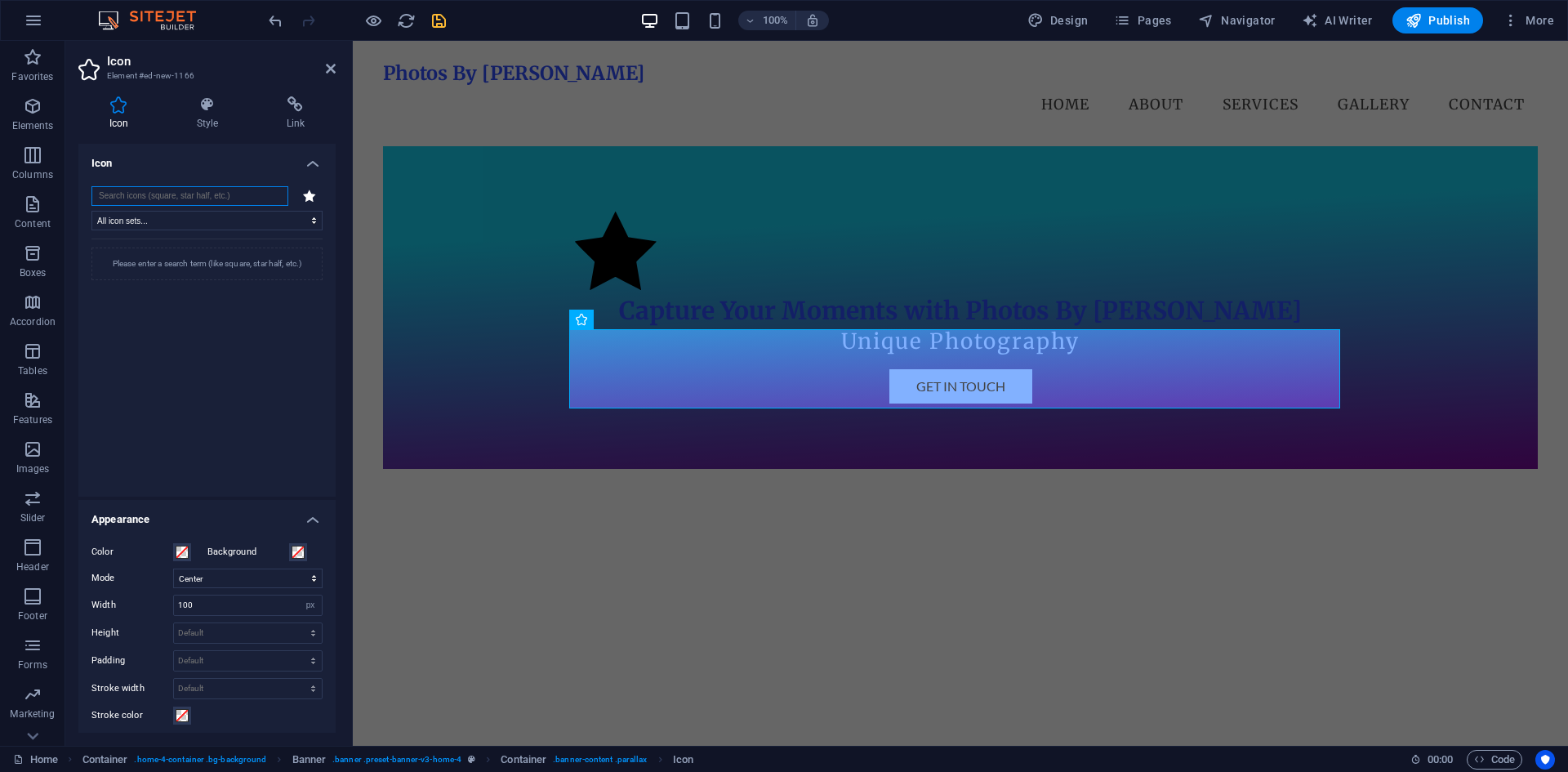
click at [174, 192] on div "All icon sets... IcoFont Ionicons FontAwesome Brands FontAwesome Duotone FontAw…" at bounding box center [207, 334] width 257 height 323
type input "corner"
click at [310, 276] on button at bounding box center [294, 274] width 55 height 55
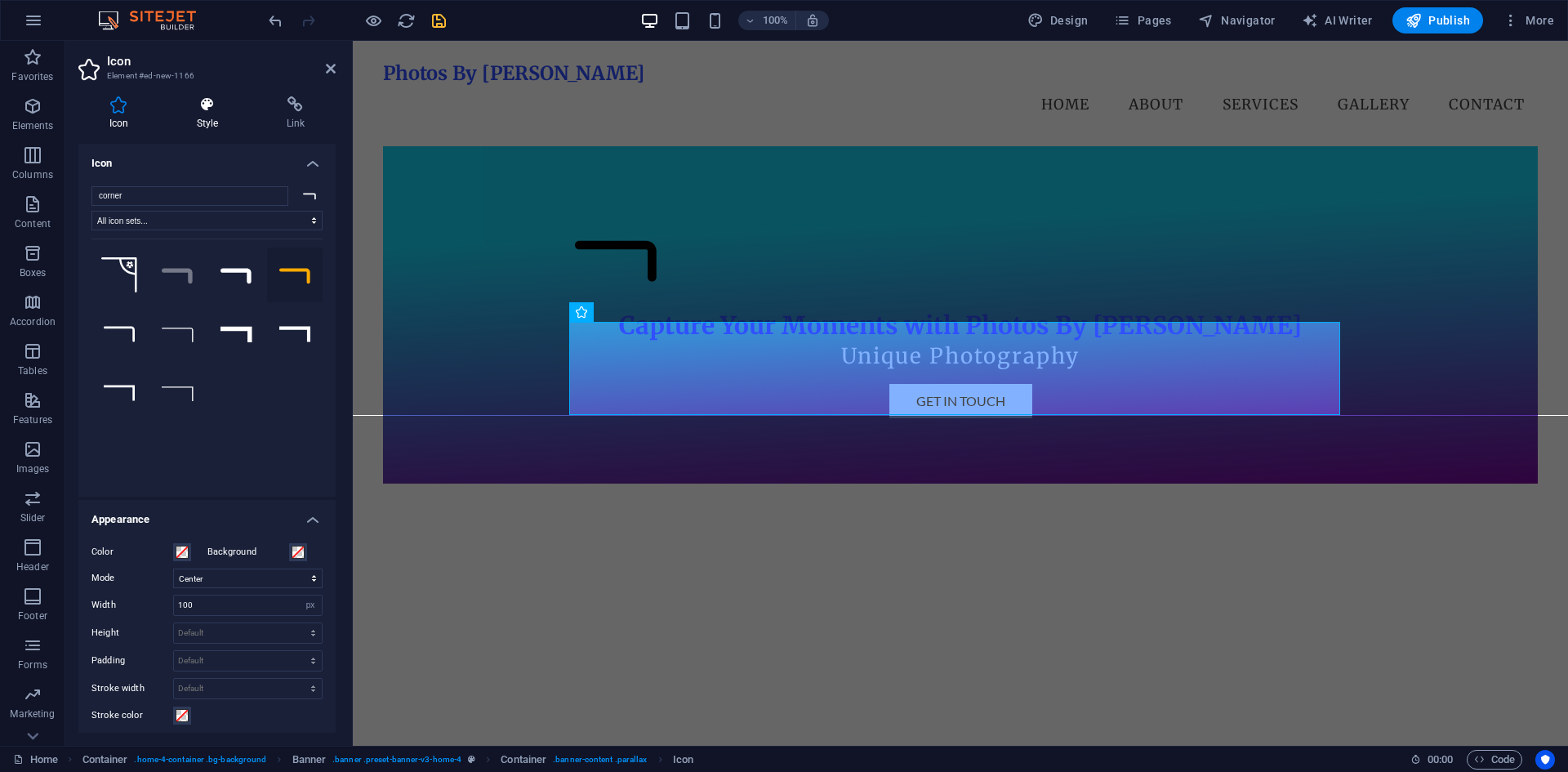
click at [207, 112] on icon at bounding box center [208, 104] width 83 height 16
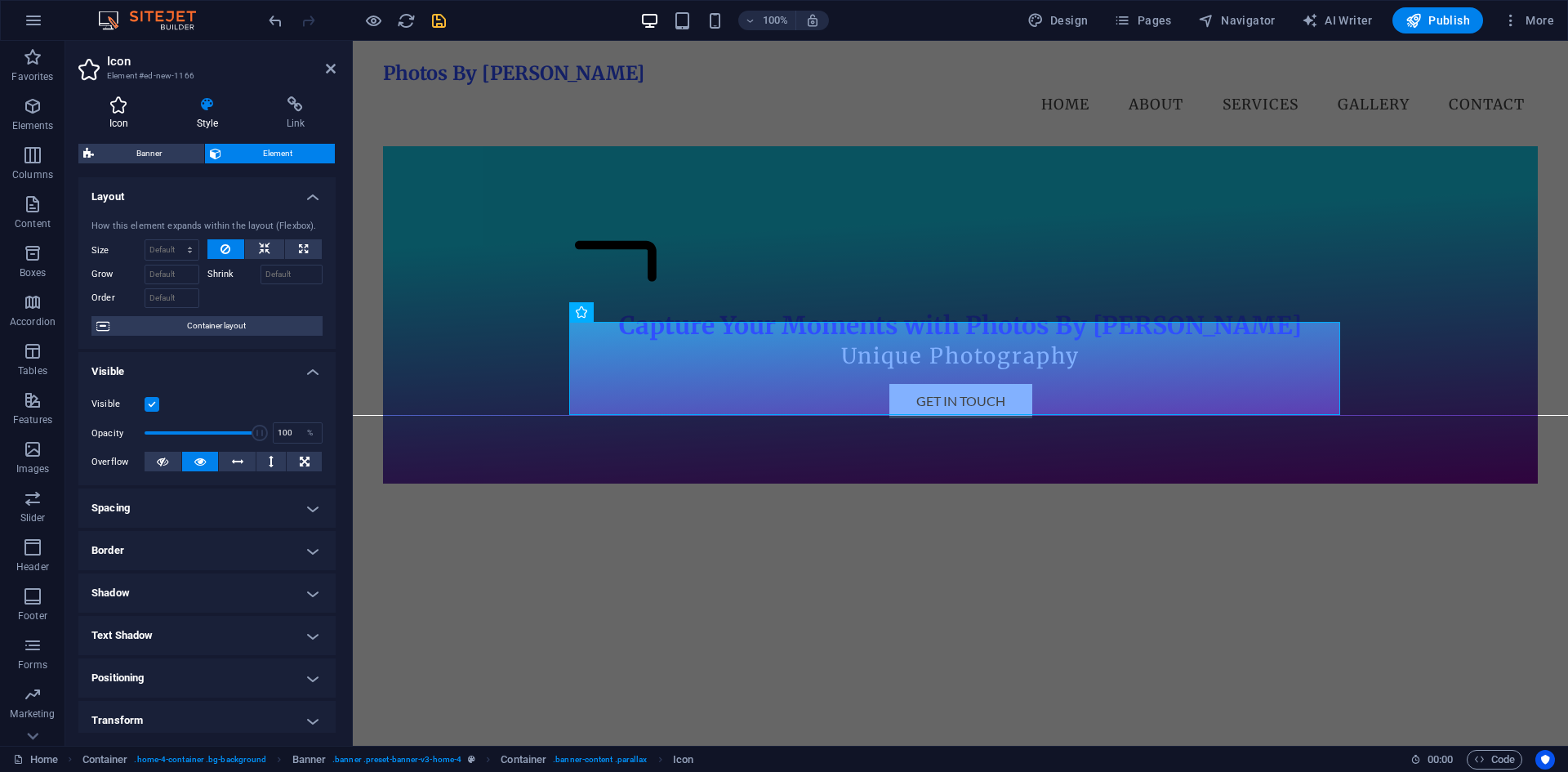
click at [118, 113] on h4 "Icon" at bounding box center [122, 113] width 87 height 34
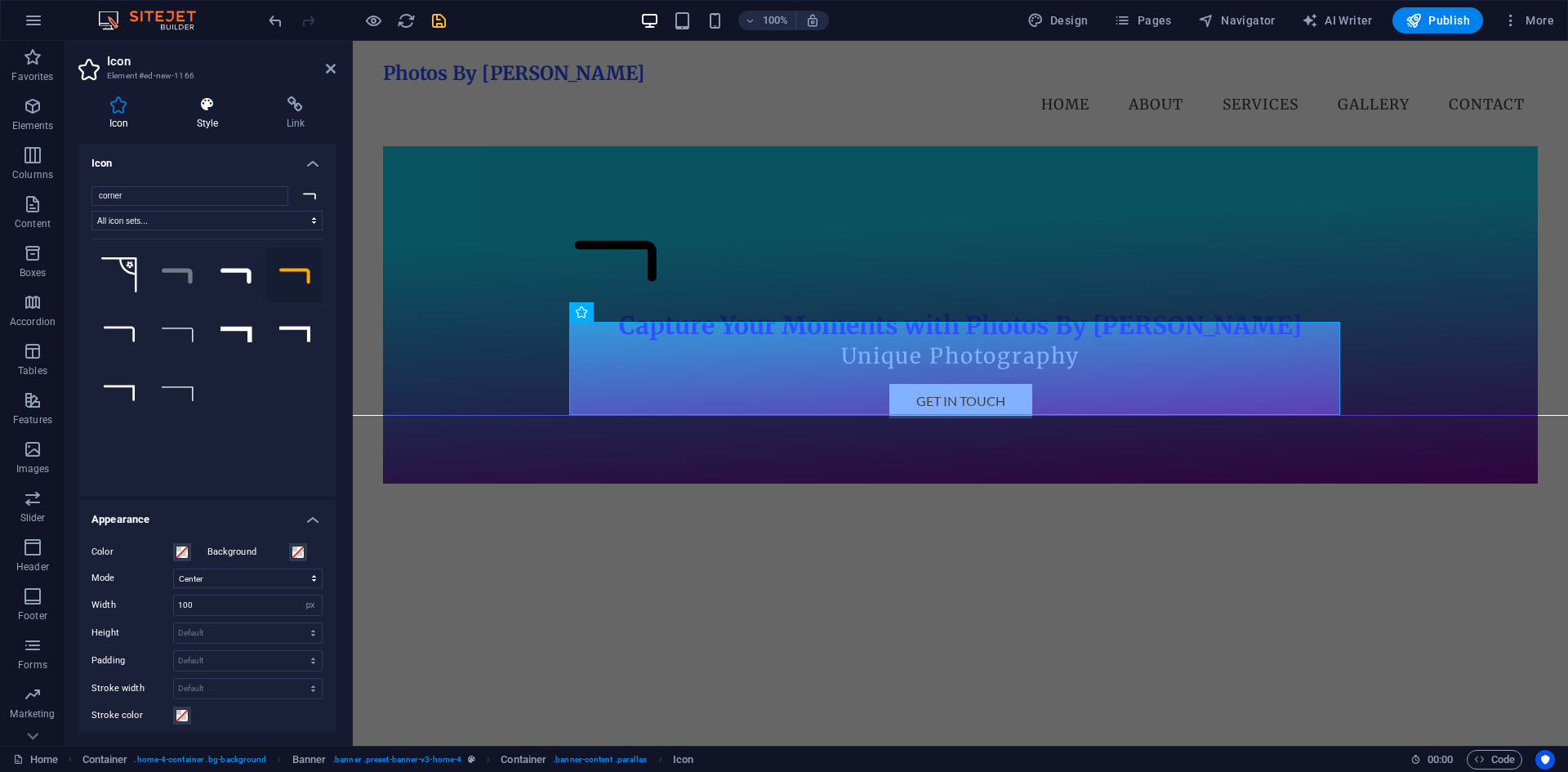
click at [192, 112] on icon at bounding box center [208, 104] width 83 height 16
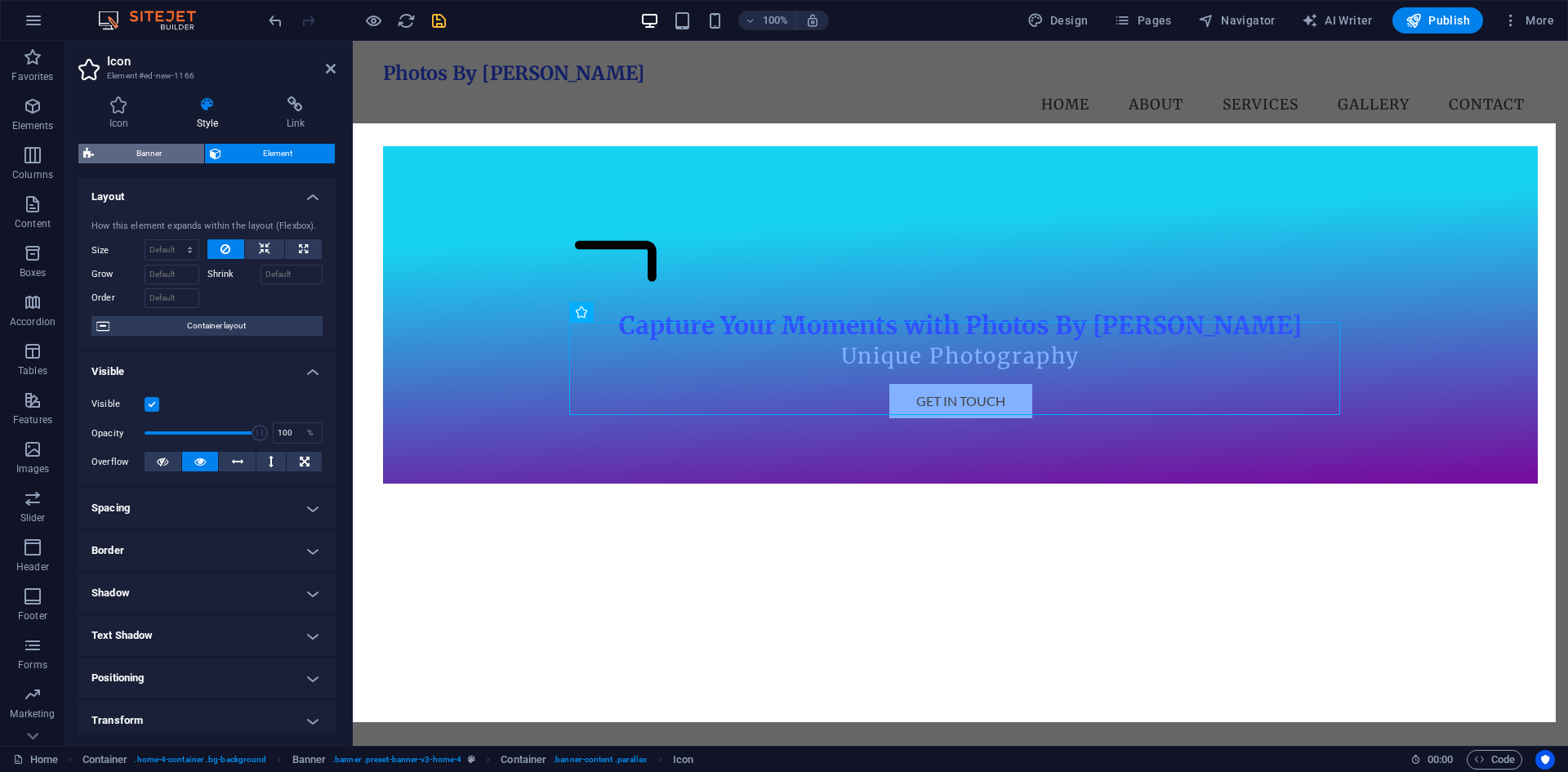
click at [160, 158] on span "Banner" at bounding box center [149, 153] width 101 height 19
select select "preset-banner-v3-home-4"
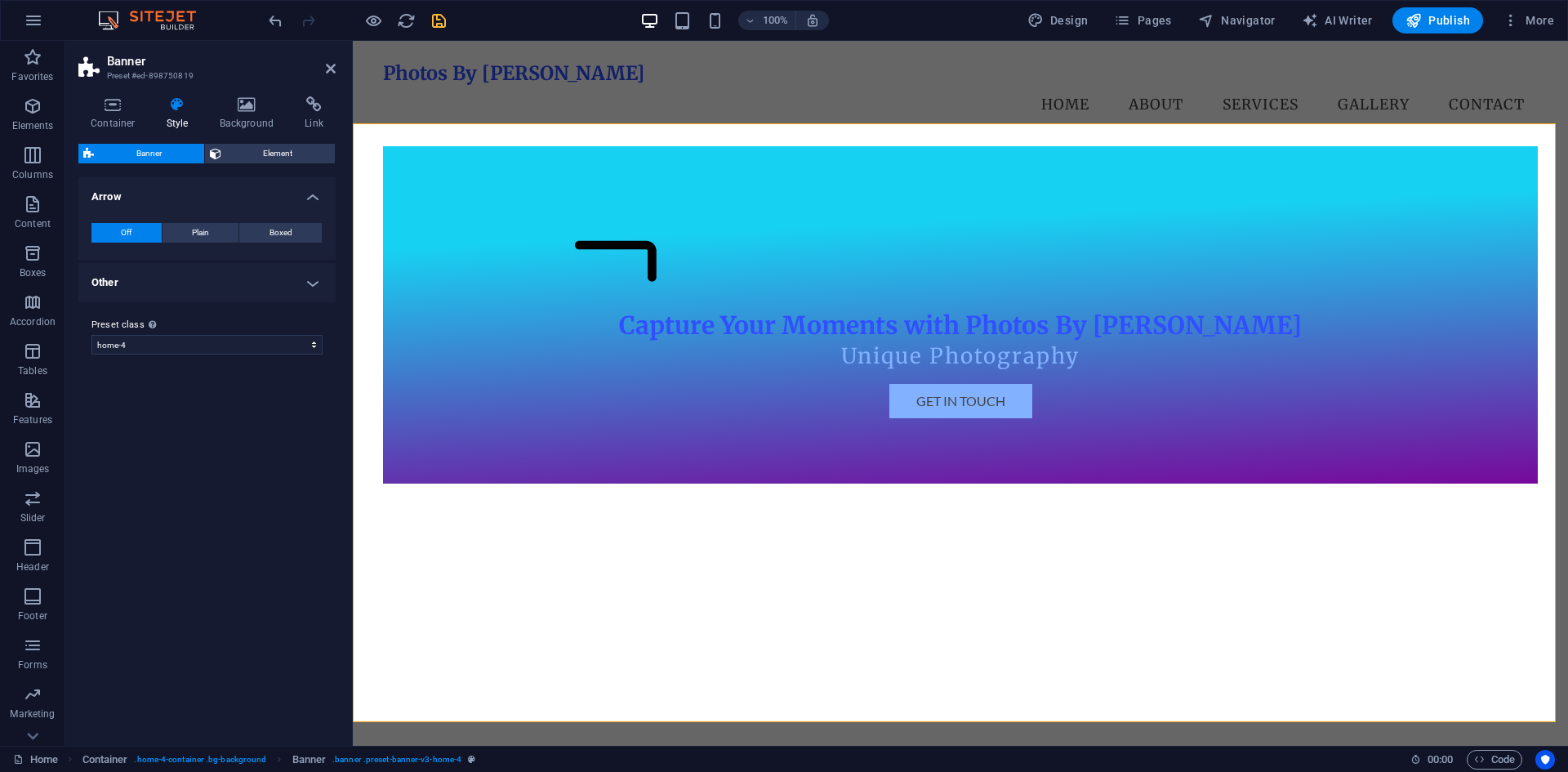
click at [181, 277] on h4 "Other" at bounding box center [207, 282] width 257 height 39
click at [181, 277] on h4 "Other" at bounding box center [207, 277] width 257 height 29
click at [149, 274] on h4 "Other" at bounding box center [207, 282] width 257 height 39
click at [245, 138] on div "Container Style Background Link Size Height Default px rem % vh vw Min. height …" at bounding box center [207, 414] width 257 height 636
click at [219, 102] on icon at bounding box center [247, 104] width 80 height 16
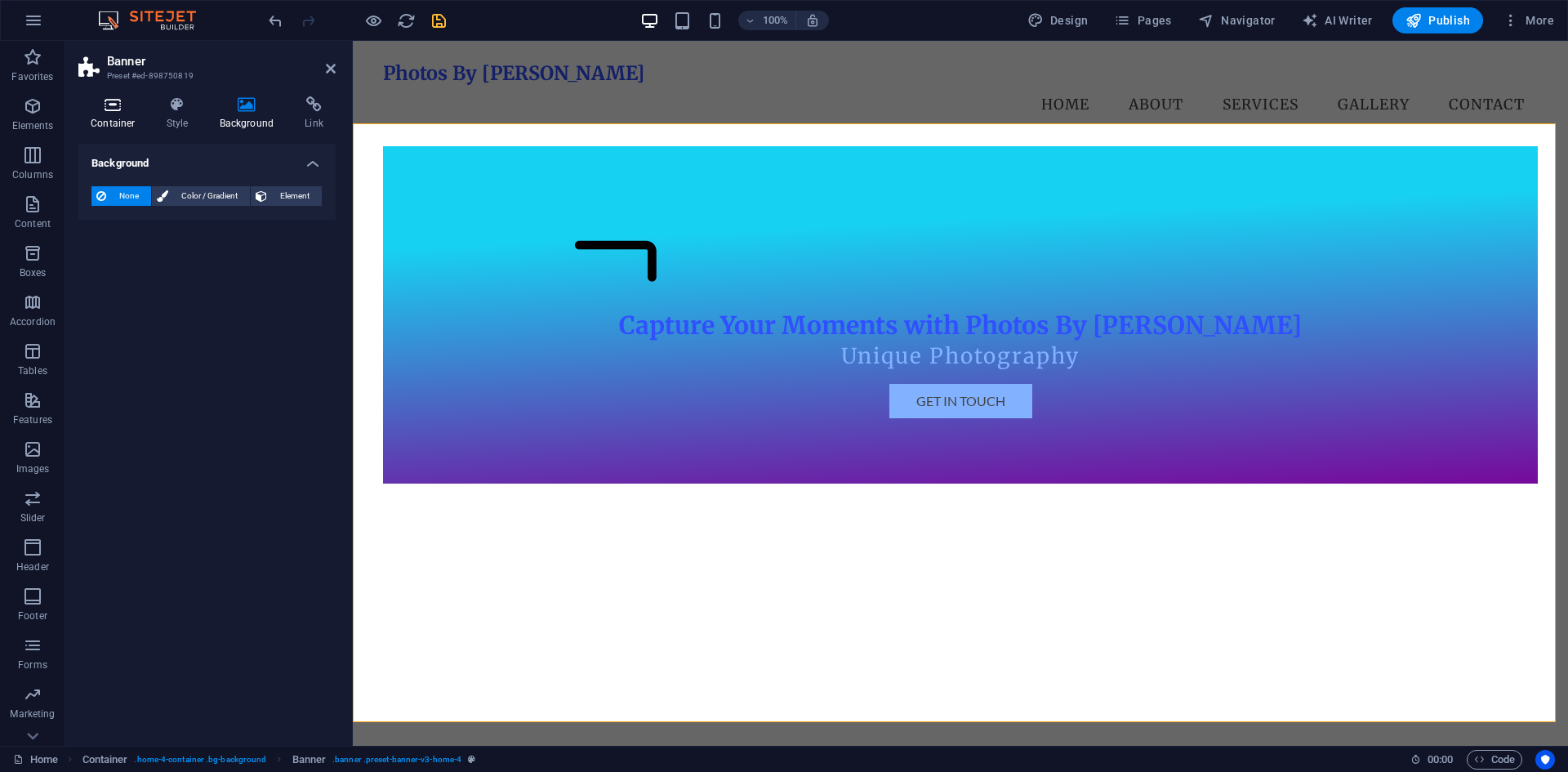
click at [116, 101] on icon at bounding box center [113, 104] width 70 height 16
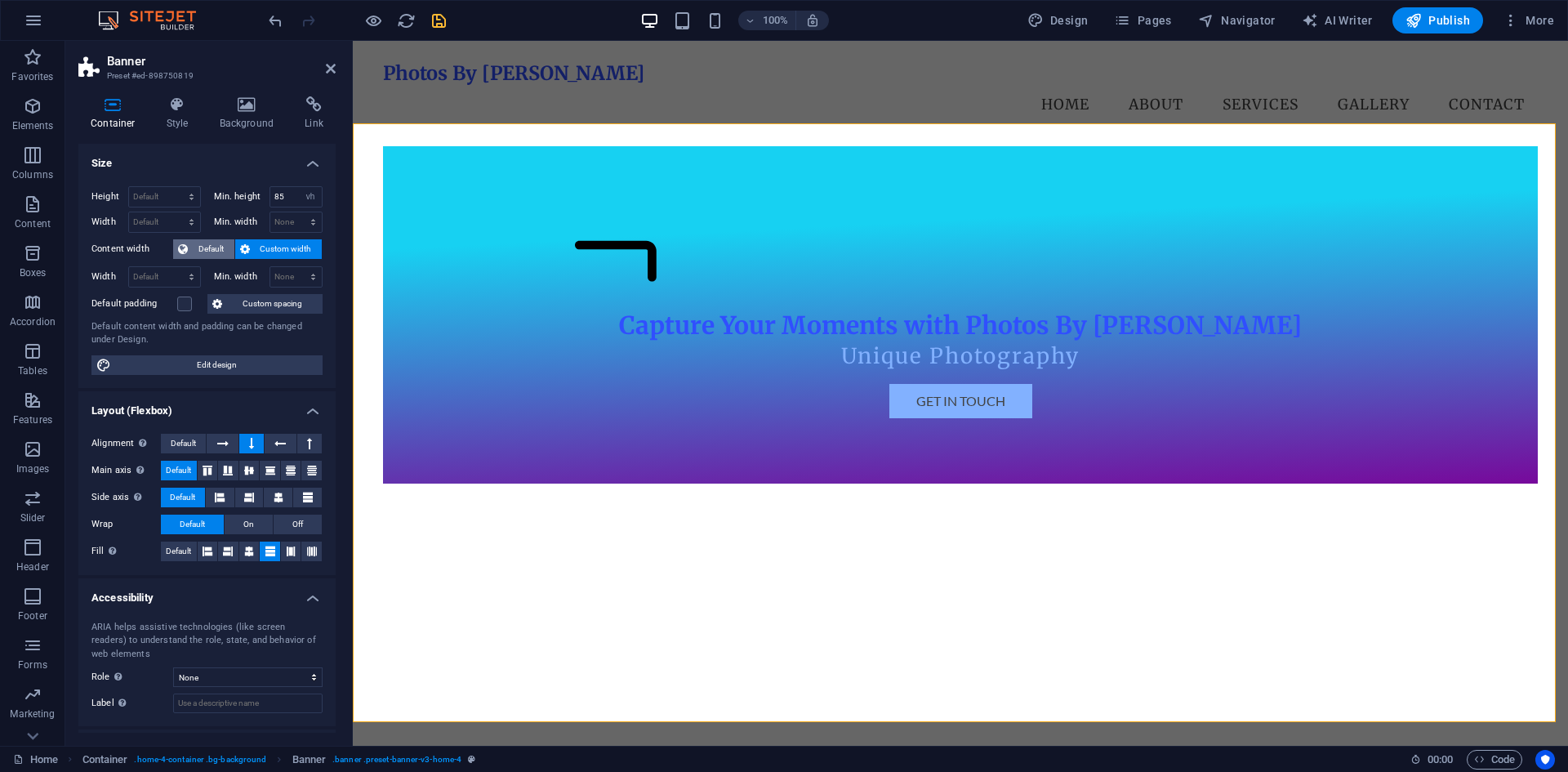
click at [203, 248] on span "Default" at bounding box center [211, 249] width 37 height 19
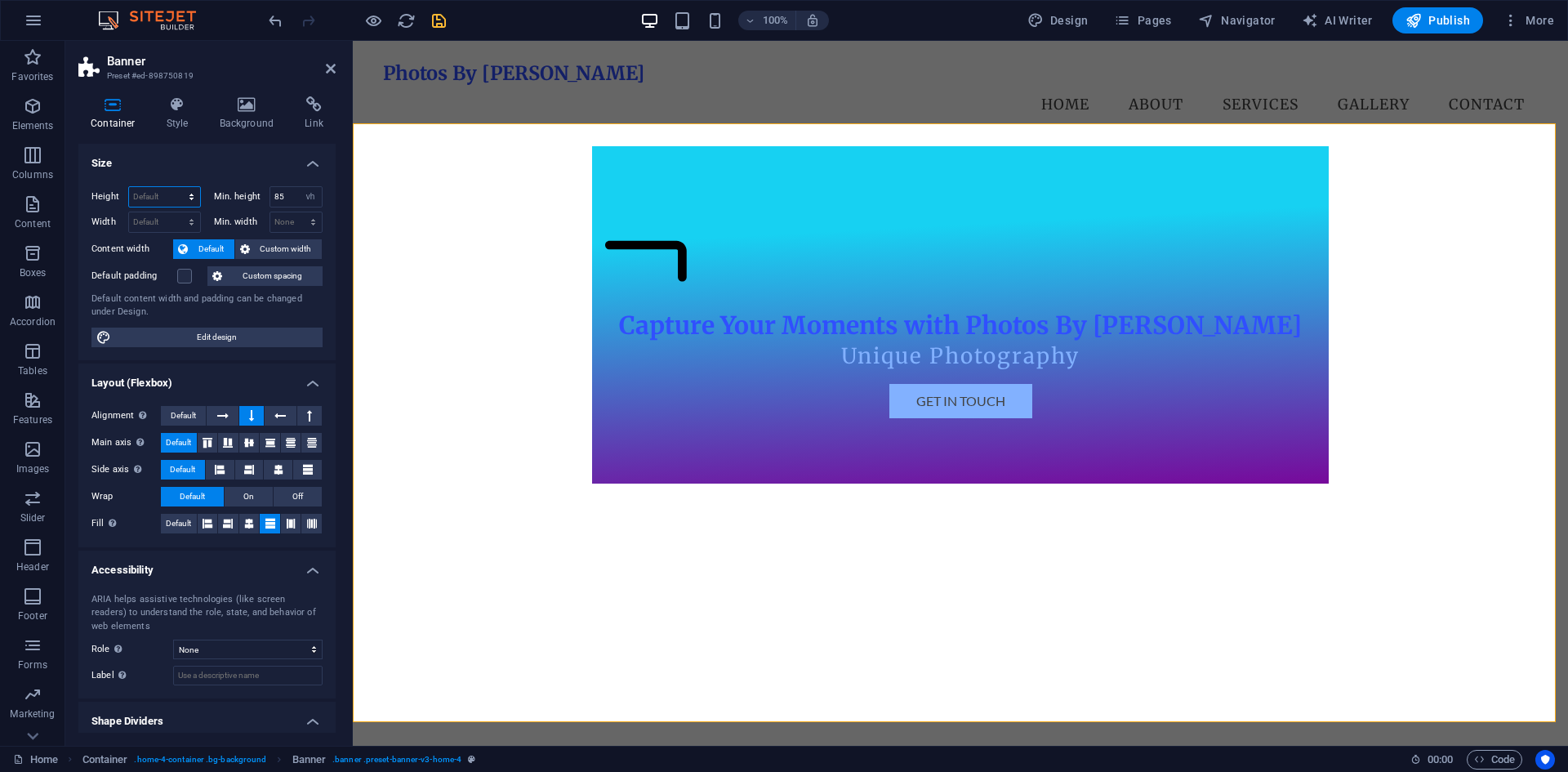
click at [182, 199] on select "Default px rem % vh vw" at bounding box center [164, 197] width 71 height 19
click at [216, 241] on span "Default" at bounding box center [211, 249] width 37 height 19
click at [278, 33] on div at bounding box center [357, 20] width 183 height 26
click at [276, 23] on icon "undo" at bounding box center [274, 20] width 18 height 18
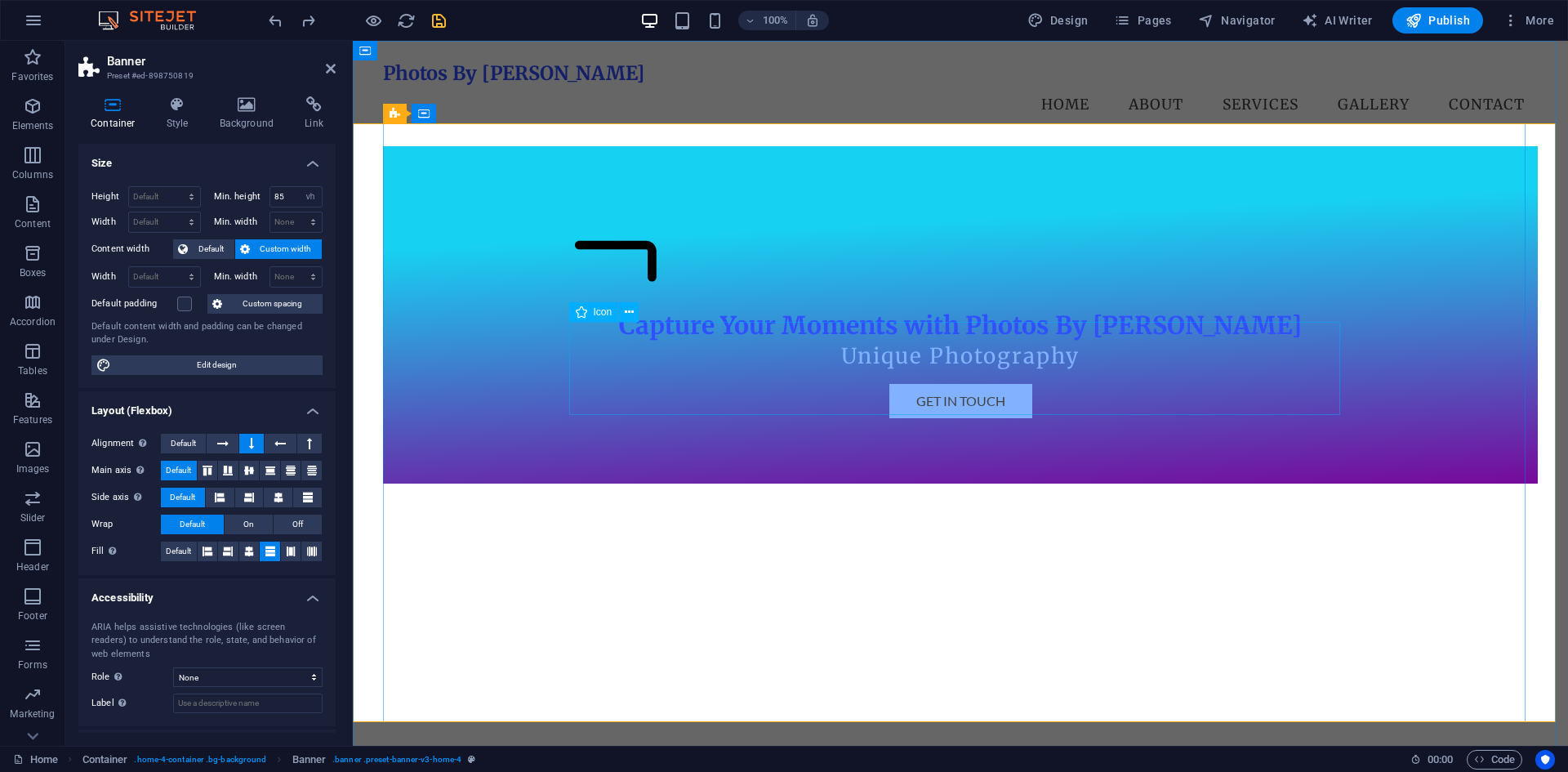
click at [799, 309] on figure at bounding box center [960, 260] width 771 height 98
click at [617, 309] on figure at bounding box center [960, 260] width 771 height 98
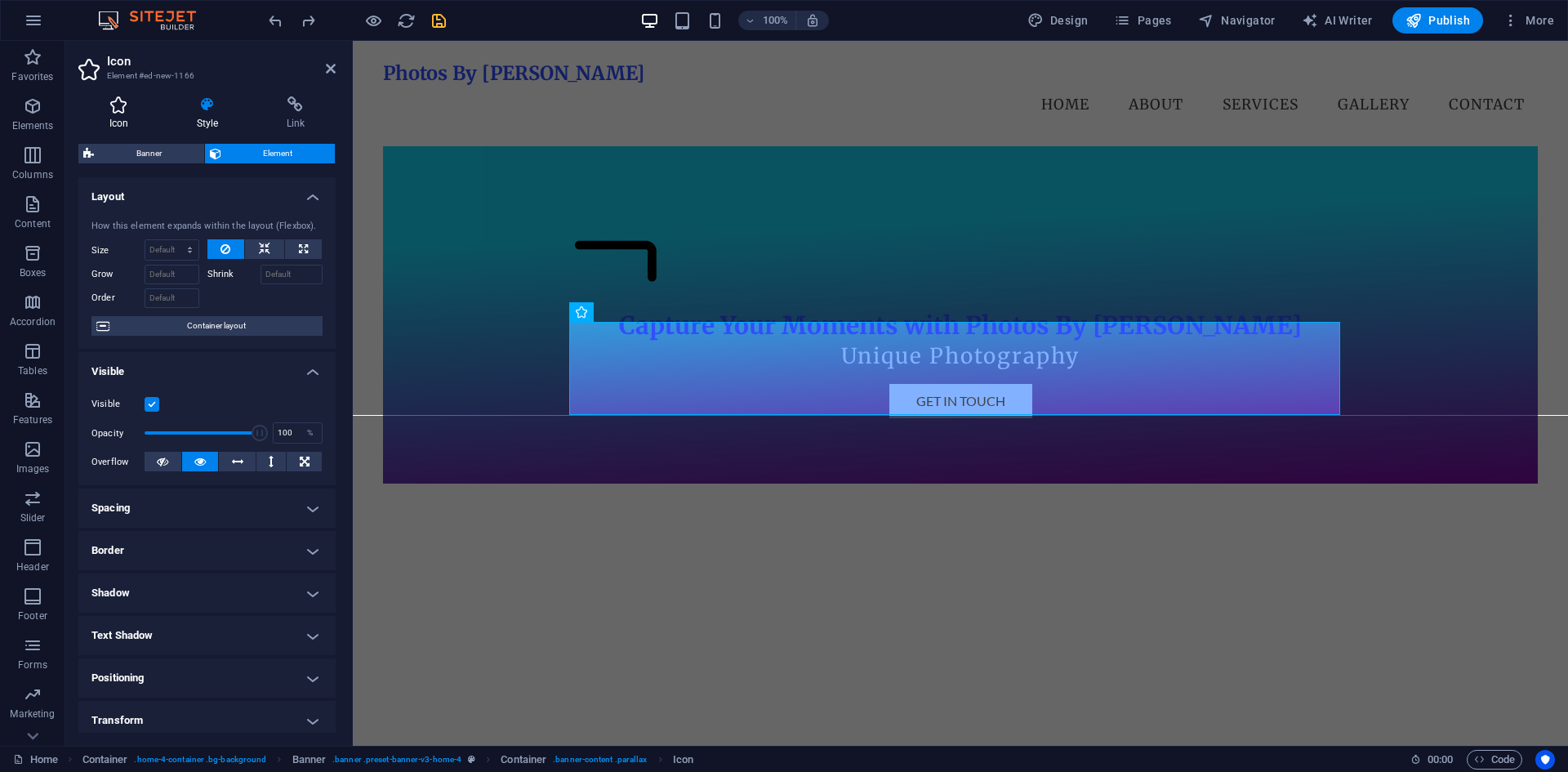
click at [132, 108] on icon at bounding box center [118, 104] width 80 height 16
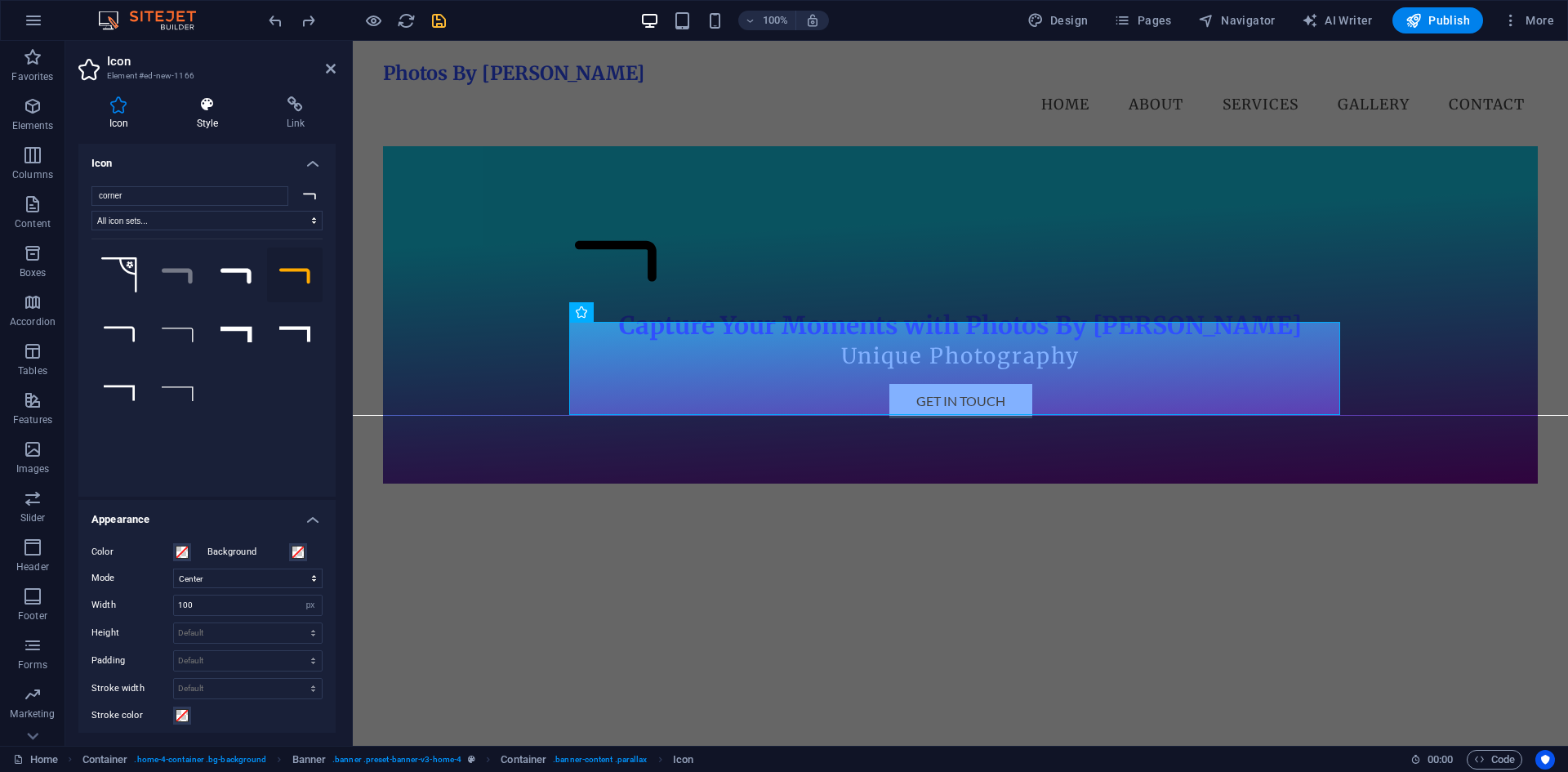
click at [211, 113] on h4 "Style" at bounding box center [210, 113] width 90 height 34
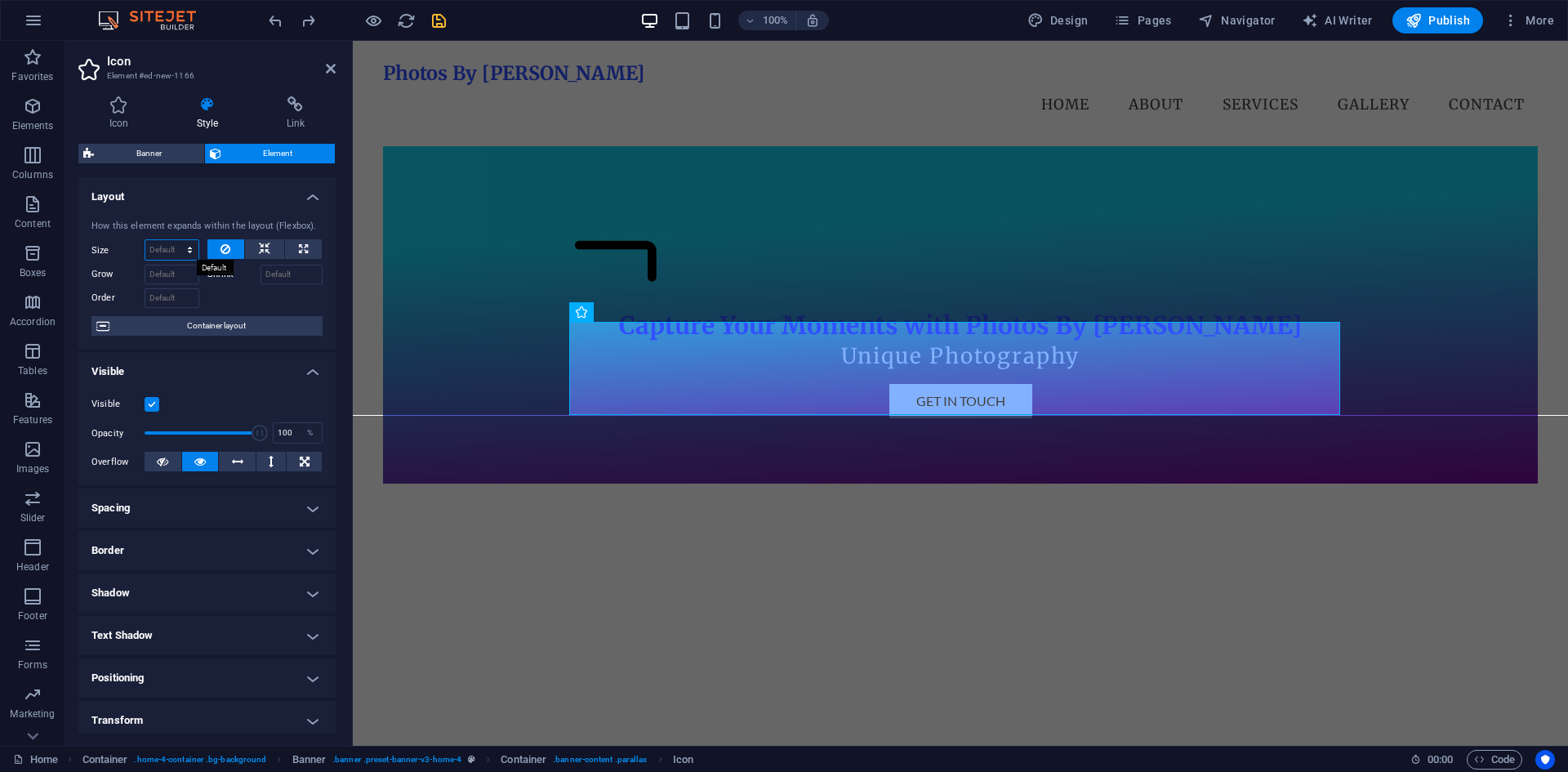
click at [172, 248] on select "Default auto px % 1/1 1/2 1/3 1/4 1/5 1/6 1/7 1/8 1/9 1/10" at bounding box center [172, 250] width 53 height 19
select select "%"
click at [173, 241] on select "Default auto px % 1/1 1/2 1/3 1/4 1/5 1/6 1/7 1/8 1/9 1/10" at bounding box center [172, 250] width 53 height 19
click at [255, 287] on div at bounding box center [266, 296] width 116 height 23
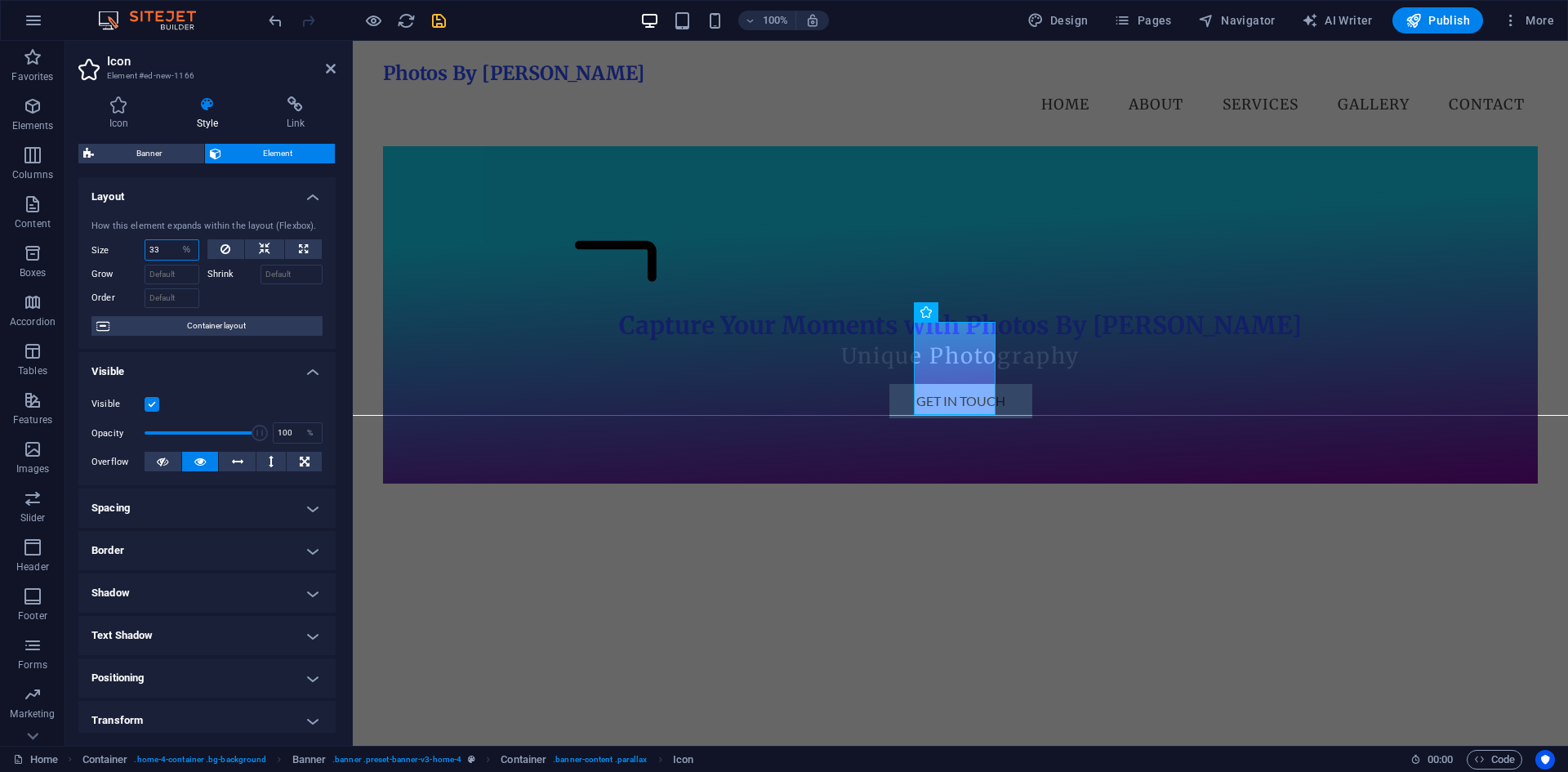
drag, startPoint x: 164, startPoint y: 248, endPoint x: 149, endPoint y: 247, distance: 15.0
click at [151, 247] on input "33" at bounding box center [172, 250] width 53 height 19
type input "33"
click at [227, 281] on label "Shrink" at bounding box center [234, 274] width 53 height 19
click at [261, 281] on input "Shrink" at bounding box center [292, 274] width 63 height 19
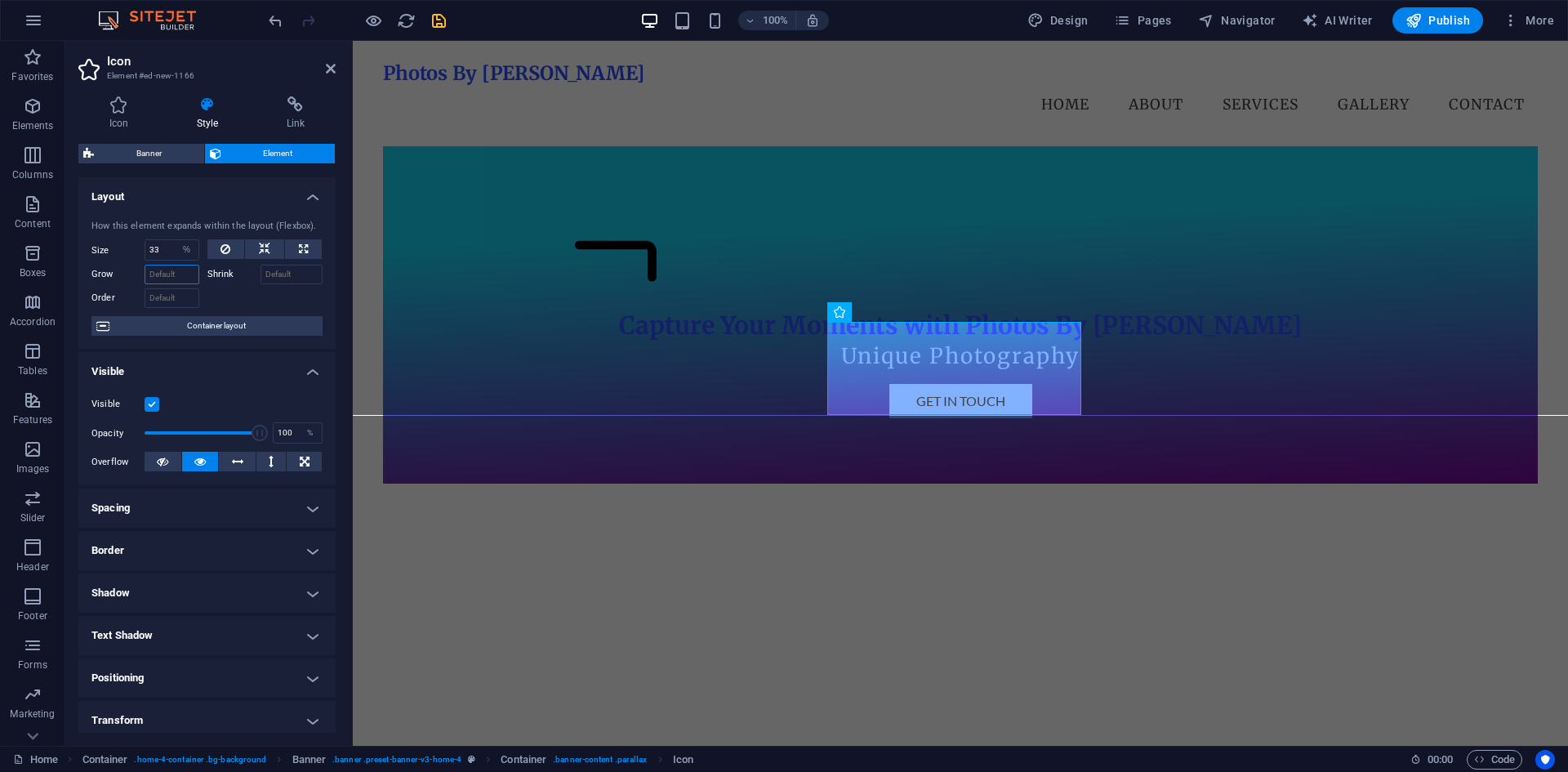
click at [173, 275] on input "Grow" at bounding box center [172, 274] width 54 height 19
type input "3"
click at [246, 300] on div at bounding box center [266, 296] width 116 height 23
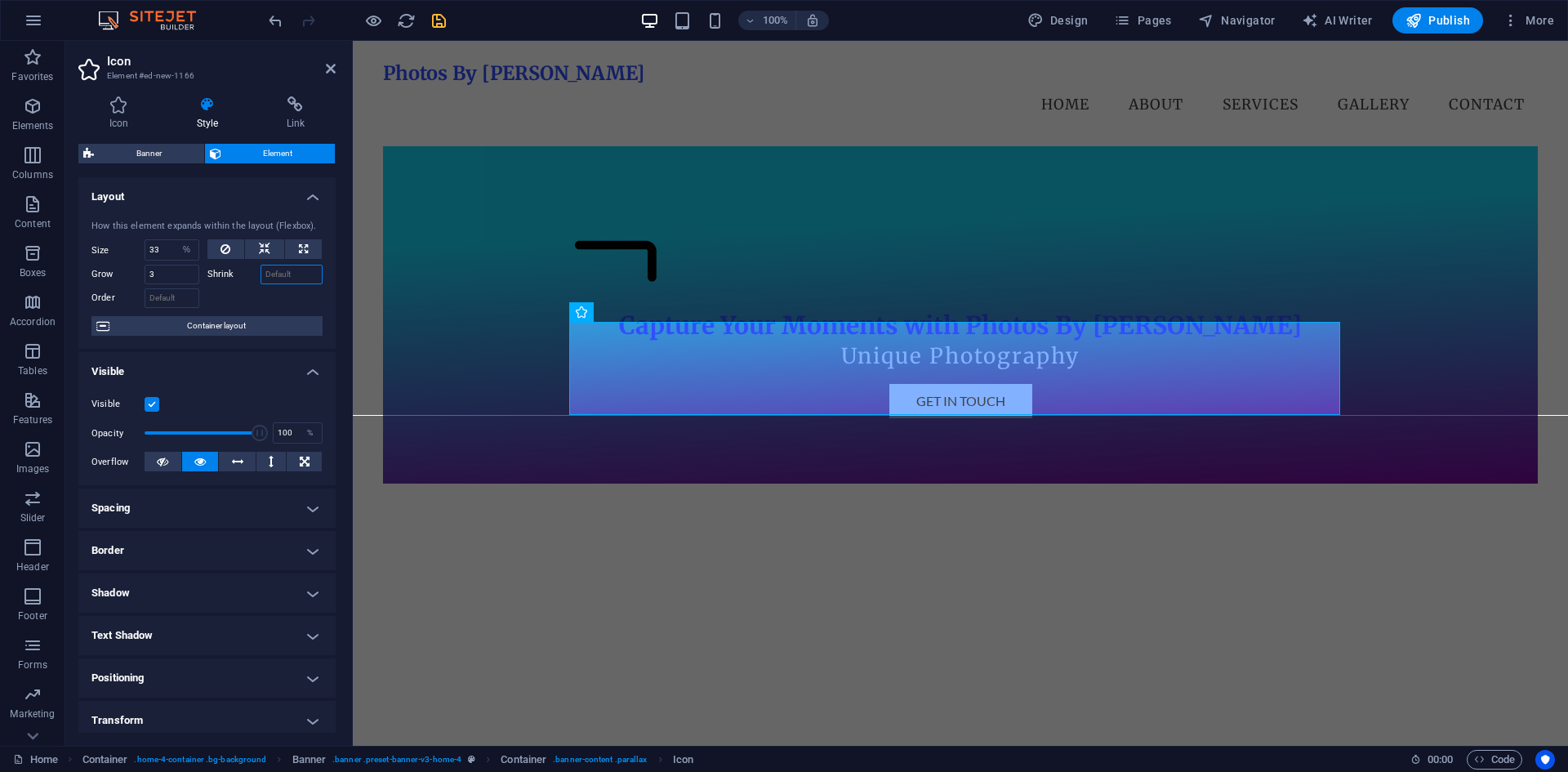
click at [275, 276] on input "Shrink" at bounding box center [292, 274] width 63 height 19
type input "3"
click at [174, 297] on input "Order" at bounding box center [172, 298] width 54 height 19
click at [237, 301] on div at bounding box center [266, 296] width 116 height 23
click at [163, 294] on input "Order" at bounding box center [172, 298] width 54 height 19
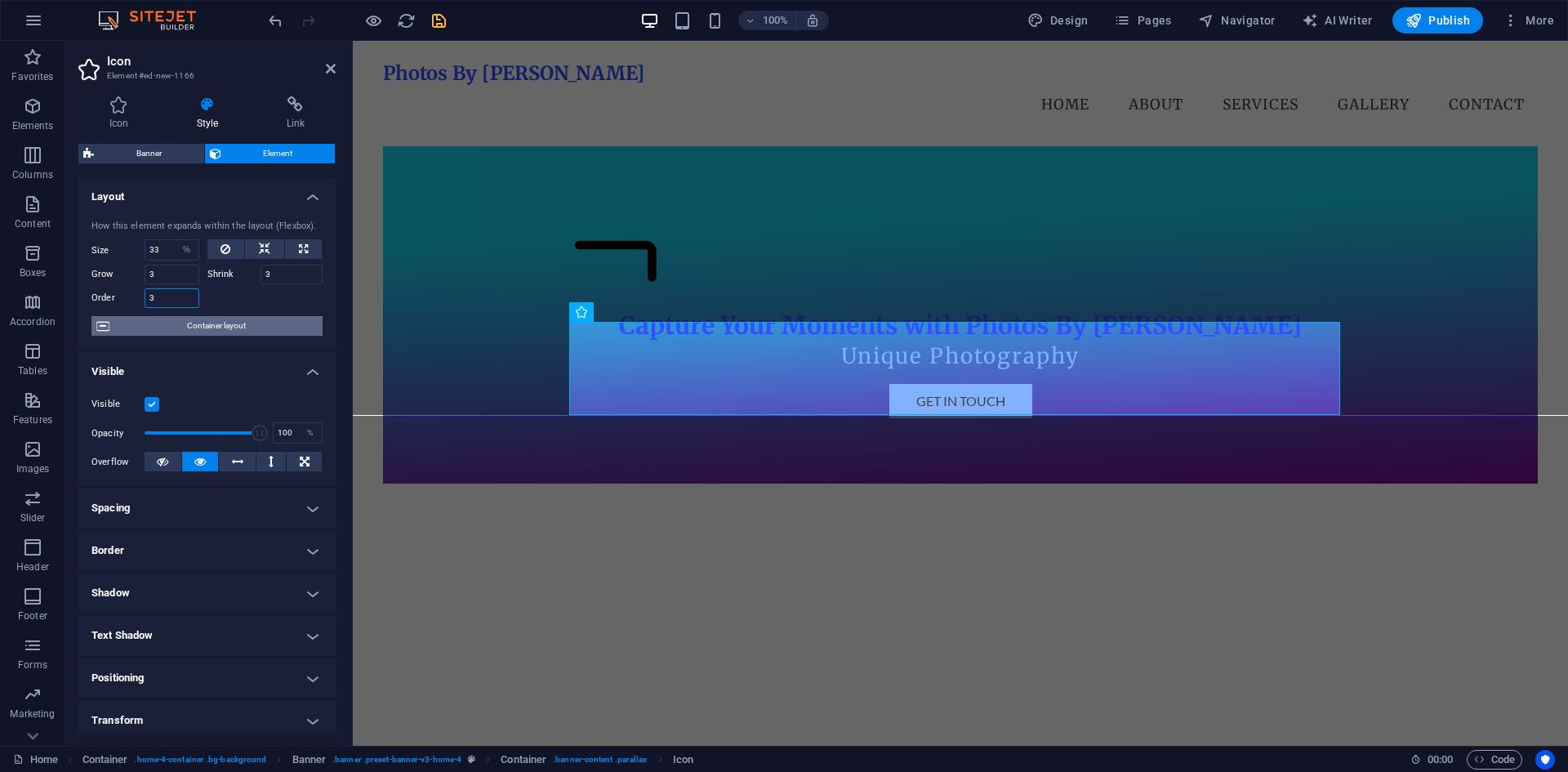
type input "3"
click at [197, 329] on span "Container layout" at bounding box center [216, 326] width 204 height 19
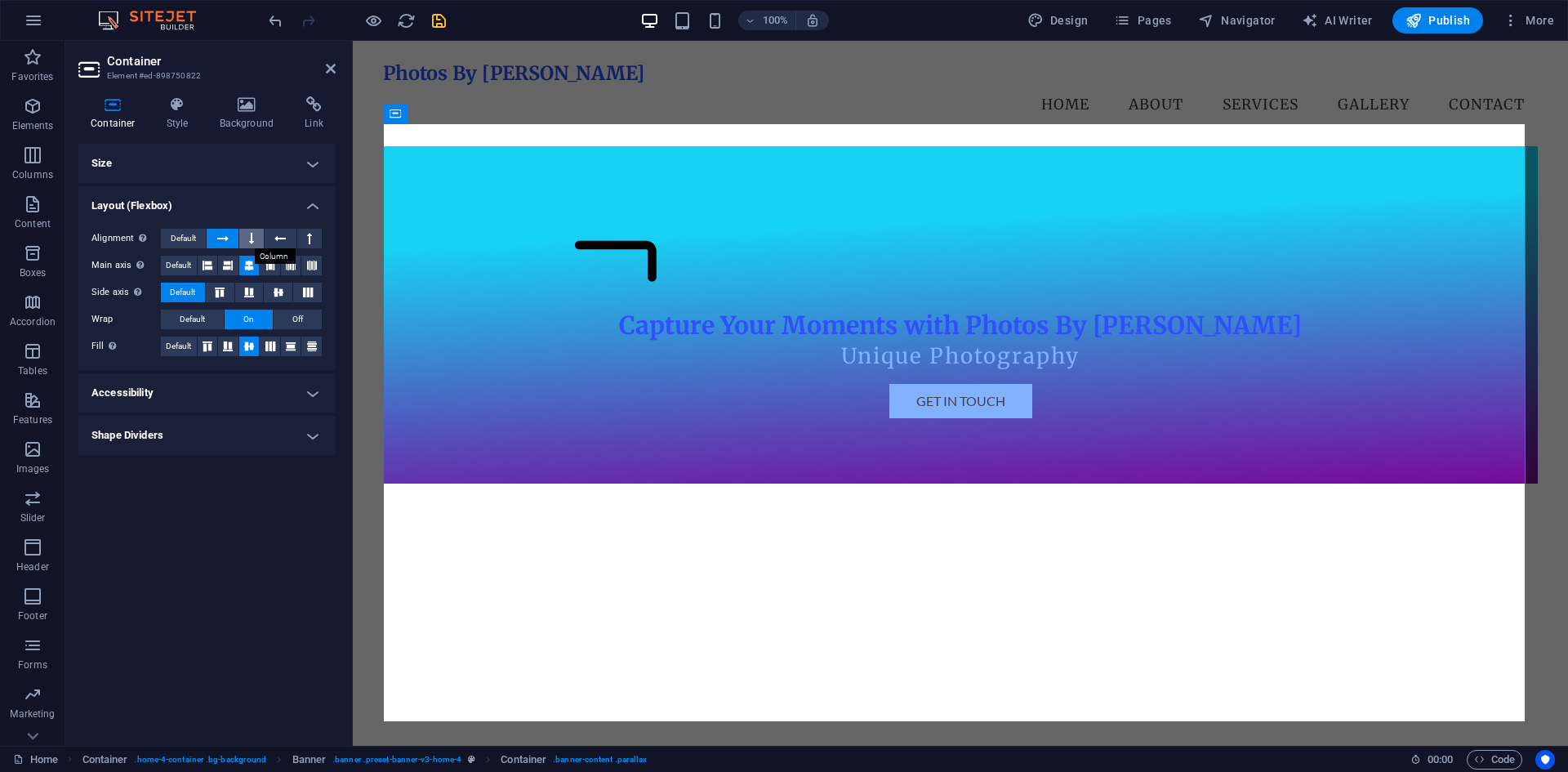
click at [251, 241] on icon at bounding box center [251, 239] width 5 height 19
click at [230, 238] on button at bounding box center [222, 239] width 31 height 19
click at [176, 240] on span "Default" at bounding box center [183, 239] width 25 height 19
drag, startPoint x: 253, startPoint y: 27, endPoint x: 263, endPoint y: 23, distance: 10.8
click at [254, 27] on div "100% Design Pages Navigator AI Writer Publish More" at bounding box center [784, 20] width 1566 height 39
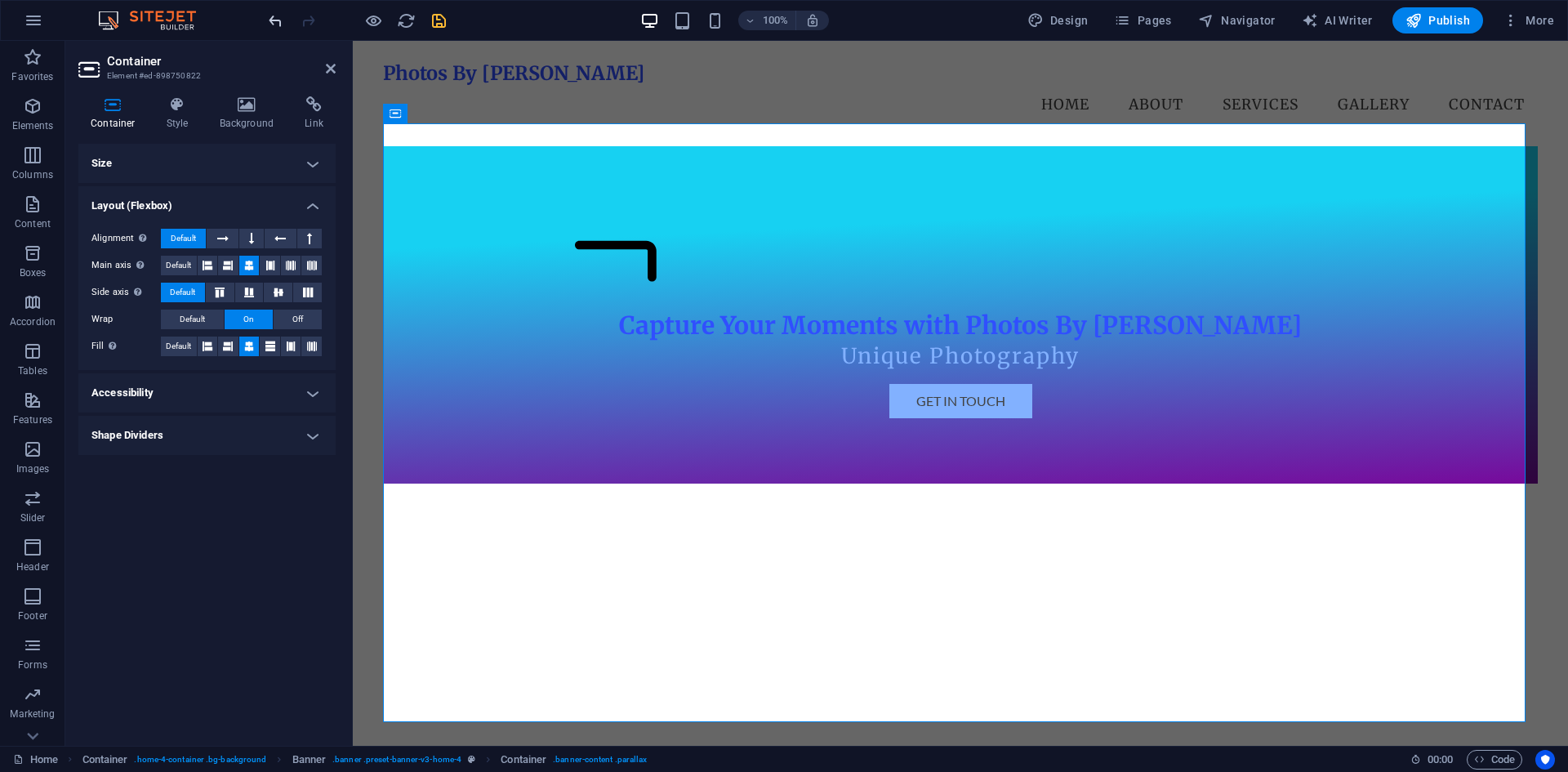
click at [268, 21] on icon "undo" at bounding box center [274, 20] width 18 height 18
click at [270, 21] on icon "undo" at bounding box center [274, 20] width 18 height 18
click at [272, 21] on icon "undo" at bounding box center [274, 20] width 18 height 18
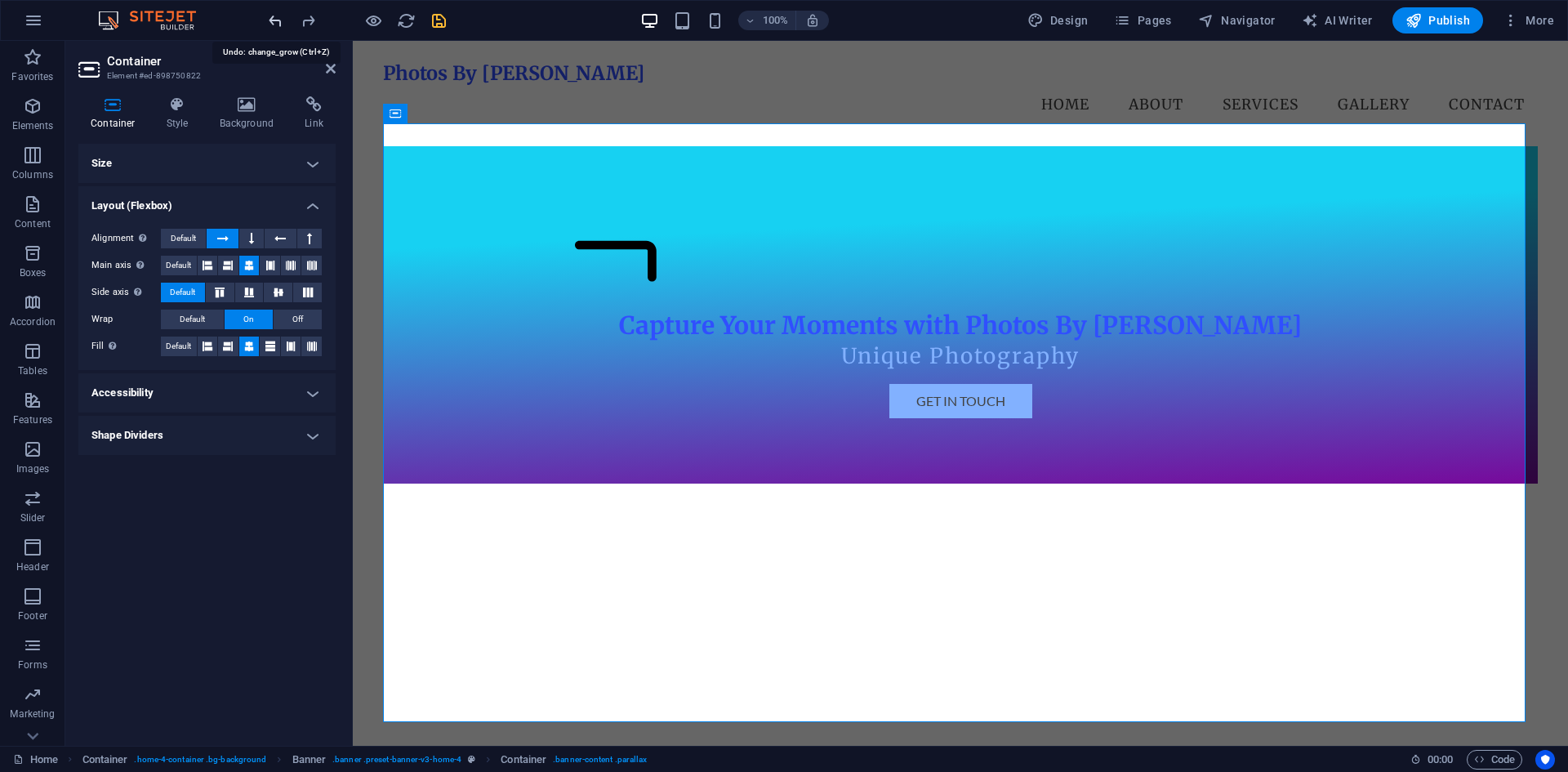
click at [272, 21] on icon "undo" at bounding box center [274, 20] width 18 height 18
click at [866, 309] on figure at bounding box center [960, 260] width 771 height 98
select select "%"
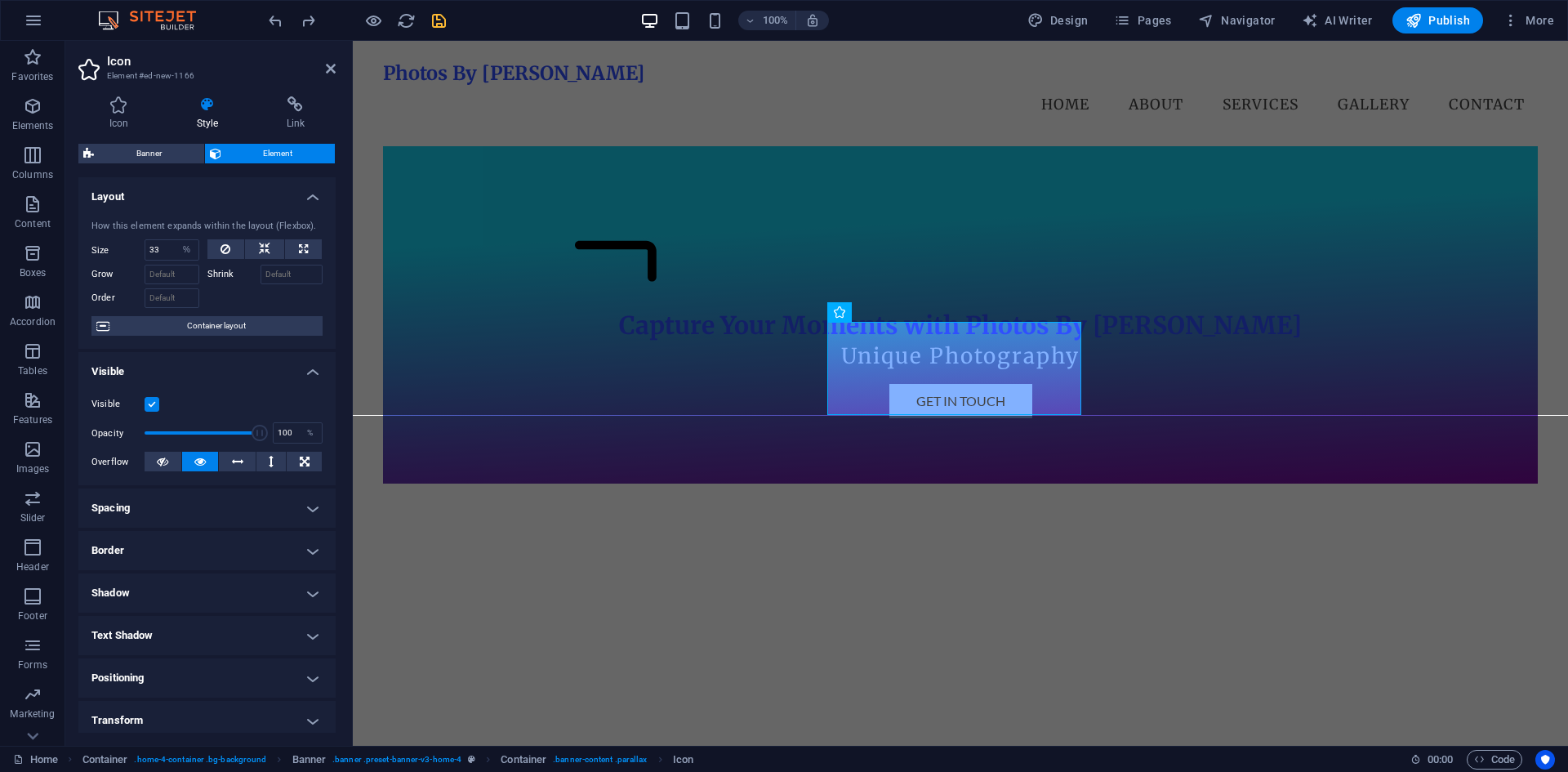
click at [122, 366] on h4 "Visible" at bounding box center [207, 367] width 257 height 29
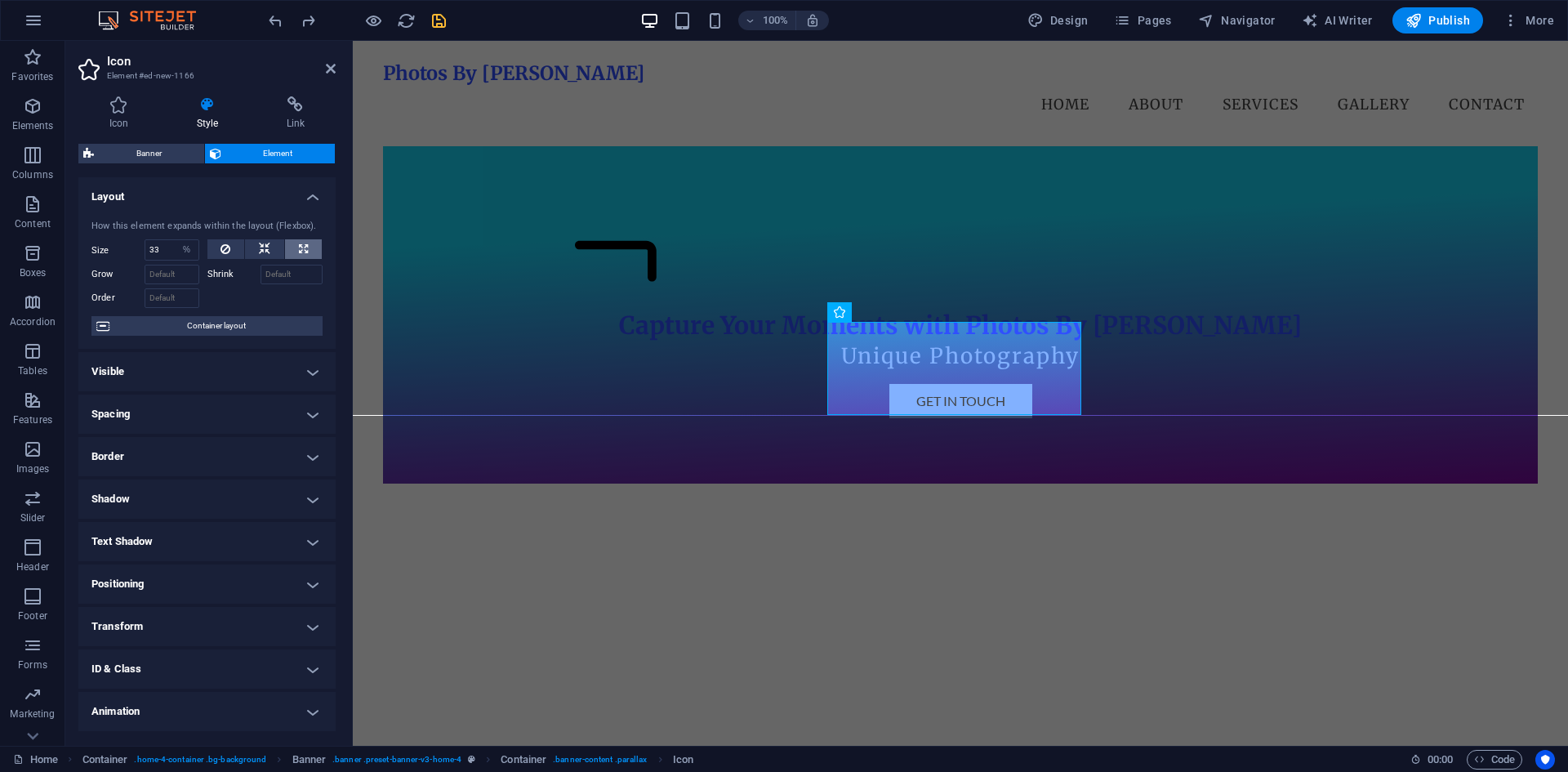
click at [287, 241] on button at bounding box center [304, 249] width 37 height 19
type input "100"
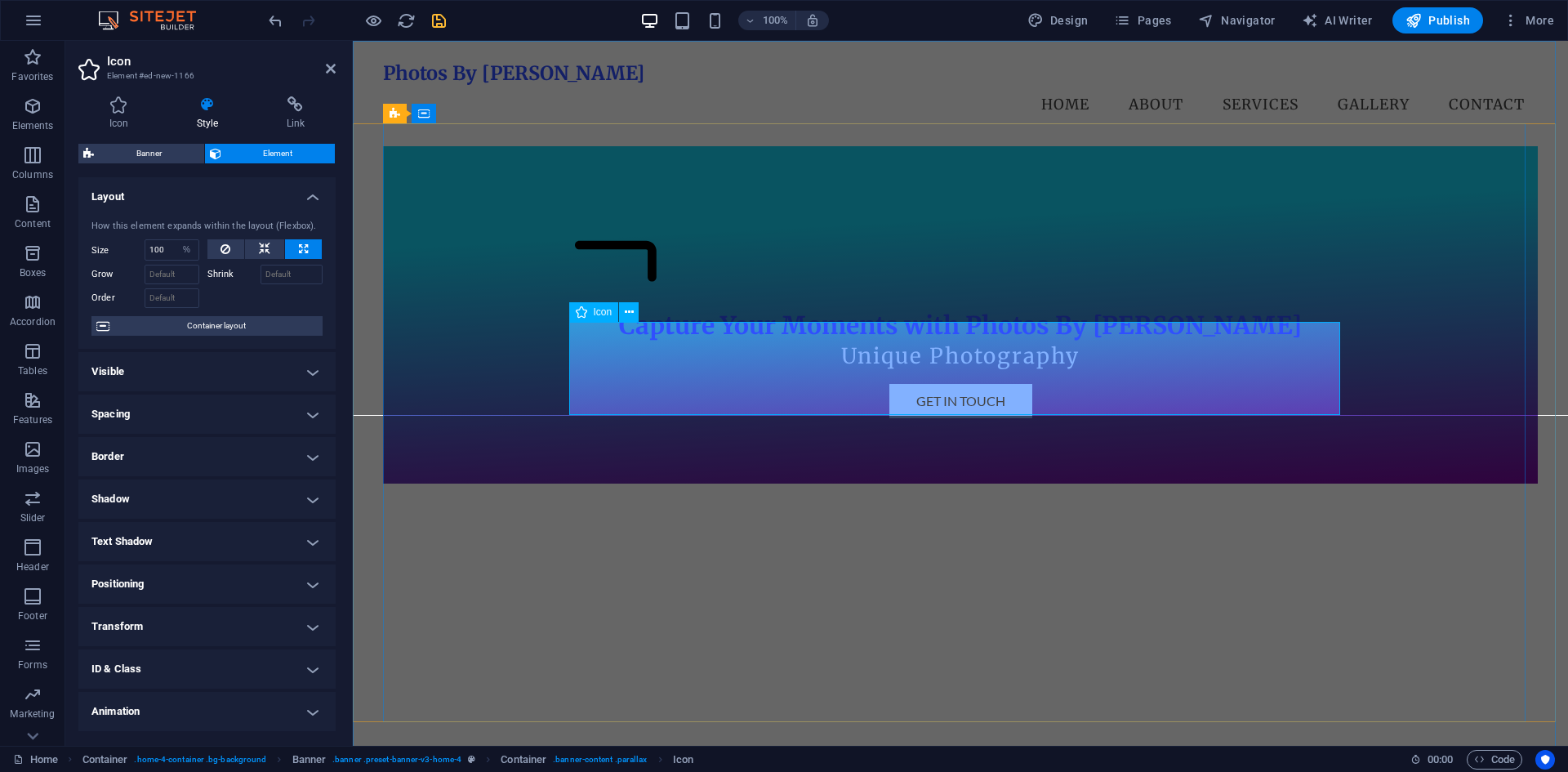
click at [725, 309] on figure at bounding box center [960, 260] width 771 height 98
click at [639, 286] on div "Capture Your Moments with Photos By [PERSON_NAME] Unique Photography Get in Tou…" at bounding box center [960, 315] width 1154 height 338
click at [862, 309] on figure at bounding box center [960, 260] width 771 height 98
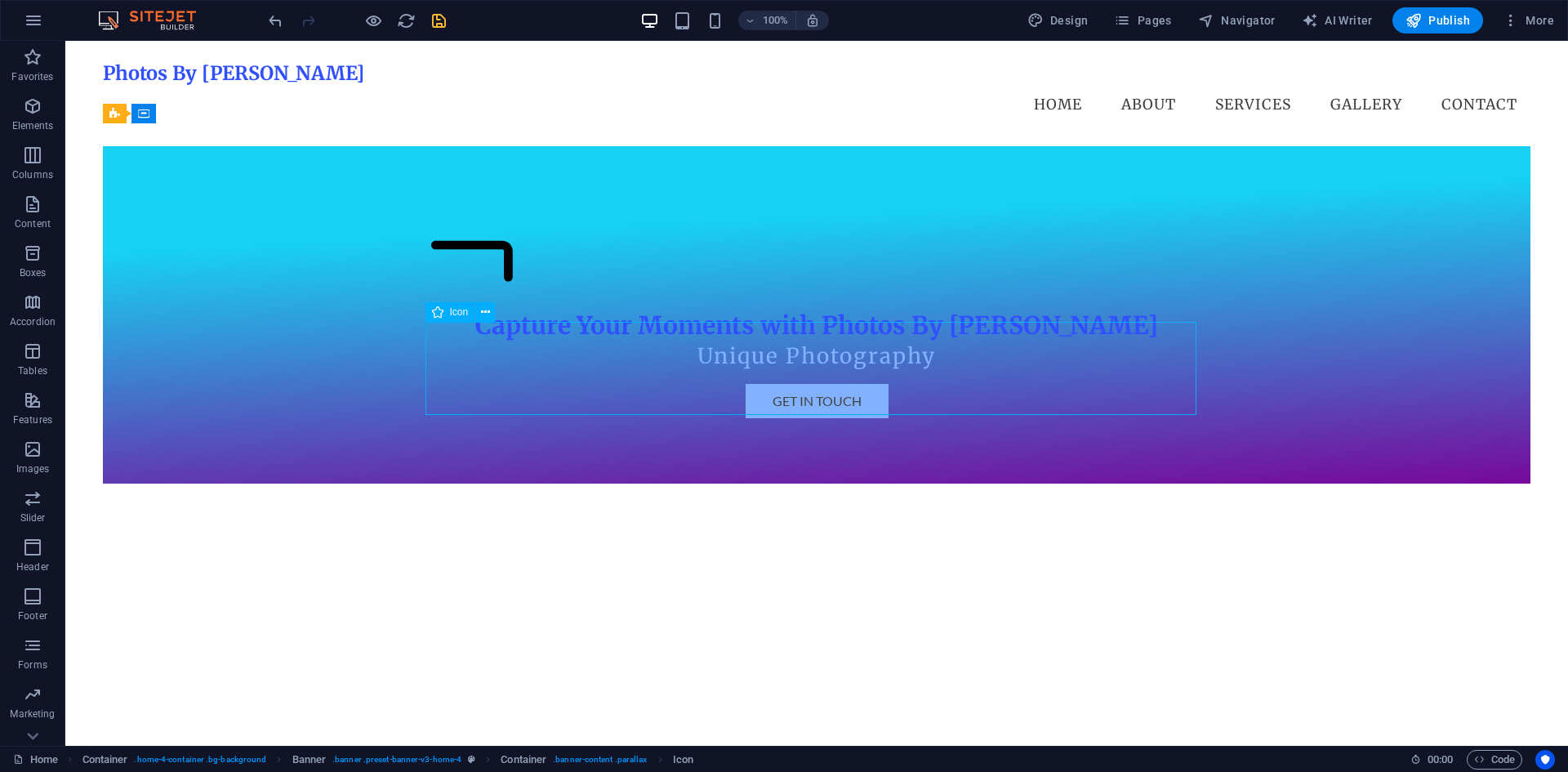
click at [464, 309] on figure at bounding box center [816, 260] width 771 height 98
drag, startPoint x: 547, startPoint y: 349, endPoint x: 1258, endPoint y: 228, distance: 721.2
click at [1234, 157] on div "Capture Your Moments with Photos By [PERSON_NAME] Unique Photography Get in Tou…" at bounding box center [816, 315] width 1427 height 338
click at [679, 309] on figure at bounding box center [816, 260] width 771 height 98
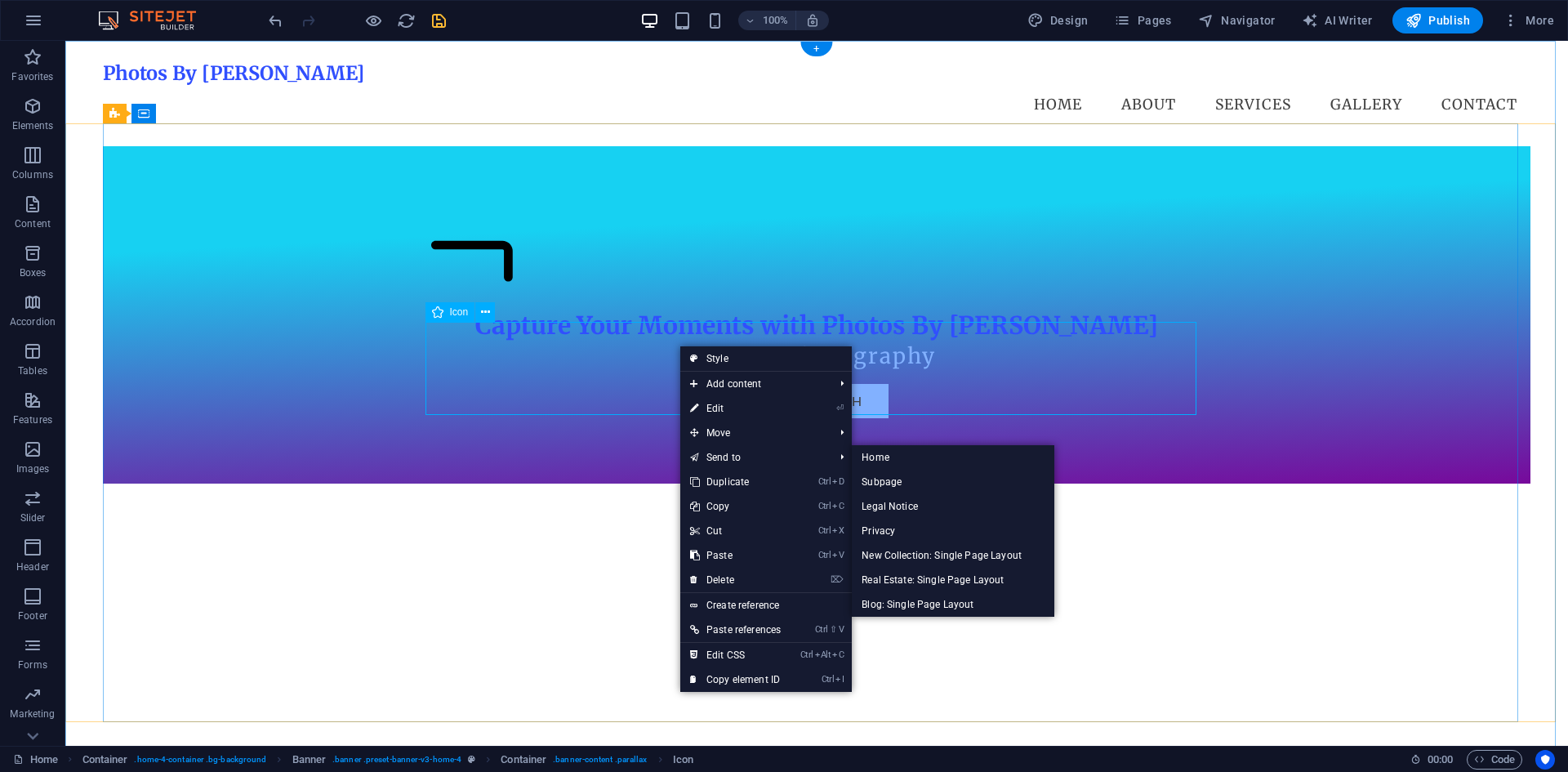
click at [529, 309] on figure at bounding box center [816, 260] width 771 height 98
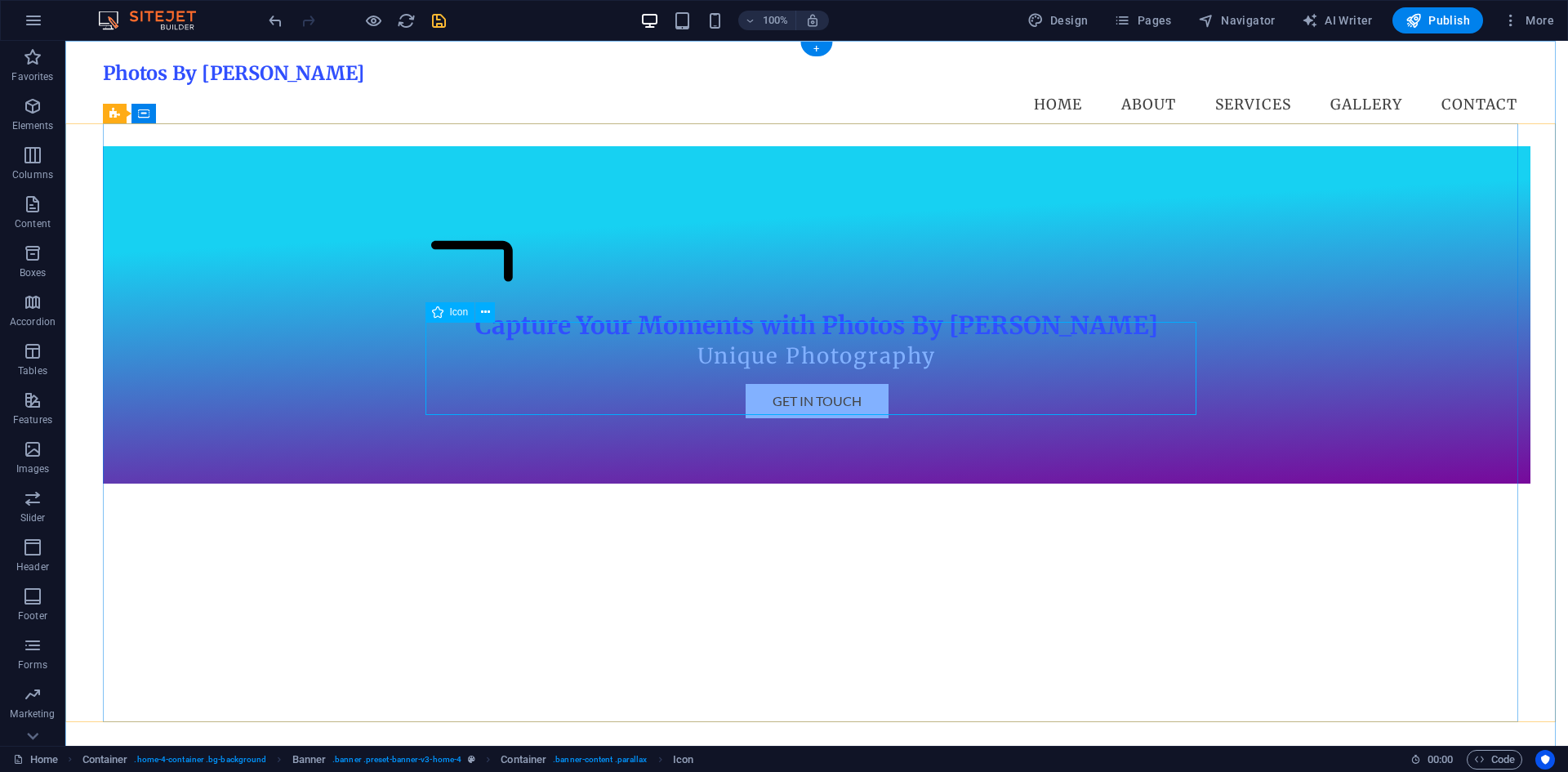
click at [529, 309] on figure at bounding box center [816, 260] width 771 height 98
select select "%"
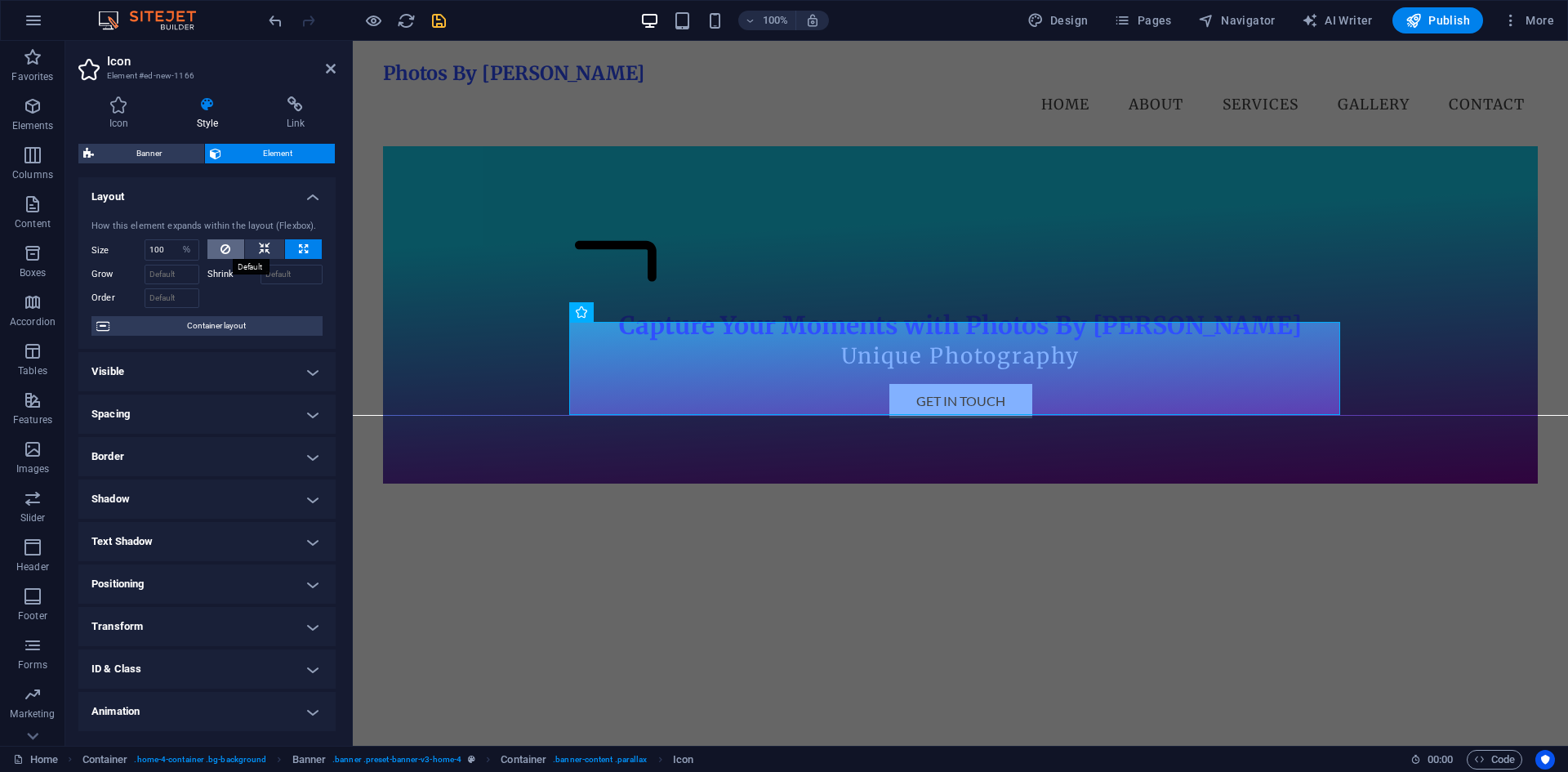
click at [226, 245] on icon at bounding box center [225, 249] width 10 height 19
select select "DISABLED_OPTION_VALUE"
click at [204, 326] on span "Container layout" at bounding box center [216, 326] width 204 height 19
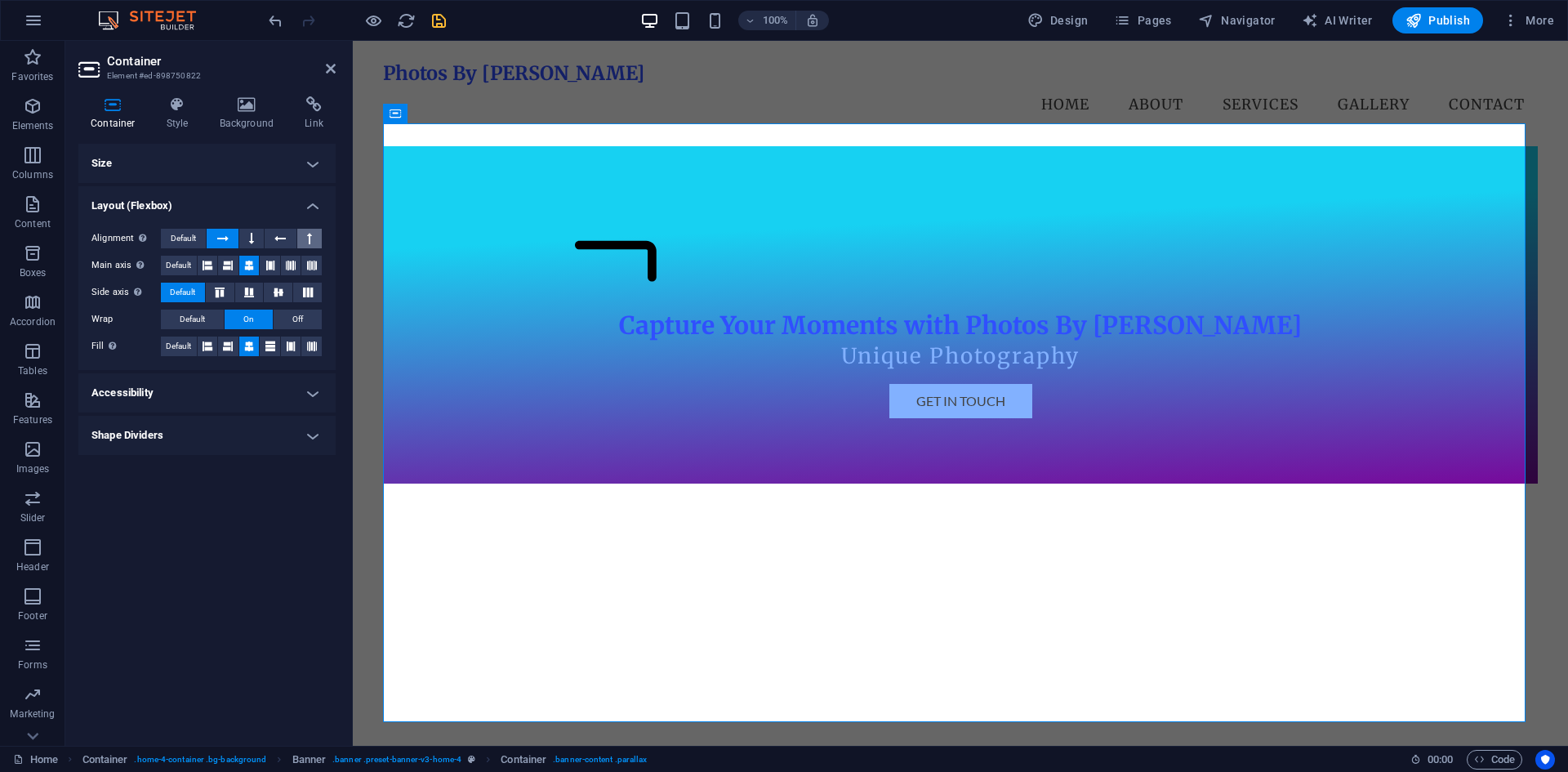
click at [307, 236] on icon at bounding box center [309, 239] width 5 height 19
click at [278, 240] on icon at bounding box center [280, 239] width 12 height 19
click at [245, 238] on button at bounding box center [251, 239] width 24 height 19
click at [209, 241] on button at bounding box center [222, 239] width 31 height 19
click at [299, 238] on button at bounding box center [308, 239] width 24 height 19
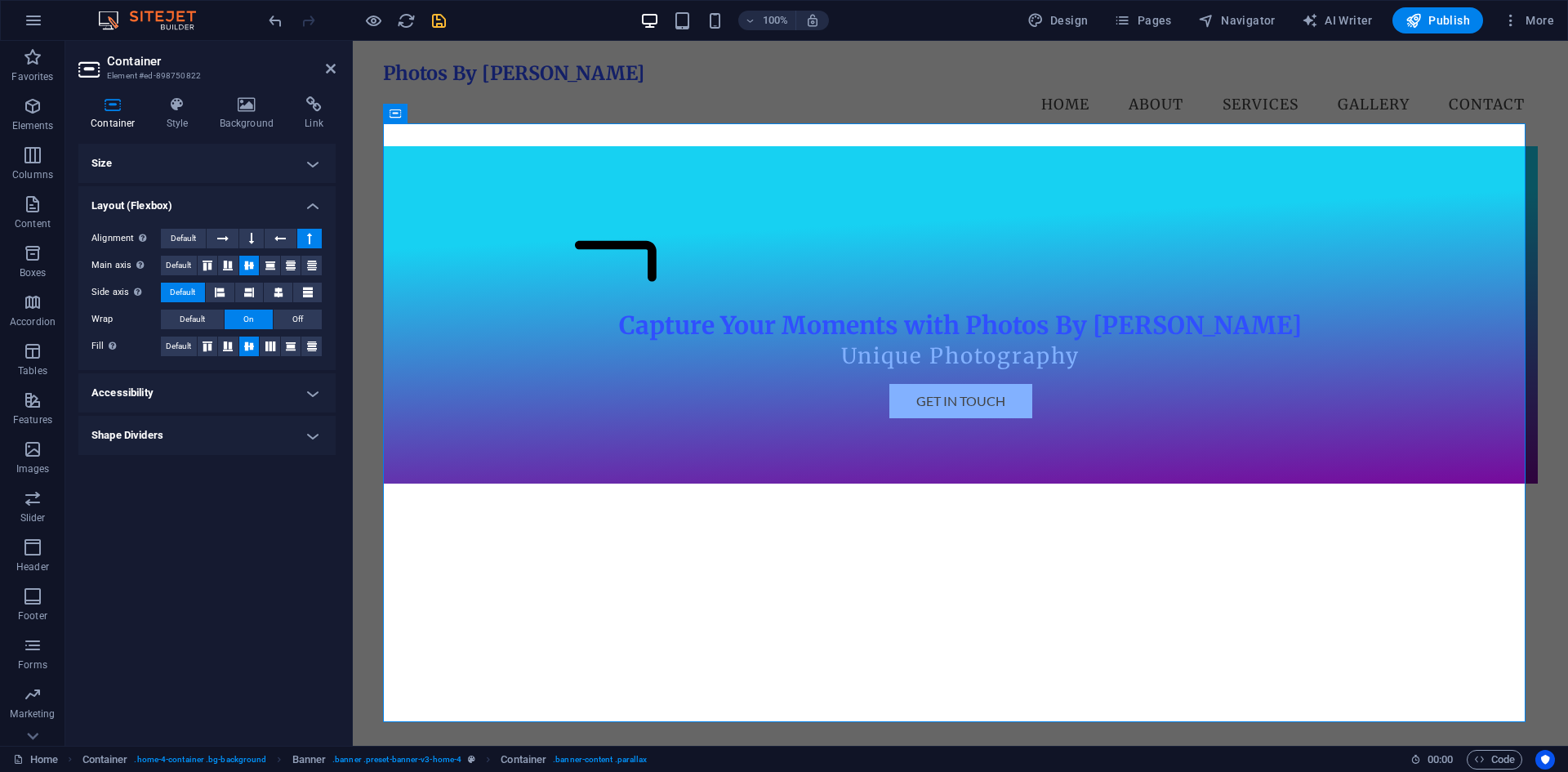
click at [300, 238] on button at bounding box center [308, 239] width 24 height 19
click at [128, 385] on h4 "Accessibility" at bounding box center [207, 393] width 257 height 39
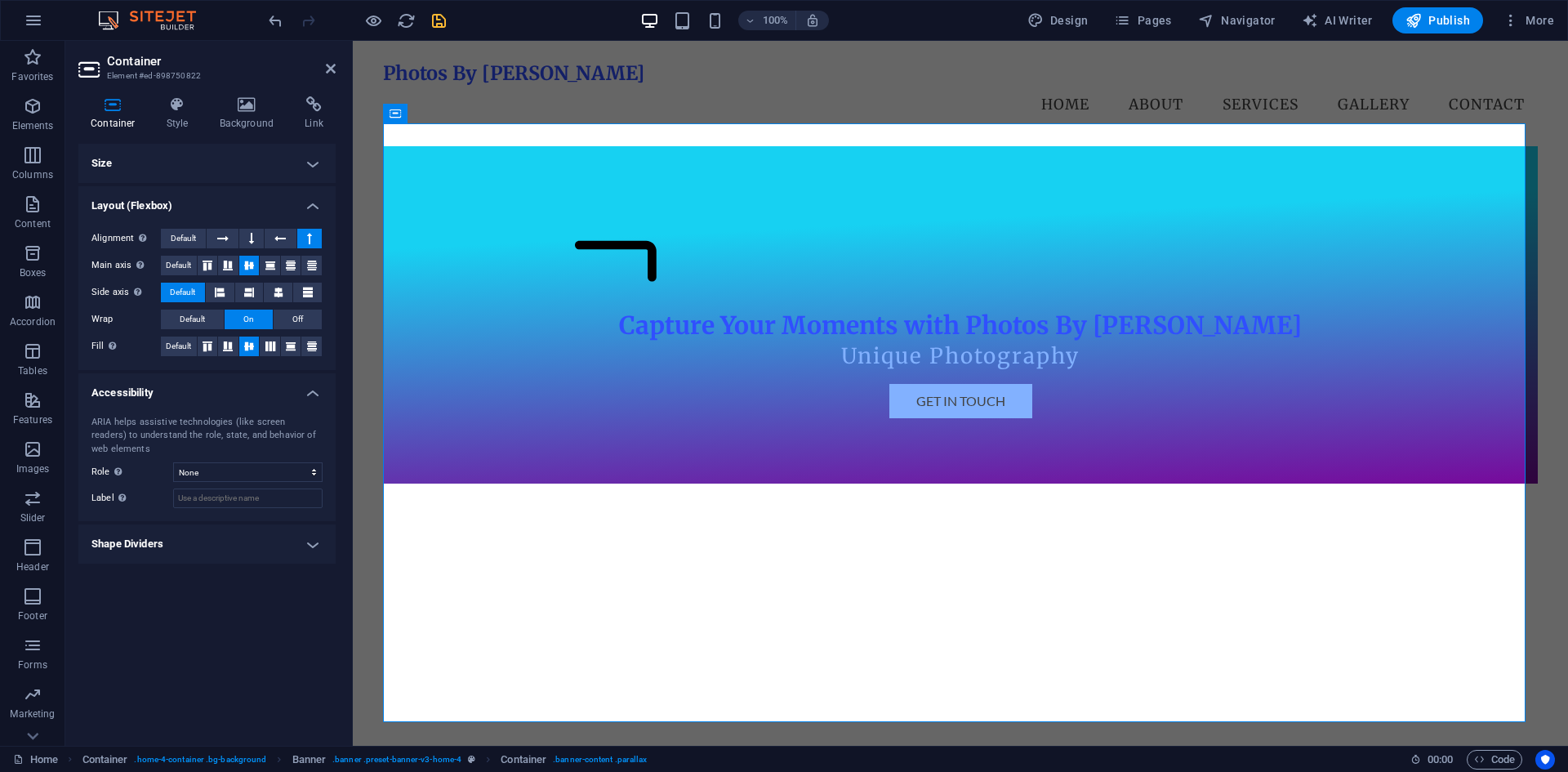
click at [128, 385] on h4 "Accessibility" at bounding box center [207, 388] width 257 height 29
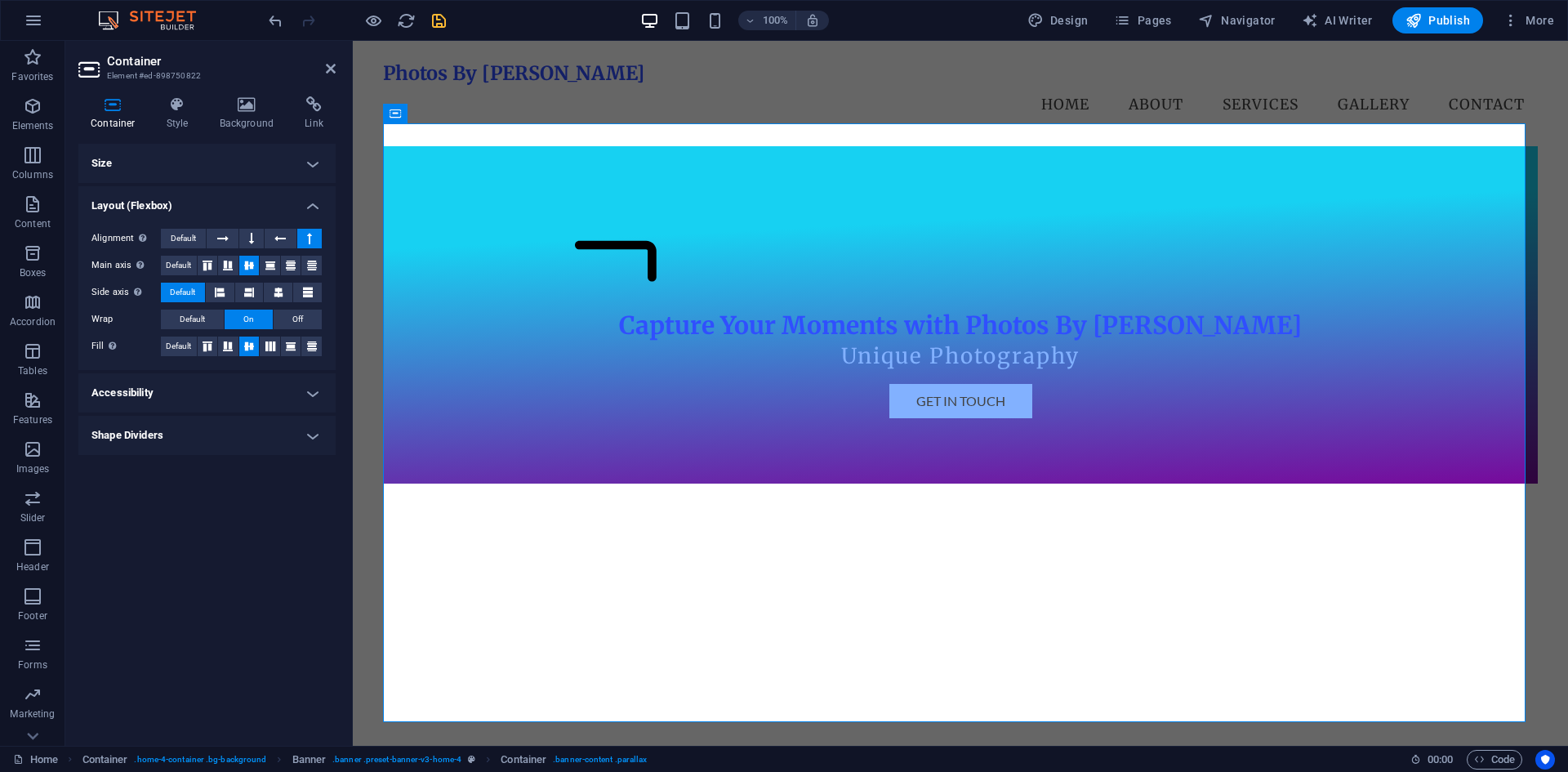
click at [148, 152] on h4 "Size" at bounding box center [207, 163] width 257 height 39
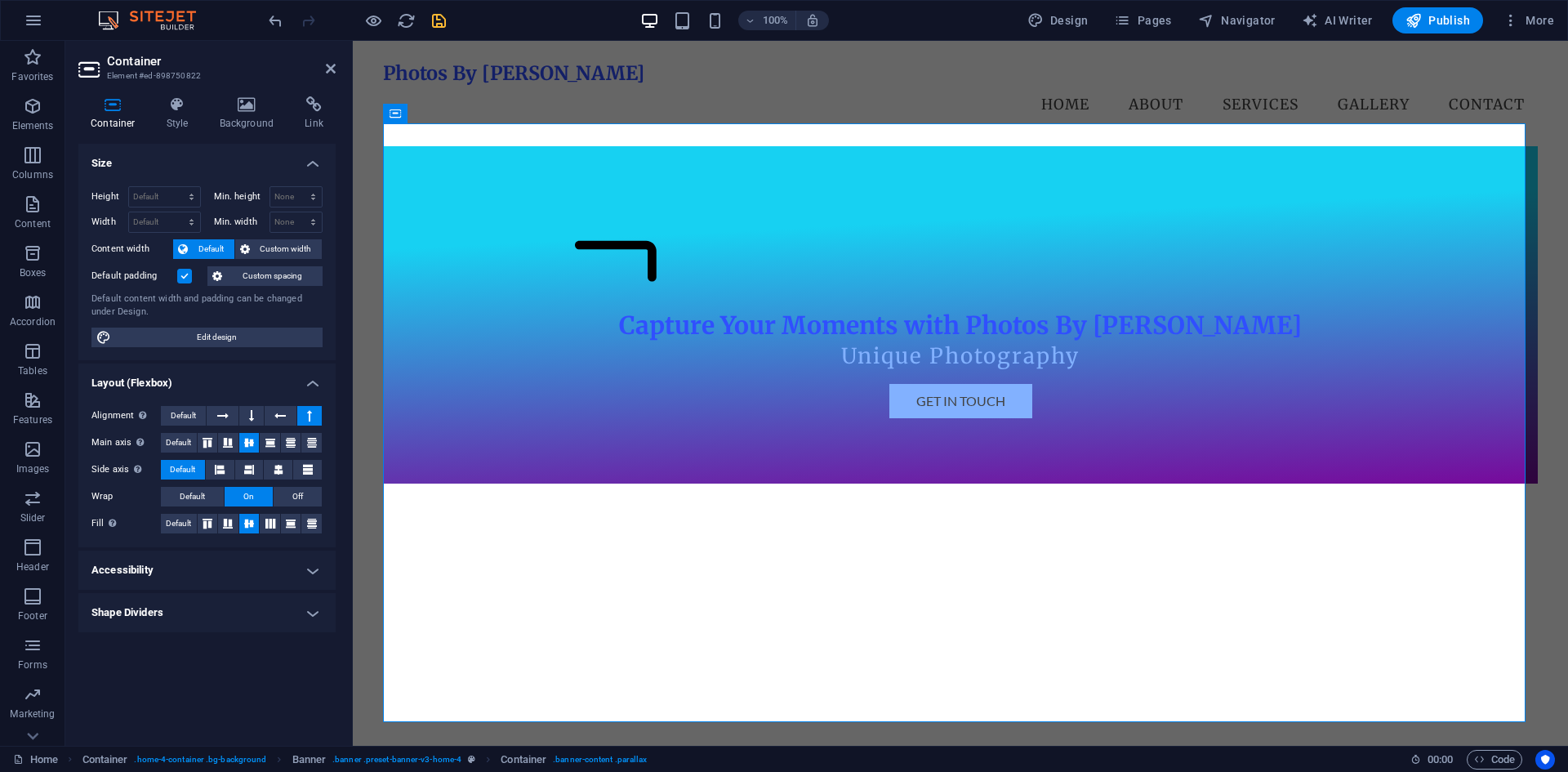
click at [152, 152] on h4 "Size" at bounding box center [207, 158] width 257 height 29
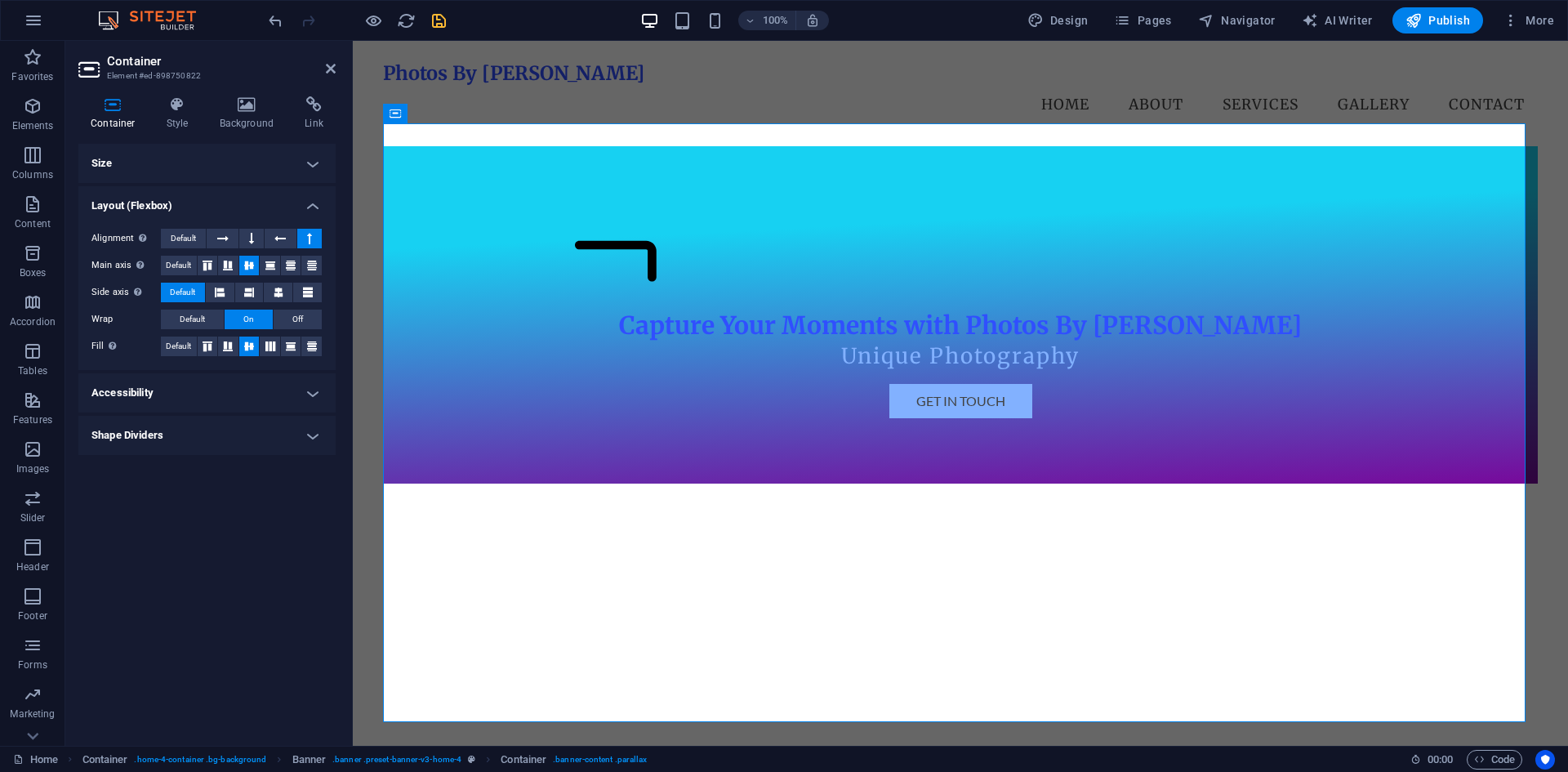
click at [263, 20] on div "100% Design Pages Navigator AI Writer Publish More" at bounding box center [784, 20] width 1566 height 39
click at [272, 18] on icon "undo" at bounding box center [274, 20] width 18 height 18
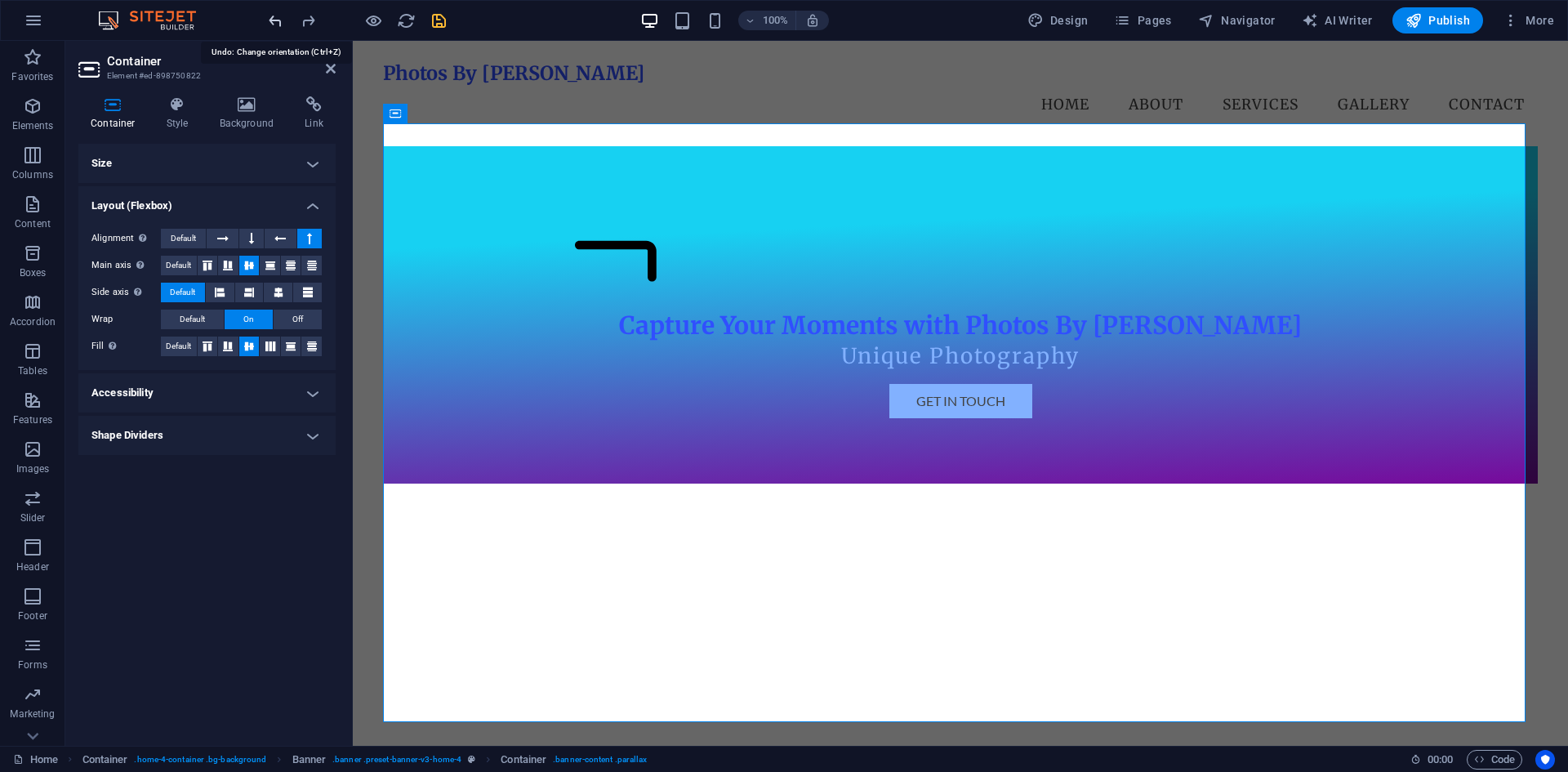
click at [272, 18] on icon "undo" at bounding box center [274, 20] width 18 height 18
click at [266, 22] on icon "undo" at bounding box center [274, 20] width 18 height 18
click at [270, 19] on icon "undo" at bounding box center [274, 20] width 18 height 18
click at [994, 309] on figure at bounding box center [960, 260] width 771 height 98
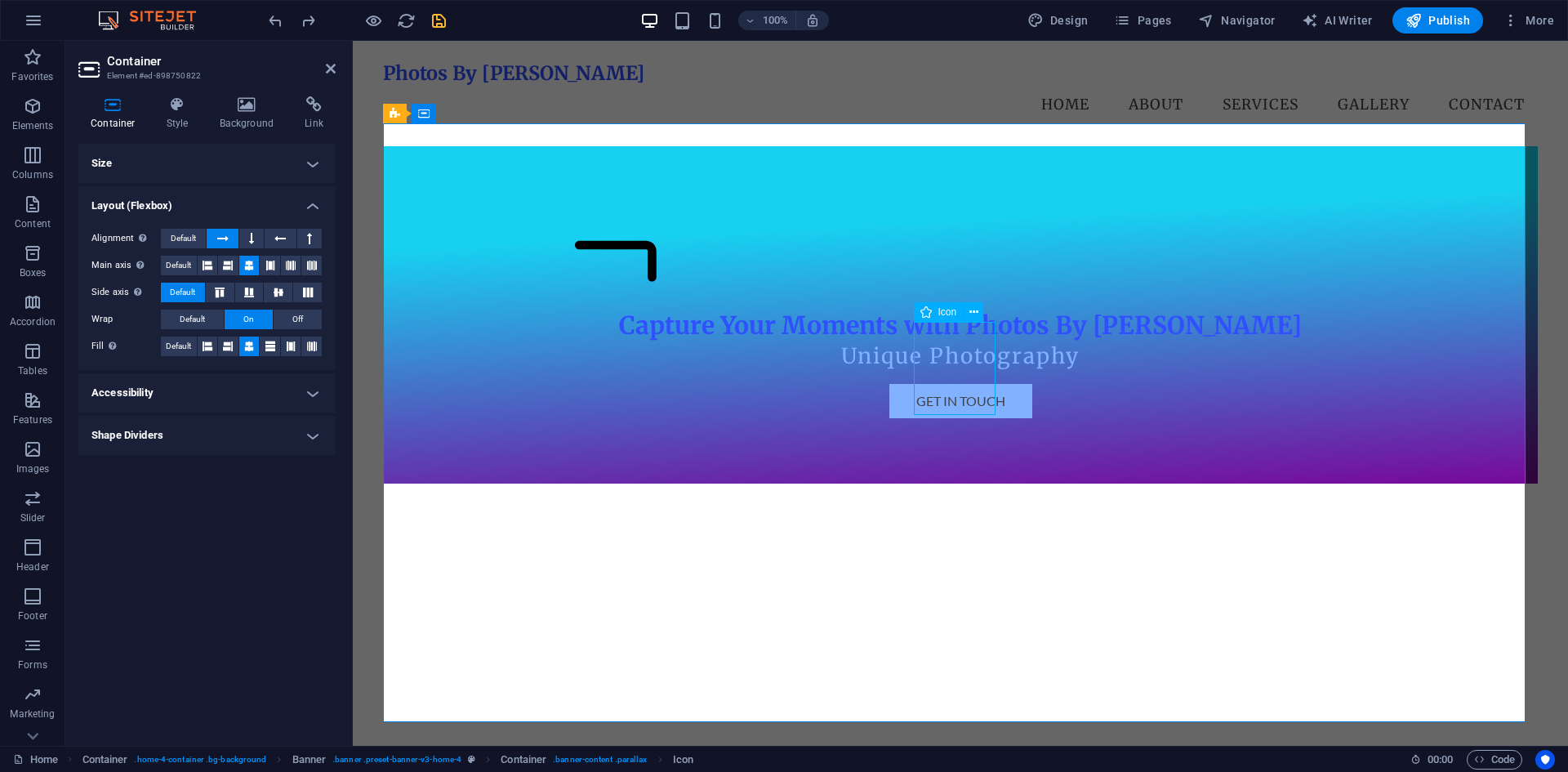
click at [970, 309] on figure at bounding box center [960, 260] width 771 height 98
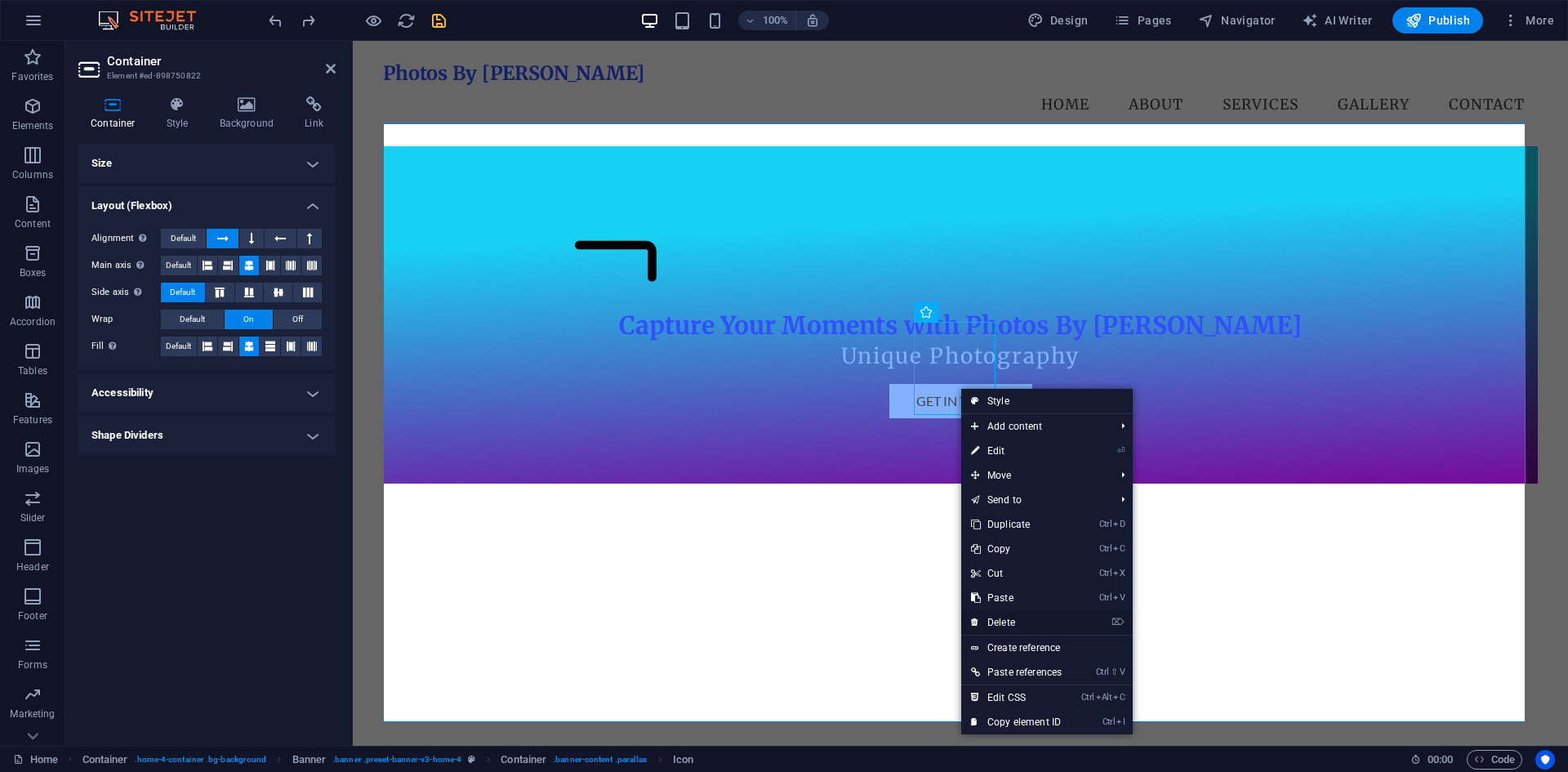
click at [1018, 627] on link "⌦ Delete" at bounding box center [1016, 622] width 111 height 24
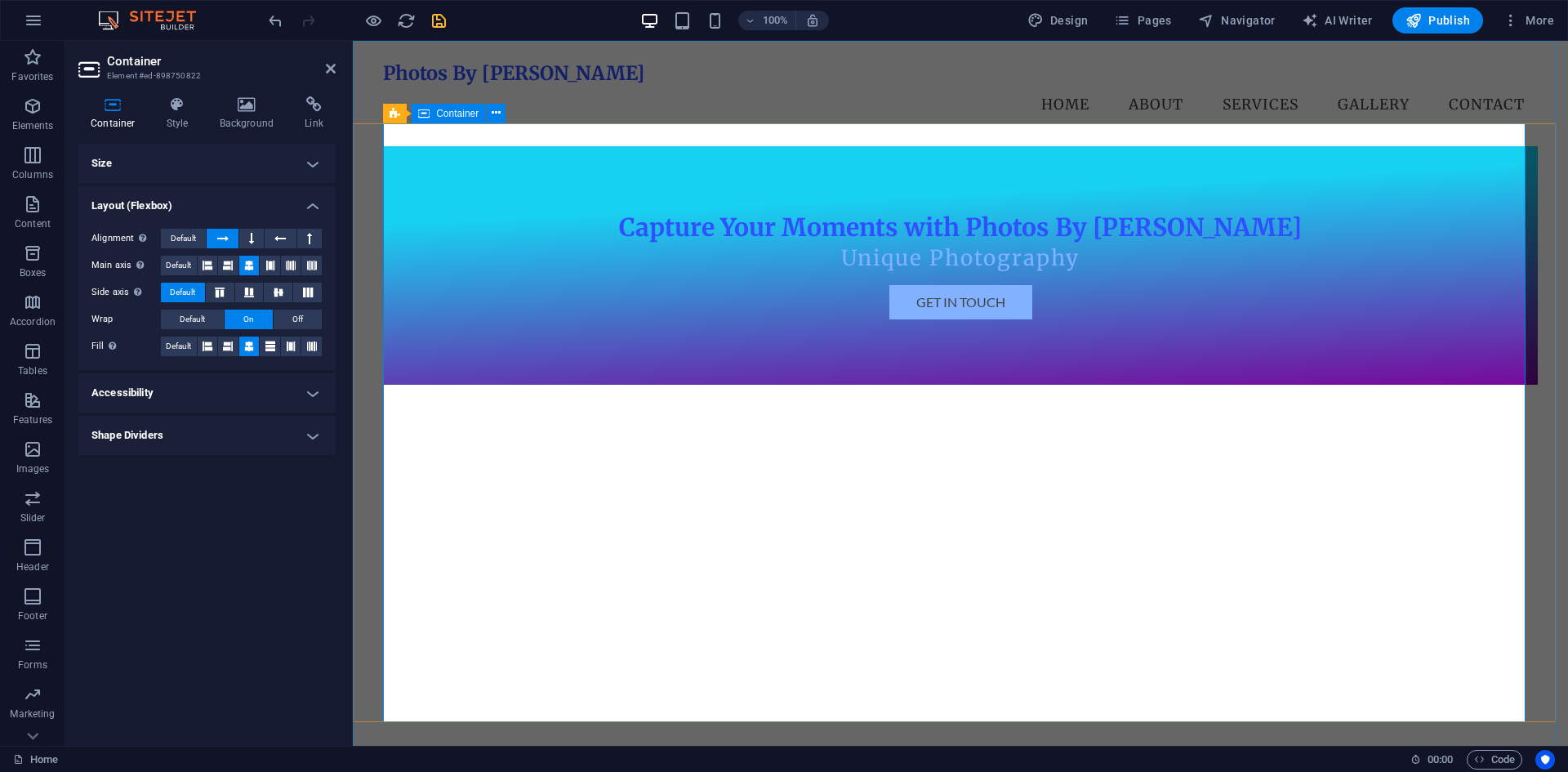
click at [985, 340] on div "Capture Your Moments with Photos By [PERSON_NAME] Unique Photography Get in Tou…" at bounding box center [960, 266] width 1154 height 239
click at [330, 61] on h2 "Container" at bounding box center [221, 61] width 229 height 15
click at [329, 67] on icon at bounding box center [331, 68] width 10 height 13
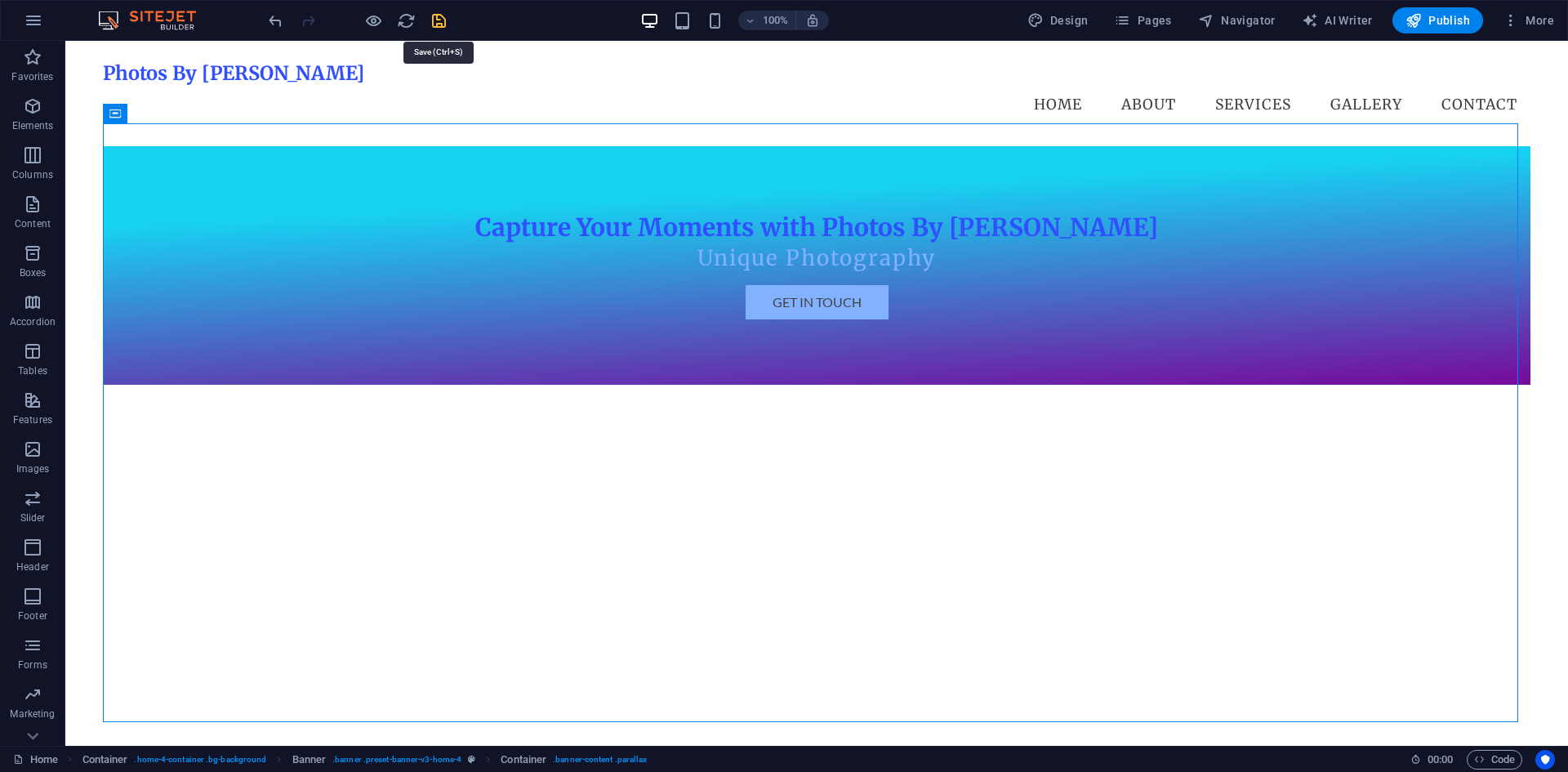
click at [441, 23] on icon "save" at bounding box center [438, 20] width 18 height 18
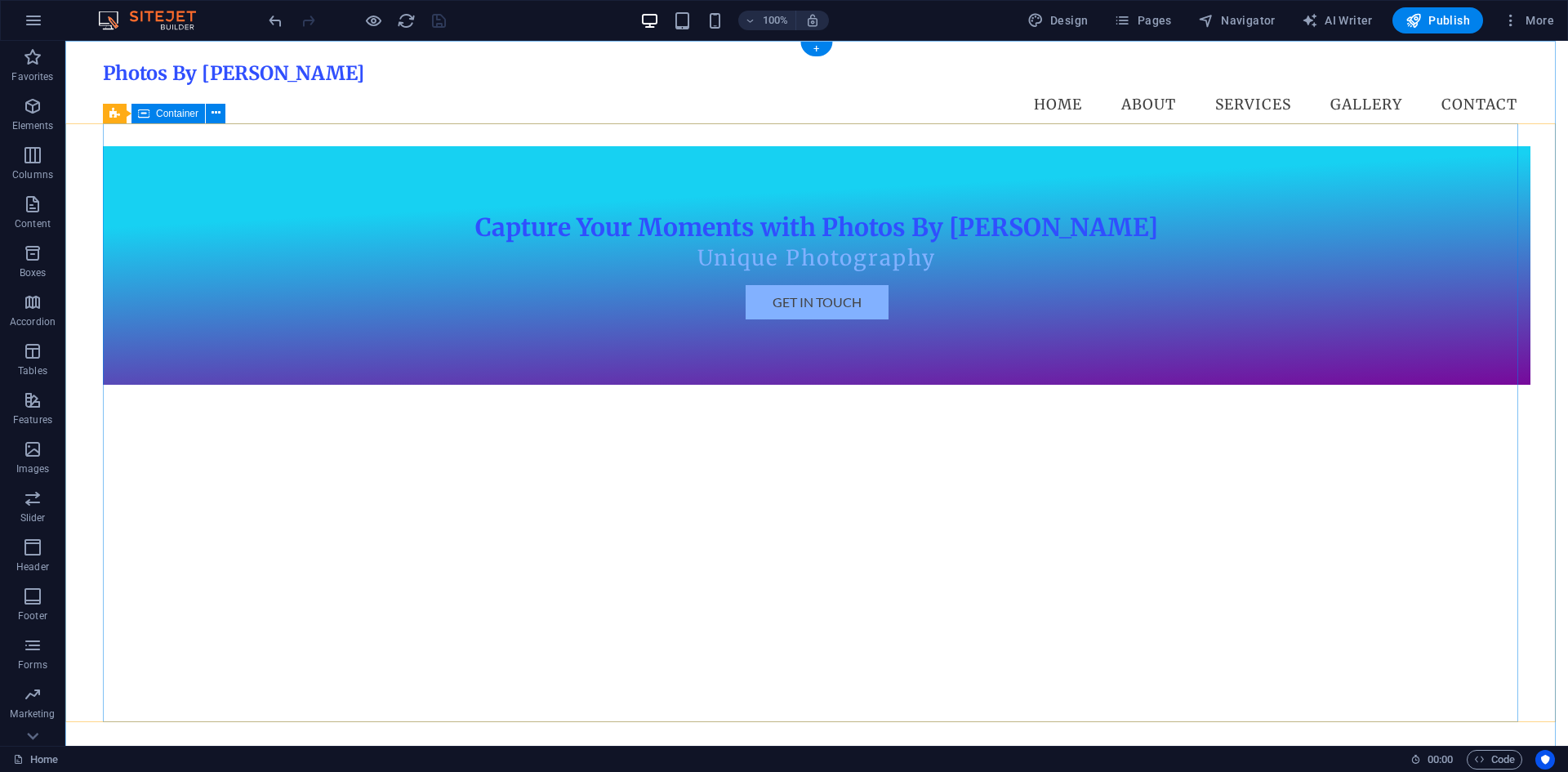
click at [617, 385] on div "Capture Your Moments with Photos By [PERSON_NAME] Unique Photography Get in Tou…" at bounding box center [816, 266] width 1427 height 239
click at [25, 57] on icon "button" at bounding box center [33, 57] width 19 height 19
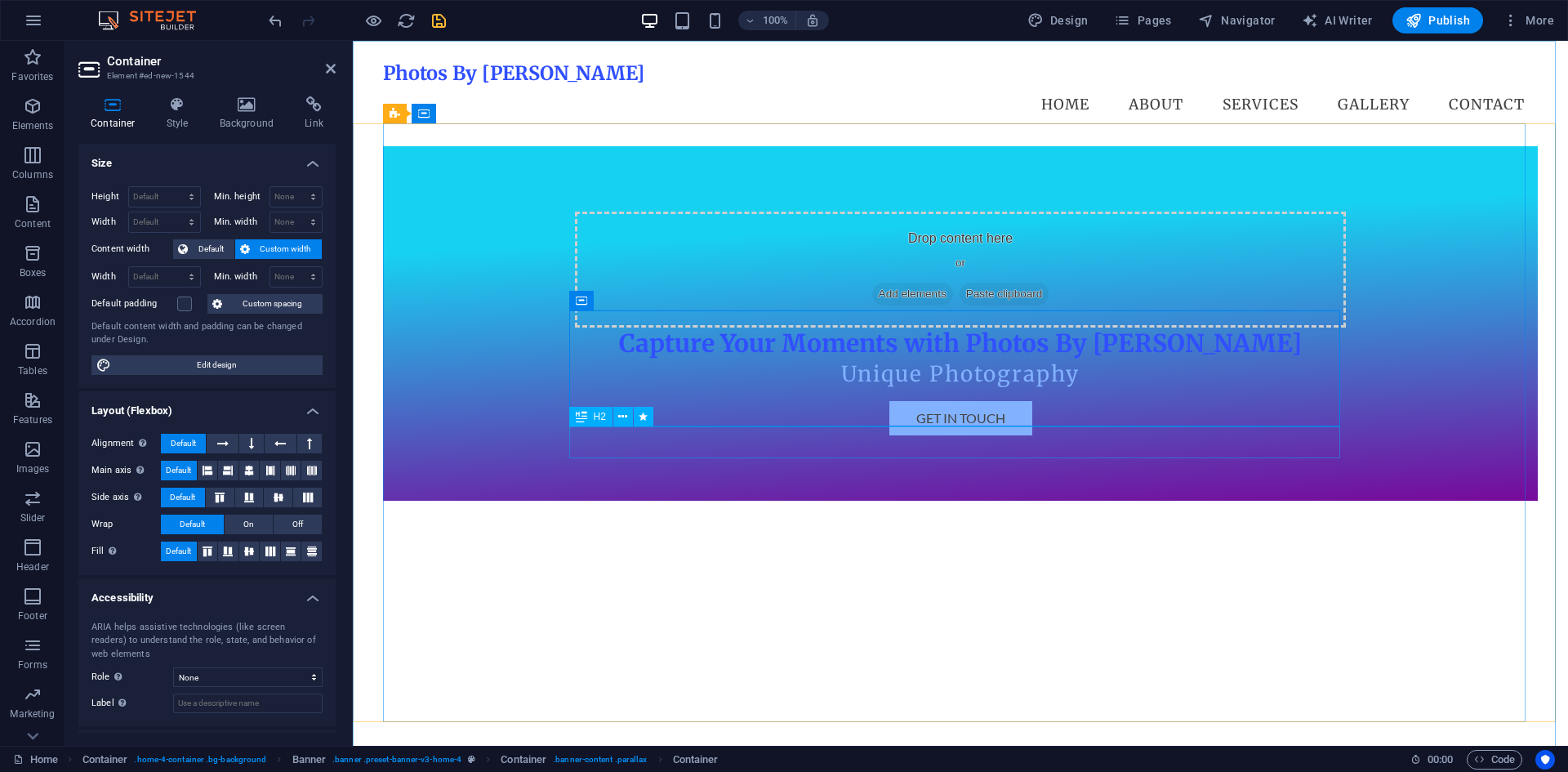
click at [895, 359] on div "Capture Your Moments with Photos By [PERSON_NAME]" at bounding box center [960, 343] width 771 height 32
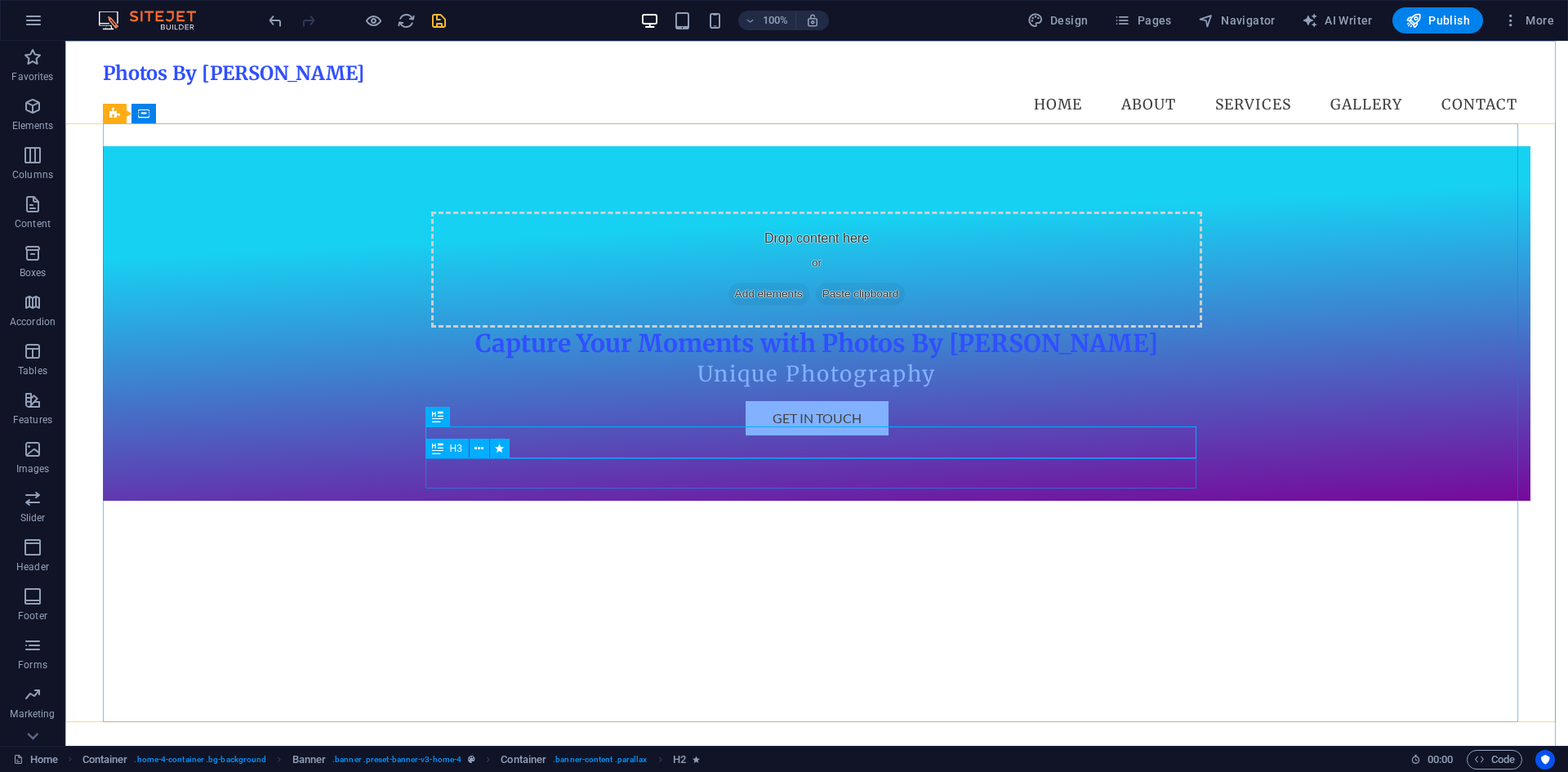
click at [897, 389] on div "Unique Photography" at bounding box center [816, 373] width 771 height 29
click at [845, 435] on div "Get in Touch" at bounding box center [816, 417] width 771 height 34
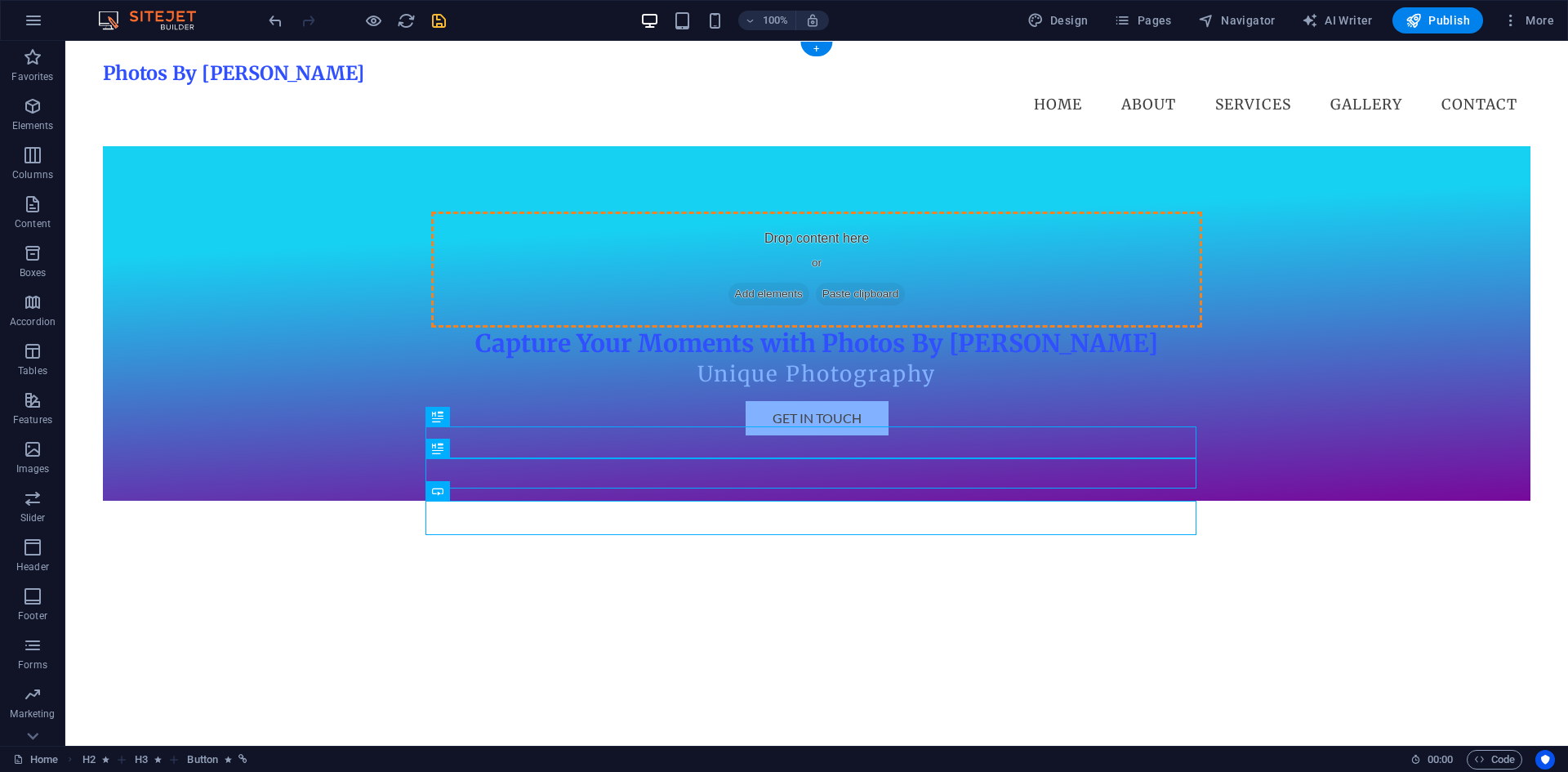
drag, startPoint x: 833, startPoint y: 444, endPoint x: 843, endPoint y: 375, distance: 69.7
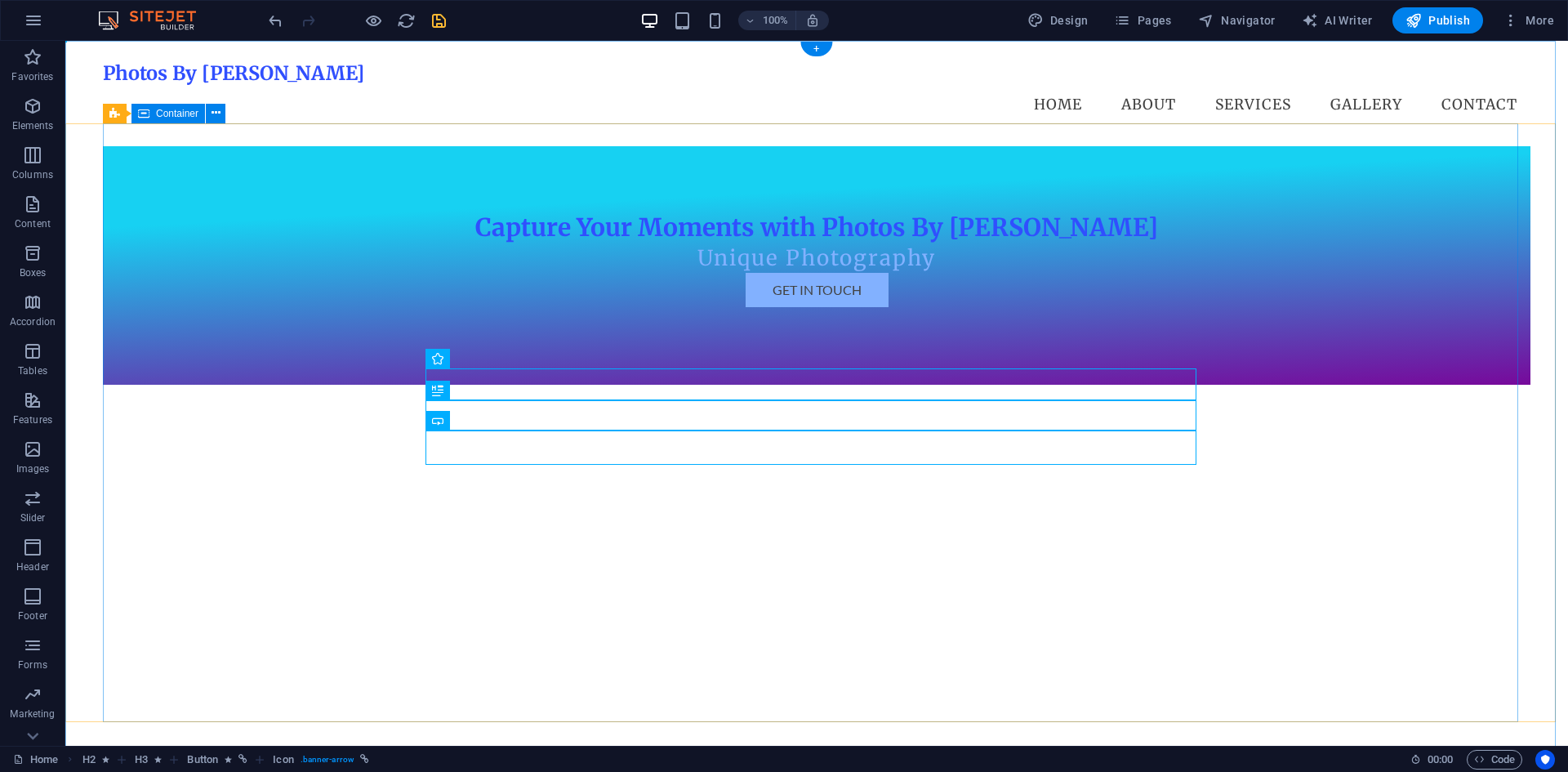
click at [1060, 338] on div "Capture Your Moments with Photos By [PERSON_NAME] Unique Photography Get in Tou…" at bounding box center [816, 266] width 1427 height 239
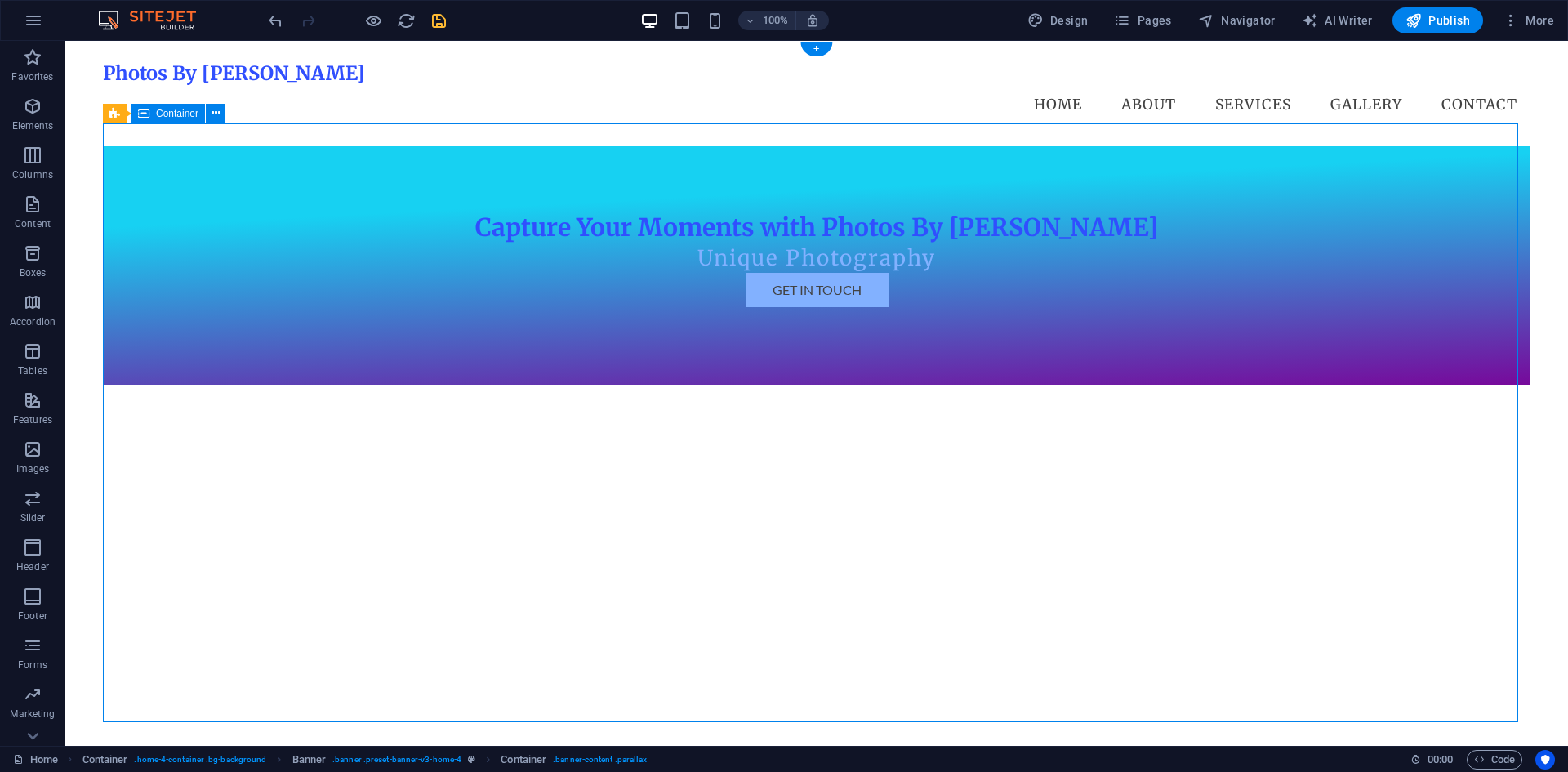
drag, startPoint x: 465, startPoint y: 317, endPoint x: 469, endPoint y: 354, distance: 37.2
click at [466, 318] on div "Capture Your Moments with Photos By [PERSON_NAME] Unique Photography Get in Tou…" at bounding box center [816, 266] width 1427 height 239
click at [472, 319] on div at bounding box center [816, 313] width 771 height 13
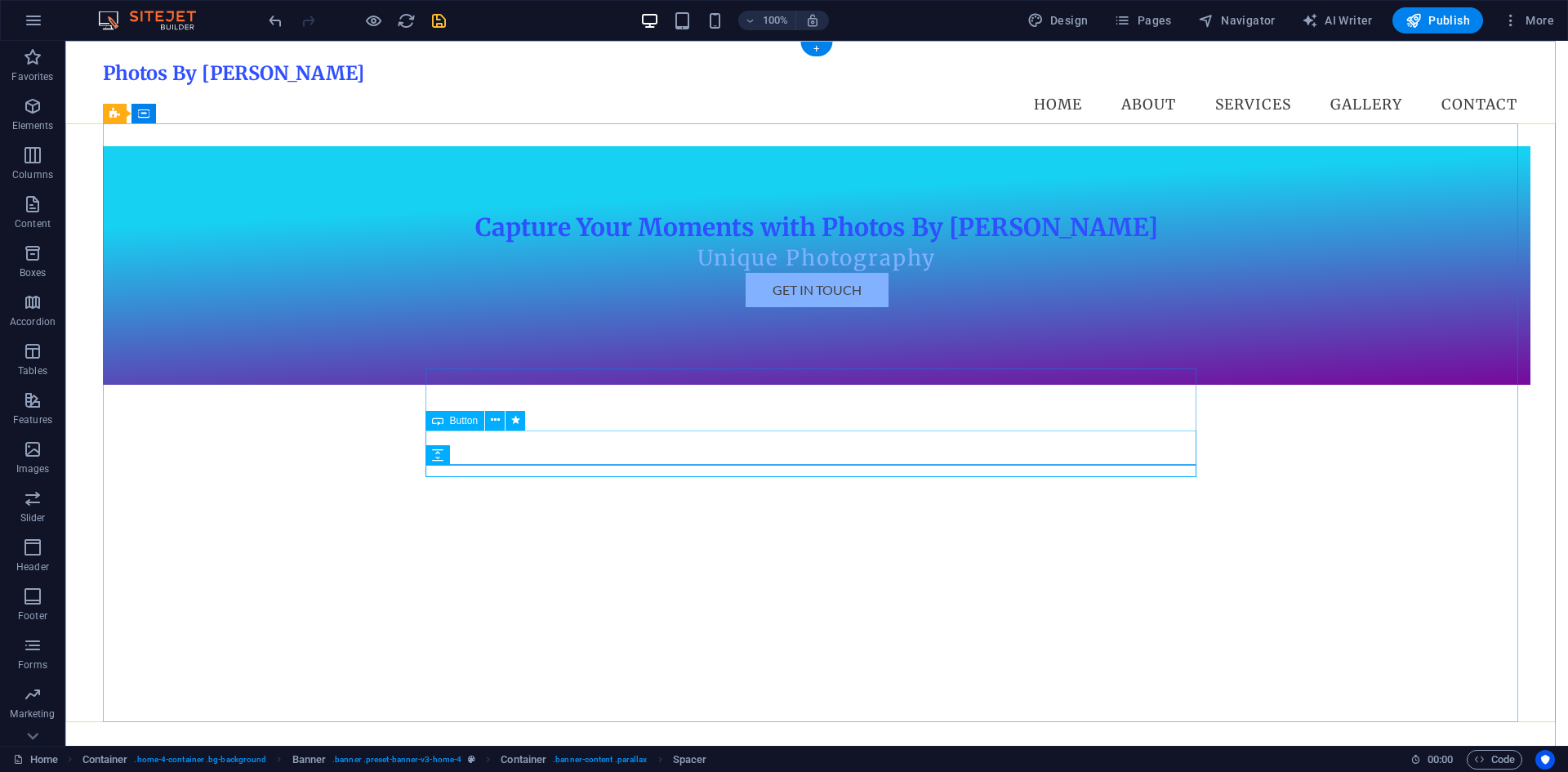
click at [479, 307] on div "Get in Touch" at bounding box center [816, 289] width 771 height 34
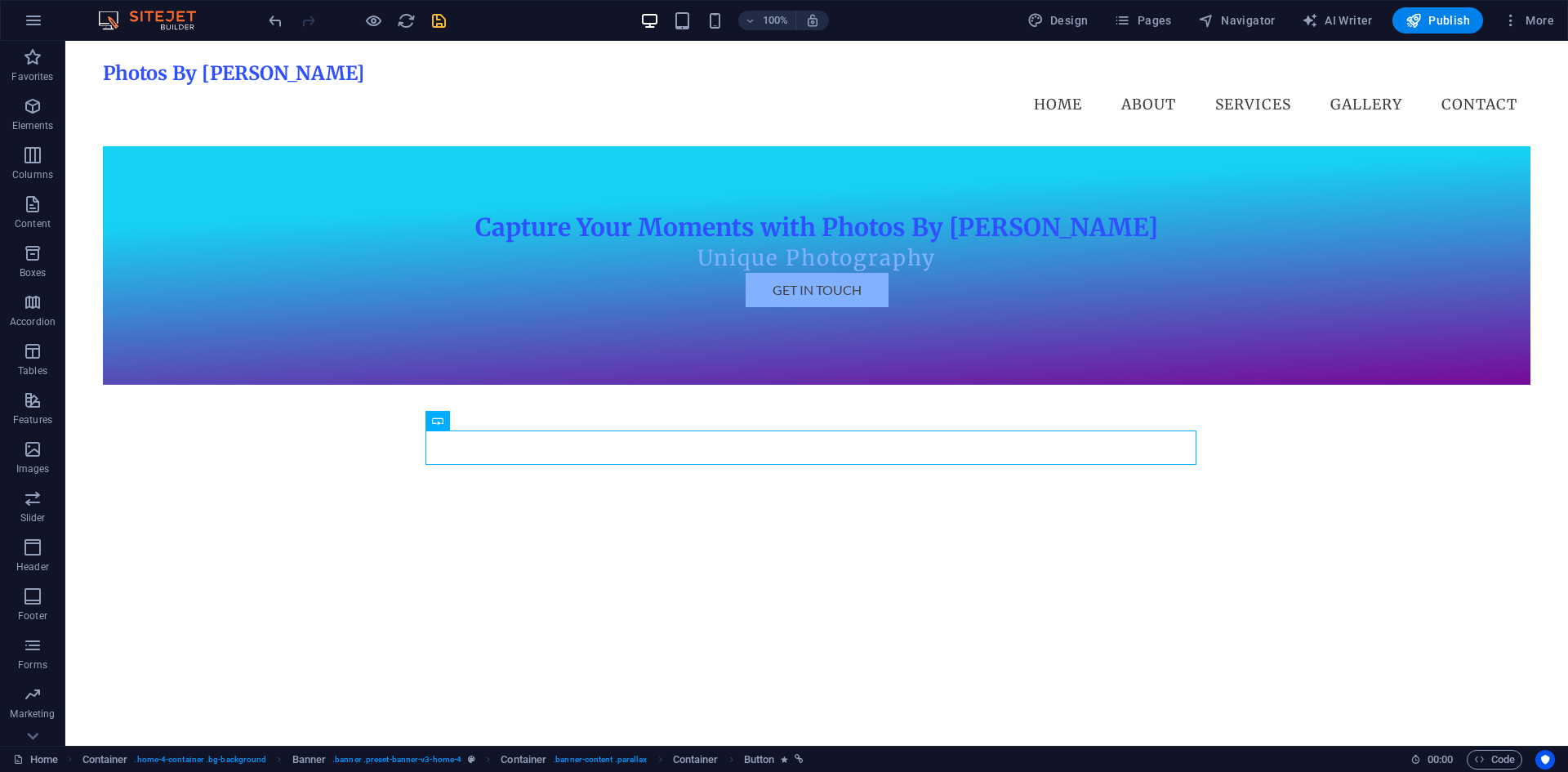
click at [1238, 5] on div "100% Design Pages Navigator AI Writer Publish More" at bounding box center [784, 20] width 1566 height 39
click at [1239, 21] on span "Navigator" at bounding box center [1236, 20] width 78 height 16
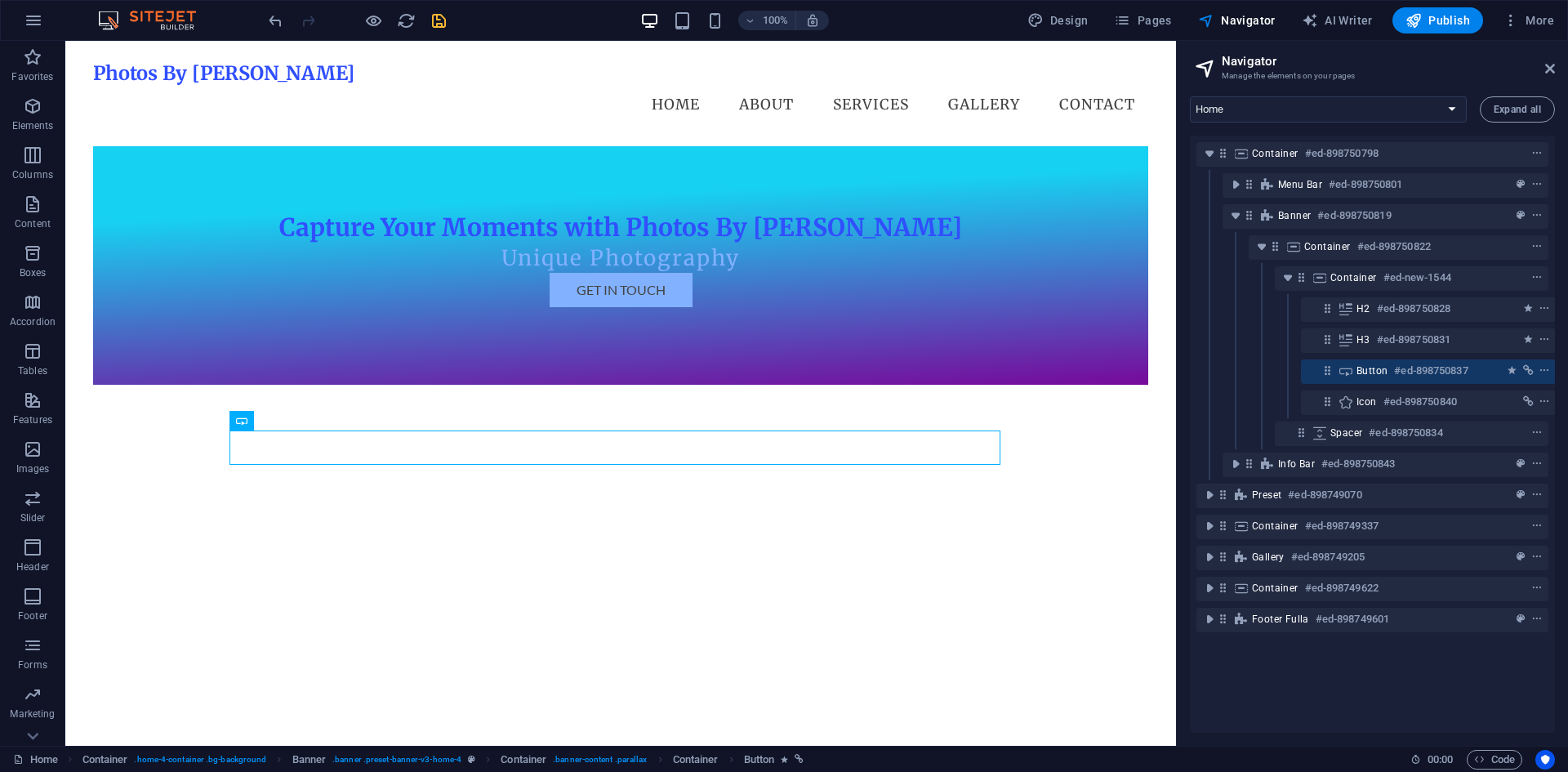
scroll to position [0, 4]
click at [1294, 251] on icon at bounding box center [1293, 246] width 18 height 13
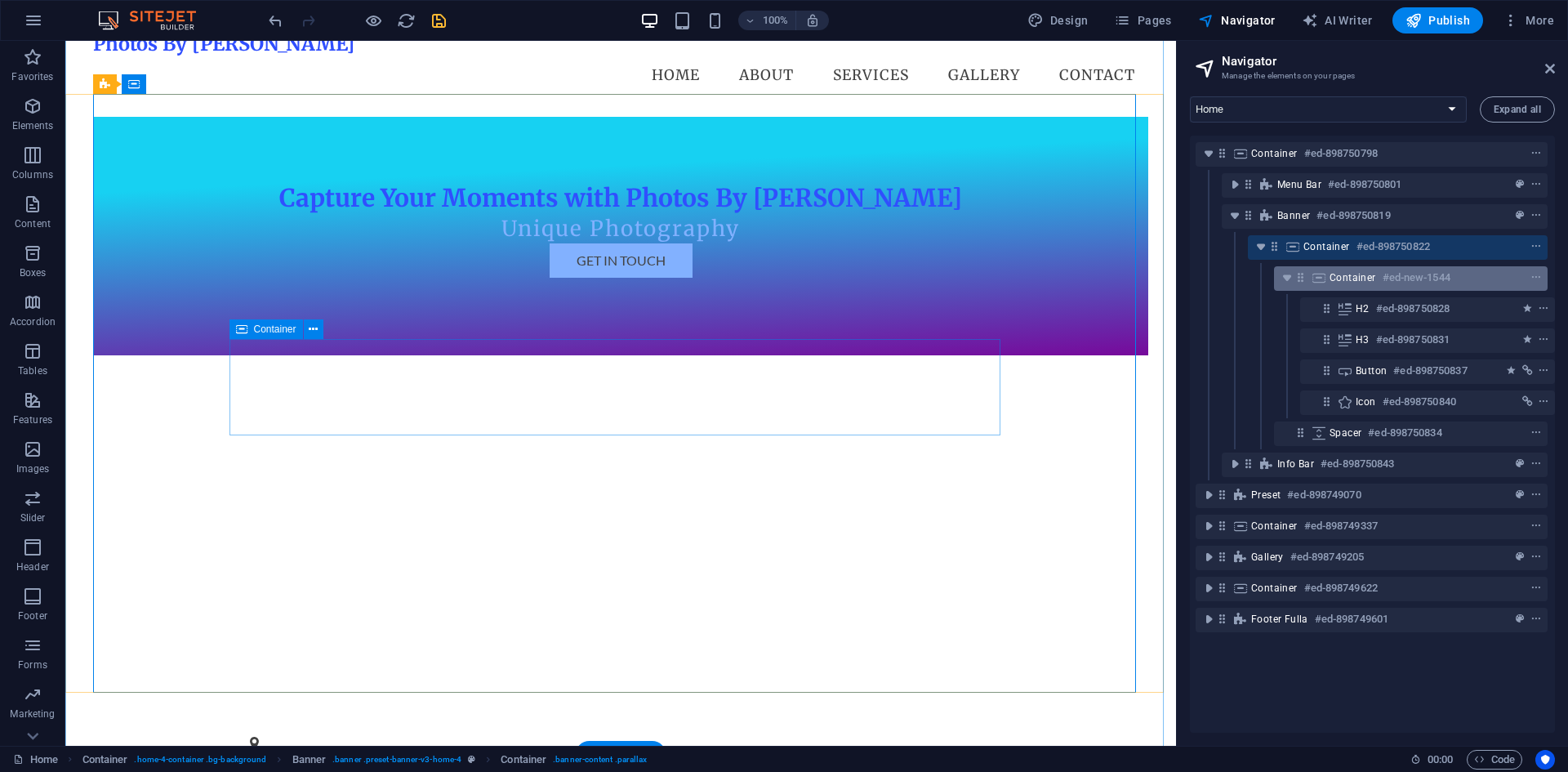
click at [1325, 276] on div "Container #ed-new-1544" at bounding box center [1410, 277] width 273 height 24
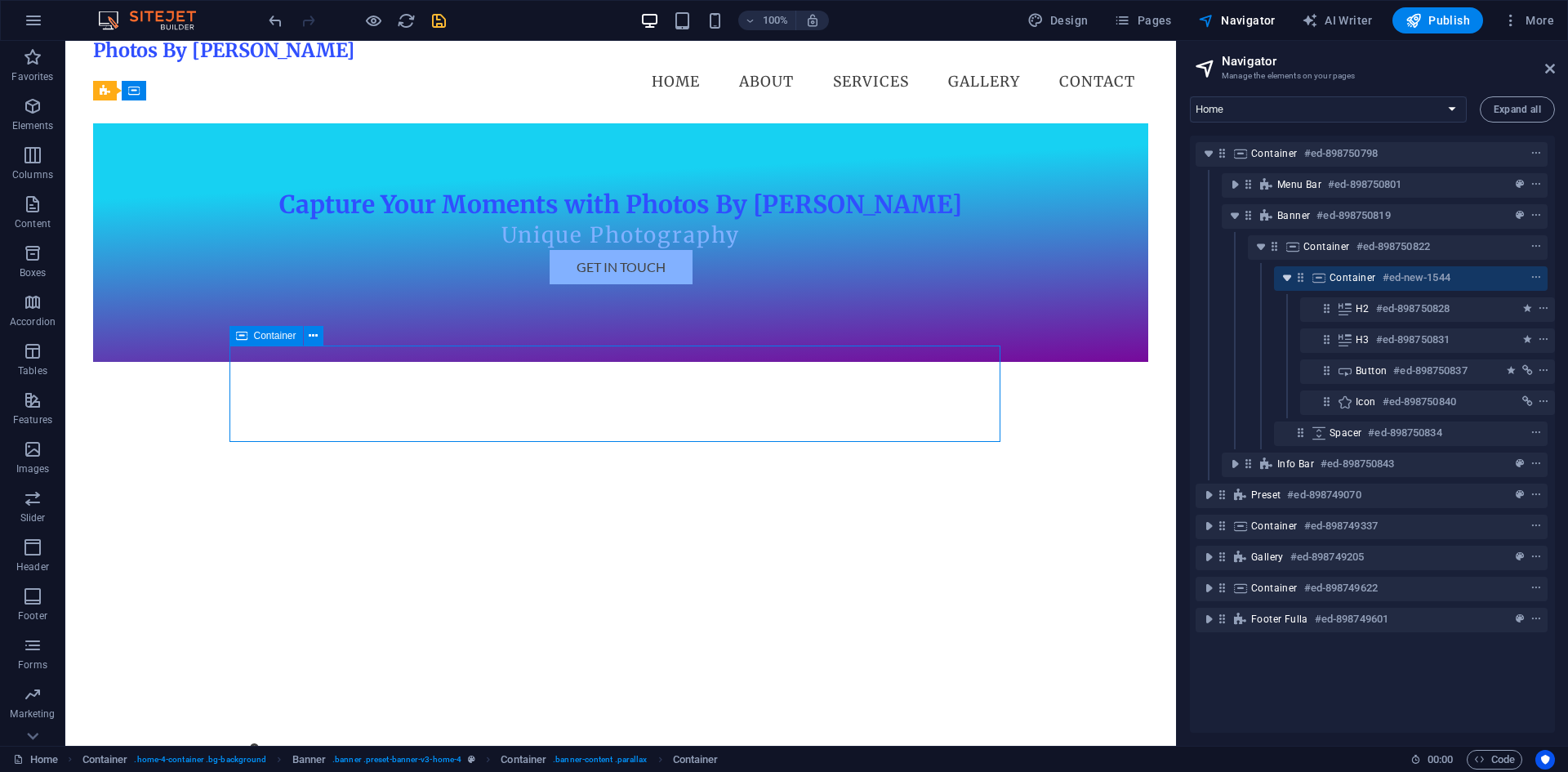
click at [1281, 281] on icon "toggle-expand" at bounding box center [1286, 277] width 16 height 16
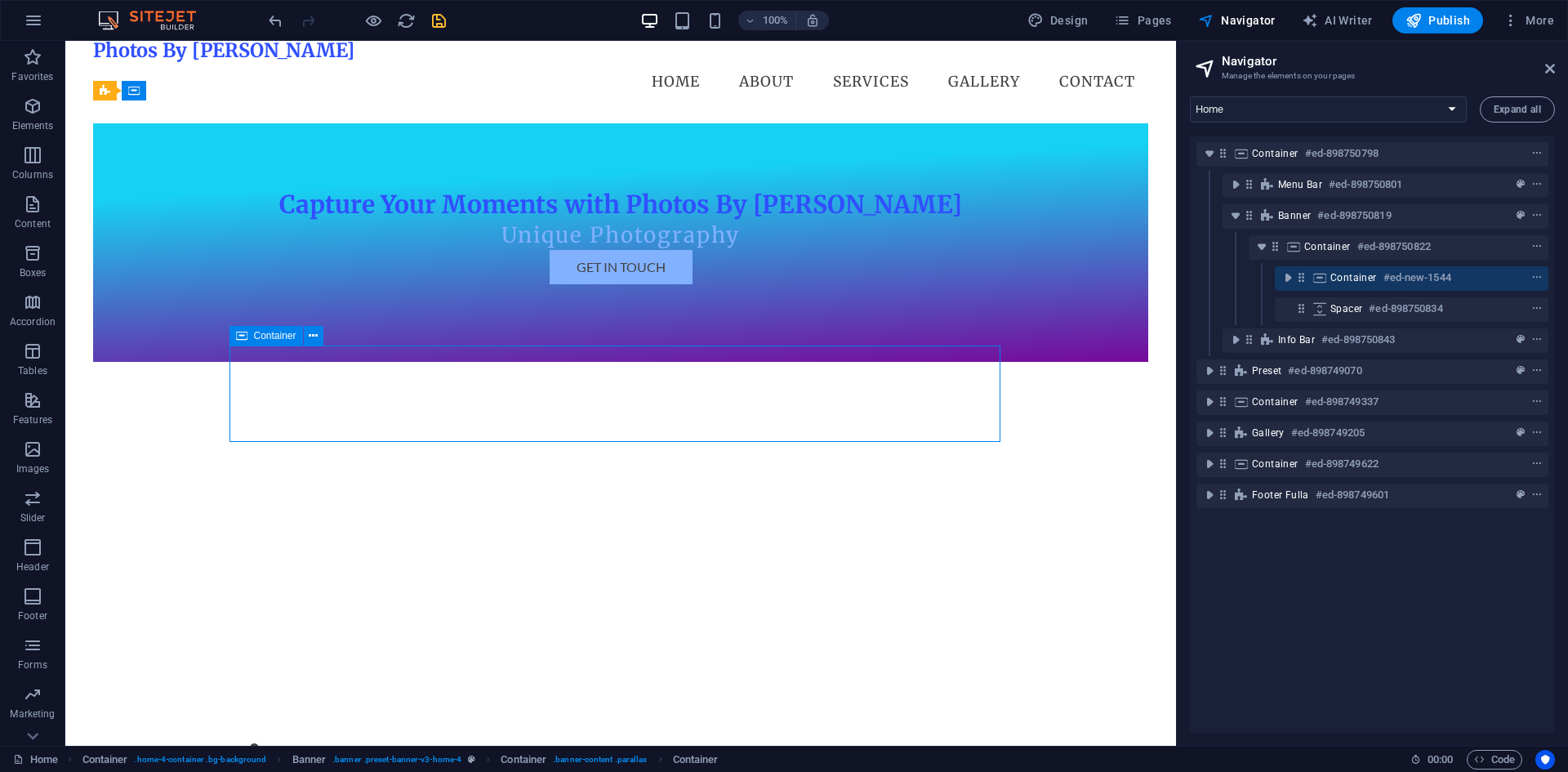
click at [1350, 277] on span "Container" at bounding box center [1354, 277] width 47 height 13
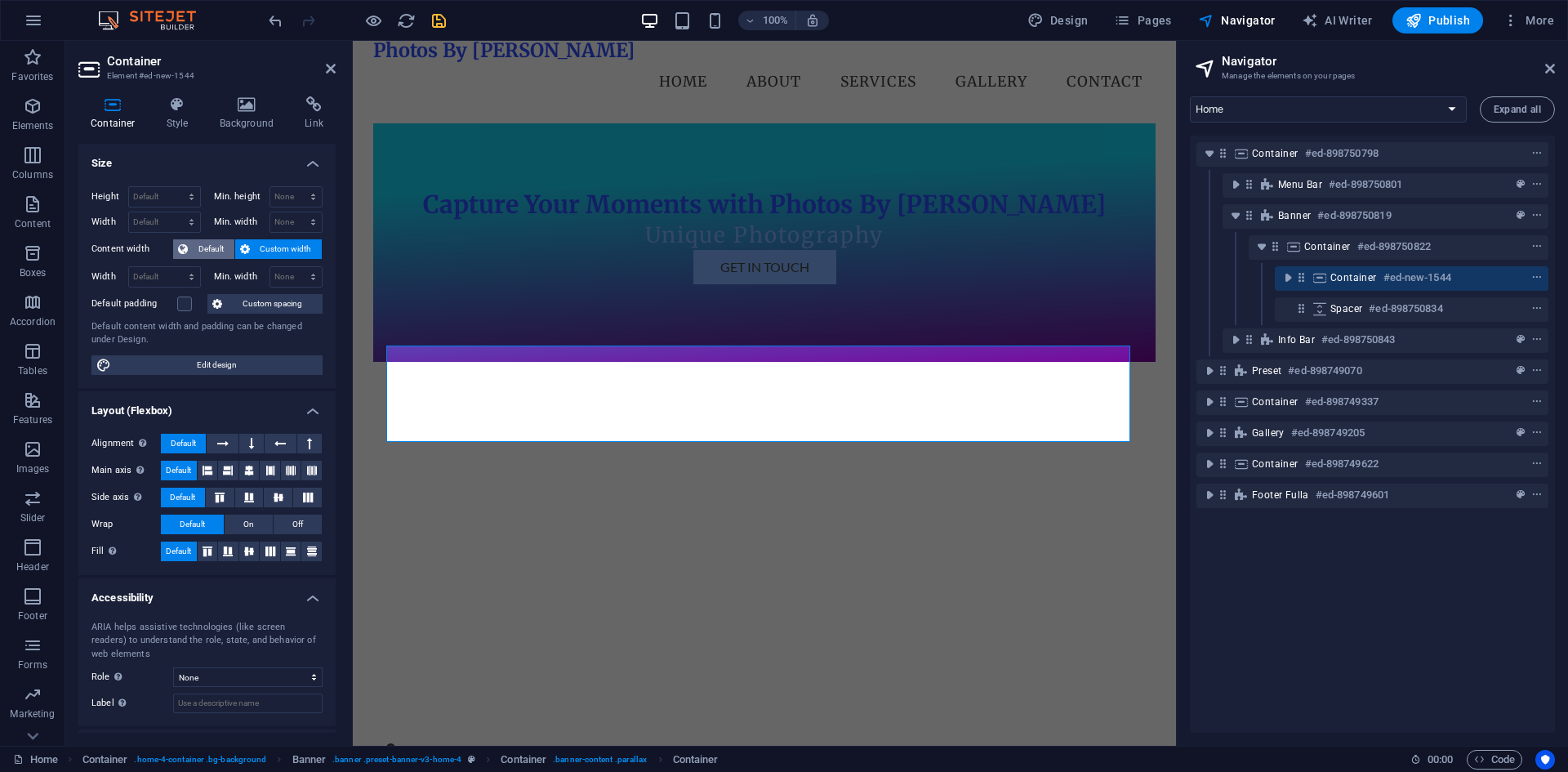
click at [194, 242] on span "Default" at bounding box center [211, 249] width 37 height 19
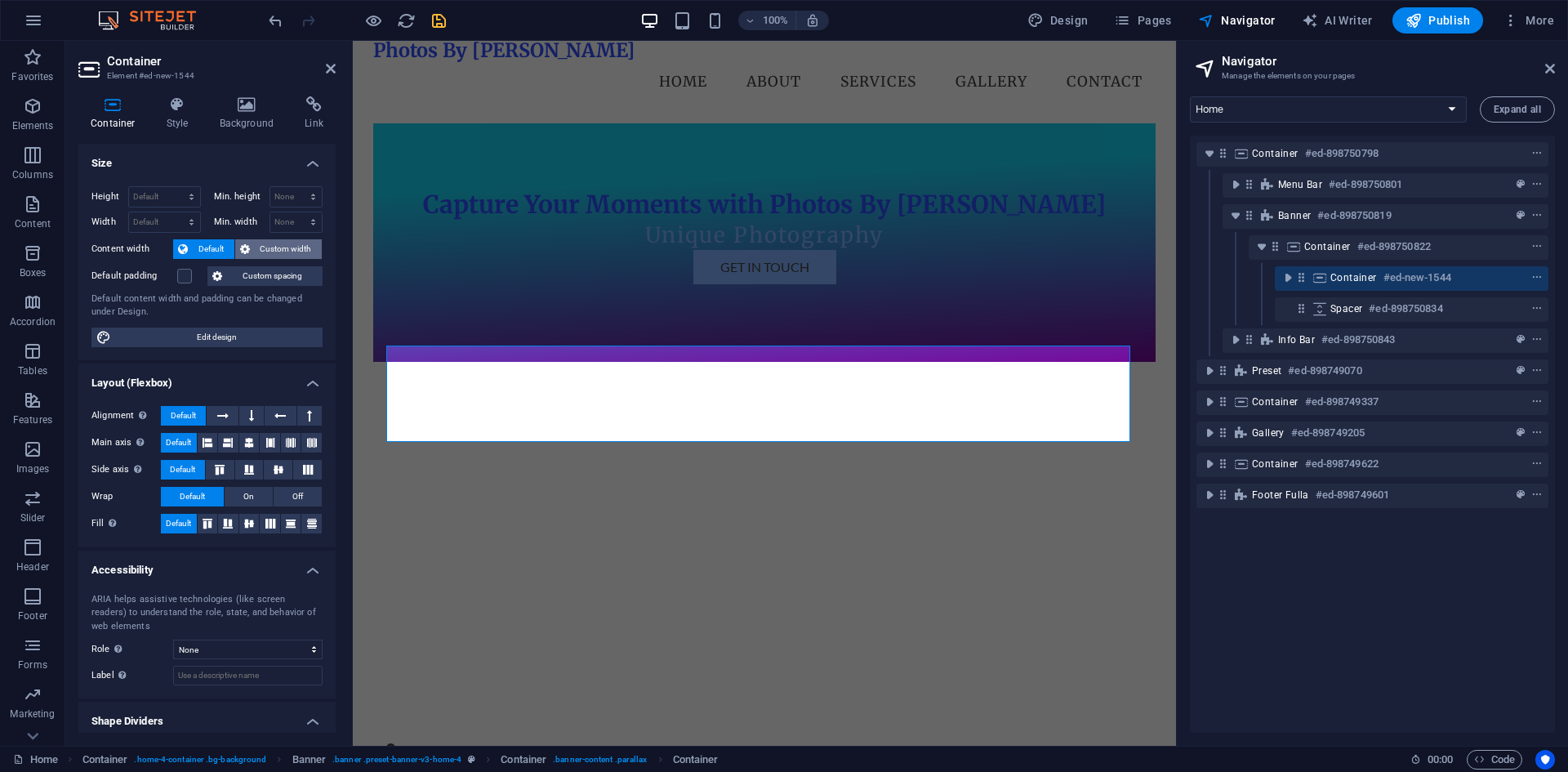
click at [259, 245] on span "Custom width" at bounding box center [286, 249] width 63 height 19
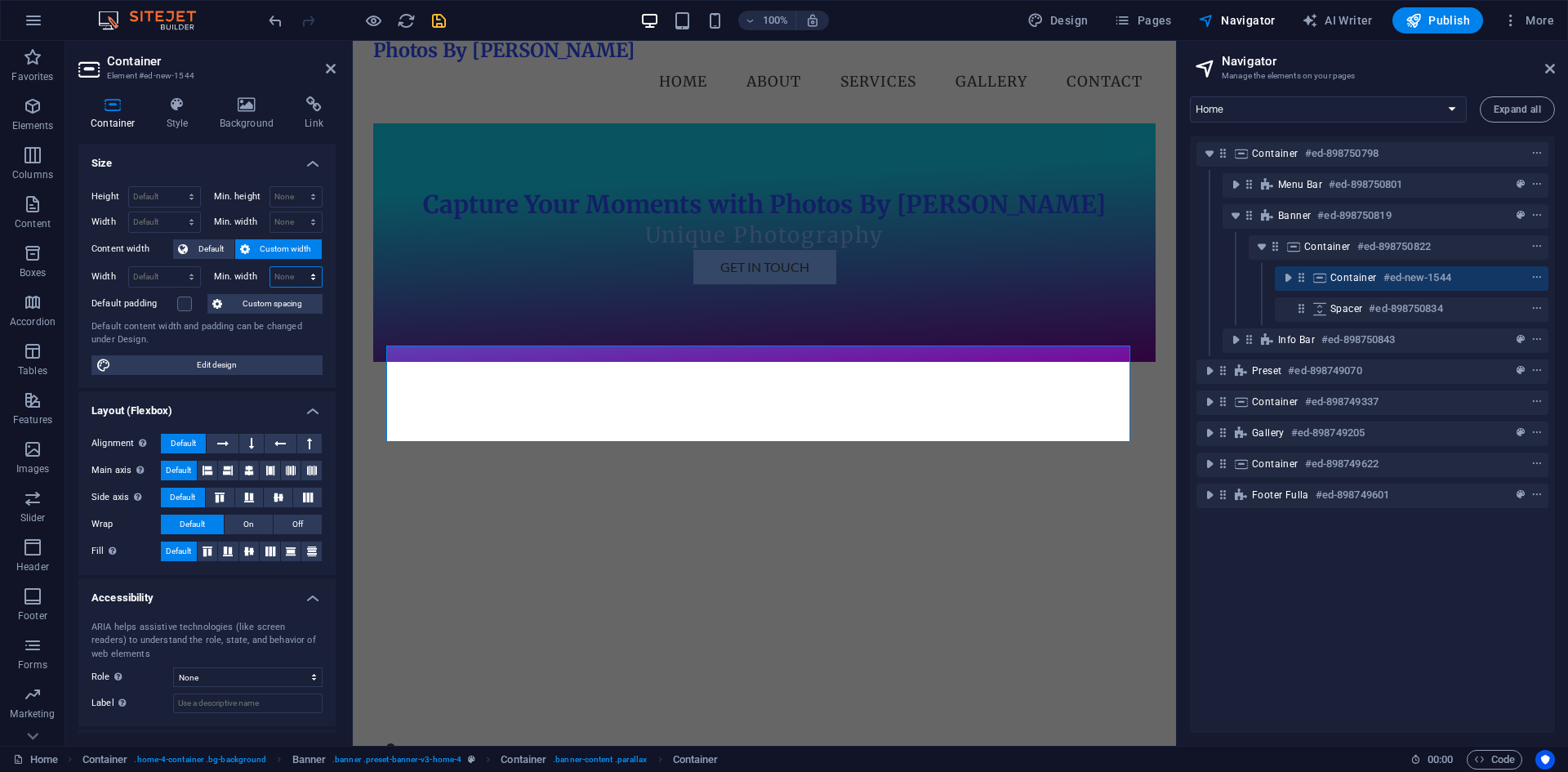
click at [287, 272] on select "None px rem % vh vw" at bounding box center [297, 276] width 52 height 19
select select "%"
click at [296, 267] on select "None px rem % vh vw" at bounding box center [297, 276] width 52 height 19
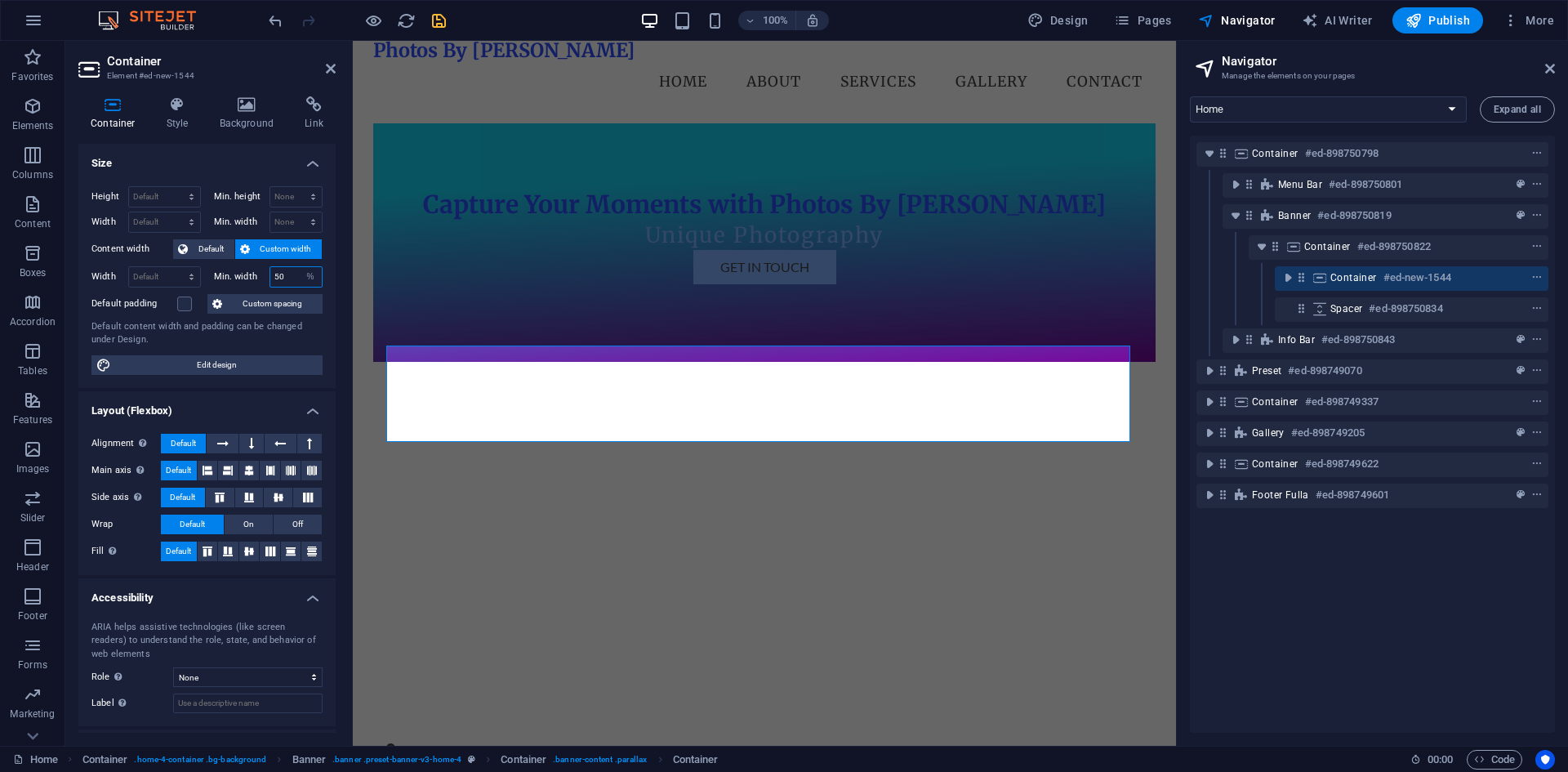
click at [281, 276] on input "50" at bounding box center [297, 276] width 52 height 19
type input "100"
select select "DISABLED_OPTION_VALUE"
click at [245, 279] on label "Min. width" at bounding box center [241, 275] width 55 height 9
click at [193, 242] on span "Default" at bounding box center [211, 249] width 37 height 19
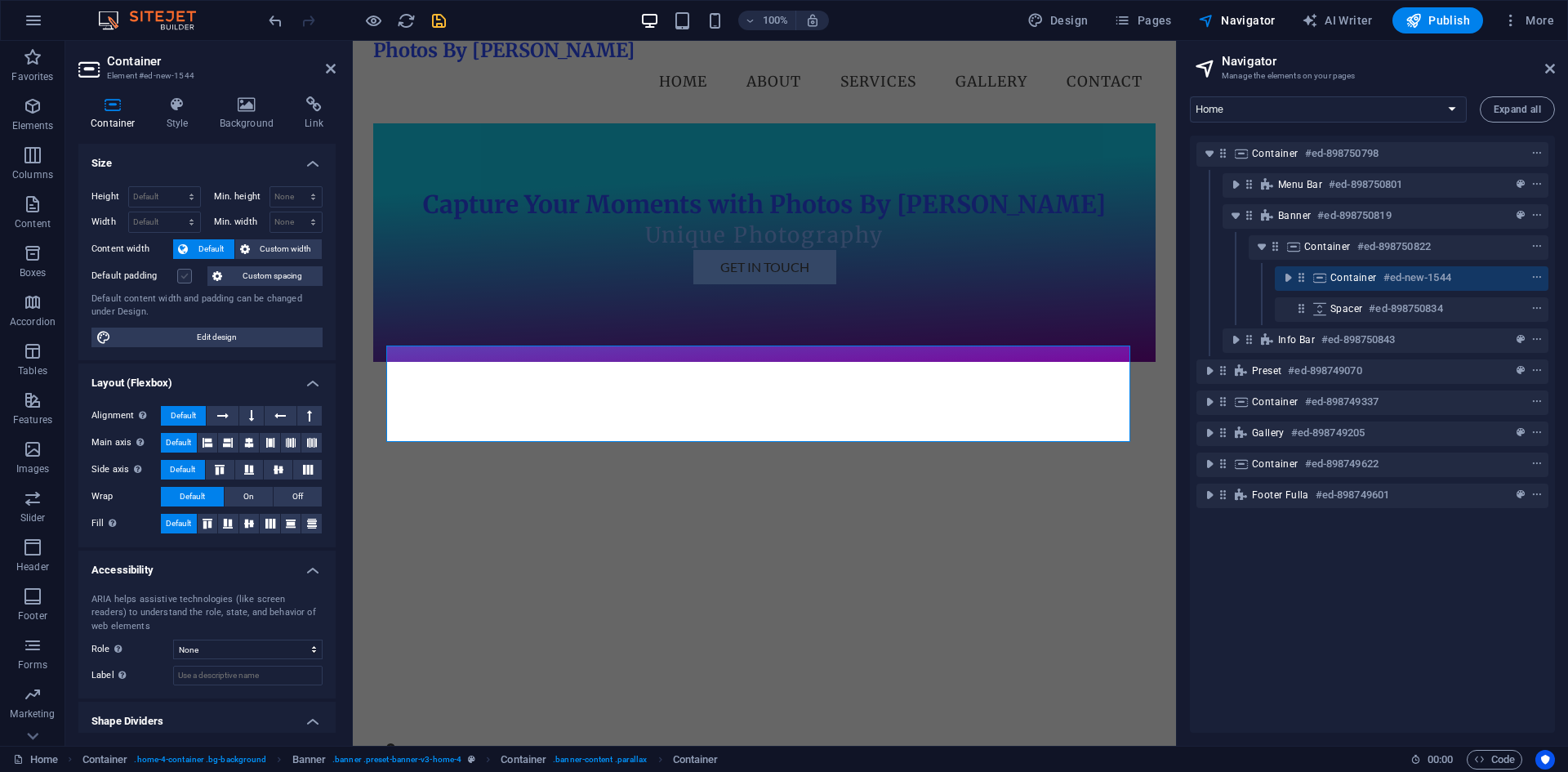
click at [181, 275] on label at bounding box center [184, 275] width 15 height 15
click at [0, 0] on input "Default padding" at bounding box center [0, 0] width 0 height 0
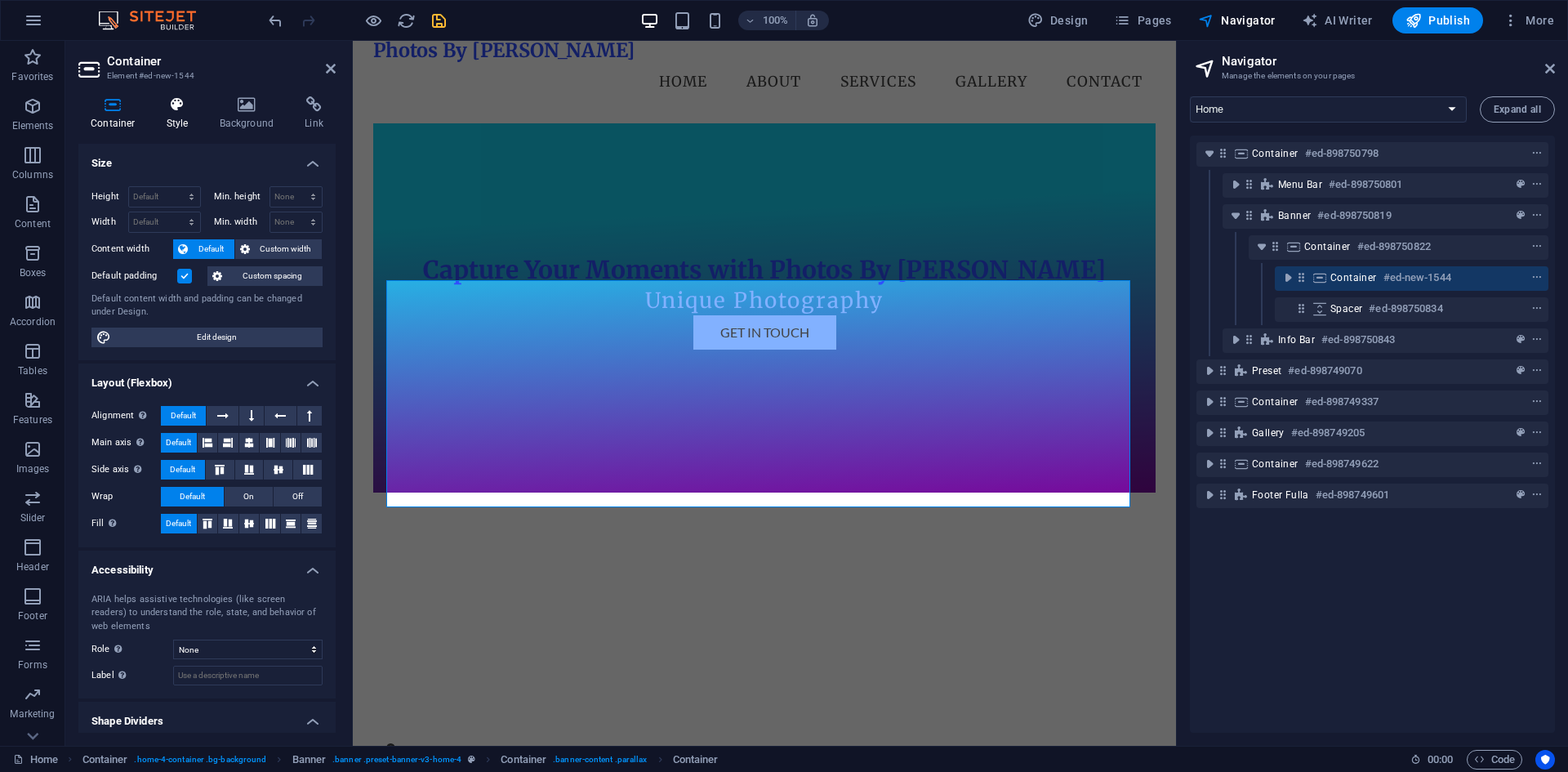
click at [176, 114] on h4 "Style" at bounding box center [180, 113] width 53 height 34
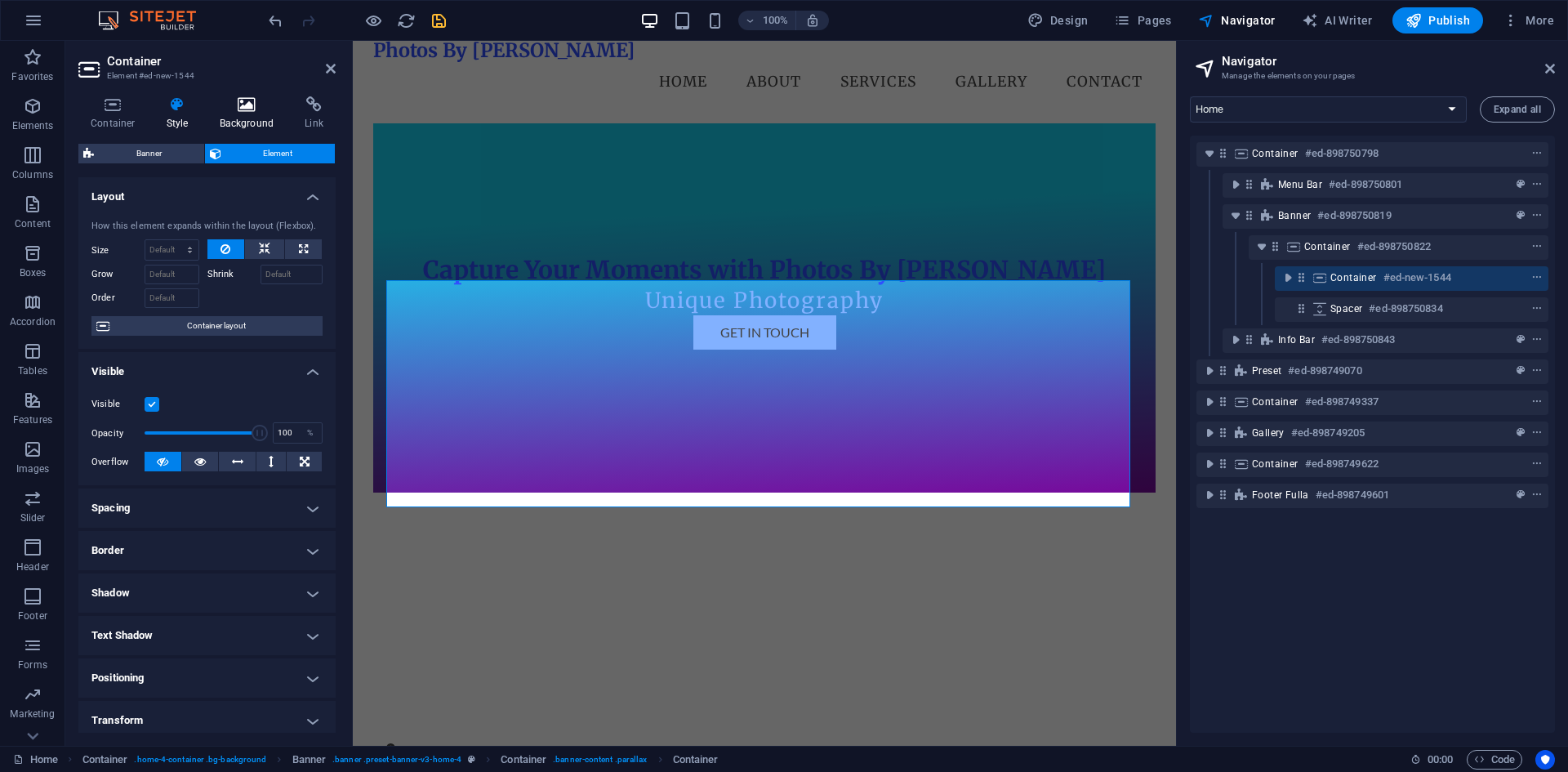
click at [225, 109] on icon at bounding box center [247, 104] width 80 height 16
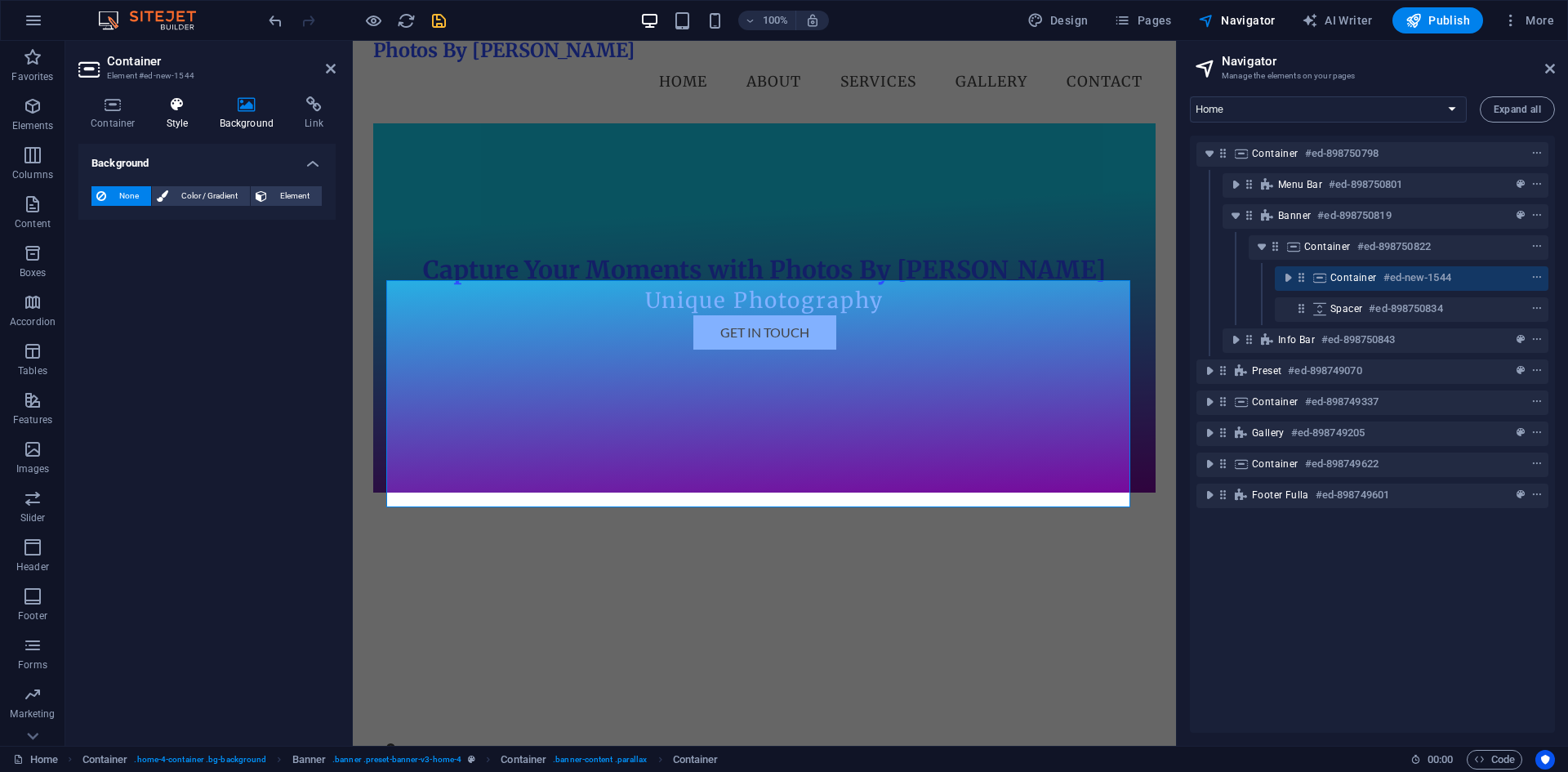
click at [172, 112] on icon at bounding box center [177, 104] width 47 height 16
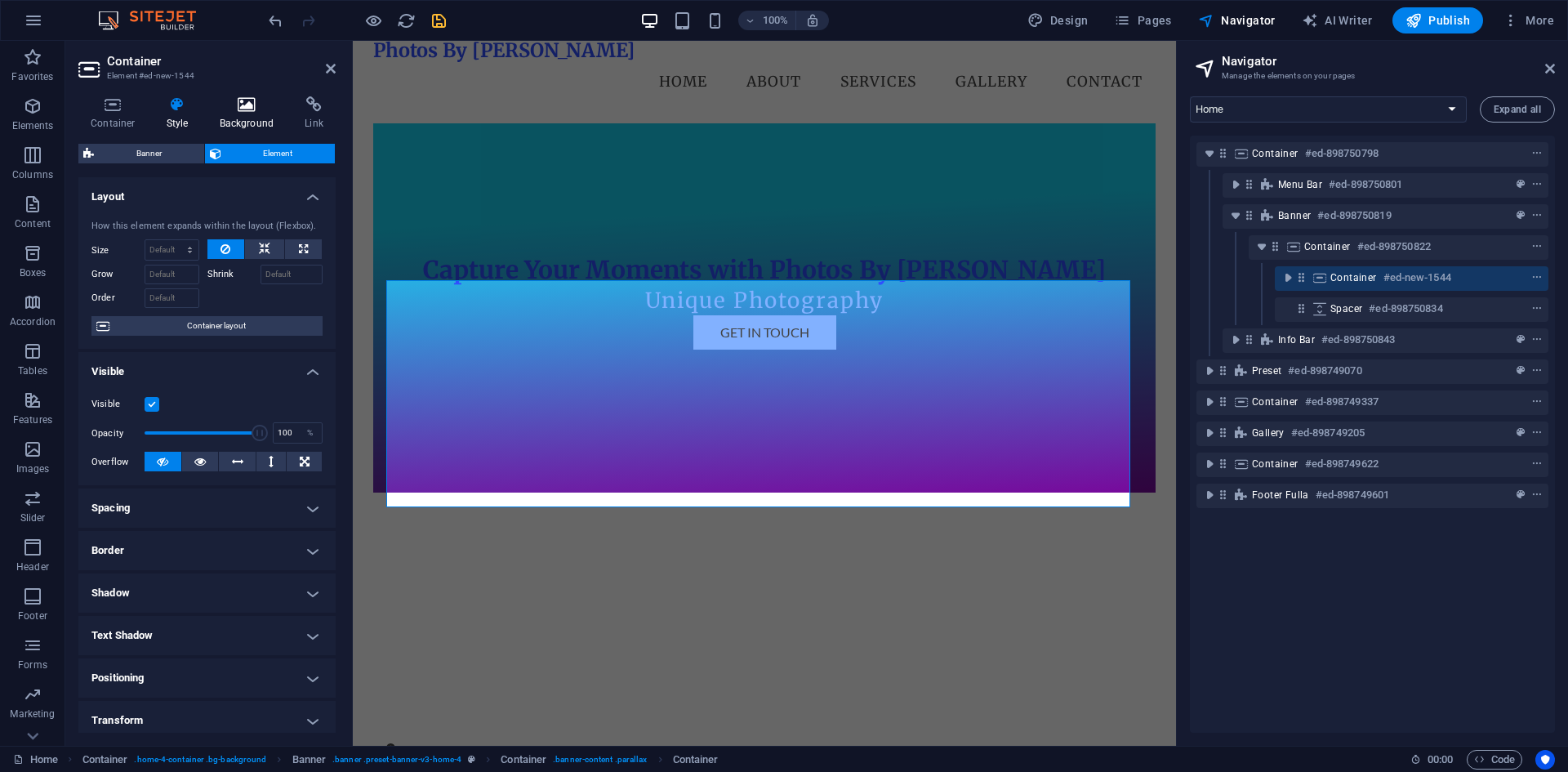
click at [245, 111] on icon at bounding box center [247, 104] width 80 height 16
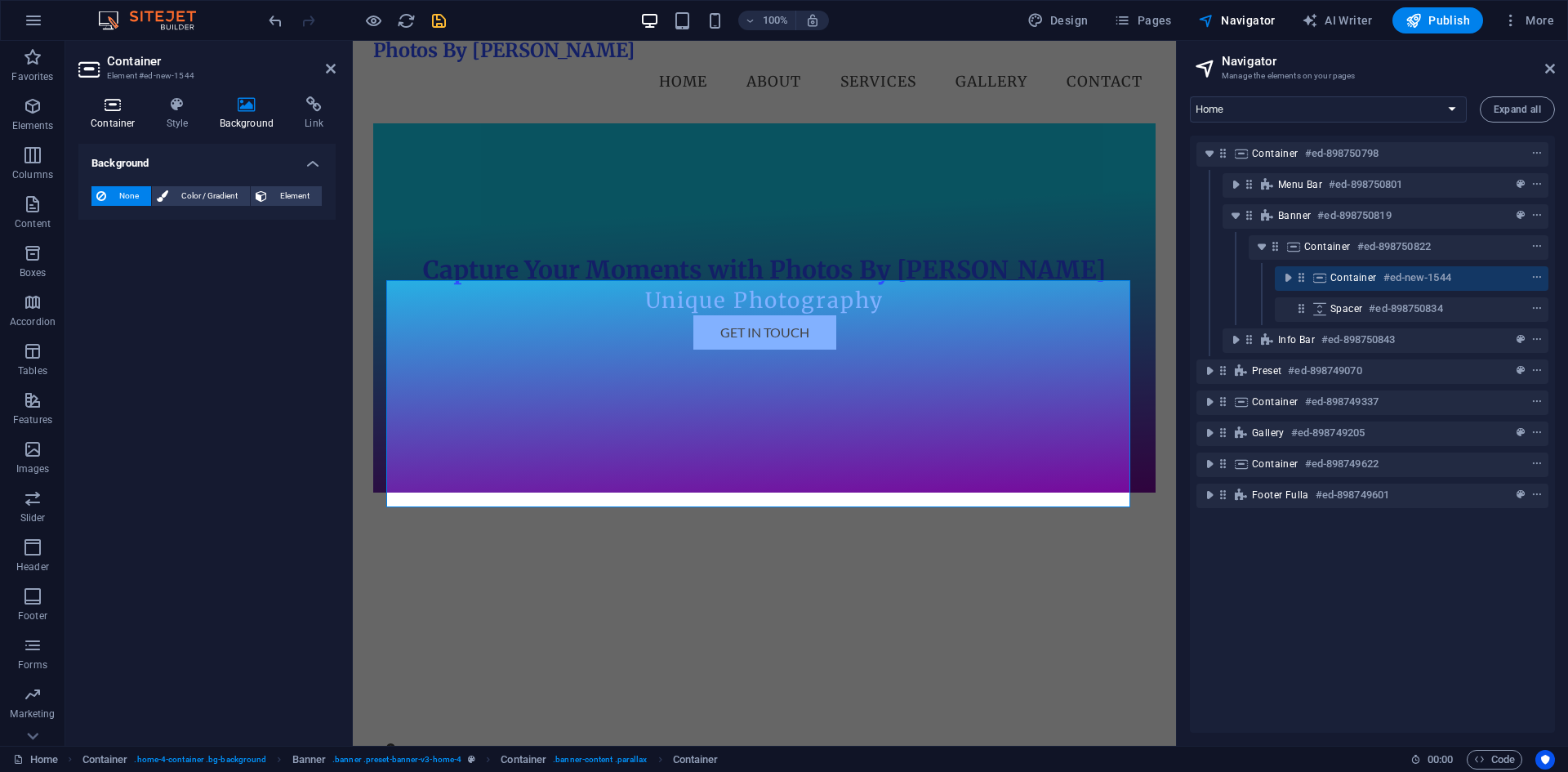
click at [127, 115] on h4 "Container" at bounding box center [116, 113] width 76 height 34
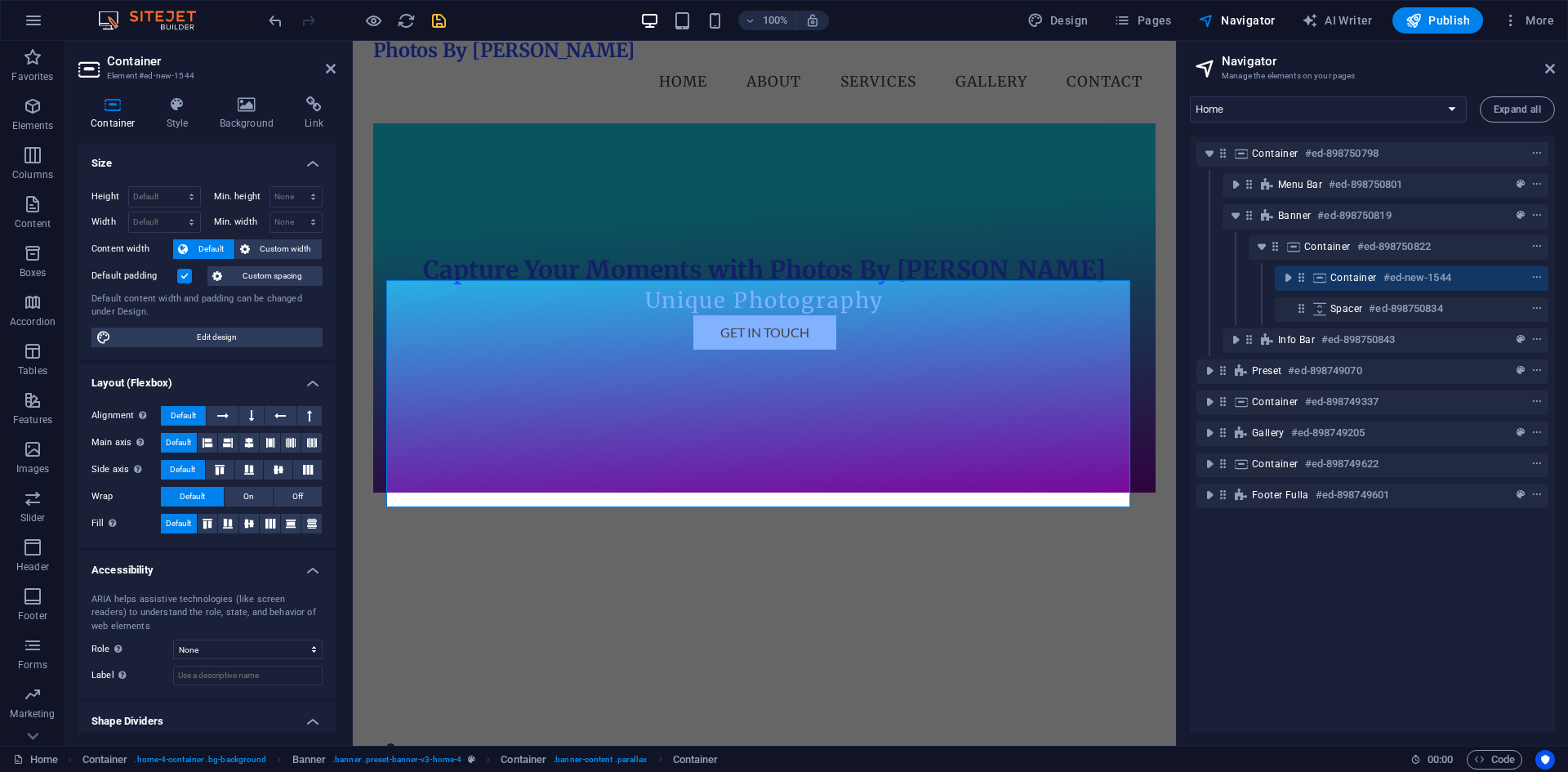
click at [142, 173] on div "Height Default px rem % vh vw Min. height None px rem % vh vw Width Default px …" at bounding box center [207, 266] width 257 height 187
click at [138, 162] on h4 "Size" at bounding box center [207, 158] width 257 height 29
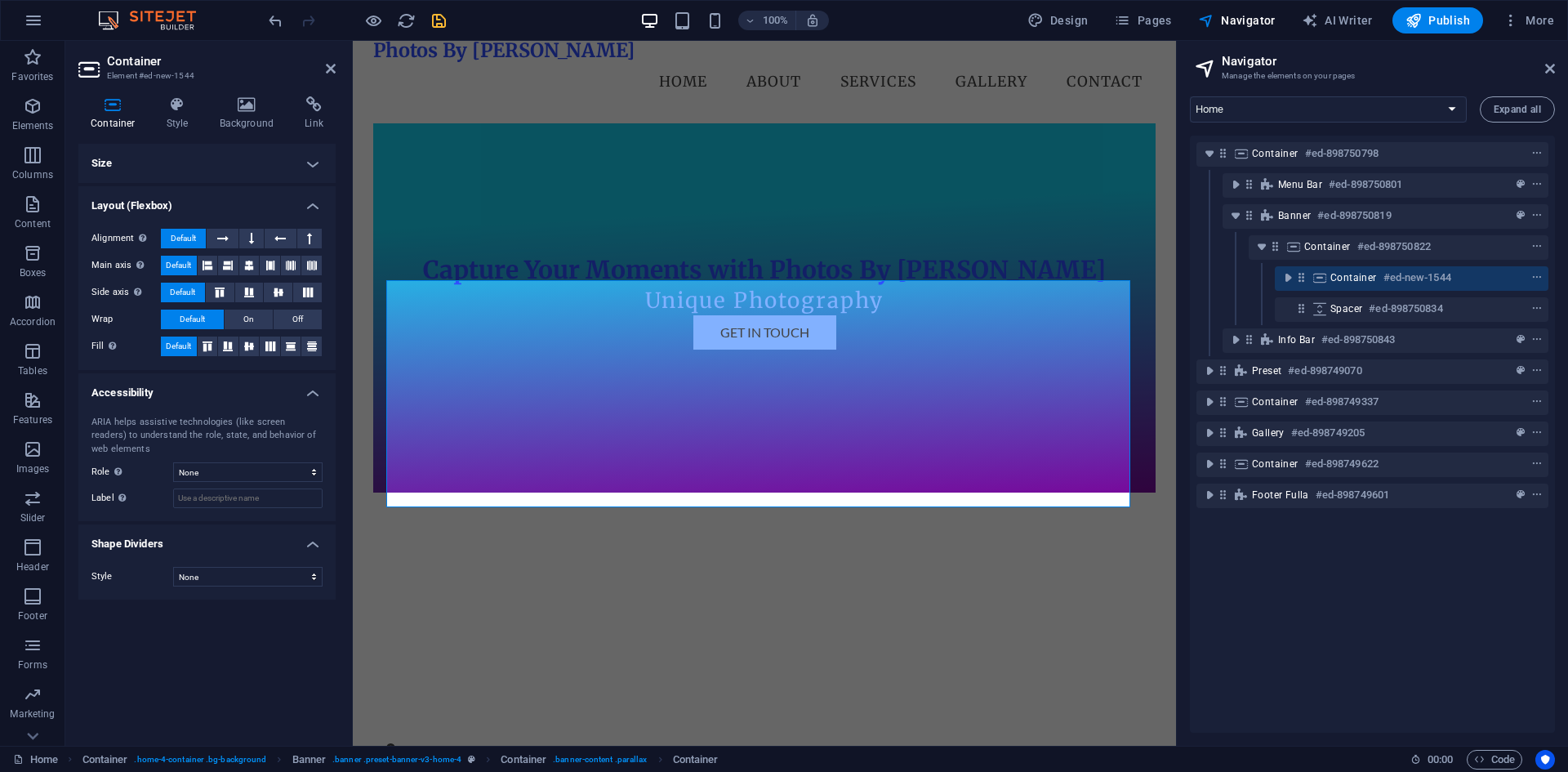
click at [151, 202] on h4 "Layout (Flexbox)" at bounding box center [207, 201] width 257 height 29
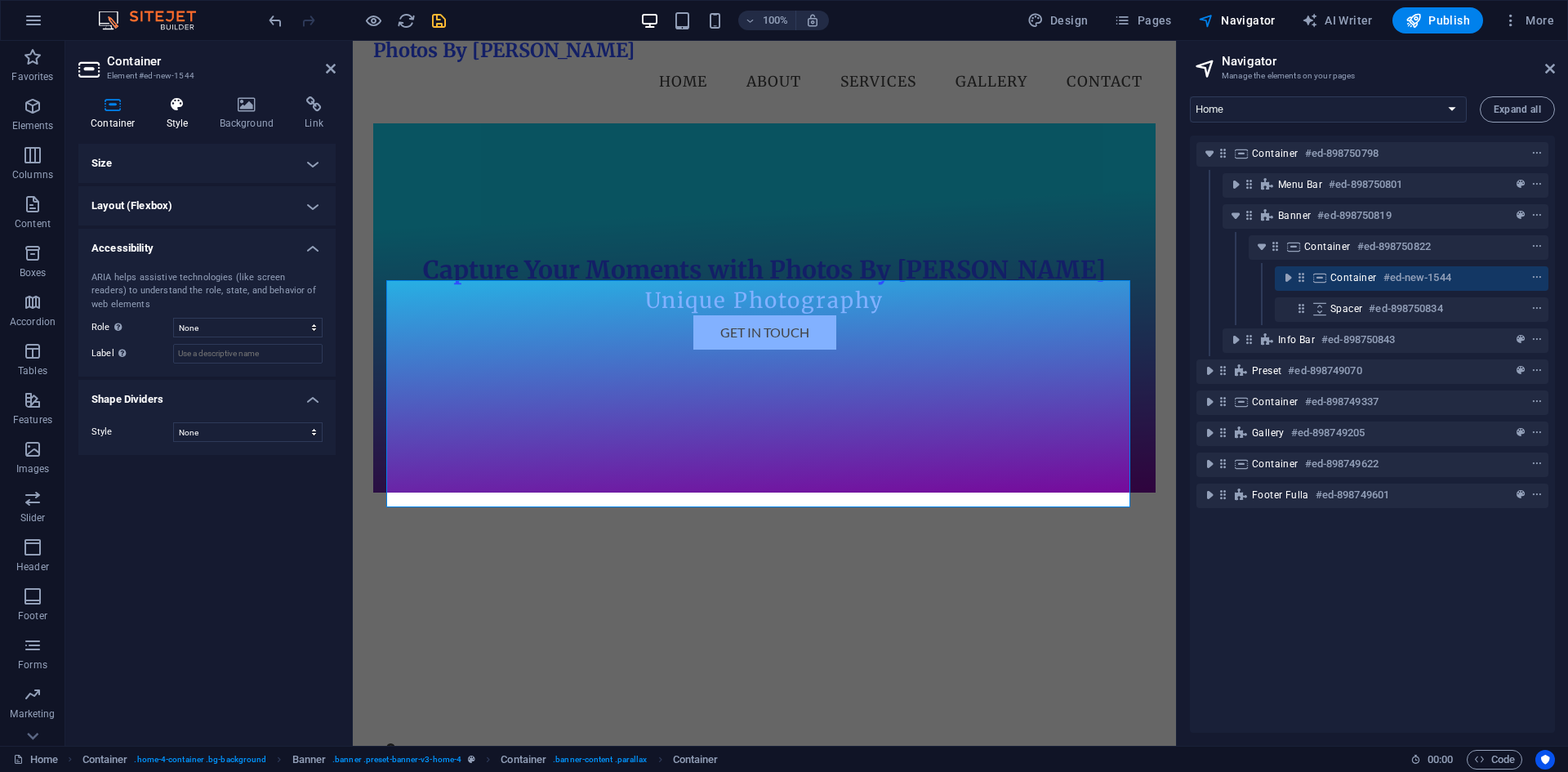
click at [175, 126] on h4 "Style" at bounding box center [180, 113] width 53 height 34
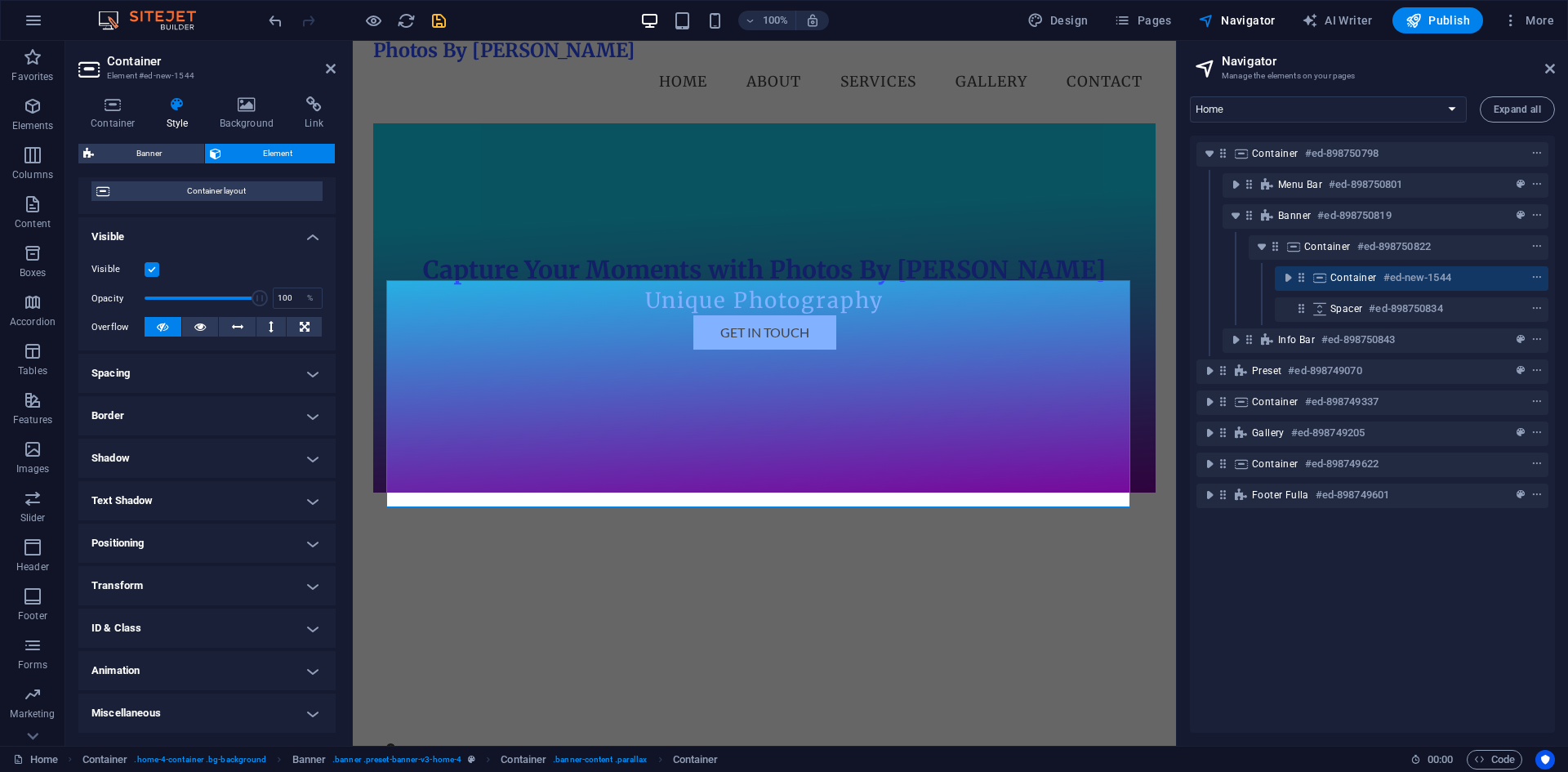
click at [141, 400] on h4 "Border" at bounding box center [207, 415] width 257 height 39
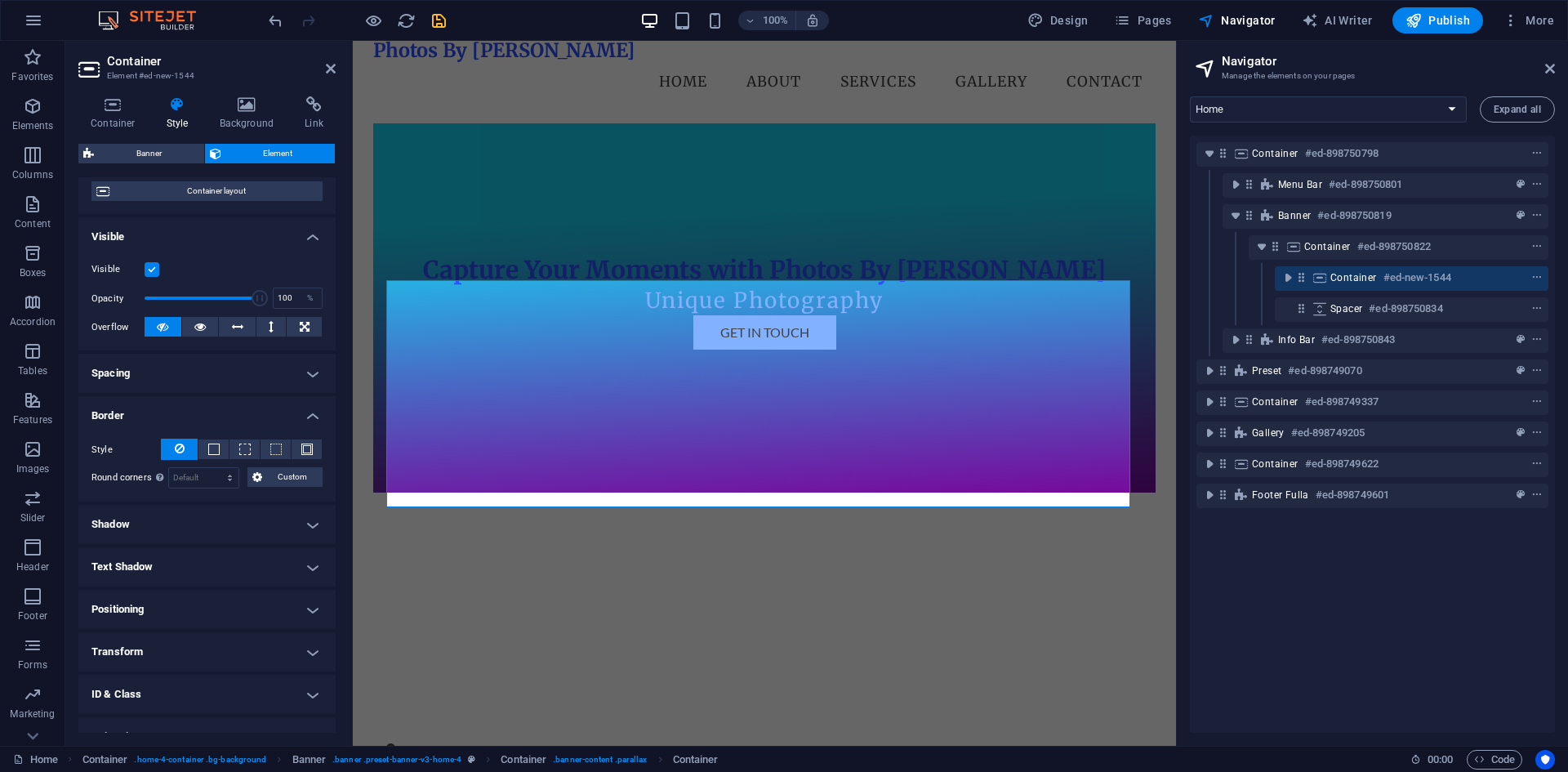
scroll to position [201, 0]
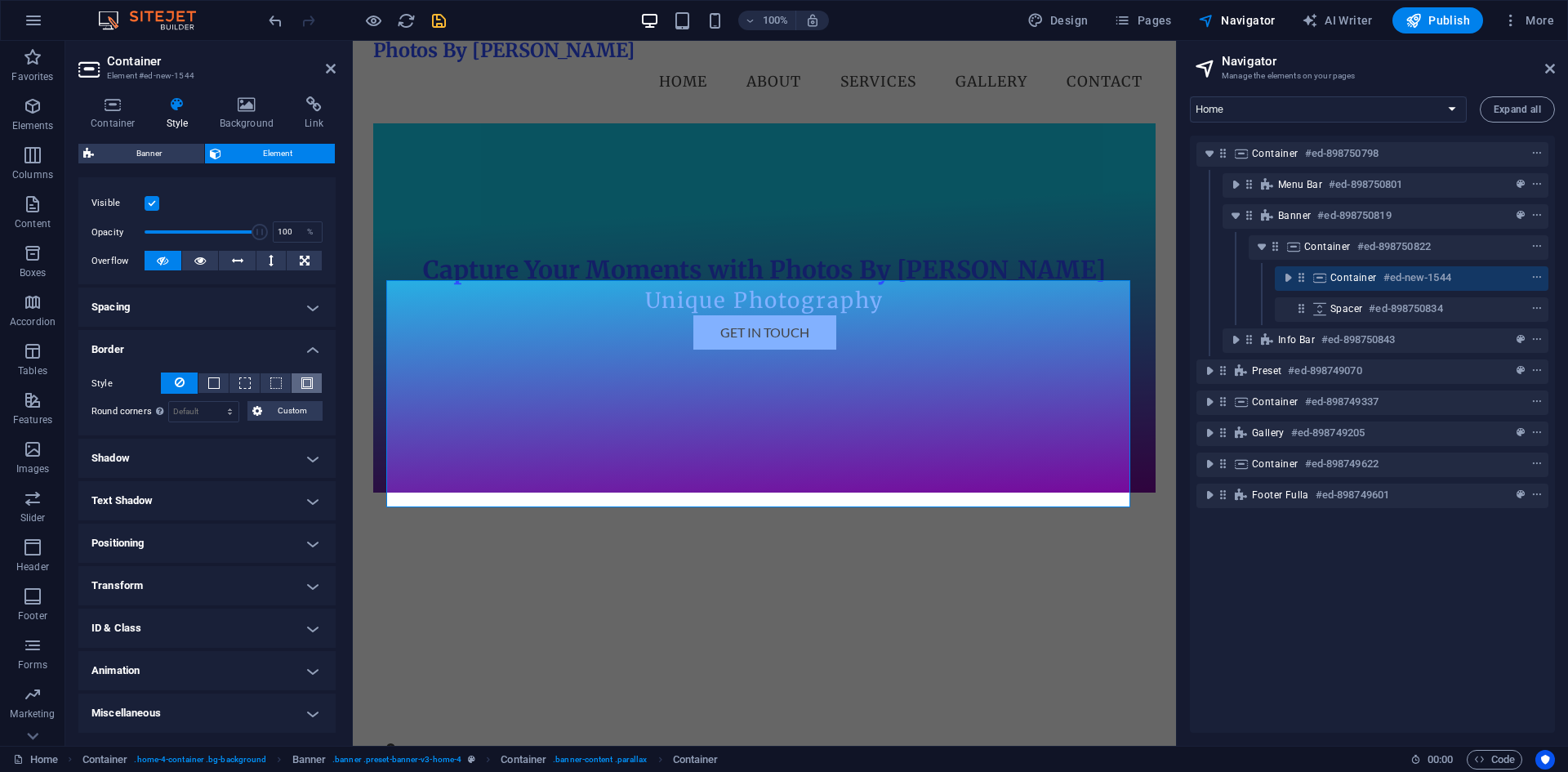
click at [303, 386] on span at bounding box center [307, 383] width 12 height 12
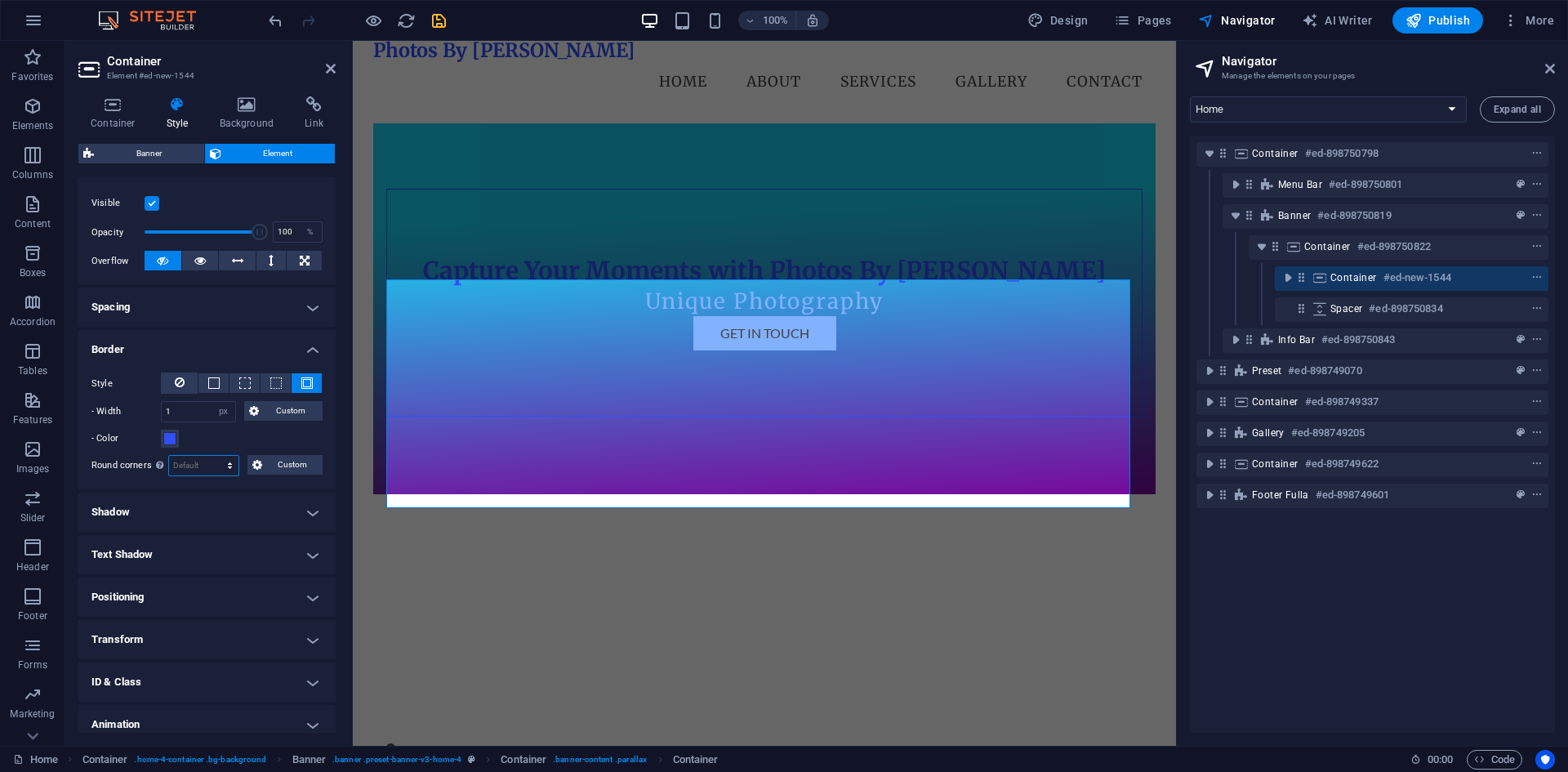
click at [216, 465] on select "Default px rem % vh vw Custom" at bounding box center [204, 466] width 70 height 19
select select "%"
click at [214, 456] on select "Default px rem % vh vw Custom" at bounding box center [204, 466] width 70 height 19
type input "100"
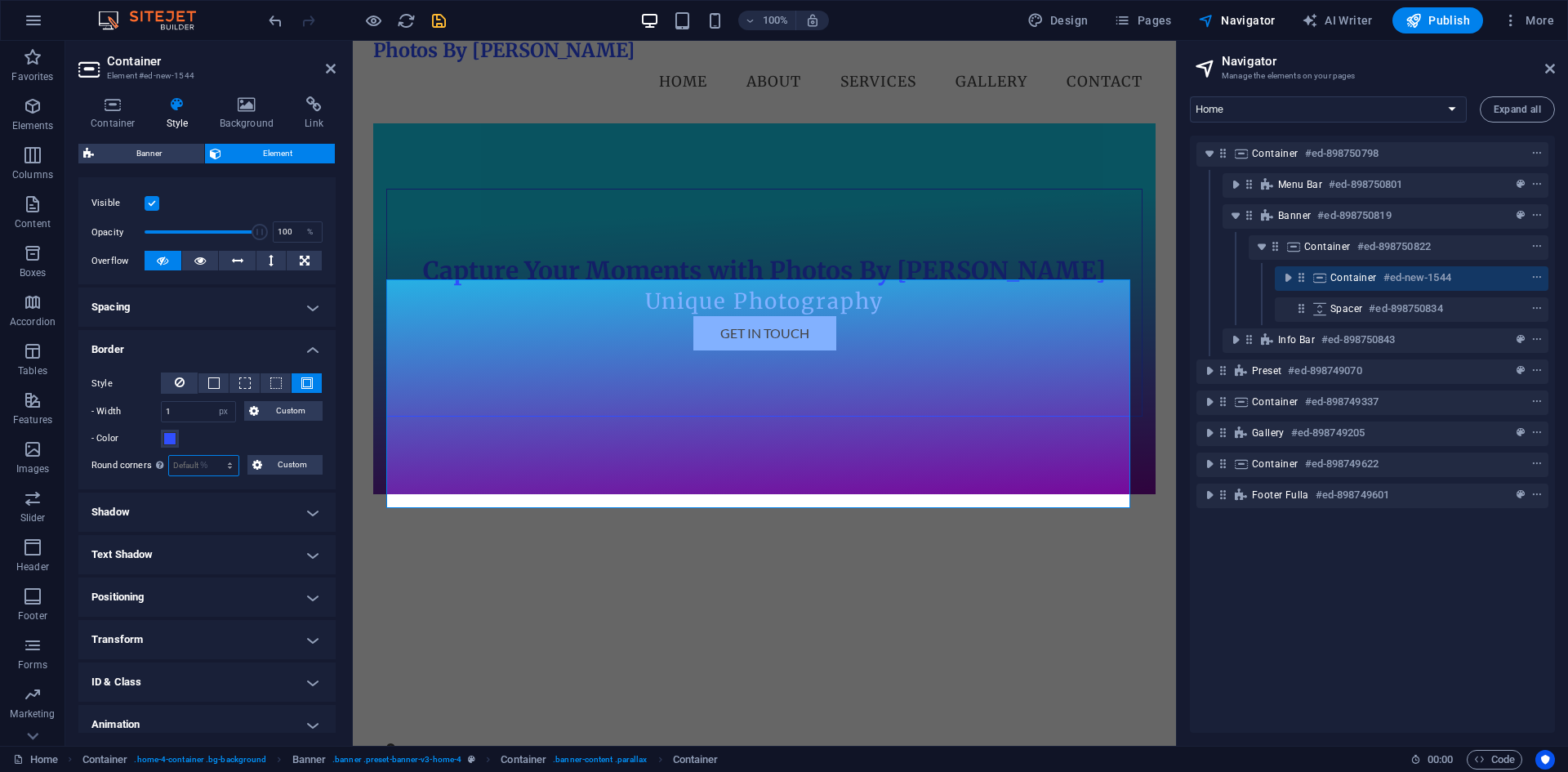
select select "%"
type input "100"
select select "%"
type input "100"
select select "%"
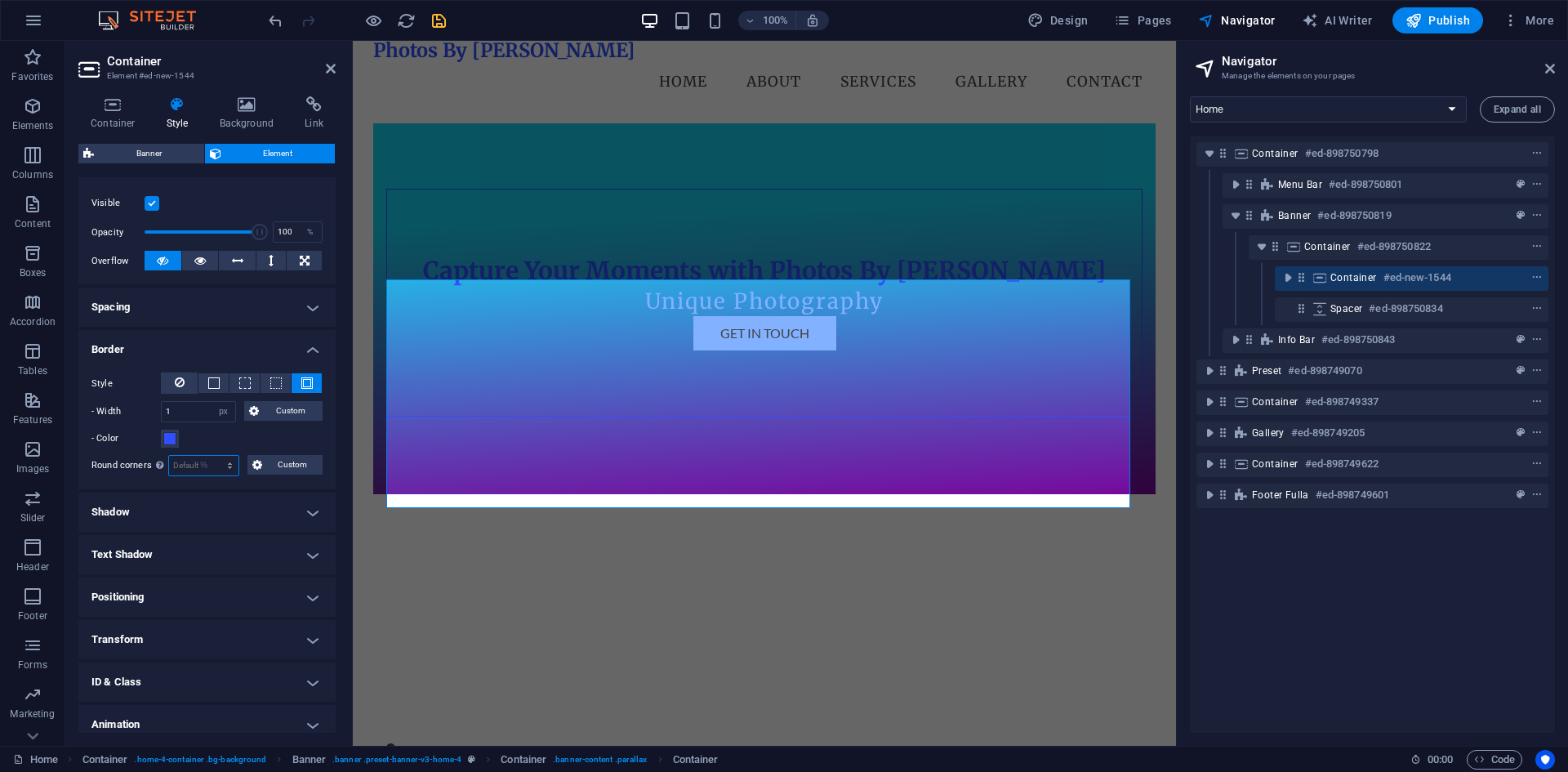
type input "100"
select select "%"
click at [274, 455] on span "Custom" at bounding box center [292, 465] width 50 height 19
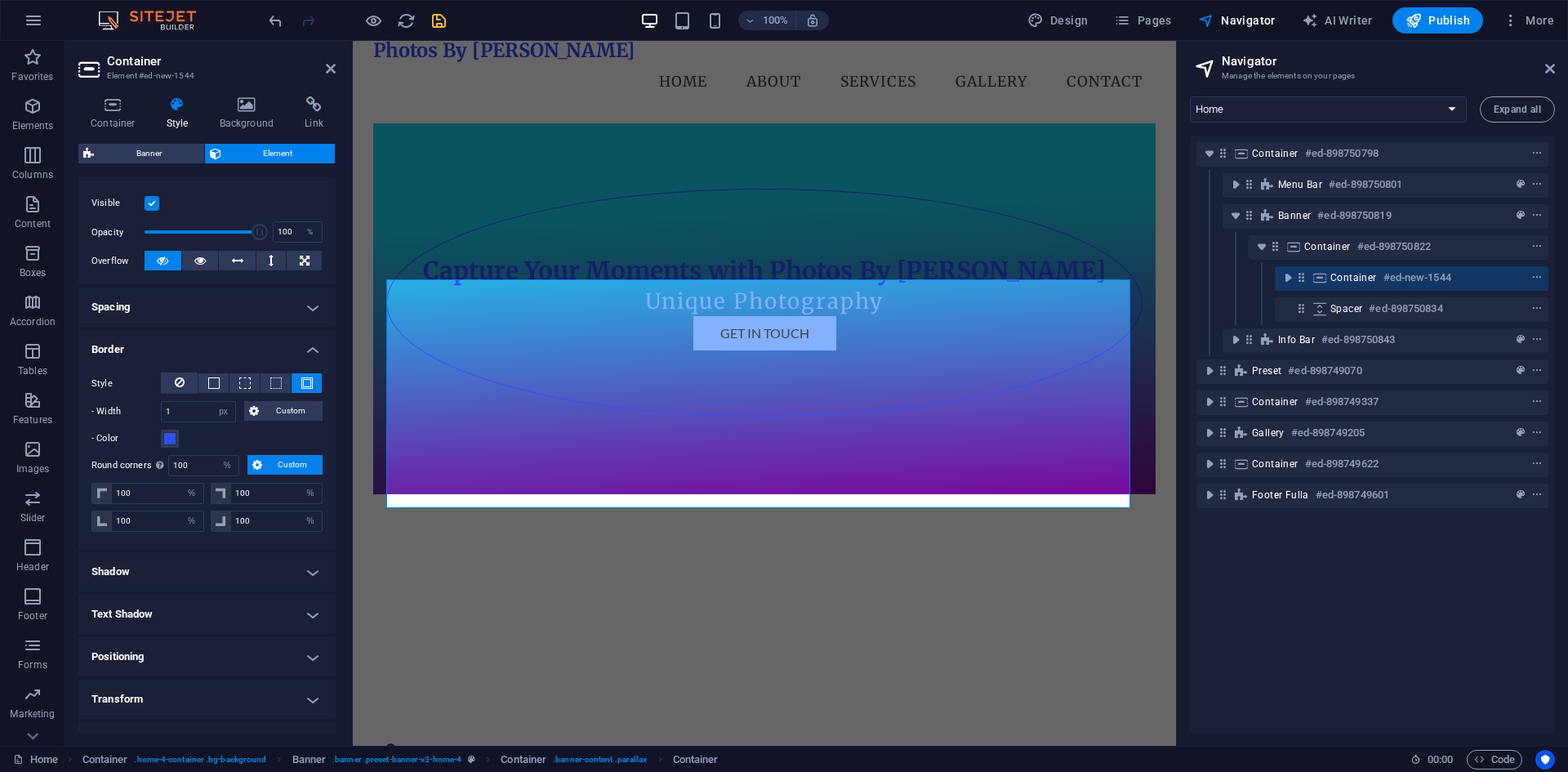
click at [204, 496] on div "100 px rem % vh vw" at bounding box center [149, 495] width 116 height 24
click at [235, 494] on input "100" at bounding box center [276, 493] width 91 height 19
drag, startPoint x: 261, startPoint y: 494, endPoint x: 225, endPoint y: 497, distance: 36.1
click at [225, 497] on div "100 px rem % vh vw" at bounding box center [267, 494] width 112 height 21
drag, startPoint x: 204, startPoint y: 467, endPoint x: 120, endPoint y: 447, distance: 86.3
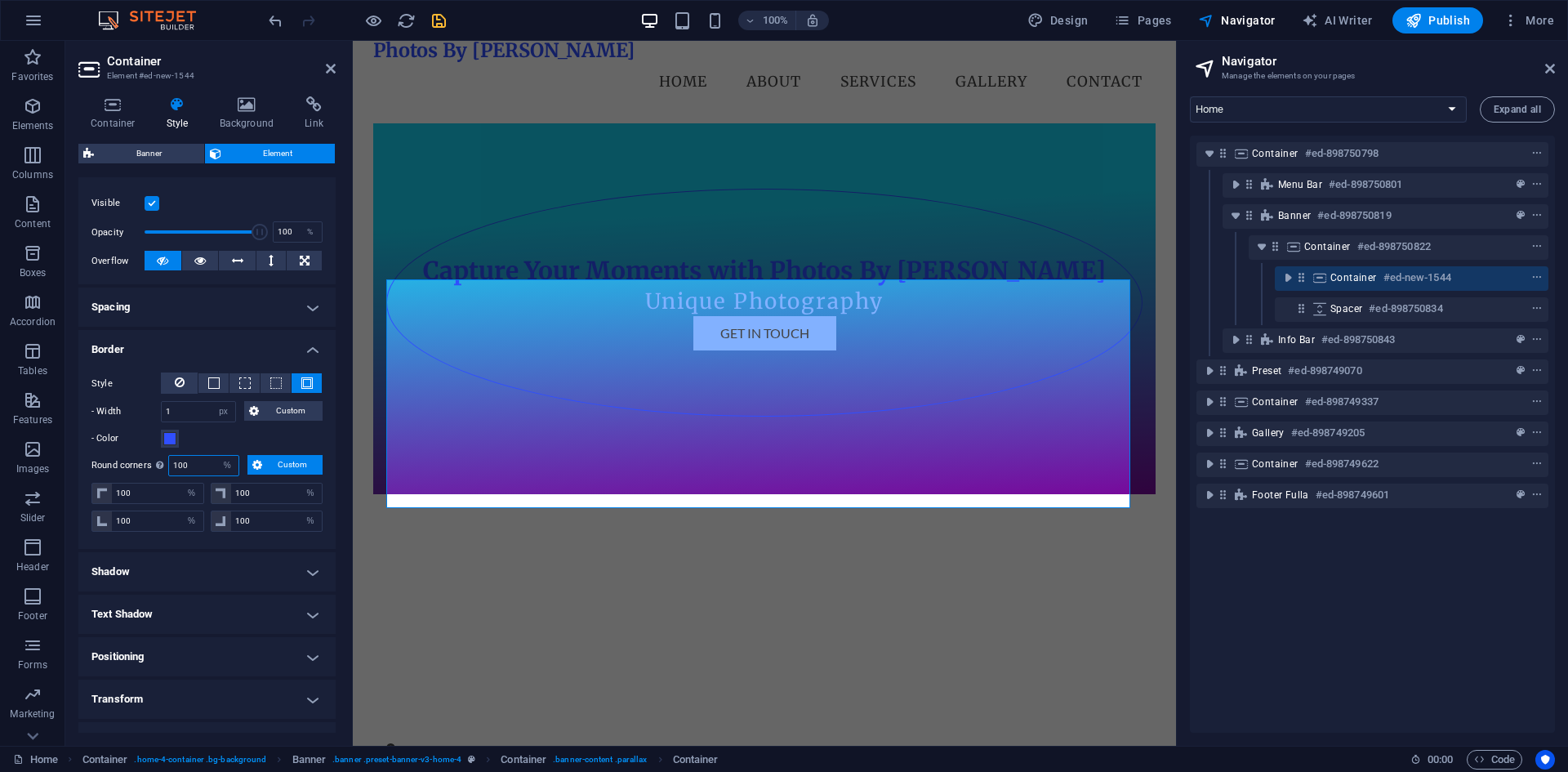
click at [120, 447] on div "Style - Width 1 auto px rem % vh vw Custom Custom 1 auto px rem % vh vw 1 auto …" at bounding box center [207, 453] width 257 height 189
type input "44"
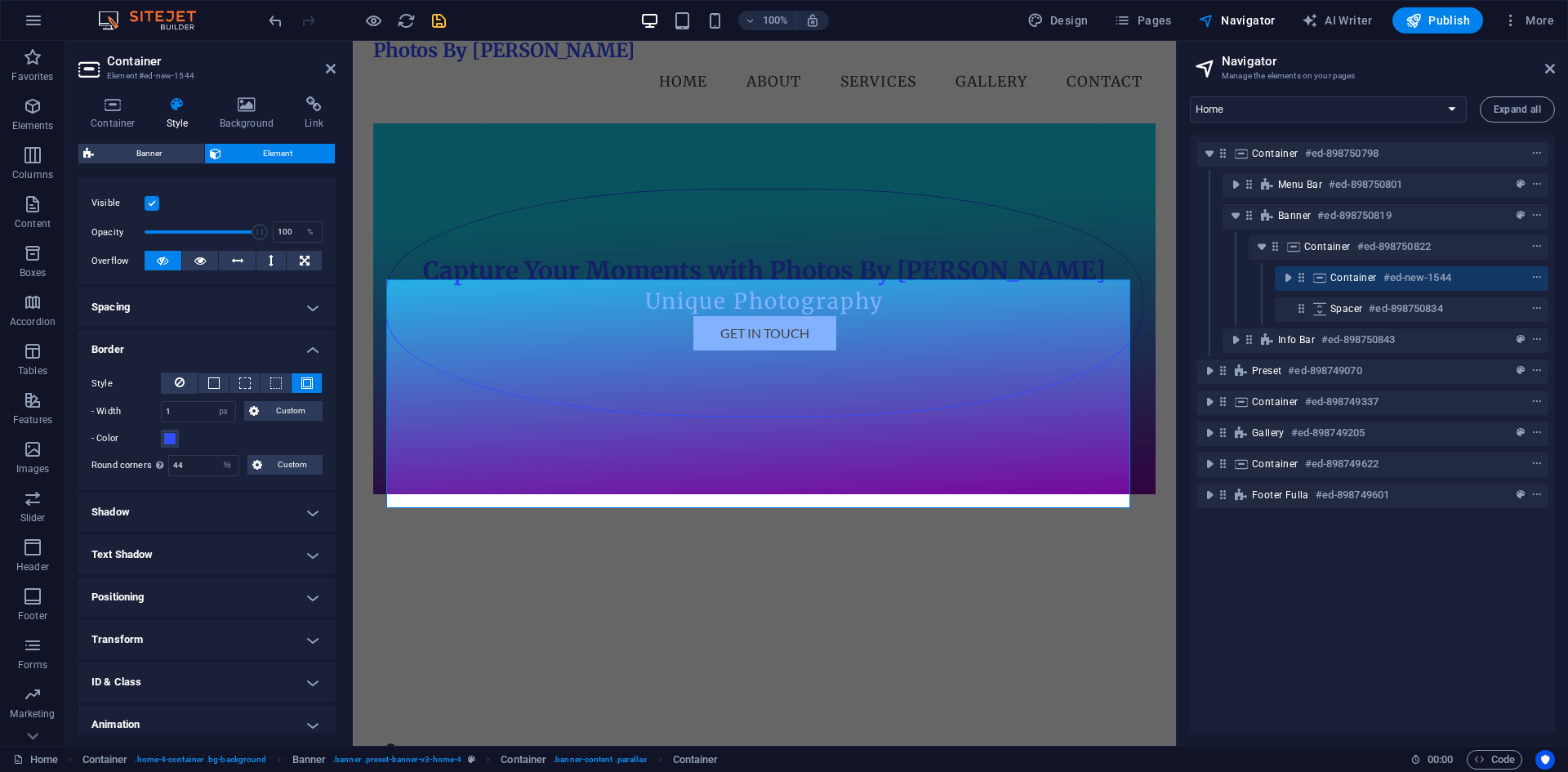
click at [216, 448] on div "- Color" at bounding box center [207, 438] width 231 height 19
click at [176, 436] on span at bounding box center [169, 437] width 13 height 13
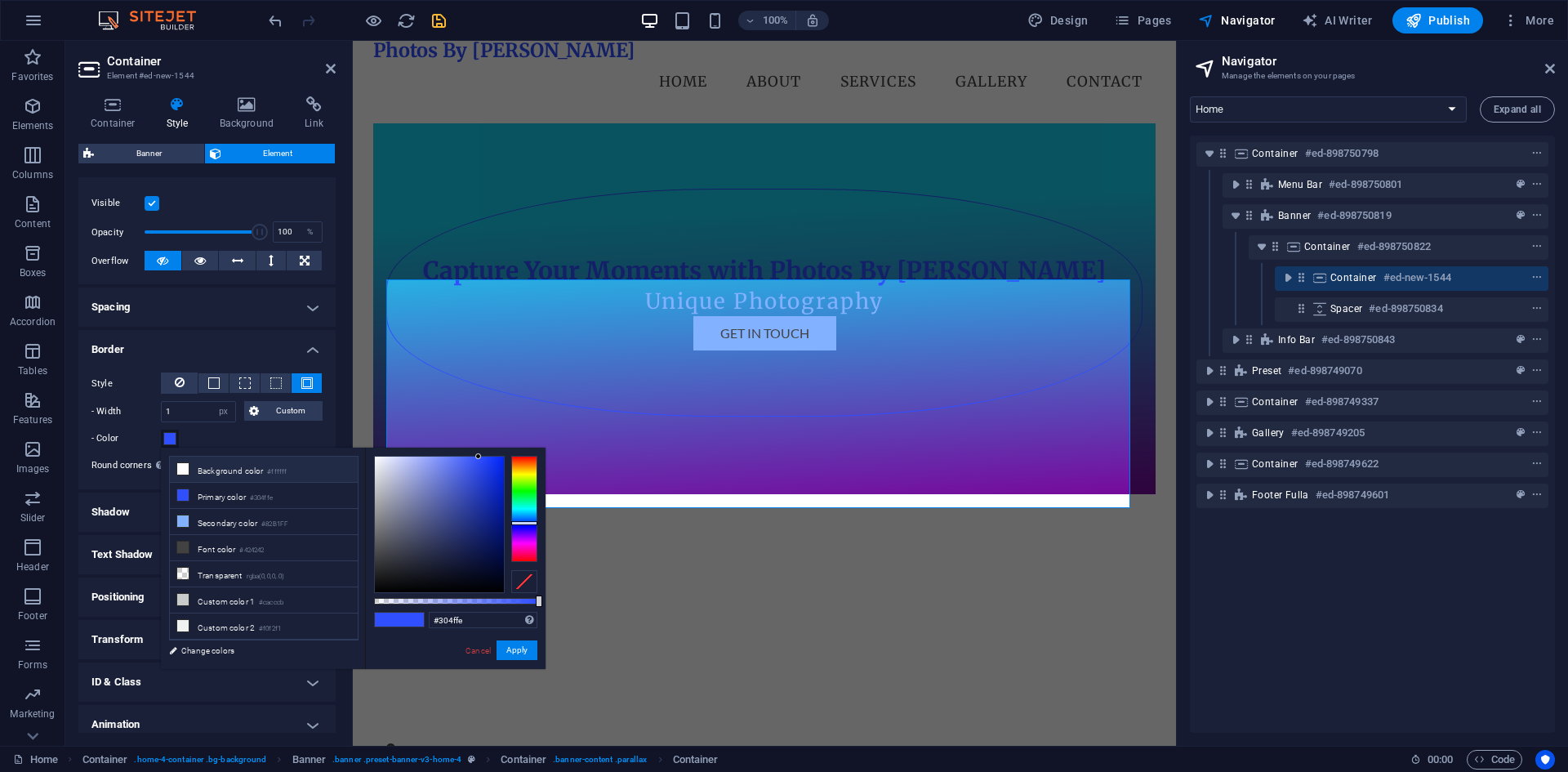
click at [233, 478] on li "Background color #ffffff" at bounding box center [264, 469] width 188 height 26
type input "#ffffff"
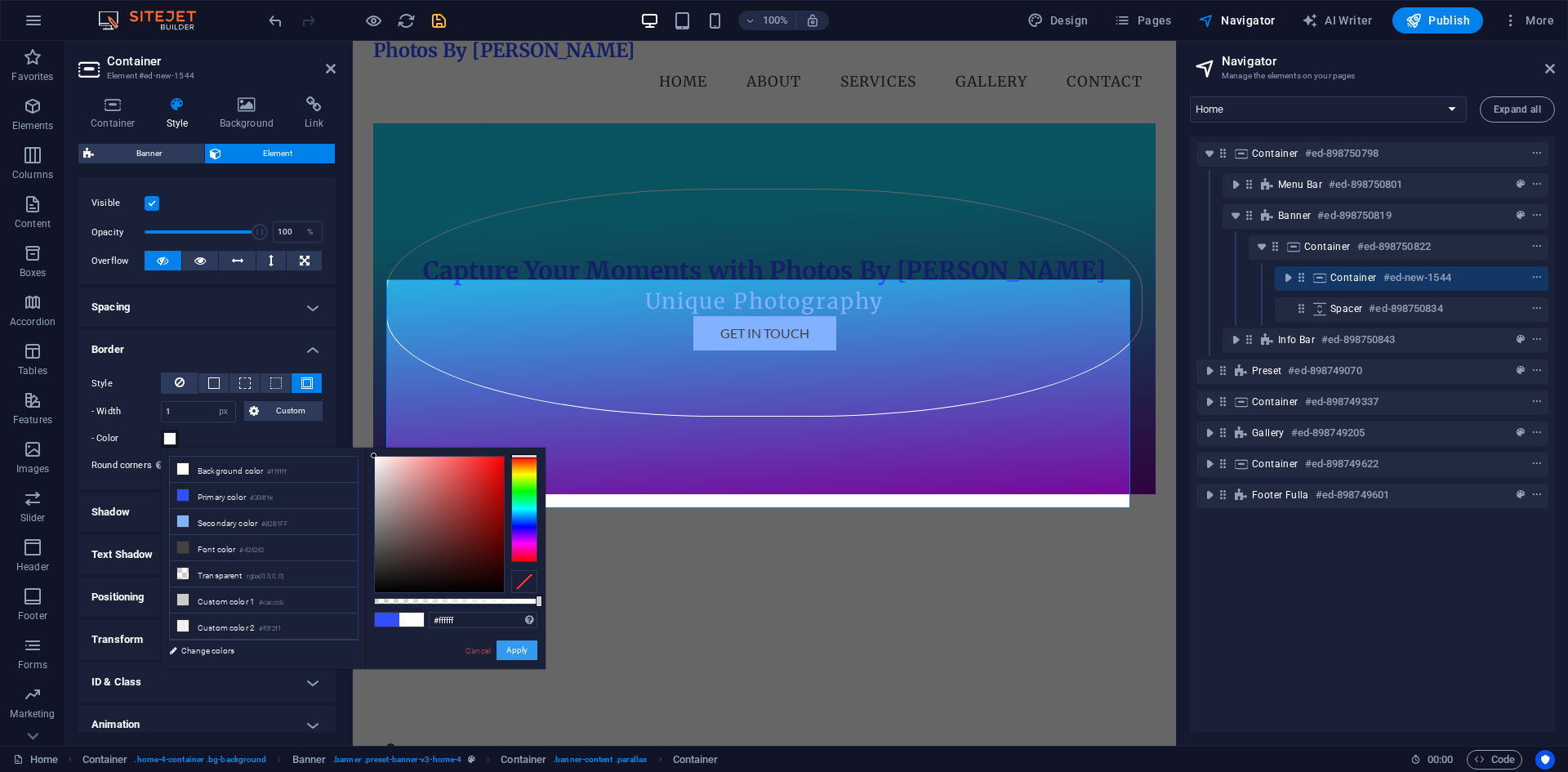
drag, startPoint x: 517, startPoint y: 648, endPoint x: 31, endPoint y: 429, distance: 533.1
click at [517, 648] on button "Apply" at bounding box center [517, 650] width 41 height 19
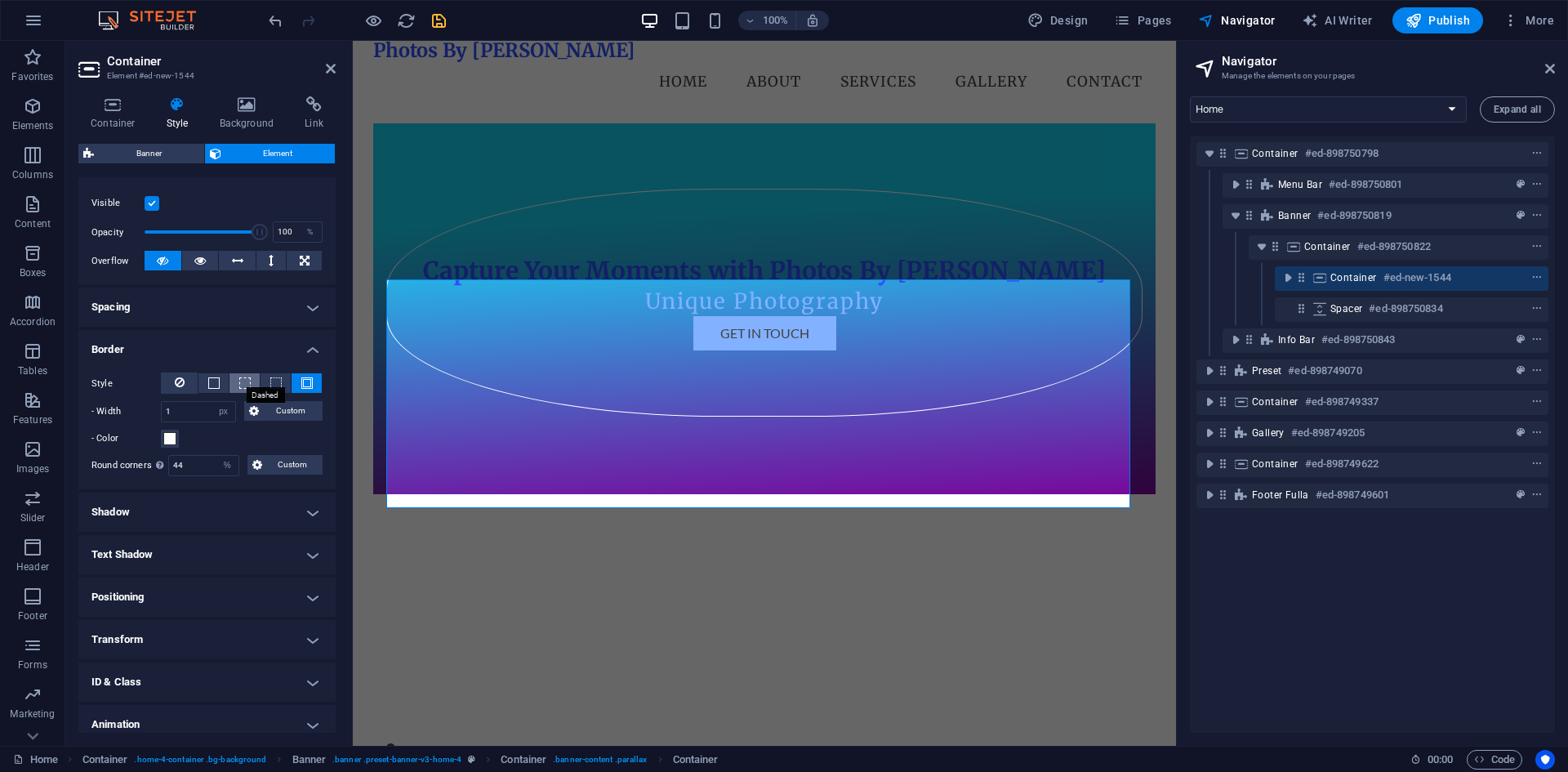
click at [246, 385] on span at bounding box center [245, 383] width 12 height 12
click at [245, 381] on span at bounding box center [245, 383] width 12 height 12
click at [277, 384] on span at bounding box center [276, 383] width 12 height 12
drag, startPoint x: 190, startPoint y: 467, endPoint x: 160, endPoint y: 469, distance: 30.1
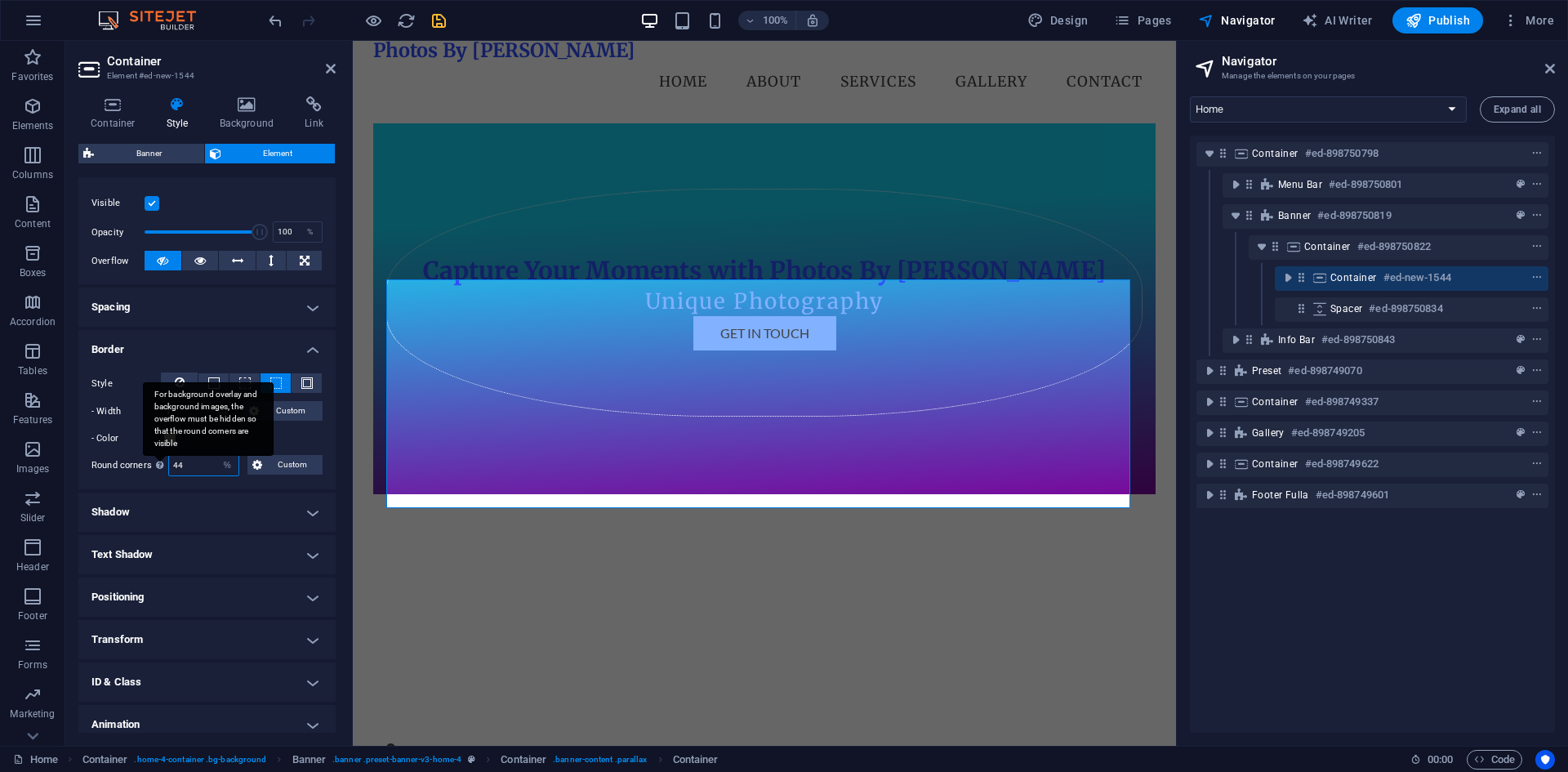
click at [160, 469] on div "Round corners For background overlay and background images, the overflow must b…" at bounding box center [207, 466] width 231 height 21
type input "1"
click at [214, 452] on div "For background overlay and background images, the overflow must be hidden so th…" at bounding box center [208, 419] width 131 height 74
drag, startPoint x: 300, startPoint y: 441, endPoint x: 303, endPoint y: 455, distance: 14.3
click at [302, 452] on div "Style - Width 1 auto px rem % vh vw Custom Custom 1 auto px rem % vh vw 1 auto …" at bounding box center [207, 424] width 257 height 130
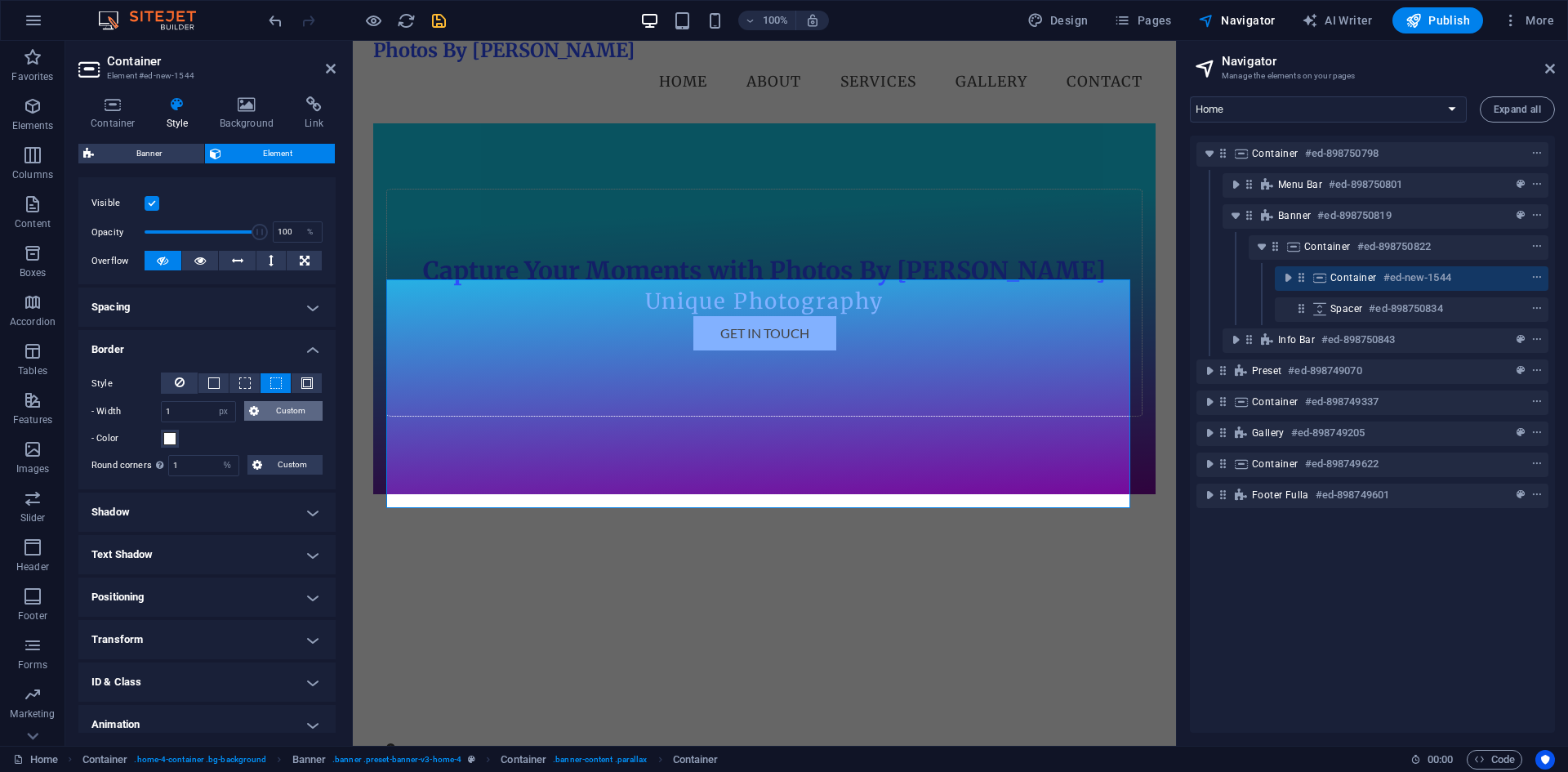
click at [272, 419] on span "Custom" at bounding box center [291, 410] width 54 height 19
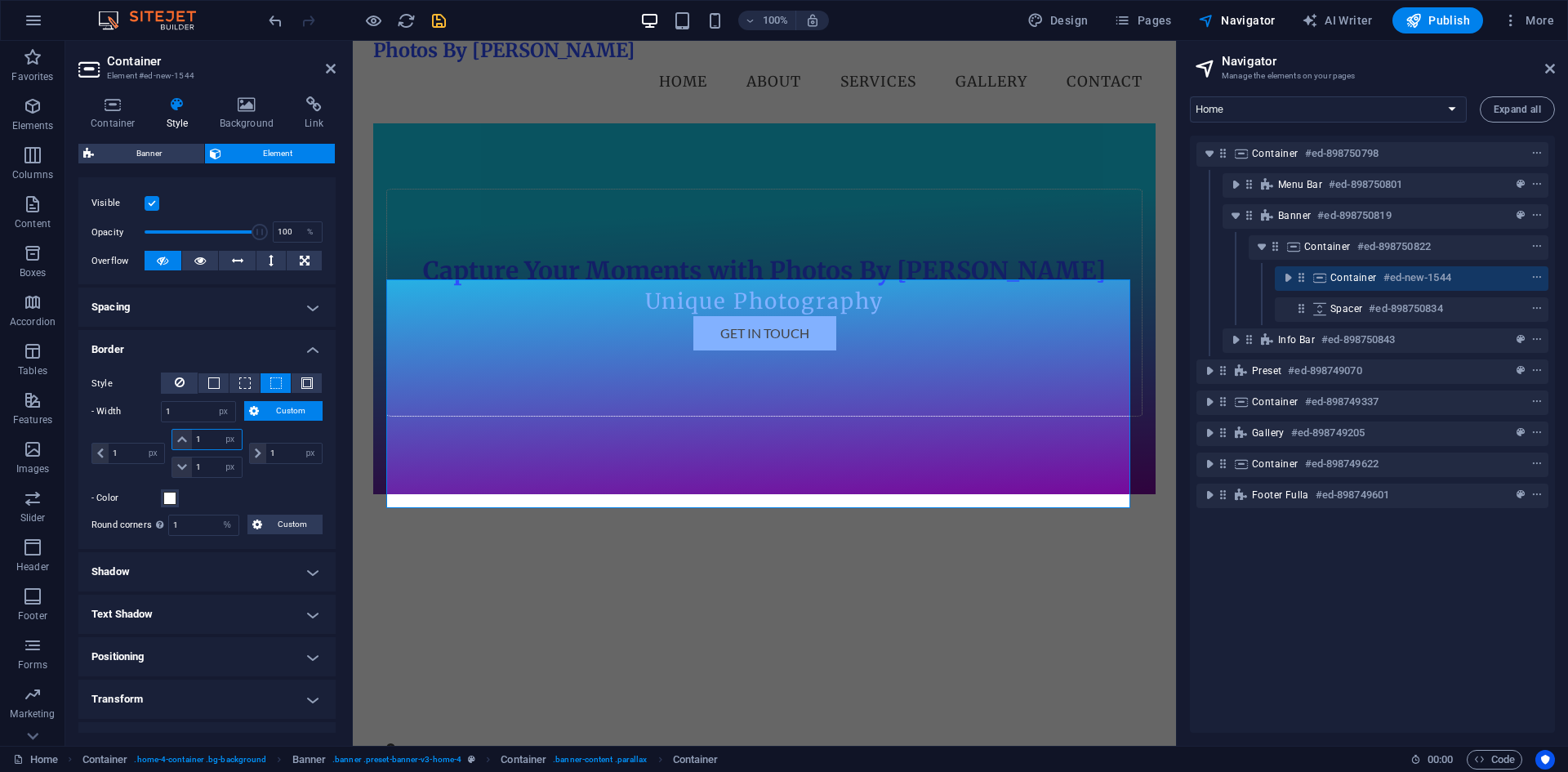
drag, startPoint x: 207, startPoint y: 436, endPoint x: 198, endPoint y: 434, distance: 9.2
click at [198, 434] on input "1" at bounding box center [216, 439] width 49 height 19
type input "11"
select select "DISABLED_OPTION_VALUE"
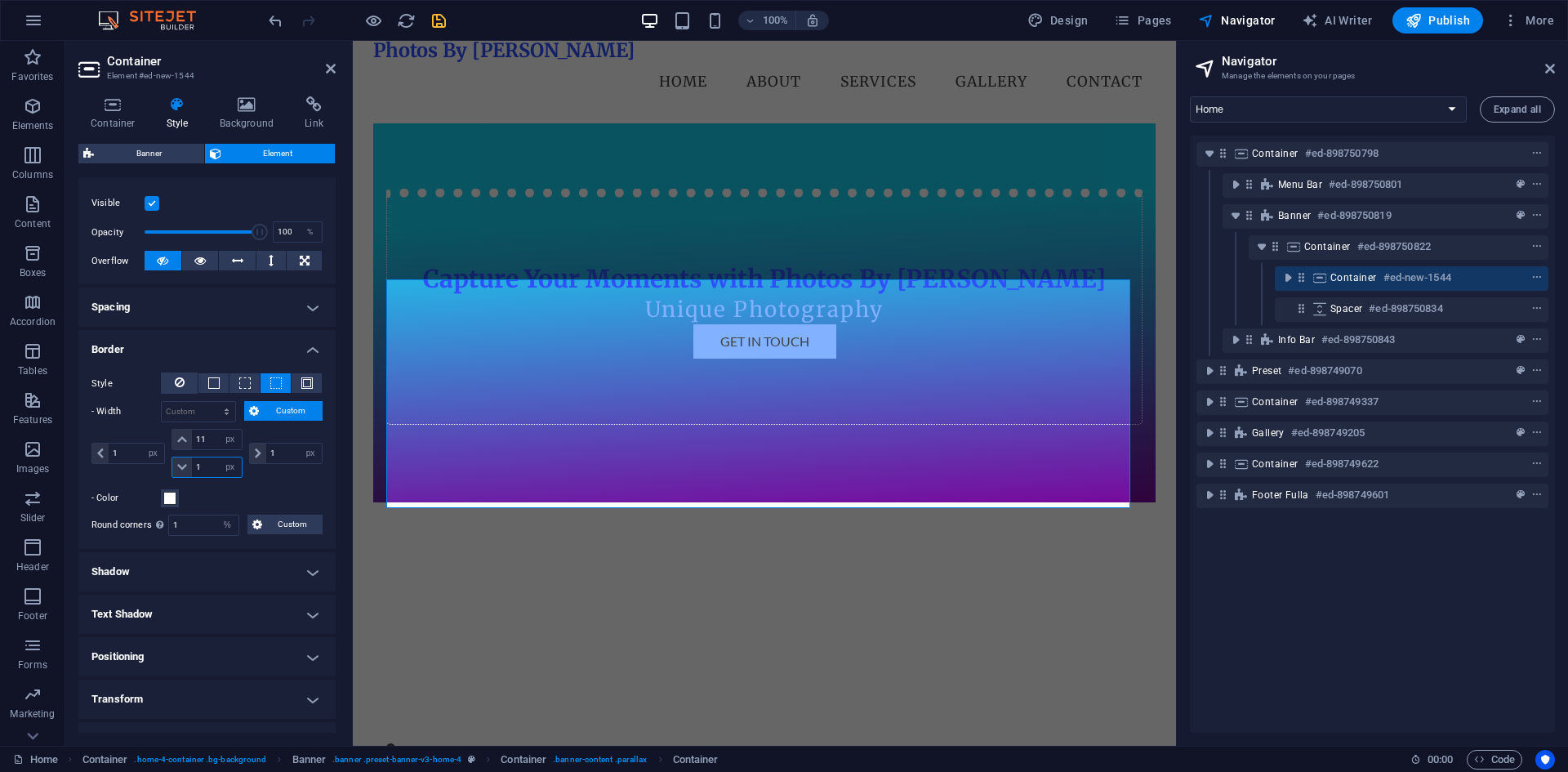
click at [209, 463] on input "1" at bounding box center [216, 466] width 49 height 19
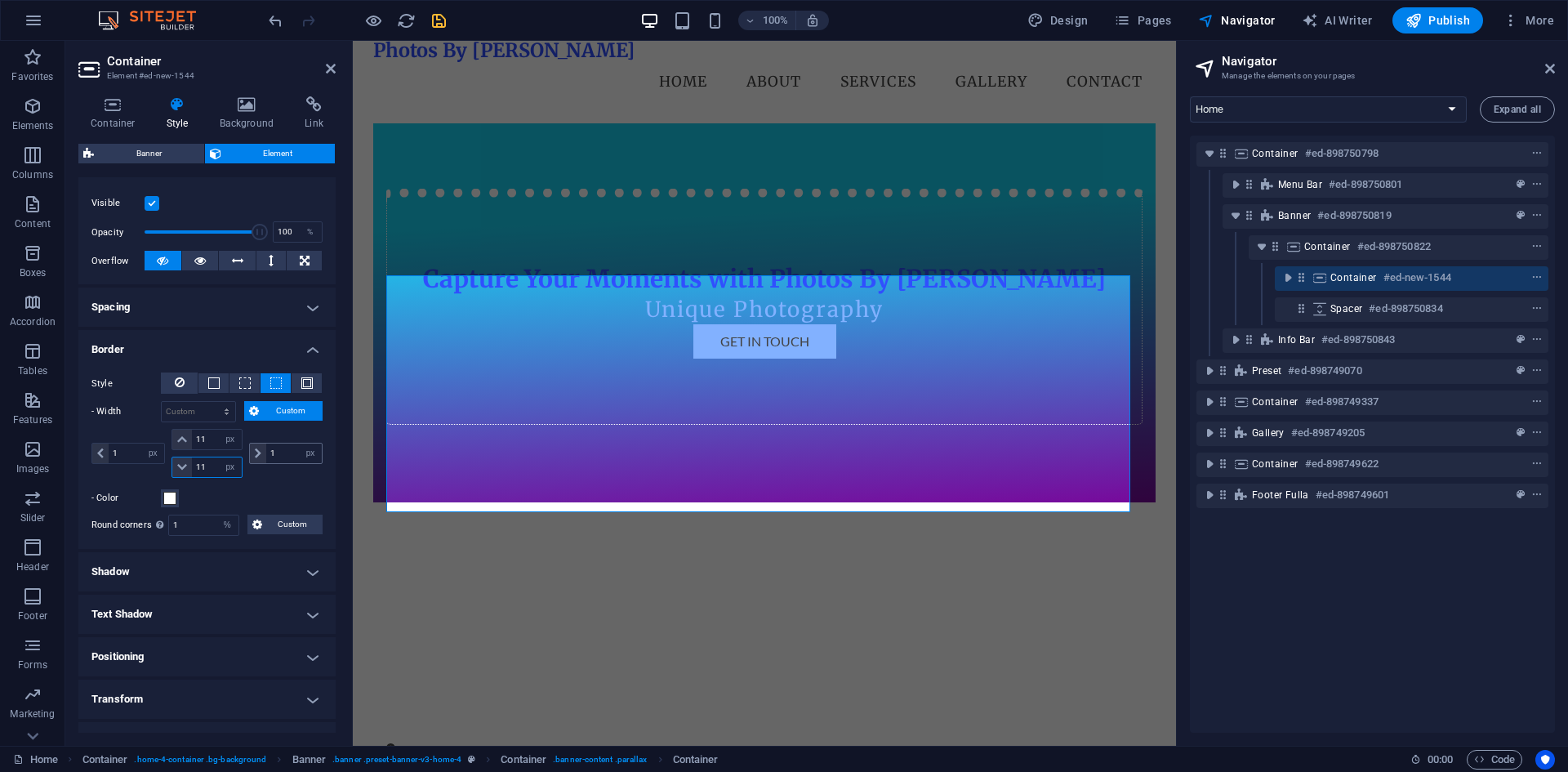
type input "11"
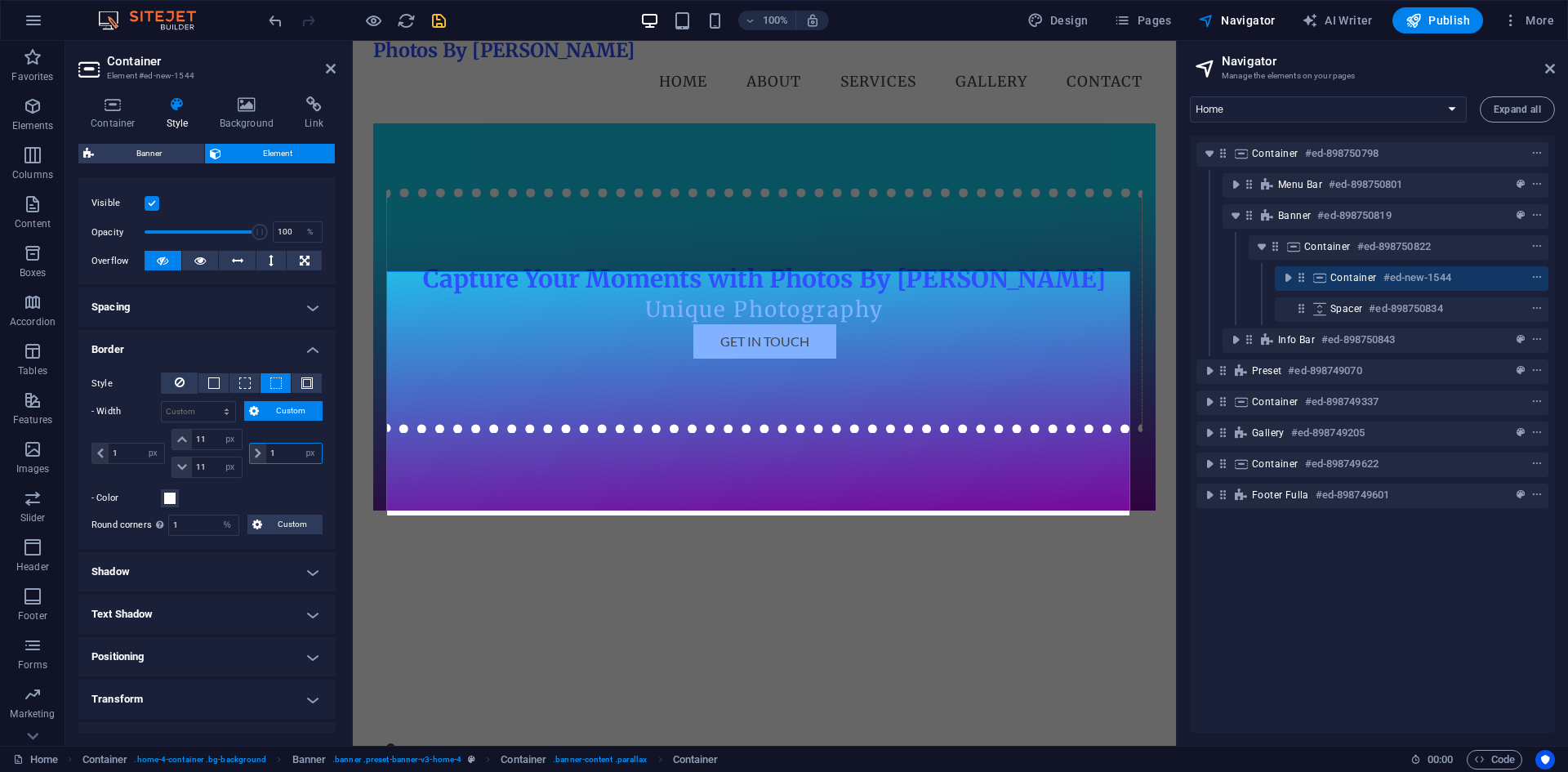
click at [272, 457] on input "1" at bounding box center [293, 453] width 55 height 19
type input "11"
click at [132, 449] on input "1" at bounding box center [136, 453] width 55 height 19
type input "11"
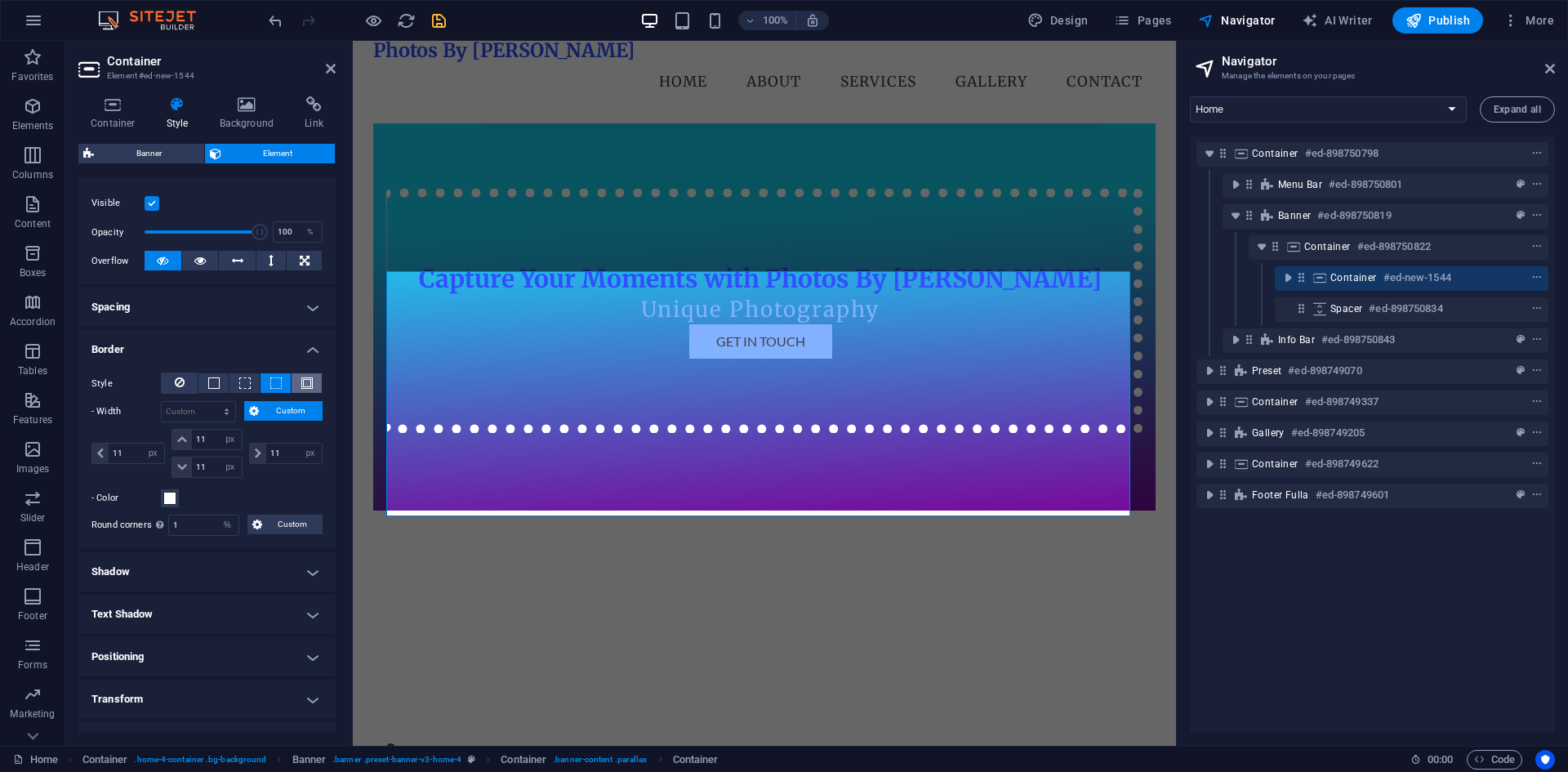
select select "px"
click at [308, 381] on span at bounding box center [307, 383] width 12 height 12
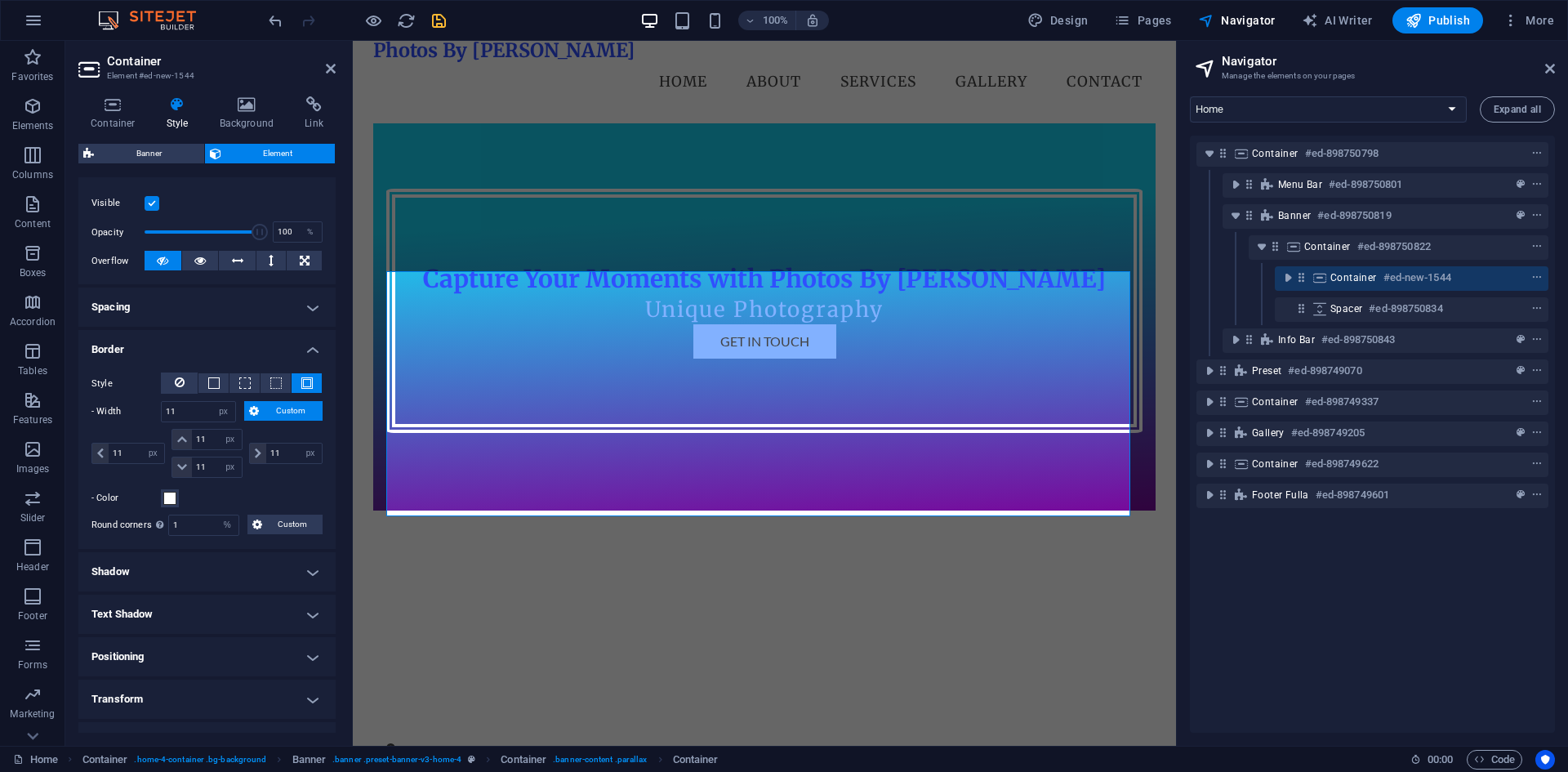
click at [283, 412] on span "Custom" at bounding box center [291, 410] width 54 height 19
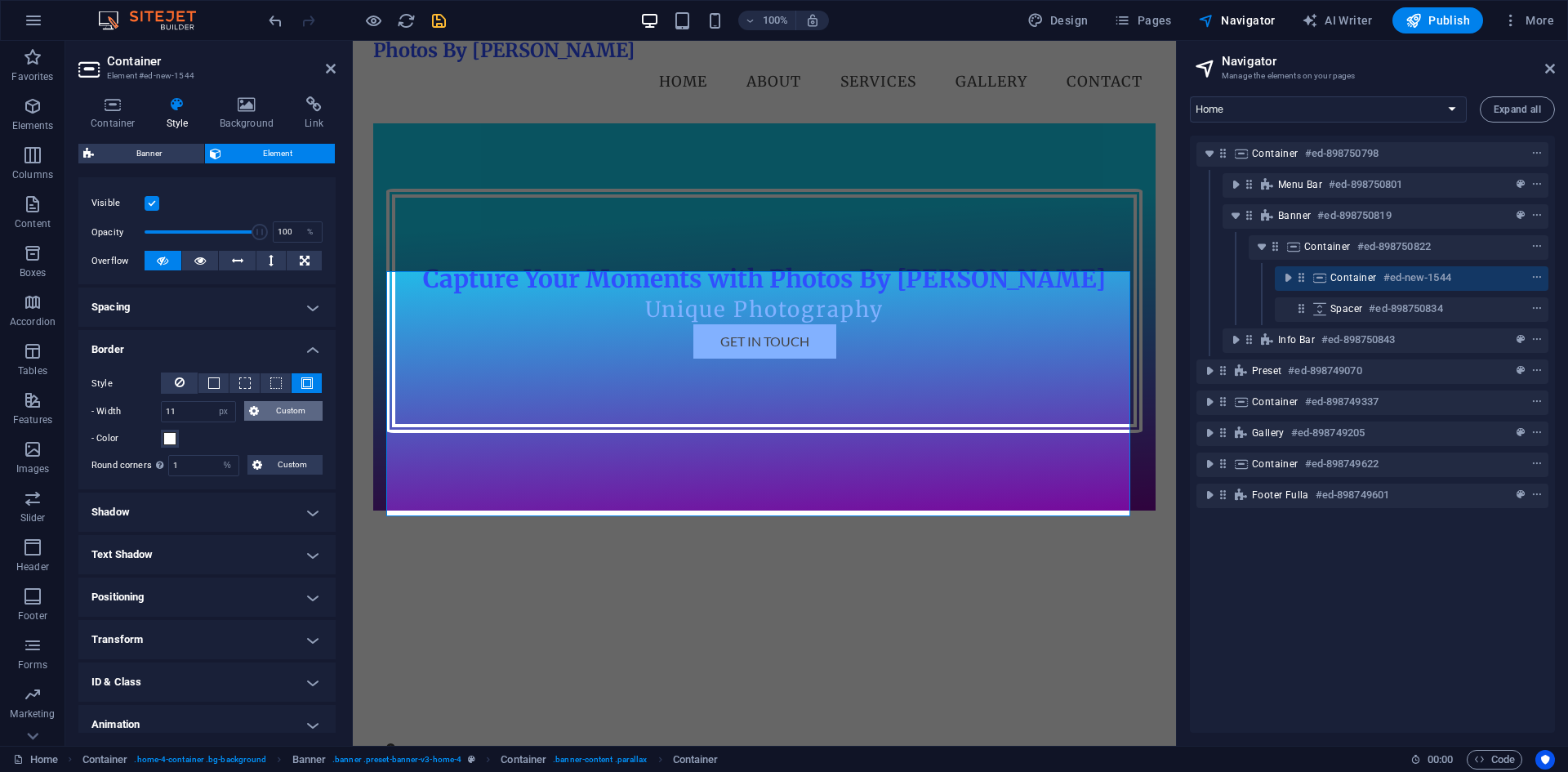
click at [283, 412] on span "Custom" at bounding box center [291, 410] width 54 height 19
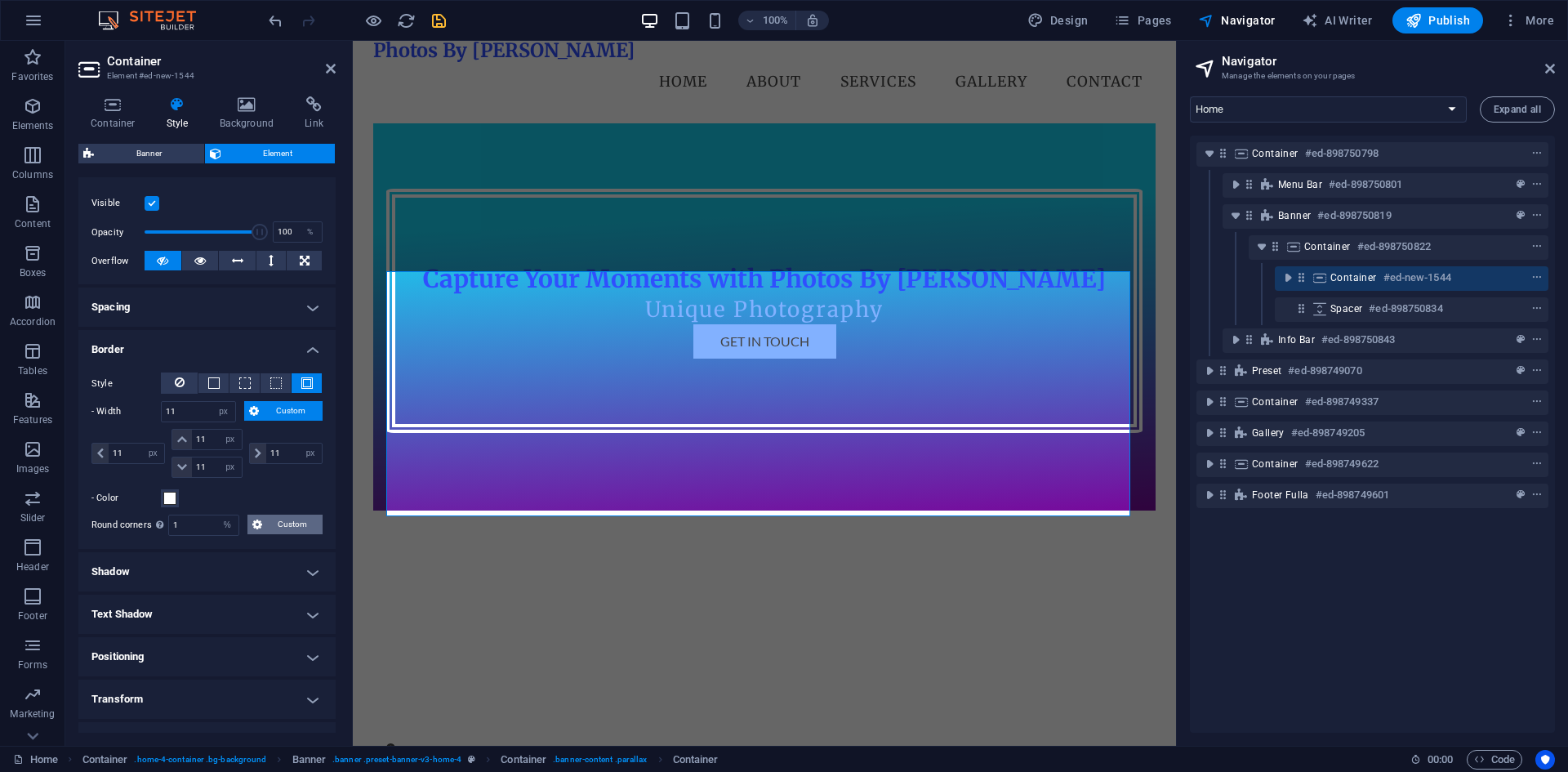
click at [263, 519] on button "Custom" at bounding box center [284, 524] width 75 height 19
click at [280, 554] on input "1" at bounding box center [276, 553] width 91 height 19
type input "11"
select select "DISABLED_OPTION_VALUE"
click at [266, 580] on input "1" at bounding box center [276, 581] width 91 height 19
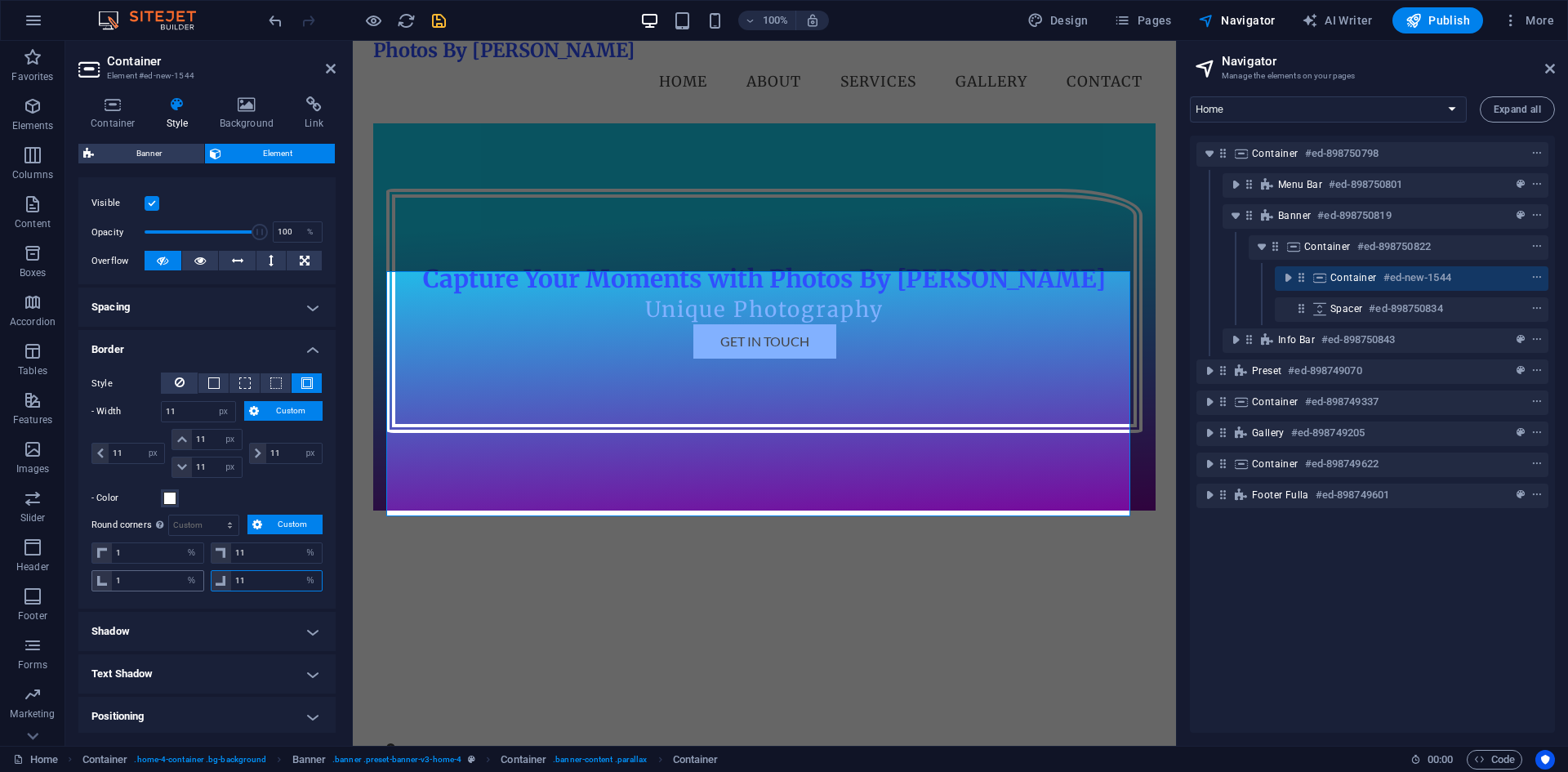
type input "11"
click at [149, 580] on input "1" at bounding box center [157, 581] width 91 height 19
type input "11"
click at [142, 551] on input "1" at bounding box center [157, 553] width 91 height 19
type input "11"
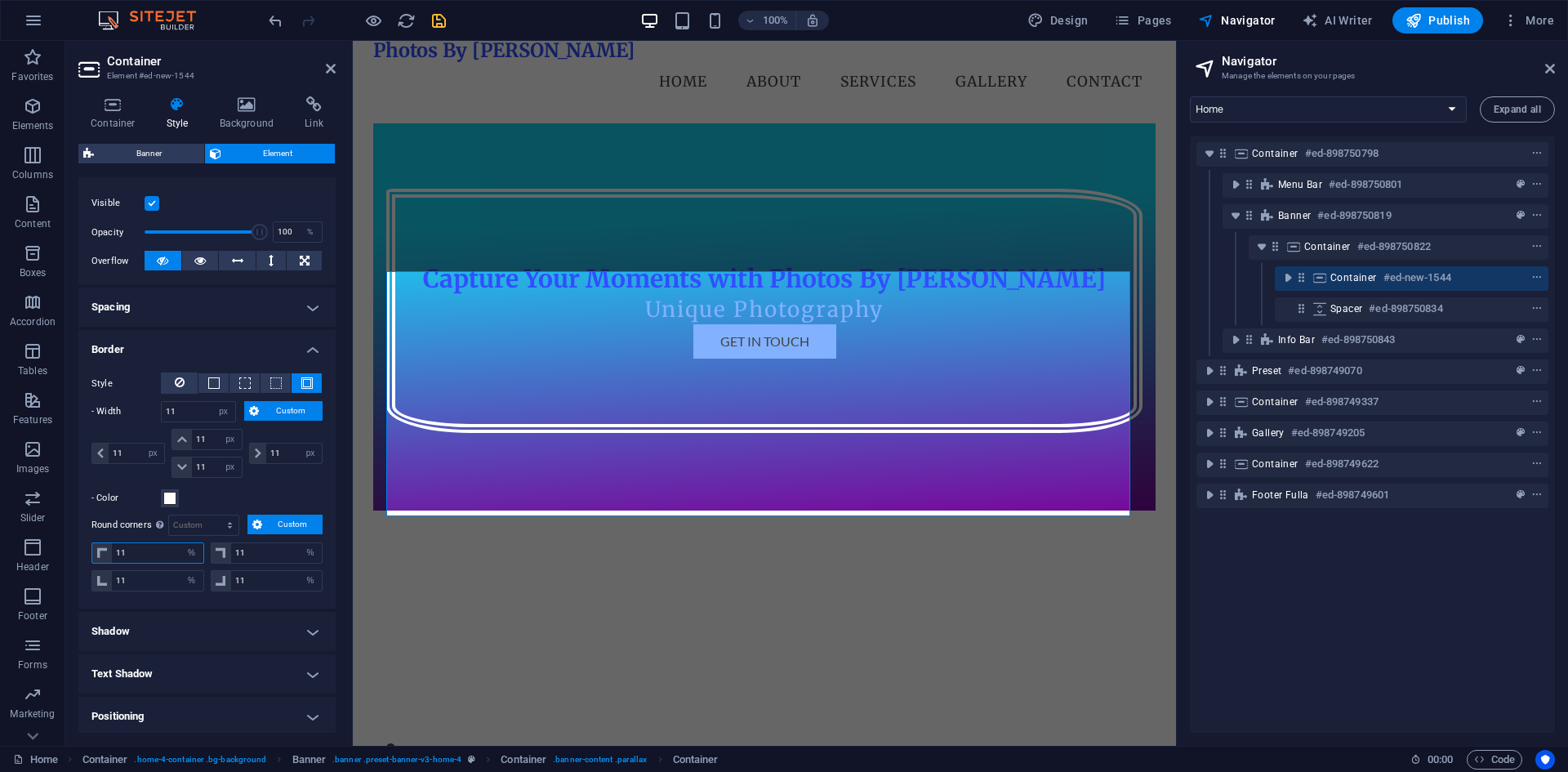
type input "11"
select select "%"
type input "11"
click at [117, 494] on label "- Color" at bounding box center [126, 498] width 70 height 19
click at [161, 494] on button "- Color" at bounding box center [170, 498] width 18 height 18
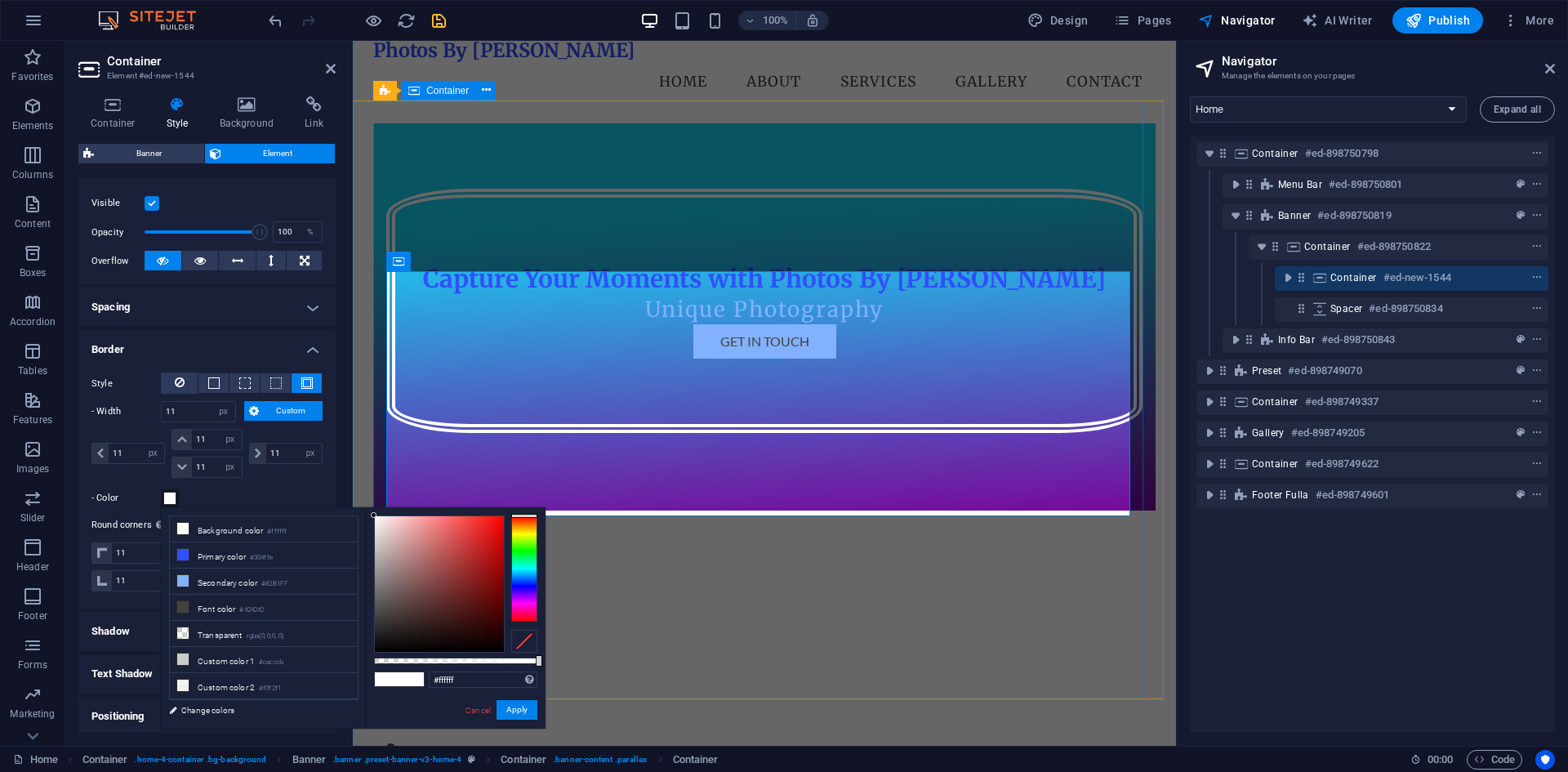
click at [714, 206] on div "Capture Your Moments with Photos By [PERSON_NAME] Unique Photography Get in Tou…" at bounding box center [764, 316] width 783 height 387
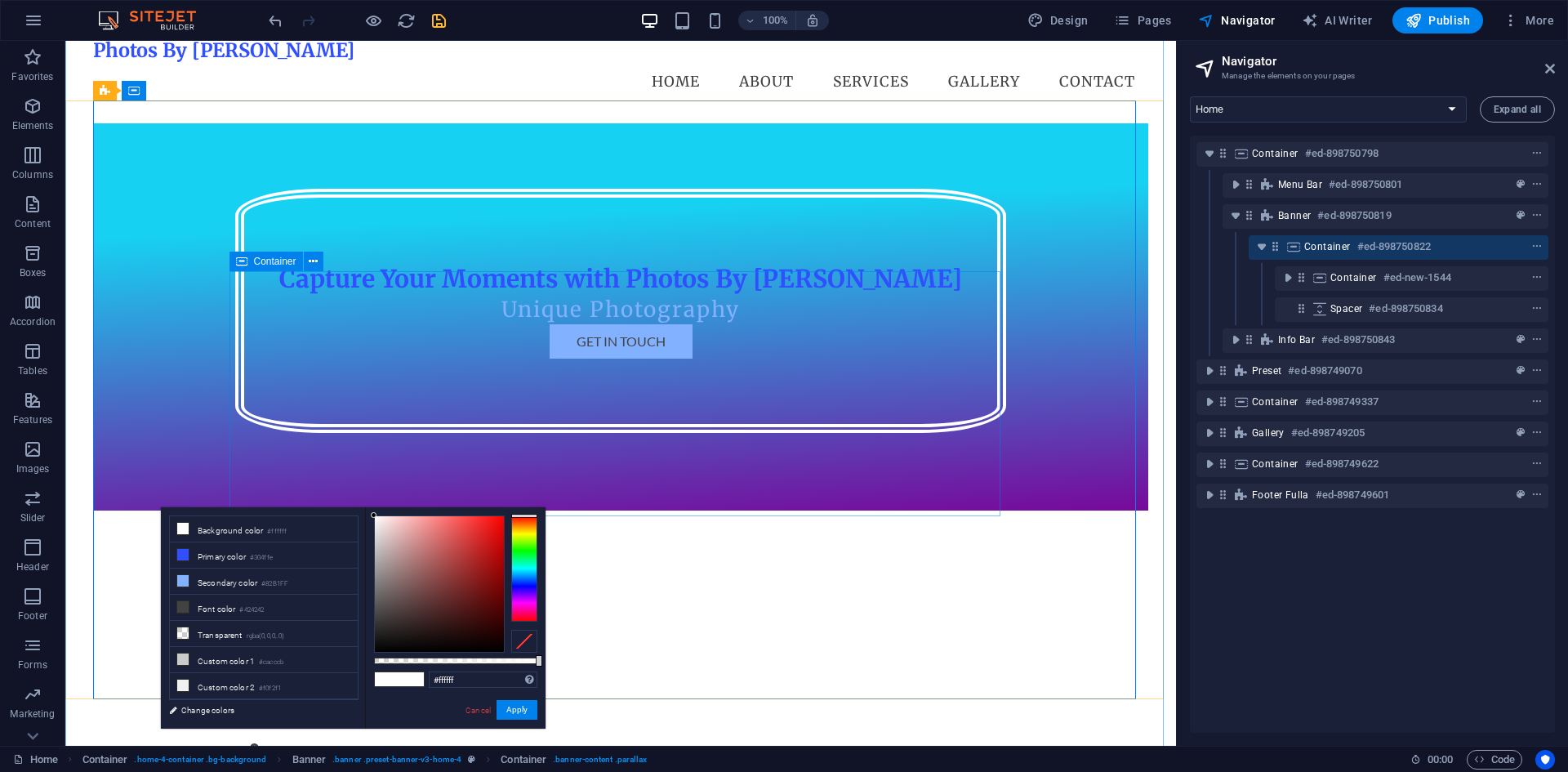
click at [814, 433] on div "Capture Your Moments with Photos By [PERSON_NAME] Unique Photography Get in Tou…" at bounding box center [620, 310] width 771 height 244
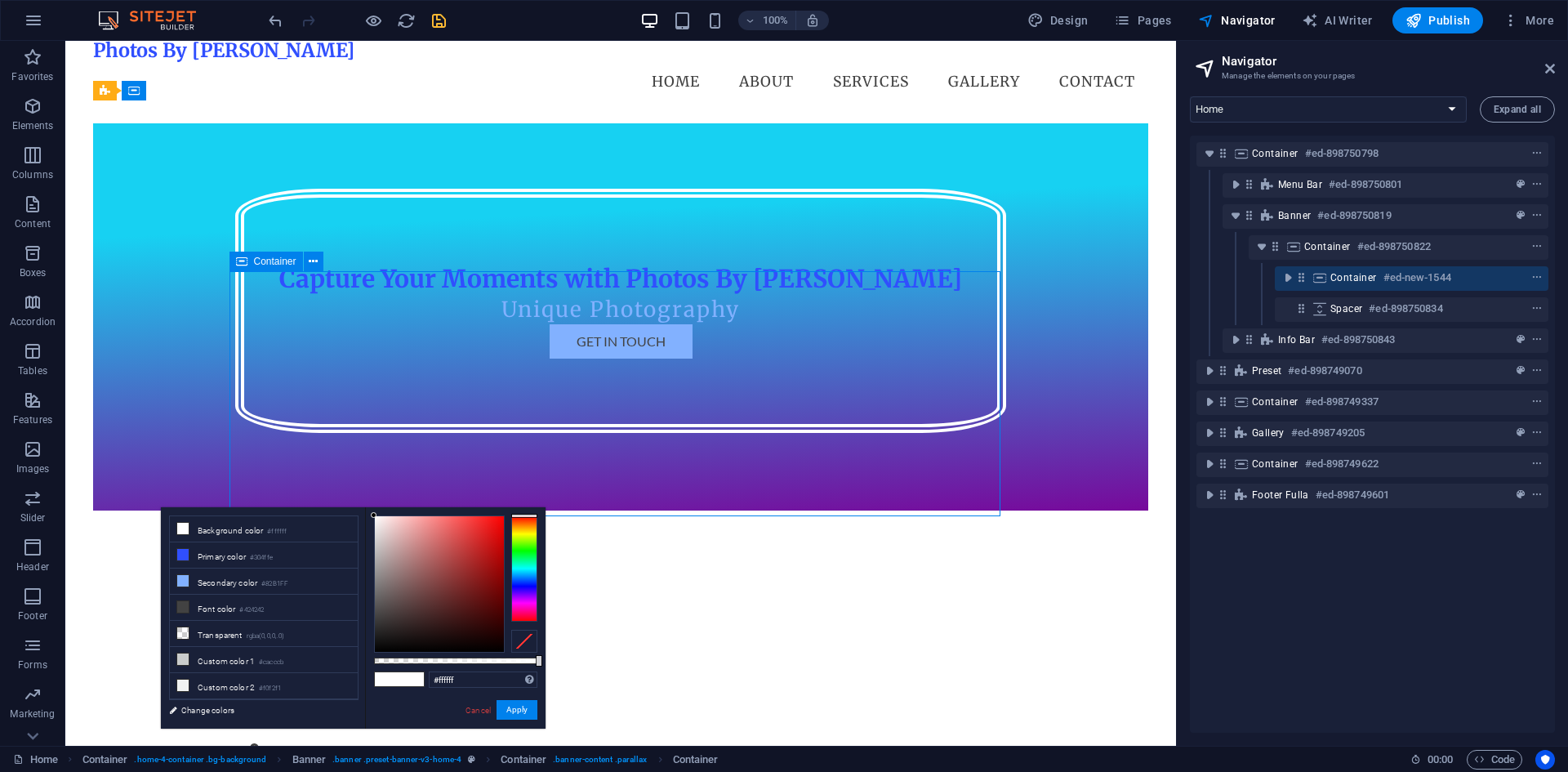
click at [852, 433] on div "Capture Your Moments with Photos By [PERSON_NAME] Unique Photography Get in Tou…" at bounding box center [620, 310] width 771 height 244
click at [480, 722] on div "#ffffff Supported formats #0852ed rgb(8, 82, 237) rgba(8, 82, 237, 90%) hsv(221…" at bounding box center [455, 736] width 180 height 458
click at [1336, 268] on div "Container #ed-new-1544" at bounding box center [1398, 277] width 137 height 19
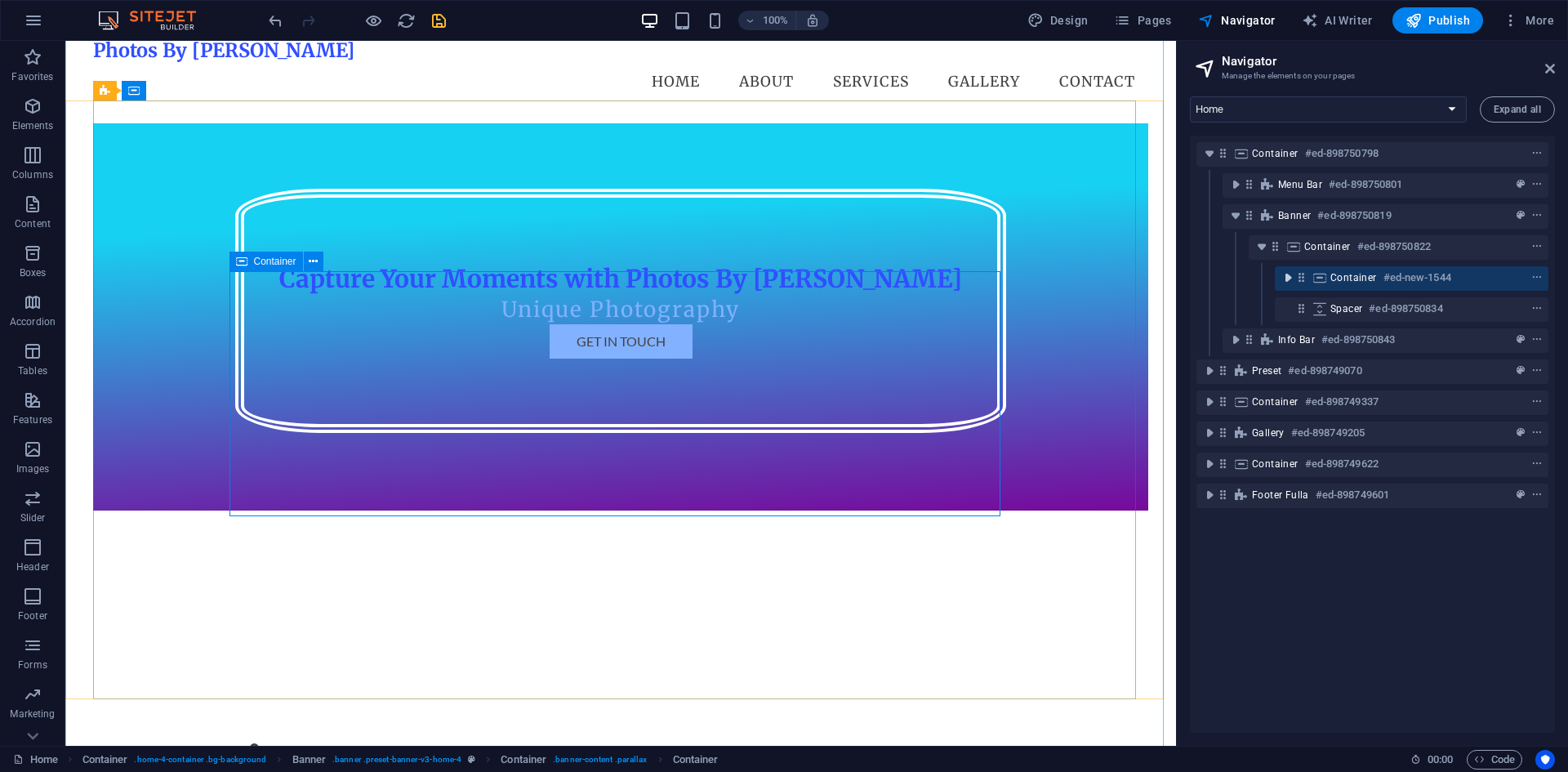
click at [1292, 276] on icon "toggle-expand" at bounding box center [1287, 277] width 16 height 16
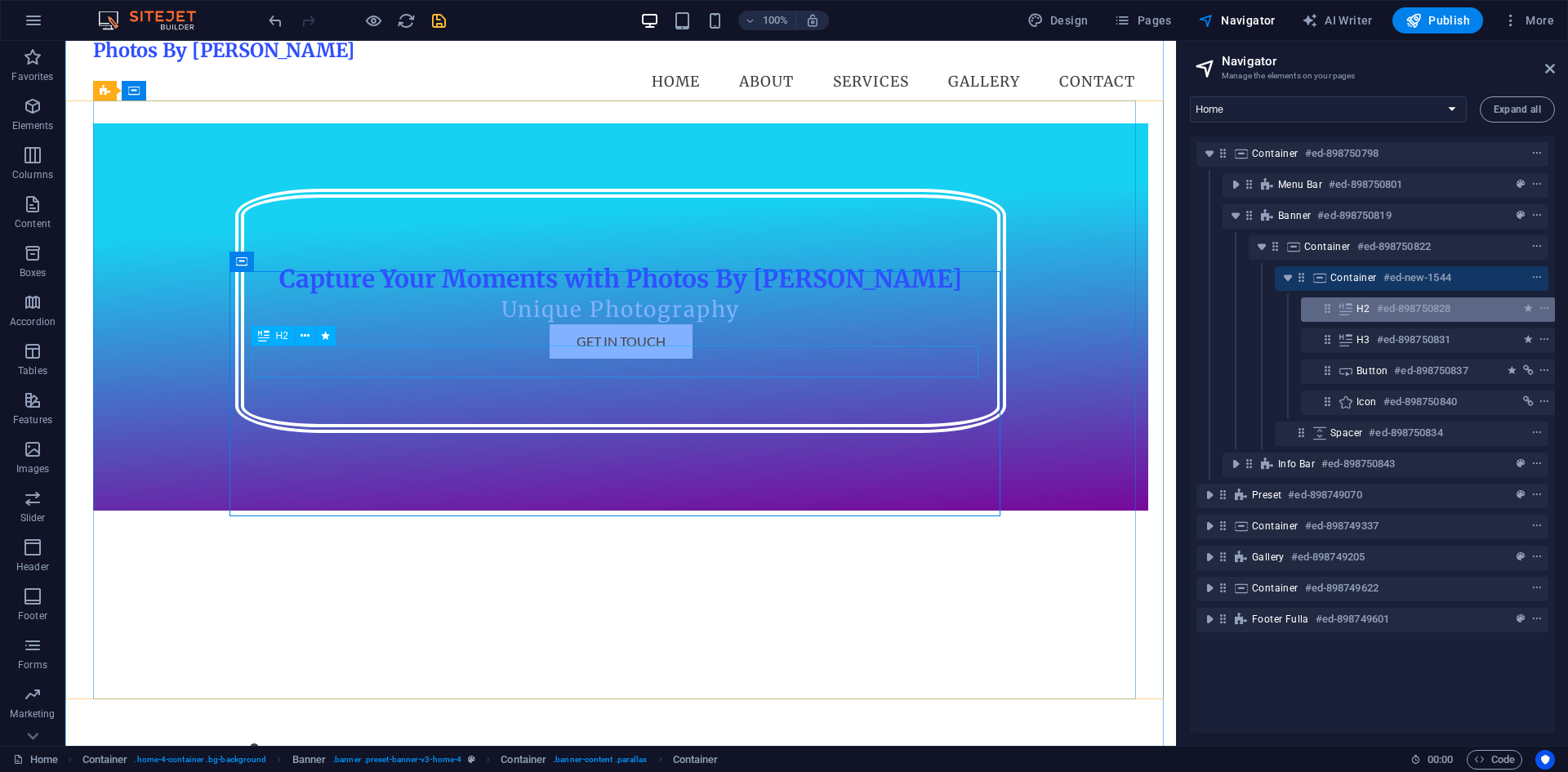
click at [1399, 310] on h6 "#ed-898750828" at bounding box center [1414, 308] width 74 height 19
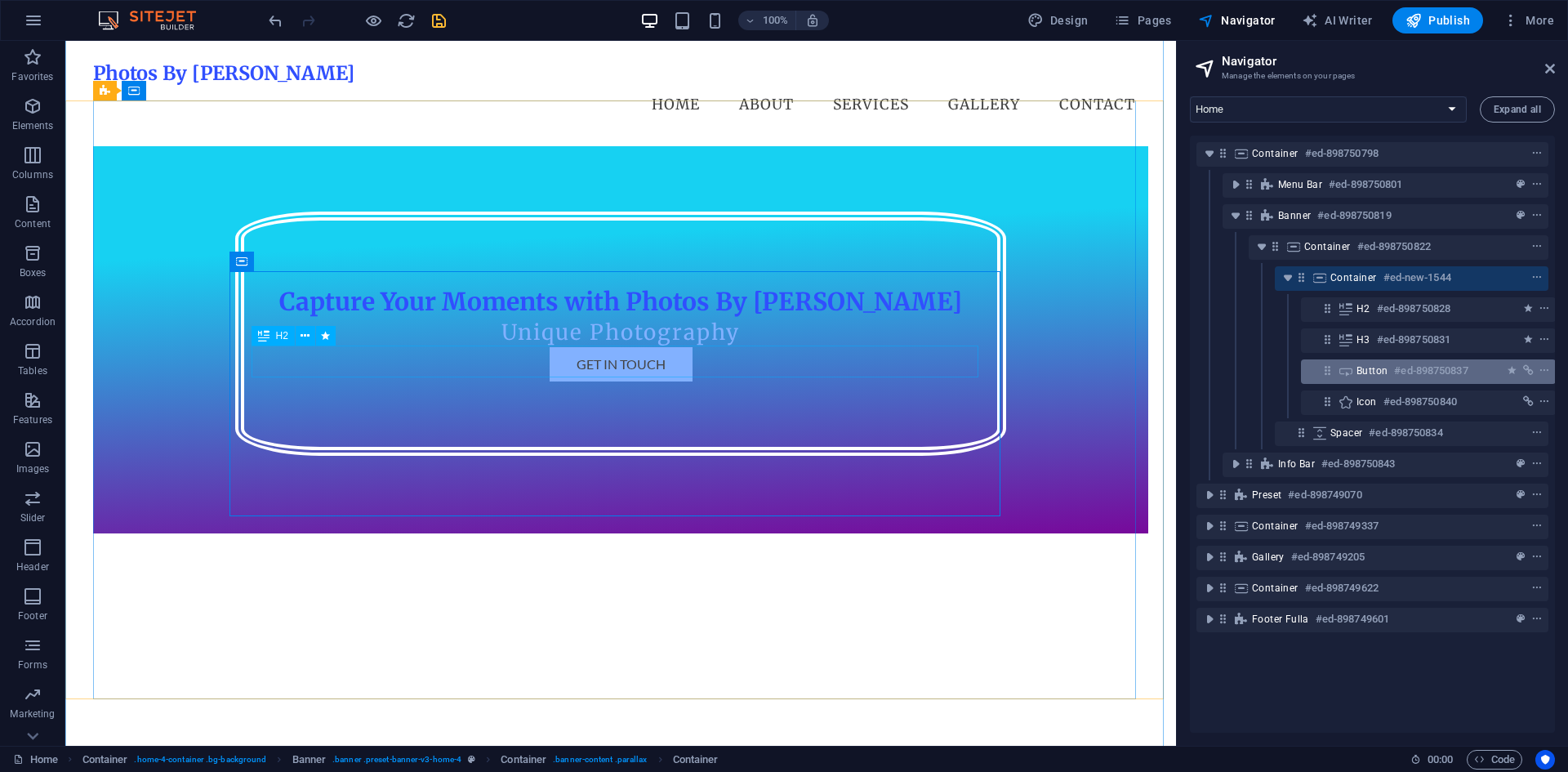
scroll to position [0, 4]
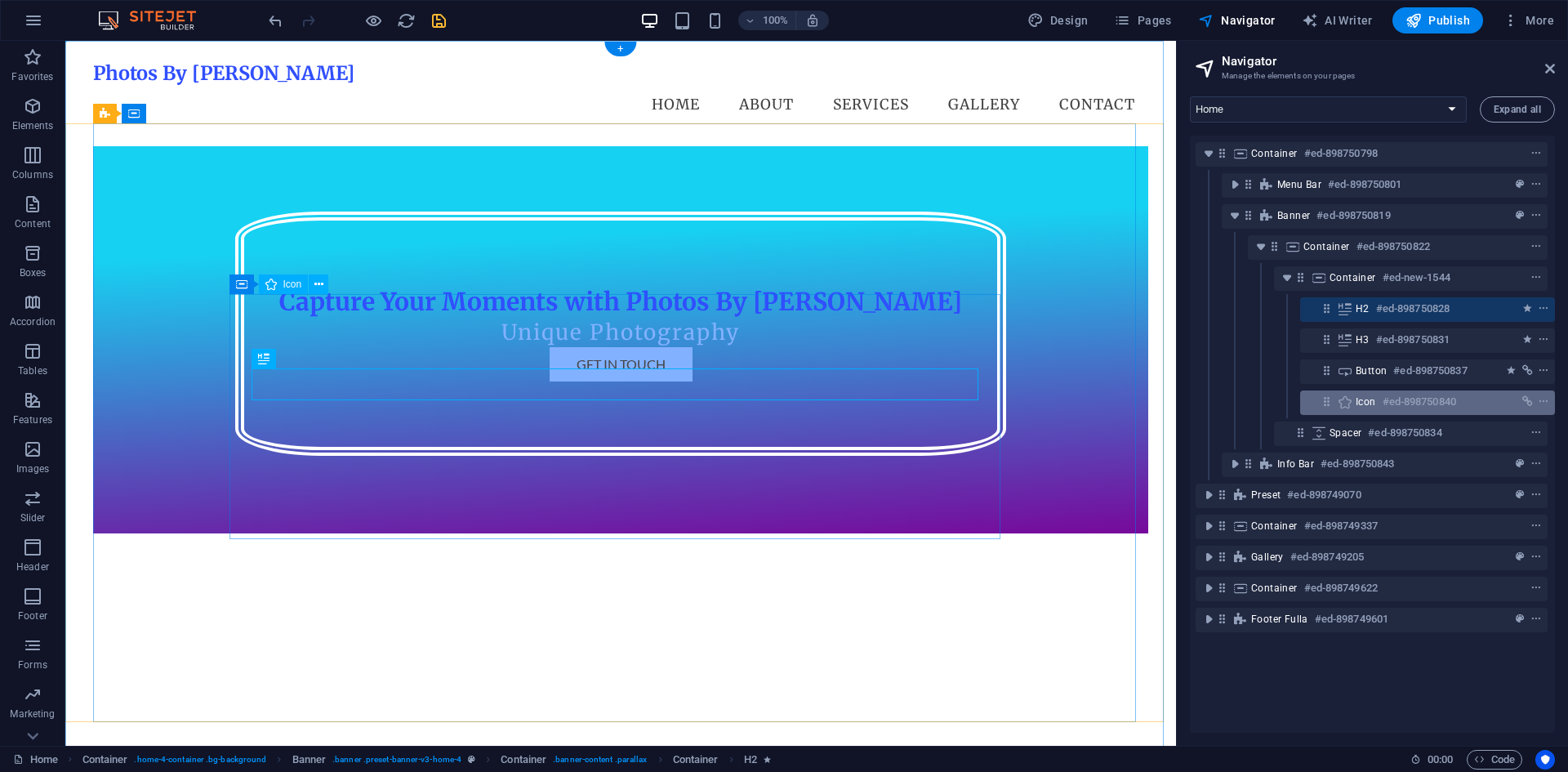
click at [1385, 398] on h6 "#ed-898750840" at bounding box center [1419, 402] width 74 height 19
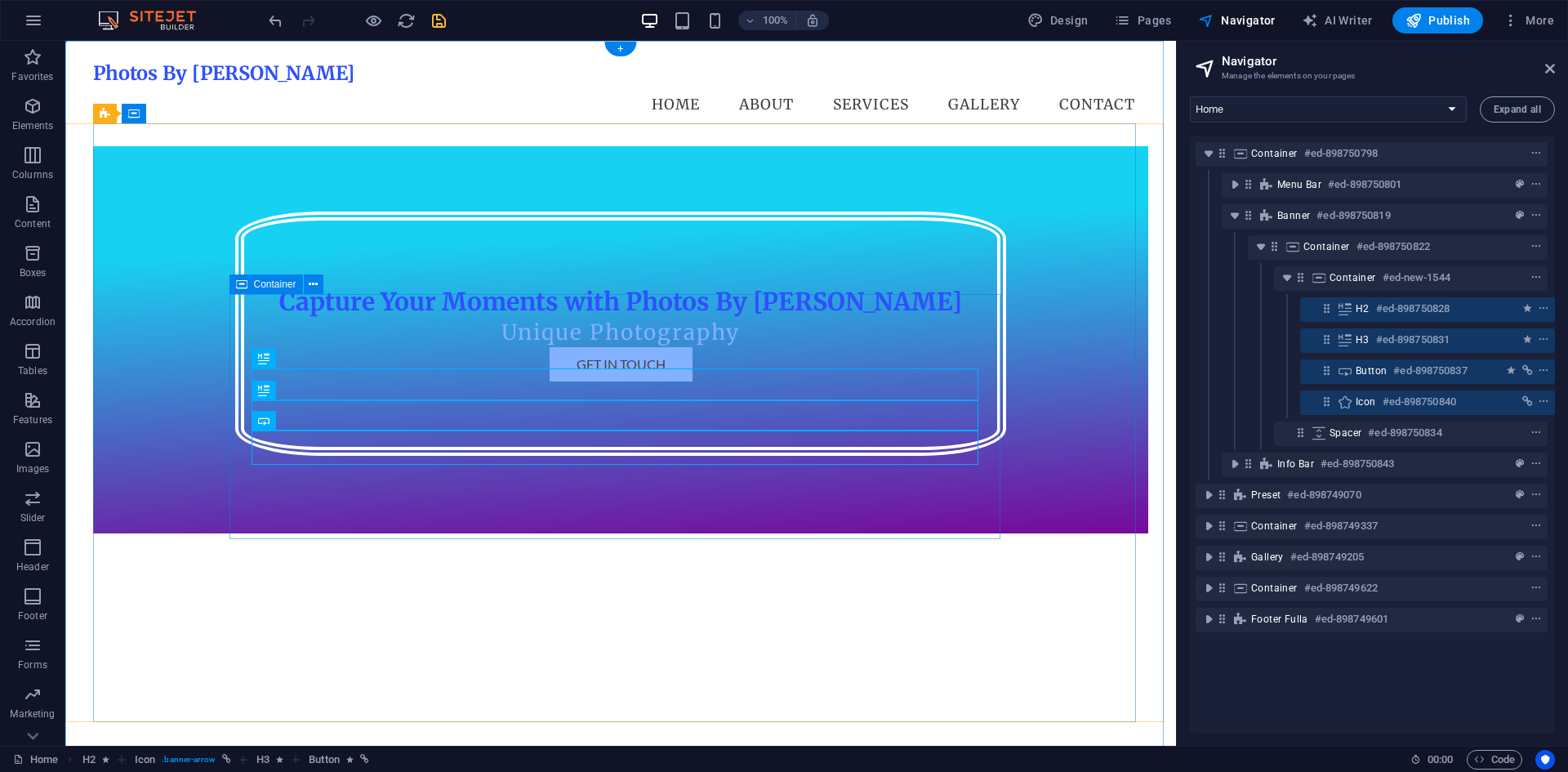
drag, startPoint x: 1381, startPoint y: 303, endPoint x: 1366, endPoint y: 295, distance: 17.0
click at [1366, 295] on div "H2 #ed-898750828" at bounding box center [1371, 309] width 352 height 31
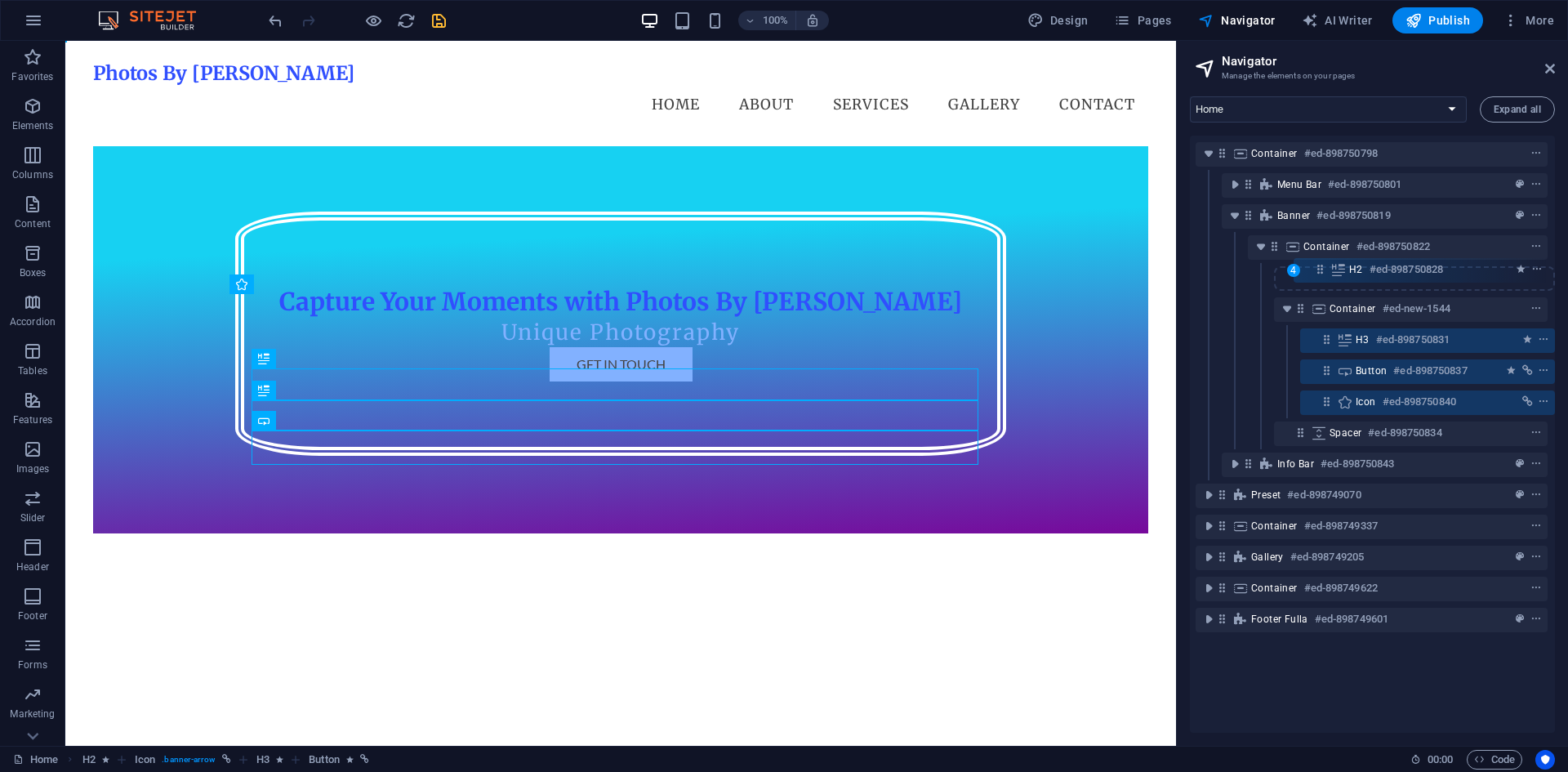
drag, startPoint x: 1325, startPoint y: 309, endPoint x: 1322, endPoint y: 260, distance: 49.1
click at [1322, 260] on div "Container #ed-898750798 Menu Bar #ed-898750801 Banner #ed-898750819 Container #…" at bounding box center [1372, 434] width 365 height 596
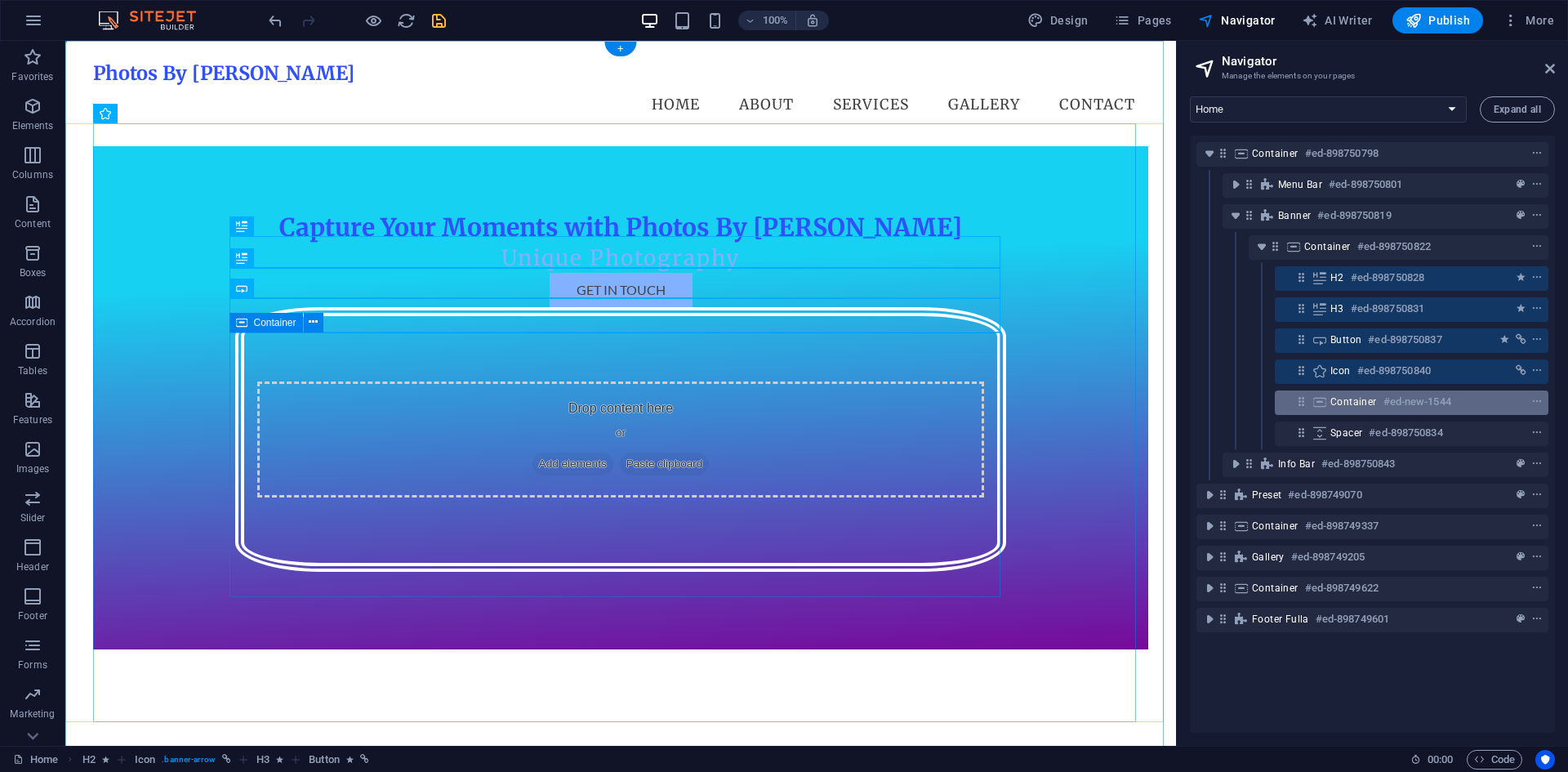
click at [1341, 397] on span "Container" at bounding box center [1354, 401] width 47 height 13
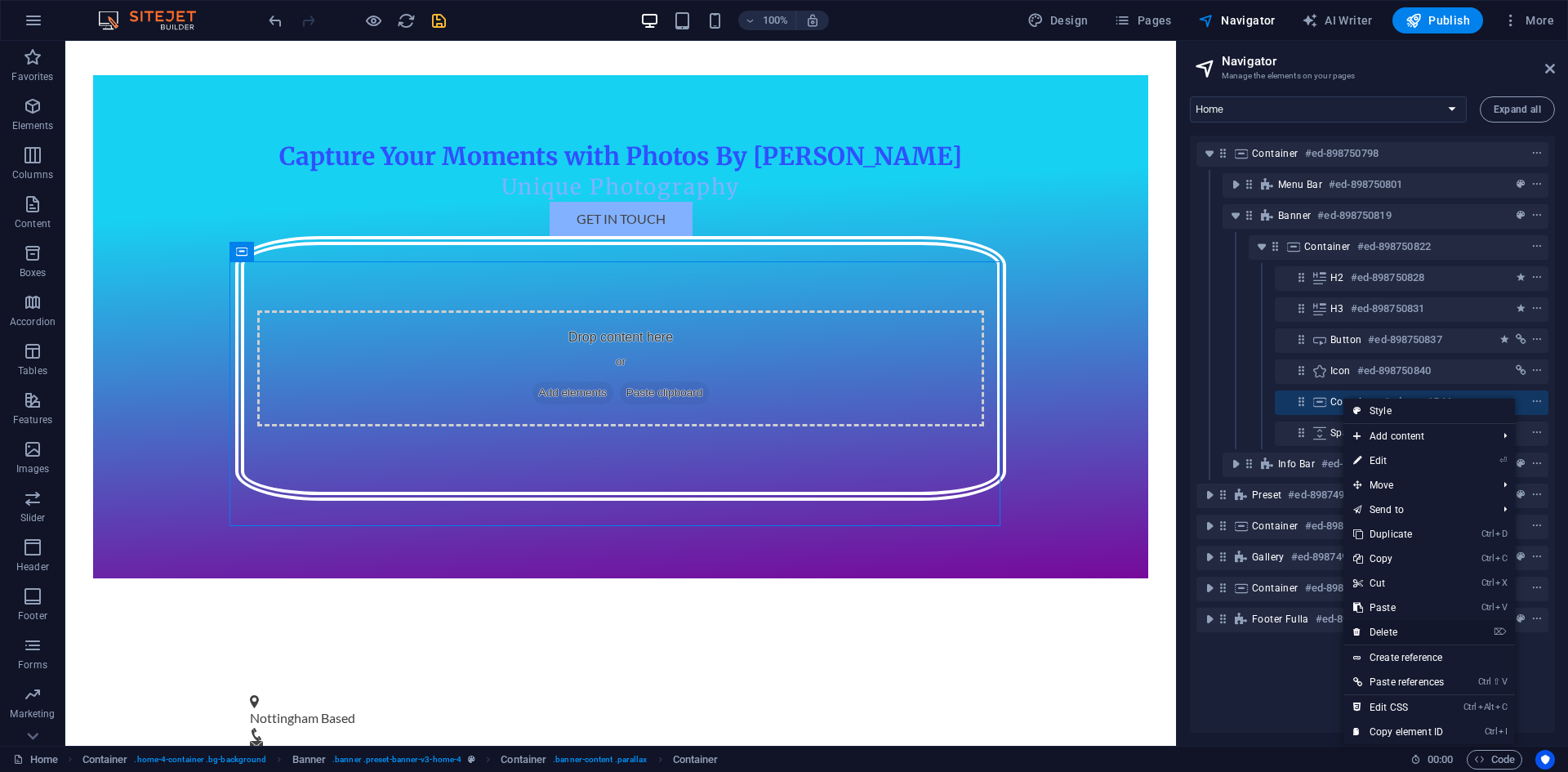
click at [1392, 627] on link "⌦ Delete" at bounding box center [1398, 631] width 111 height 24
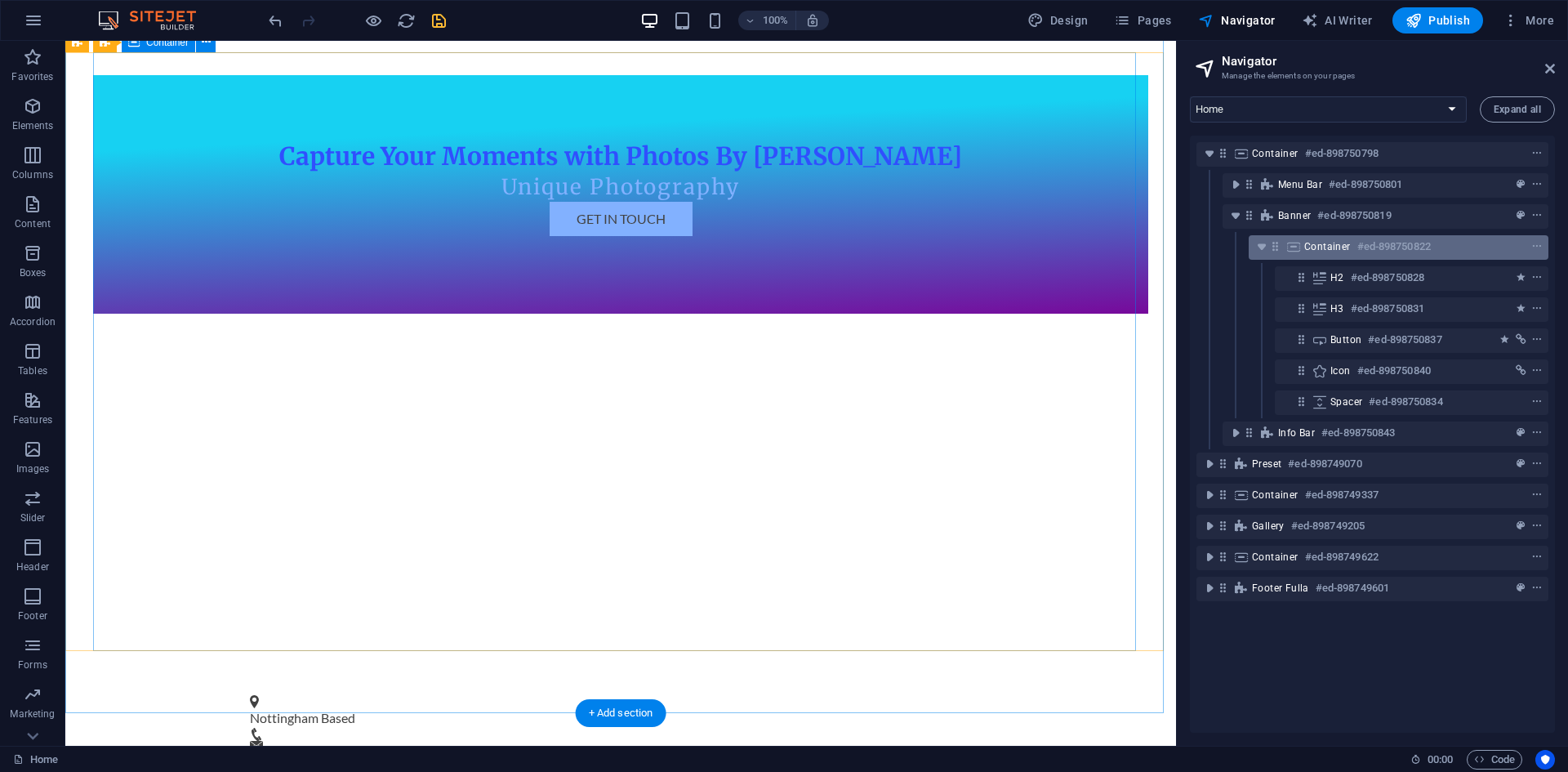
click at [1306, 241] on span "Container" at bounding box center [1328, 246] width 47 height 13
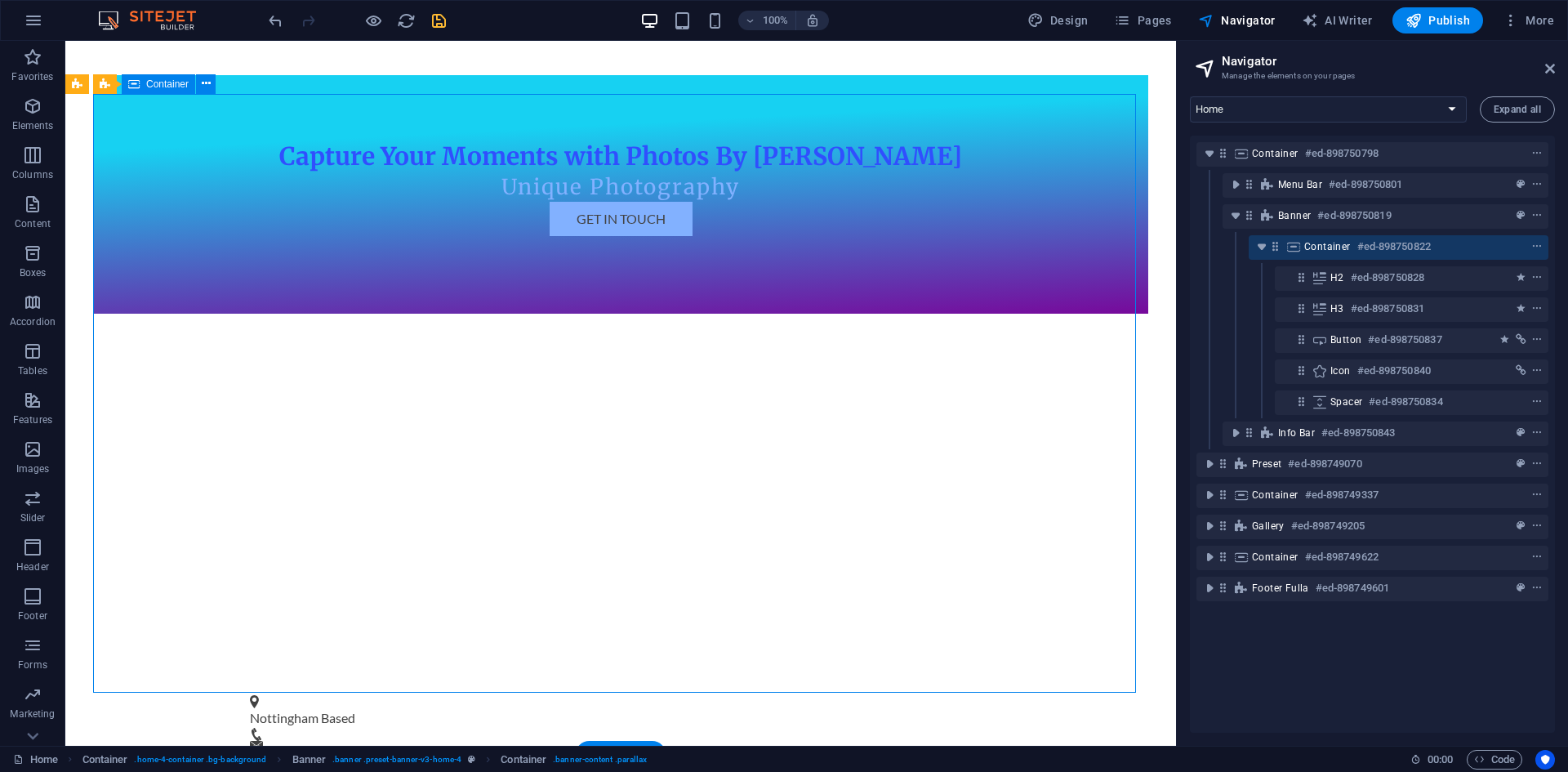
scroll to position [29, 0]
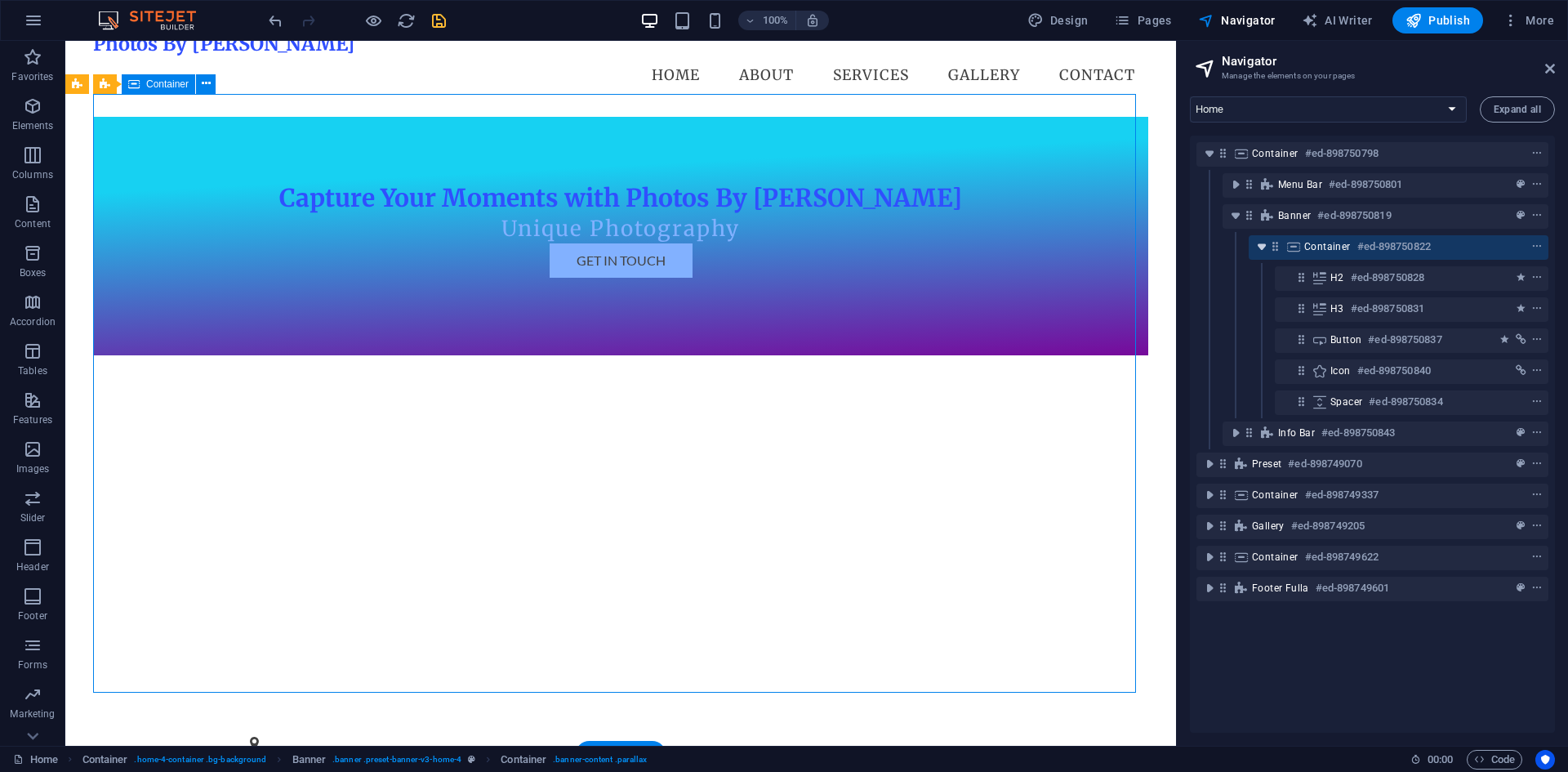
click at [1263, 244] on icon "toggle-expand" at bounding box center [1261, 246] width 16 height 16
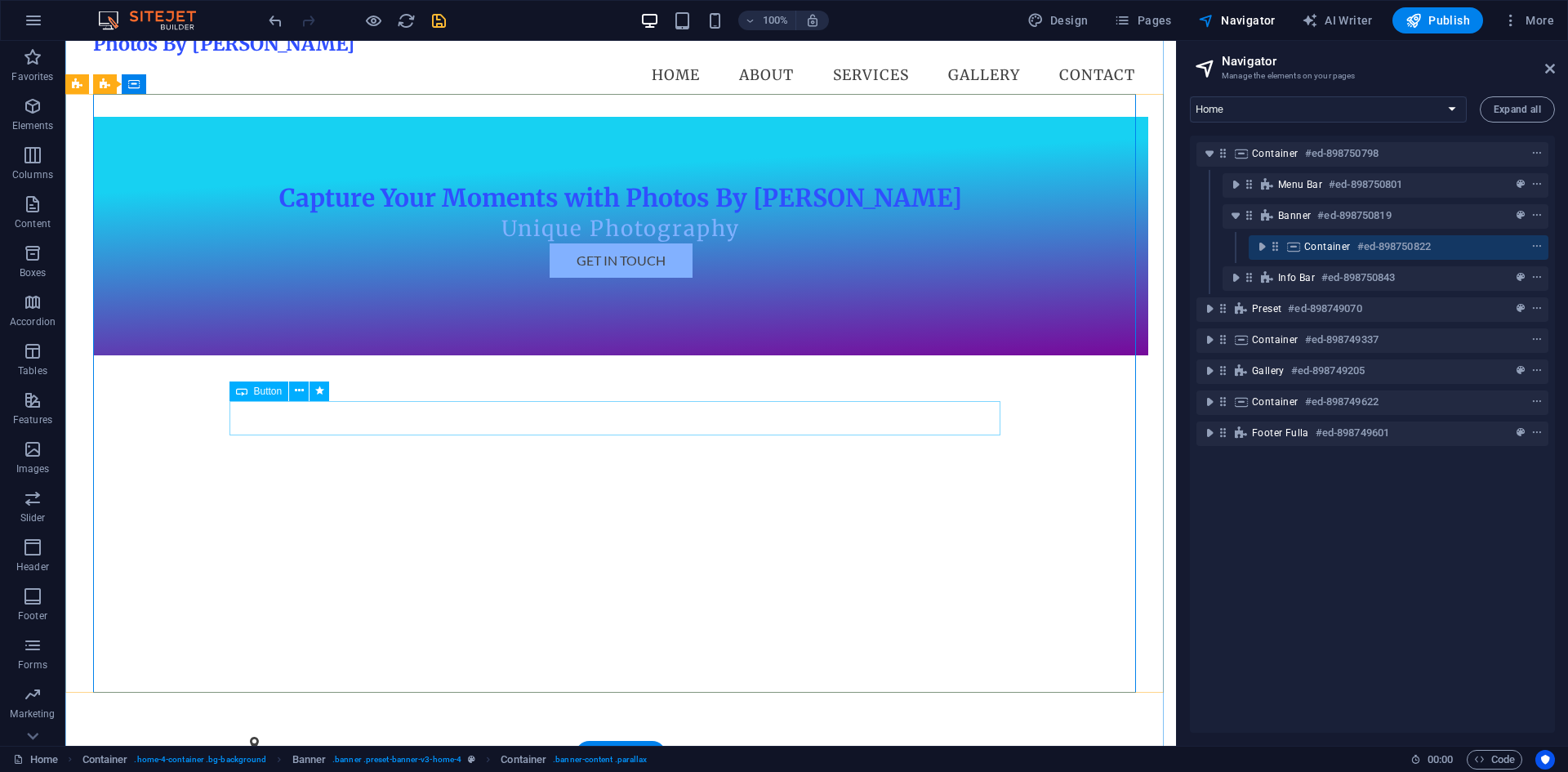
click at [678, 277] on div "Get in Touch" at bounding box center [620, 260] width 771 height 34
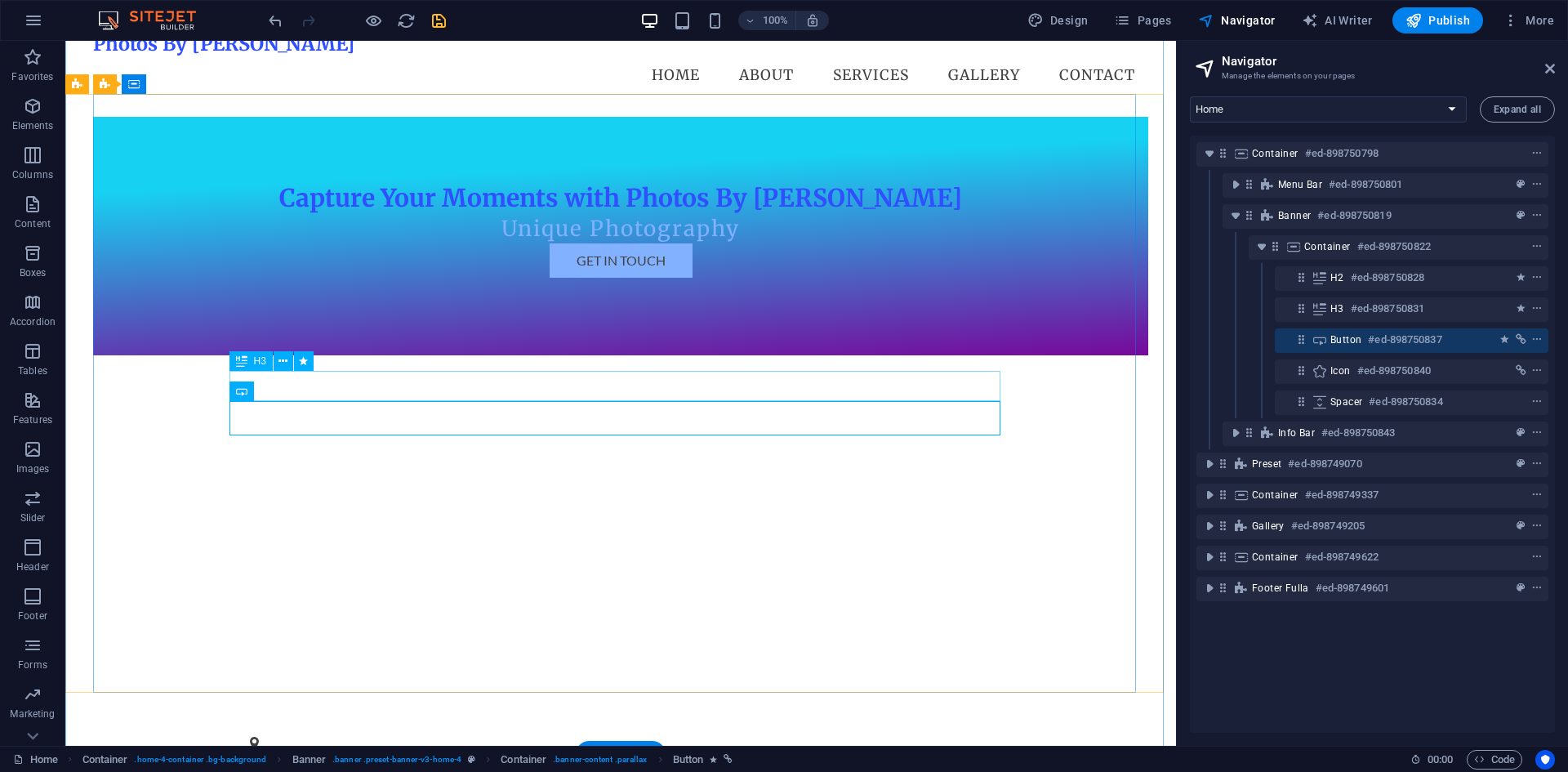
click at [717, 243] on div "Unique Photography" at bounding box center [620, 229] width 771 height 29
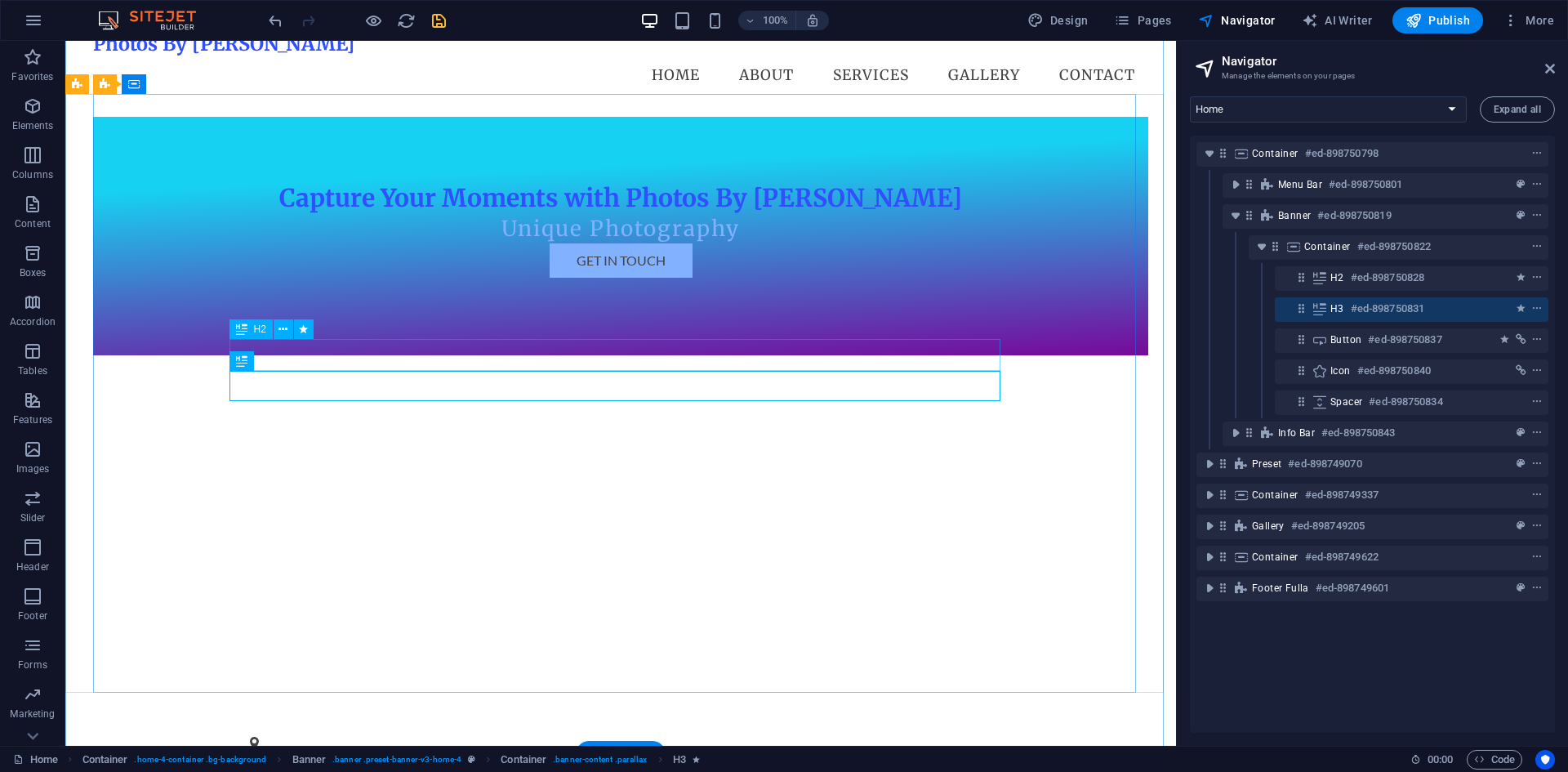
click at [715, 214] on div "Capture Your Moments with Photos By [PERSON_NAME]" at bounding box center [620, 198] width 771 height 32
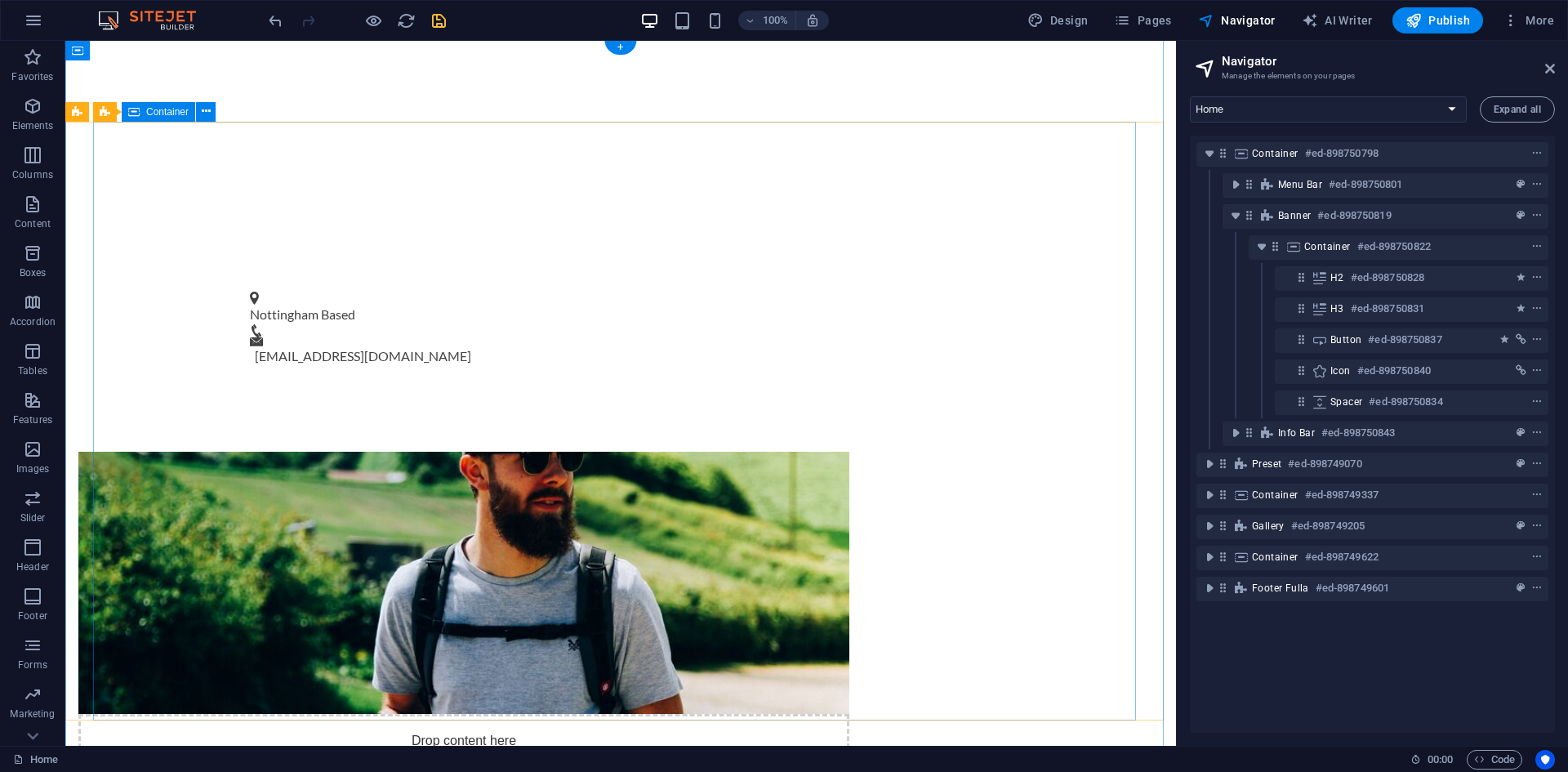
scroll to position [490, 0]
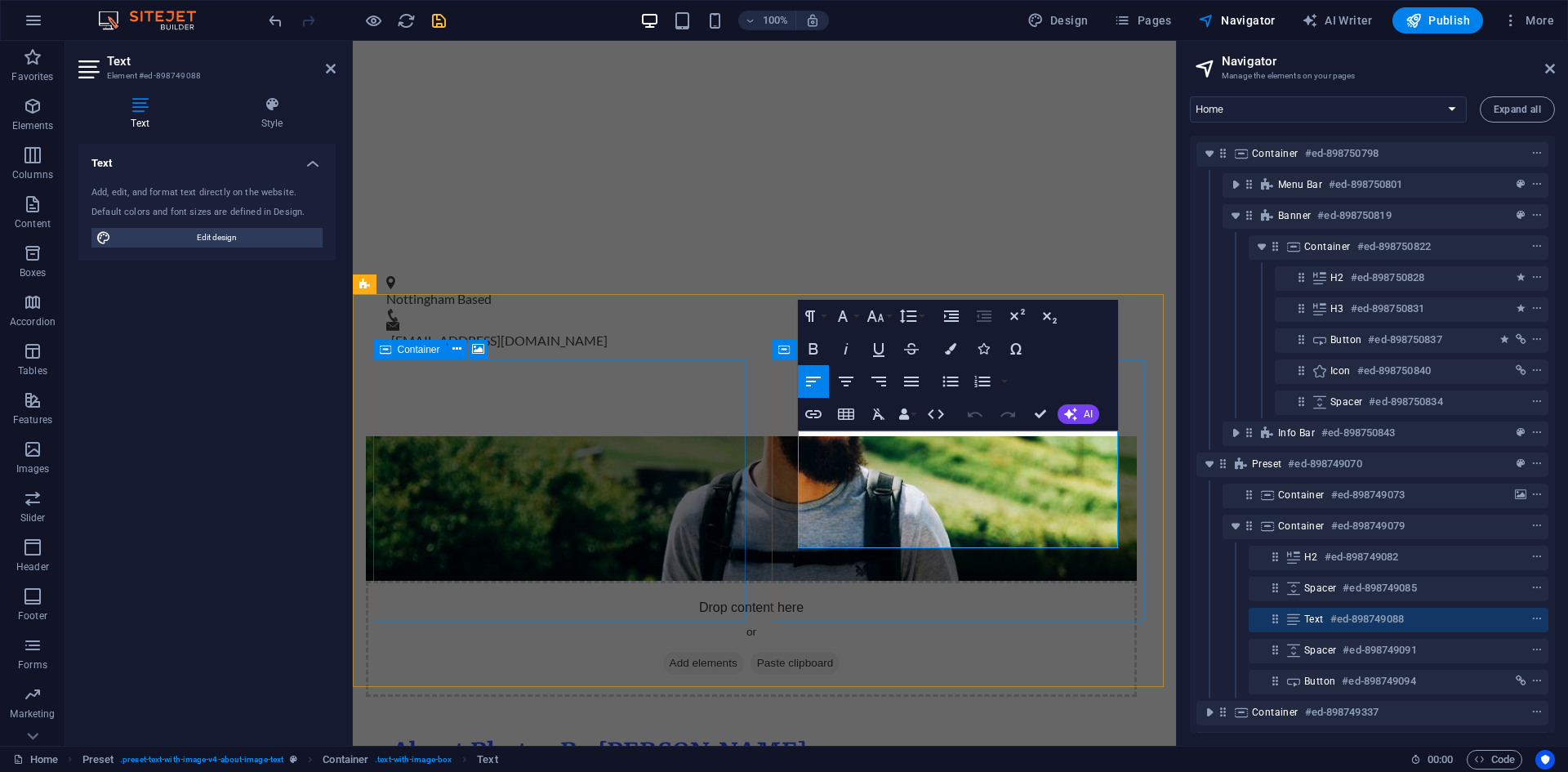
drag, startPoint x: 953, startPoint y: 478, endPoint x: 829, endPoint y: 473, distance: 124.1
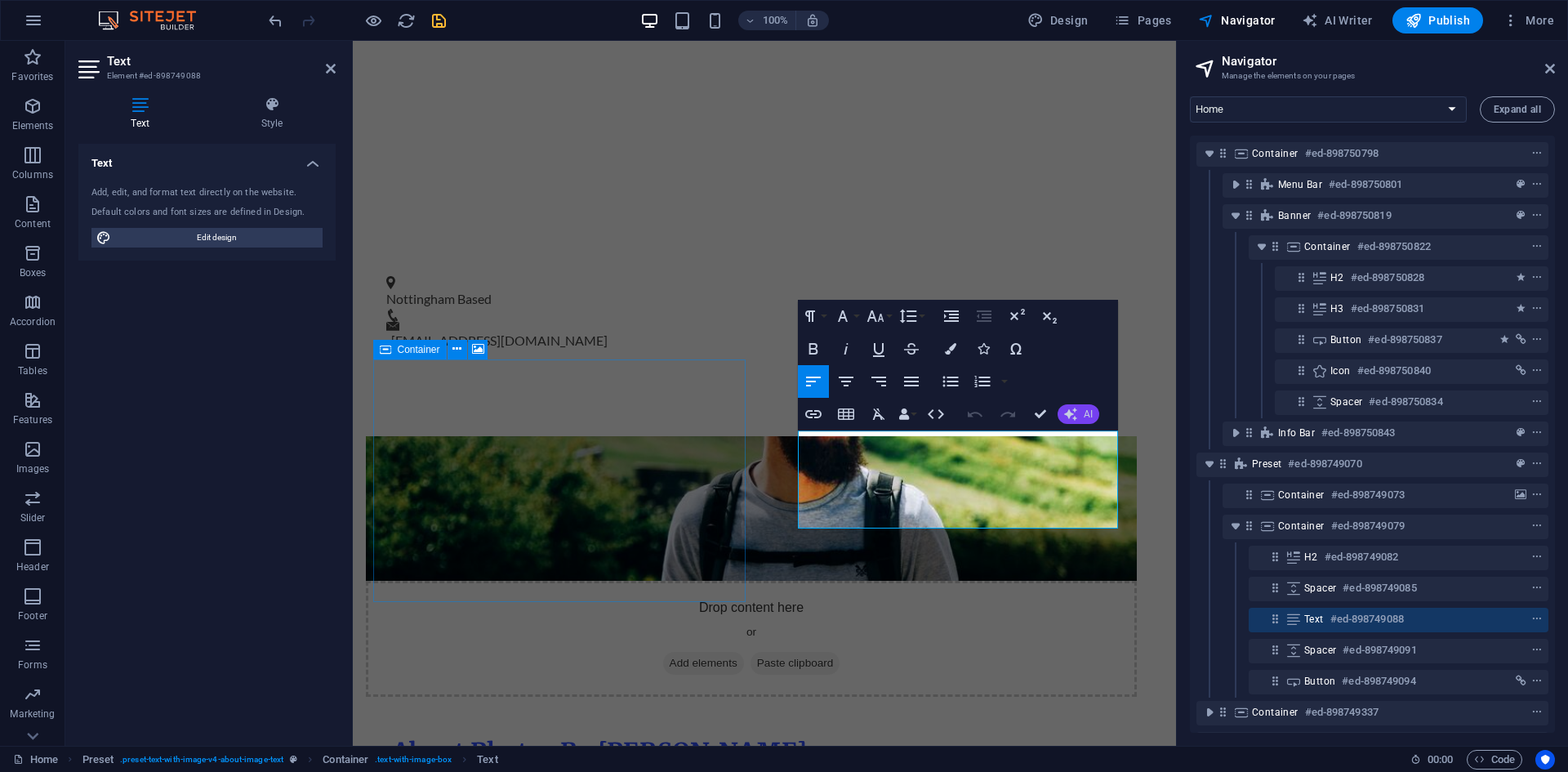
click at [1062, 420] on button "AI" at bounding box center [1077, 414] width 42 height 19
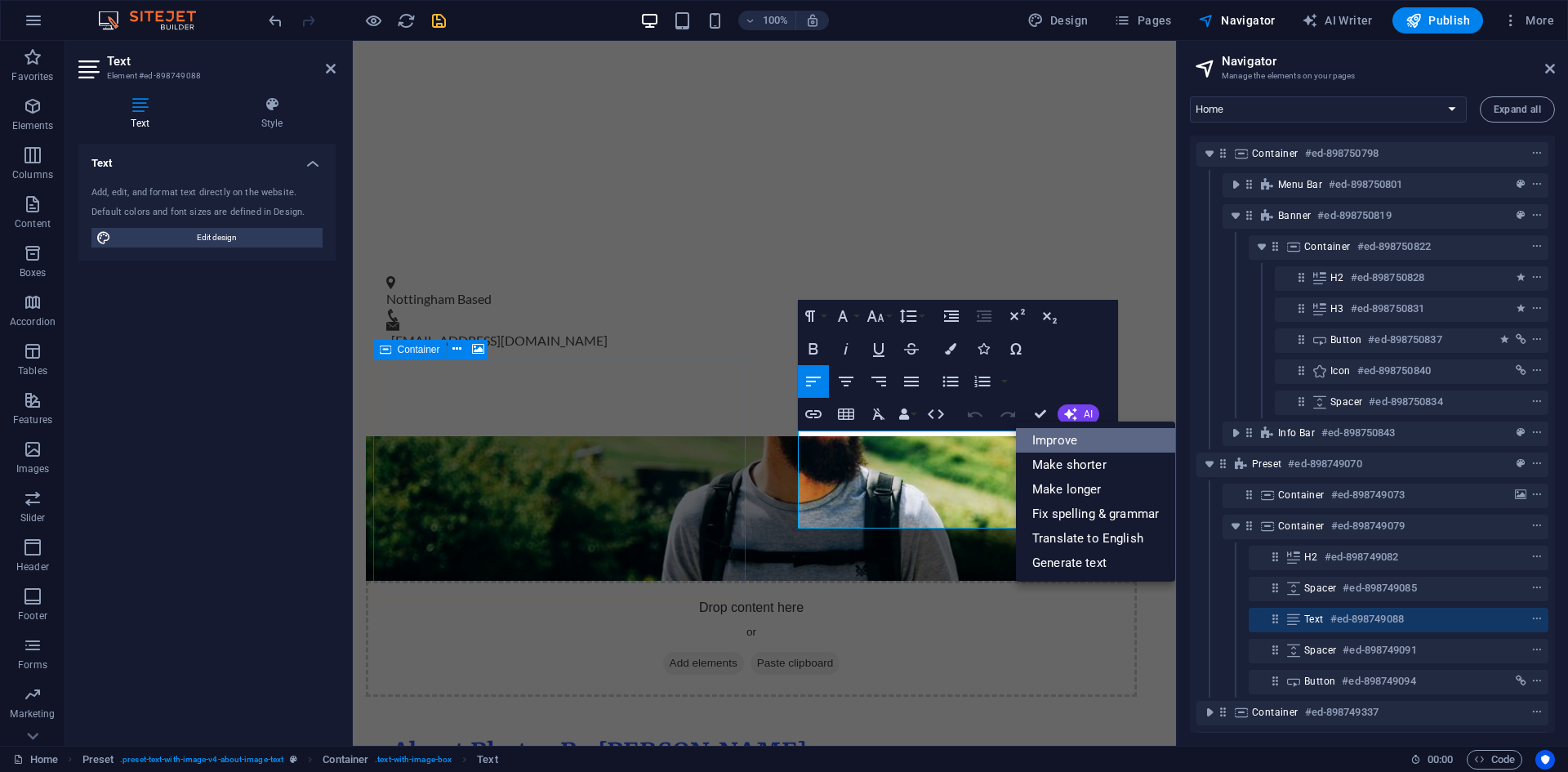
click at [1072, 441] on link "Improve" at bounding box center [1095, 439] width 159 height 24
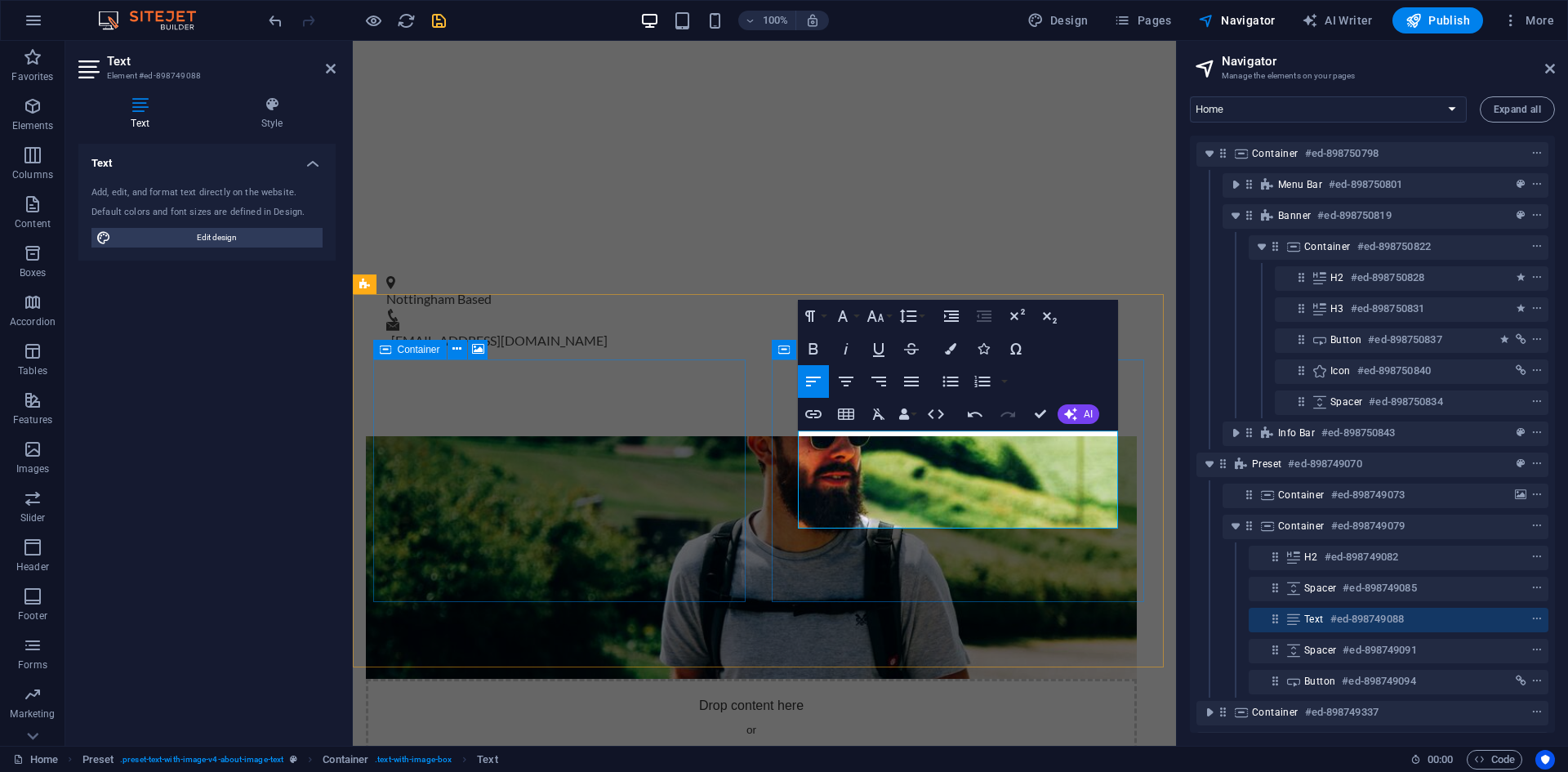
drag, startPoint x: 1022, startPoint y: 477, endPoint x: 814, endPoint y: 471, distance: 208.1
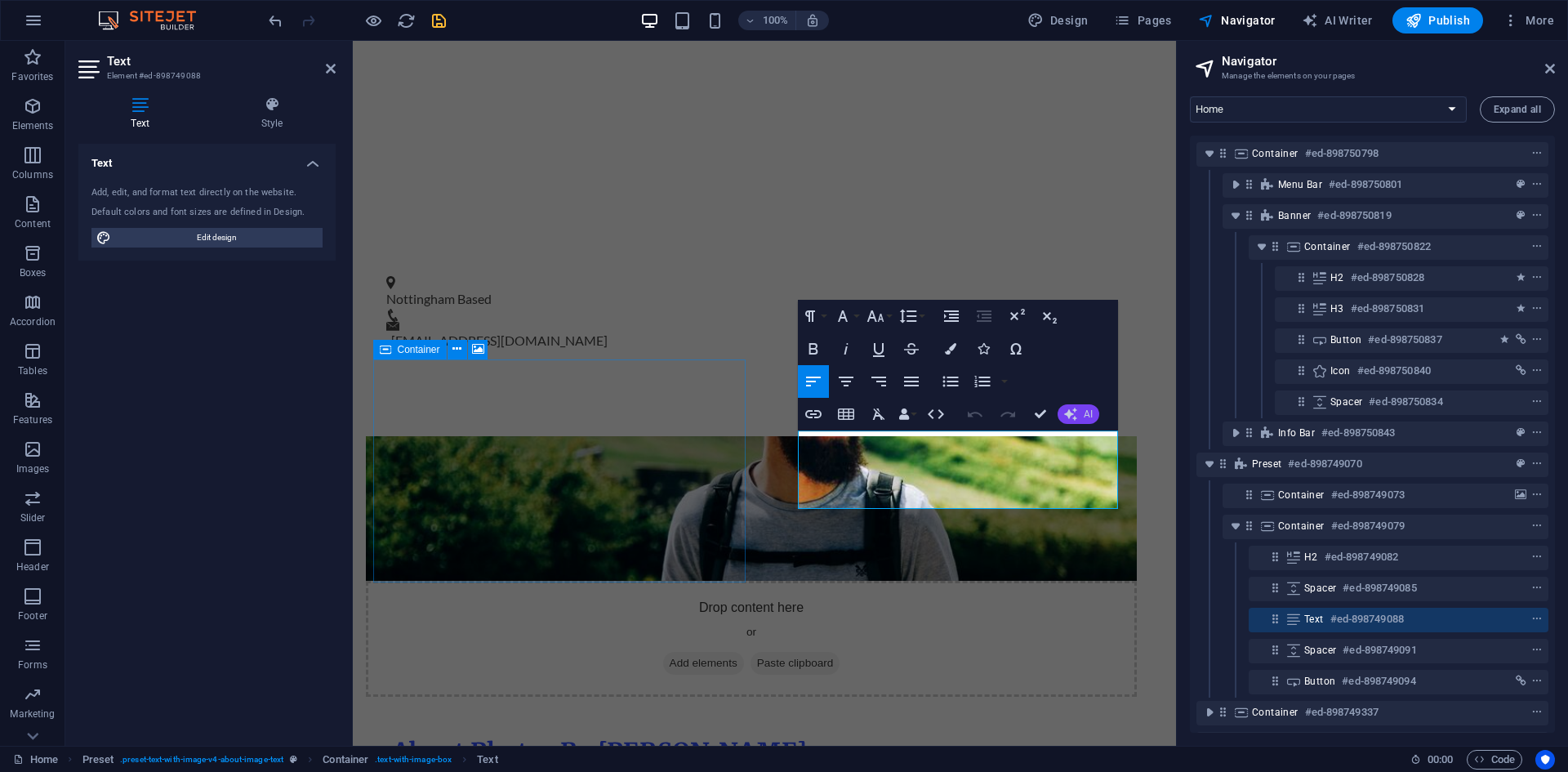
click at [1072, 420] on icon "button" at bounding box center [1070, 413] width 13 height 13
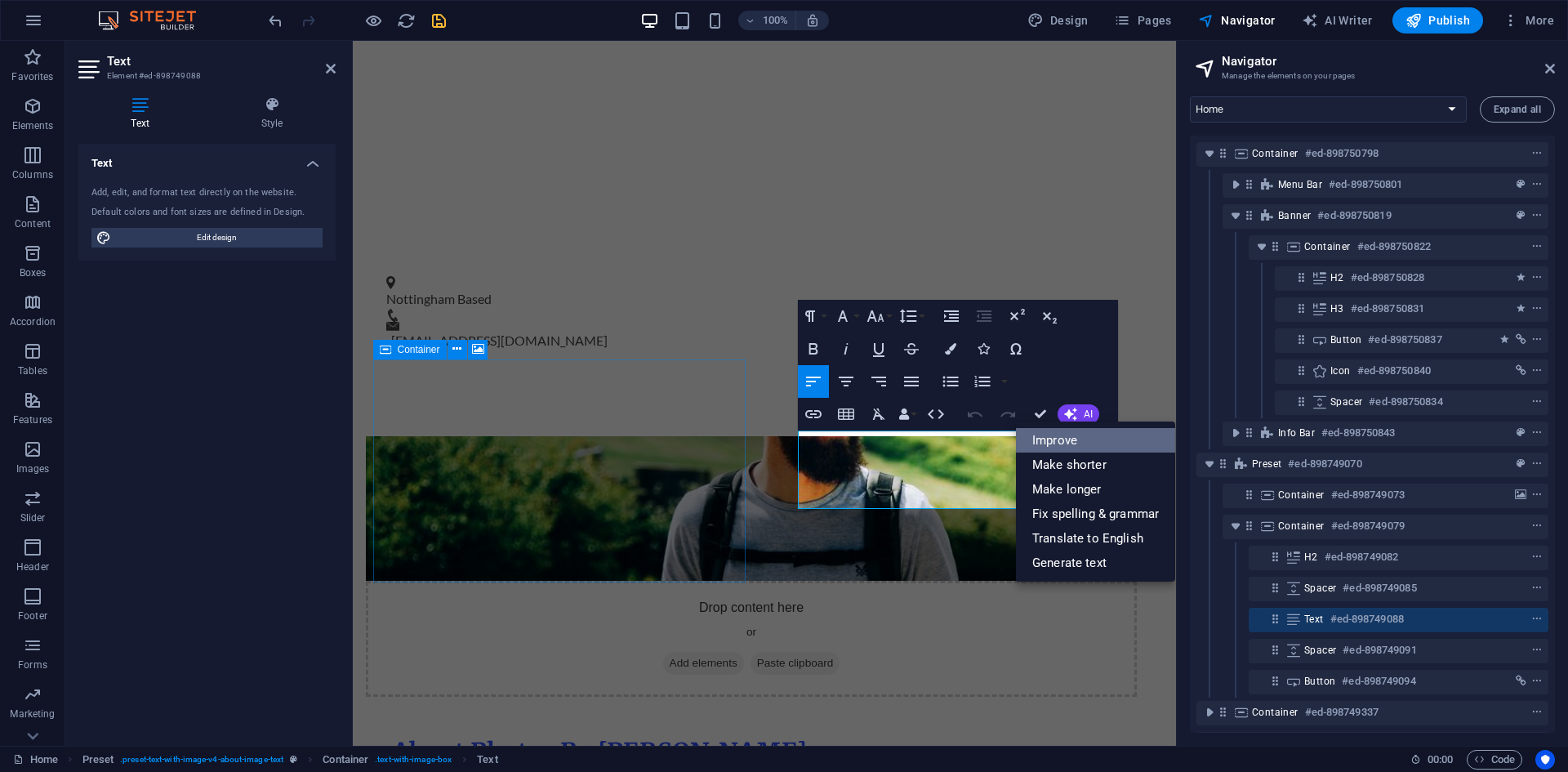
click at [1069, 447] on link "Improve" at bounding box center [1095, 439] width 159 height 24
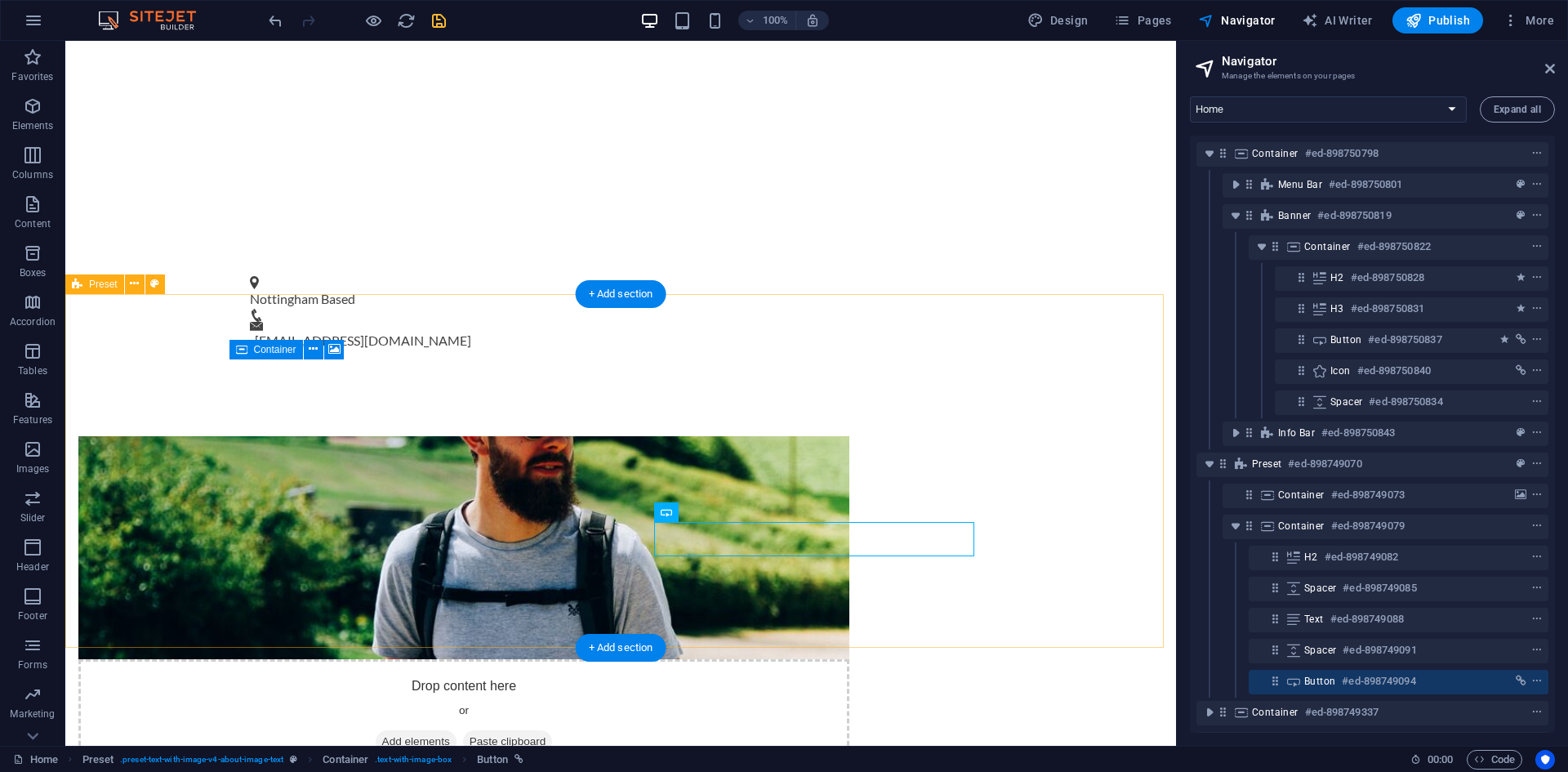
click at [1039, 487] on div "Drop content here or Add elements Paste clipboard About Photos By [PERSON_NAME]…" at bounding box center [620, 703] width 1110 height 666
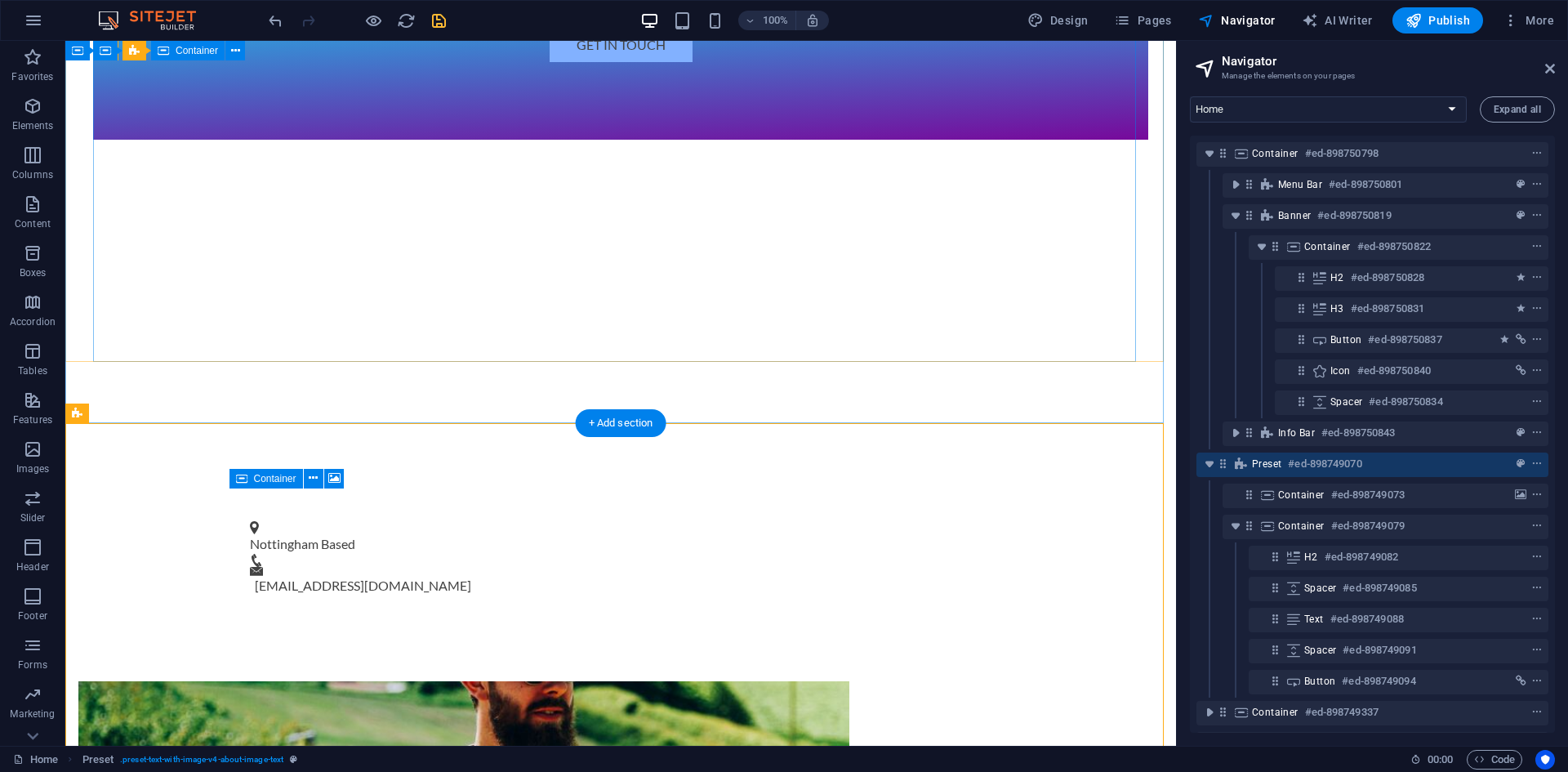
scroll to position [654, 0]
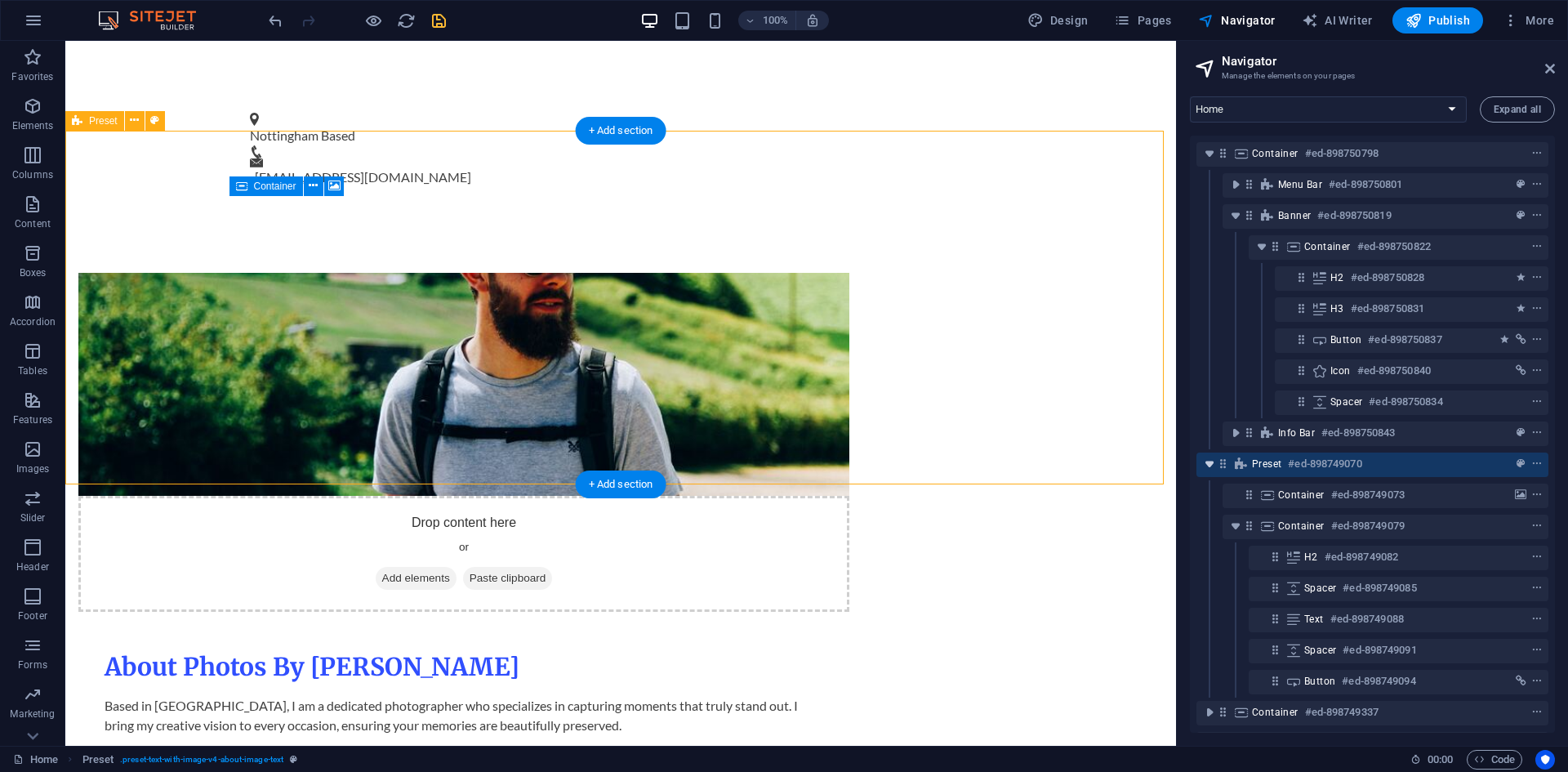
click at [1210, 463] on icon "toggle-expand" at bounding box center [1208, 464] width 16 height 16
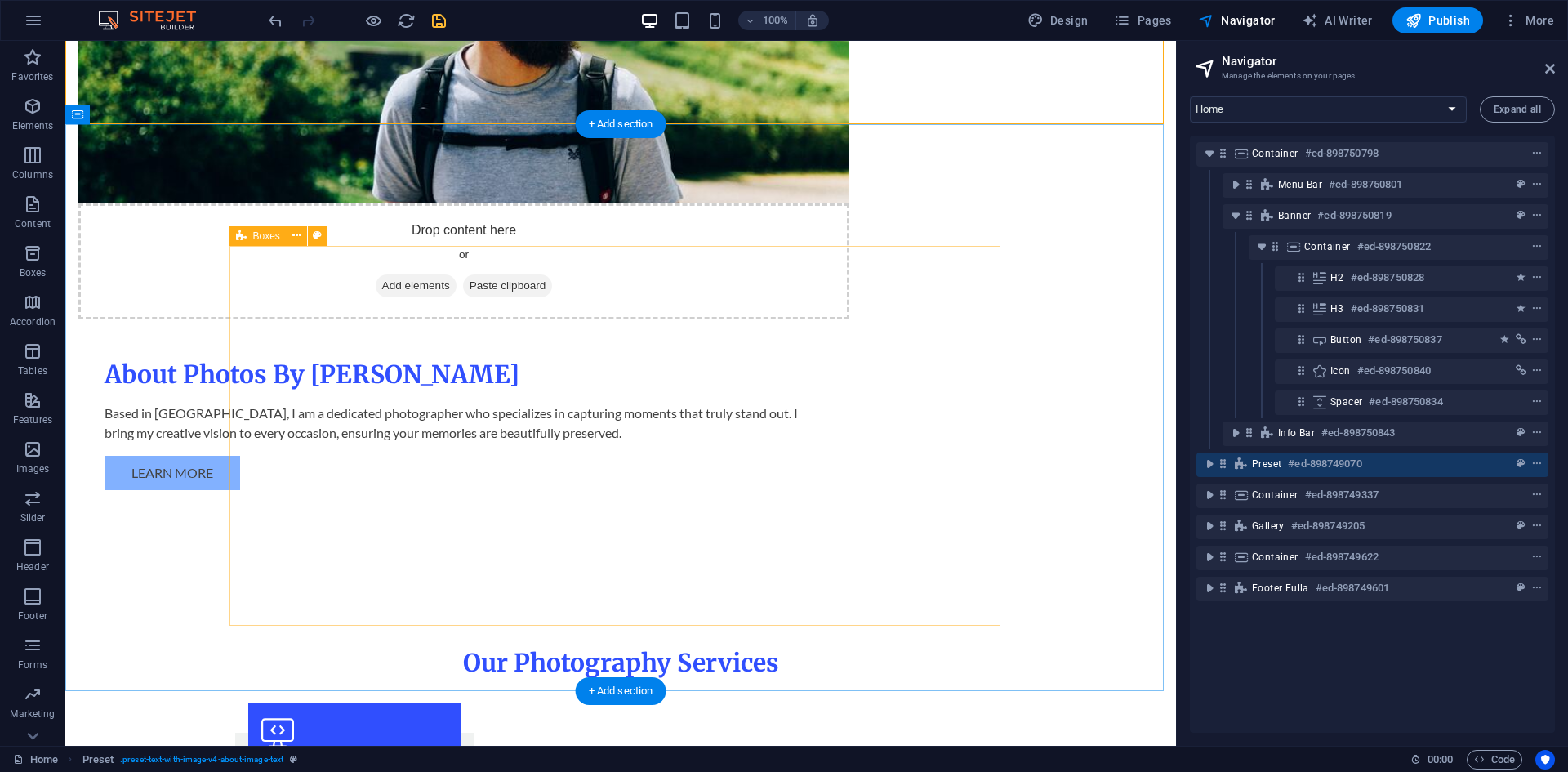
scroll to position [1062, 0]
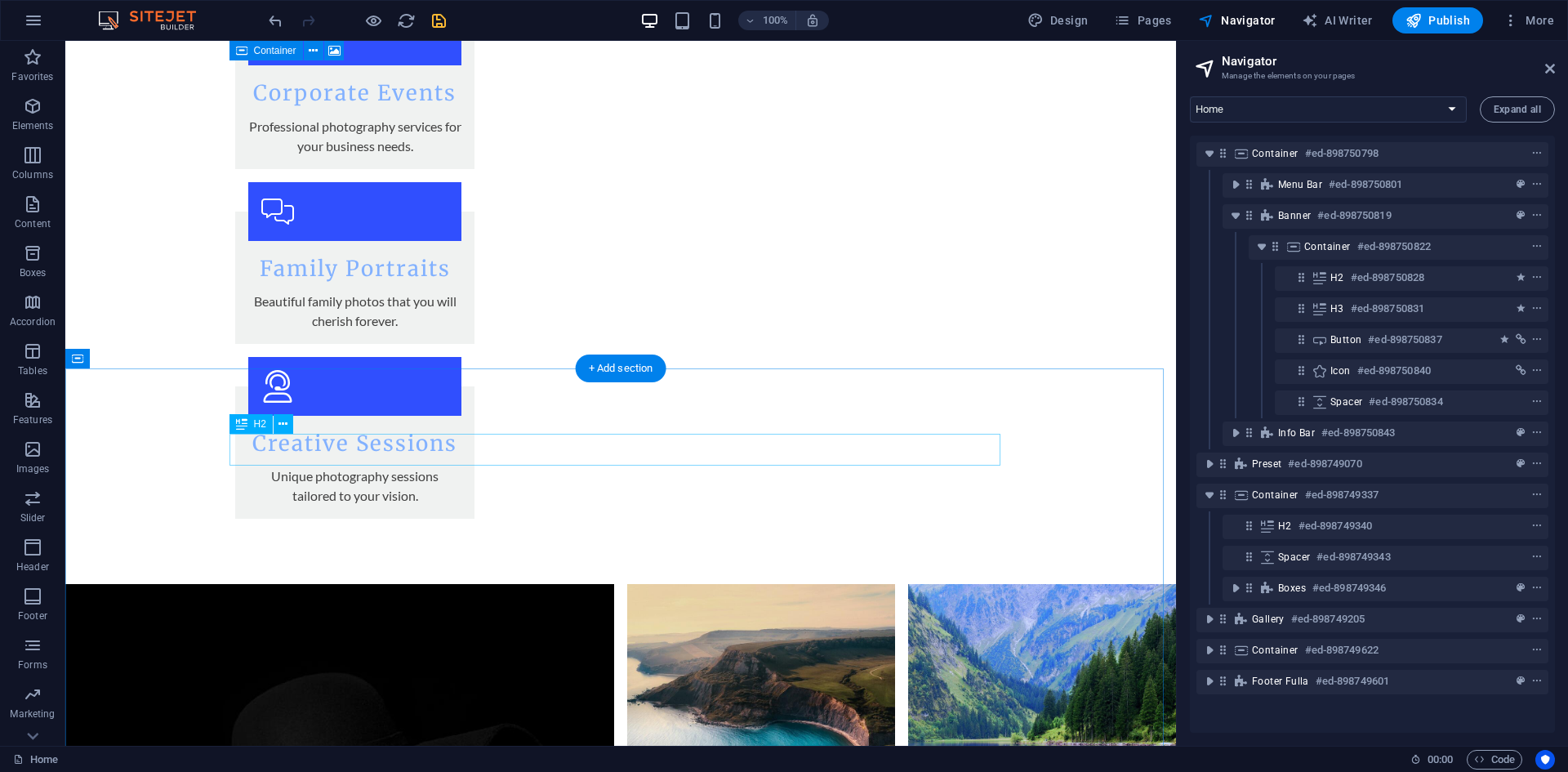
scroll to position [2286, 0]
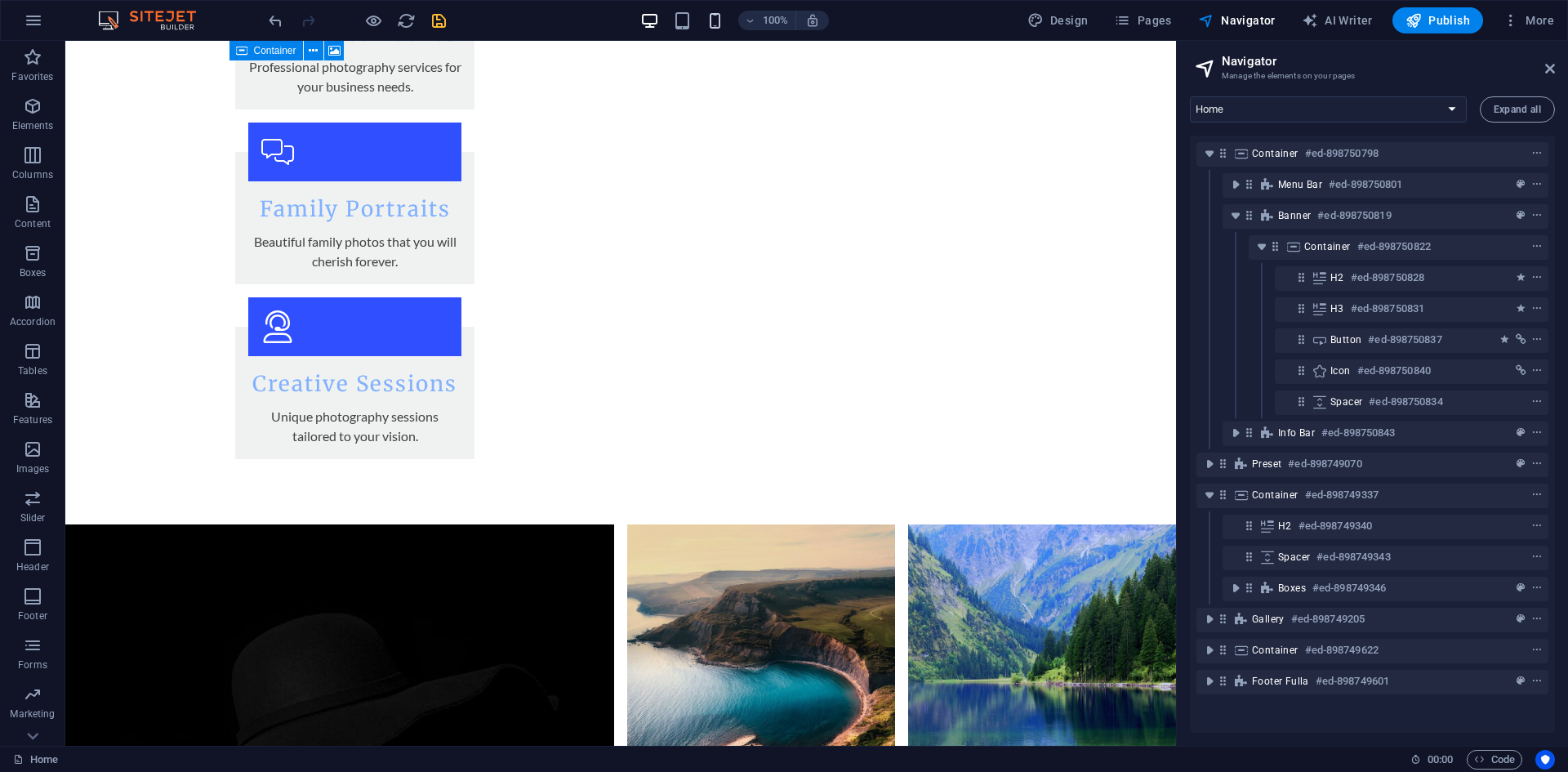
click at [709, 22] on icon "button" at bounding box center [714, 20] width 18 height 18
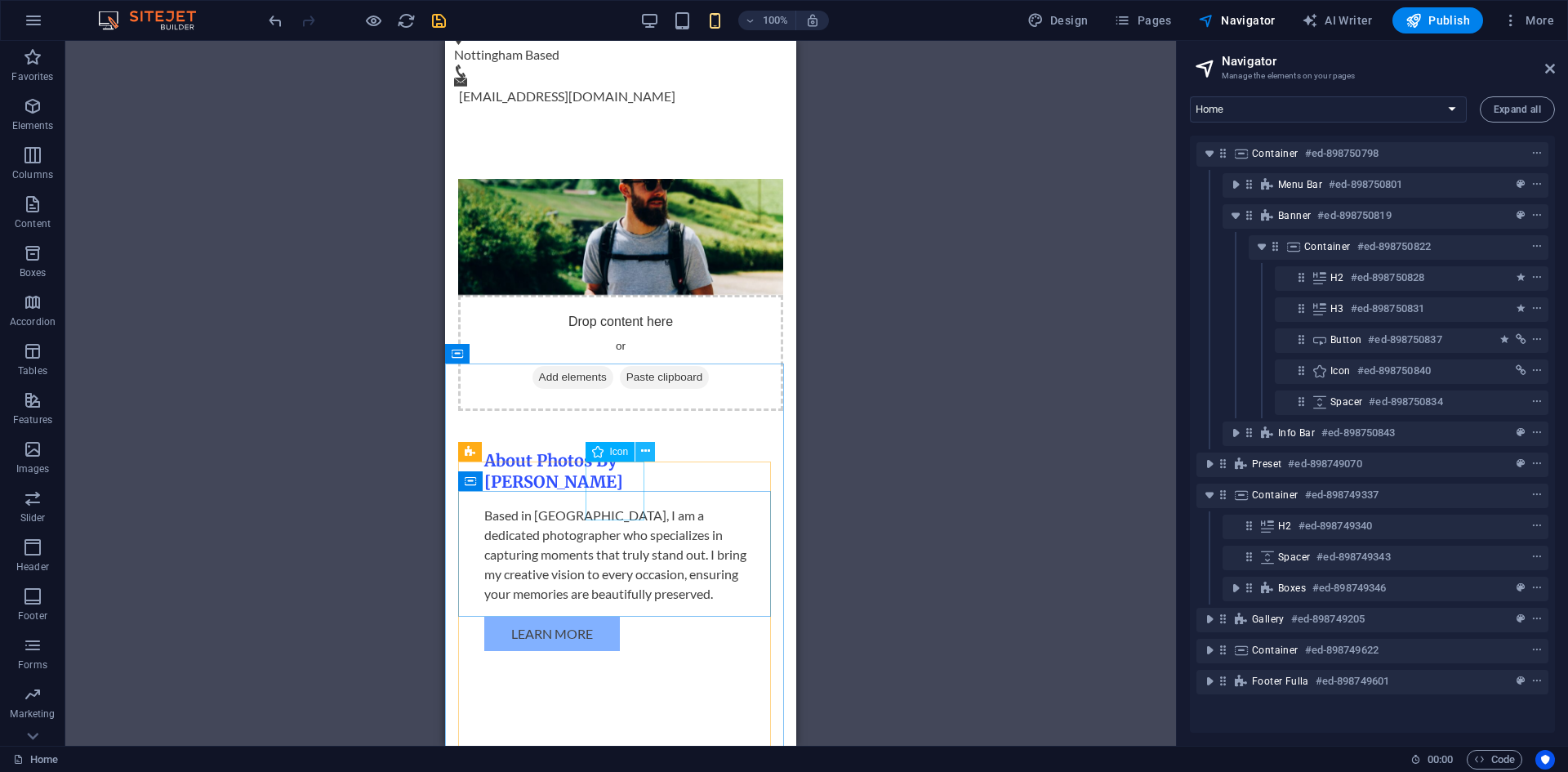
scroll to position [898, 0]
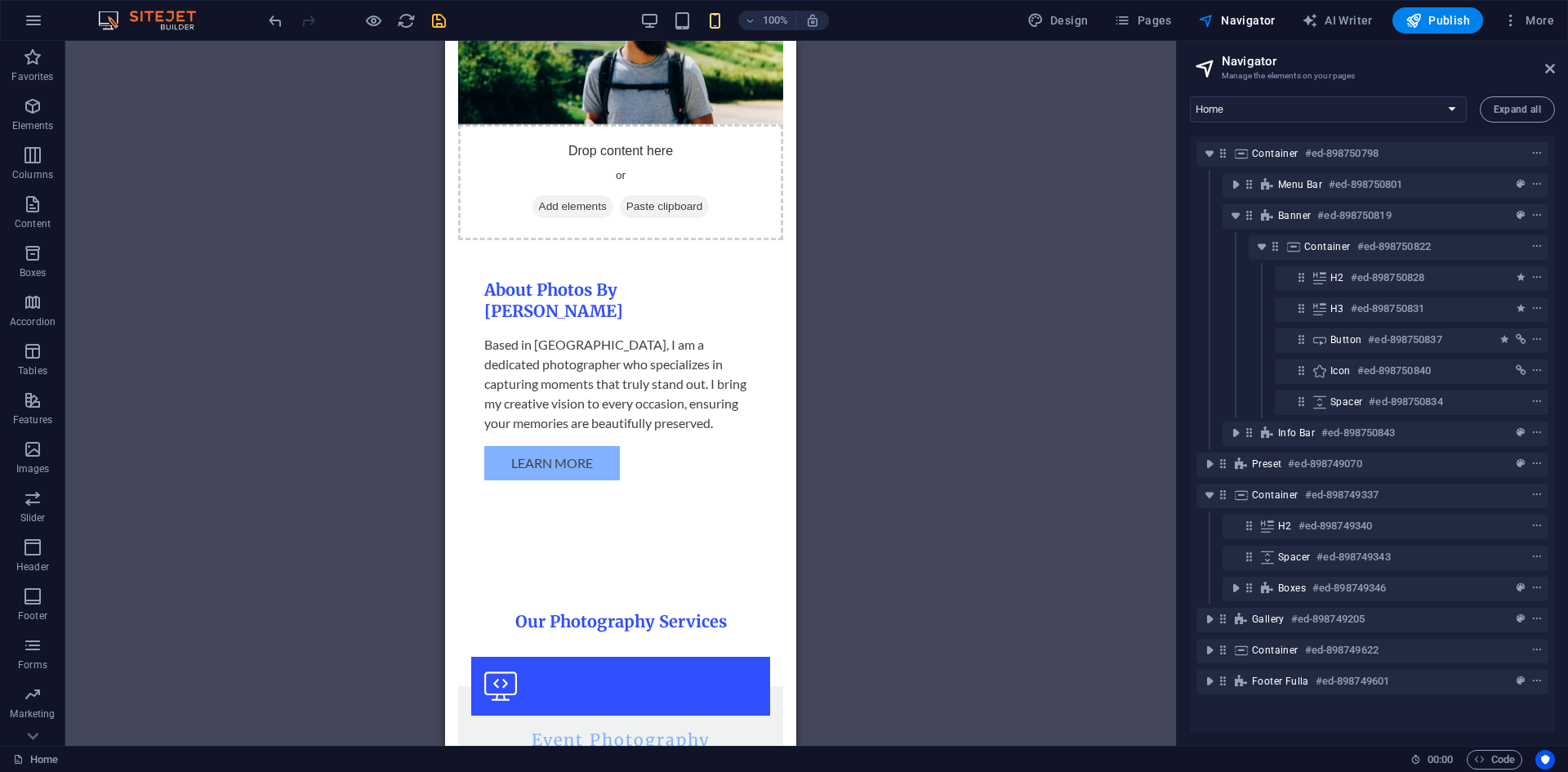
click at [690, 10] on div "100%" at bounding box center [734, 20] width 188 height 26
click at [688, 15] on icon "button" at bounding box center [682, 20] width 18 height 18
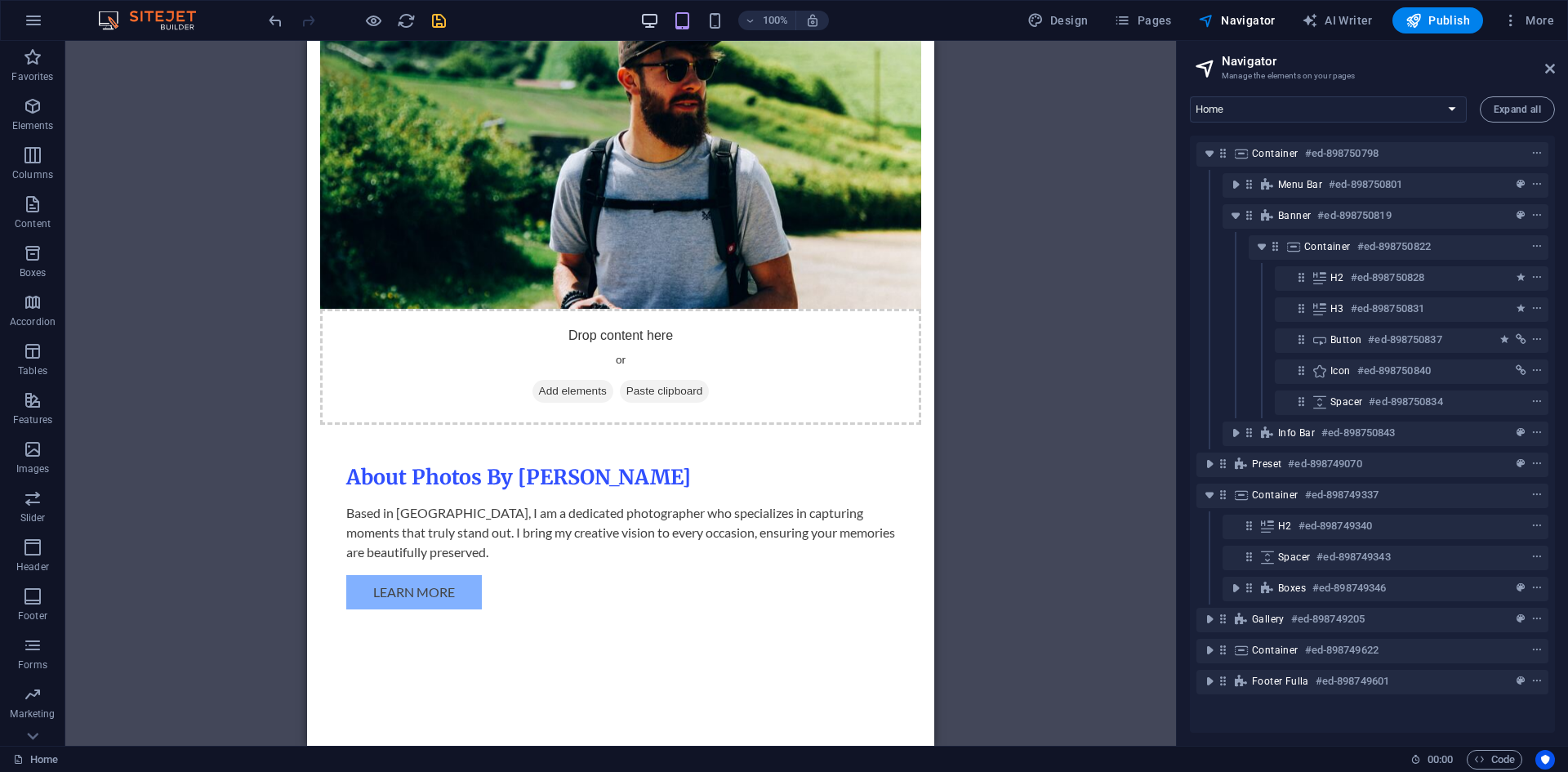
click at [655, 18] on icon "button" at bounding box center [649, 20] width 18 height 18
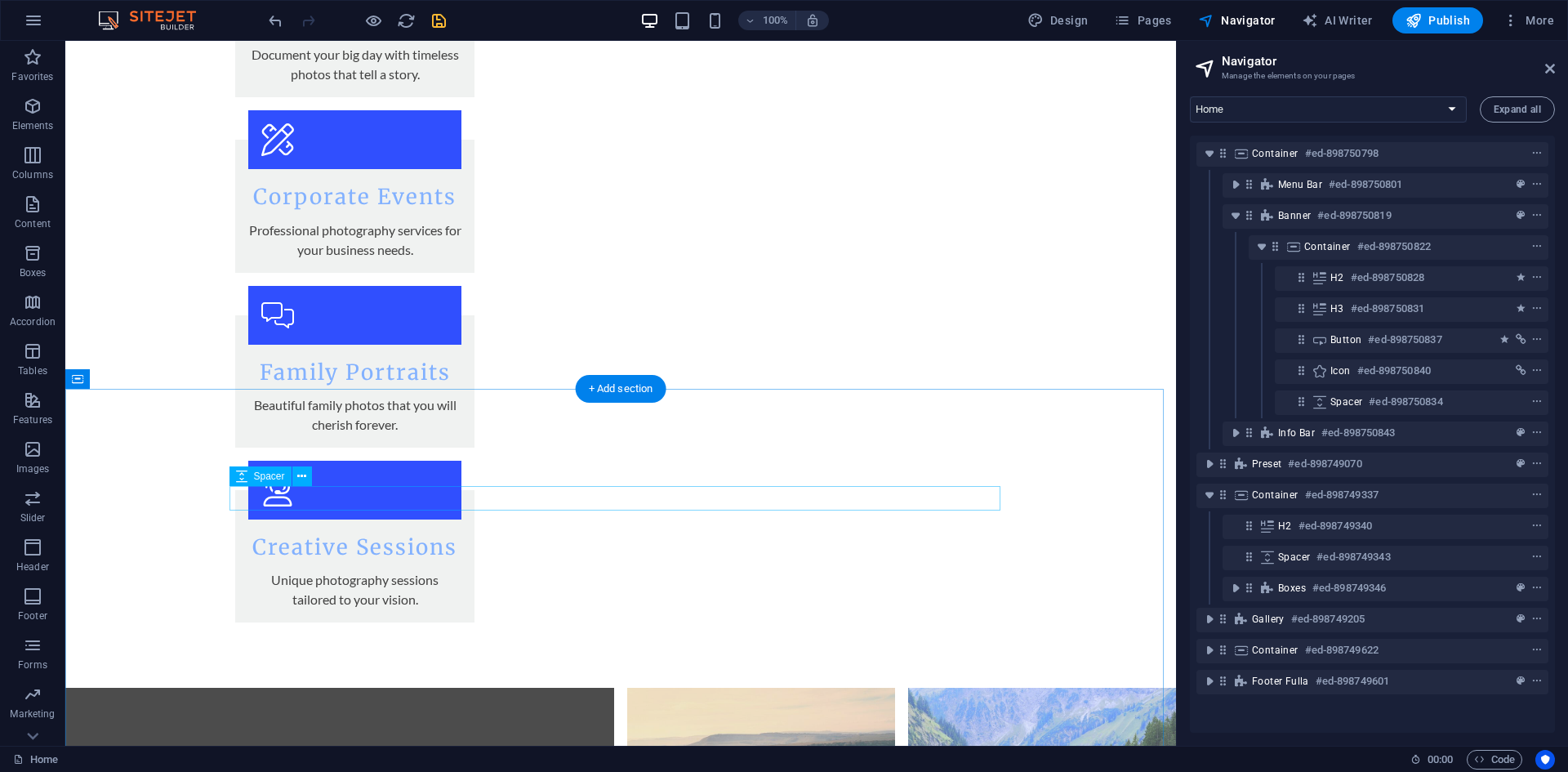
scroll to position [2342, 0]
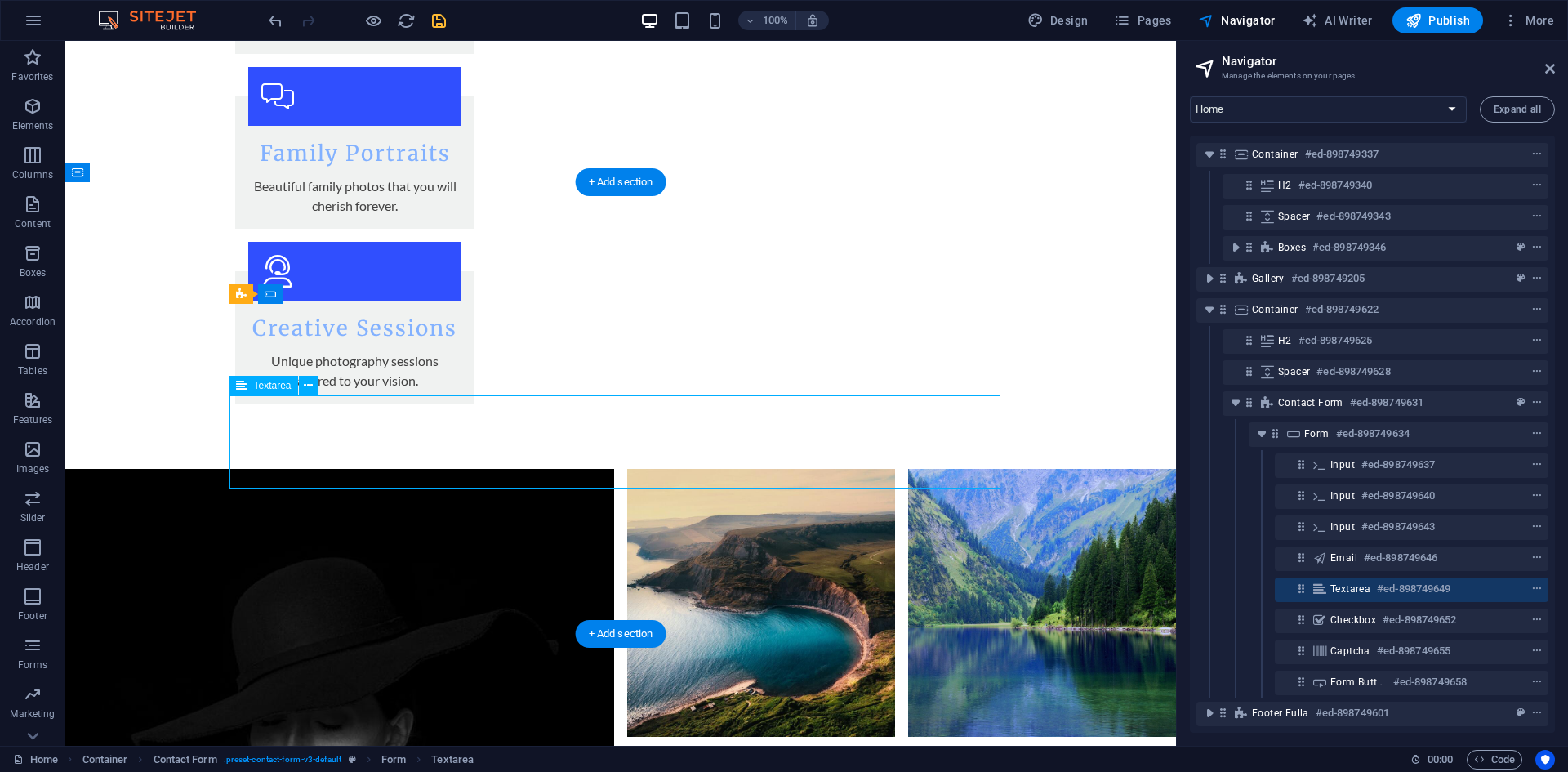
scroll to position [353, 0]
click at [1346, 582] on span "Textarea" at bounding box center [1350, 588] width 40 height 13
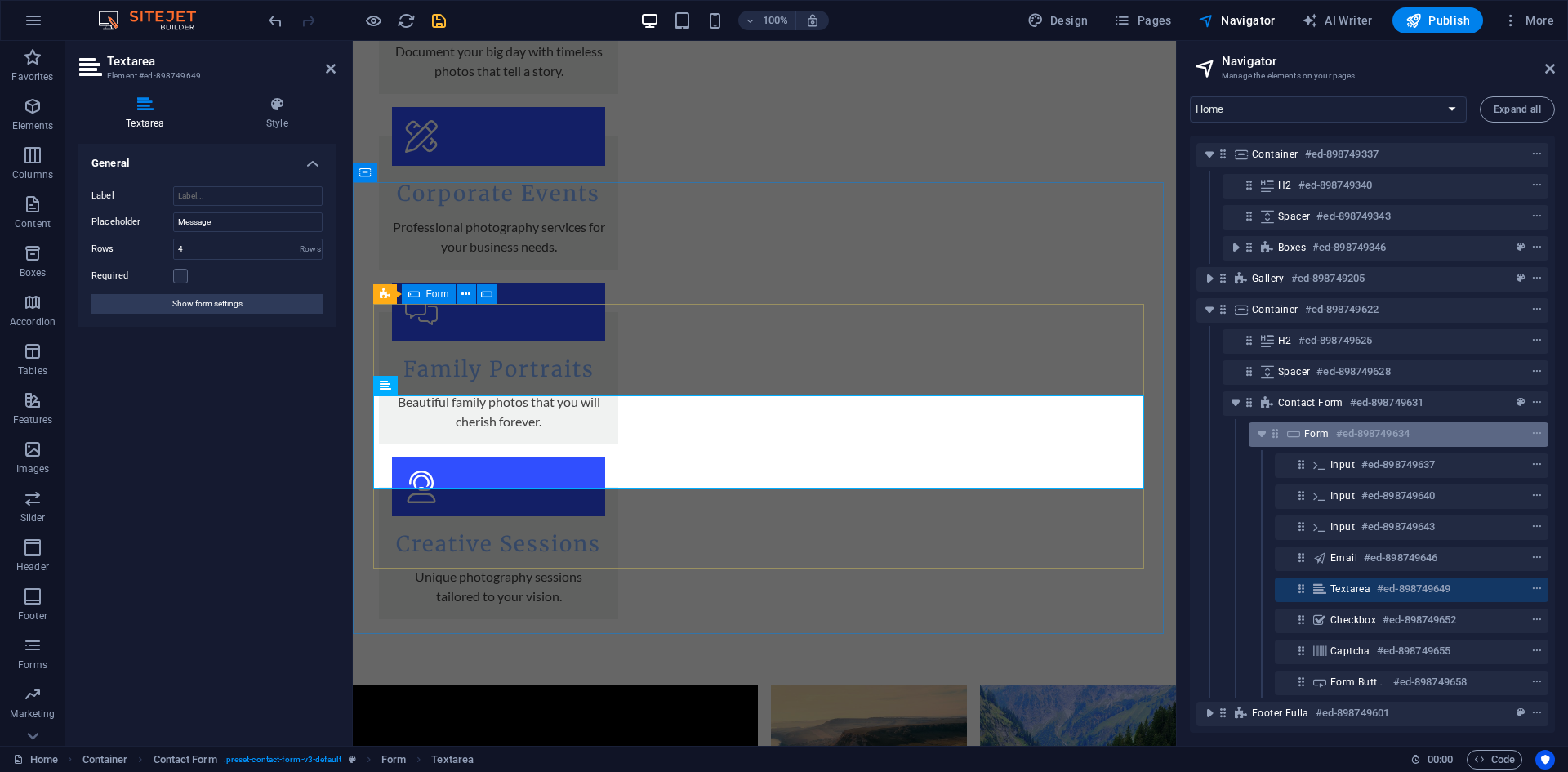
click at [1347, 424] on h6 "#ed-898749634" at bounding box center [1372, 434] width 74 height 19
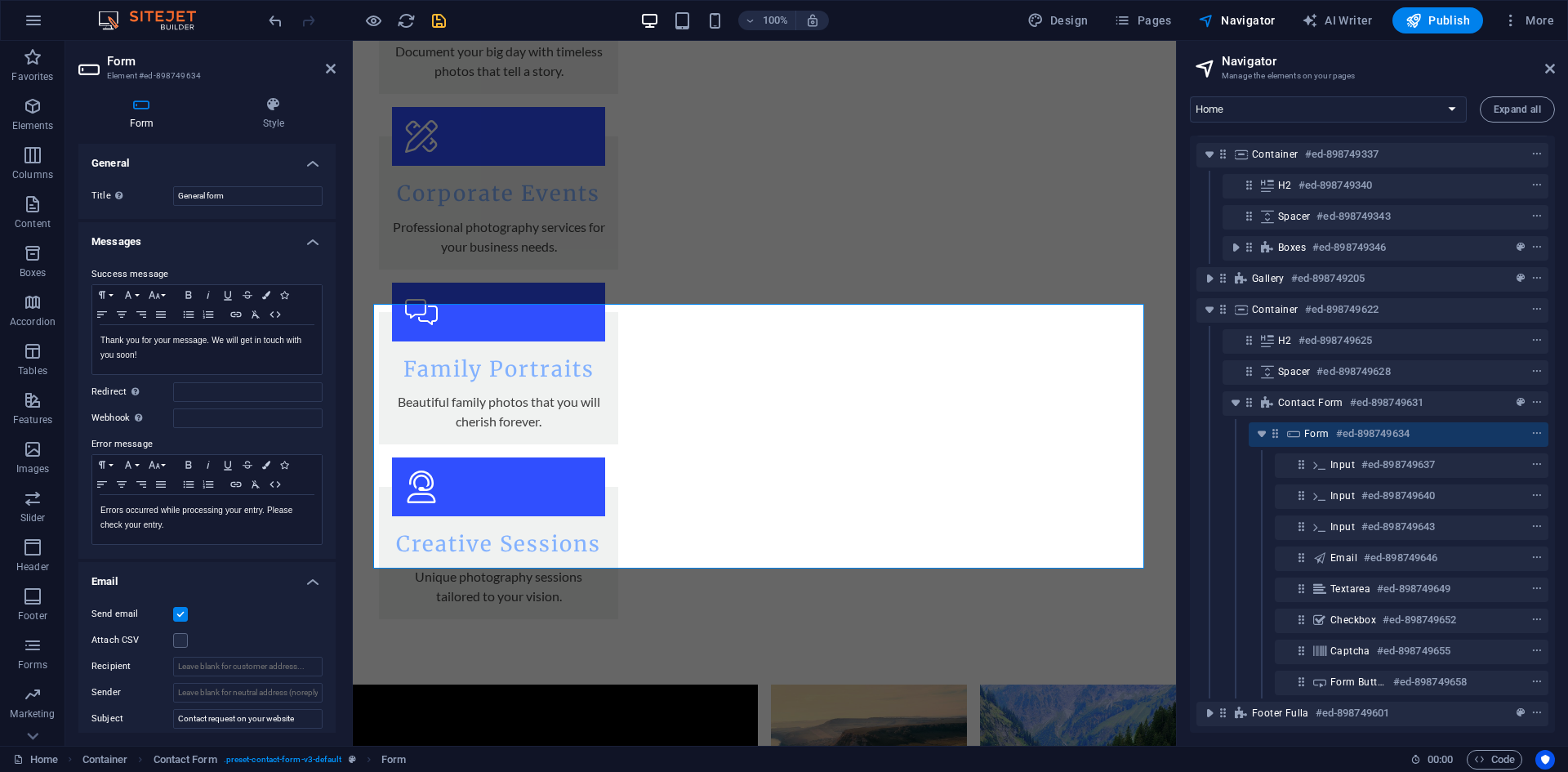
click at [172, 246] on h4 "Messages" at bounding box center [207, 237] width 257 height 29
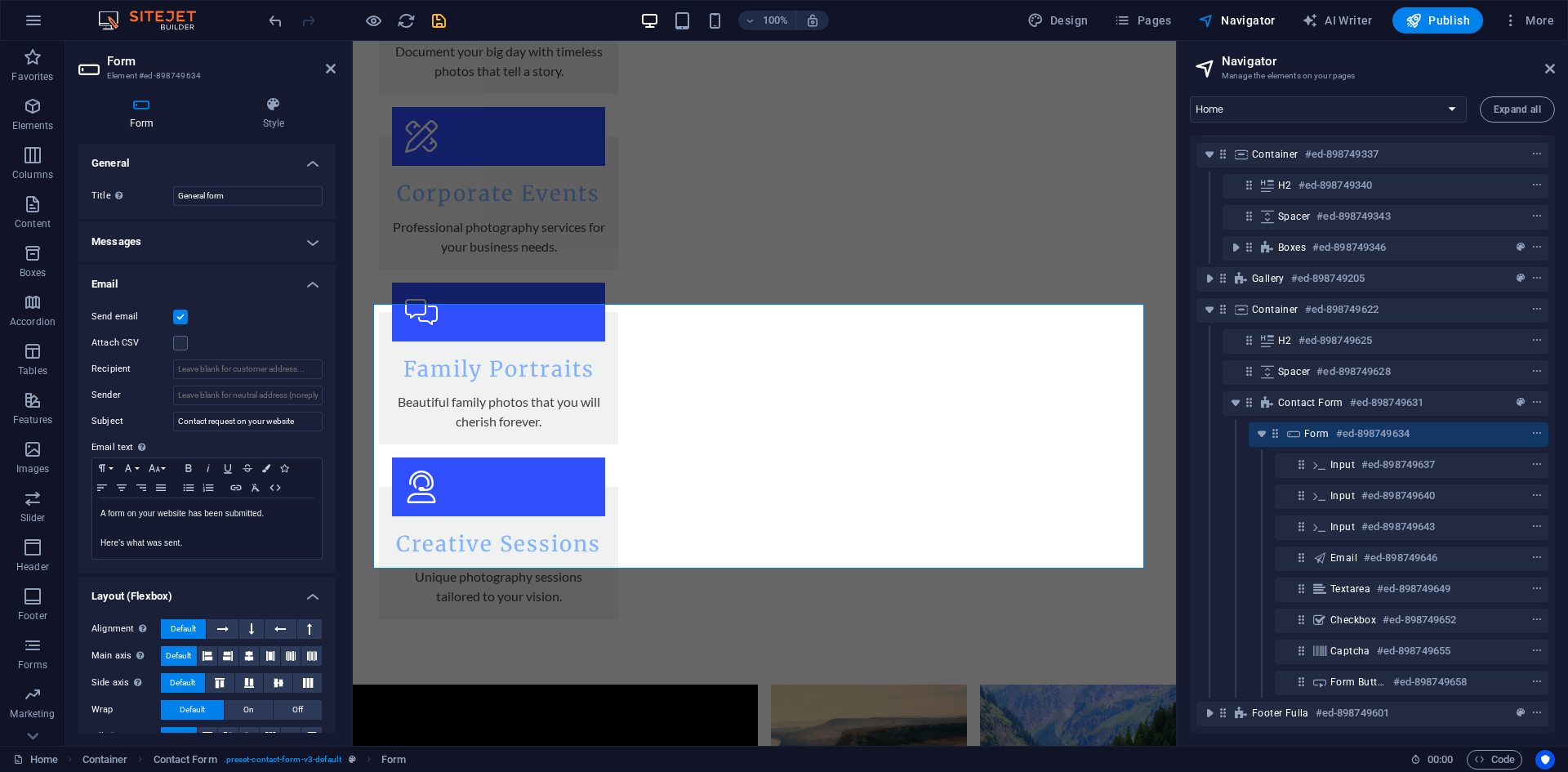
click at [161, 278] on h4 "Email" at bounding box center [207, 279] width 257 height 29
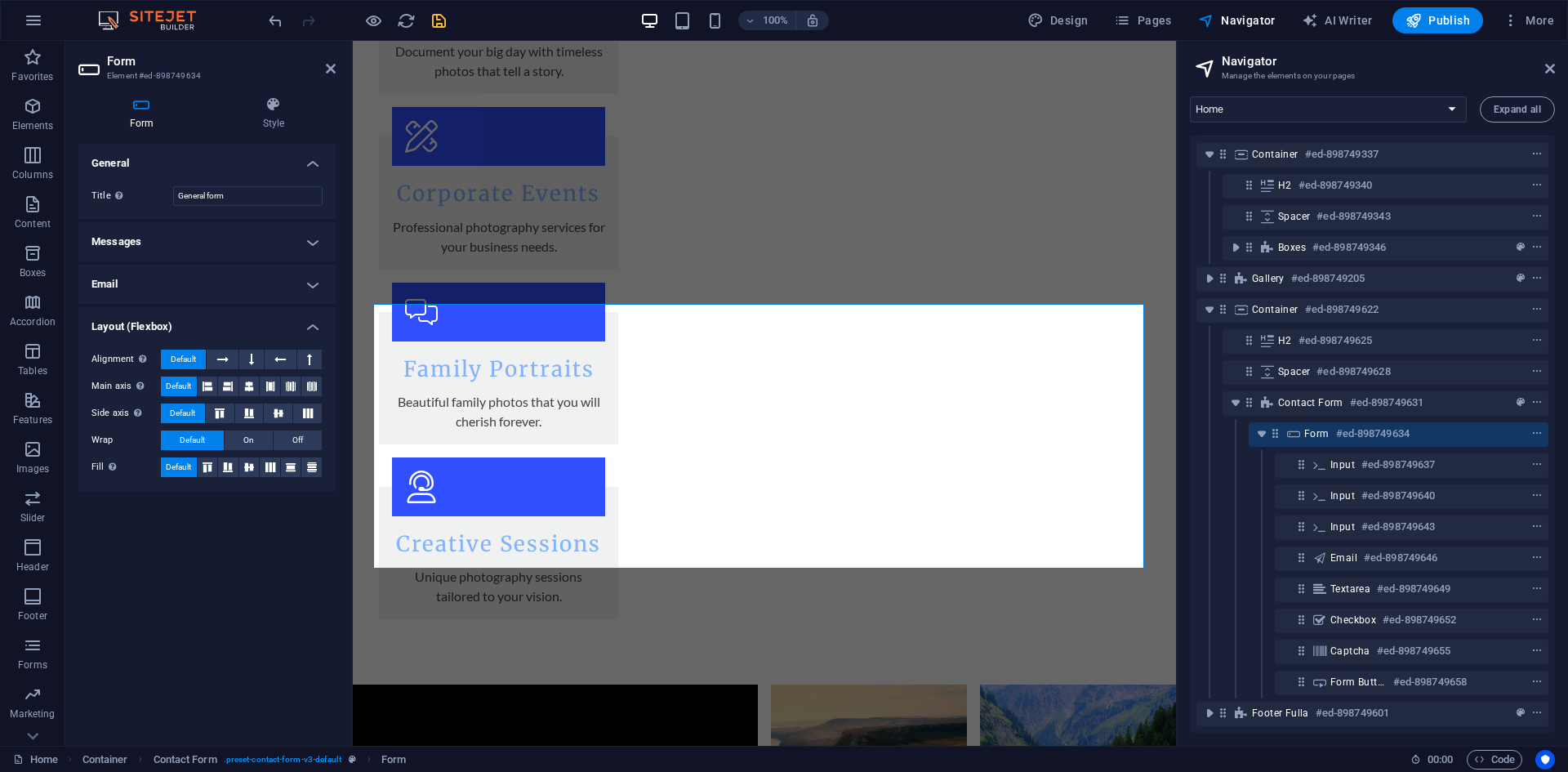
click at [151, 307] on h4 "Layout (Flexbox)" at bounding box center [207, 322] width 257 height 29
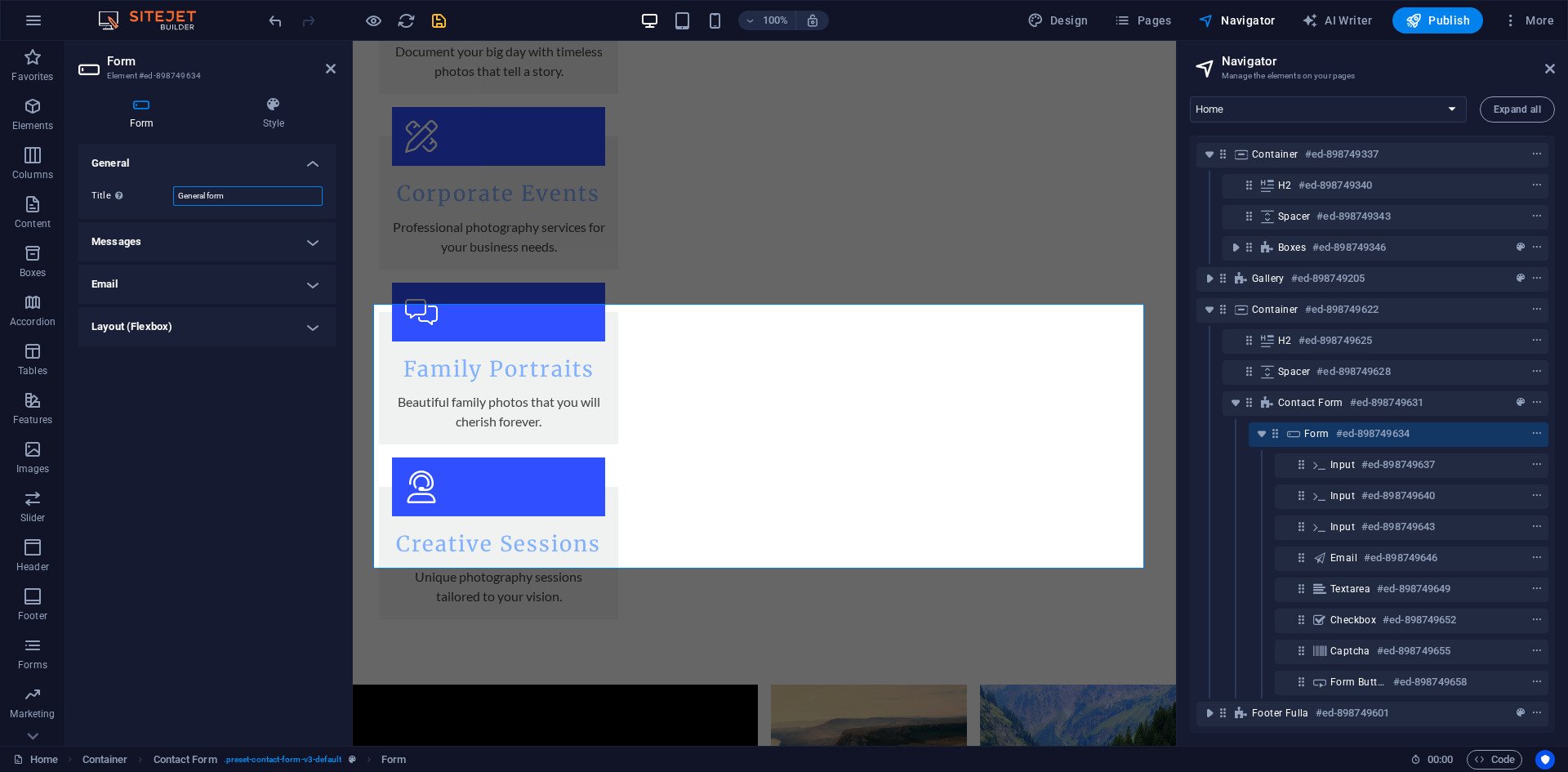
click at [238, 193] on input "General form" at bounding box center [247, 196] width 149 height 19
click at [168, 242] on h4 "Messages" at bounding box center [207, 241] width 257 height 39
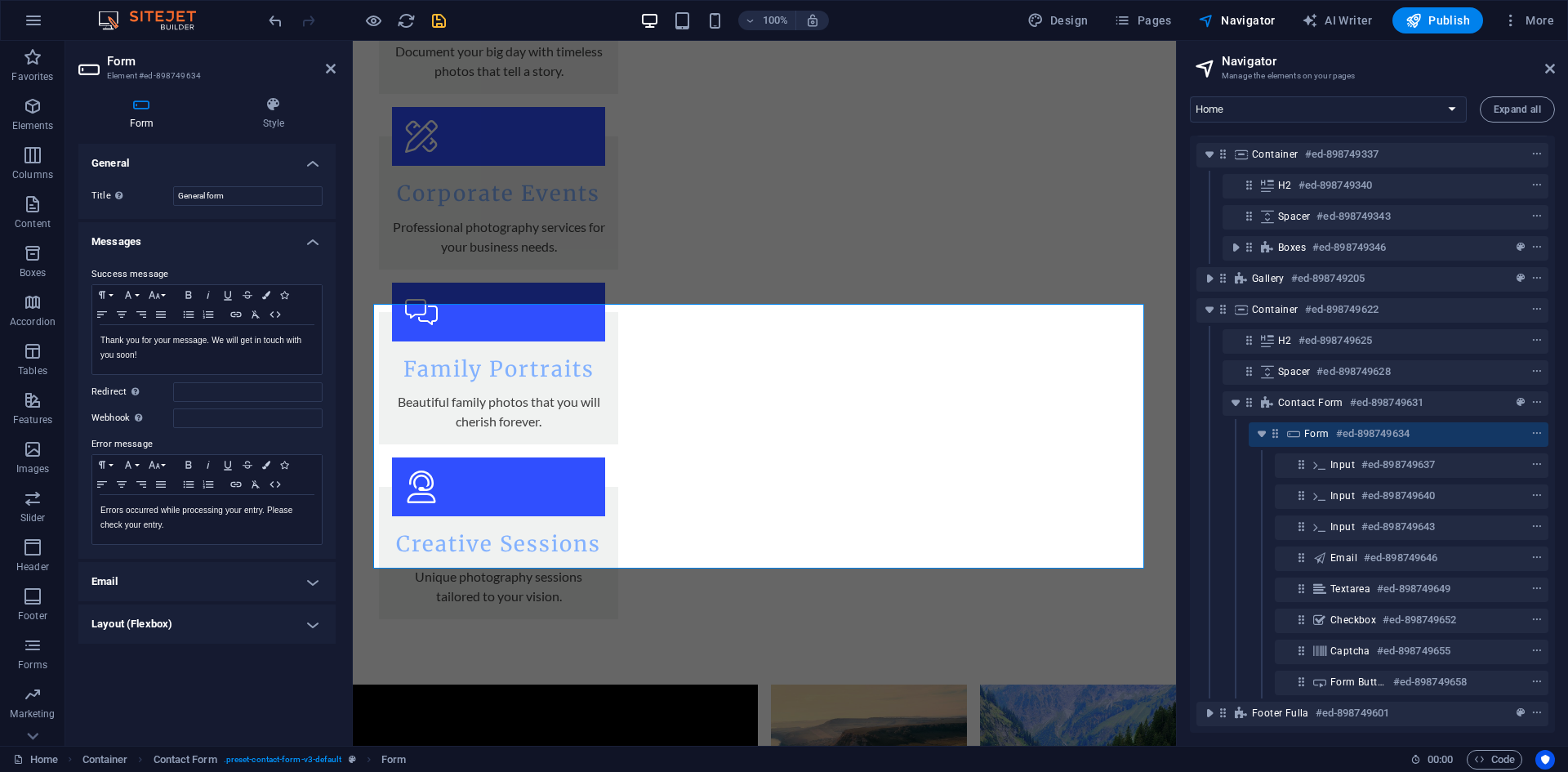
click at [147, 230] on h4 "Messages" at bounding box center [207, 237] width 257 height 29
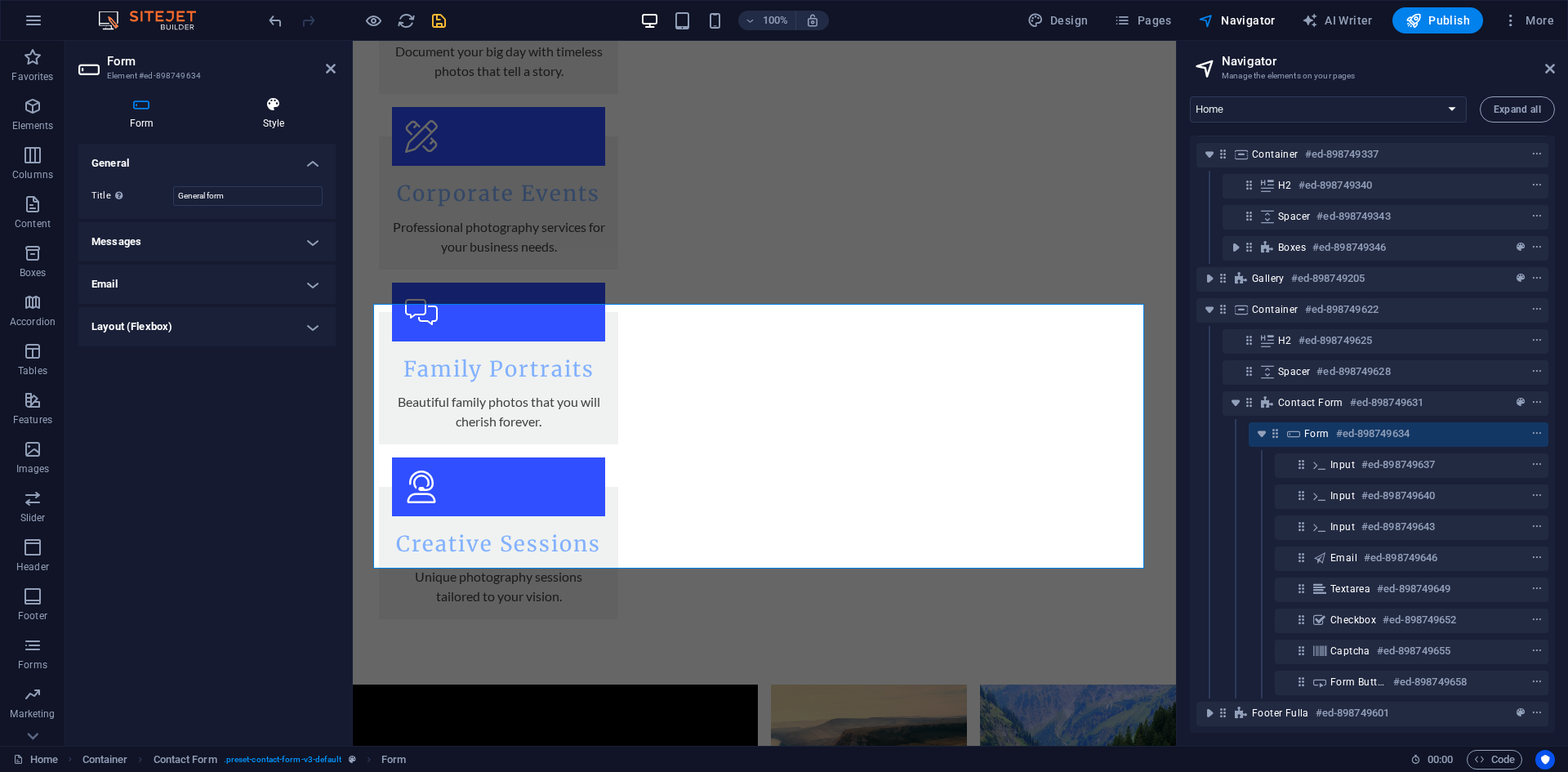
click at [242, 113] on h4 "Style" at bounding box center [273, 113] width 124 height 34
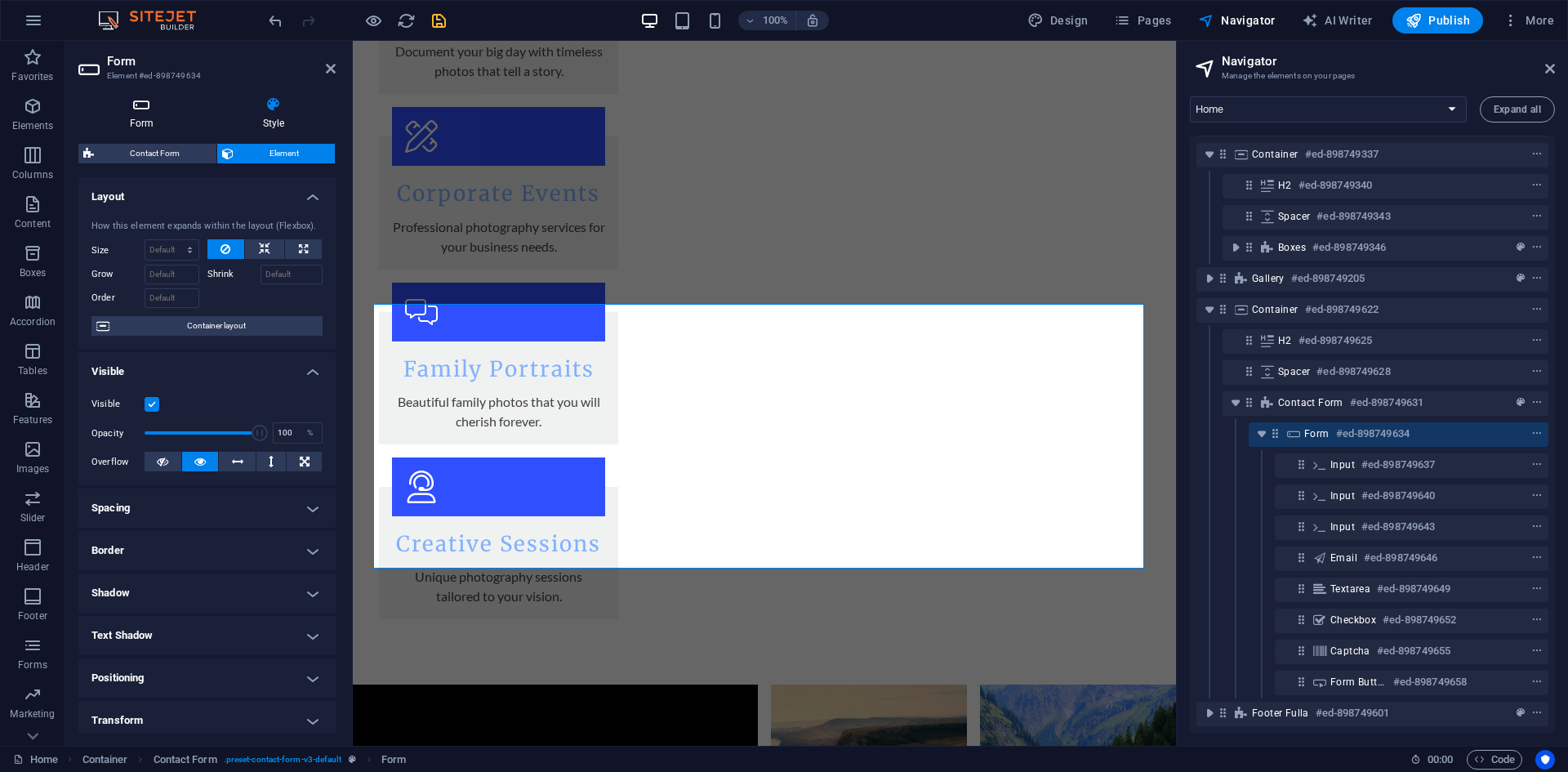
click at [147, 112] on icon at bounding box center [142, 104] width 127 height 16
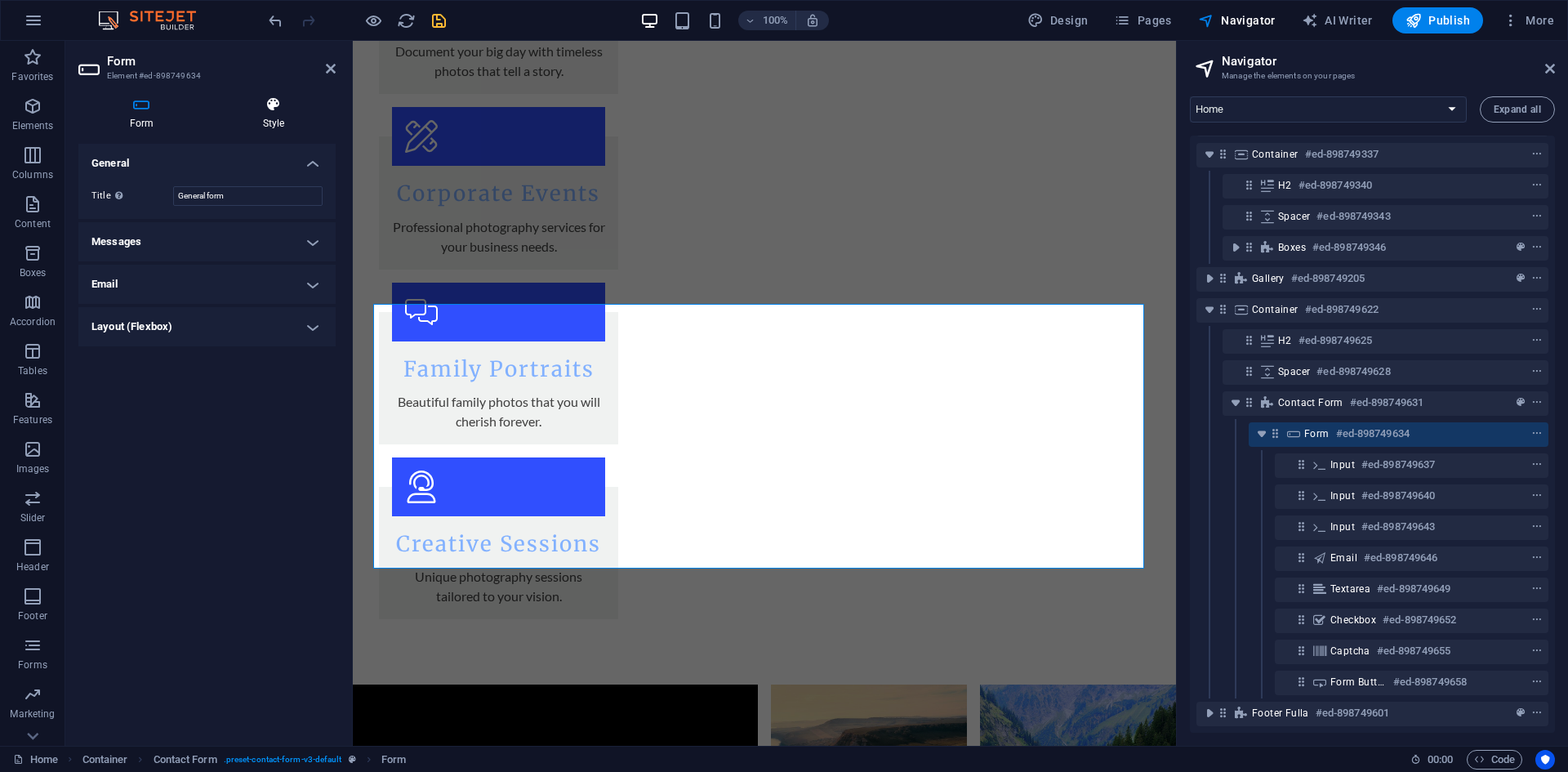
click at [294, 111] on icon at bounding box center [273, 104] width 124 height 16
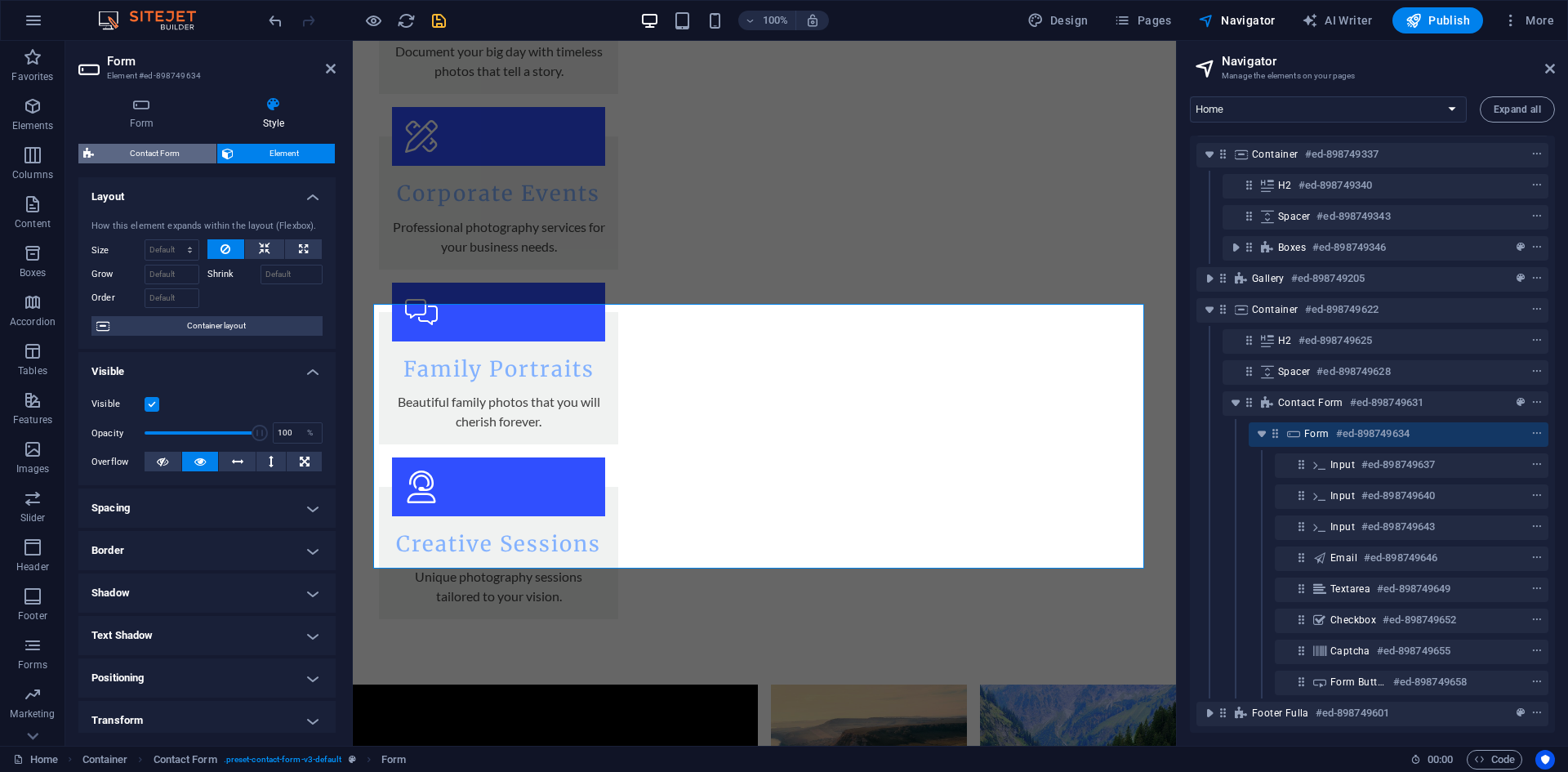
click at [167, 146] on span "Contact Form" at bounding box center [155, 153] width 112 height 19
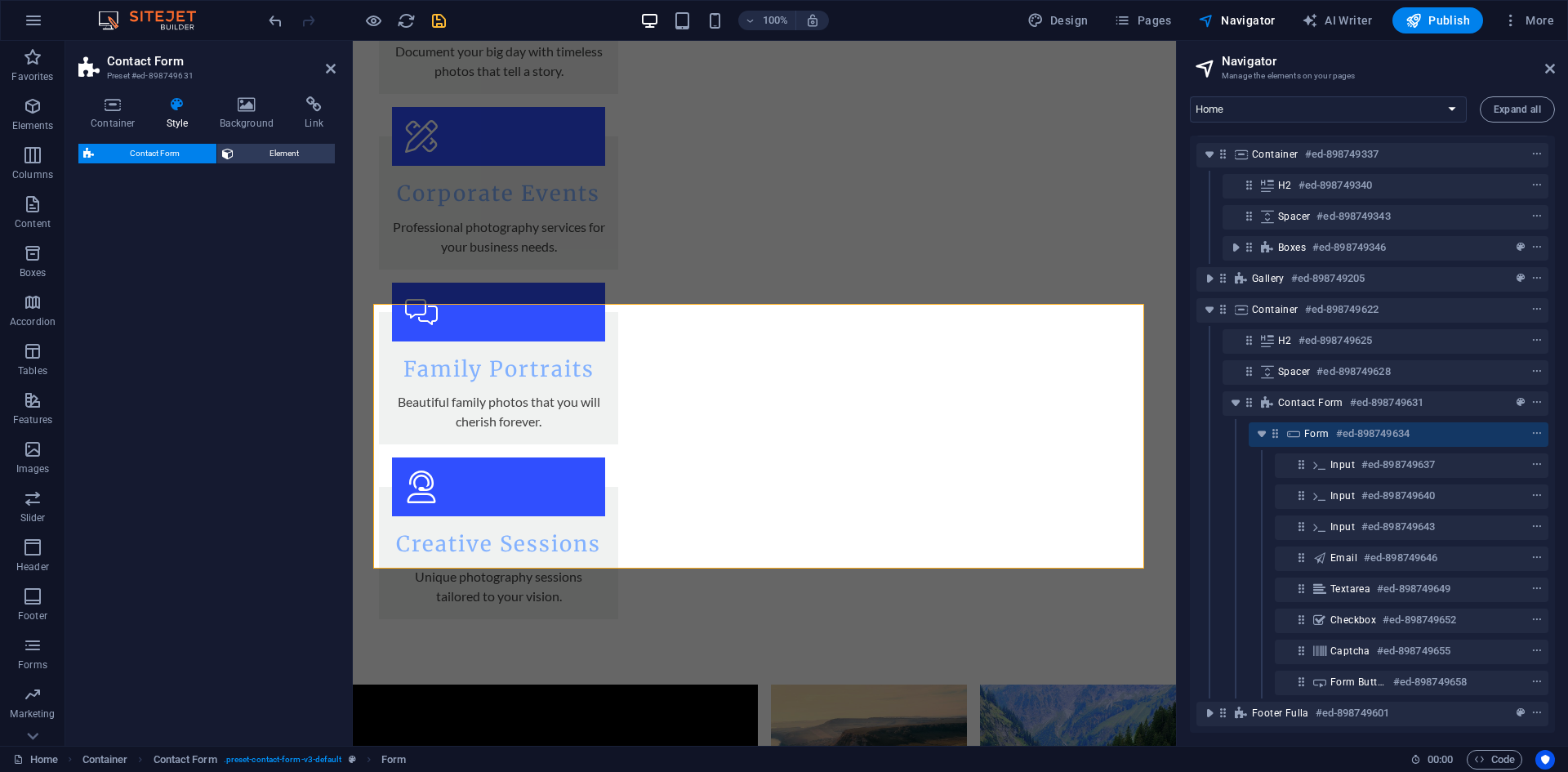
select select "rem"
select select "preset-contact-form-v3-default"
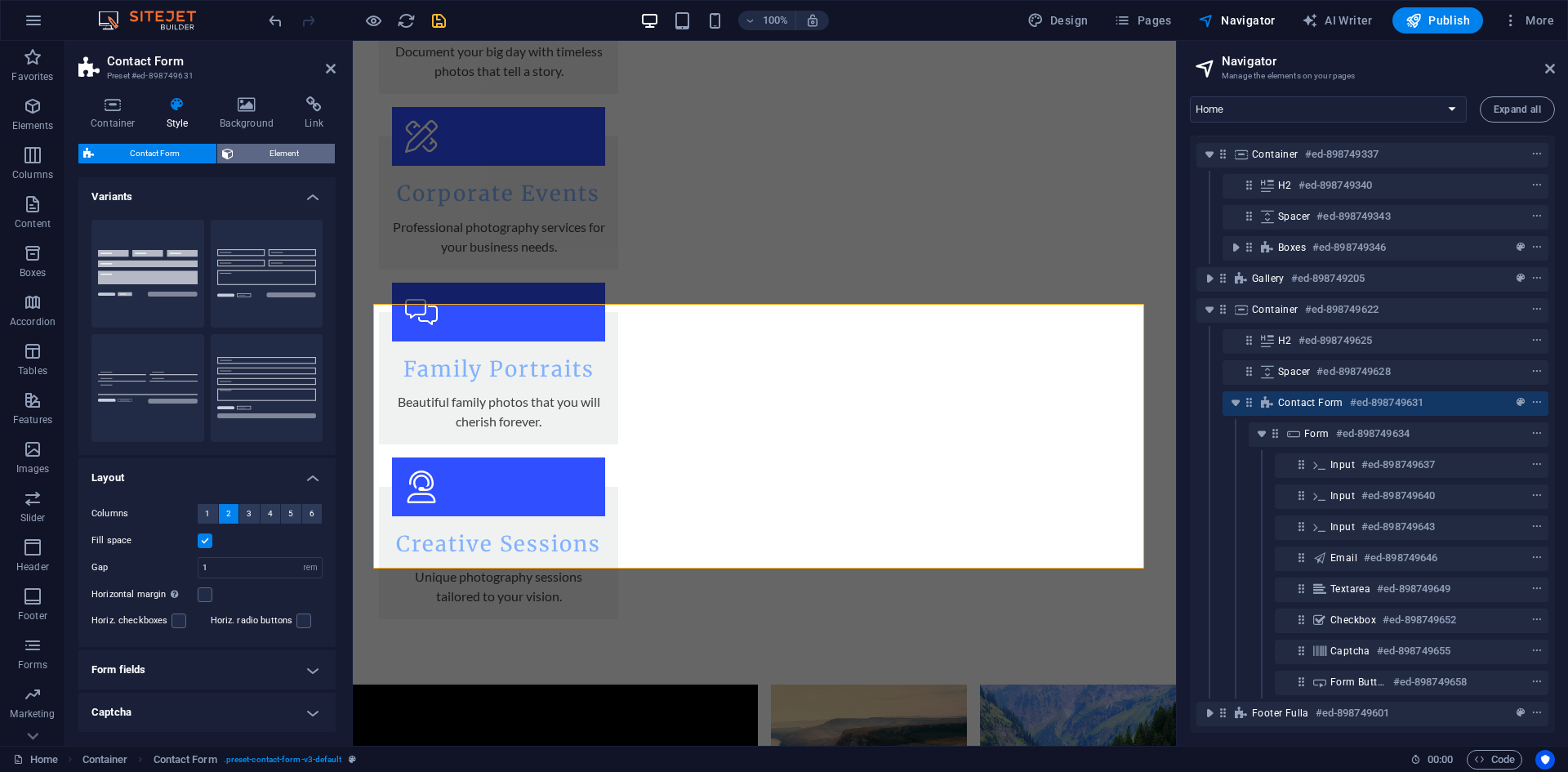
click at [261, 153] on span "Element" at bounding box center [284, 153] width 92 height 19
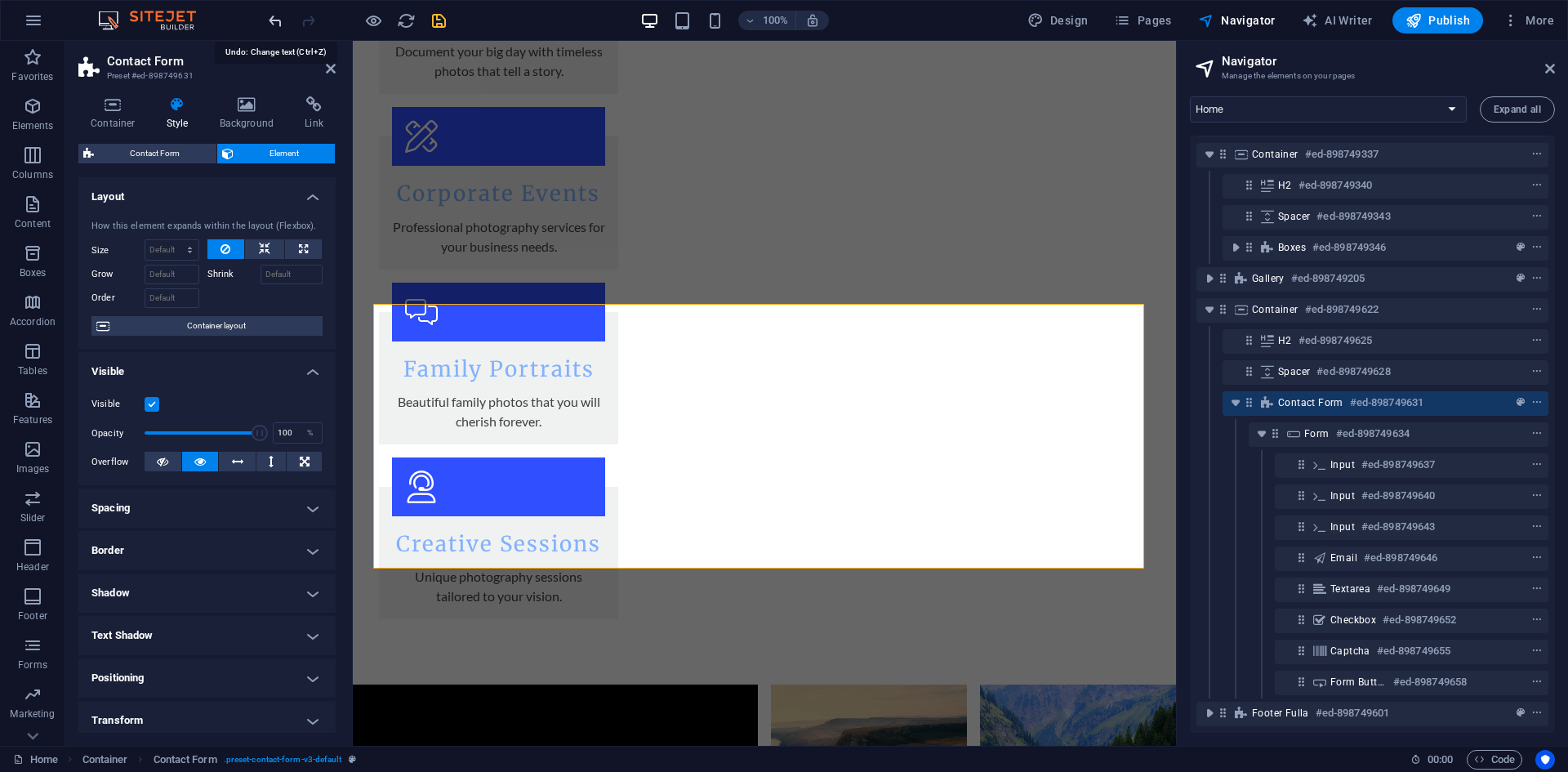
click at [272, 28] on icon "undo" at bounding box center [274, 20] width 18 height 18
click at [1305, 396] on span "Contact Form" at bounding box center [1310, 402] width 65 height 13
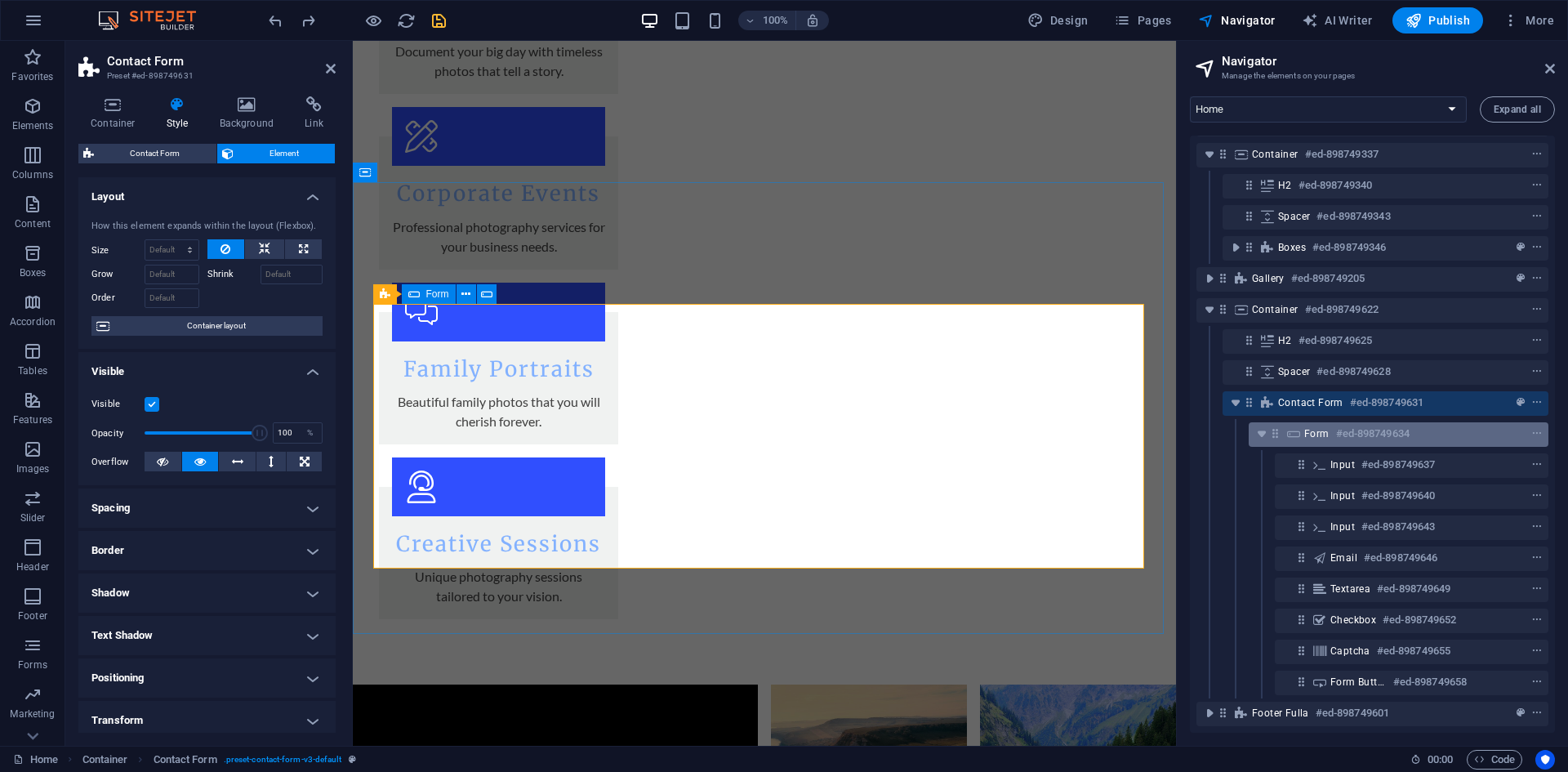
click at [1345, 431] on h6 "#ed-898749634" at bounding box center [1372, 434] width 74 height 19
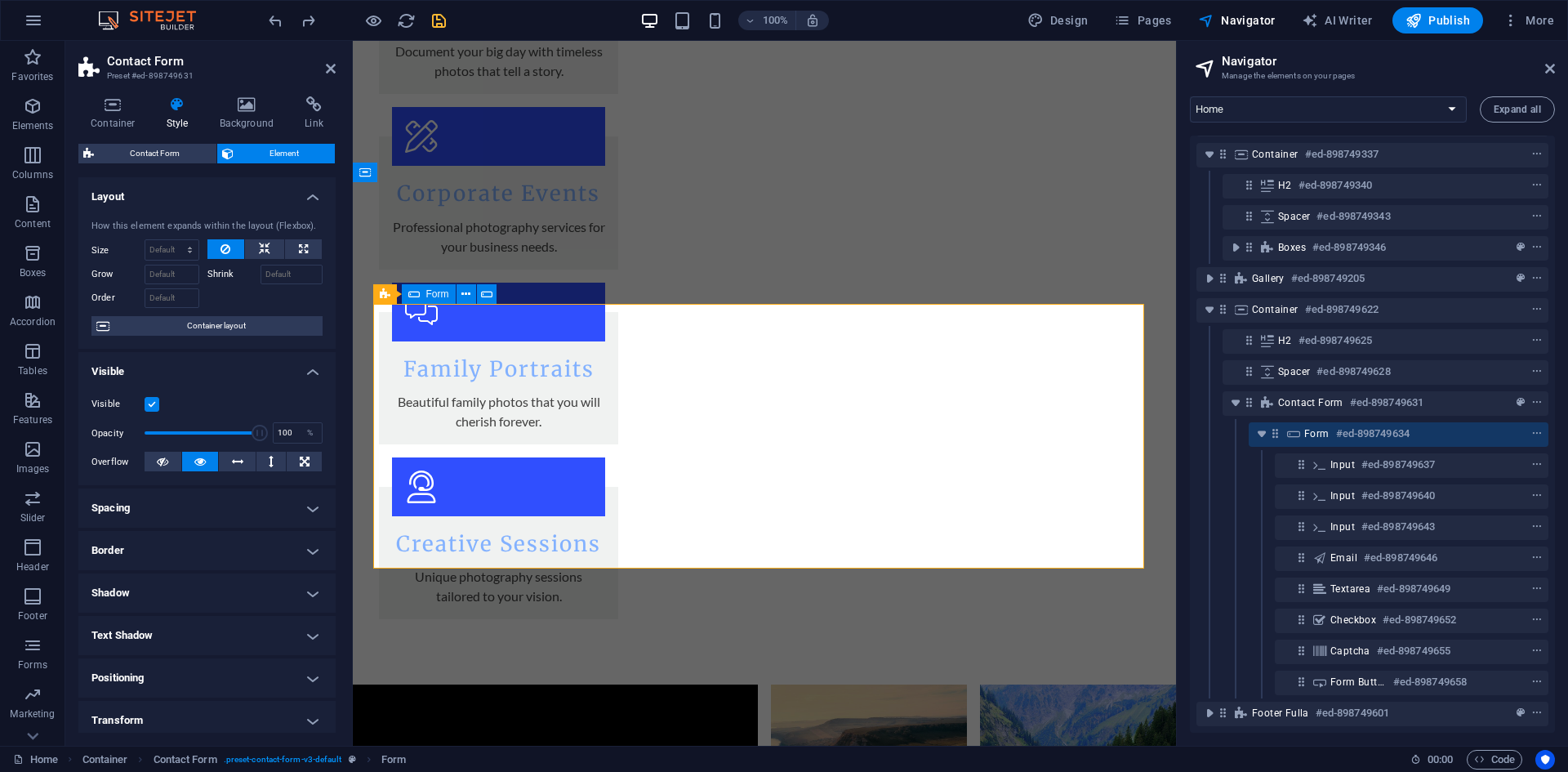
click at [1345, 431] on h6 "#ed-898749634" at bounding box center [1372, 434] width 74 height 19
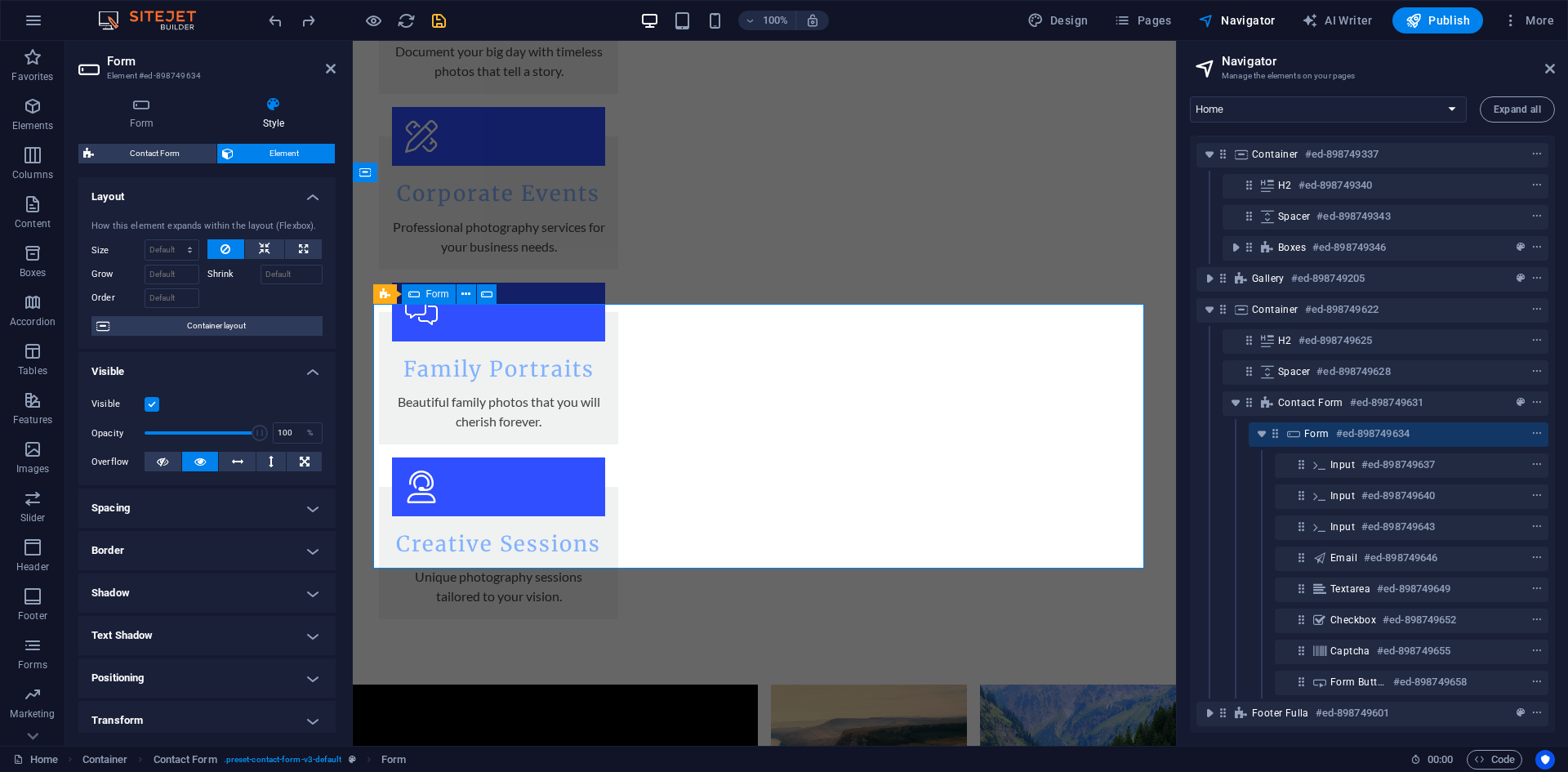
click at [1303, 429] on div "Form #ed-898749634" at bounding box center [1397, 434] width 300 height 24
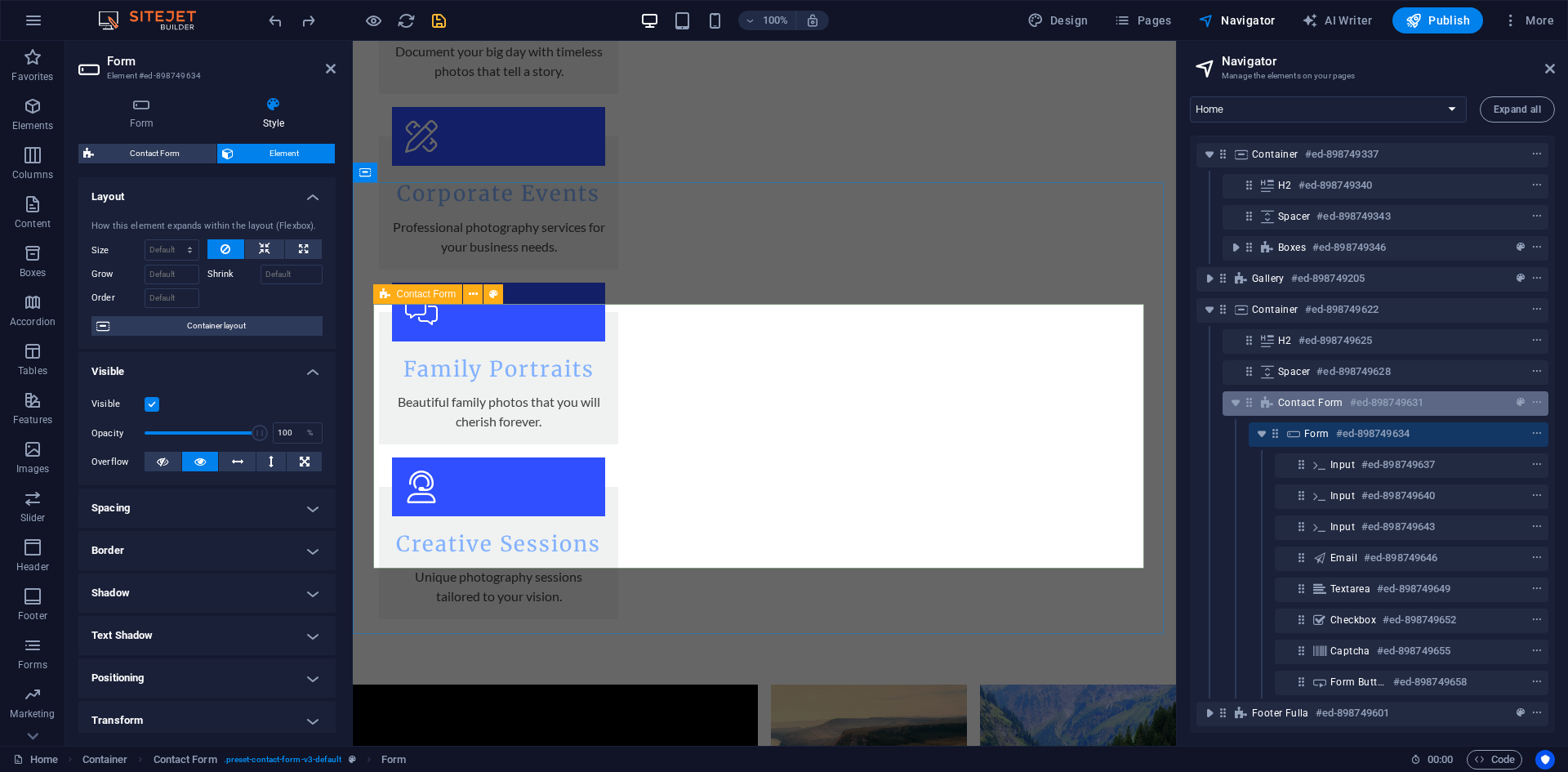
click at [1309, 396] on span "Contact Form" at bounding box center [1310, 402] width 65 height 13
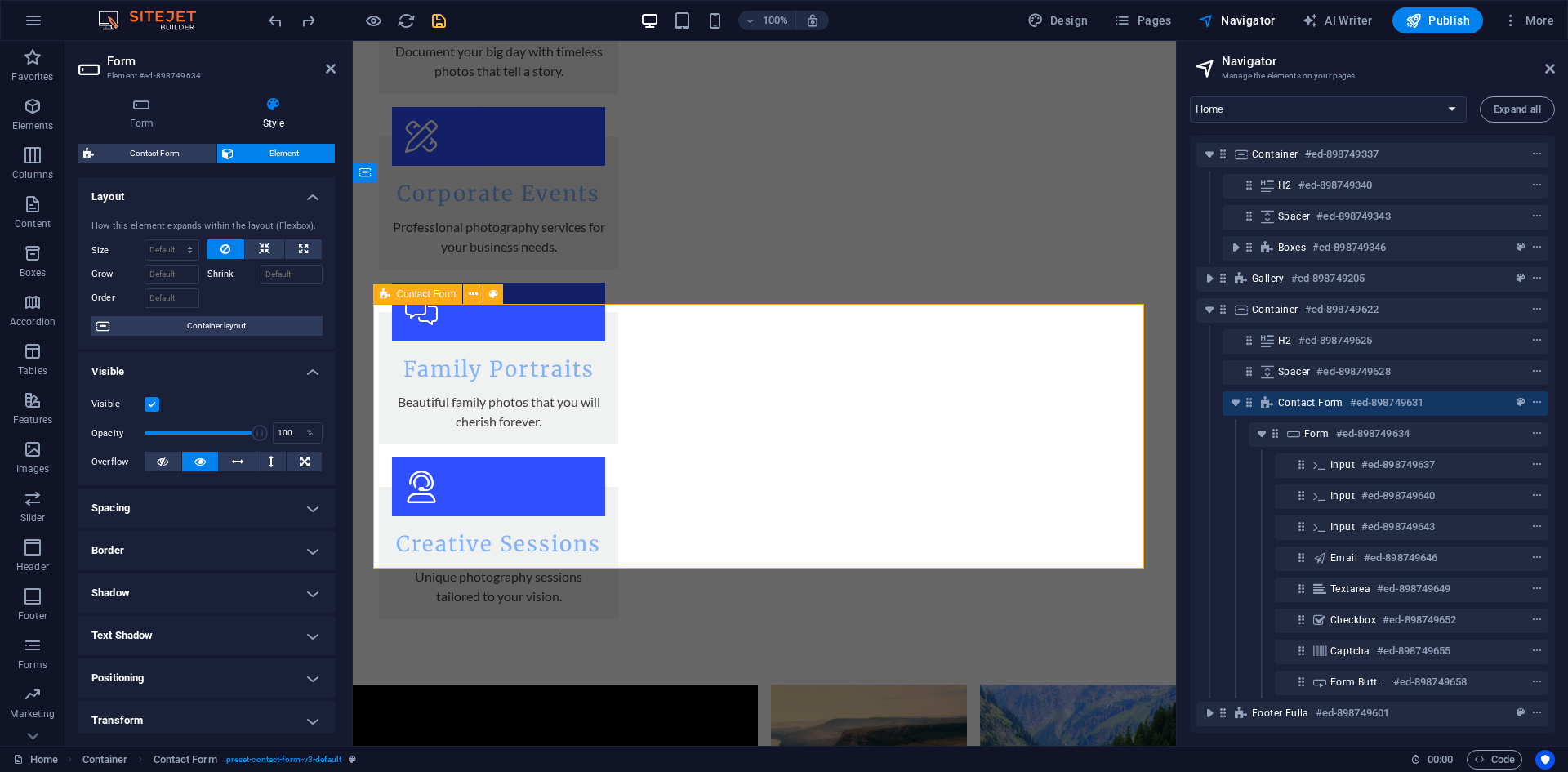
click at [1309, 396] on span "Contact Form" at bounding box center [1310, 402] width 65 height 13
select select "rem"
select select "preset-contact-form-v3-default"
click at [102, 121] on h4 "Container" at bounding box center [116, 113] width 76 height 34
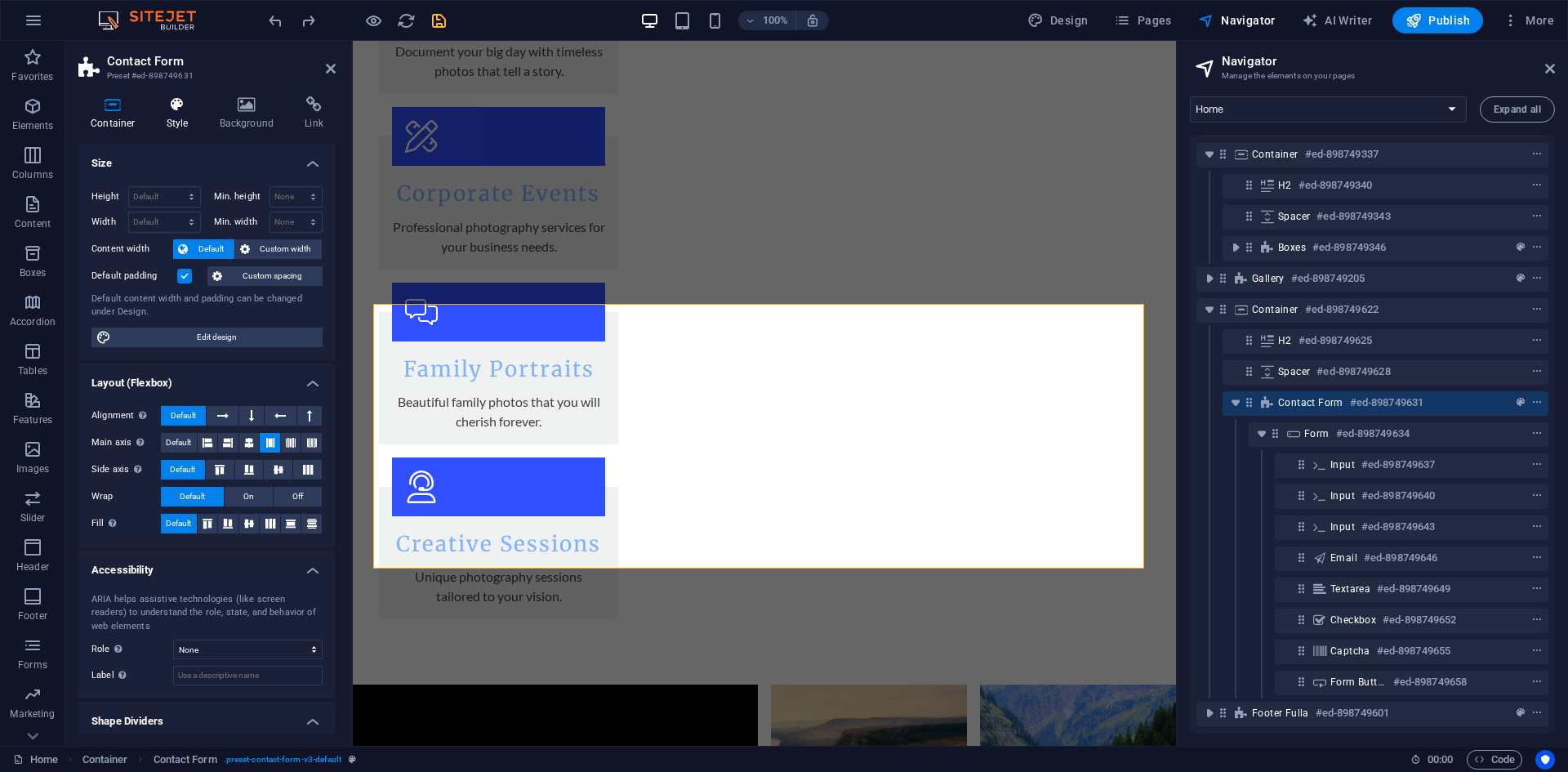
click at [176, 118] on h4 "Style" at bounding box center [180, 113] width 53 height 34
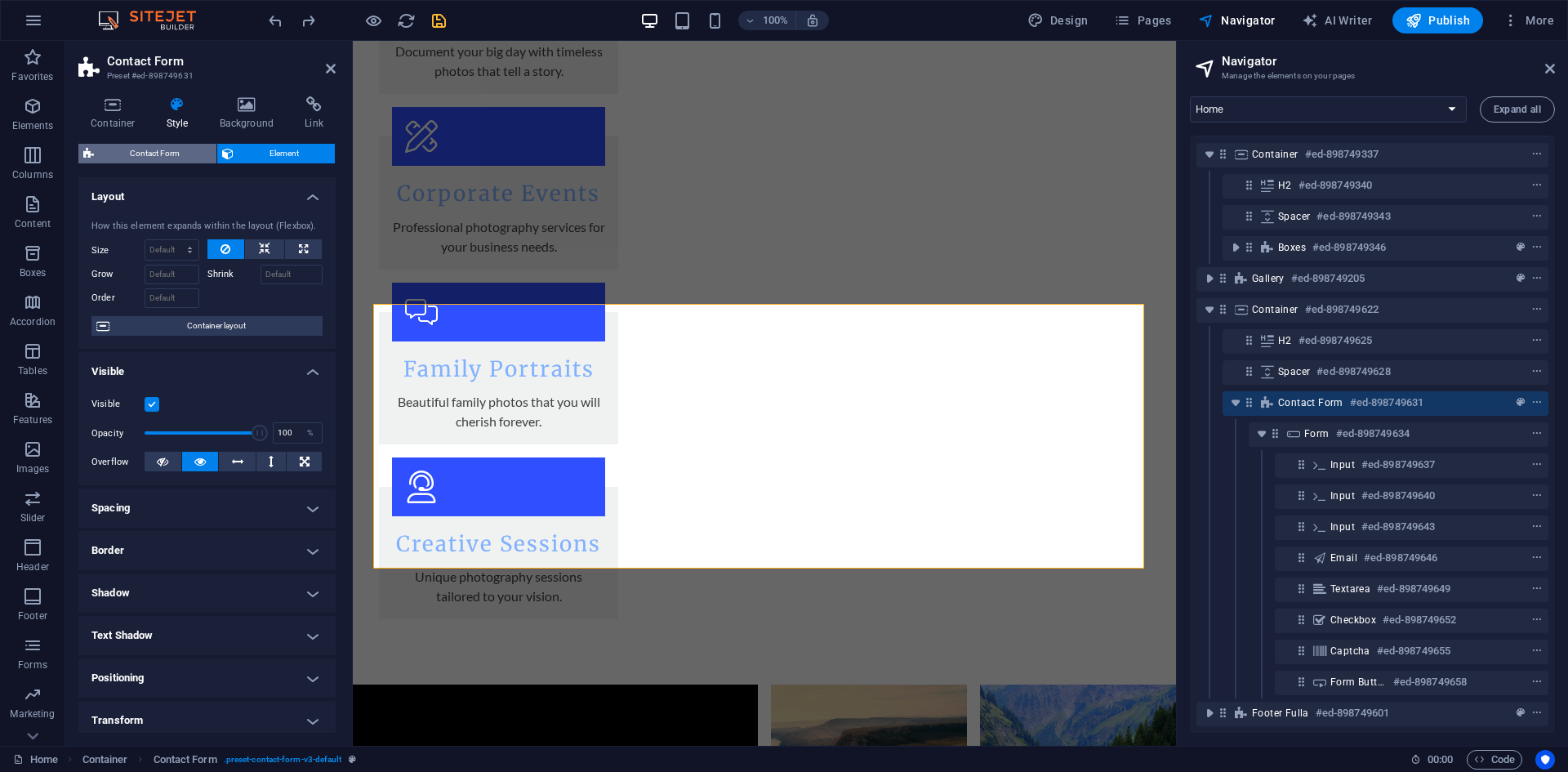
click at [165, 152] on span "Contact Form" at bounding box center [155, 153] width 112 height 19
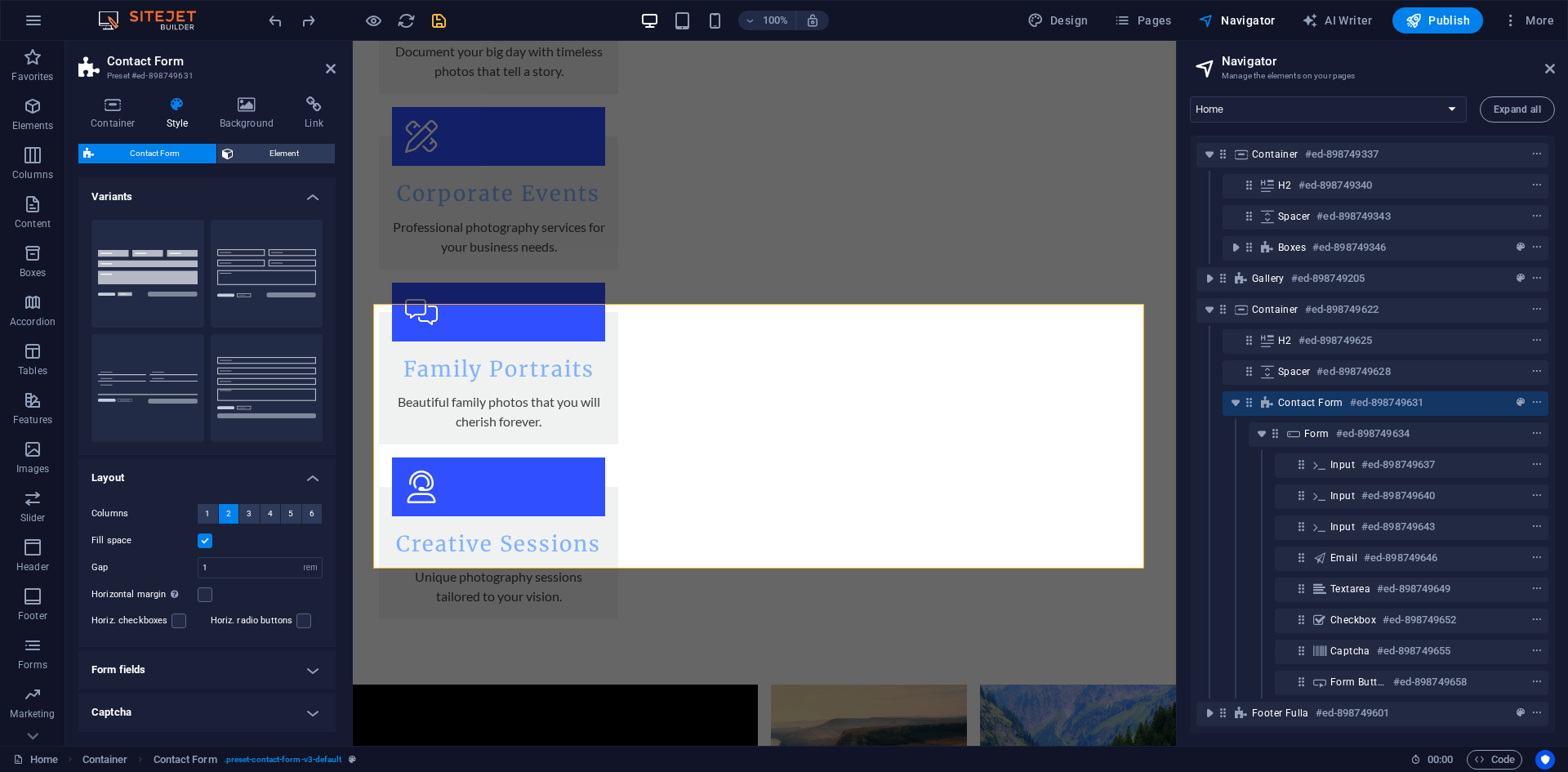
click at [153, 188] on h4 "Variants" at bounding box center [207, 192] width 257 height 29
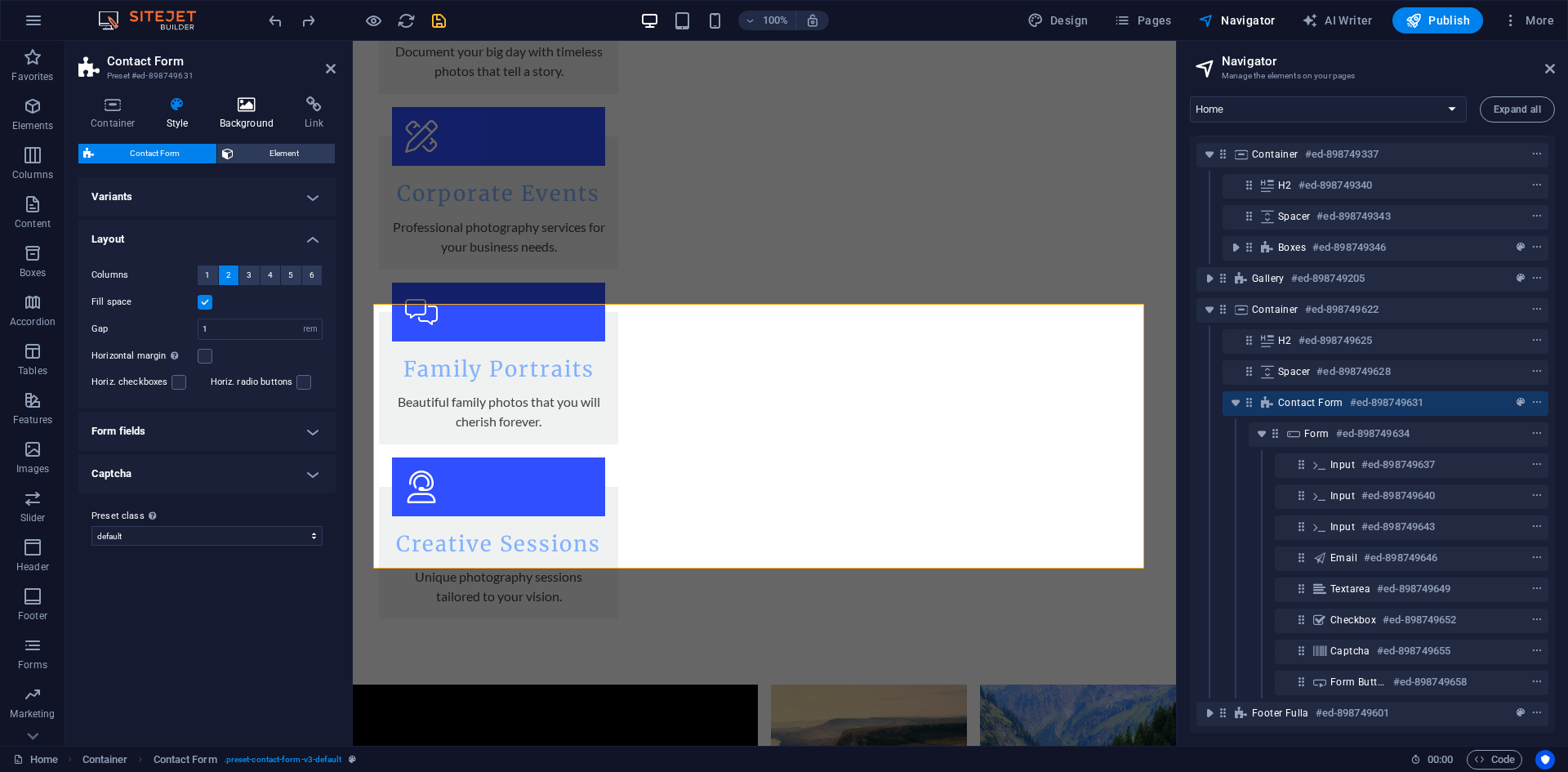
click at [254, 116] on h4 "Background" at bounding box center [250, 113] width 85 height 34
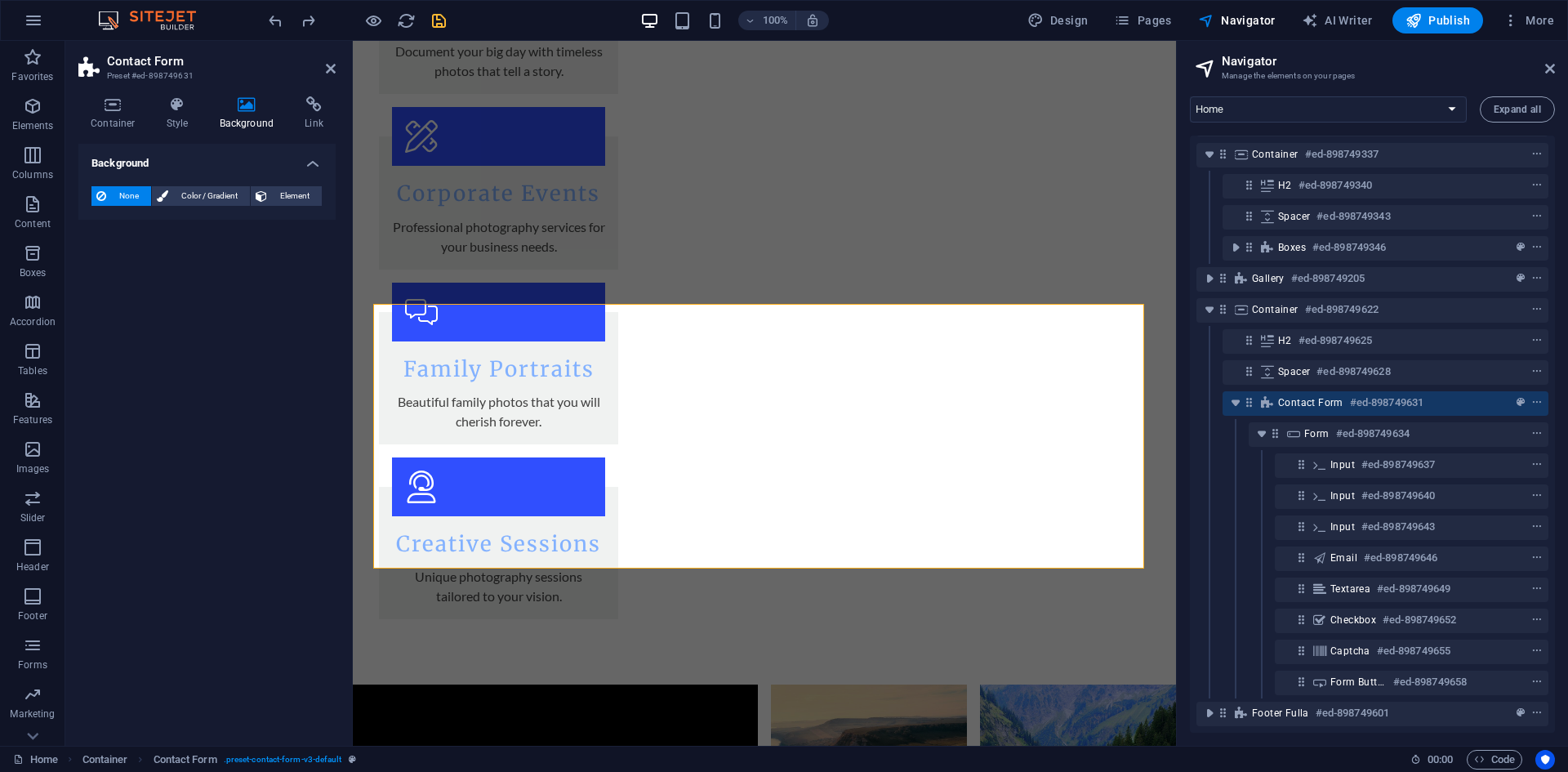
click at [1356, 404] on div "Contact Form #ed-898749631" at bounding box center [1371, 403] width 352 height 31
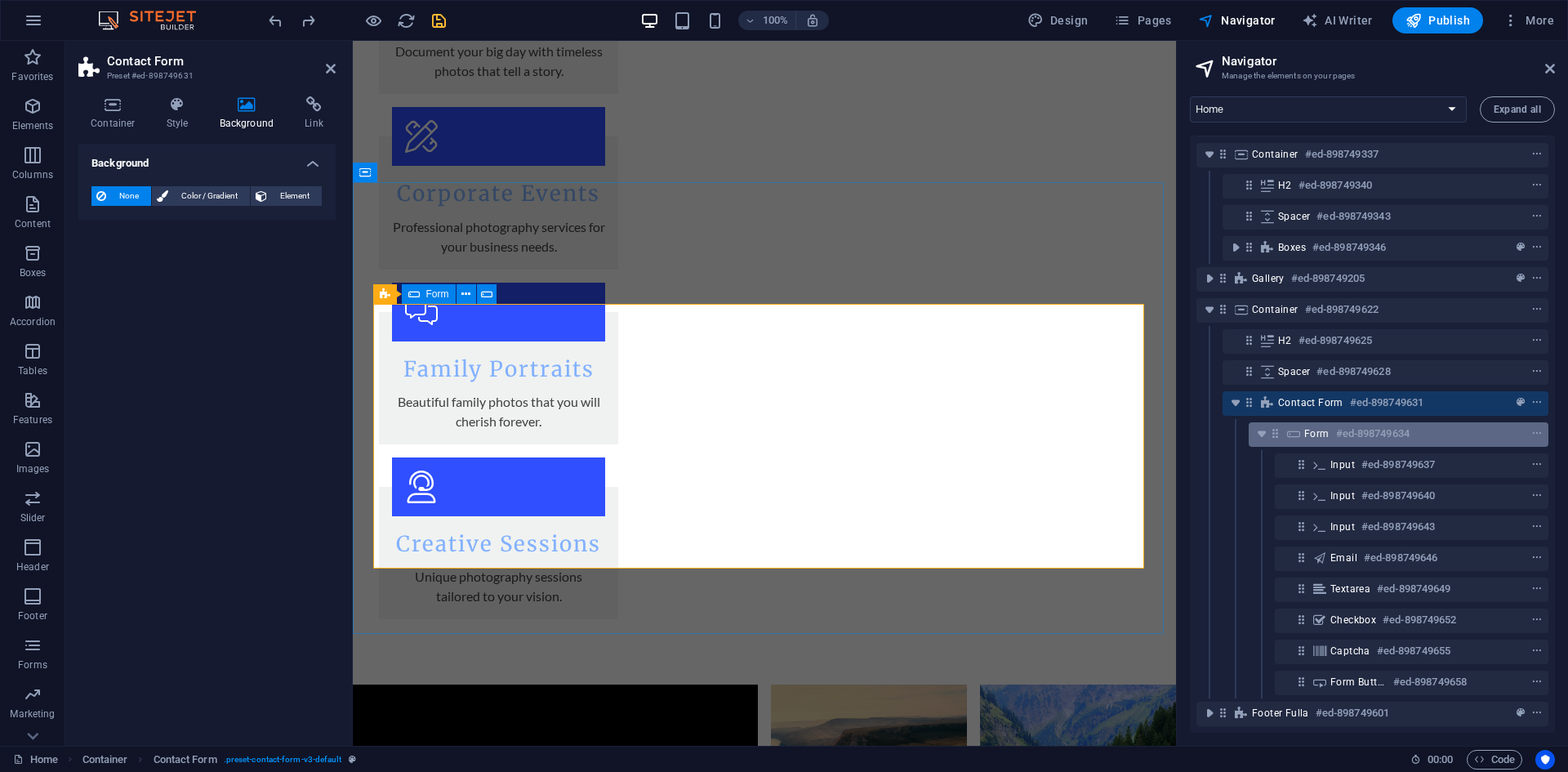
click at [1353, 424] on h6 "#ed-898749634" at bounding box center [1372, 434] width 74 height 19
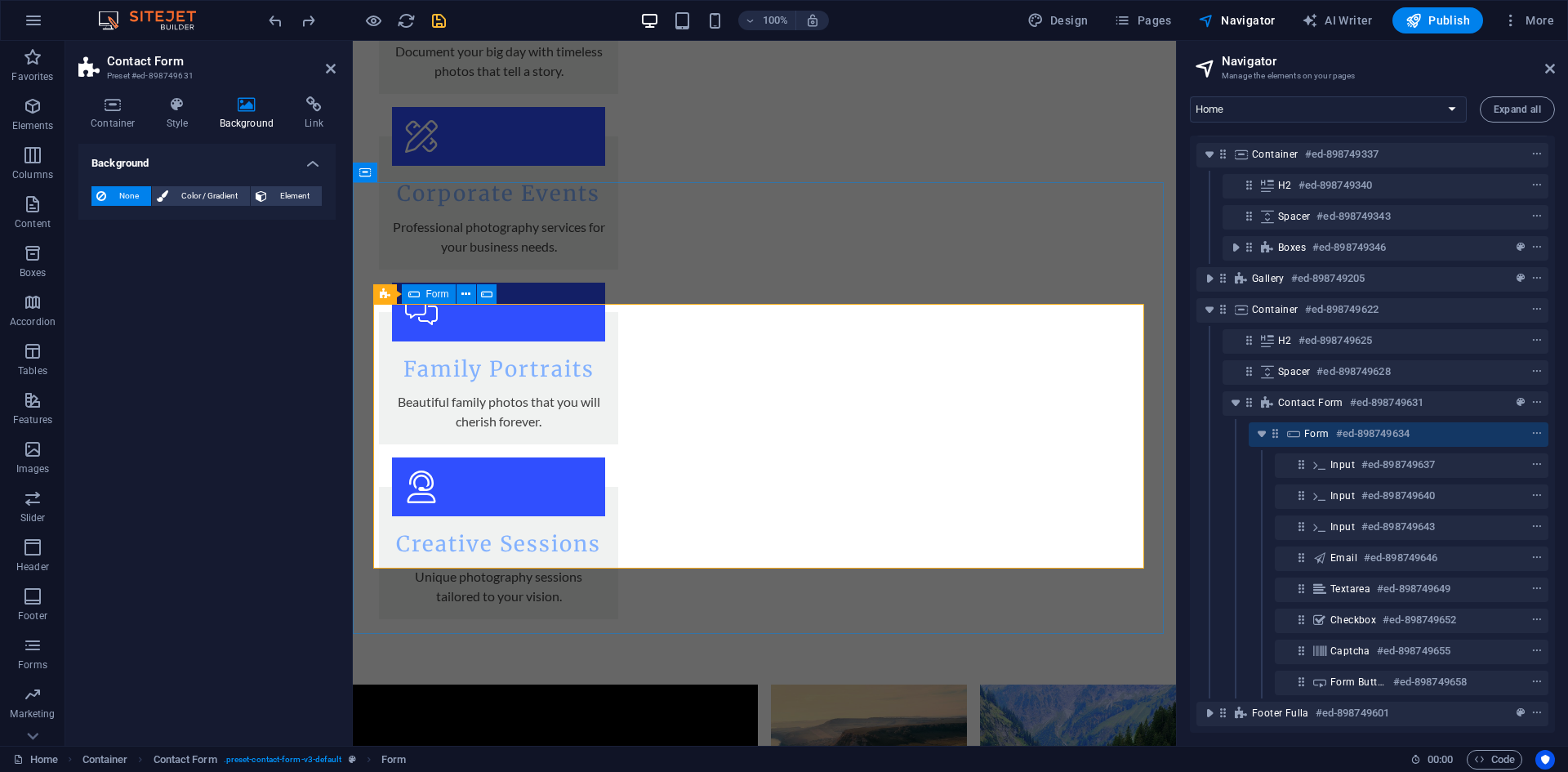
click at [1354, 424] on h6 "#ed-898749634" at bounding box center [1372, 434] width 74 height 19
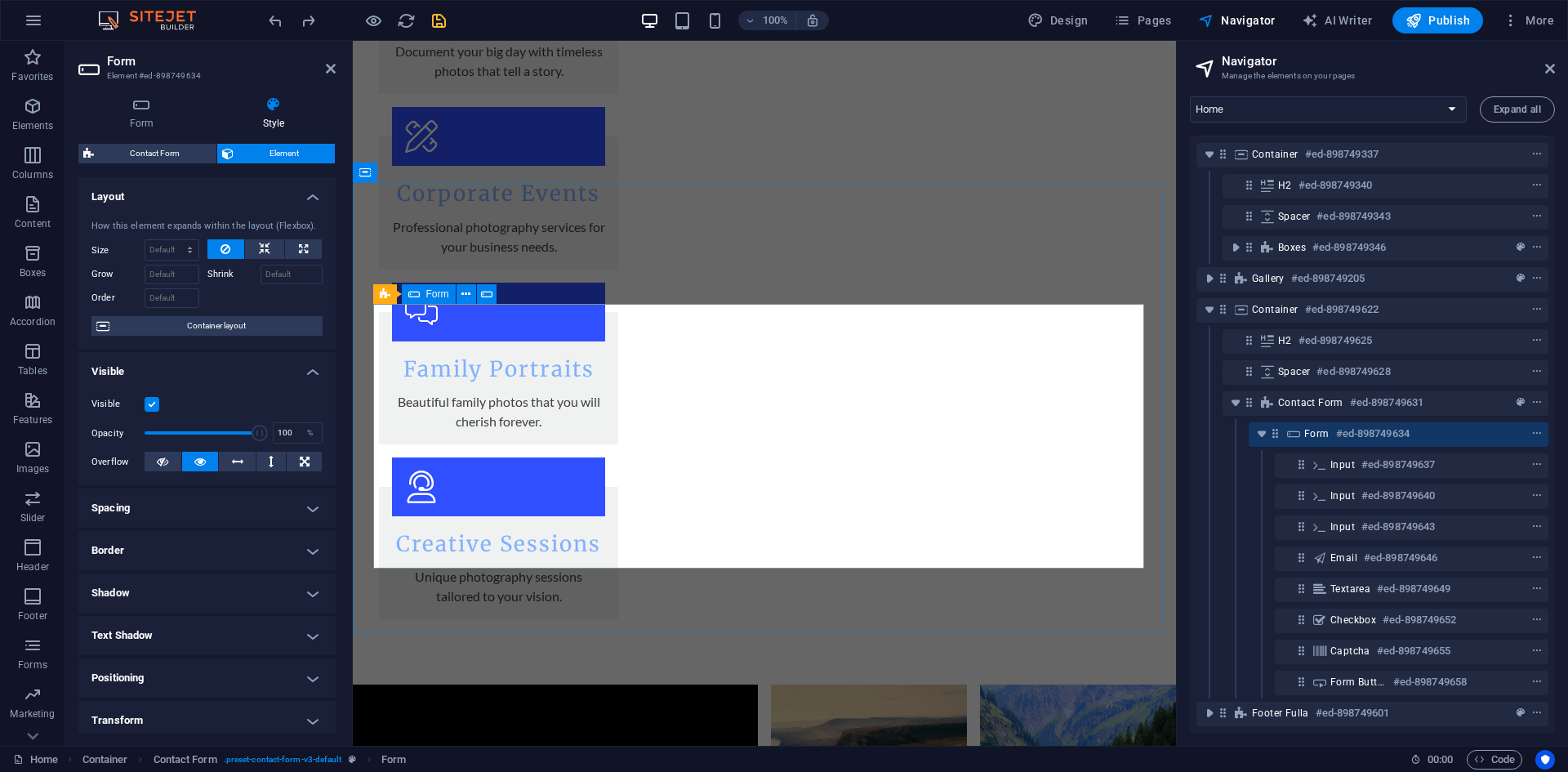
click at [1354, 424] on h6 "#ed-898749634" at bounding box center [1372, 434] width 74 height 19
click at [144, 149] on span "Contact Form" at bounding box center [155, 153] width 112 height 19
select select "rem"
select select "preset-contact-form-v3-default"
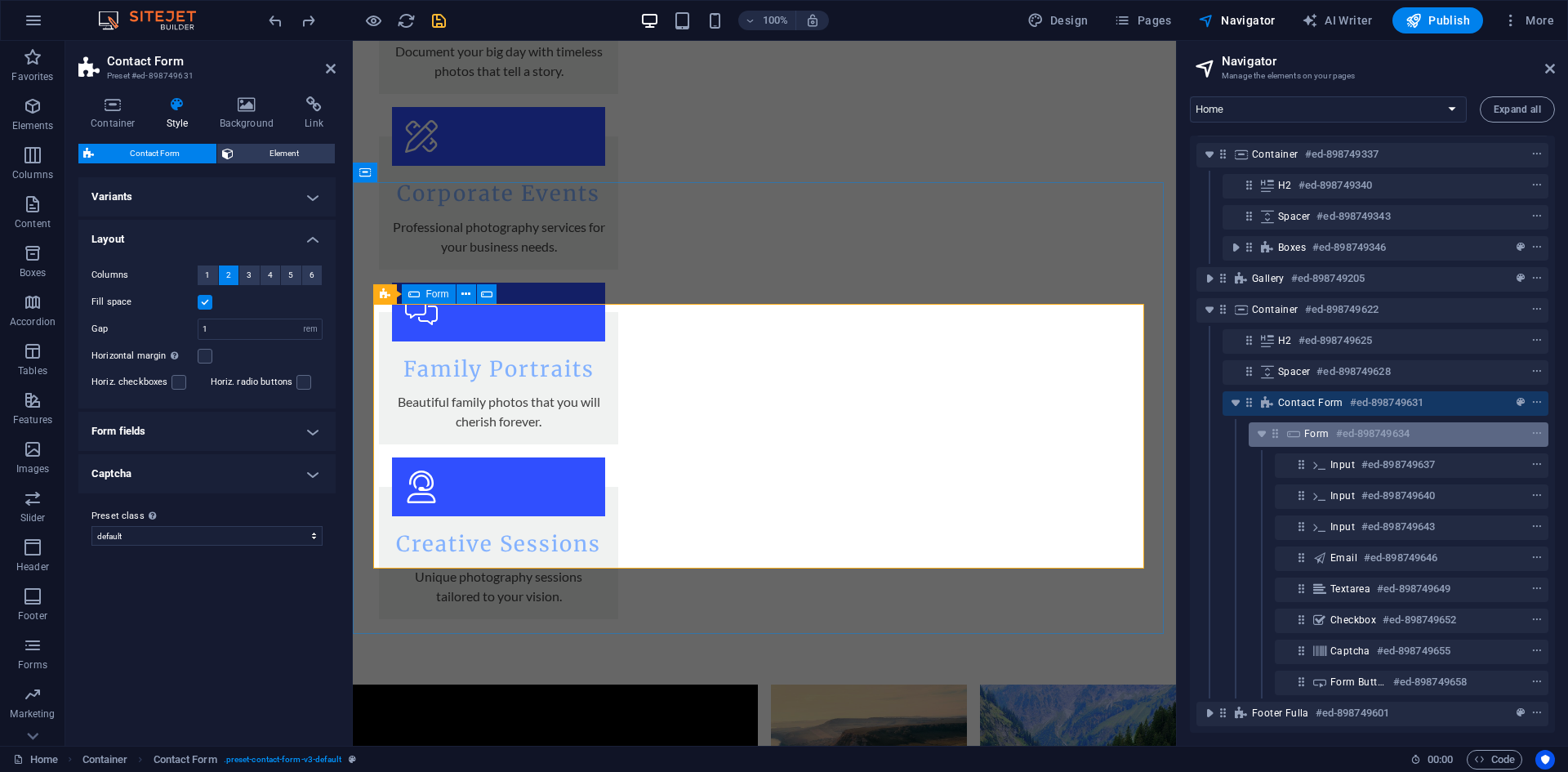
click at [1382, 432] on div "Form #ed-898749634" at bounding box center [1397, 434] width 300 height 24
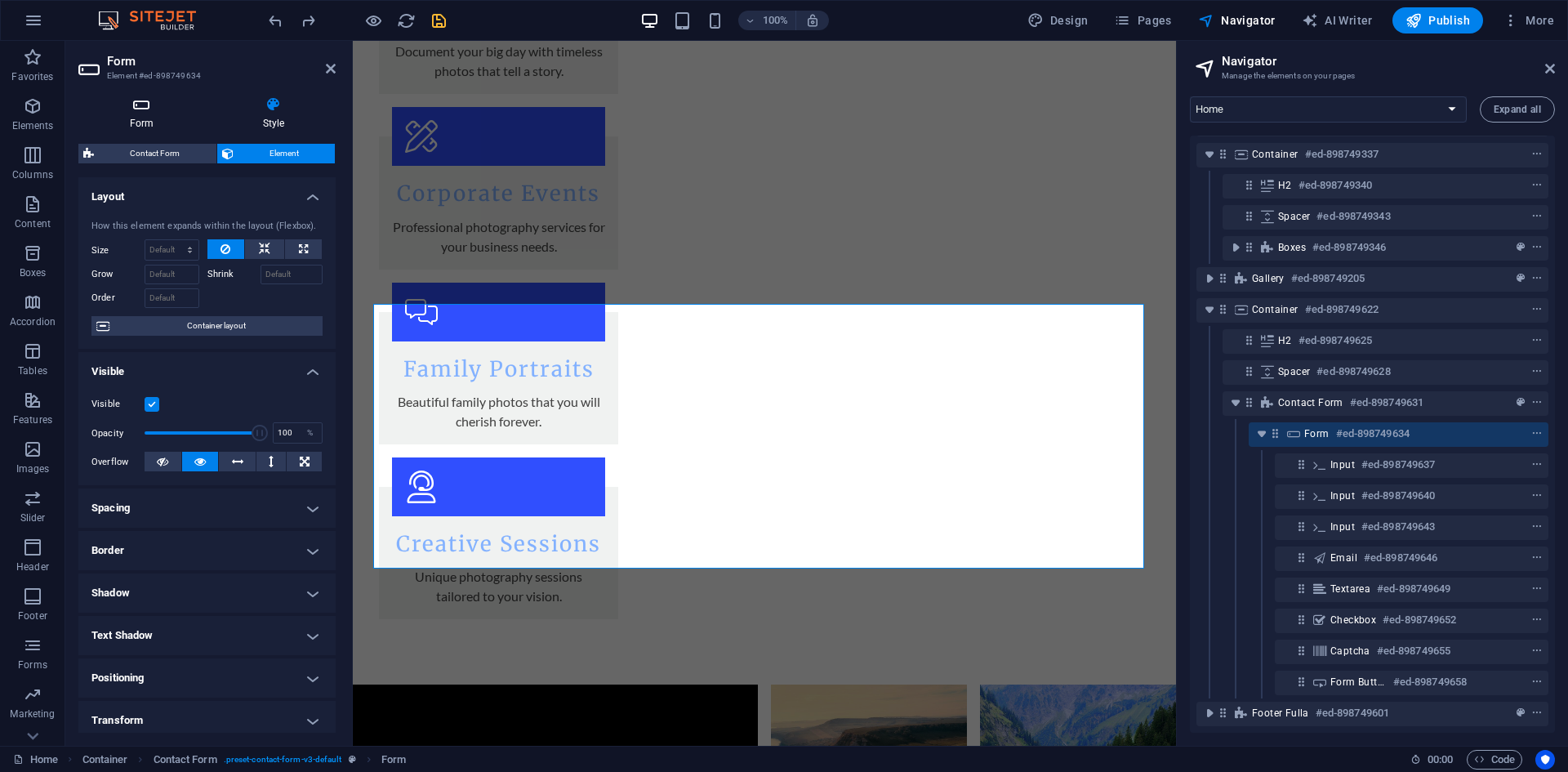
click at [130, 102] on icon at bounding box center [142, 104] width 127 height 16
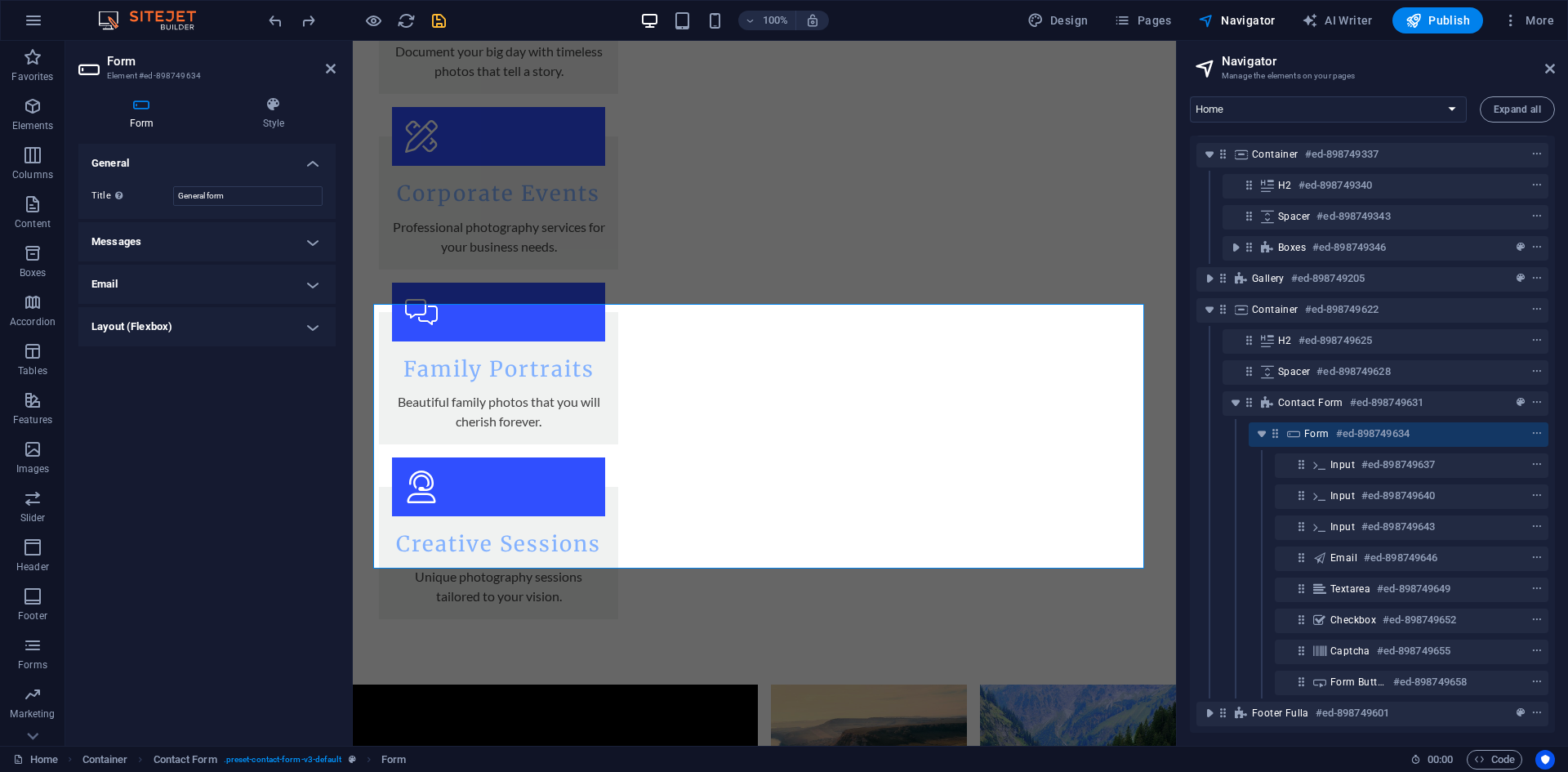
click at [176, 239] on h4 "Messages" at bounding box center [207, 241] width 257 height 39
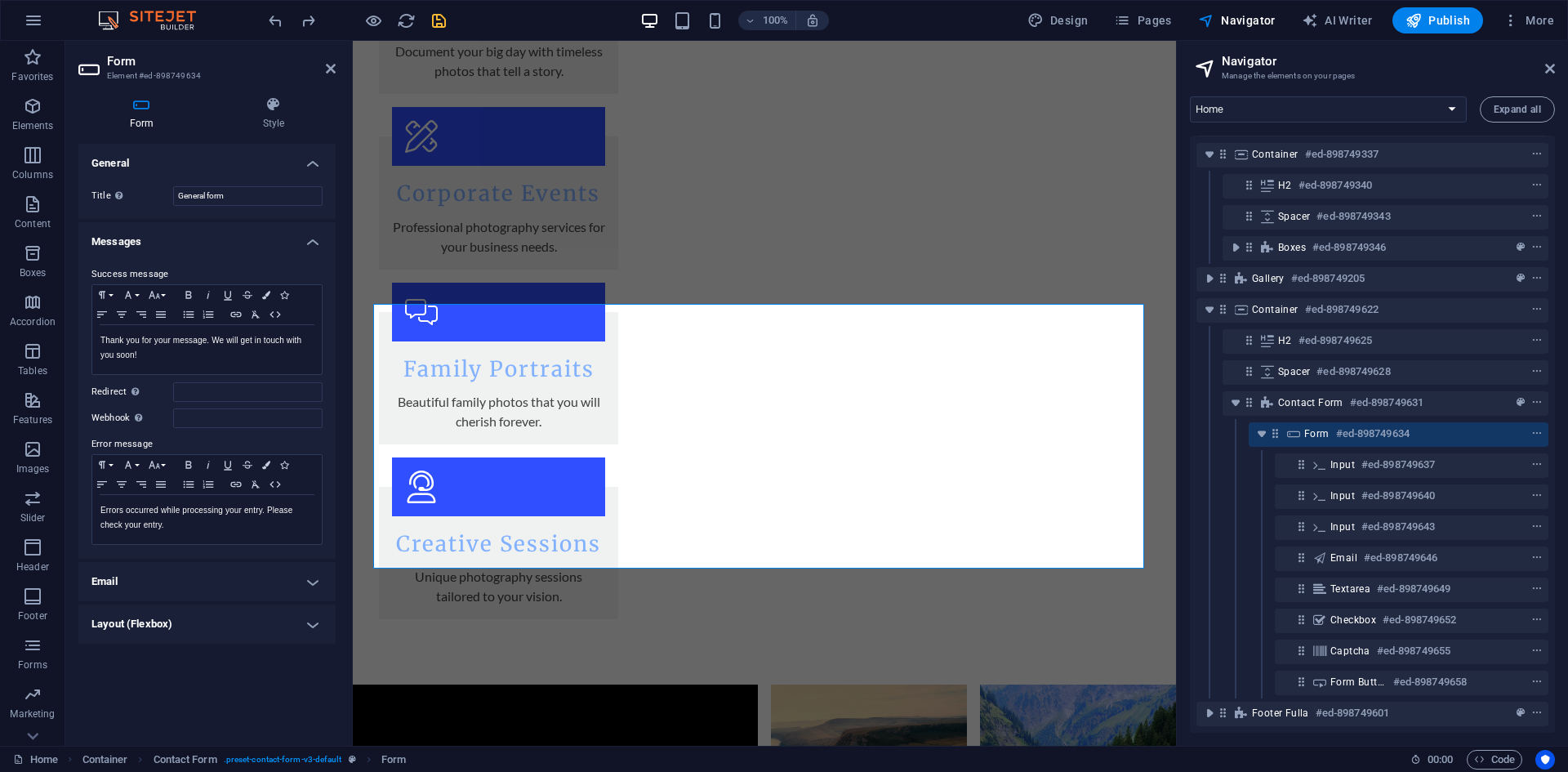
click at [168, 590] on h4 "Email" at bounding box center [207, 581] width 257 height 39
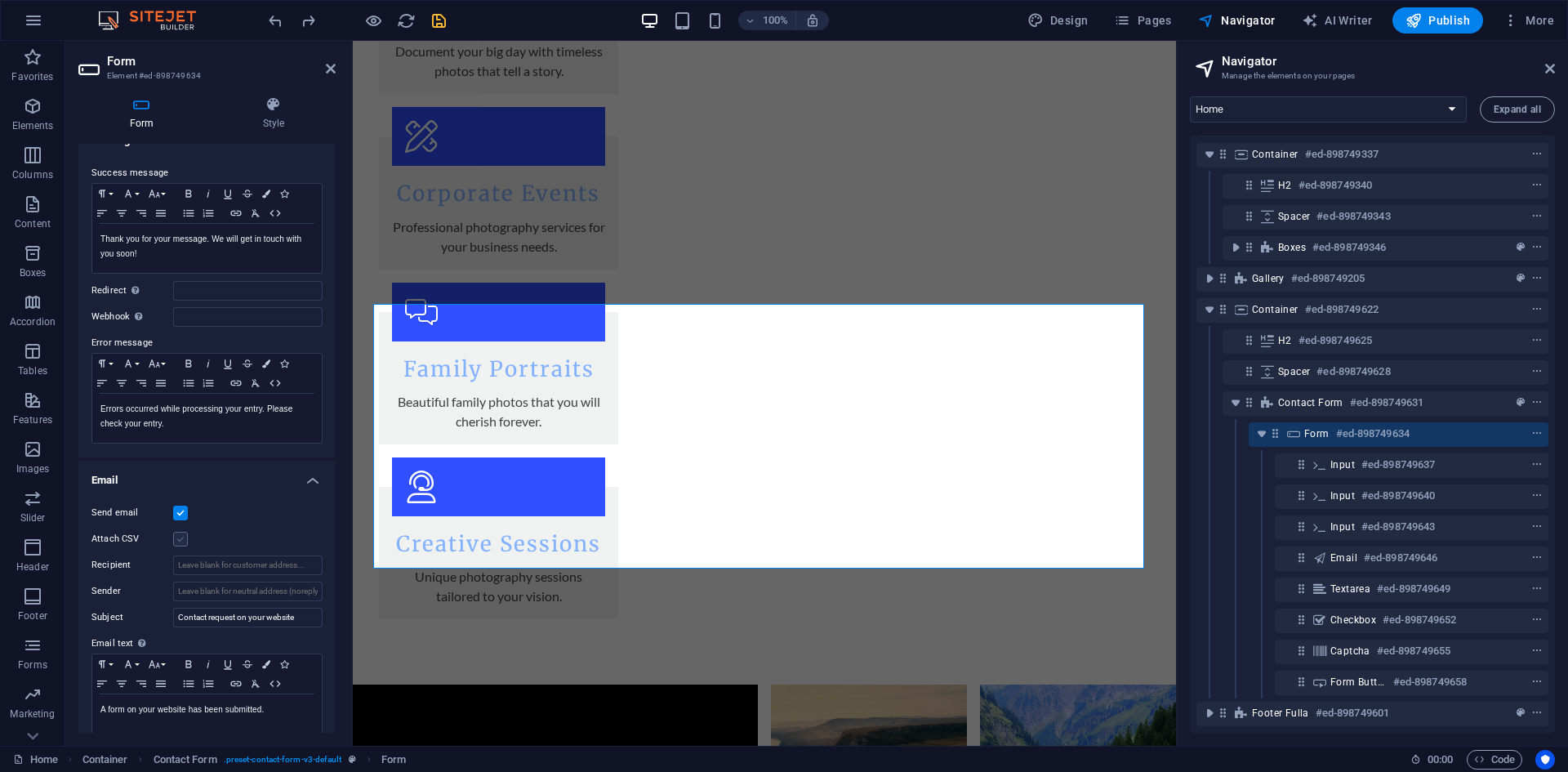
scroll to position [180, 0]
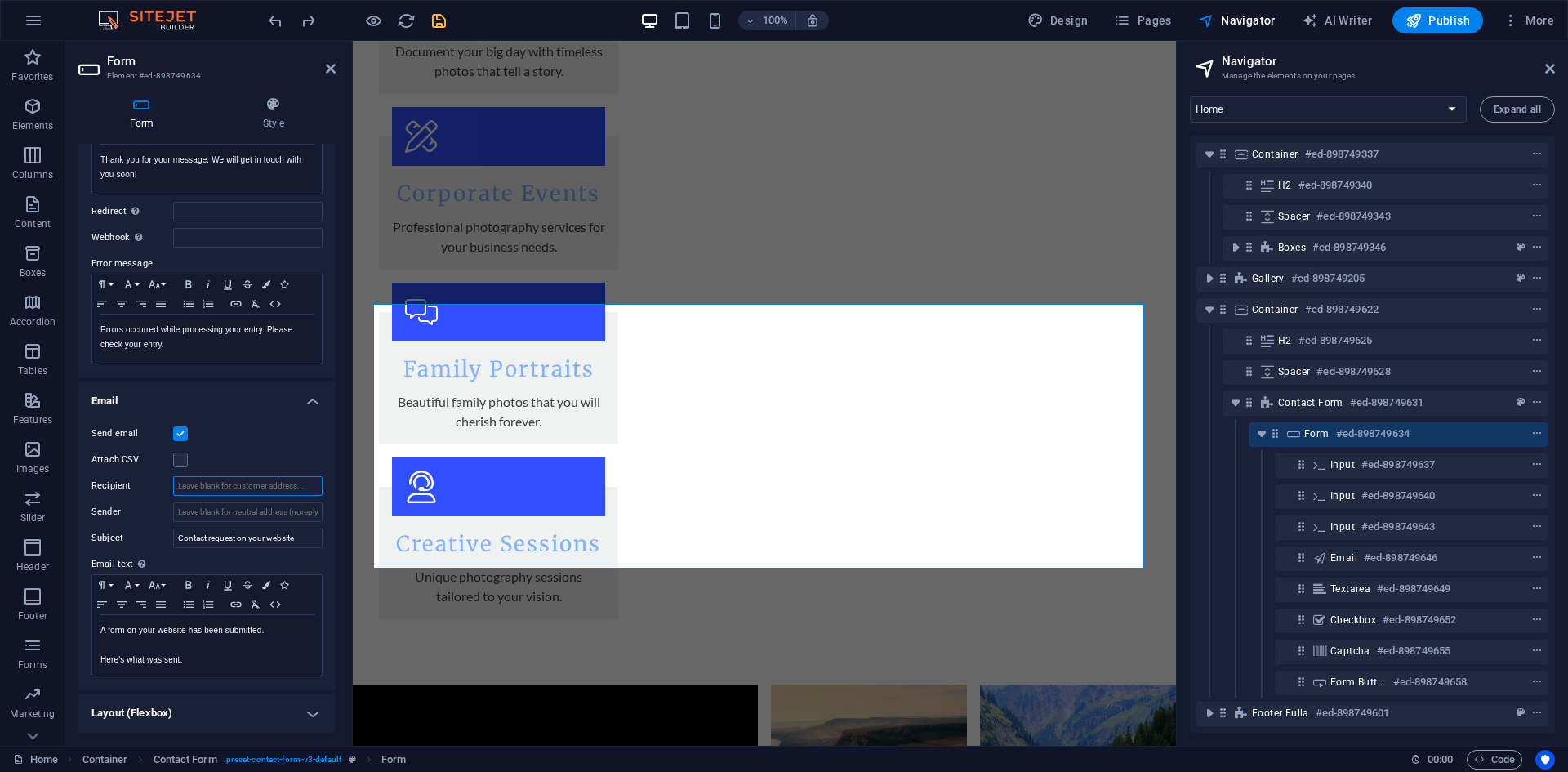
click at [251, 483] on input "Recipient" at bounding box center [247, 486] width 149 height 19
click at [250, 510] on input "Sender" at bounding box center [247, 512] width 149 height 19
click at [202, 397] on h4 "Email" at bounding box center [207, 396] width 257 height 29
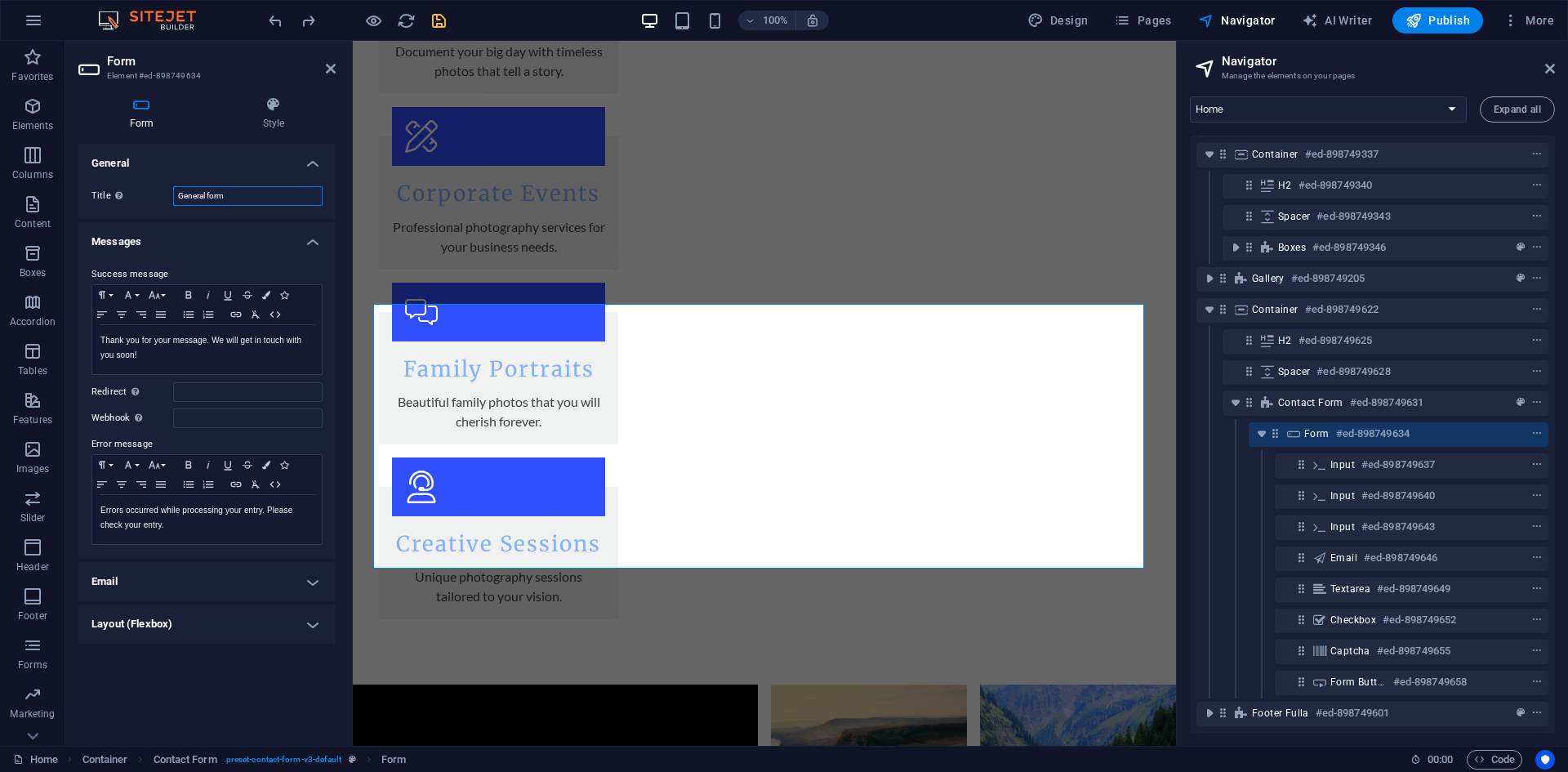
click at [235, 200] on input "General form" at bounding box center [247, 196] width 149 height 19
type input "General form"
click at [161, 271] on label "Success message" at bounding box center [207, 274] width 231 height 19
click at [147, 364] on div "Thank you for your message. We will get in touch with you soon!" at bounding box center [207, 349] width 230 height 49
click at [98, 318] on icon "button" at bounding box center [102, 313] width 19 height 13
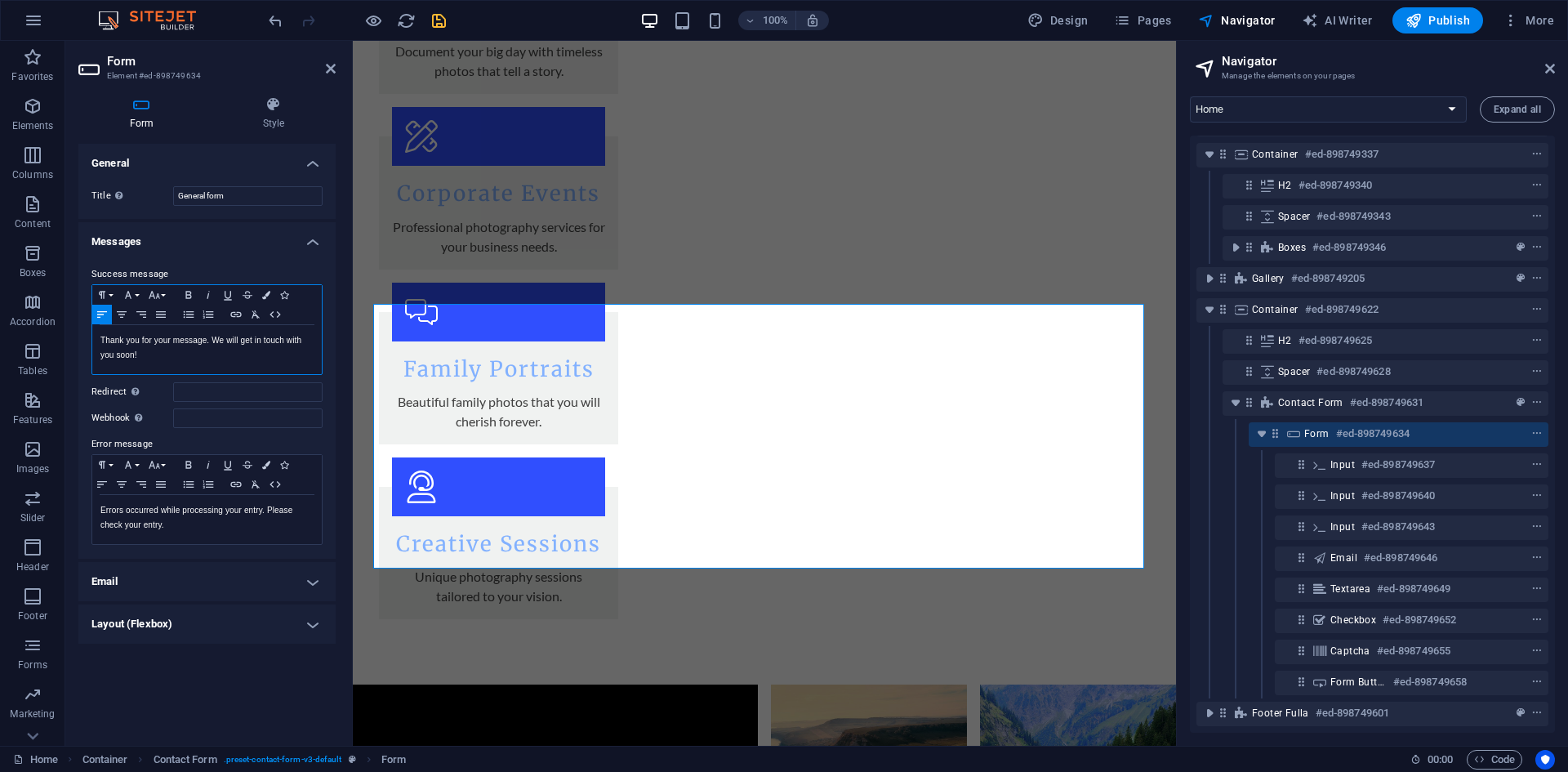
click at [134, 349] on p "Thank you for your message. We will get in touch with you soon!" at bounding box center [208, 348] width 213 height 29
click at [149, 358] on p "Thank you for your message. We will get in touch with you soon!" at bounding box center [208, 348] width 213 height 29
click at [199, 391] on input "Redirect Define a redirect target upon successful form submission; for example,…" at bounding box center [247, 392] width 149 height 19
click at [205, 416] on input "Webhook A webhook is a push notification from this form to another server. Ever…" at bounding box center [247, 418] width 149 height 19
click at [176, 241] on h4 "Messages" at bounding box center [207, 237] width 257 height 29
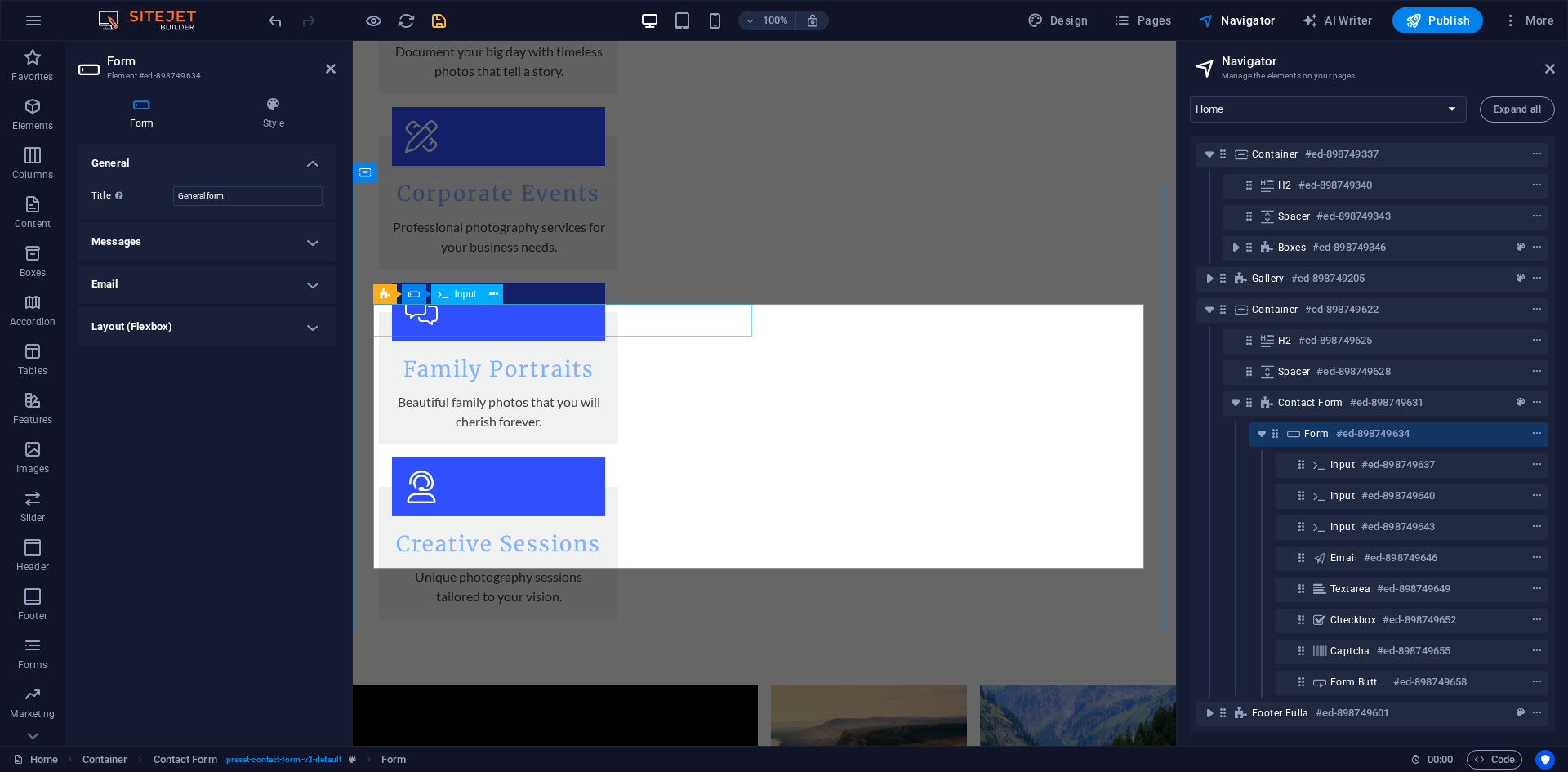
click input "text"
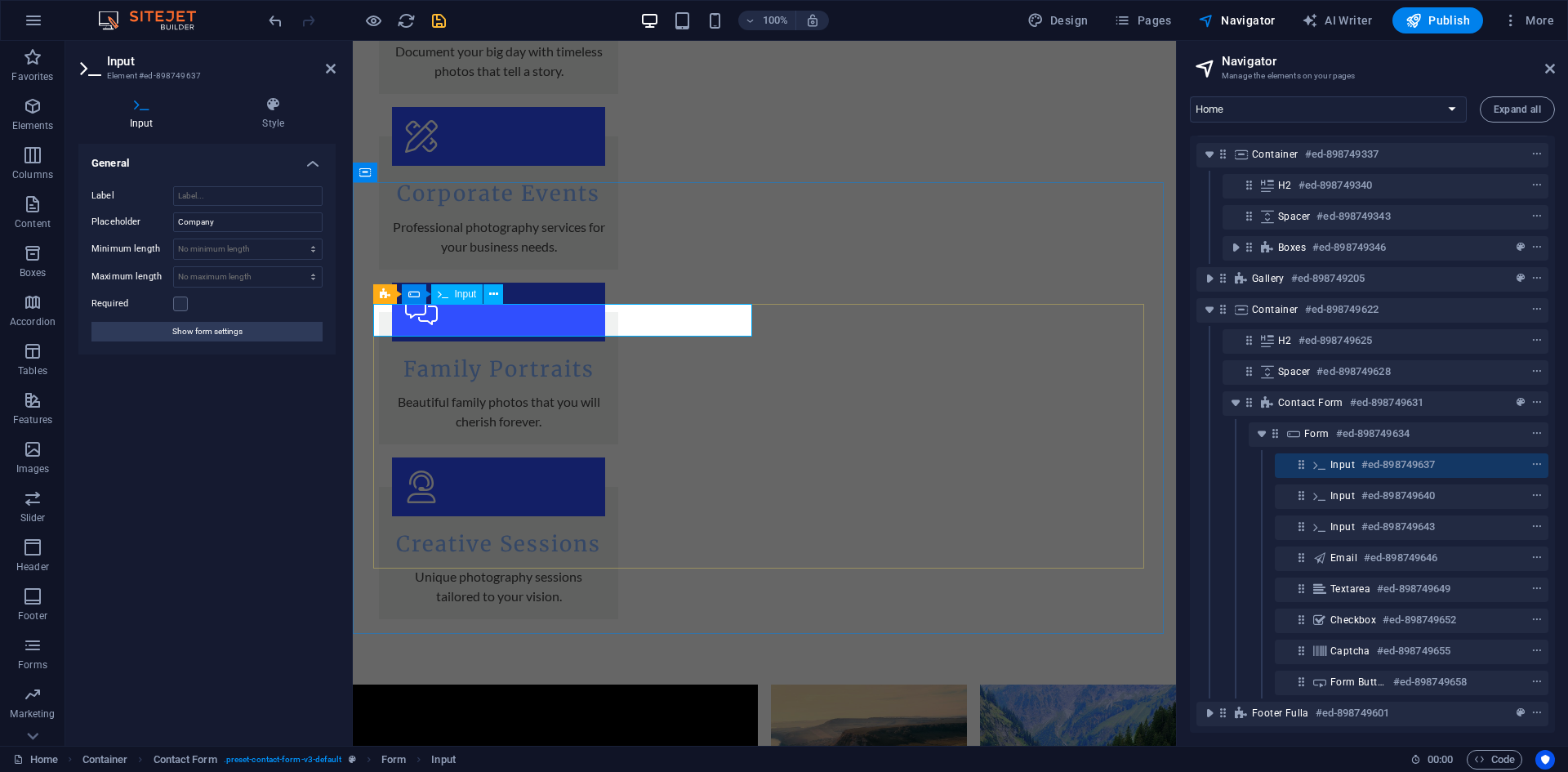
click at [1407, 457] on h6 "#ed-898749637" at bounding box center [1398, 465] width 74 height 19
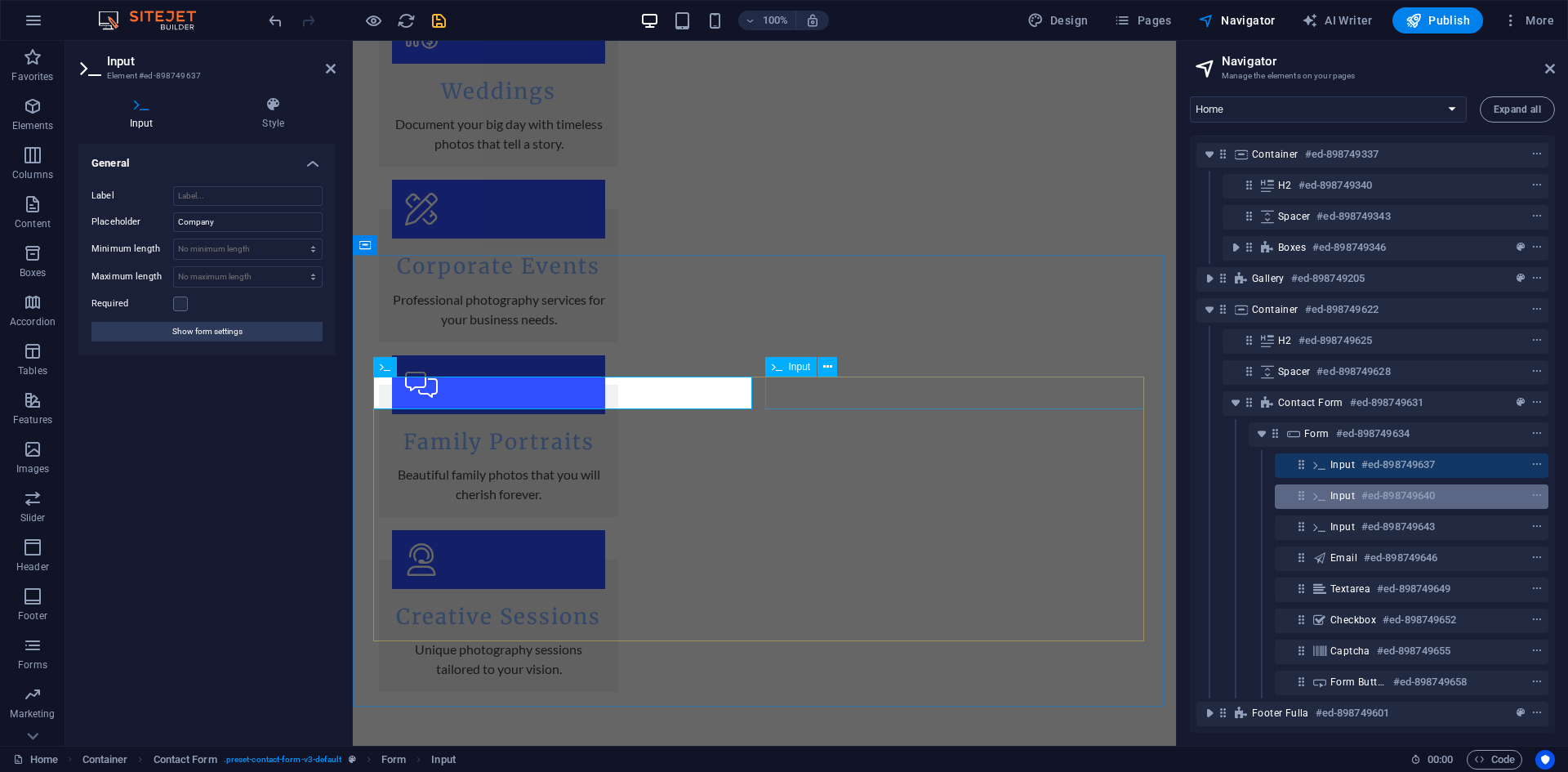
click at [1343, 489] on span "Input" at bounding box center [1342, 495] width 24 height 13
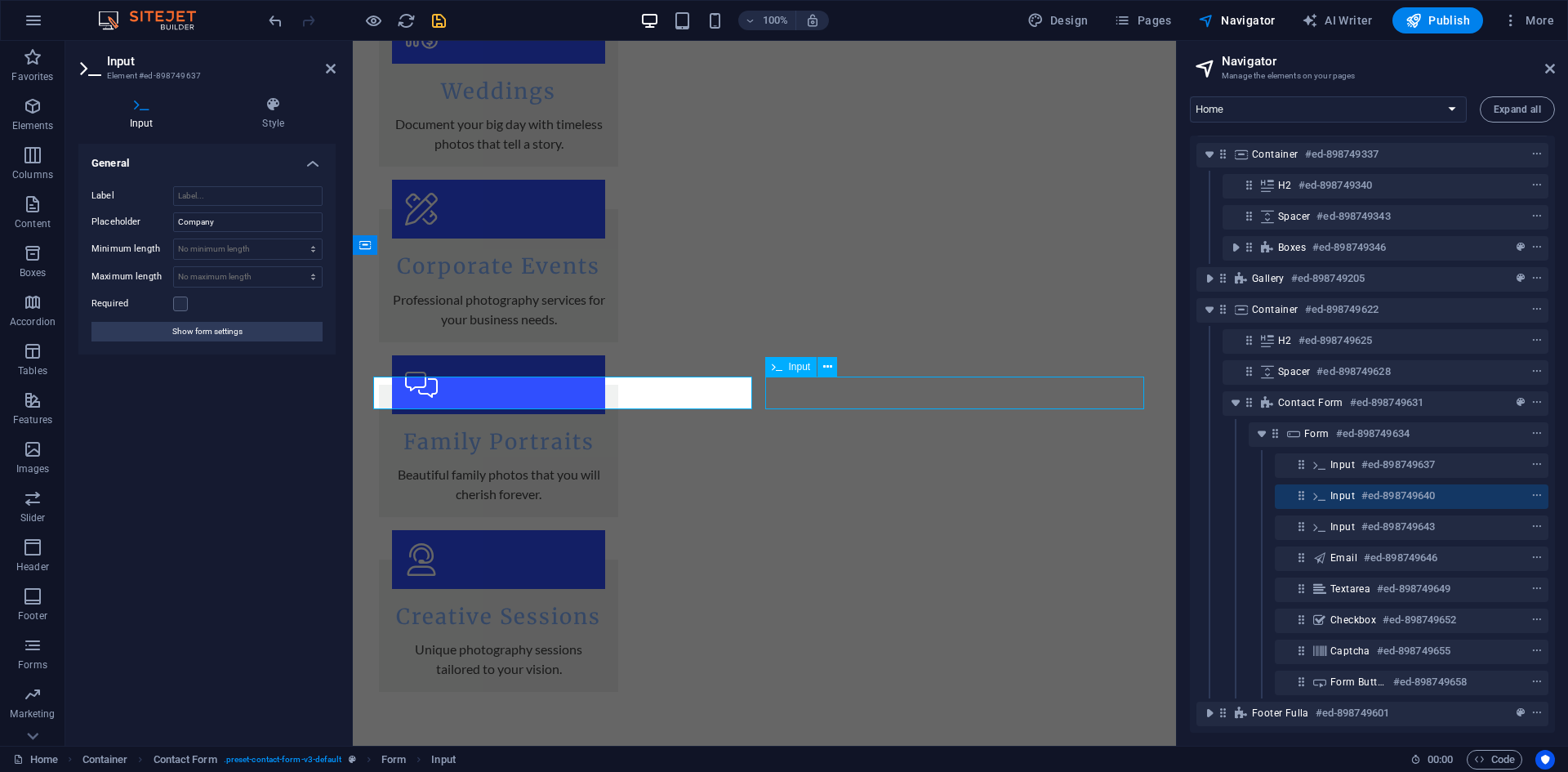
click at [1343, 489] on span "Input" at bounding box center [1342, 495] width 24 height 13
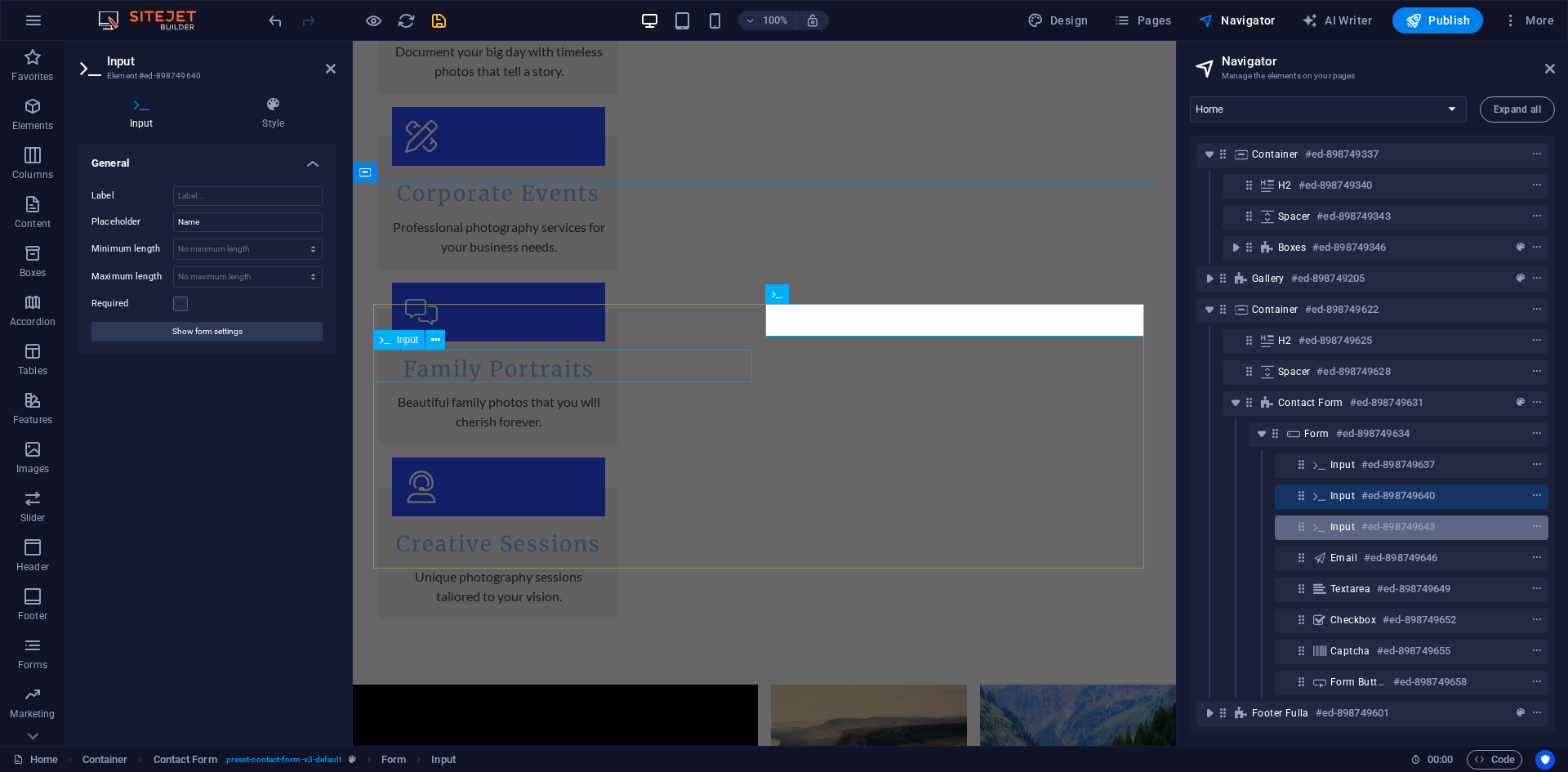
click at [1351, 520] on span "Input" at bounding box center [1342, 526] width 24 height 13
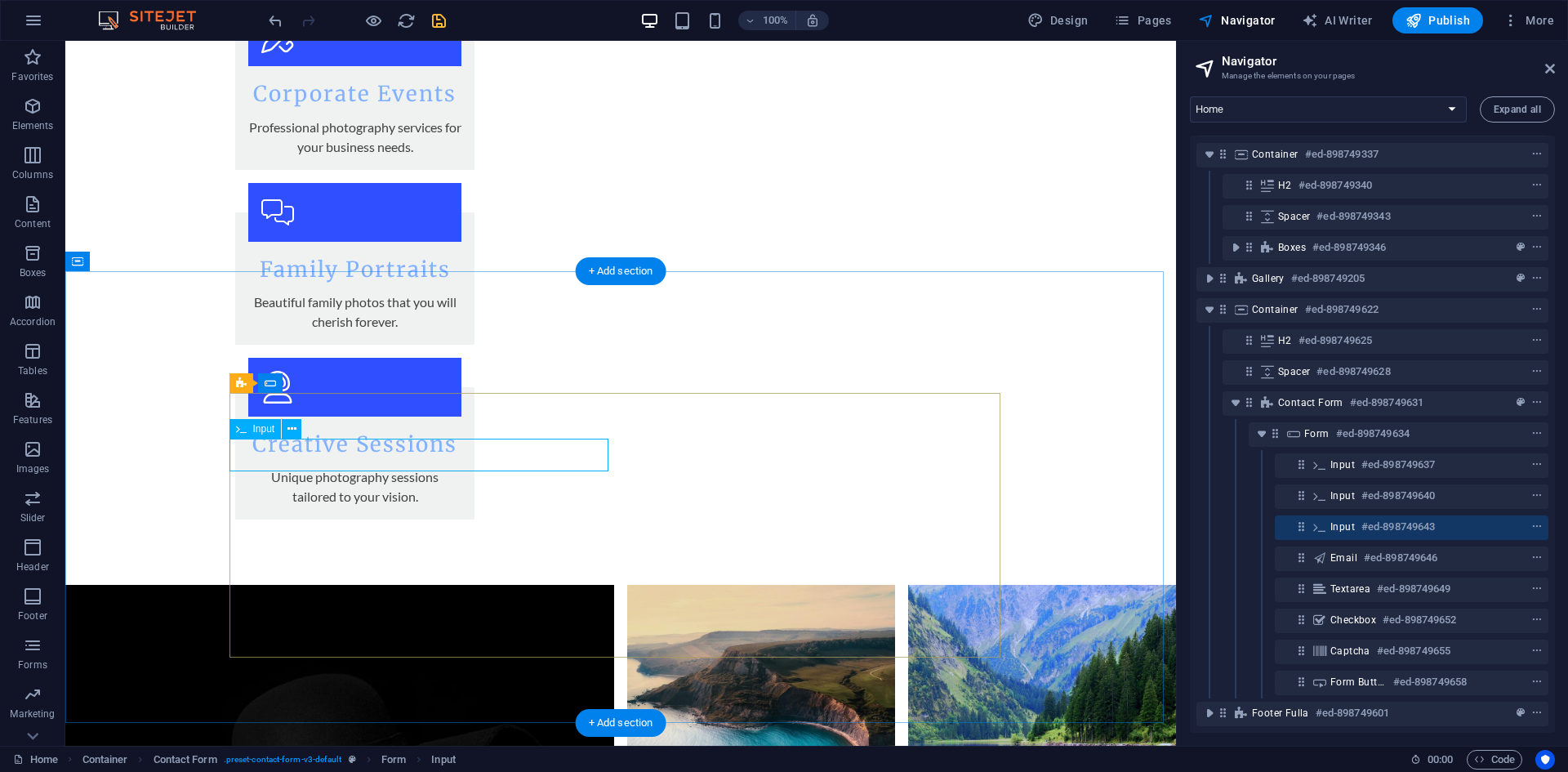
scroll to position [2253, 0]
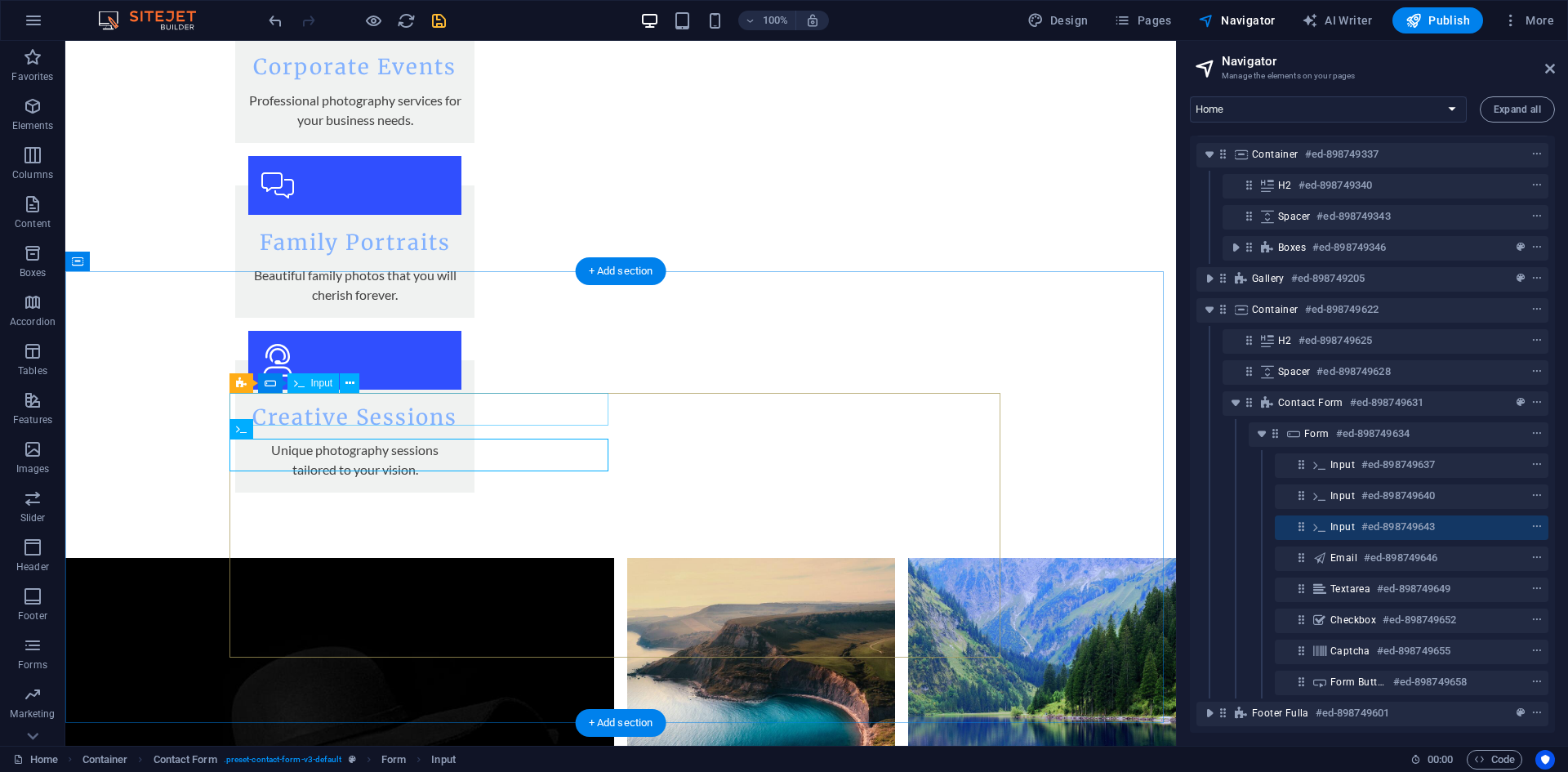
click div
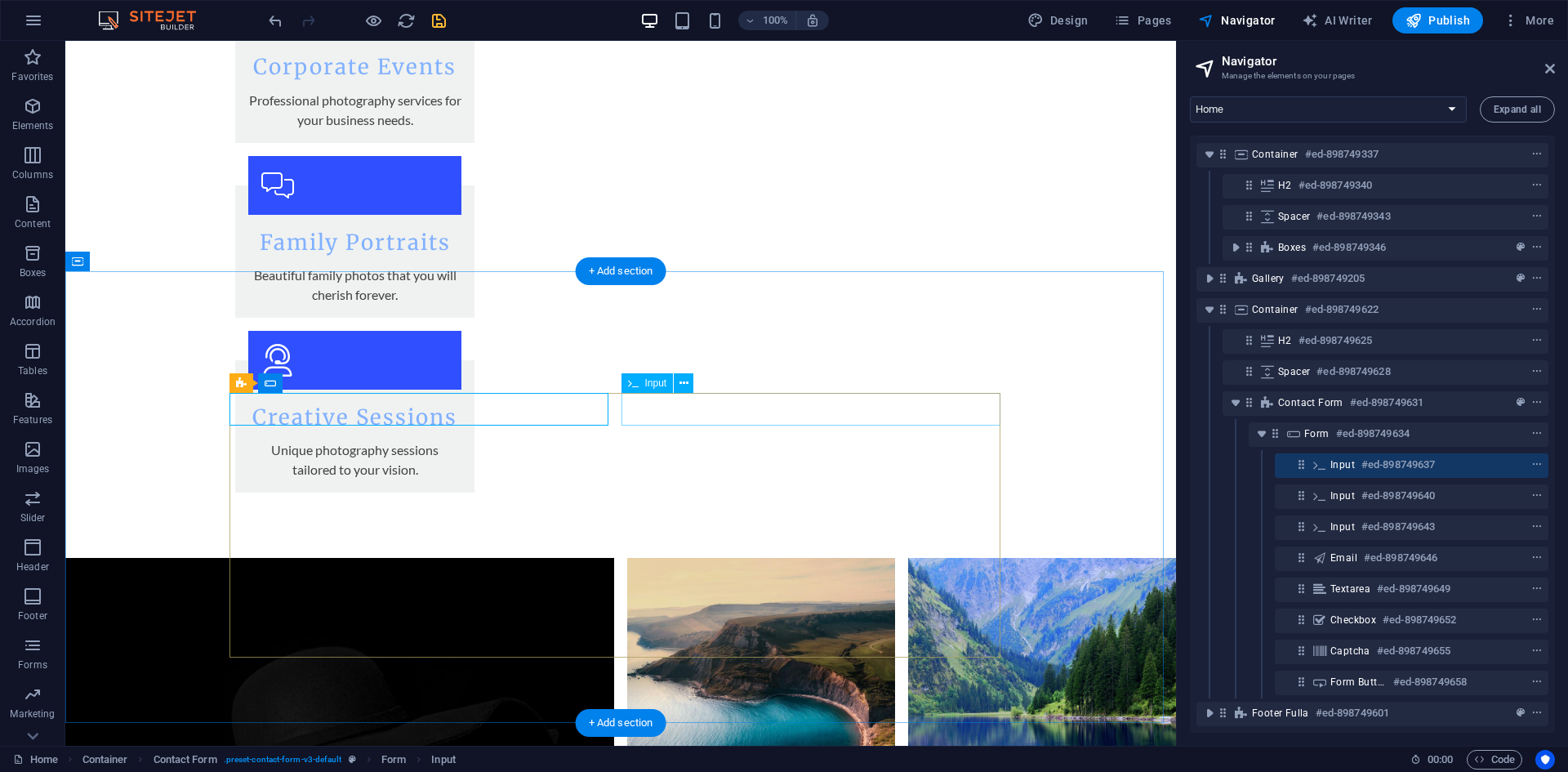
click div
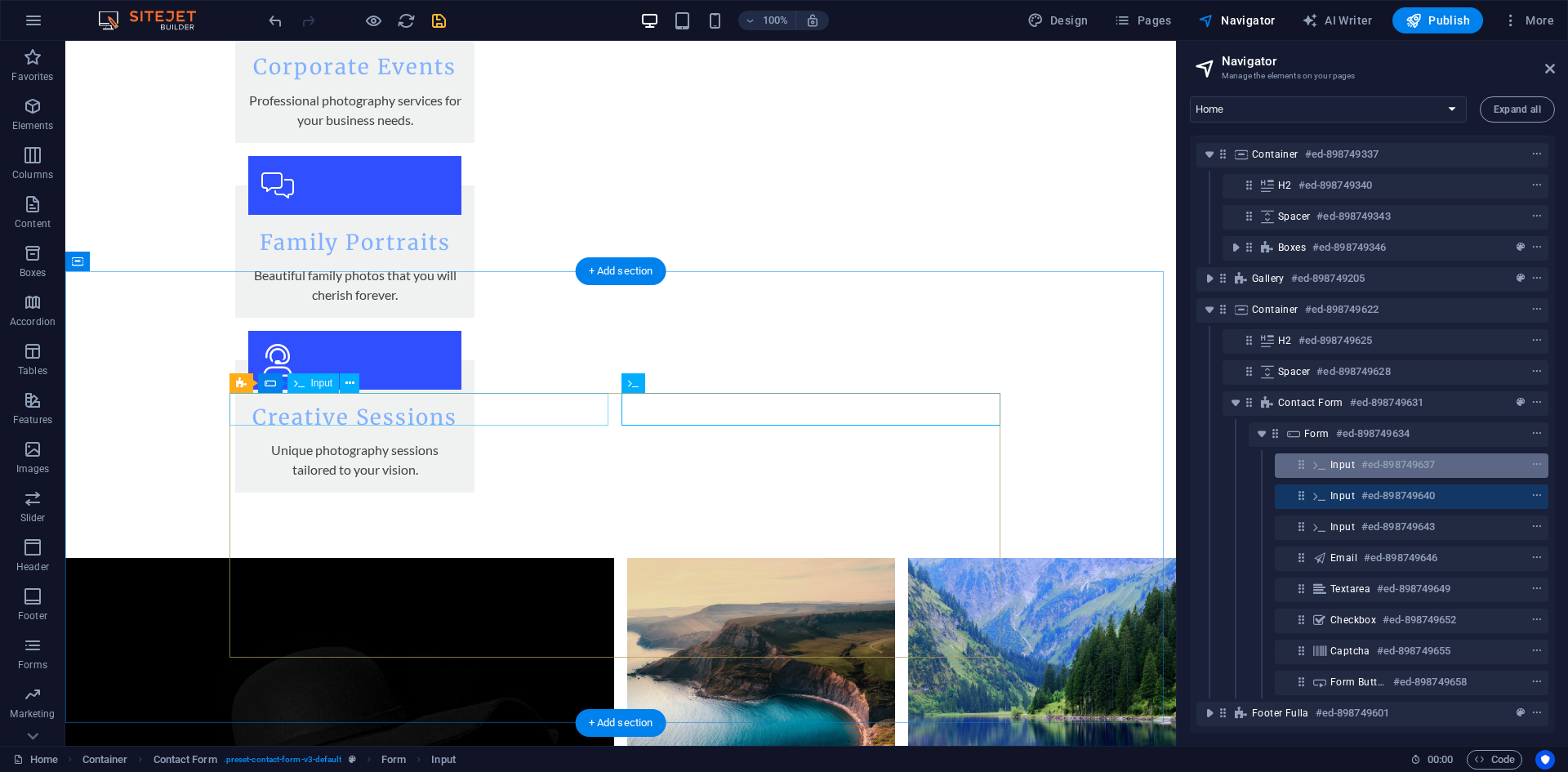
click at [1391, 465] on div "Input #ed-898749637" at bounding box center [1411, 465] width 273 height 24
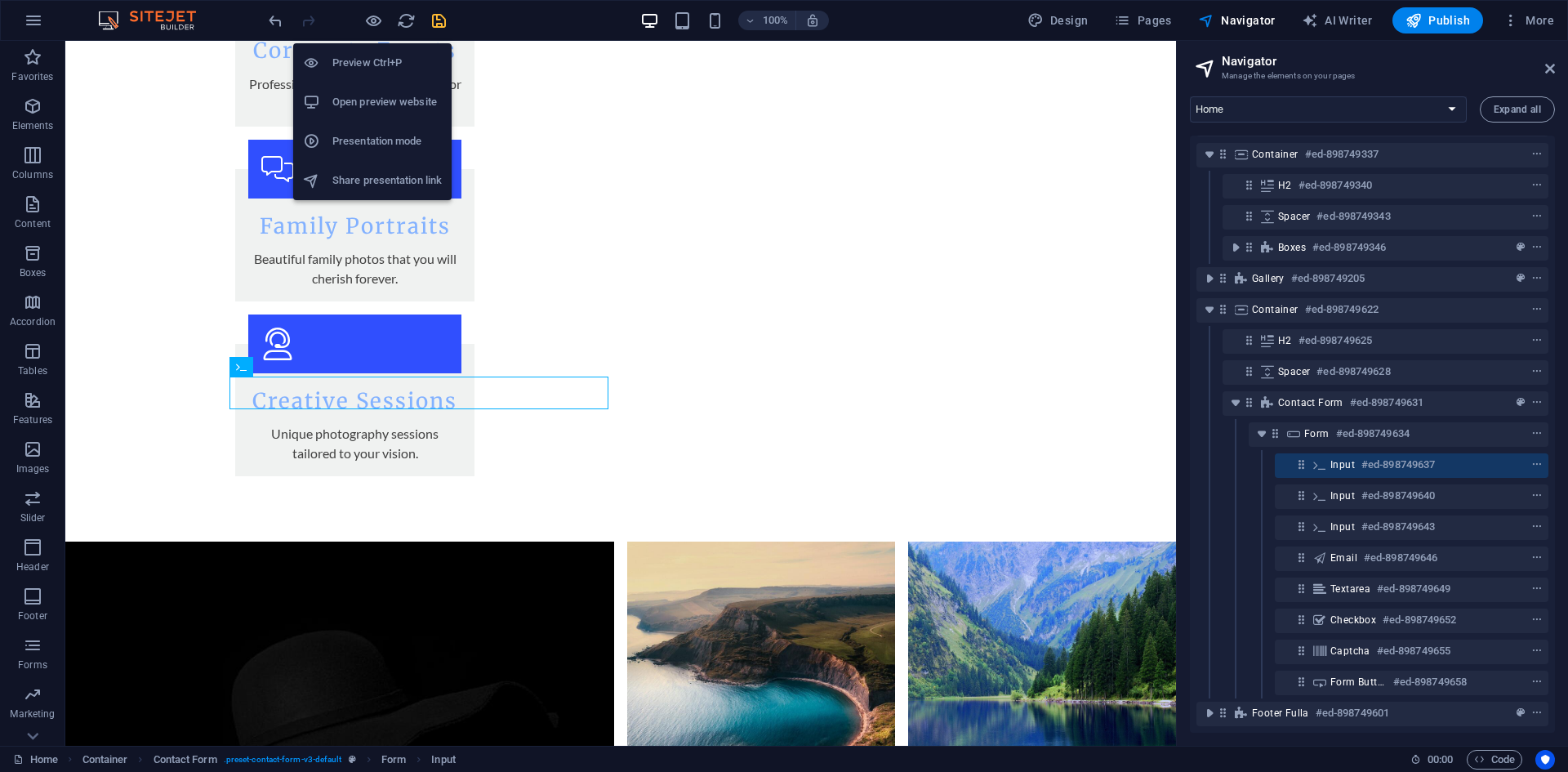
click at [366, 102] on h6 "Open preview website" at bounding box center [387, 102] width 110 height 19
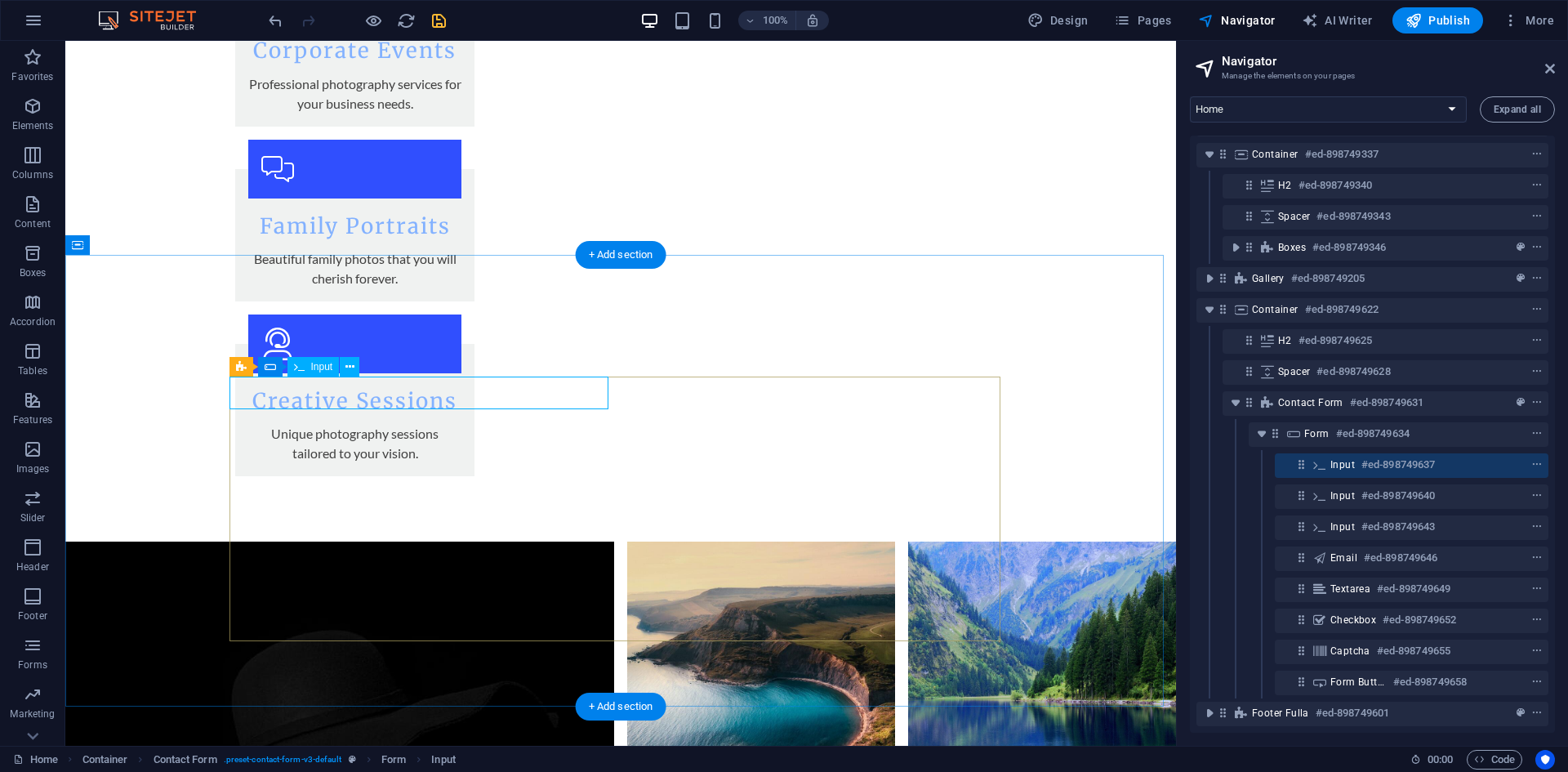
click at [1367, 455] on h6 "#ed-898749637" at bounding box center [1398, 465] width 74 height 19
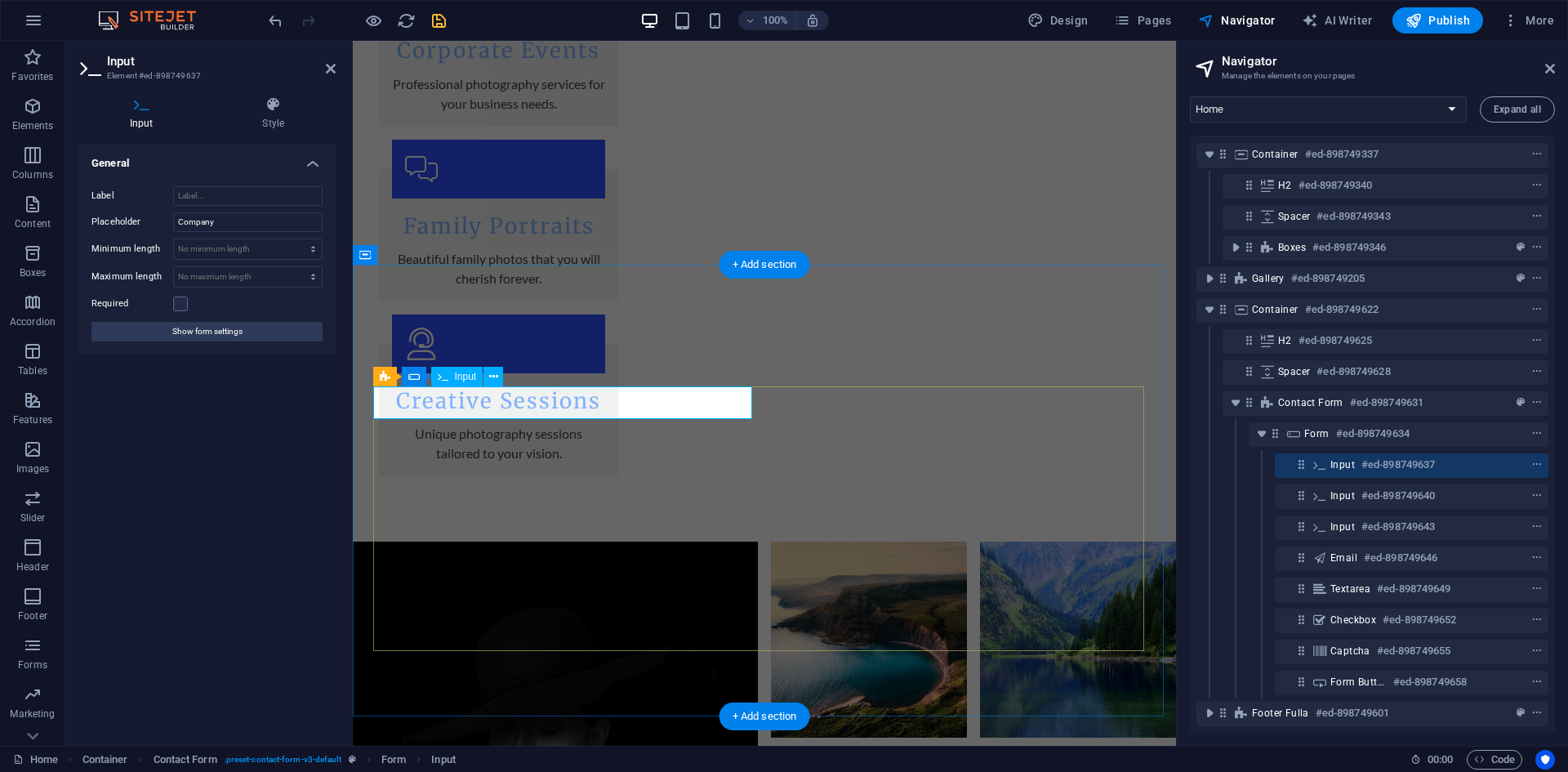
scroll to position [2126, 0]
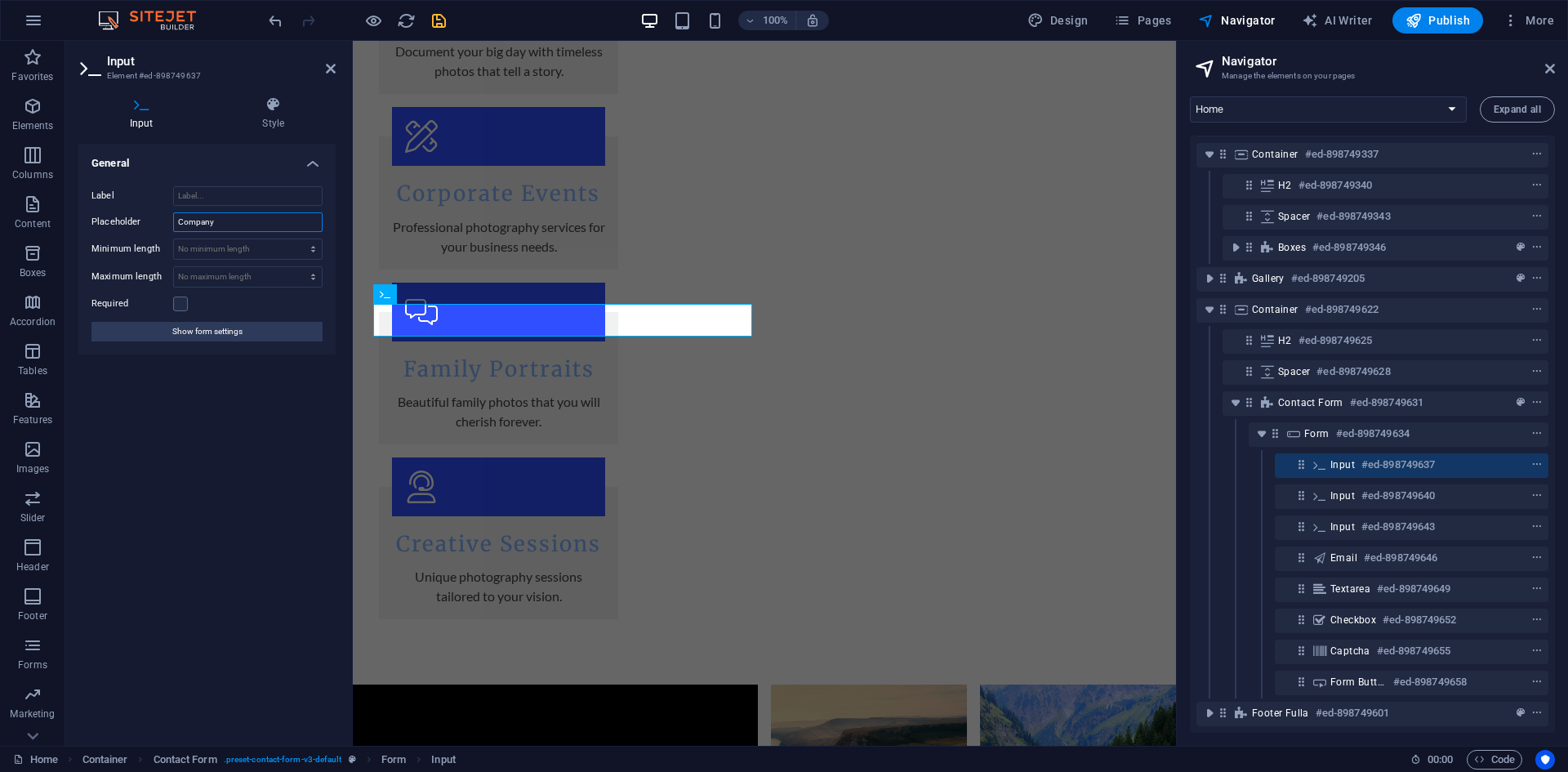
drag, startPoint x: 228, startPoint y: 219, endPoint x: 92, endPoint y: 214, distance: 136.1
click at [92, 214] on div "Placeholder Company" at bounding box center [207, 222] width 231 height 19
type input "Name"
click div
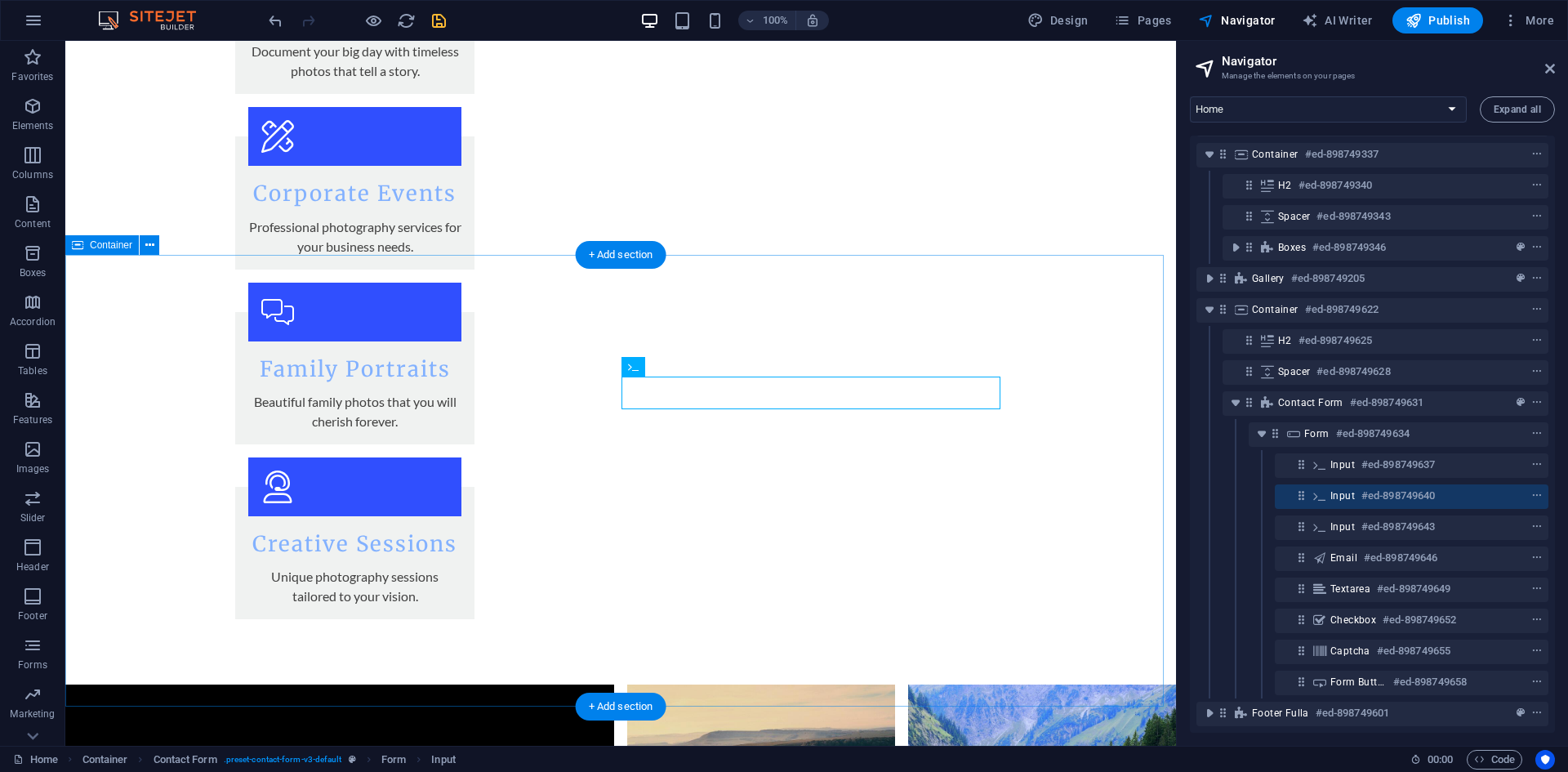
scroll to position [2269, 0]
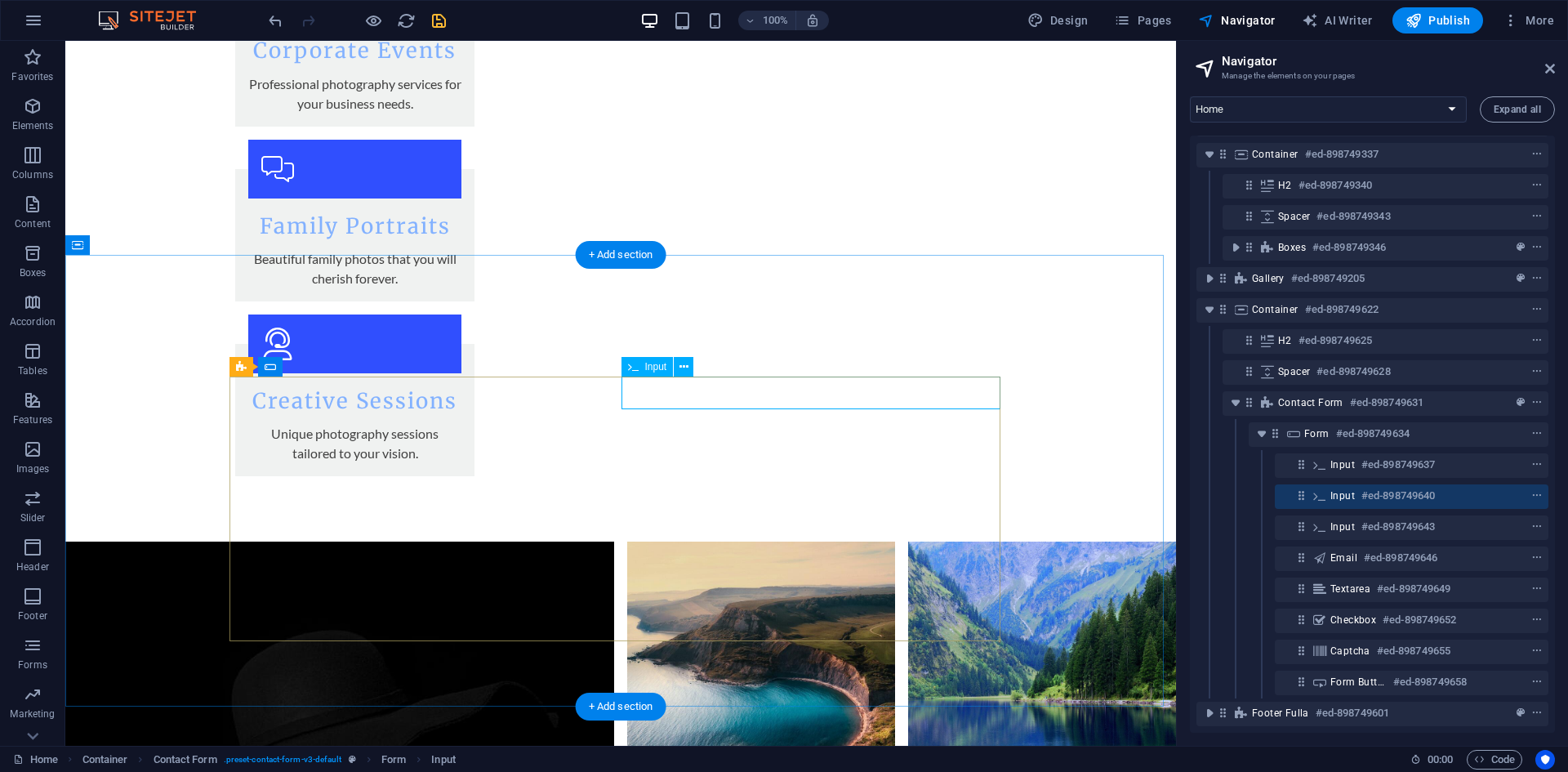
click div
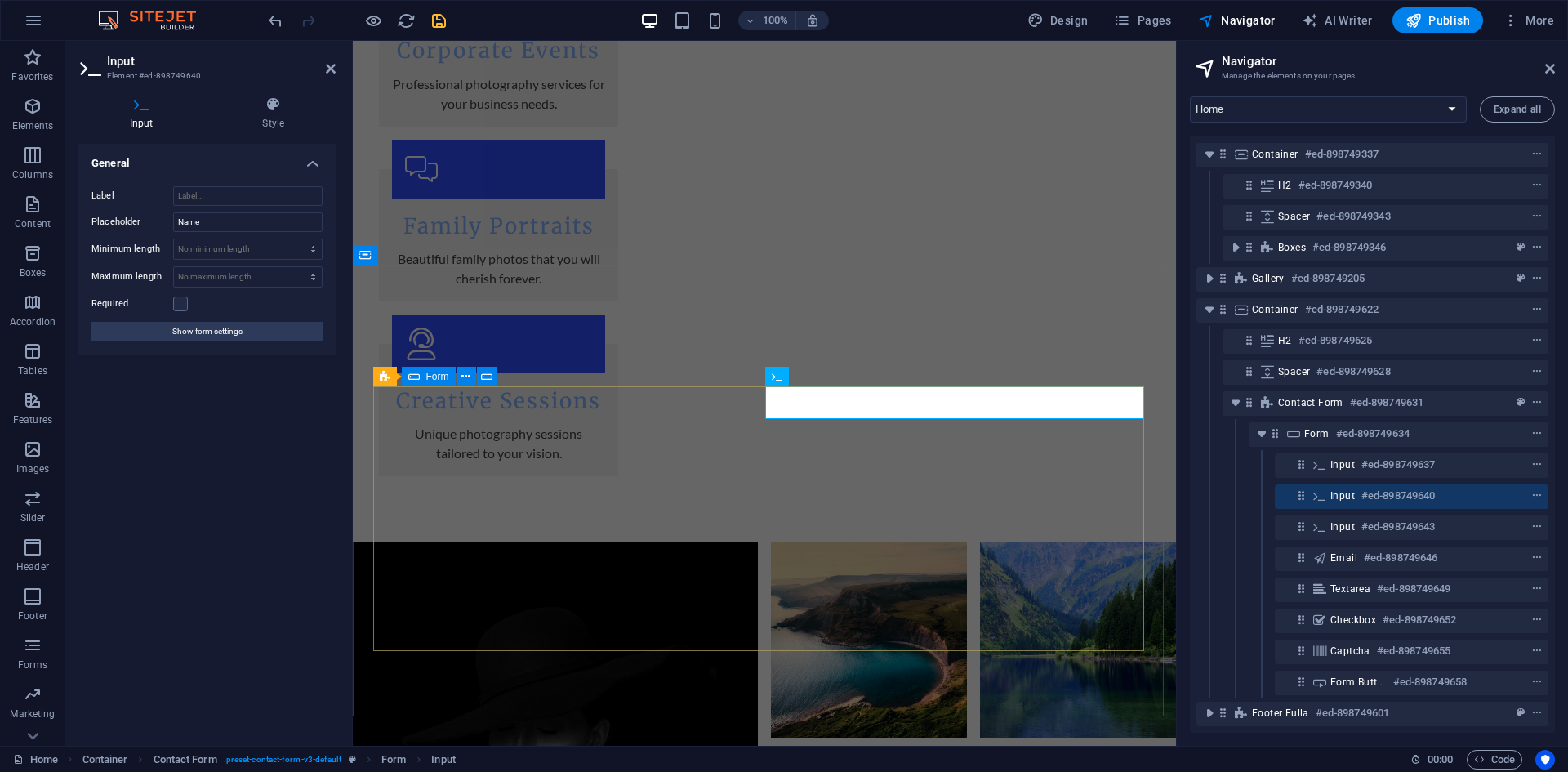
scroll to position [2126, 0]
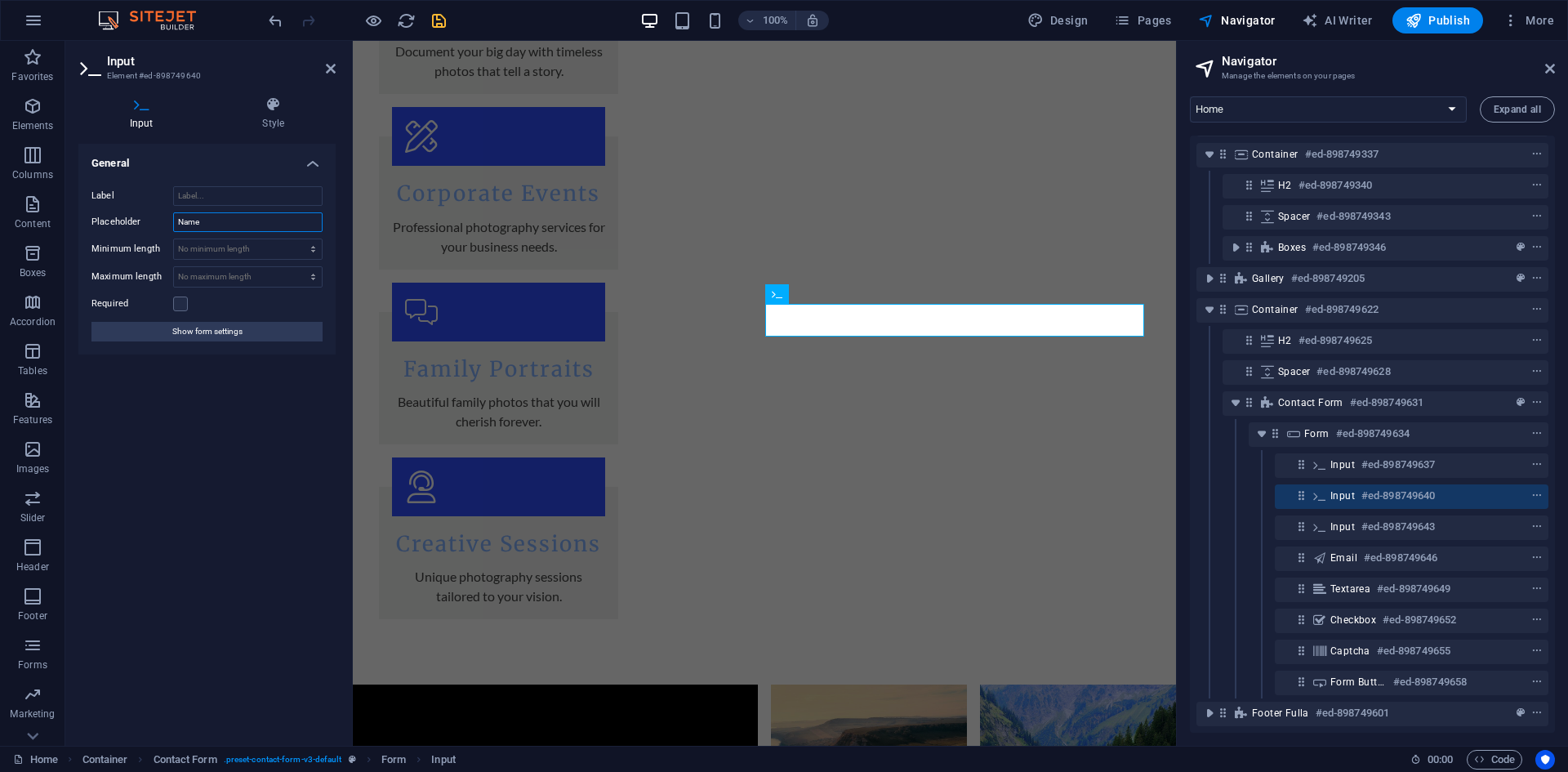
drag, startPoint x: 238, startPoint y: 211, endPoint x: 87, endPoint y: 218, distance: 151.2
click at [87, 218] on div "Label Placeholder Name Minimum length No minimum length chars Maximum length No…" at bounding box center [207, 263] width 257 height 181
type input "Company/Bussiness"
drag, startPoint x: 1299, startPoint y: 481, endPoint x: 1303, endPoint y: 518, distance: 37.2
click at [1303, 518] on div "Container #ed-898750798 Menu Bar #ed-898750801 Banner #ed-898750819 Container #…" at bounding box center [1372, 434] width 365 height 596
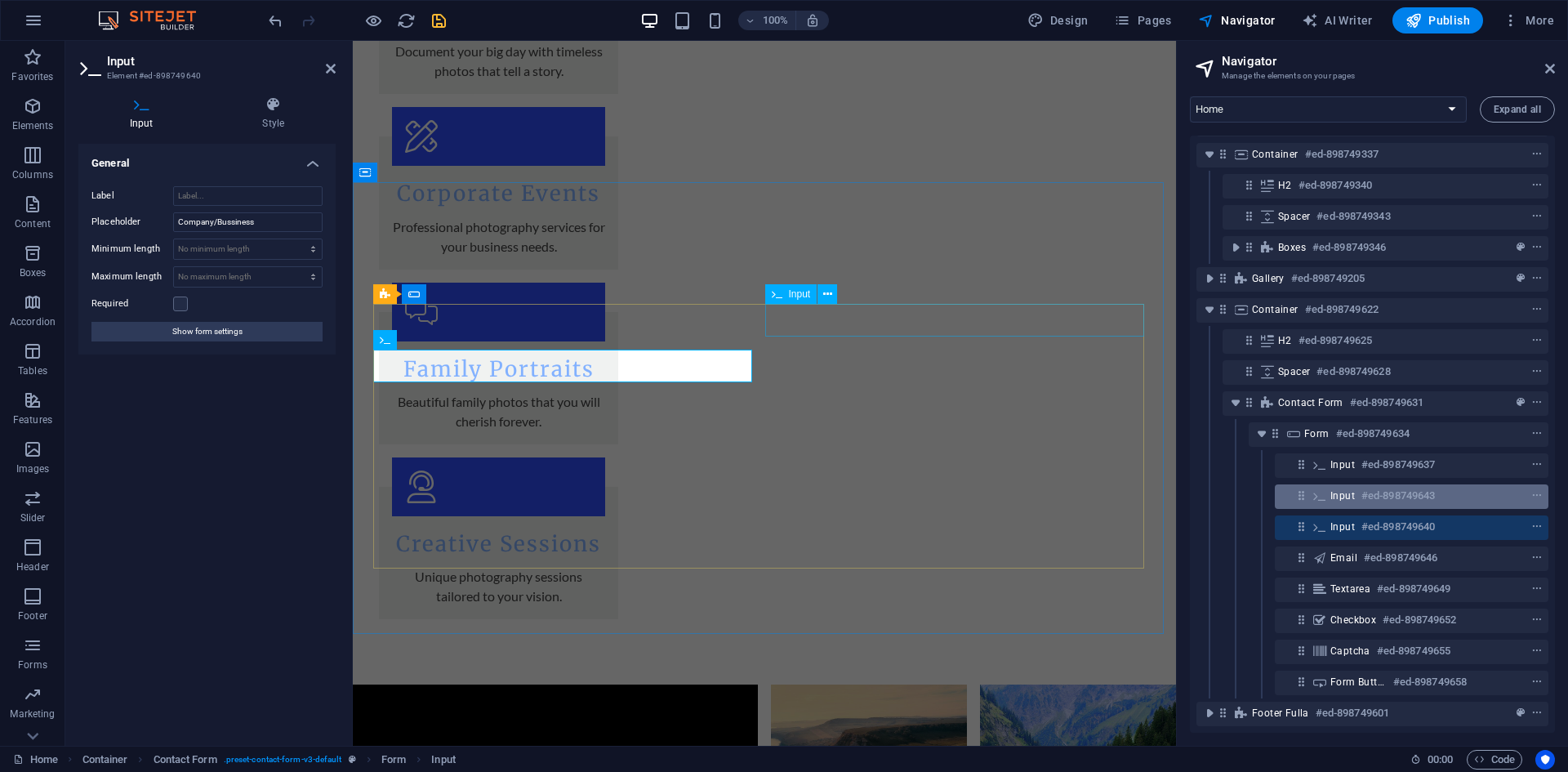
click at [1361, 486] on h6 "#ed-898749643" at bounding box center [1398, 496] width 74 height 19
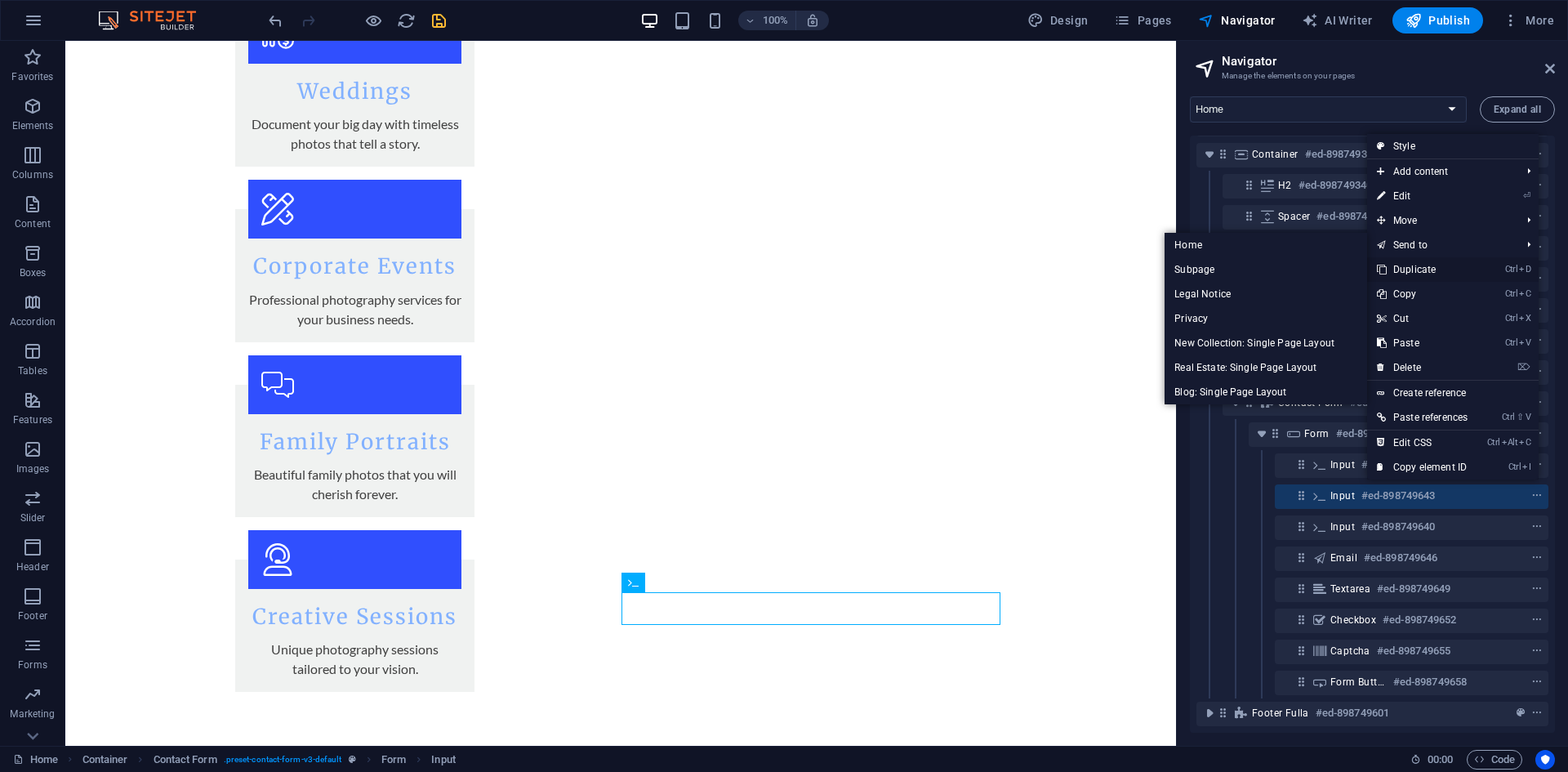
click at [1416, 267] on link "Ctrl D Duplicate" at bounding box center [1422, 269] width 111 height 24
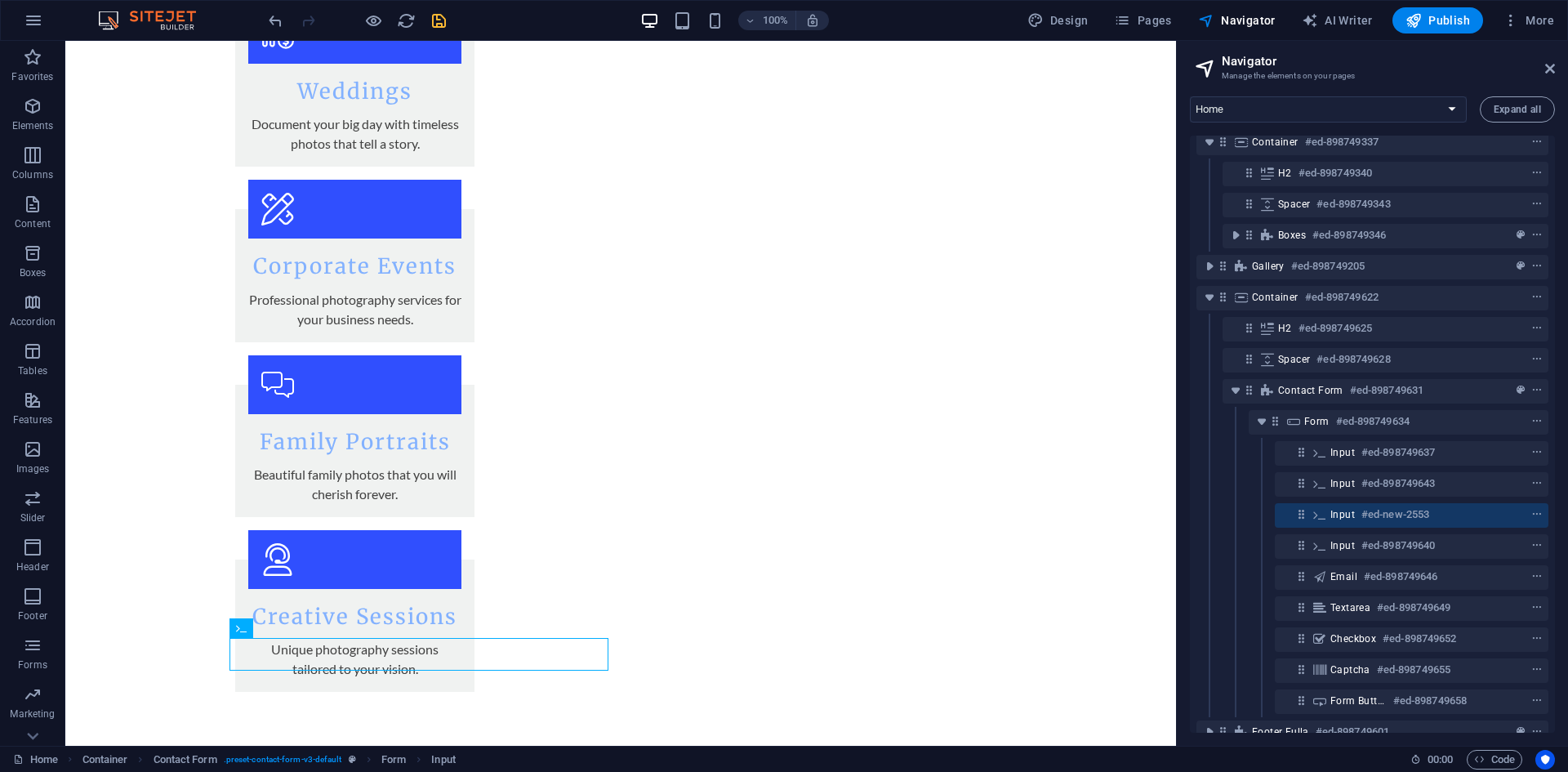
scroll to position [384, 0]
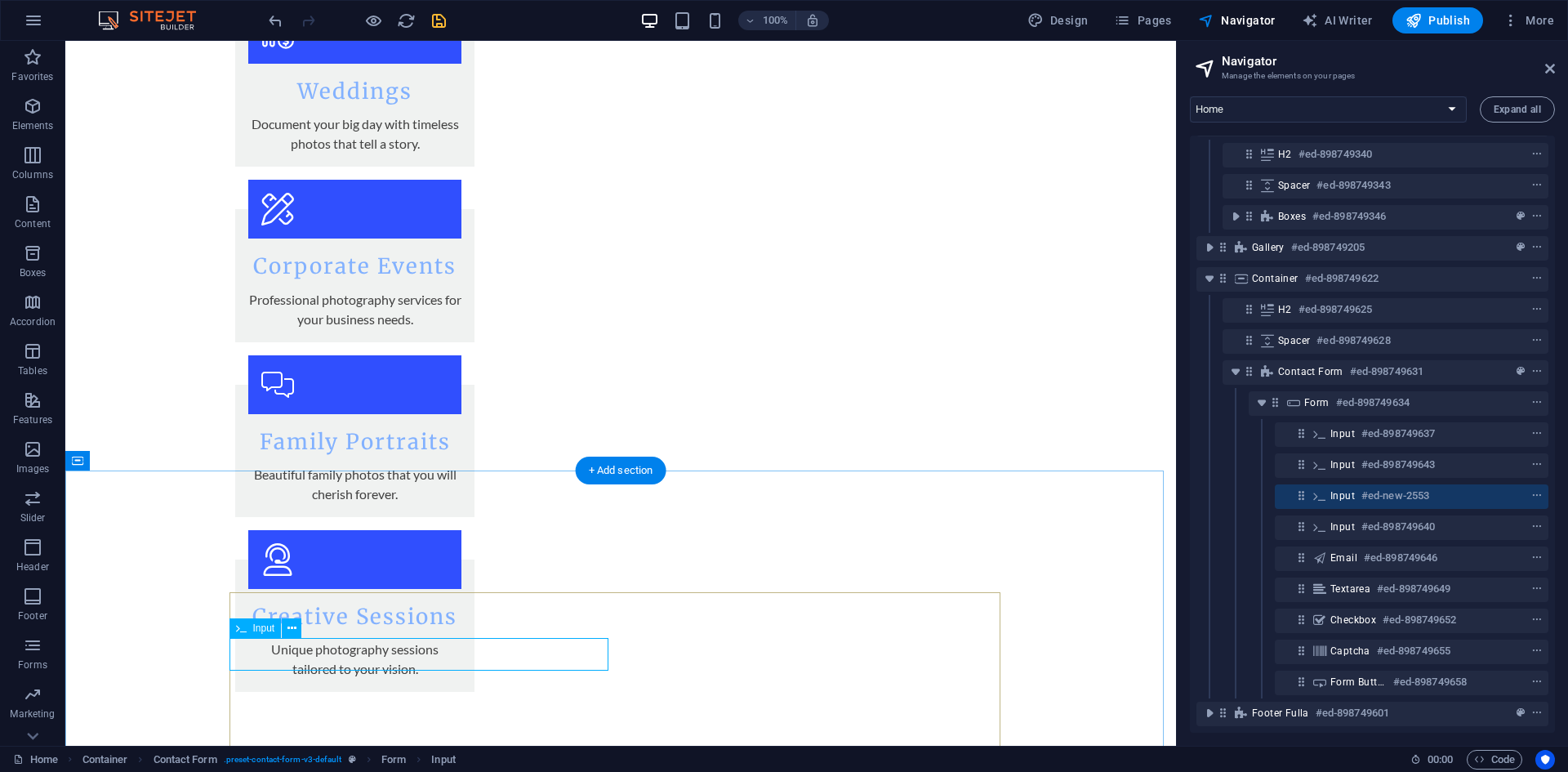
click at [1370, 486] on h6 "#ed-new-2553" at bounding box center [1395, 496] width 68 height 19
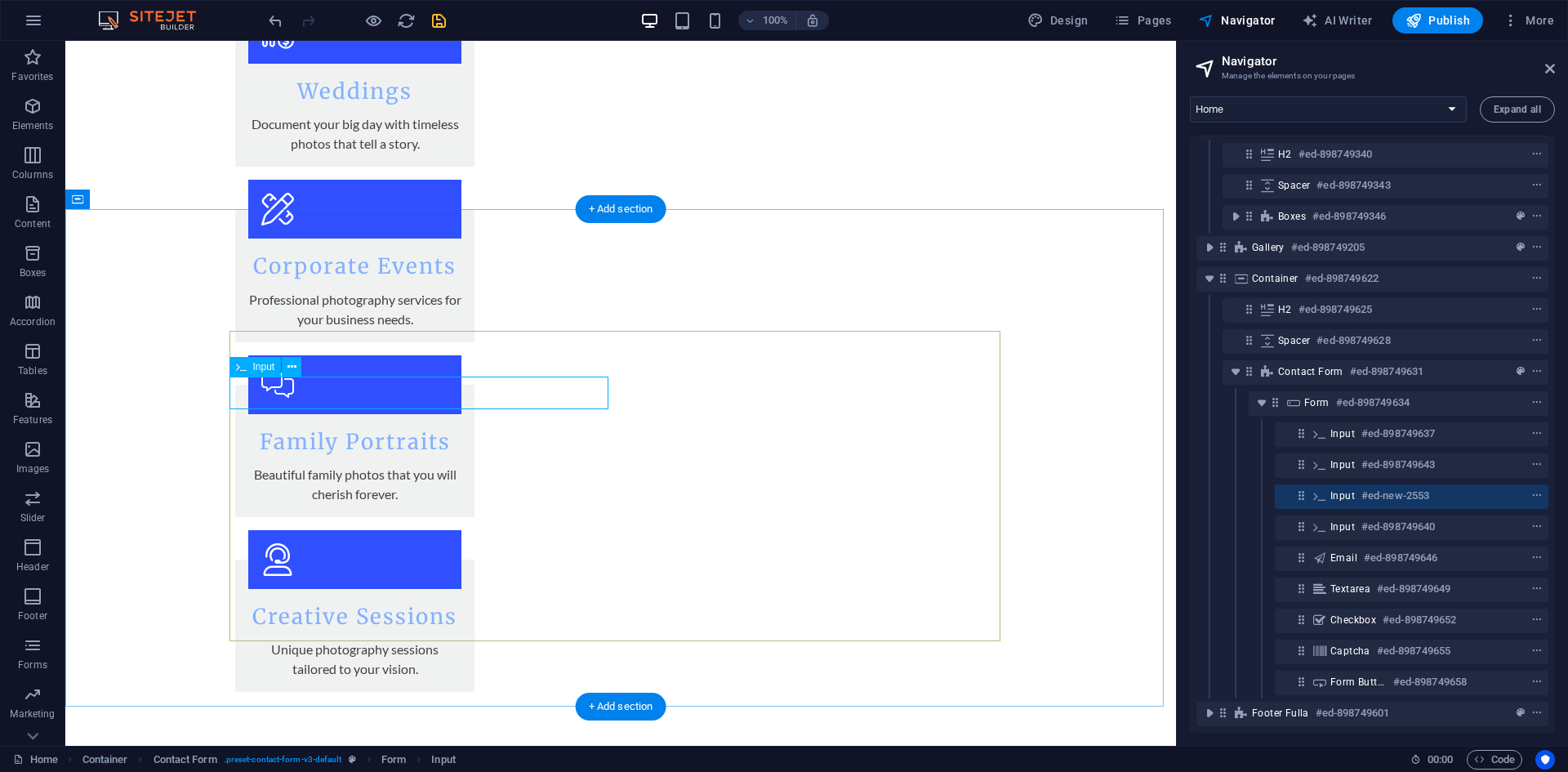
scroll to position [2315, 0]
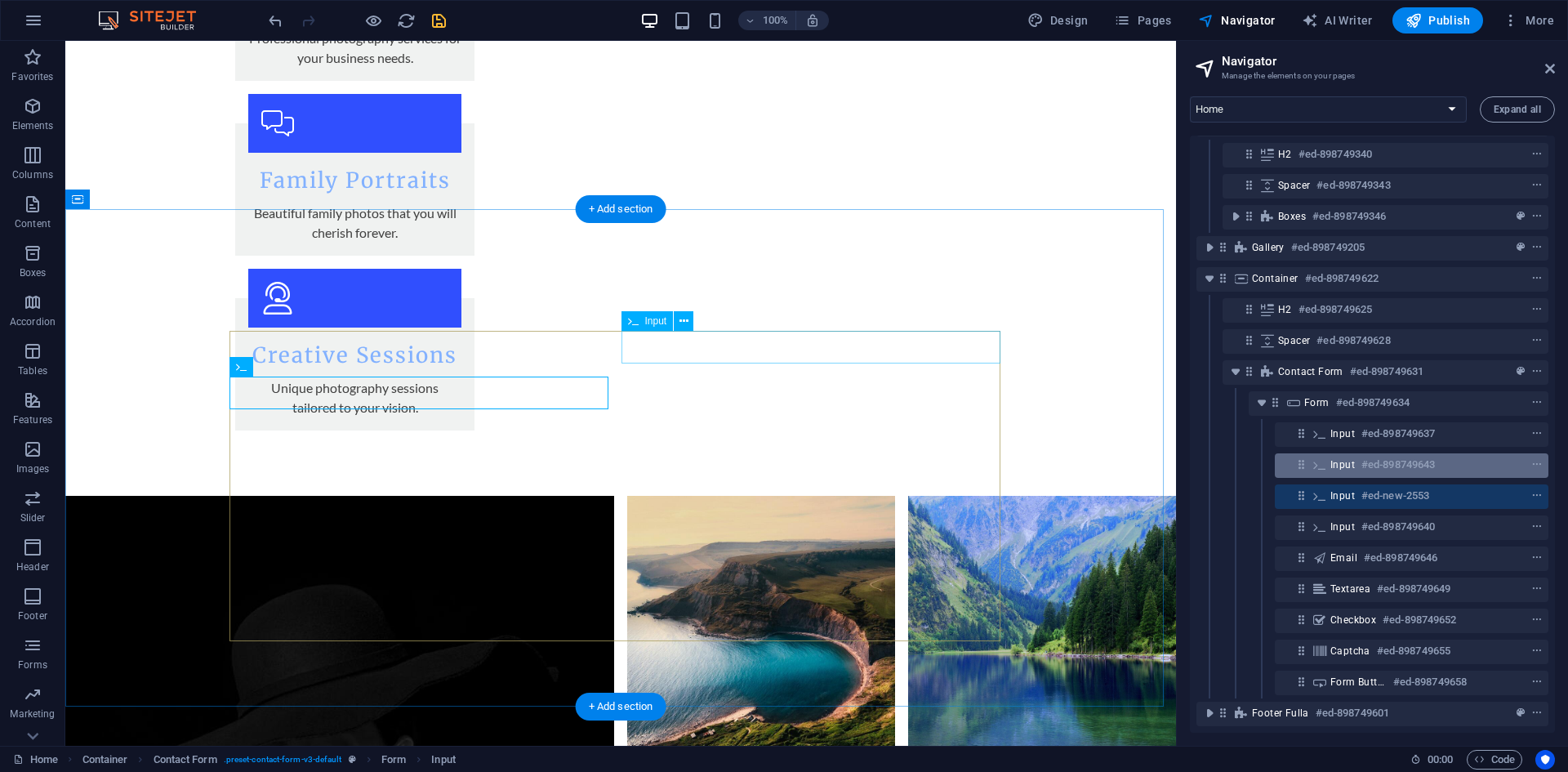
click at [1369, 455] on h6 "#ed-898749643" at bounding box center [1398, 465] width 74 height 19
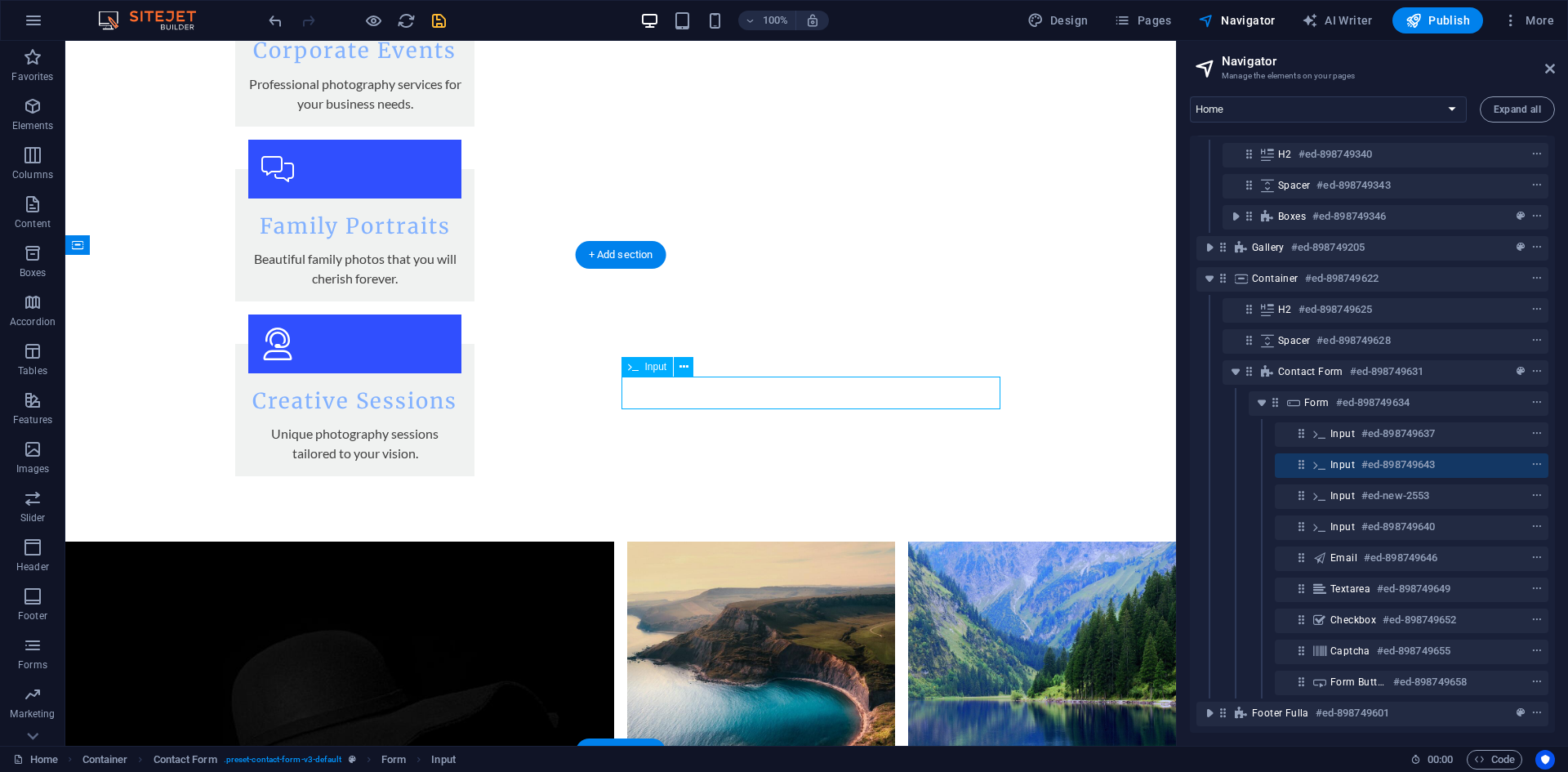
click at [1369, 455] on h6 "#ed-898749643" at bounding box center [1398, 465] width 74 height 19
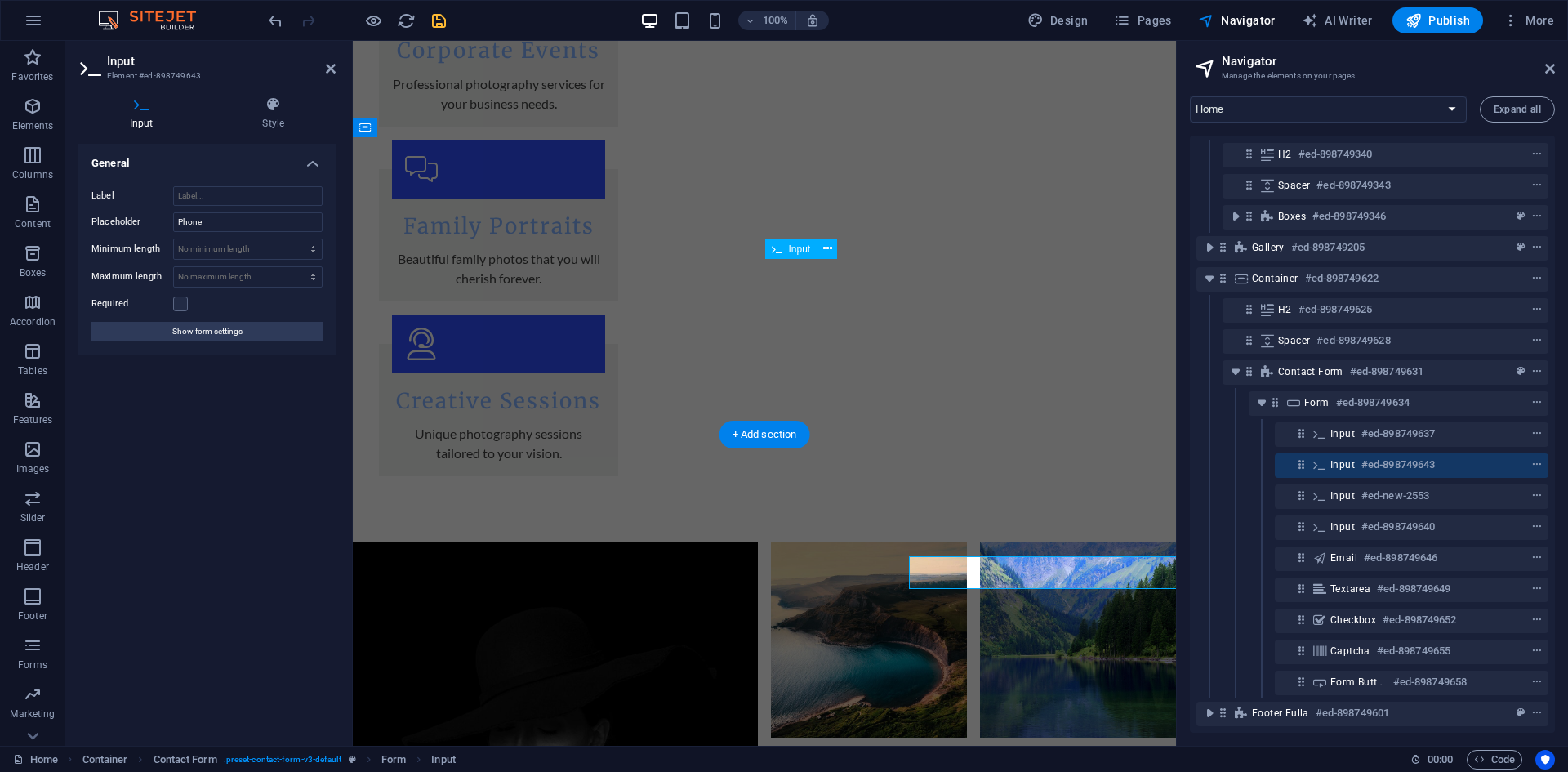
scroll to position [2172, 0]
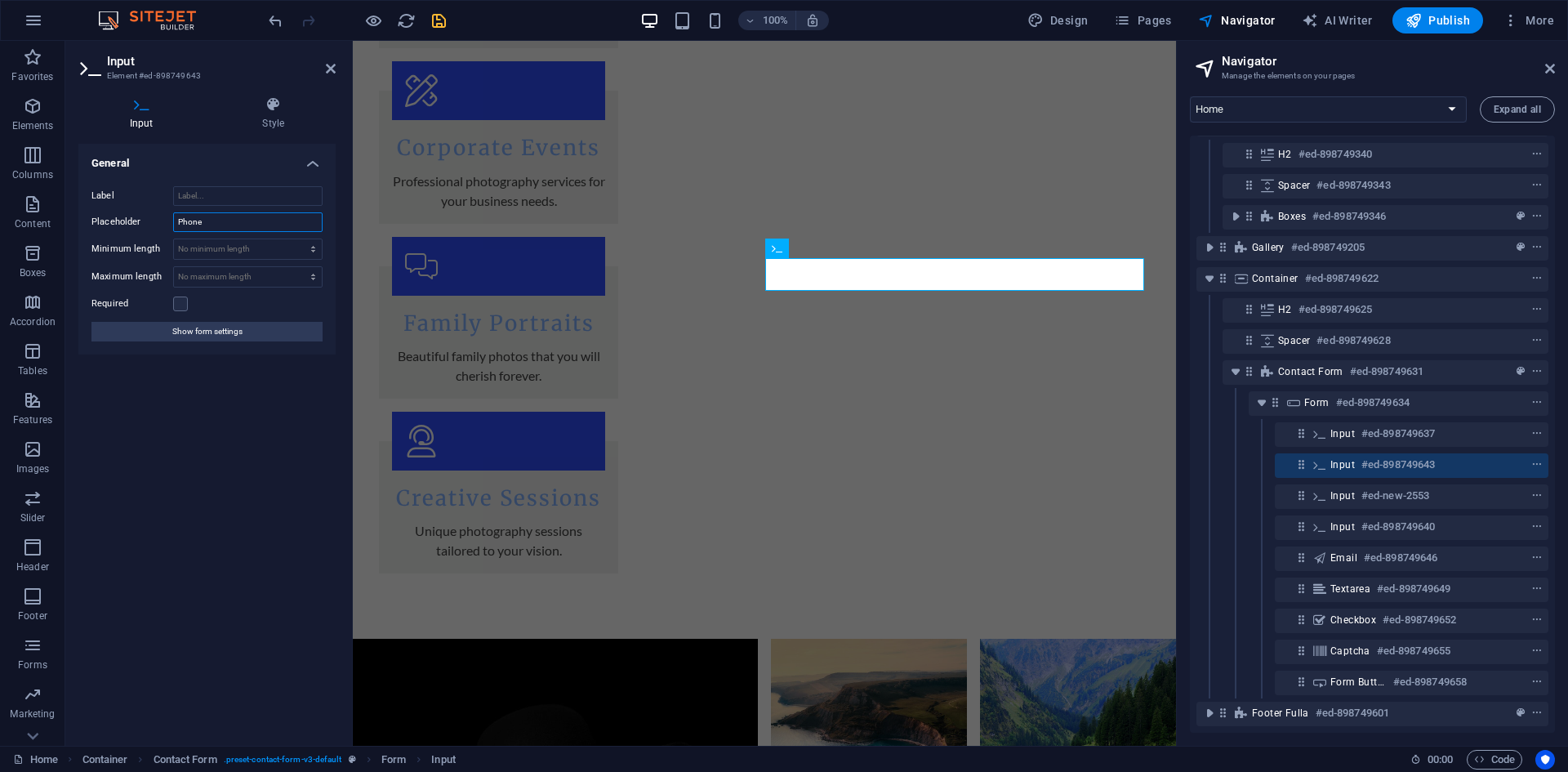
drag, startPoint x: 221, startPoint y: 226, endPoint x: 82, endPoint y: 224, distance: 139.0
click at [82, 224] on div "Label Placeholder Phone Minimum length No minimum length chars Maximum length N…" at bounding box center [207, 263] width 257 height 181
type input "Email"
click at [180, 298] on label at bounding box center [179, 304] width 15 height 15
click at [0, 0] on input "Required" at bounding box center [0, 0] width 0 height 0
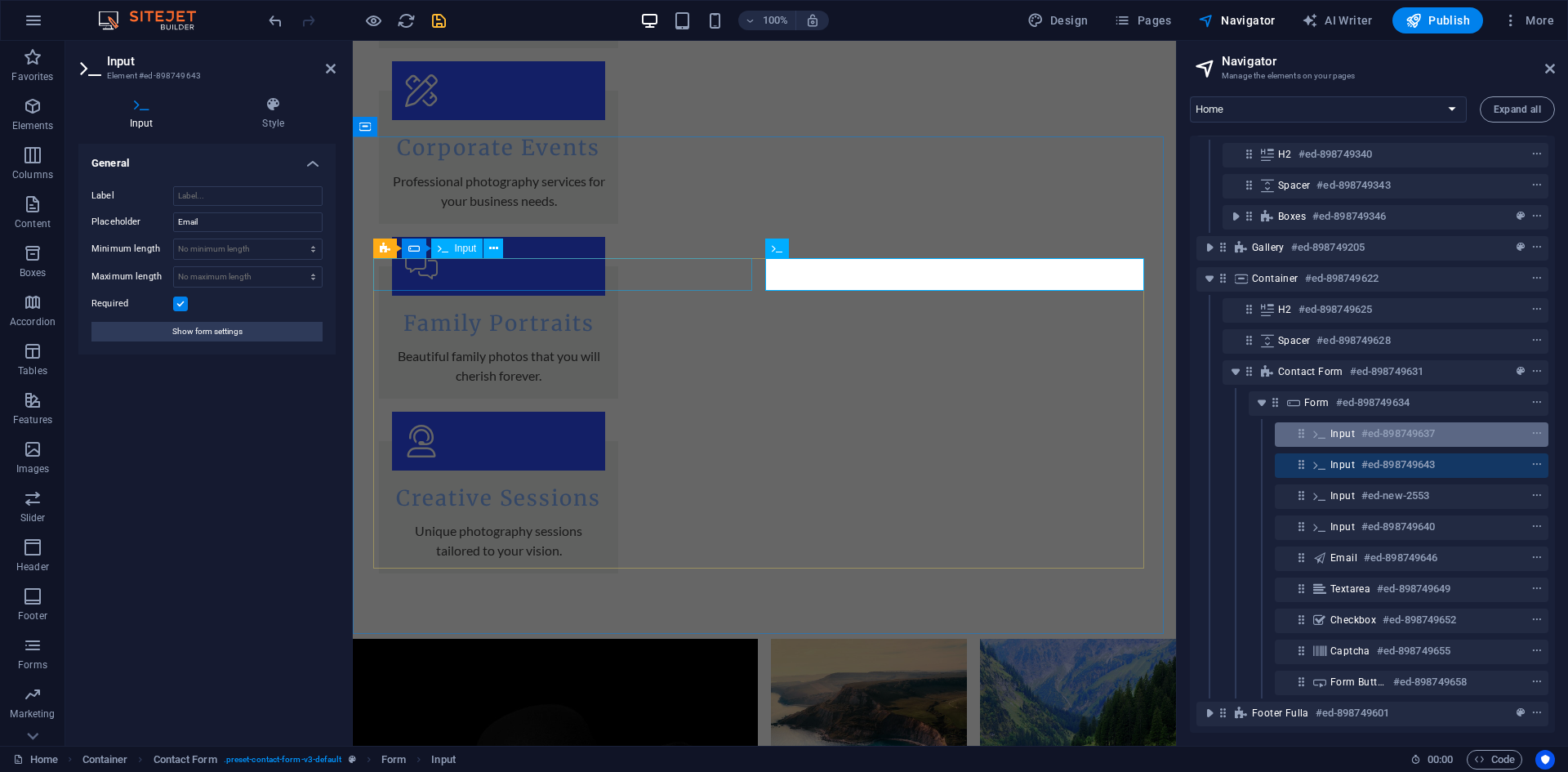
click at [1404, 424] on h6 "#ed-898749637" at bounding box center [1398, 434] width 74 height 19
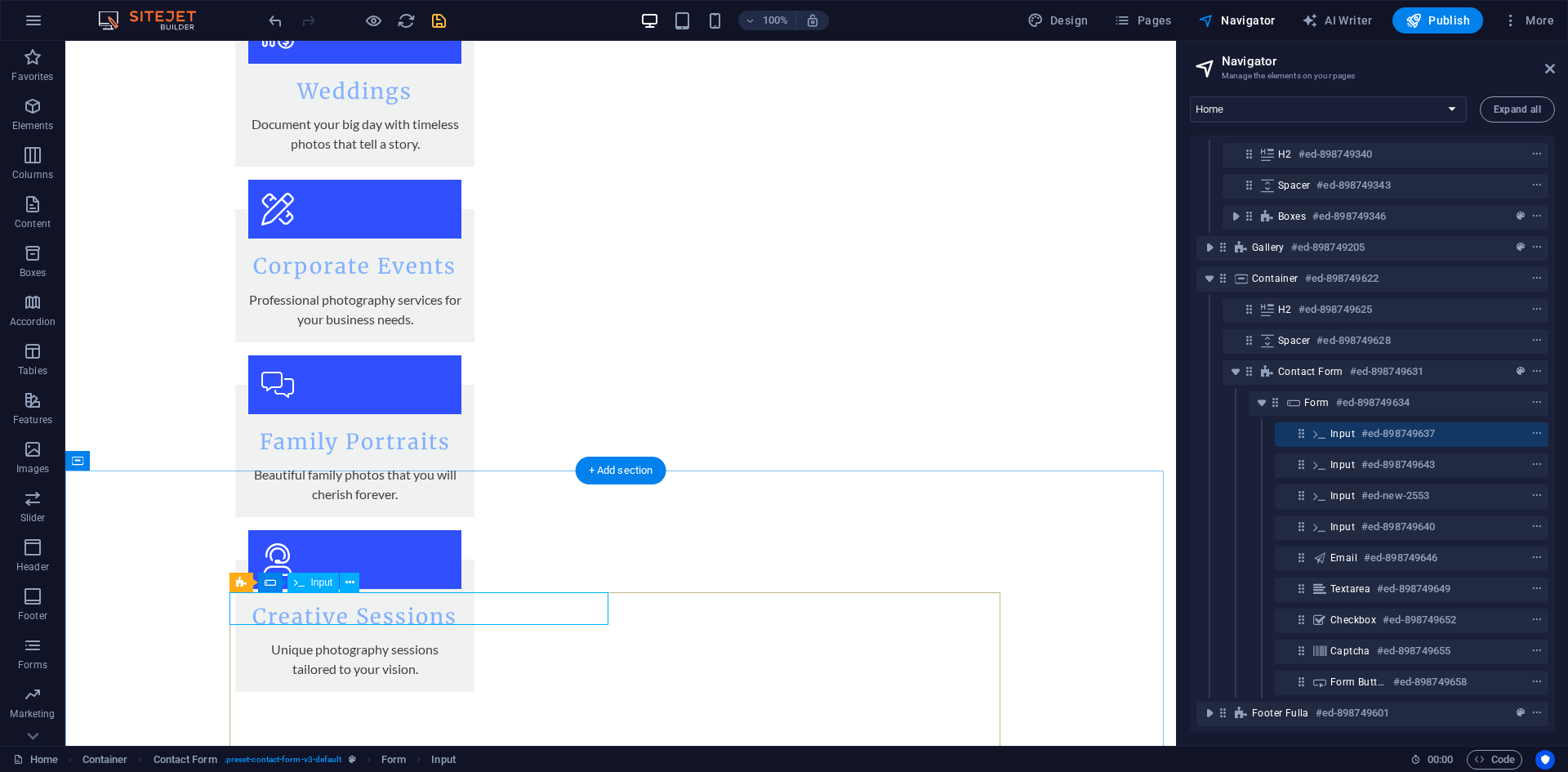
click at [1346, 427] on span "Input" at bounding box center [1342, 433] width 24 height 13
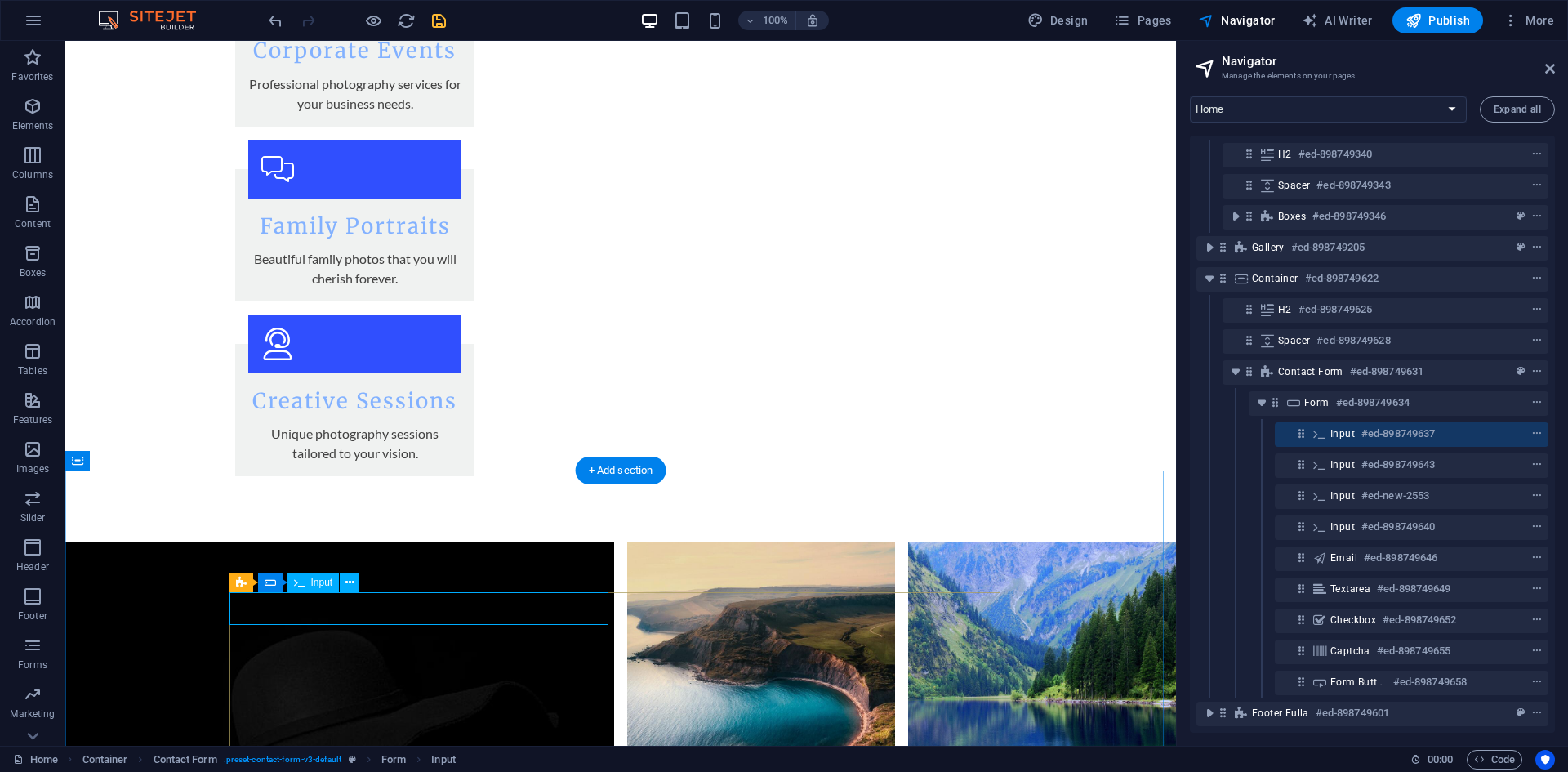
click at [1346, 427] on span "Input" at bounding box center [1342, 433] width 24 height 13
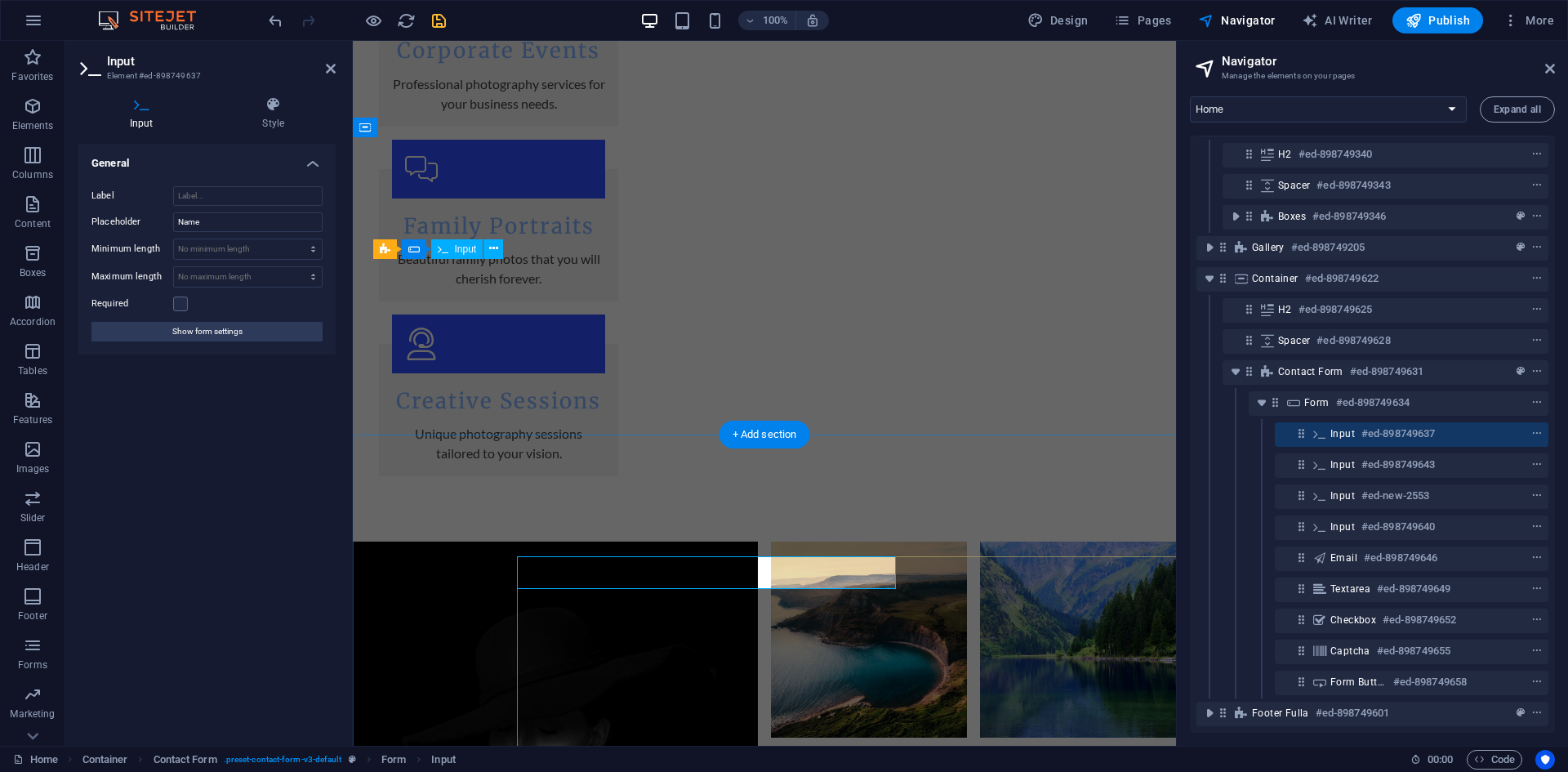
scroll to position [2172, 0]
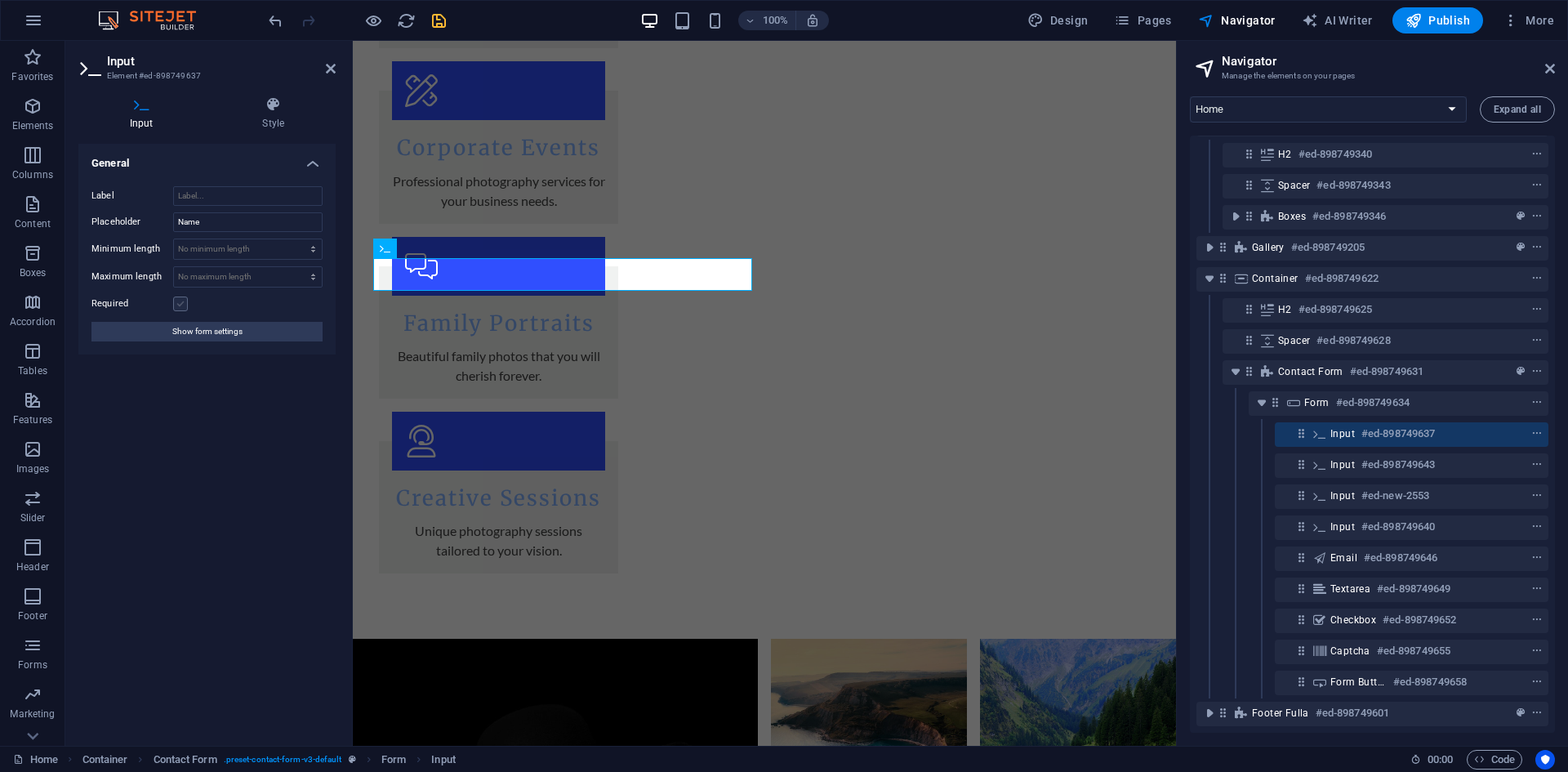
click at [178, 297] on label at bounding box center [179, 304] width 15 height 15
click at [0, 0] on input "Required" at bounding box center [0, 0] width 0 height 0
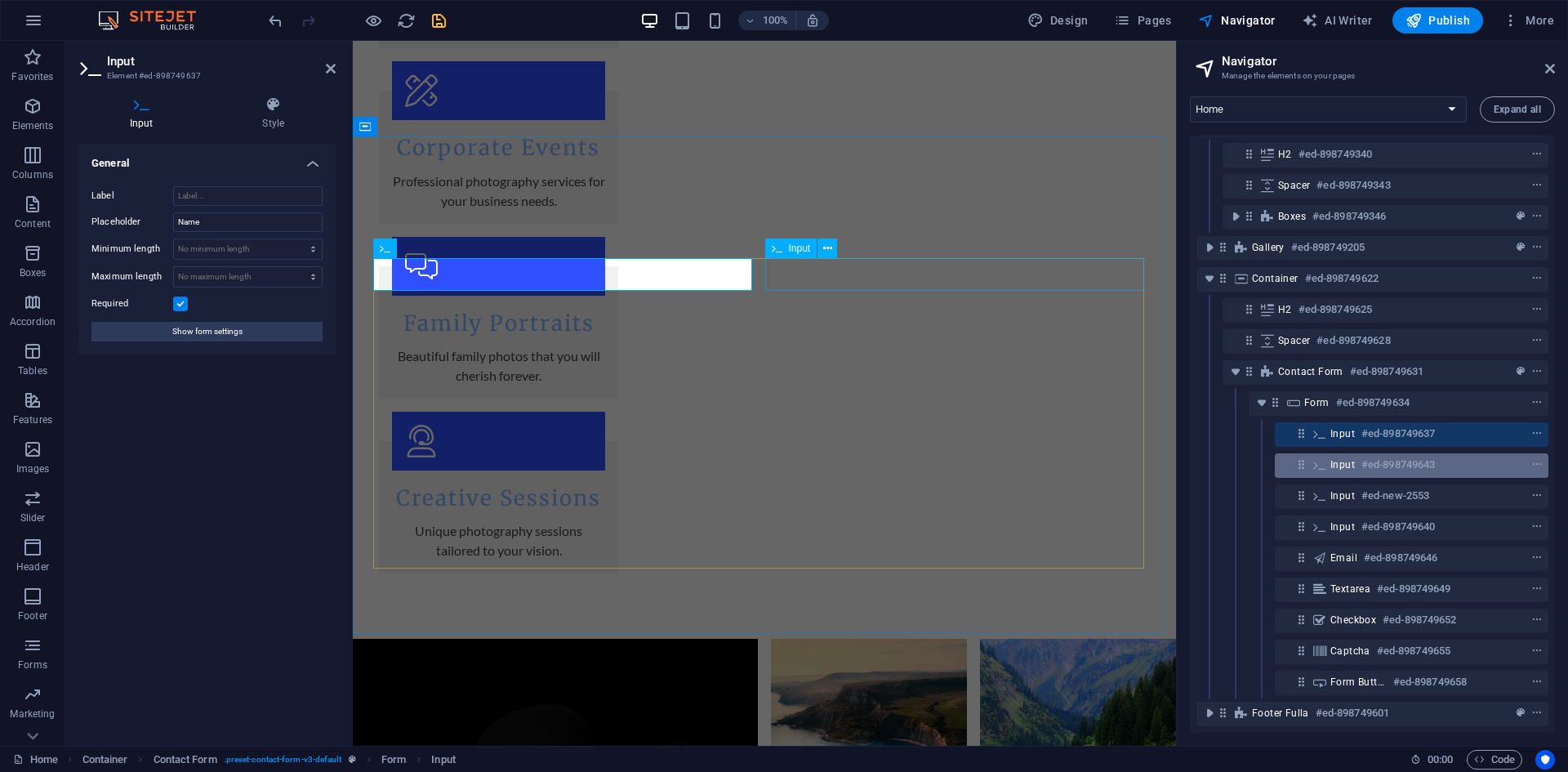
click at [1338, 458] on span "Input" at bounding box center [1342, 464] width 24 height 13
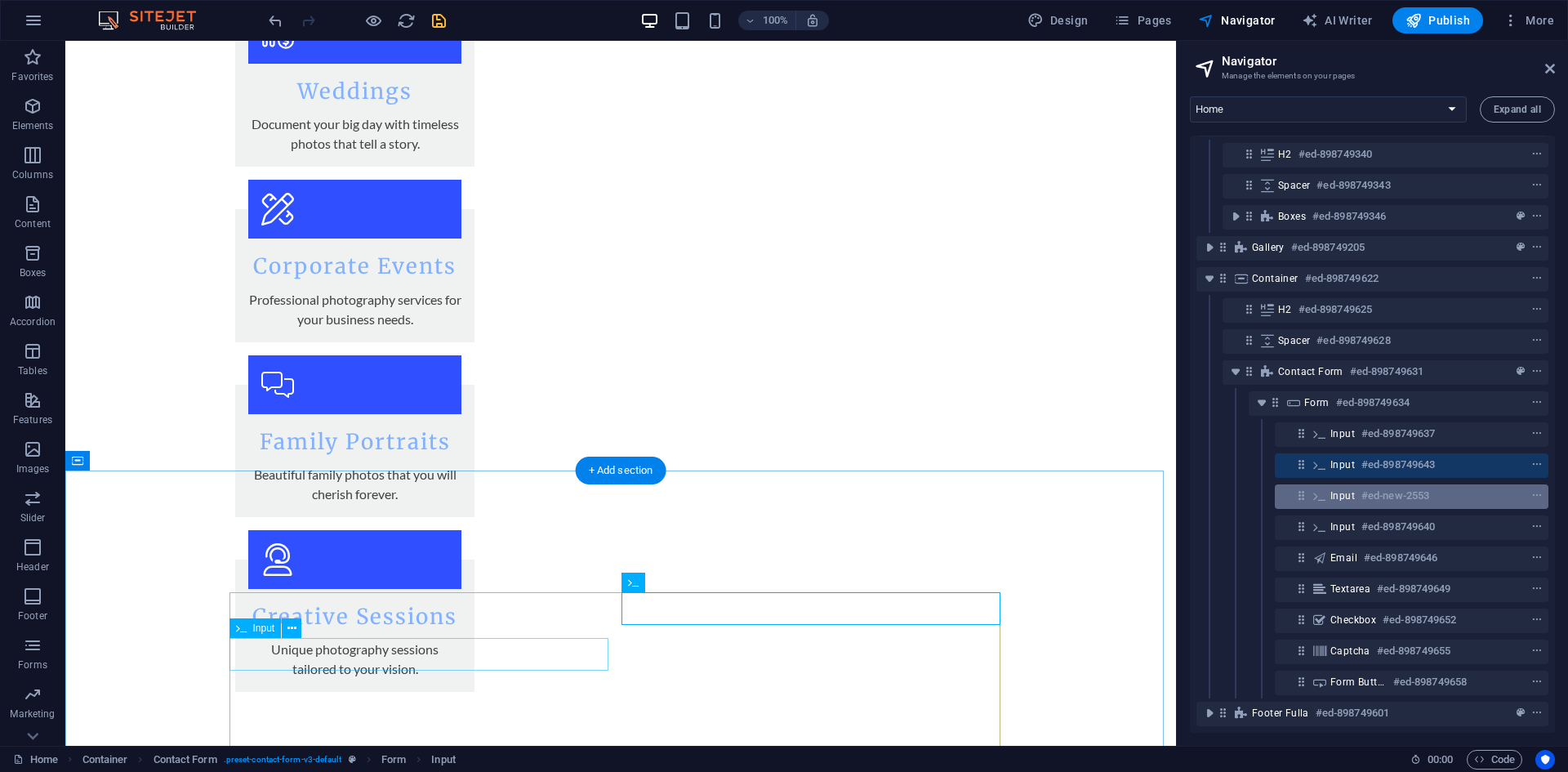
click at [1371, 486] on h6 "#ed-new-2553" at bounding box center [1395, 496] width 68 height 19
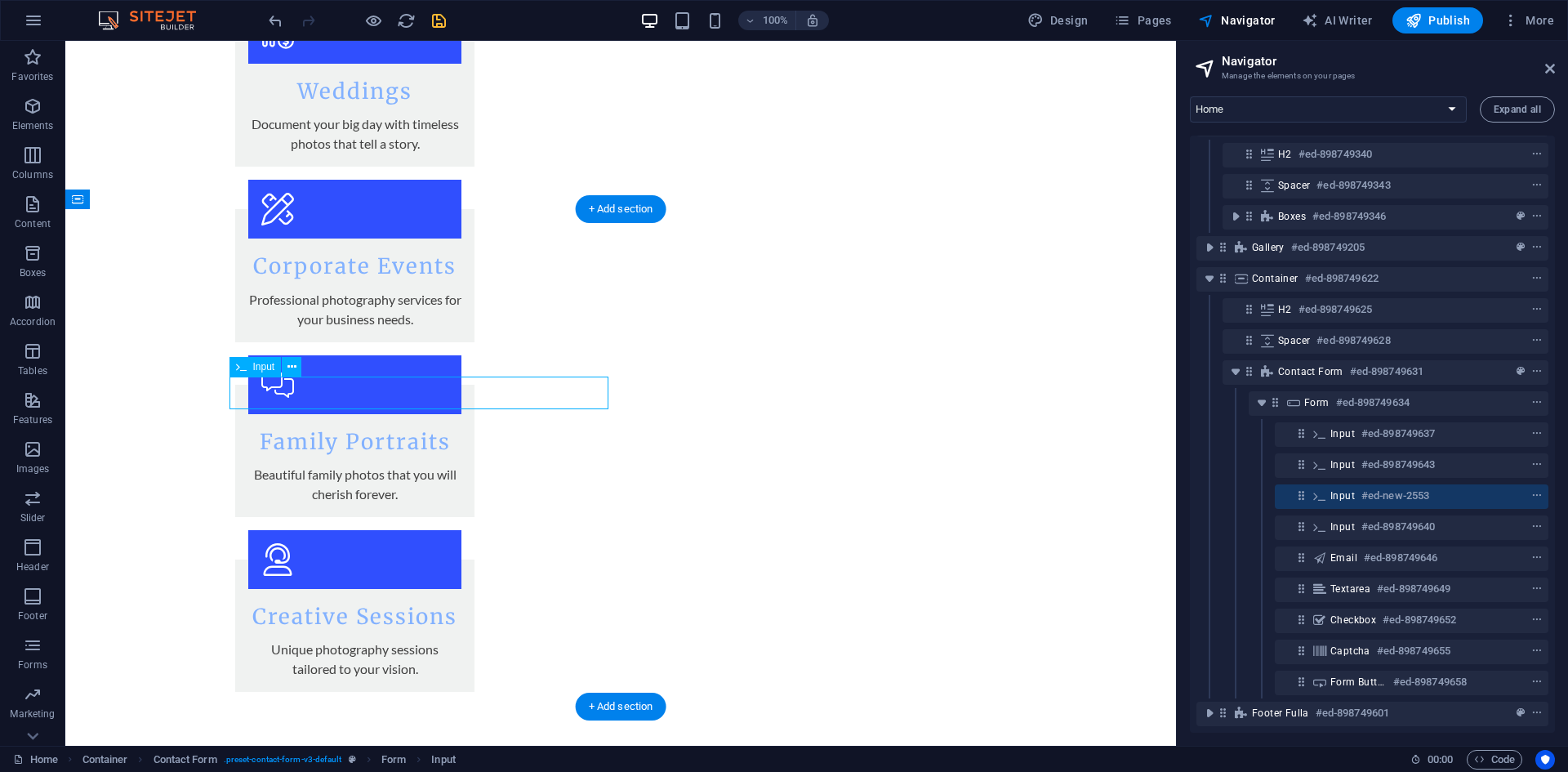
scroll to position [2315, 0]
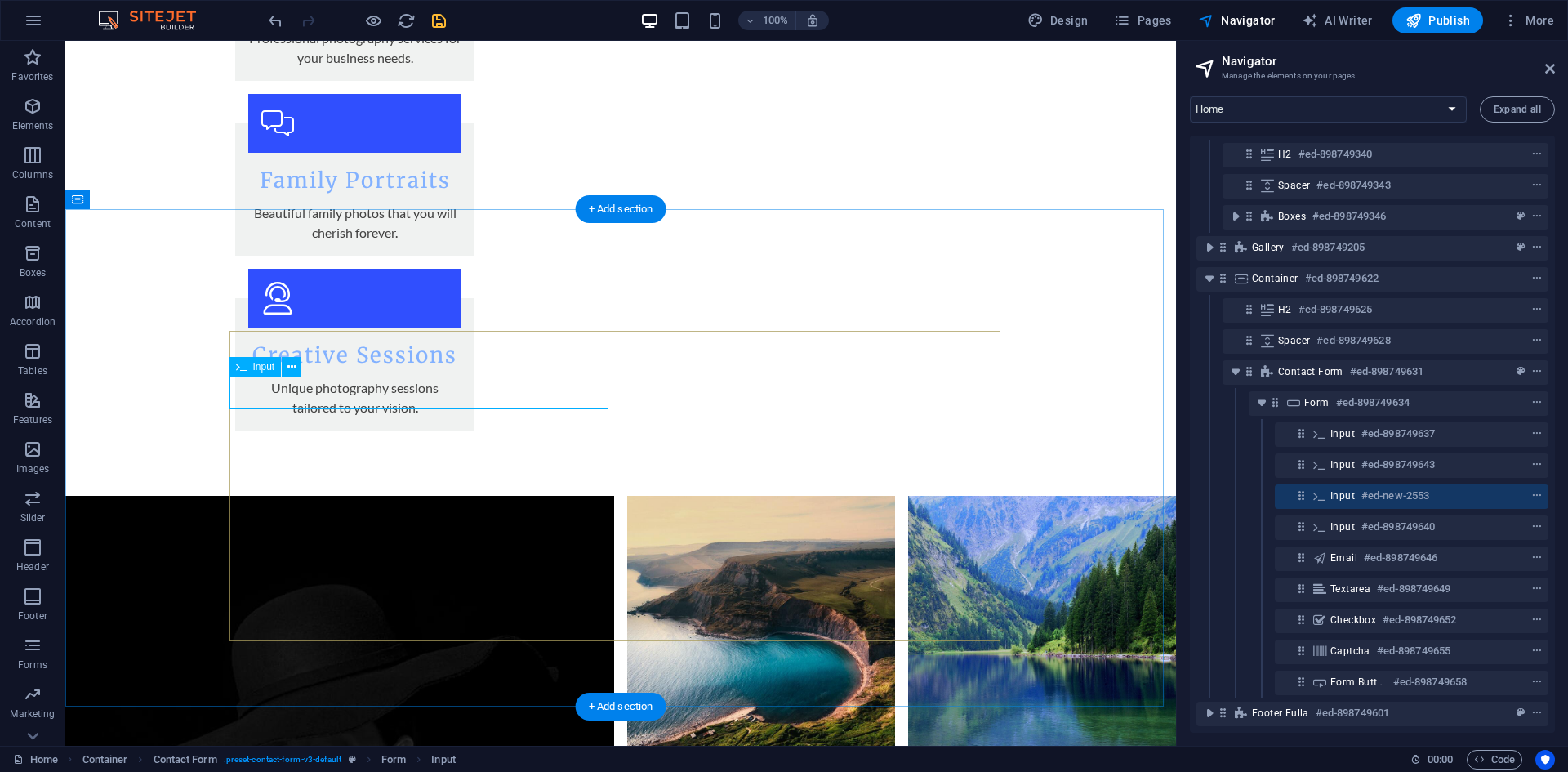
click at [1370, 486] on h6 "#ed-new-2553" at bounding box center [1395, 496] width 68 height 19
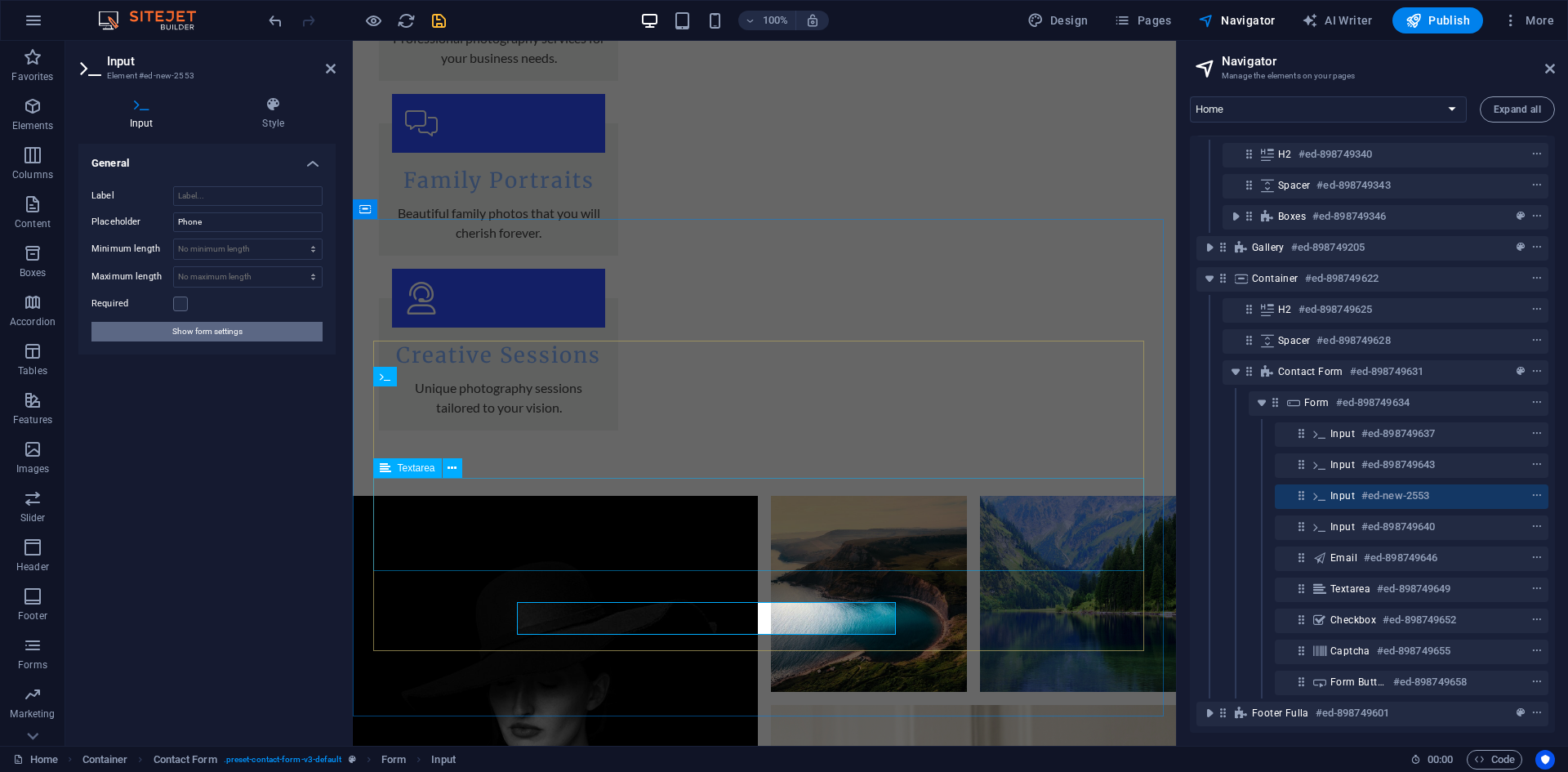
scroll to position [2172, 0]
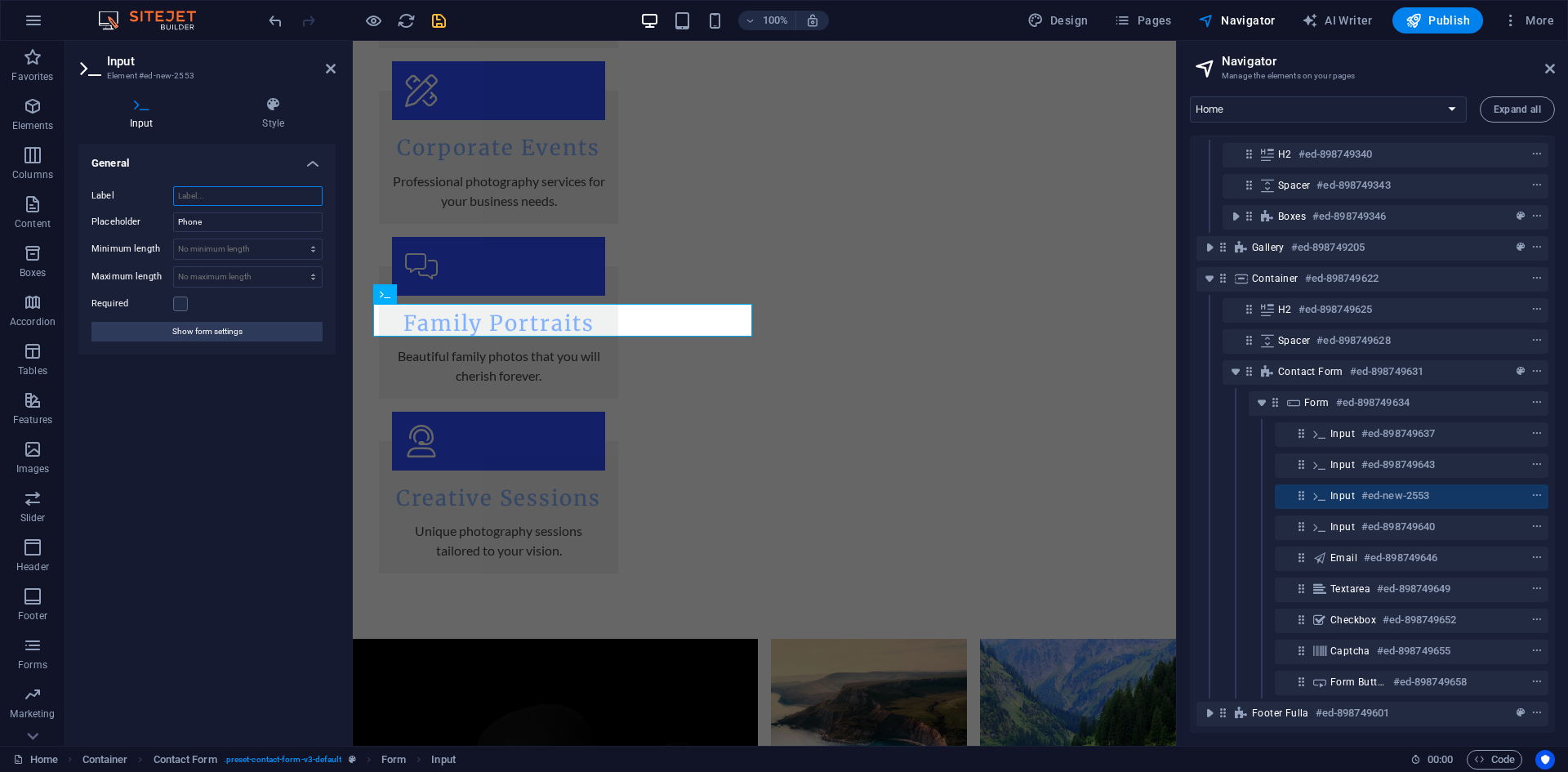
click at [253, 194] on input "Label" at bounding box center [247, 196] width 149 height 19
type input "dd"
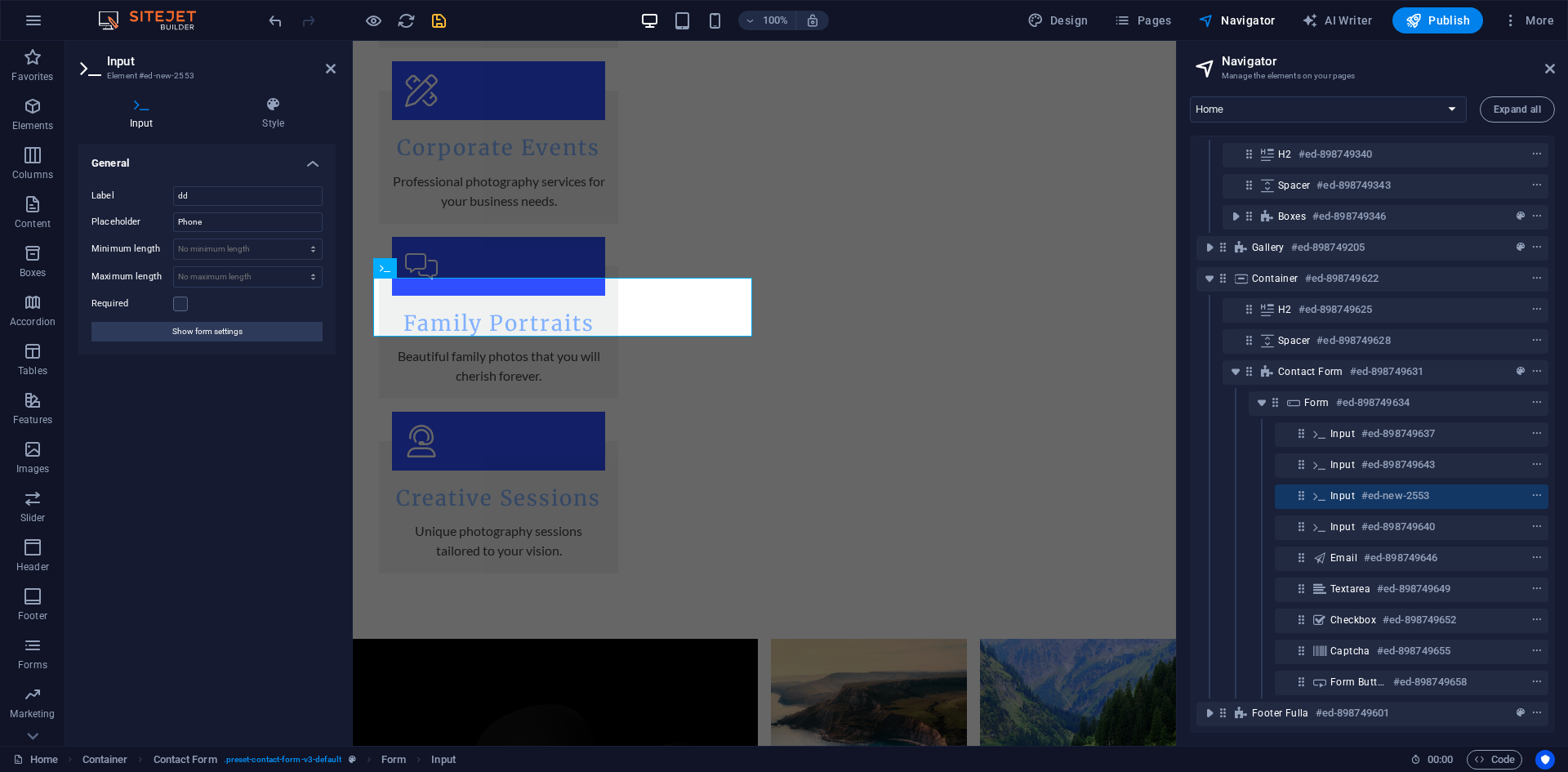
click at [236, 436] on div "General Label dd Placeholder Phone Minimum length No minimum length chars Maxim…" at bounding box center [207, 437] width 257 height 589
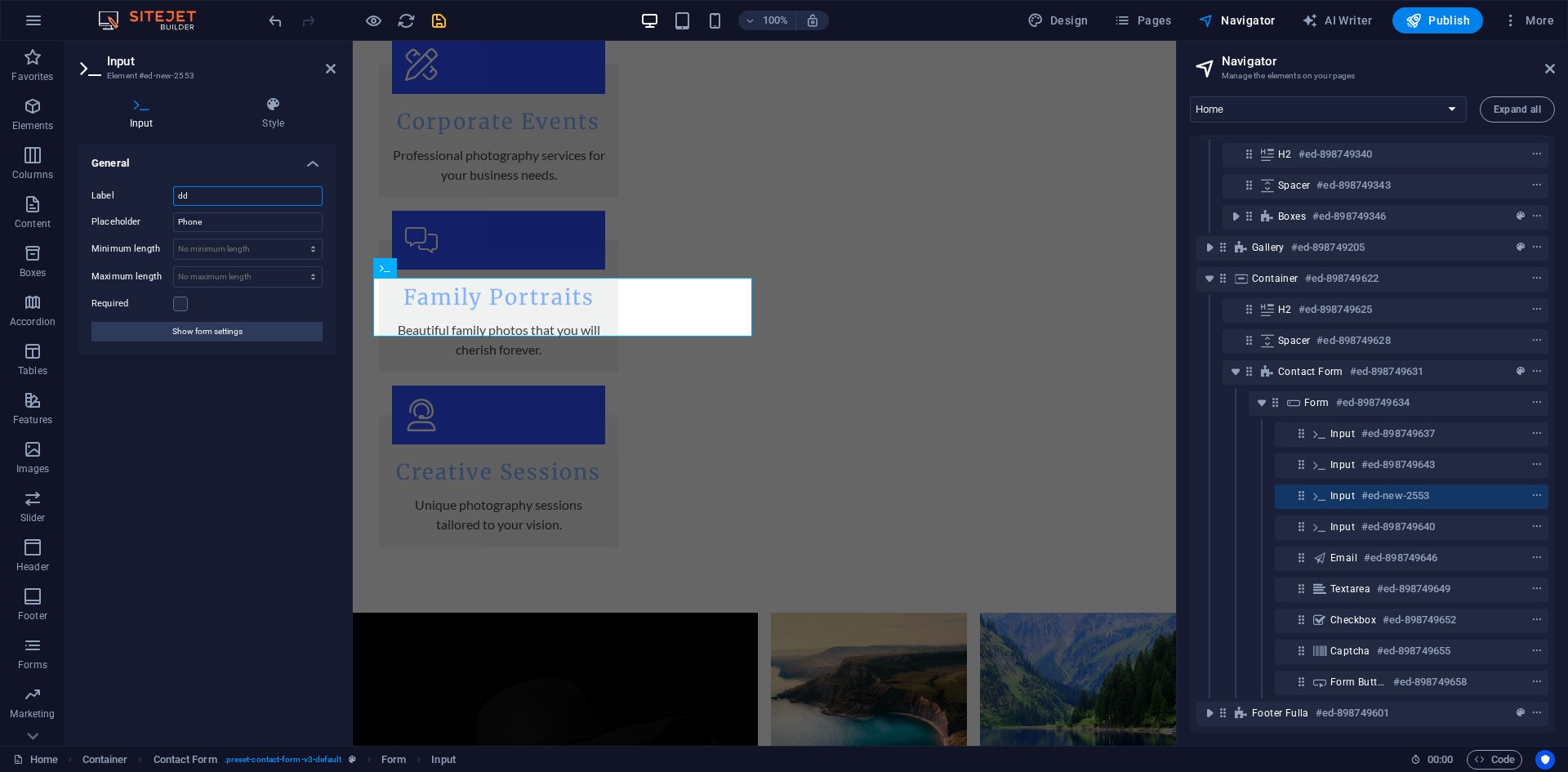
drag, startPoint x: 216, startPoint y: 198, endPoint x: 128, endPoint y: 195, distance: 88.1
click at [128, 195] on div "Label dd" at bounding box center [207, 196] width 231 height 19
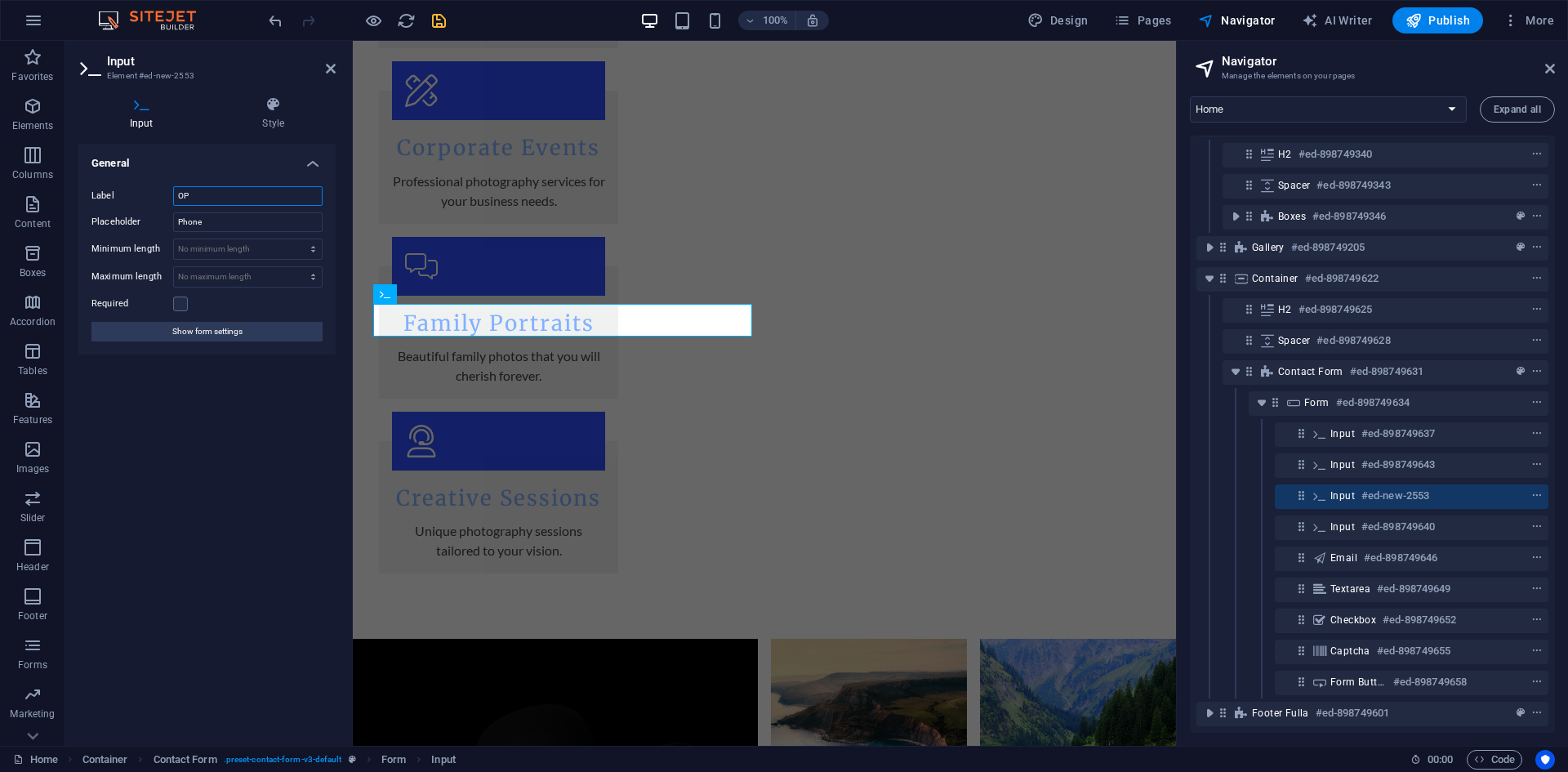
type input "O"
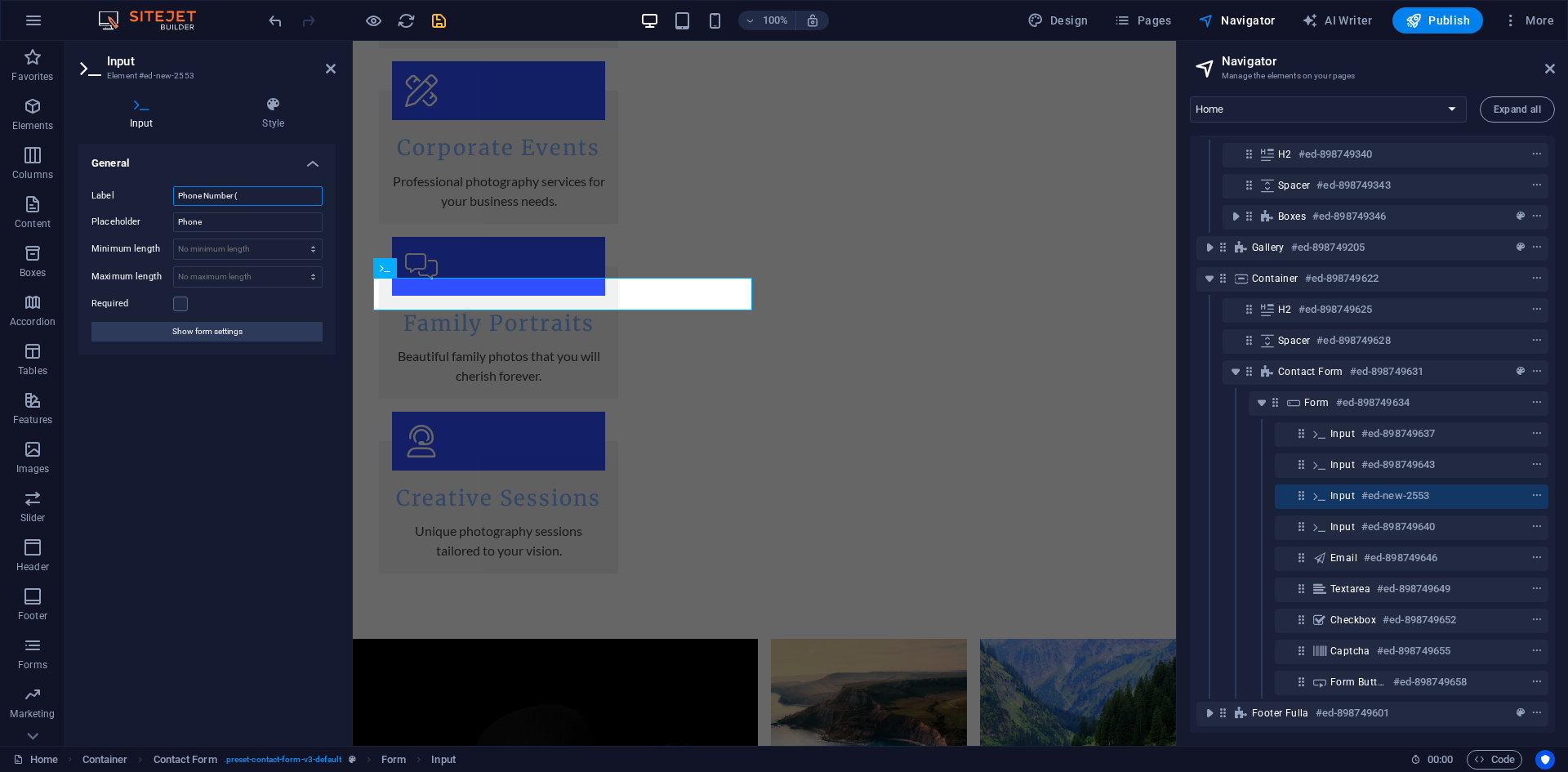
scroll to position [2198, 0]
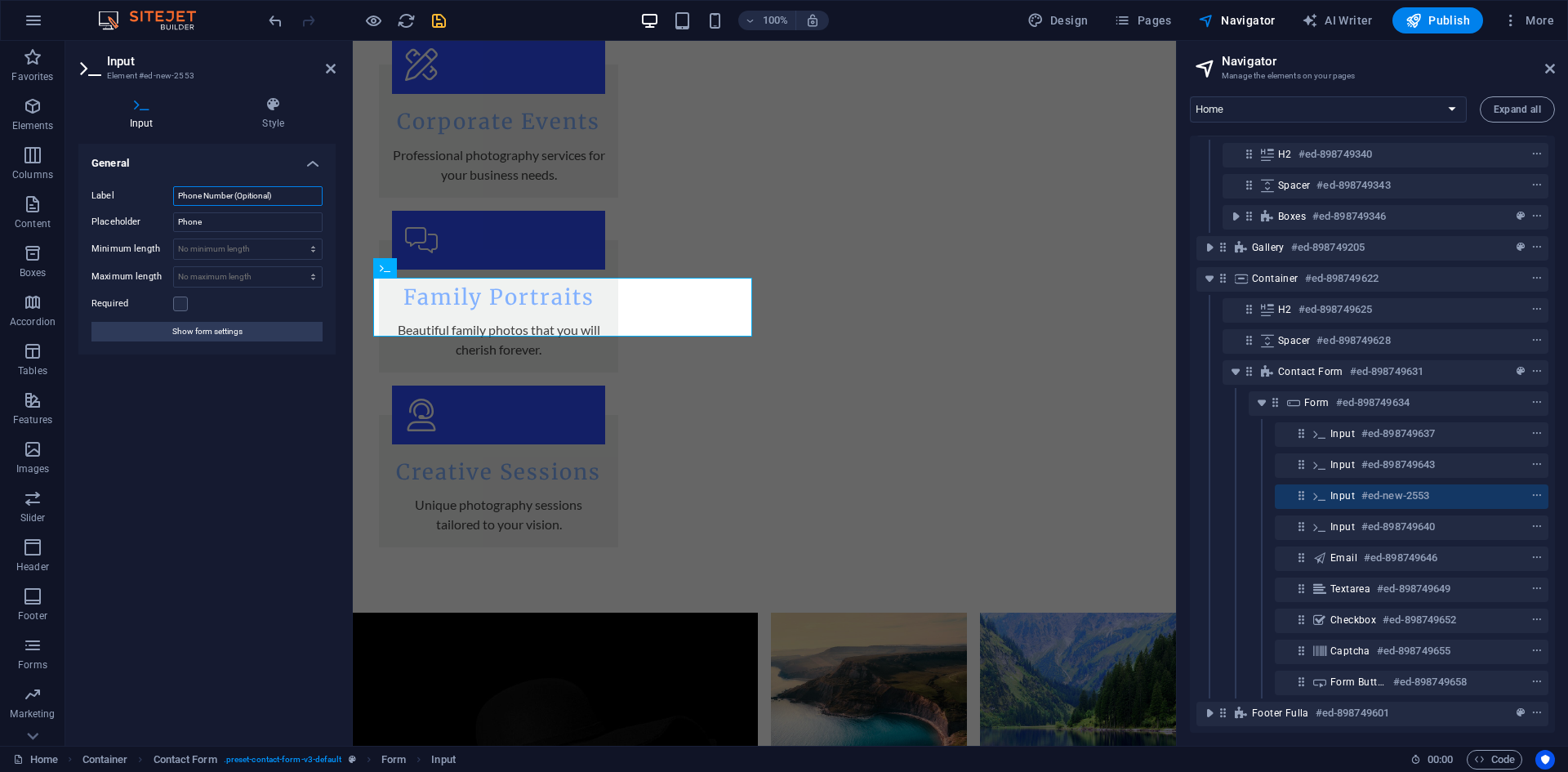
type input "Phone Number (Opitional)"
click at [438, 17] on icon "save" at bounding box center [438, 20] width 18 height 18
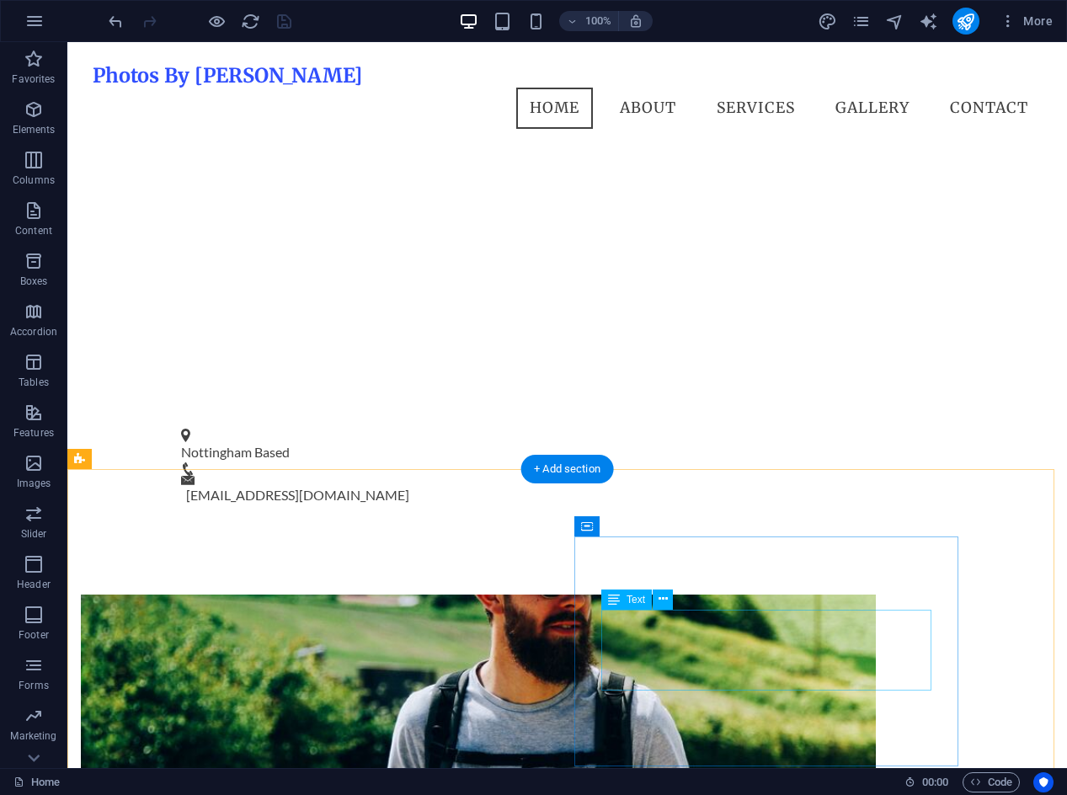
scroll to position [0, 0]
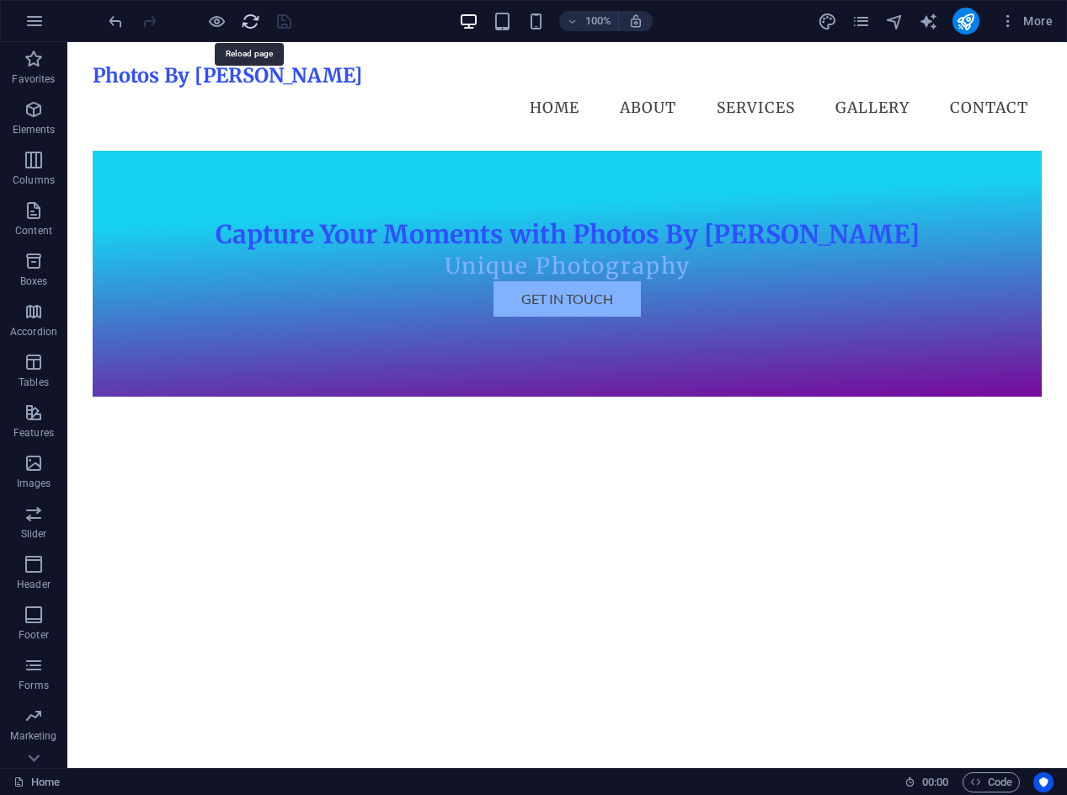
click at [247, 19] on icon "reload" at bounding box center [250, 21] width 19 height 19
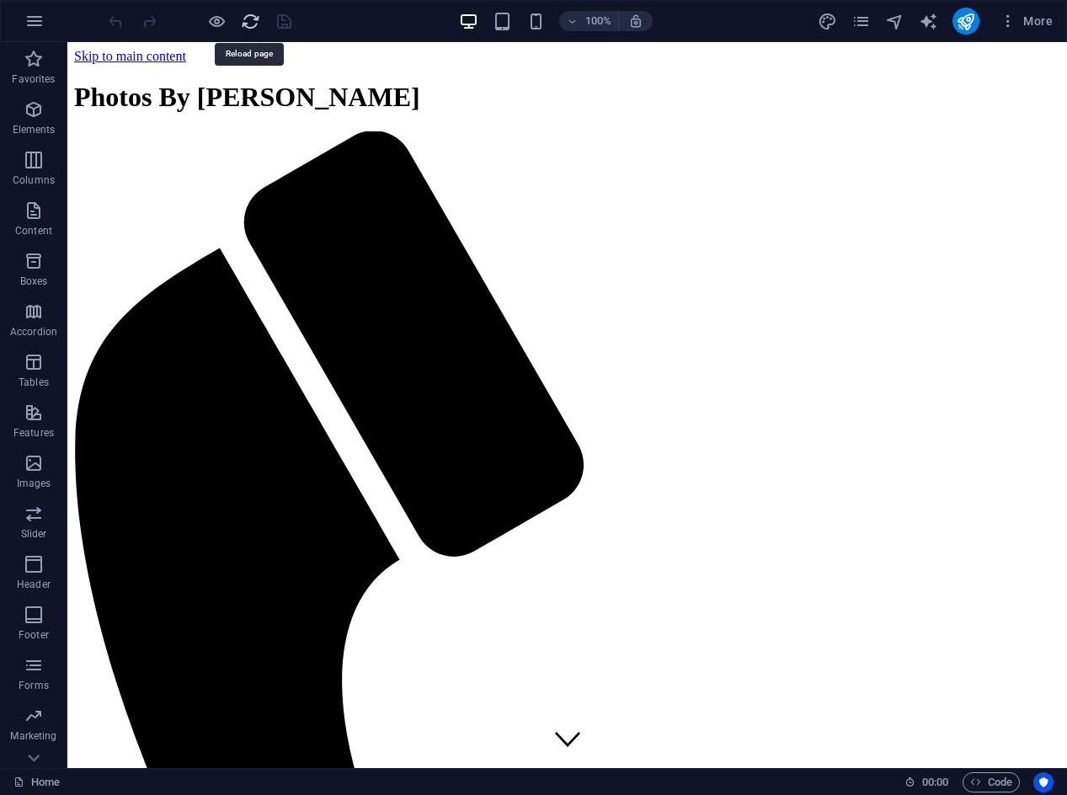
click at [250, 20] on icon "reload" at bounding box center [250, 21] width 19 height 19
